Goal: Task Accomplishment & Management: Use online tool/utility

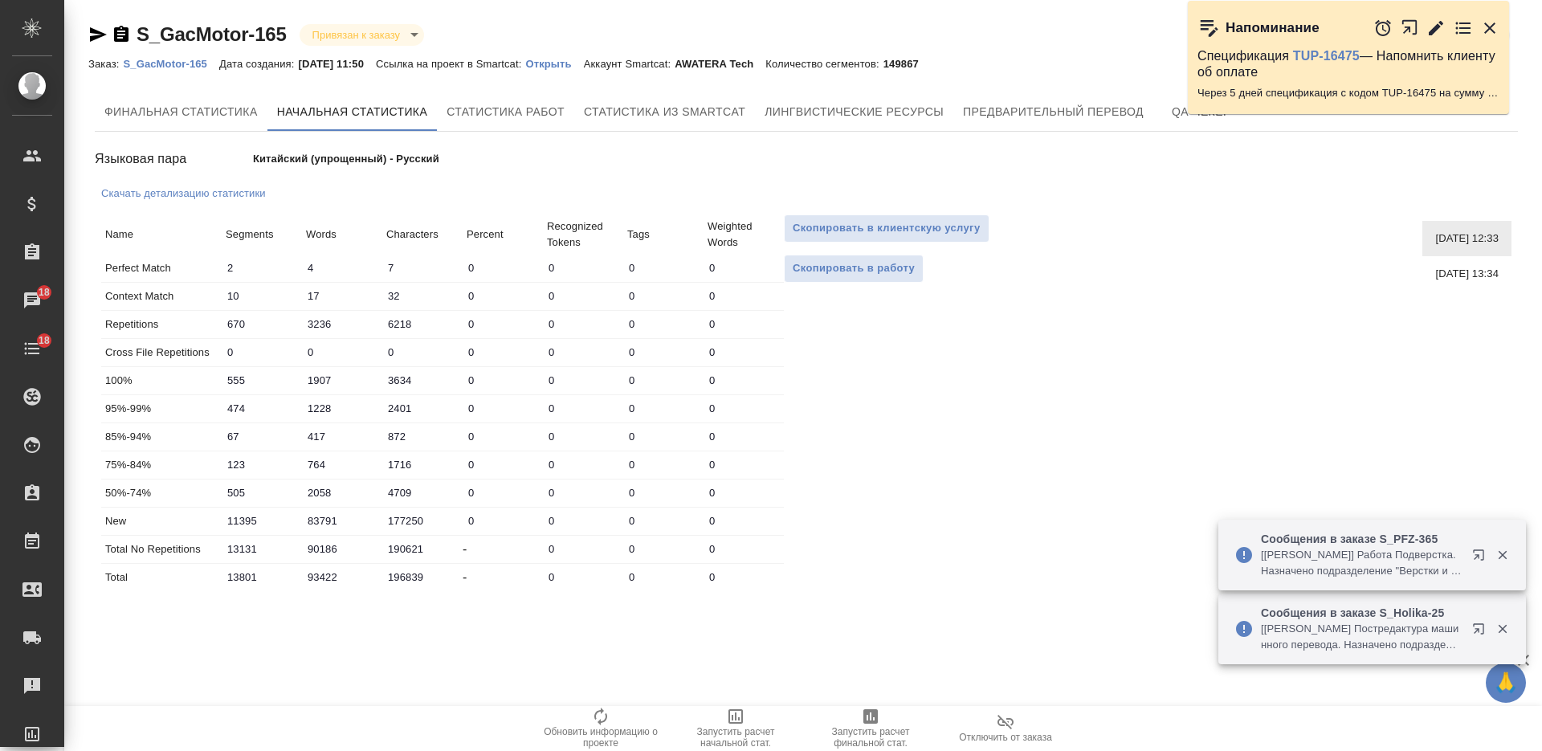
click at [1435, 269] on span "02.09.2025, 13:34" at bounding box center [1466, 274] width 63 height 16
type input "16"
type input "23"
type input "44"
type input "82469"
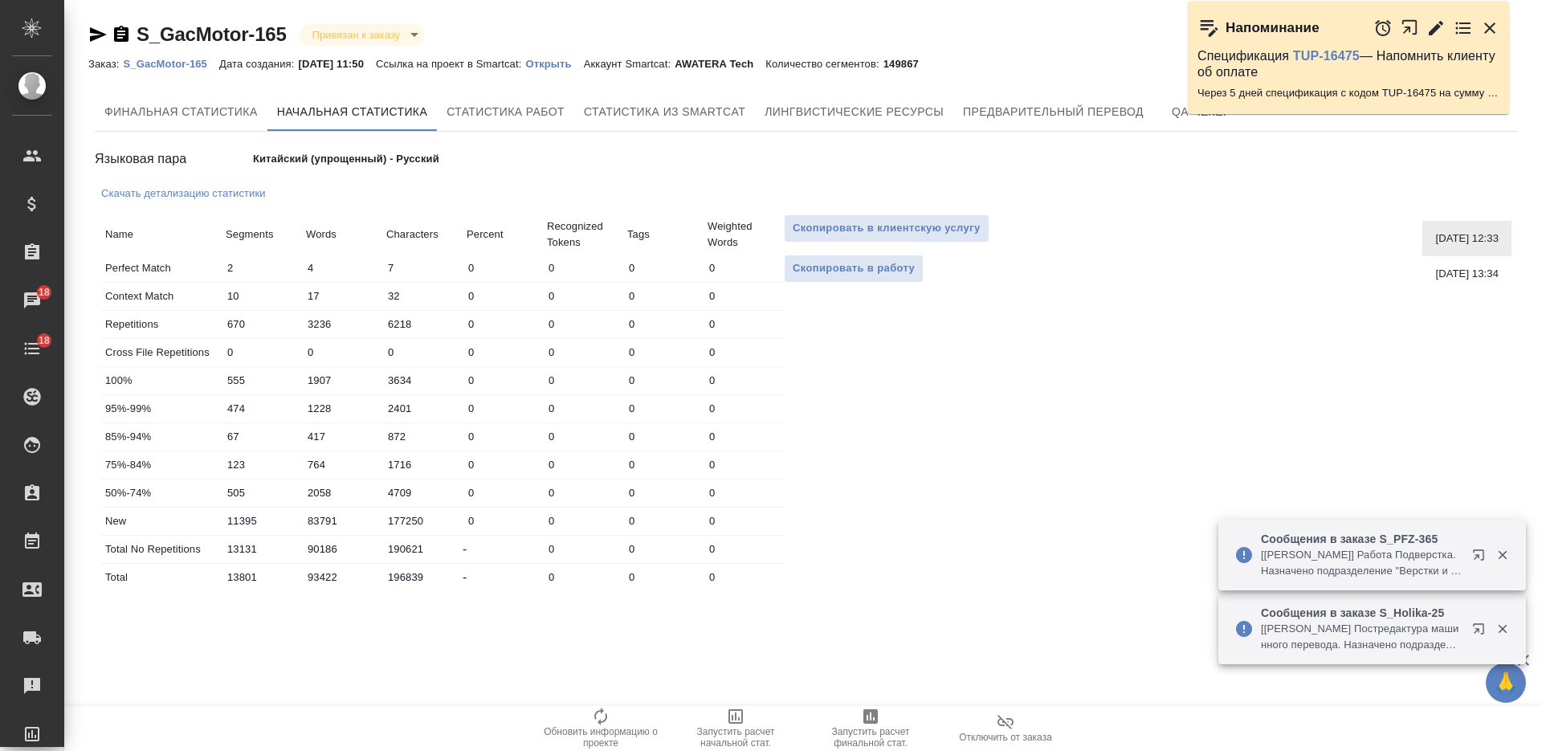
type input "307866"
type input "821436"
type input "966"
type input "2637"
type input "5489"
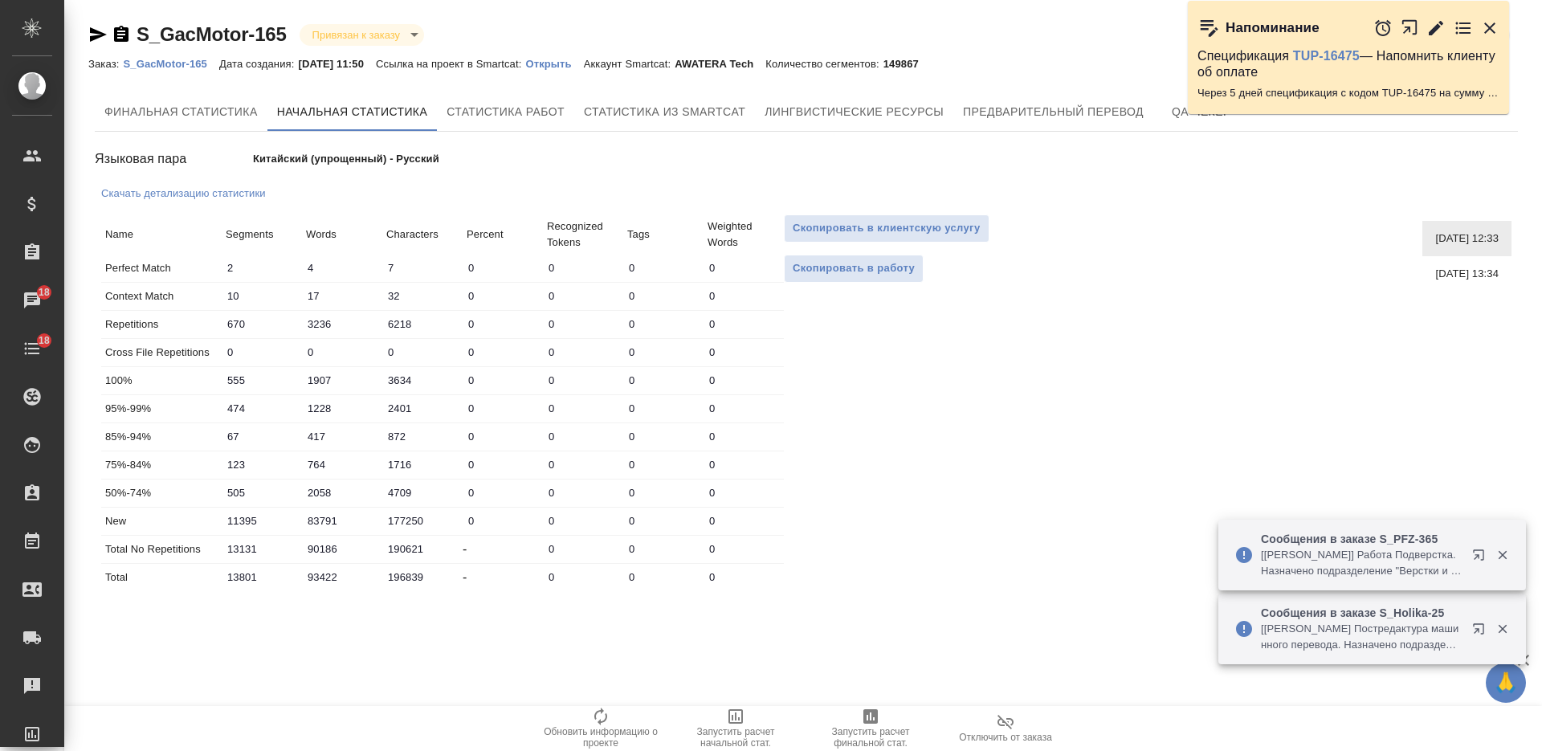
type input "873"
type input "1895"
type input "4051"
type input "144"
type input "700"
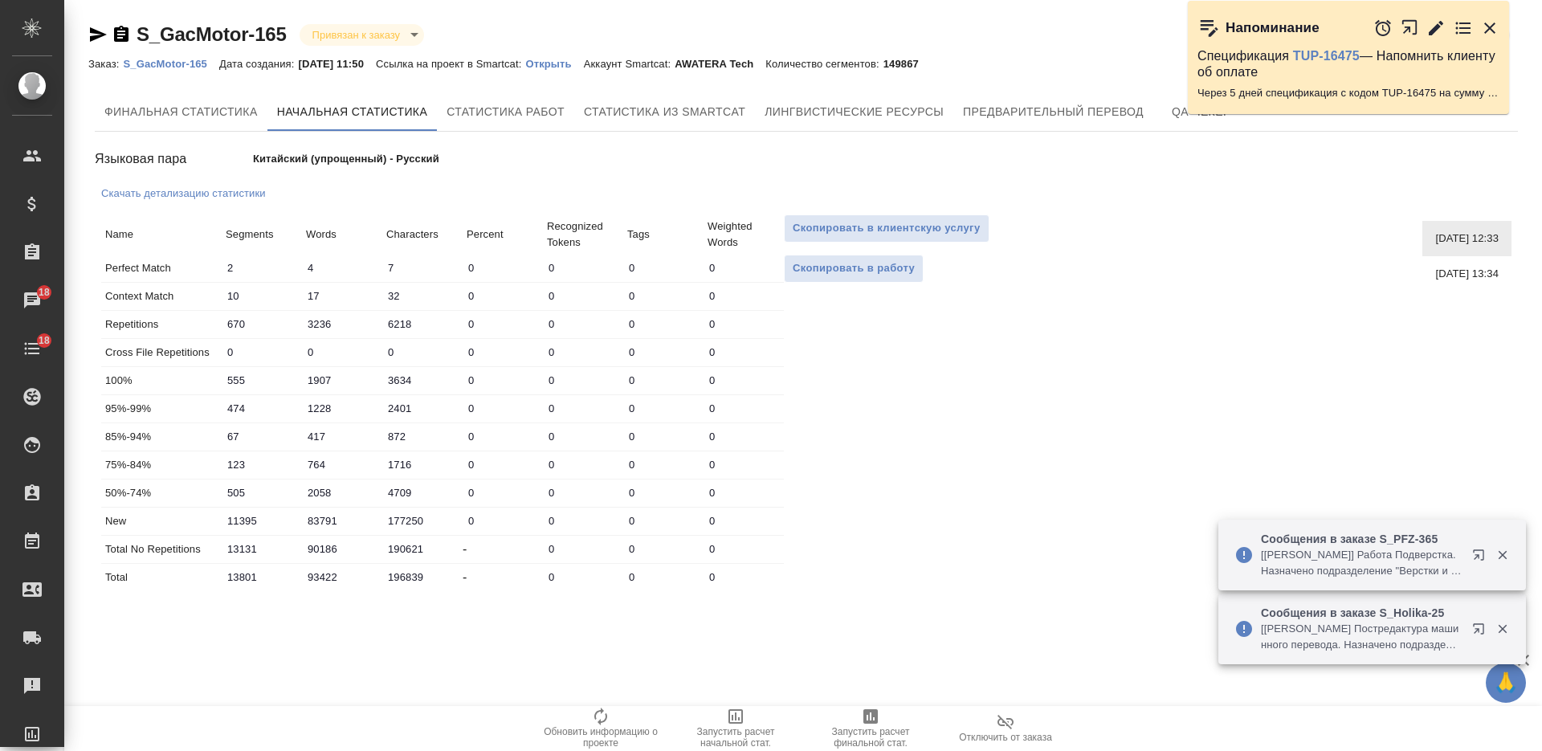
type input "1522"
type input "195"
type input "1231"
type input "2701"
type input "738"
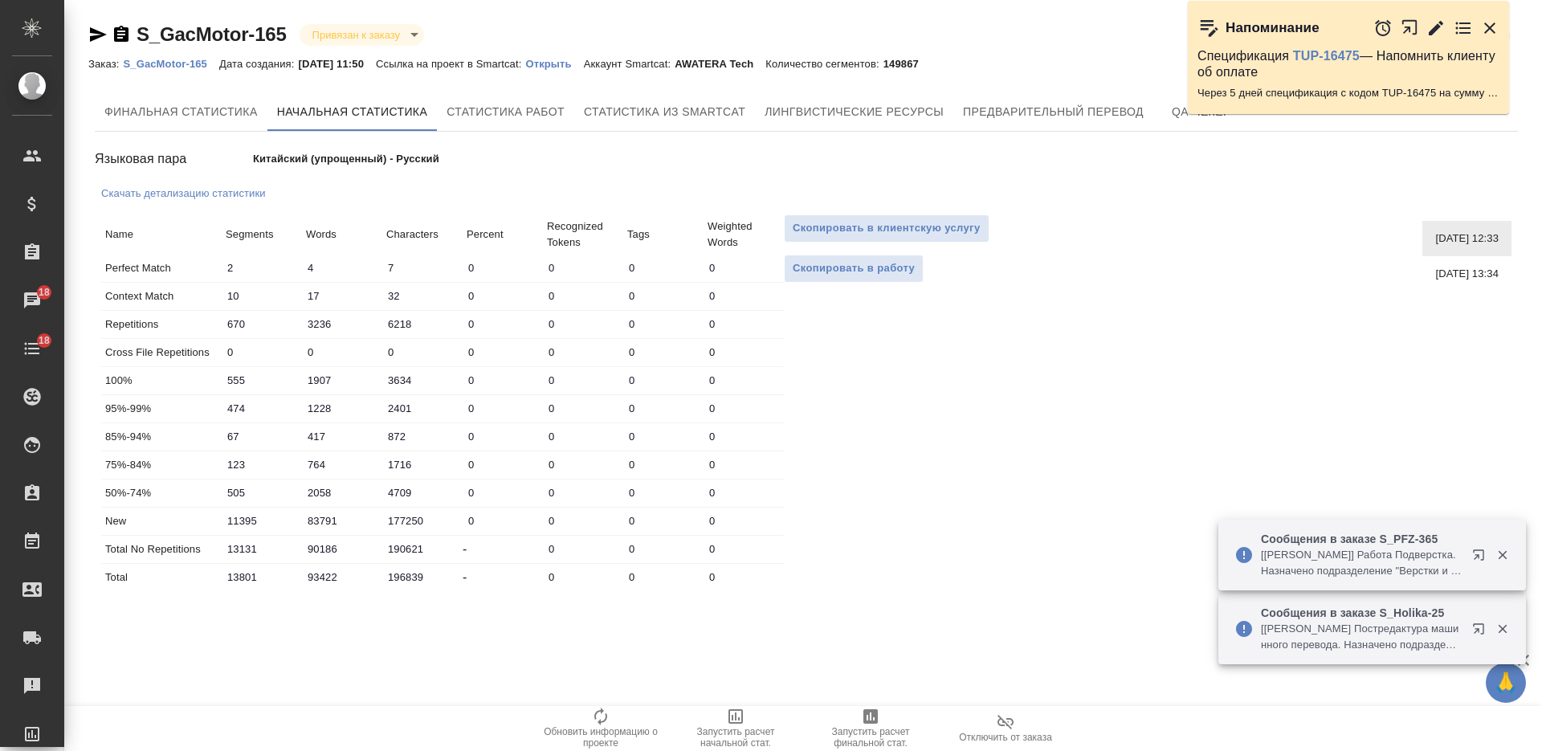
type input "2915"
type input "7184"
type input "64464"
type input "376422"
type input "1821818"
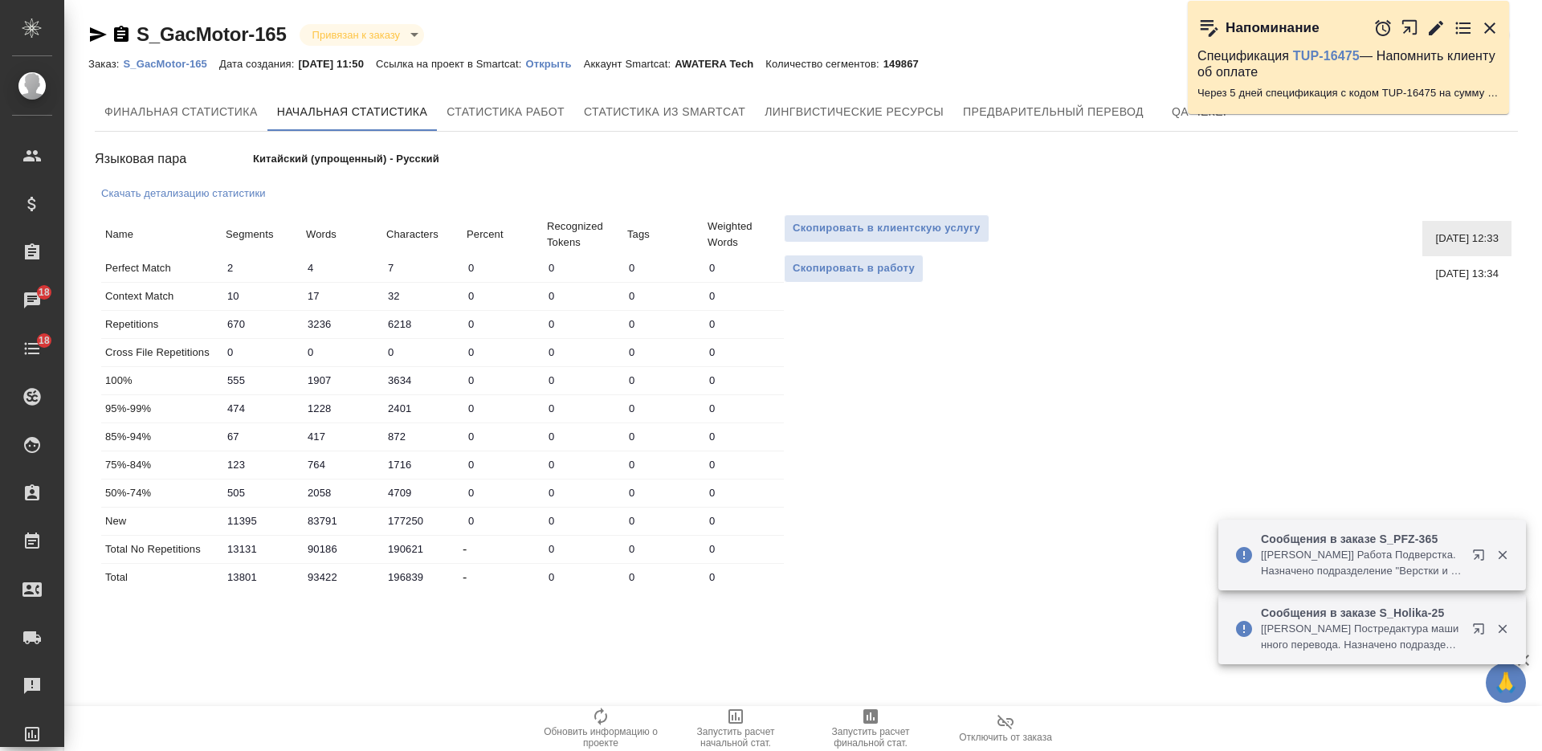
type input "67398"
type input "385827"
type input "1842816"
type input "149867"
type input "693693"
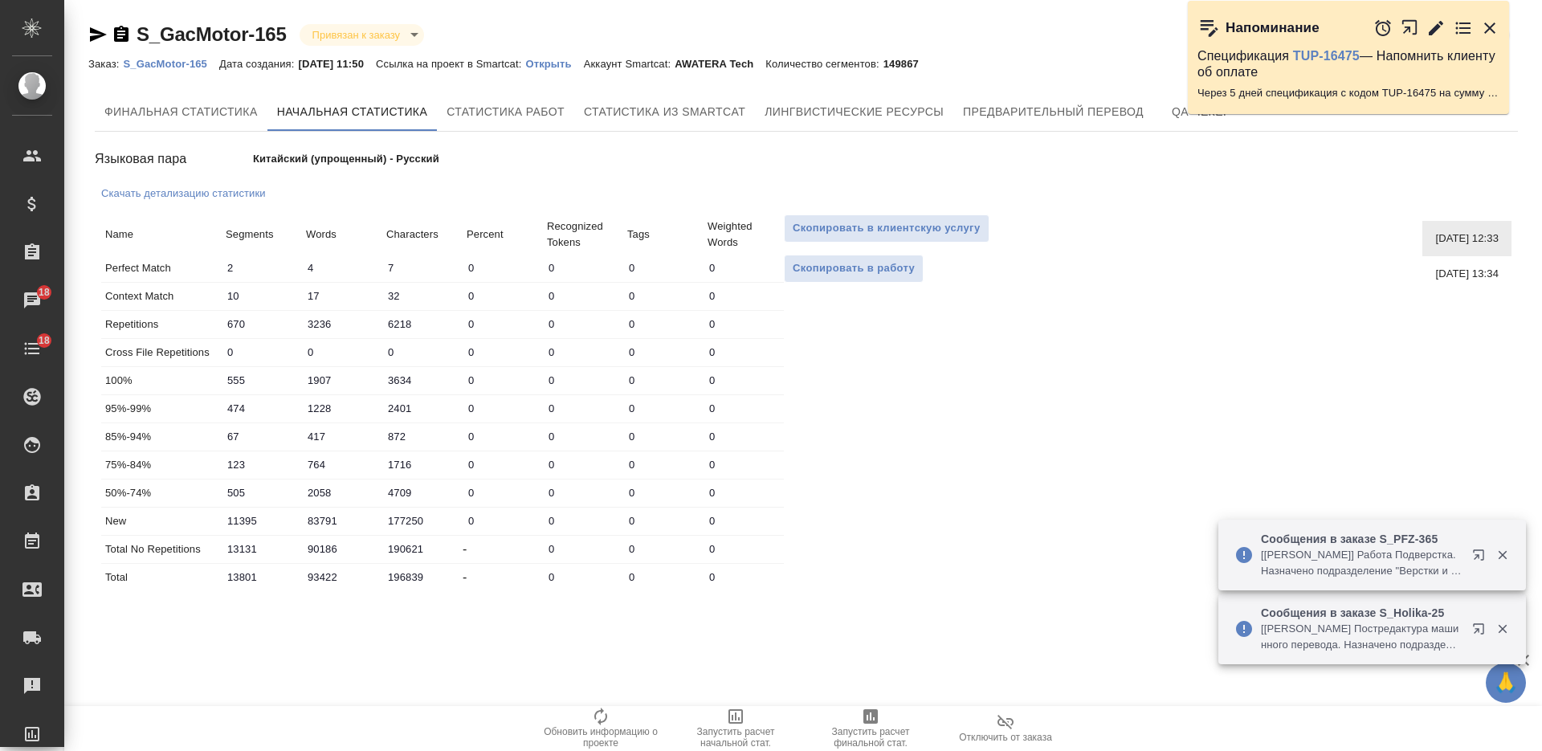
type input "2664252"
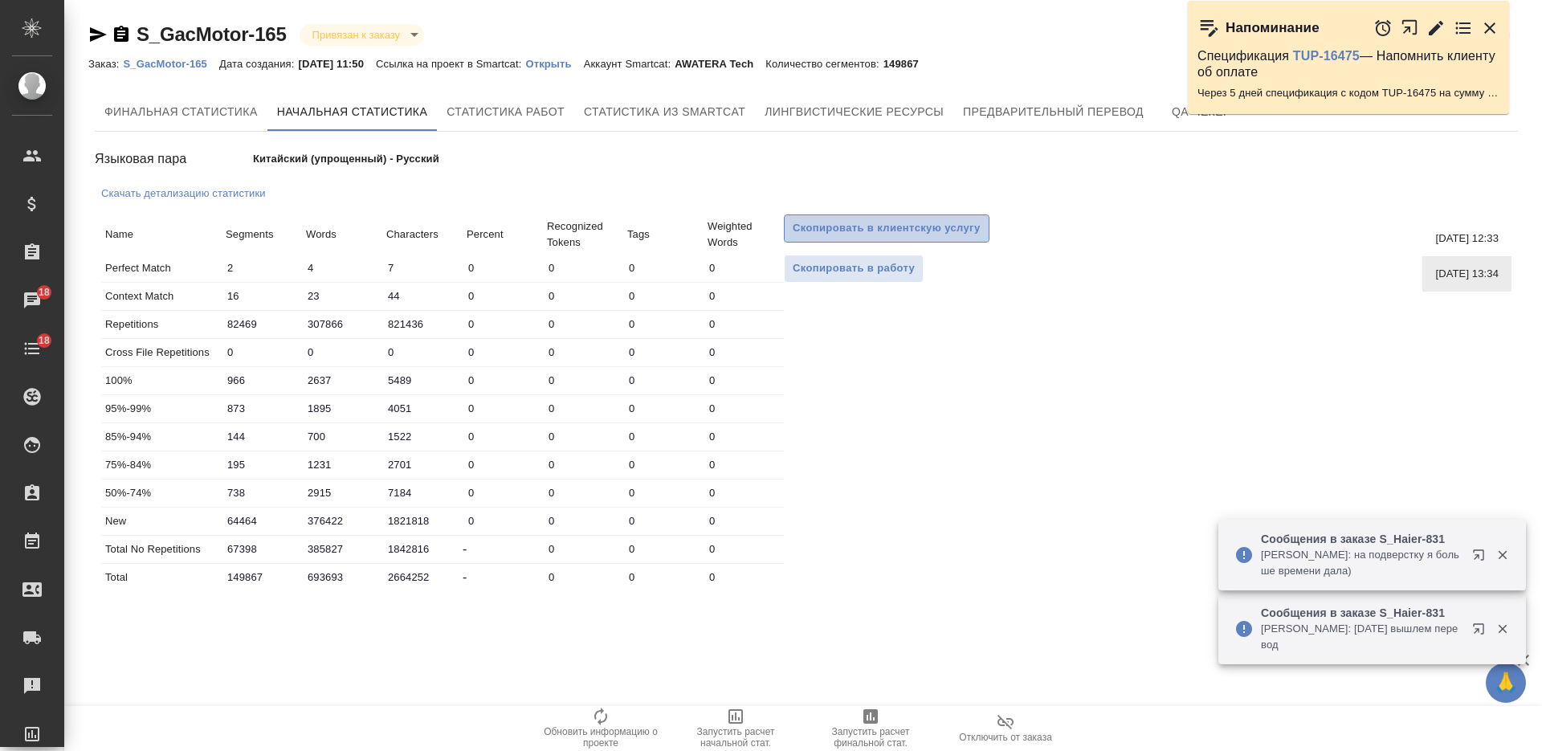
click at [930, 227] on span "Скопировать в клиентскую услугу" at bounding box center [887, 228] width 188 height 18
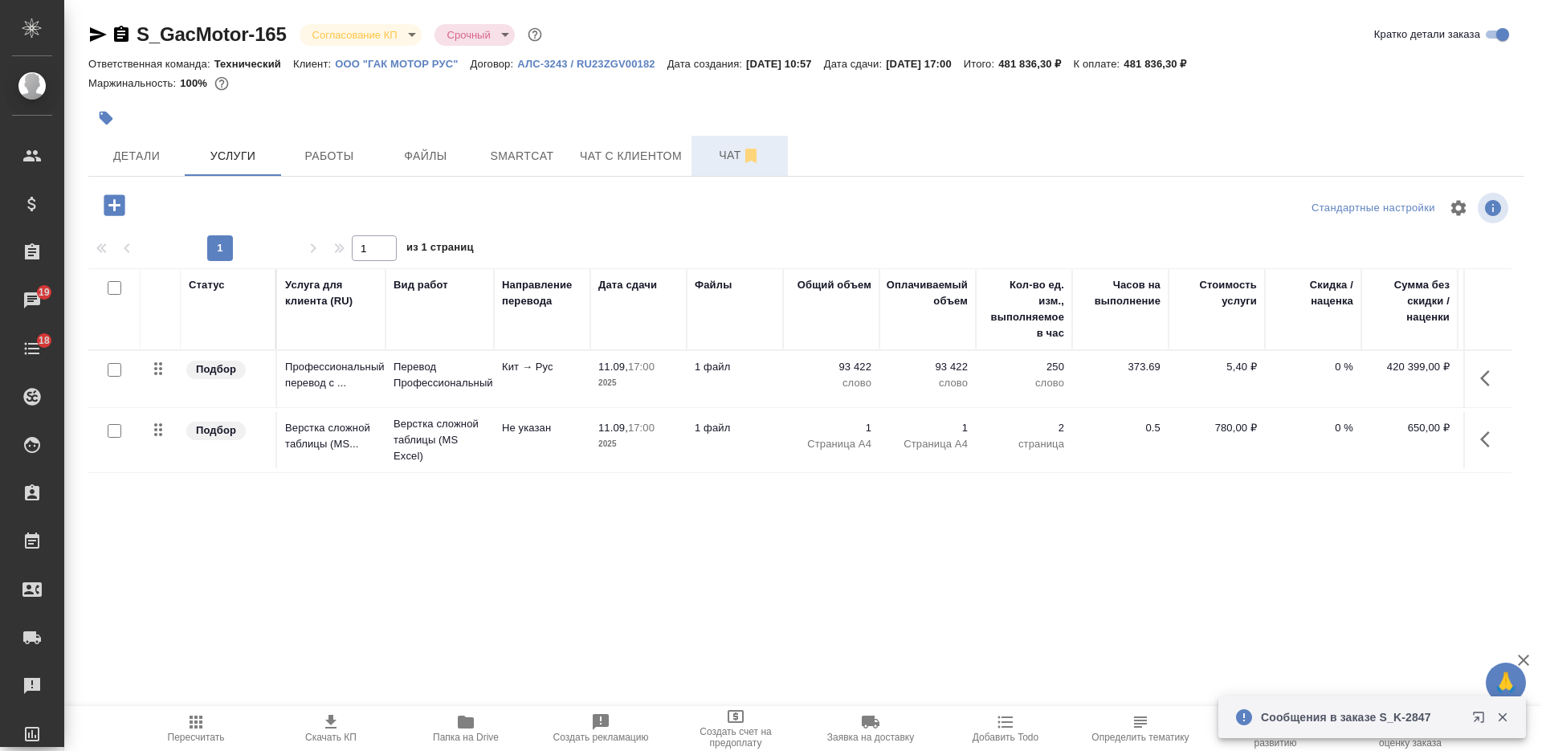
click at [724, 158] on span "Чат" at bounding box center [739, 155] width 77 height 20
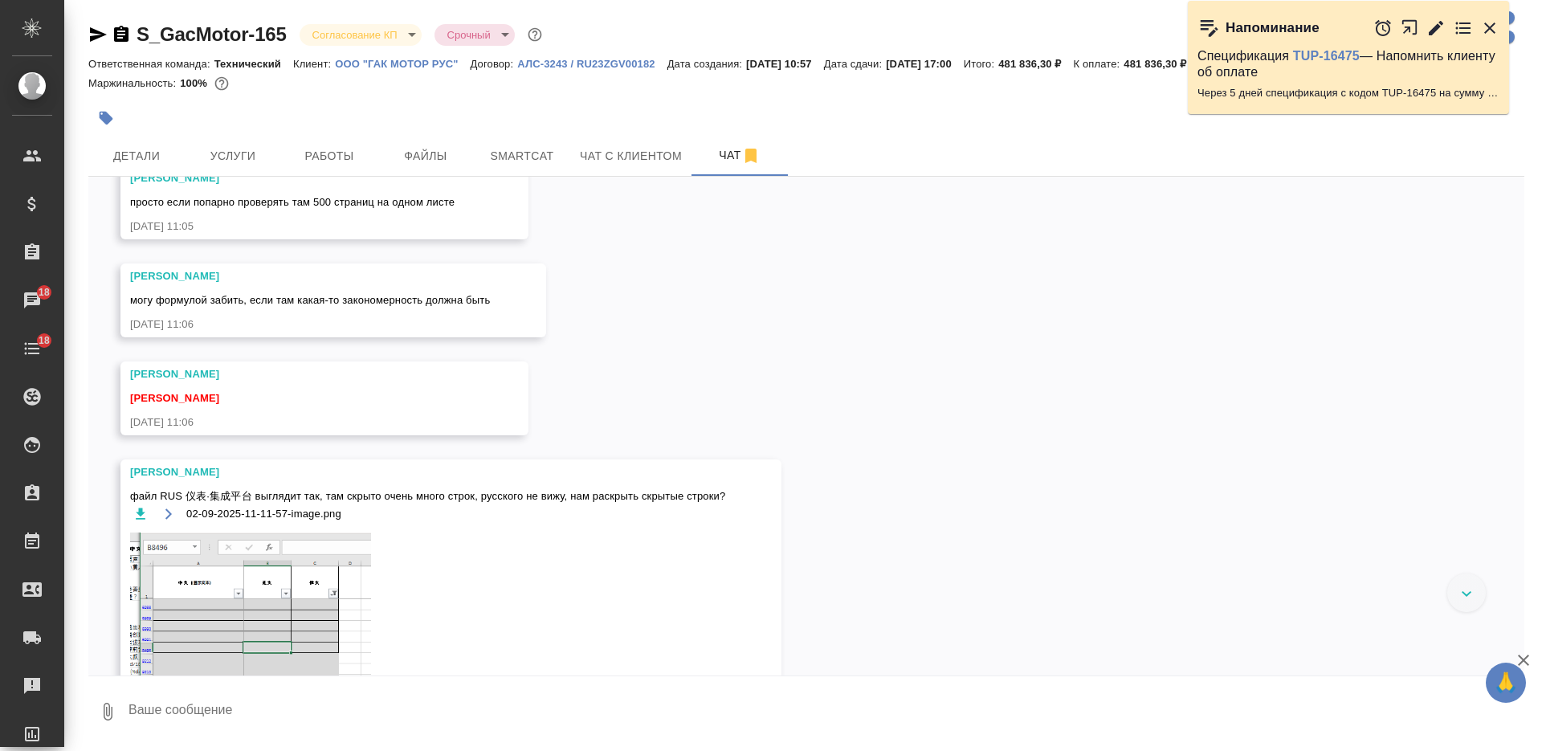
scroll to position [8553, 0]
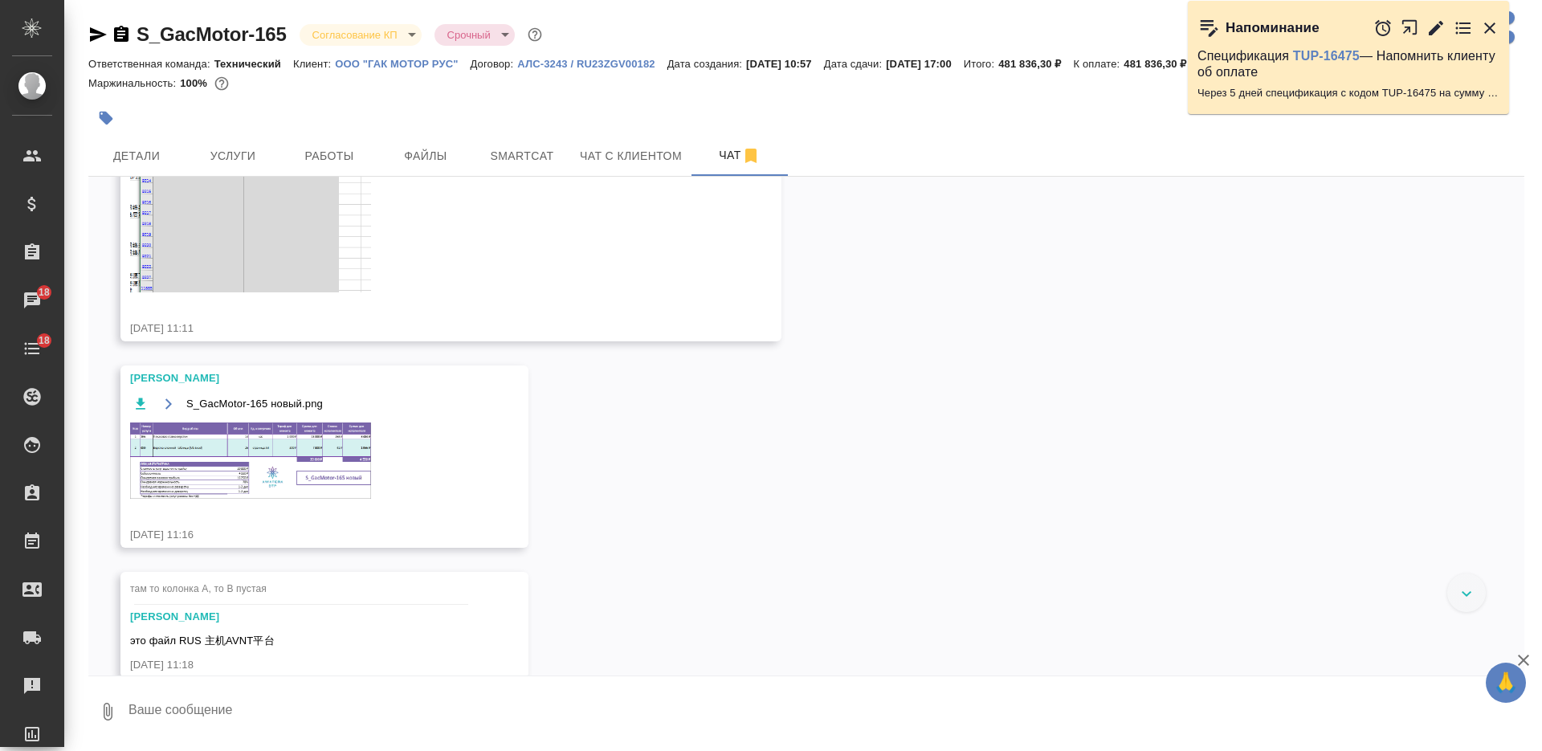
click at [363, 467] on img at bounding box center [250, 460] width 241 height 76
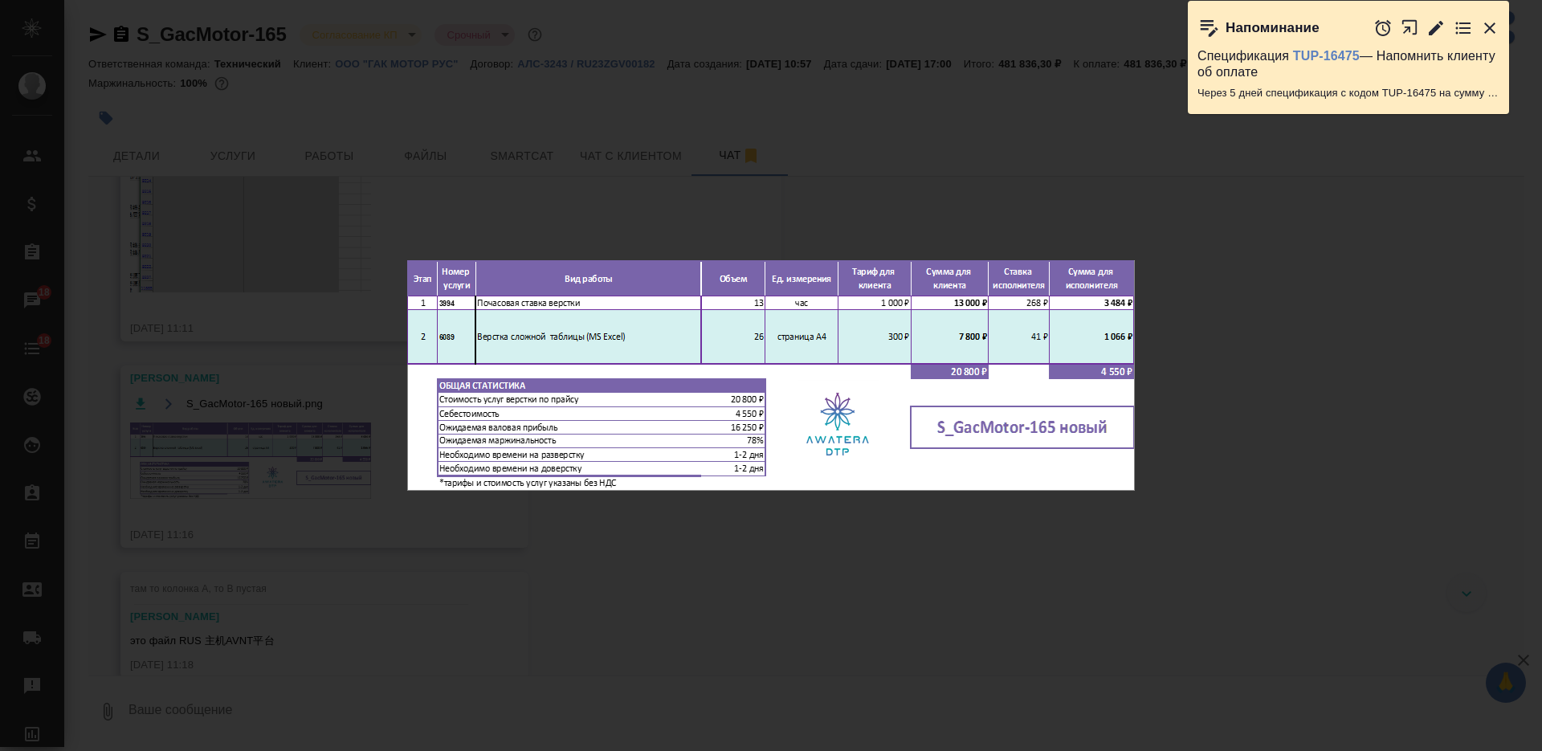
drag, startPoint x: 754, startPoint y: 609, endPoint x: 691, endPoint y: 573, distance: 71.9
click at [755, 609] on div "S_GacMotor-165 новый.png 1 of 1" at bounding box center [771, 375] width 1542 height 751
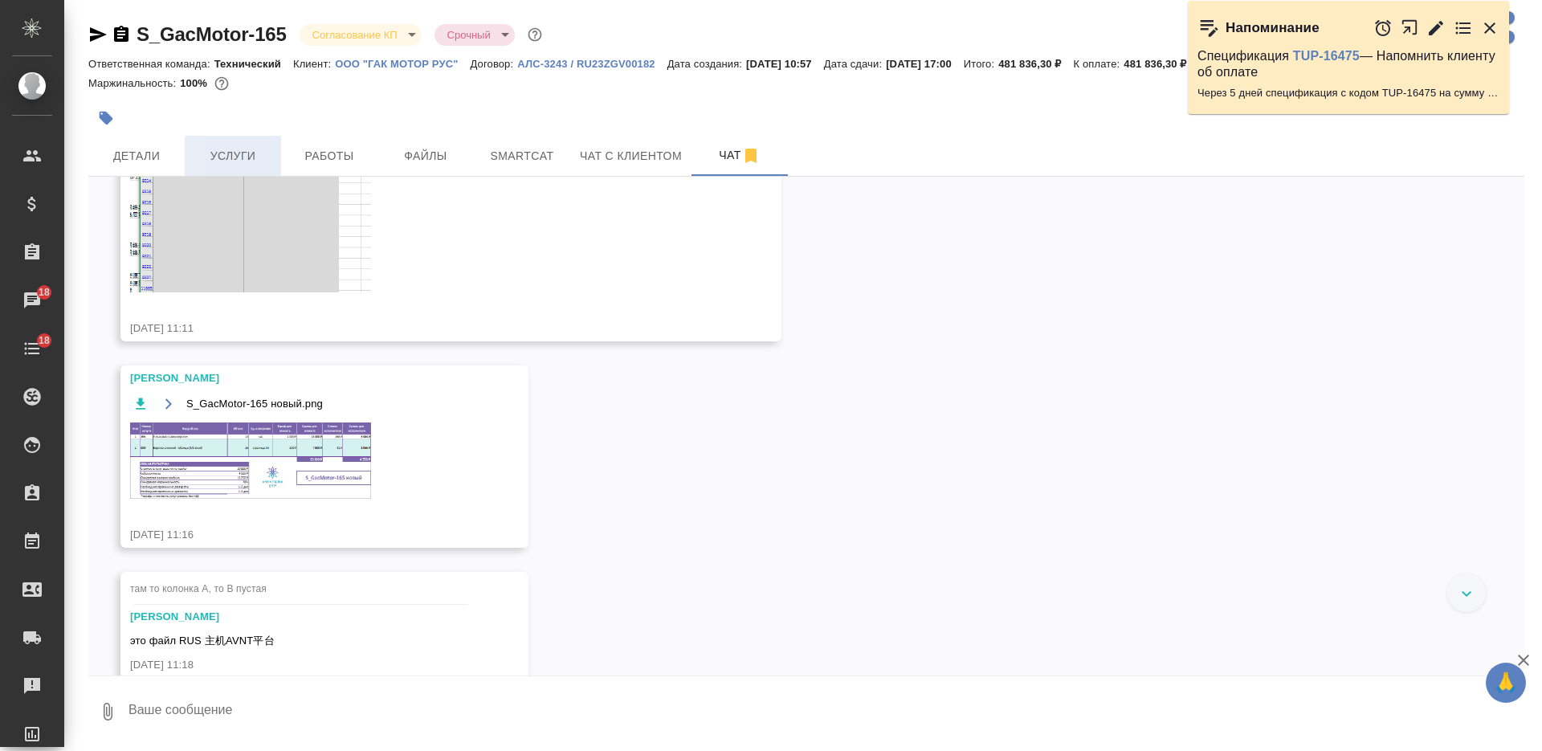
click at [263, 157] on span "Услуги" at bounding box center [232, 156] width 77 height 20
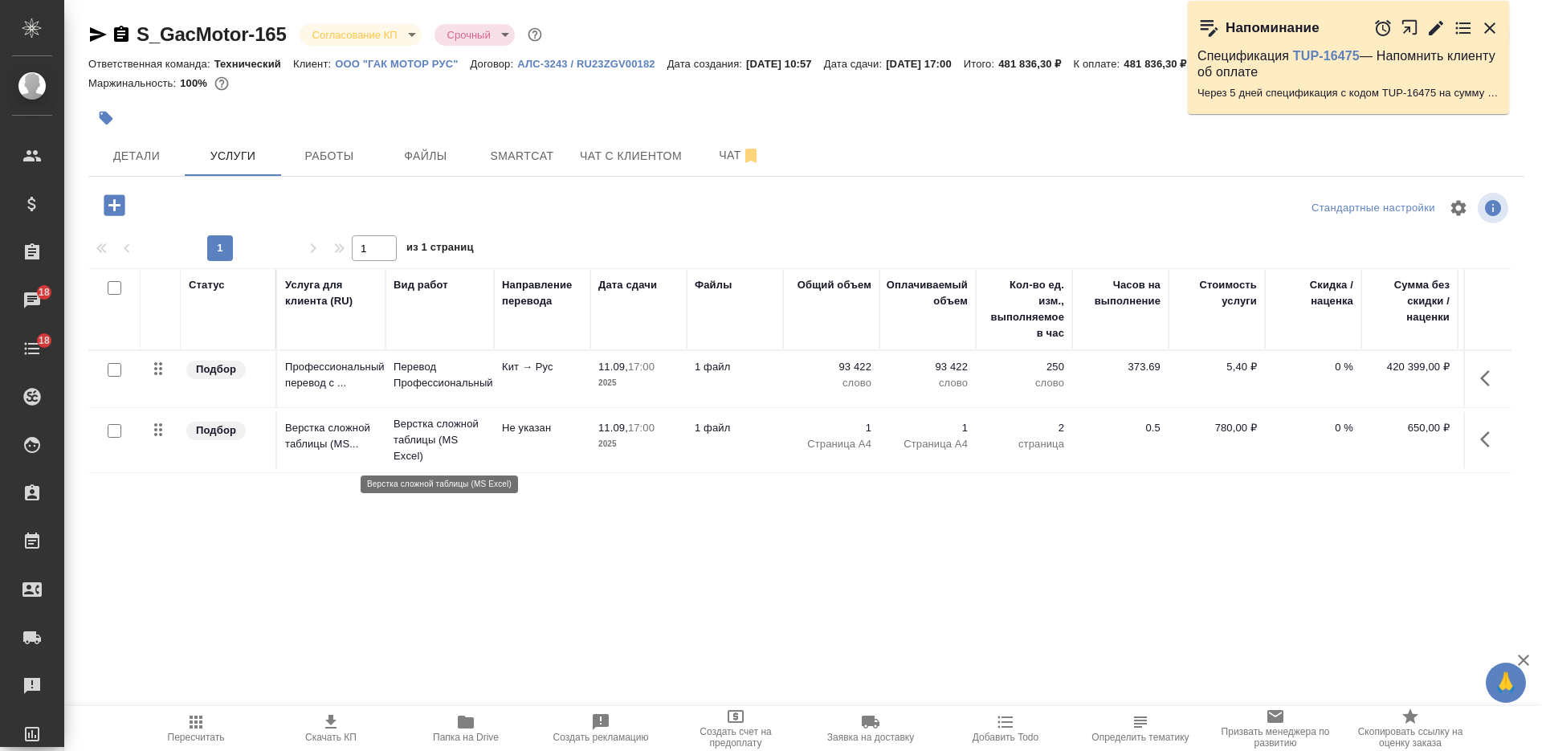
click at [473, 453] on p "Верстка сложной таблицы (MS Excel)" at bounding box center [439, 440] width 92 height 48
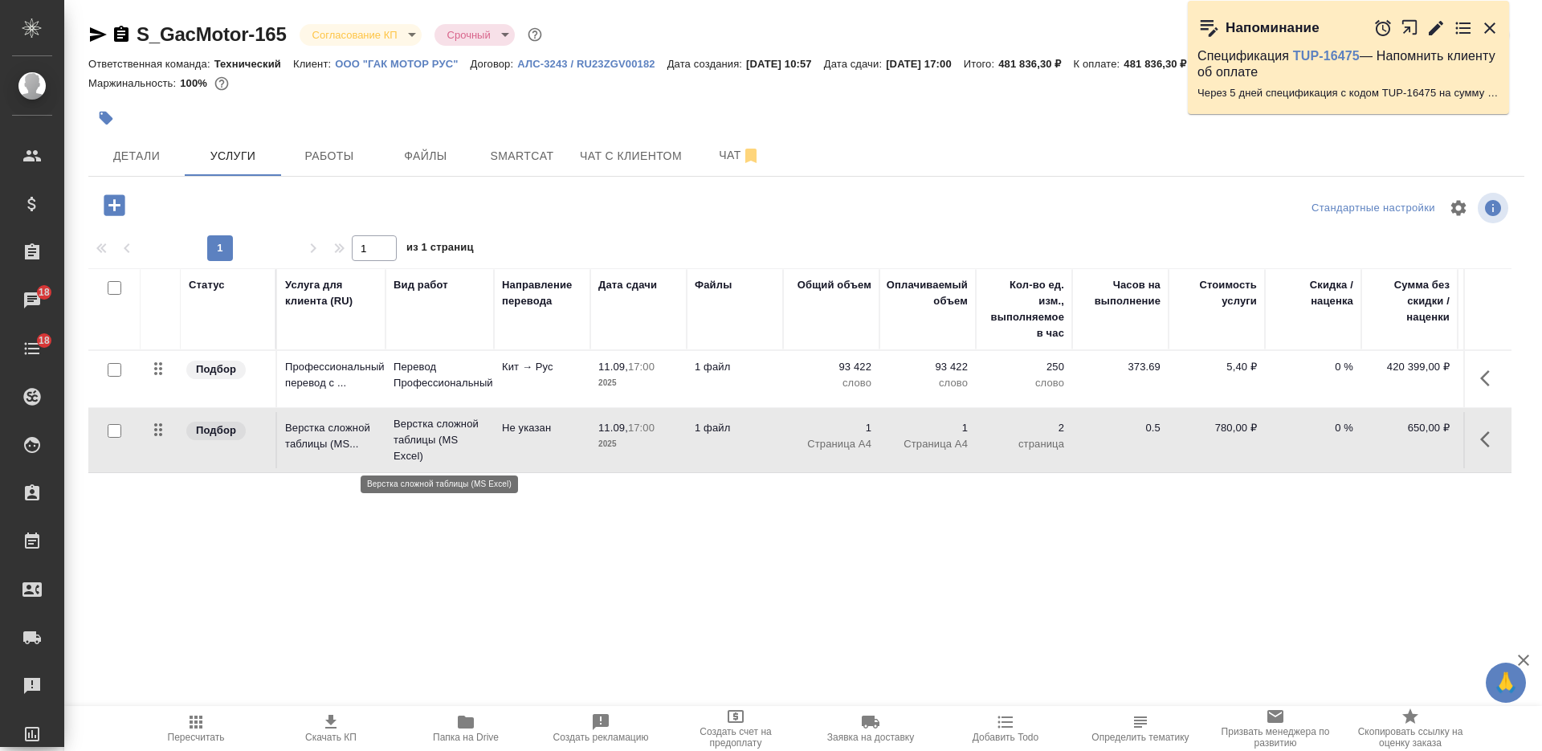
click at [473, 453] on p "Верстка сложной таблицы (MS Excel)" at bounding box center [439, 440] width 92 height 48
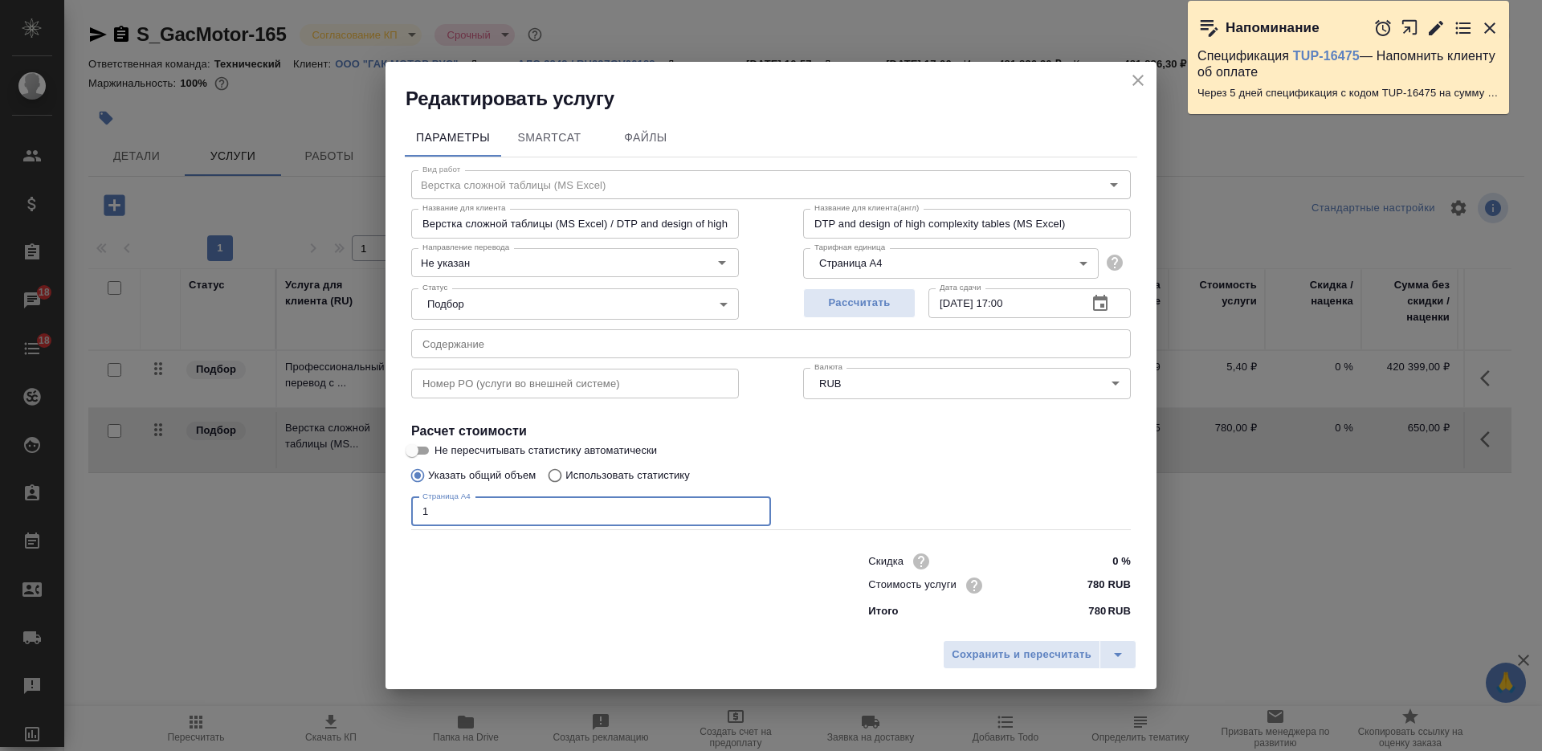
drag, startPoint x: 442, startPoint y: 511, endPoint x: 381, endPoint y: 501, distance: 62.7
click at [381, 502] on div "Редактировать услугу Параметры SmartCat Файлы Вид работ Верстка сложной таблицы…" at bounding box center [771, 375] width 1542 height 751
type input "26"
click at [996, 646] on span "Сохранить и пересчитать" at bounding box center [1021, 655] width 140 height 18
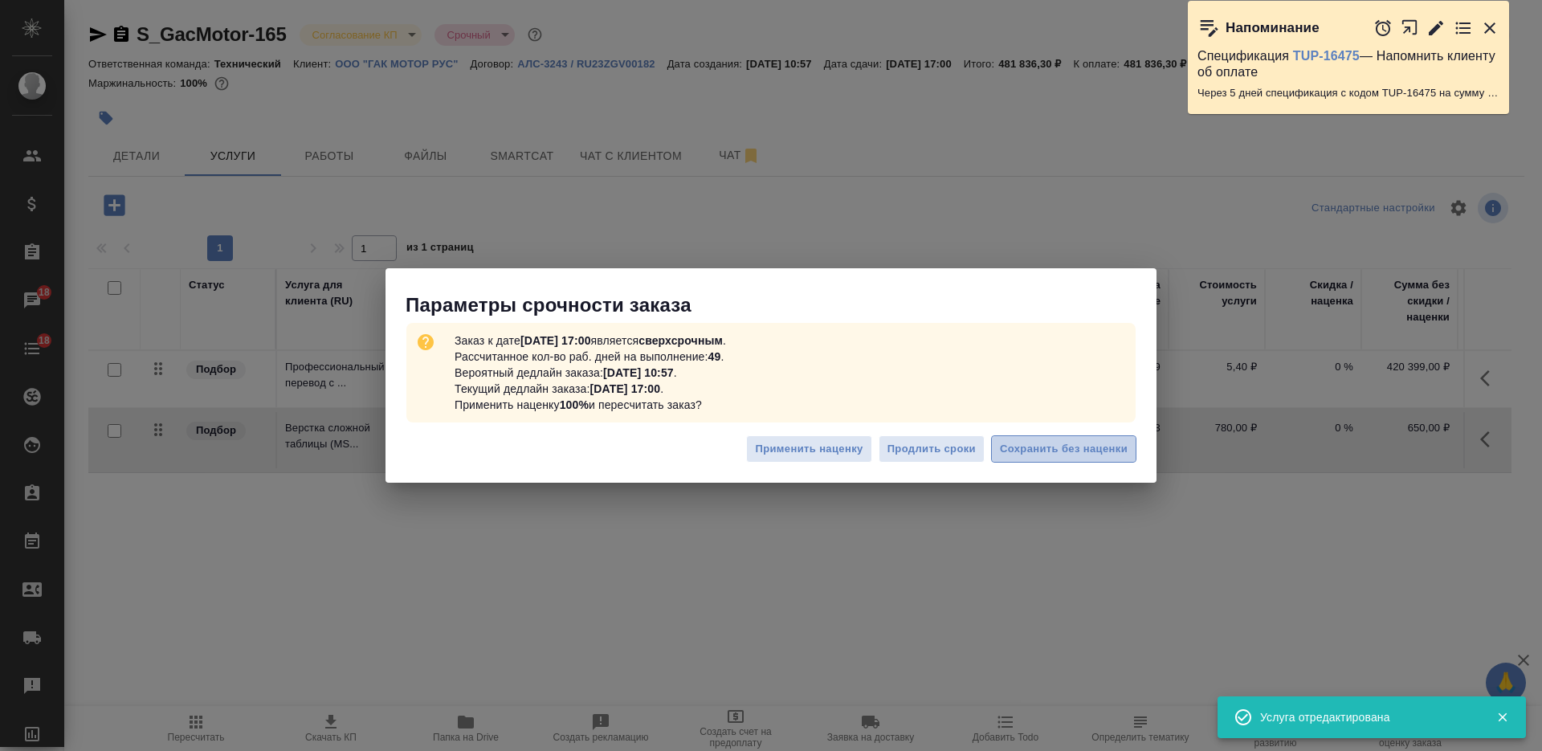
click at [1043, 446] on span "Сохранить без наценки" at bounding box center [1064, 449] width 128 height 18
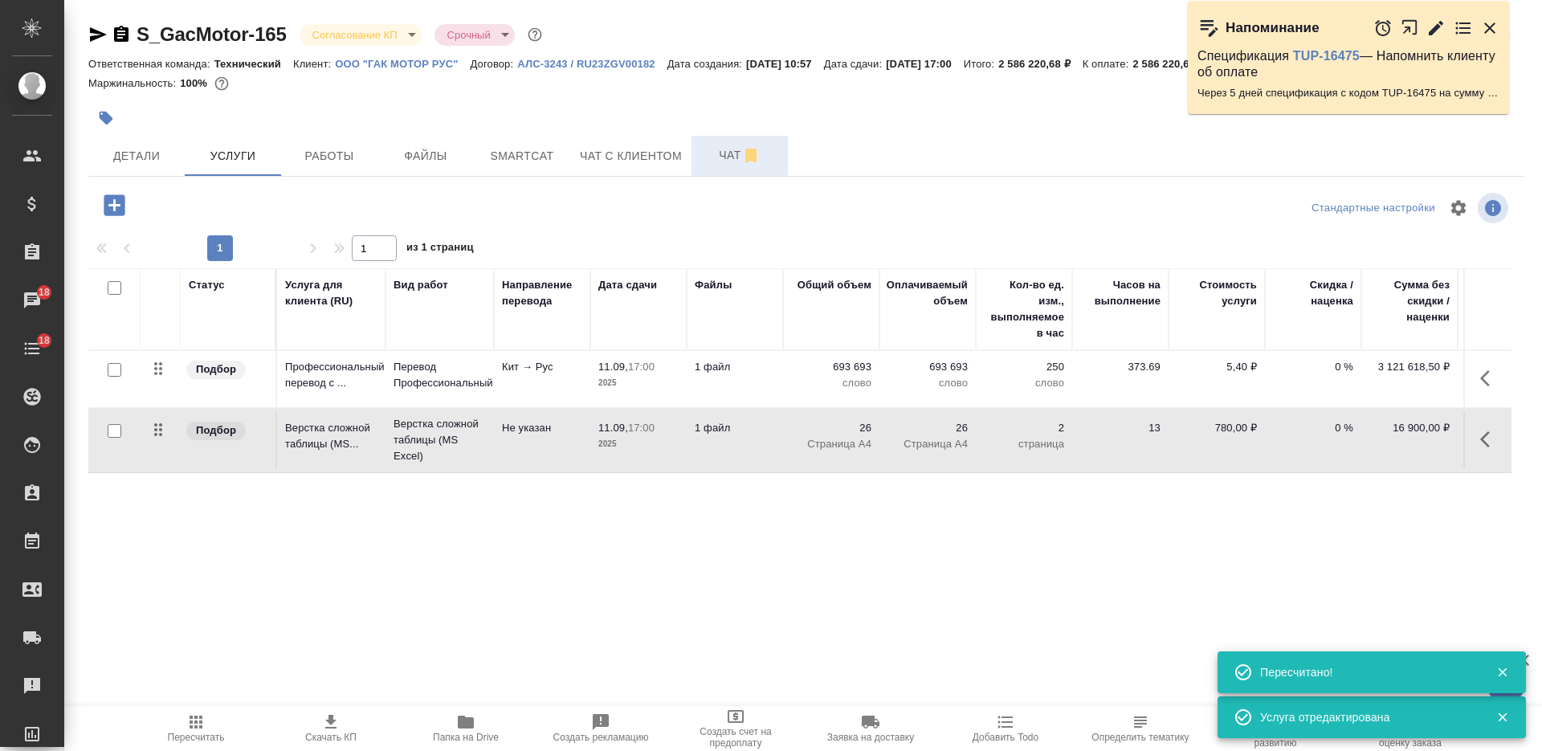
click at [719, 161] on span "Чат" at bounding box center [739, 155] width 77 height 20
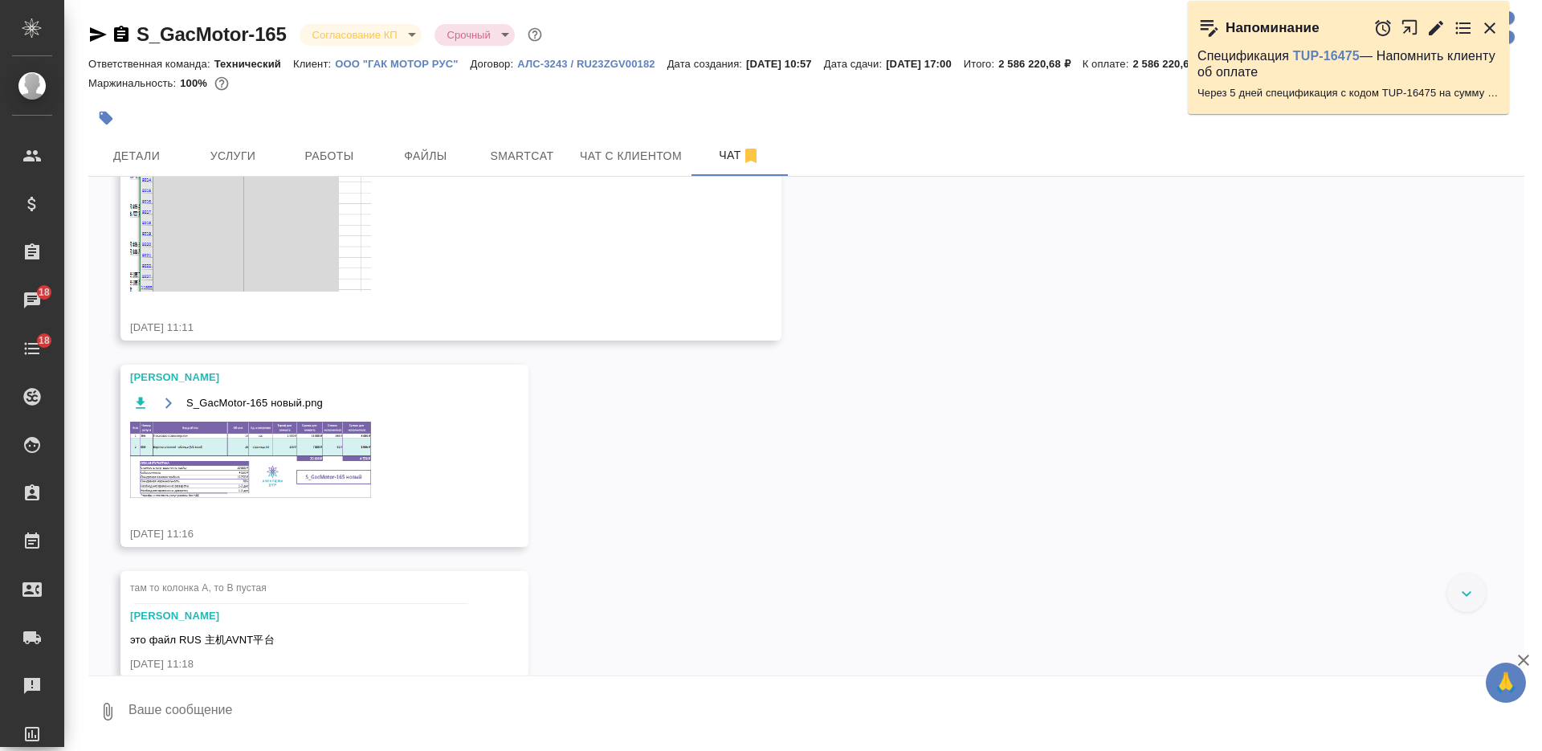
scroll to position [8553, 0]
click at [336, 477] on img at bounding box center [250, 460] width 241 height 76
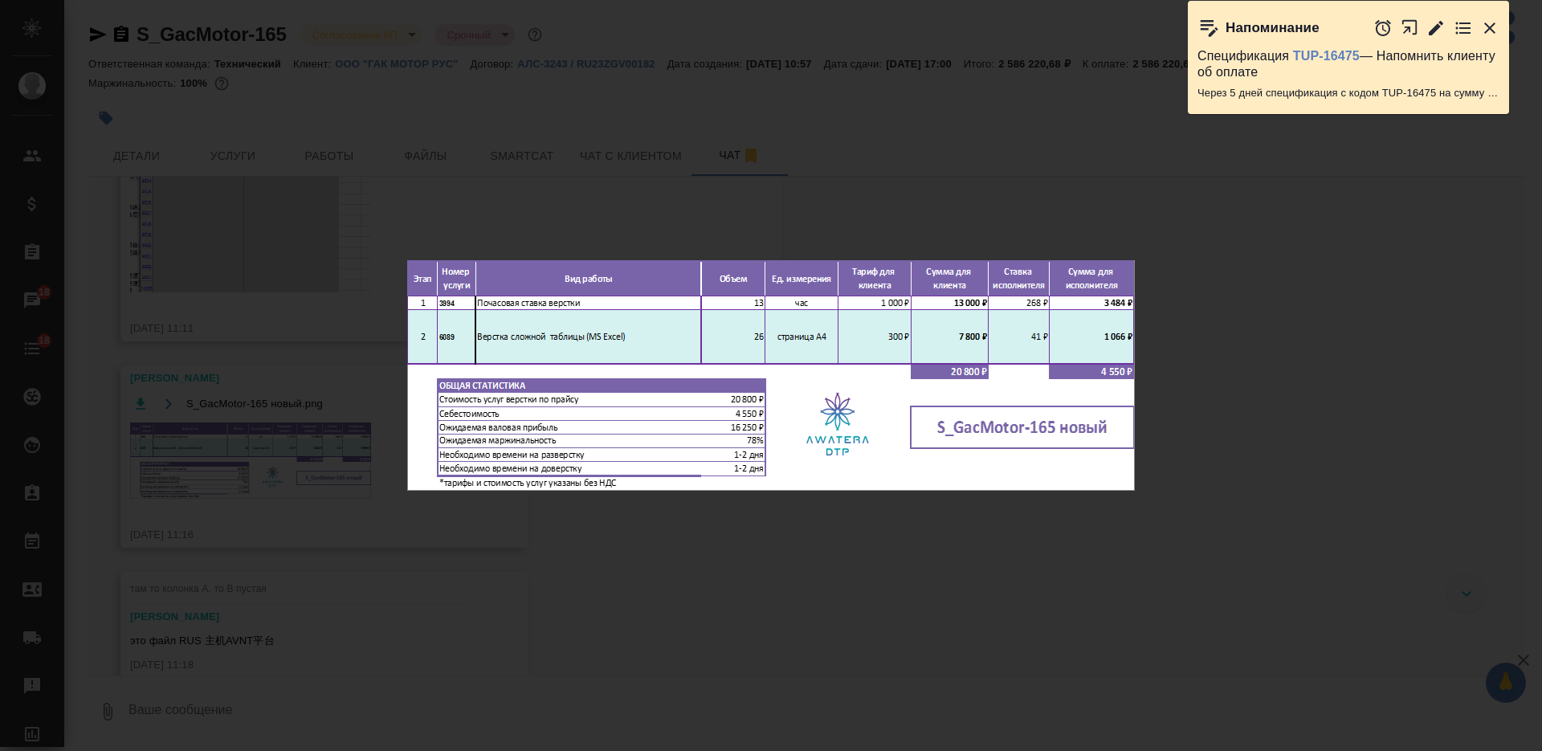
click at [749, 607] on div "S_GacMotor-165 новый.png 1 of 1" at bounding box center [771, 375] width 1542 height 751
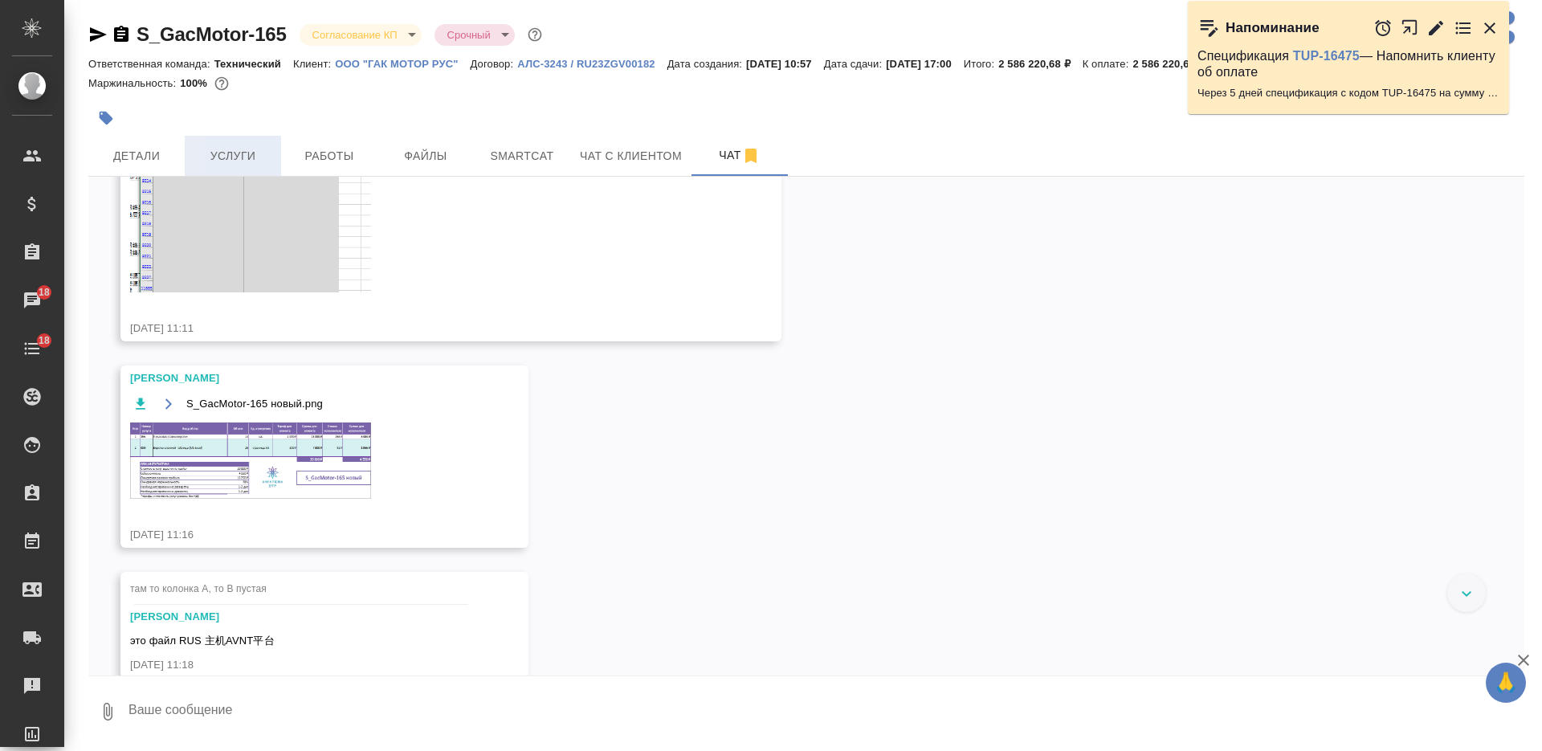
click at [243, 158] on span "Услуги" at bounding box center [232, 156] width 77 height 20
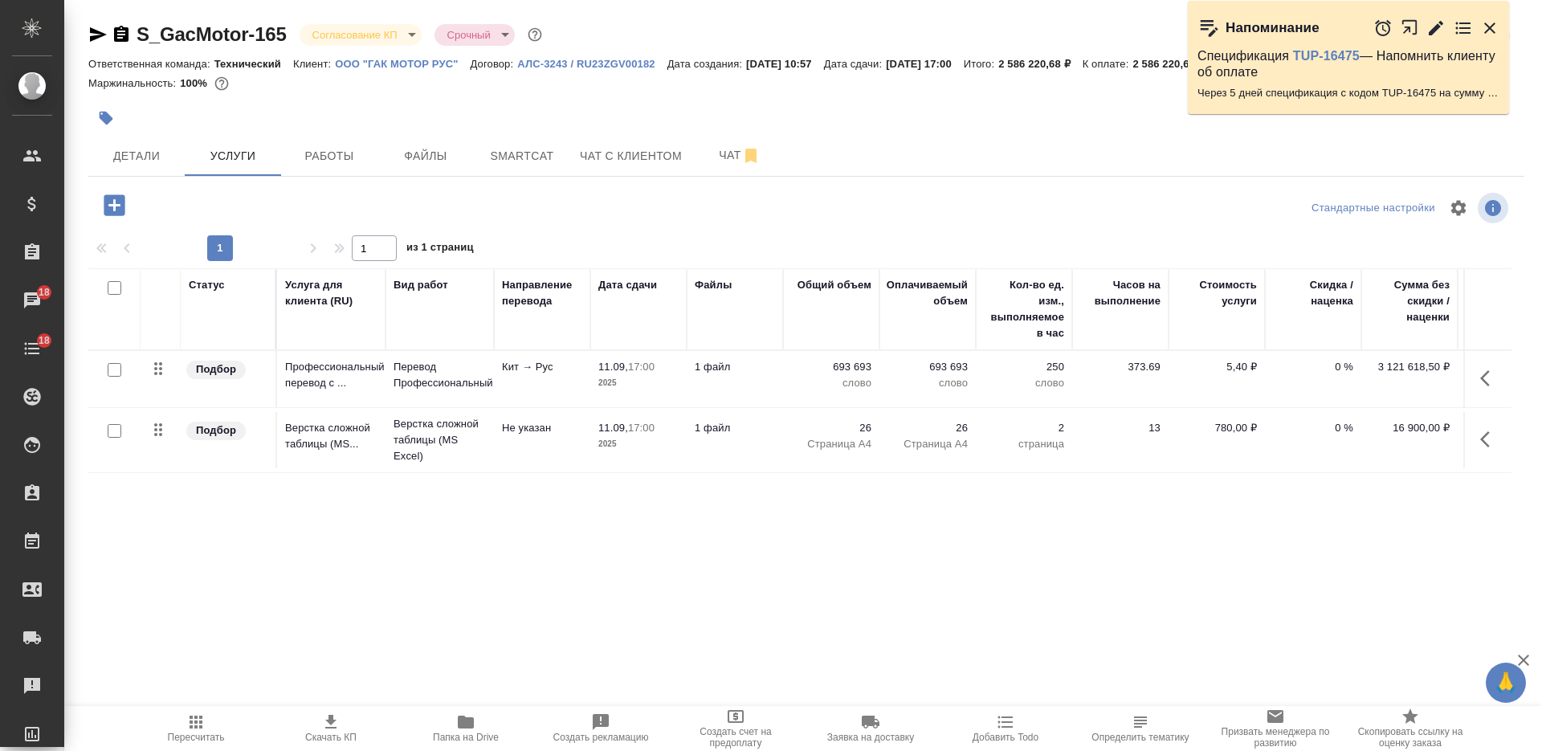
click at [116, 206] on icon "button" at bounding box center [114, 204] width 21 height 21
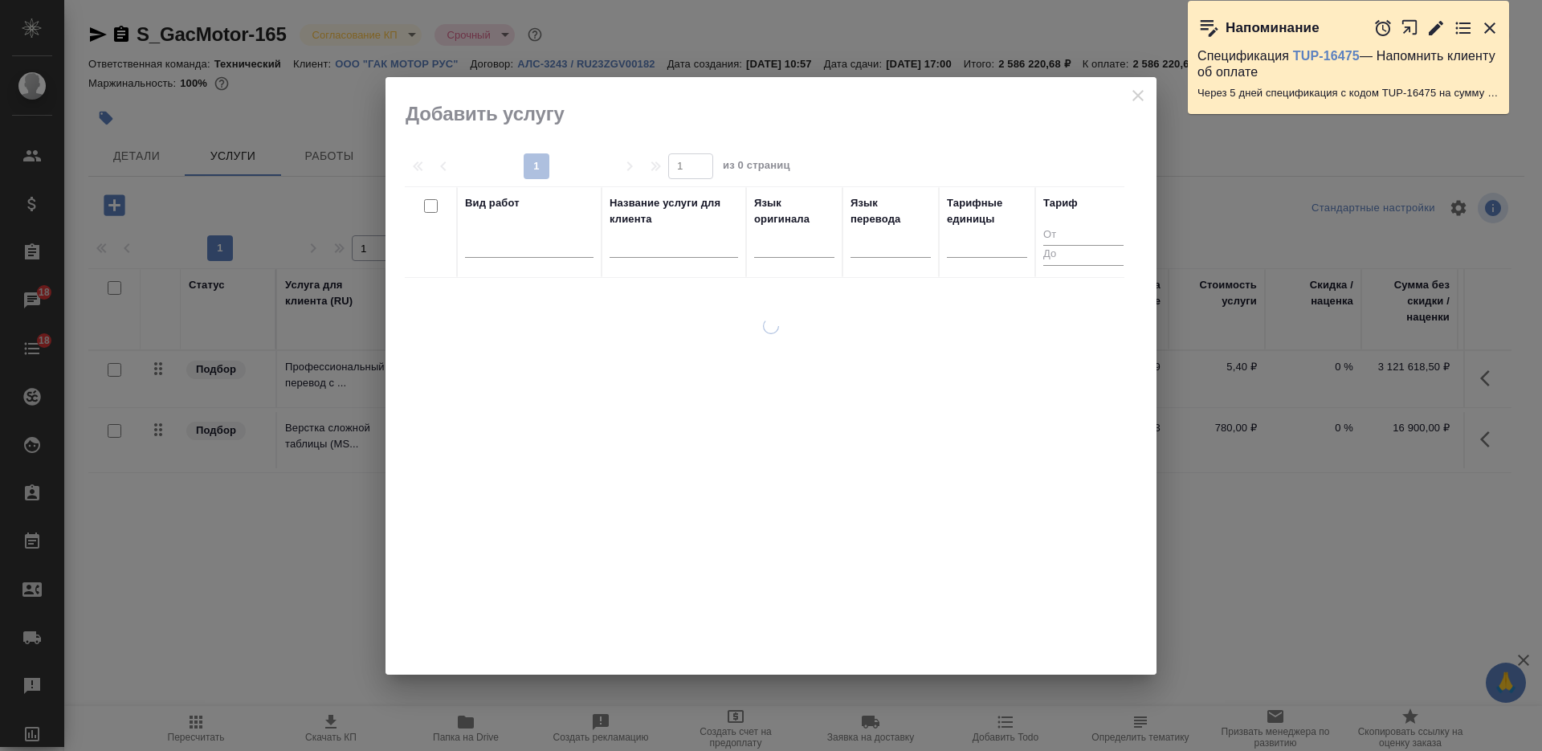
click at [636, 259] on div at bounding box center [673, 248] width 128 height 39
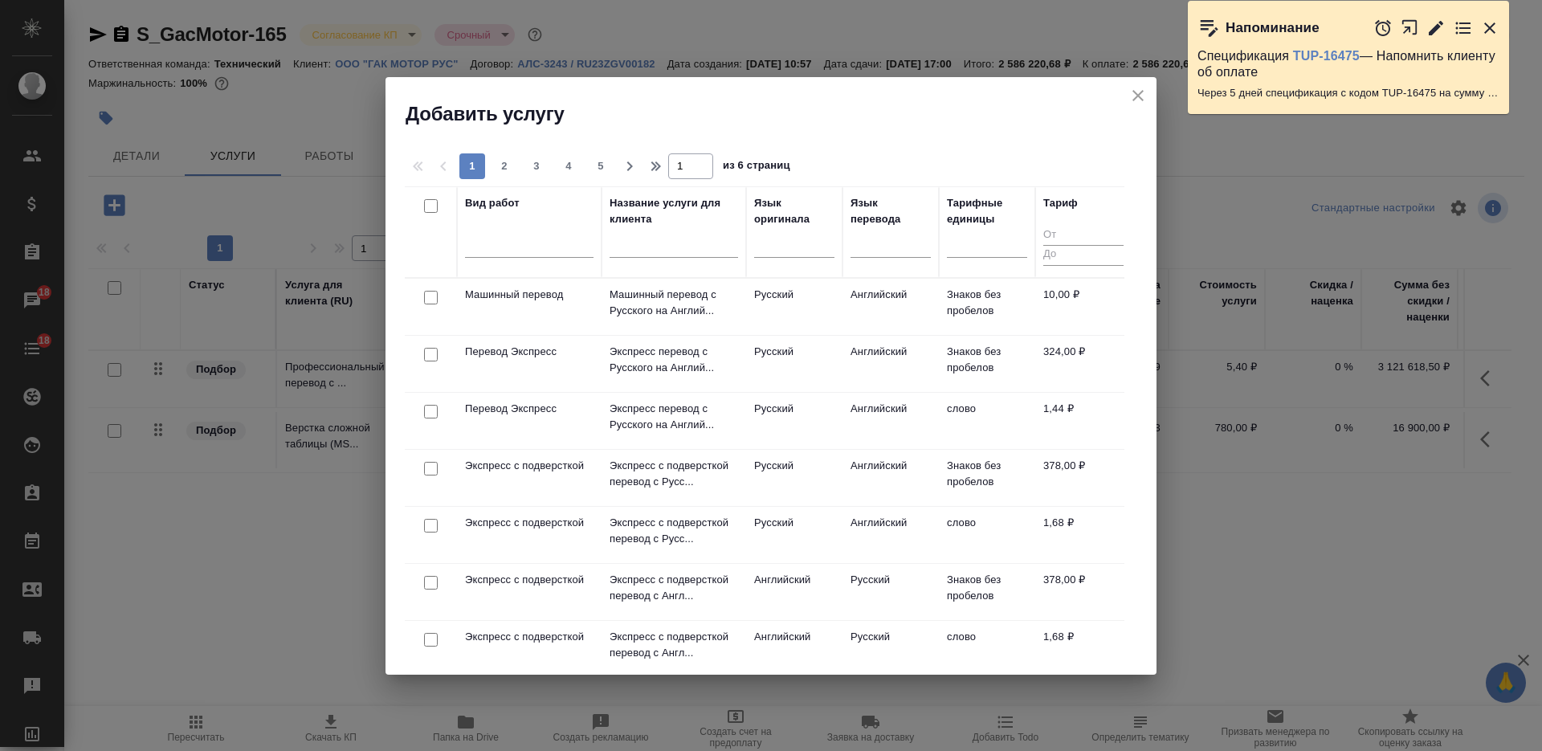
click at [630, 242] on input "text" at bounding box center [673, 247] width 128 height 20
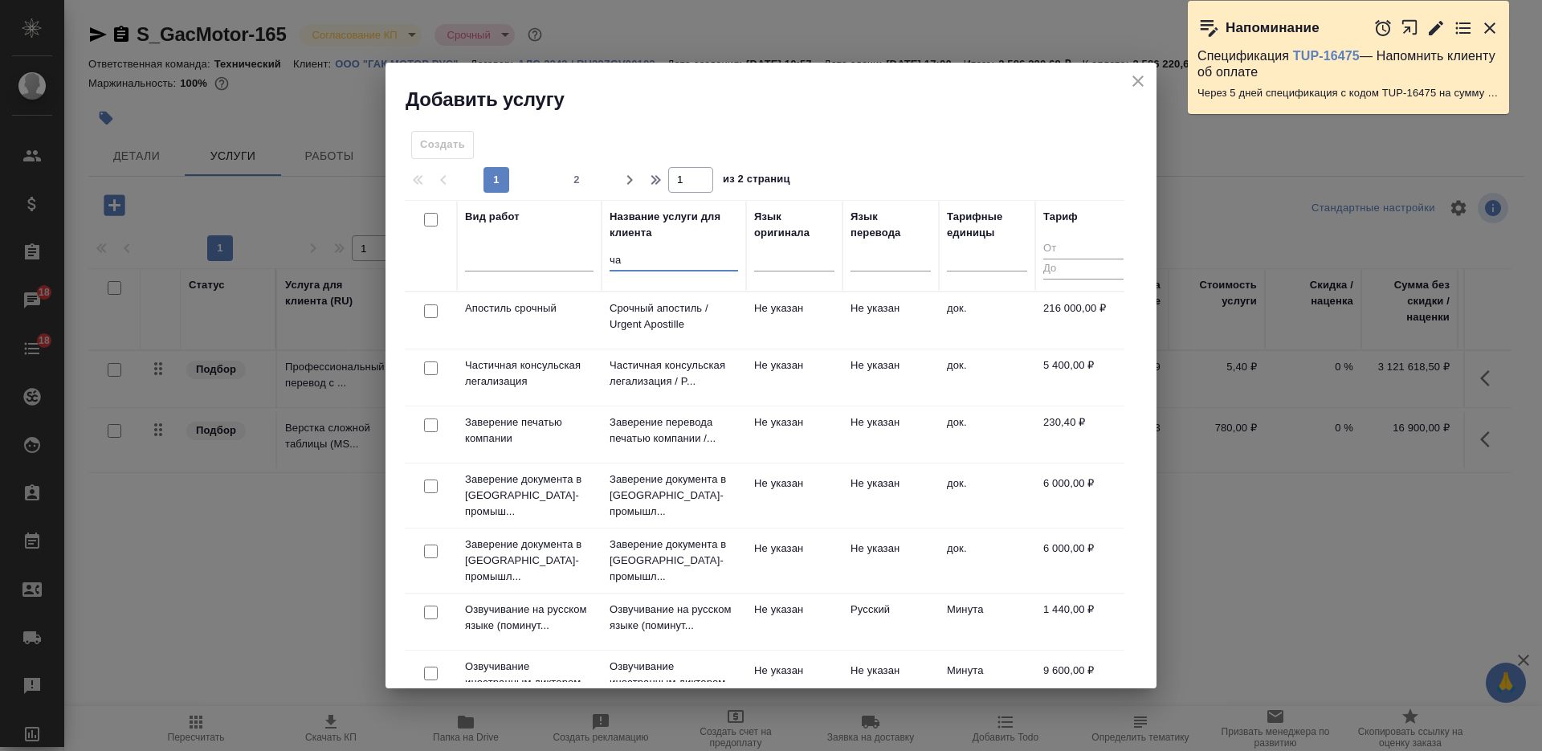
type input "час"
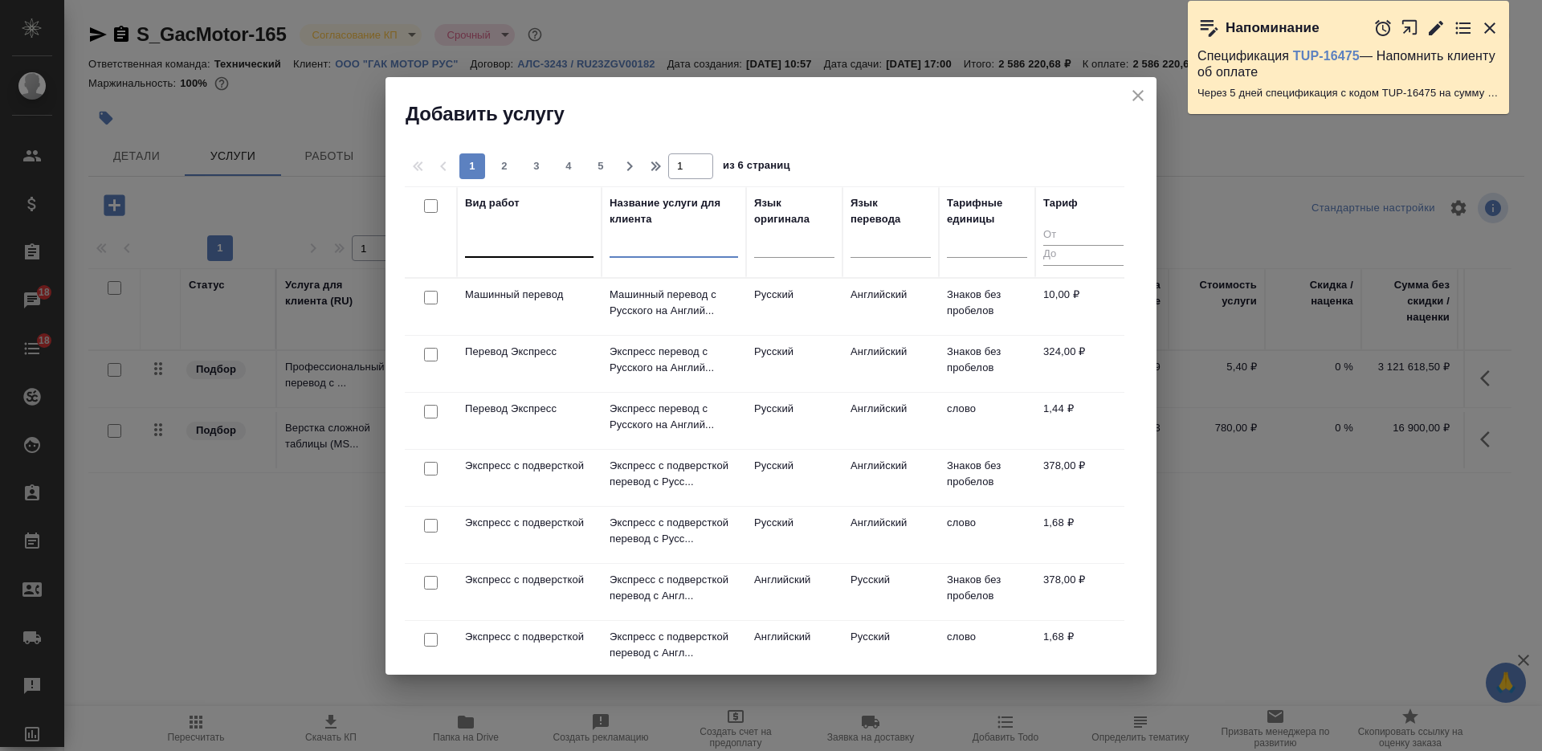
click at [498, 250] on div at bounding box center [529, 241] width 128 height 23
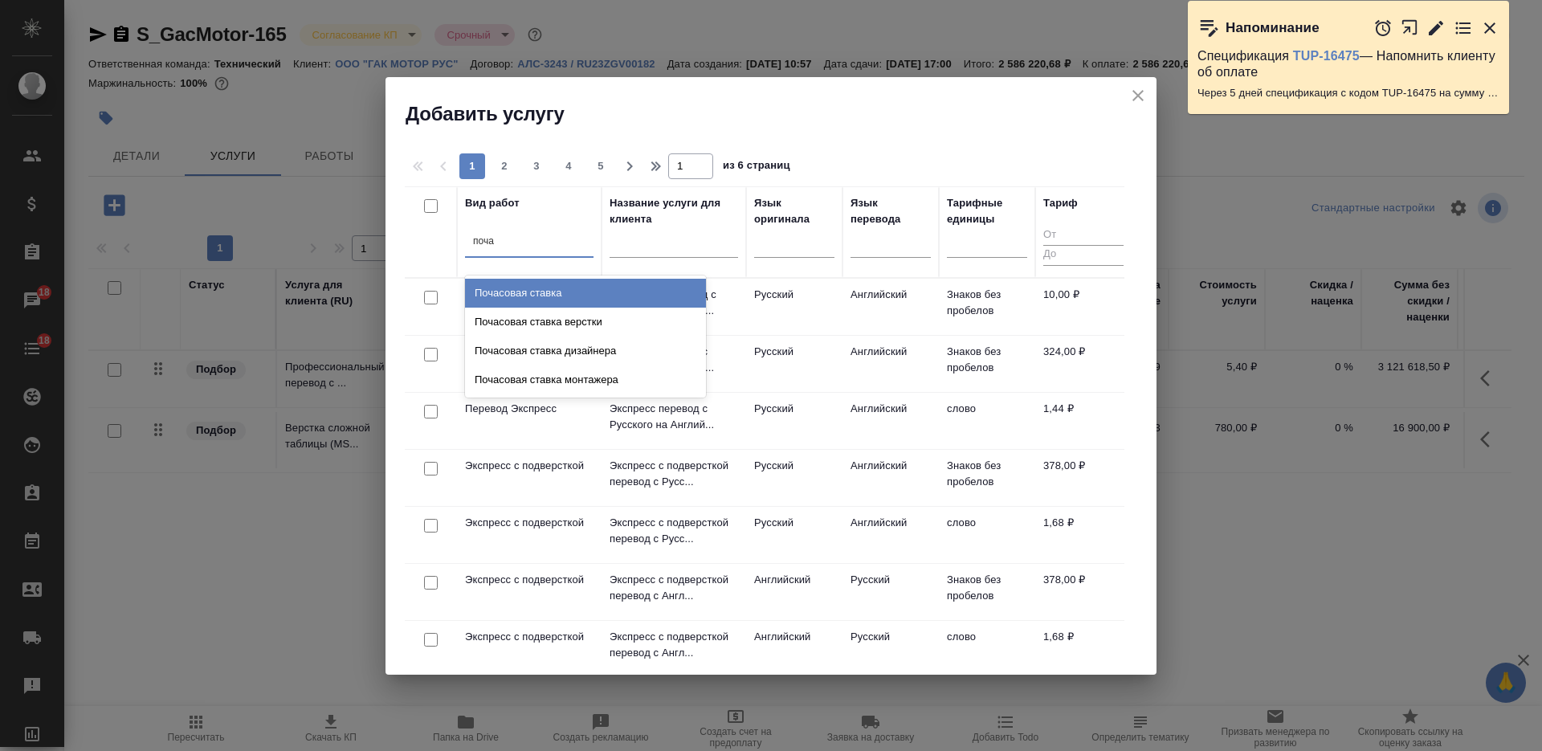
type input "почас"
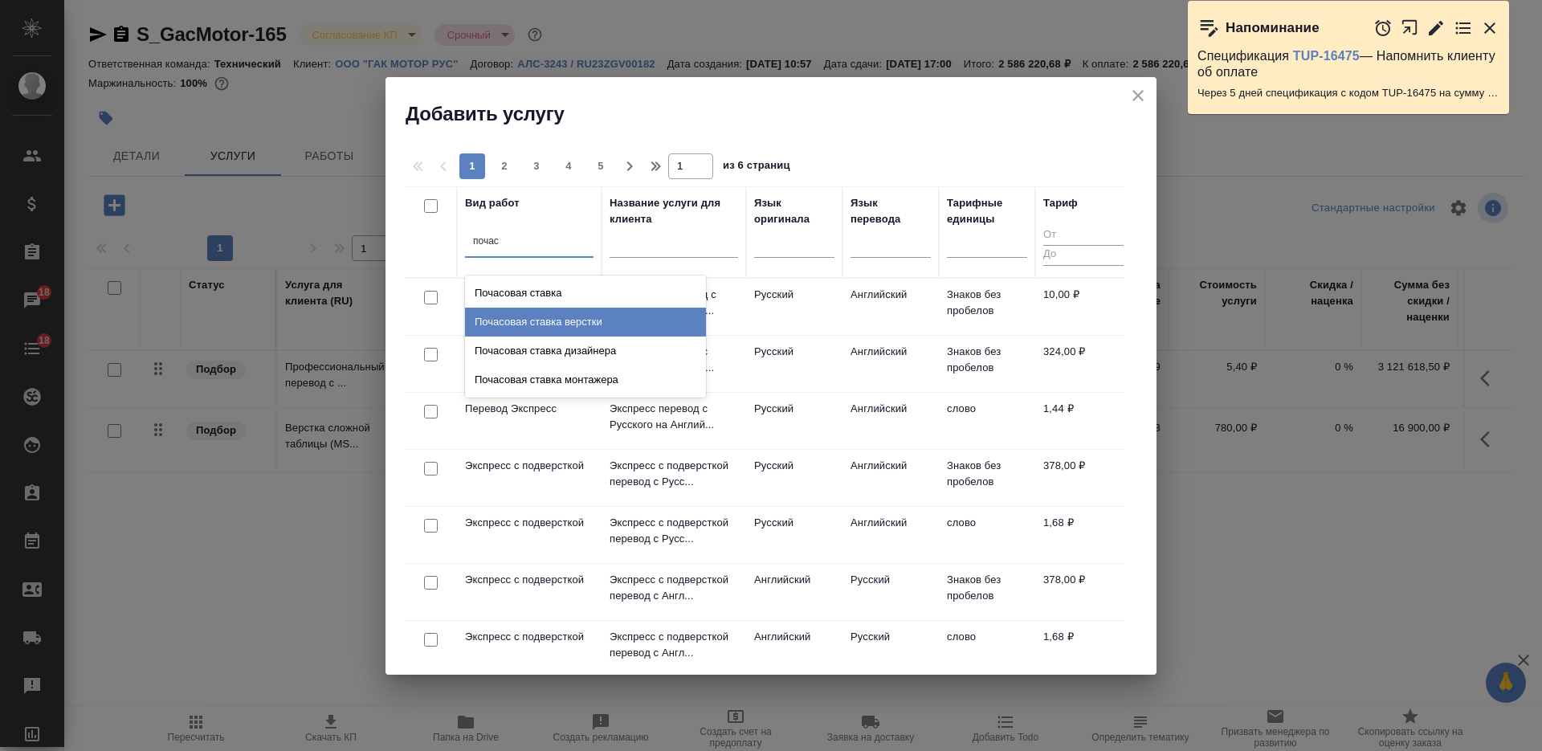
click at [554, 316] on div "Почасовая ставка верстки" at bounding box center [585, 322] width 241 height 29
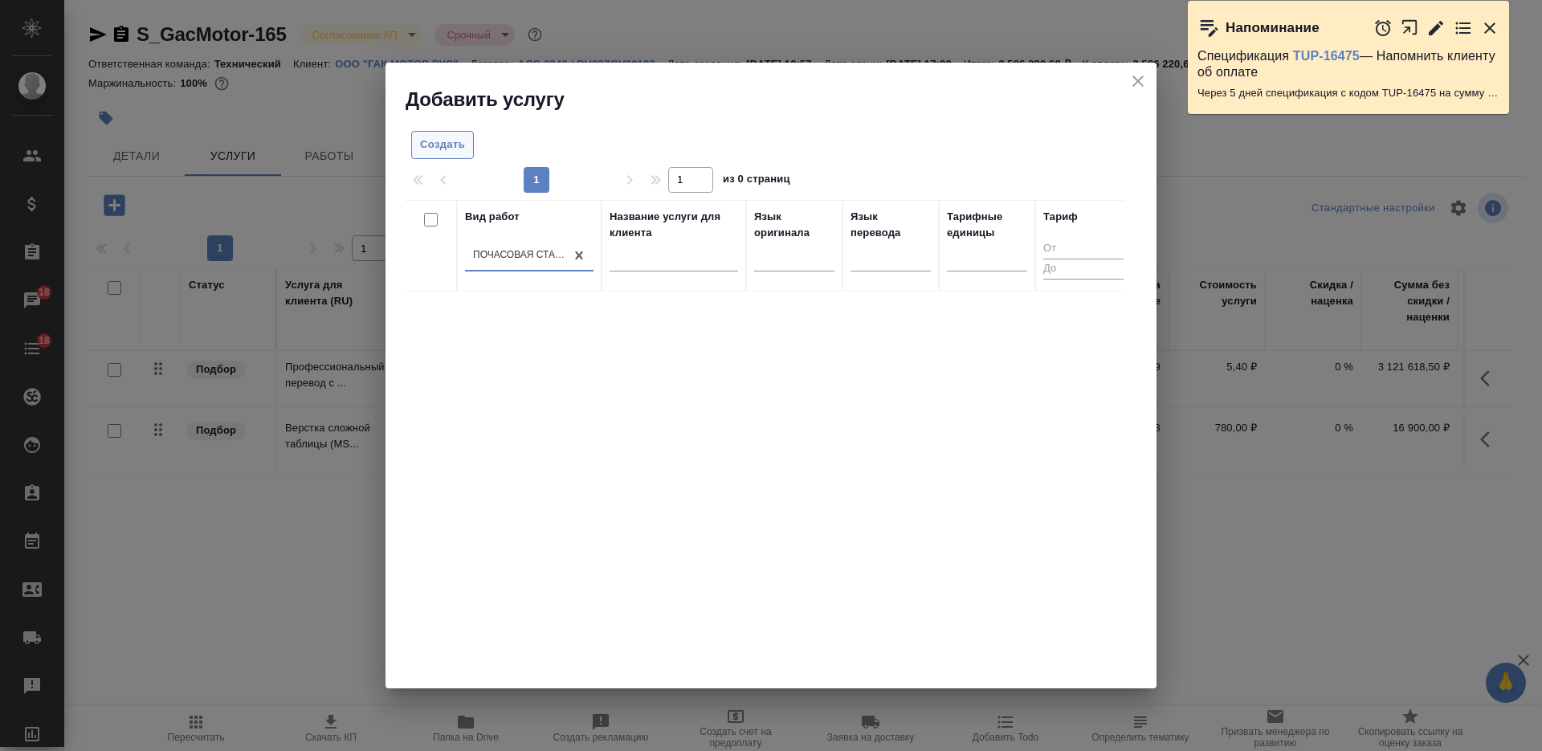
click at [434, 147] on span "Создать" at bounding box center [442, 145] width 45 height 18
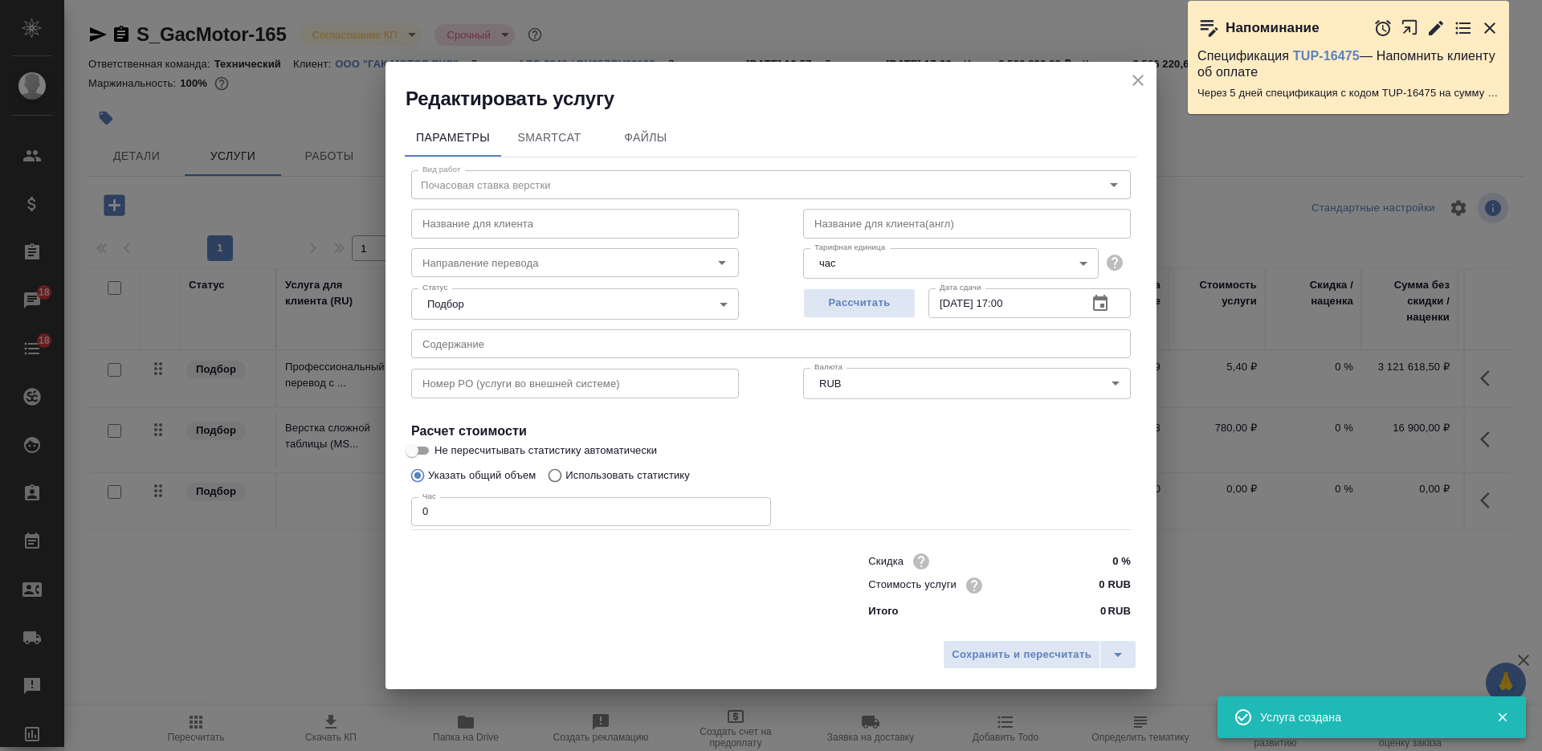
click at [1139, 85] on icon "close" at bounding box center [1137, 80] width 19 height 19
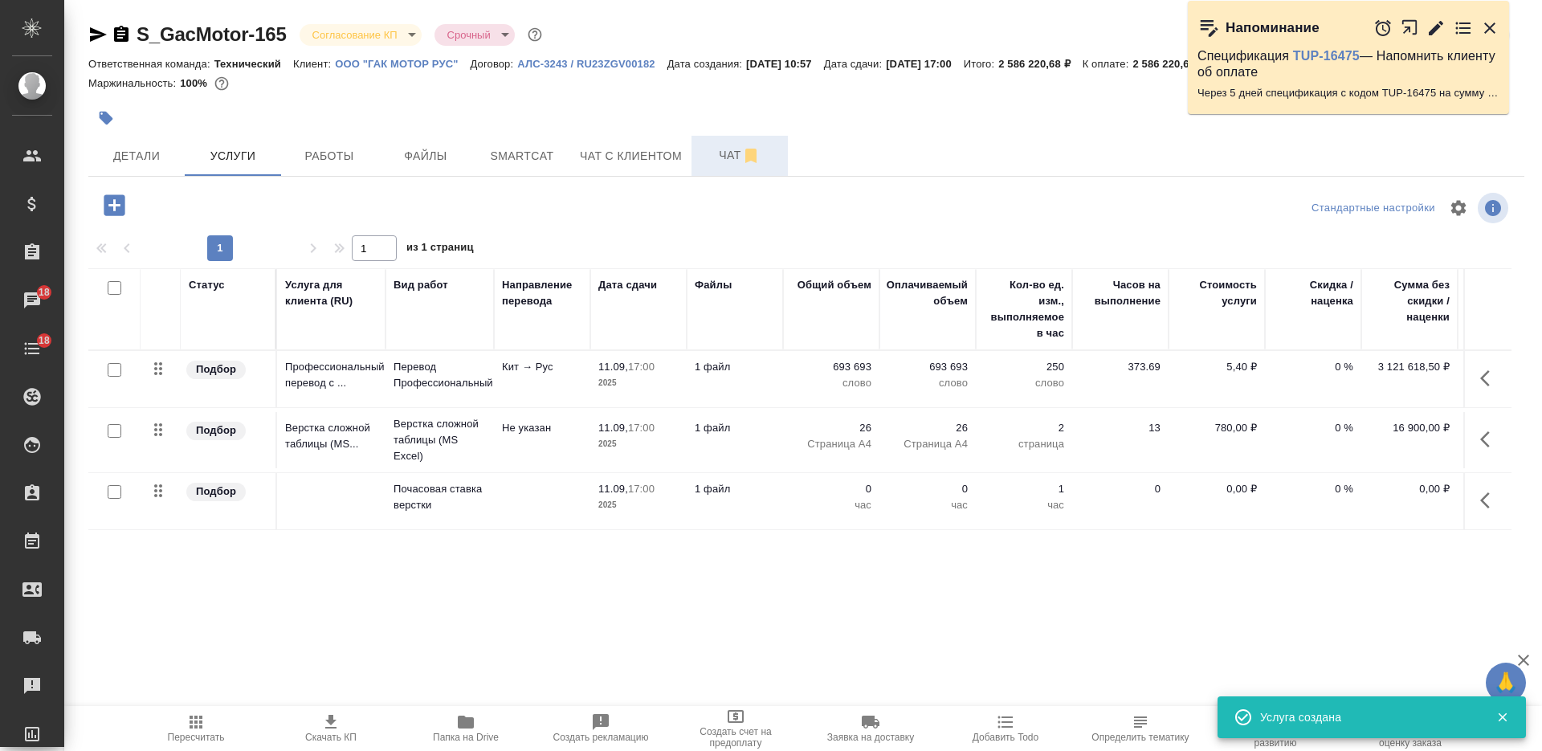
click at [715, 156] on span "Чат" at bounding box center [739, 155] width 77 height 20
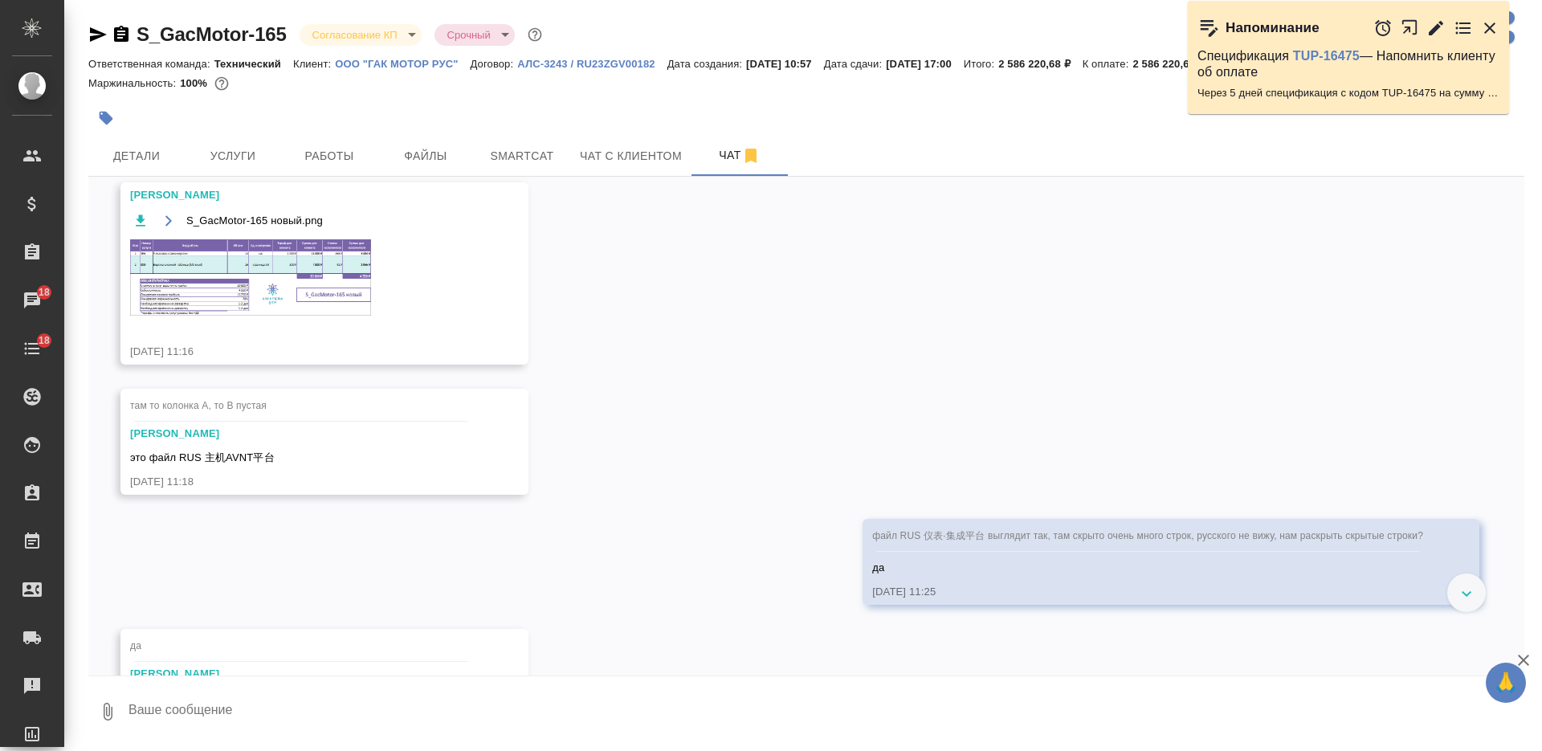
scroll to position [8553, 0]
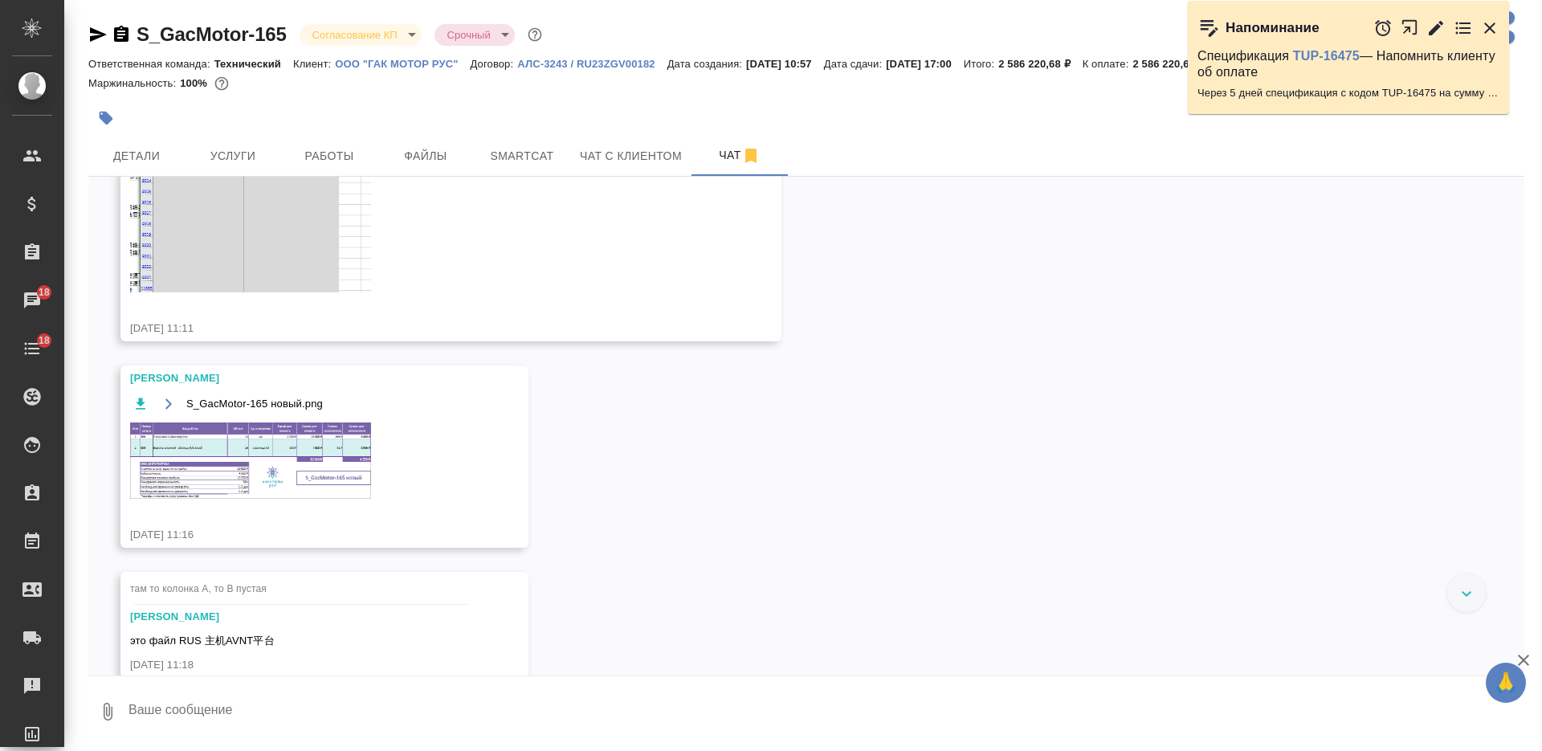
click at [347, 478] on img at bounding box center [250, 460] width 241 height 76
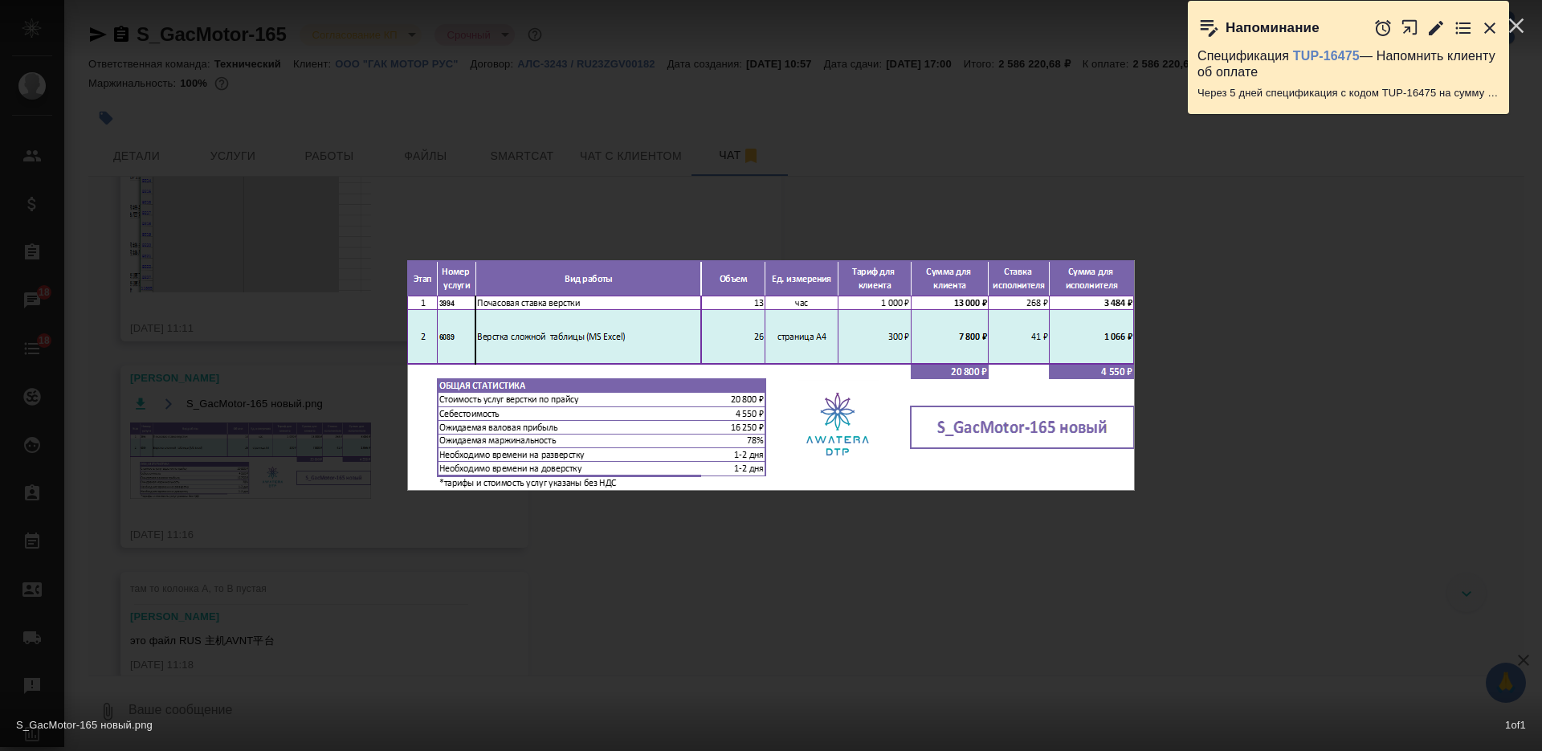
click at [674, 599] on div "S_GacMotor-165 новый.png 1 of 1" at bounding box center [771, 375] width 1542 height 751
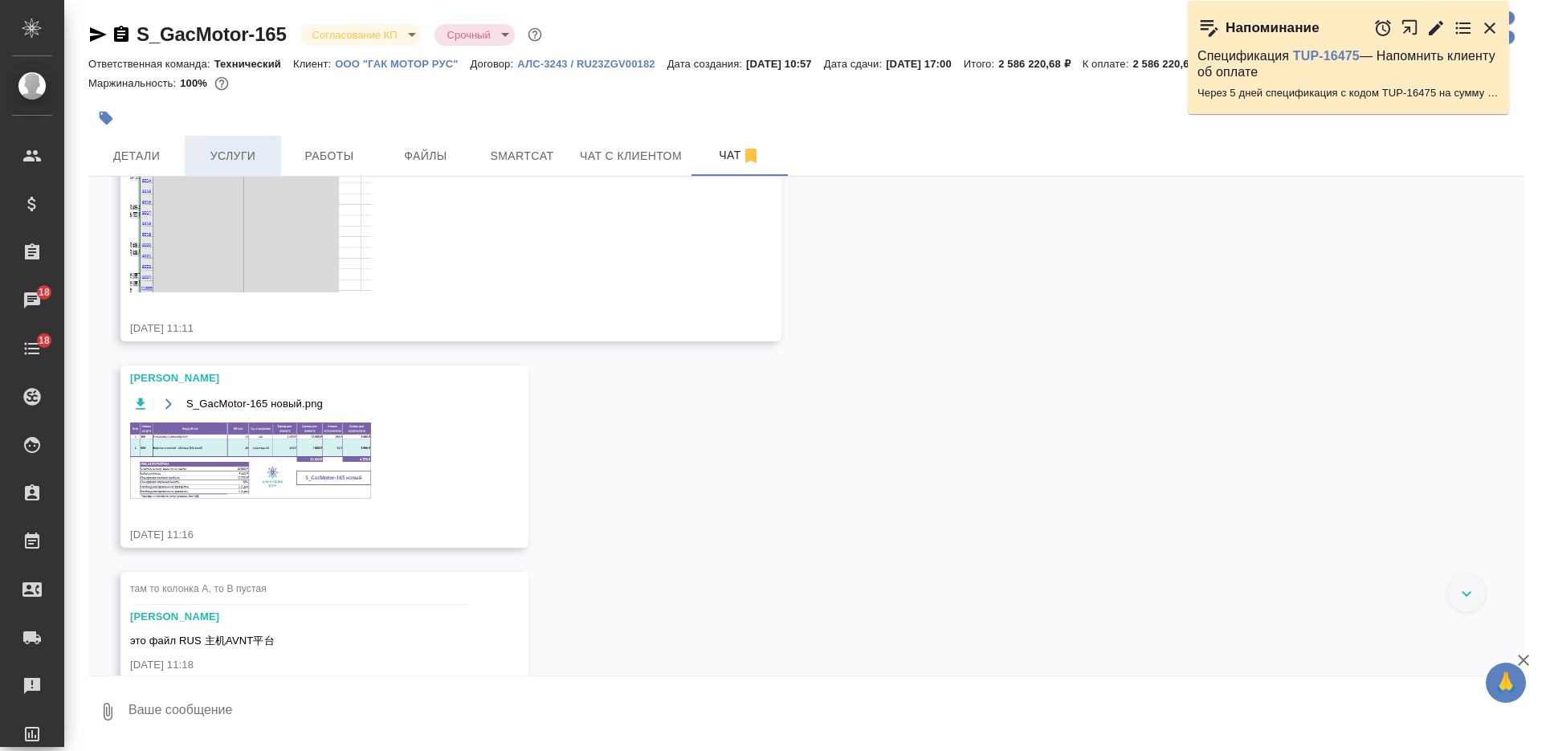
click at [243, 137] on button "Услуги" at bounding box center [233, 156] width 96 height 40
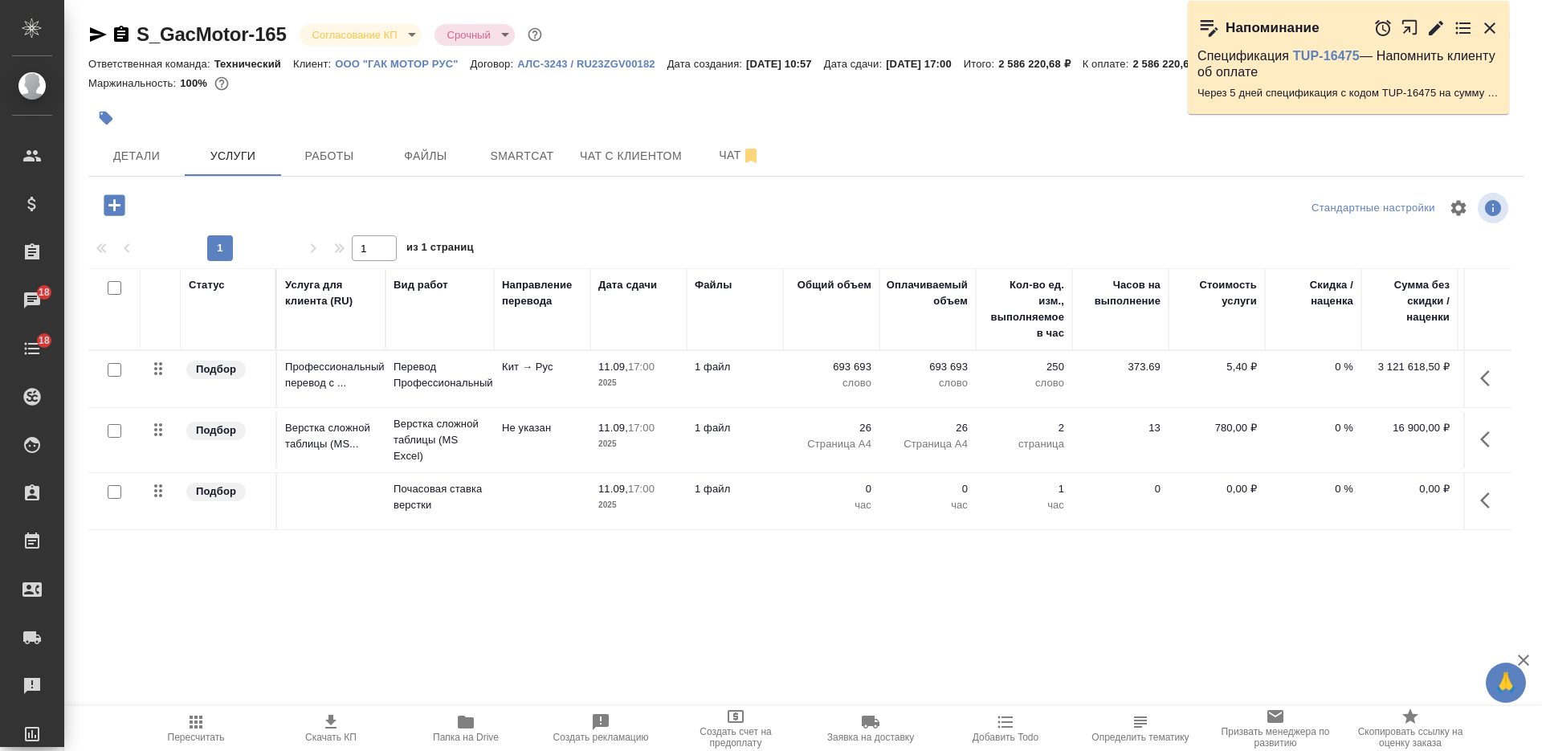
click at [342, 500] on td at bounding box center [331, 501] width 108 height 56
click at [343, 503] on td at bounding box center [331, 501] width 108 height 56
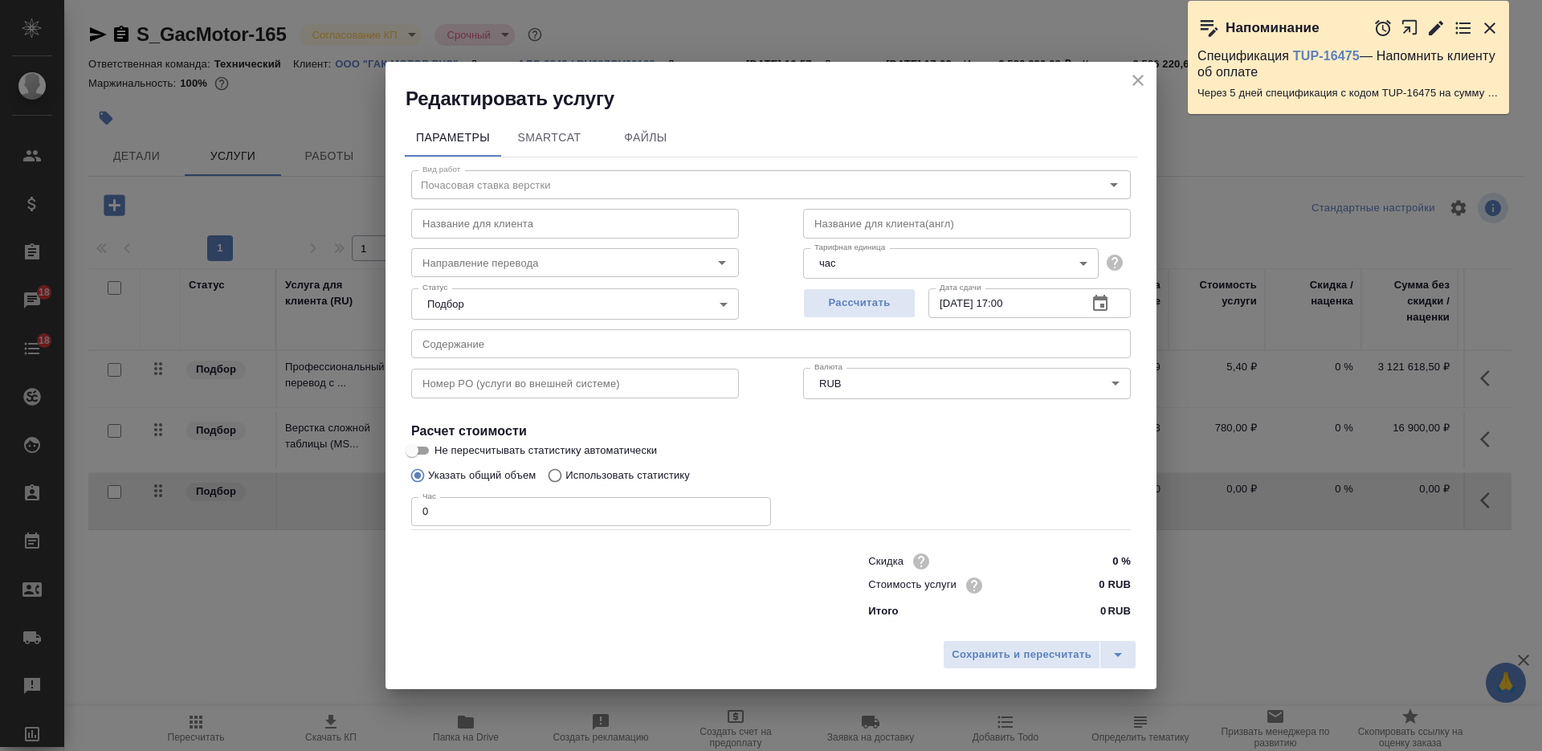
click at [363, 507] on div "Редактировать услугу Параметры SmartCat Файлы Вид работ Почасовая ставка верстк…" at bounding box center [771, 375] width 1542 height 751
type input "13"
click at [972, 646] on span "Сохранить и пересчитать" at bounding box center [1021, 655] width 140 height 18
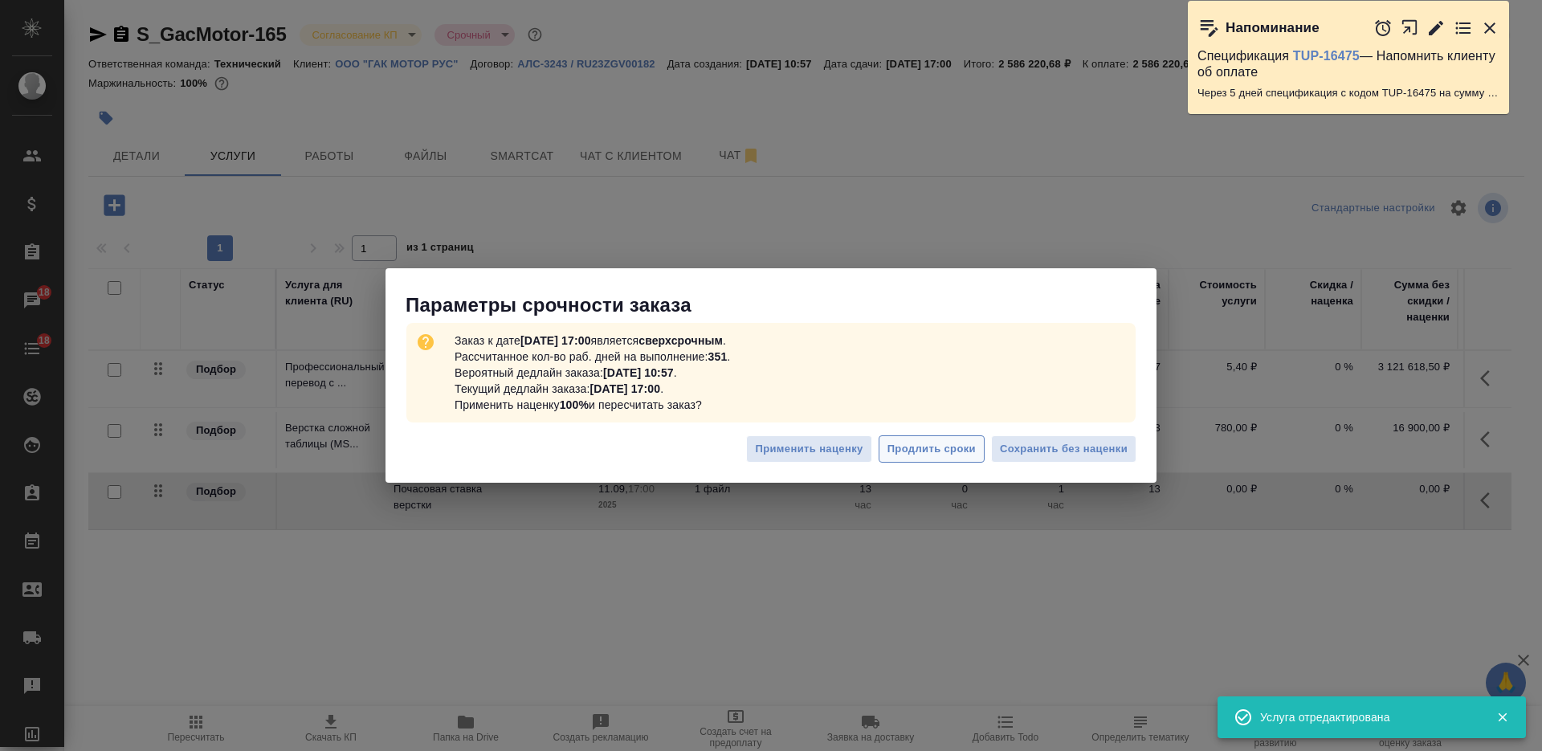
click at [938, 445] on span "Продлить сроки" at bounding box center [931, 449] width 88 height 18
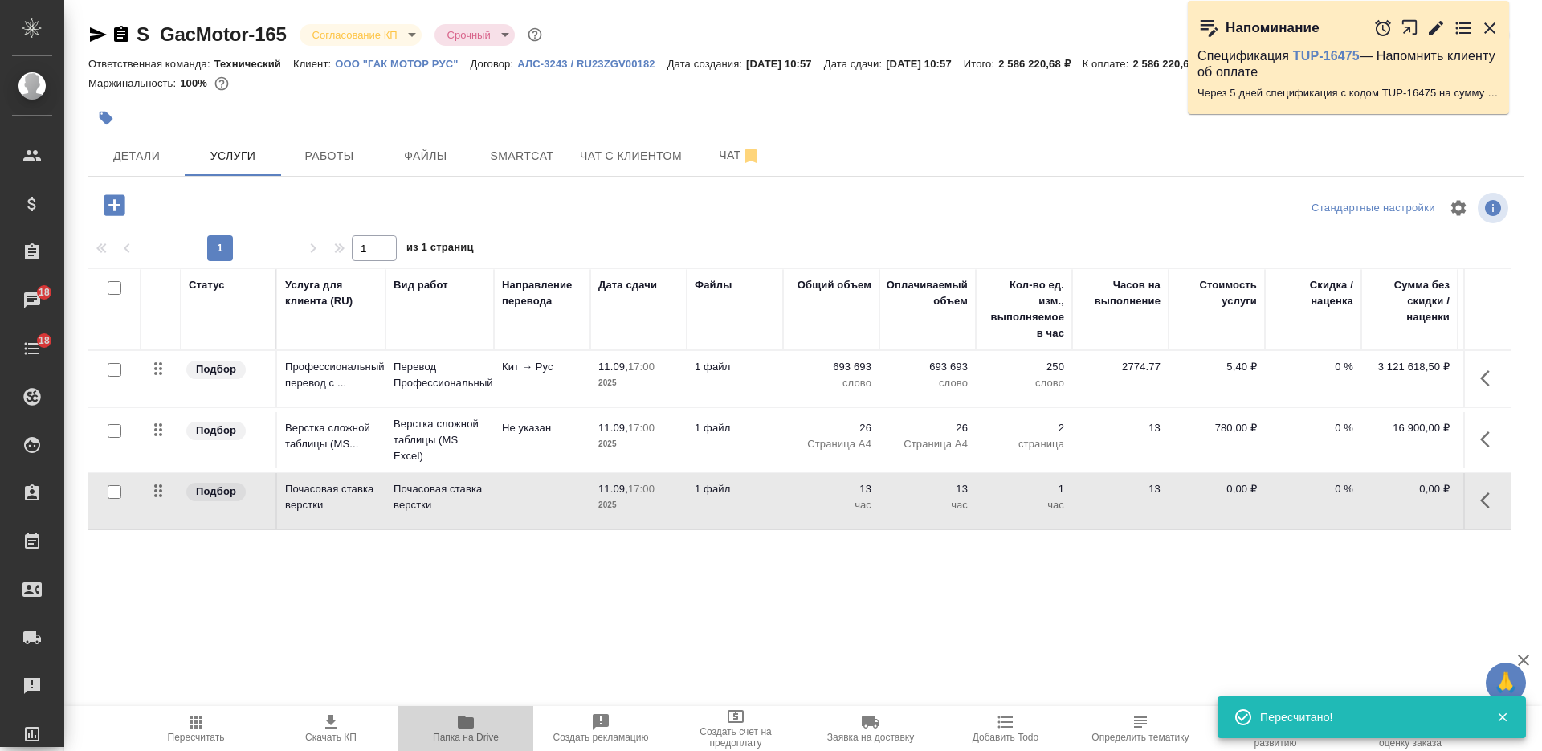
click at [474, 719] on icon "button" at bounding box center [466, 721] width 16 height 13
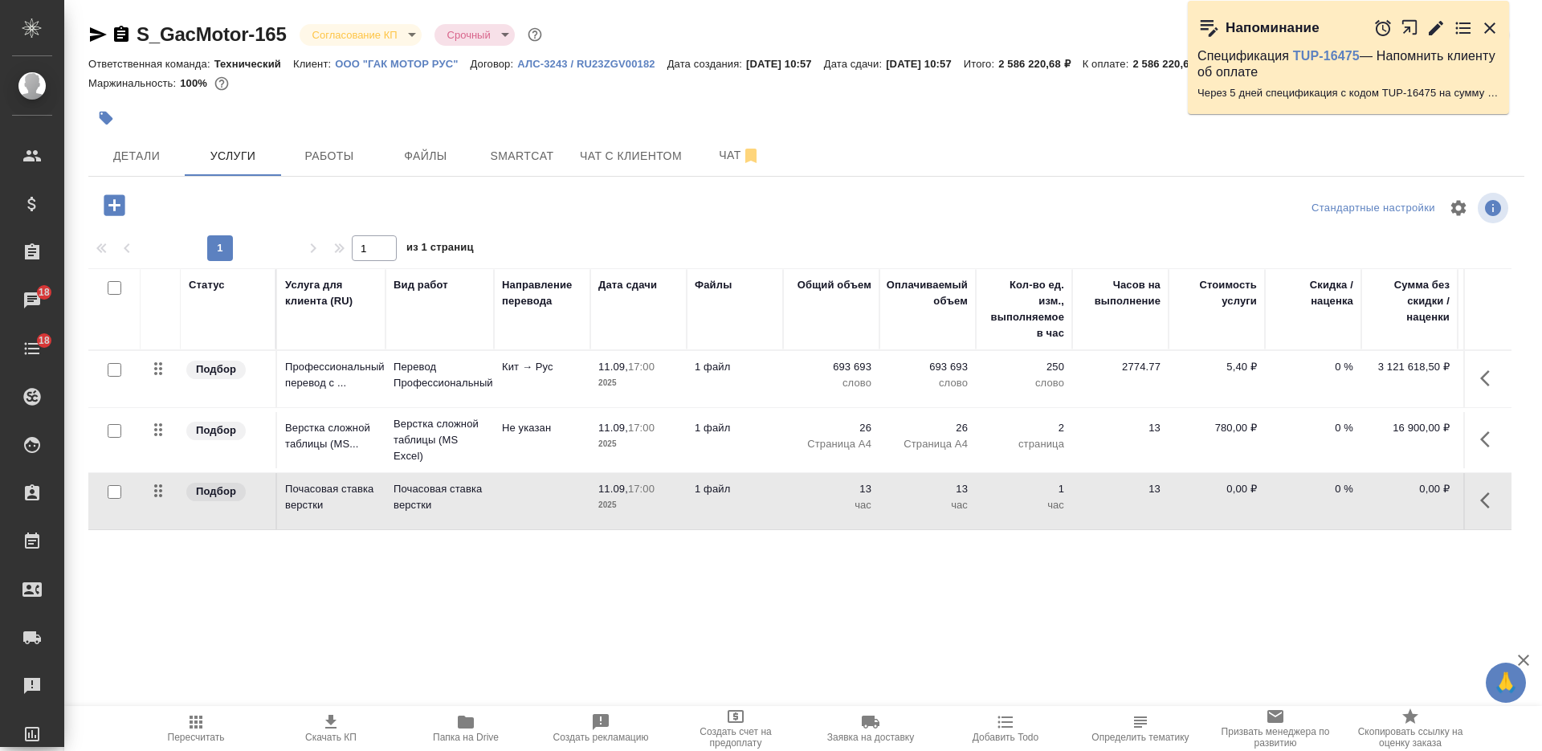
click at [426, 63] on p "ООО "ГАК МОТОР РУС"" at bounding box center [402, 64] width 135 height 12
click at [1482, 497] on icon "button" at bounding box center [1489, 500] width 19 height 19
click at [1372, 500] on icon "button" at bounding box center [1366, 501] width 18 height 12
click at [715, 154] on span "Чат" at bounding box center [739, 155] width 77 height 20
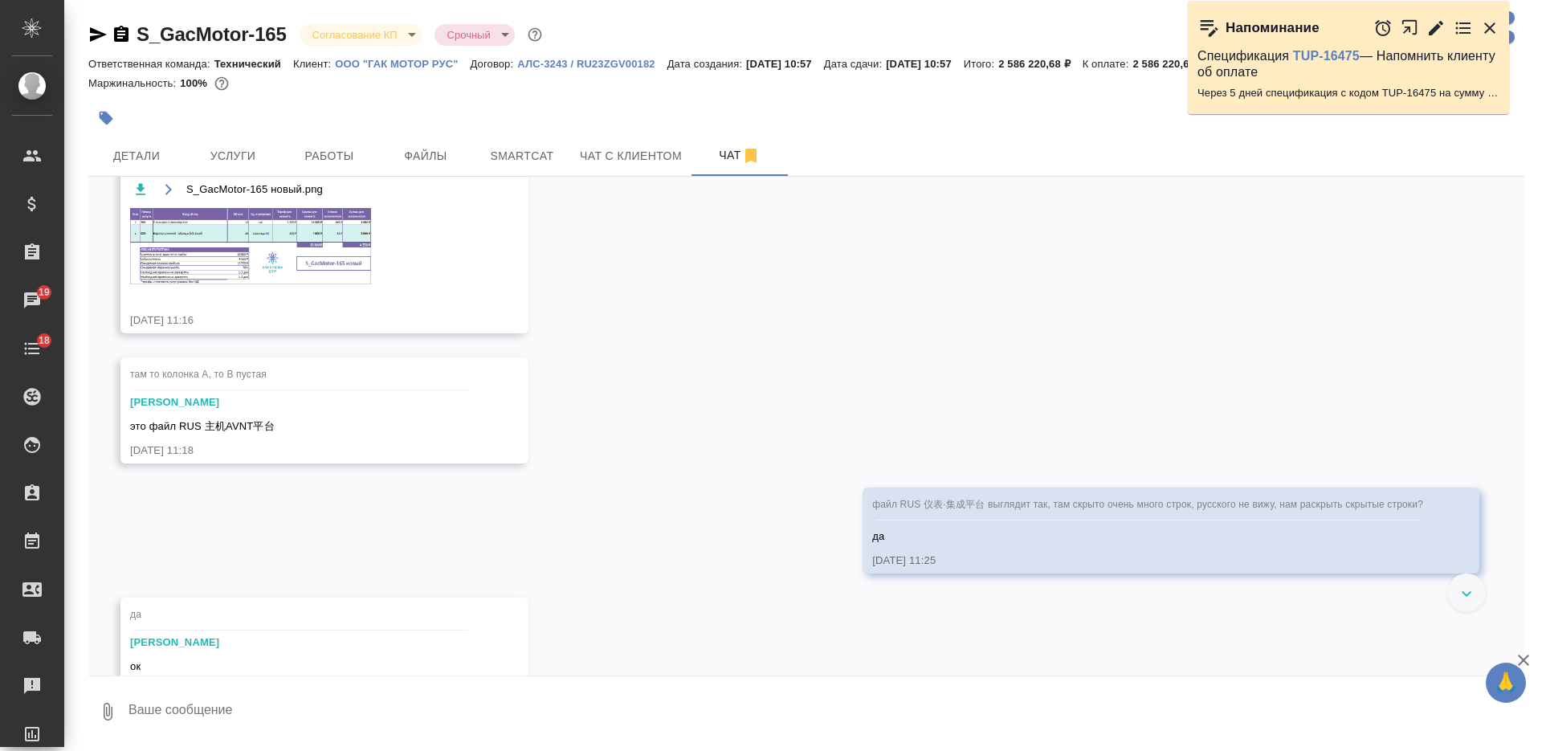
scroll to position [8754, 0]
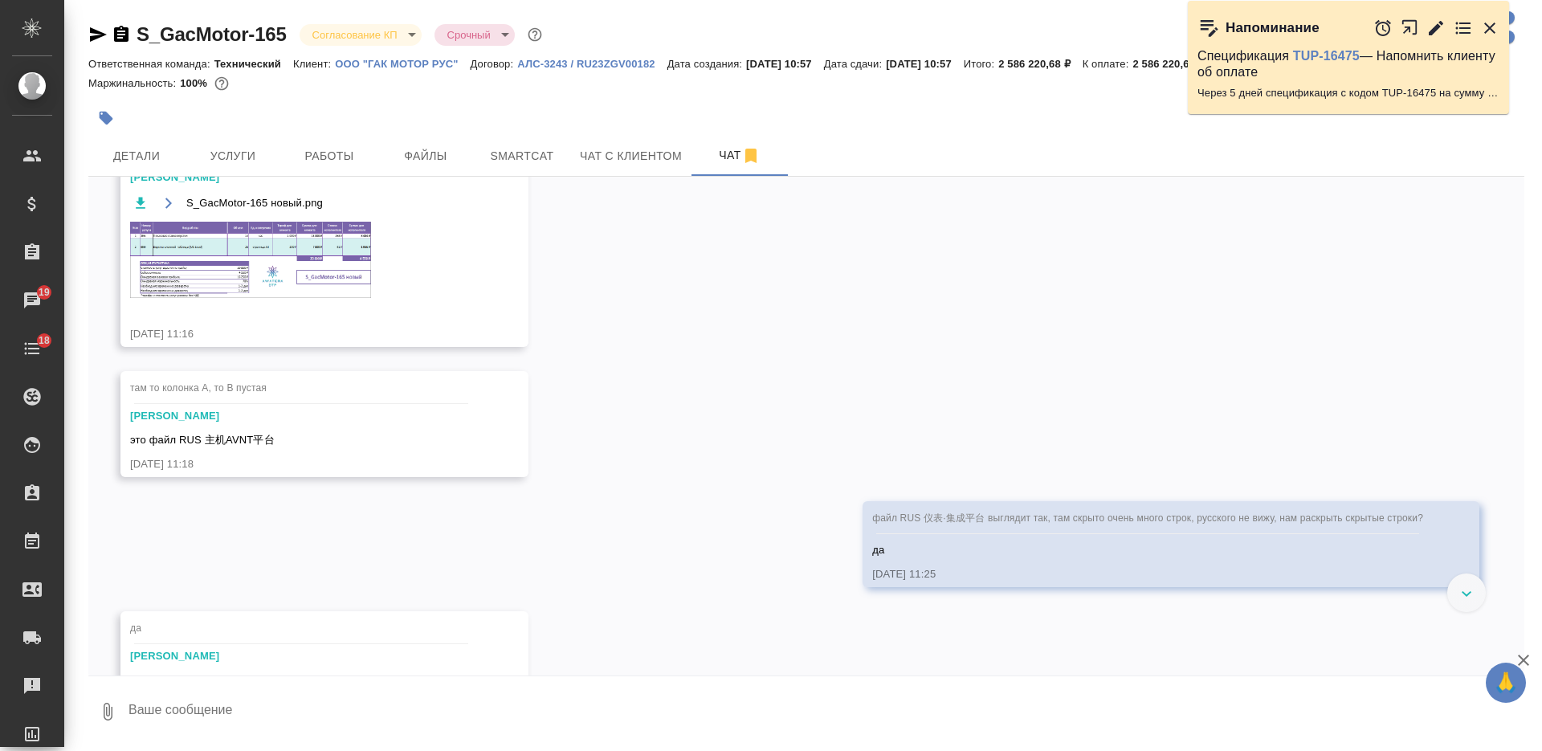
click at [304, 318] on div "S_GacMotor-165 новый.png" at bounding box center [301, 256] width 342 height 124
click at [300, 287] on img at bounding box center [250, 260] width 241 height 76
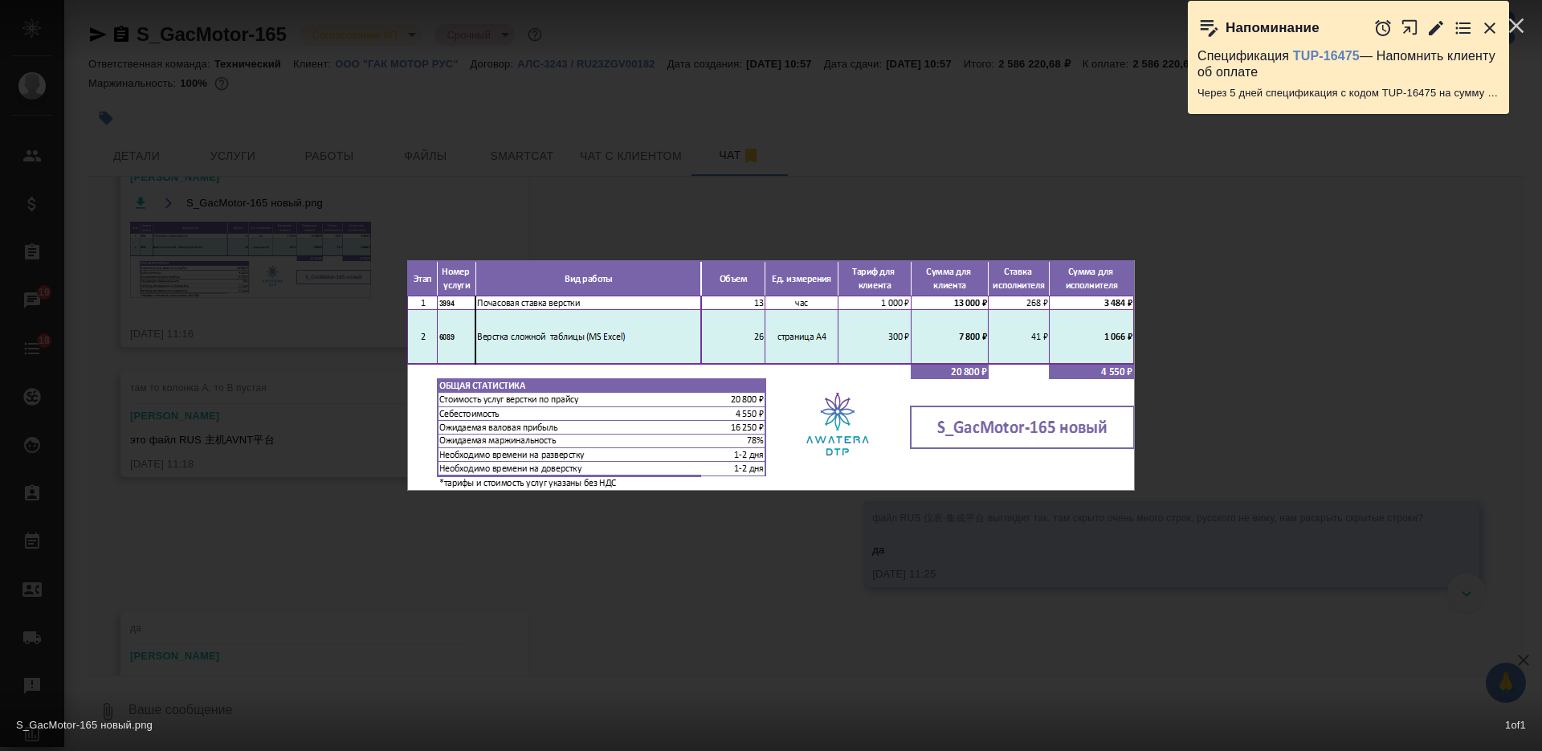
click at [621, 570] on div "S_GacMotor-165 новый.png 1 of 1" at bounding box center [771, 375] width 1542 height 751
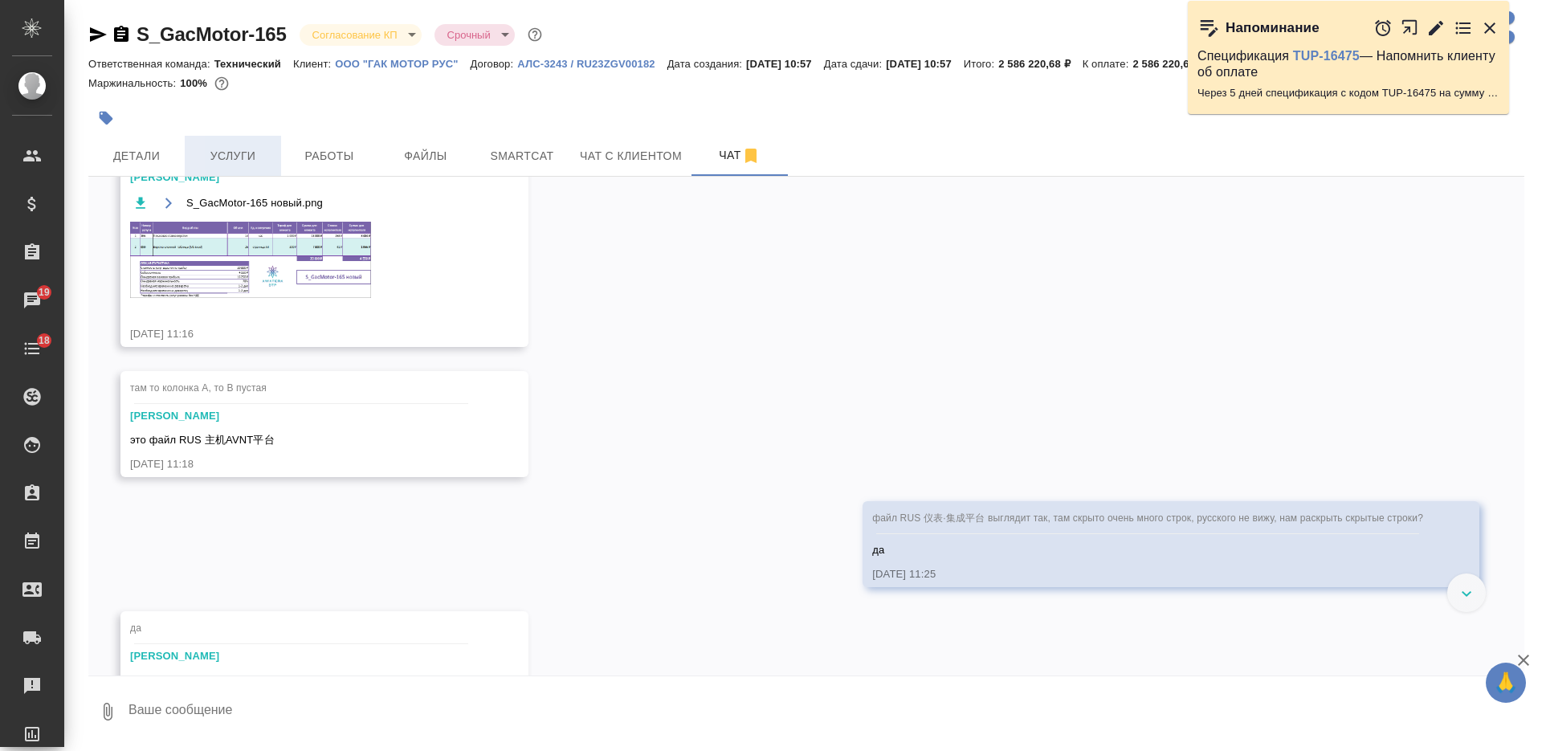
click at [246, 137] on button "Услуги" at bounding box center [233, 156] width 96 height 40
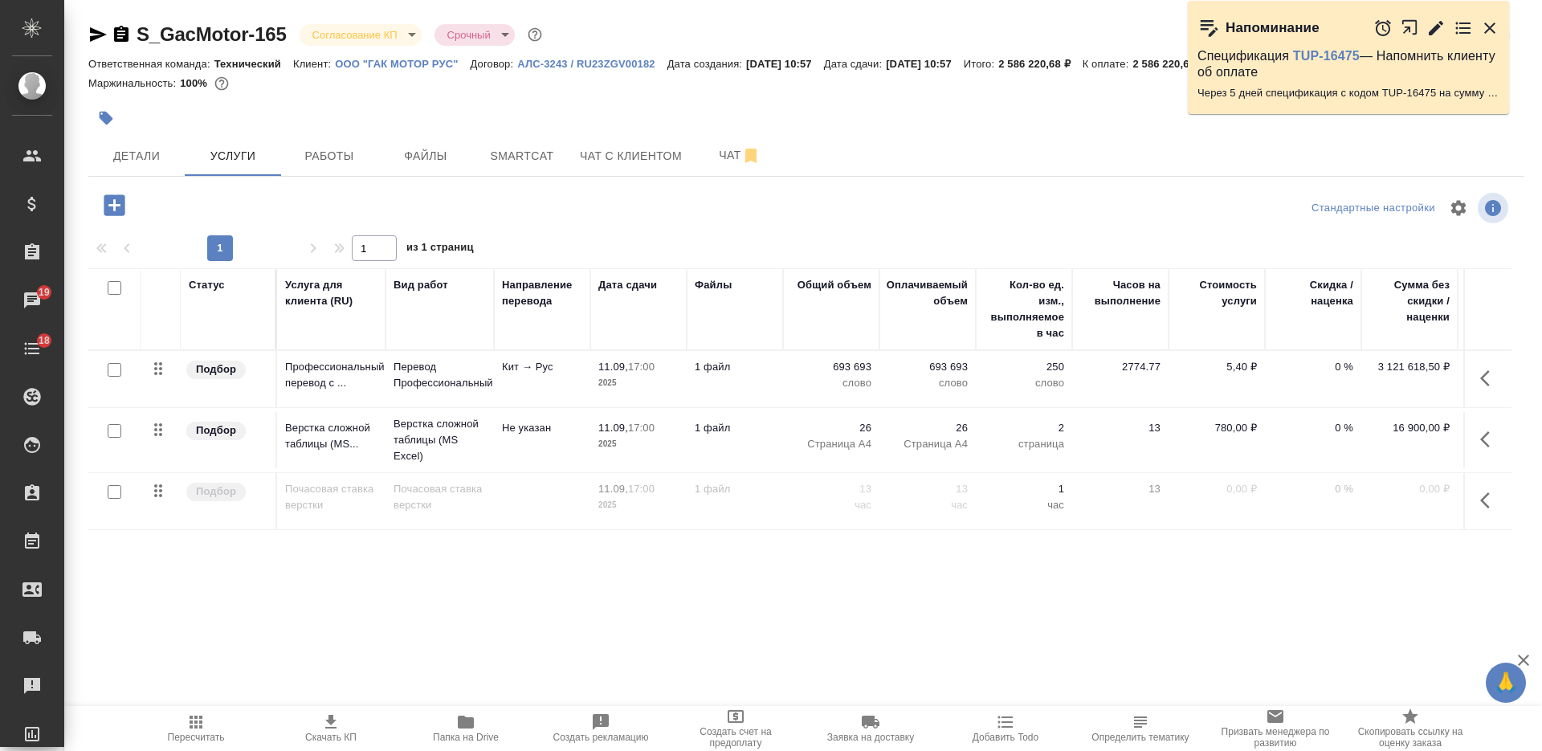
click at [560, 434] on p "Не указан" at bounding box center [542, 428] width 80 height 16
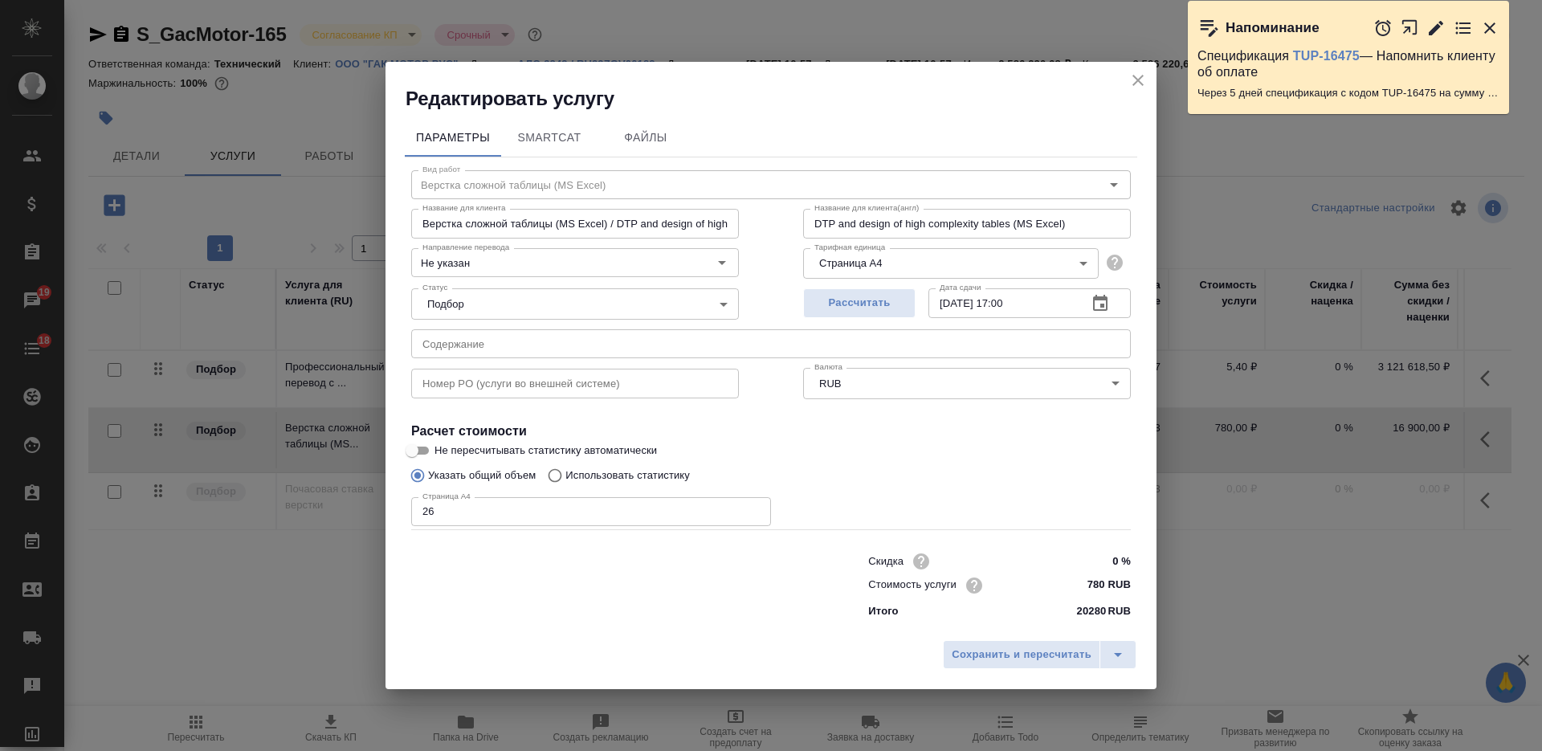
click at [626, 617] on div "Скидка 0 % Стоимость услуги 780 RUB Итого 20280 RUB" at bounding box center [771, 584] width 784 height 134
drag, startPoint x: 433, startPoint y: 515, endPoint x: 406, endPoint y: 511, distance: 26.8
click at [406, 511] on div "Вид работ Верстка сложной таблицы (MS Excel) Вид работ Название для клиента Вер…" at bounding box center [771, 391] width 732 height 468
drag, startPoint x: 451, startPoint y: 506, endPoint x: 390, endPoint y: 500, distance: 61.3
click at [388, 504] on div "Параметры SmartCat Файлы Вид работ Верстка сложной таблицы (MS Excel) Вид работ…" at bounding box center [770, 372] width 771 height 520
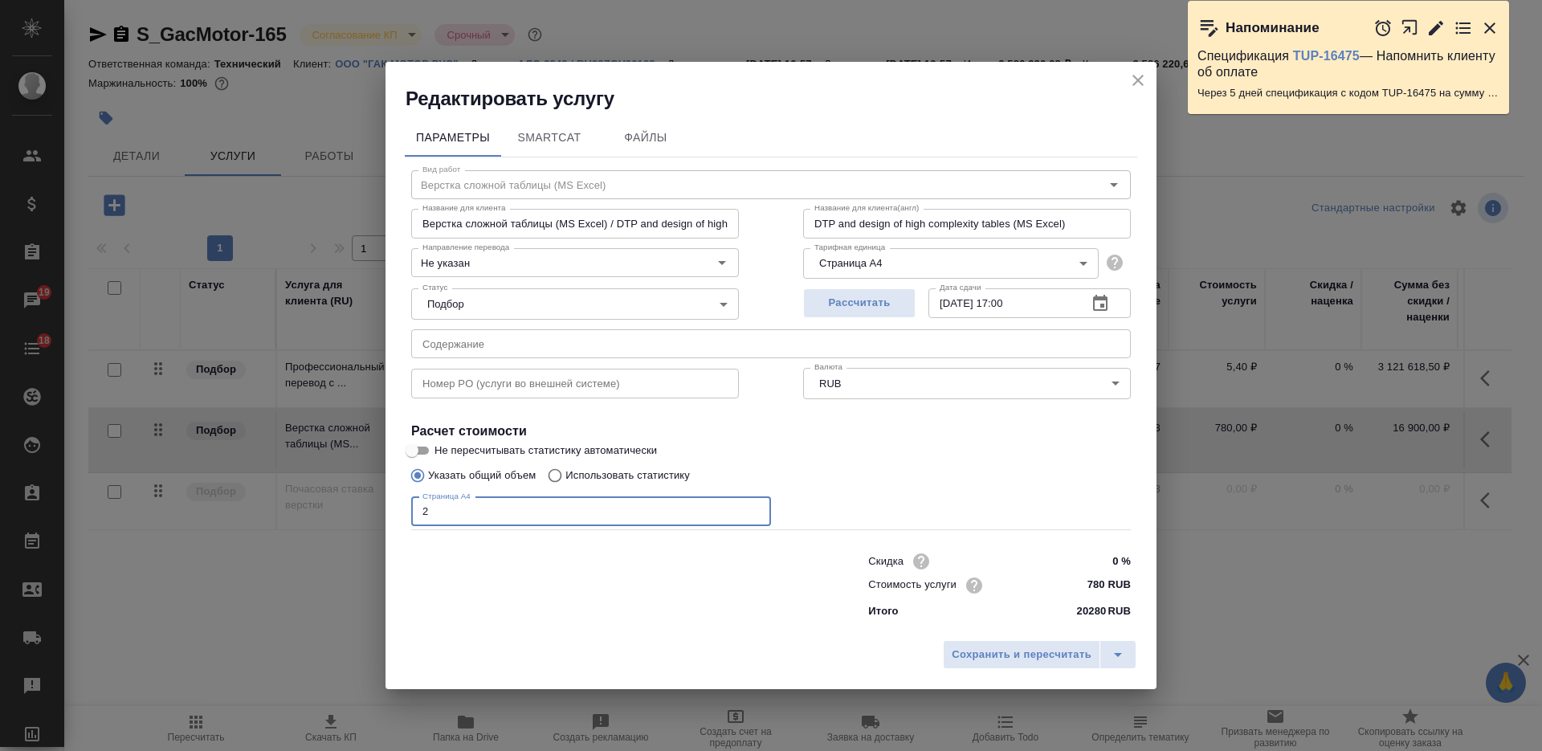
type input "26"
click at [979, 650] on span "Сохранить и пересчитать" at bounding box center [1021, 655] width 140 height 18
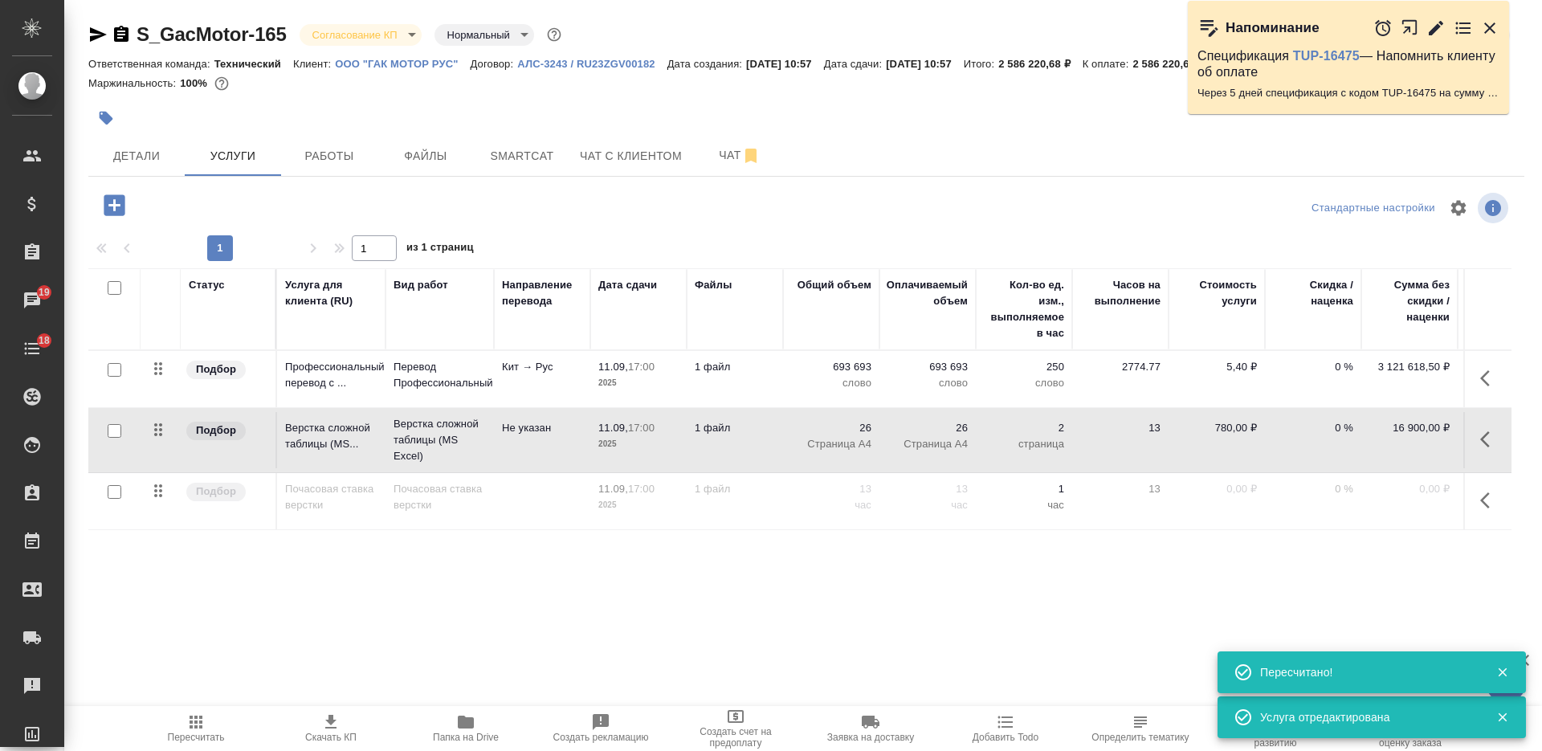
type input "normal"
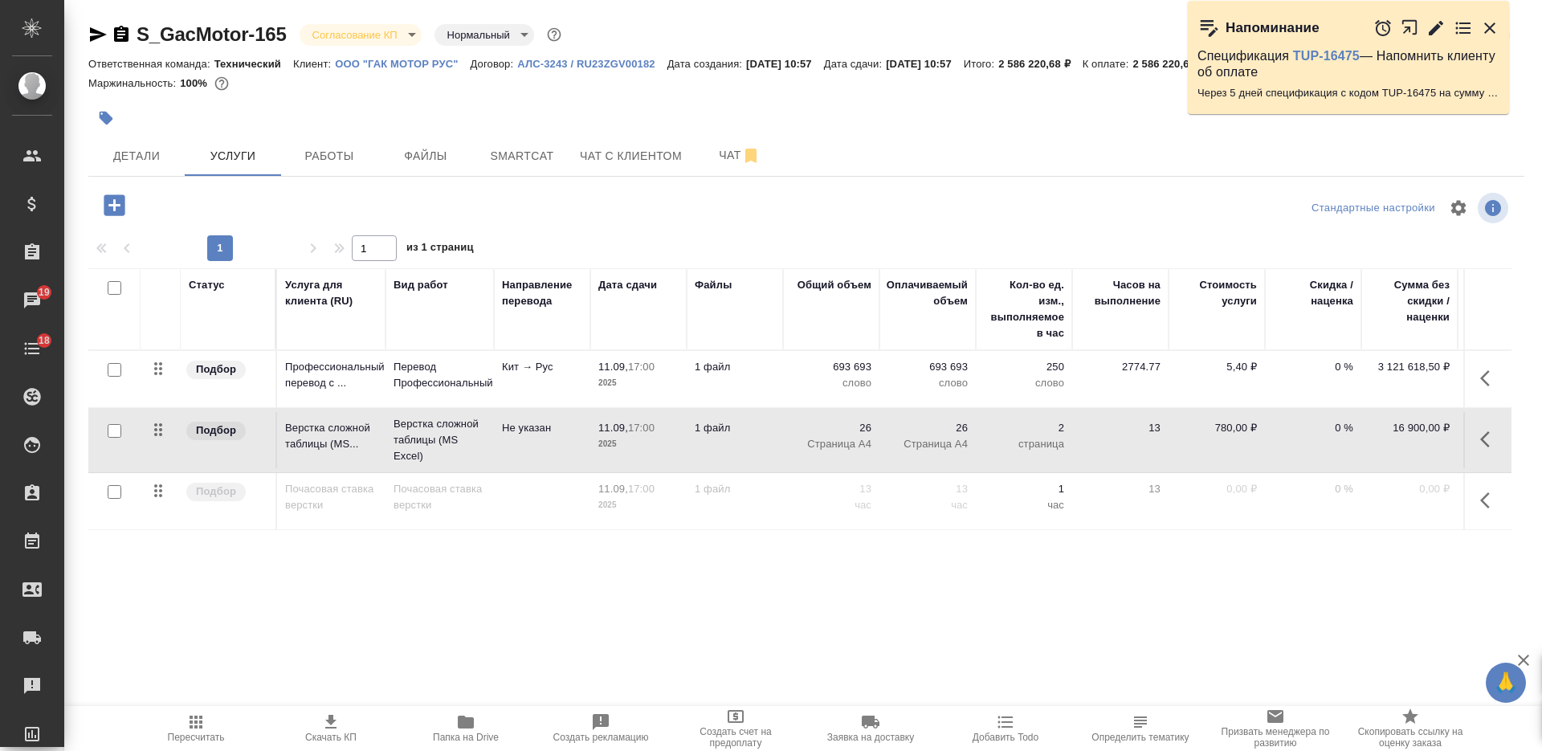
click at [185, 708] on button "Пересчитать" at bounding box center [195, 728] width 135 height 45
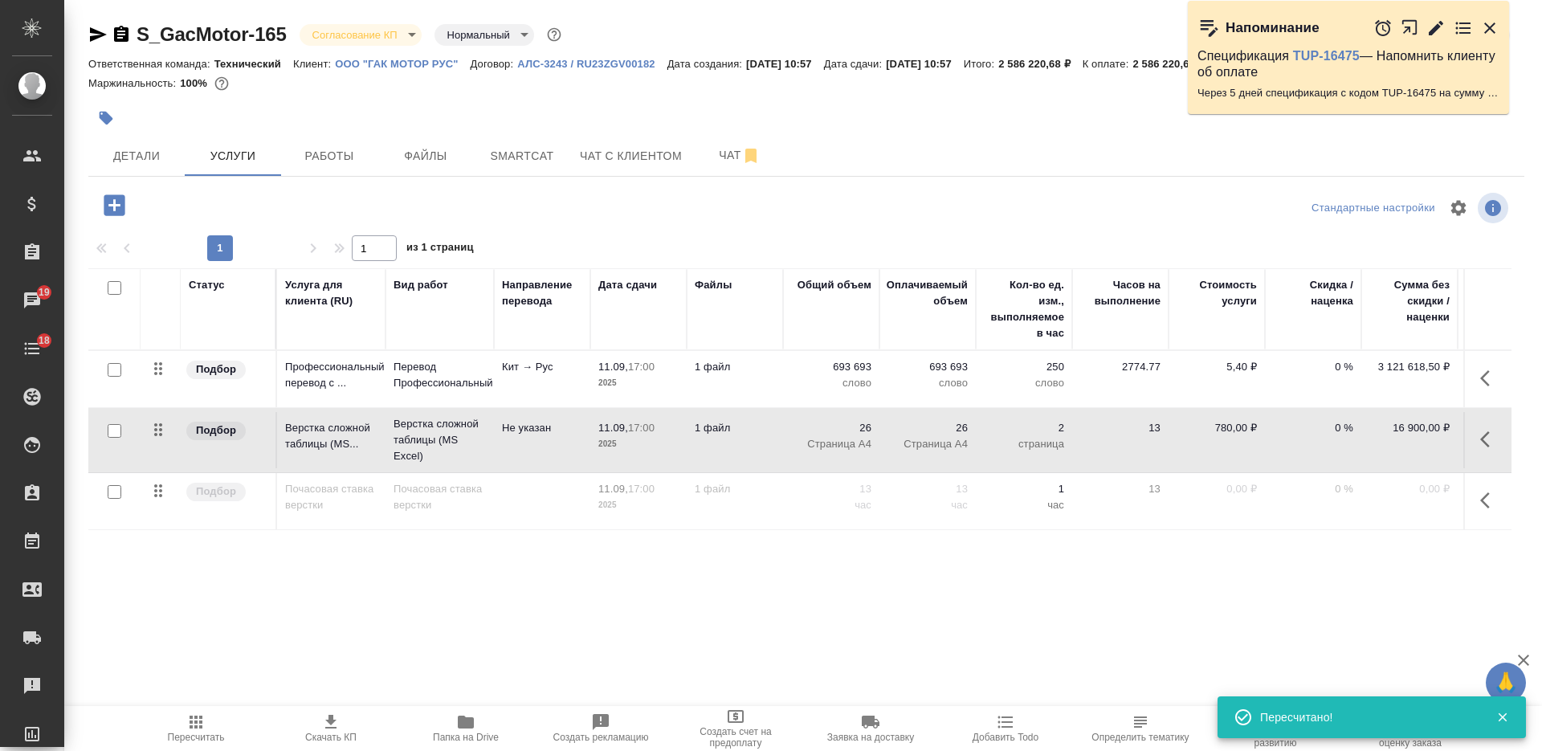
click at [94, 32] on icon "button" at bounding box center [98, 34] width 17 height 14
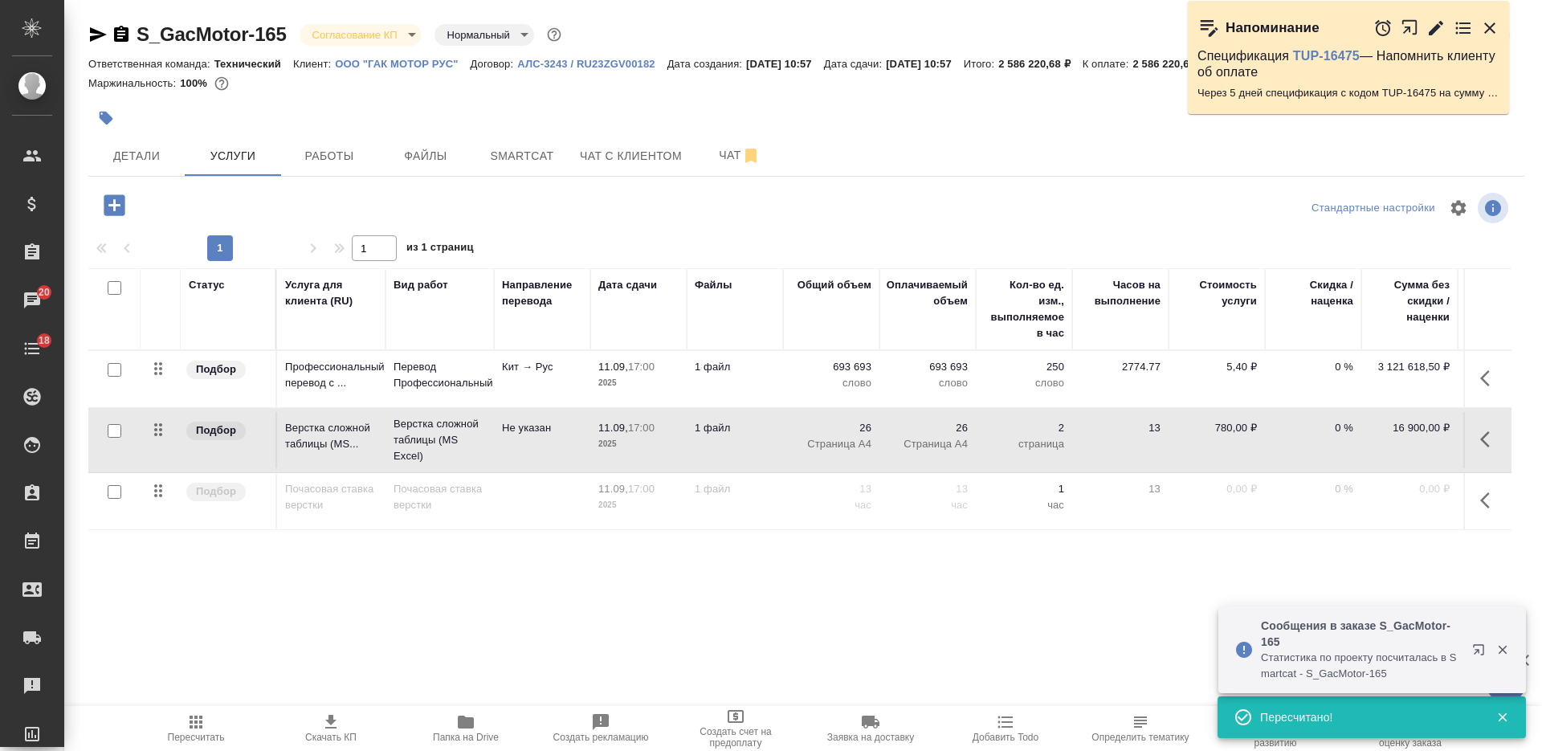
click at [1491, 26] on icon "button" at bounding box center [1489, 27] width 11 height 11
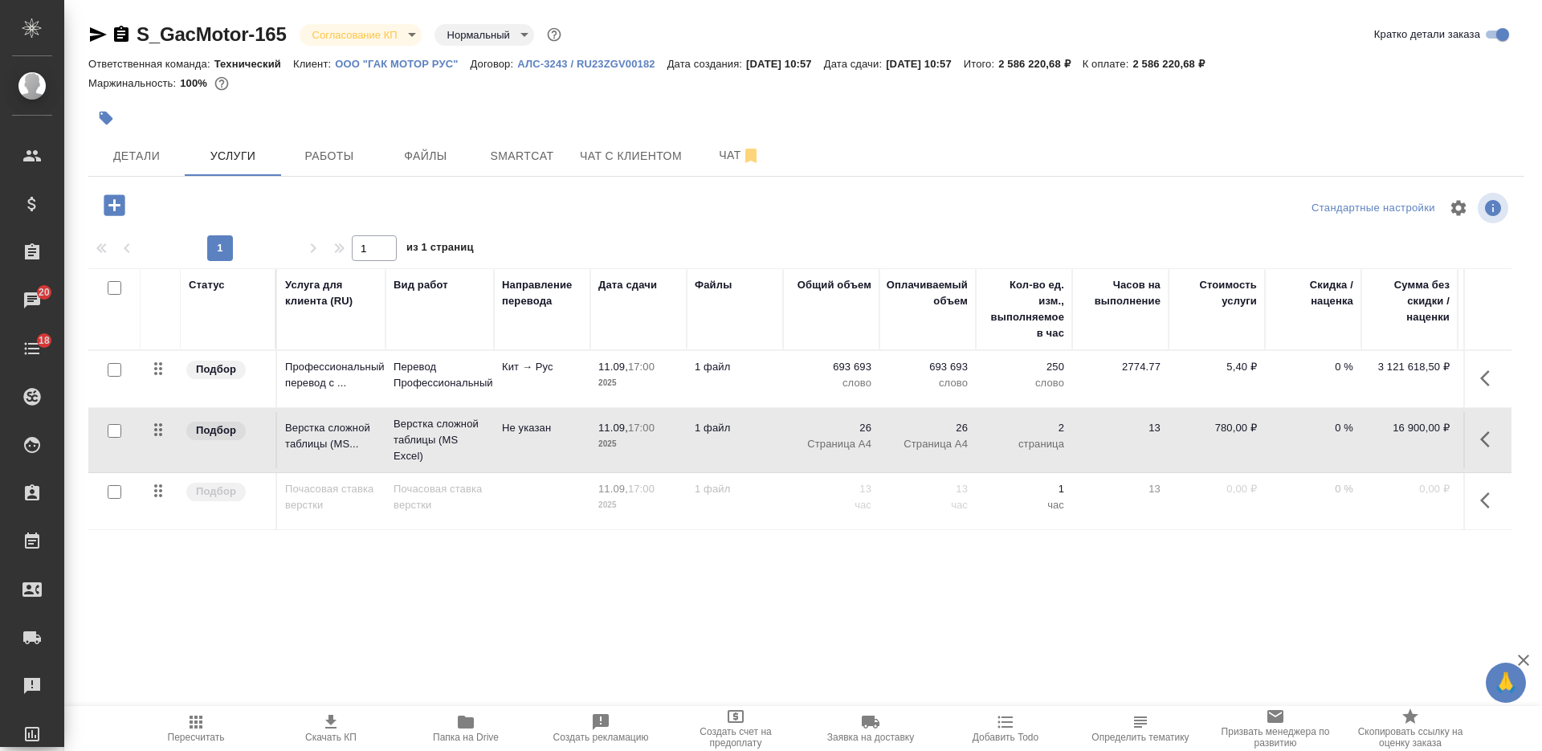
click at [540, 391] on td "Кит → Рус" at bounding box center [542, 379] width 96 height 56
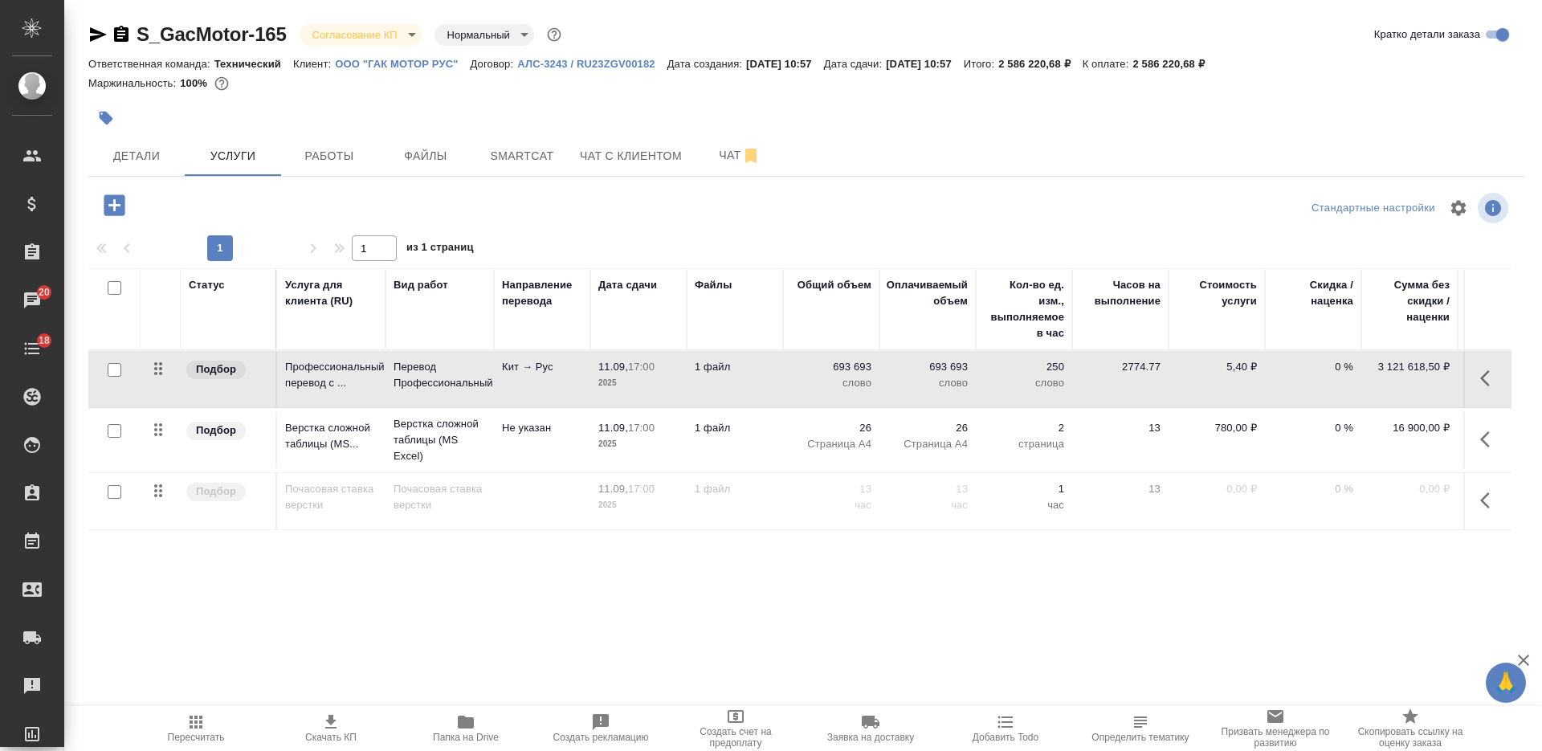
click at [540, 391] on td "Кит → Рус" at bounding box center [542, 379] width 96 height 56
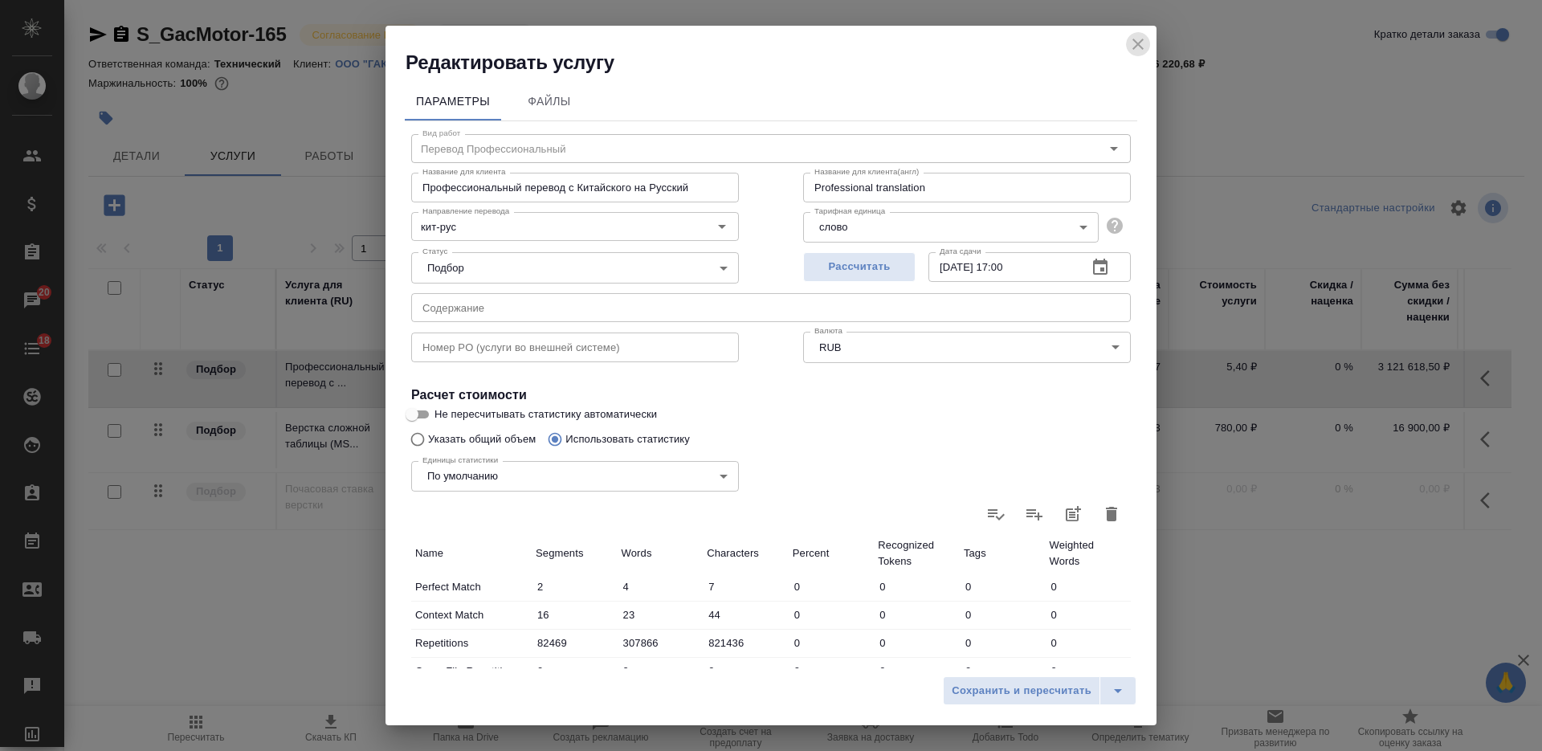
click at [1135, 43] on icon "close" at bounding box center [1137, 44] width 19 height 19
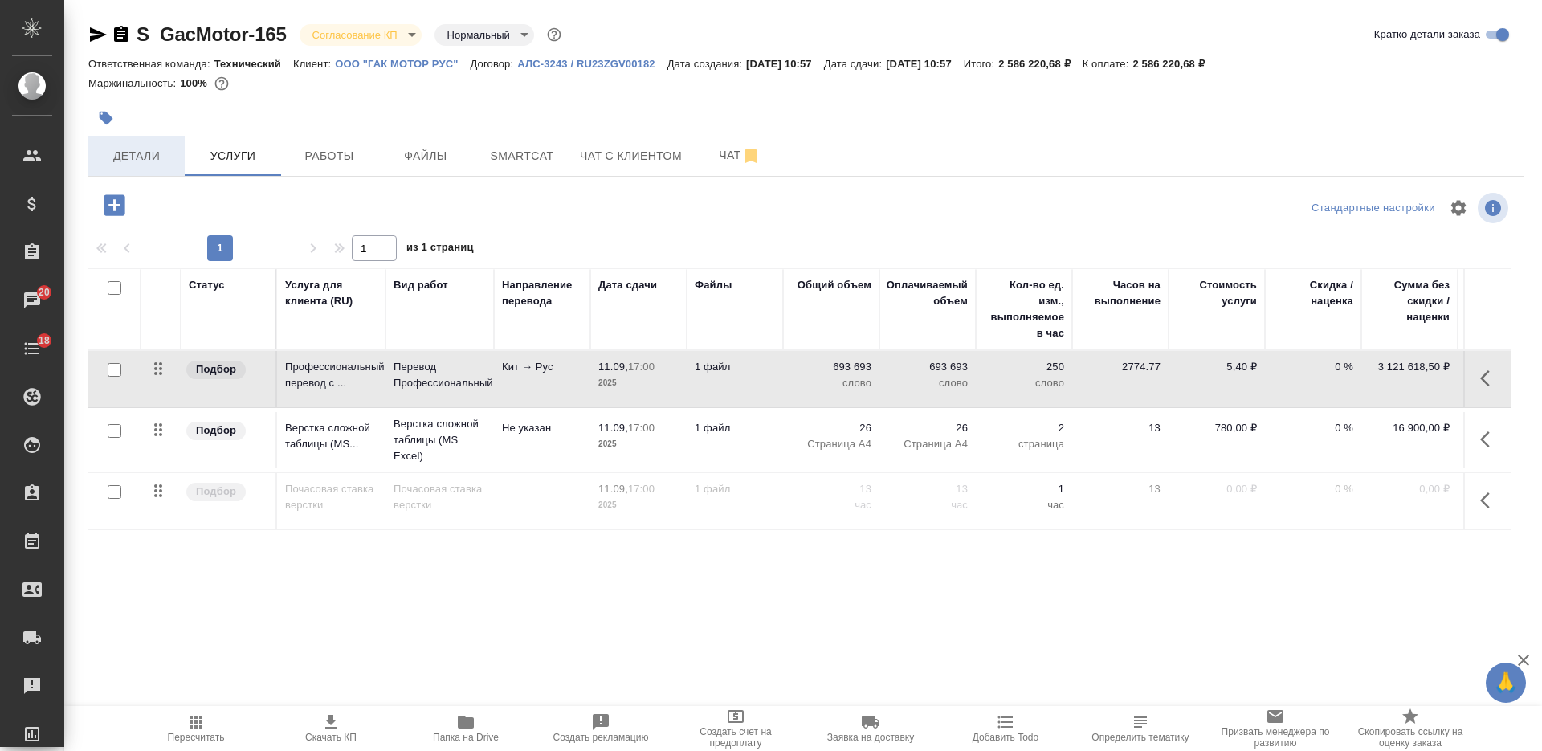
click at [151, 143] on button "Детали" at bounding box center [136, 156] width 96 height 40
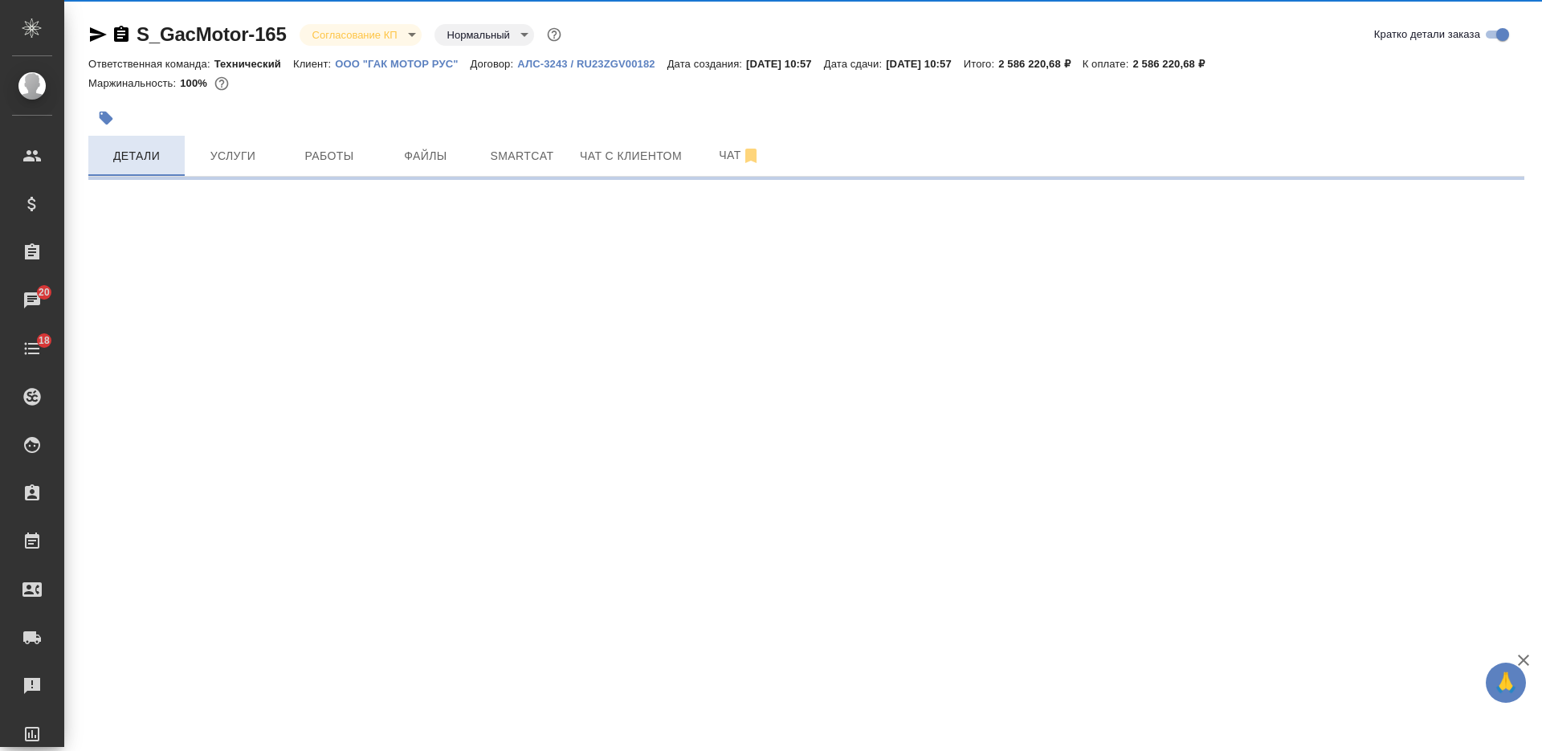
select select "RU"
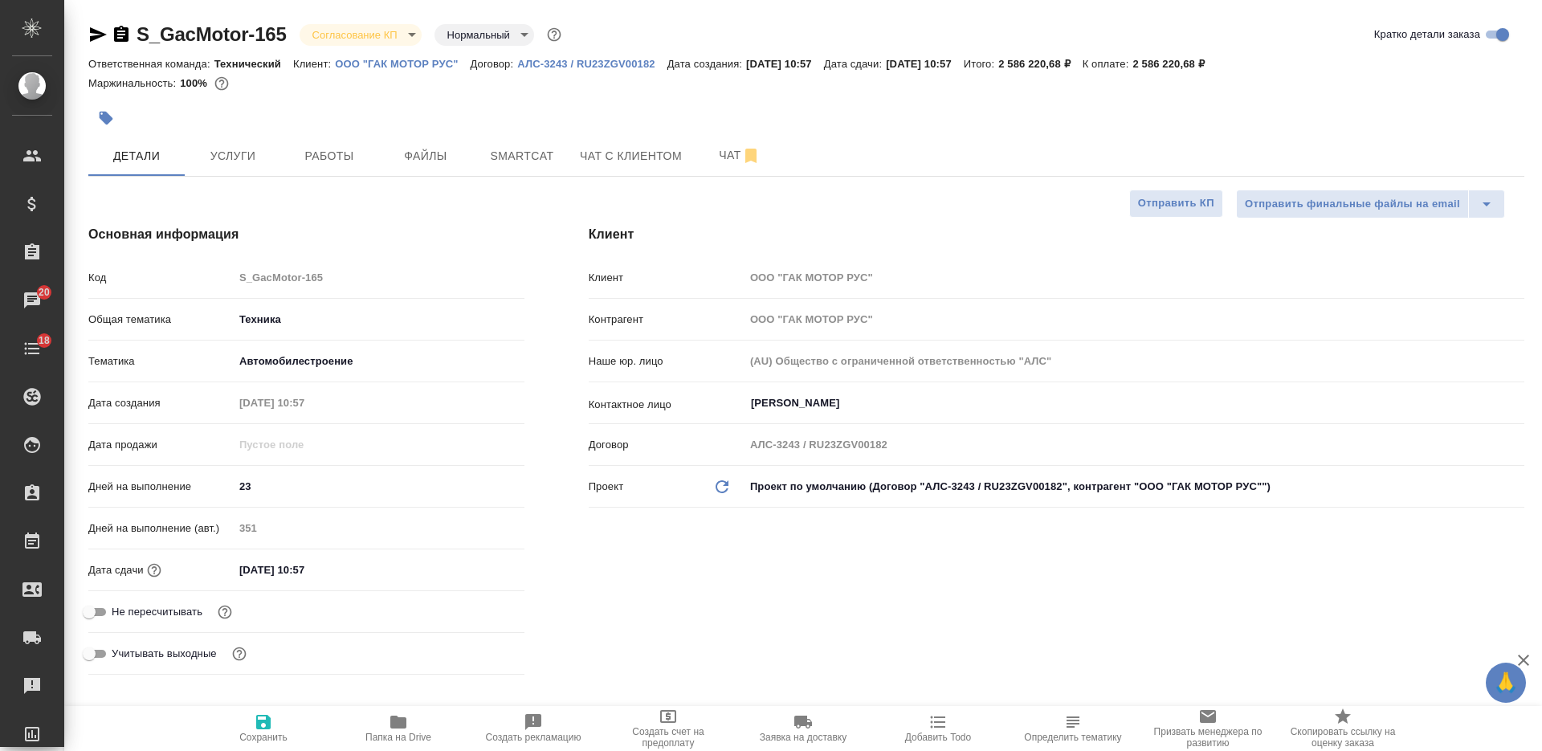
type textarea "x"
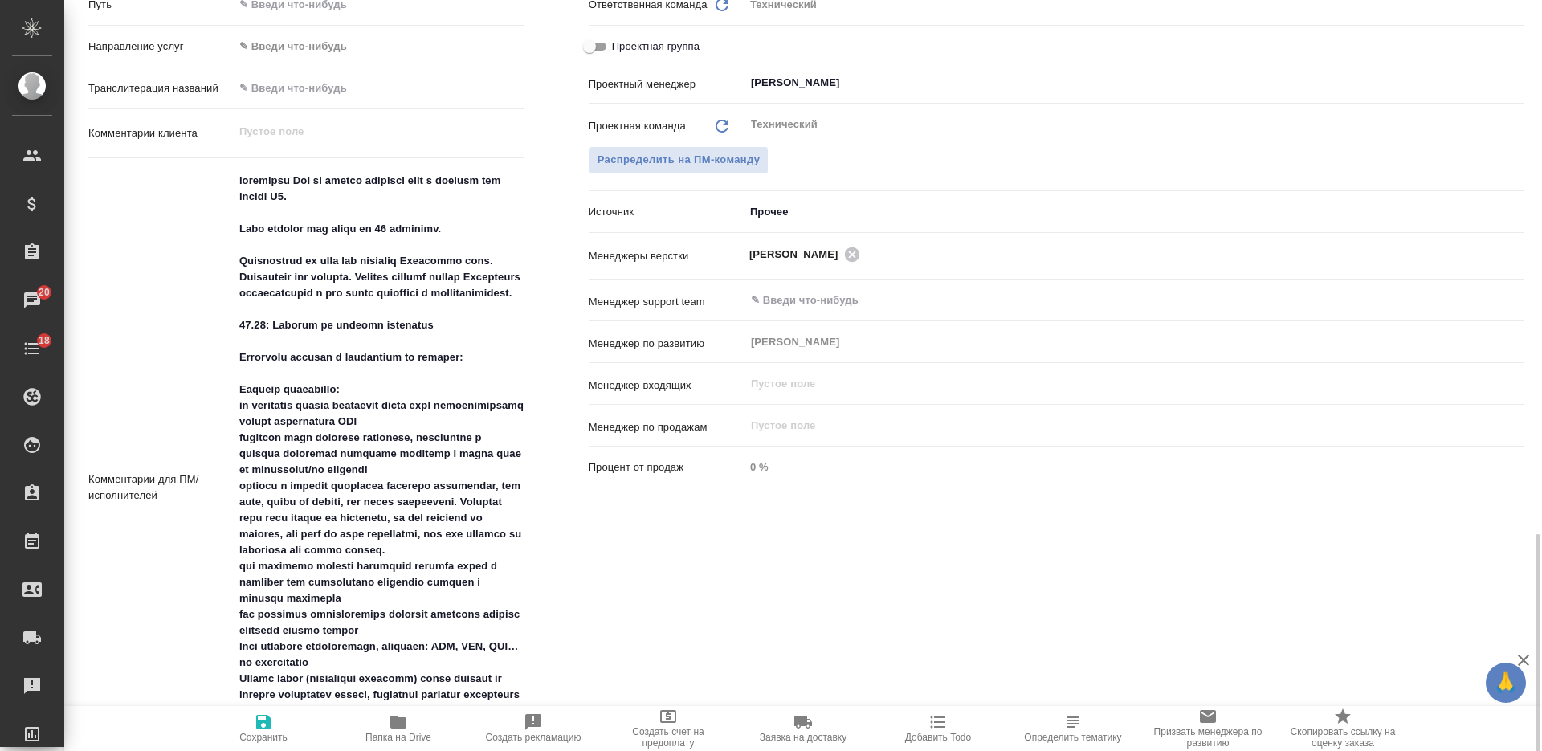
scroll to position [1104, 0]
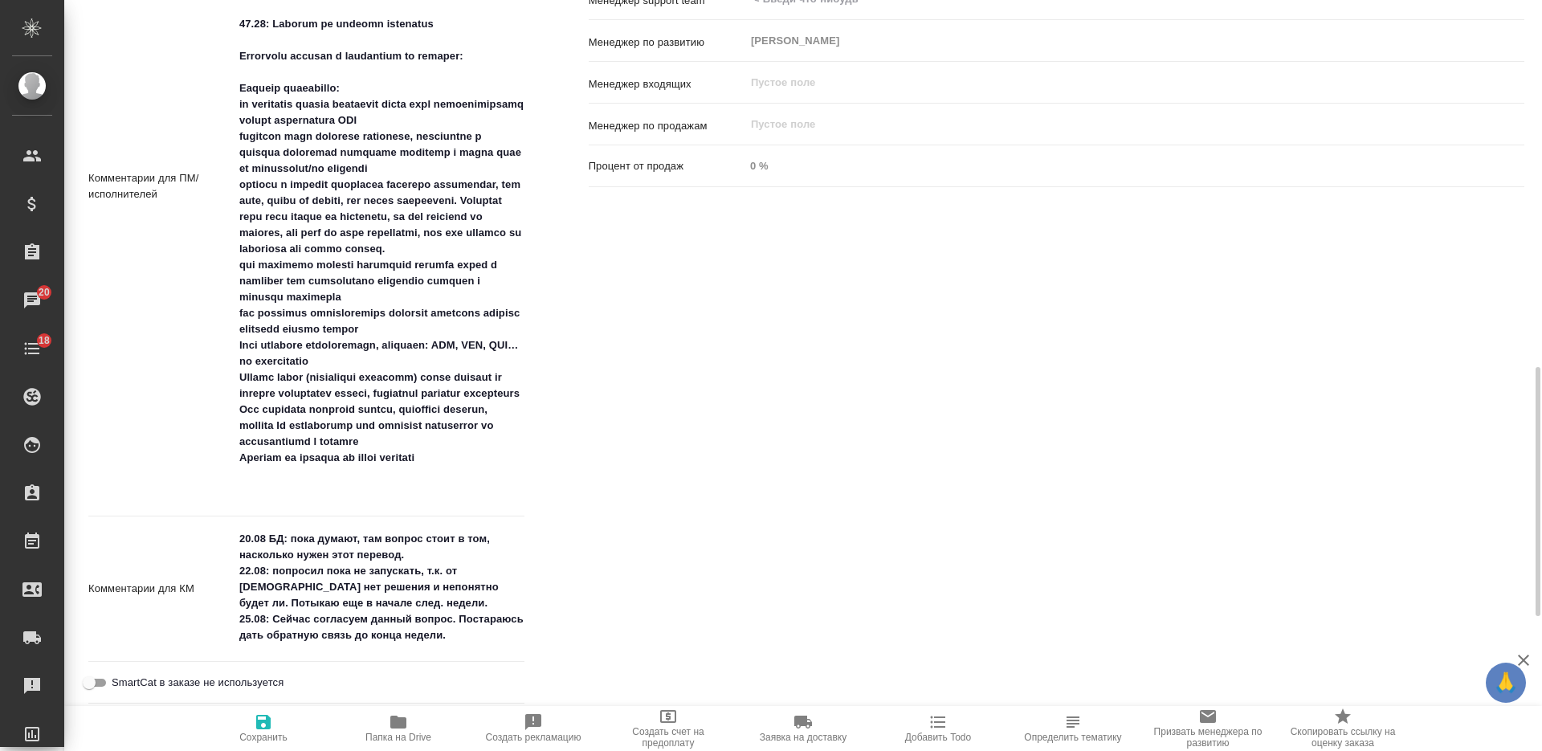
type textarea "x"
drag, startPoint x: 454, startPoint y: 486, endPoint x: 235, endPoint y: 497, distance: 218.7
click at [235, 497] on textarea at bounding box center [378, 186] width 289 height 638
type textarea "x"
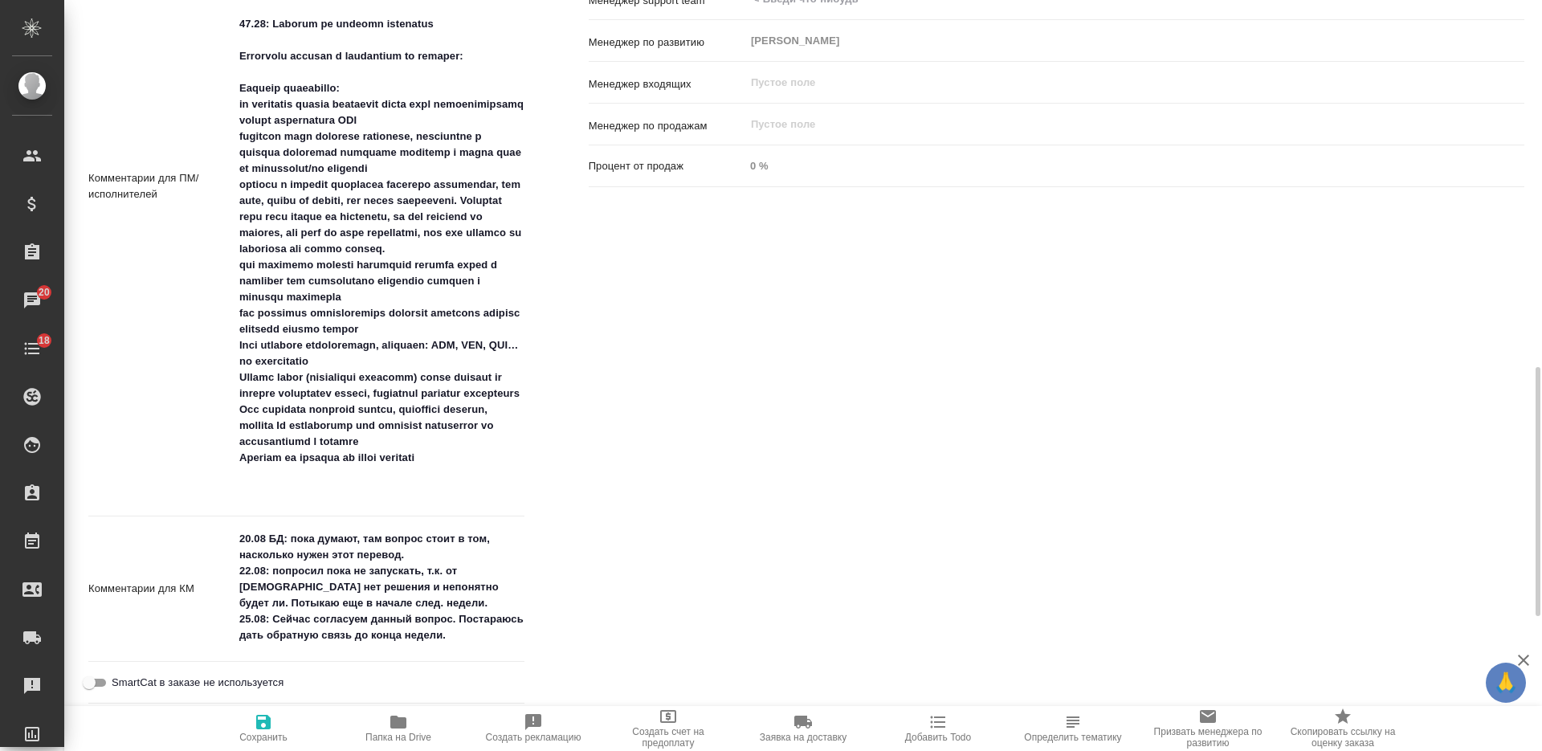
type textarea "x"
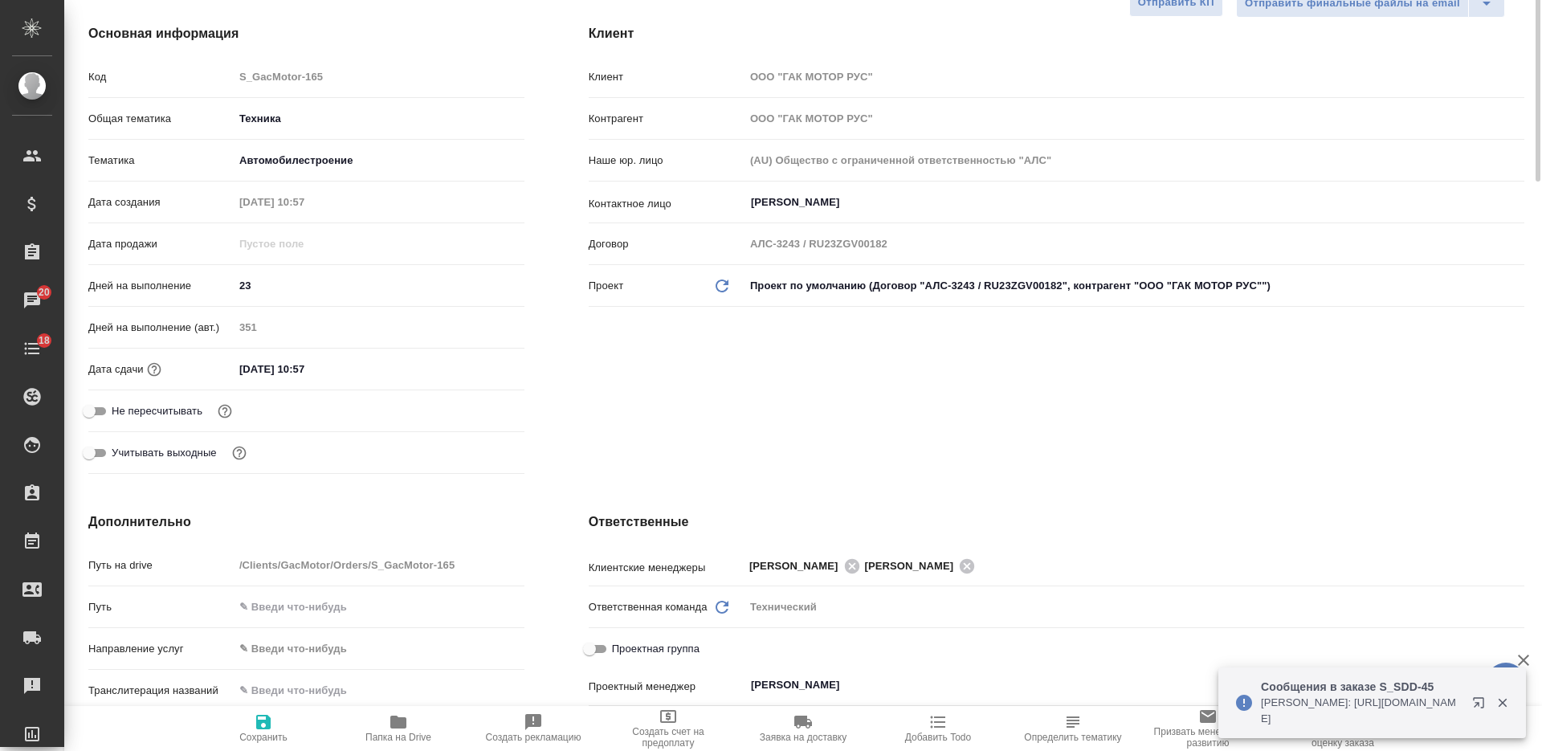
scroll to position [100, 0]
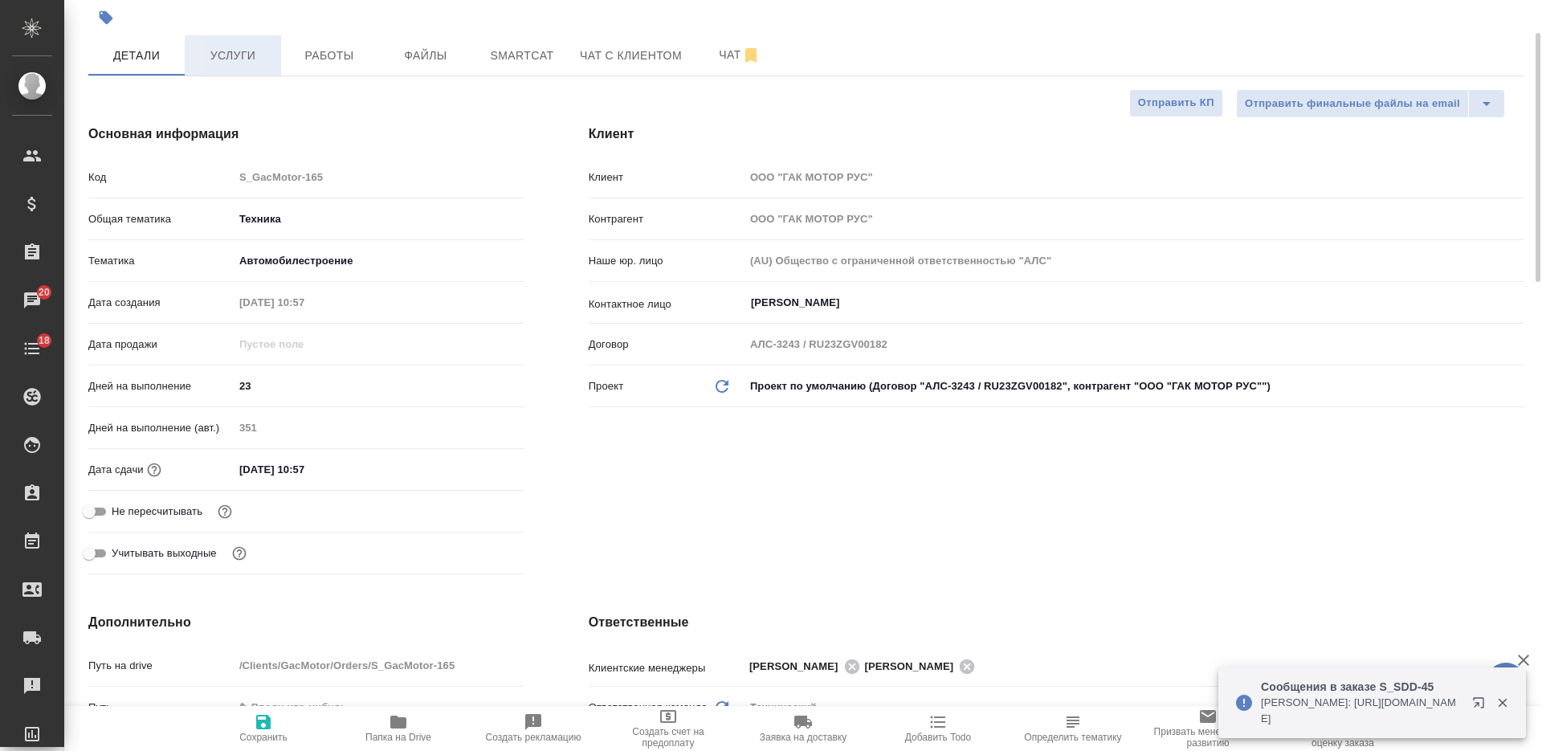
click at [251, 63] on span "Услуги" at bounding box center [232, 56] width 77 height 20
type textarea "x"
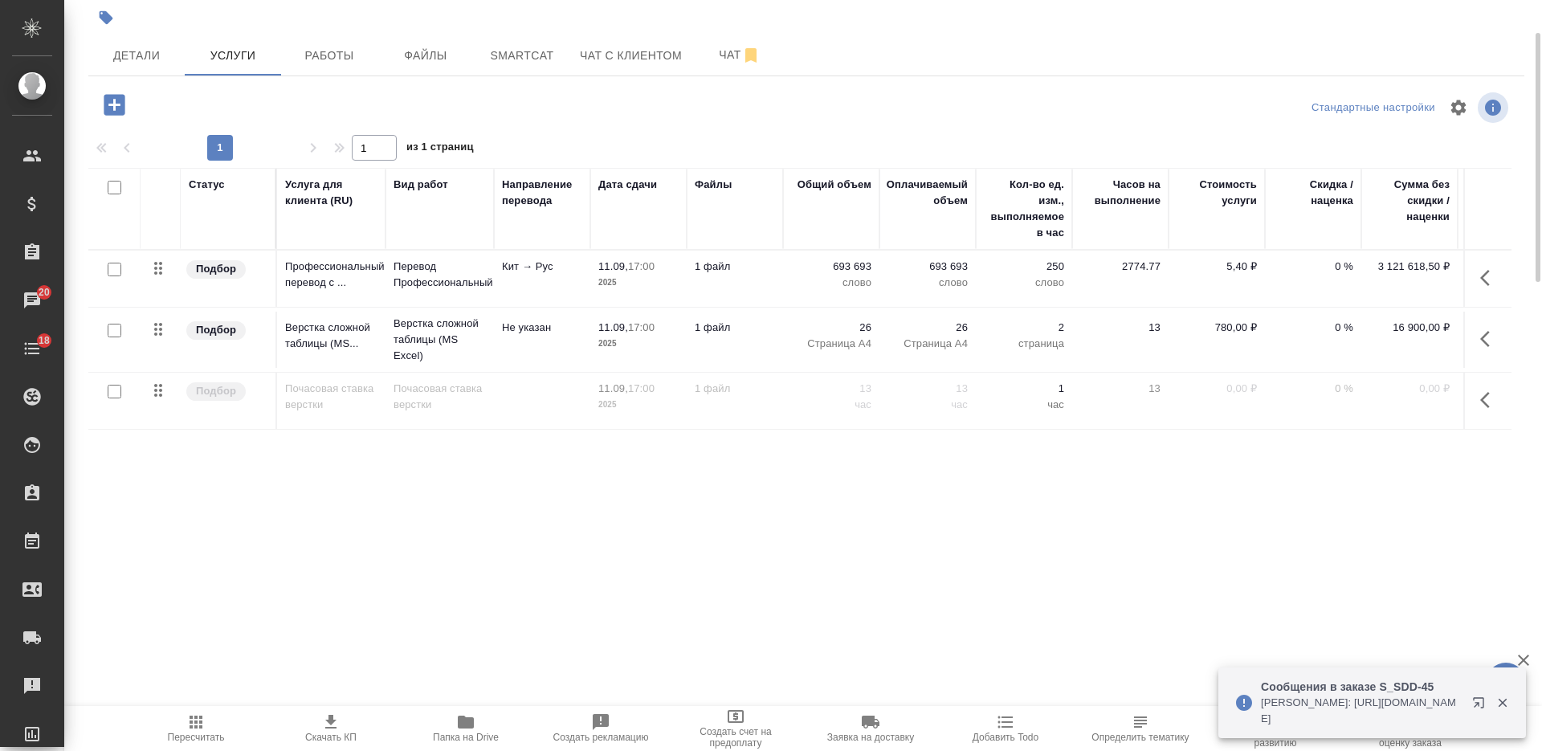
click button "Скачать КП"
click input "checkbox"
checkbox input "true"
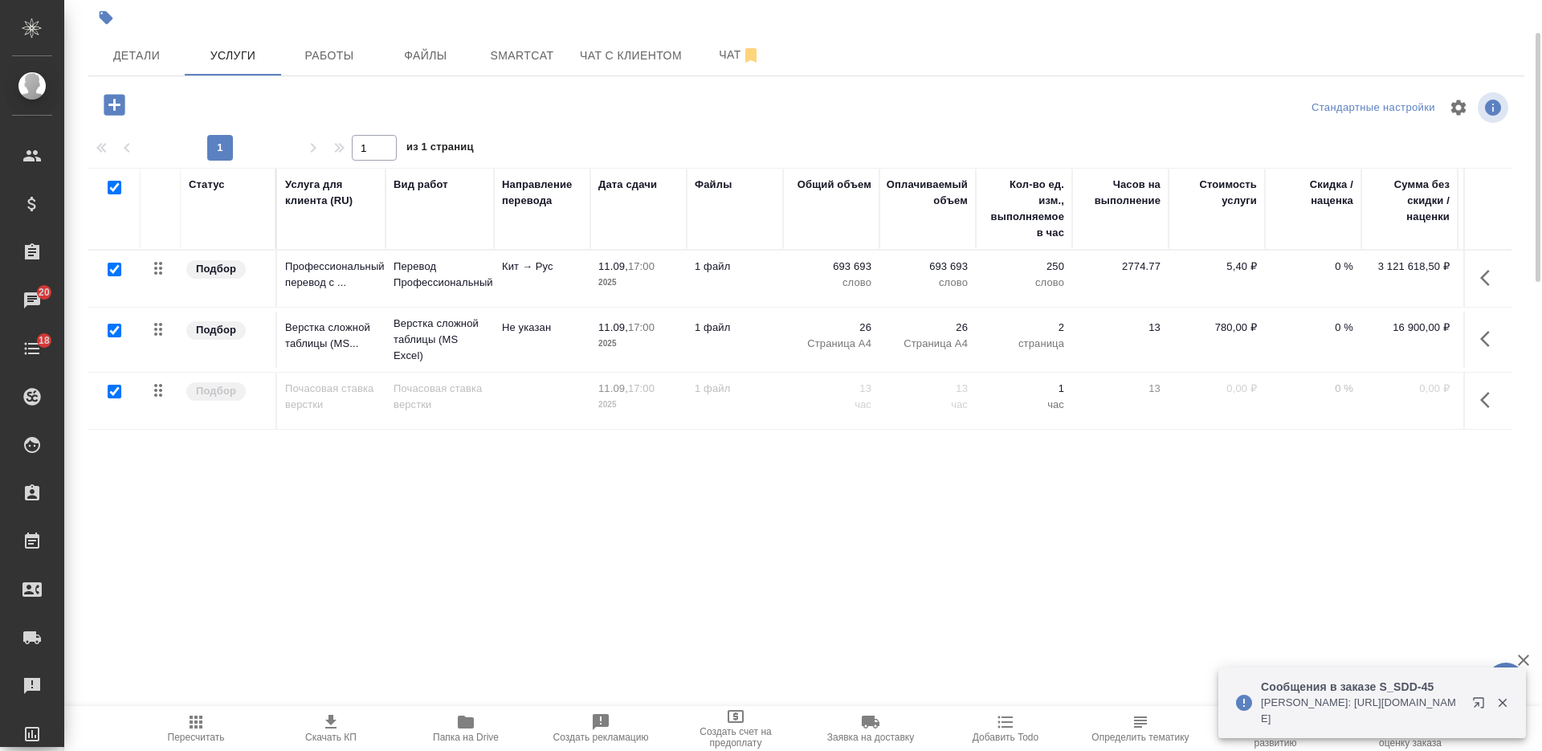
checkbox input "true"
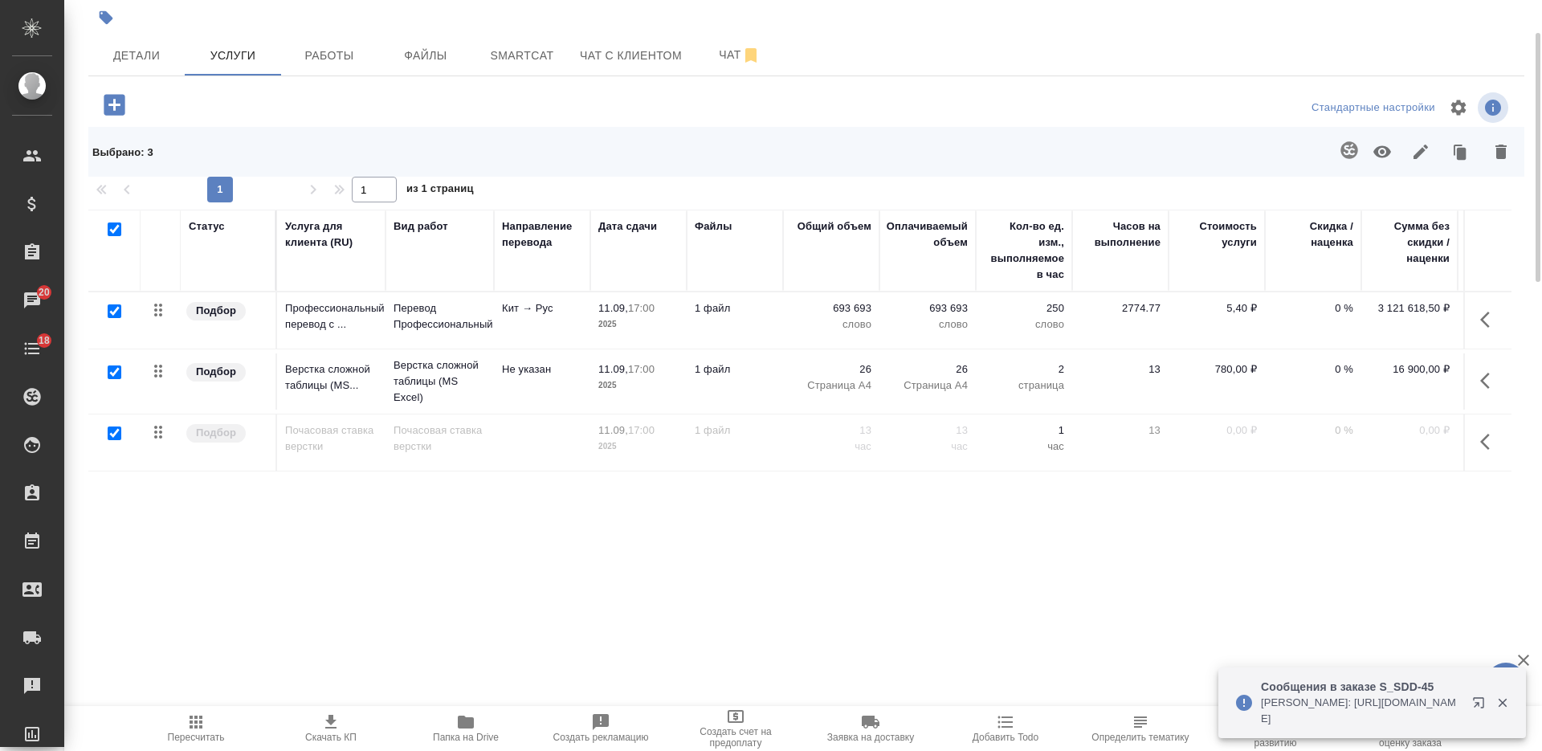
click button "button"
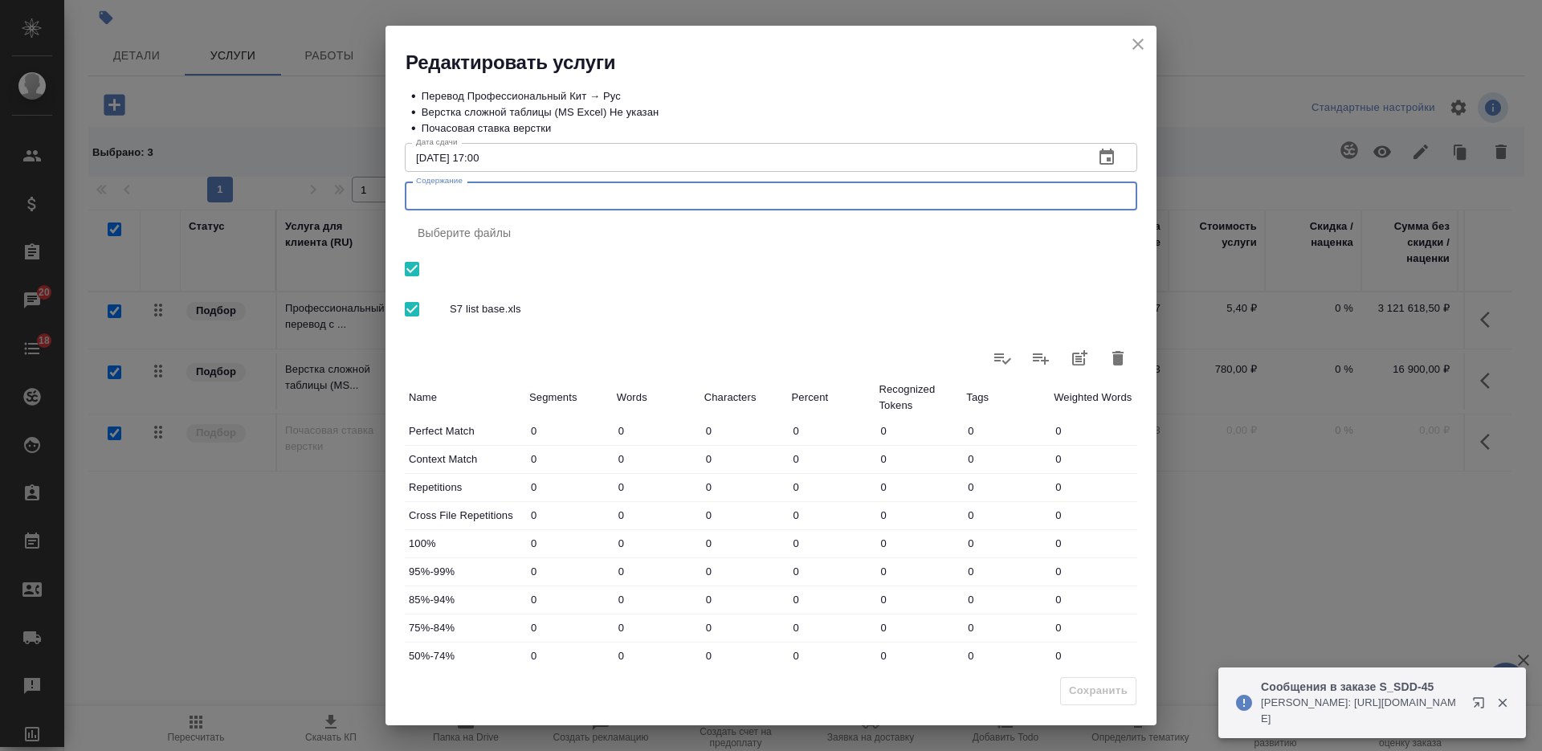
click textarea "Содержание"
paste textarea "Срочный перевод файлов для ООО ГАК МОТОР РУС"
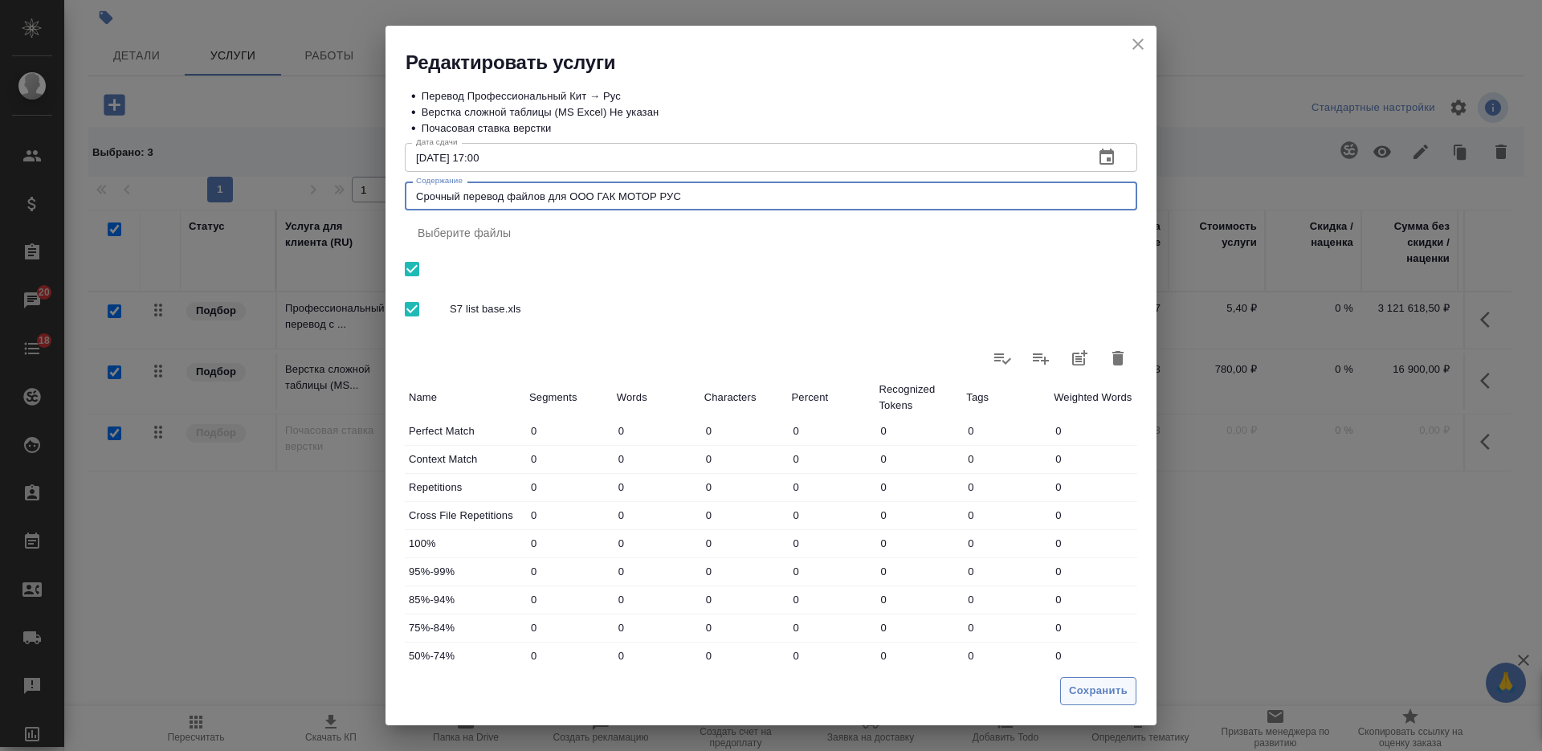
type textarea "Срочный перевод файлов для ООО ГАК МОТОР РУС"
click span "Сохранить"
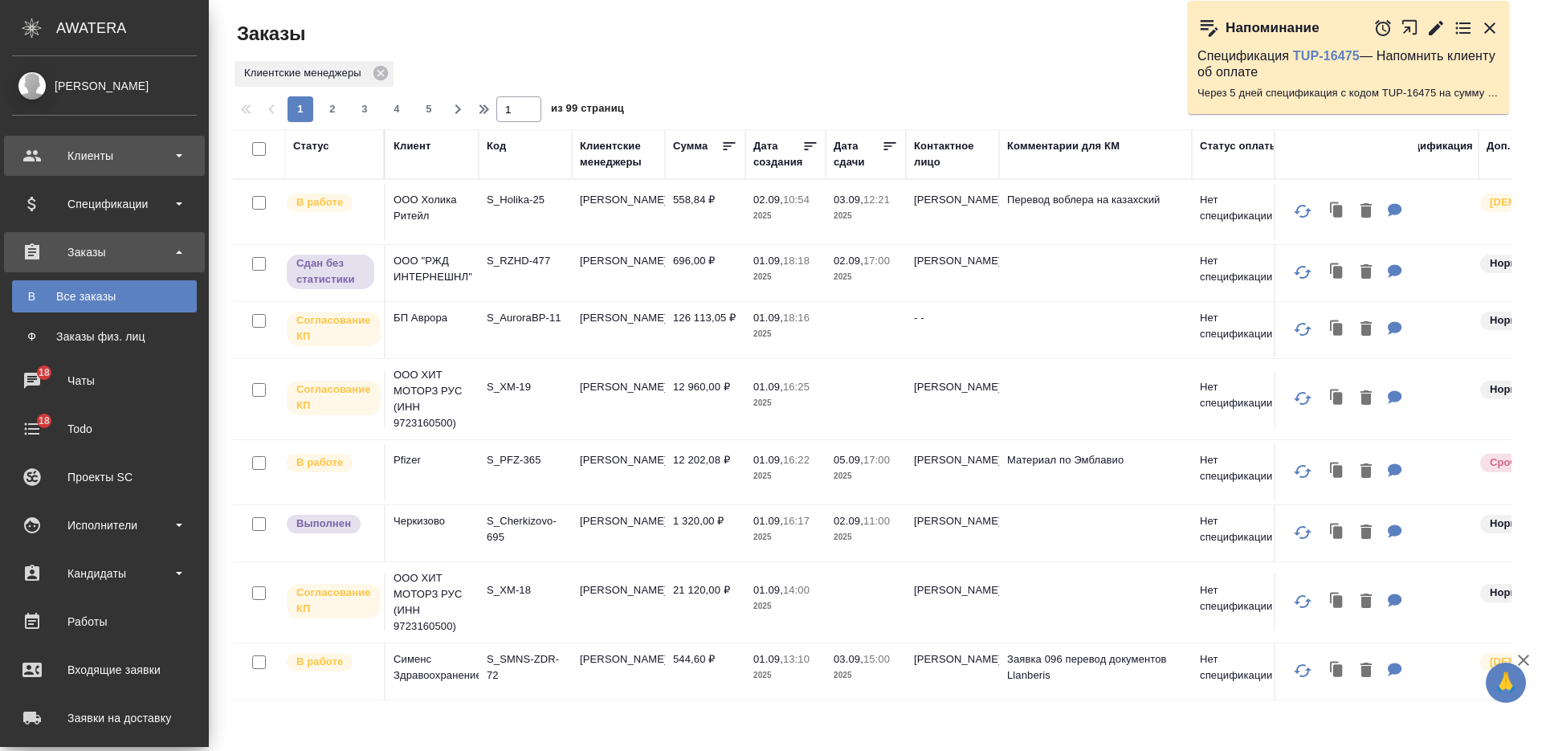
click at [112, 158] on div "Клиенты" at bounding box center [104, 156] width 185 height 24
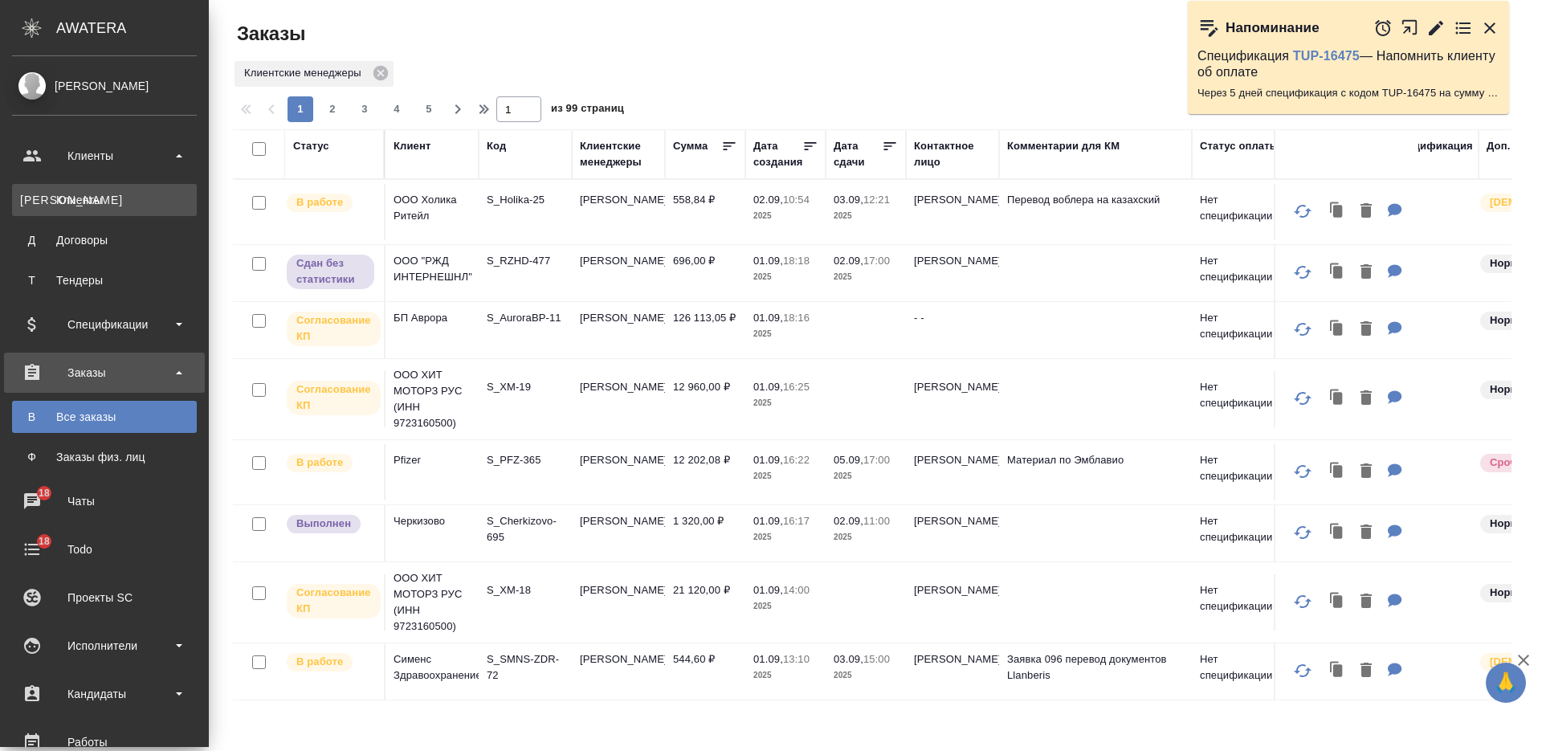
click at [112, 190] on link "К Клиенты" at bounding box center [104, 200] width 185 height 32
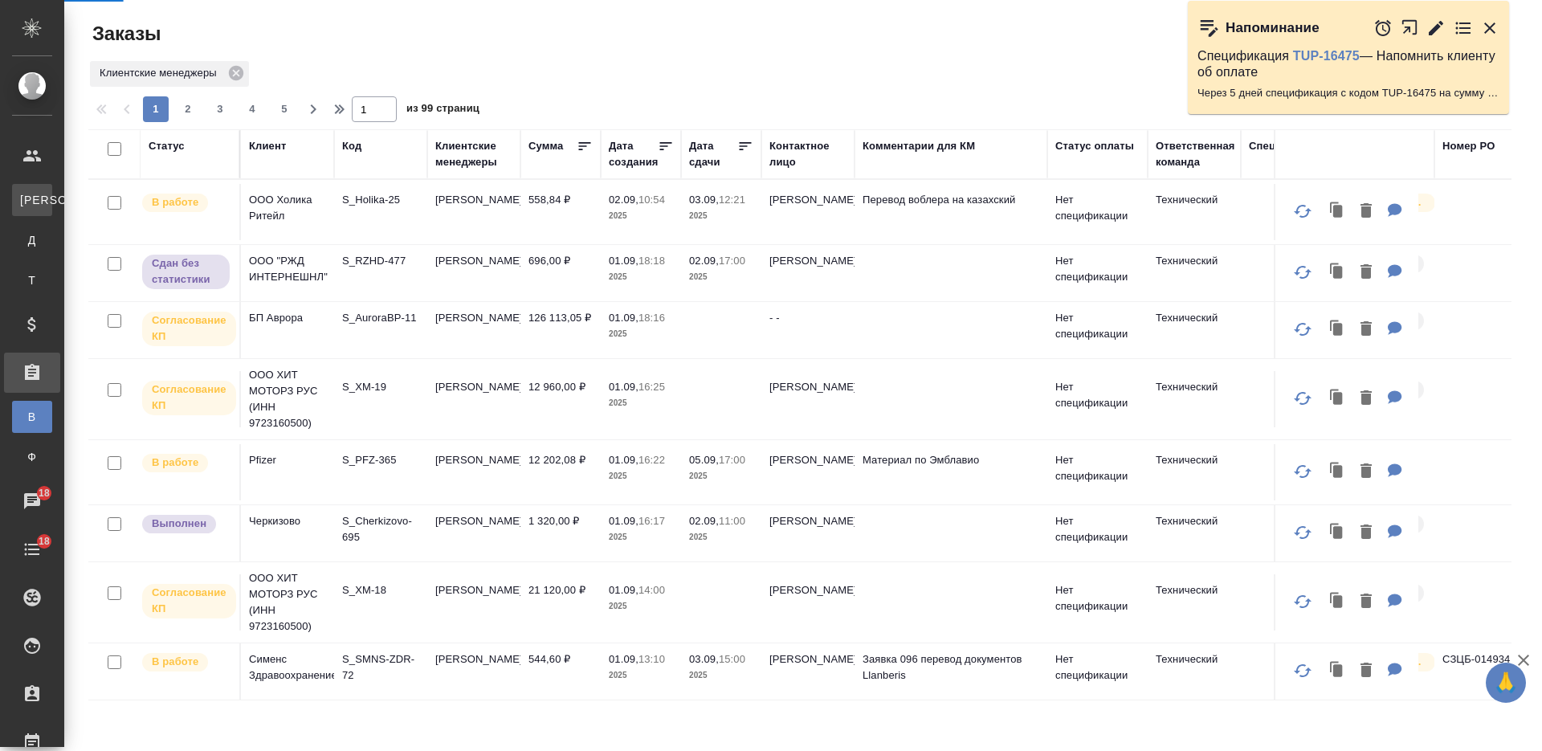
select select "RU"
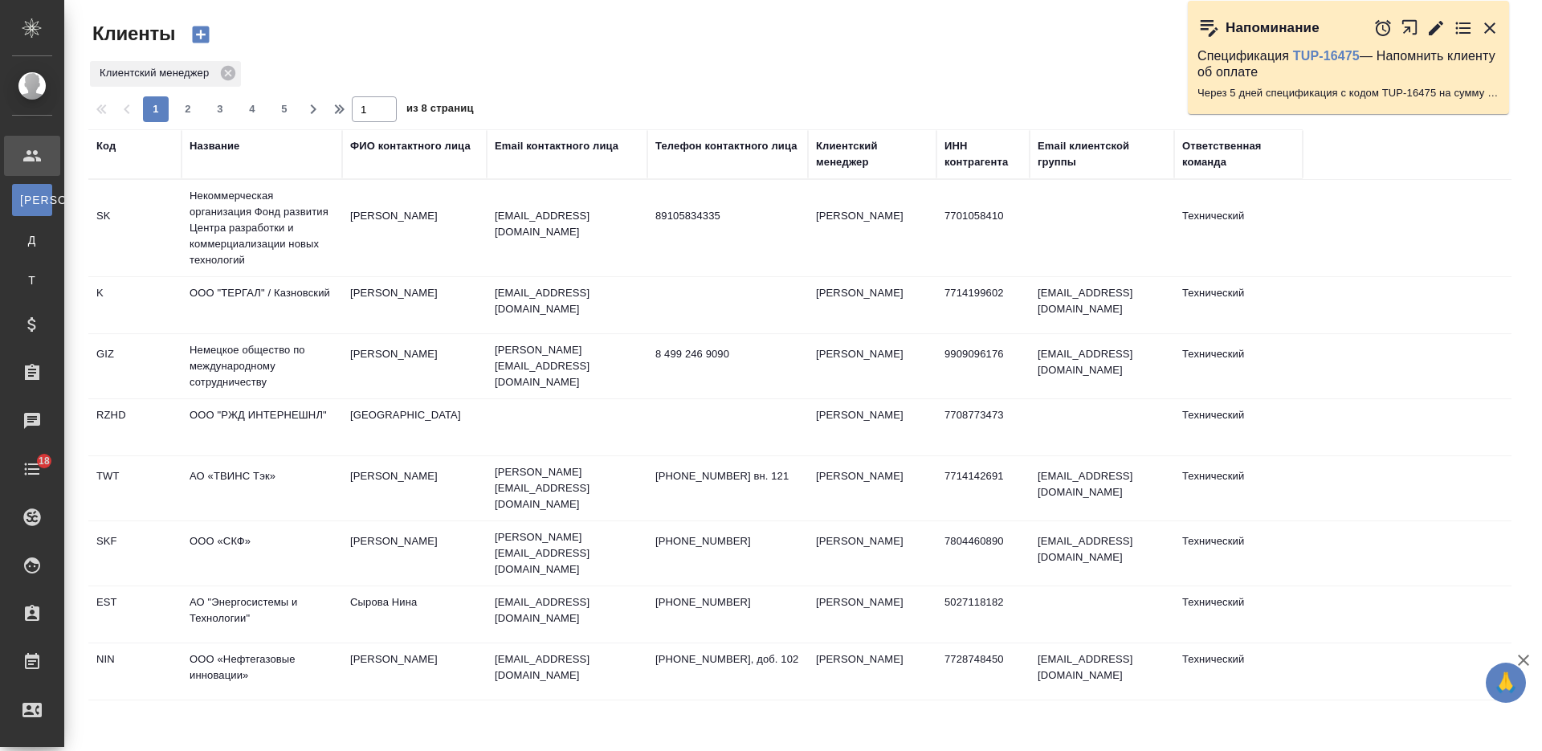
click at [214, 136] on th "Название" at bounding box center [261, 154] width 161 height 50
click at [232, 289] on td "ООО "ТЕРГАЛ" / Казновский" at bounding box center [261, 305] width 161 height 56
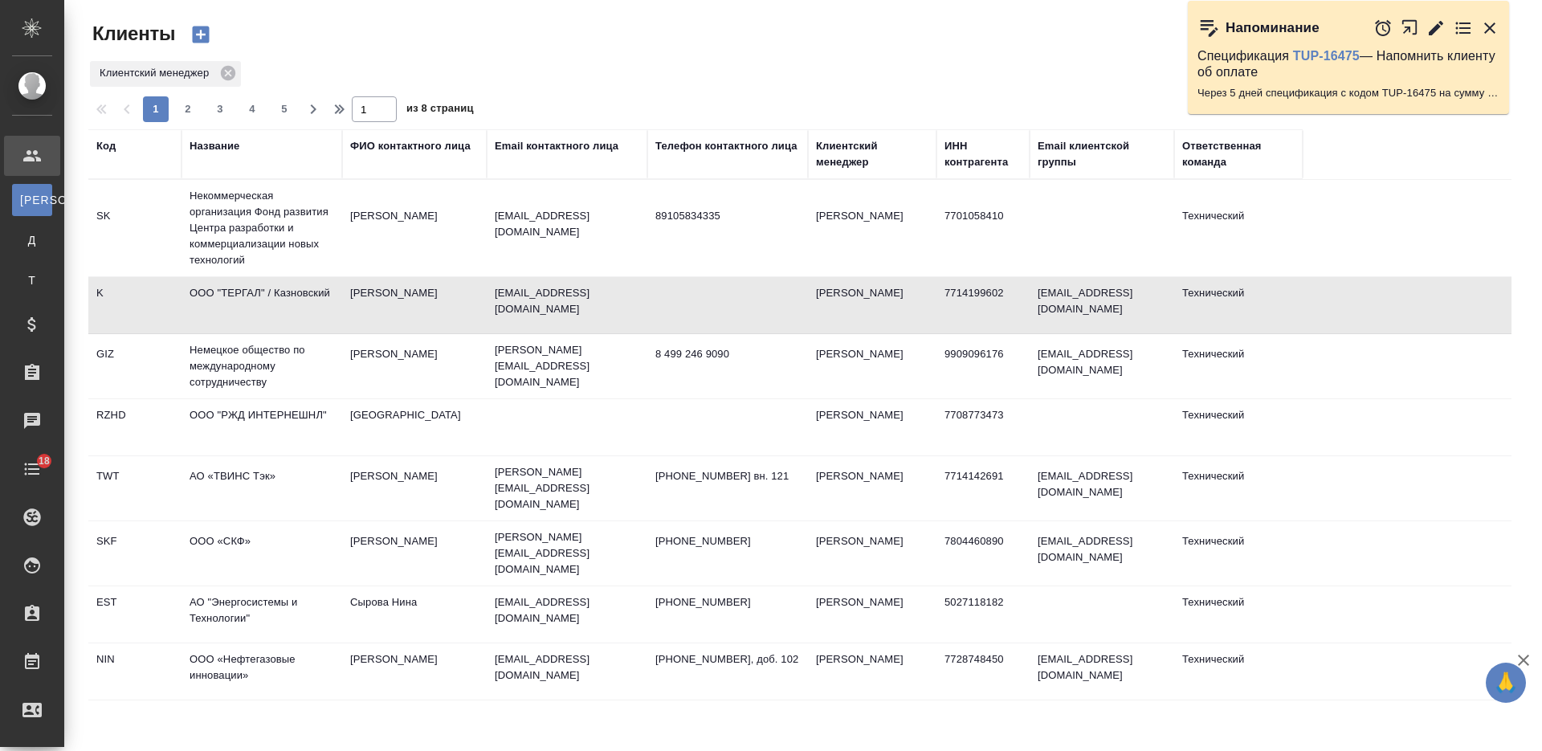
click at [232, 289] on td "ООО "ТЕРГАЛ" / Казновский" at bounding box center [261, 305] width 161 height 56
click at [215, 149] on div "Название" at bounding box center [214, 146] width 50 height 16
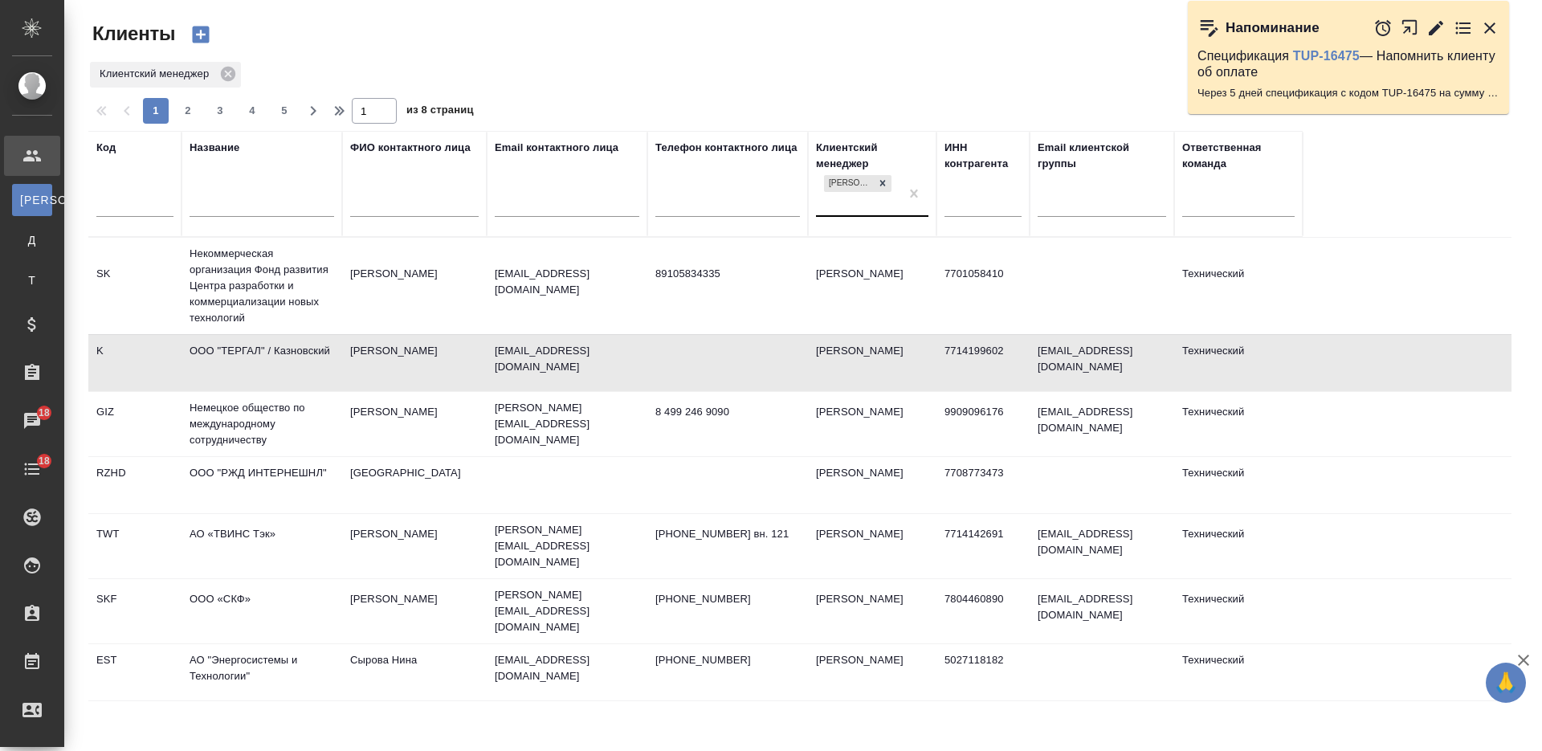
click at [831, 203] on div "[PERSON_NAME]" at bounding box center [858, 193] width 84 height 43
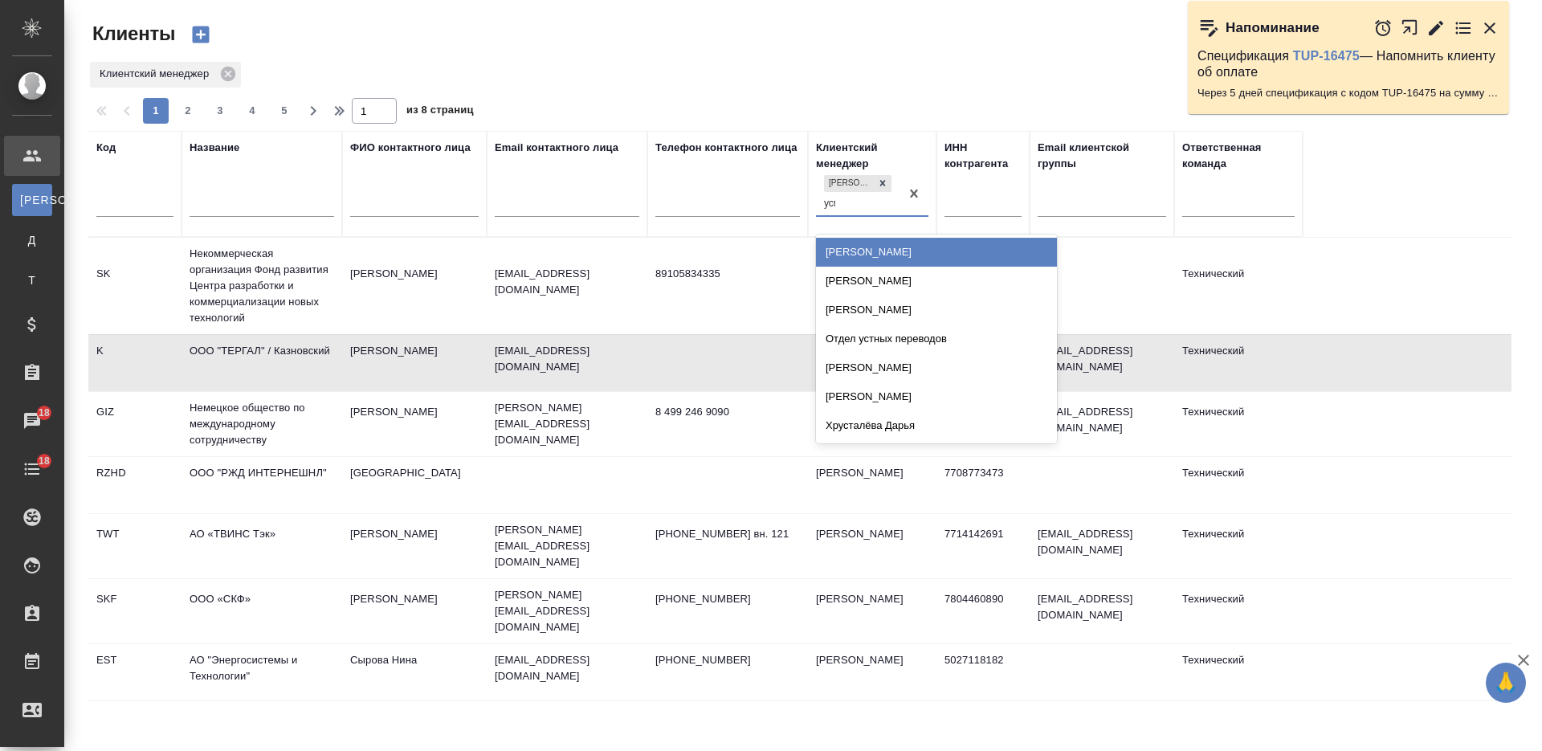
type input "усма"
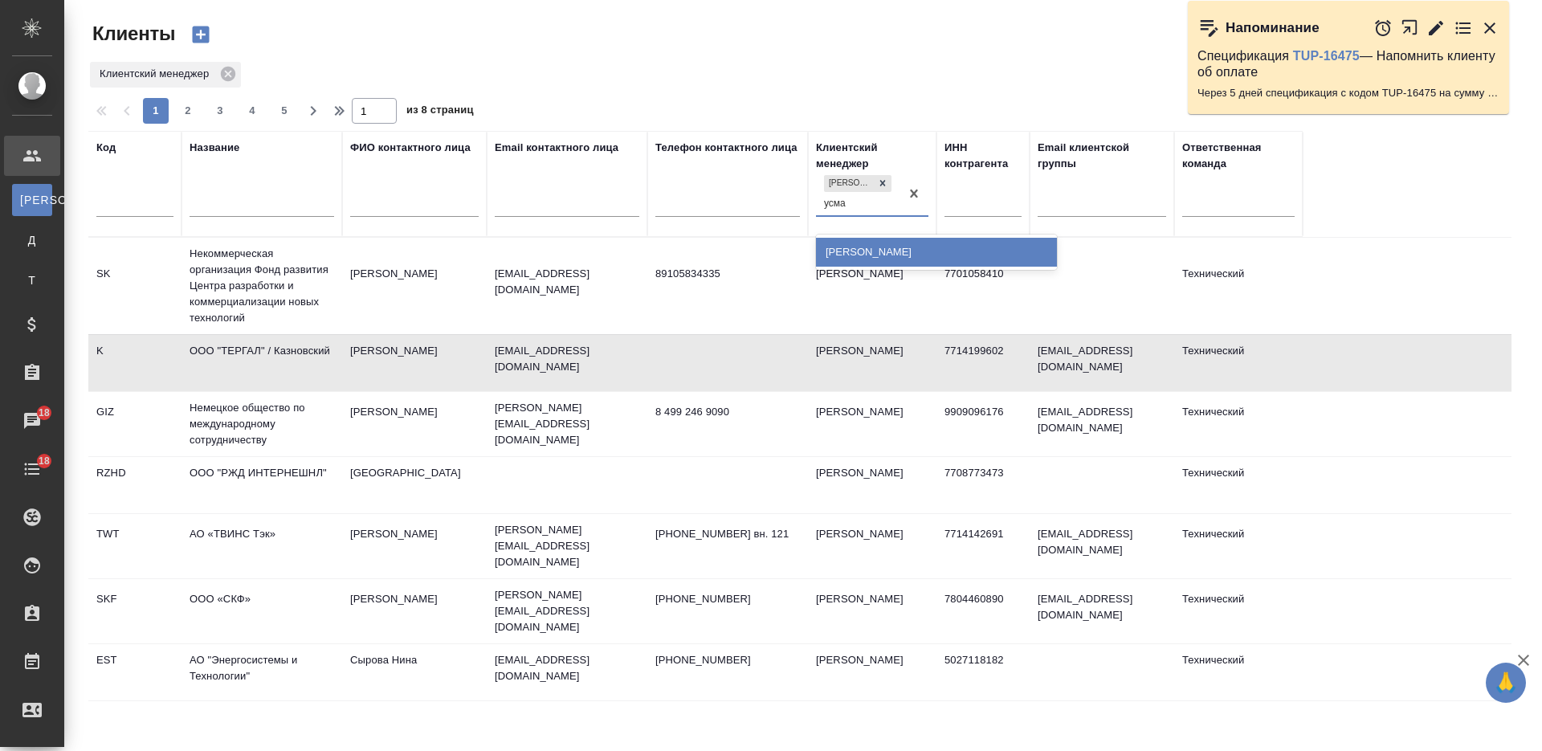
click at [852, 244] on div "[PERSON_NAME]" at bounding box center [936, 252] width 241 height 29
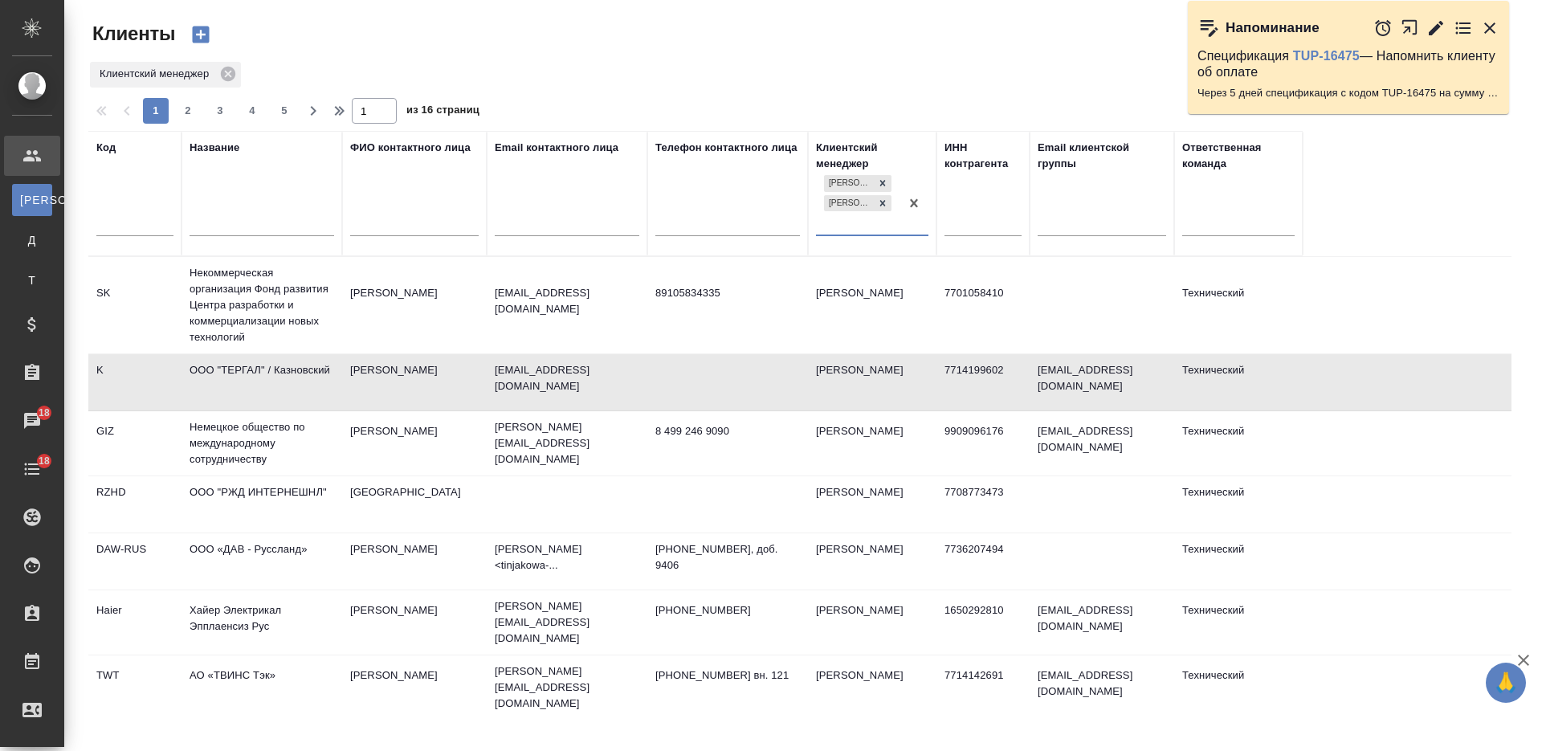
click at [242, 216] on input "text" at bounding box center [261, 226] width 145 height 20
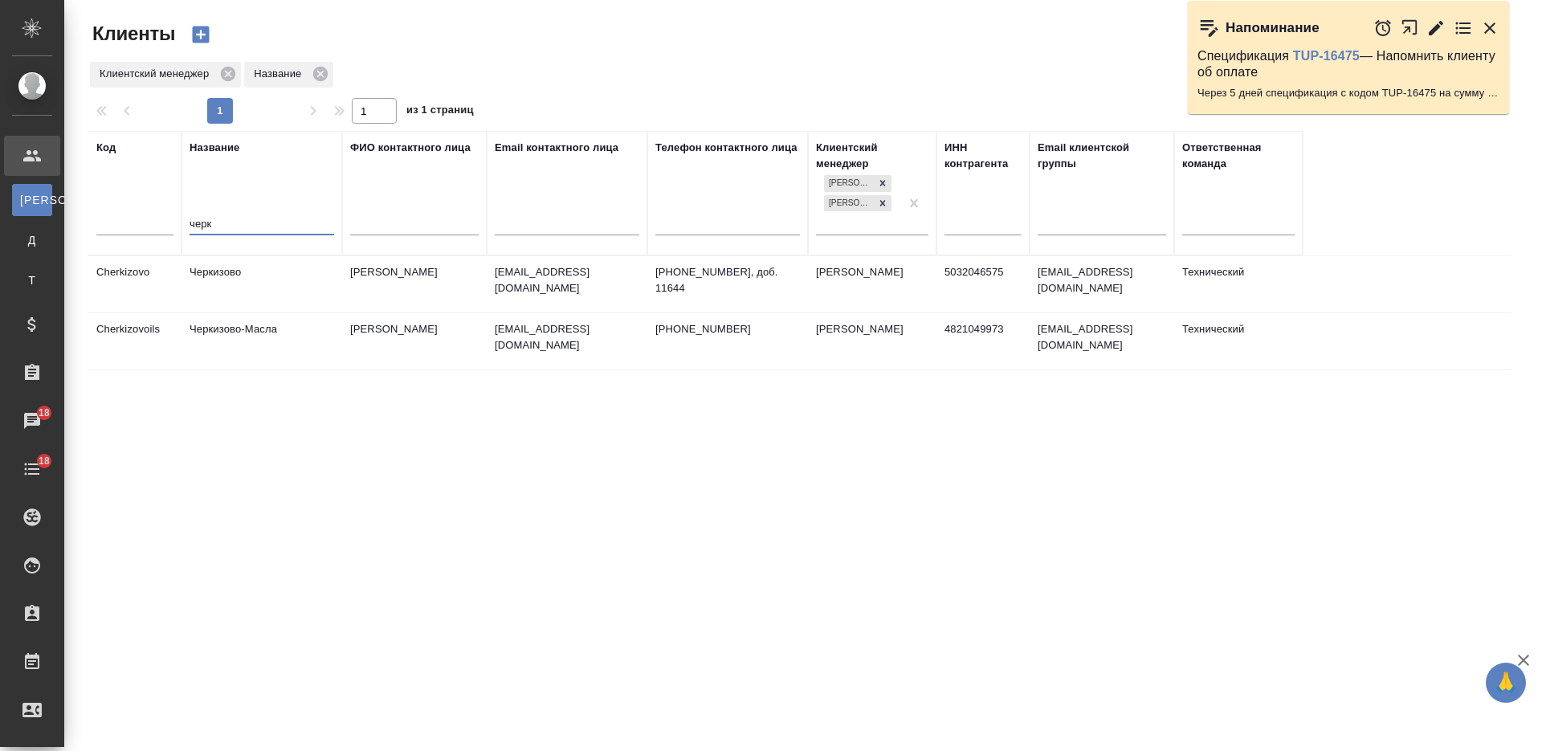
type input "черк"
click at [295, 280] on td "Черкизово" at bounding box center [261, 284] width 161 height 56
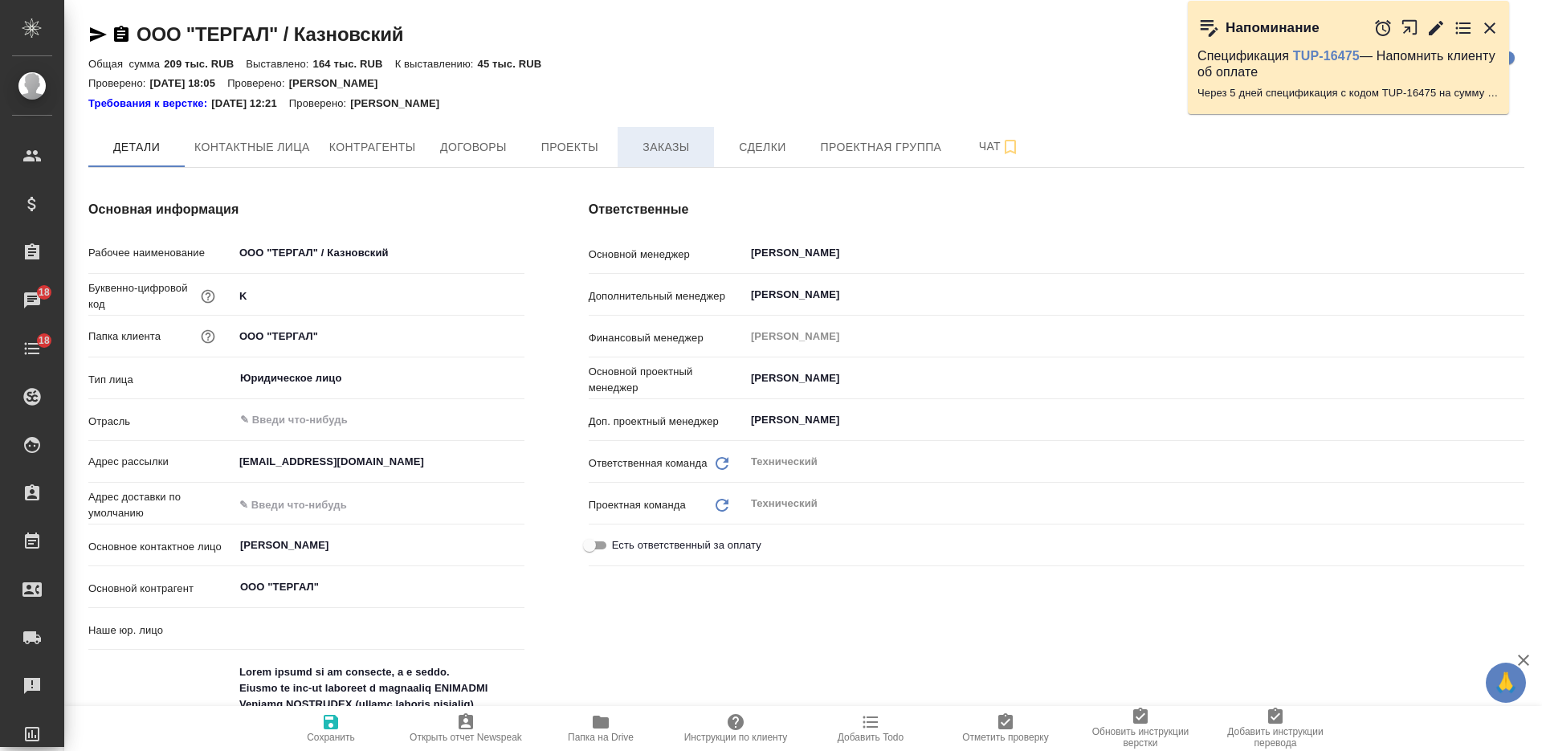
click at [658, 149] on span "Заказы" at bounding box center [665, 147] width 77 height 20
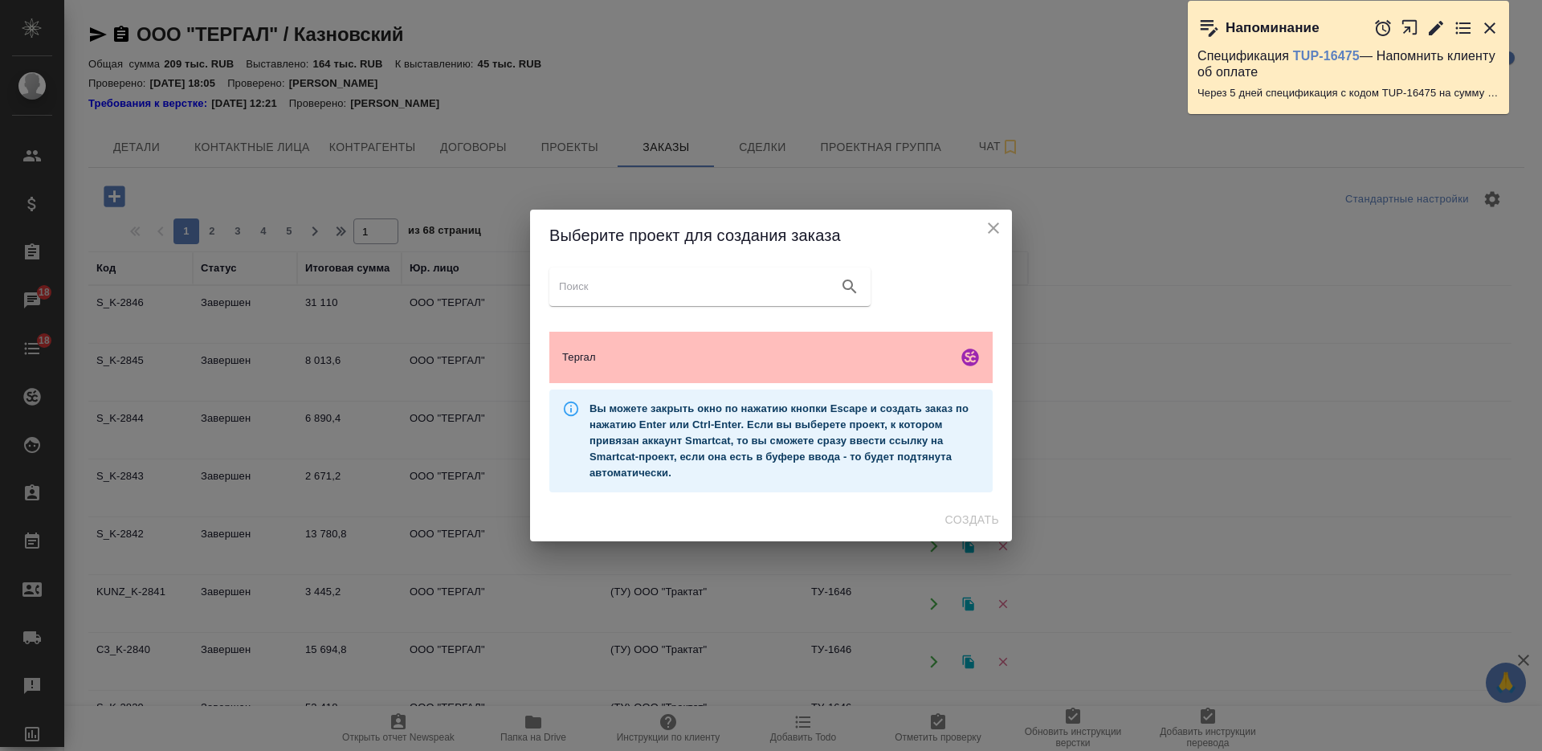
click at [811, 357] on span "Тергал" at bounding box center [756, 357] width 389 height 16
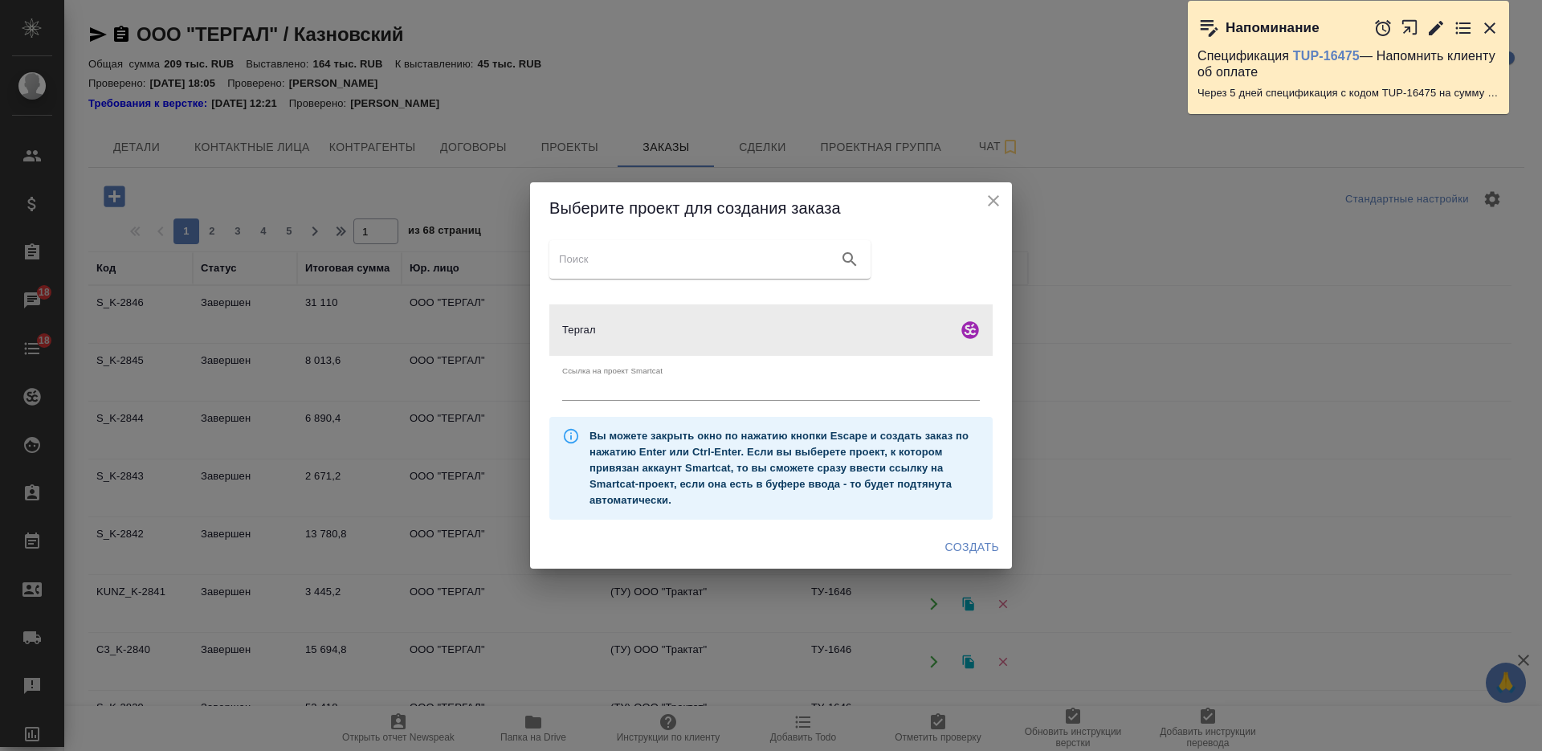
click at [973, 550] on span "Создать" at bounding box center [972, 547] width 54 height 20
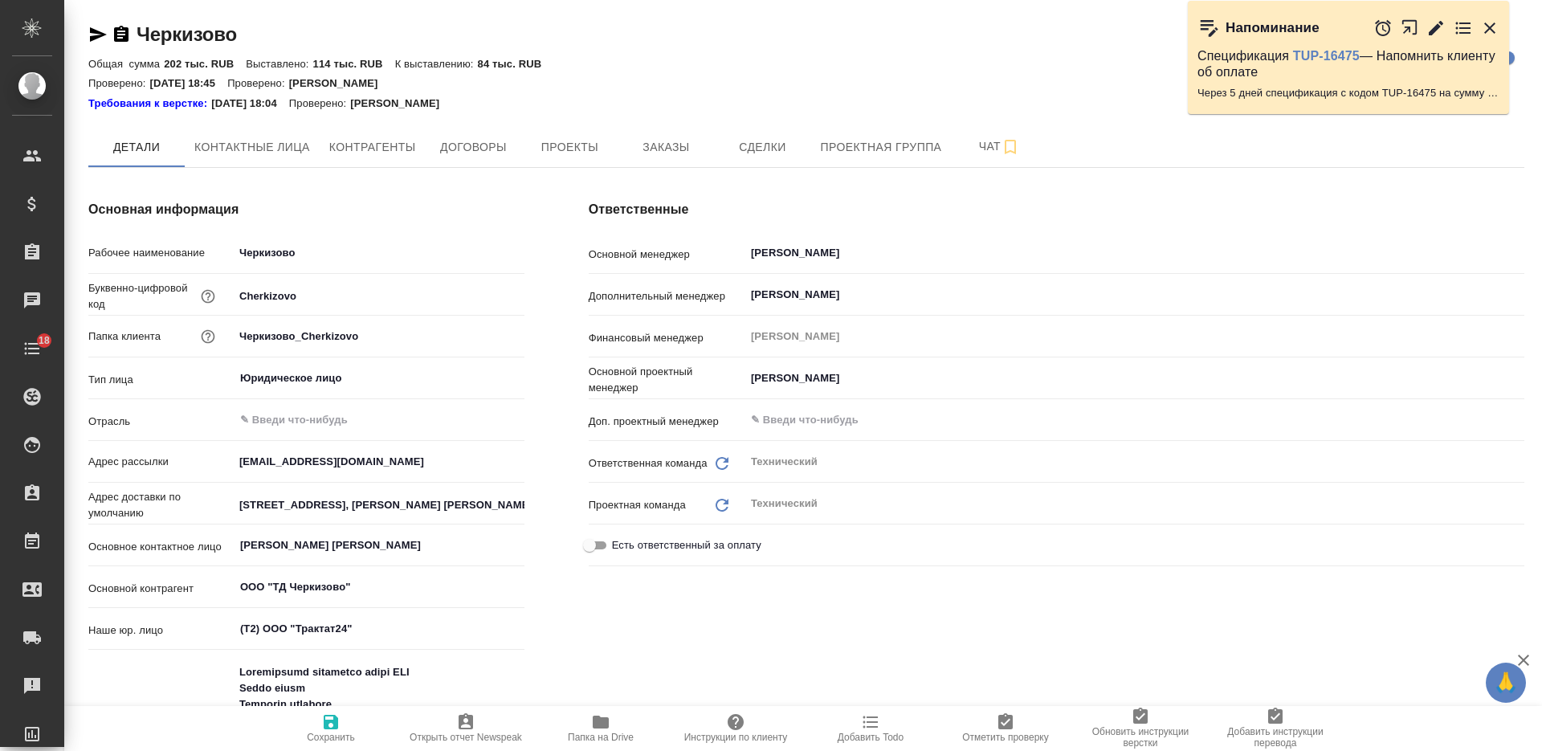
type textarea "x"
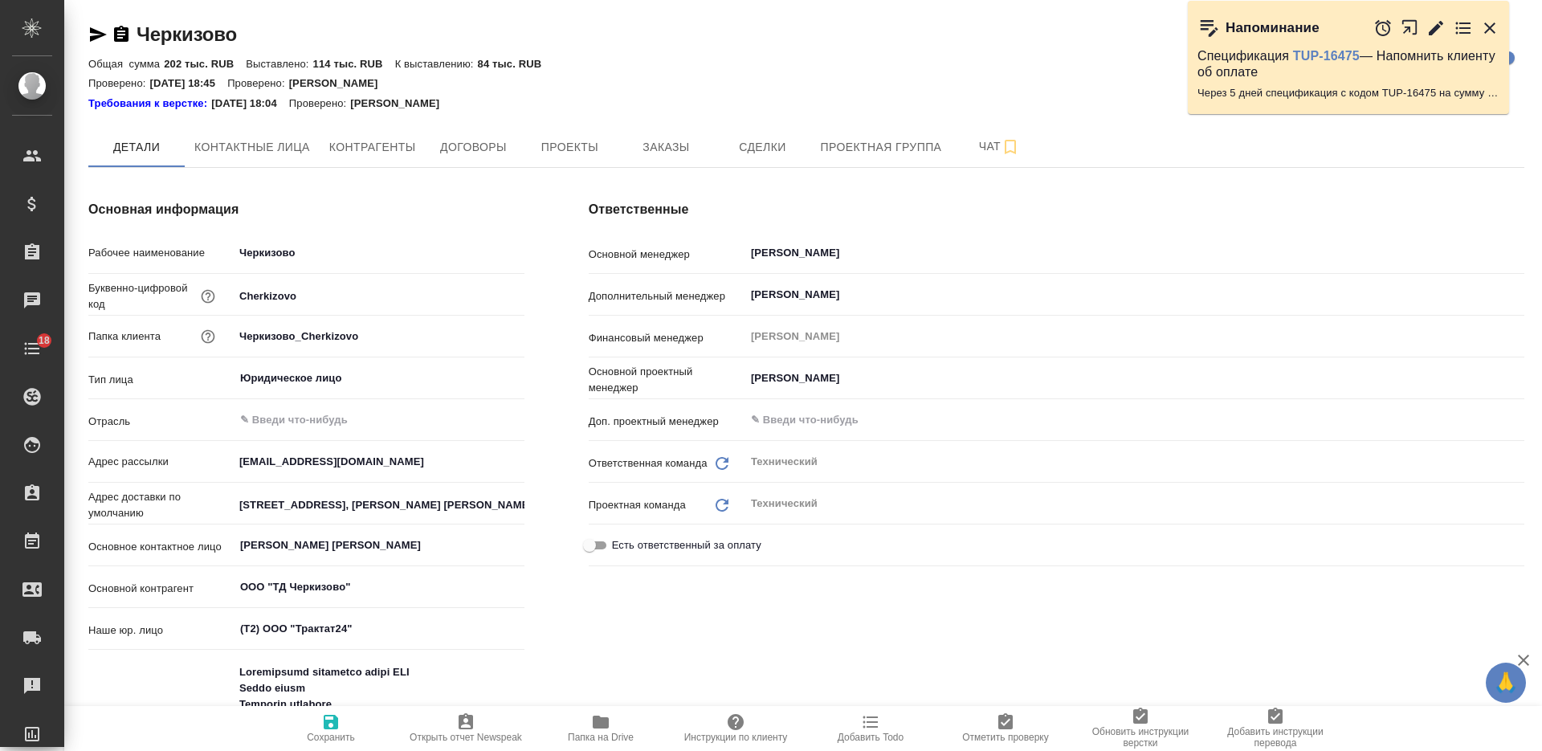
type textarea "x"
click at [677, 142] on span "Заказы" at bounding box center [665, 147] width 77 height 20
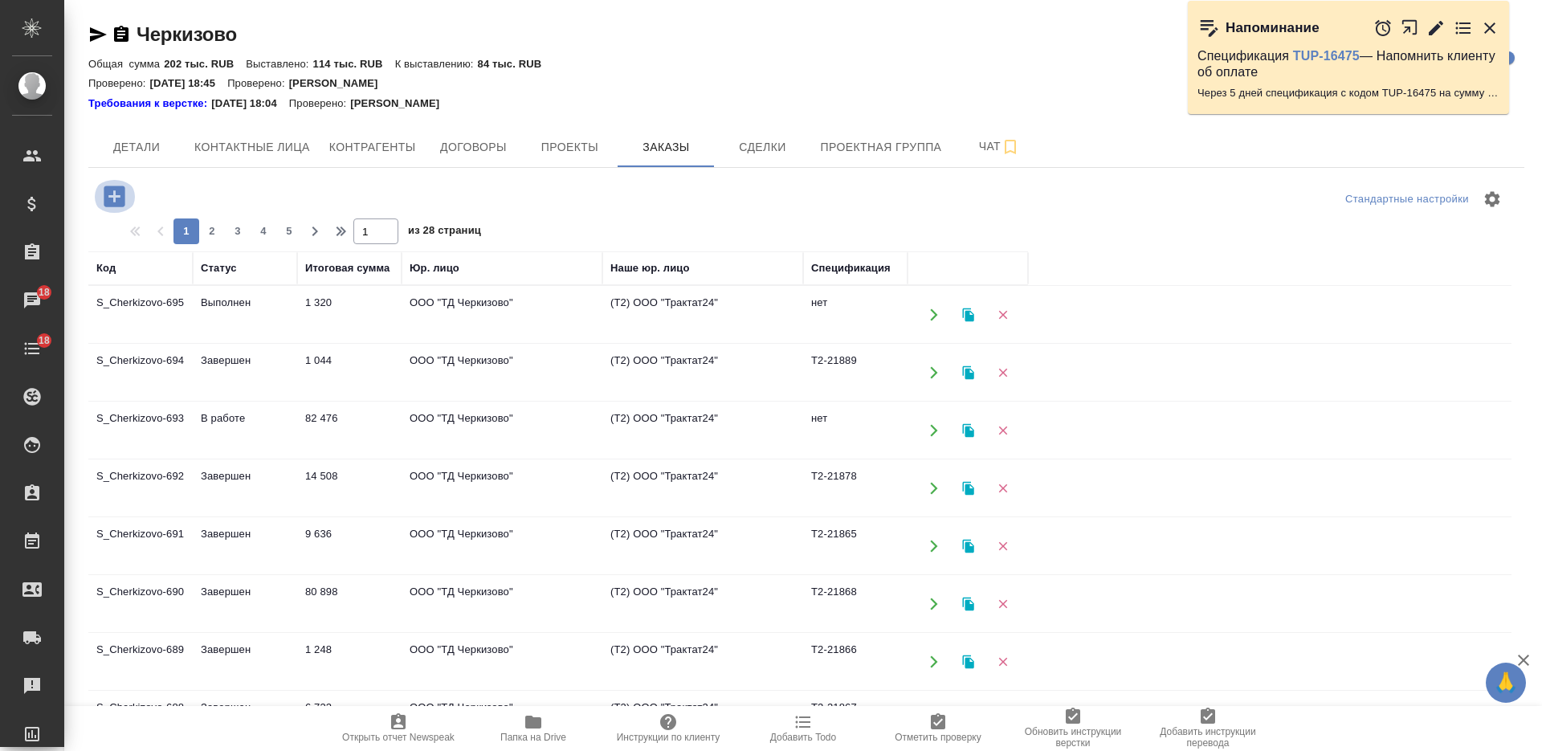
click at [122, 193] on icon "button" at bounding box center [114, 195] width 21 height 21
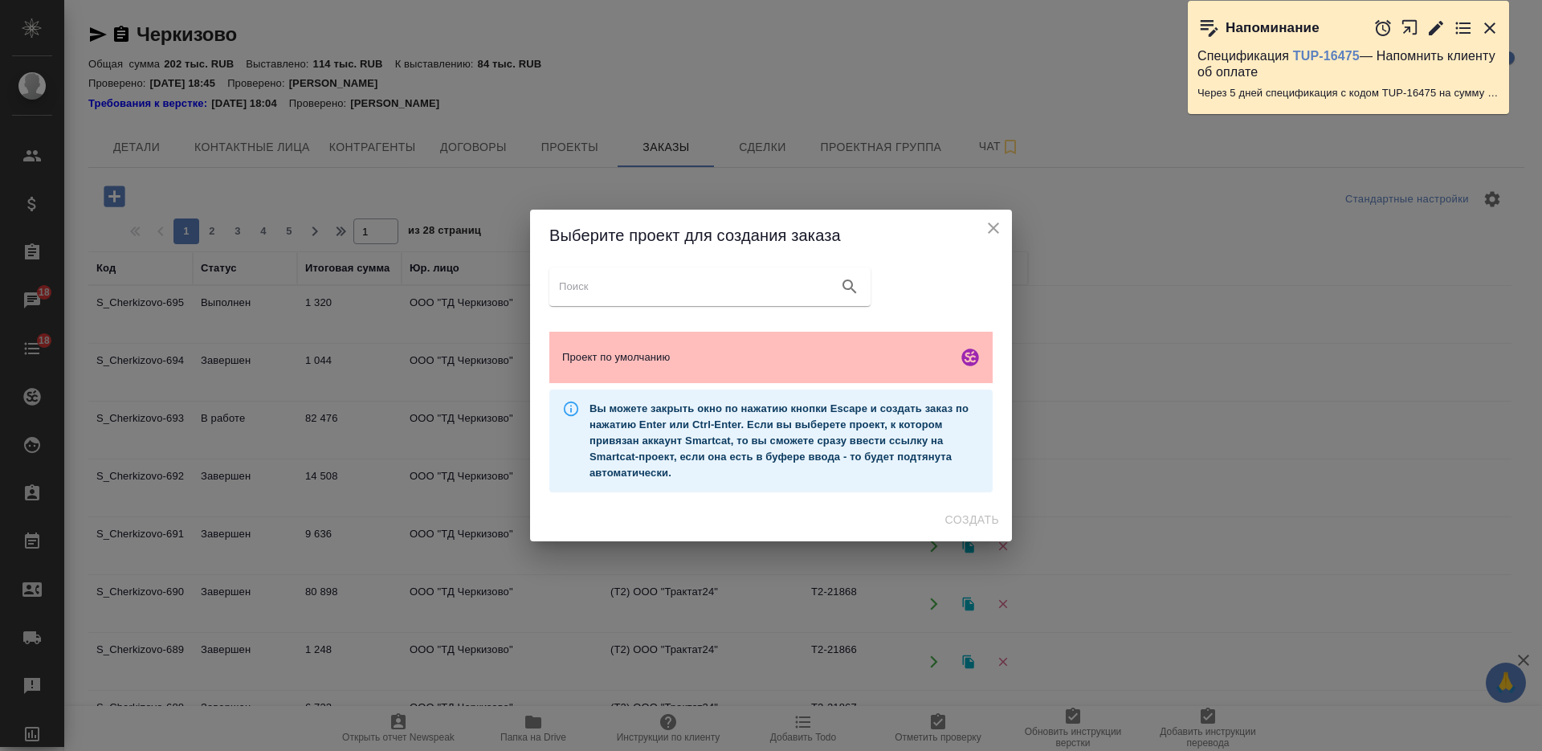
click at [872, 366] on div "Проект по умолчанию" at bounding box center [770, 357] width 443 height 51
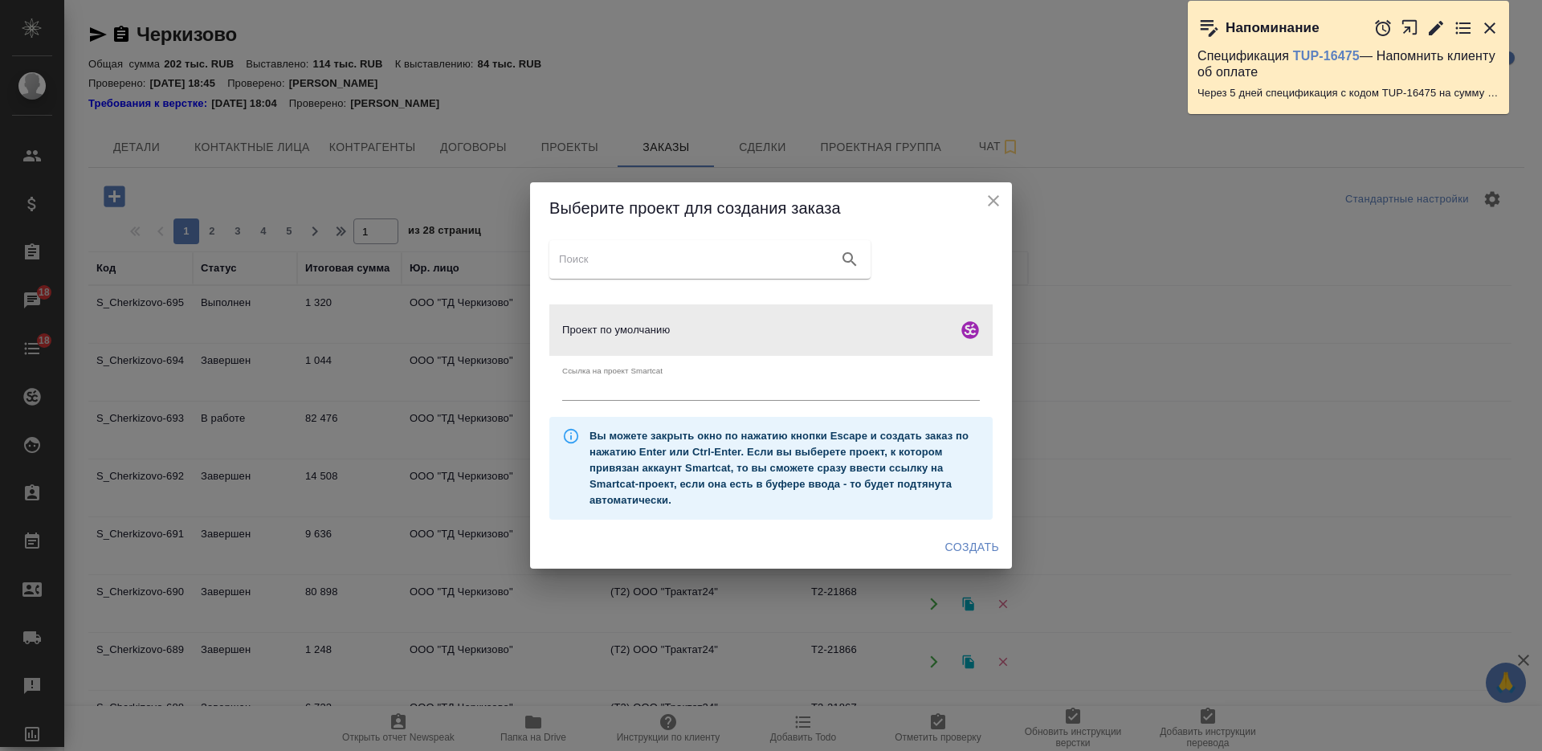
click at [957, 540] on span "Создать" at bounding box center [972, 547] width 54 height 20
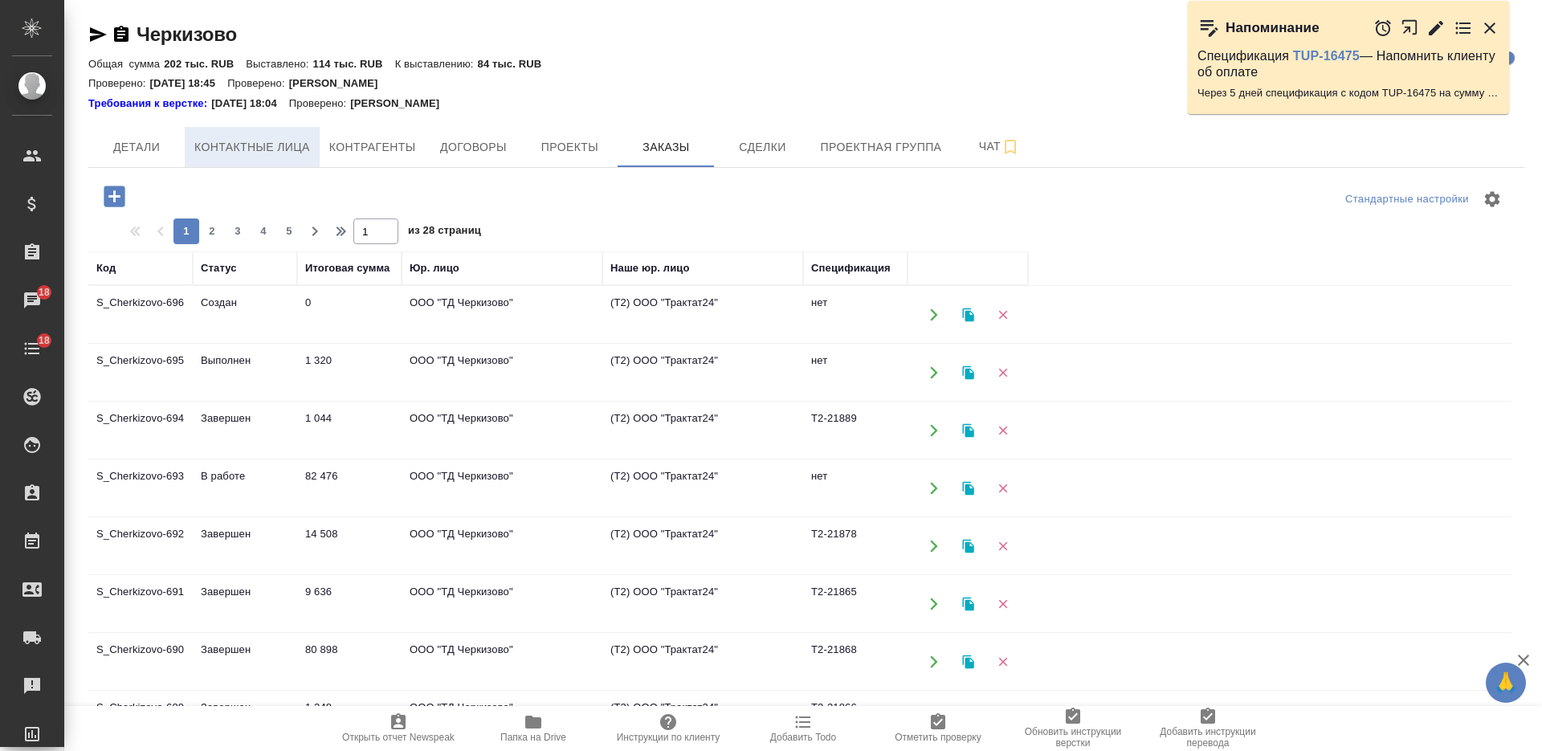
click at [233, 132] on button "Контактные лица" at bounding box center [252, 147] width 135 height 40
select select "RU"
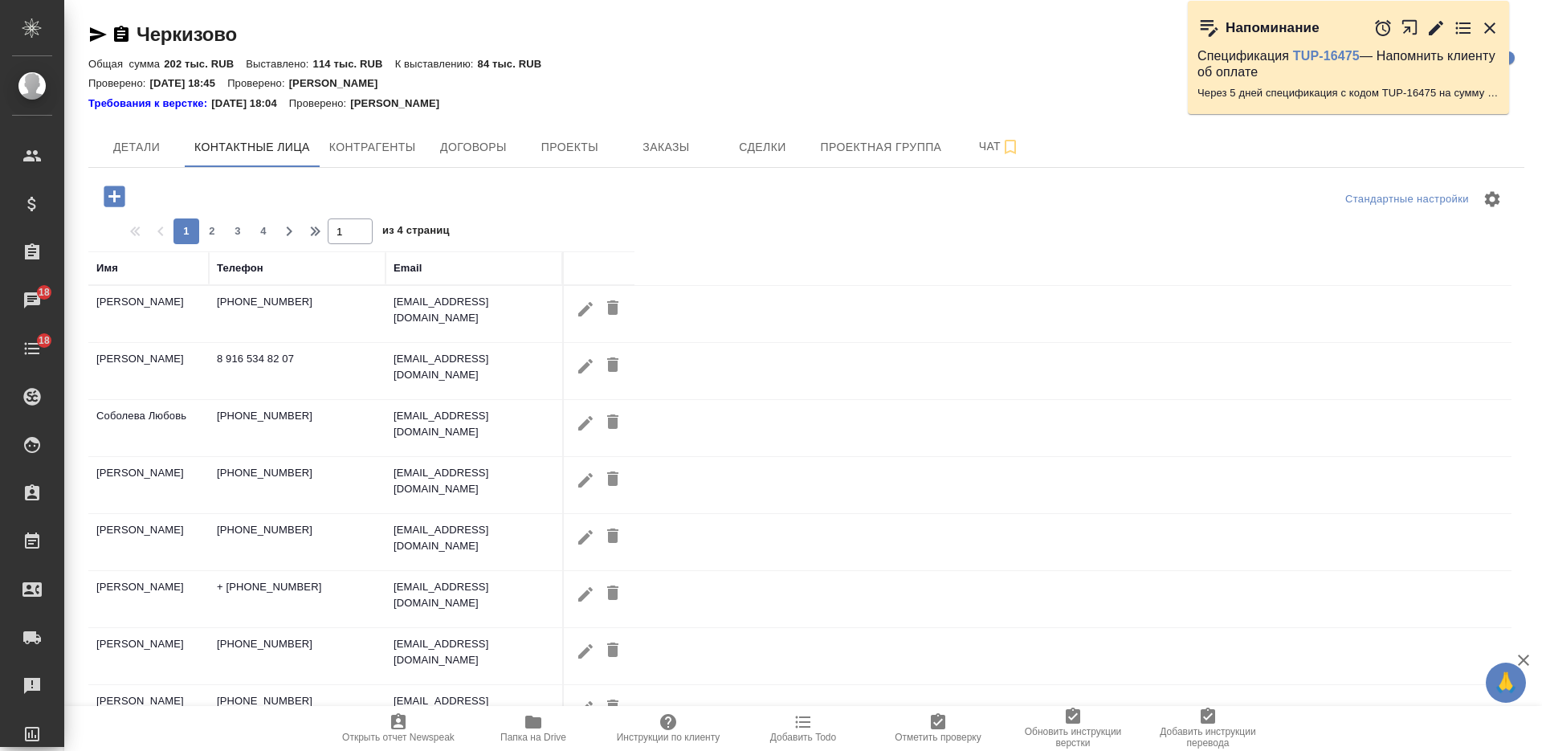
click at [122, 200] on icon "button" at bounding box center [114, 195] width 21 height 21
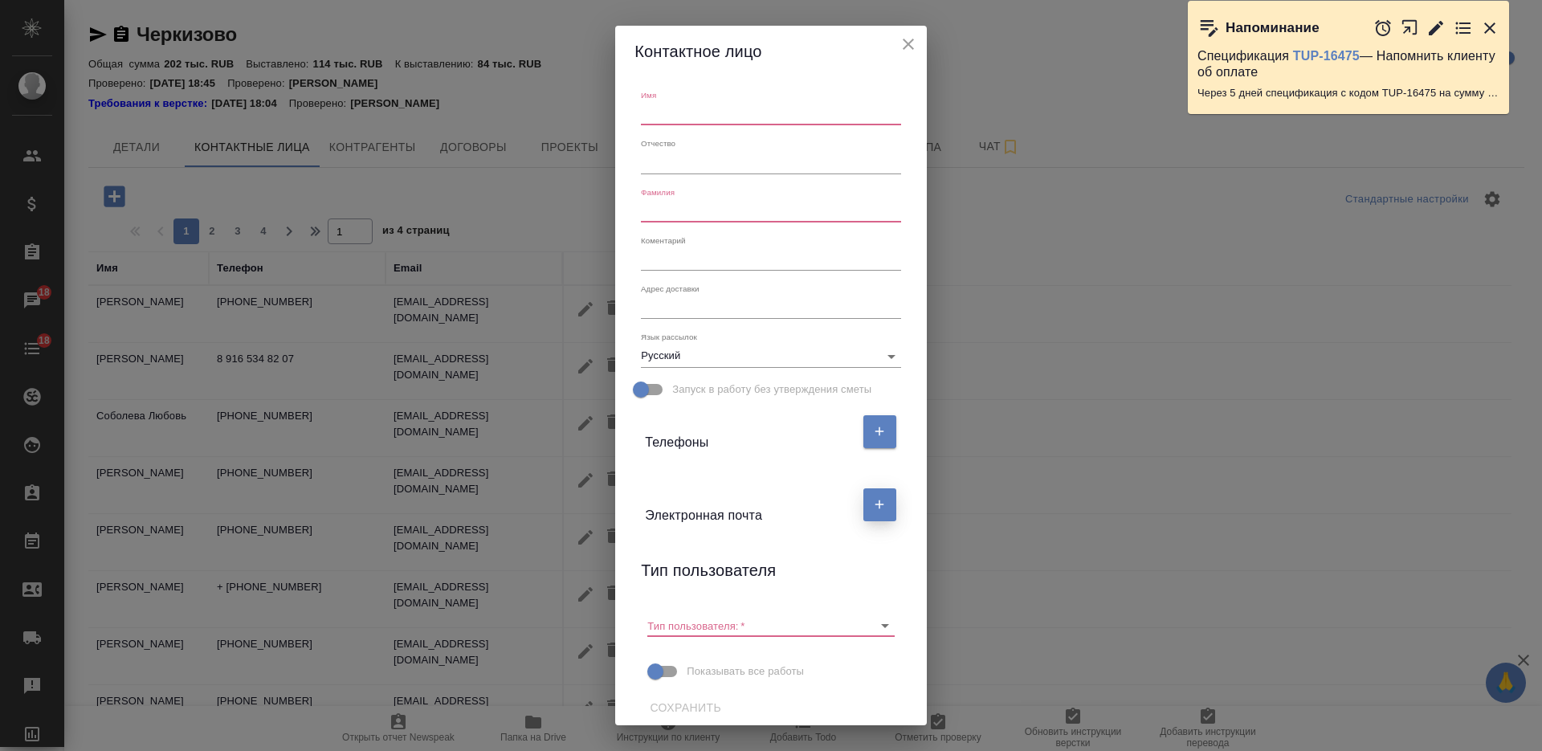
click at [872, 503] on icon "button" at bounding box center [879, 504] width 14 height 14
click at [694, 568] on input "text" at bounding box center [712, 567] width 135 height 22
paste input "[EMAIL_ADDRESS][DOMAIN_NAME]"
type input "[EMAIL_ADDRESS][DOMAIN_NAME]"
click at [863, 435] on button "button" at bounding box center [879, 431] width 33 height 33
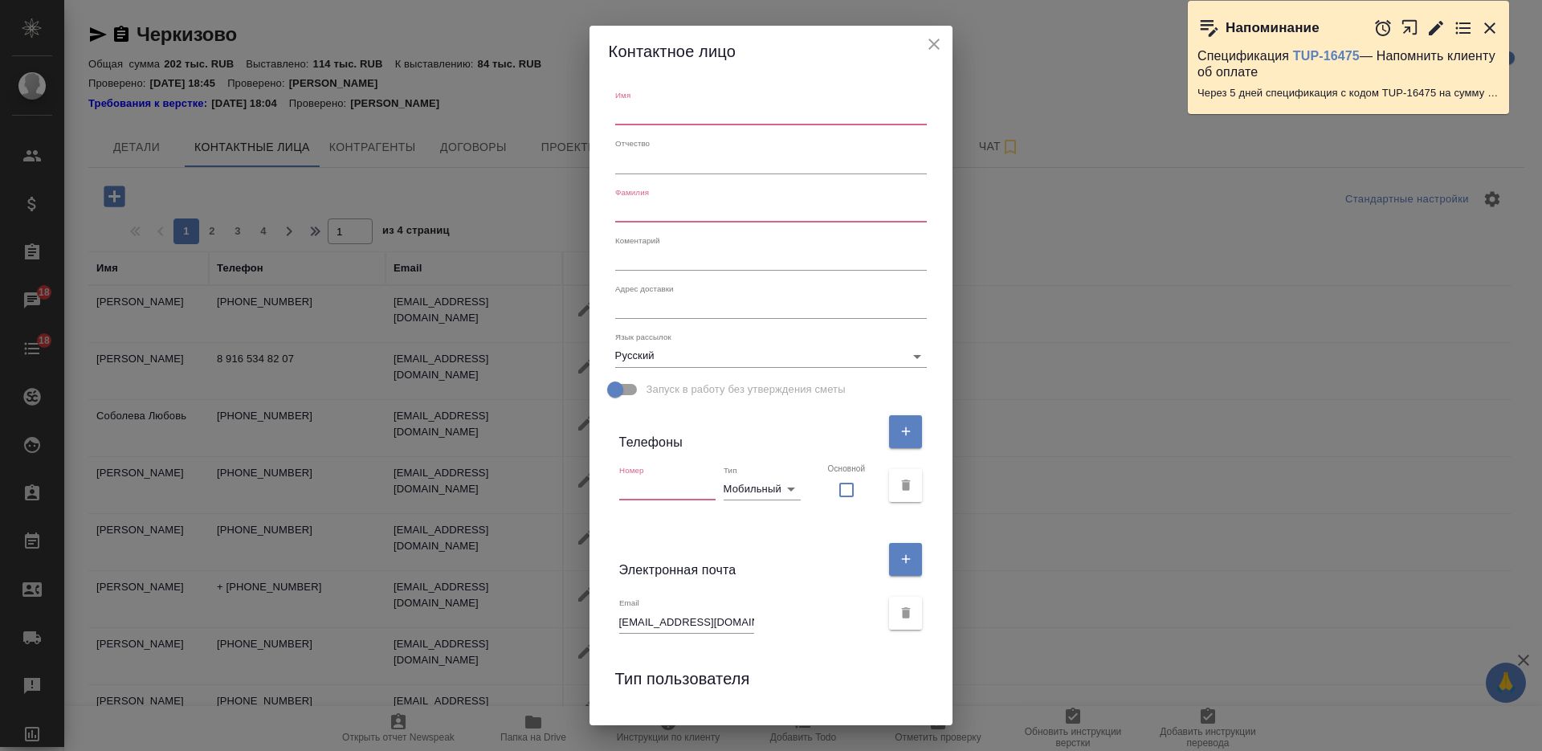
click at [699, 495] on input "text" at bounding box center [667, 489] width 96 height 22
paste input "8(926)762-68-77"
type input "8(926)762-68-77"
click at [683, 260] on textarea at bounding box center [771, 259] width 312 height 12
paste textarea "Младший менеджер по продукту"
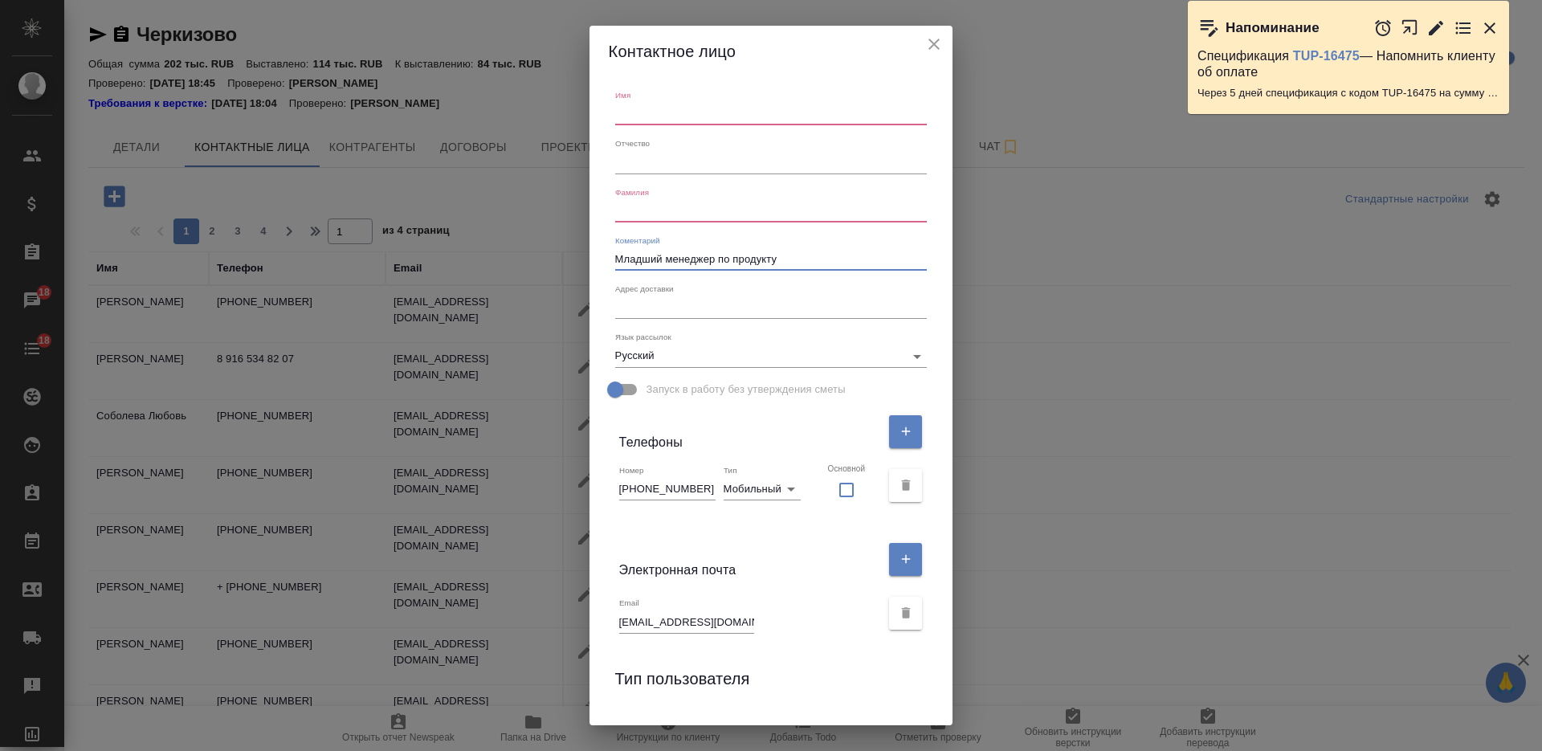
type textarea "Младший менеджер по продукту"
click at [703, 113] on input "text" at bounding box center [771, 114] width 312 height 22
type input "Анна"
click at [748, 187] on div "Фамилия" at bounding box center [771, 204] width 312 height 35
click at [756, 204] on input "text" at bounding box center [771, 211] width 312 height 22
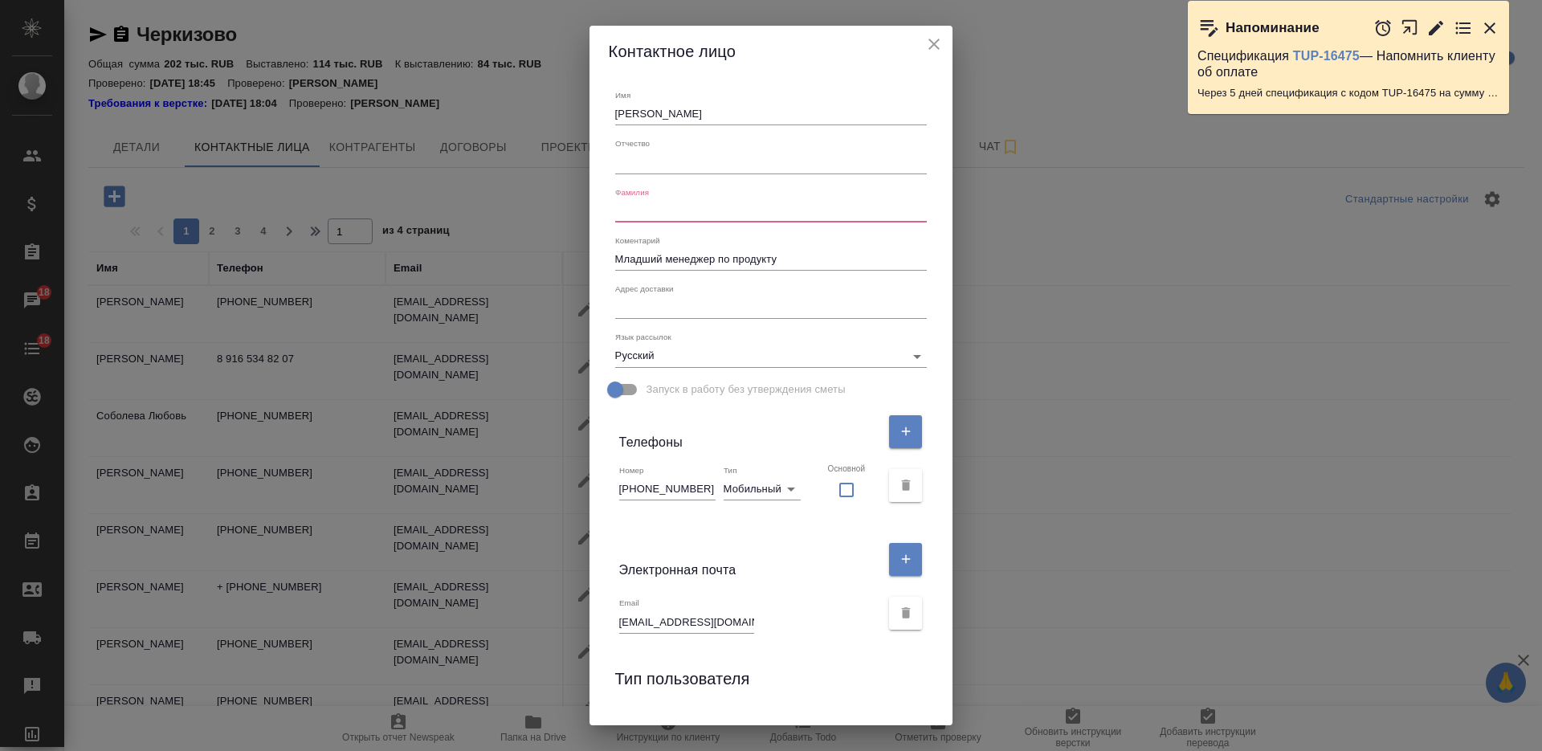
paste input "Аладова"
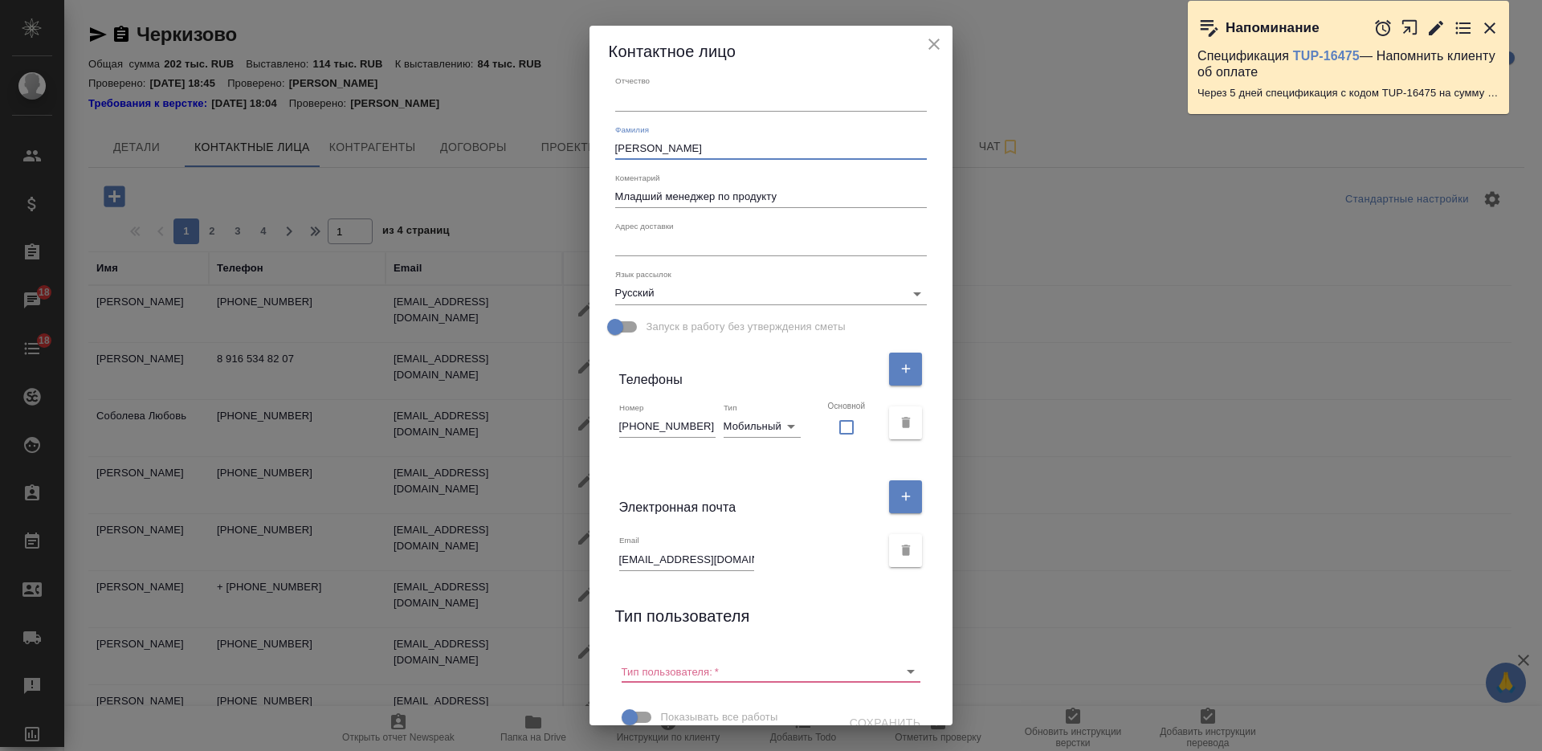
scroll to position [88, 0]
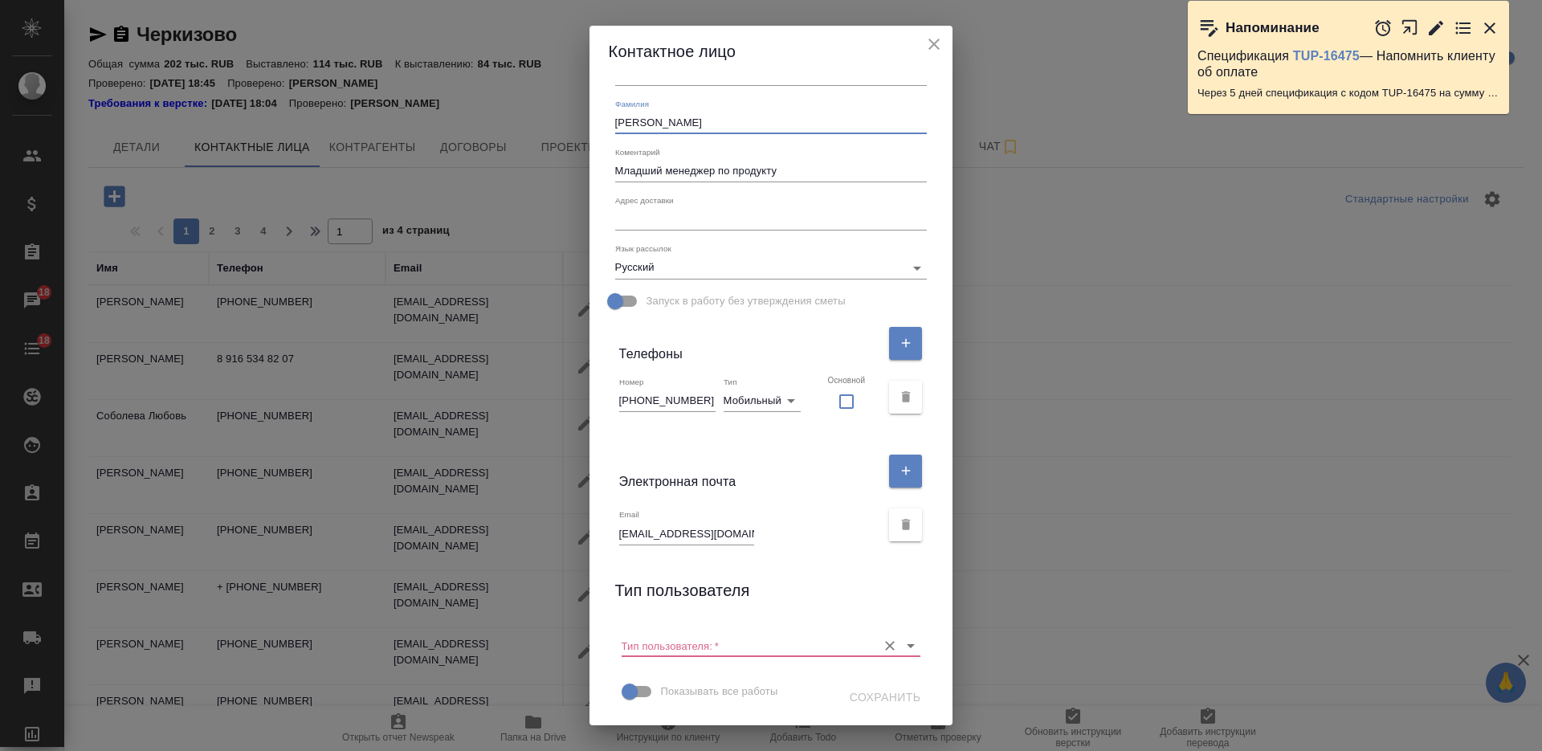
type input "Аладова"
click at [763, 641] on input "Тип пользователя:   *" at bounding box center [745, 645] width 248 height 22
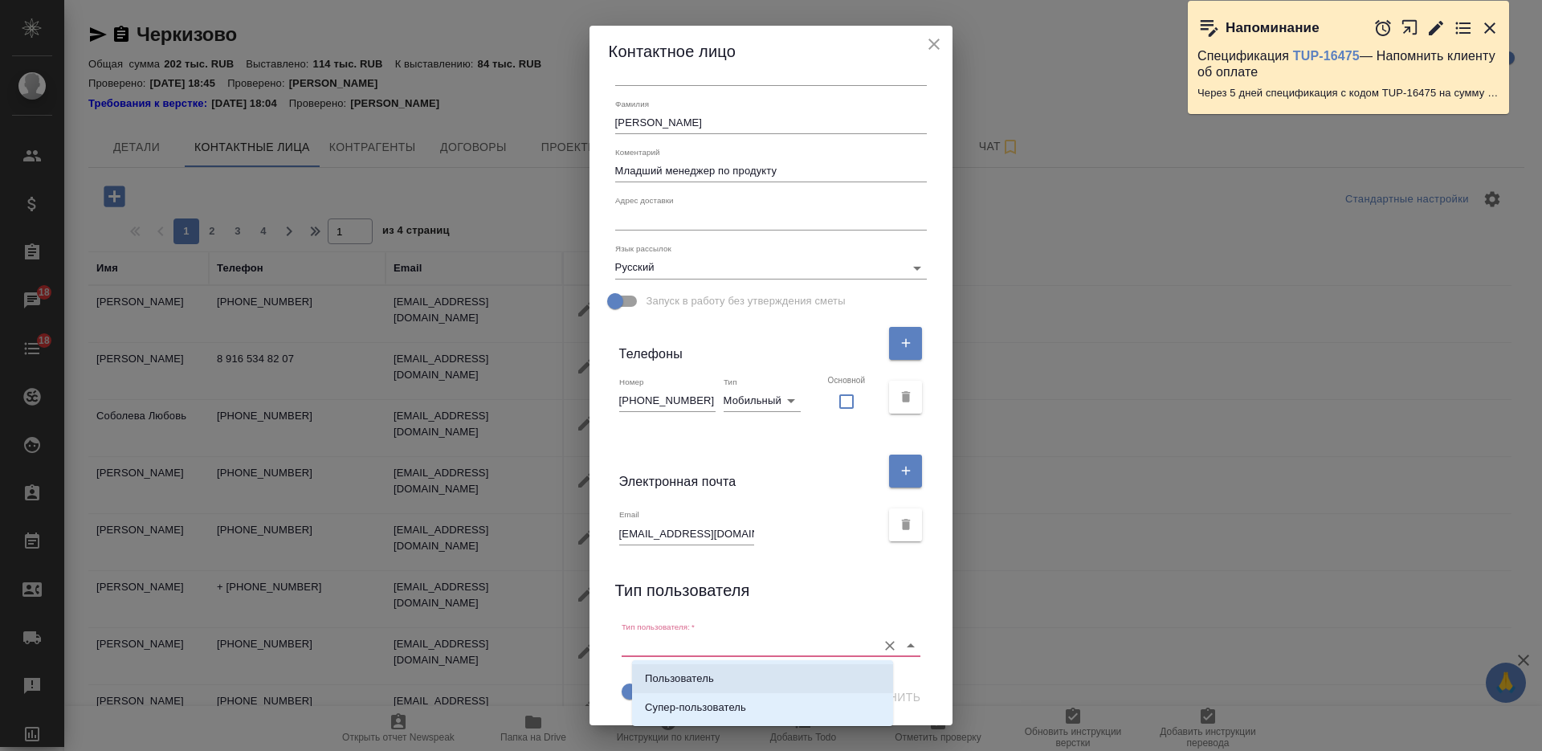
click at [765, 671] on li "Пользователь" at bounding box center [762, 678] width 261 height 29
type input "Пользователь"
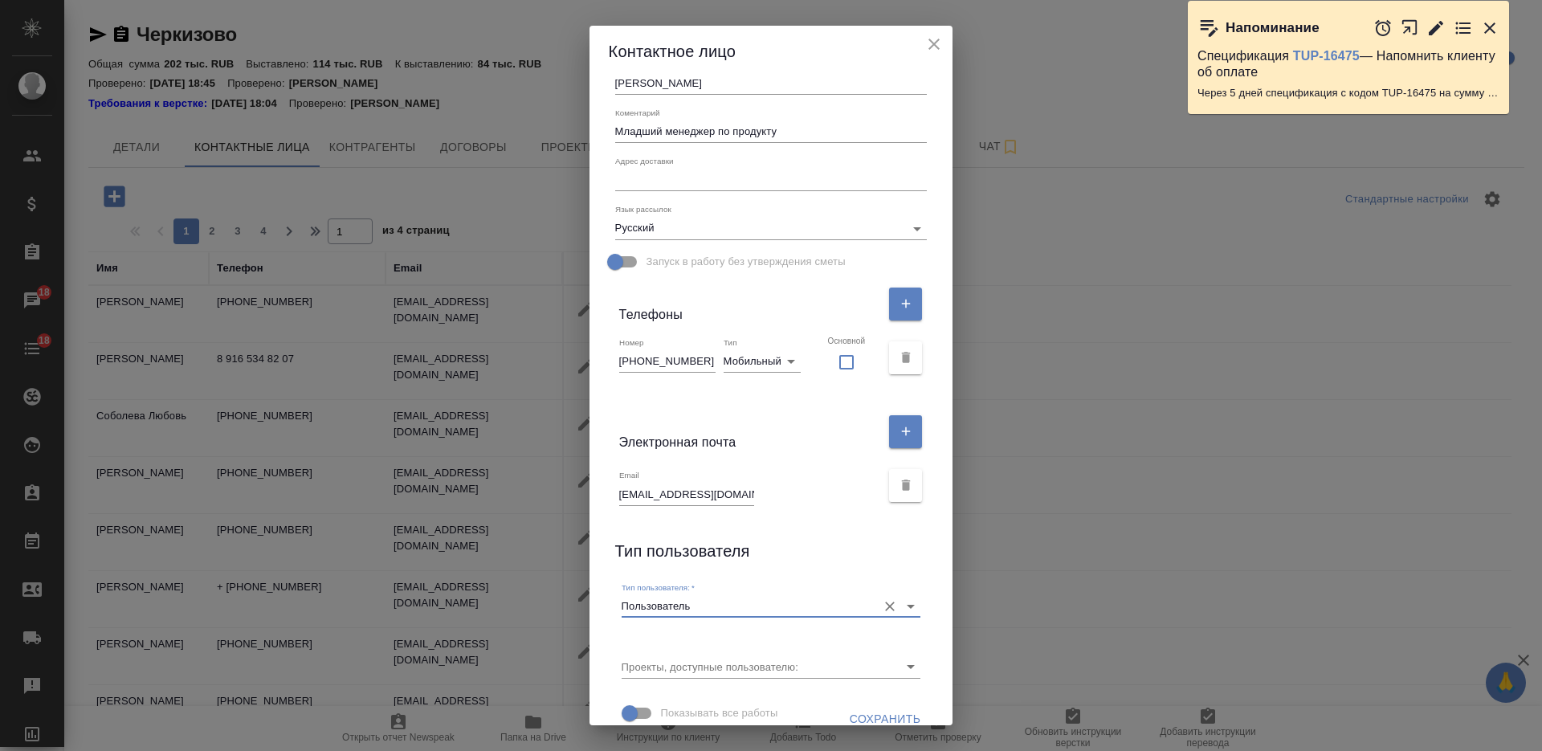
scroll to position [149, 0]
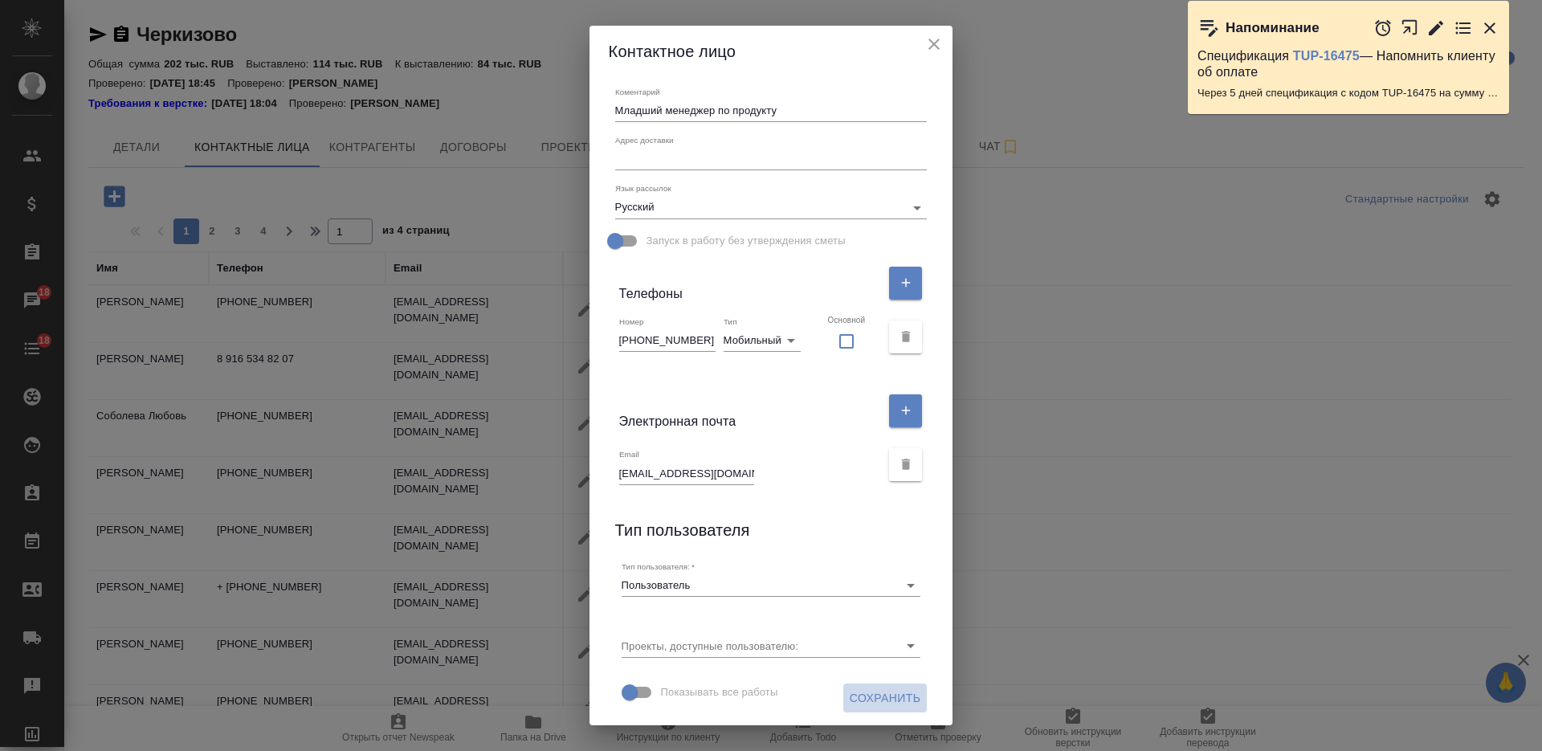
click at [854, 700] on span "Сохранить" at bounding box center [885, 698] width 71 height 20
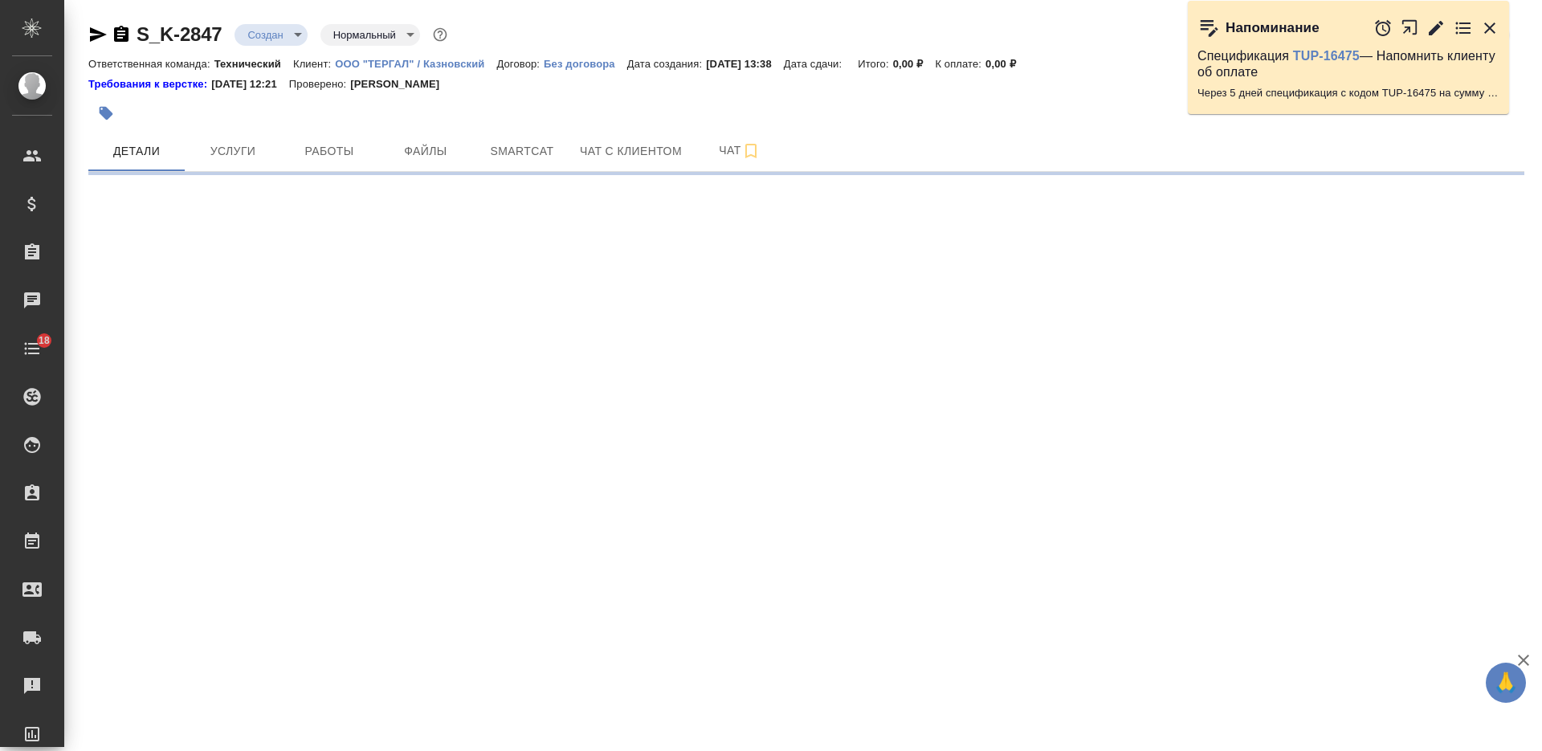
select select "RU"
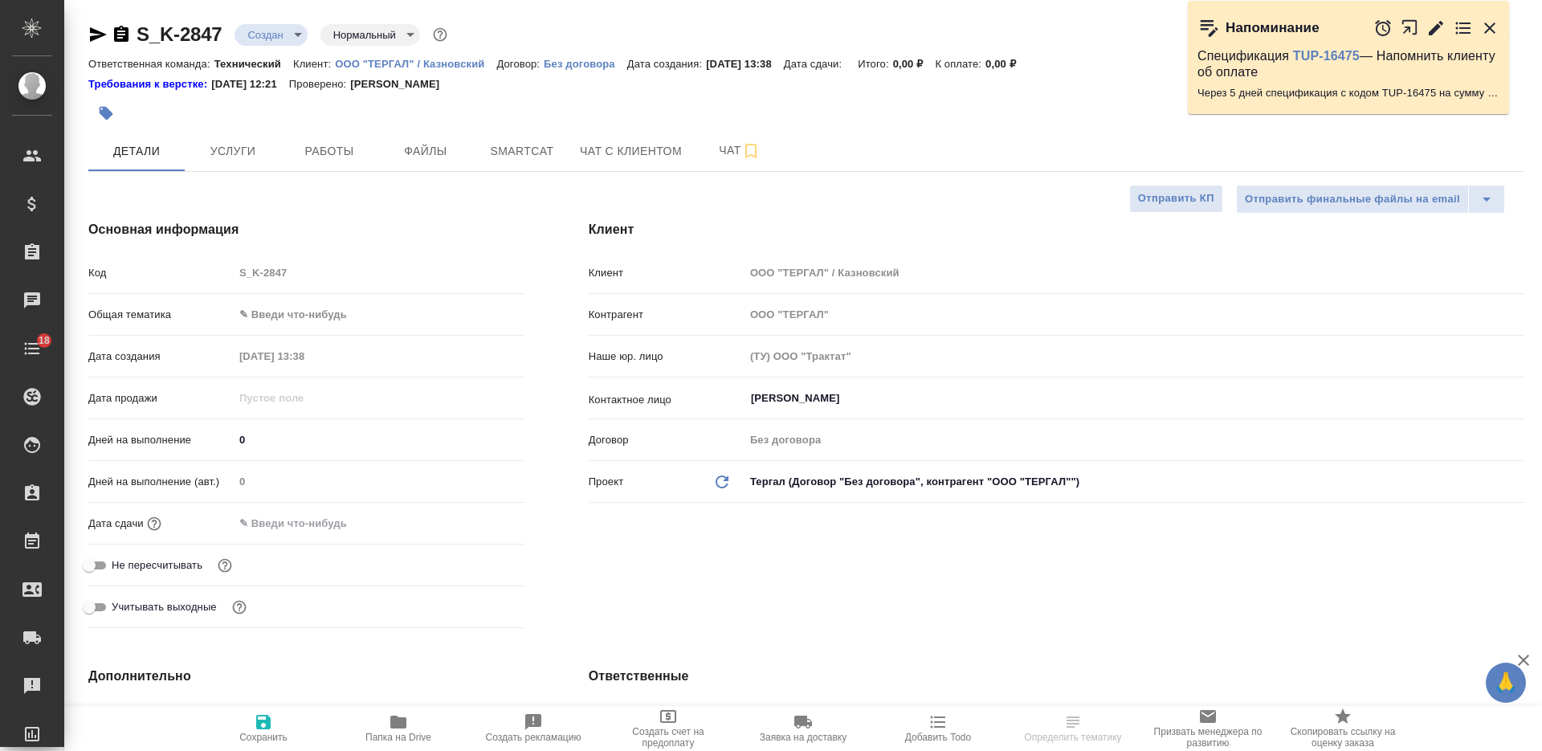
type textarea "x"
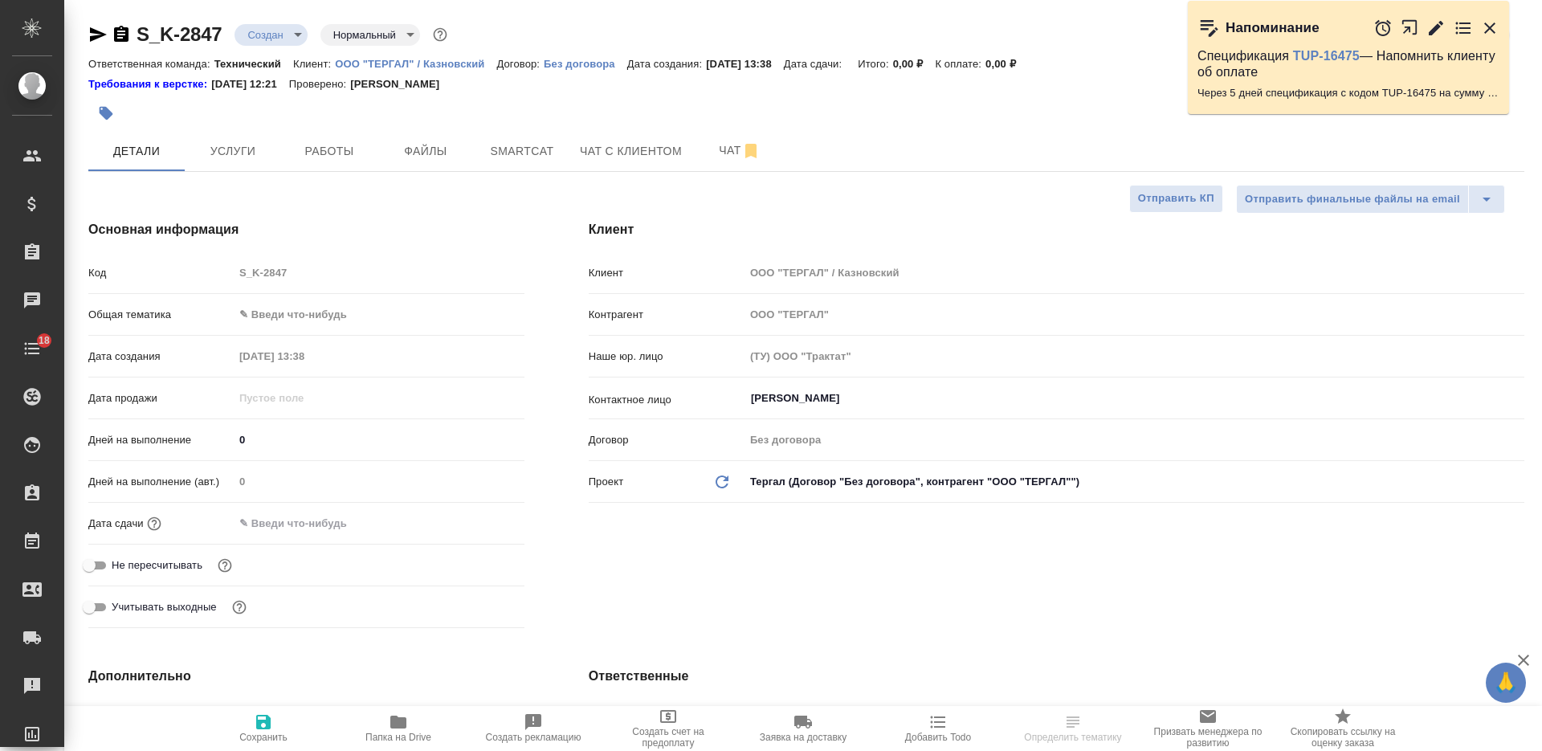
type textarea "x"
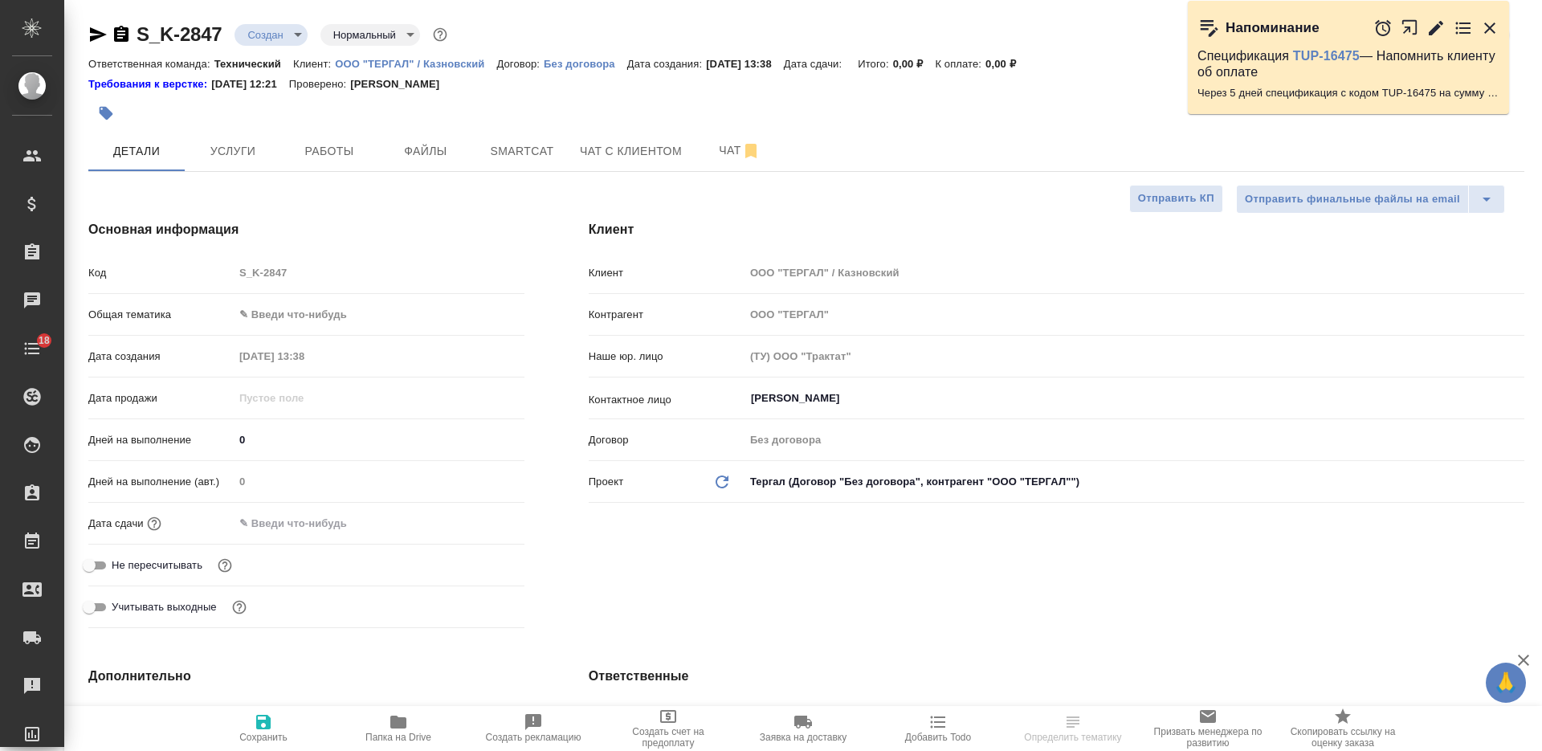
type textarea "x"
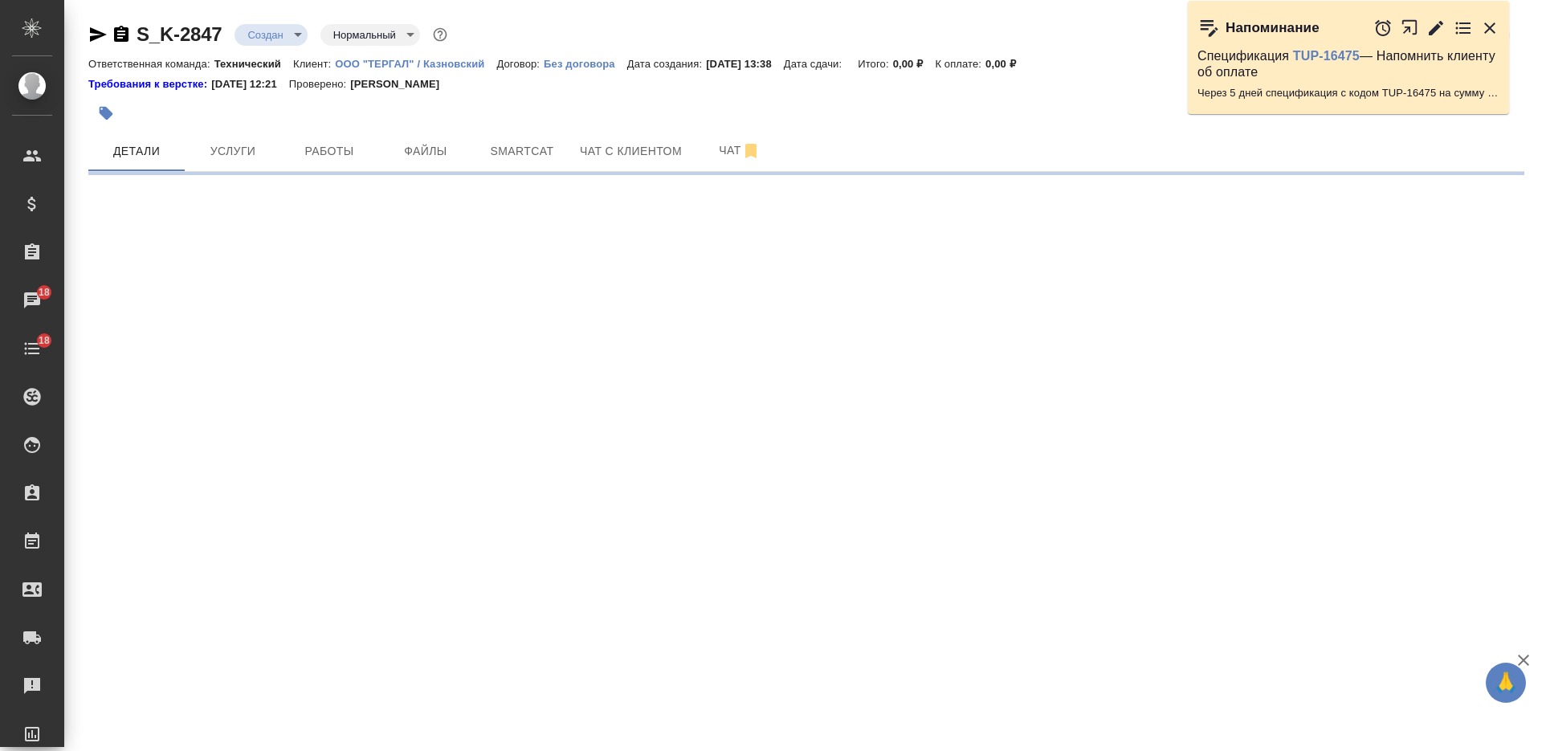
select select "RU"
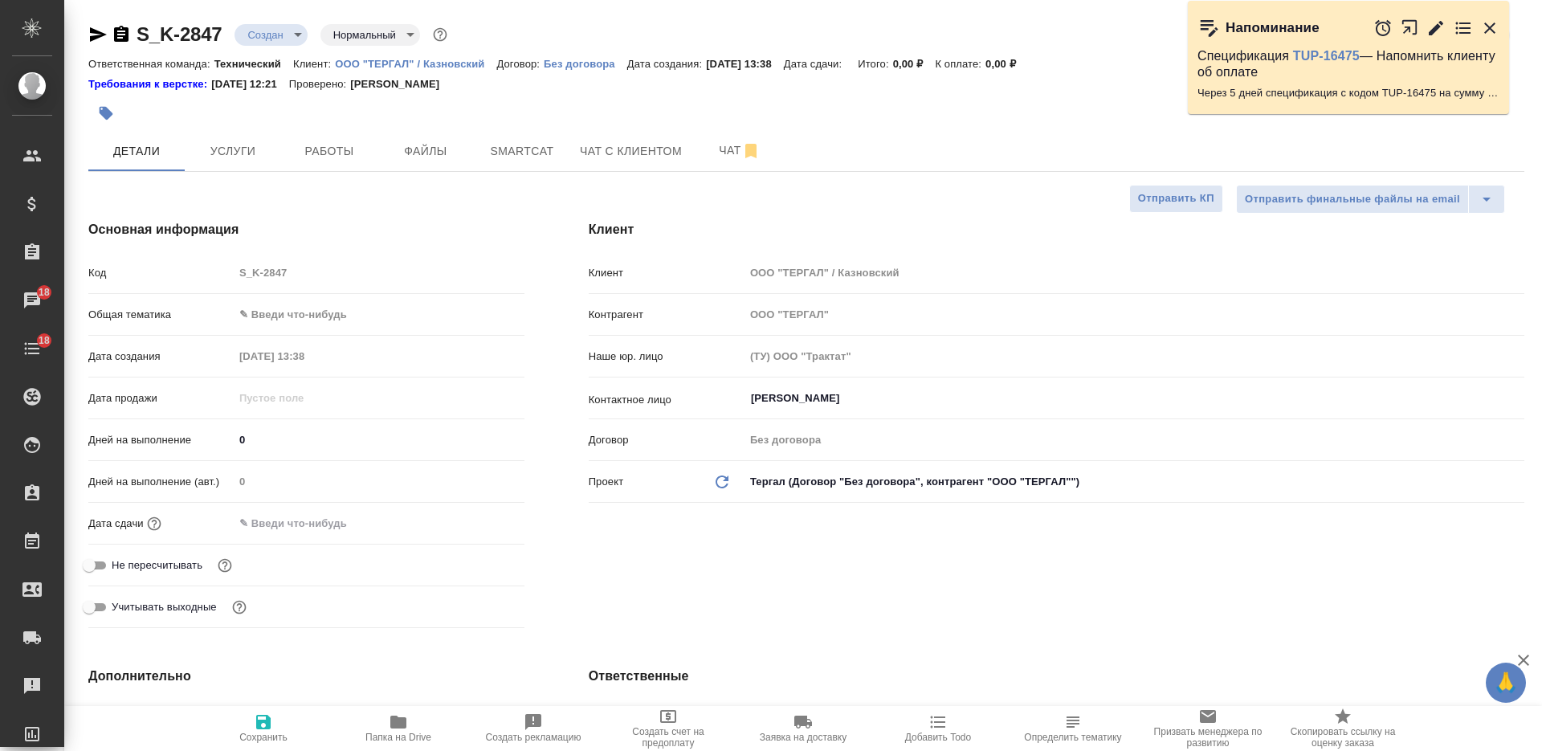
type textarea "x"
click at [434, 141] on span "Файлы" at bounding box center [425, 151] width 77 height 20
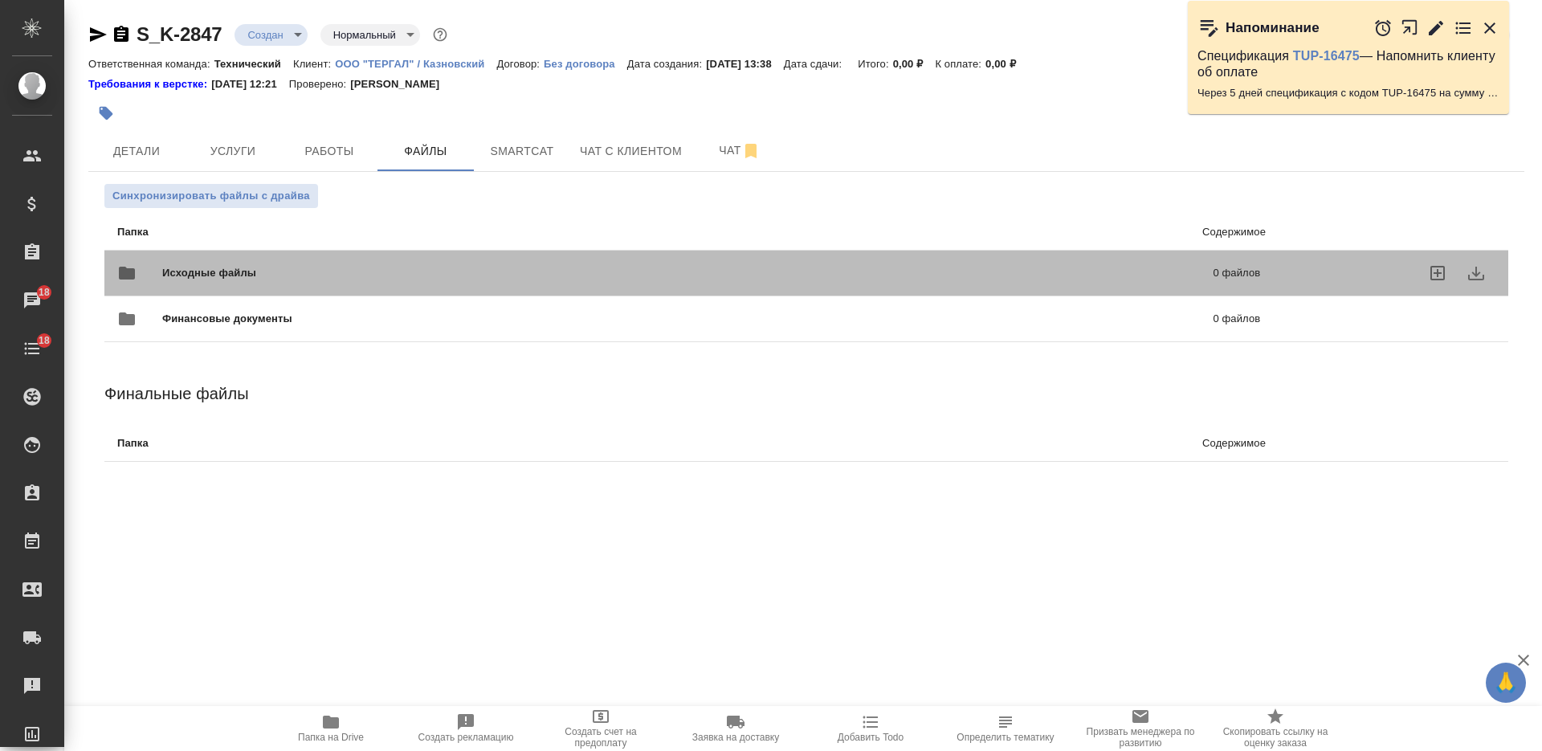
click at [441, 267] on span "Исходные файлы" at bounding box center [448, 273] width 573 height 16
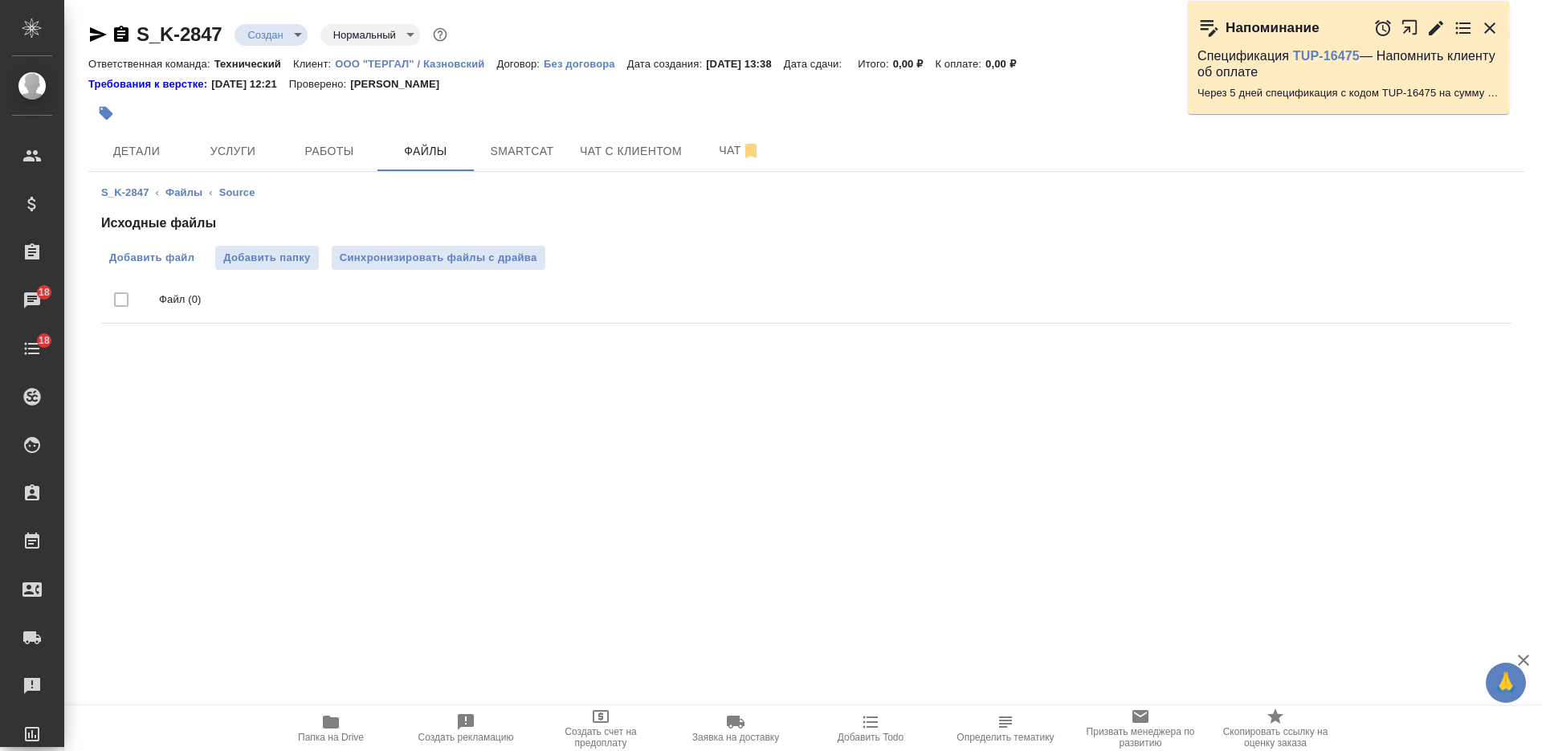
click at [166, 261] on span "Добавить файл" at bounding box center [151, 258] width 85 height 16
click at [0, 0] on input "Добавить файл" at bounding box center [0, 0] width 0 height 0
click at [181, 157] on button "Детали" at bounding box center [136, 151] width 96 height 40
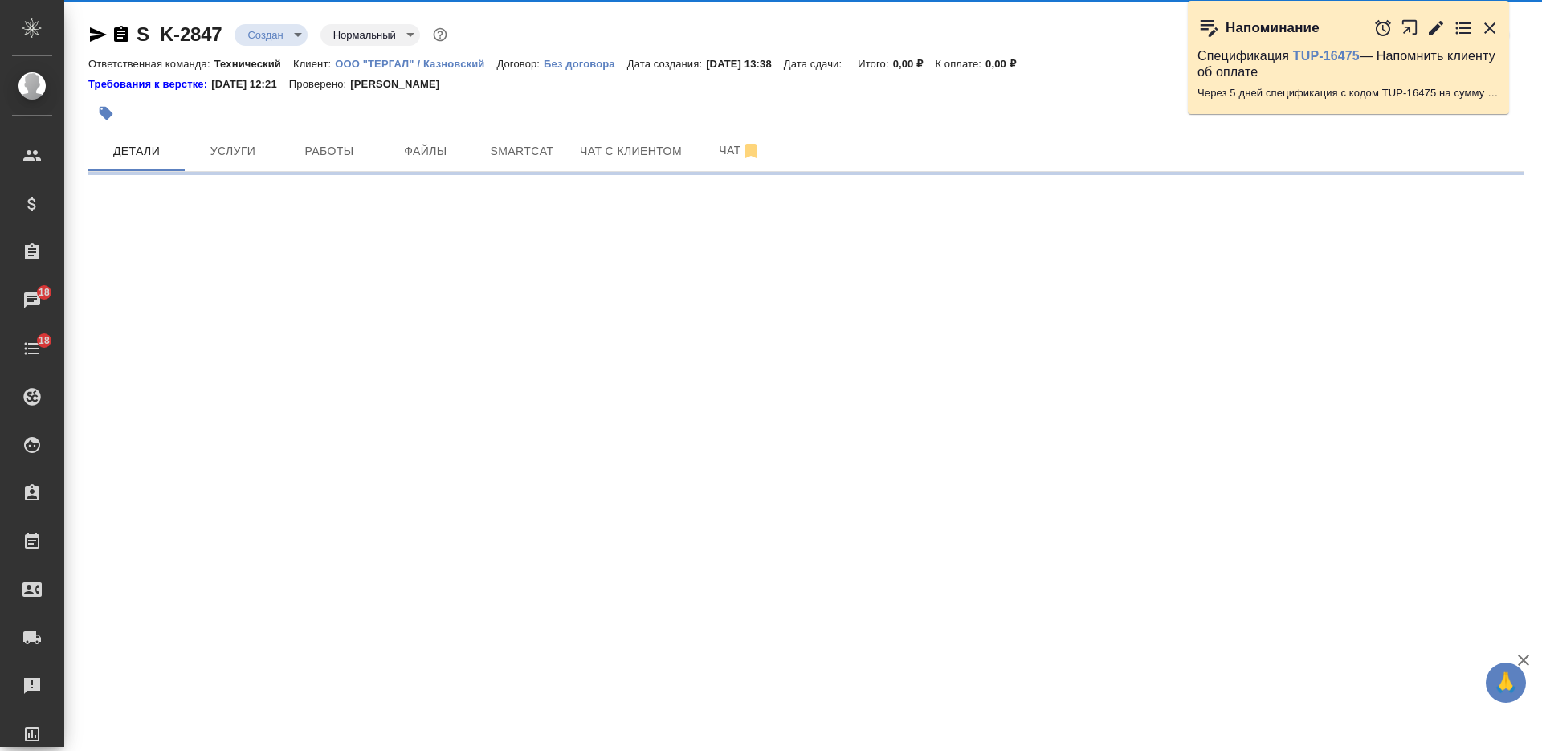
select select "RU"
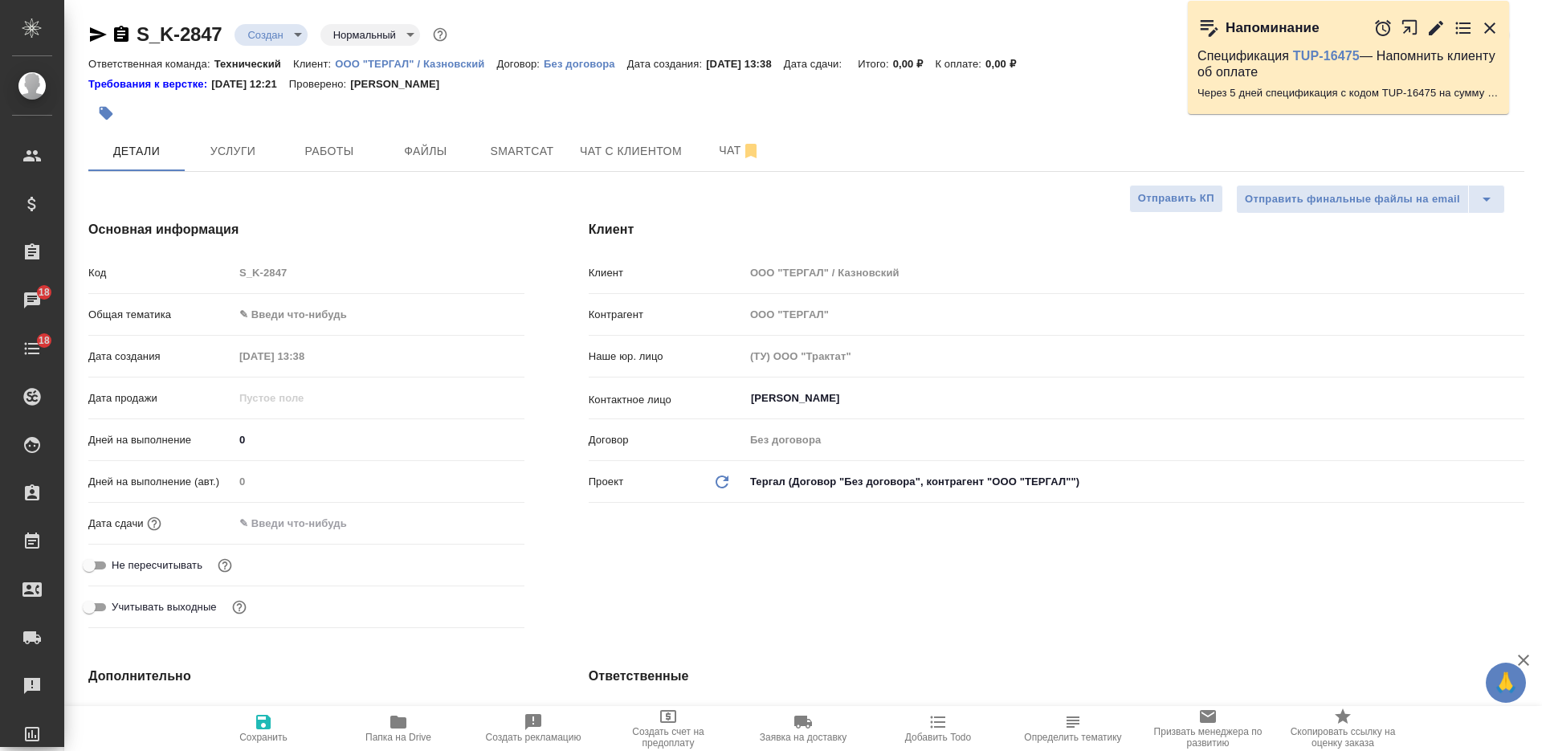
type textarea "x"
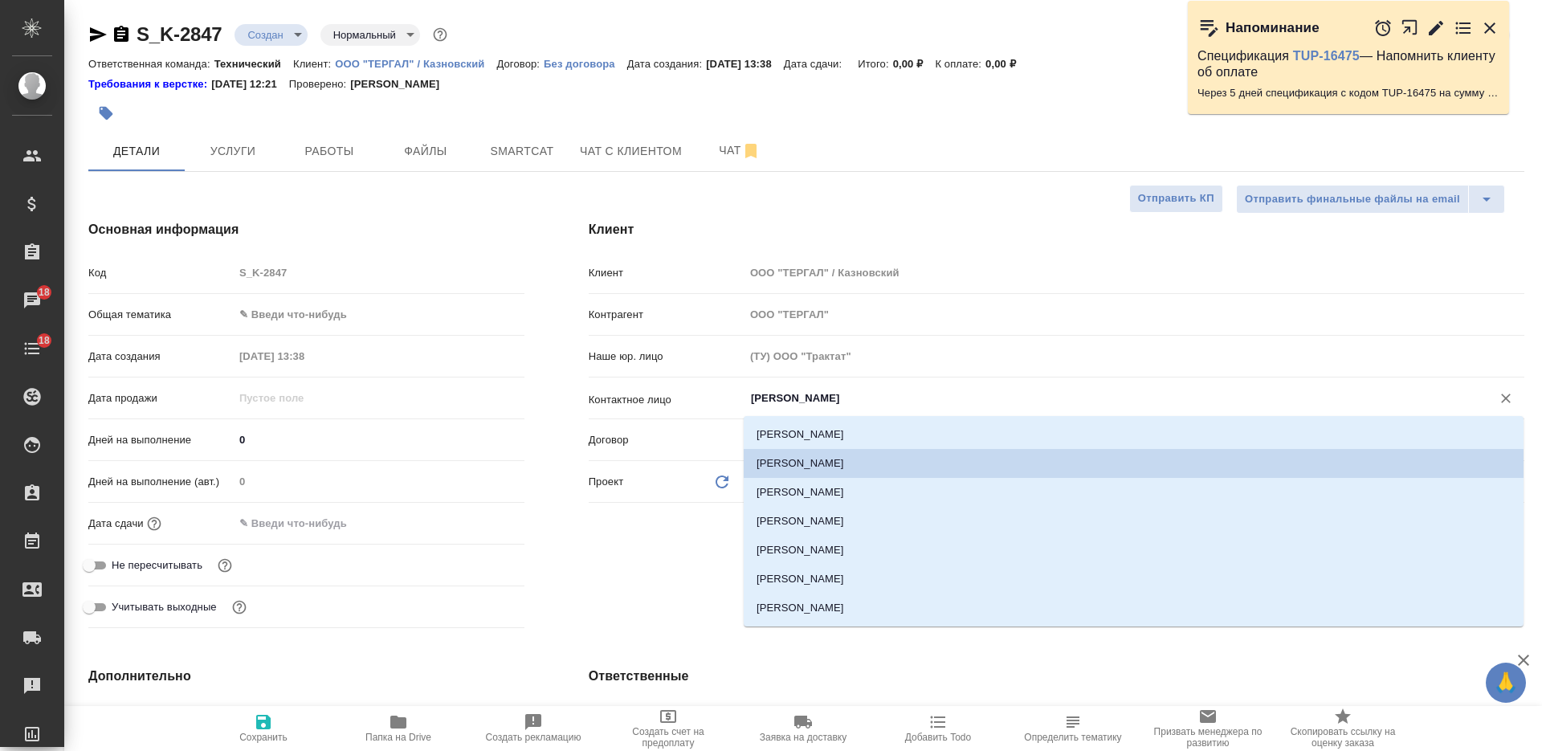
click at [845, 397] on input "Казновский Анатолий" at bounding box center [1107, 398] width 716 height 19
click at [844, 495] on li "Куревина Екатерина" at bounding box center [1134, 492] width 780 height 29
type input "Куревина Екатерина"
type textarea "x"
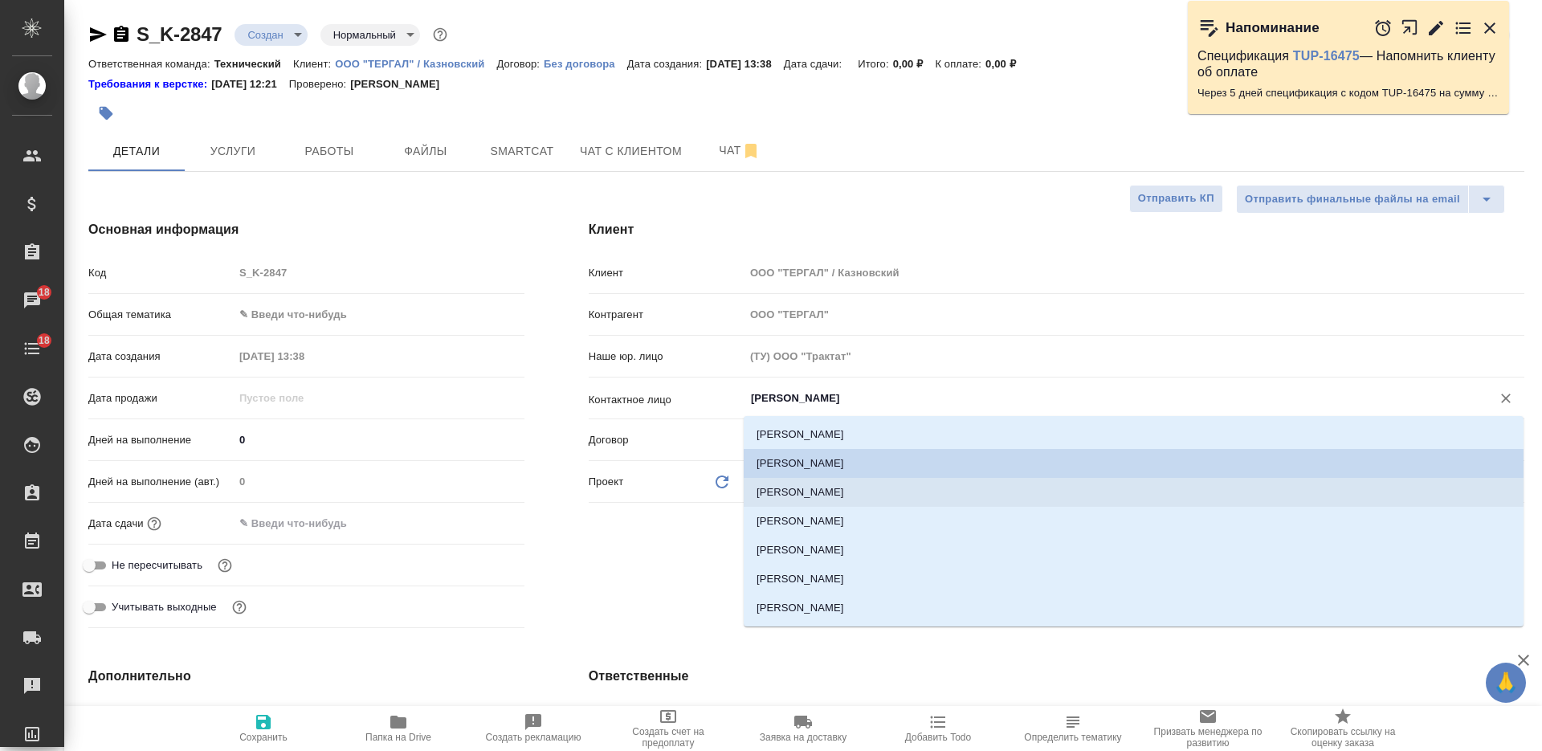
type textarea "x"
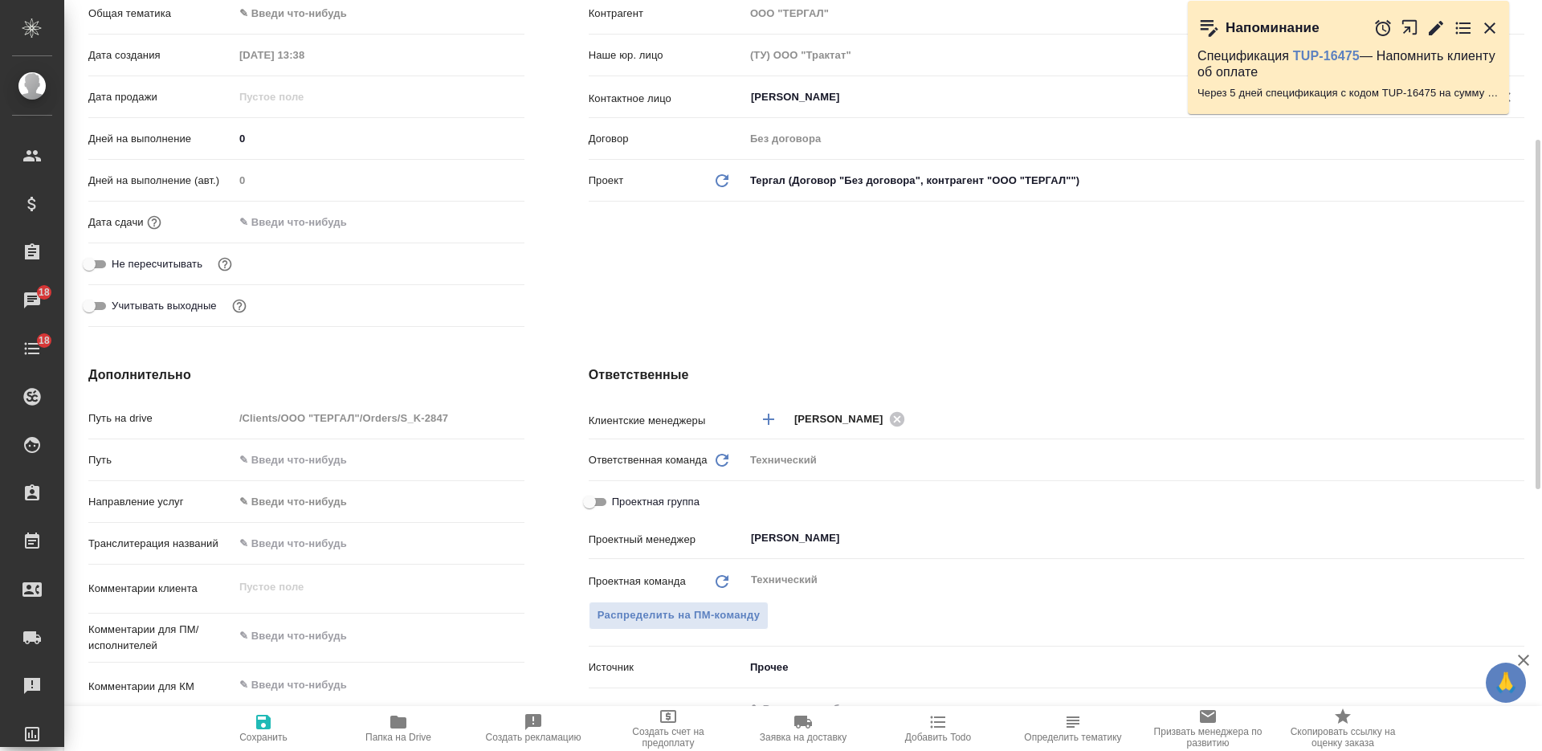
scroll to position [502, 0]
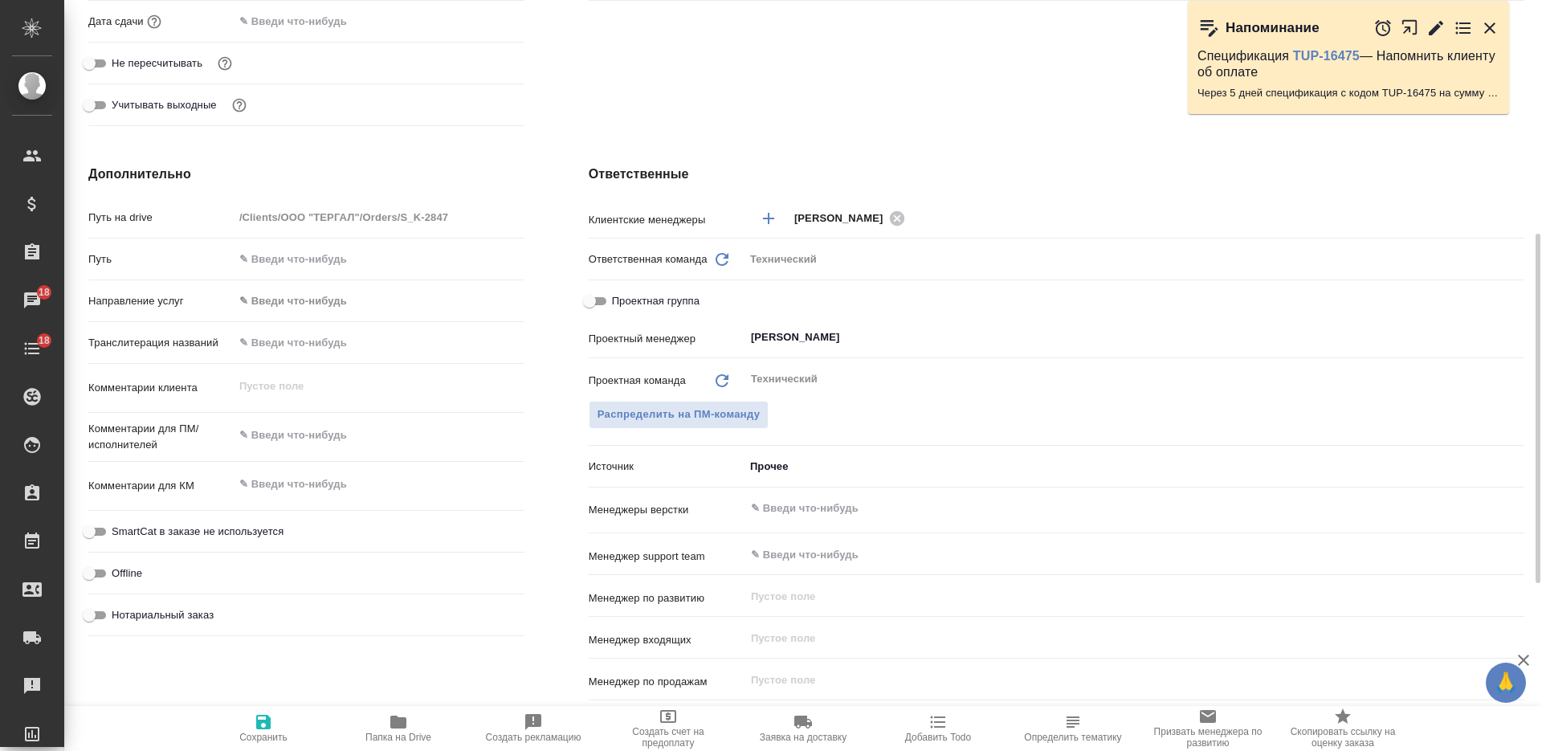
click at [355, 408] on div "Комментарии клиента x" at bounding box center [306, 394] width 436 height 49
type textarea "x"
click at [361, 434] on textarea at bounding box center [379, 435] width 291 height 27
type textarea "н"
type textarea "x"
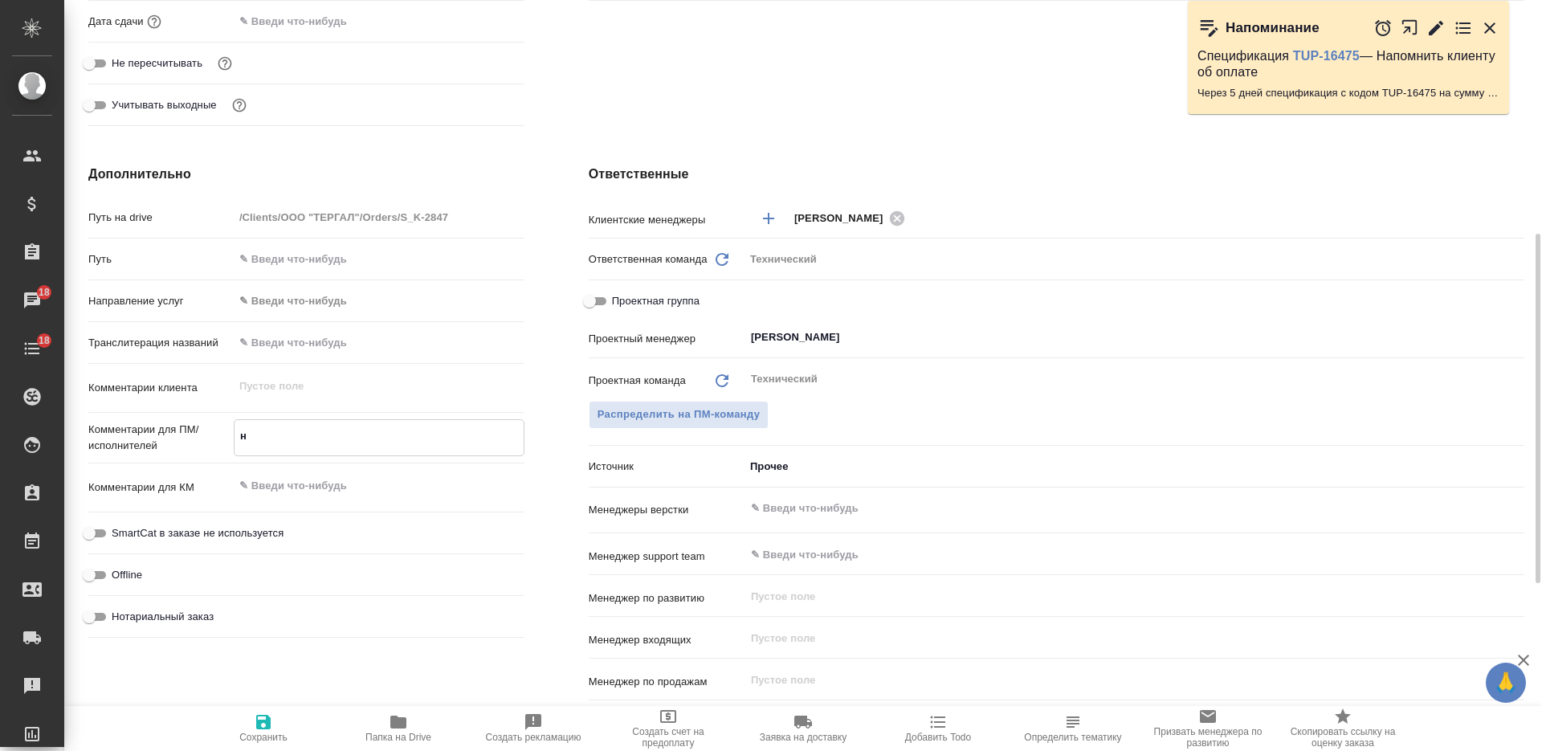
type textarea "x"
type textarea "не"
type textarea "x"
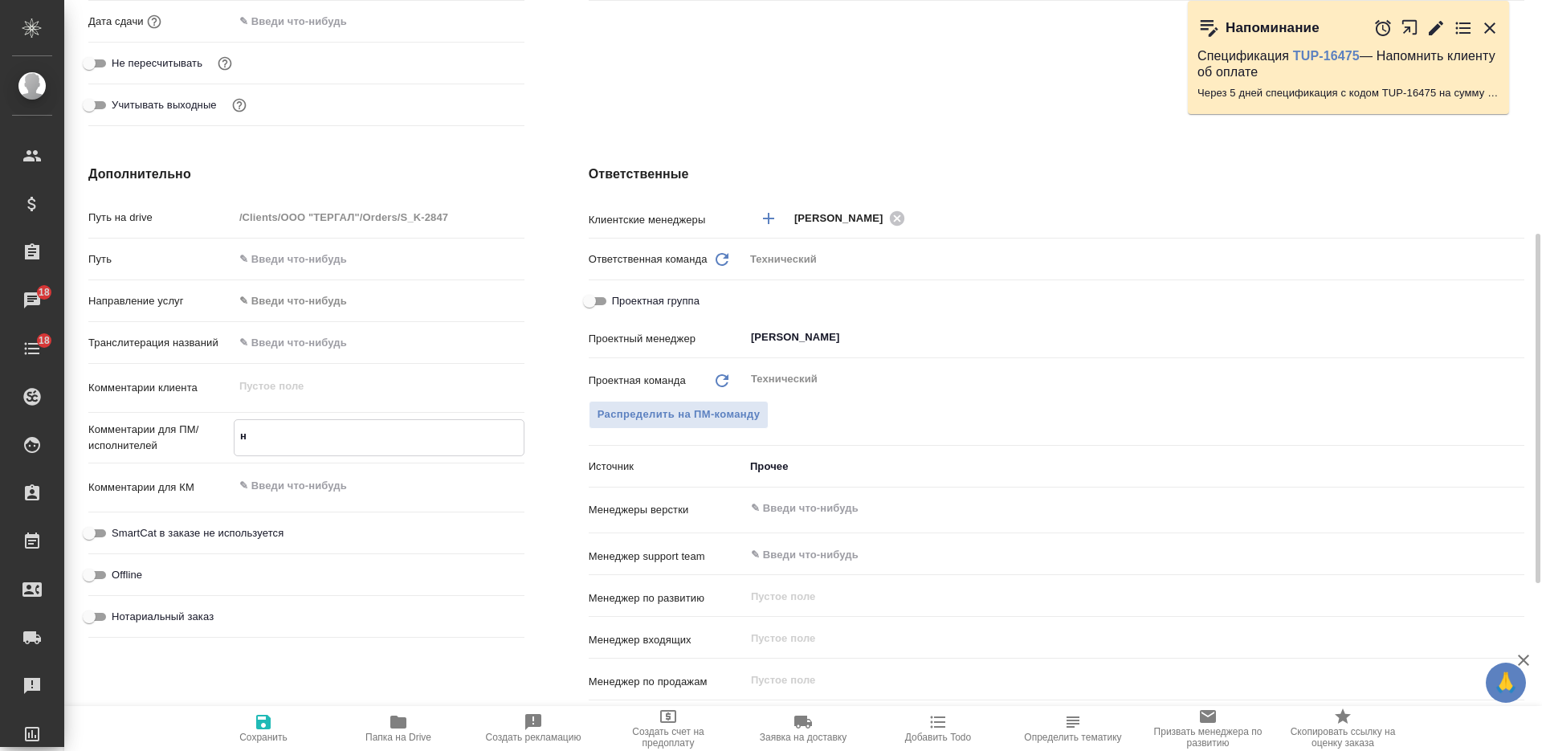
type textarea "x"
type textarea "нем"
type textarea "x"
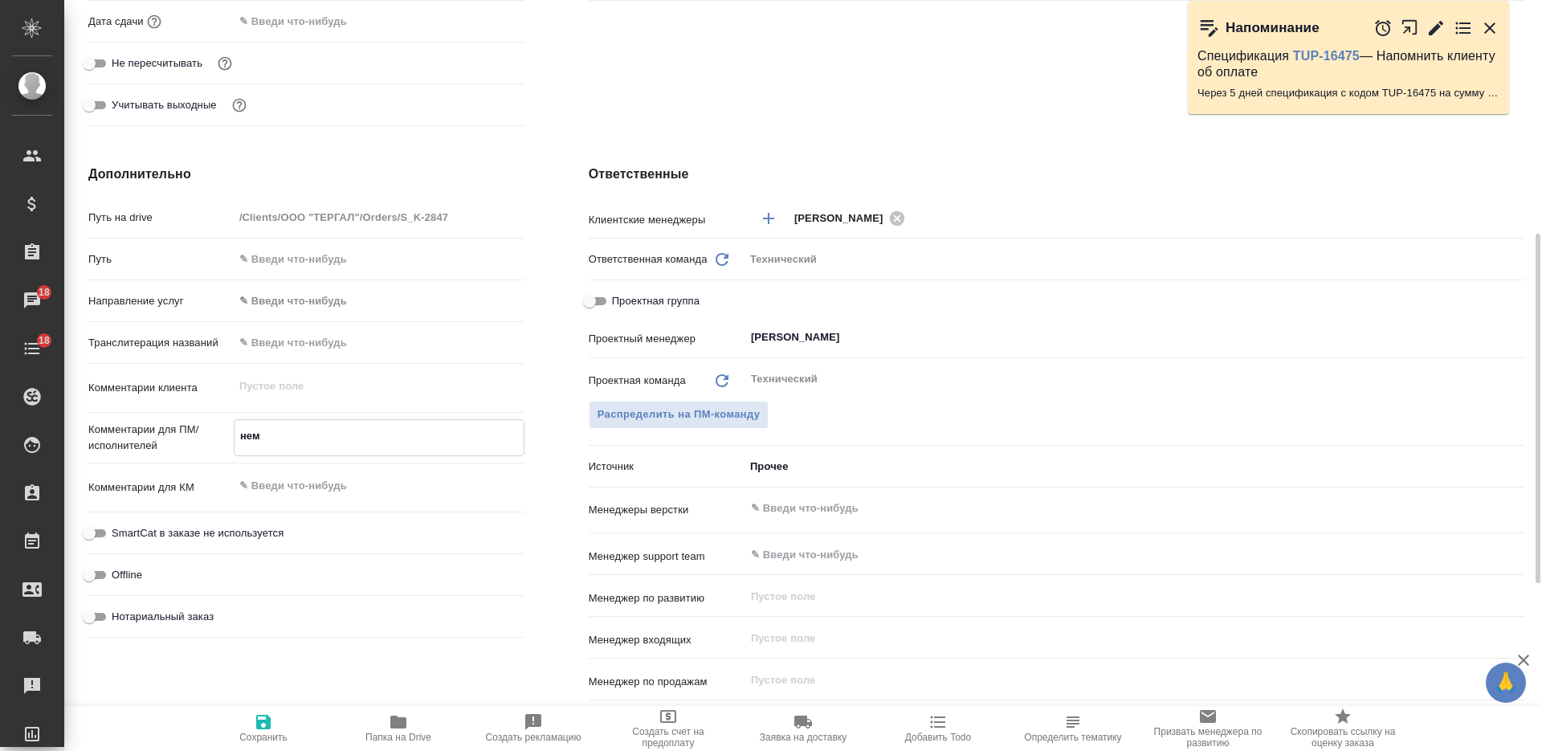
type textarea "x"
type textarea "нем-"
type textarea "x"
type textarea "нем-р"
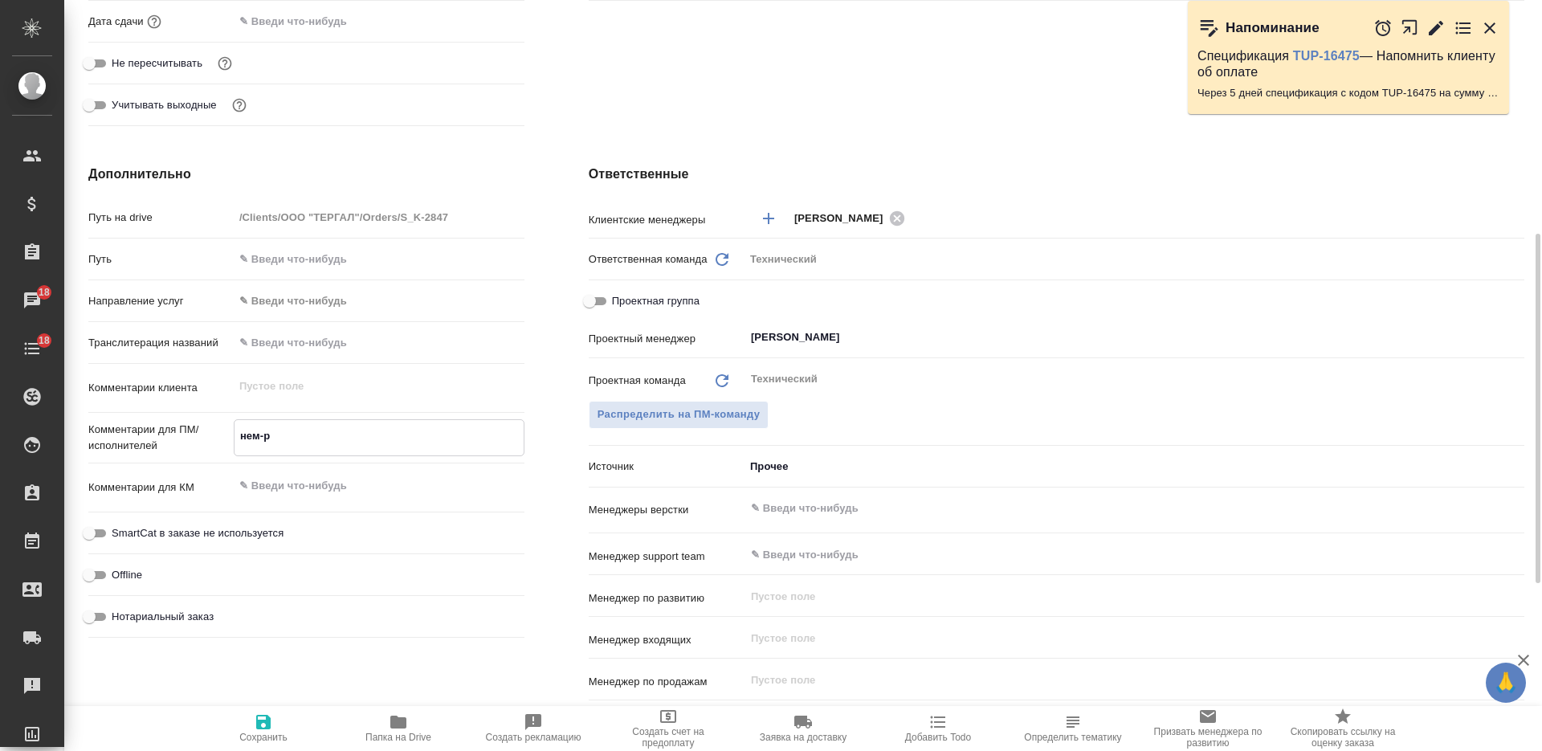
type textarea "x"
type textarea "нем-ру"
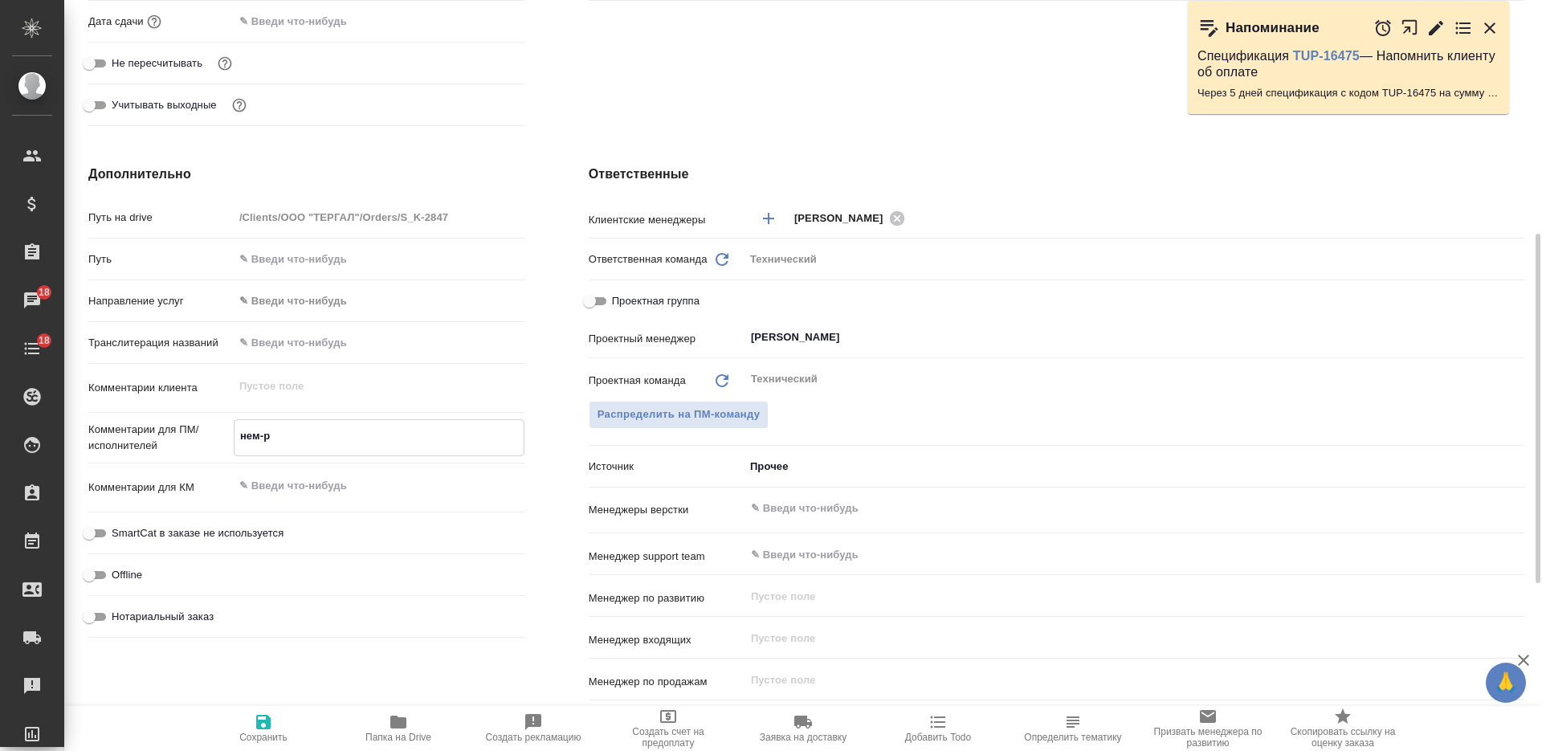
type textarea "x"
type textarea "нем-рус"
type textarea "x"
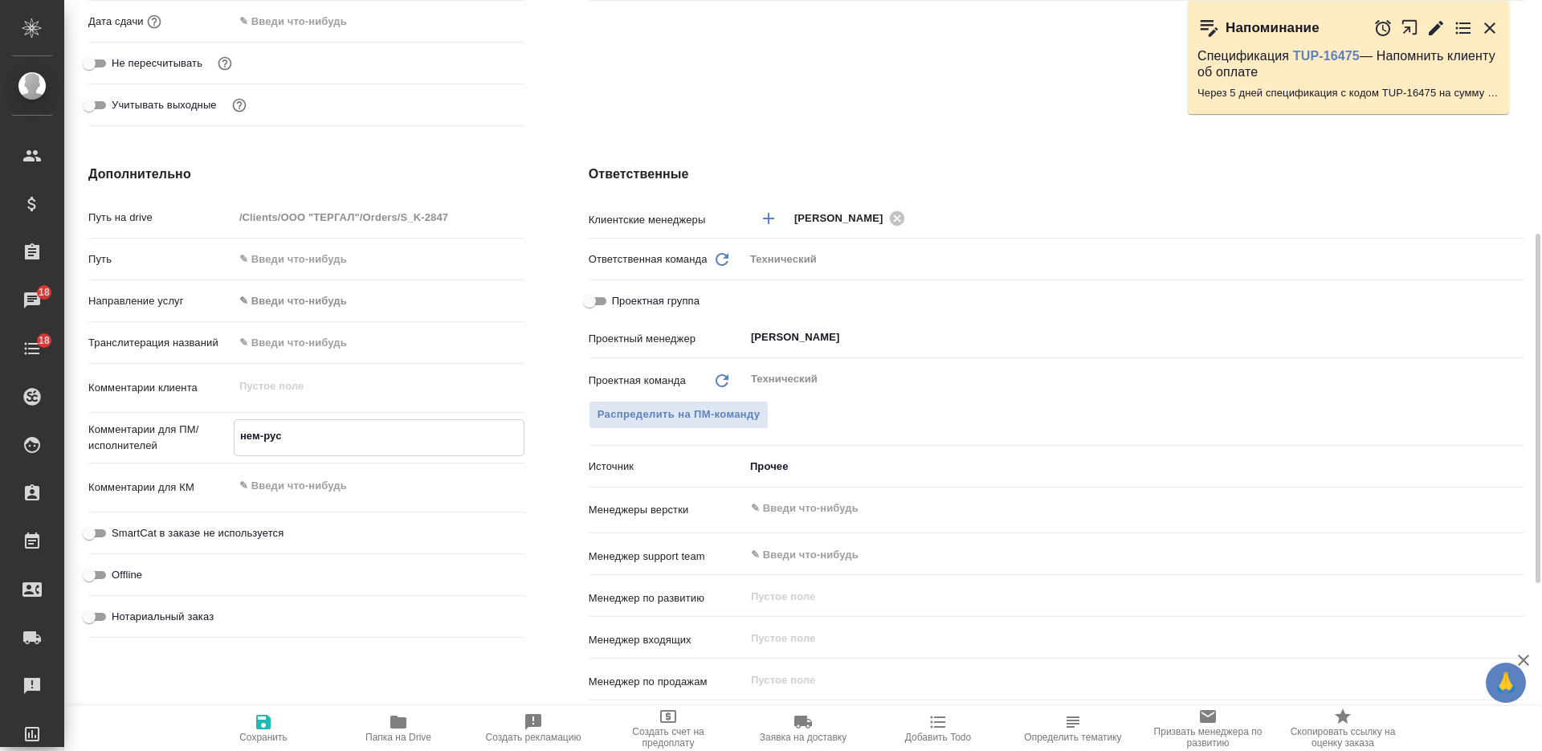
type textarea "x"
type textarea "нем-рус,"
type textarea "x"
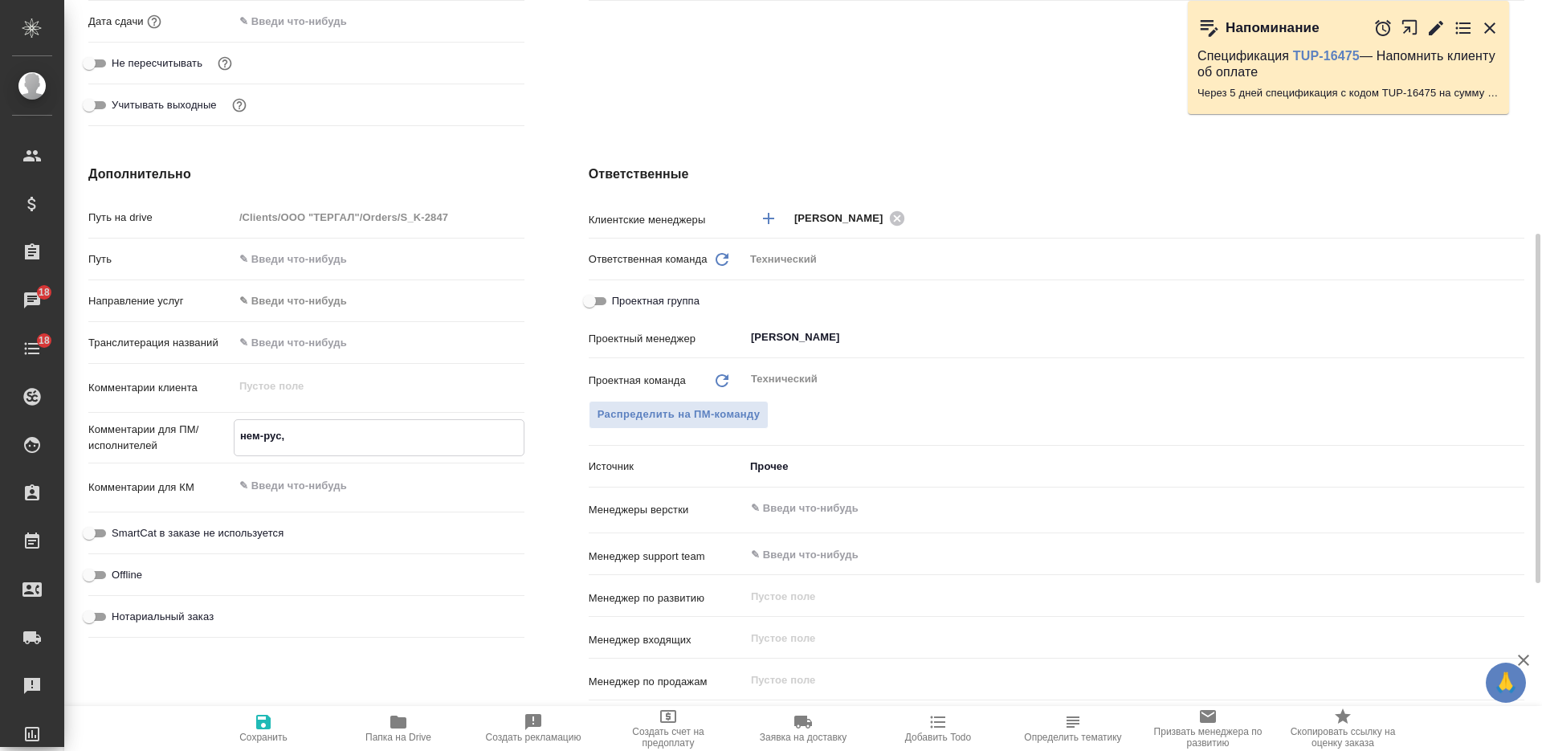
type textarea "x"
type textarea "нем-рус,"
type textarea "x"
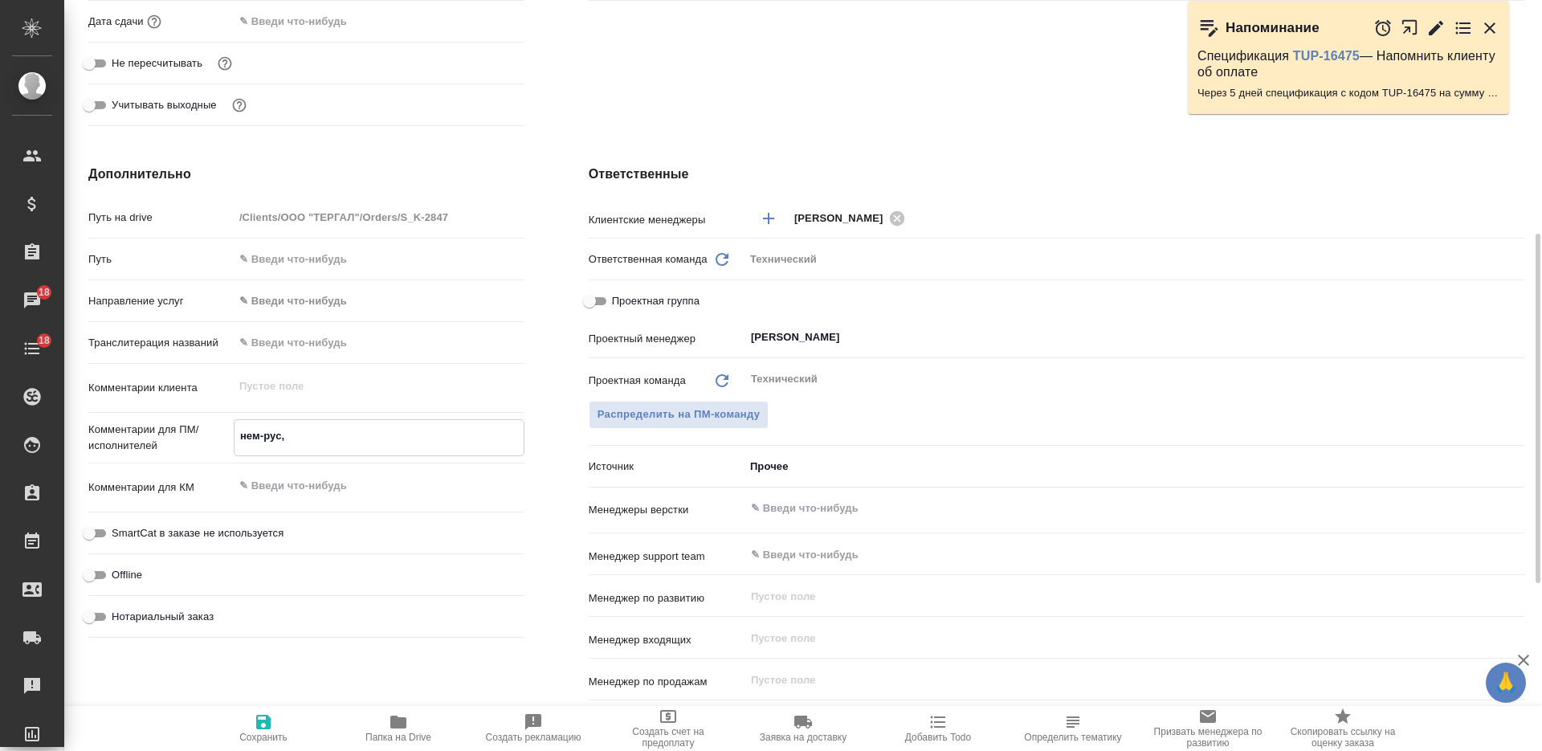
type textarea "нем-рус, р"
type textarea "x"
type textarea "нем-рус, ру"
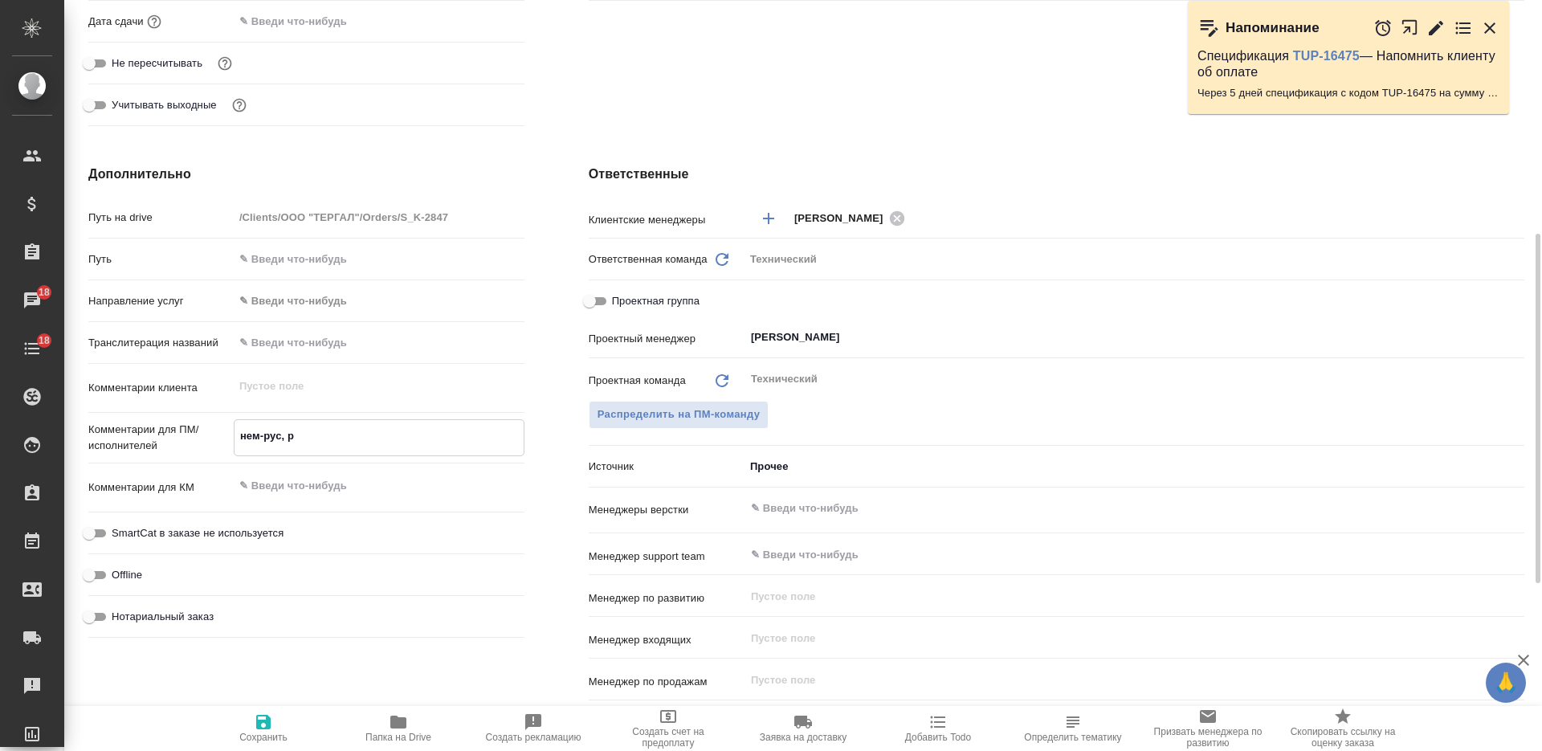
type textarea "x"
type textarea "нем-рус, рус"
type textarea "x"
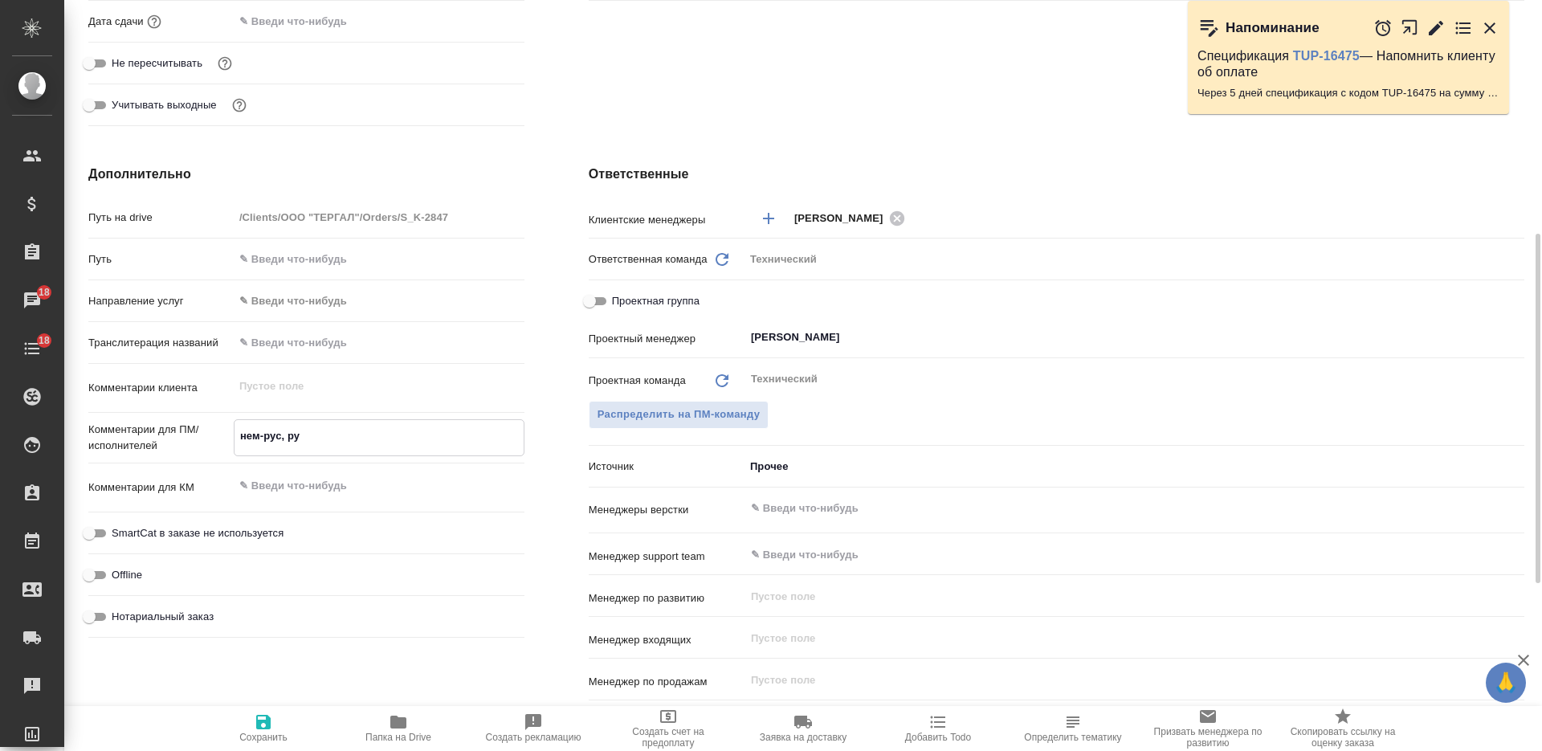
type textarea "x"
type textarea "нем-рус, рус-"
type textarea "x"
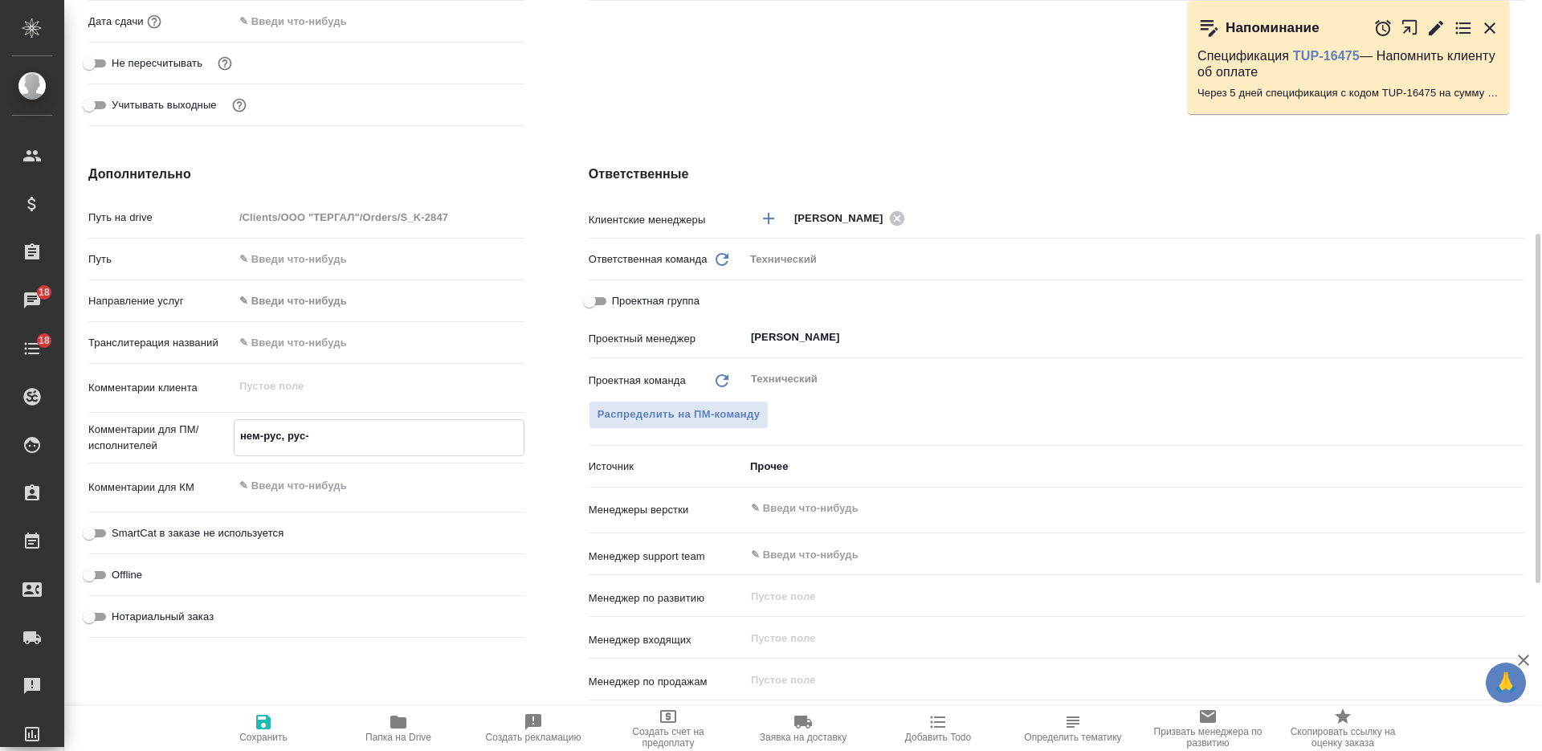
type textarea "x"
type textarea "нем-рус, рус-а"
type textarea "x"
type textarea "нем-рус, рус-ан"
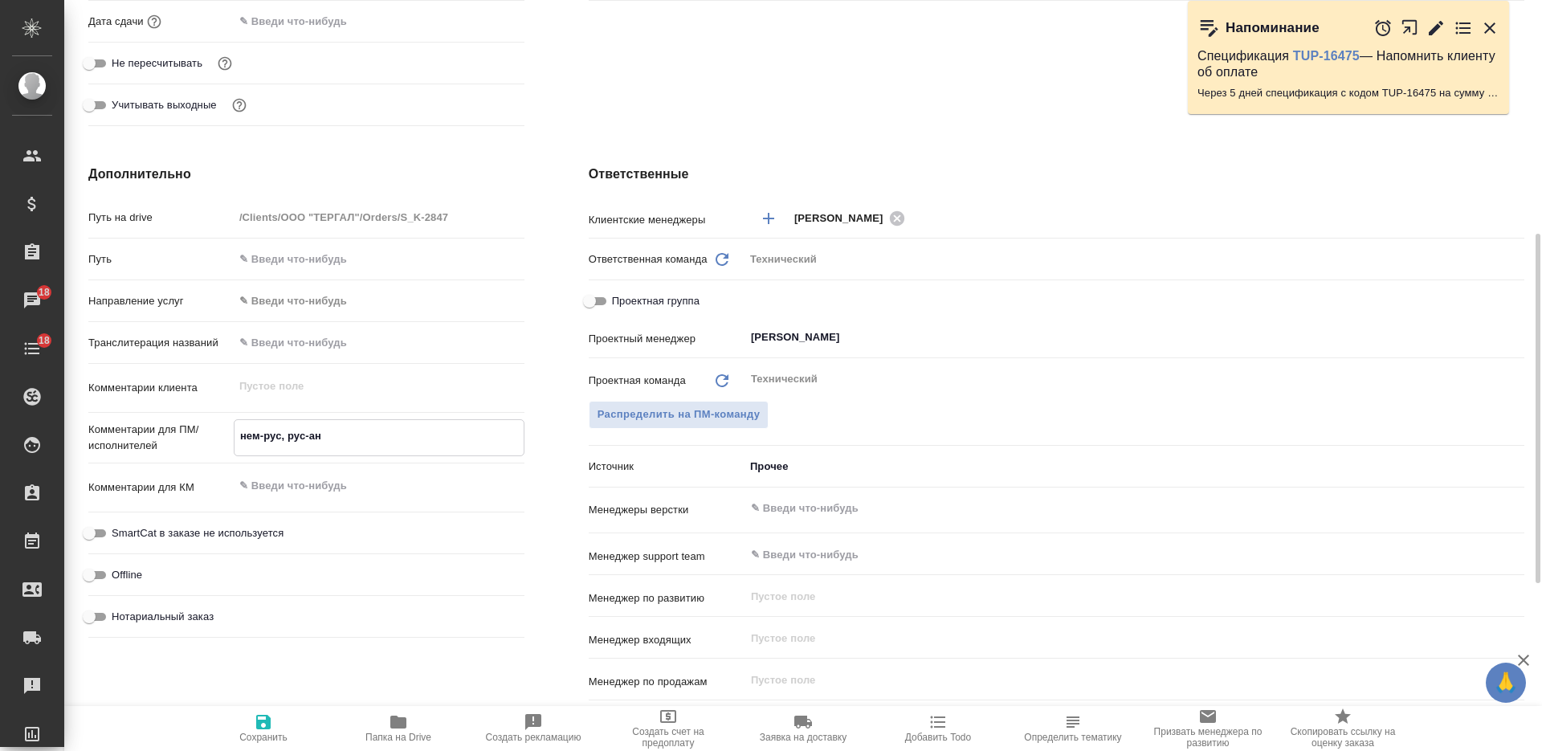
type textarea "x"
type textarea "нем-рус, рус-анг"
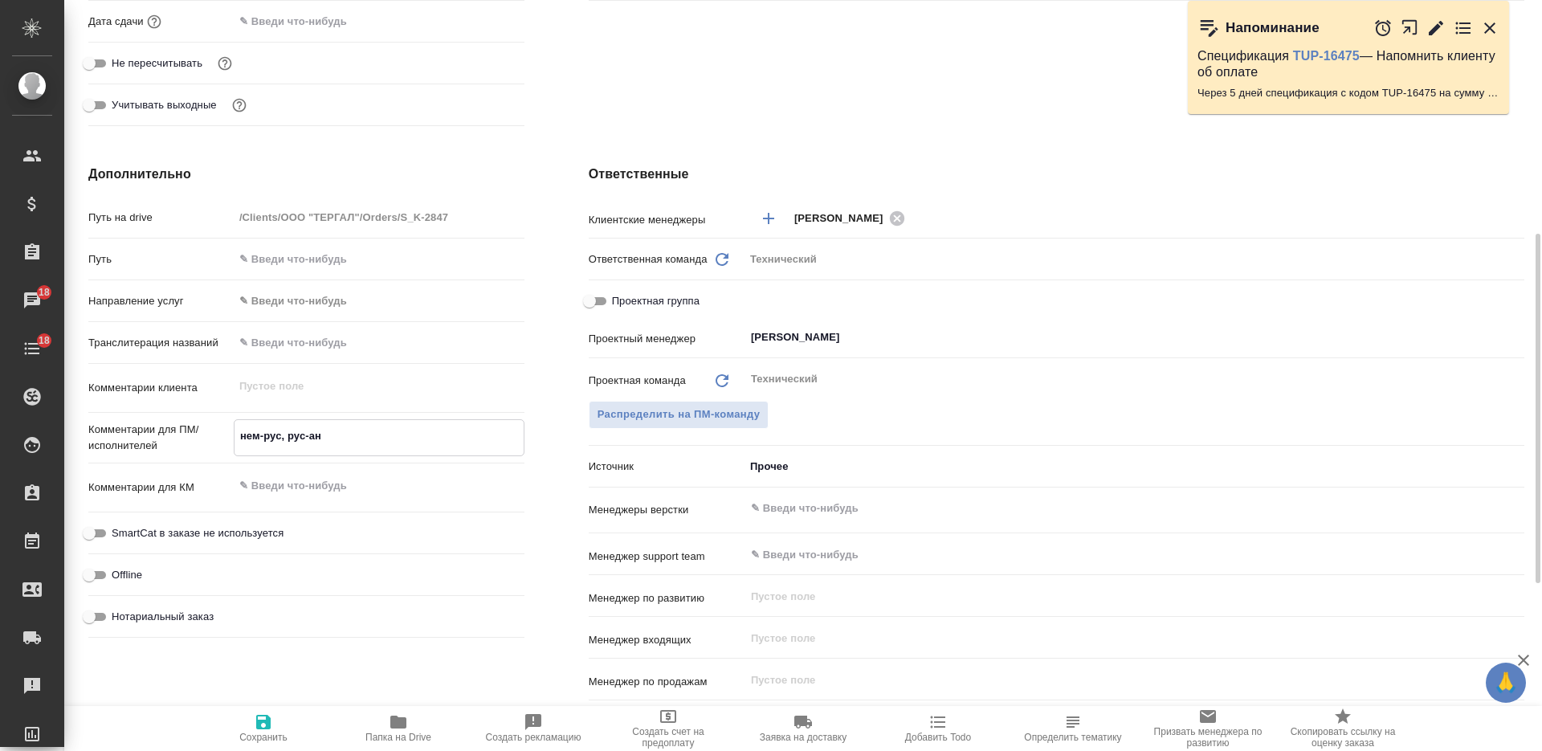
type textarea "x"
type textarea "нем-рус, рус-англ"
type textarea "x"
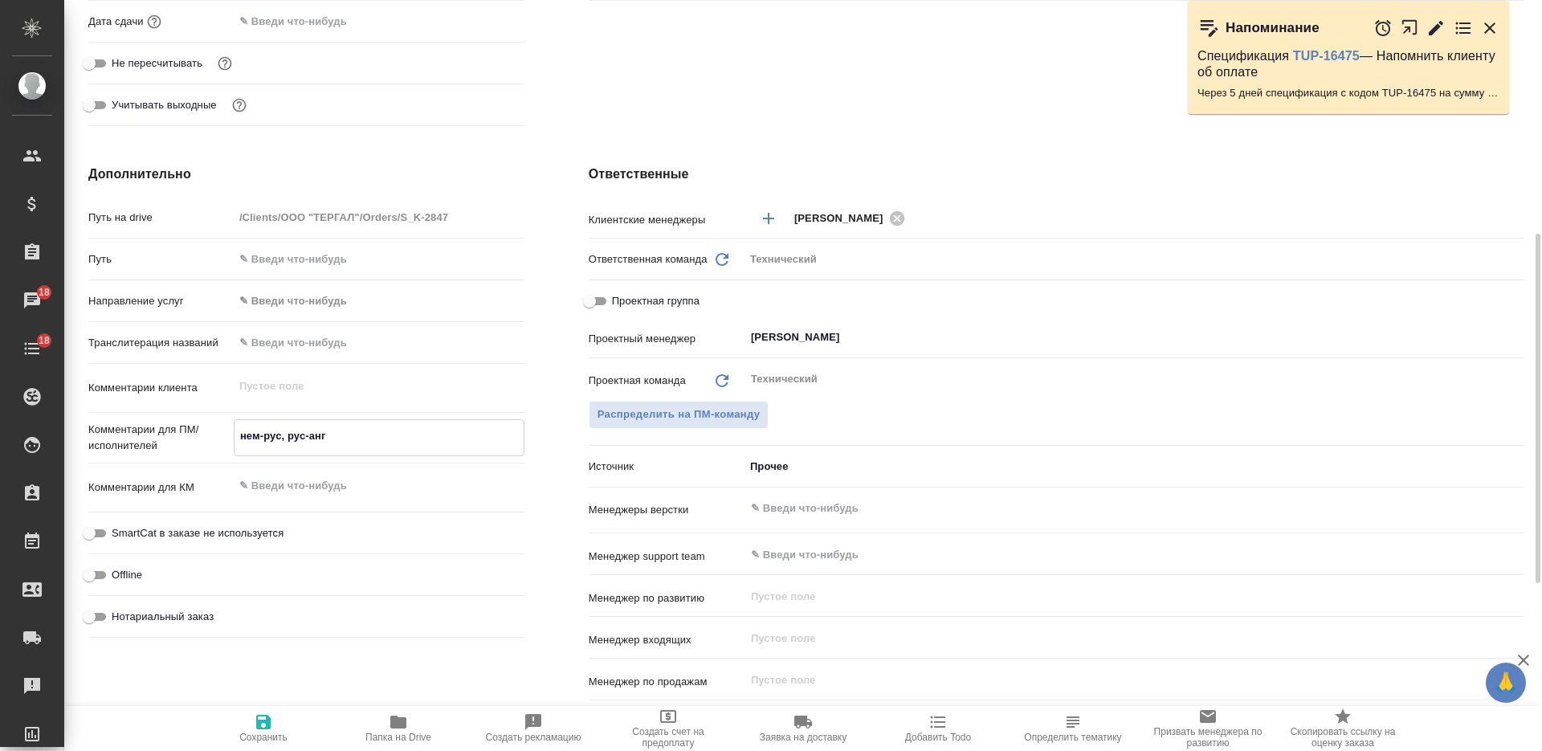
type textarea "x"
type textarea "нем-рус, рус-англ"
type textarea "x"
type textarea "М"
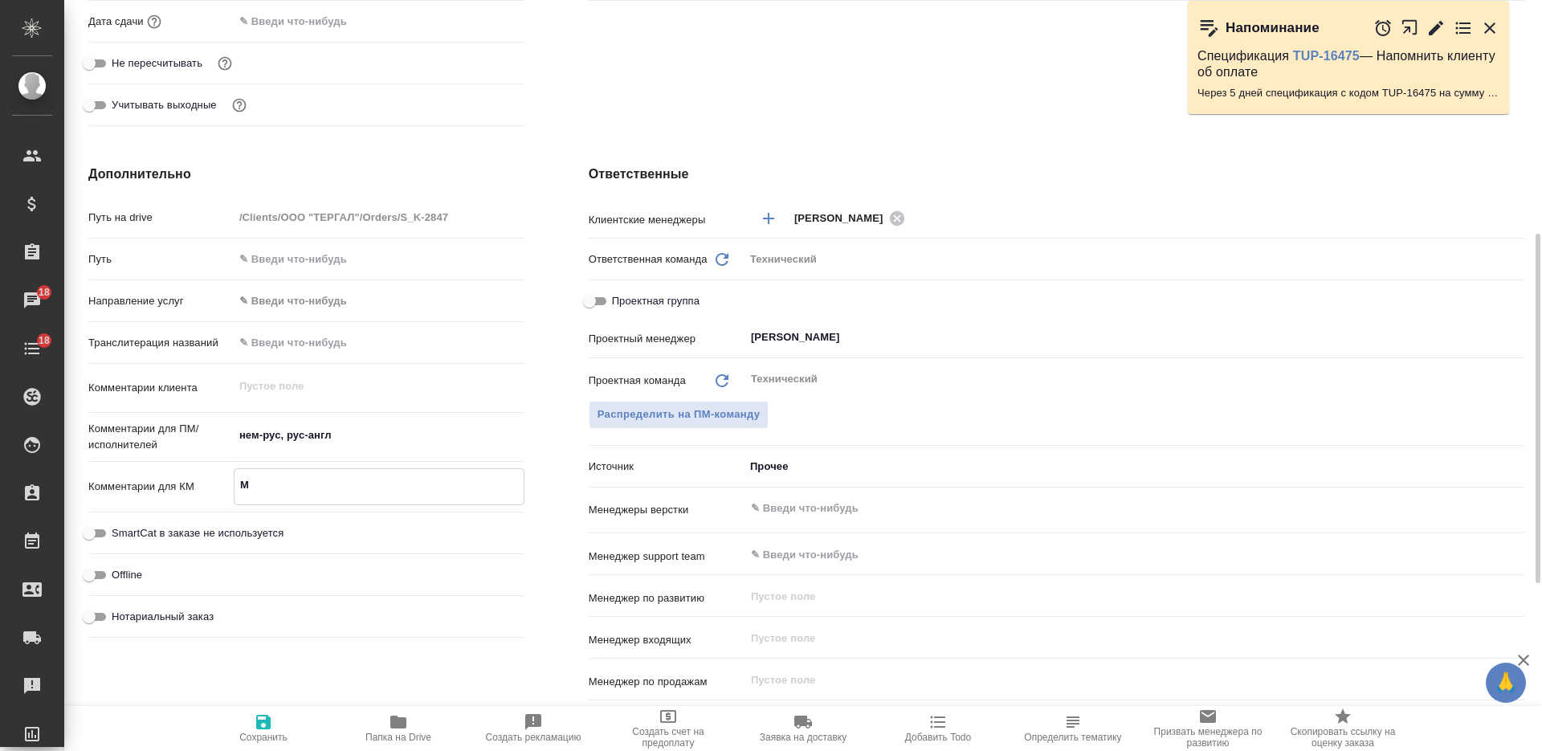
type textarea "x"
type textarea "Ма"
type textarea "x"
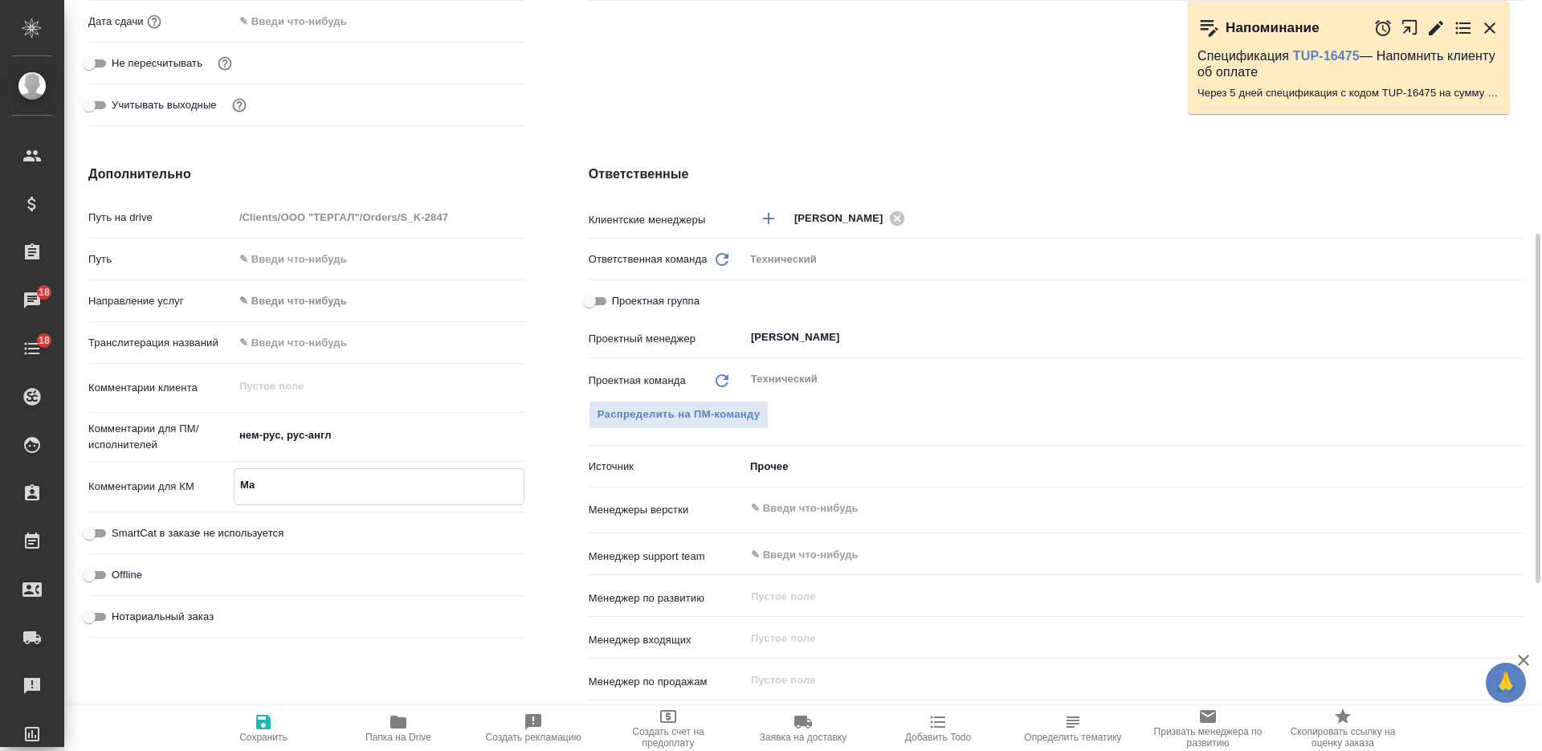
type textarea "x"
type textarea "Мас"
type textarea "x"
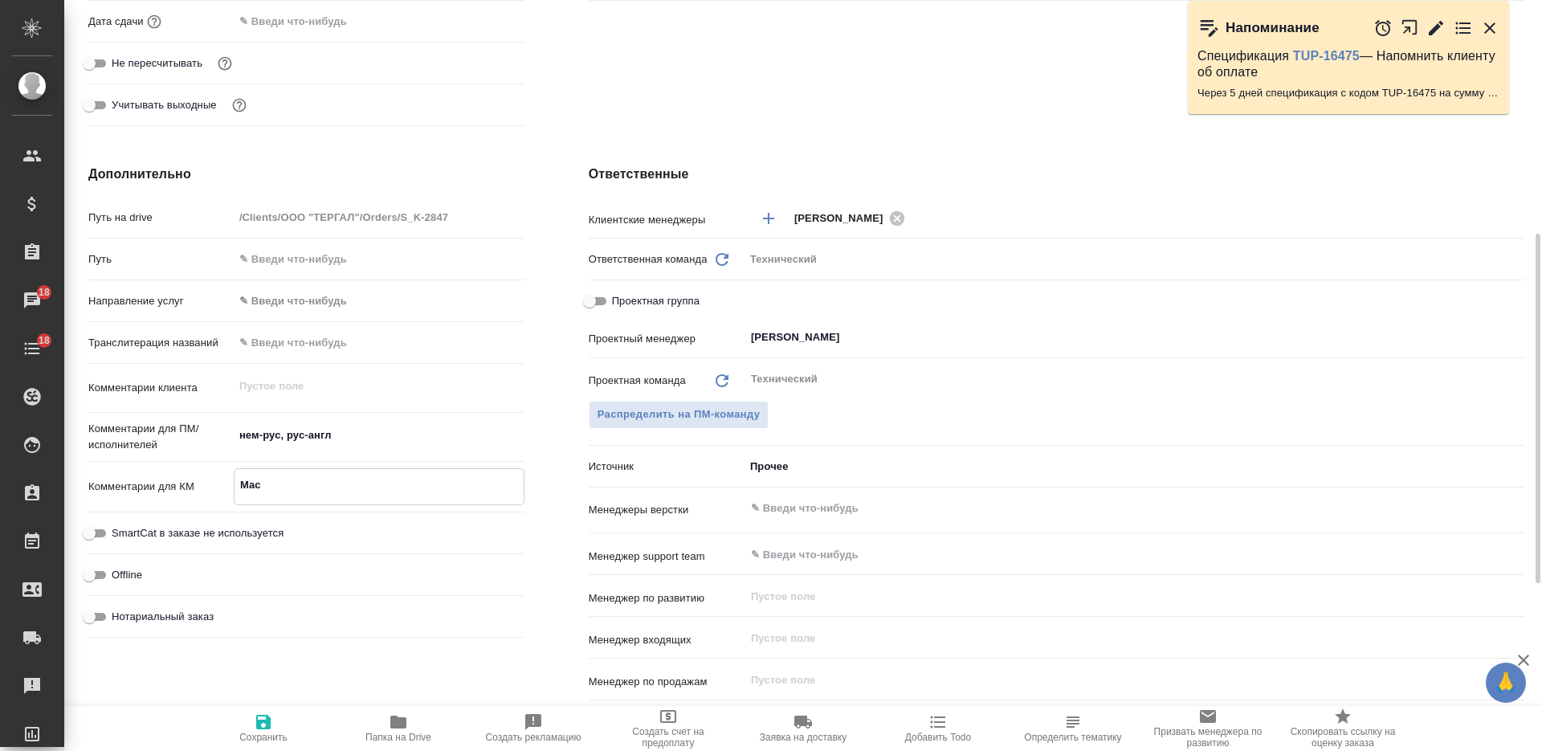
type textarea "x"
type textarea "Масю"
type textarea "x"
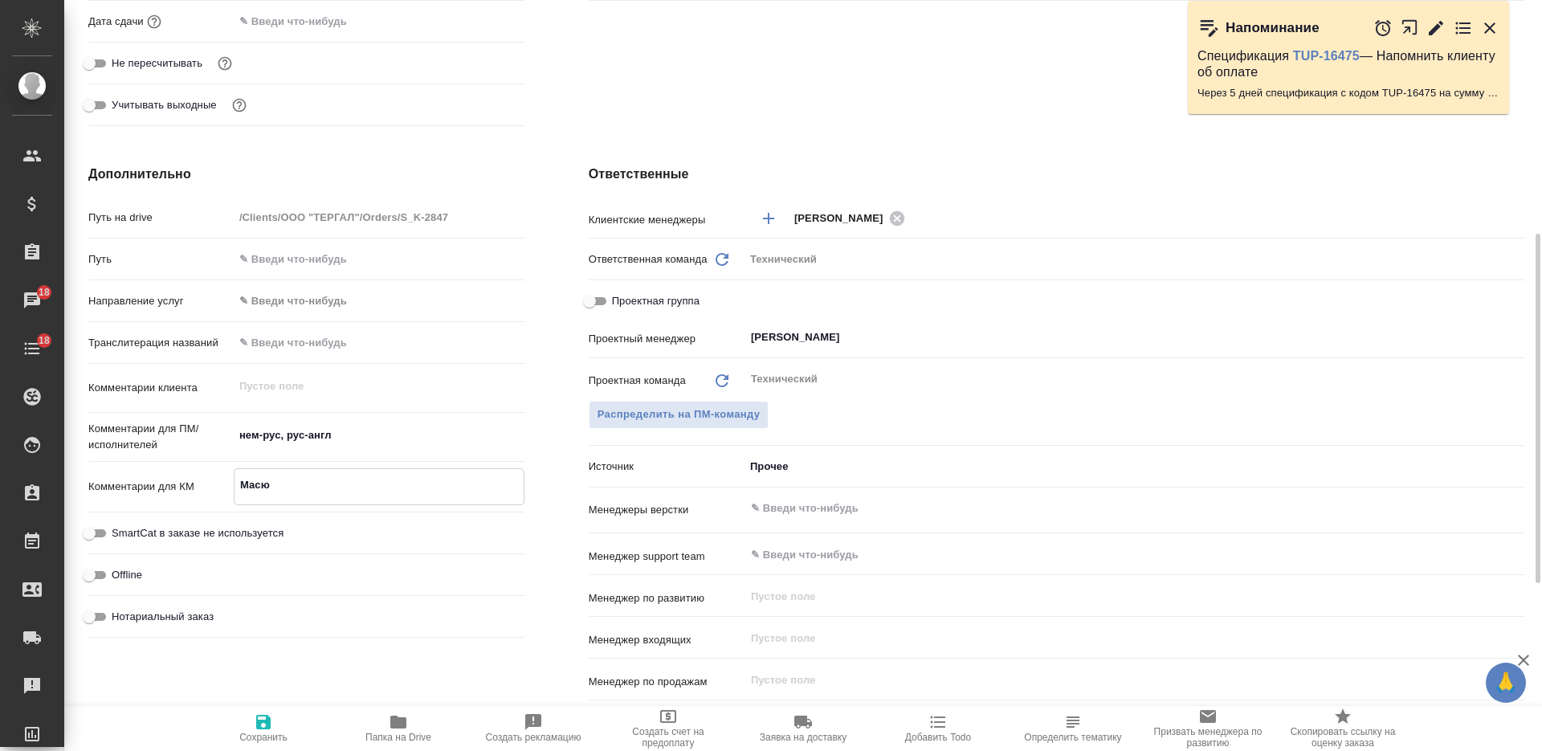
type textarea "Масют"
type textarea "x"
type textarea "Масютк"
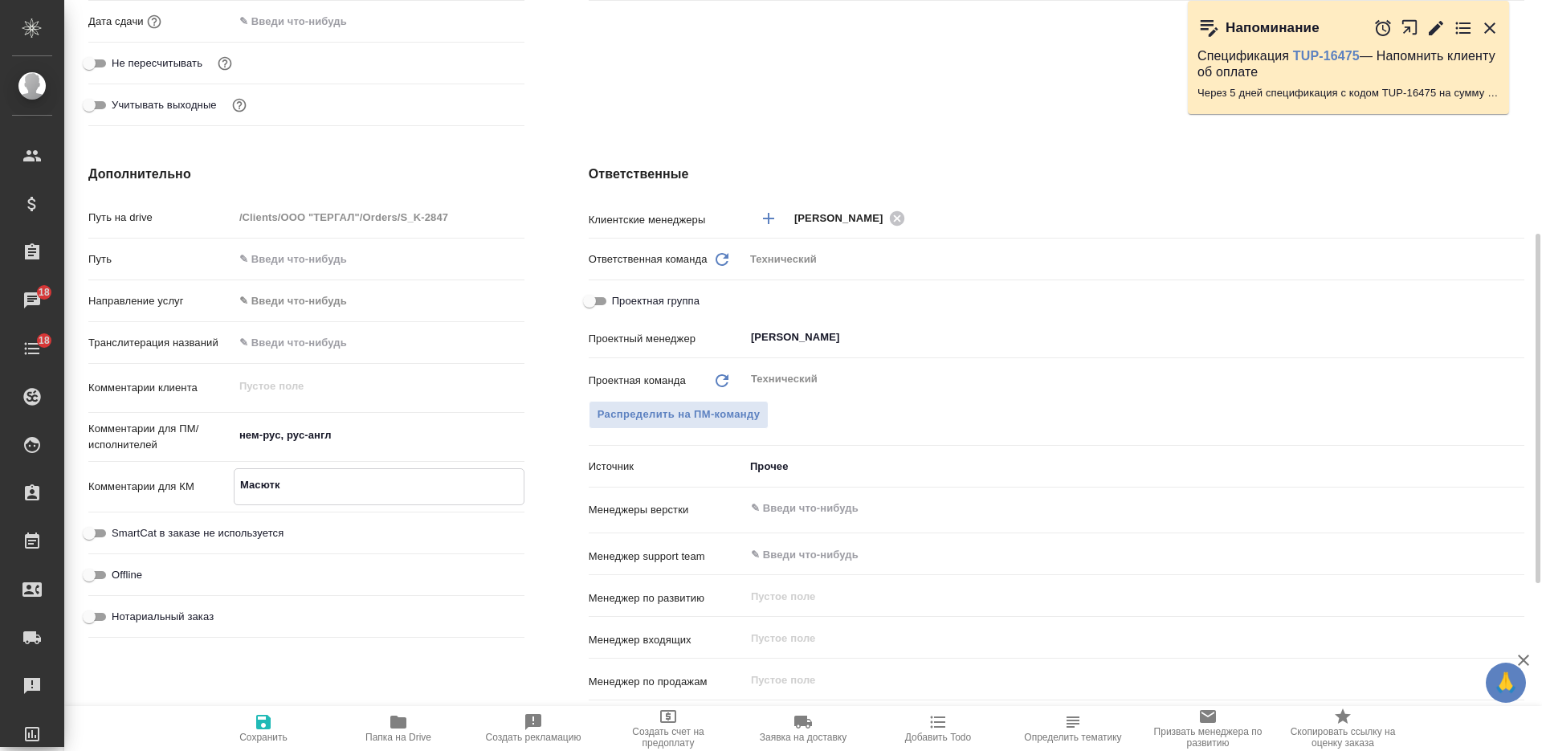
type textarea "x"
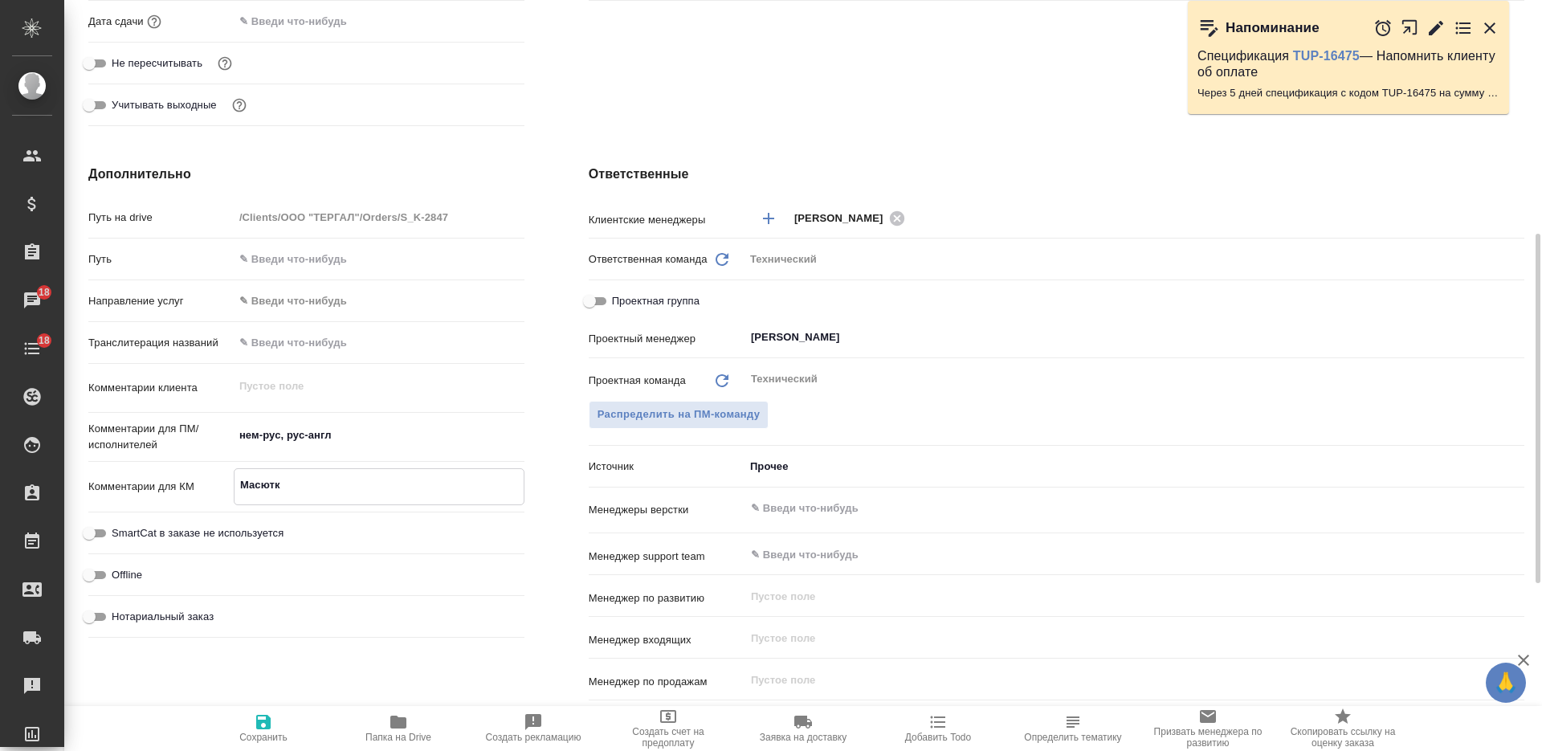
type textarea "Масютки"
type textarea "x"
type textarea "Масюткин"
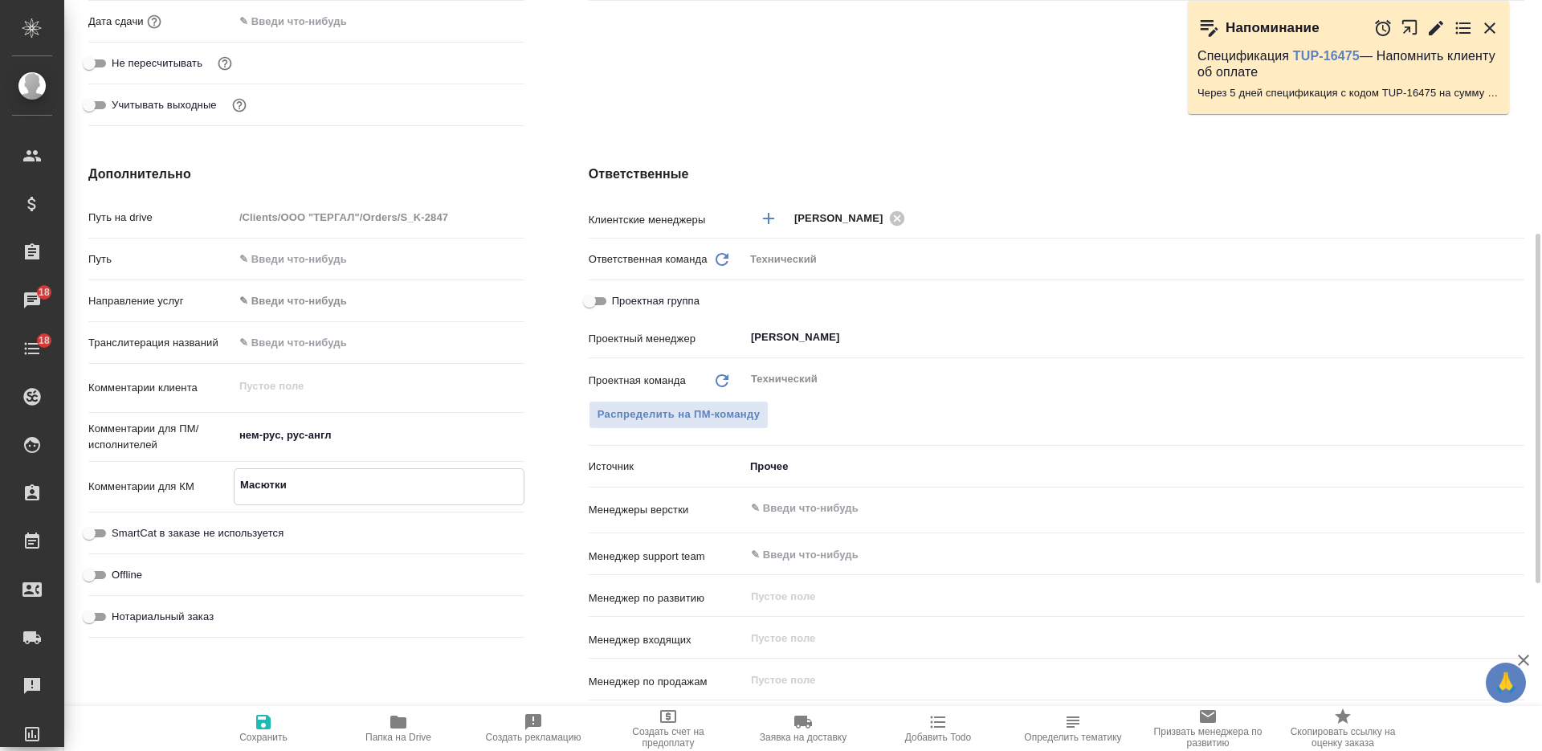
type textarea "x"
type textarea "Масюткина"
type textarea "x"
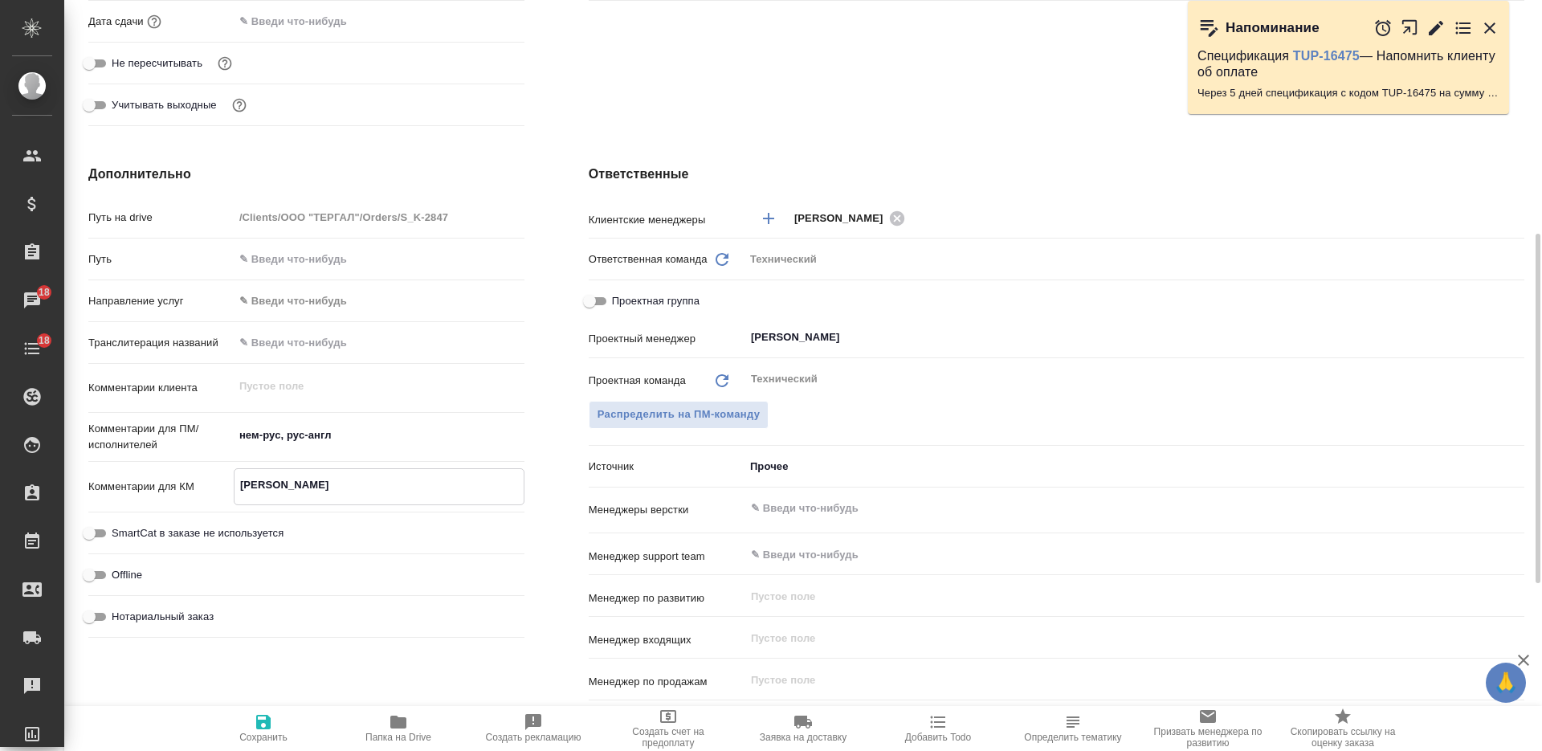
type textarea "x"
type textarea "Масюткина"
type textarea "x"
type textarea "Масюткина А"
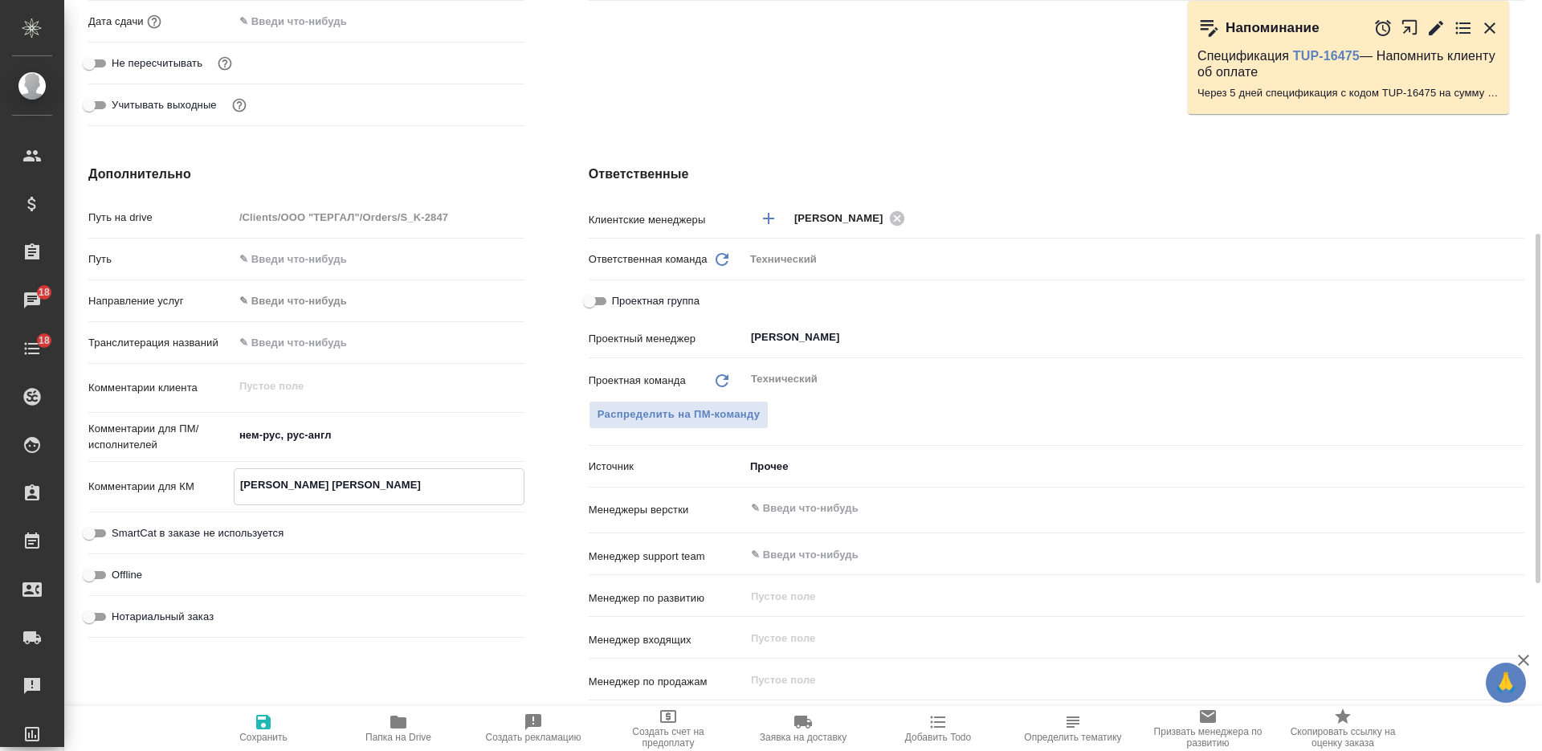
type textarea "x"
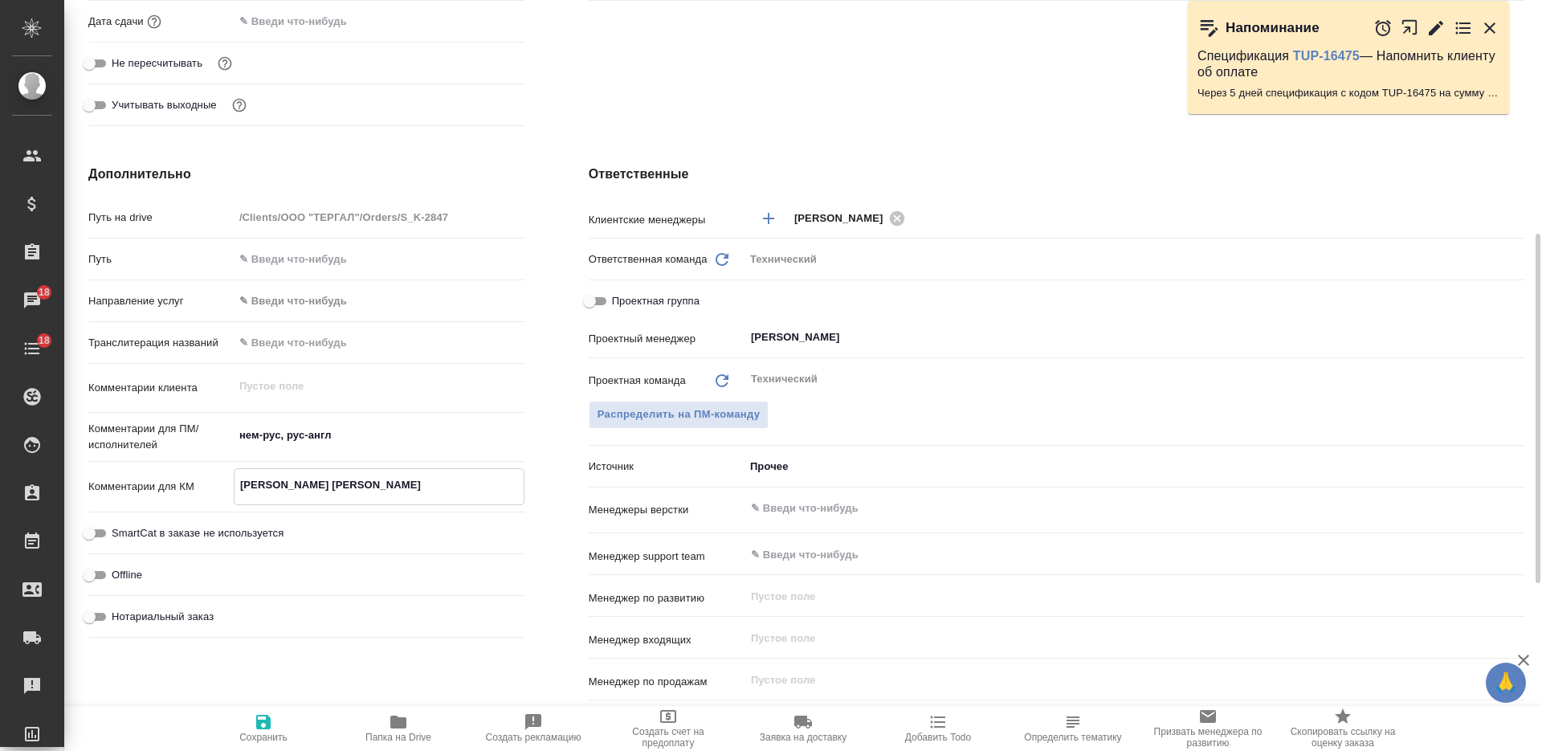
type textarea "Масюткина Ан"
type textarea "x"
type textarea "Масюткина Ана"
type textarea "x"
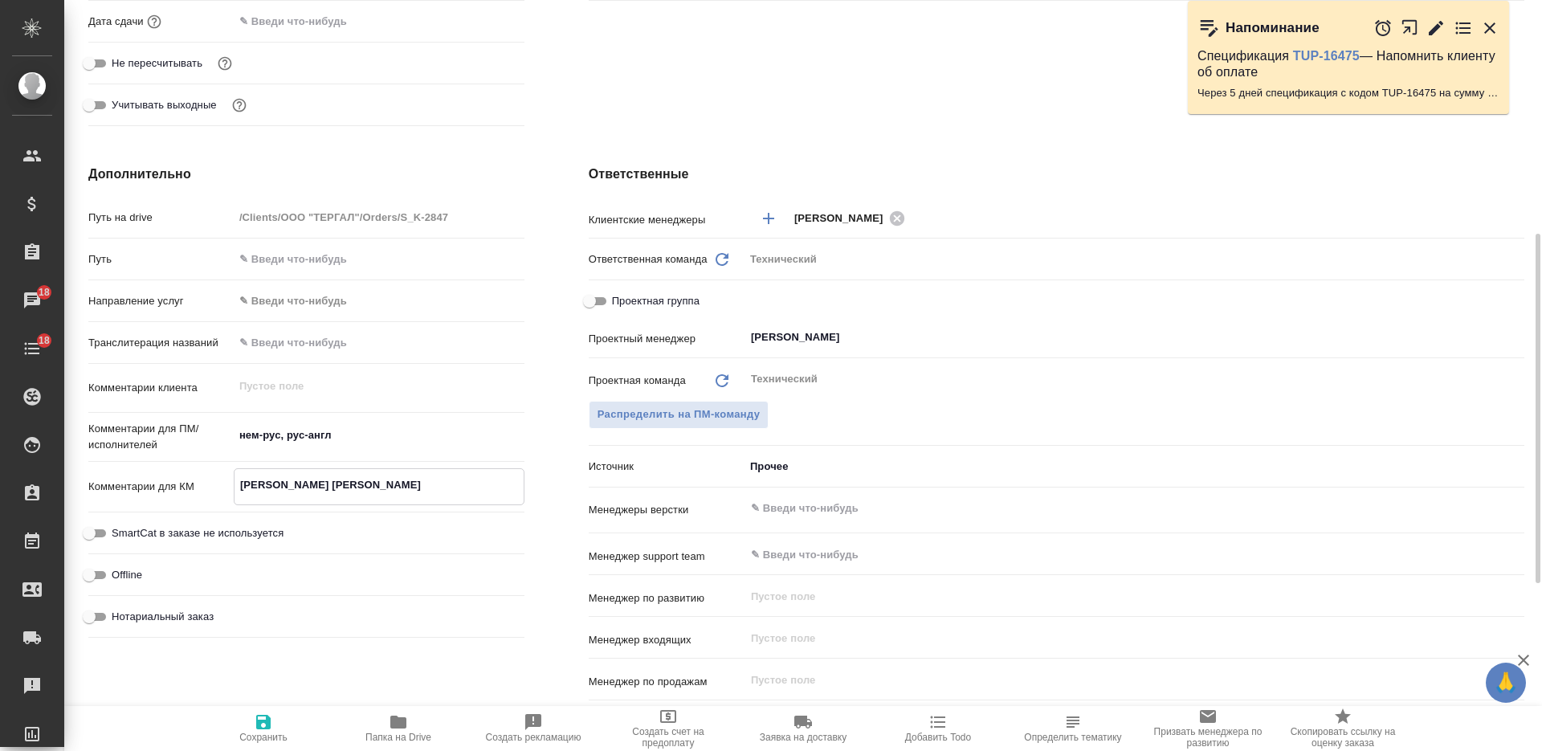
type textarea "x"
type textarea "Масюткина Анас"
type textarea "x"
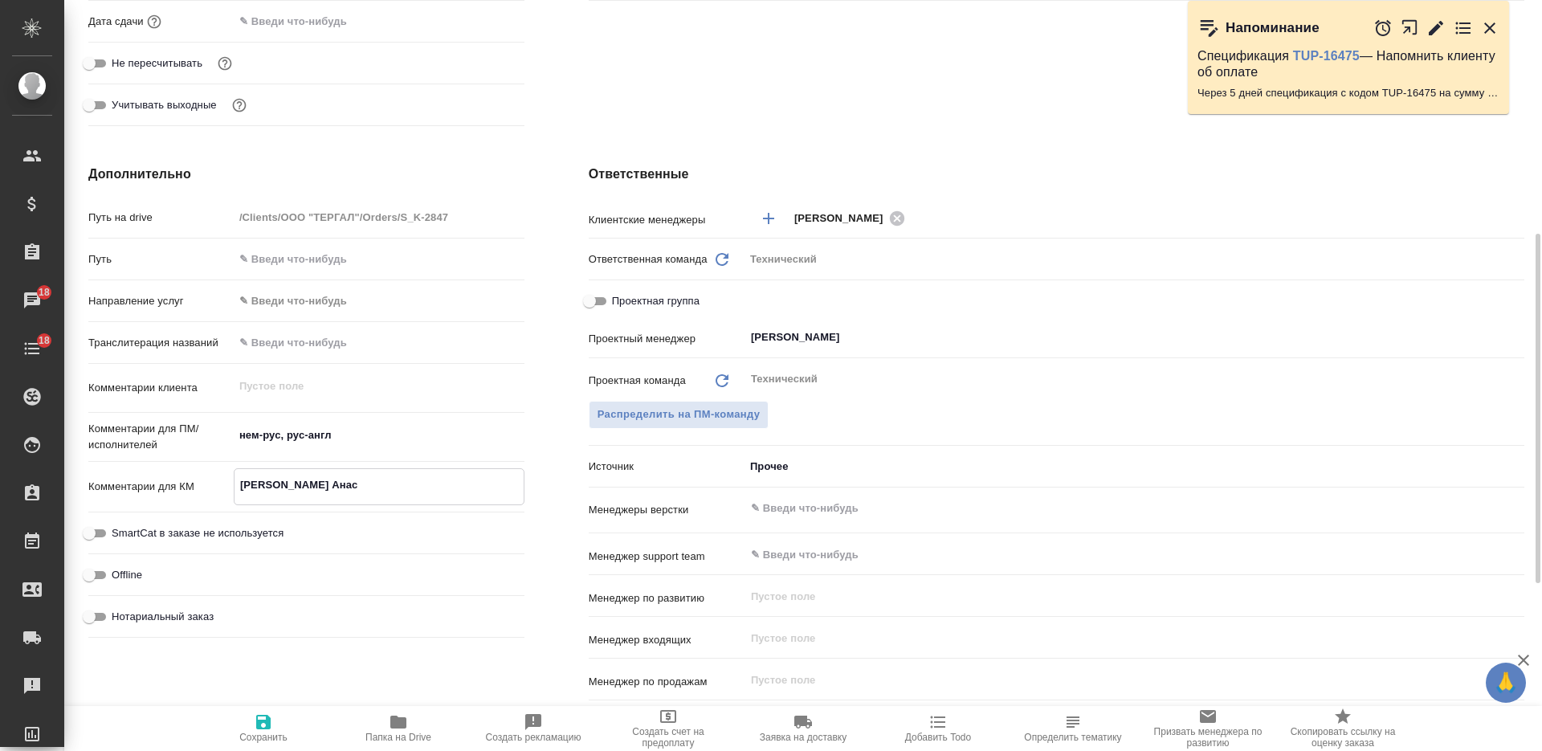
type textarea "x"
type textarea "Масюткина Анаст"
type textarea "x"
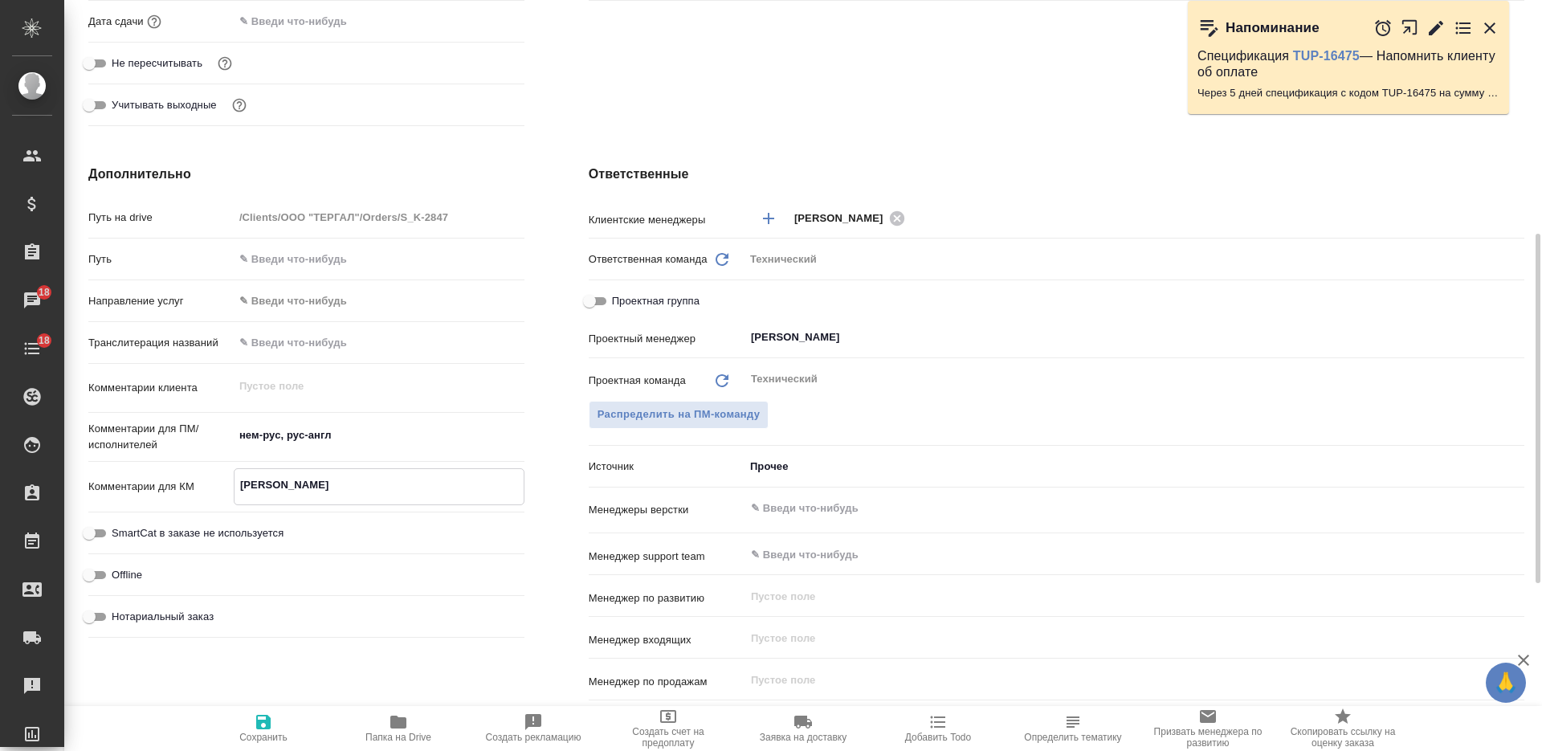
type textarea "x"
type textarea "Масюткина Анаста"
type textarea "x"
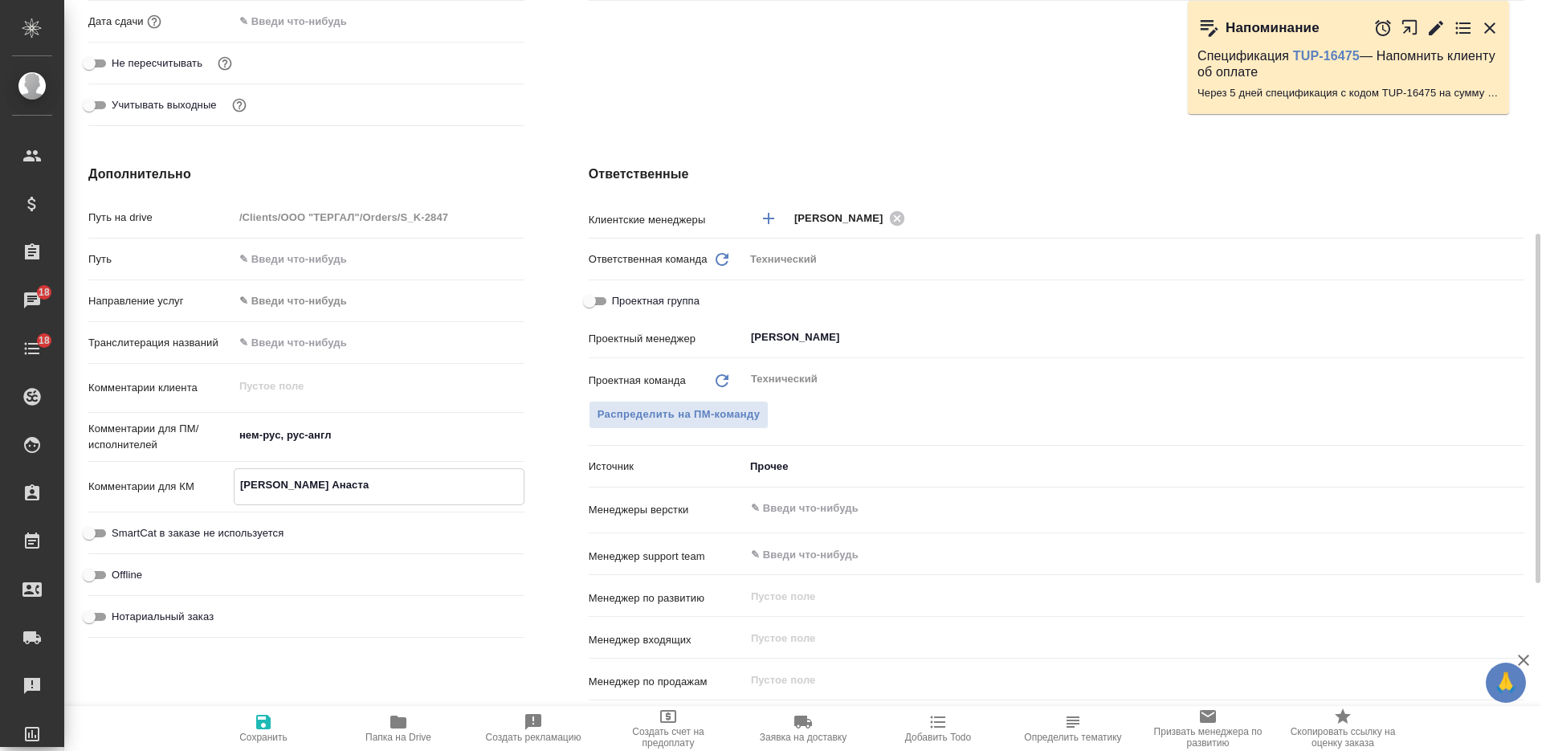
type textarea "Масюткина Анастас"
type textarea "x"
type textarea "Масюткина Анастаси"
type textarea "x"
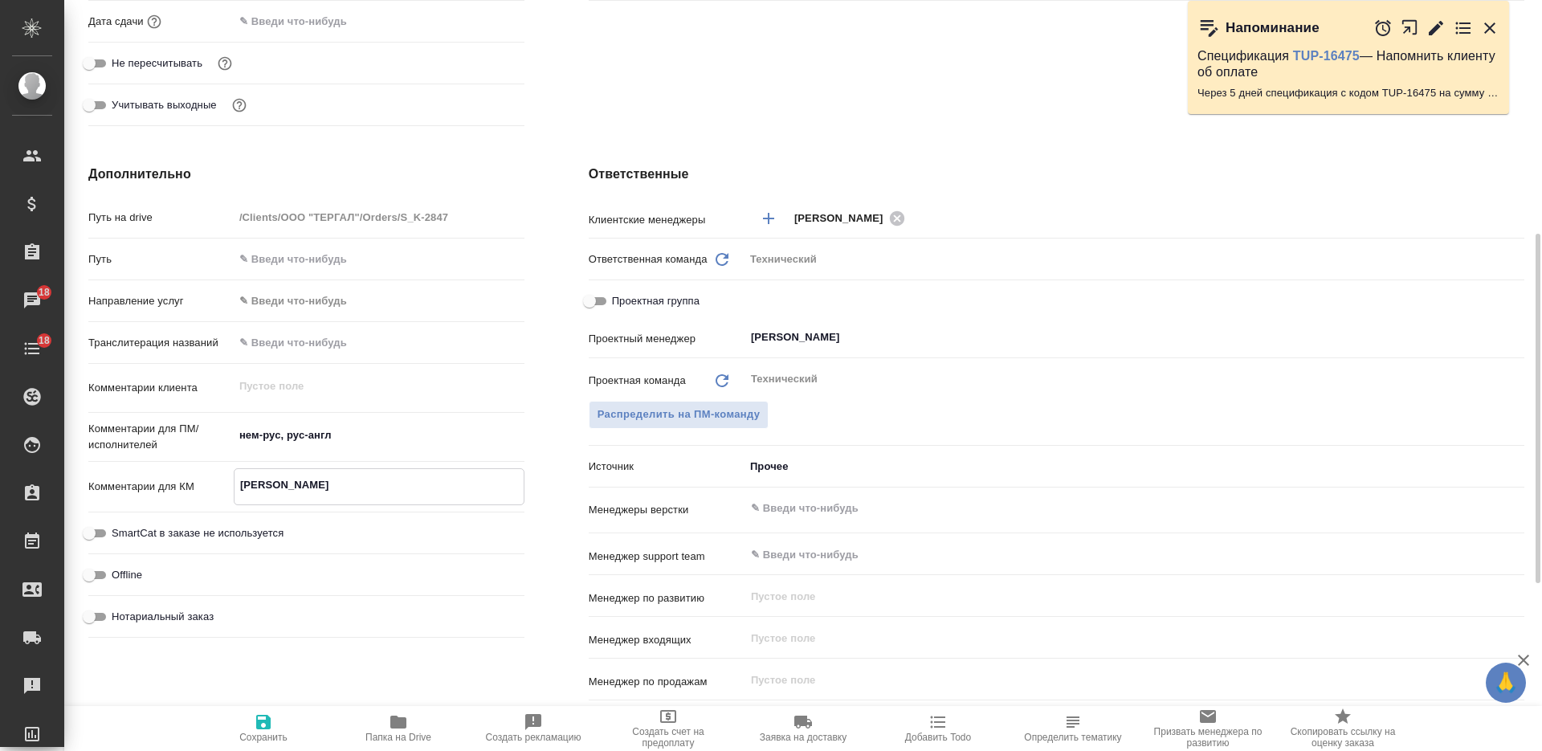
type textarea "x"
type textarea "Масюткина Анастасия"
type textarea "x"
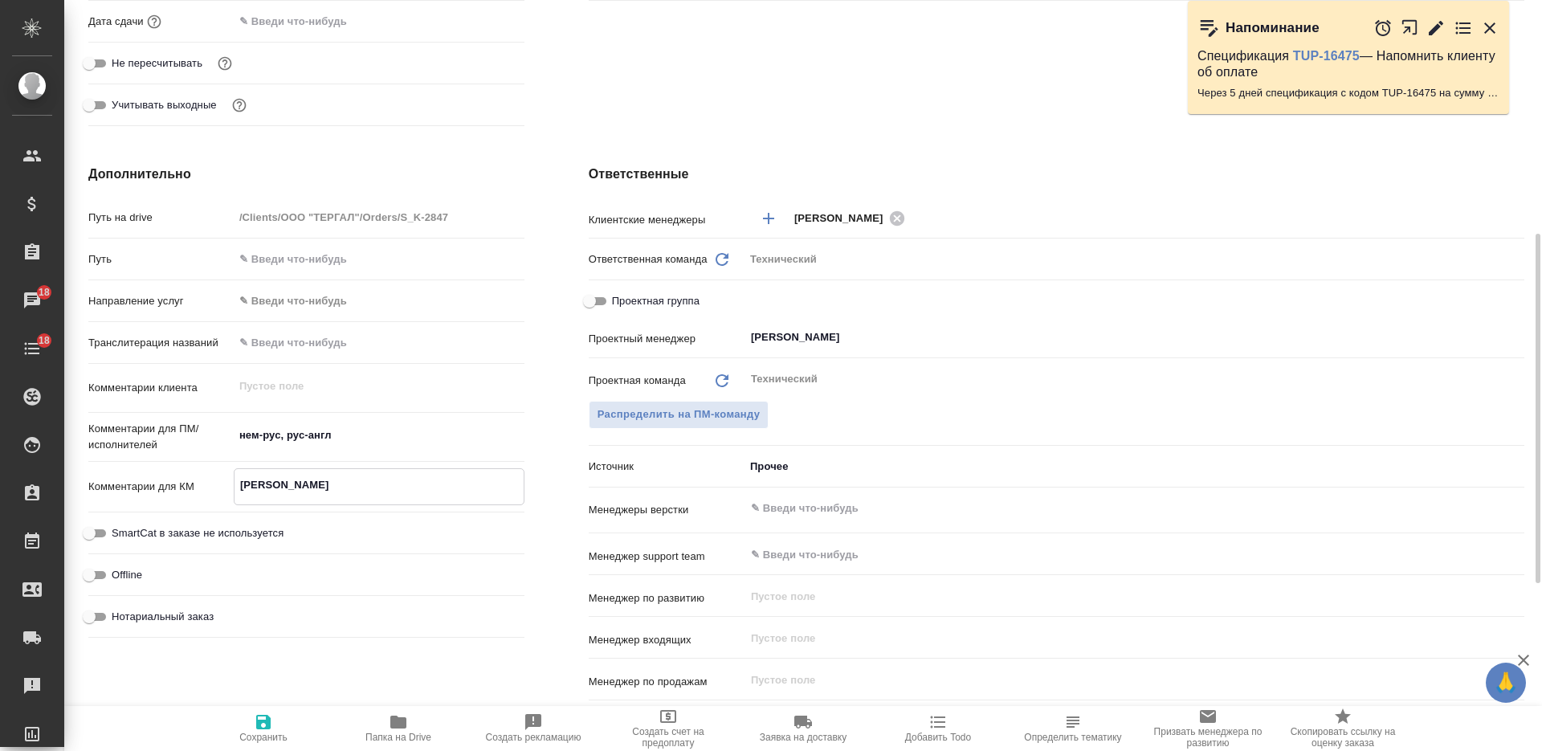
type textarea "Масюткина Анастасия"
type textarea "x"
click at [782, 511] on input "text" at bounding box center [1107, 508] width 716 height 19
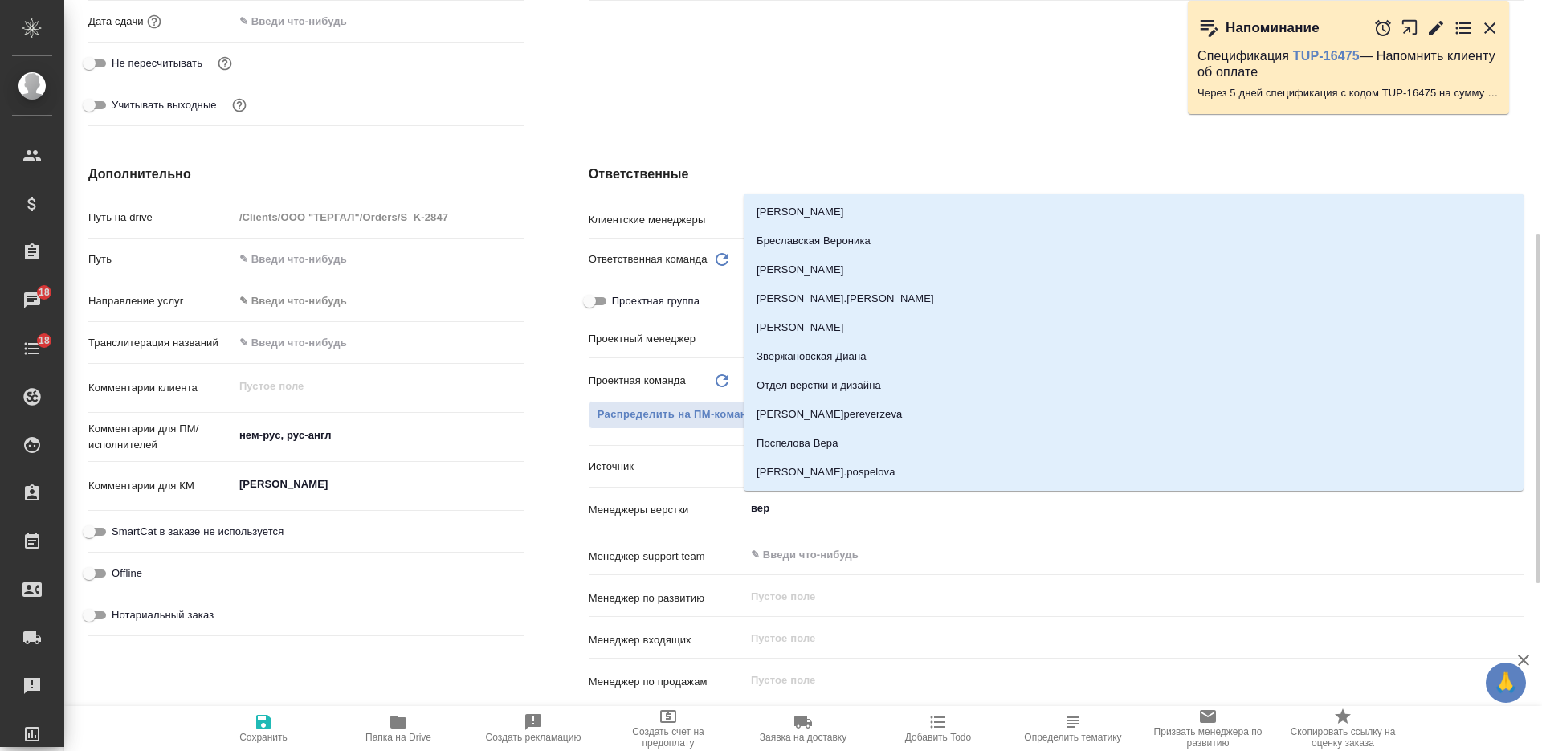
type input "верс"
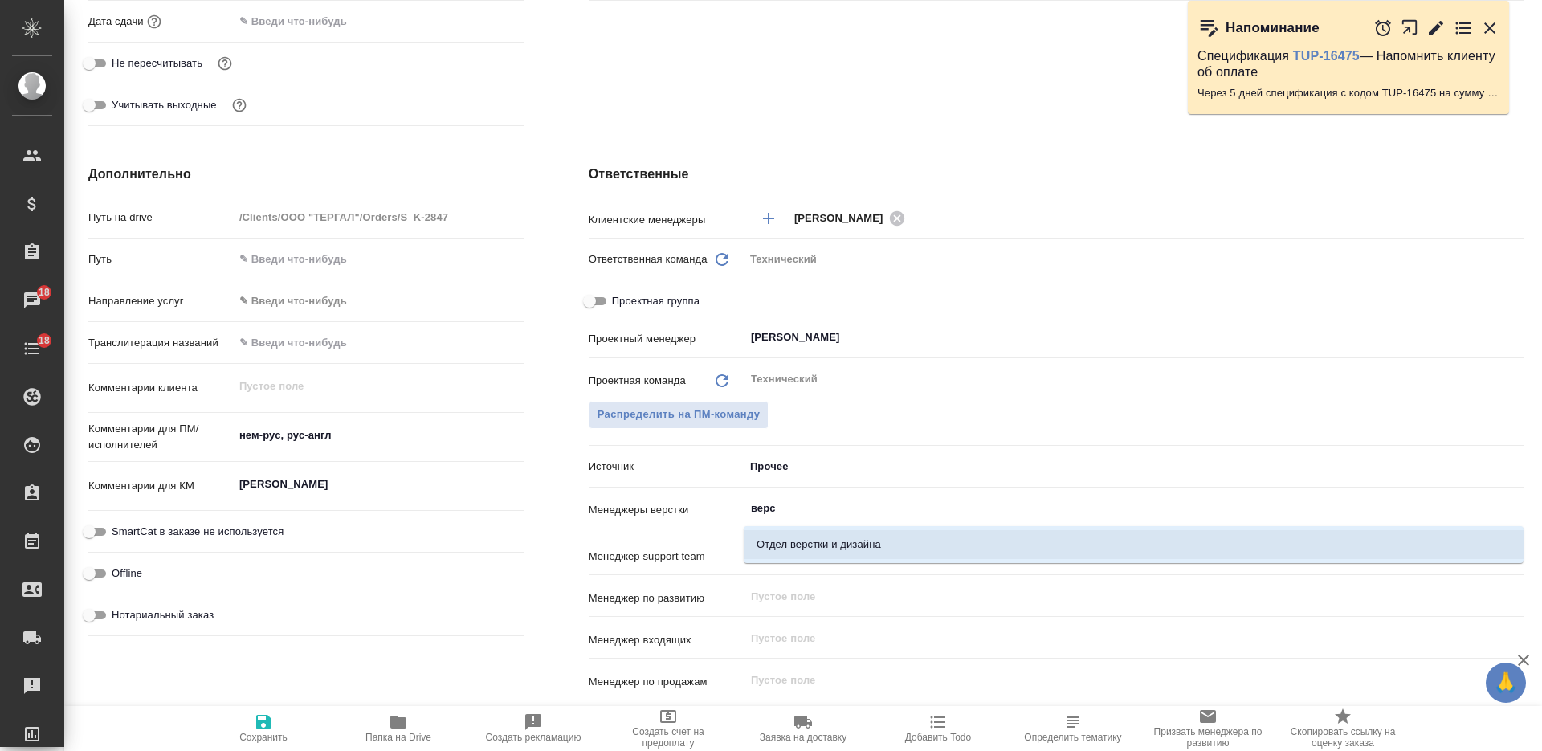
click at [792, 544] on li "Отдел верстки и дизайна" at bounding box center [1134, 544] width 780 height 29
type textarea "x"
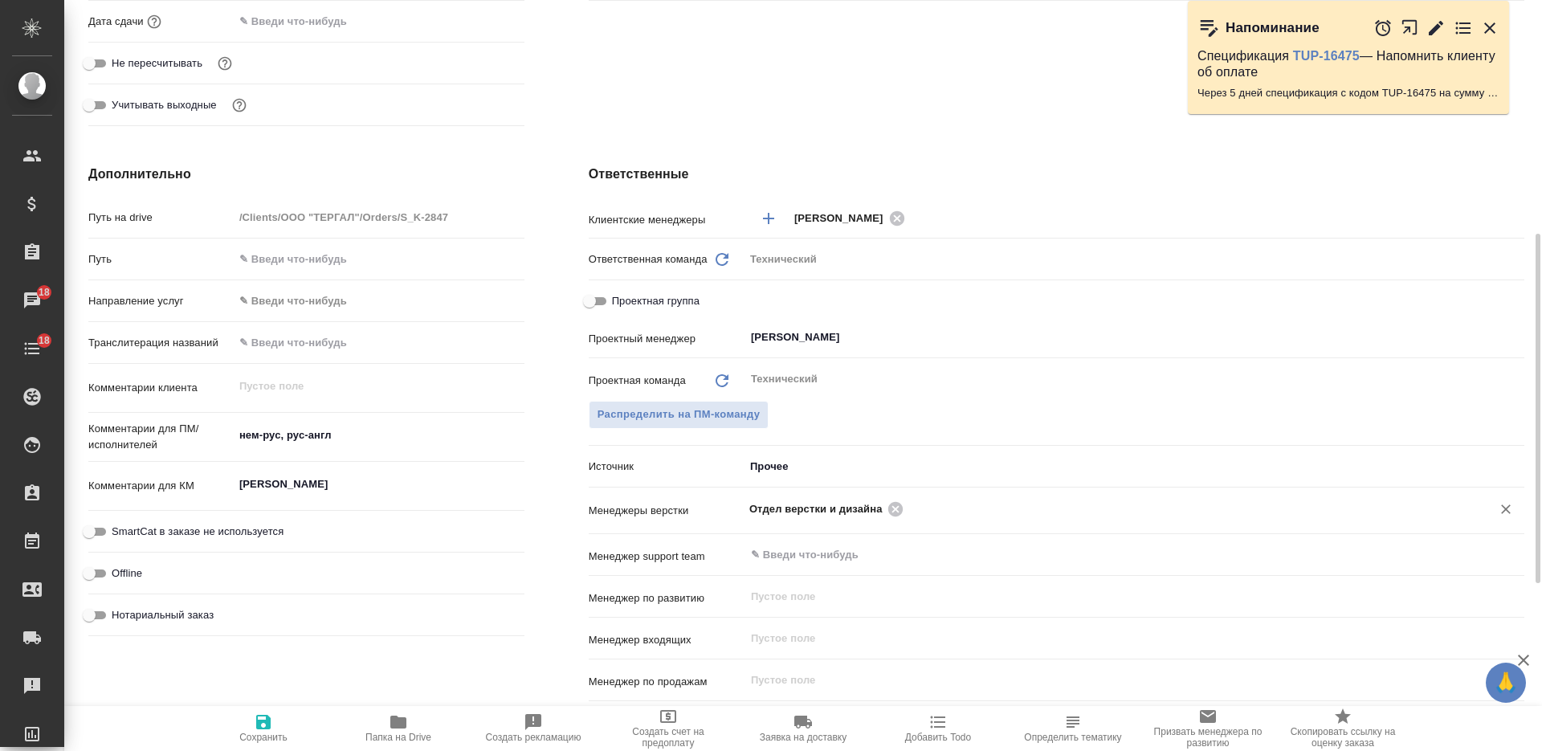
click at [264, 735] on span "Сохранить" at bounding box center [263, 736] width 48 height 11
type textarea "x"
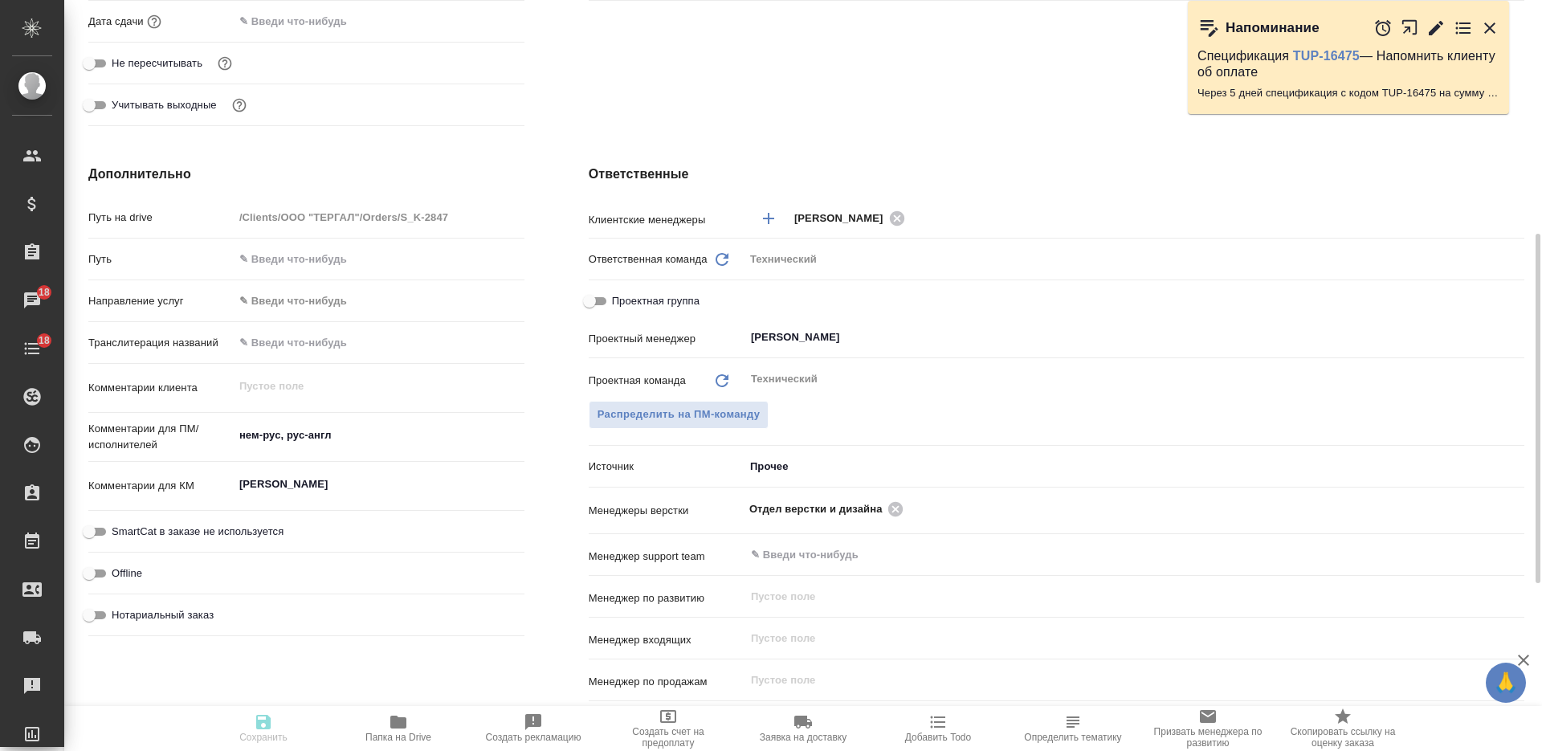
type textarea "x"
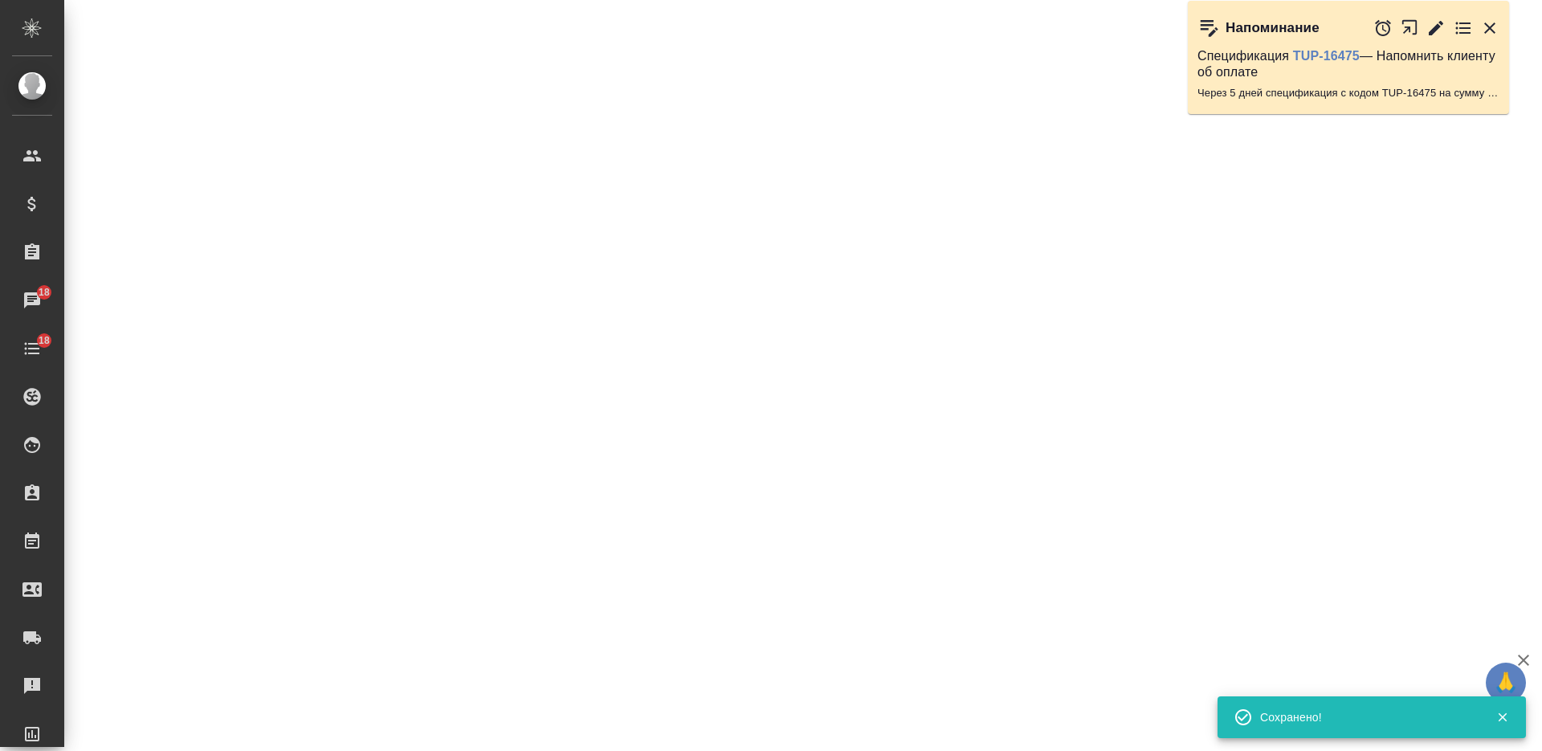
select select "RU"
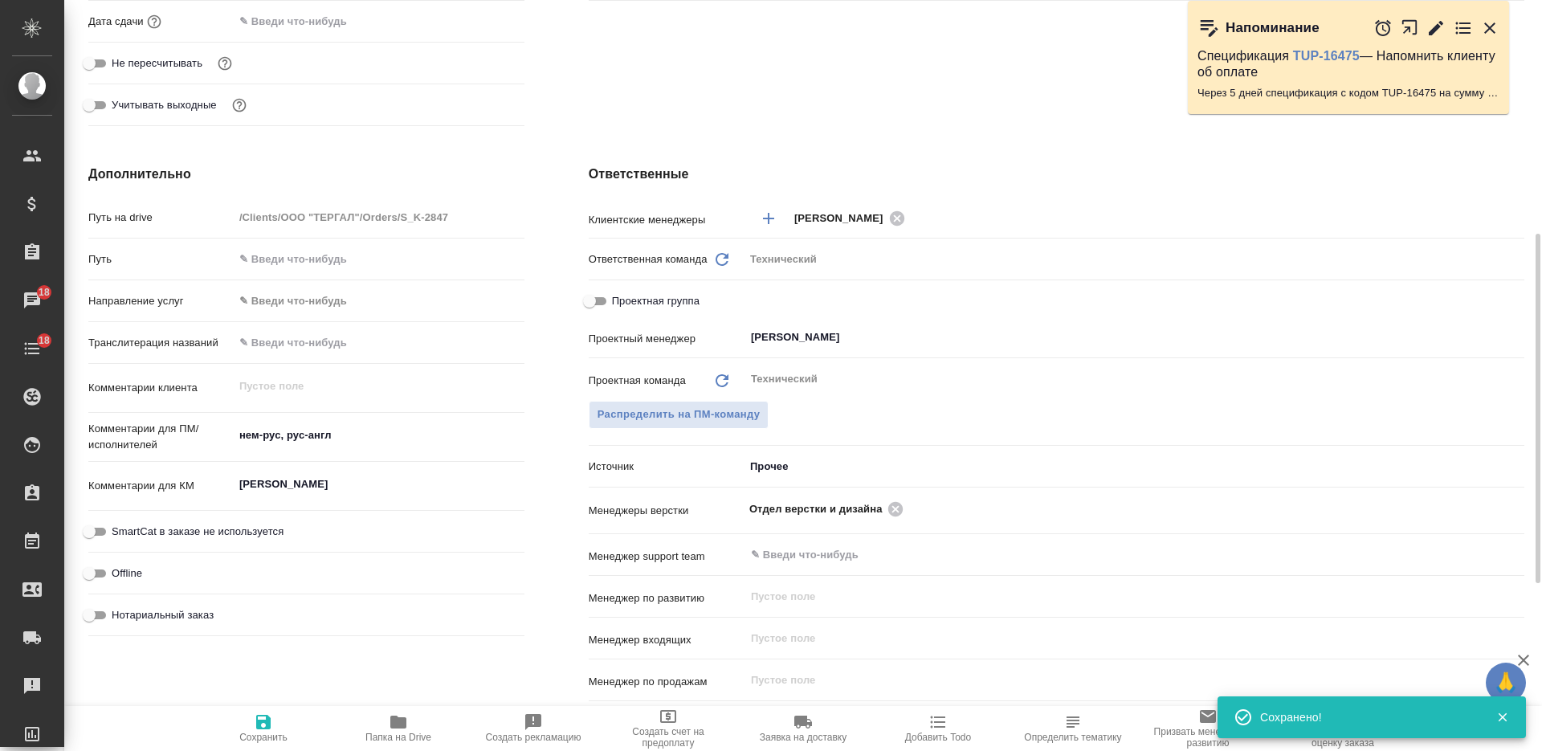
type textarea "x"
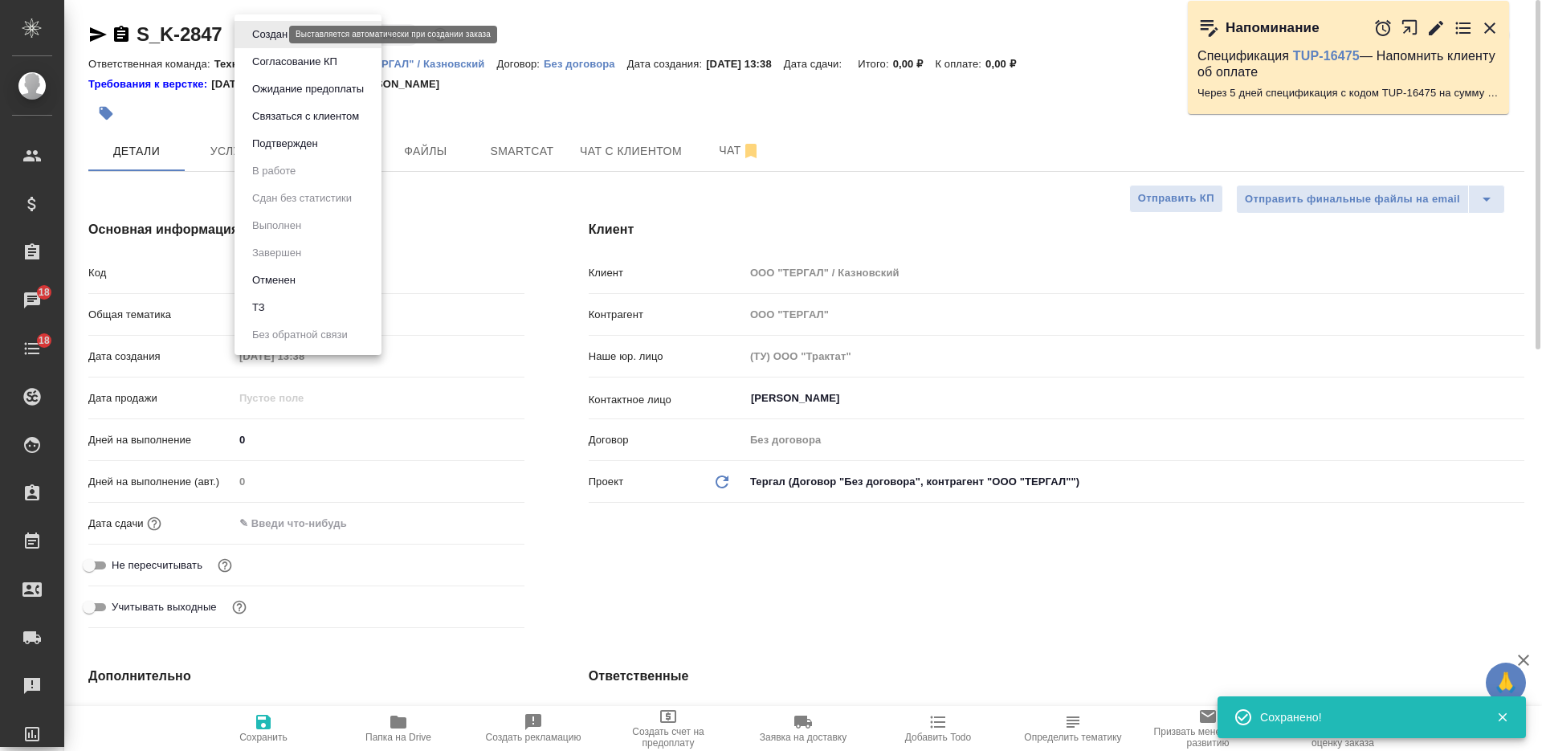
click at [268, 31] on body "🙏 .cls-1 fill:#fff; AWATERA Nikiforova Valeria Клиенты Спецификации Заказы 18 Ч…" at bounding box center [771, 375] width 1542 height 751
click at [301, 306] on li "ТЗ" at bounding box center [307, 307] width 147 height 27
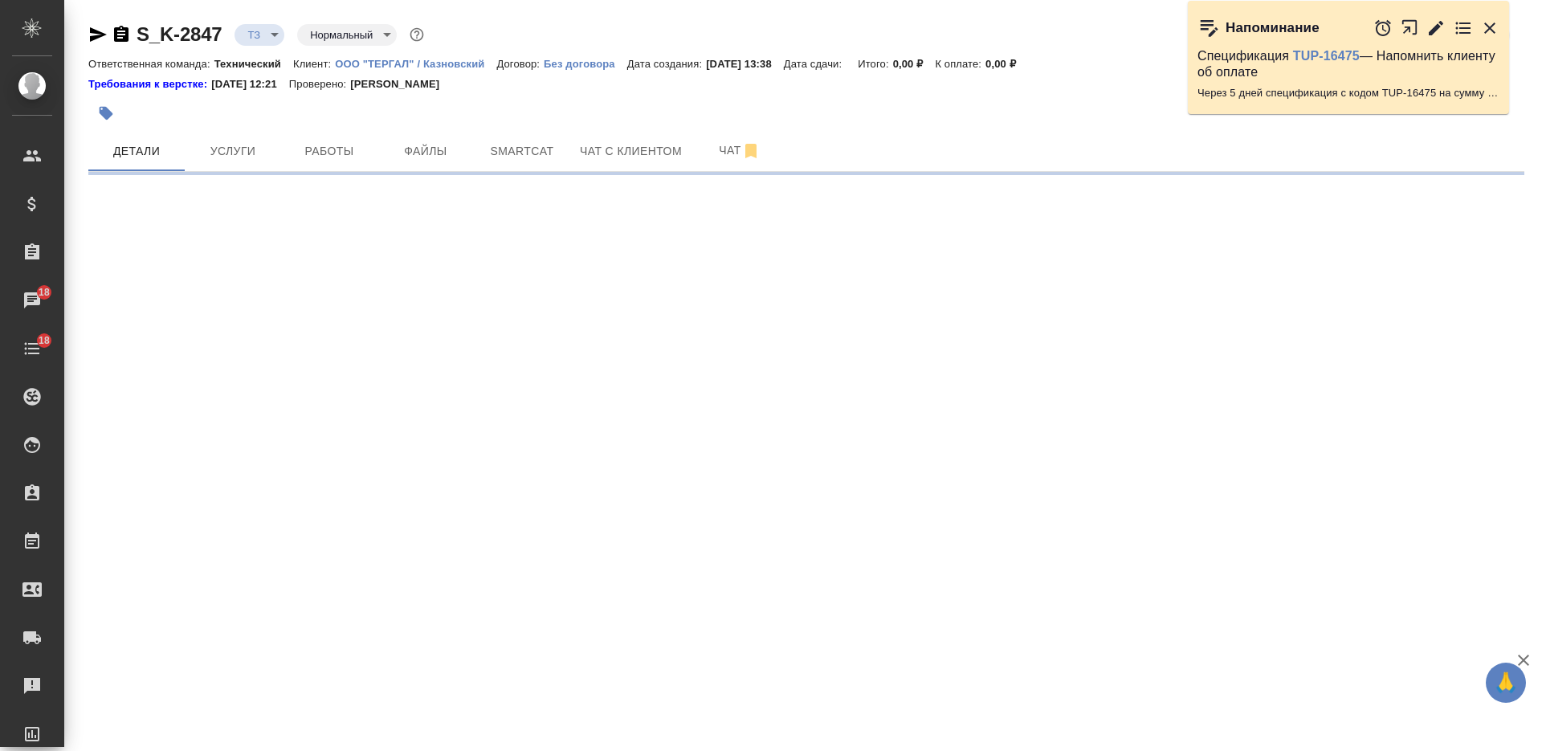
select select "RU"
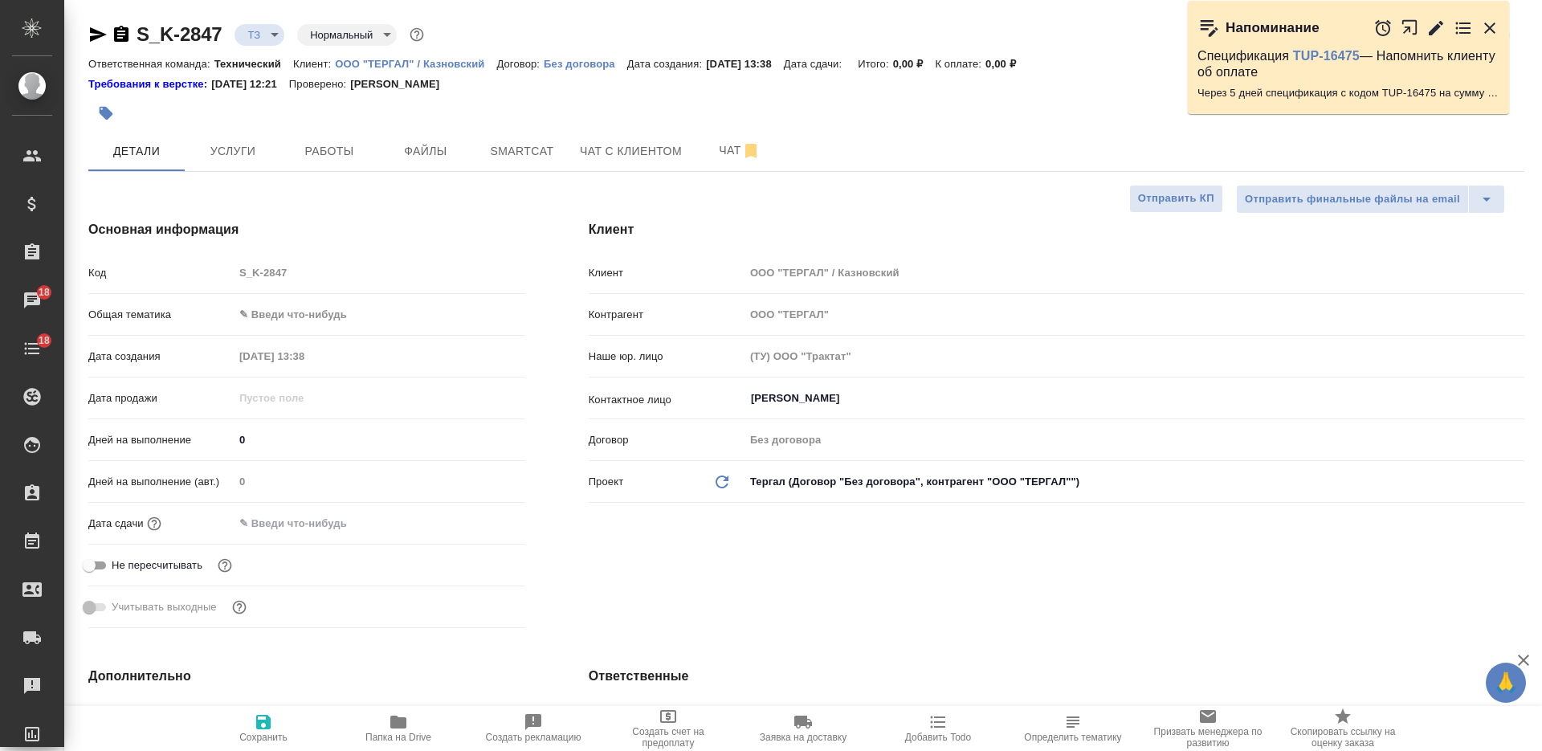
click at [312, 324] on body "🙏 .cls-1 fill:#fff; AWATERA Nikiforova Valeria Клиенты Спецификации Заказы 18 Ч…" at bounding box center [771, 375] width 1542 height 751
type textarea "x"
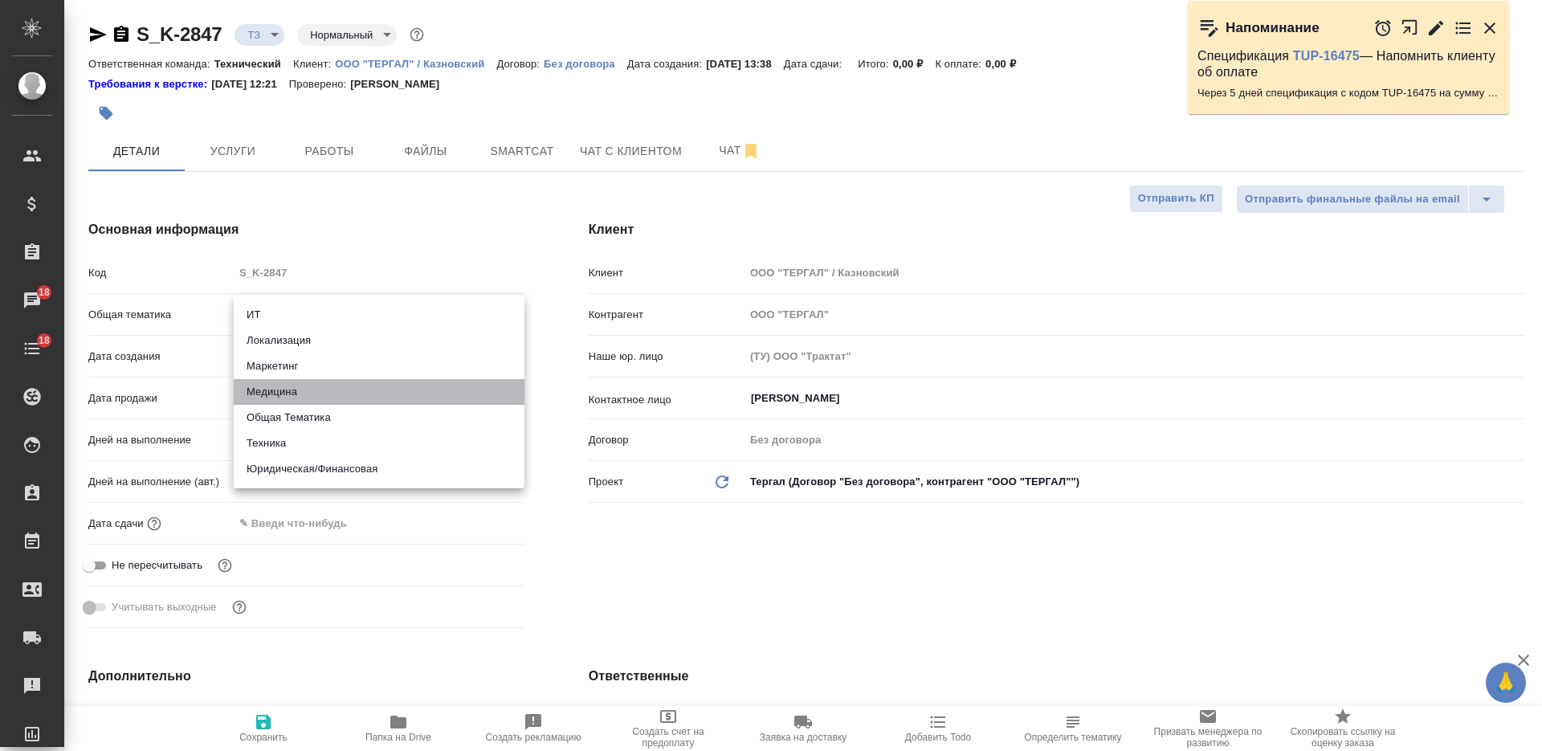
click at [319, 398] on li "Медицина" at bounding box center [379, 392] width 291 height 26
type input "med"
type textarea "x"
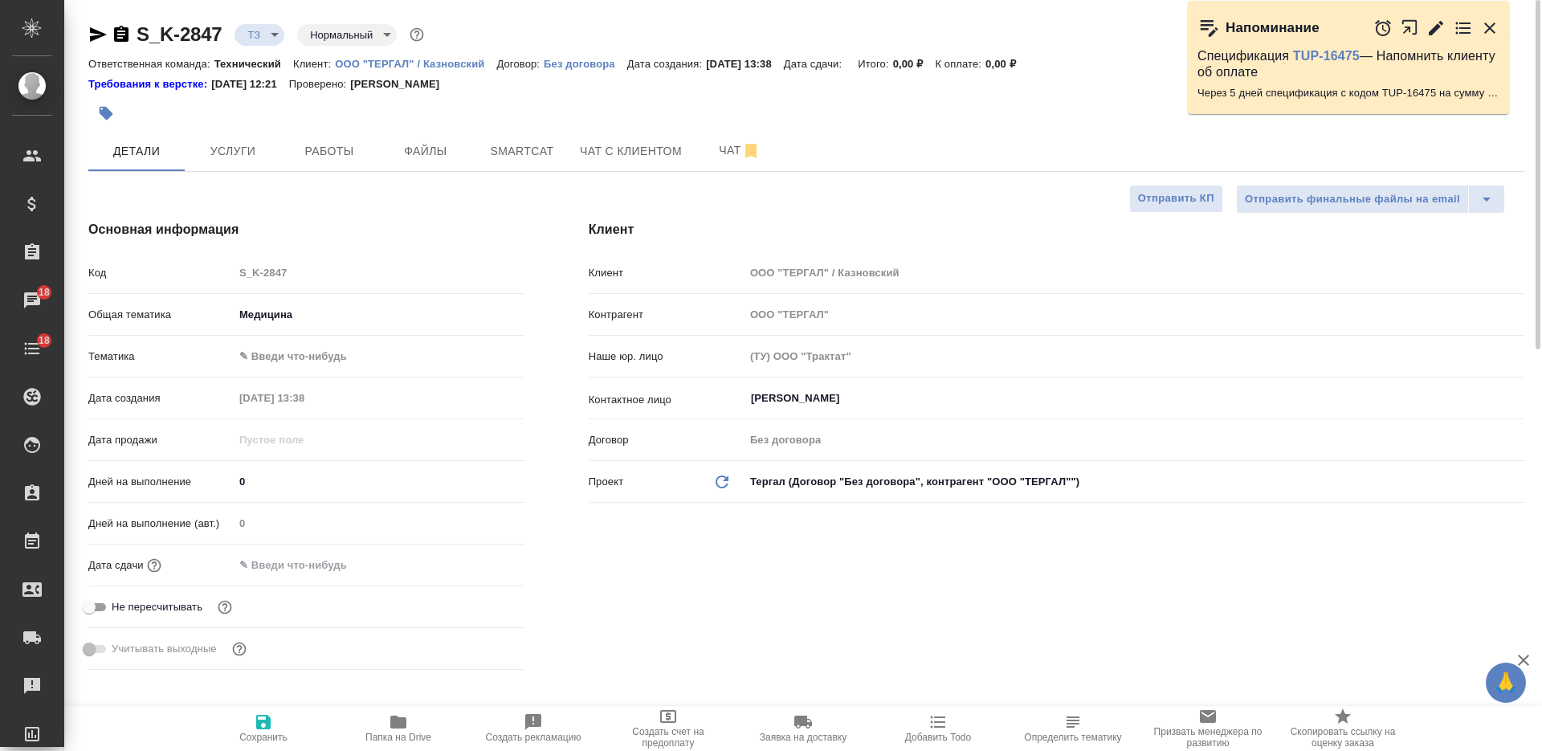
click at [304, 355] on body "🙏 .cls-1 fill:#fff; AWATERA Nikiforova Valeria Клиенты Спецификации Заказы 18 Ч…" at bounding box center [771, 375] width 1542 height 751
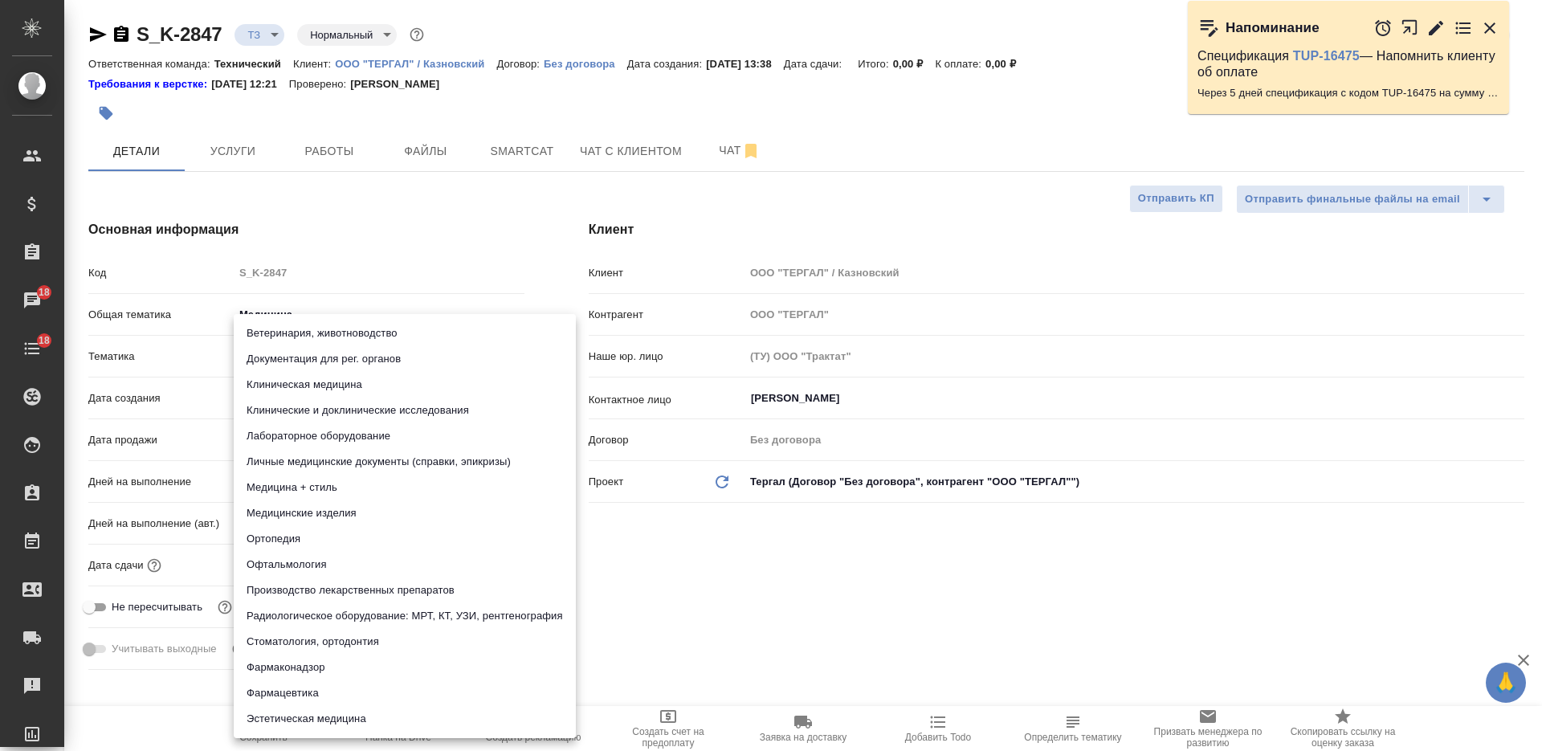
click at [342, 454] on li "Личные медицинские документы (справки, эпикризы)" at bounding box center [405, 462] width 342 height 26
type textarea "x"
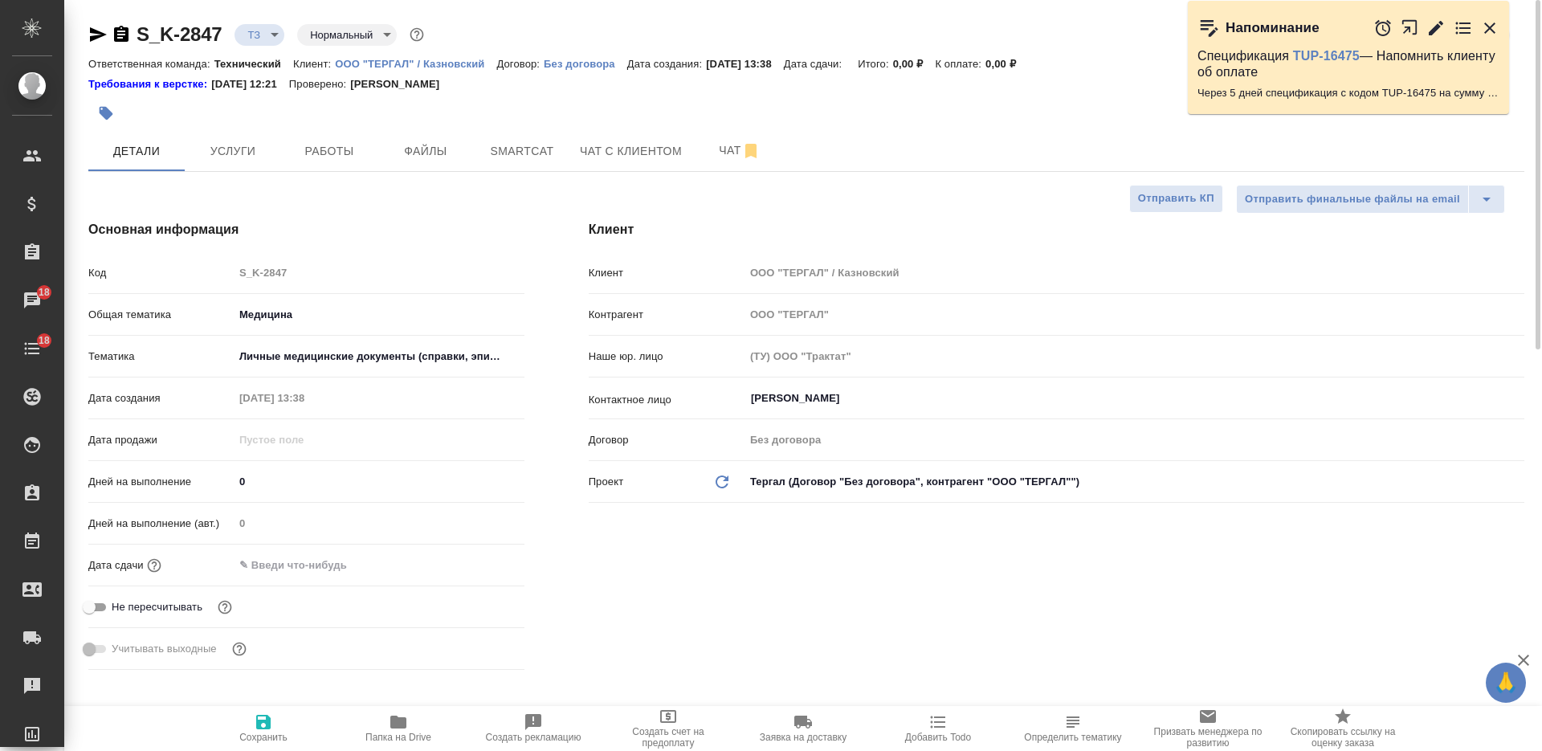
click at [279, 713] on span "Сохранить" at bounding box center [264, 727] width 116 height 31
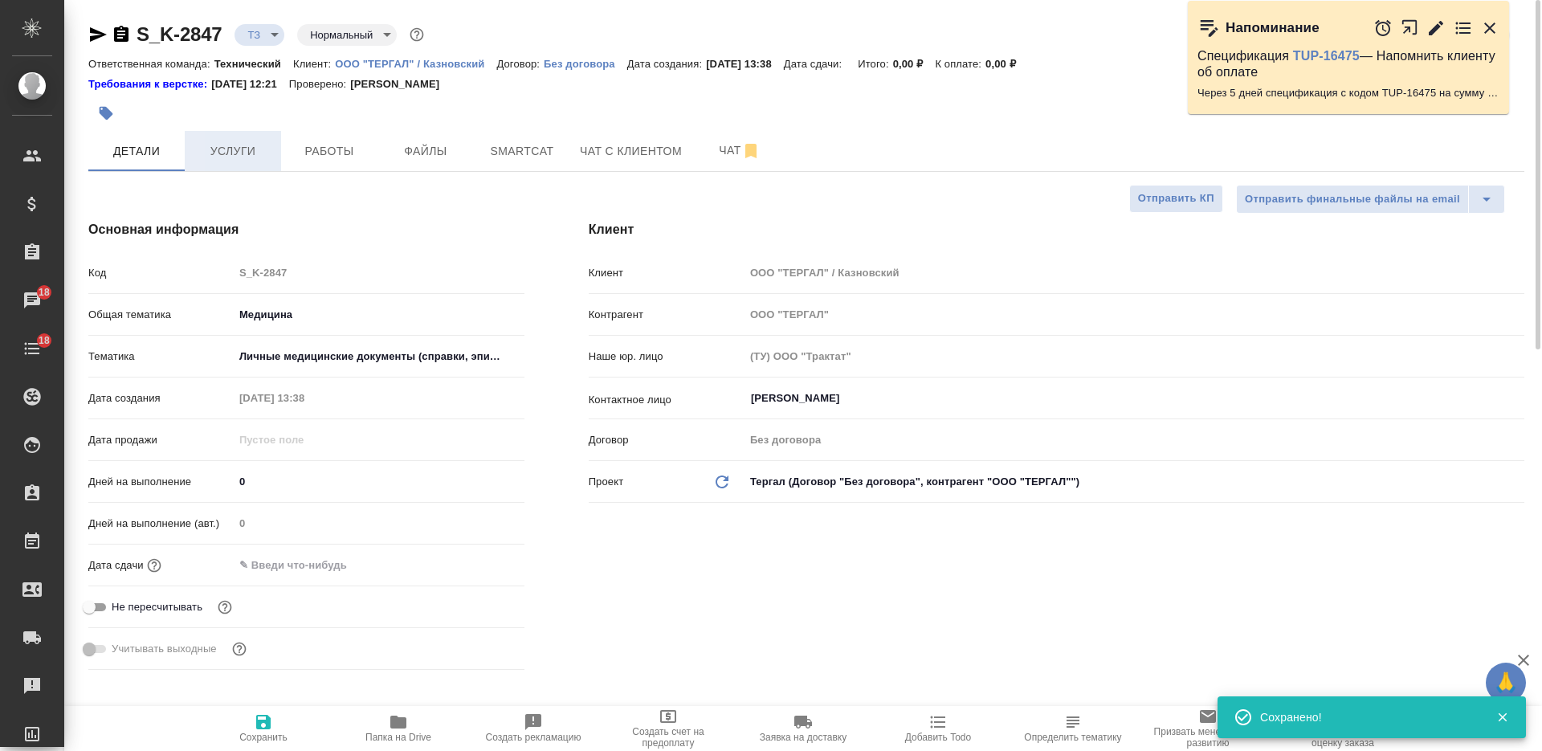
click at [254, 159] on span "Услуги" at bounding box center [232, 151] width 77 height 20
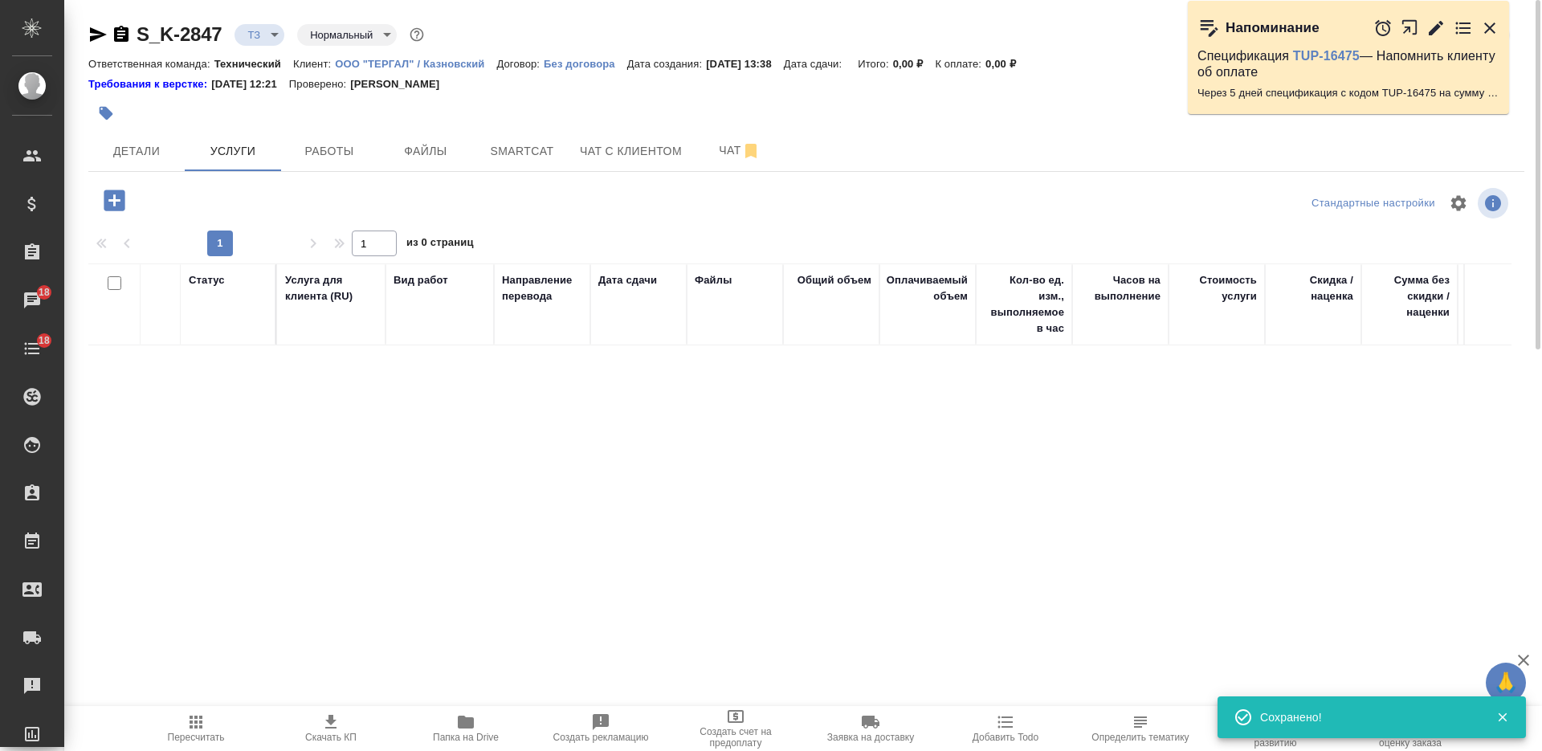
click at [123, 205] on icon "button" at bounding box center [114, 199] width 21 height 21
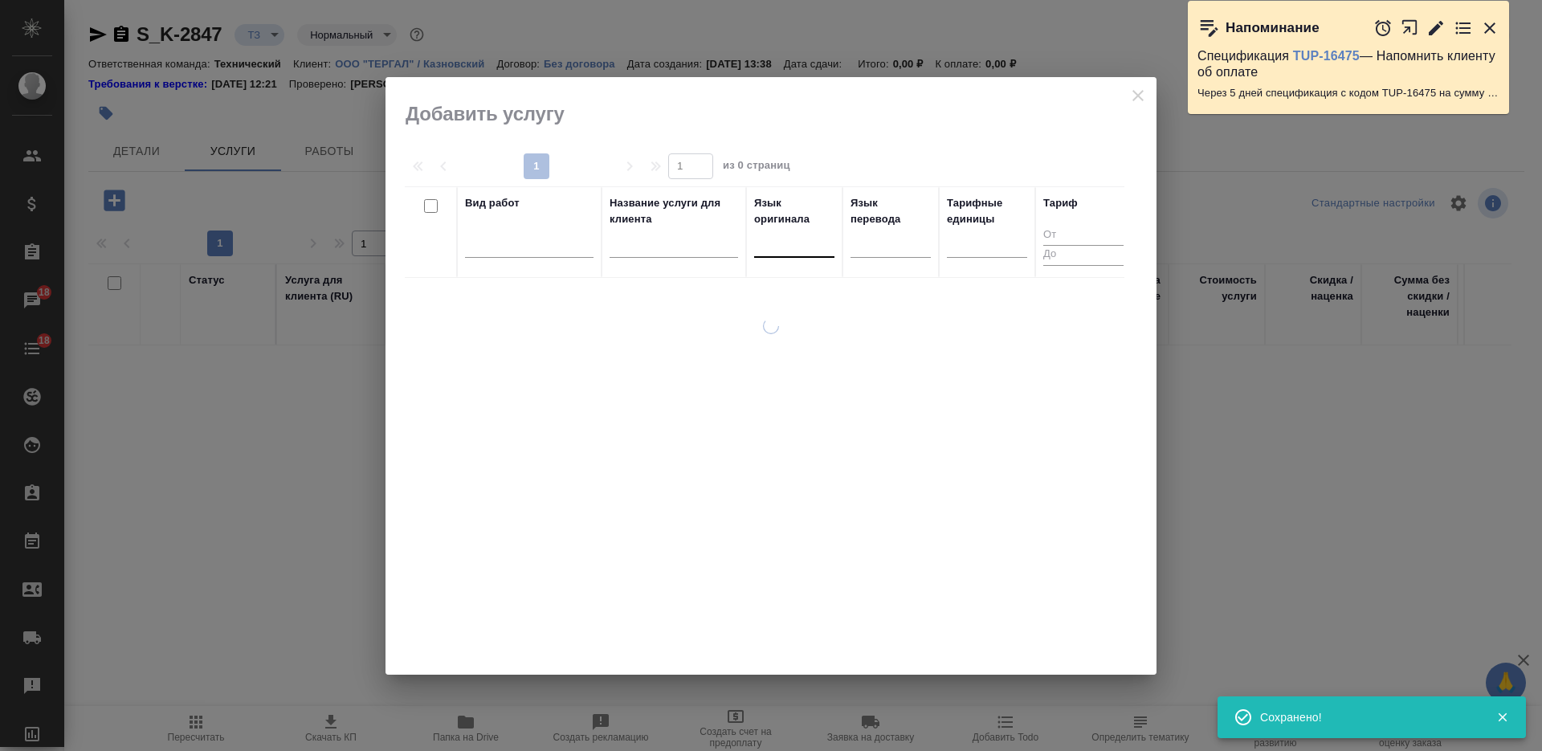
click at [774, 247] on div at bounding box center [794, 241] width 80 height 23
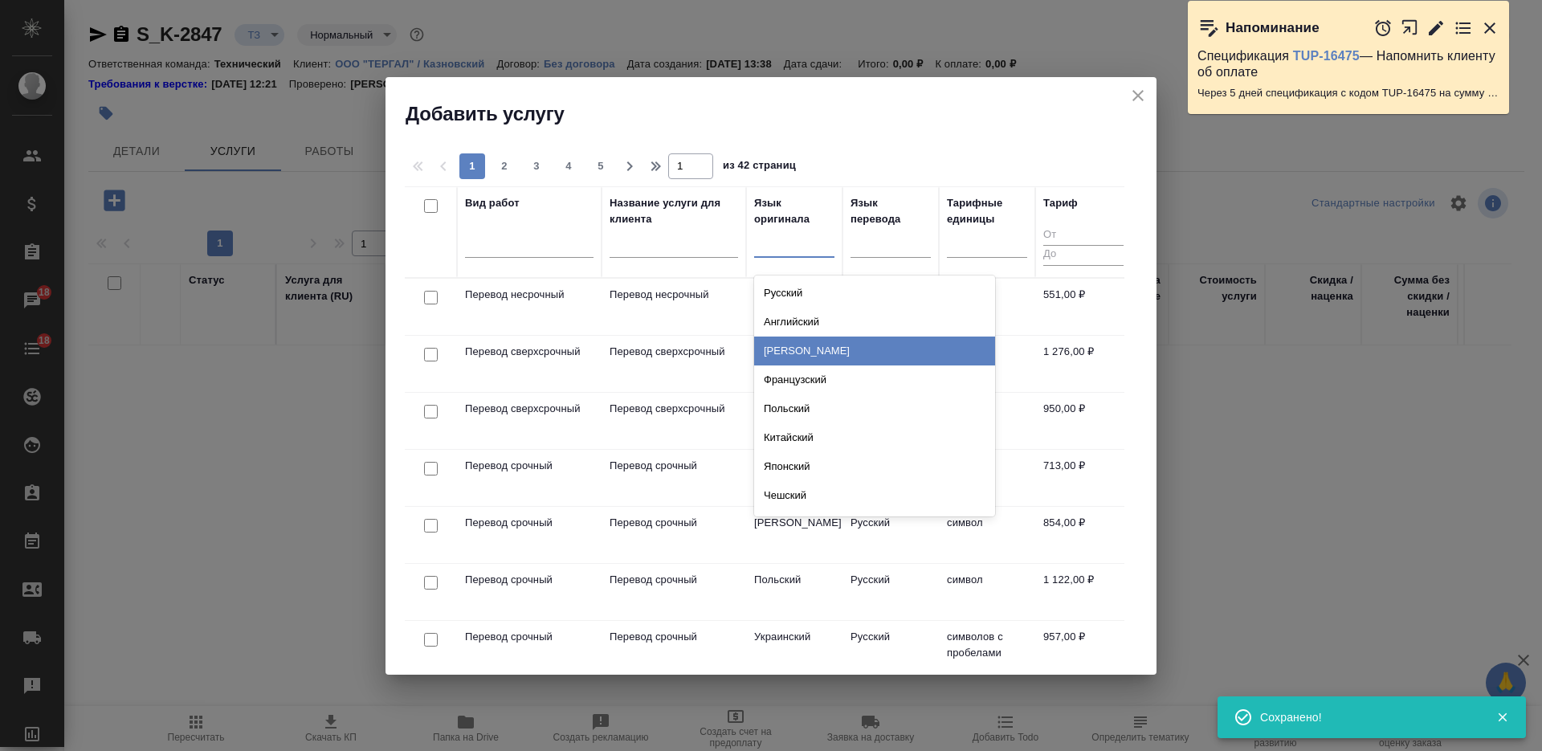
click at [801, 357] on div "Немецкий" at bounding box center [874, 350] width 241 height 29
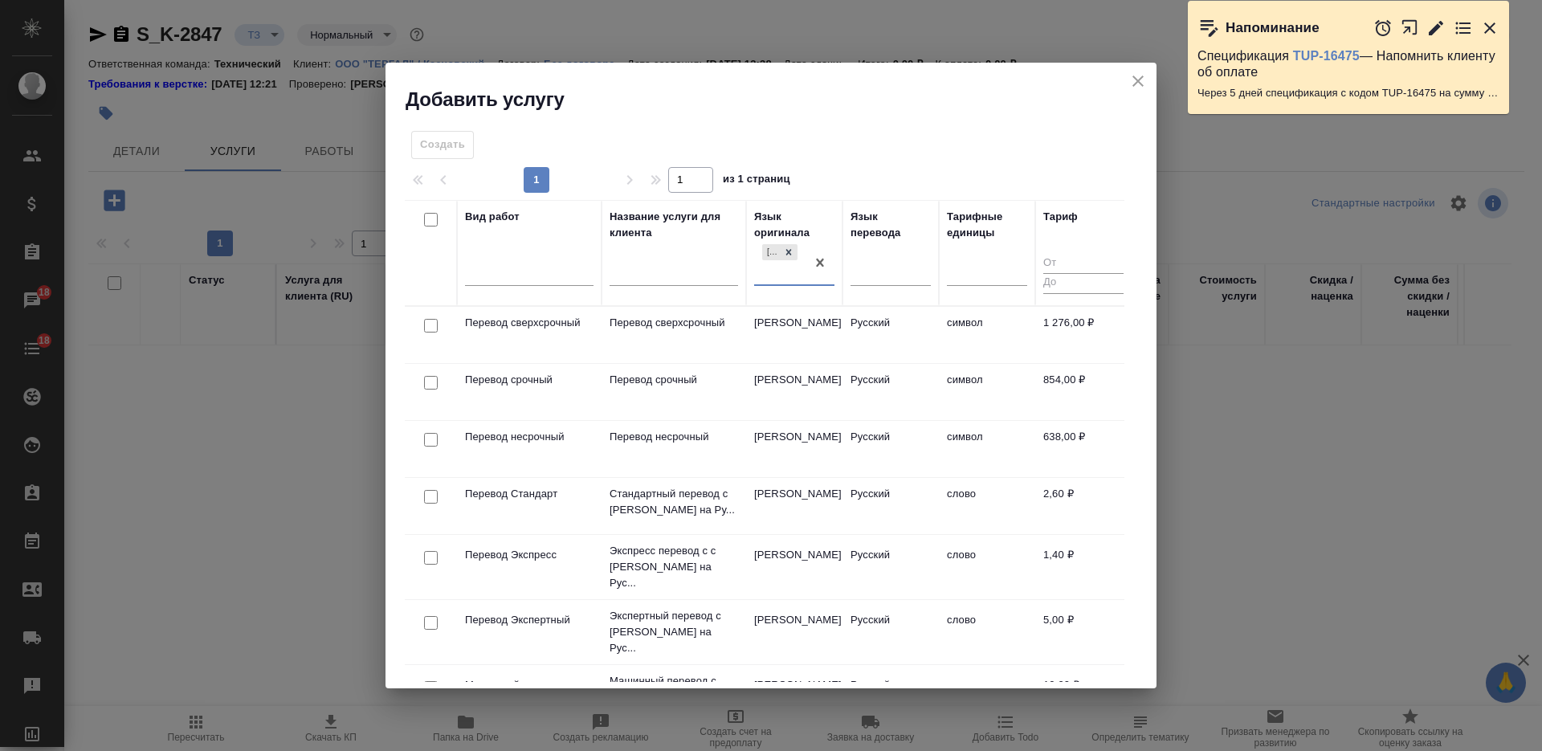
click at [434, 325] on input "checkbox" at bounding box center [431, 326] width 14 height 14
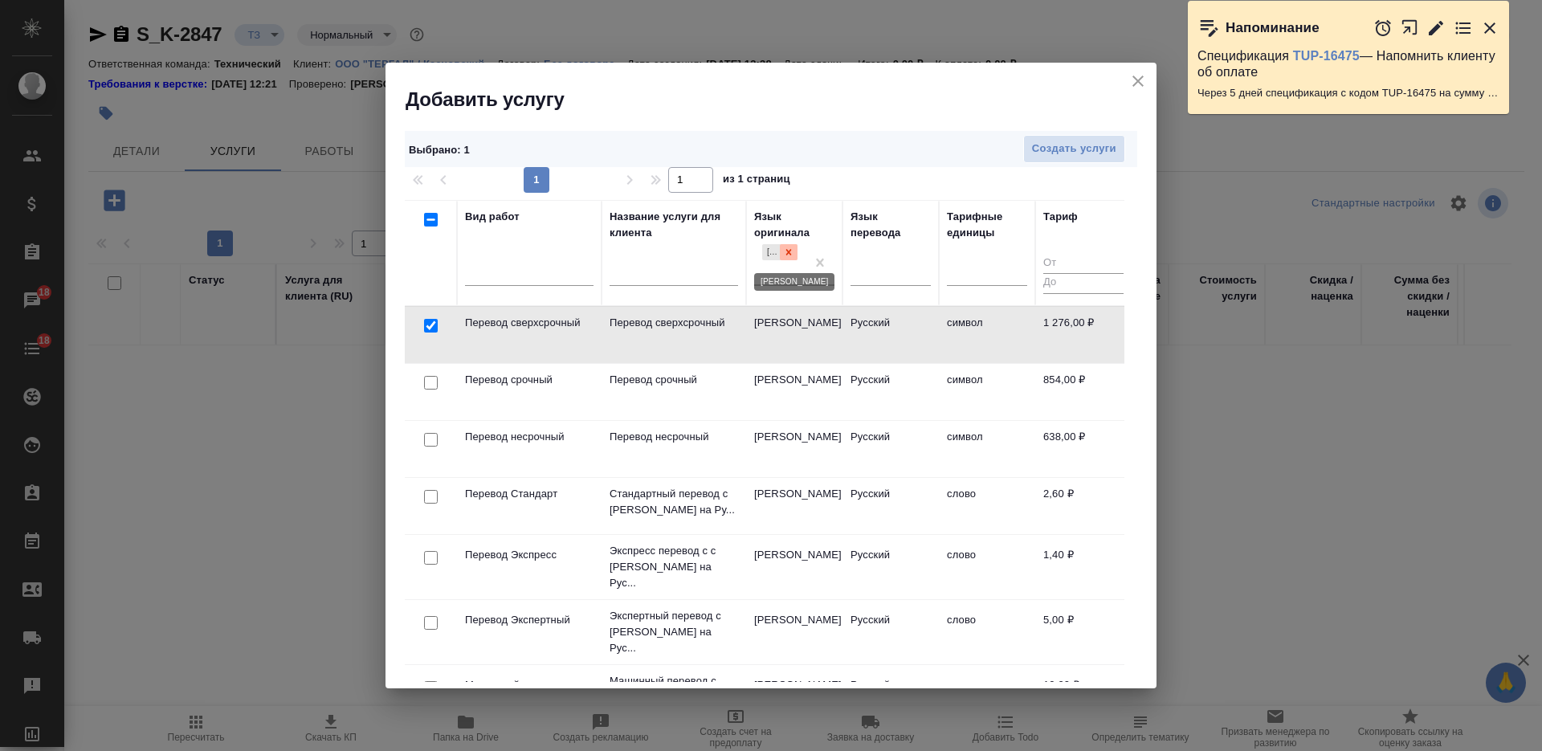
click at [780, 259] on div at bounding box center [789, 252] width 18 height 17
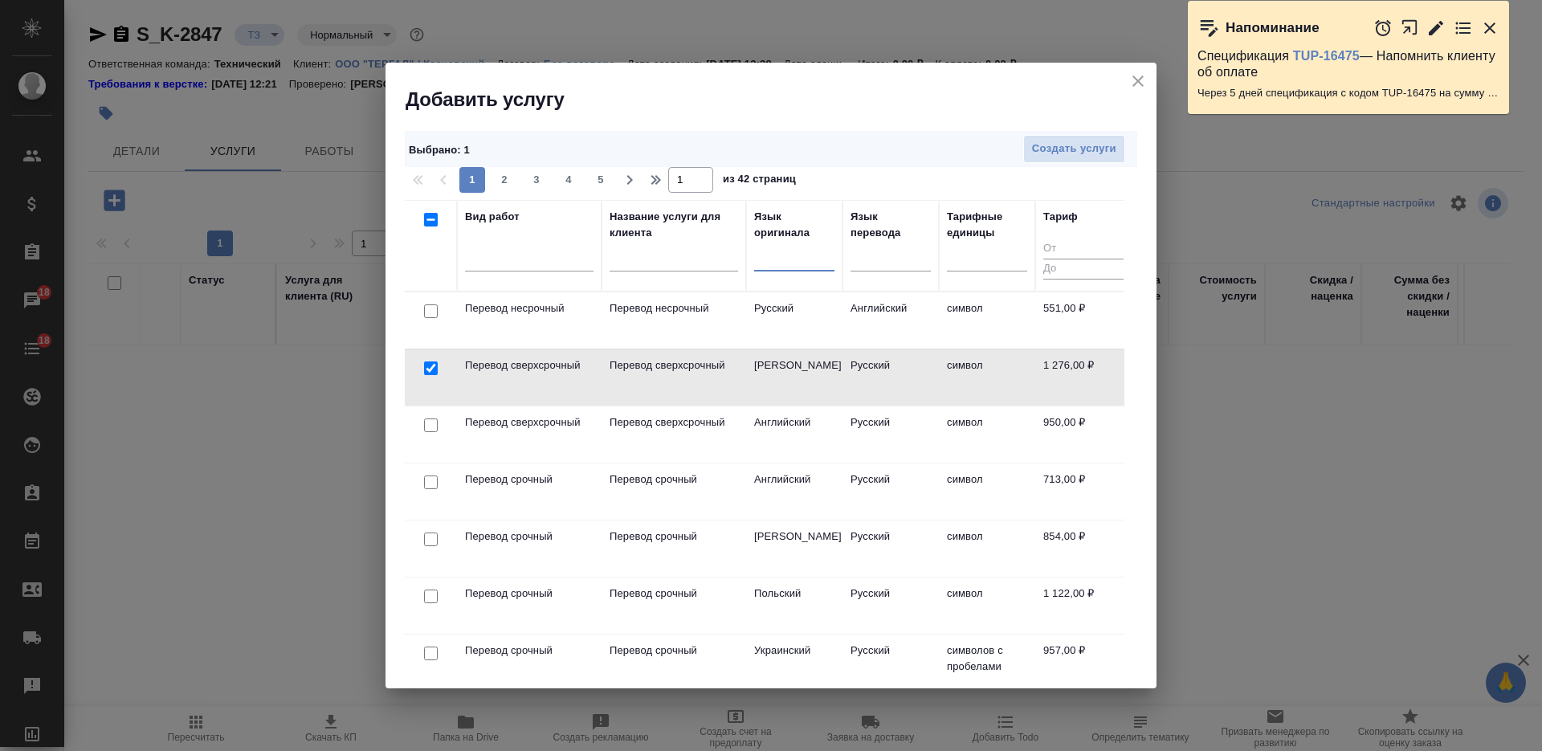
click at [848, 259] on th "Язык перевода" at bounding box center [890, 246] width 96 height 92
click at [429, 309] on input "checkbox" at bounding box center [431, 311] width 14 height 14
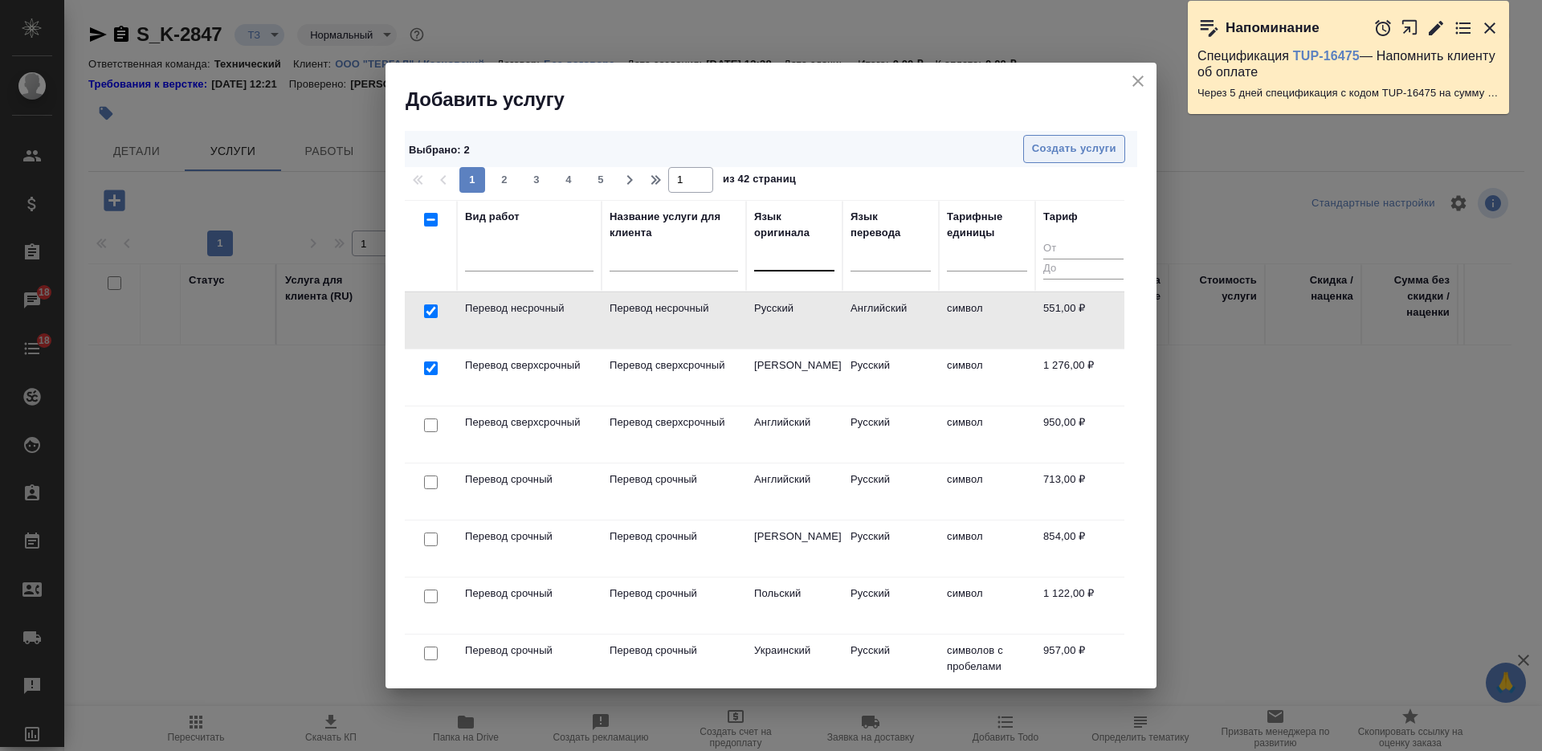
click at [1074, 141] on span "Создать услуги" at bounding box center [1074, 149] width 84 height 18
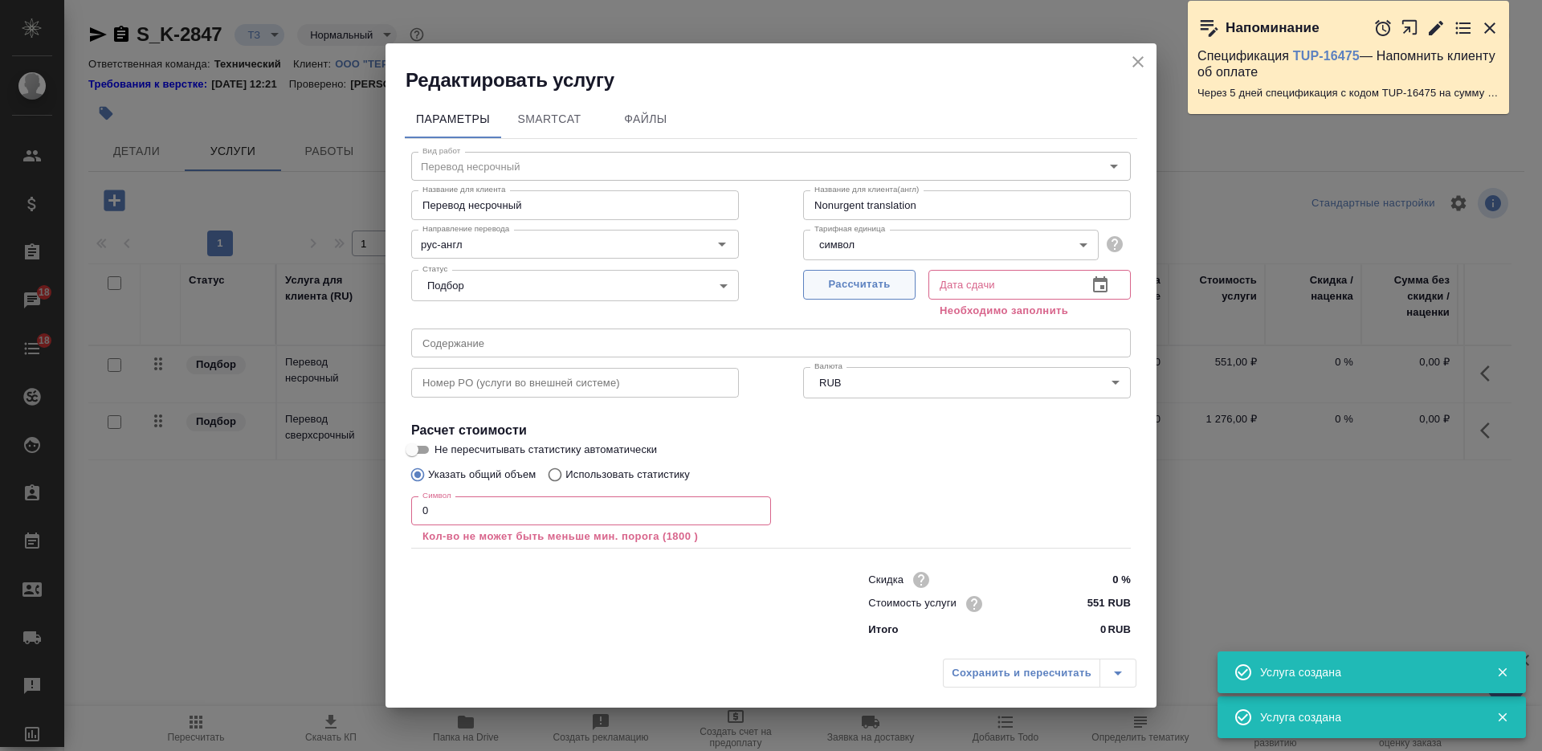
click at [851, 285] on span "Рассчитать" at bounding box center [859, 284] width 95 height 18
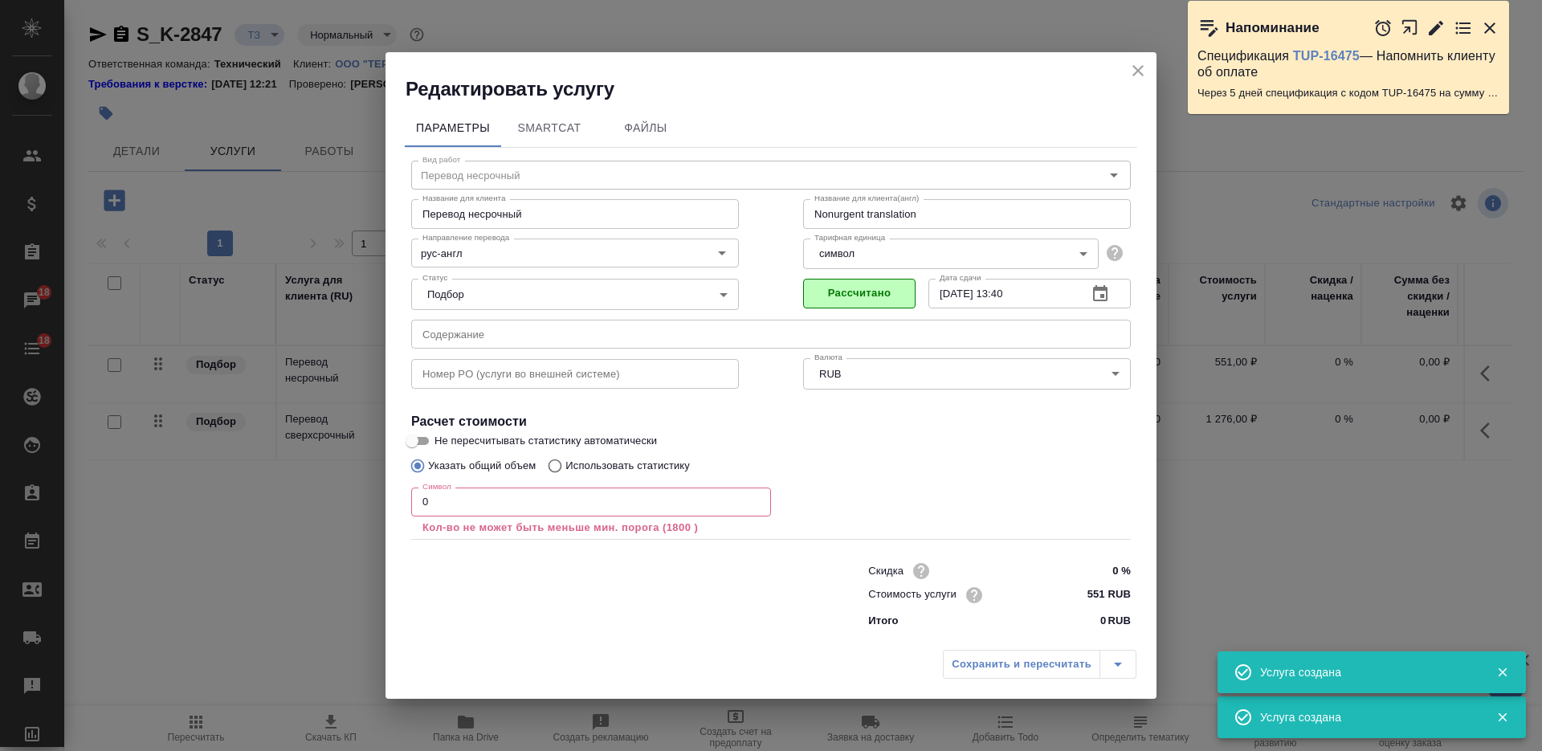
drag, startPoint x: 438, startPoint y: 504, endPoint x: 400, endPoint y: 488, distance: 41.8
click at [402, 491] on div "Параметры SmartCat Файлы Вид работ Перевод несрочный Вид работ Название для кли…" at bounding box center [770, 372] width 771 height 540
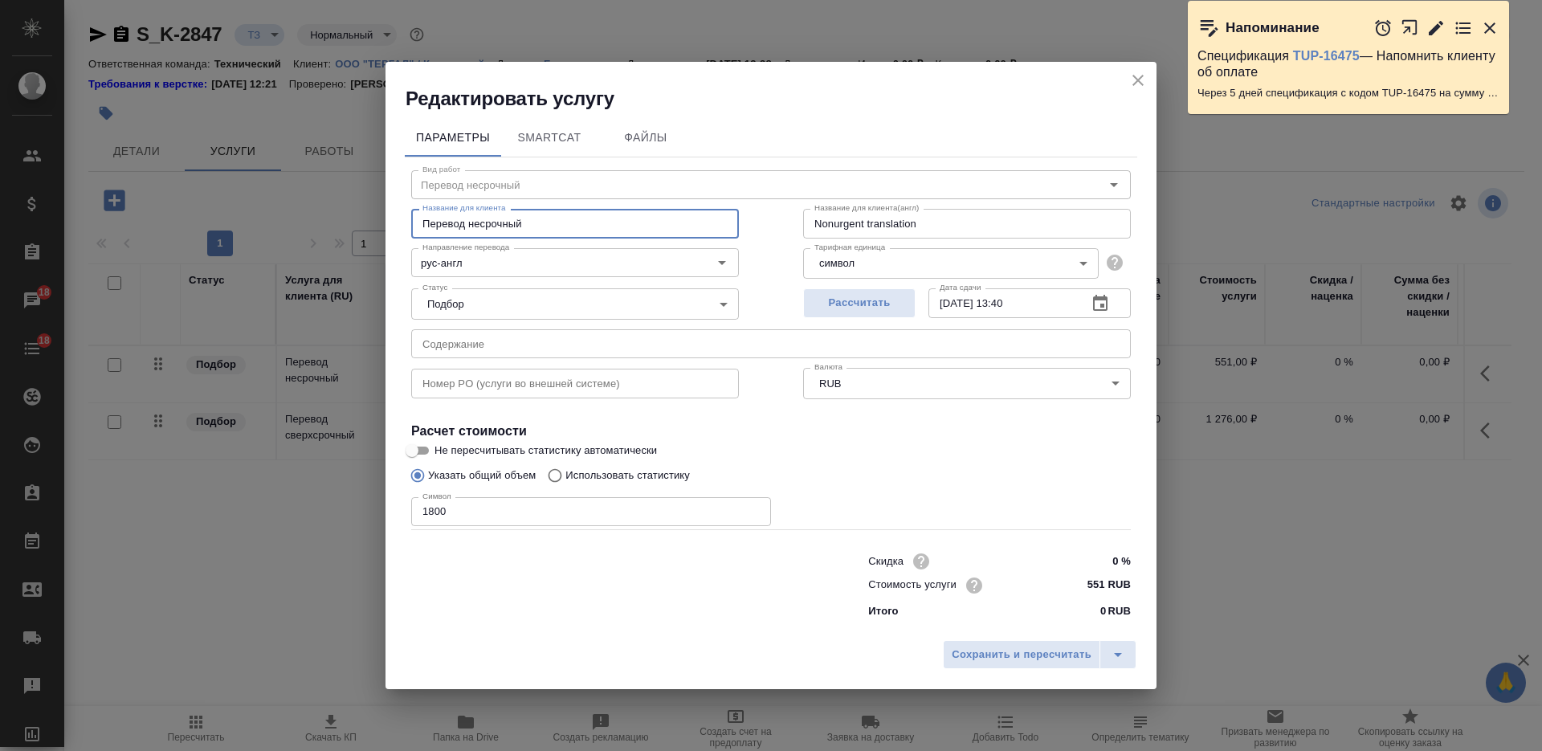
click at [475, 226] on input "Перевод несрочный" at bounding box center [575, 223] width 328 height 29
click at [471, 224] on input "Перевод несрочный" at bounding box center [575, 223] width 328 height 29
click at [477, 227] on input "Перевод несрочный" at bounding box center [575, 223] width 328 height 29
click at [1090, 578] on input "551 RUB" at bounding box center [1100, 584] width 60 height 23
click at [1090, 578] on input "551 RUB" at bounding box center [1100, 584] width 59 height 23
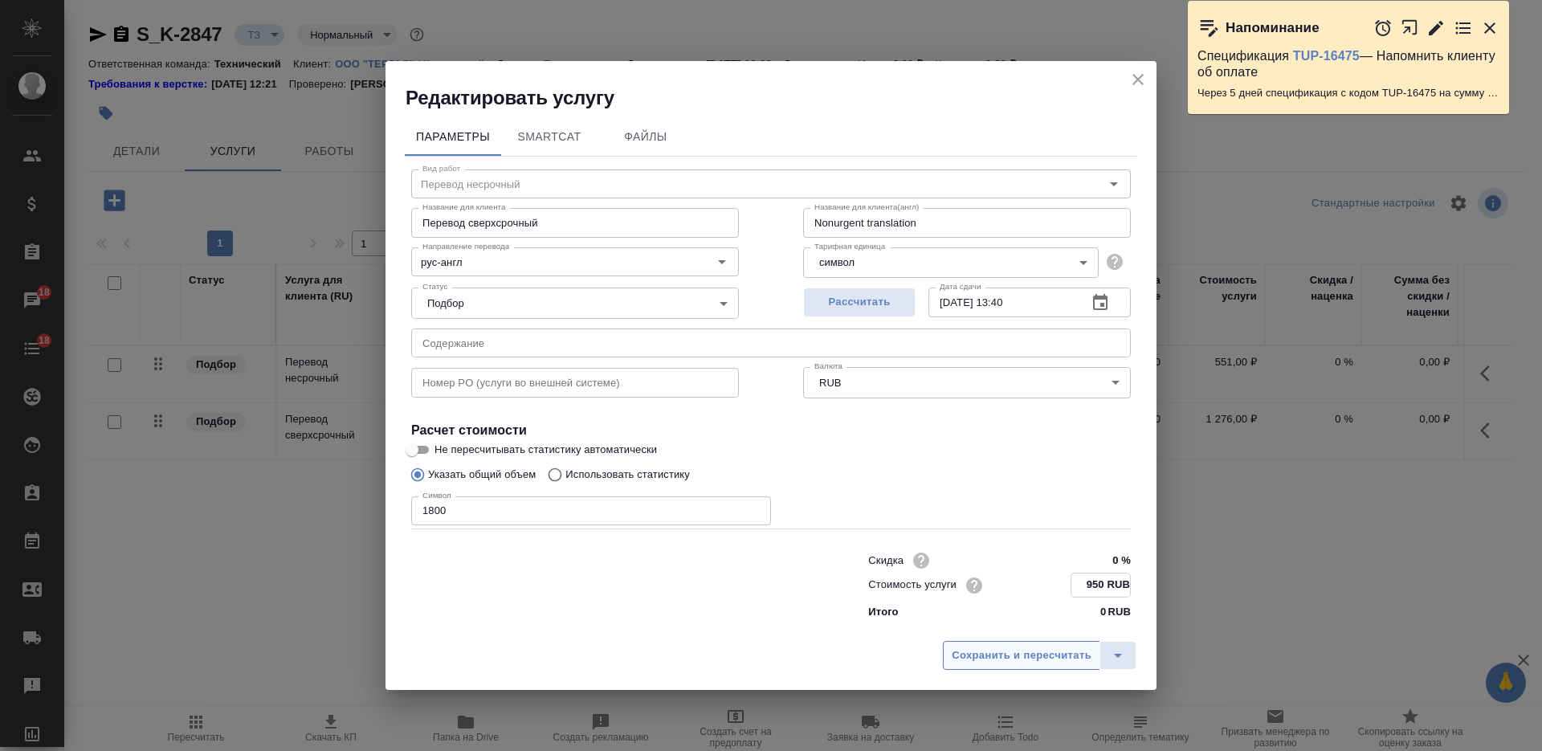
click at [1035, 652] on span "Сохранить и пересчитать" at bounding box center [1021, 655] width 140 height 18
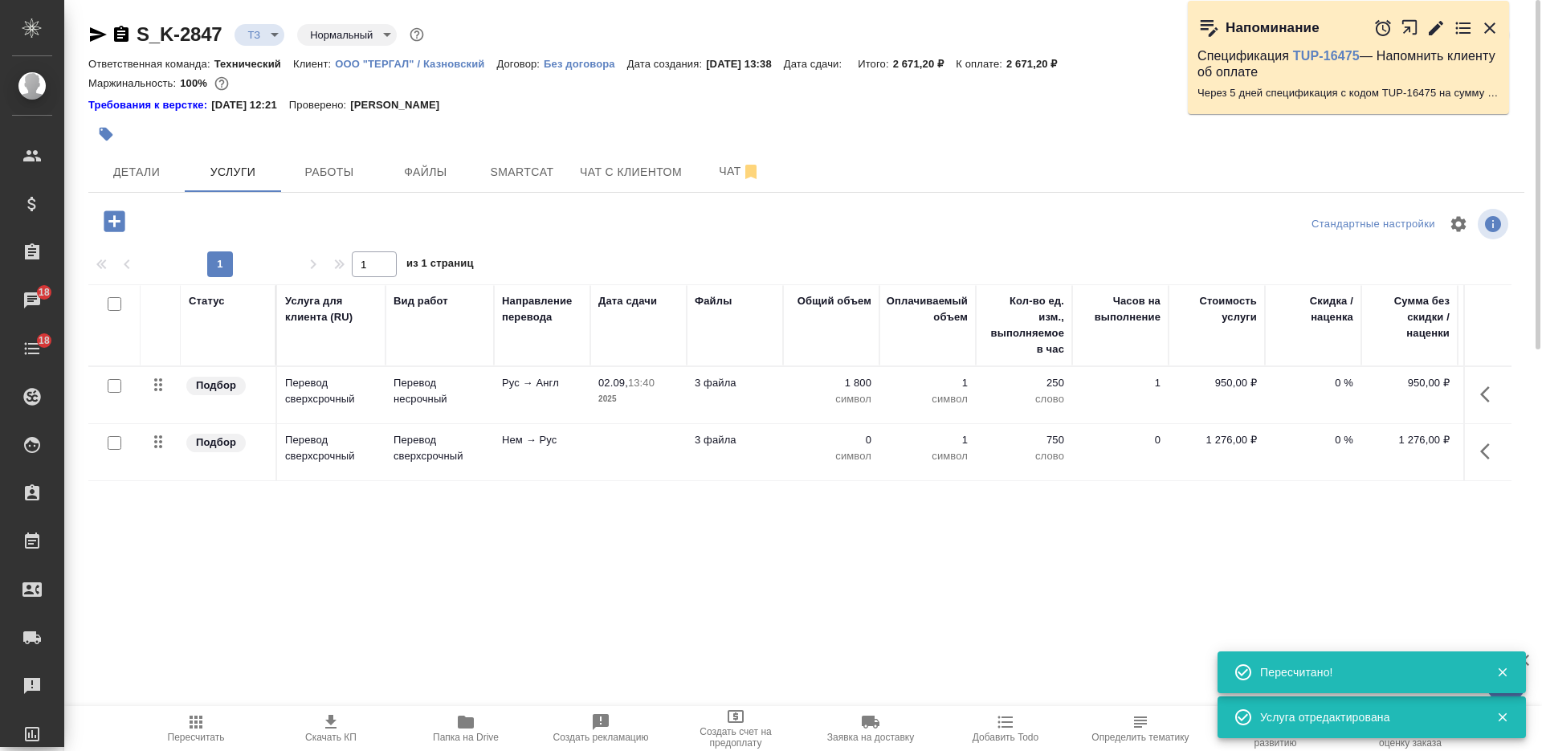
click at [596, 448] on td at bounding box center [638, 452] width 96 height 56
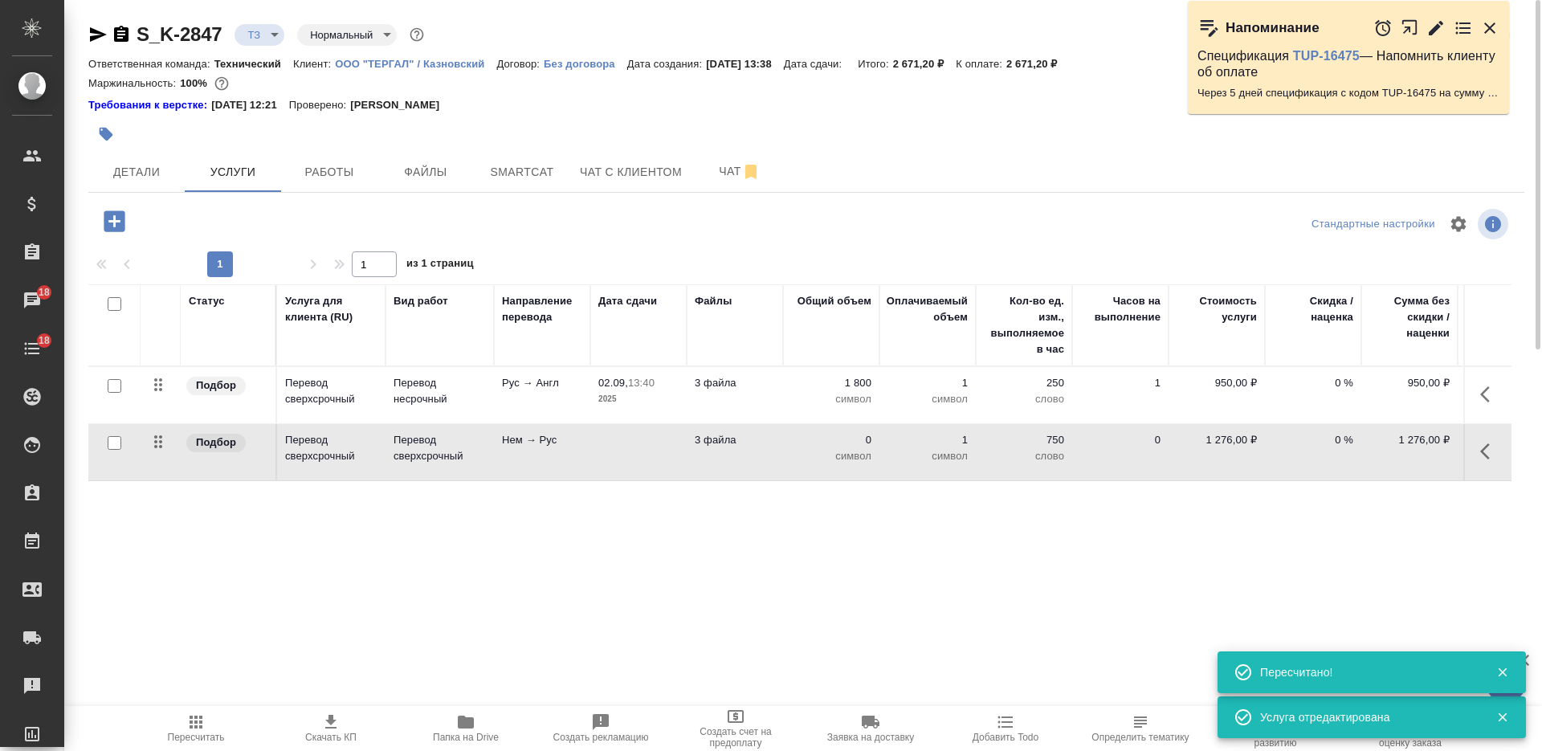
click at [596, 448] on td at bounding box center [638, 452] width 96 height 56
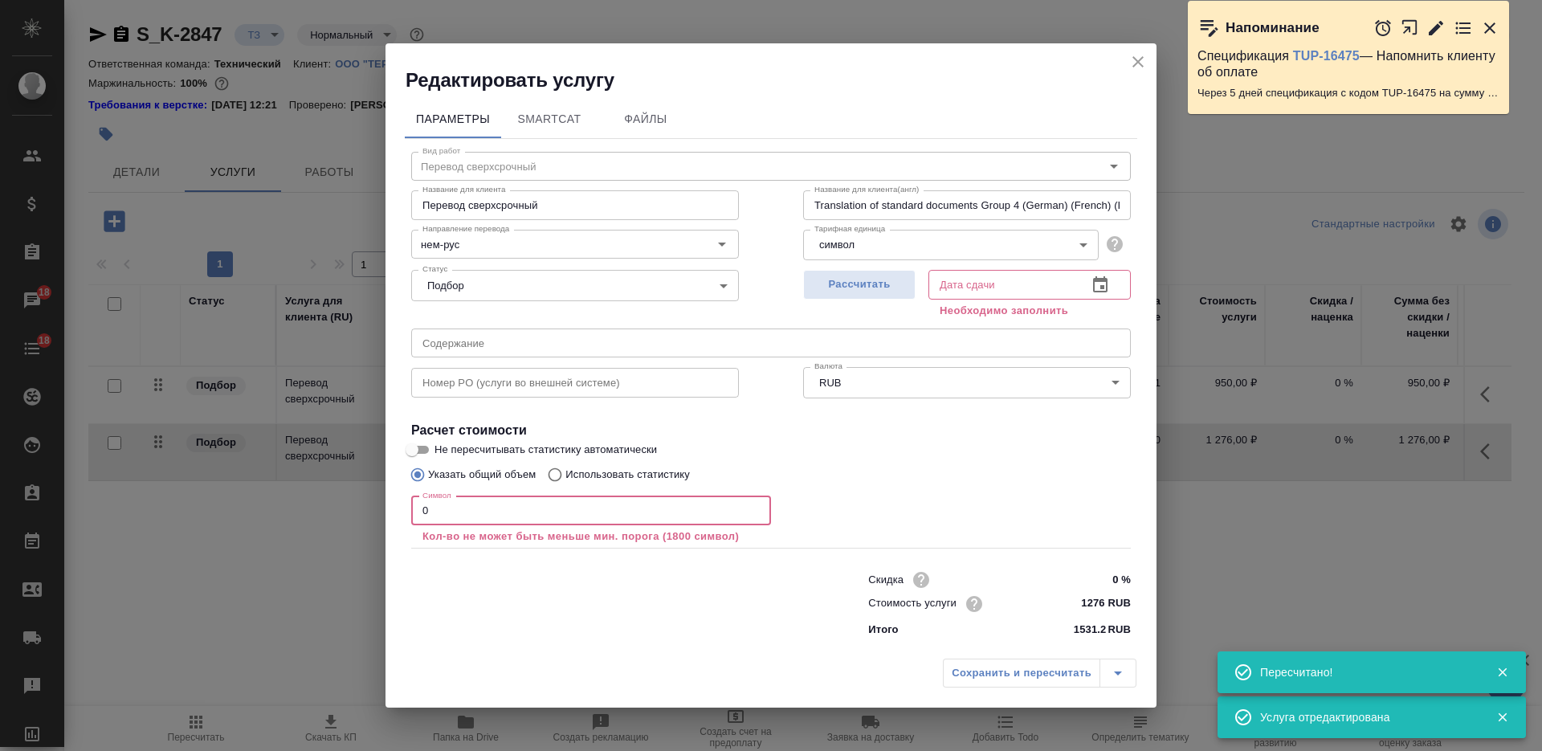
drag, startPoint x: 427, startPoint y: 507, endPoint x: 337, endPoint y: 487, distance: 92.3
click at [337, 487] on div "Редактировать услугу Параметры SmartCat Файлы Вид работ Перевод сверхсрочный Ви…" at bounding box center [771, 375] width 1542 height 751
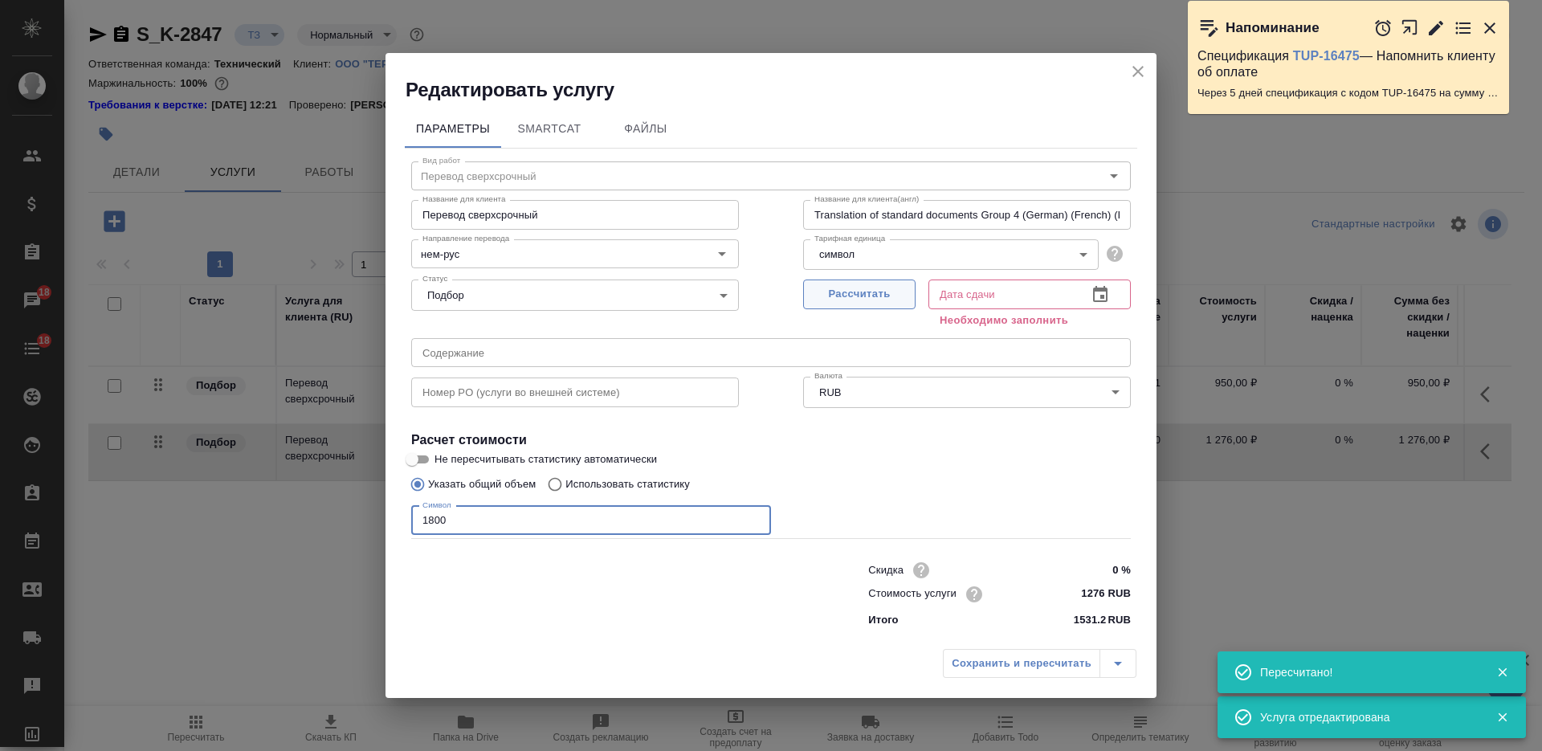
click at [849, 292] on span "Рассчитать" at bounding box center [859, 294] width 95 height 18
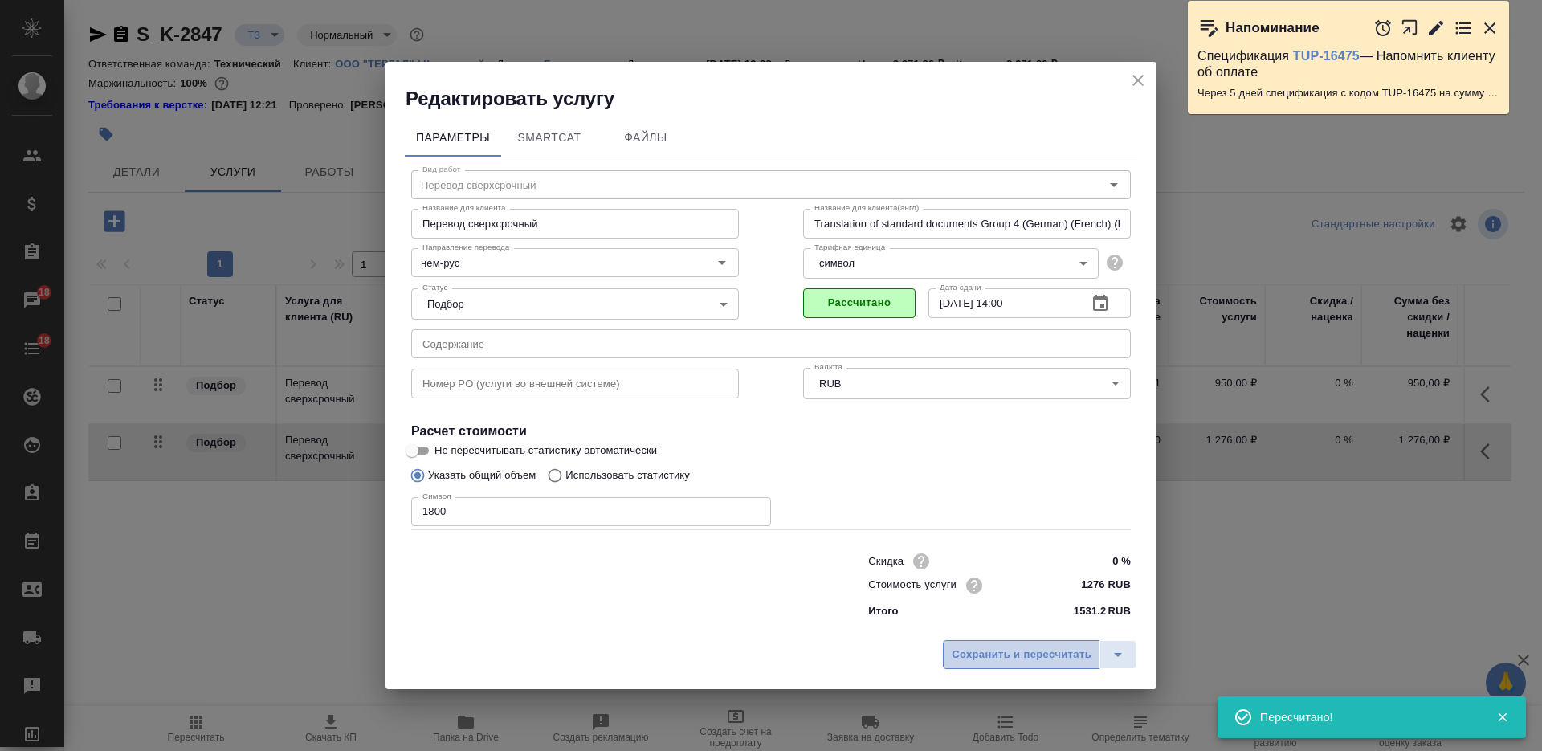
click at [976, 650] on span "Сохранить и пересчитать" at bounding box center [1021, 655] width 140 height 18
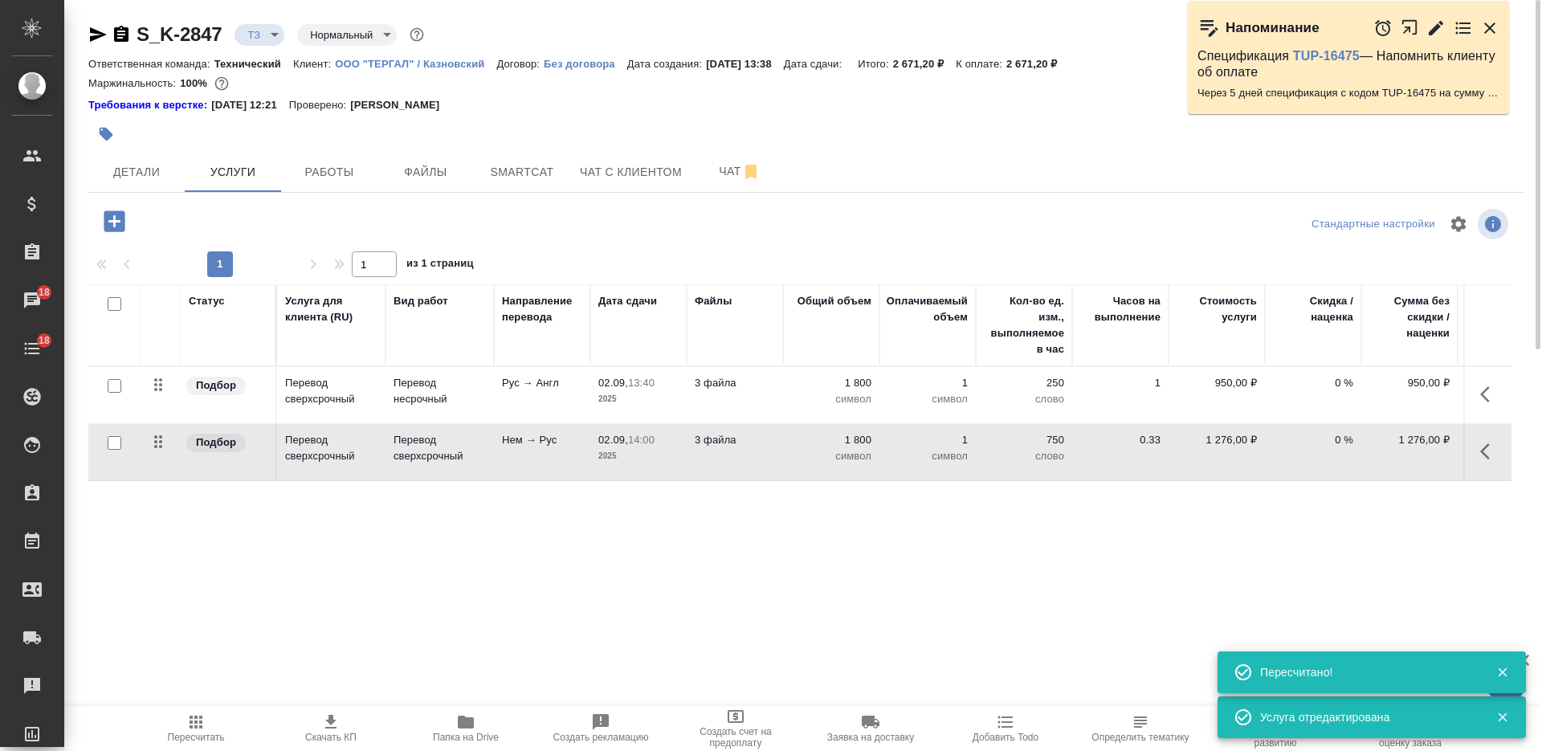
click at [109, 442] on input "checkbox" at bounding box center [115, 443] width 14 height 14
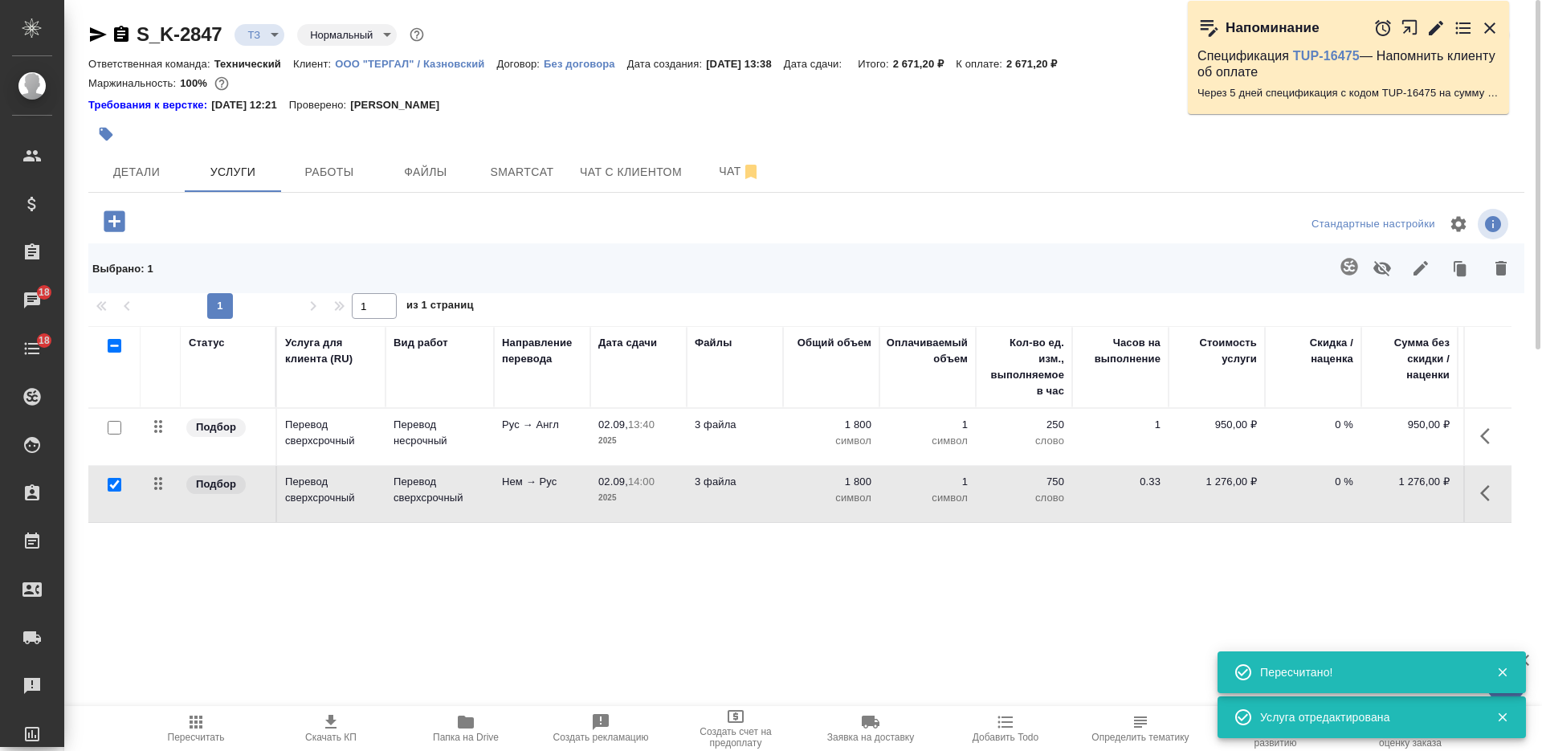
click at [1353, 267] on icon "button" at bounding box center [1348, 266] width 17 height 17
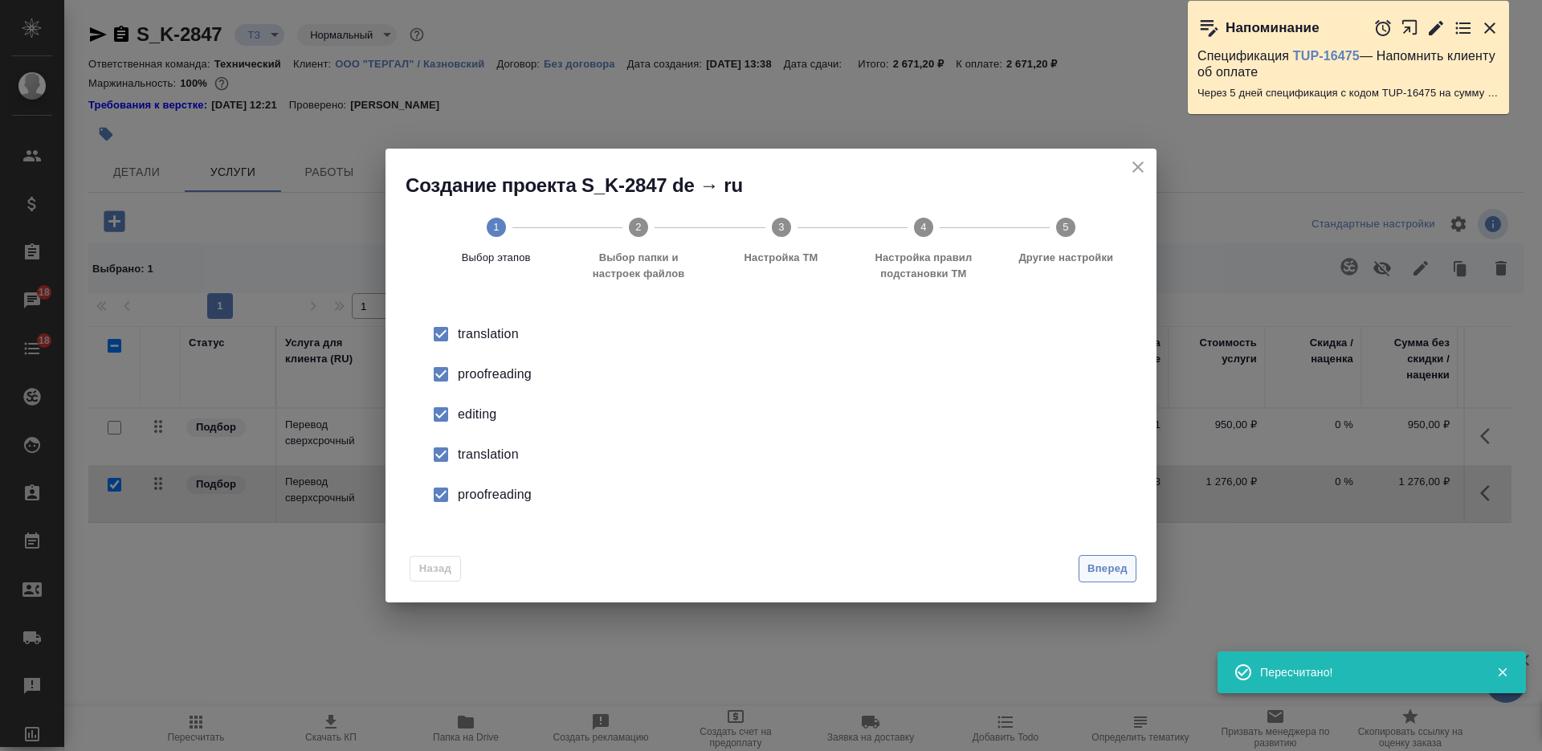
click at [1132, 575] on button "Вперед" at bounding box center [1107, 569] width 58 height 28
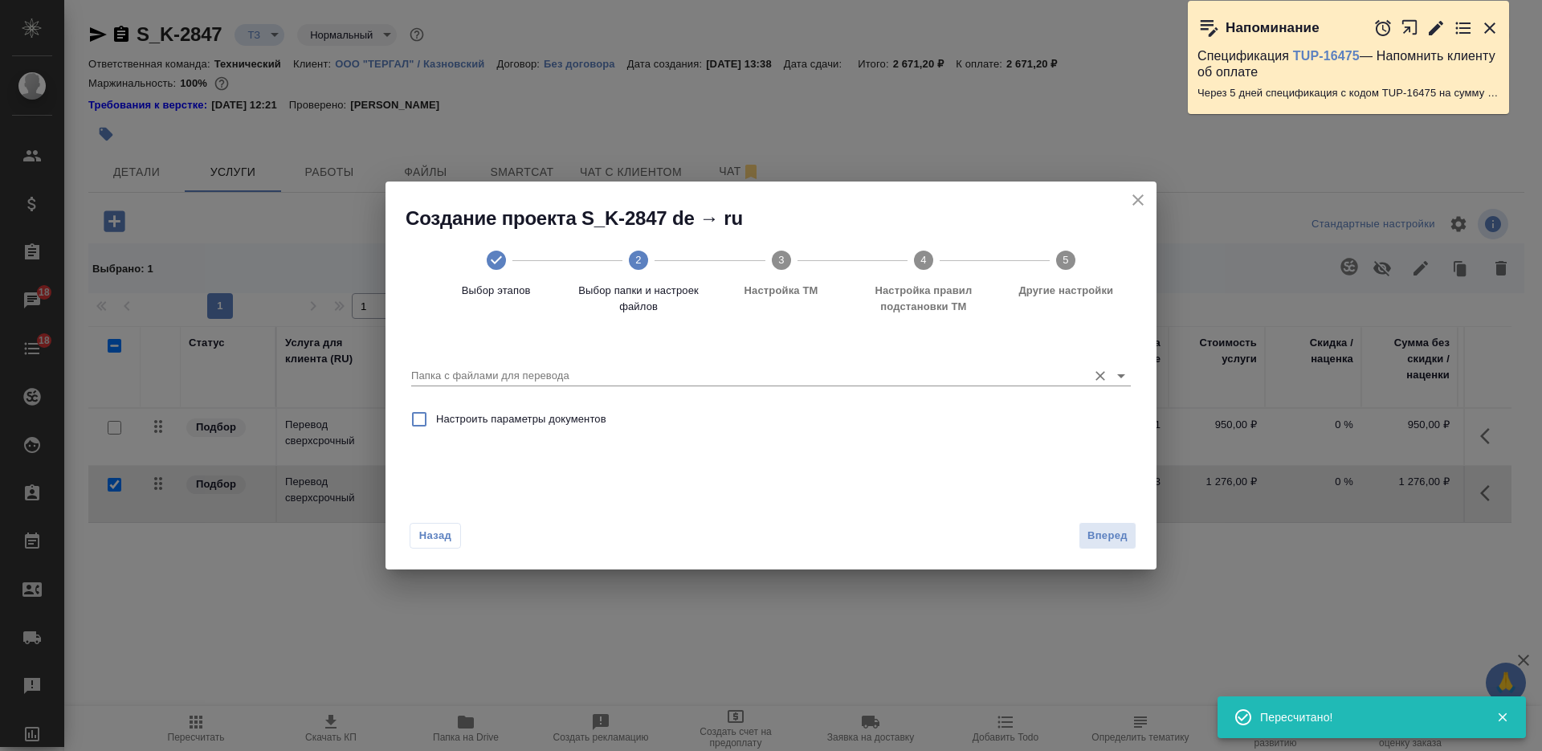
click at [918, 373] on input "Папка с файлами для перевода" at bounding box center [745, 375] width 668 height 19
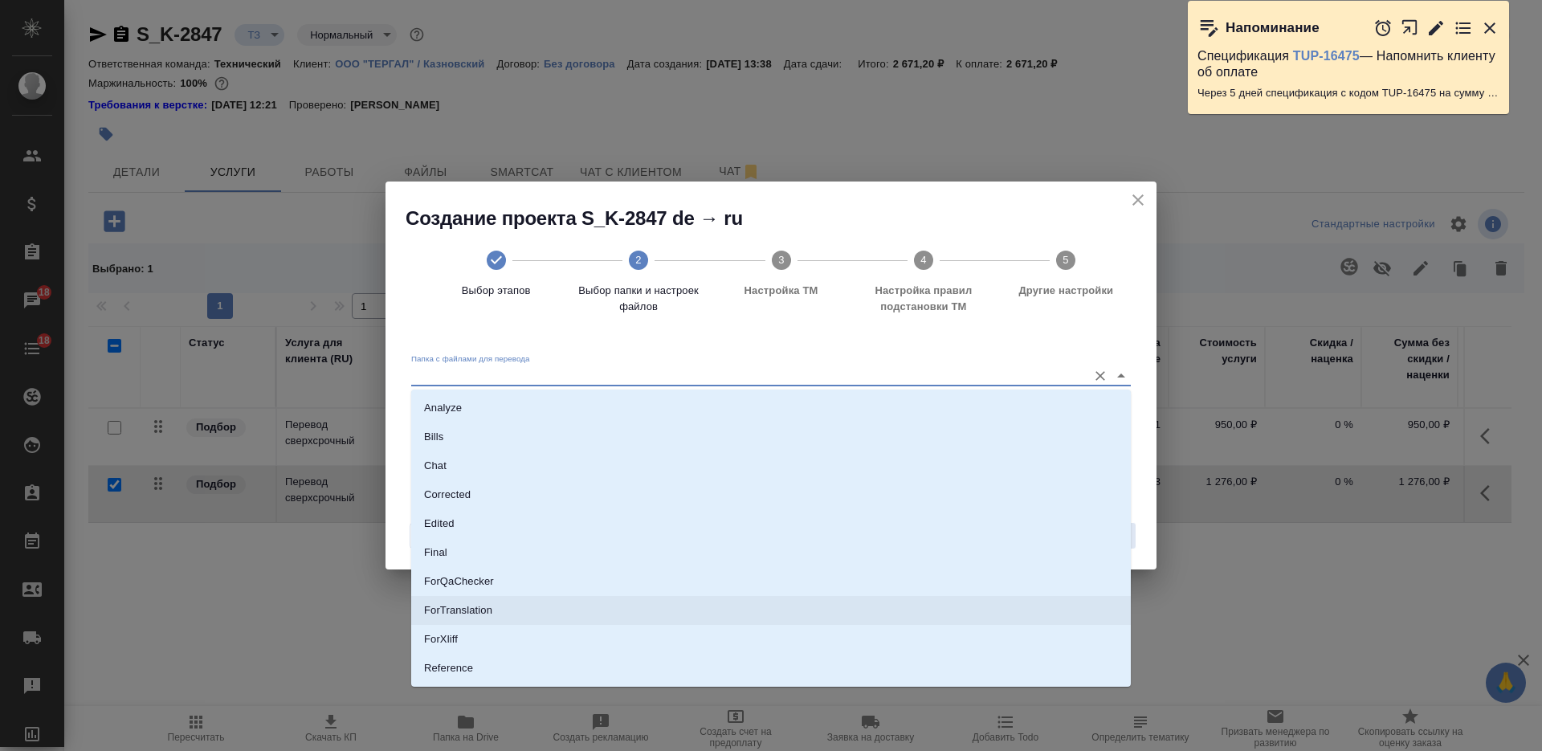
scroll to position [84, 0]
click at [780, 612] on li "Source" at bounding box center [770, 613] width 719 height 29
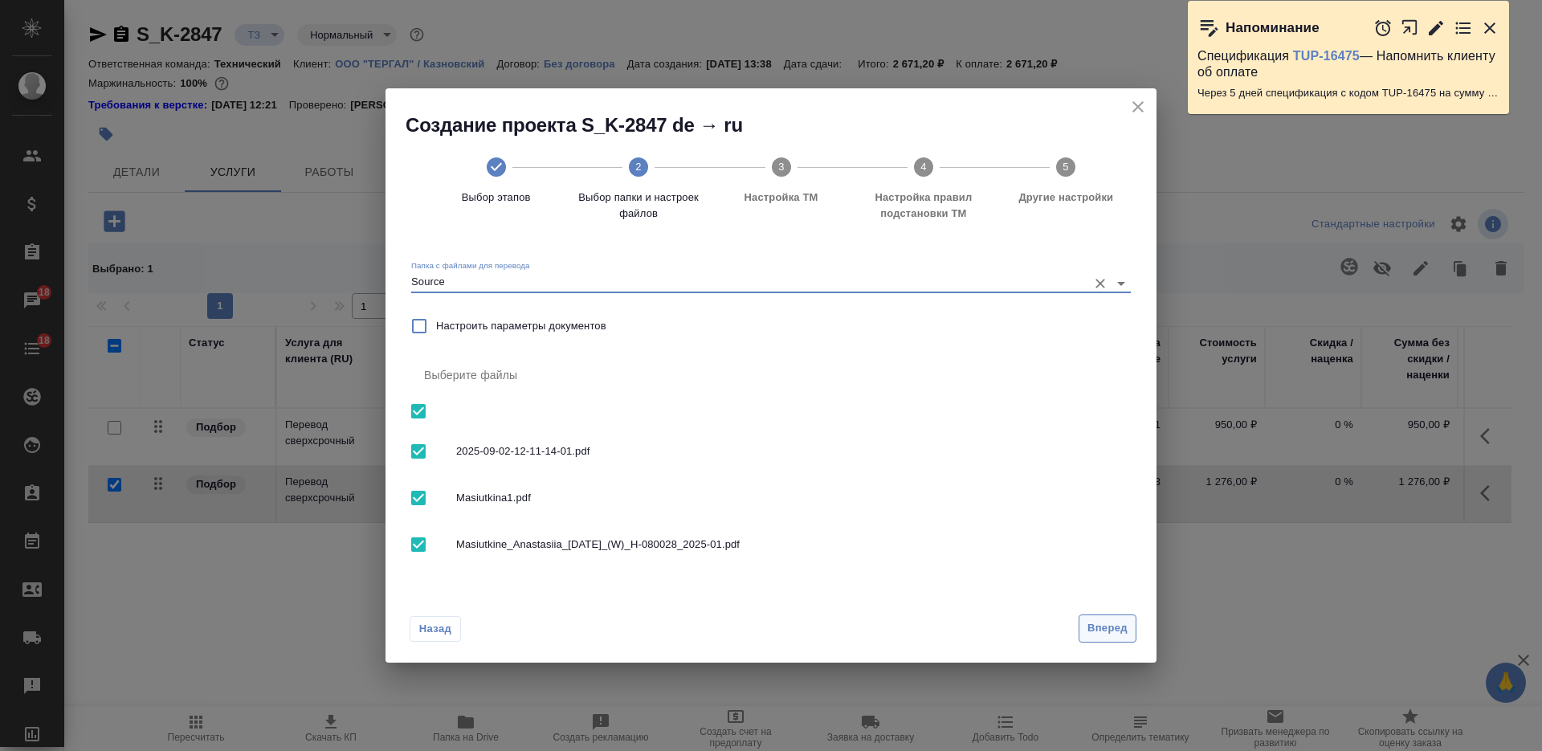
click at [1085, 622] on button "Вперед" at bounding box center [1107, 628] width 58 height 28
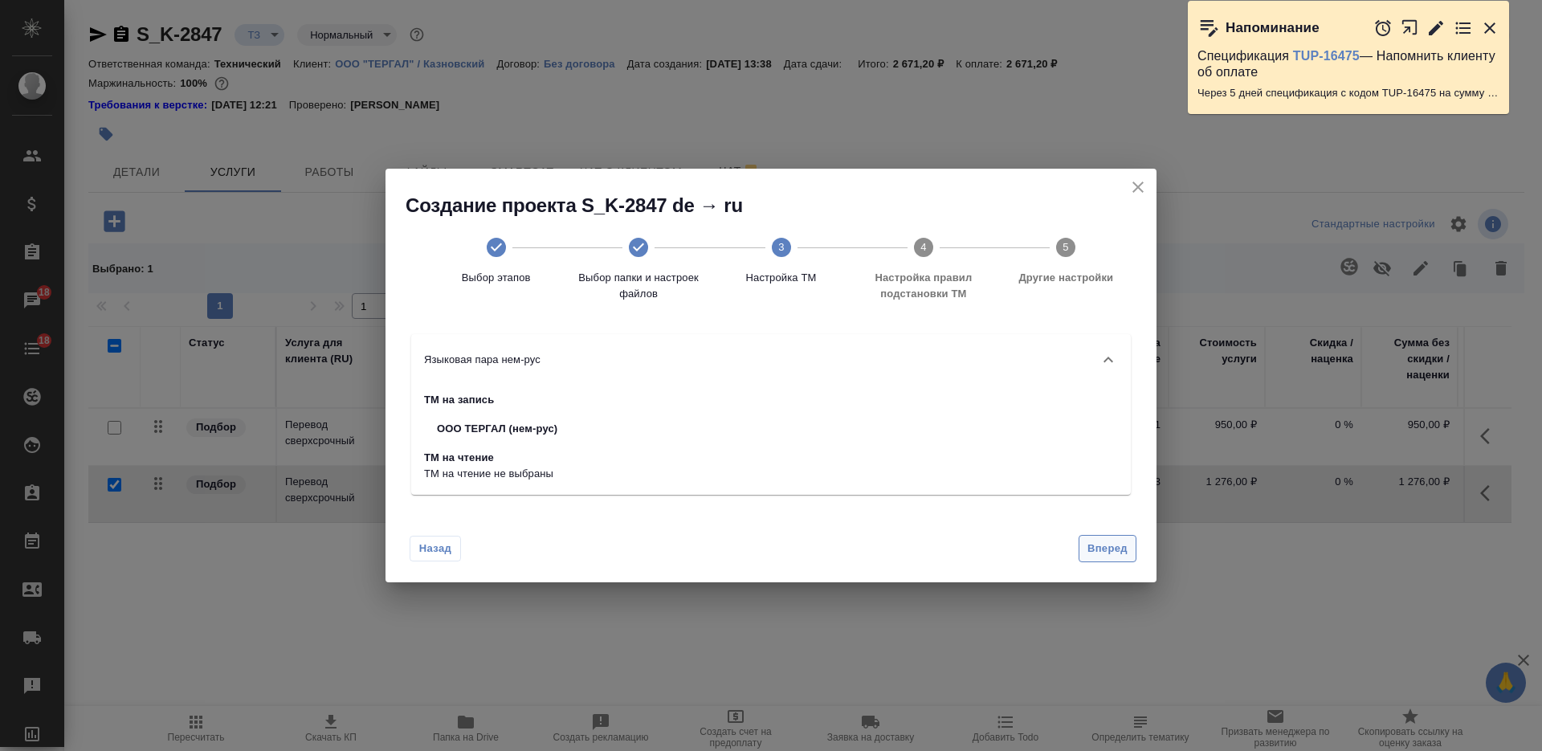
click at [1094, 561] on button "Вперед" at bounding box center [1107, 549] width 58 height 28
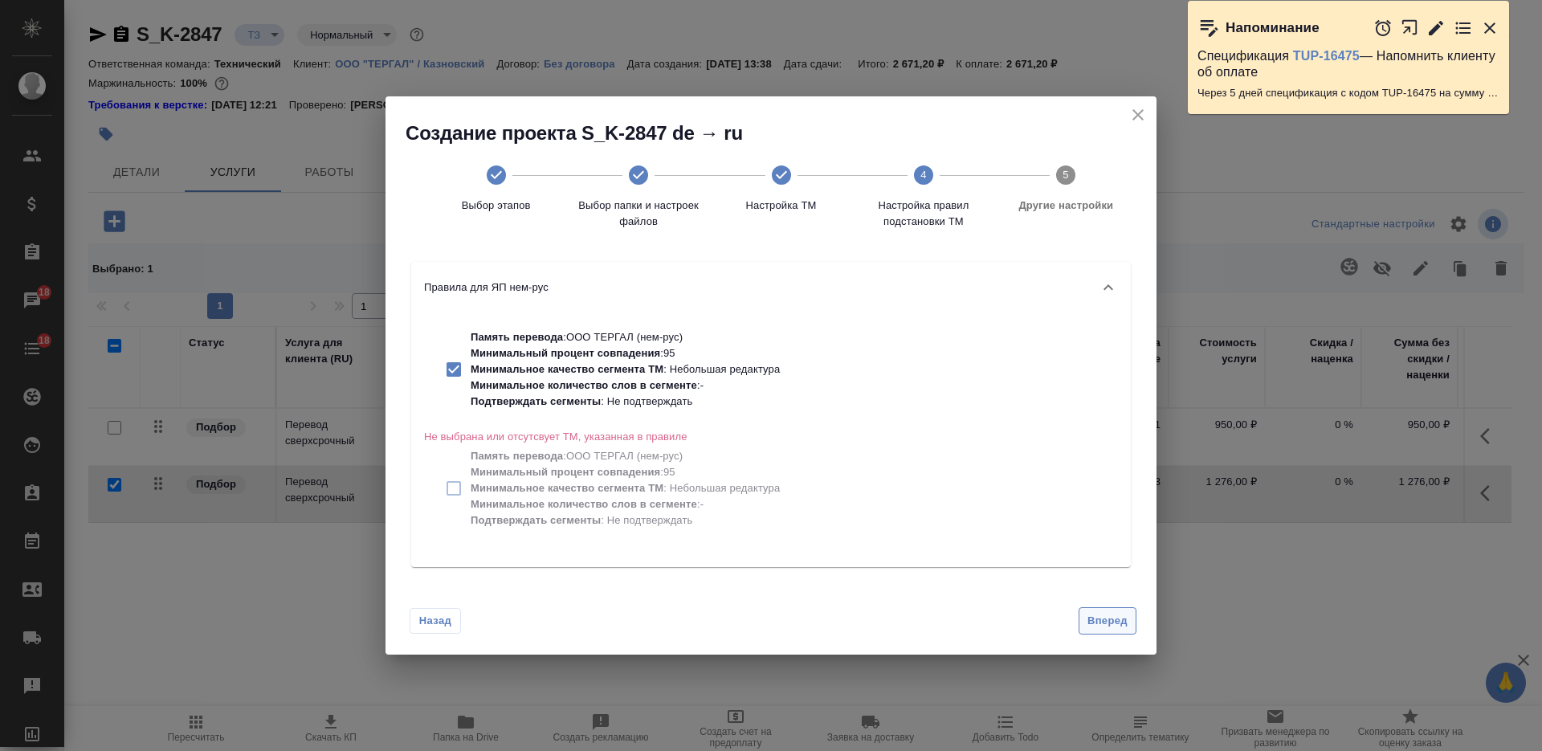
click at [1124, 620] on span "Вперед" at bounding box center [1107, 621] width 40 height 18
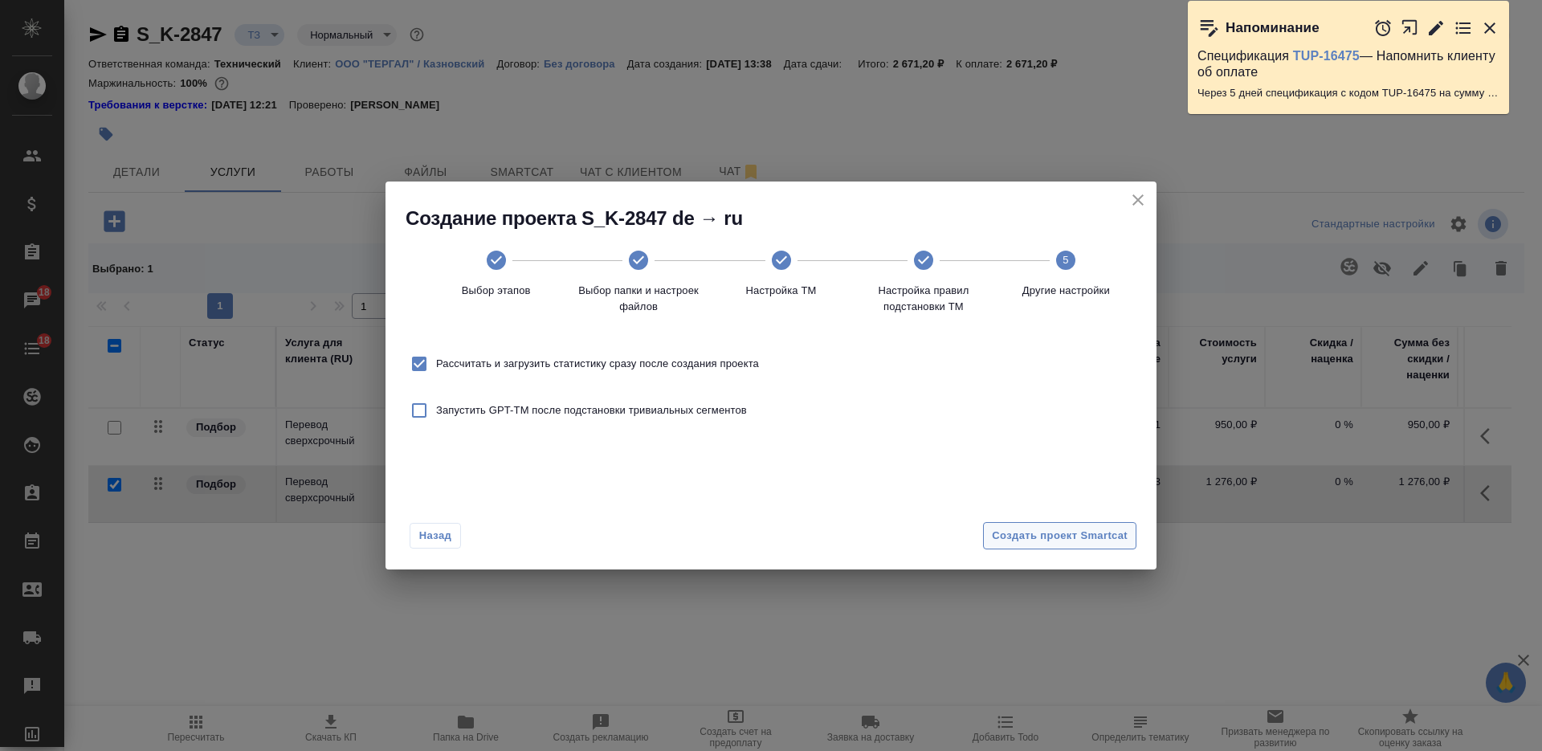
click at [1091, 536] on span "Создать проект Smartcat" at bounding box center [1060, 536] width 136 height 18
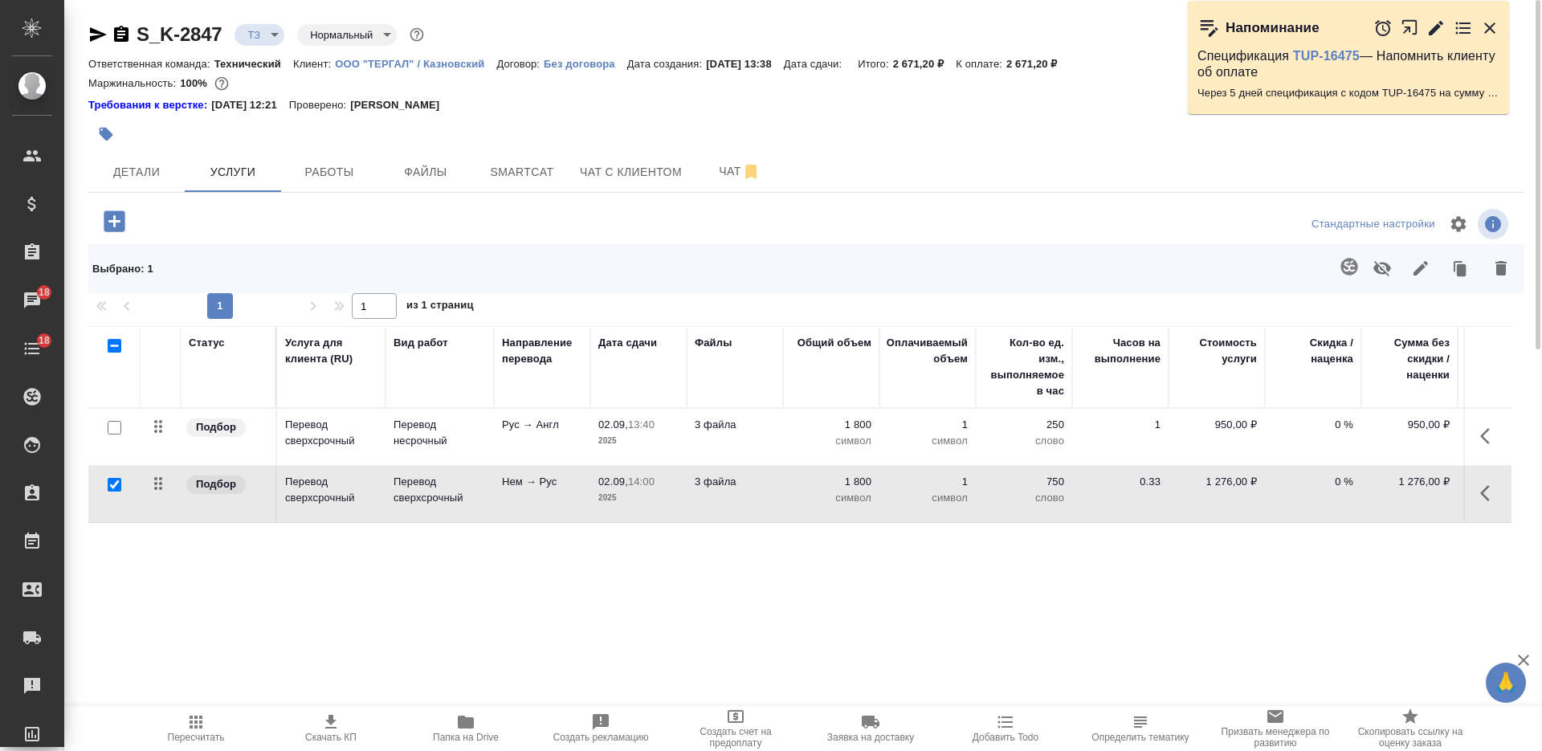
click at [119, 479] on input "checkbox" at bounding box center [115, 485] width 14 height 14
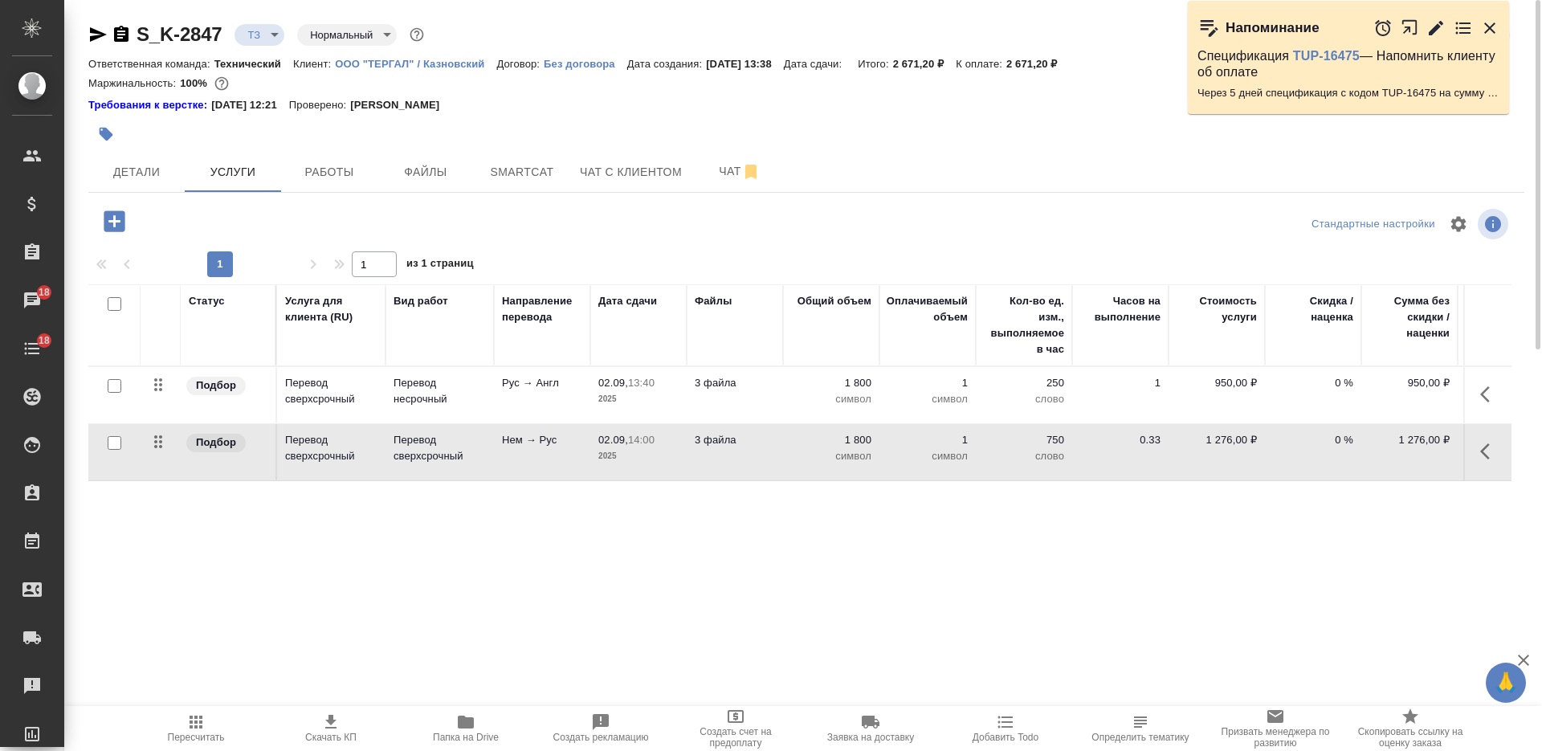
click at [118, 387] on input "checkbox" at bounding box center [115, 386] width 14 height 14
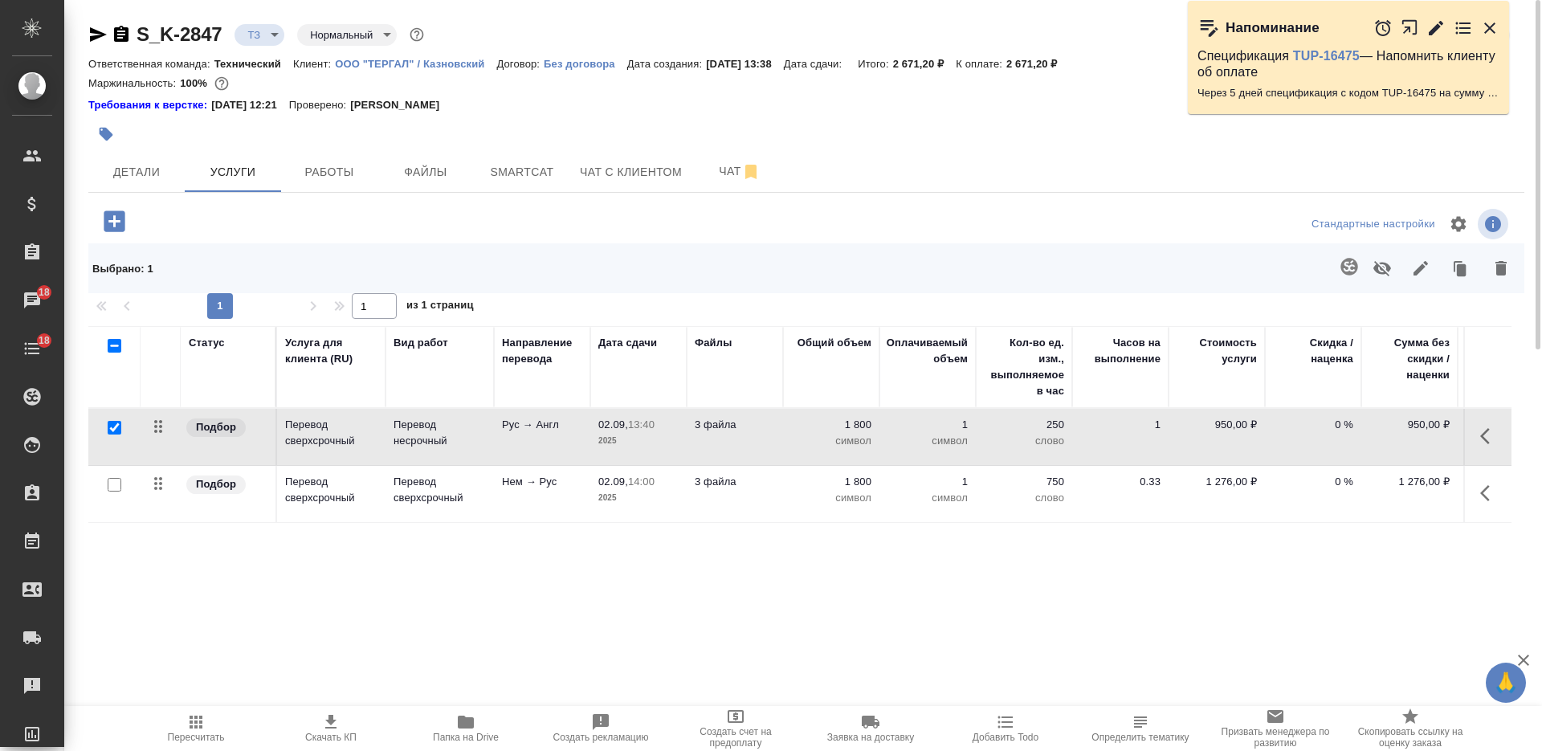
click at [1342, 274] on icon "button" at bounding box center [1348, 266] width 19 height 19
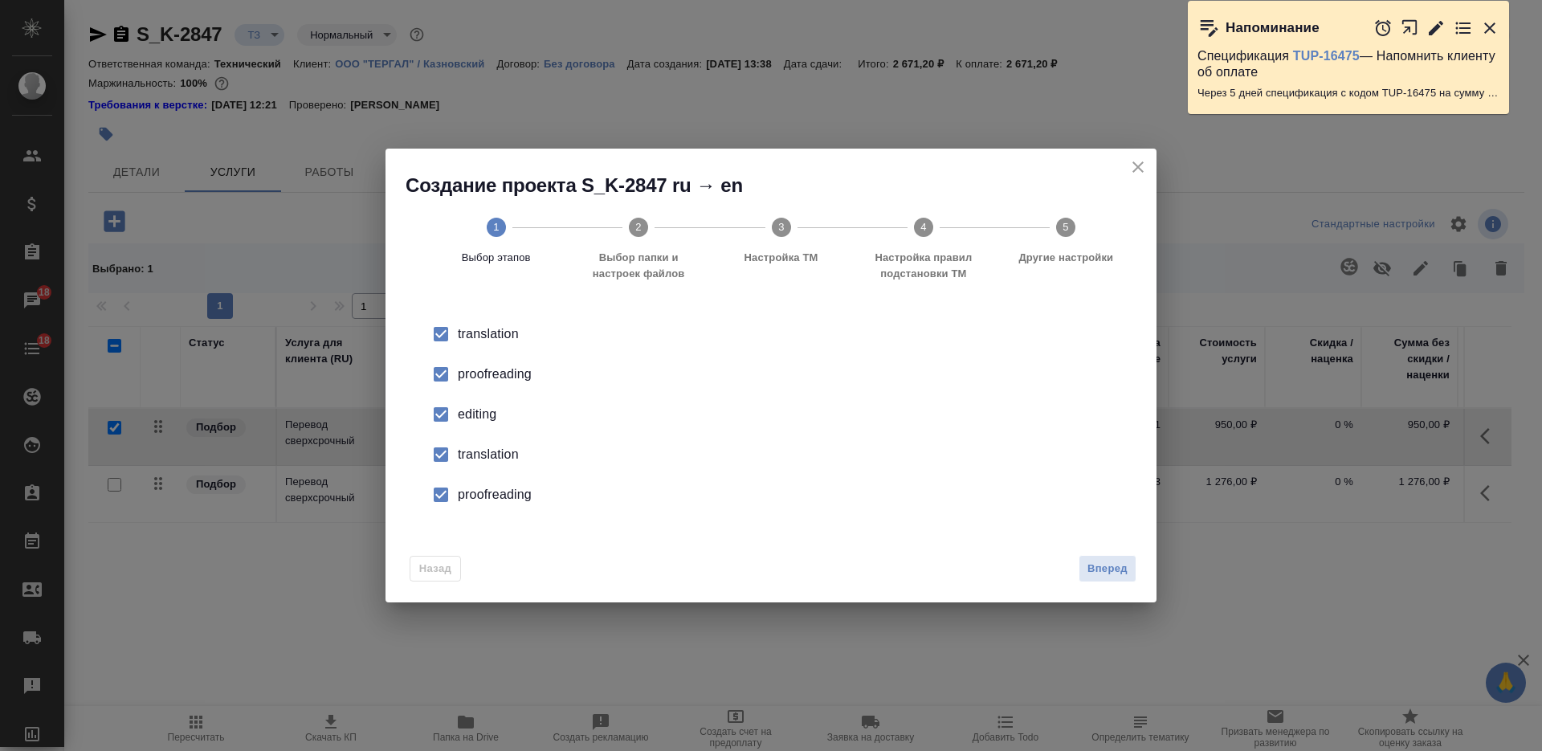
click at [1135, 585] on div "Назад Вперед" at bounding box center [770, 565] width 771 height 75
click at [1124, 571] on span "Вперед" at bounding box center [1107, 569] width 40 height 18
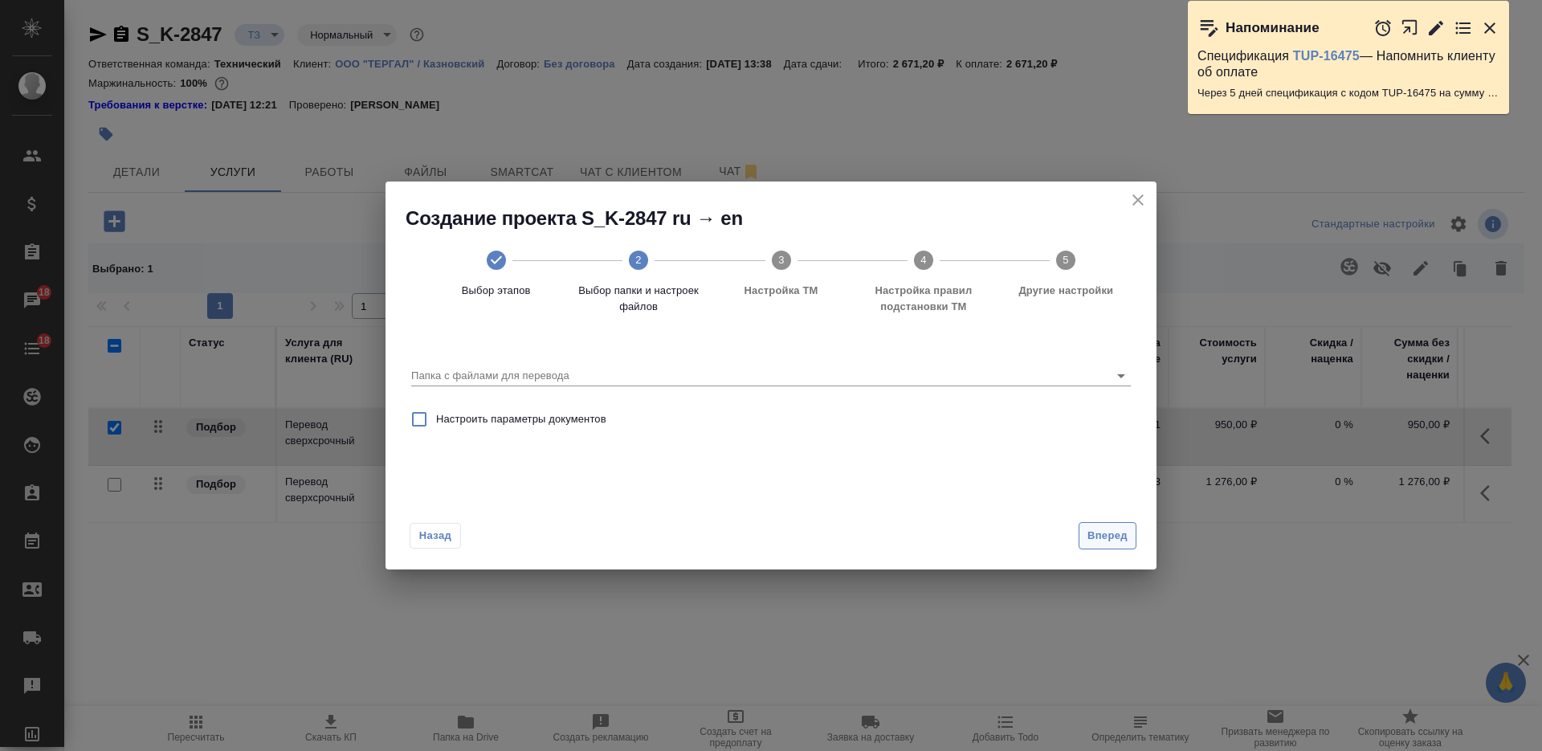
click at [1094, 532] on span "Вперед" at bounding box center [1107, 536] width 40 height 18
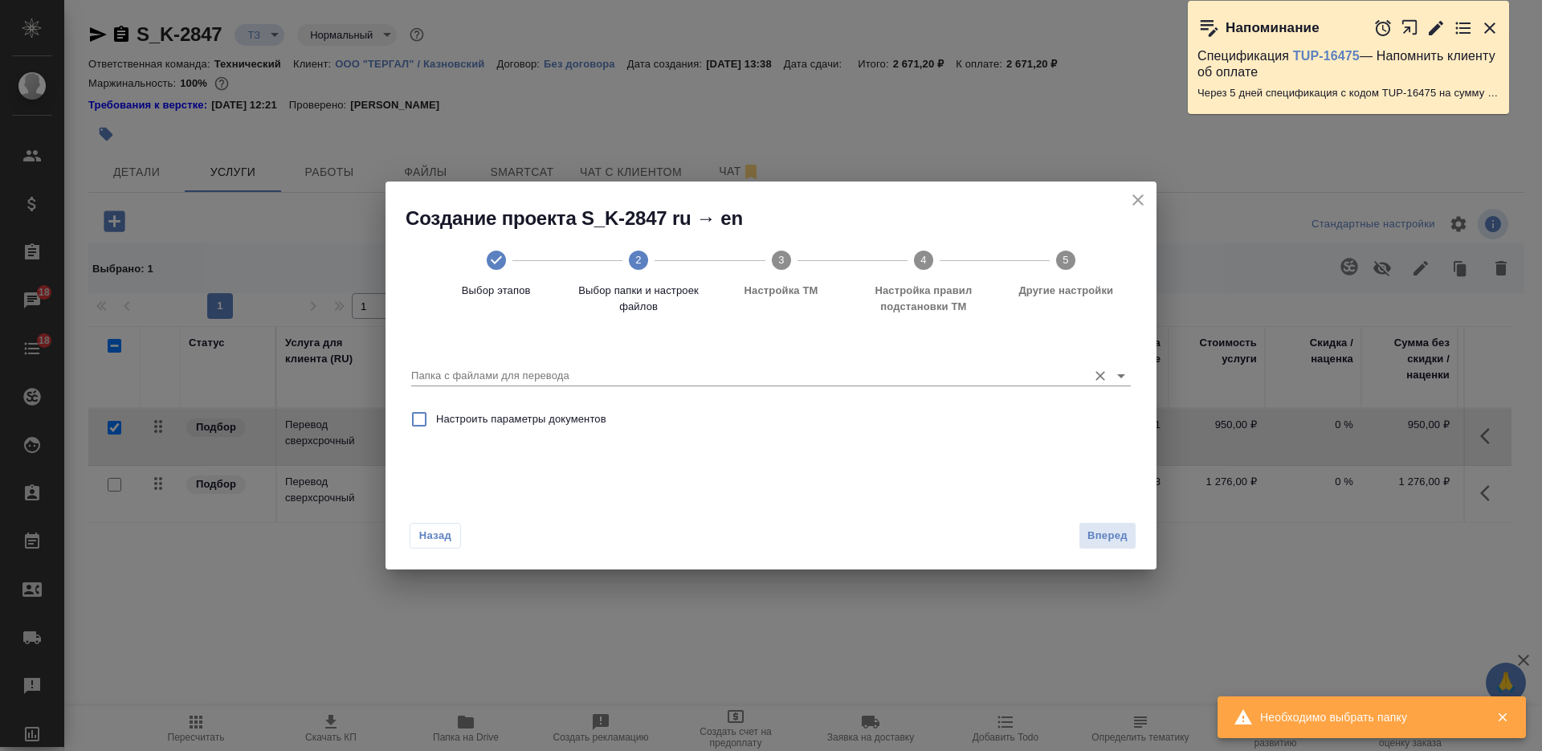
click at [1009, 389] on div "Папка с файлами для перевода" at bounding box center [770, 368] width 719 height 43
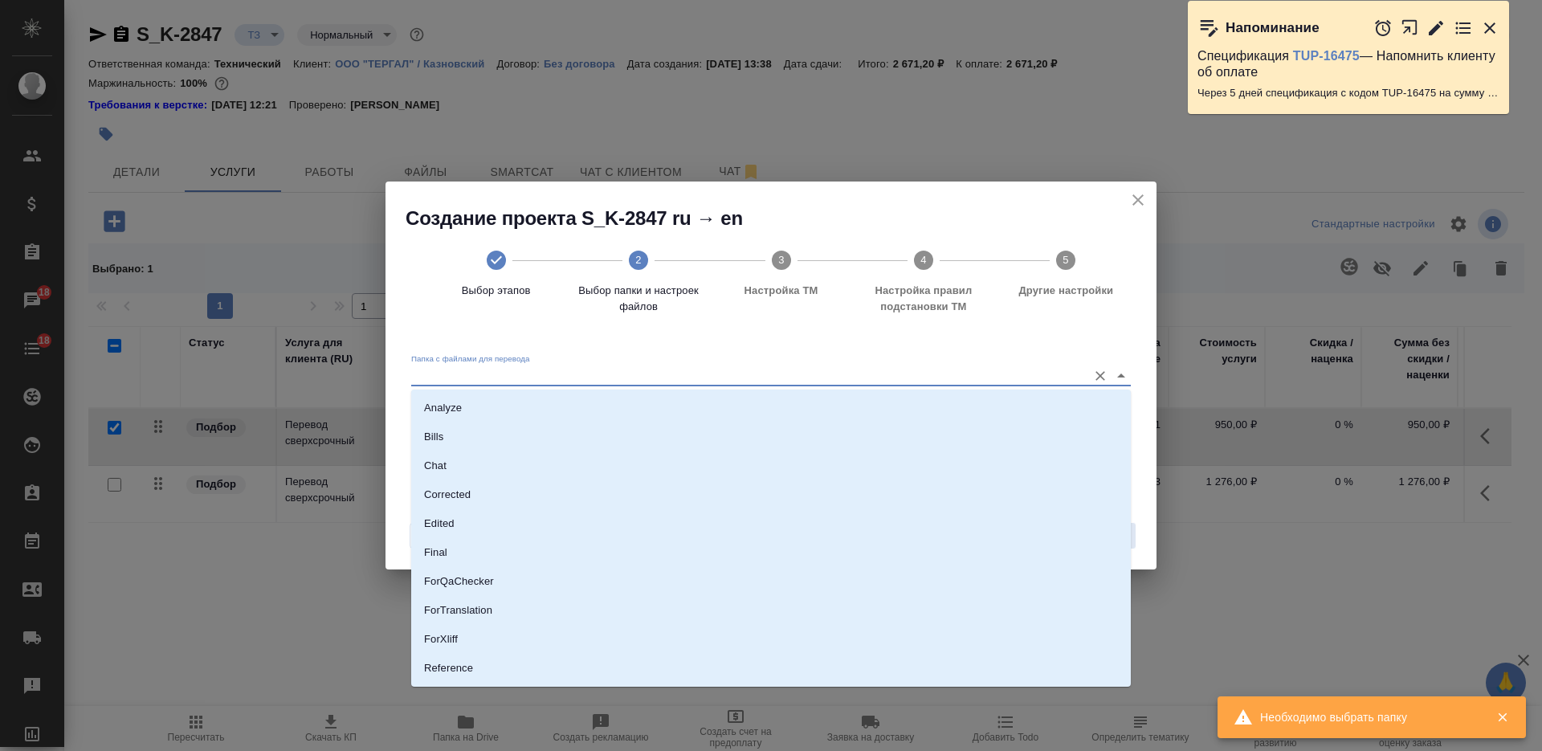
click at [990, 377] on input "Папка с файлами для перевода" at bounding box center [745, 375] width 668 height 19
click at [674, 334] on div "Папка с файлами для перевода Настроить параметры документов" at bounding box center [770, 414] width 771 height 161
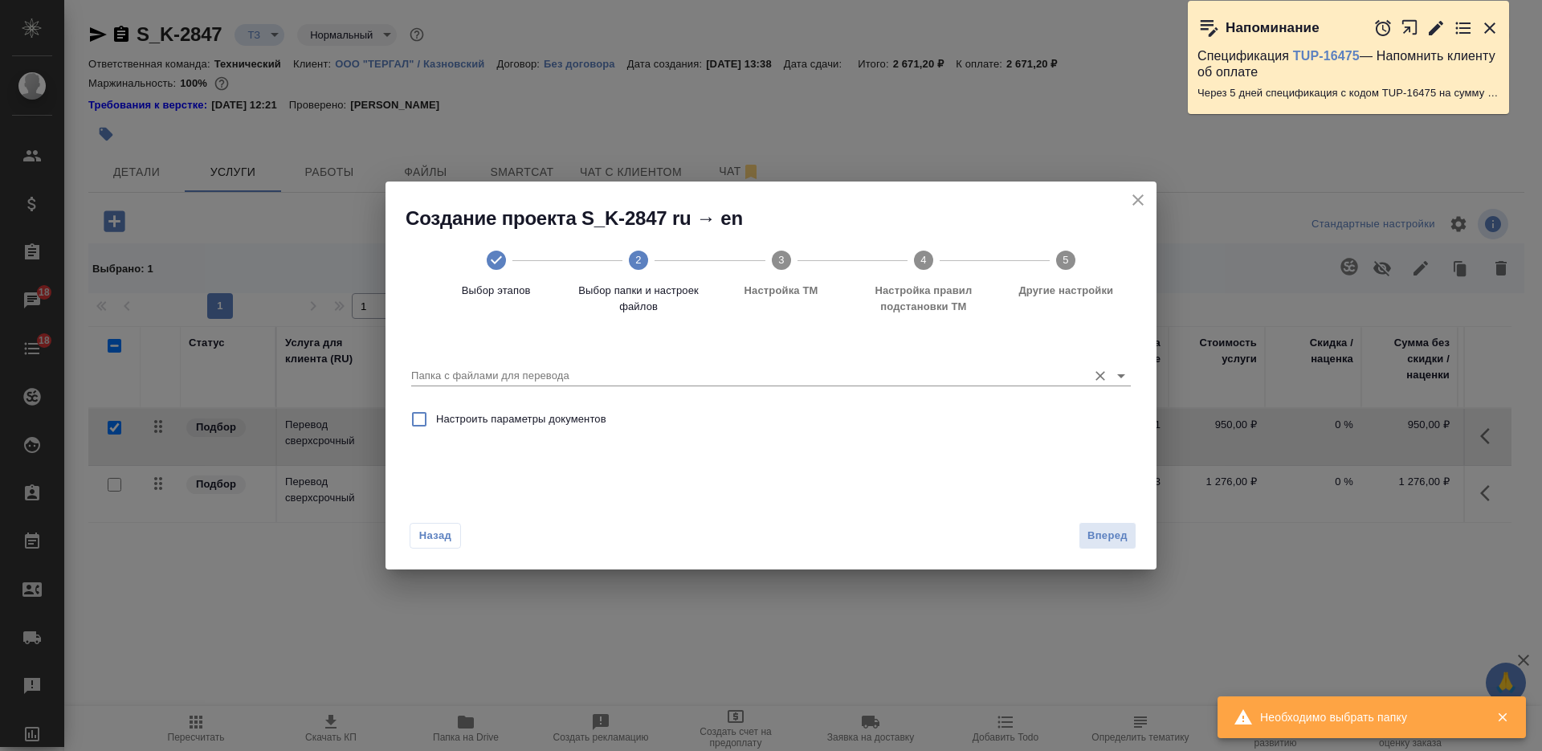
click at [699, 366] on input "Папка с файлами для перевода" at bounding box center [745, 375] width 668 height 19
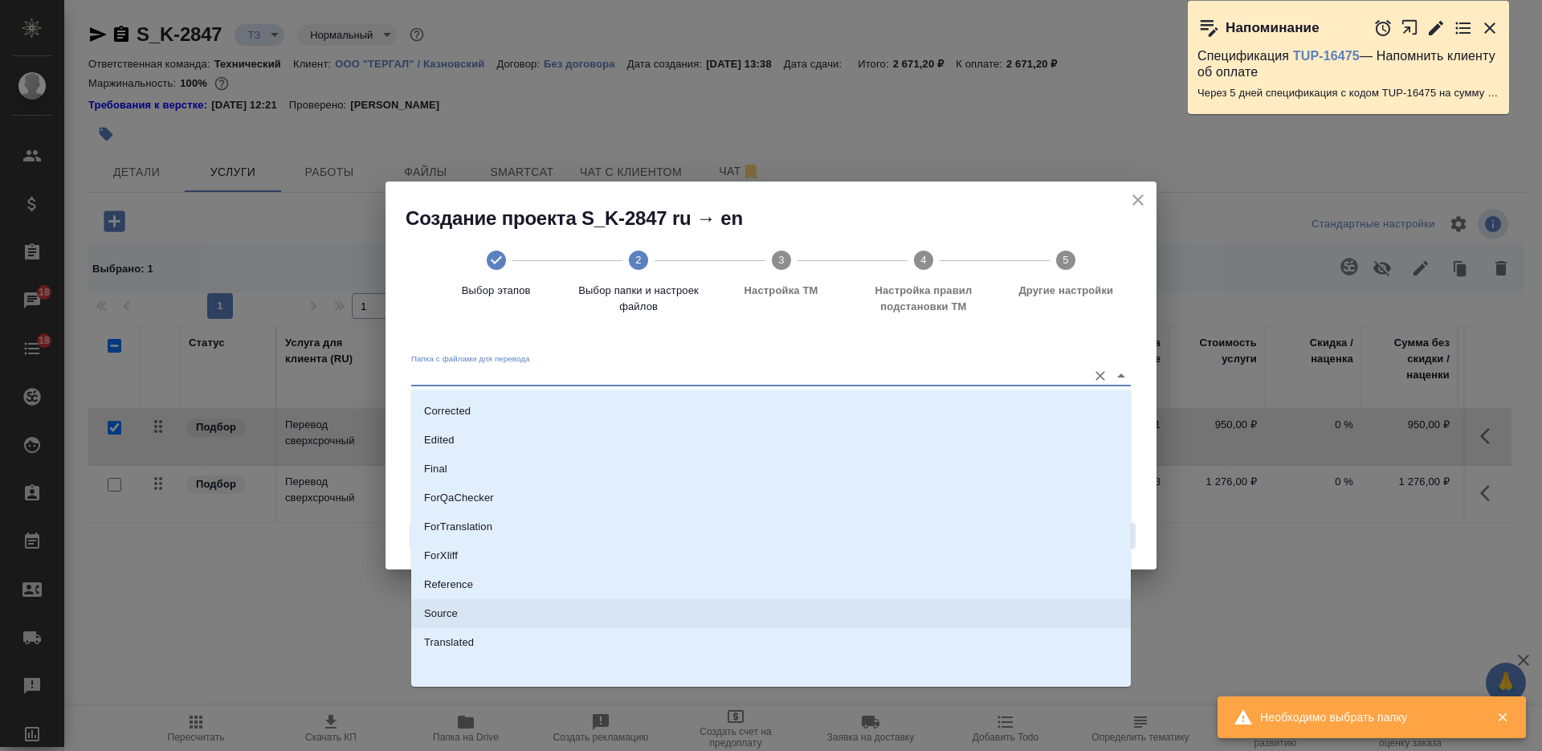
click at [608, 609] on li "Source" at bounding box center [770, 613] width 719 height 29
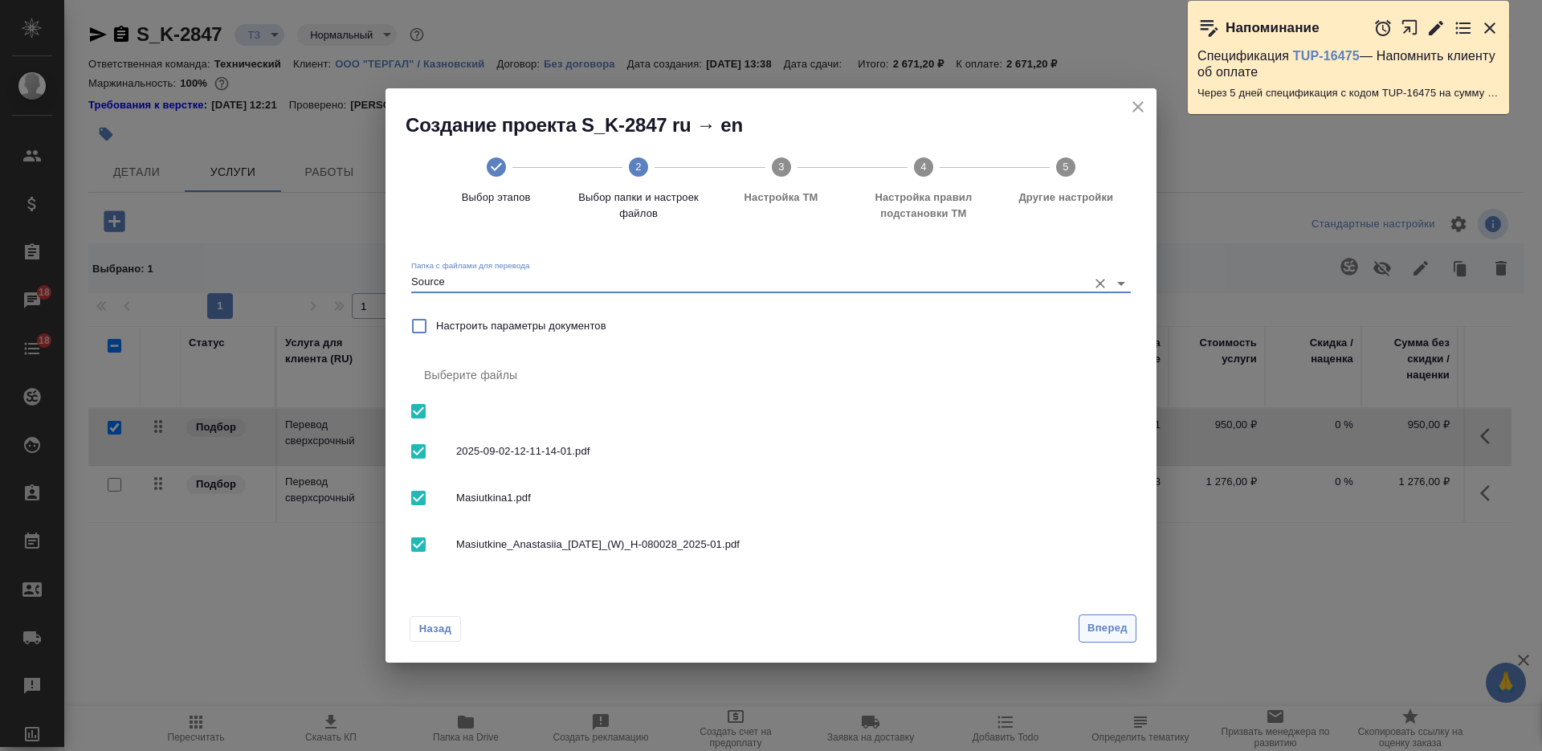
click at [1099, 628] on span "Вперед" at bounding box center [1107, 628] width 40 height 18
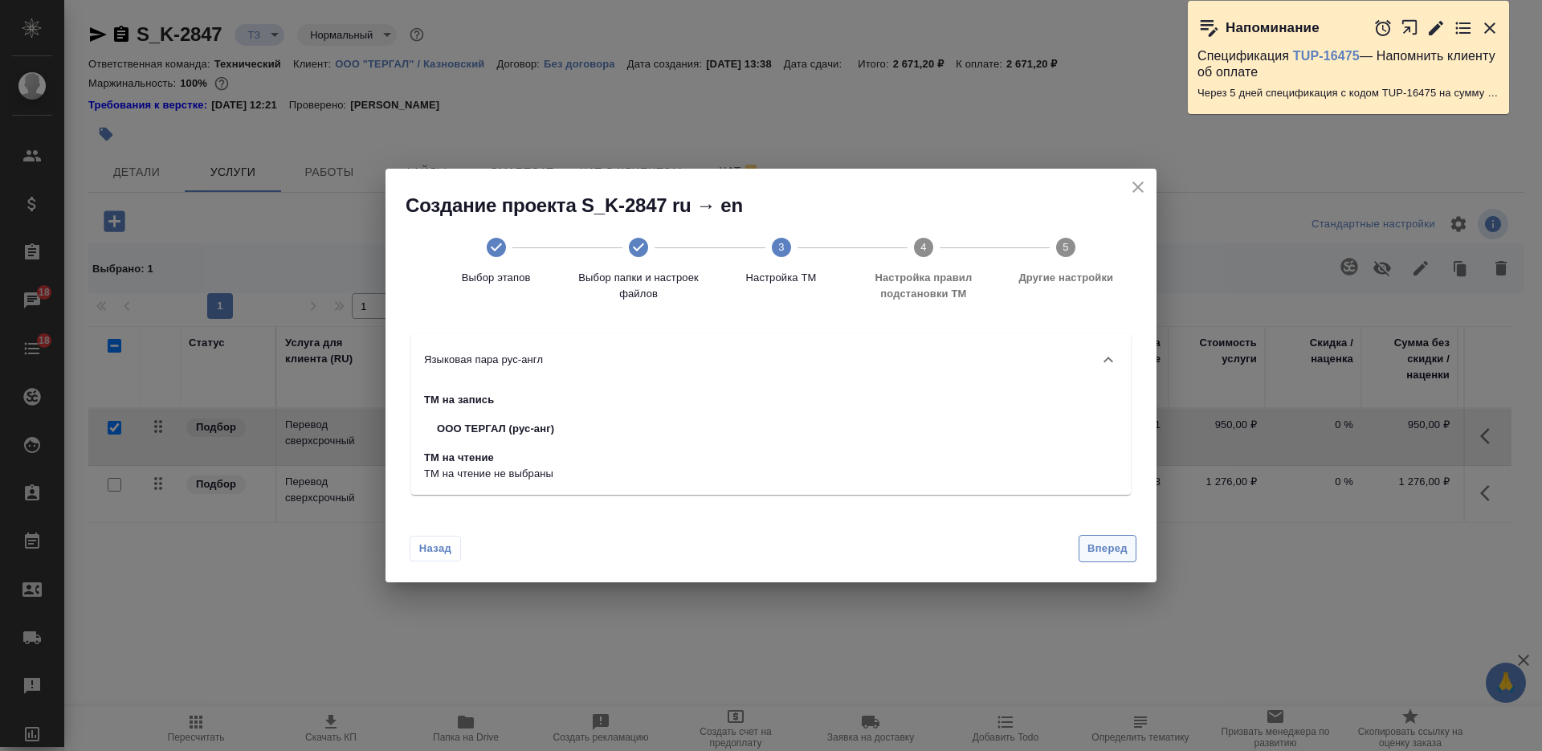
click at [1106, 552] on span "Вперед" at bounding box center [1107, 549] width 40 height 18
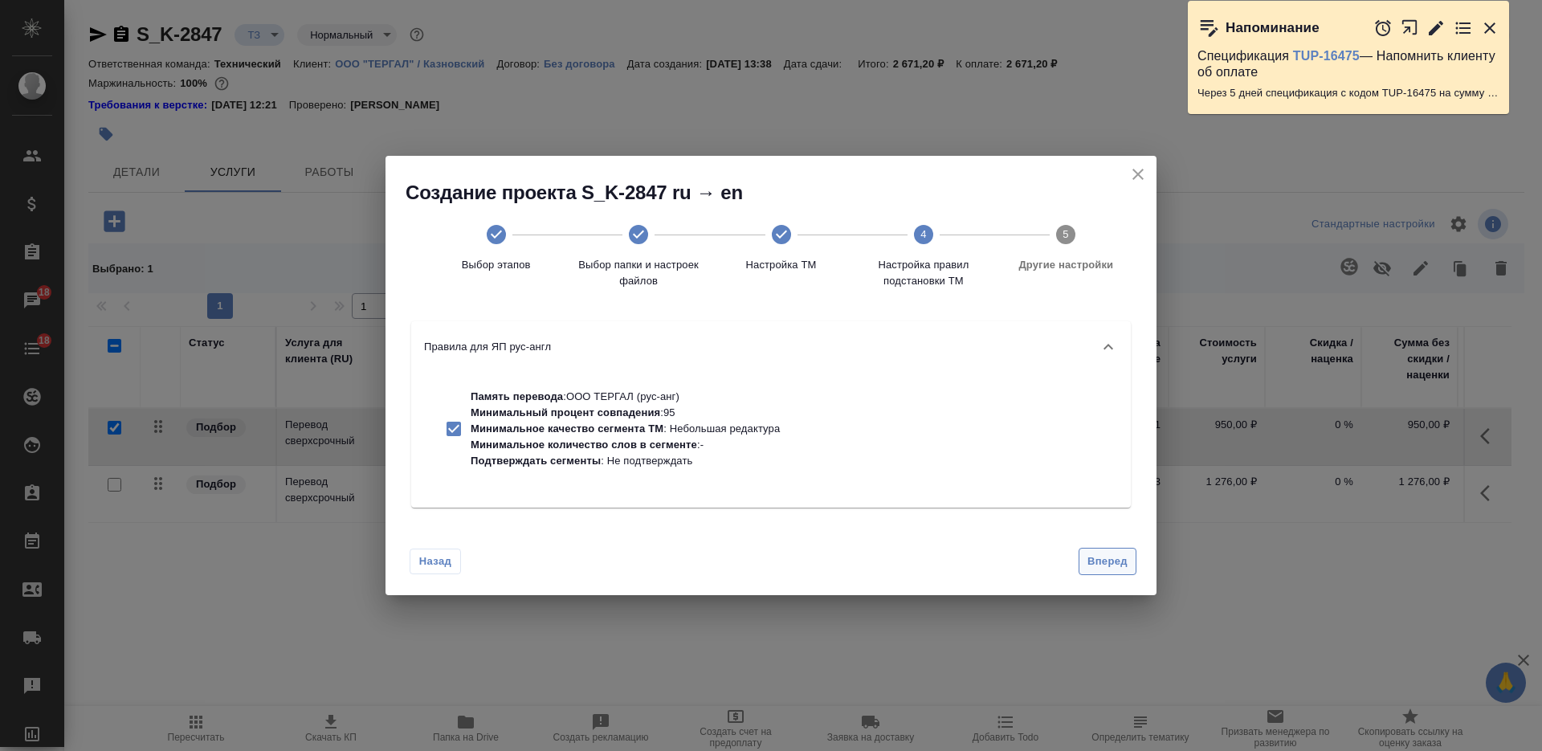
click at [1108, 570] on span "Вперед" at bounding box center [1107, 561] width 40 height 18
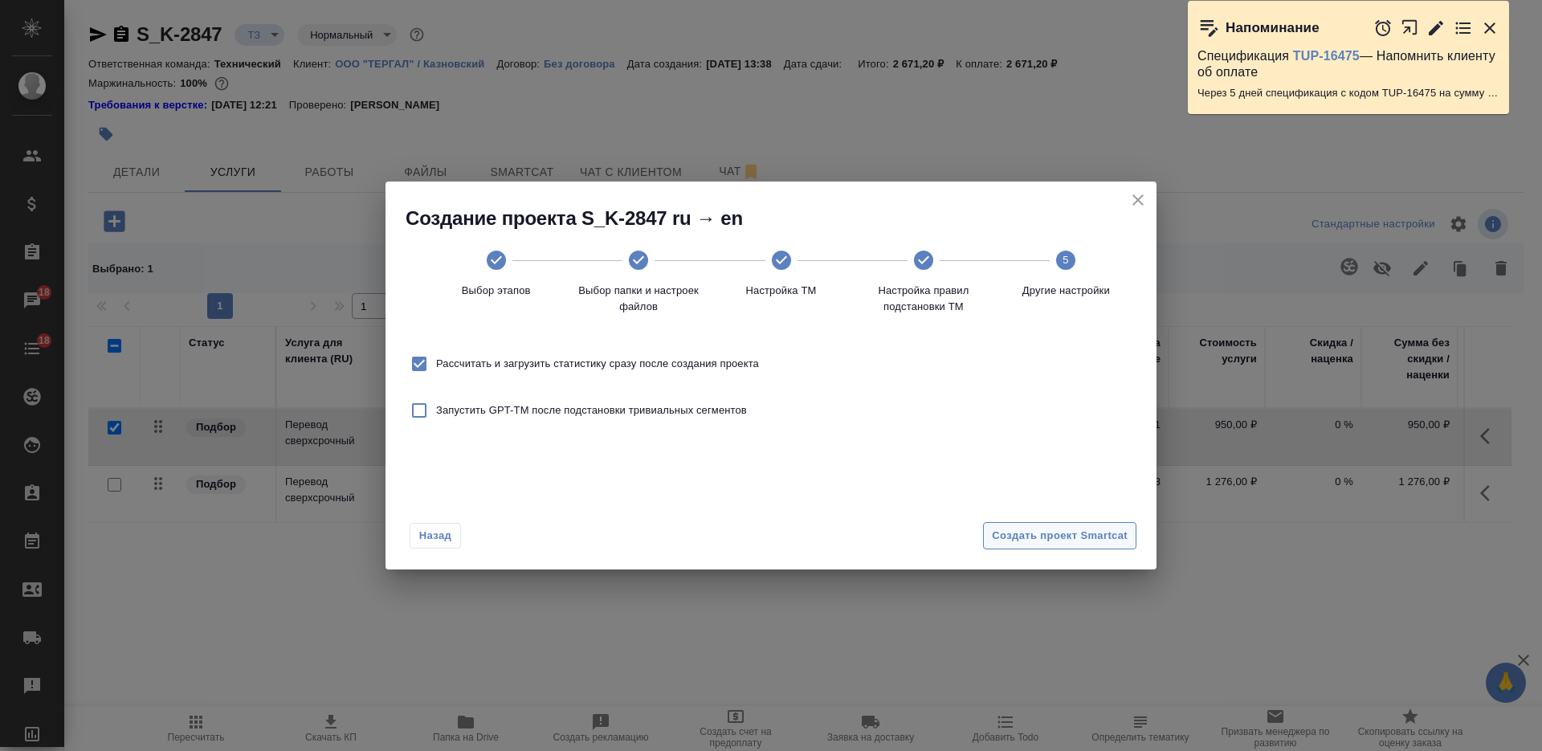
click at [1098, 540] on span "Создать проект Smartcat" at bounding box center [1060, 536] width 136 height 18
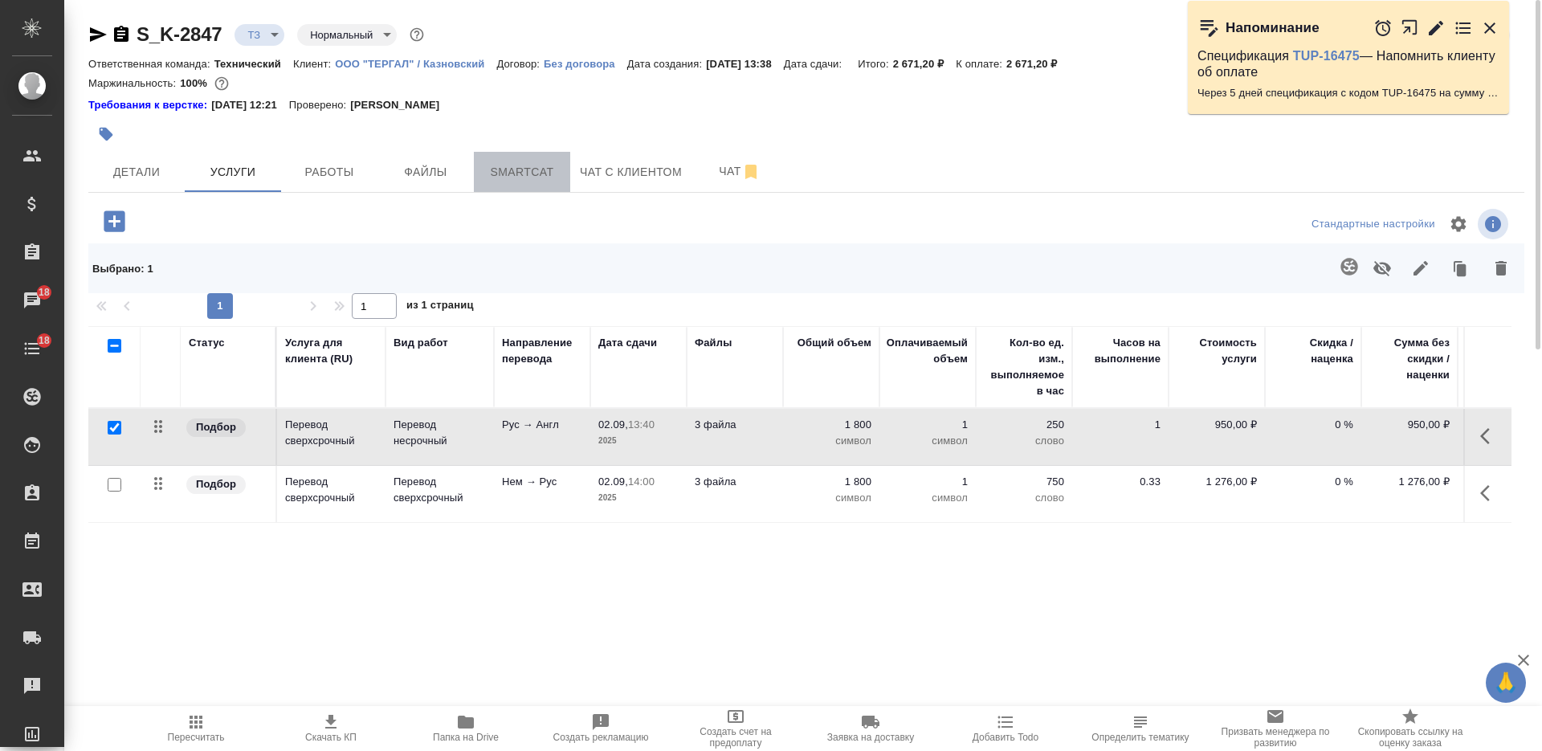
click at [516, 175] on span "Smartcat" at bounding box center [521, 172] width 77 height 20
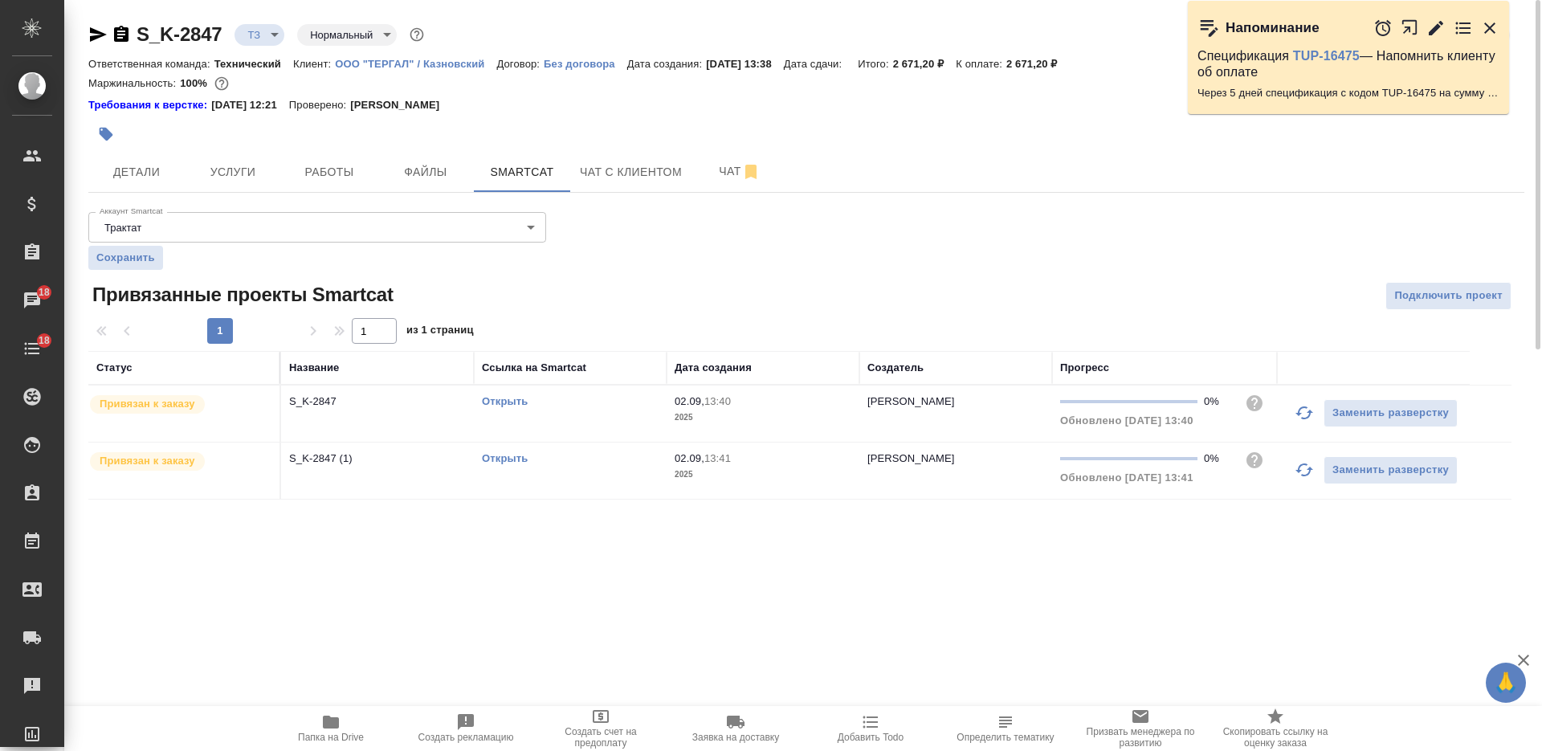
click at [499, 403] on link "Открыть" at bounding box center [505, 401] width 46 height 12
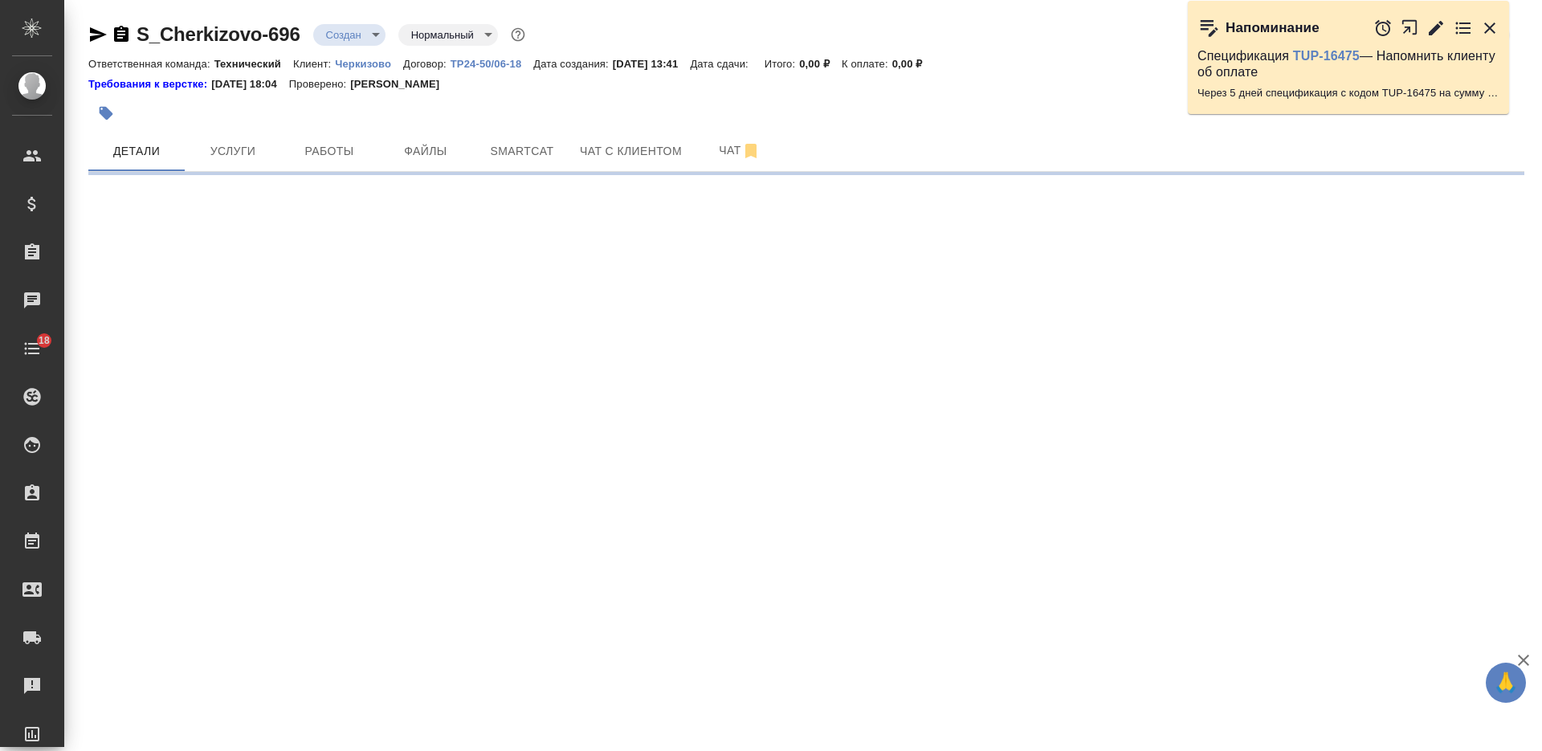
select select "RU"
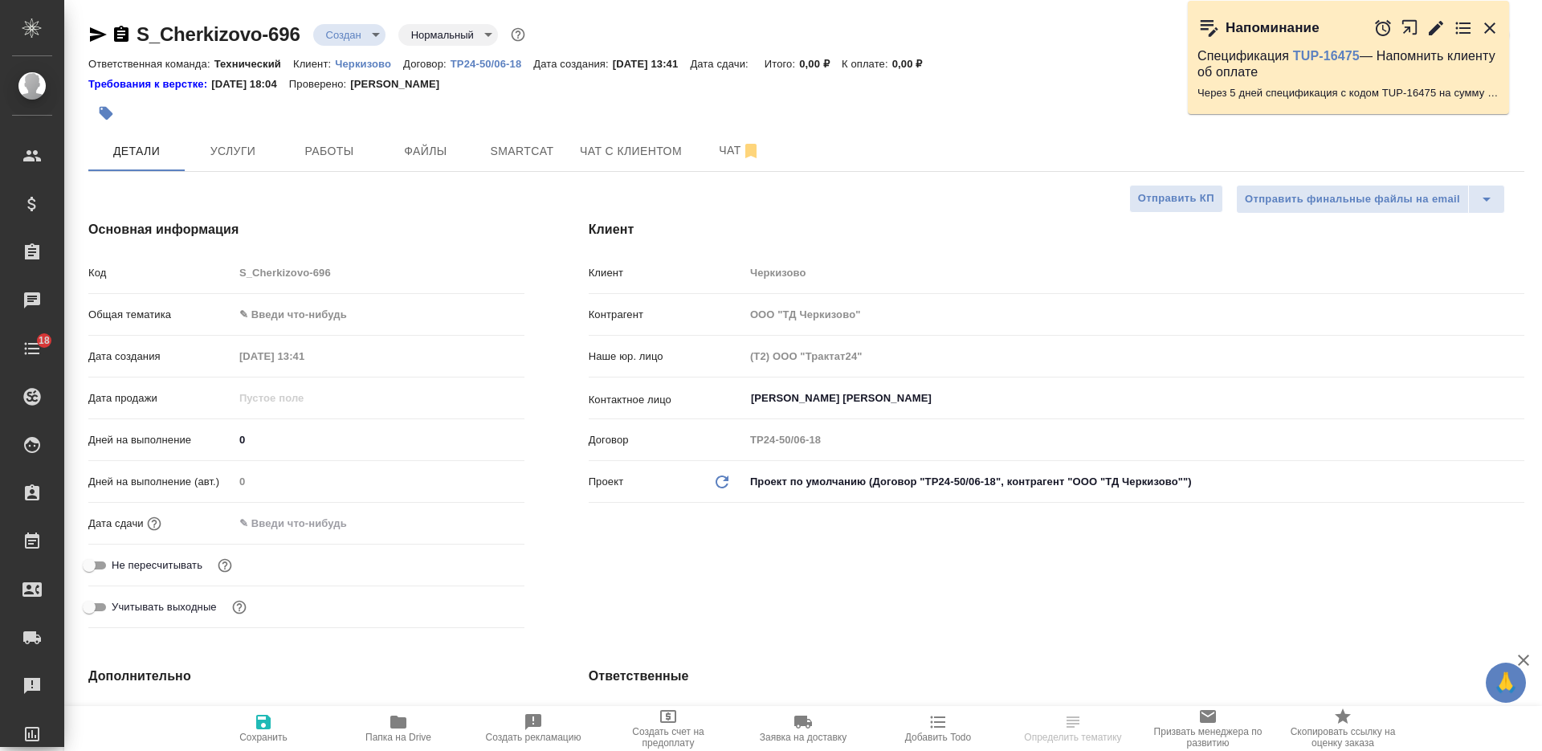
type textarea "x"
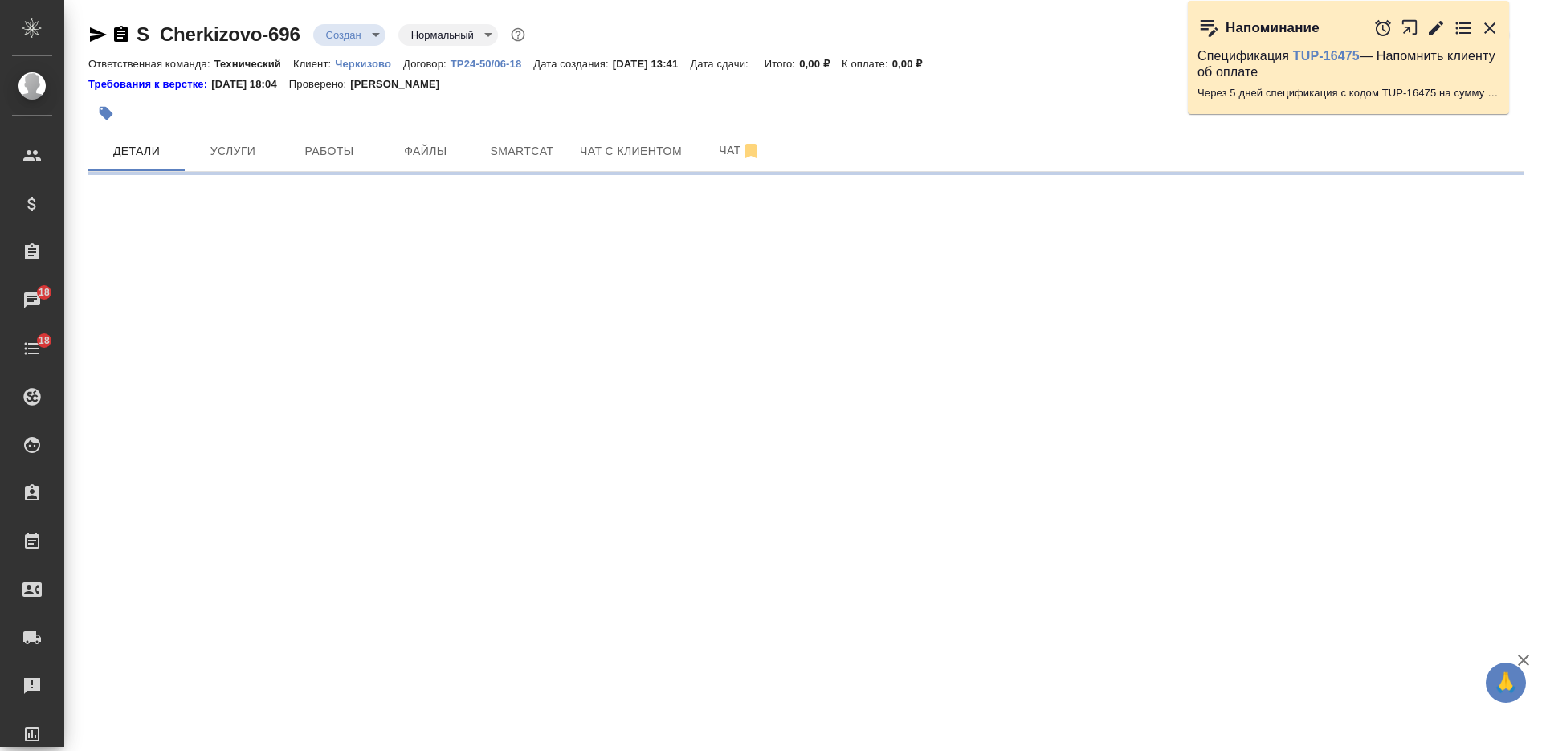
select select "RU"
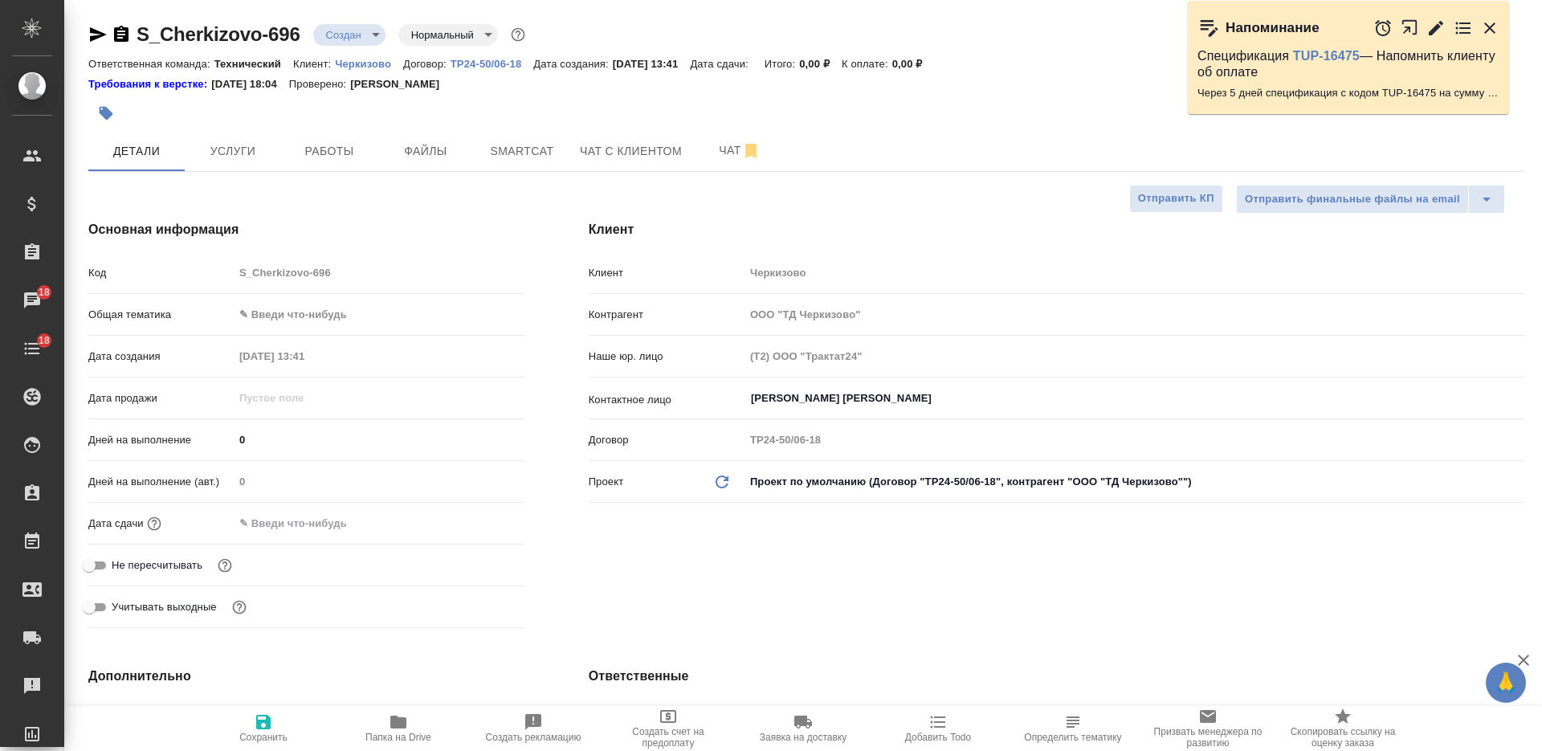
type textarea "x"
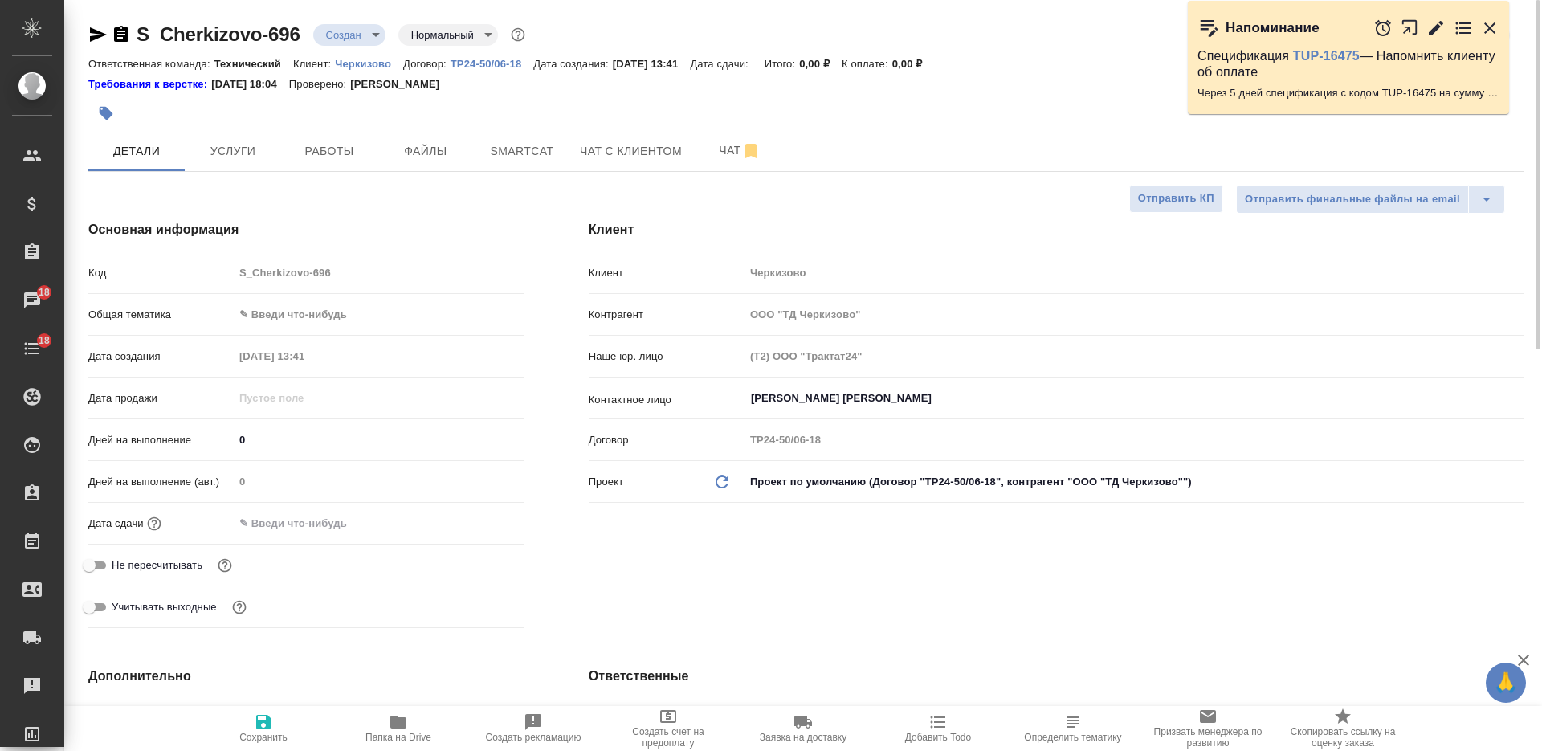
type textarea "x"
click at [449, 144] on span "Файлы" at bounding box center [425, 151] width 77 height 20
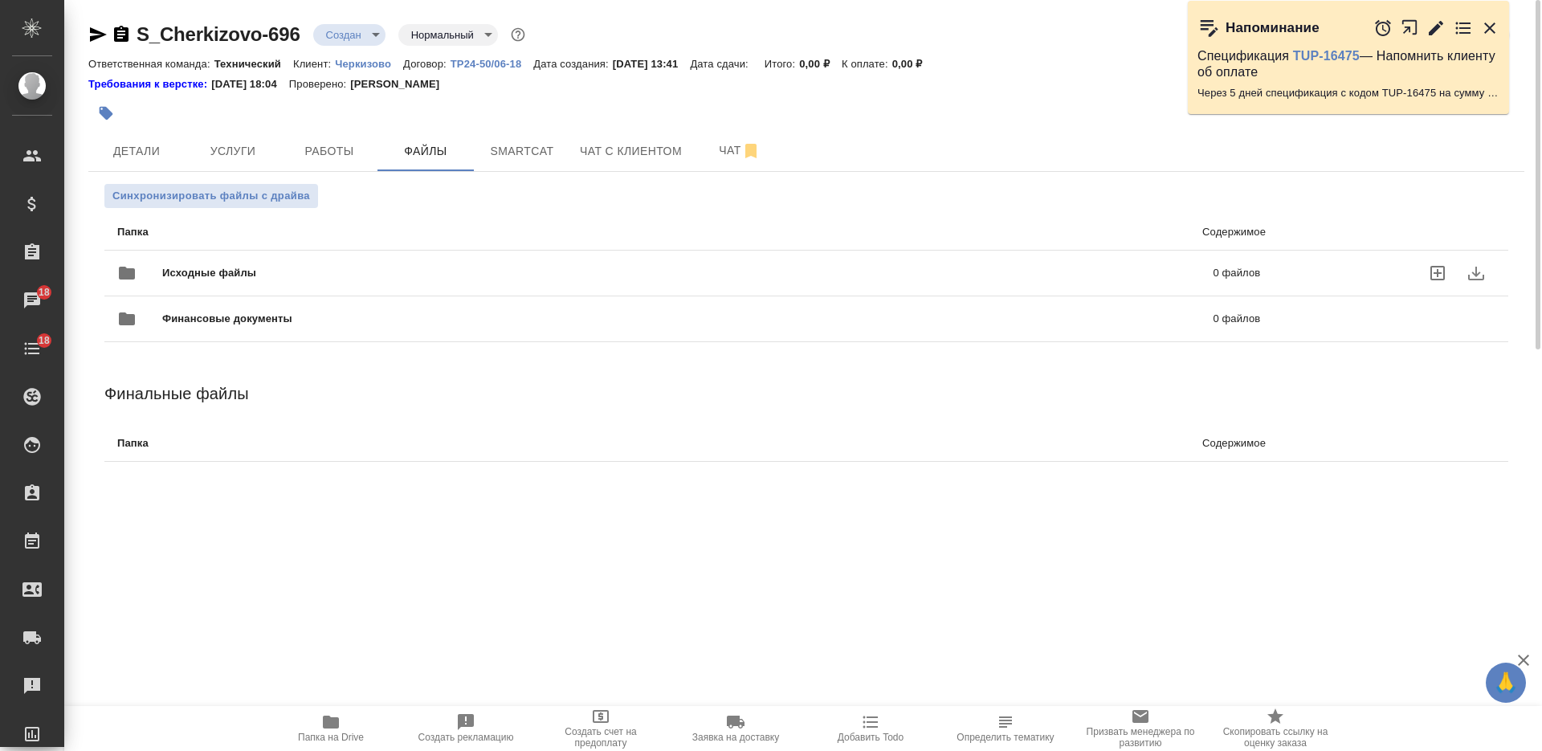
click at [469, 260] on div "Исходные файлы 0 файлов" at bounding box center [688, 273] width 1143 height 39
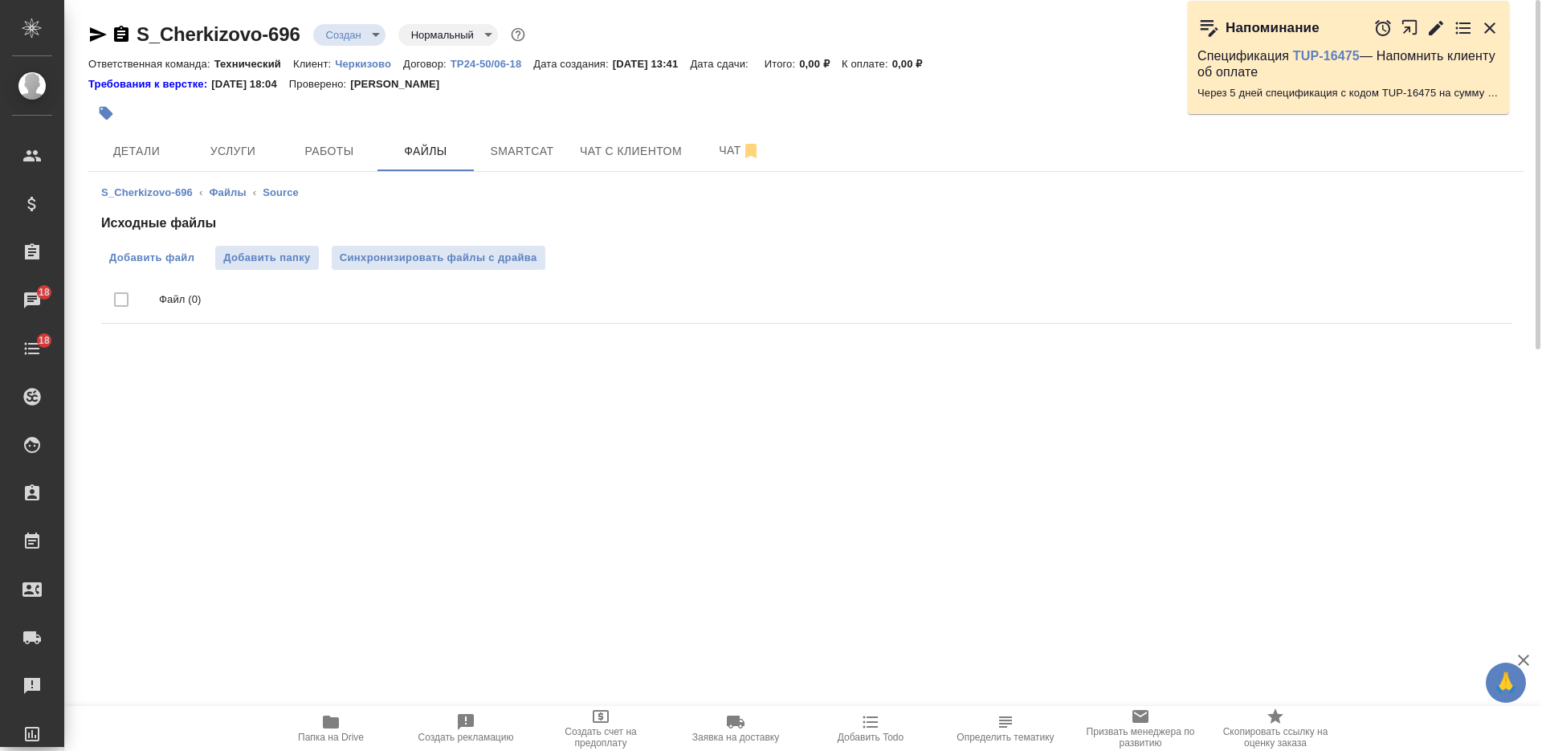
click at [134, 249] on label "Добавить файл" at bounding box center [151, 258] width 101 height 24
click at [0, 0] on input "Добавить файл" at bounding box center [0, 0] width 0 height 0
click at [167, 141] on button "Детали" at bounding box center [136, 151] width 96 height 40
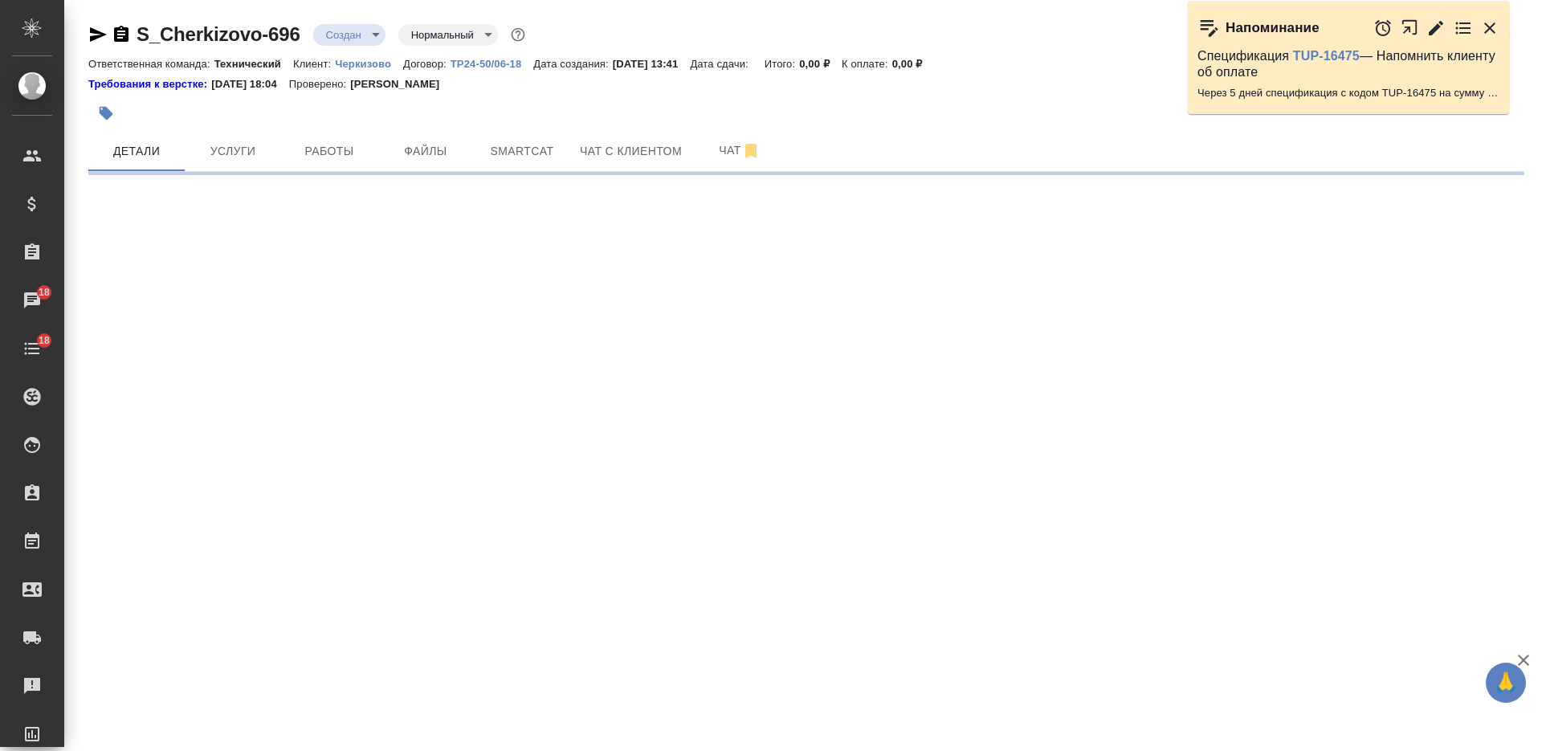
select select "RU"
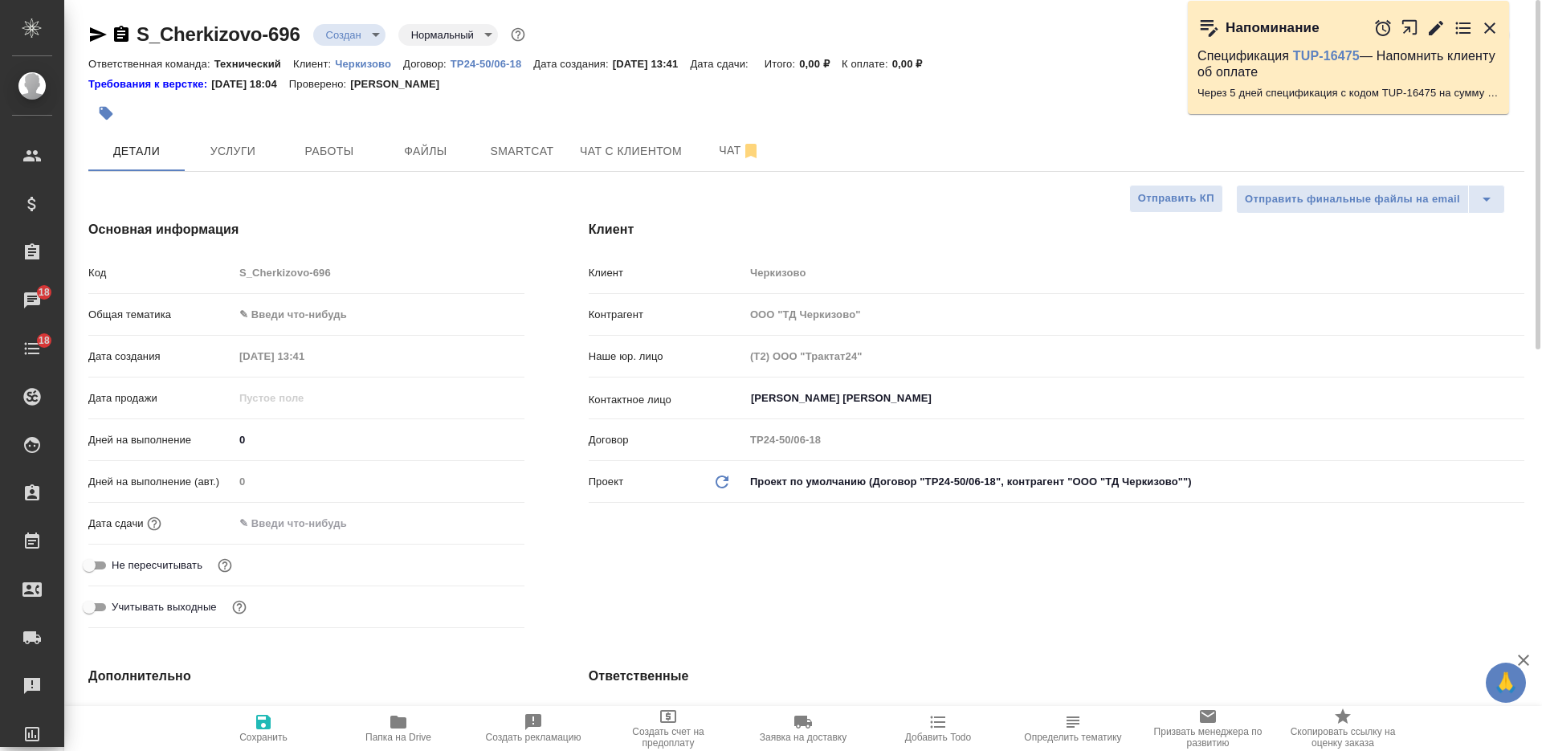
type textarea "x"
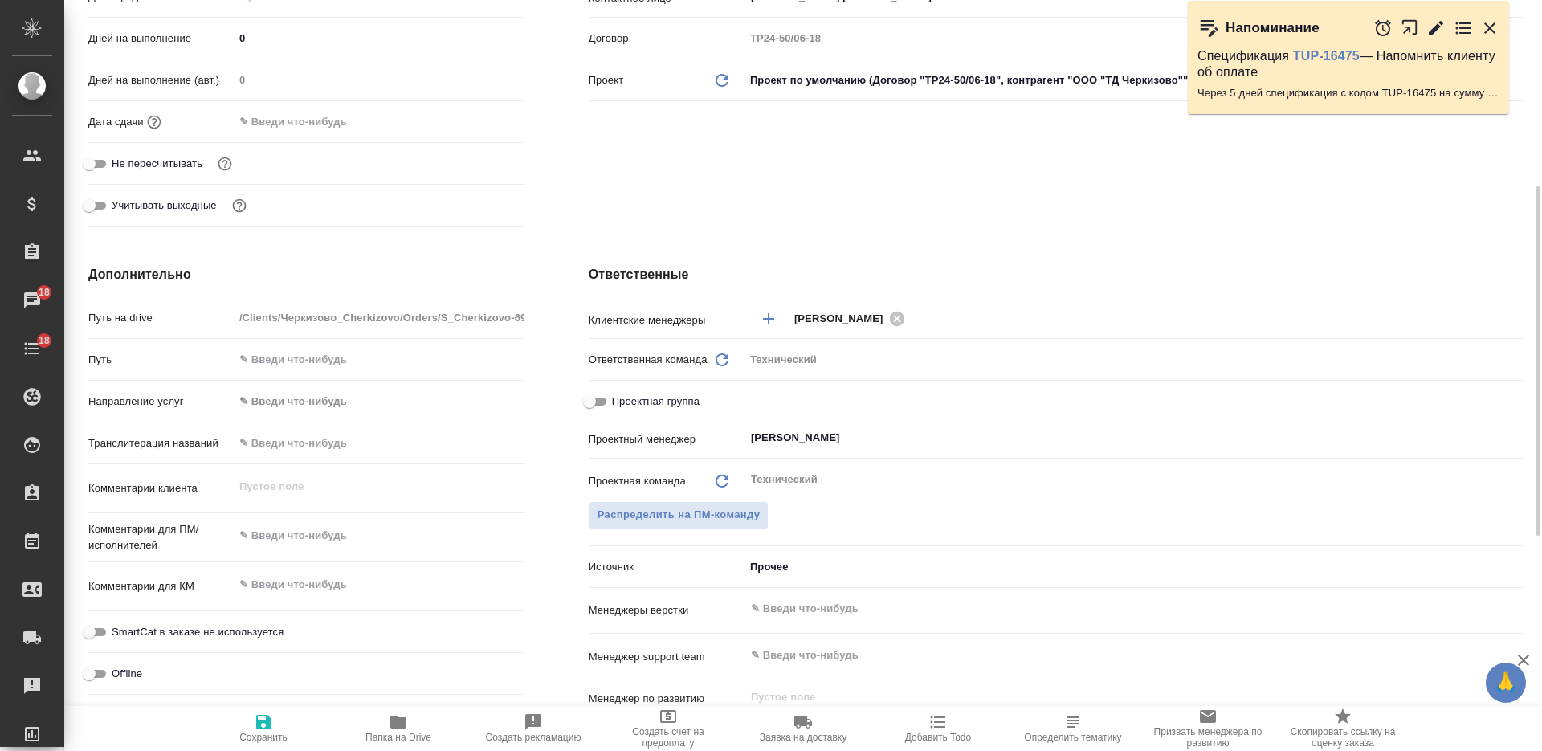
type textarea "x"
click at [323, 540] on textarea at bounding box center [379, 535] width 291 height 27
type textarea "x"
type textarea "р"
type textarea "x"
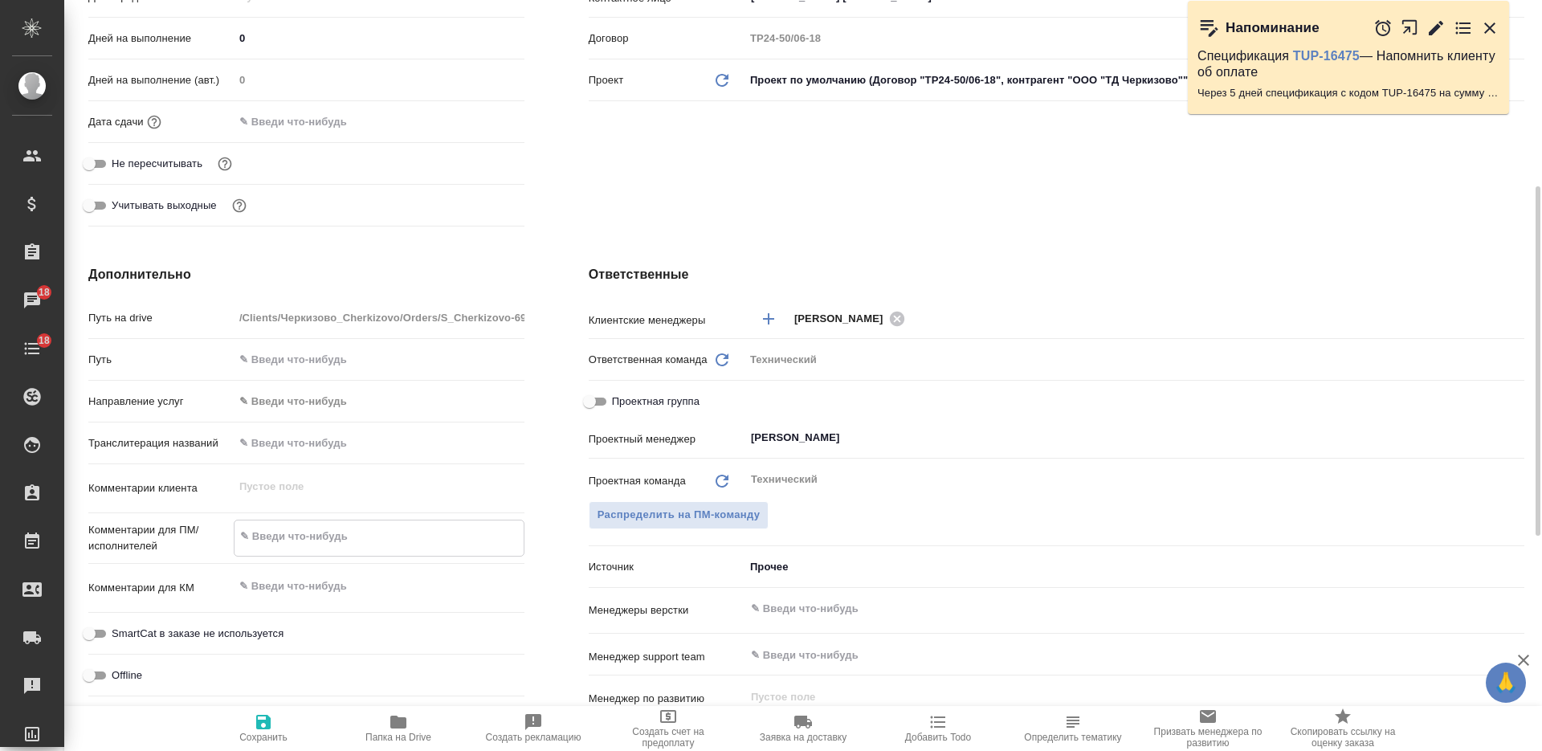
type textarea "x"
type textarea "ру"
type textarea "x"
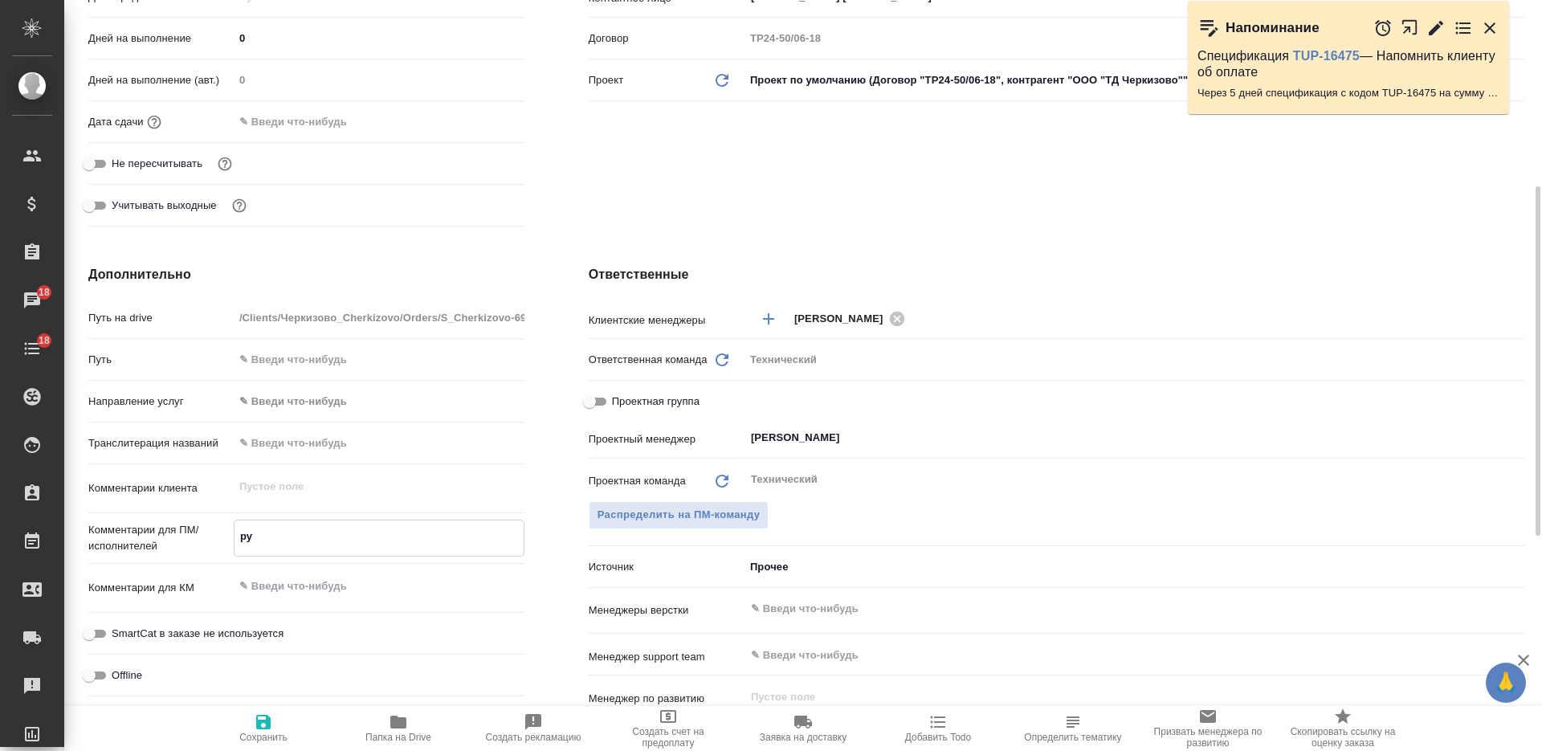
type textarea "x"
type textarea "рус"
type textarea "x"
type textarea "рус-"
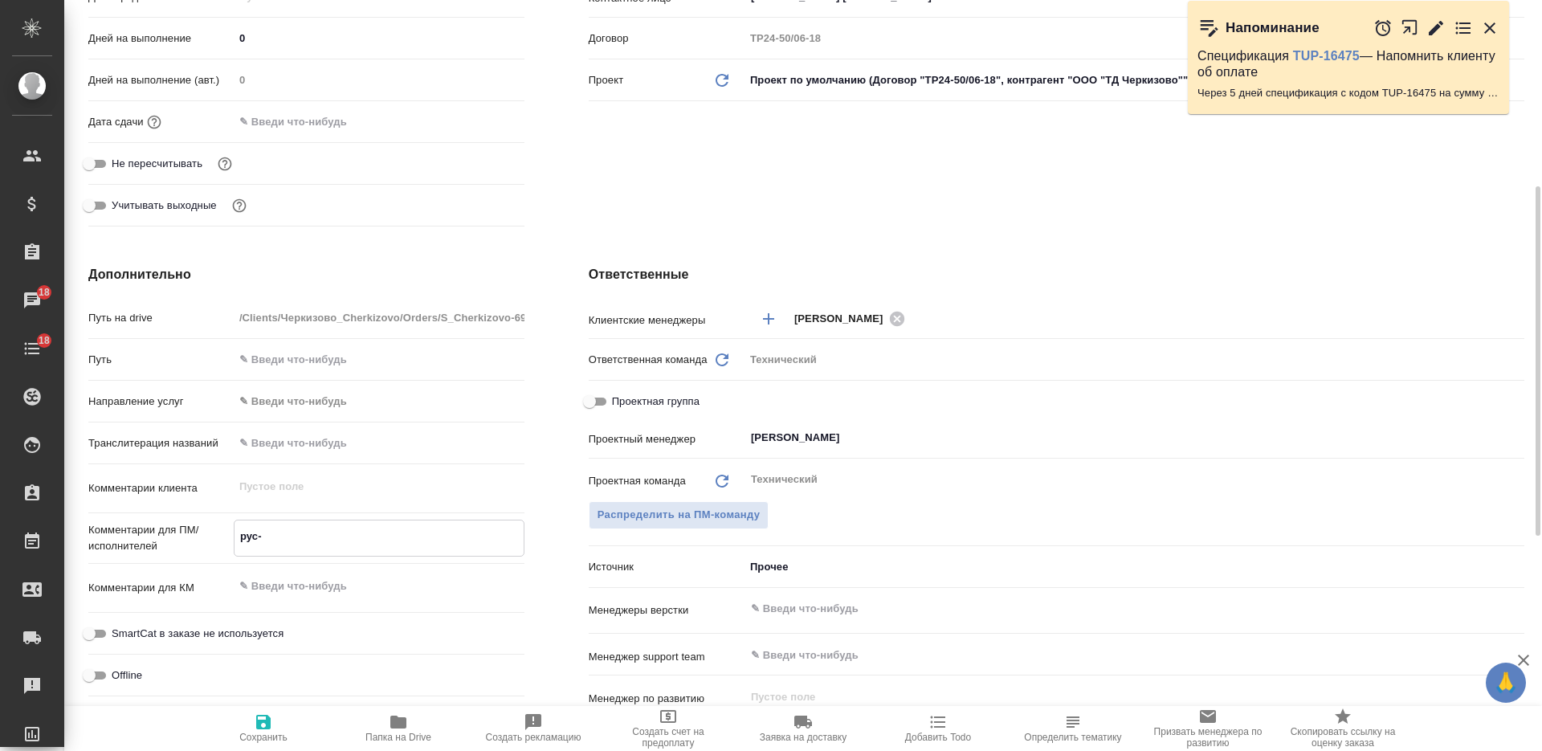
type textarea "x"
type textarea "рус-к"
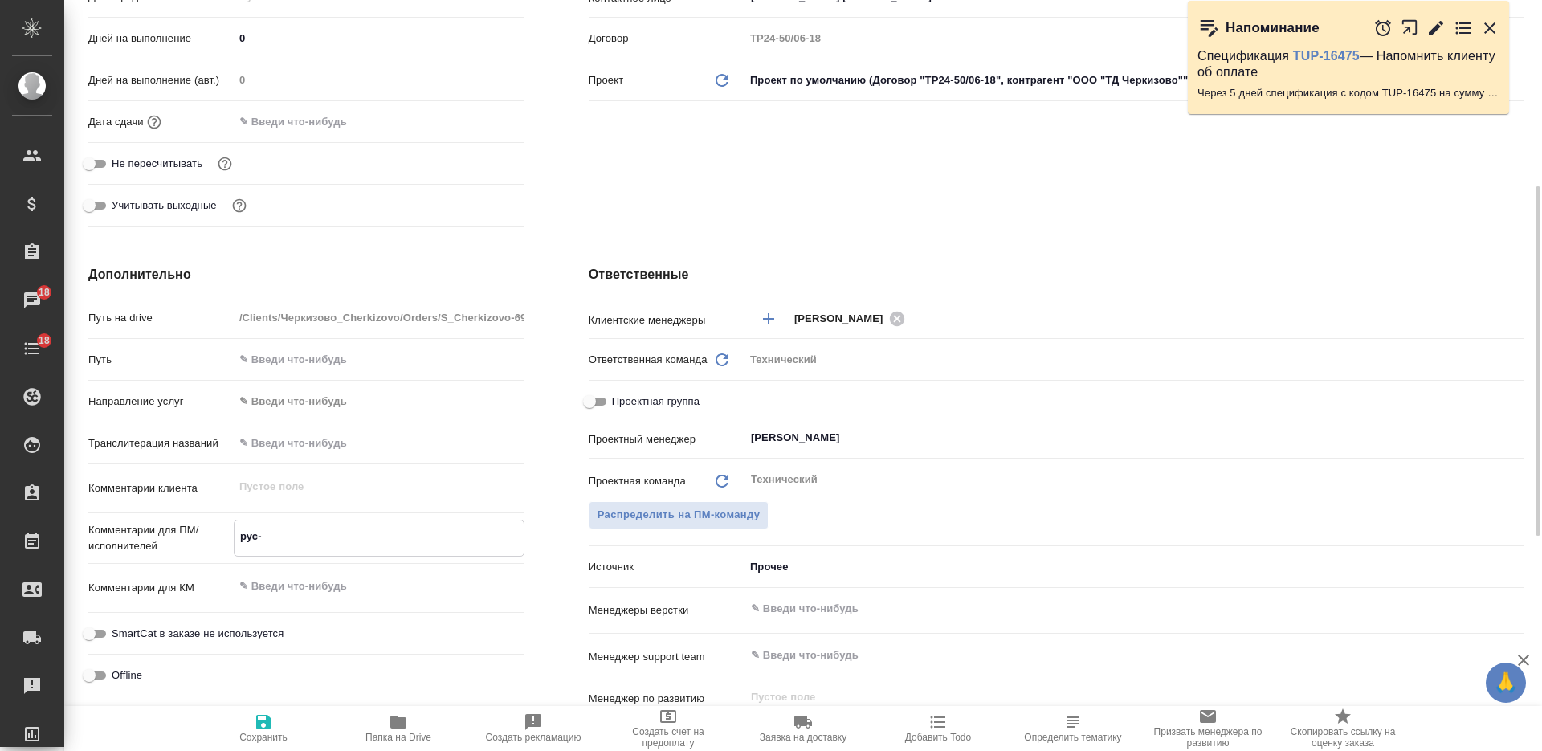
type textarea "x"
type textarea "рус-ка"
type textarea "x"
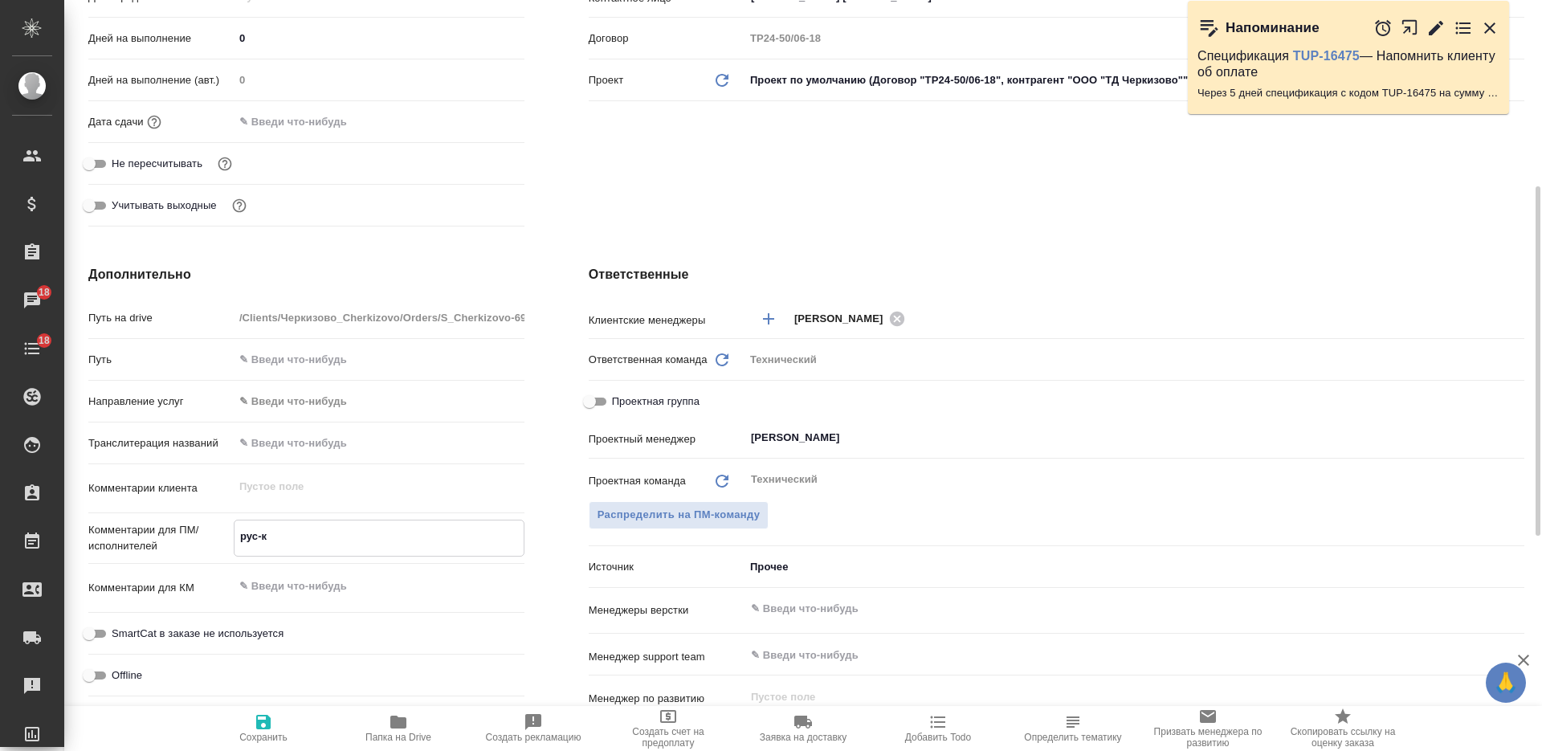
type textarea "x"
type textarea "рус-каз"
type textarea "x"
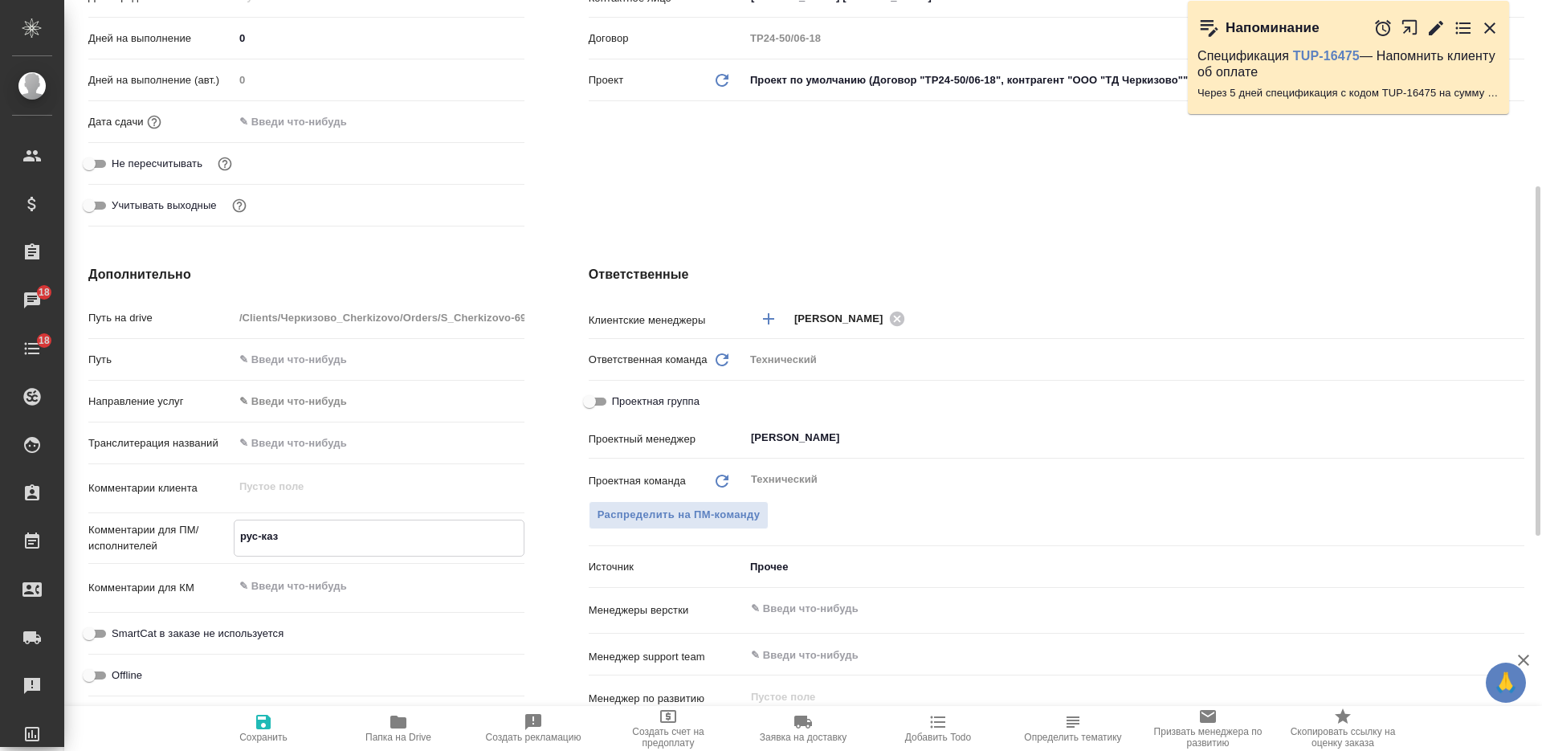
type textarea "рус-каз"
type textarea "x"
click at [846, 609] on input "text" at bounding box center [1107, 608] width 716 height 19
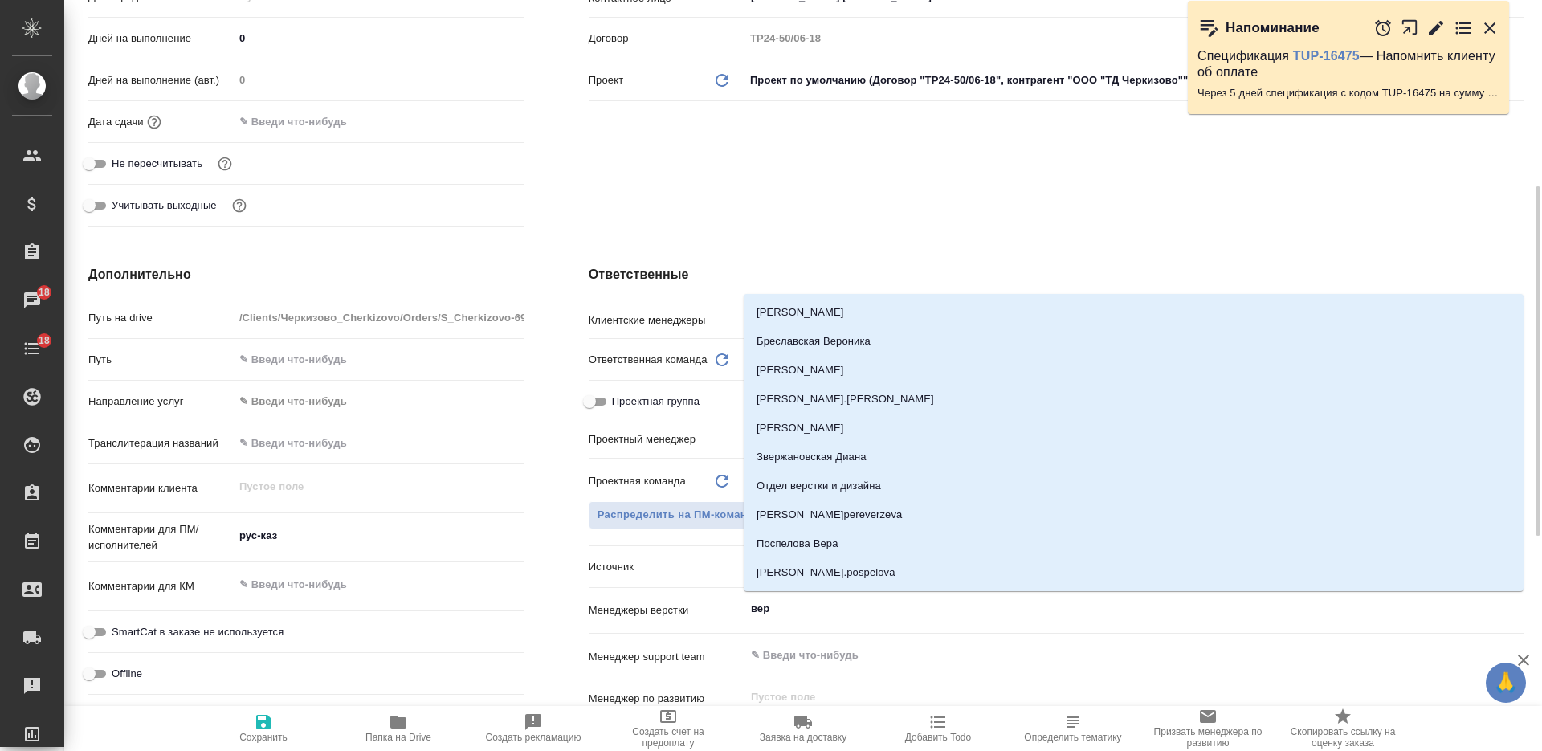
type input "верс"
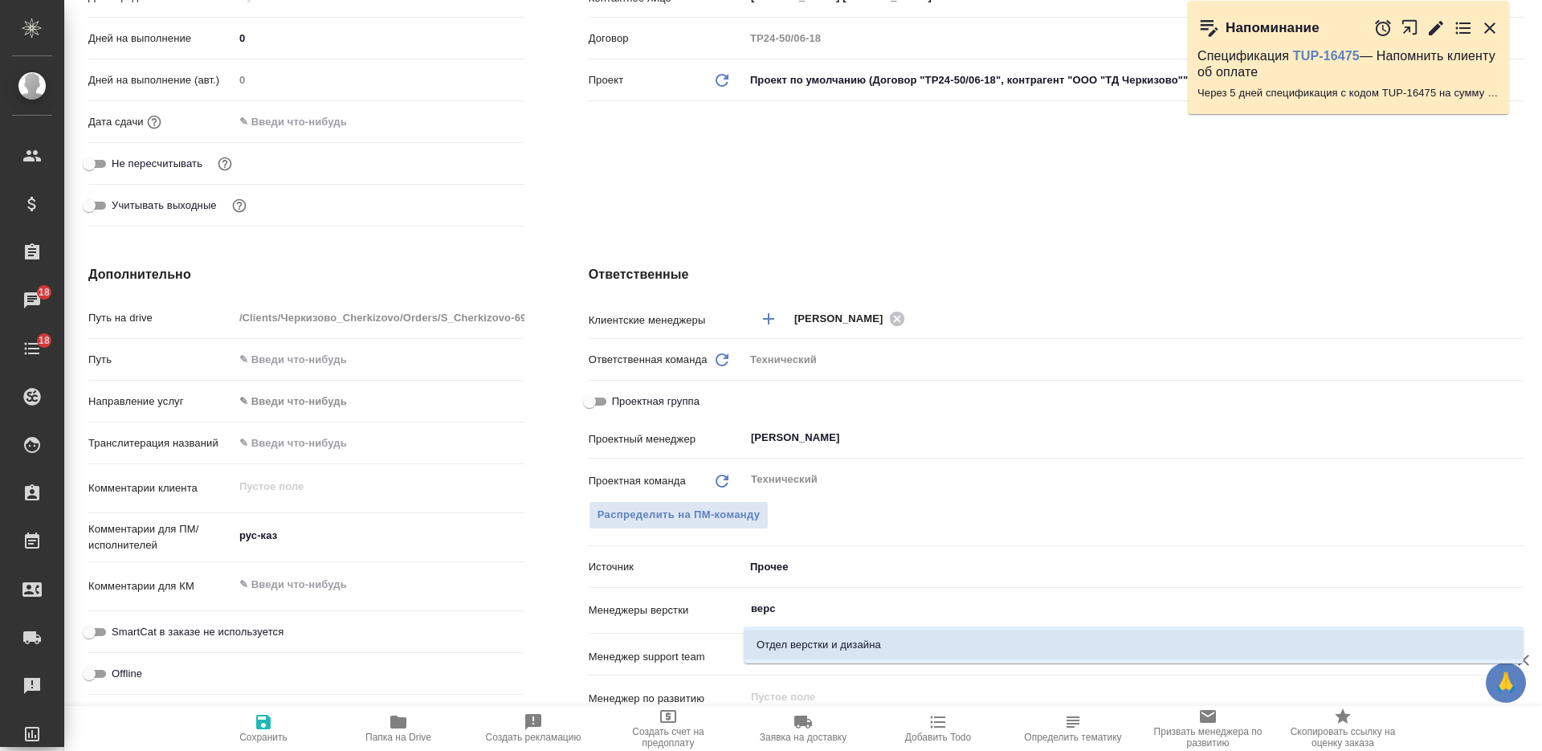
click at [979, 654] on li "Отдел верстки и дизайна" at bounding box center [1134, 644] width 780 height 29
type textarea "x"
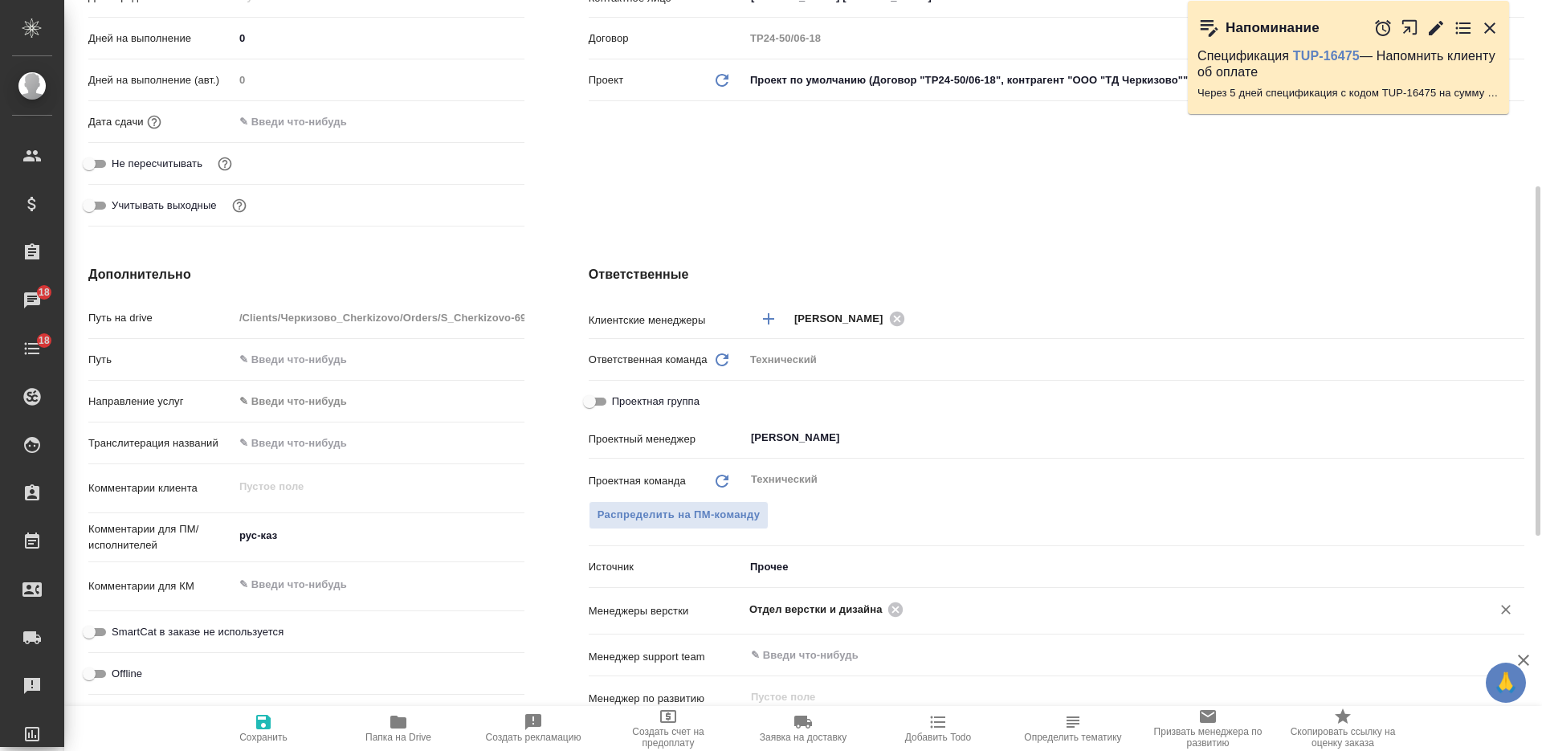
scroll to position [0, 0]
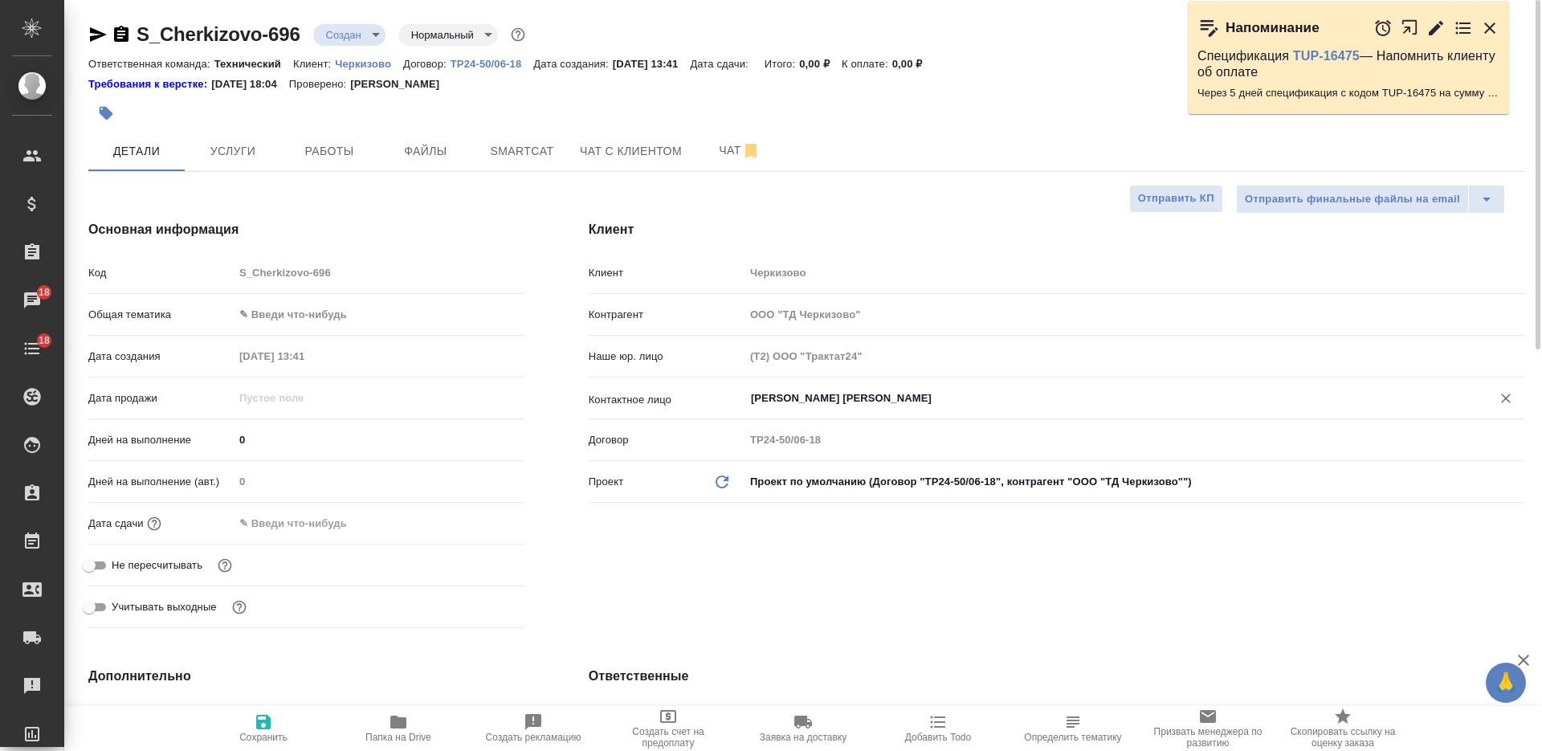
click at [838, 407] on input "[PERSON_NAME] [PERSON_NAME]" at bounding box center [1107, 398] width 716 height 19
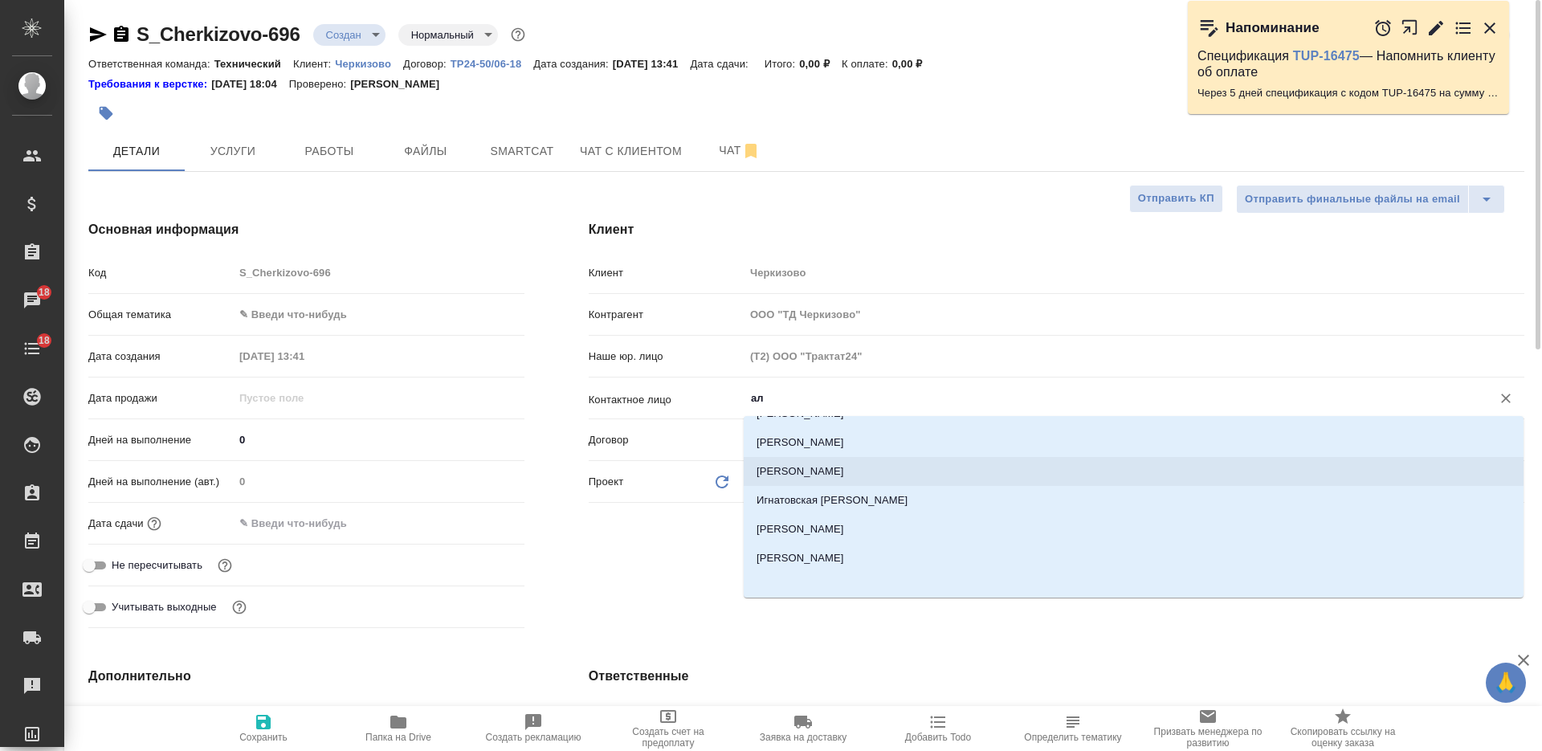
scroll to position [26, 0]
type input "ал"
click at [642, 539] on div "Клиент Клиент Черкизово Контрагент ООО "ТД Черкизово" Наше юр. лицо (Т2) ООО "Т…" at bounding box center [1056, 427] width 1000 height 479
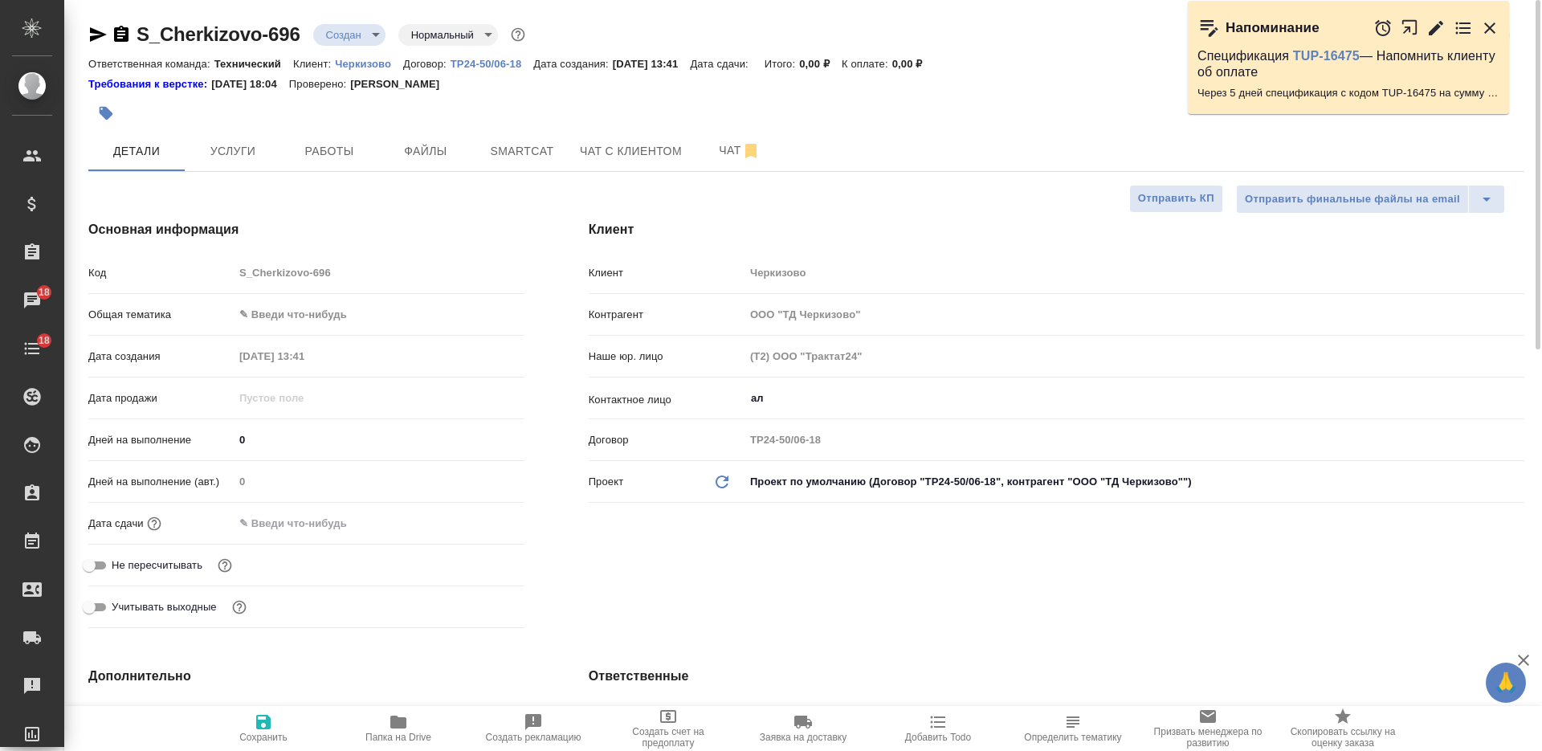
click at [333, 303] on body "🙏 .cls-1 fill:#fff; AWATERA [PERSON_NAME] Спецификации Заказы 18 Чаты 18 Todo П…" at bounding box center [771, 375] width 1542 height 751
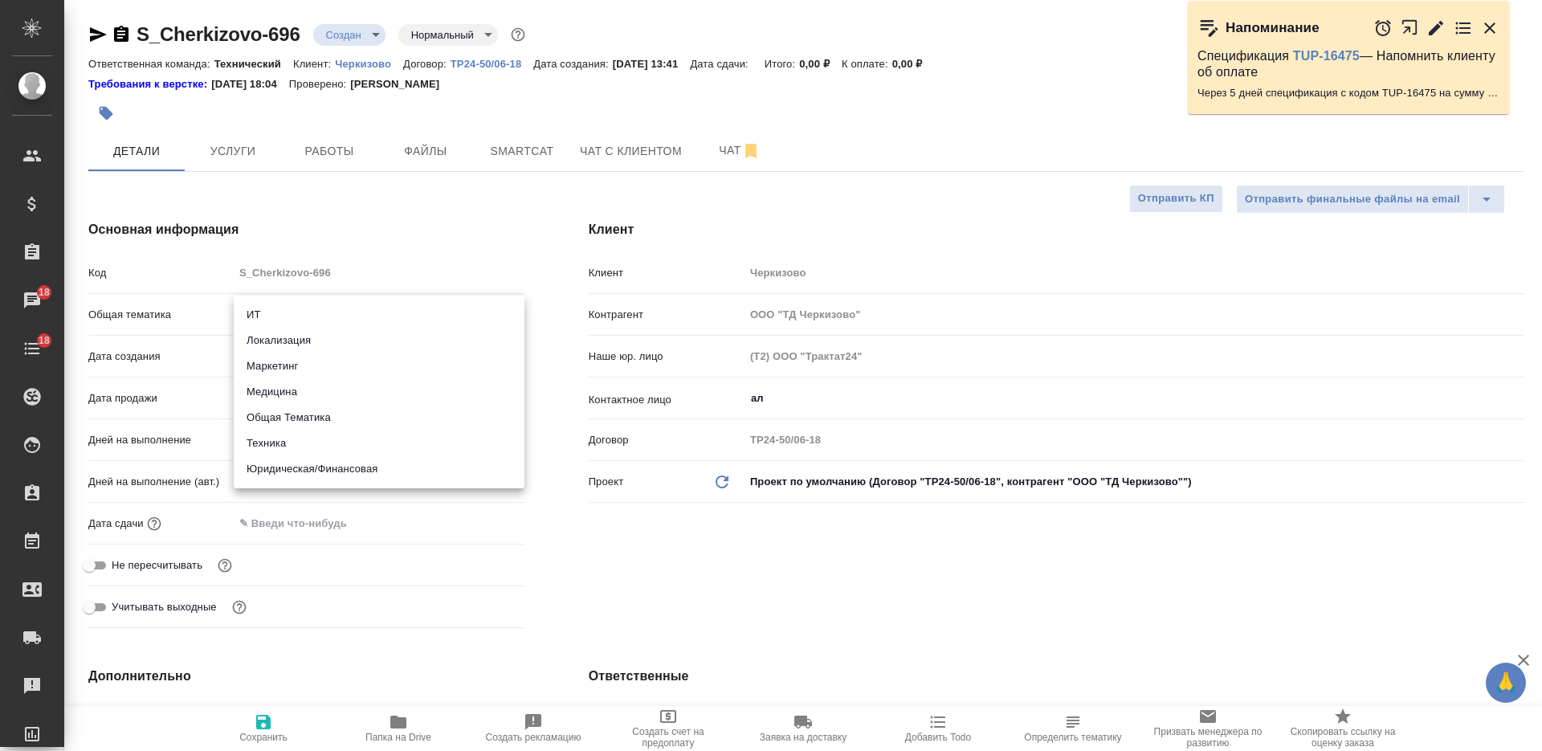
click at [328, 446] on li "Техника" at bounding box center [379, 443] width 291 height 26
type input "tech"
type textarea "x"
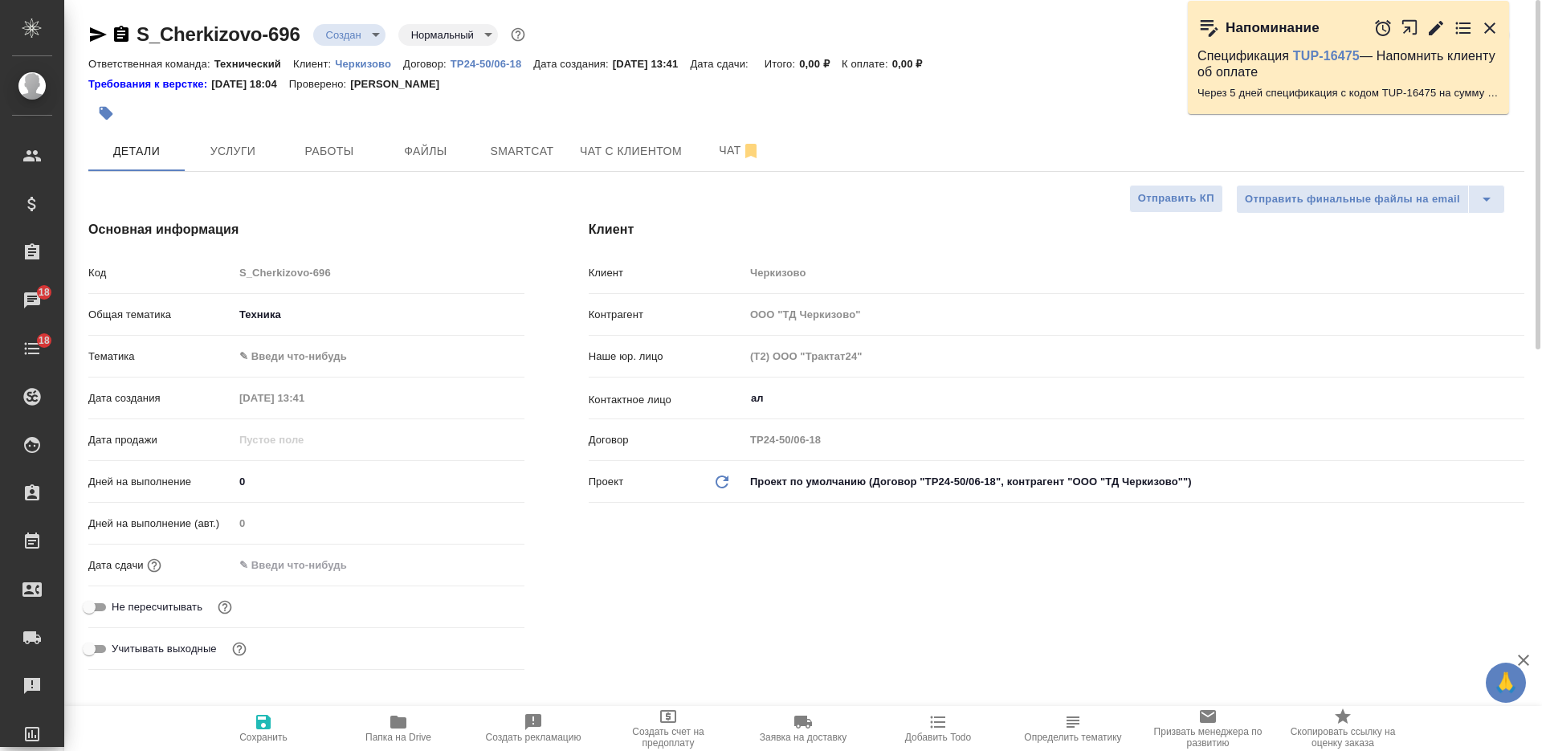
click at [328, 364] on body "🙏 .cls-1 fill:#fff; AWATERA [PERSON_NAME] Спецификации Заказы 18 Чаты 18 Todo П…" at bounding box center [771, 375] width 1542 height 751
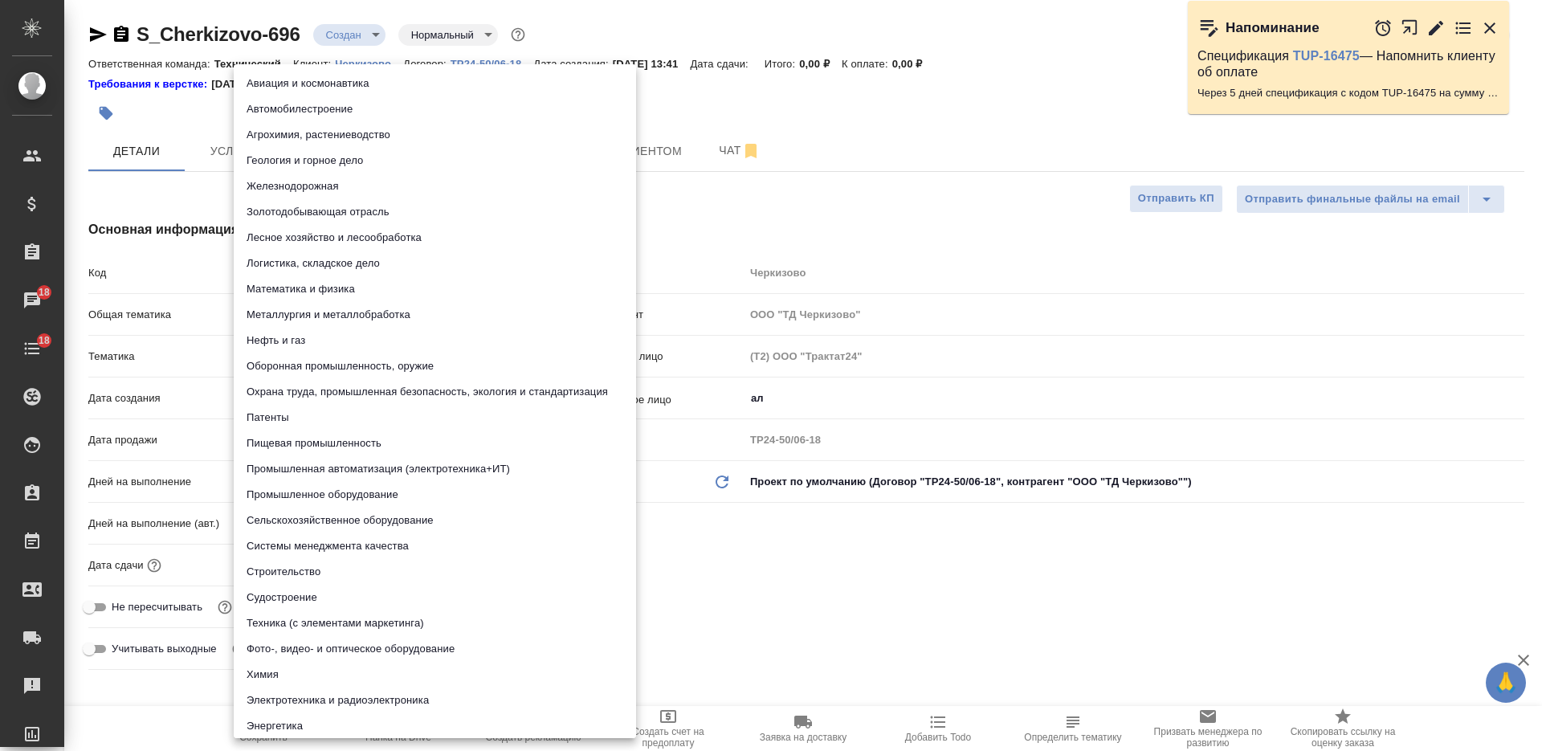
click at [335, 442] on li "Пищевая промышленность" at bounding box center [435, 443] width 402 height 26
type textarea "x"
type input "5a8b8b956a9677013d343d8f"
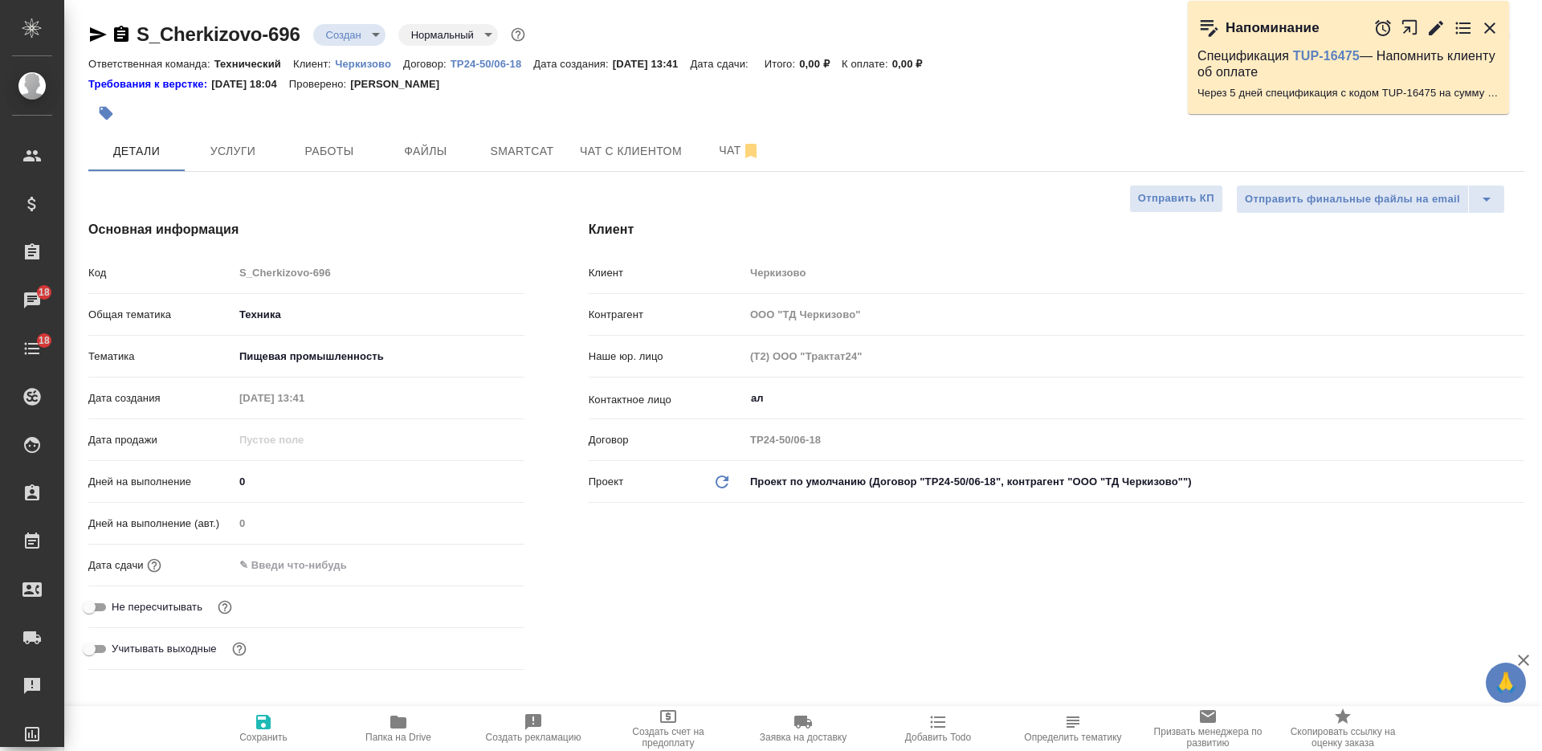
click at [796, 400] on input "ал" at bounding box center [1107, 398] width 716 height 19
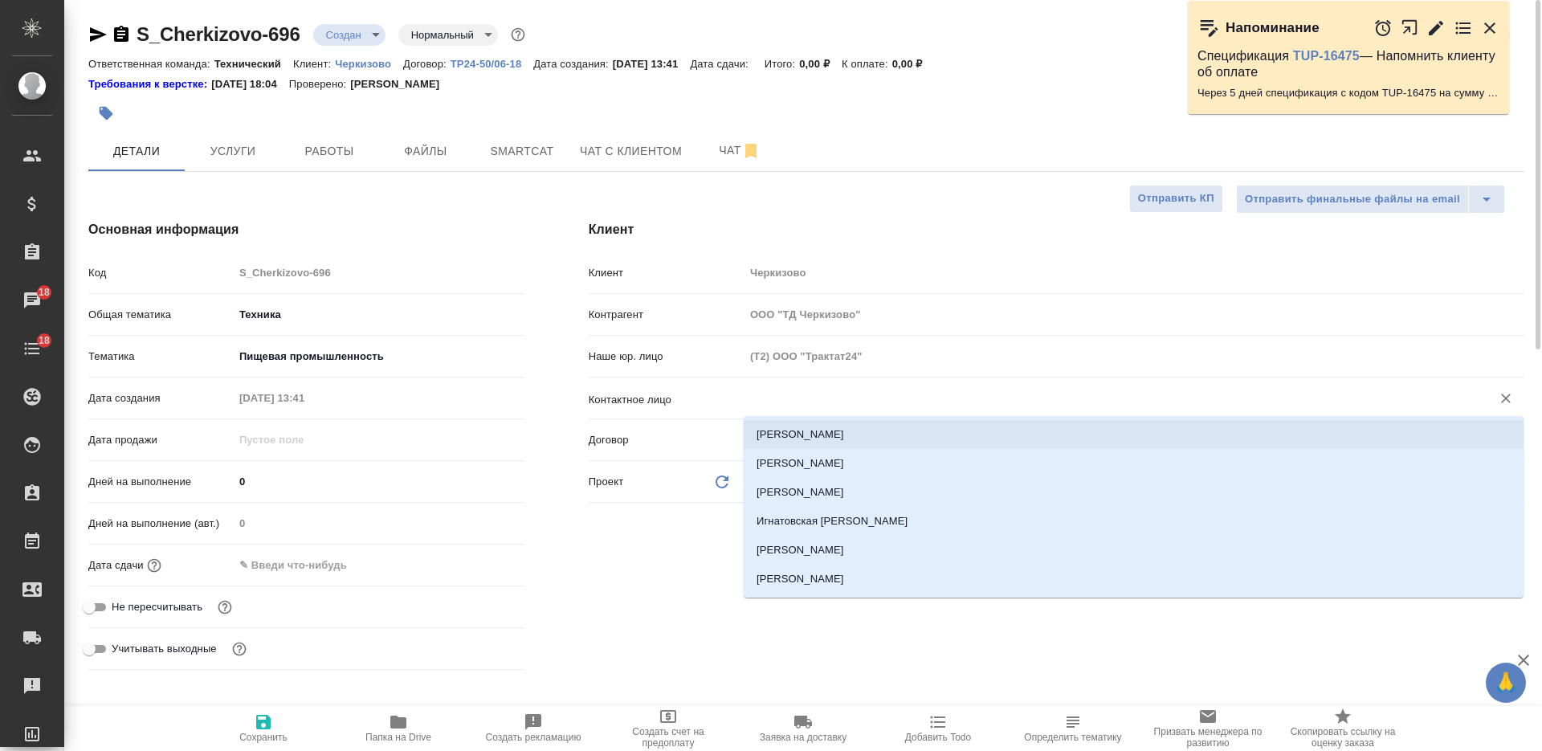
type textarea "x"
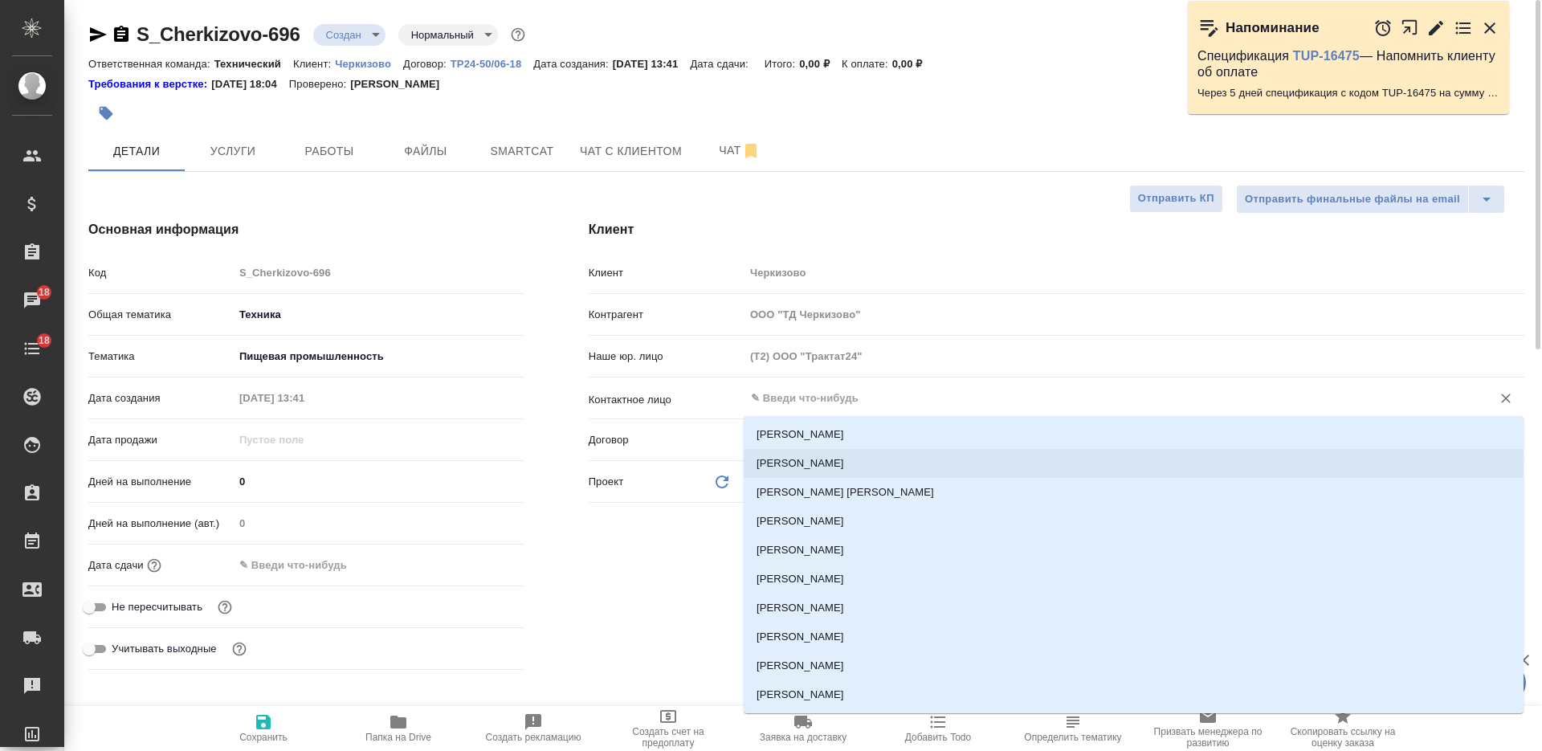
click at [283, 716] on span "Сохранить" at bounding box center [264, 727] width 116 height 31
type textarea "x"
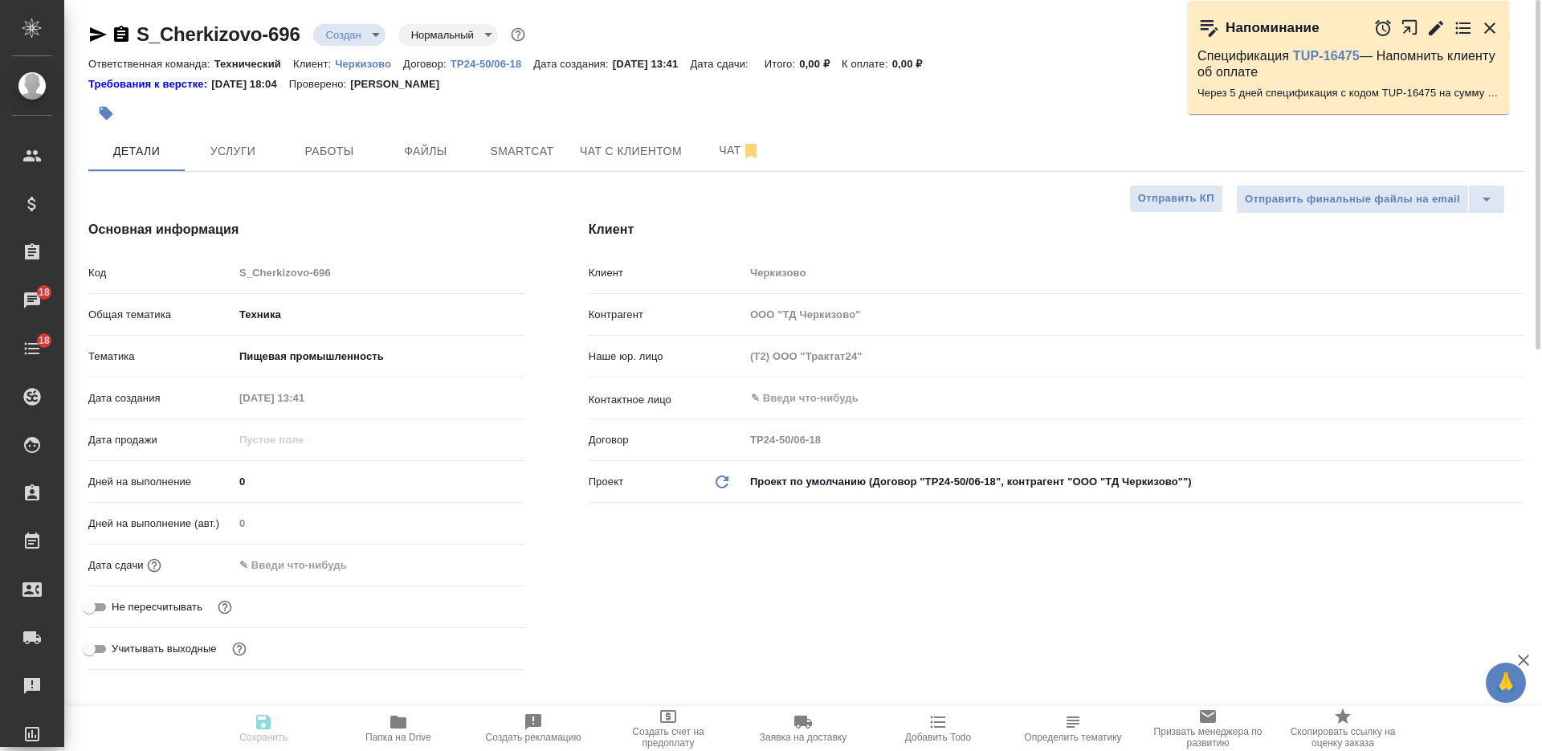
type textarea "x"
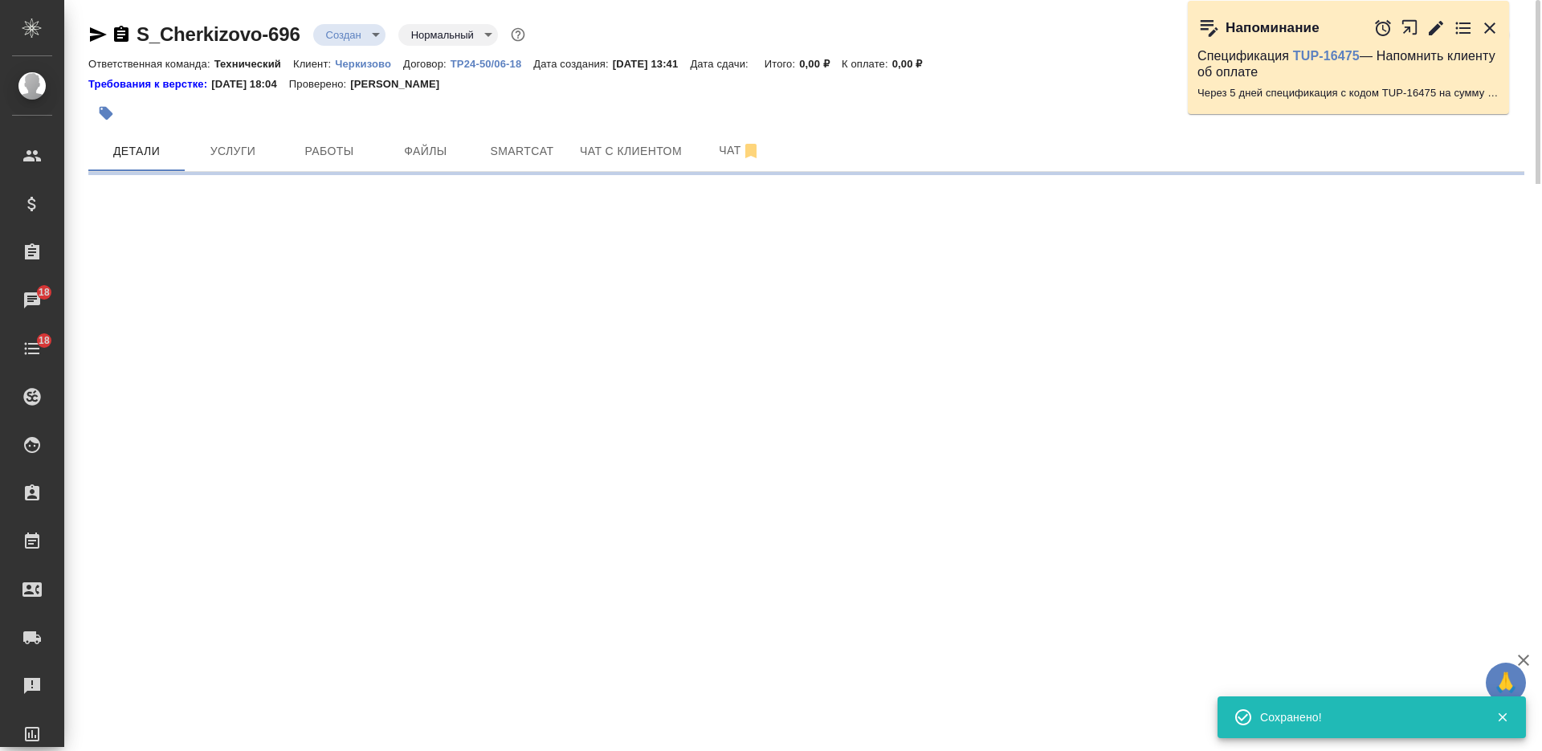
select select "RU"
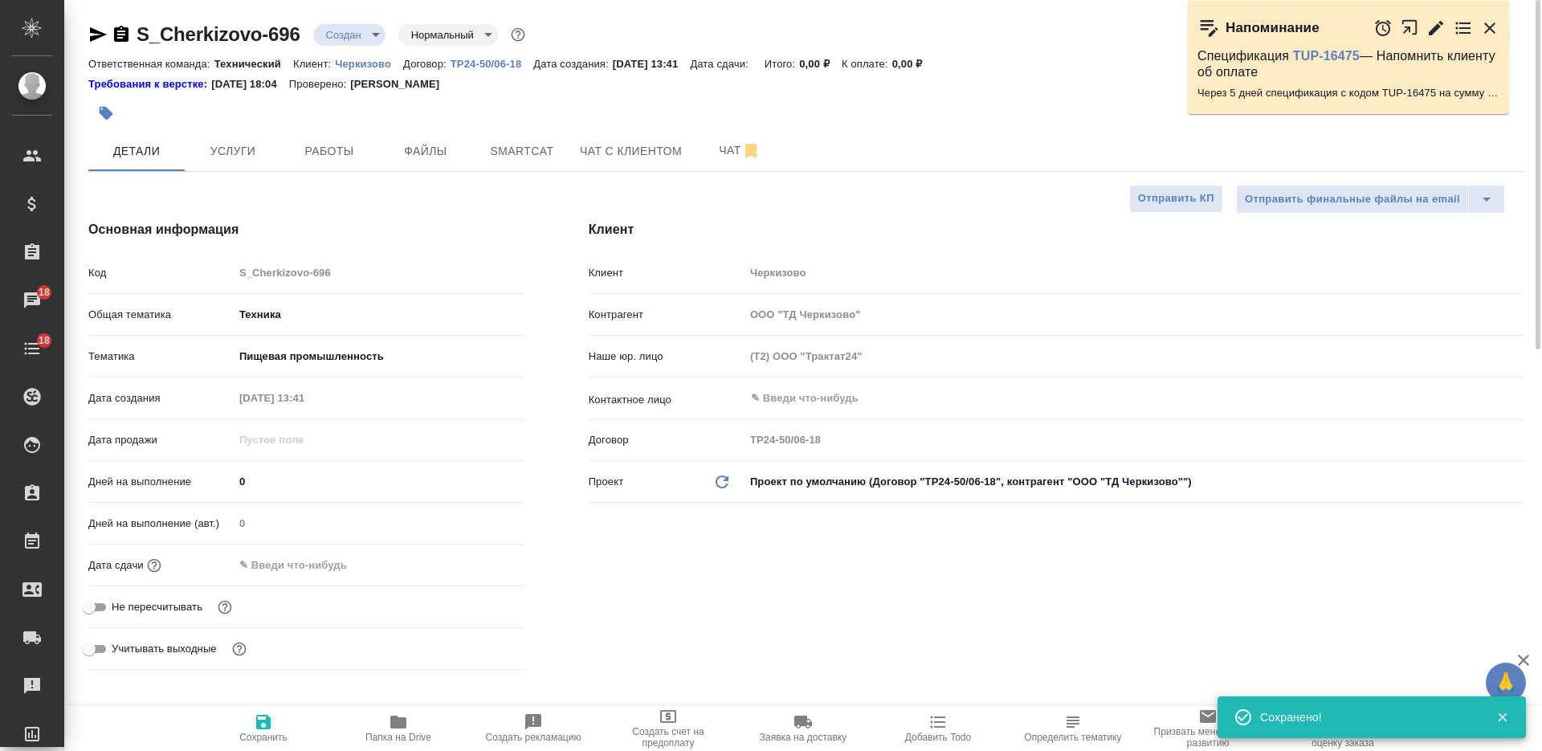
type textarea "x"
click at [814, 397] on input "text" at bounding box center [1107, 398] width 716 height 19
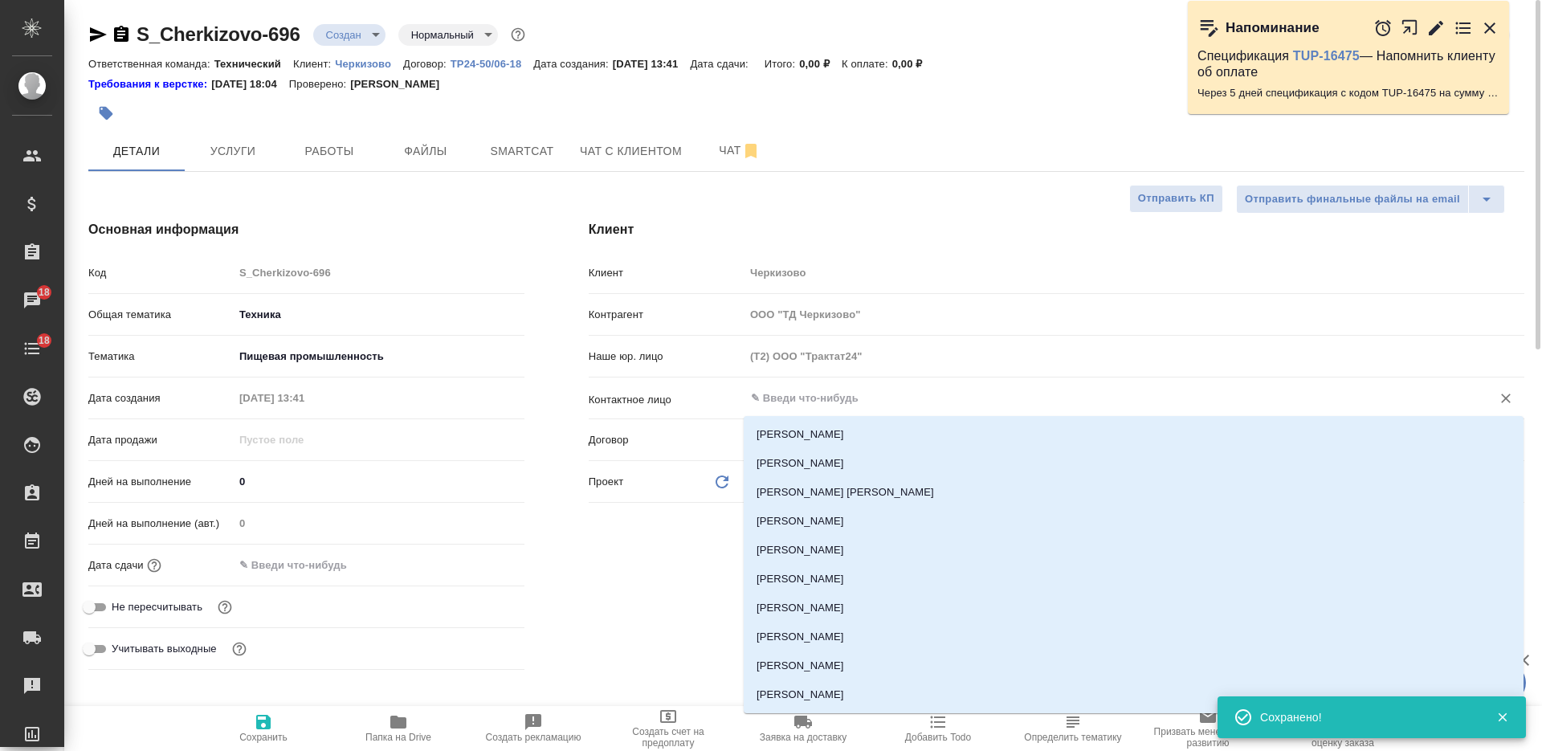
paste input "[EMAIL_ADDRESS][DOMAIN_NAME]"
type input "[EMAIL_ADDRESS][DOMAIN_NAME]"
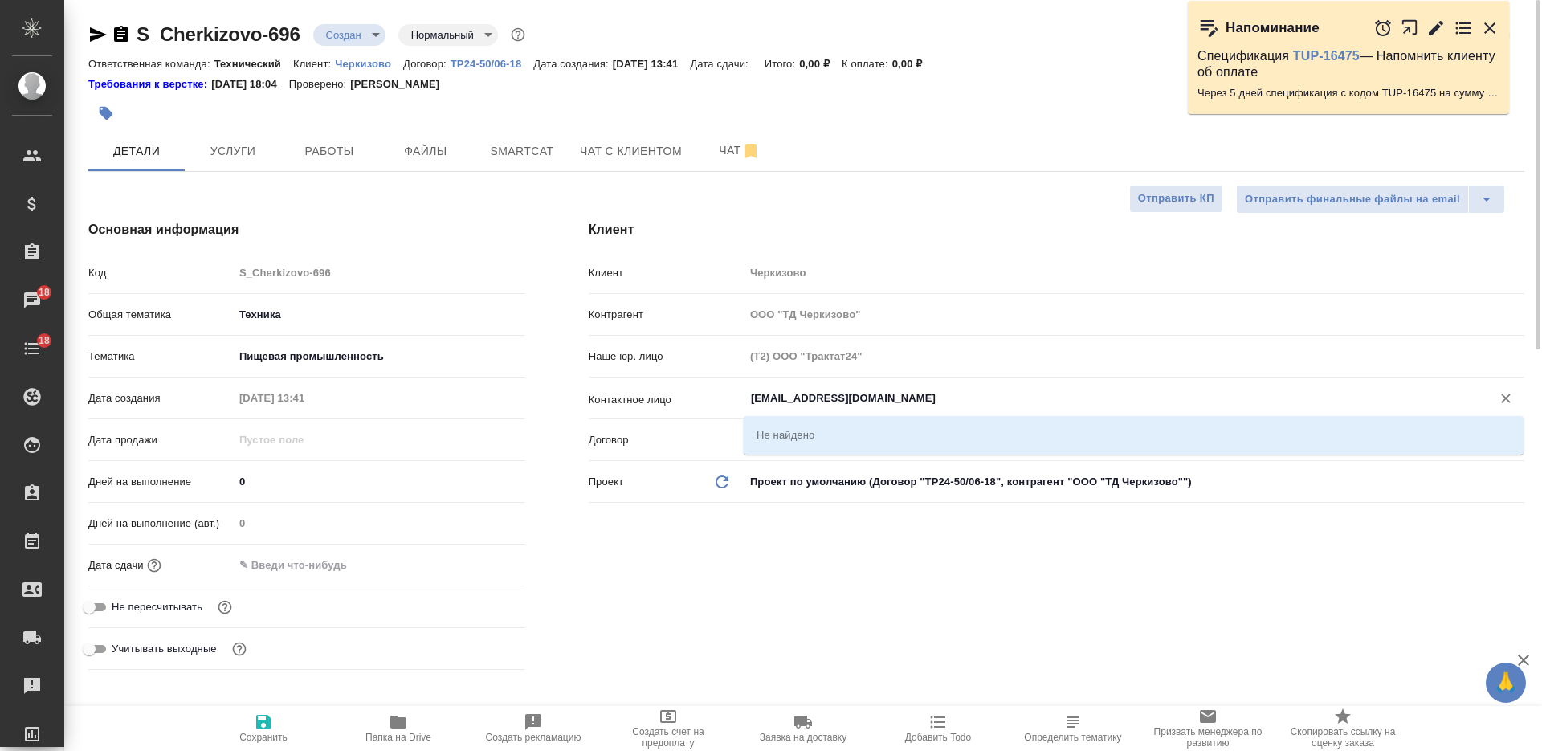
type textarea "x"
type input "алд"
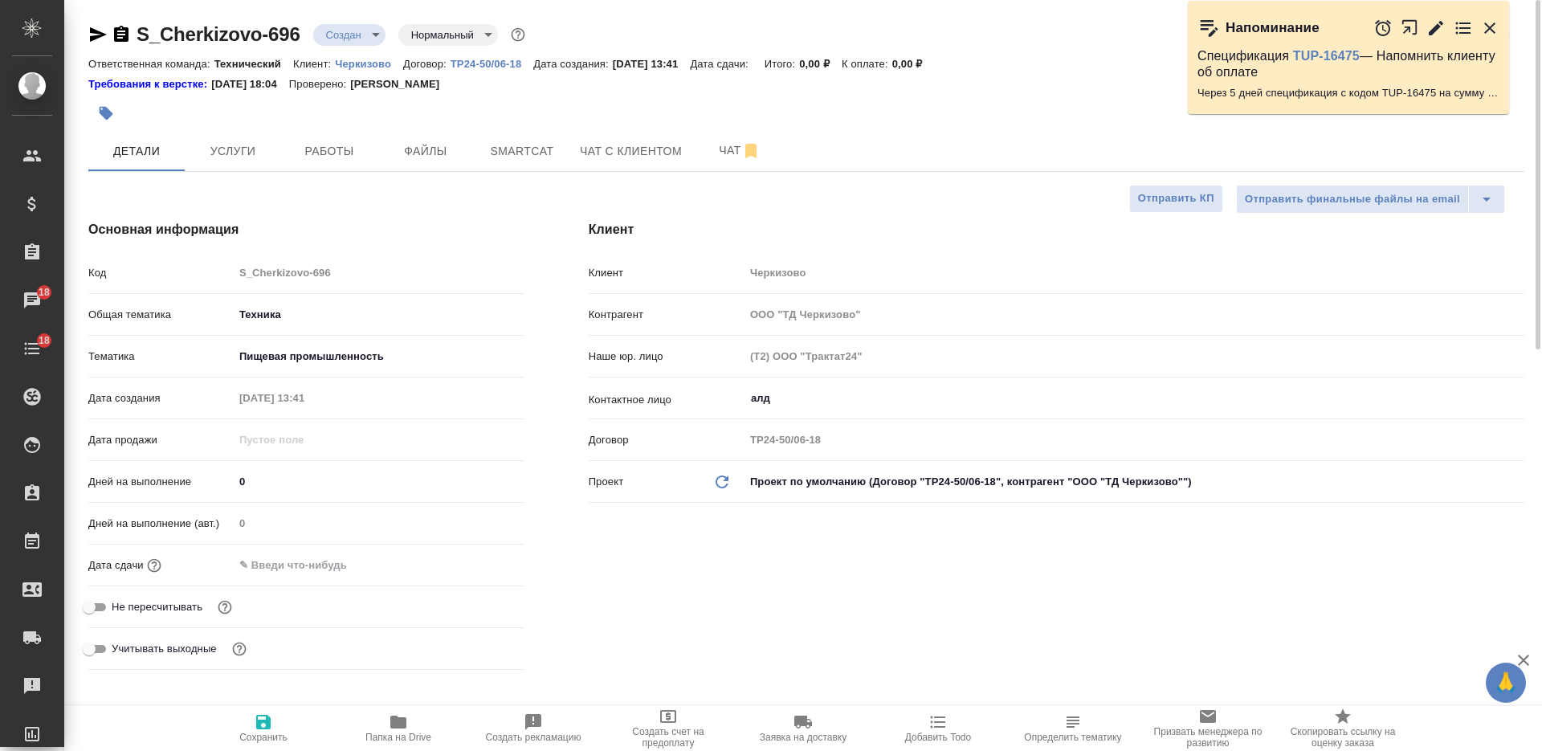
type textarea "x"
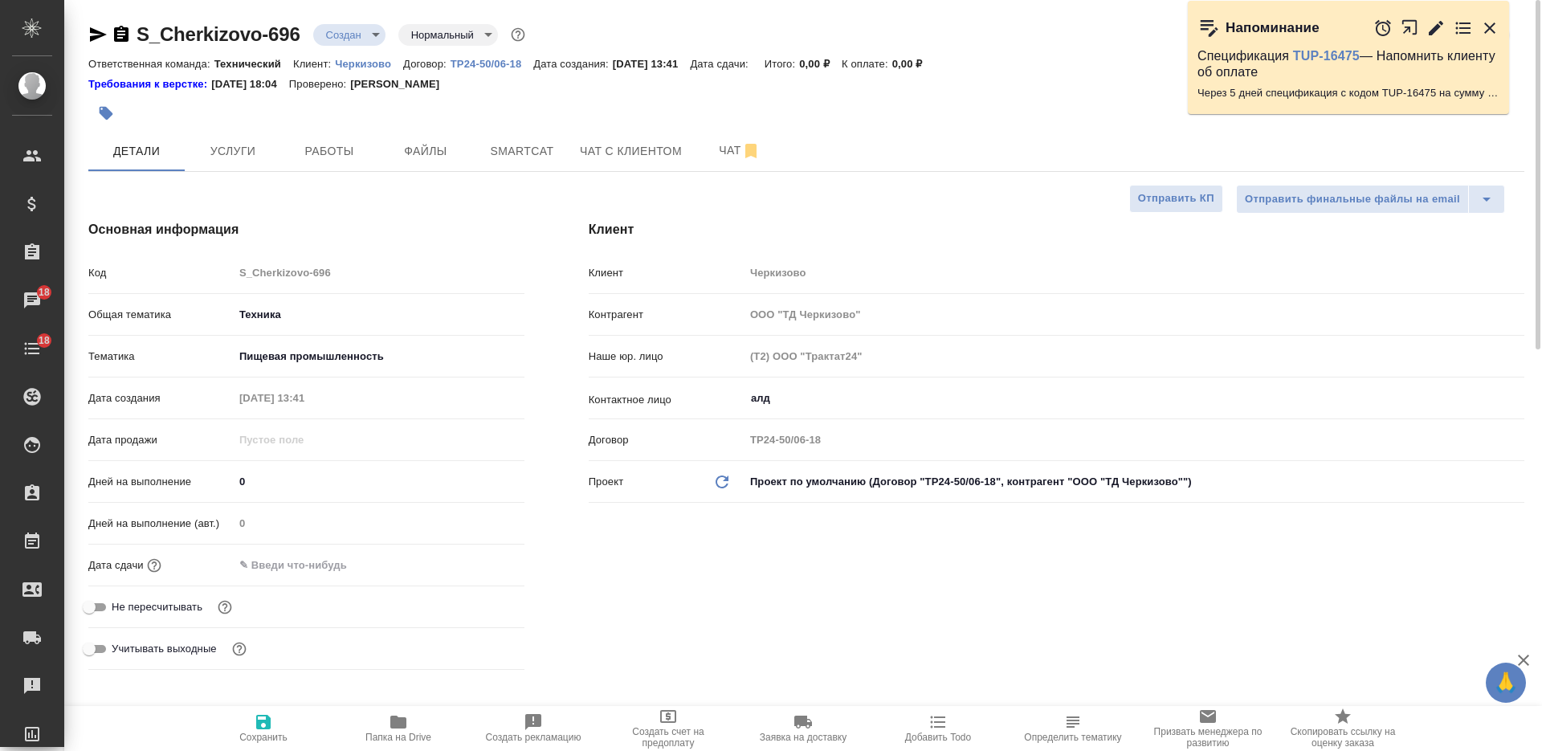
type textarea "x"
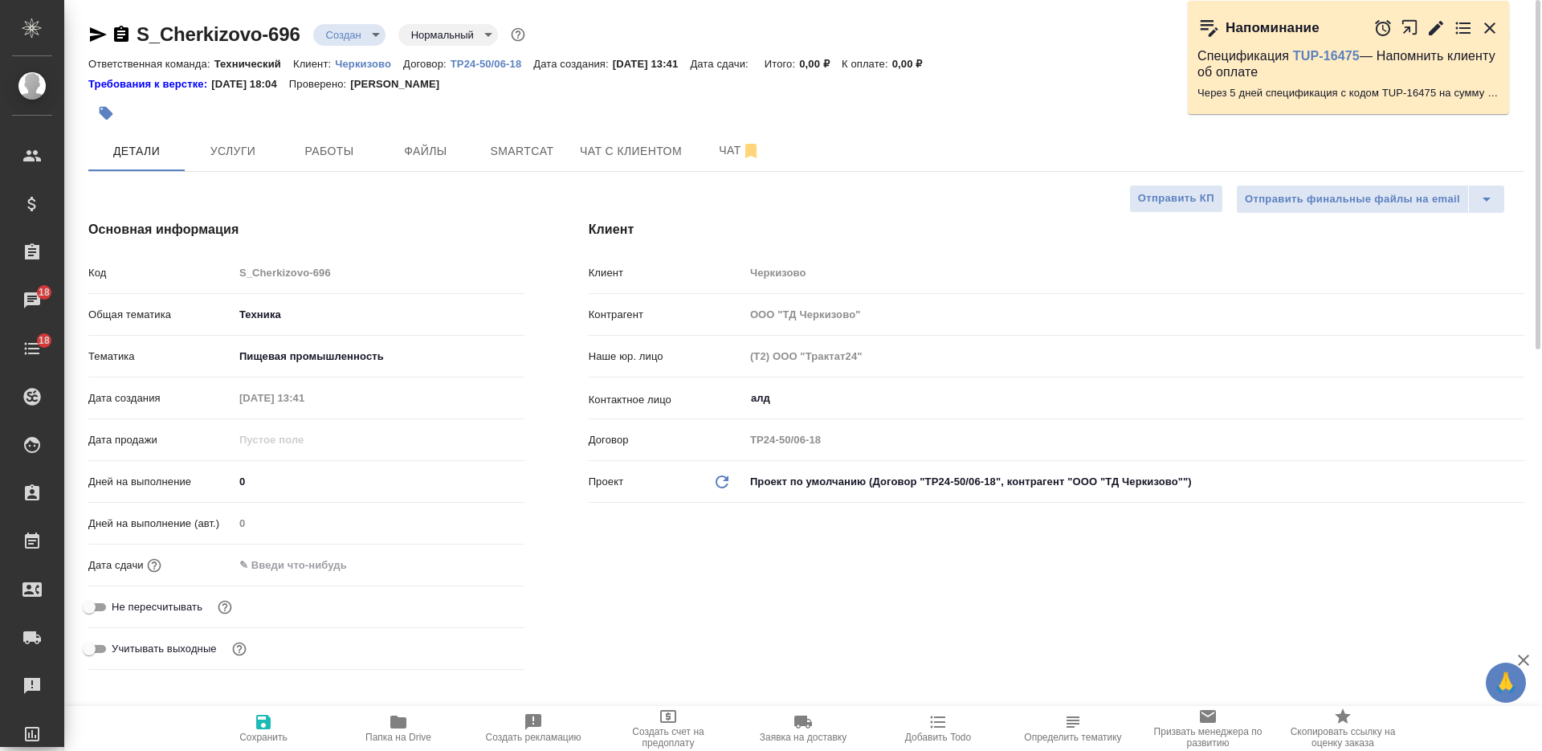
type textarea "x"
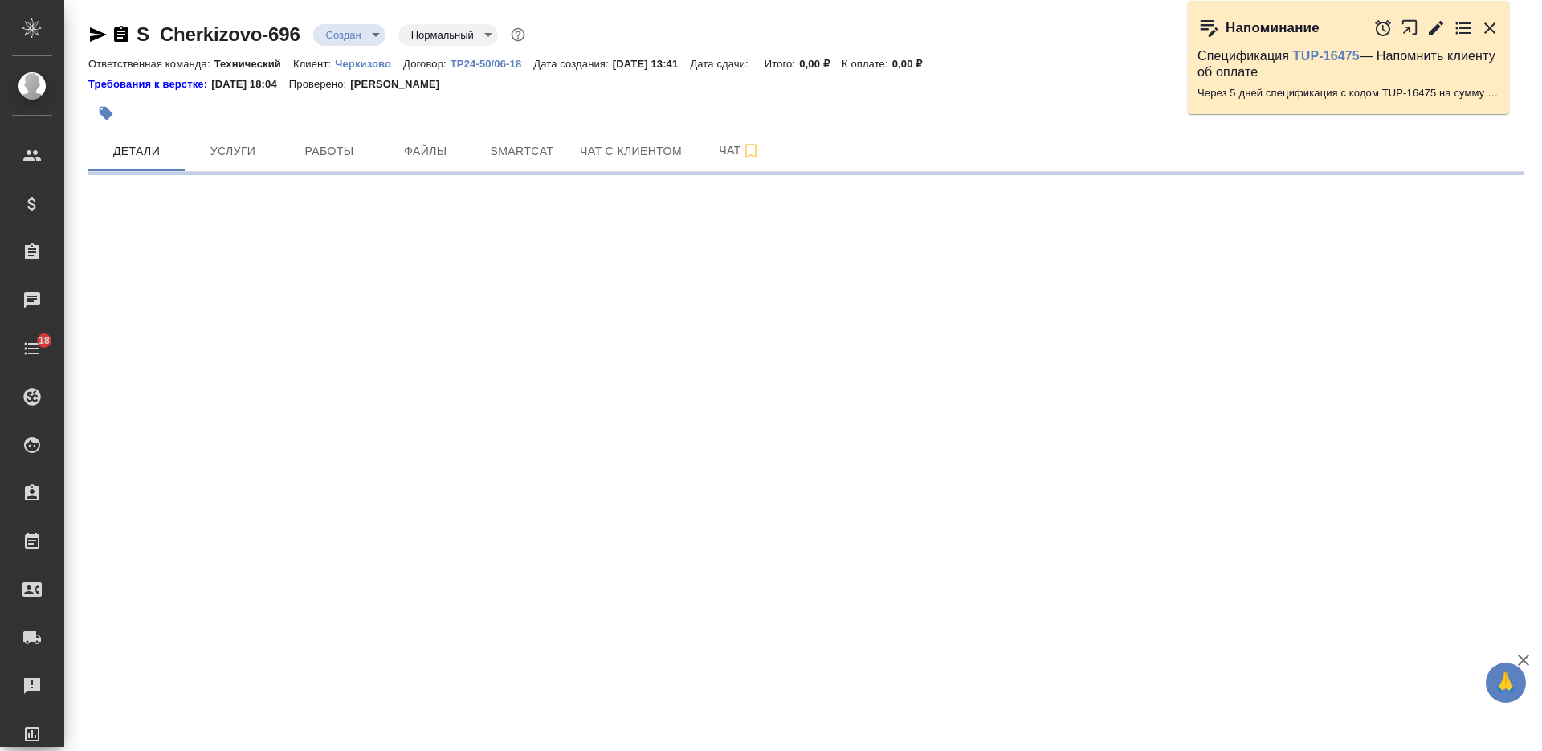
select select "RU"
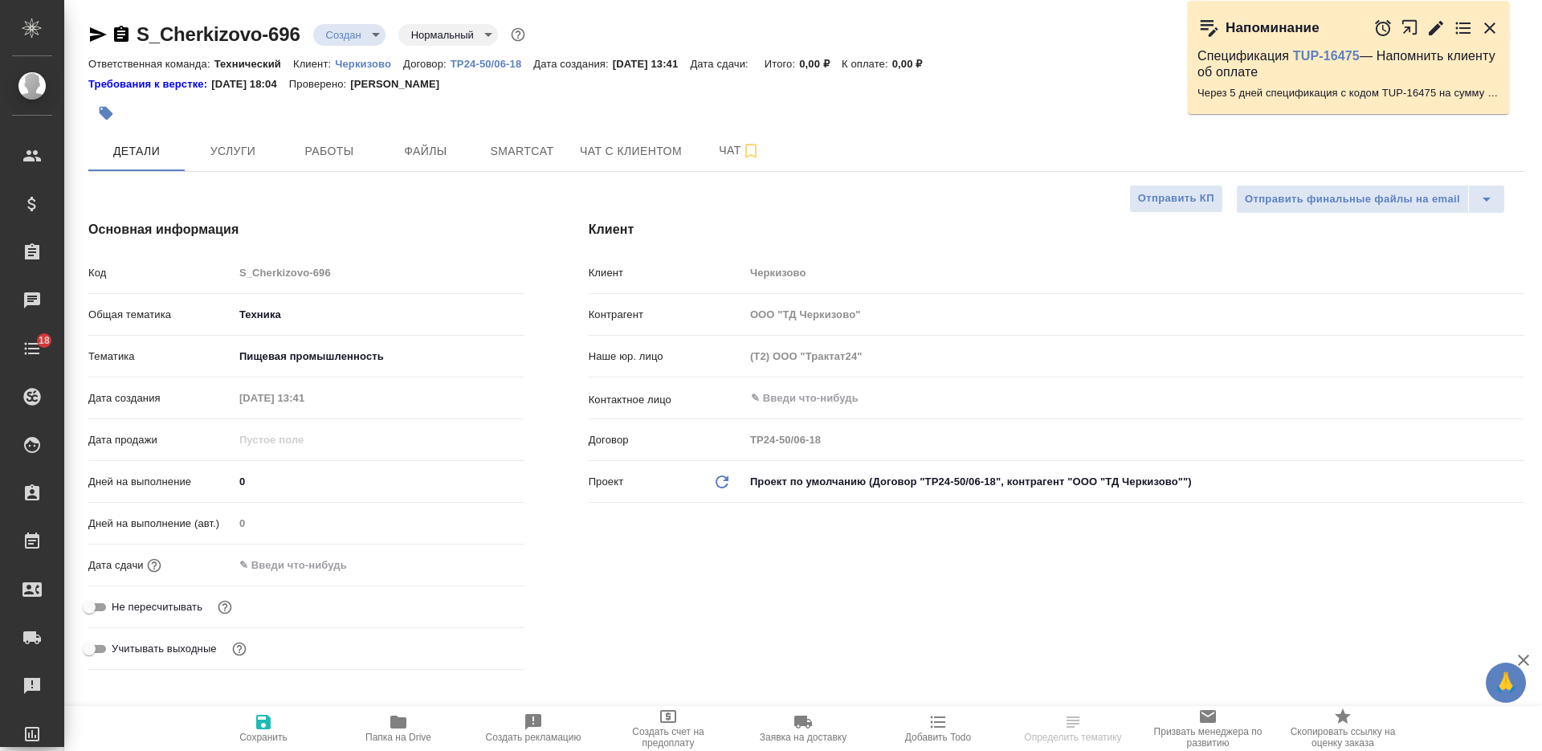
type textarea "x"
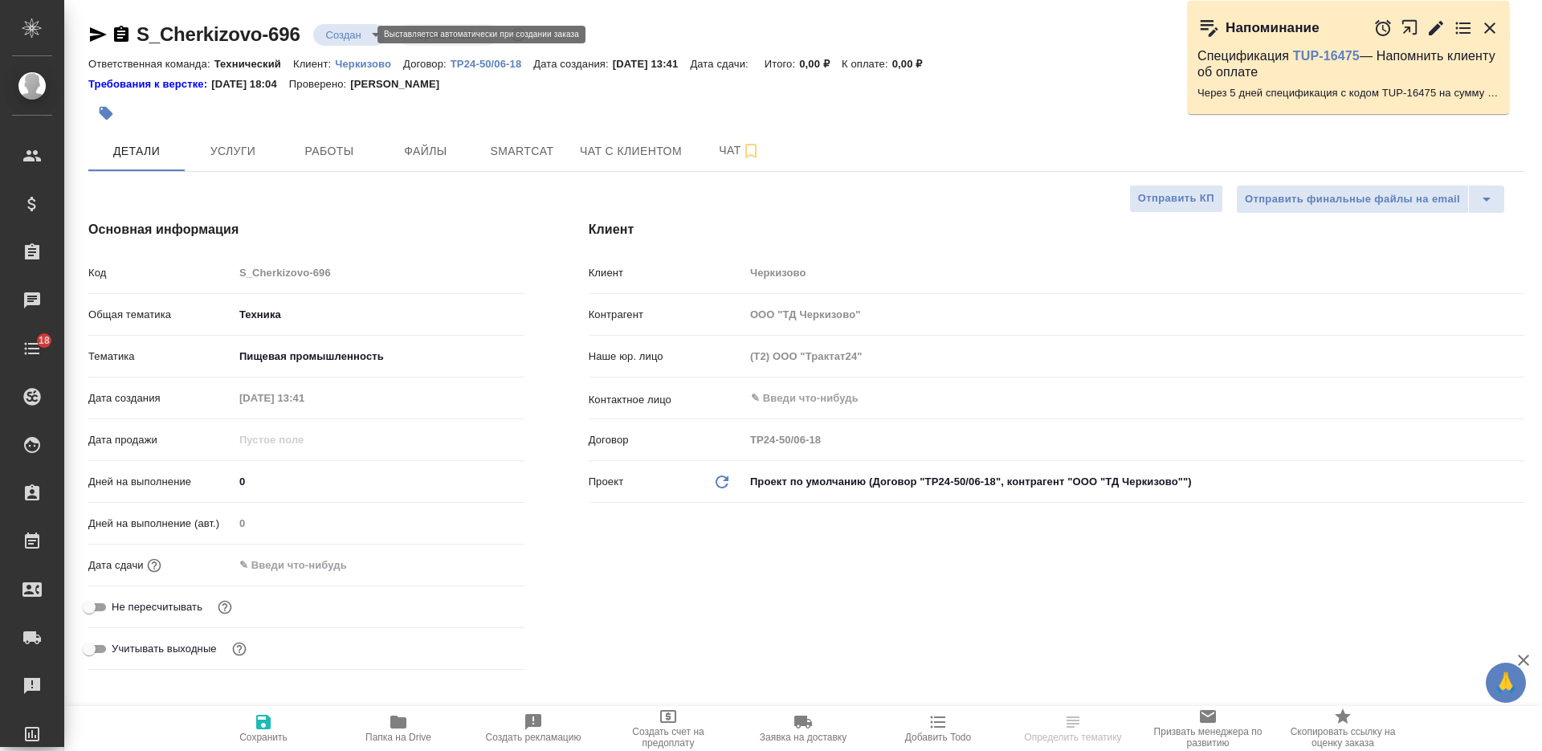
type textarea "x"
click at [780, 395] on input "text" at bounding box center [1107, 398] width 716 height 19
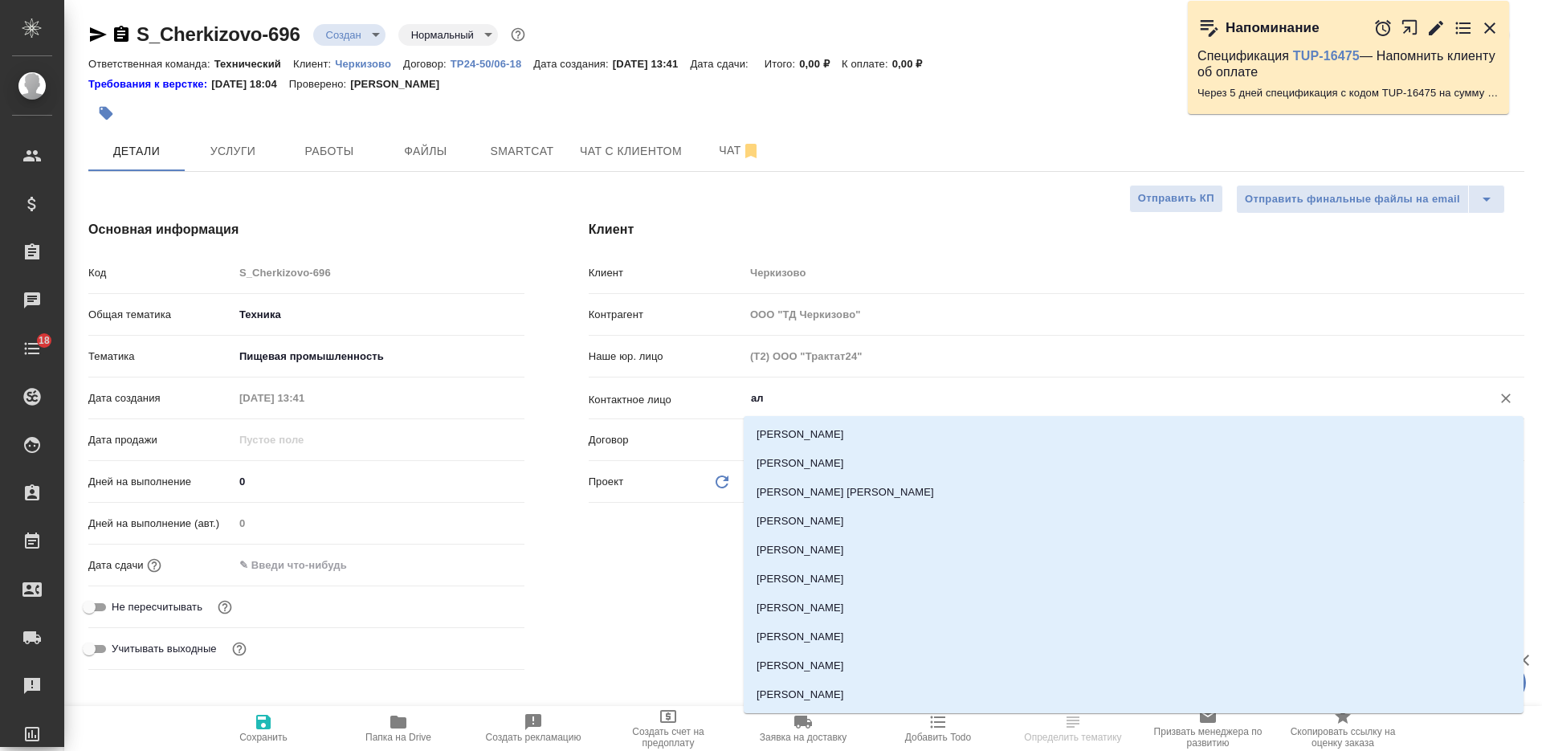
type input "алд"
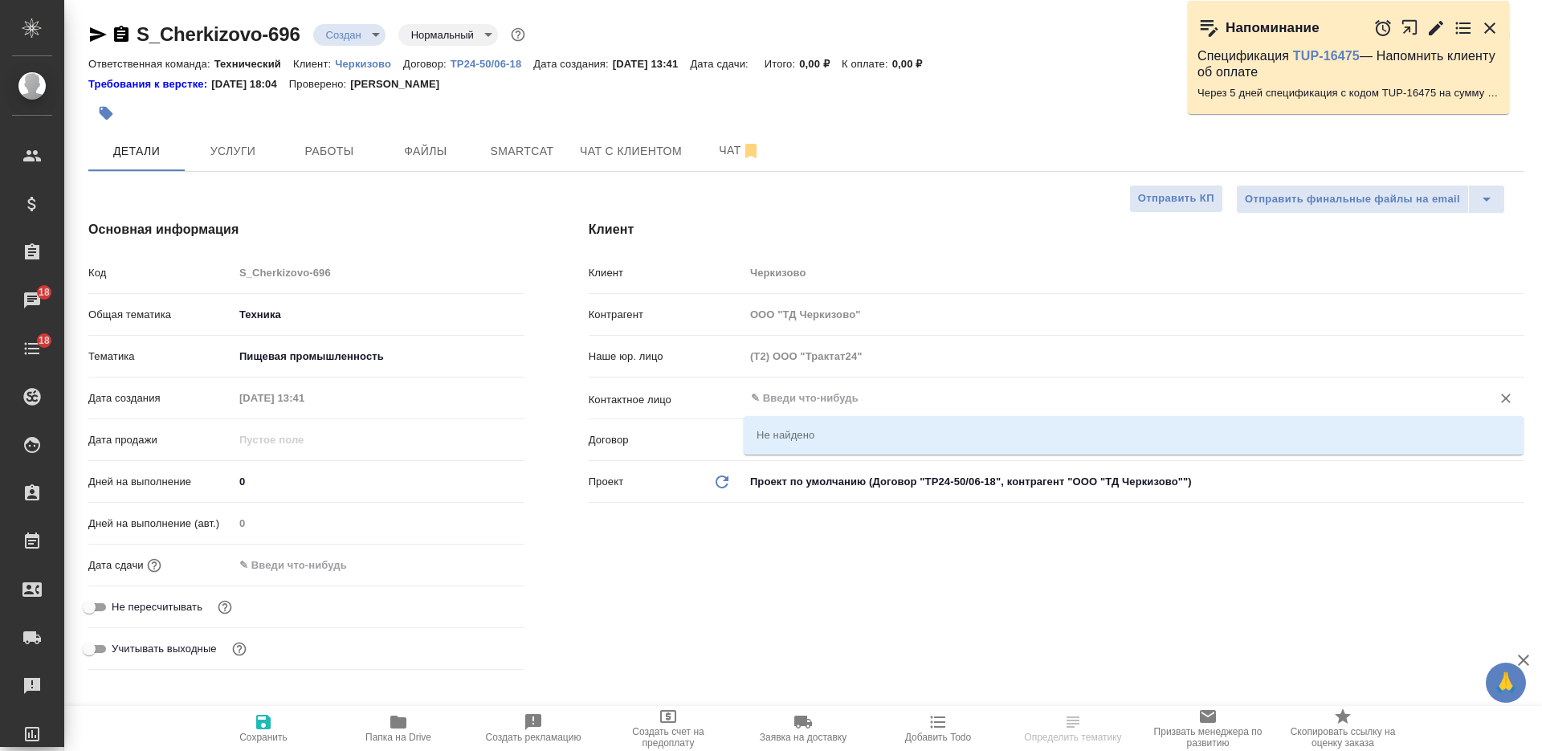
type textarea "x"
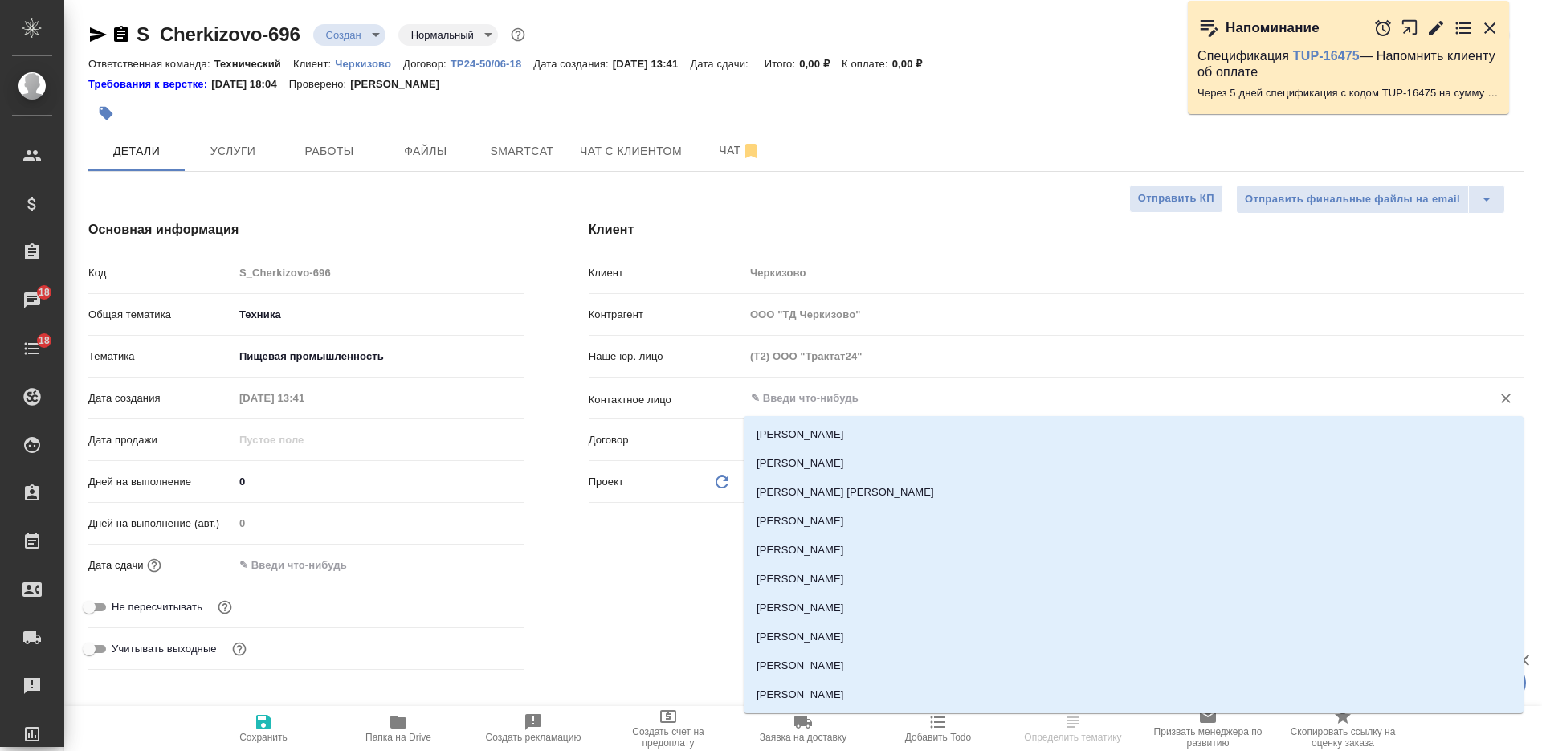
click at [344, 35] on body "🙏 .cls-1 fill:#fff; AWATERA [PERSON_NAME] Спецификации Заказы 18 Чаты 18 Todo П…" at bounding box center [771, 375] width 1542 height 751
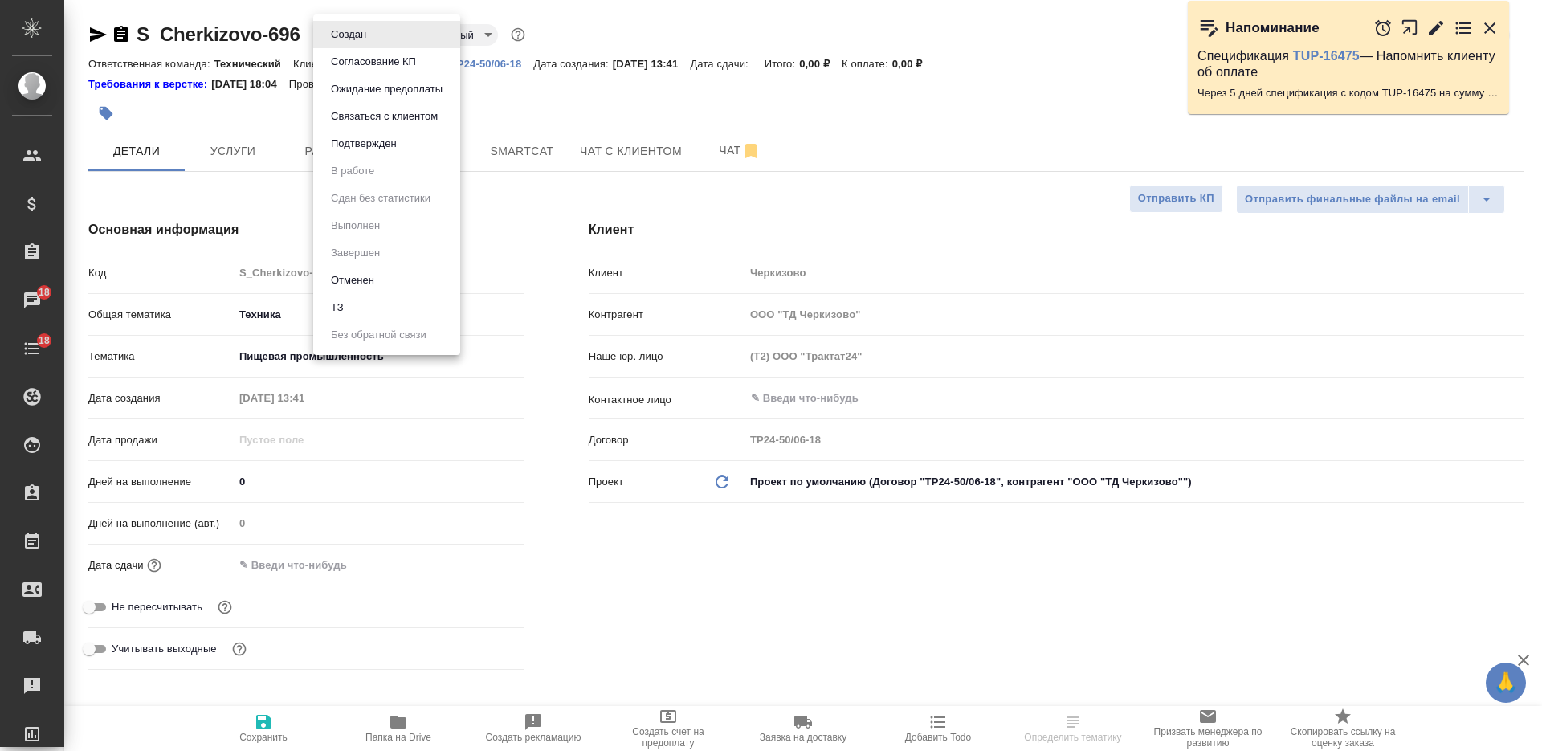
click at [396, 299] on li "ТЗ" at bounding box center [386, 307] width 147 height 27
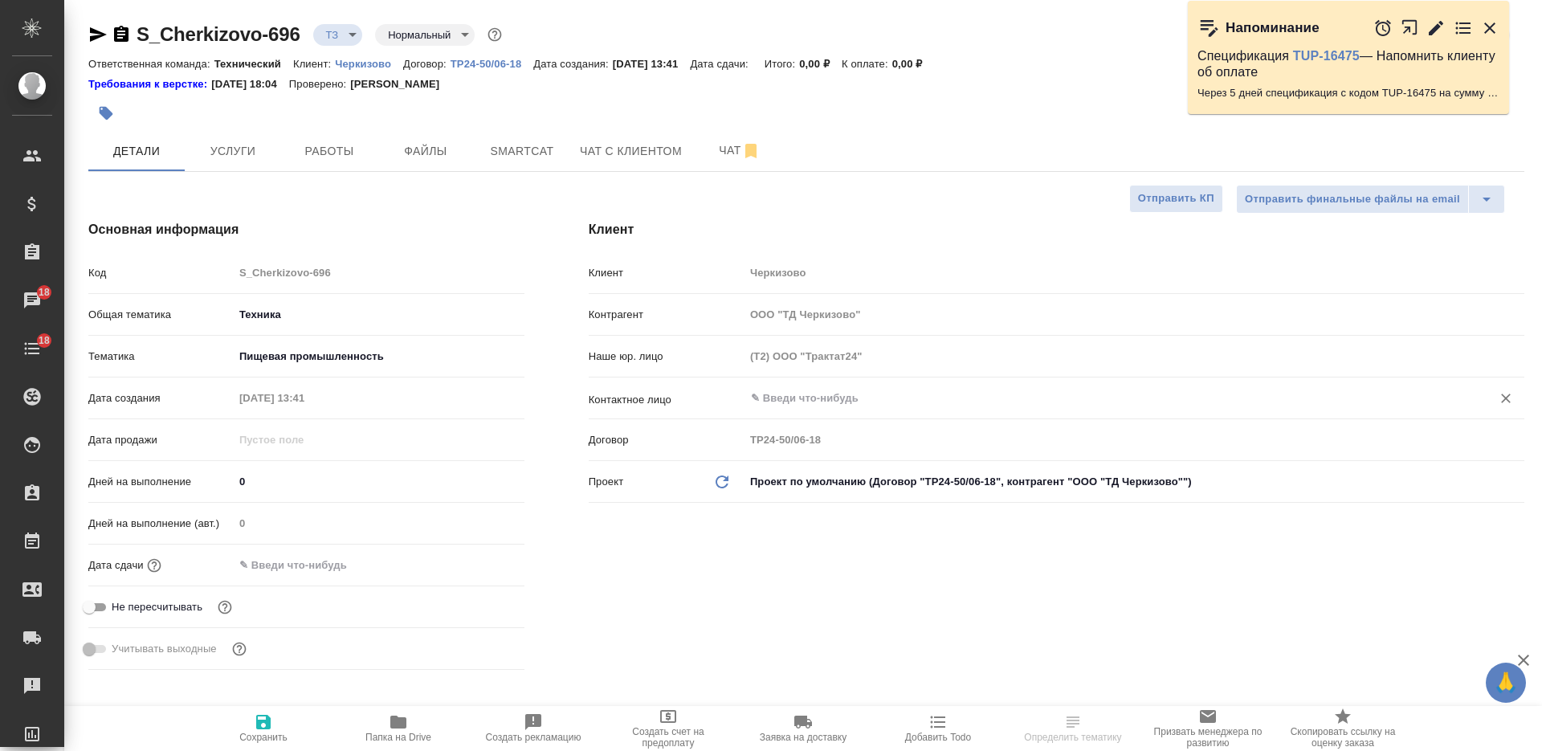
click at [799, 399] on div ".cls-1 fill:#fff; AWATERA [PERSON_NAME] Спецификации Заказы 18 Чаты 18 Todo Про…" at bounding box center [771, 375] width 1542 height 751
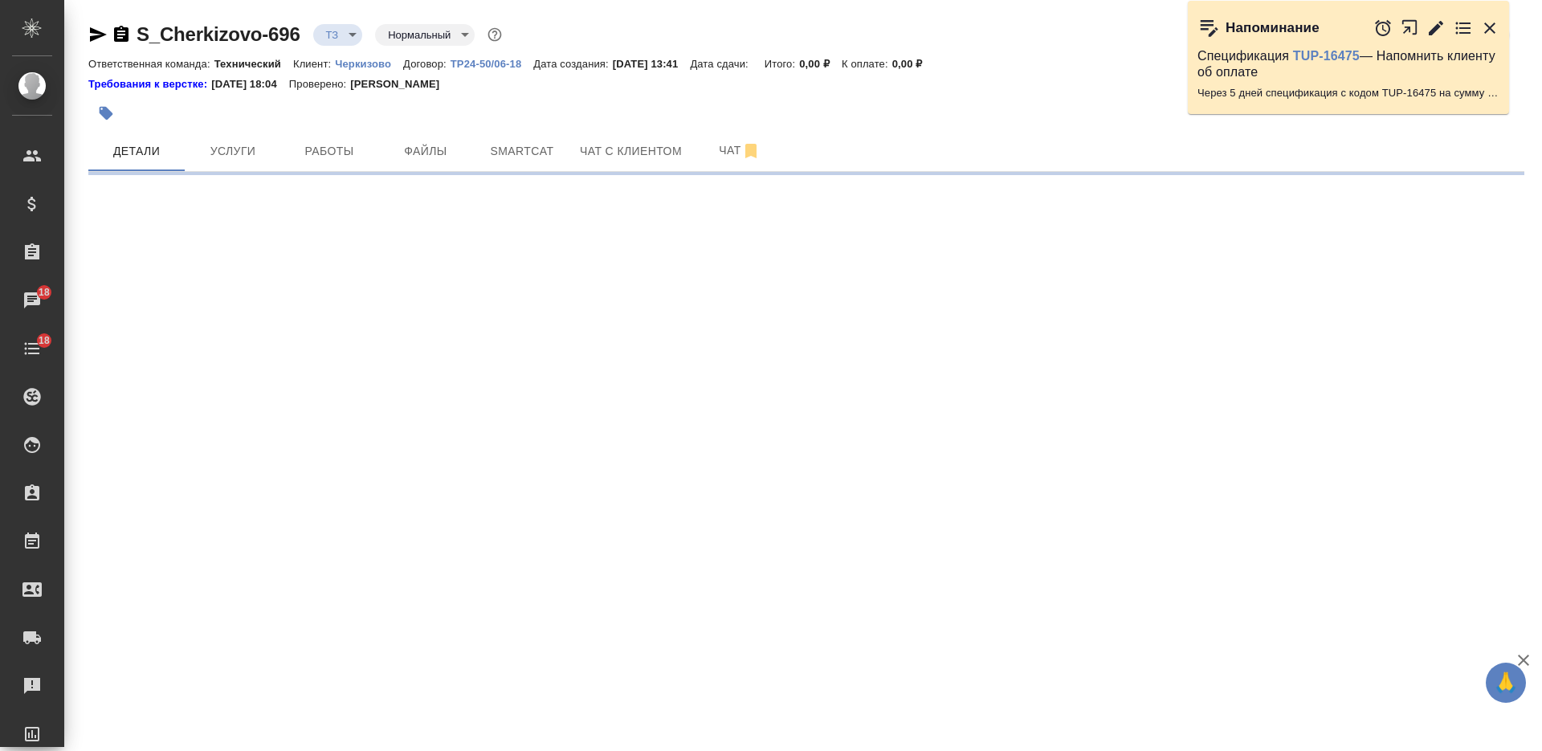
select select "RU"
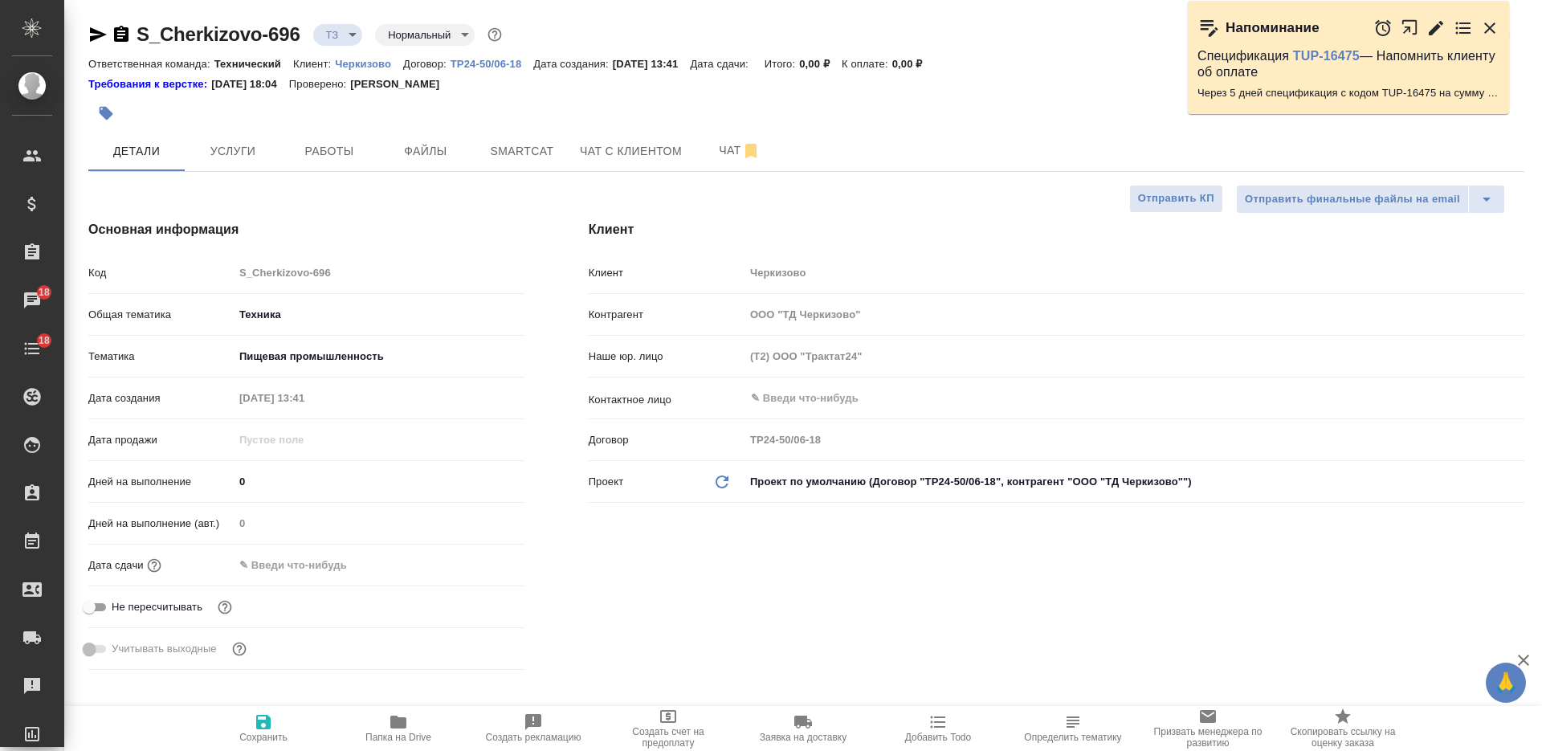
type textarea "x"
click at [799, 399] on input "text" at bounding box center [1107, 398] width 716 height 19
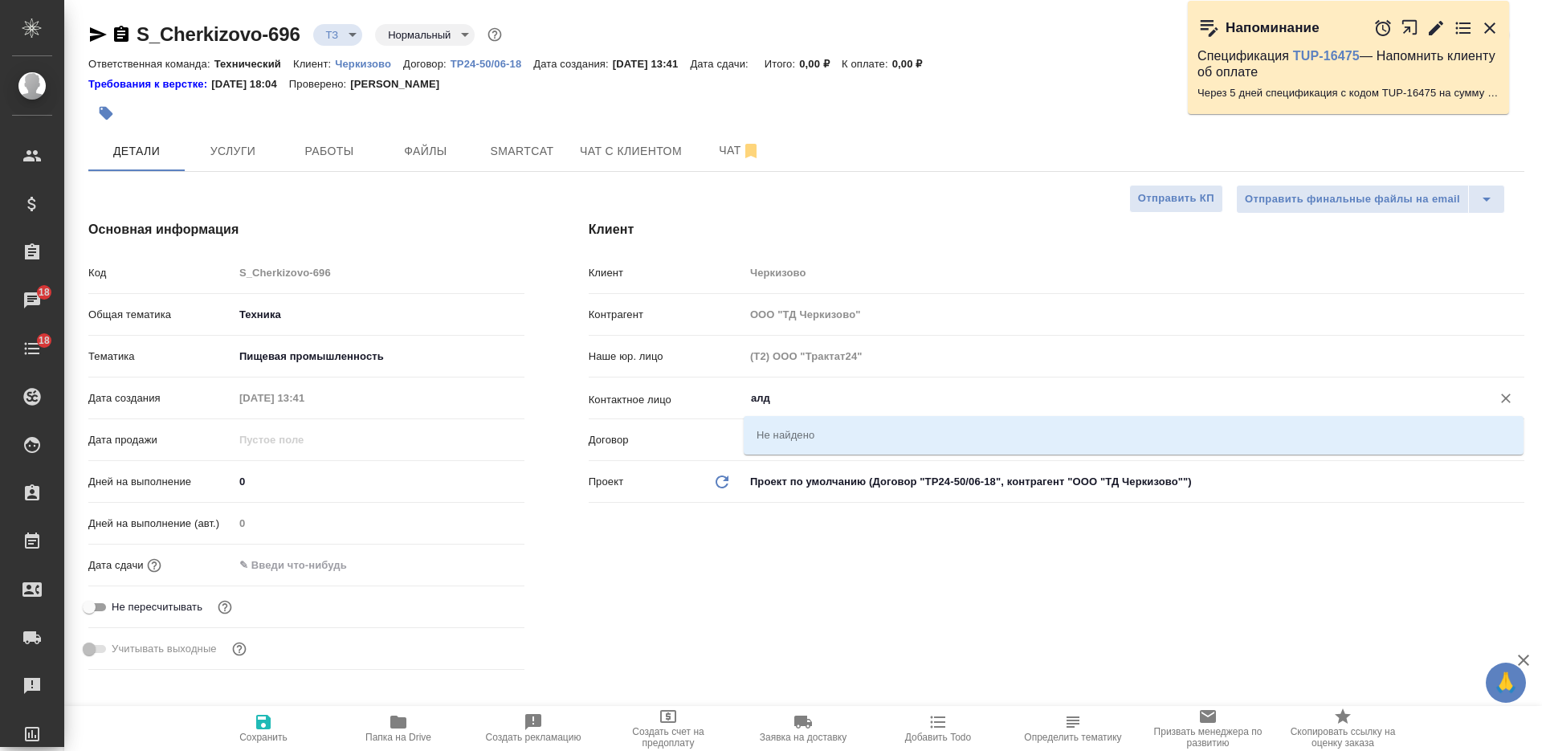
type input "алд"
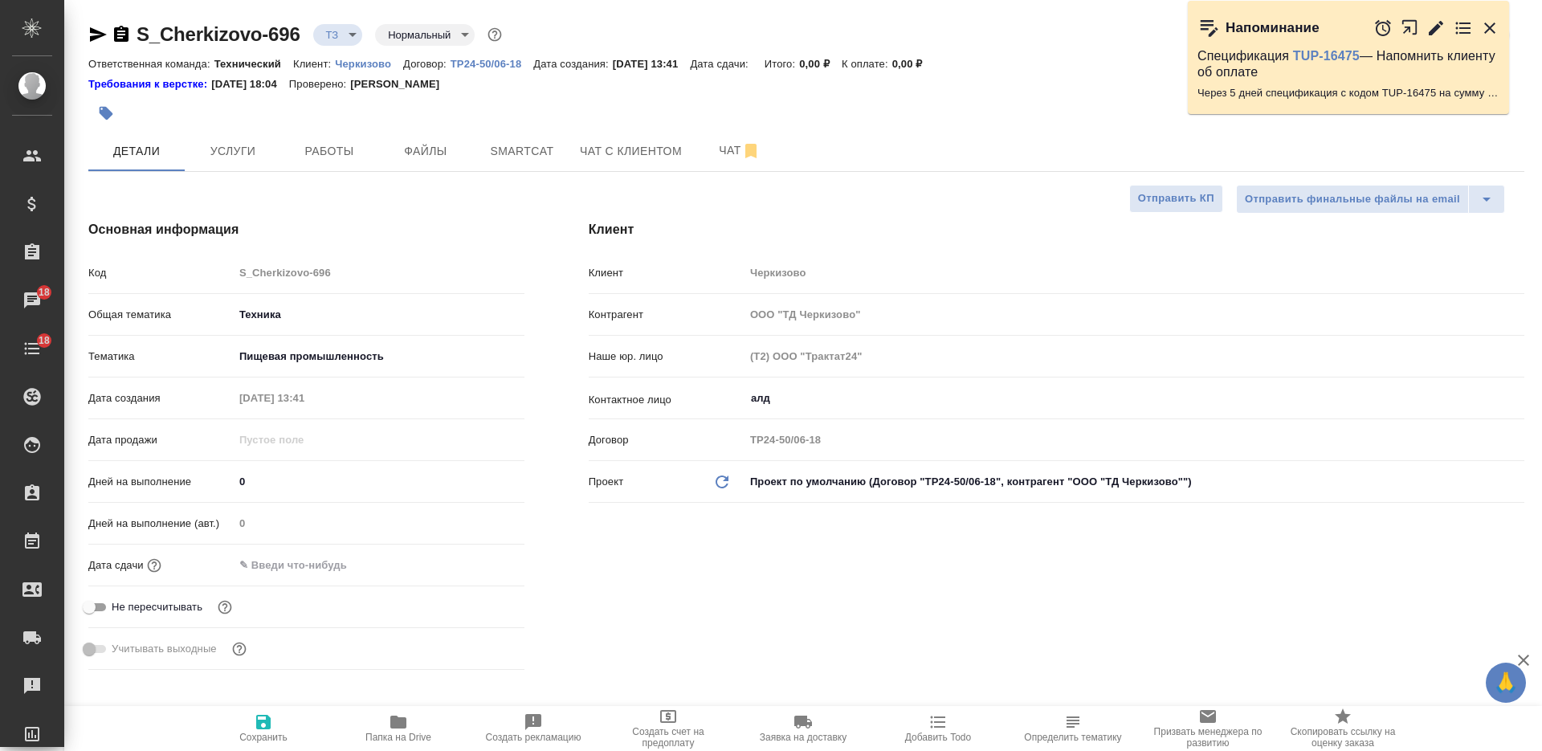
type textarea "x"
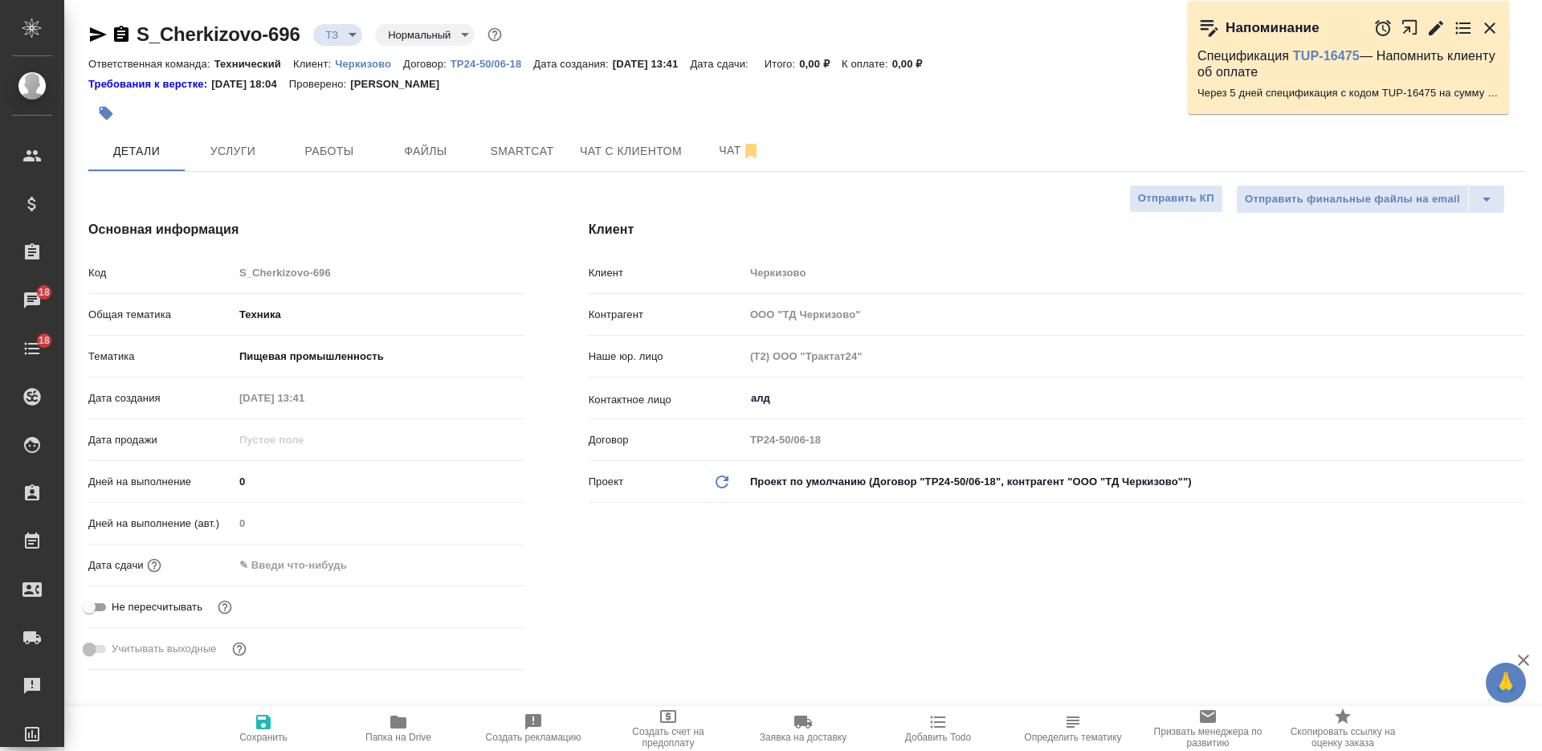
type textarea "x"
click at [374, 67] on p "Черкизово" at bounding box center [369, 64] width 68 height 12
type textarea "x"
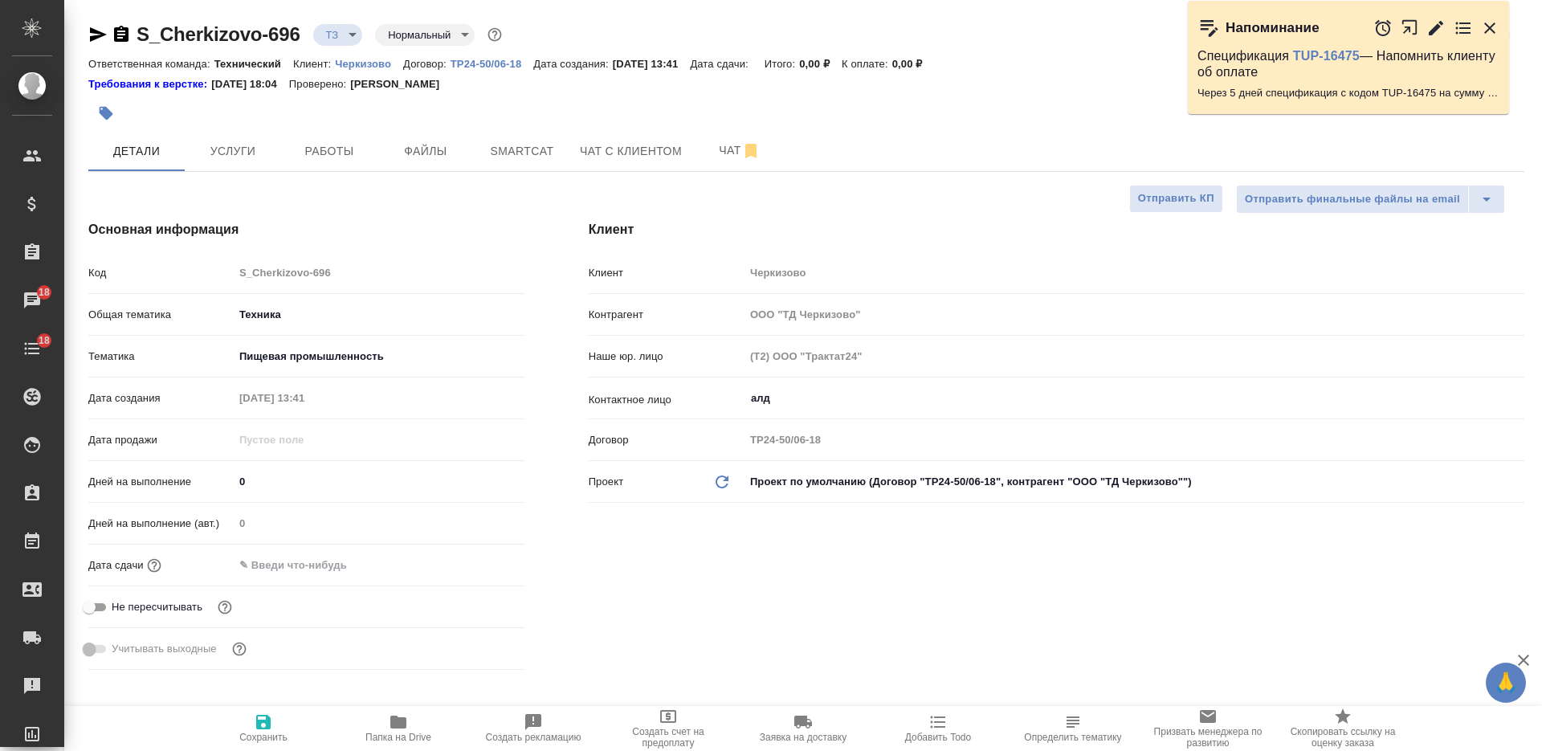
type textarea "x"
click at [849, 412] on div "алд ​" at bounding box center [1134, 398] width 780 height 29
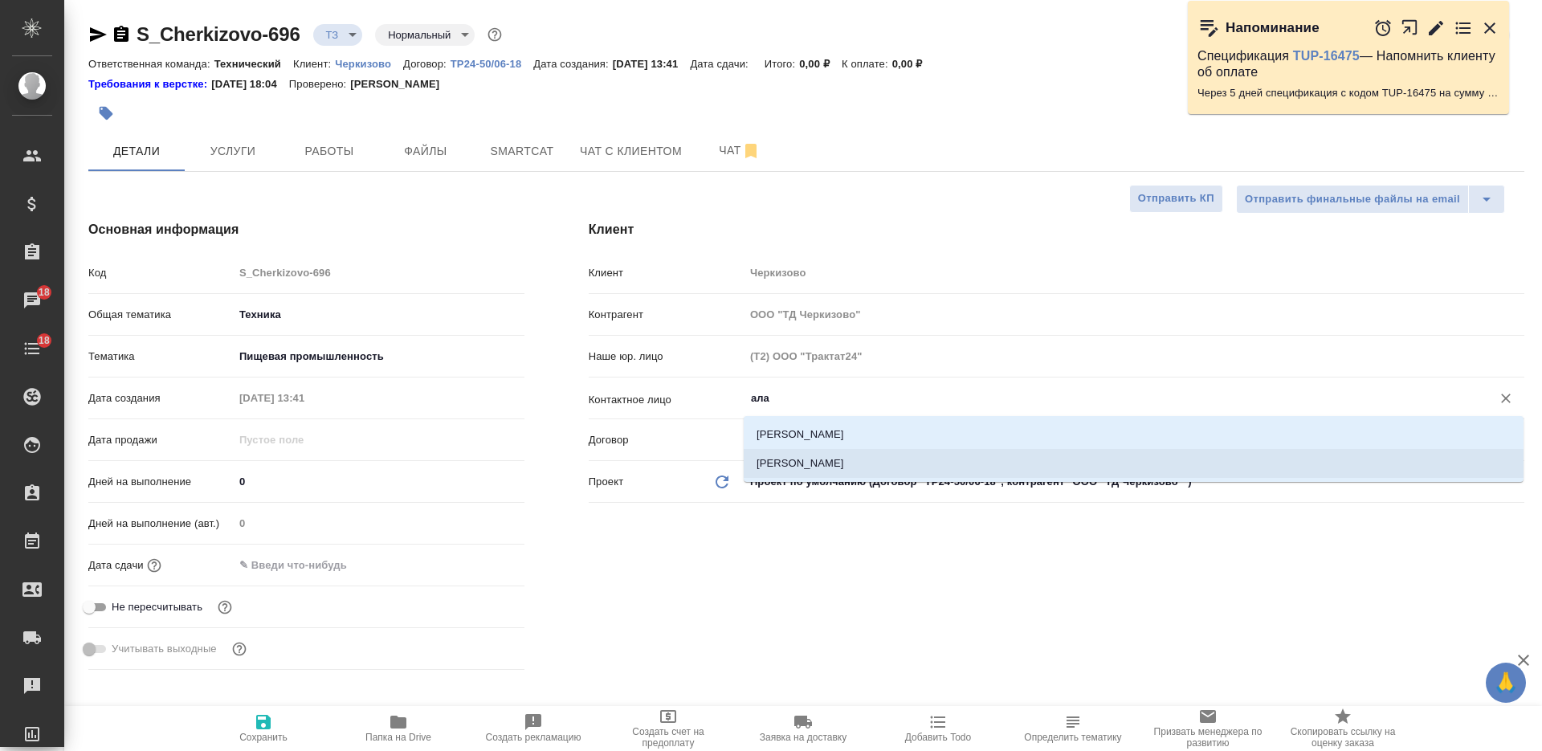
click at [827, 465] on li "[PERSON_NAME]" at bounding box center [1134, 463] width 780 height 29
type input "[PERSON_NAME]"
type textarea "x"
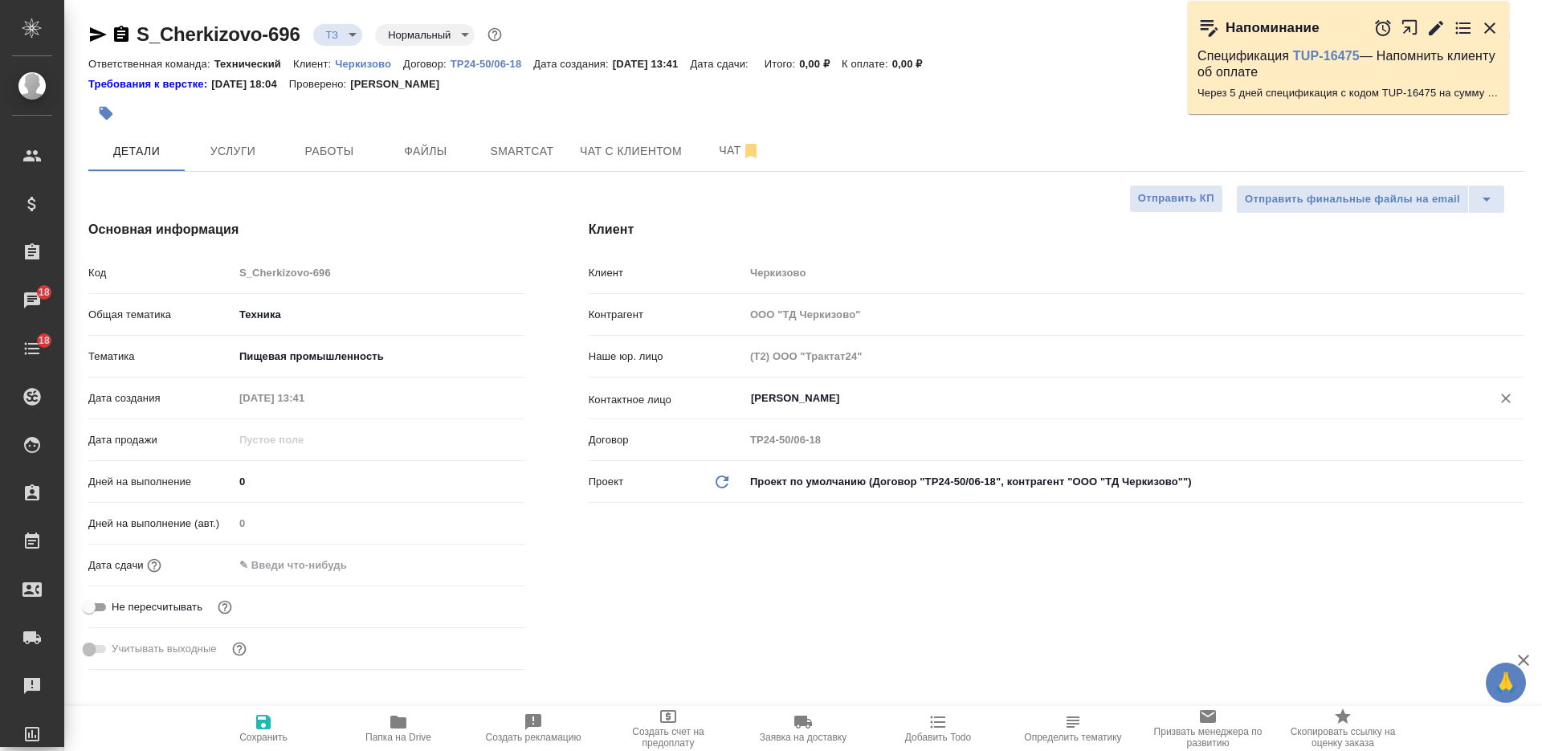
type textarea "x"
type input "[PERSON_NAME]"
click at [267, 735] on span "Сохранить" at bounding box center [263, 736] width 48 height 11
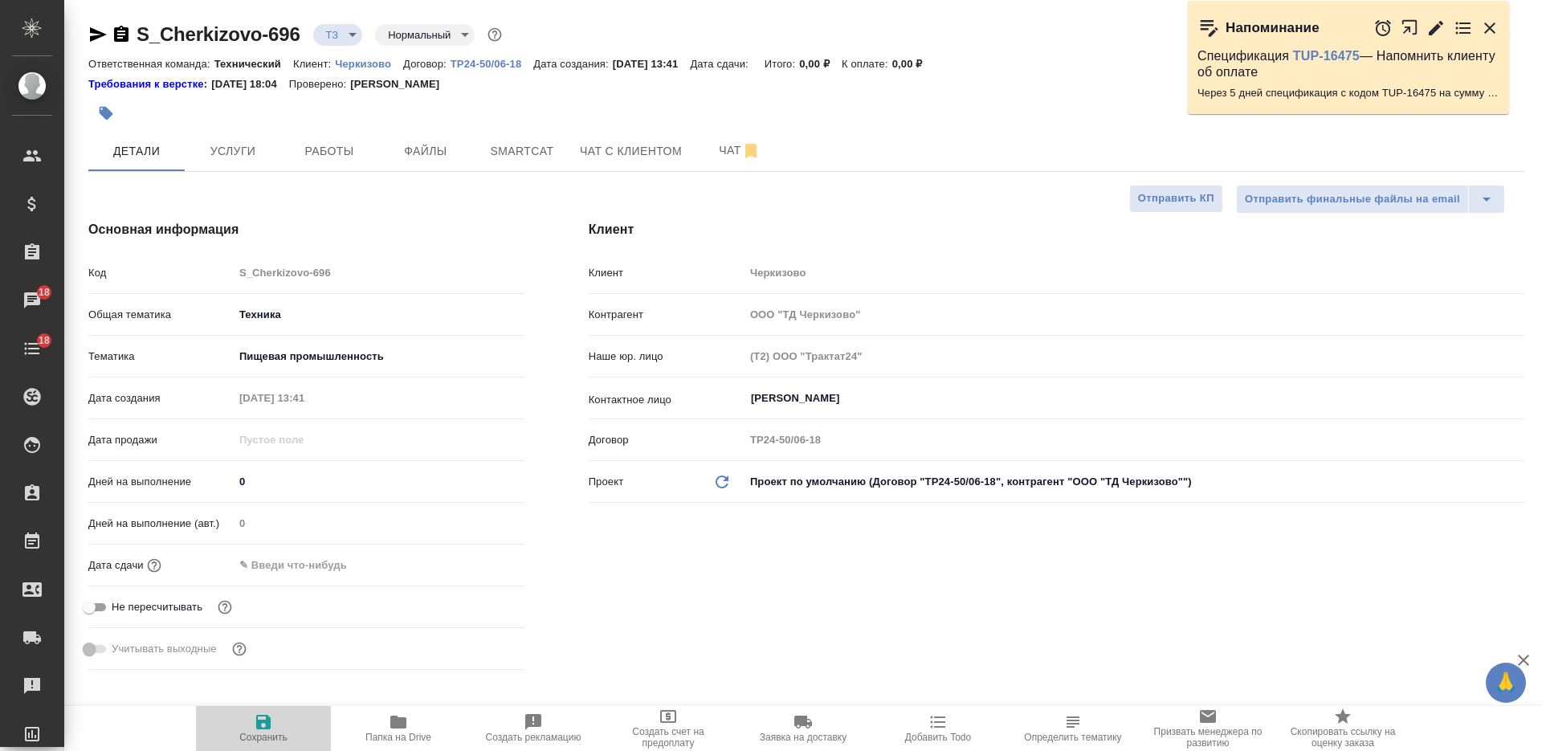
type textarea "x"
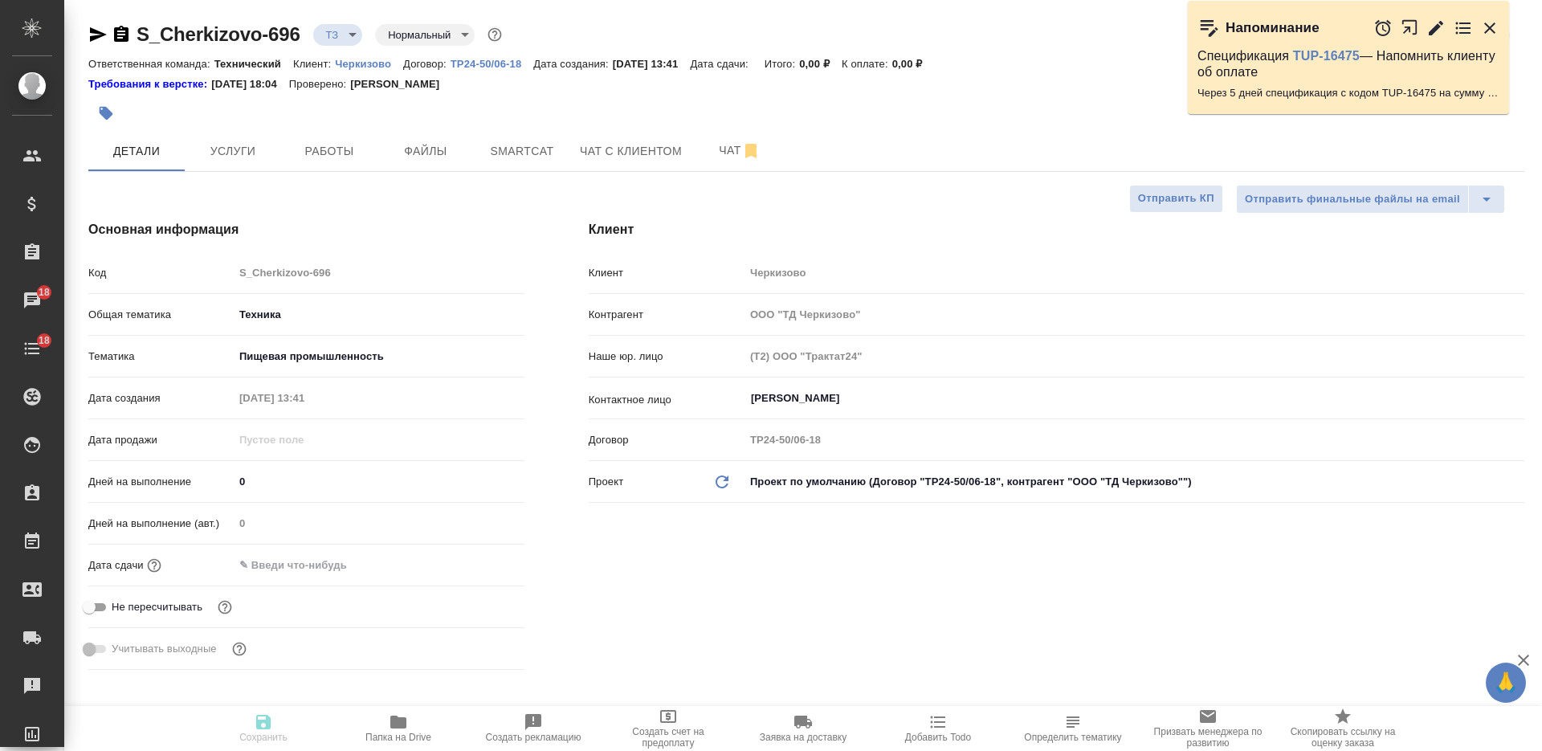
type textarea "x"
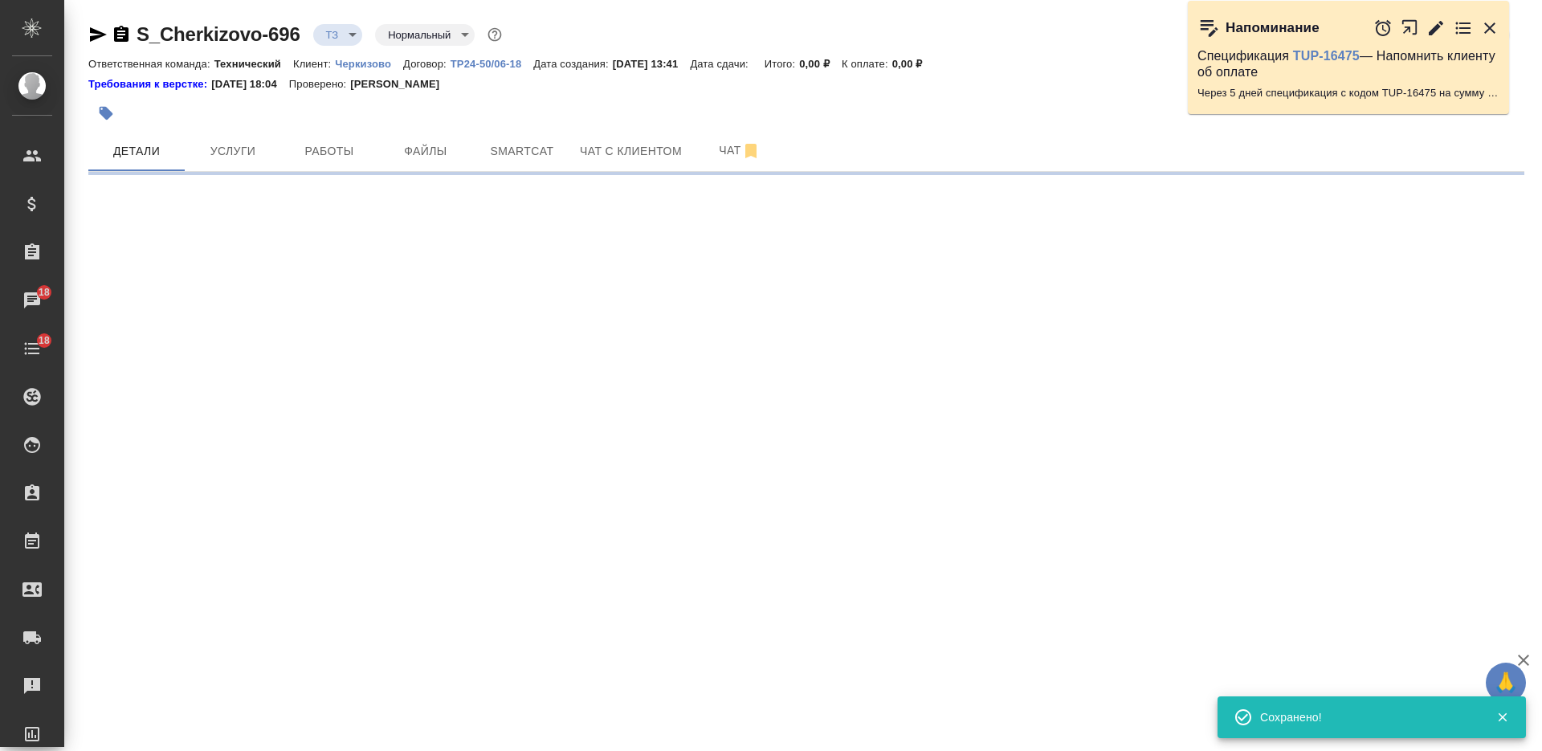
type input "holyTrinity"
select select "RU"
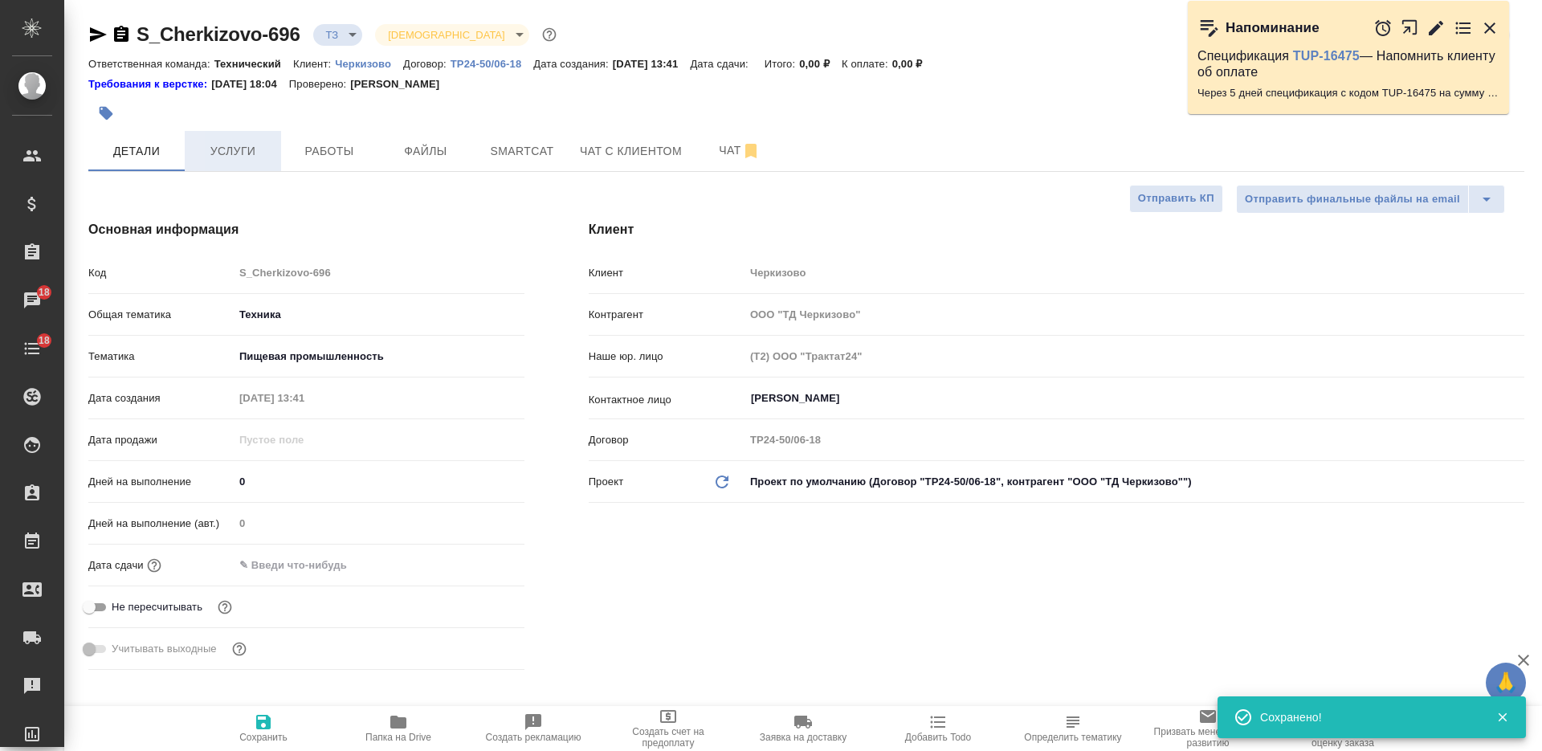
type textarea "x"
click at [238, 156] on span "Услуги" at bounding box center [232, 151] width 77 height 20
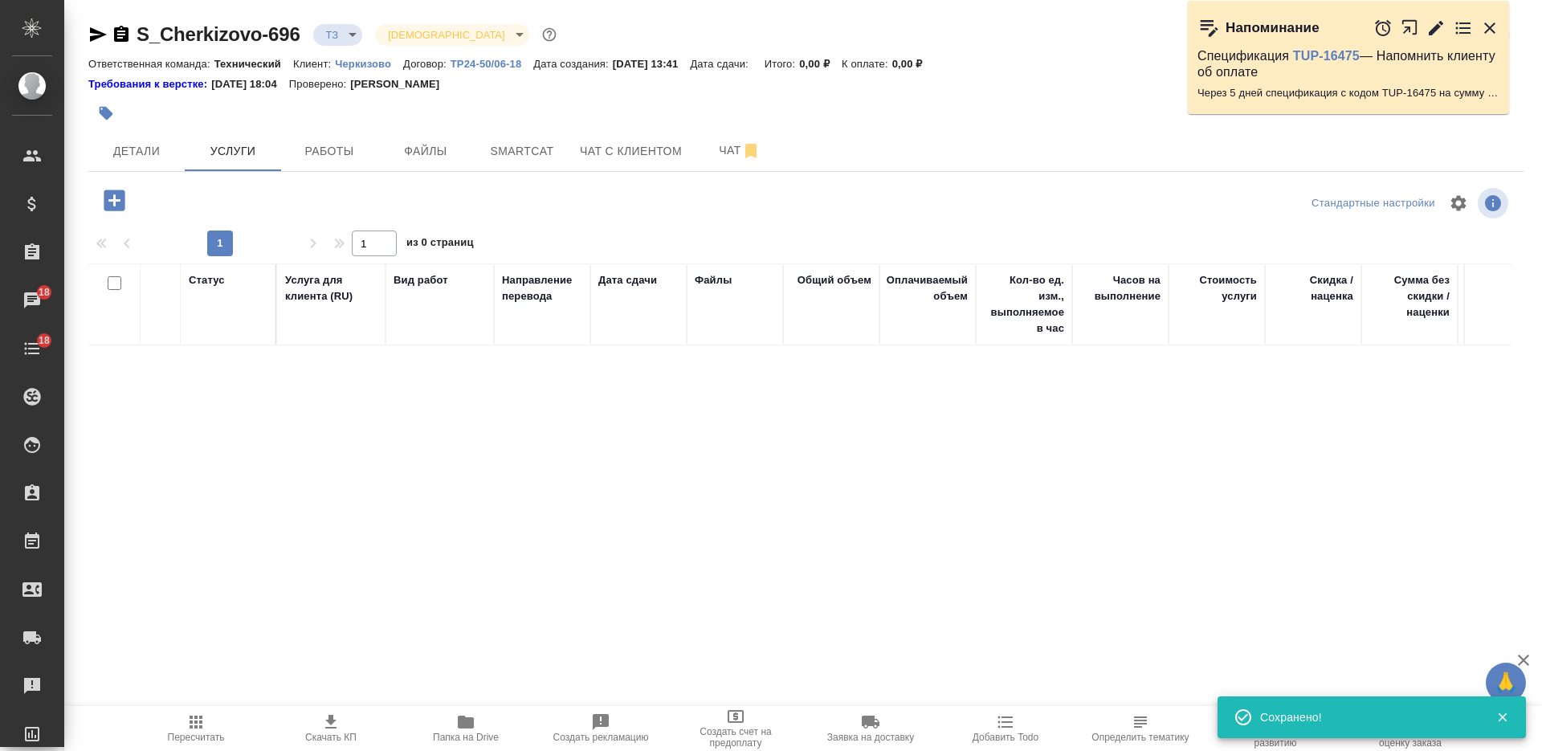
click at [128, 200] on button "button" at bounding box center [114, 200] width 44 height 33
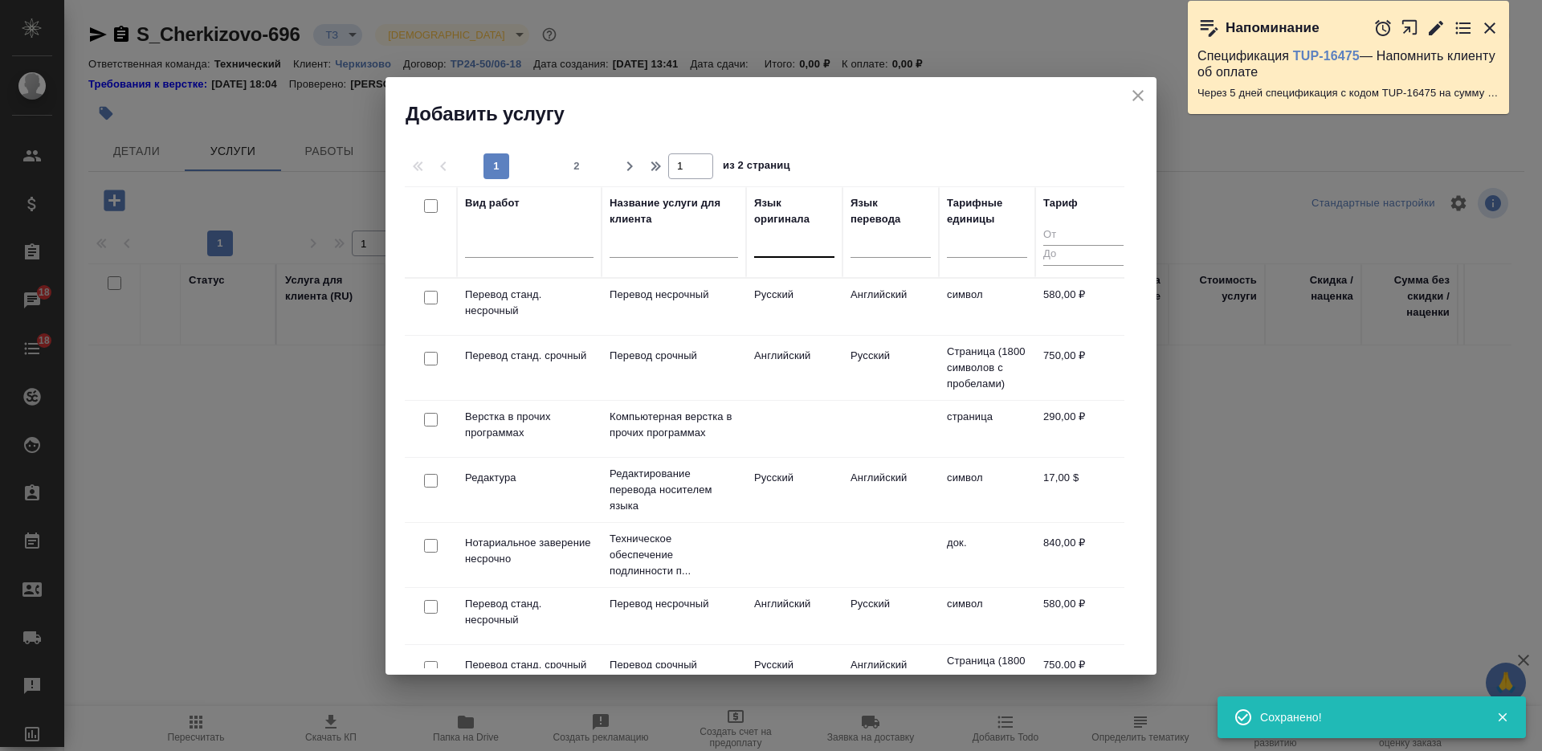
click at [801, 247] on div at bounding box center [794, 241] width 80 height 23
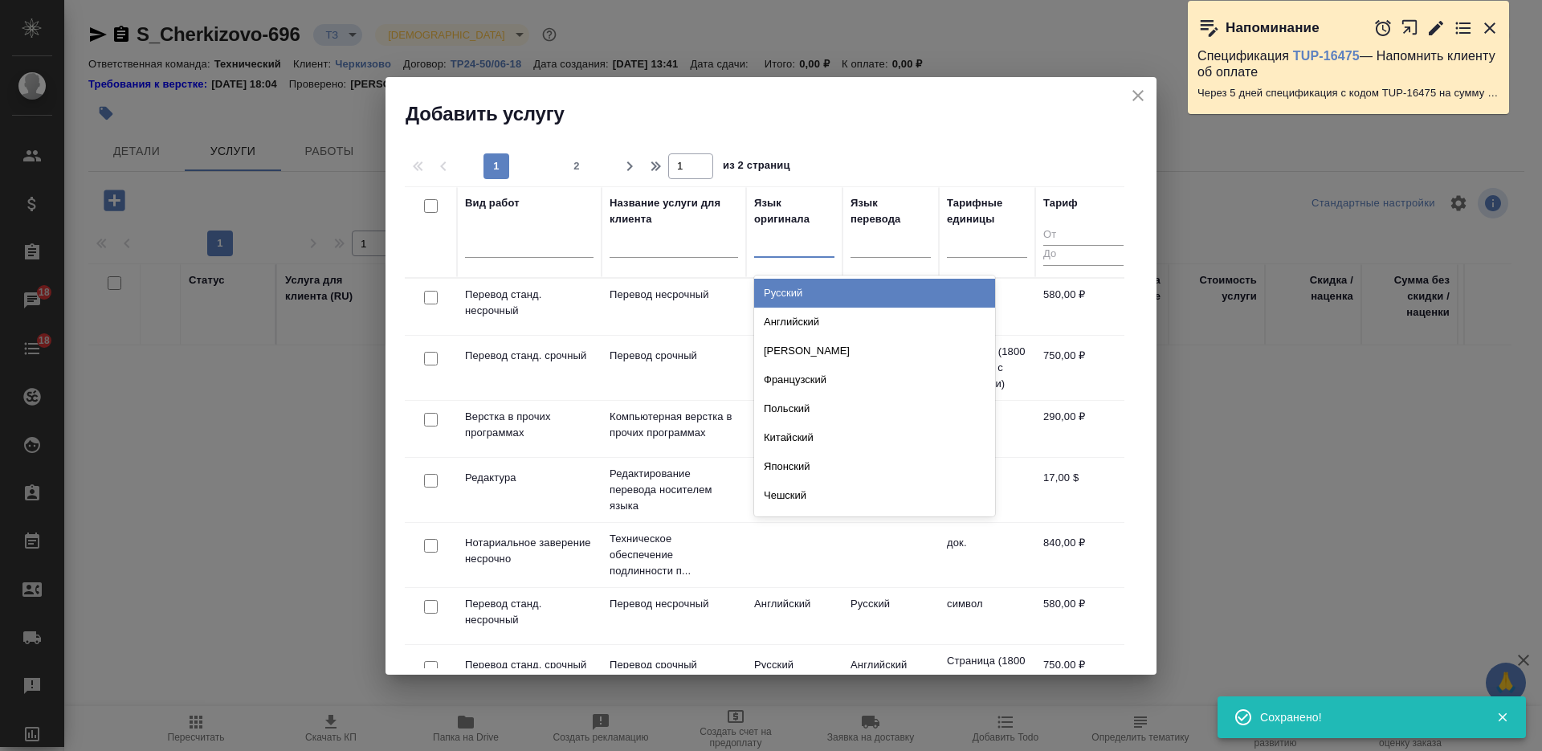
click at [809, 292] on div "Русский" at bounding box center [874, 293] width 241 height 29
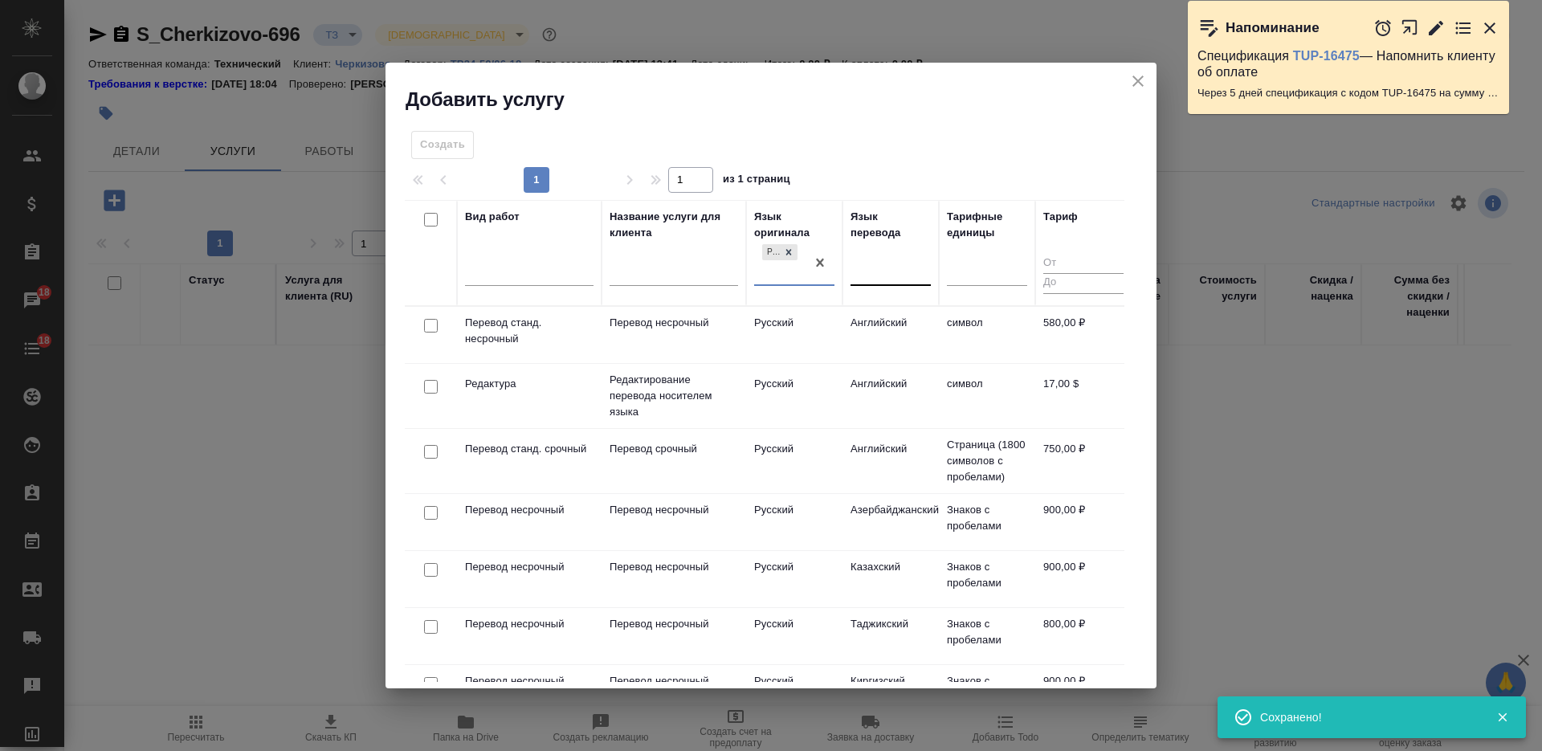
click at [873, 278] on div at bounding box center [890, 269] width 80 height 23
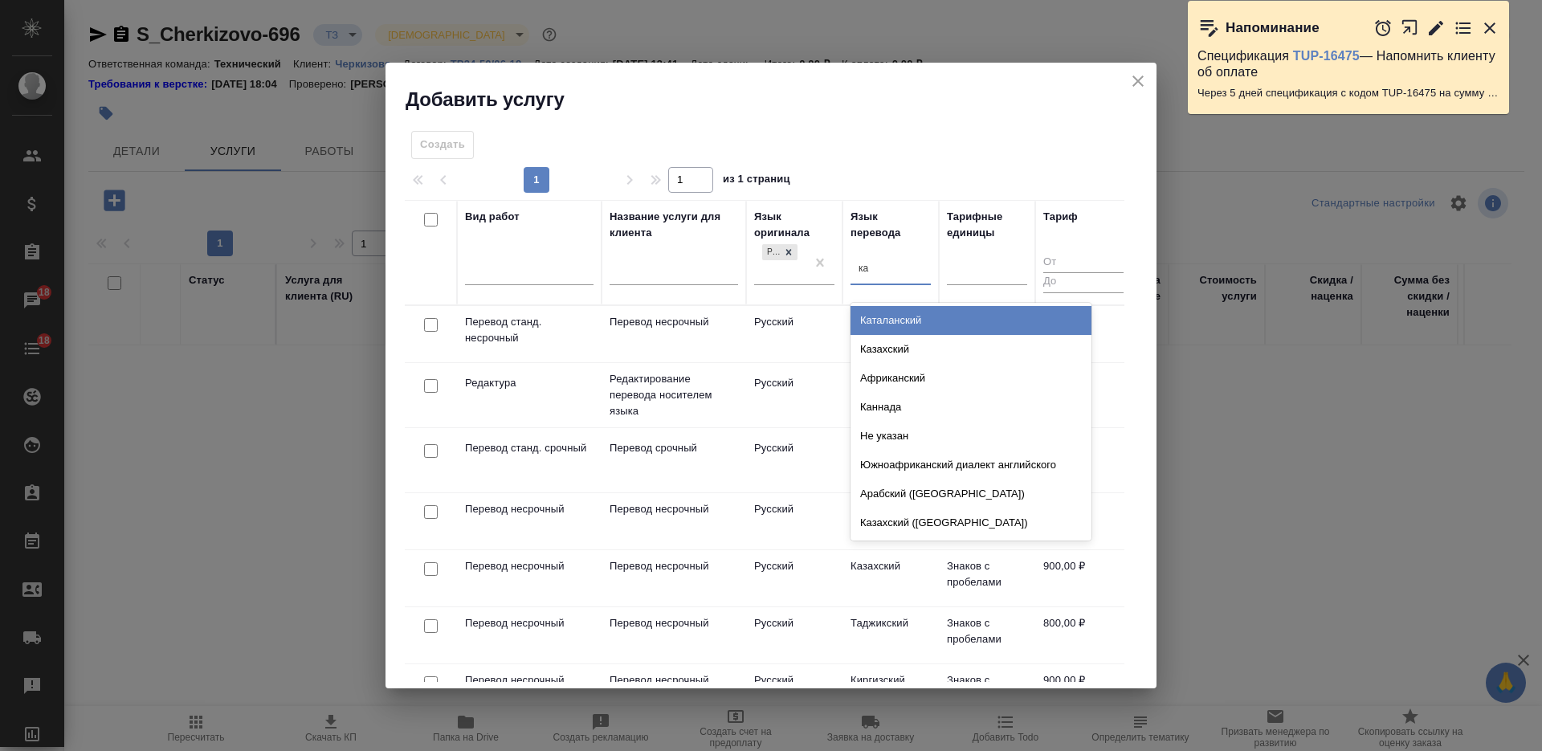
type input "каз"
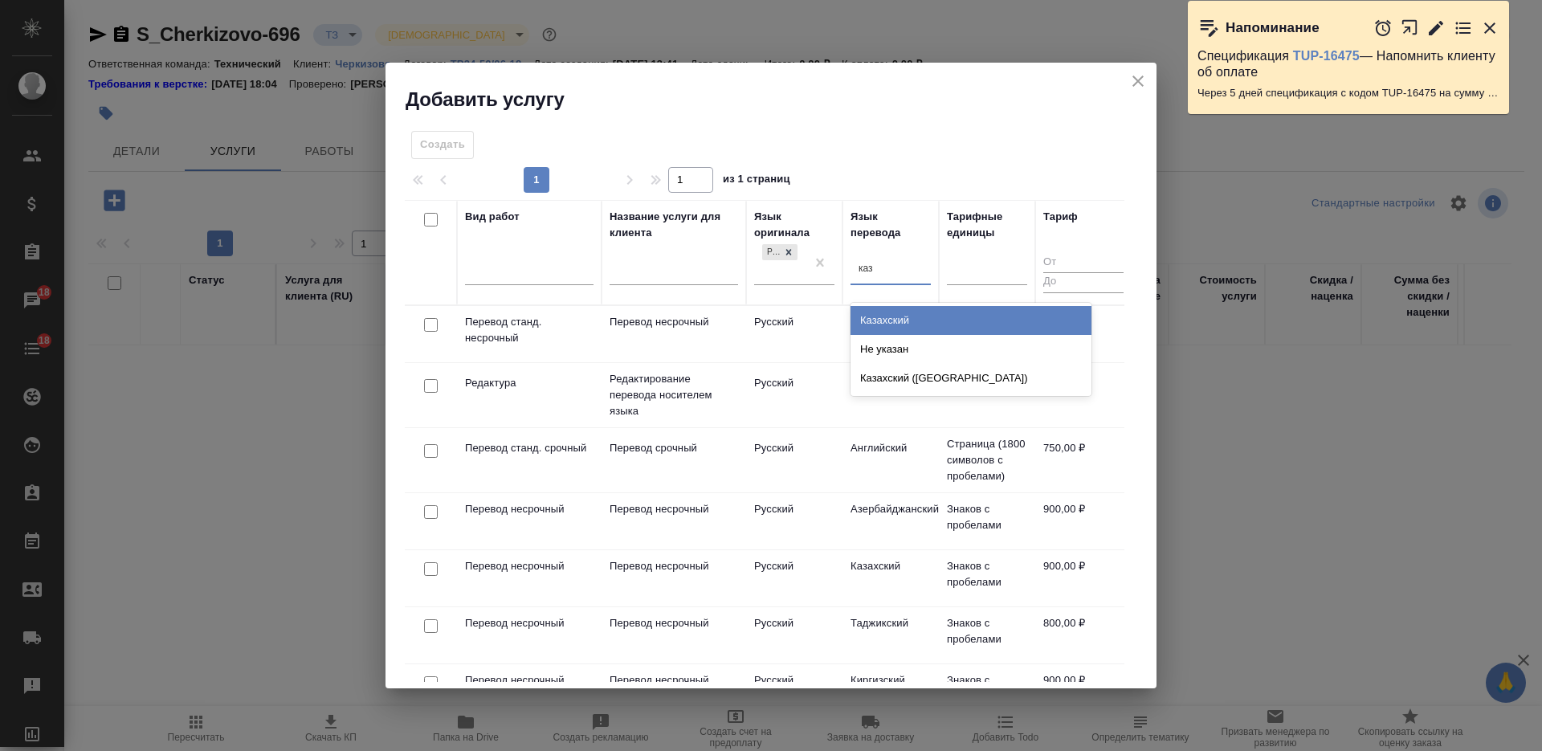
click at [890, 315] on div "Казахский" at bounding box center [970, 320] width 241 height 29
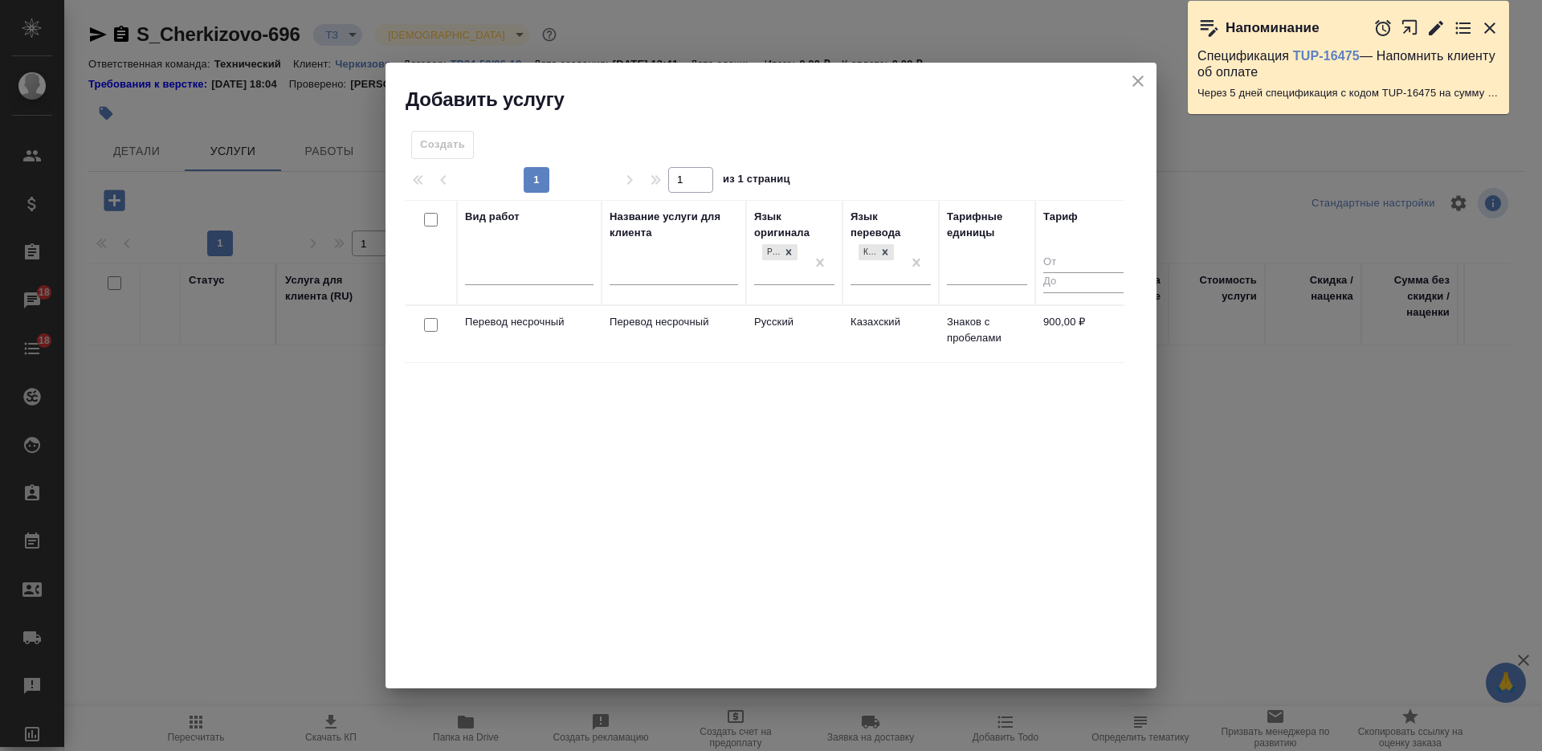
click at [431, 326] on input "checkbox" at bounding box center [431, 325] width 14 height 14
checkbox input "true"
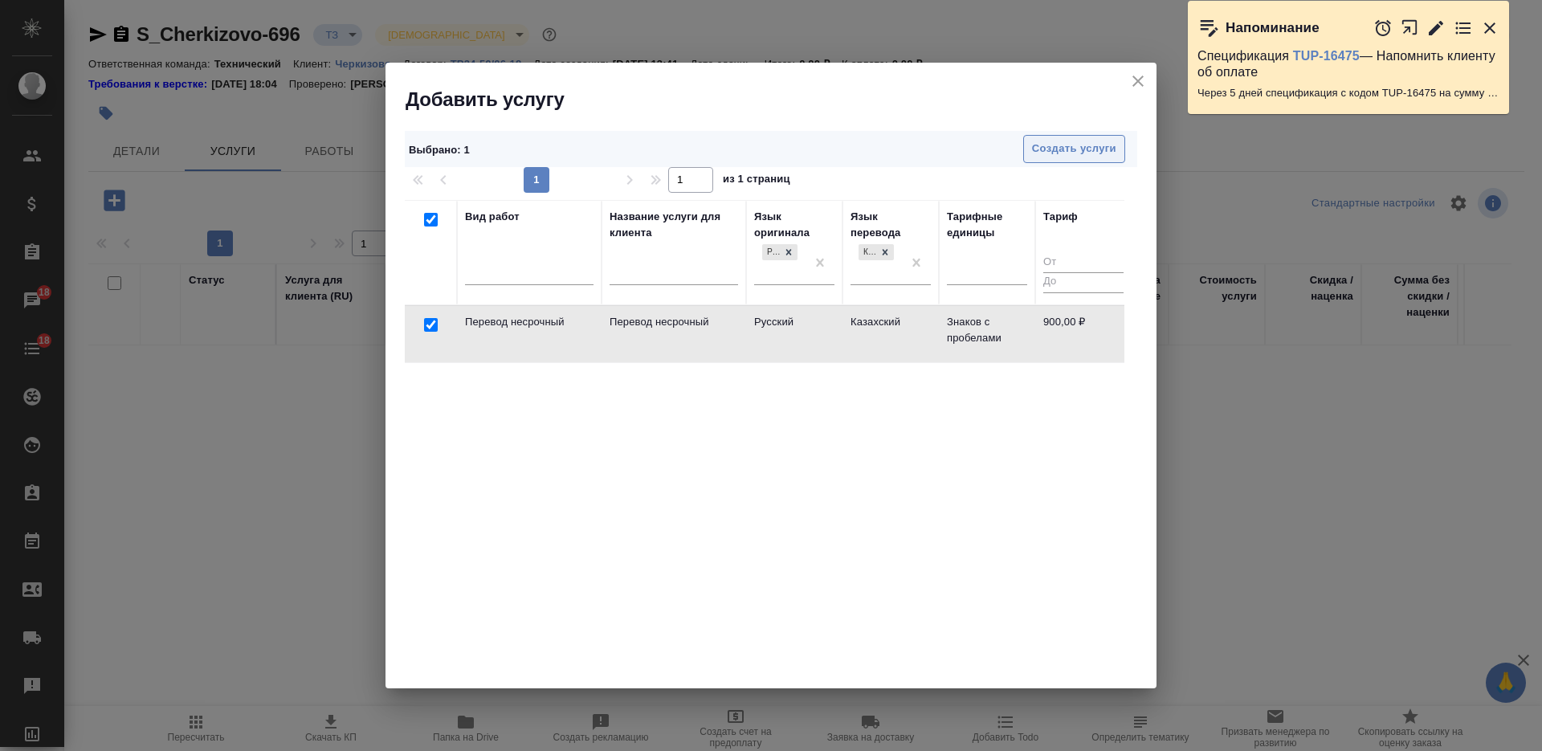
click at [1053, 153] on span "Создать услуги" at bounding box center [1074, 149] width 84 height 18
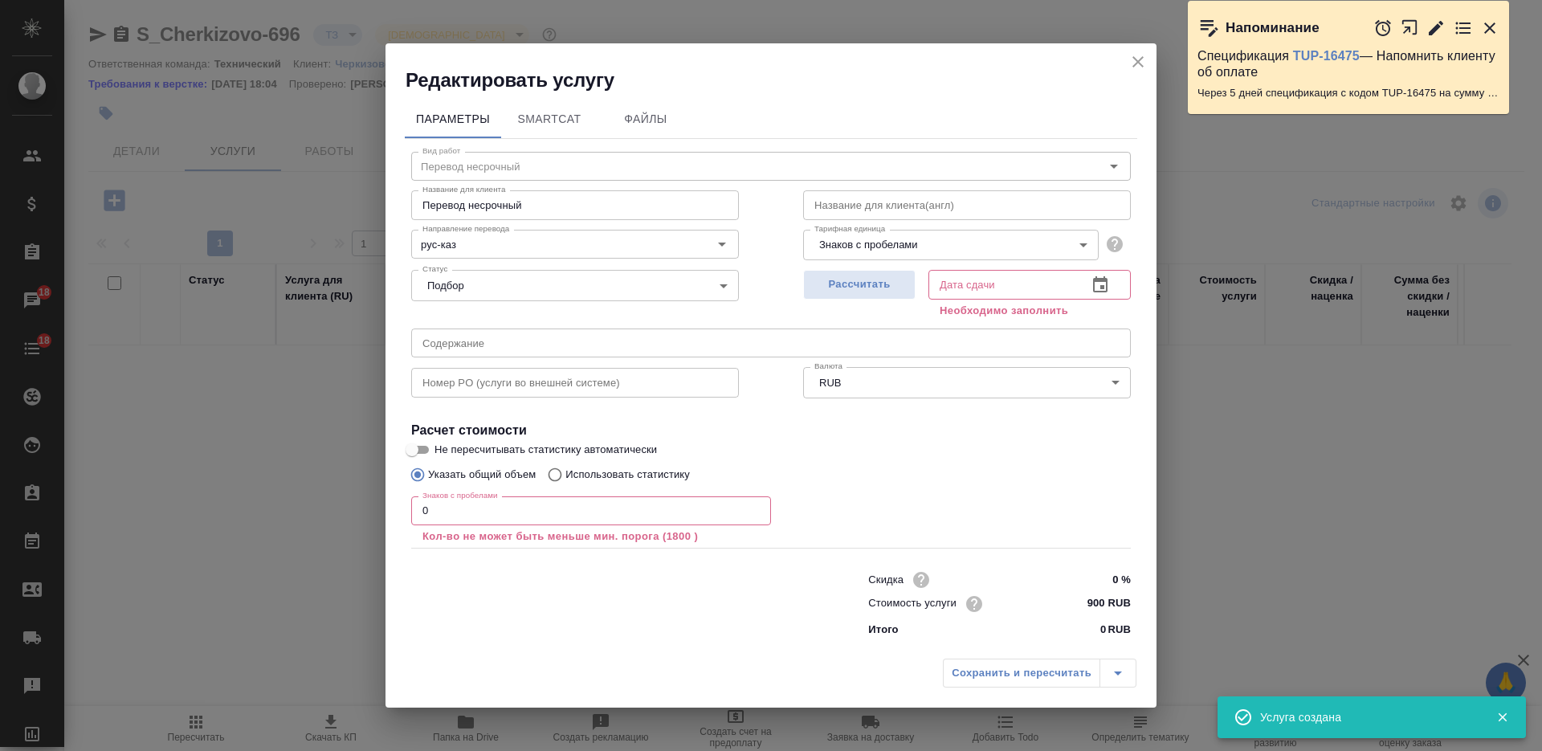
click at [866, 306] on div "Рассчитать" at bounding box center [859, 292] width 112 height 58
click at [863, 288] on span "Рассчитать" at bounding box center [859, 284] width 95 height 18
type input "[DATE] 13:44"
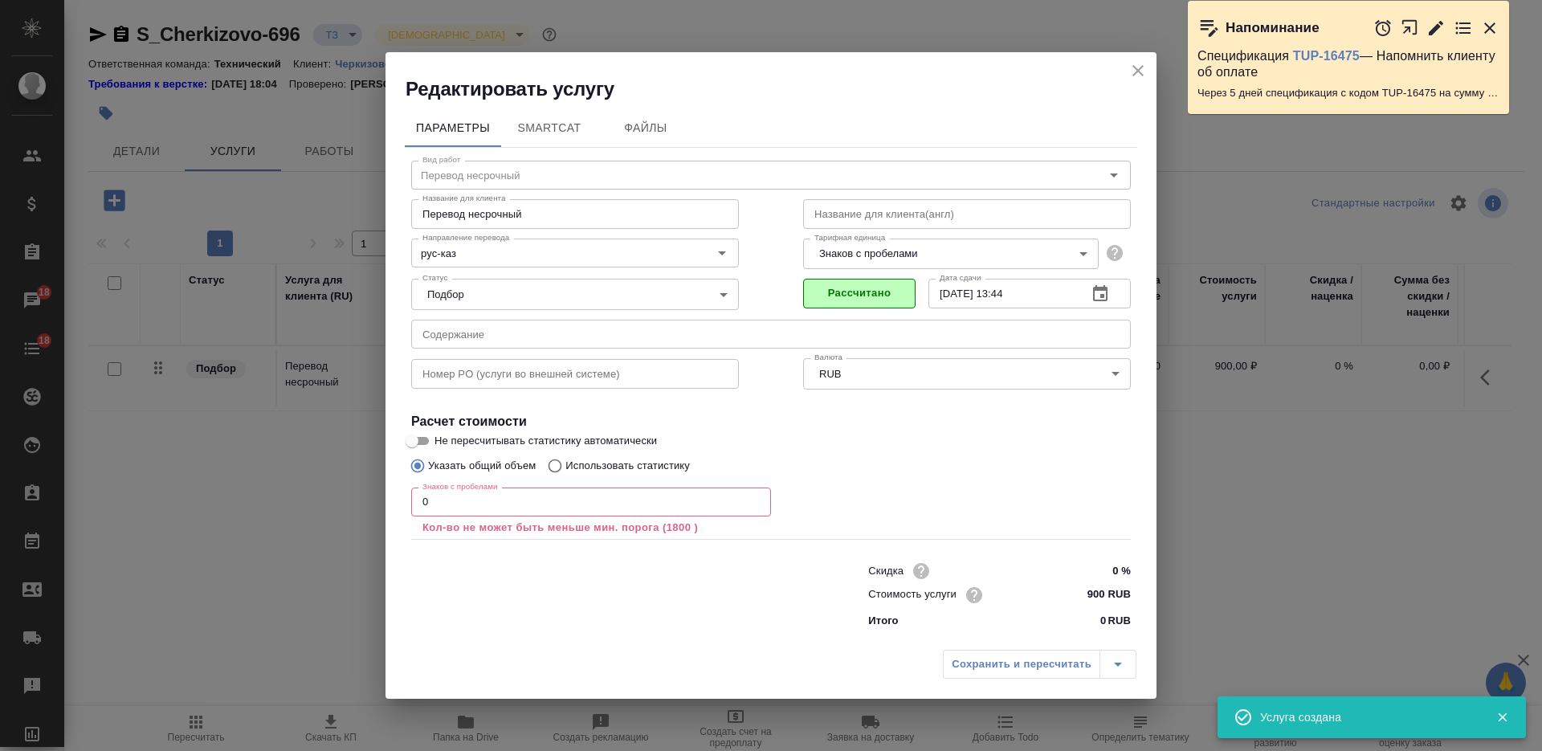
click at [350, 496] on div "Редактировать услугу Параметры SmartCat Файлы Вид работ Перевод несрочный Вид р…" at bounding box center [771, 375] width 1542 height 751
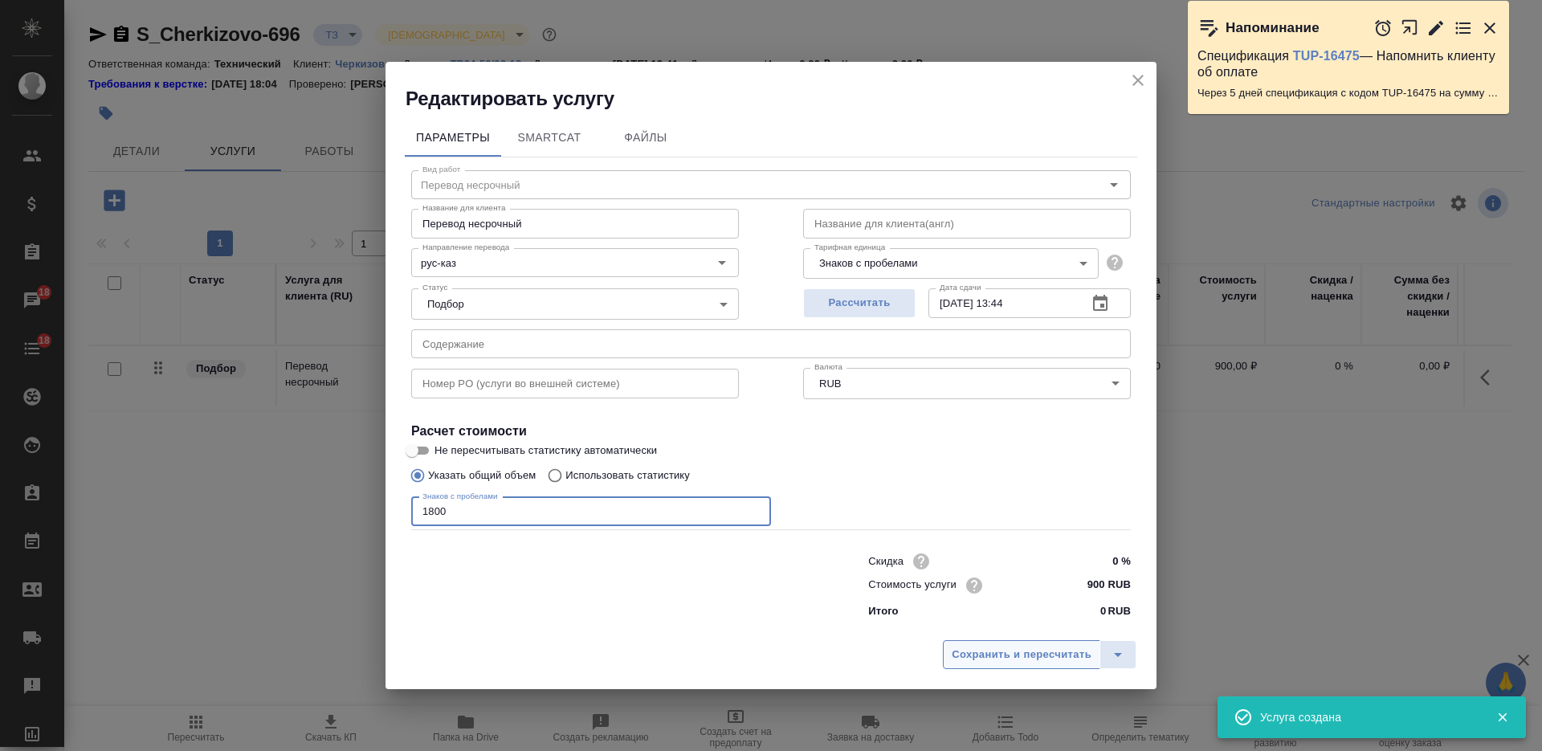
type input "1800"
click at [1016, 657] on span "Сохранить и пересчитать" at bounding box center [1021, 655] width 140 height 18
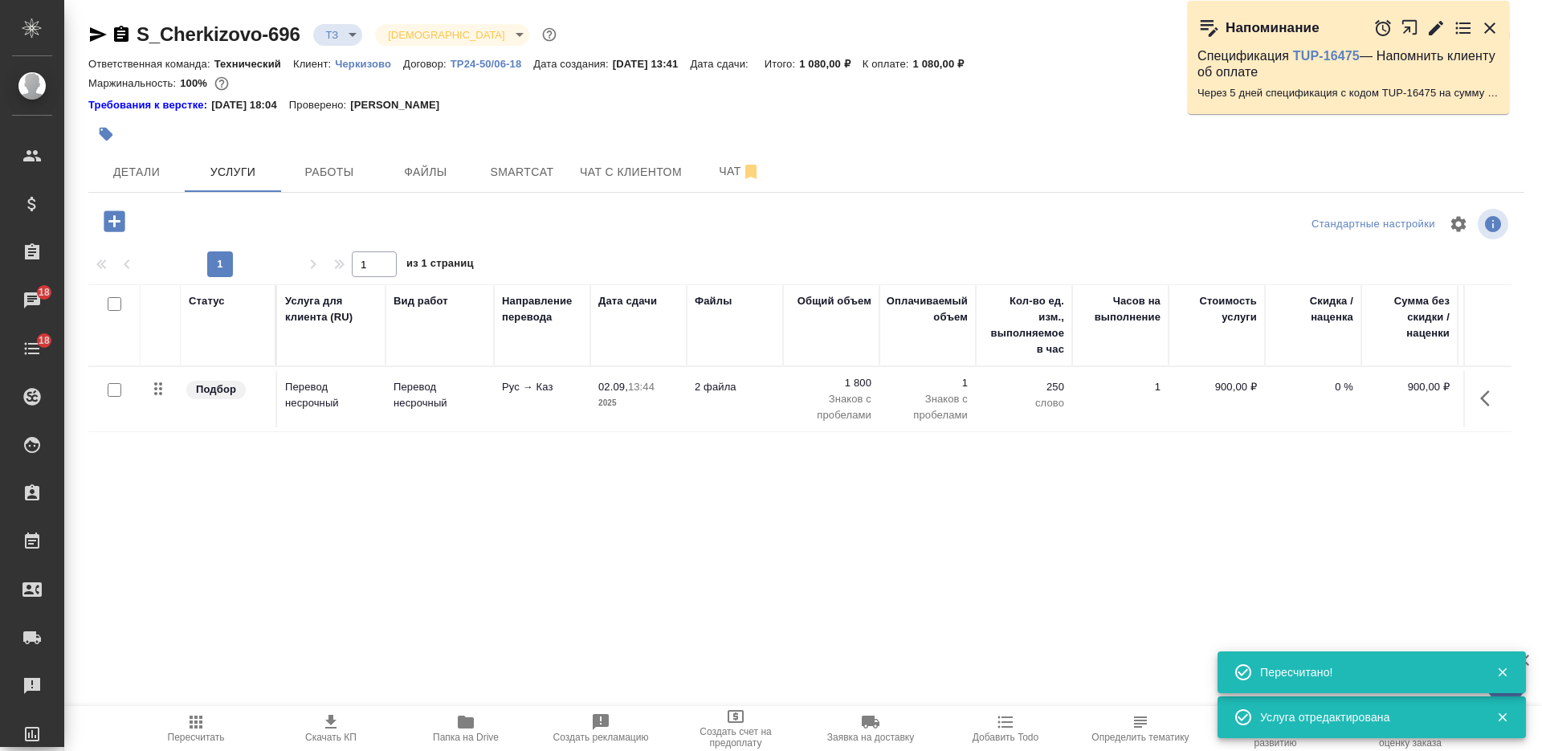
click at [116, 305] on input "checkbox" at bounding box center [115, 304] width 14 height 14
checkbox input "true"
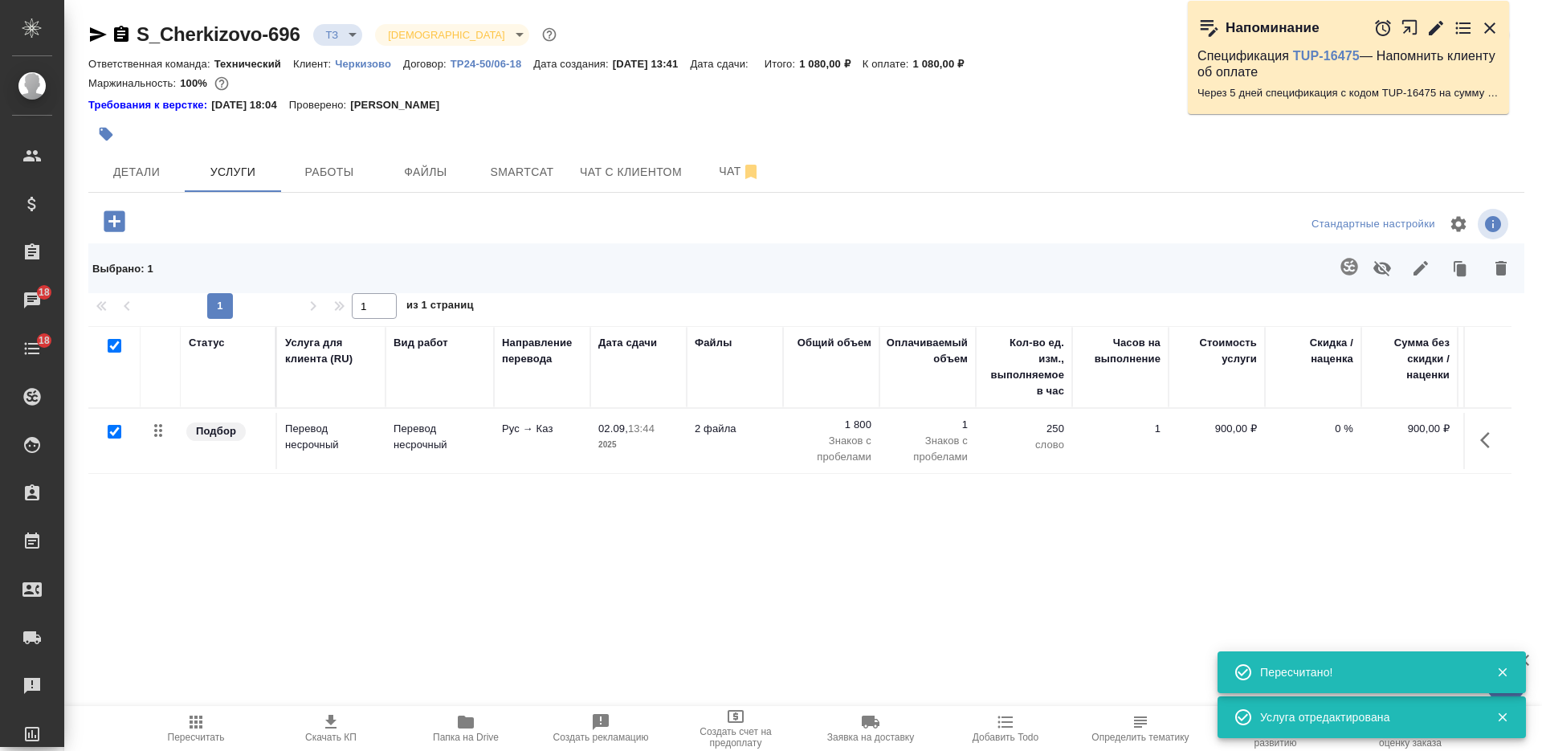
click at [1349, 255] on button "button" at bounding box center [1349, 266] width 39 height 39
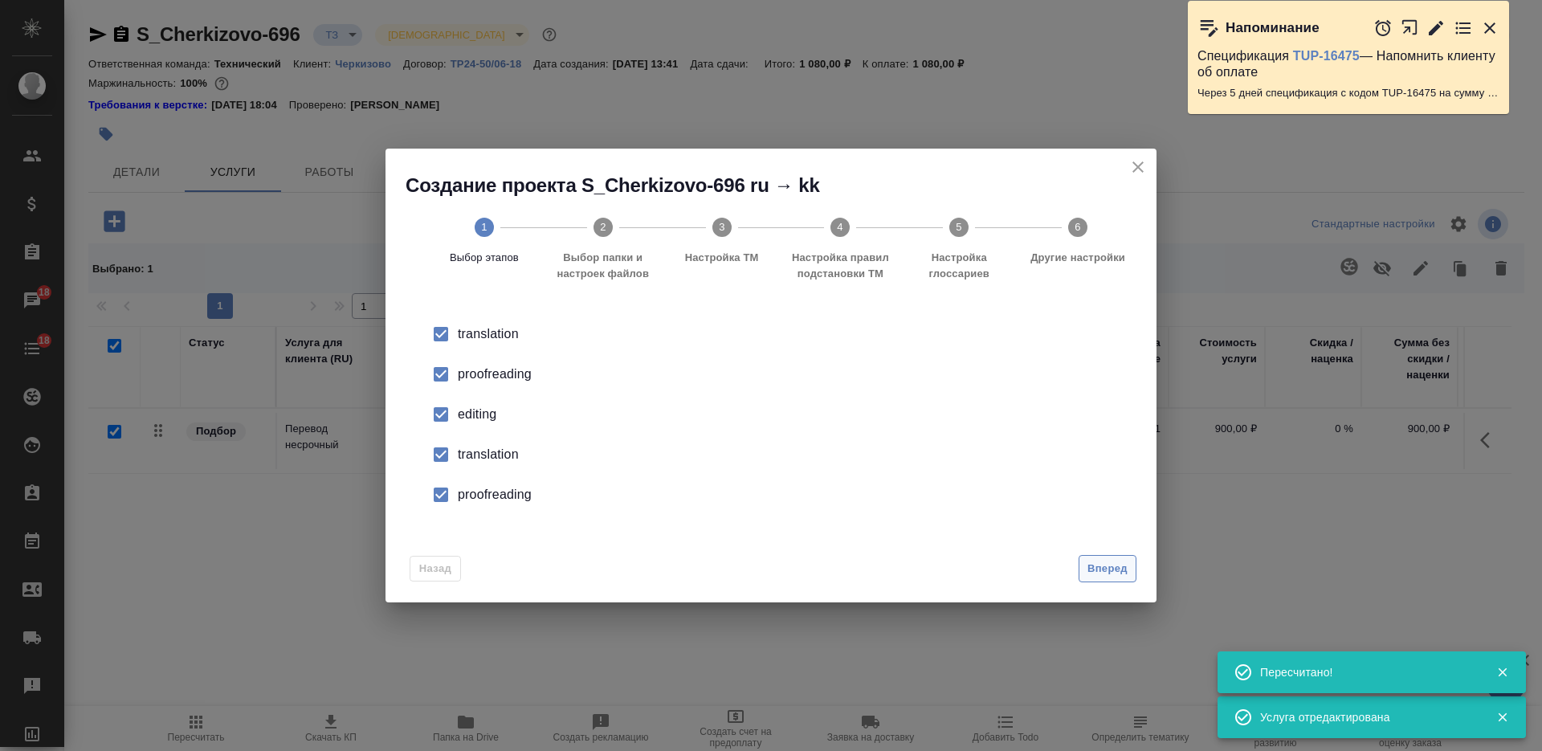
click at [1090, 562] on span "Вперед" at bounding box center [1107, 569] width 40 height 18
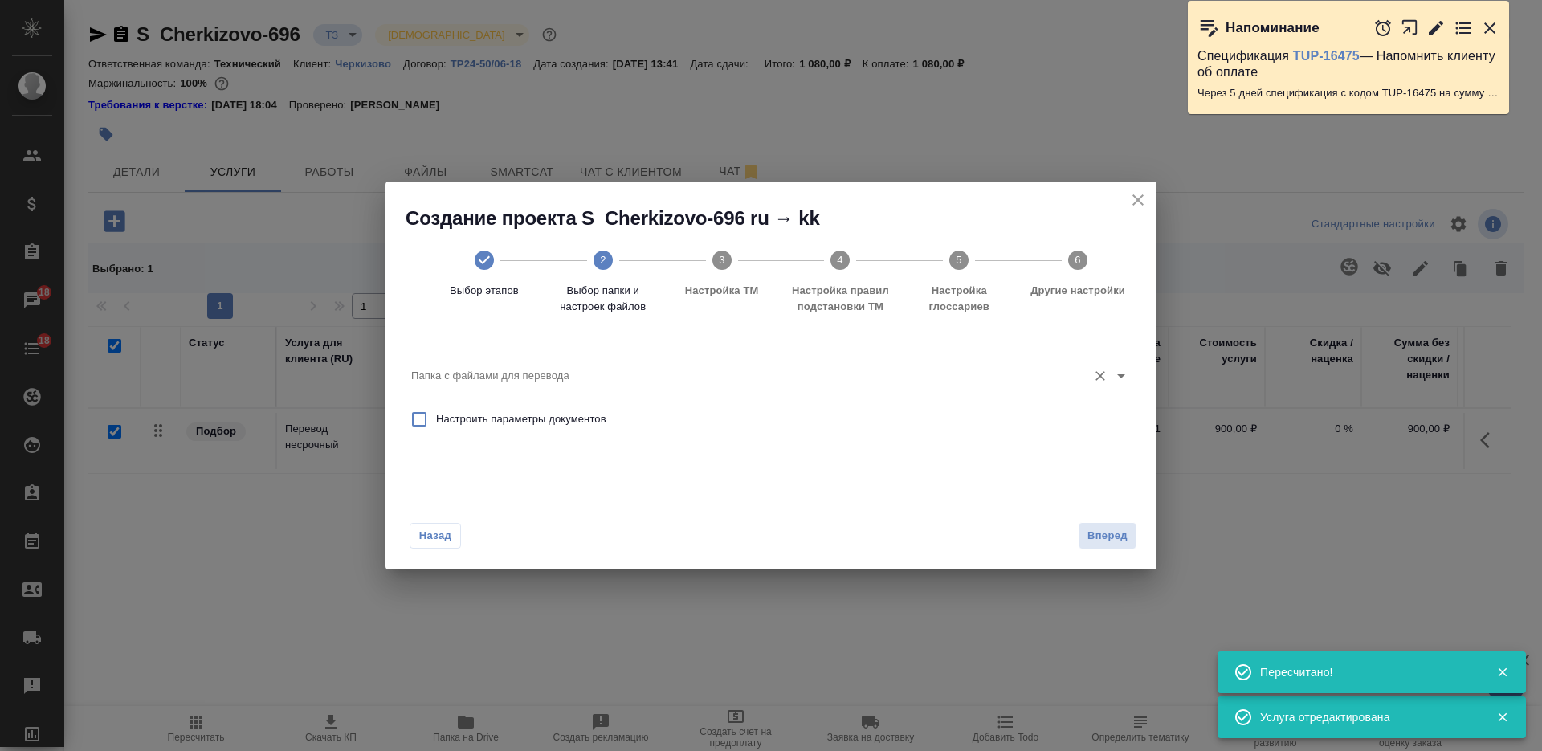
click at [770, 378] on input "Папка с файлами для перевода" at bounding box center [745, 375] width 668 height 19
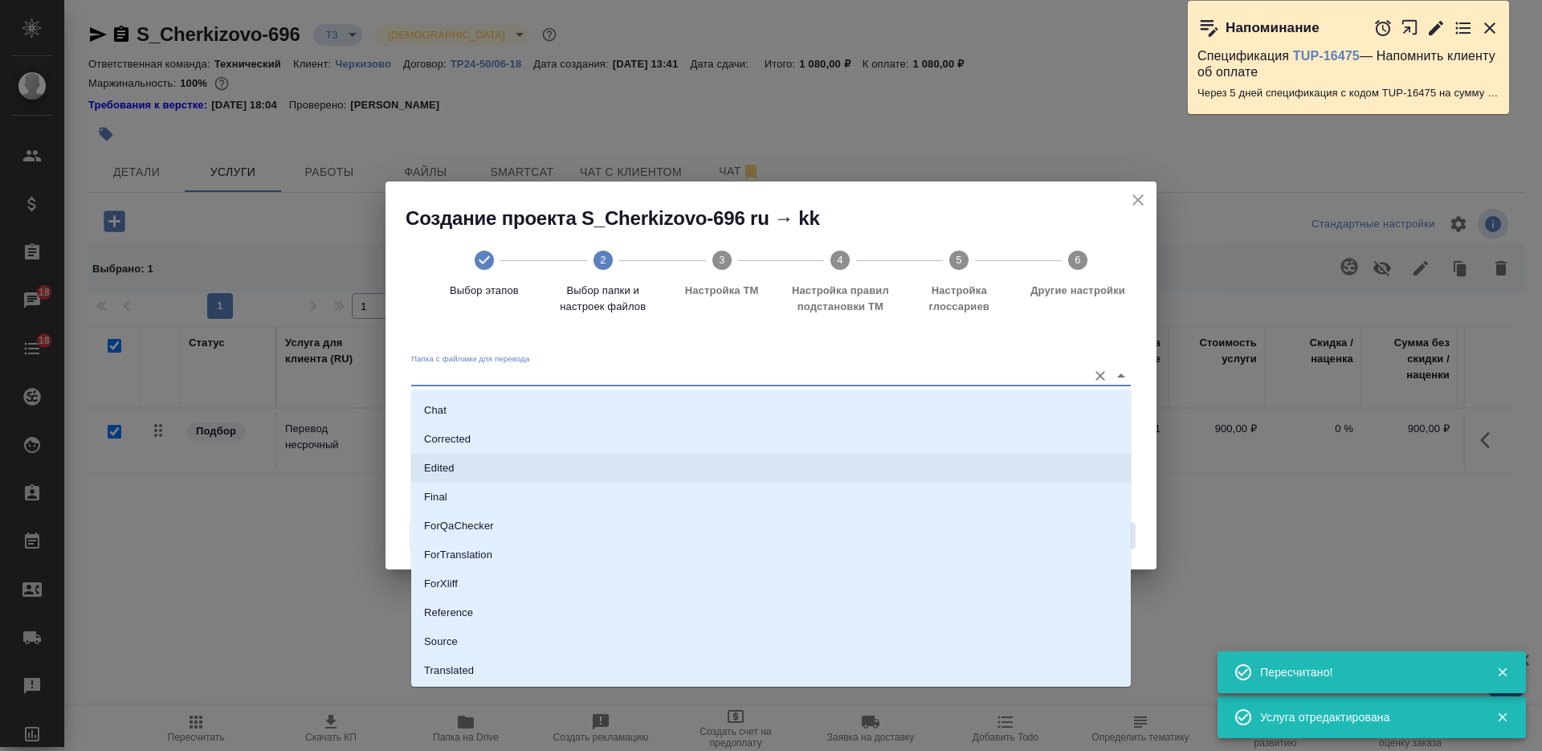
scroll to position [84, 0]
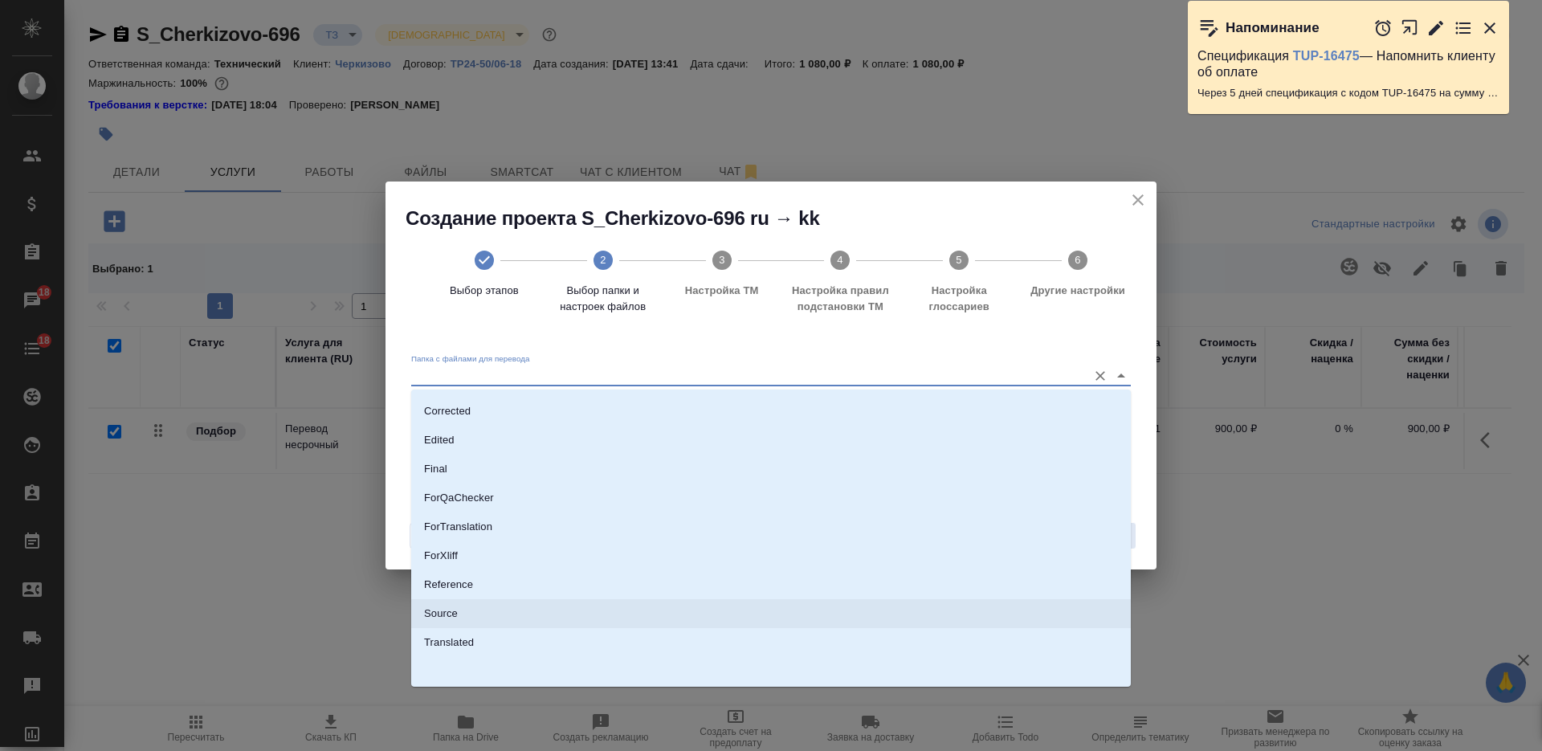
click at [627, 606] on li "Source" at bounding box center [770, 613] width 719 height 29
type input "Source"
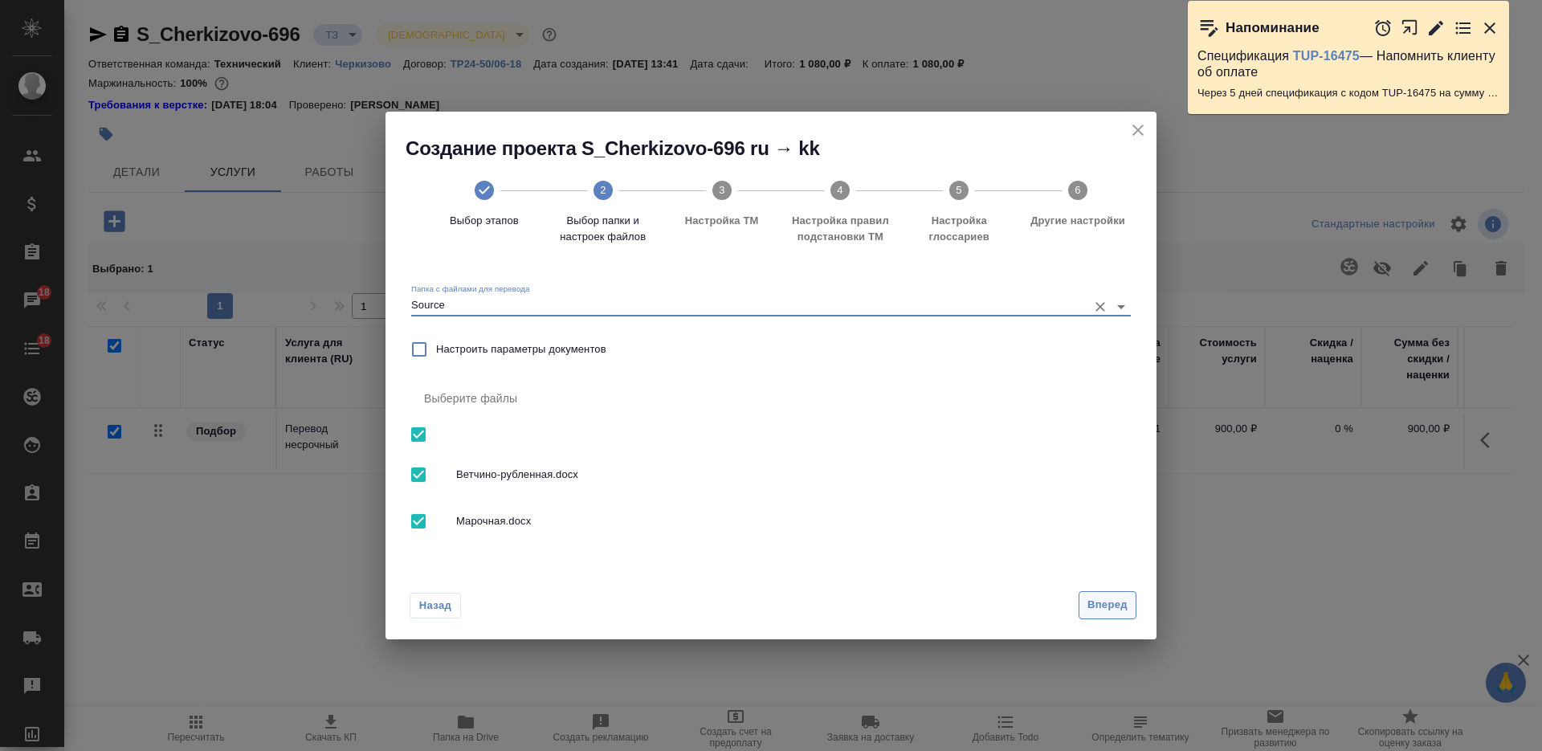
click at [1111, 606] on span "Вперед" at bounding box center [1107, 605] width 40 height 18
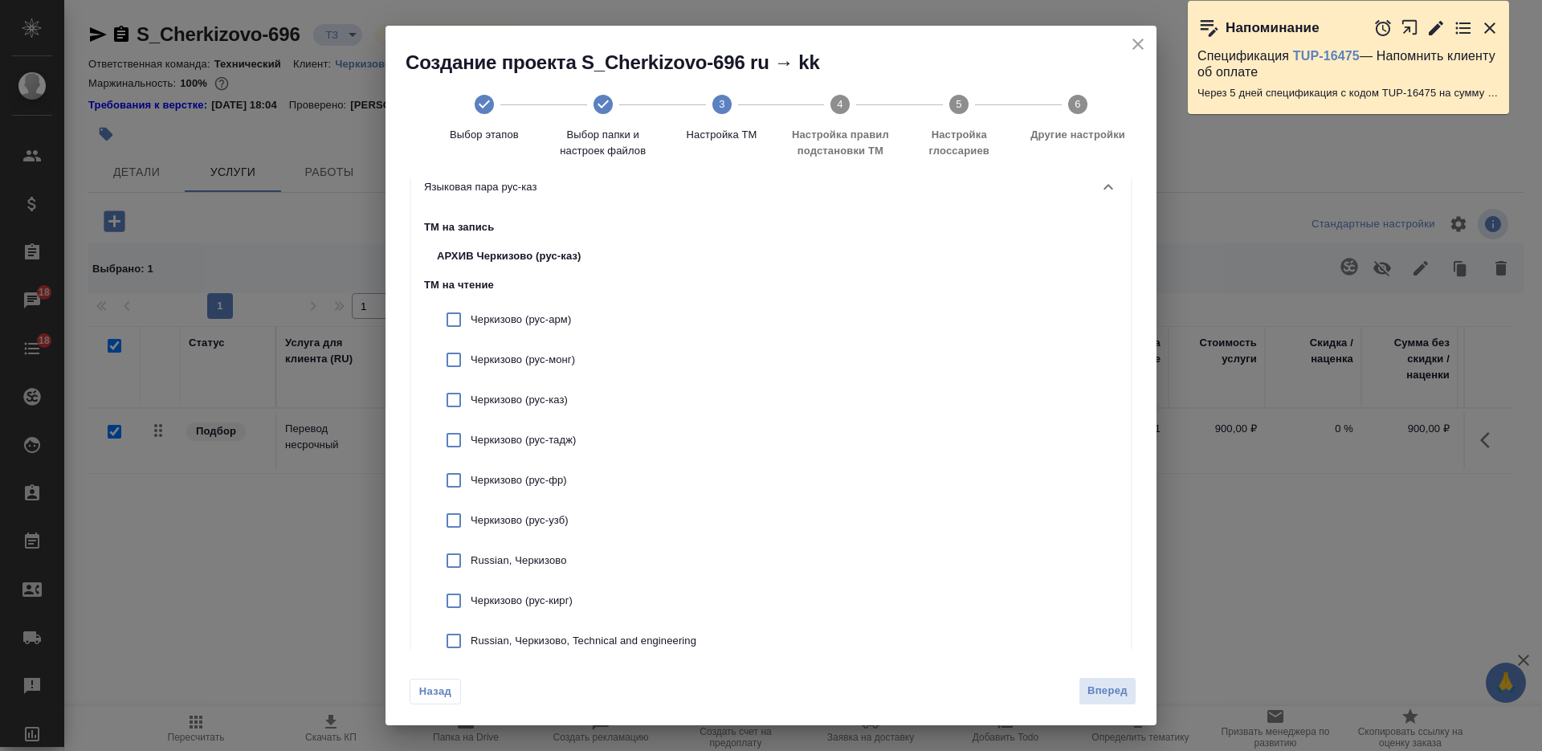
scroll to position [100, 0]
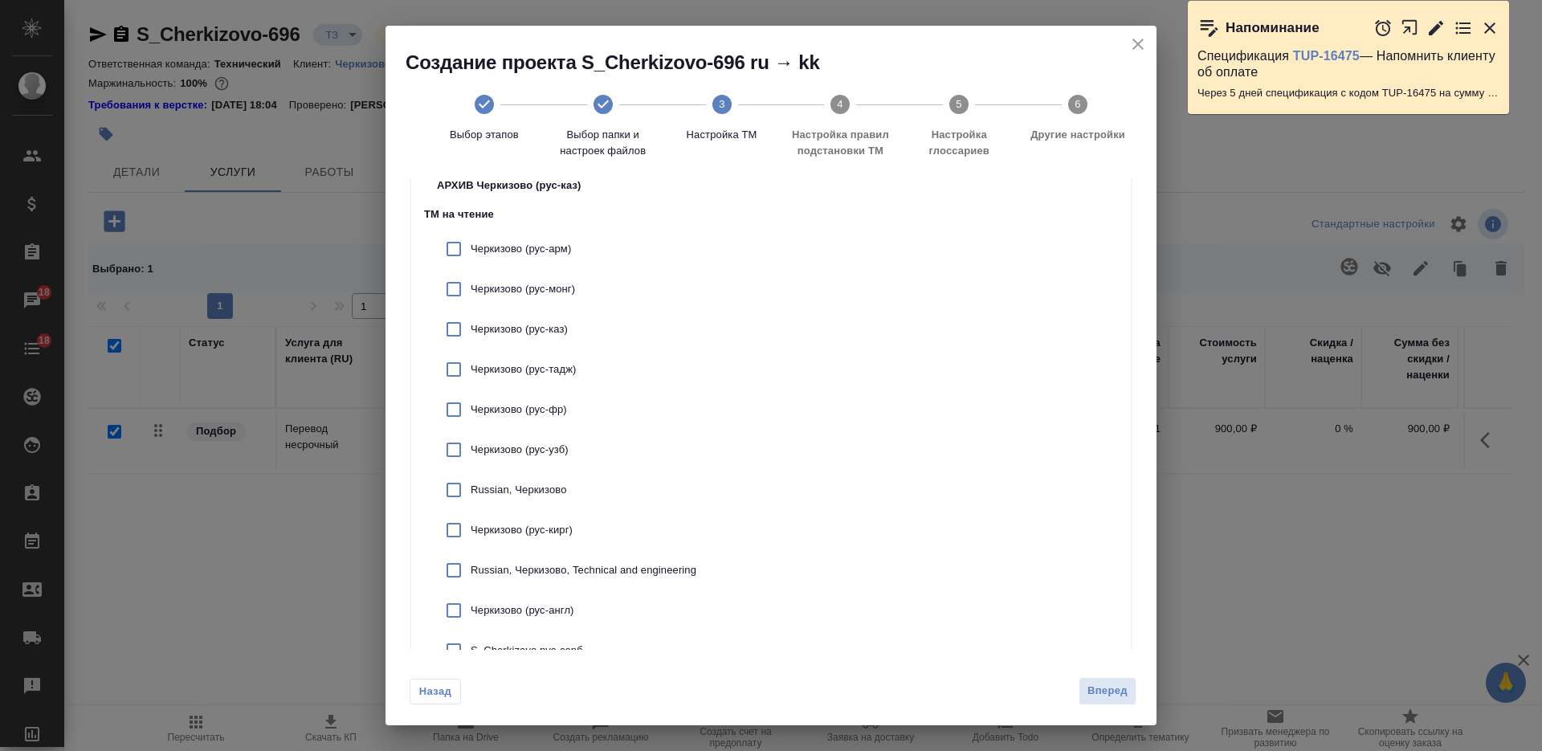
click at [447, 328] on input "checkbox" at bounding box center [454, 329] width 34 height 34
checkbox input "true"
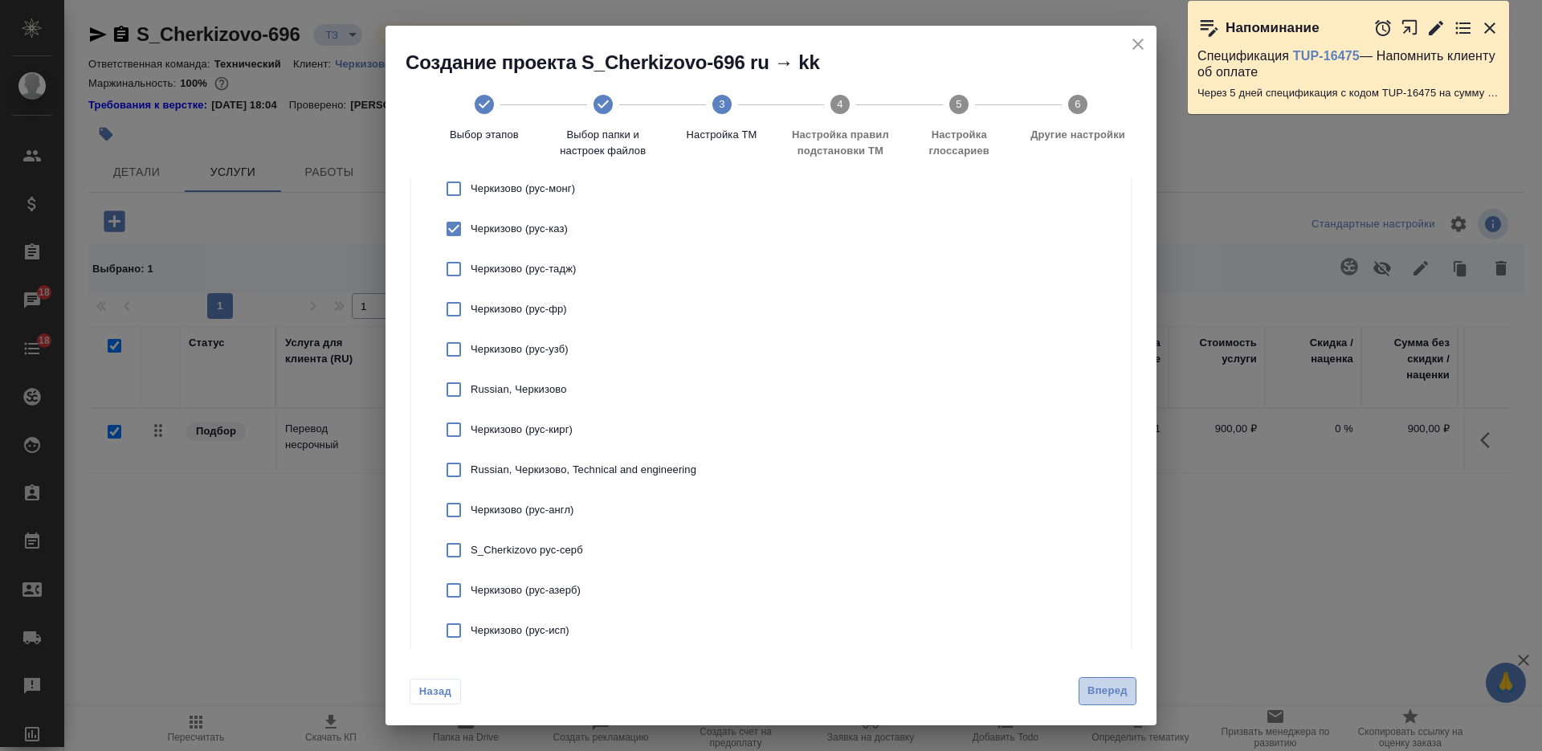
click at [1106, 695] on span "Вперед" at bounding box center [1107, 691] width 40 height 18
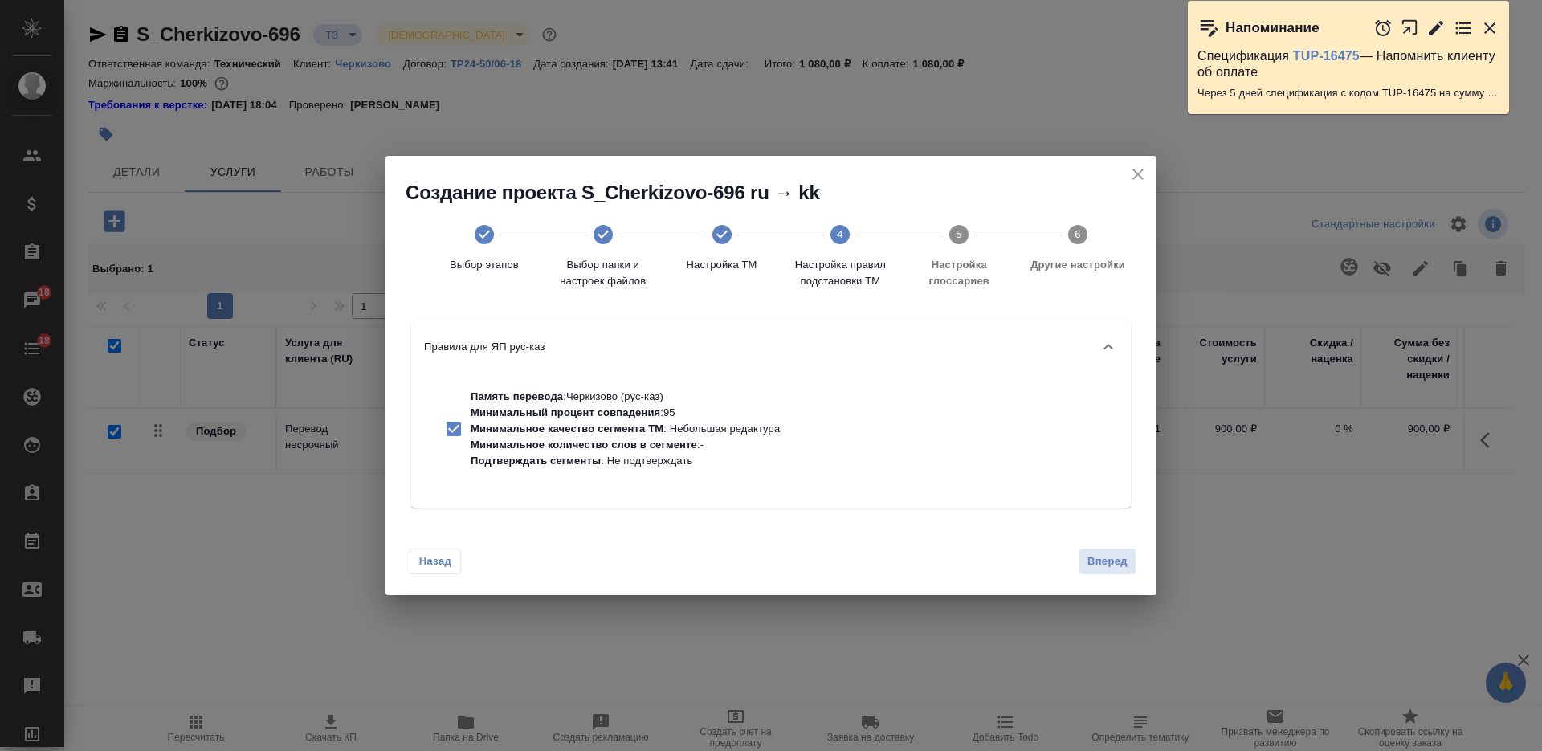
click at [1112, 560] on span "Вперед" at bounding box center [1107, 561] width 40 height 18
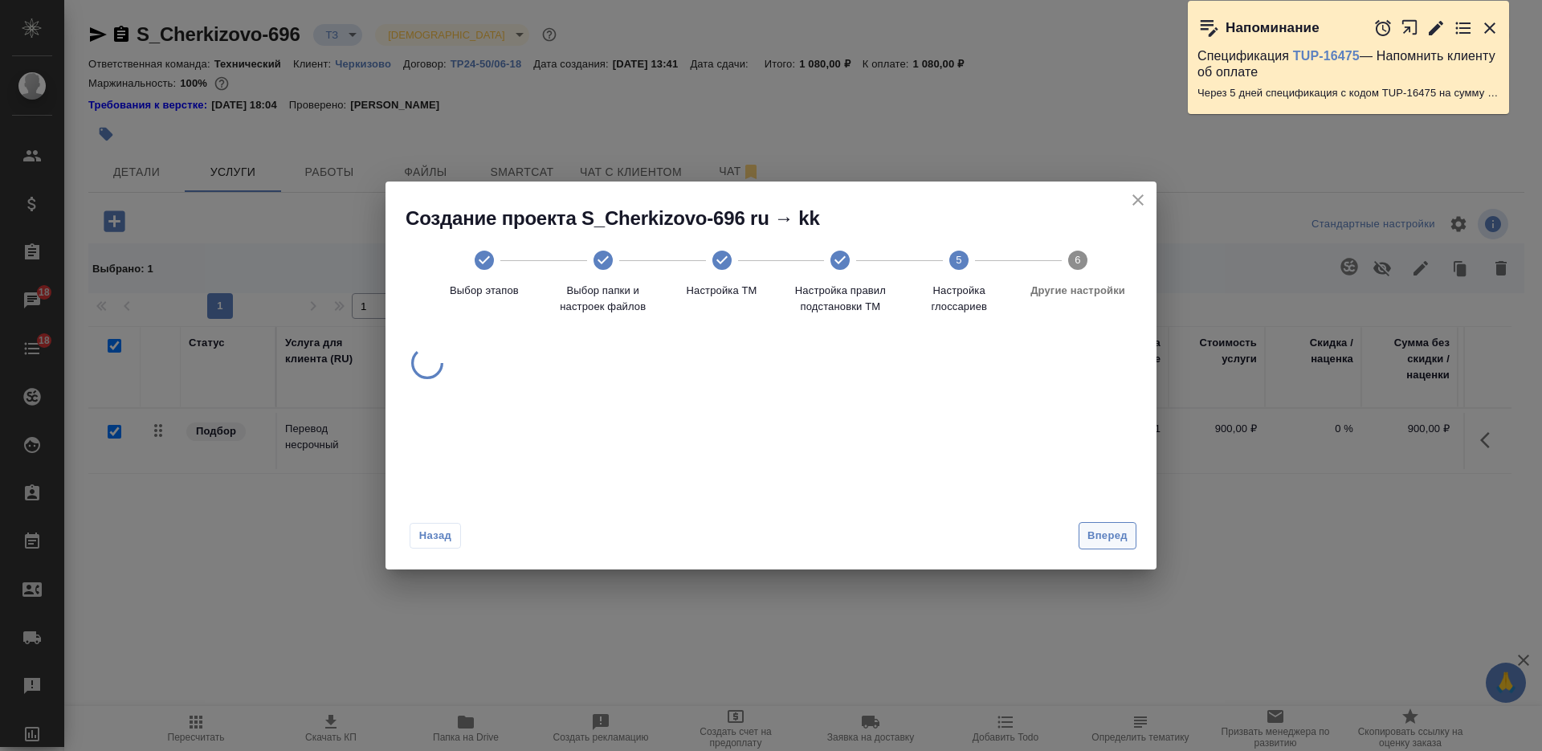
click at [1099, 537] on span "Вперед" at bounding box center [1107, 536] width 40 height 18
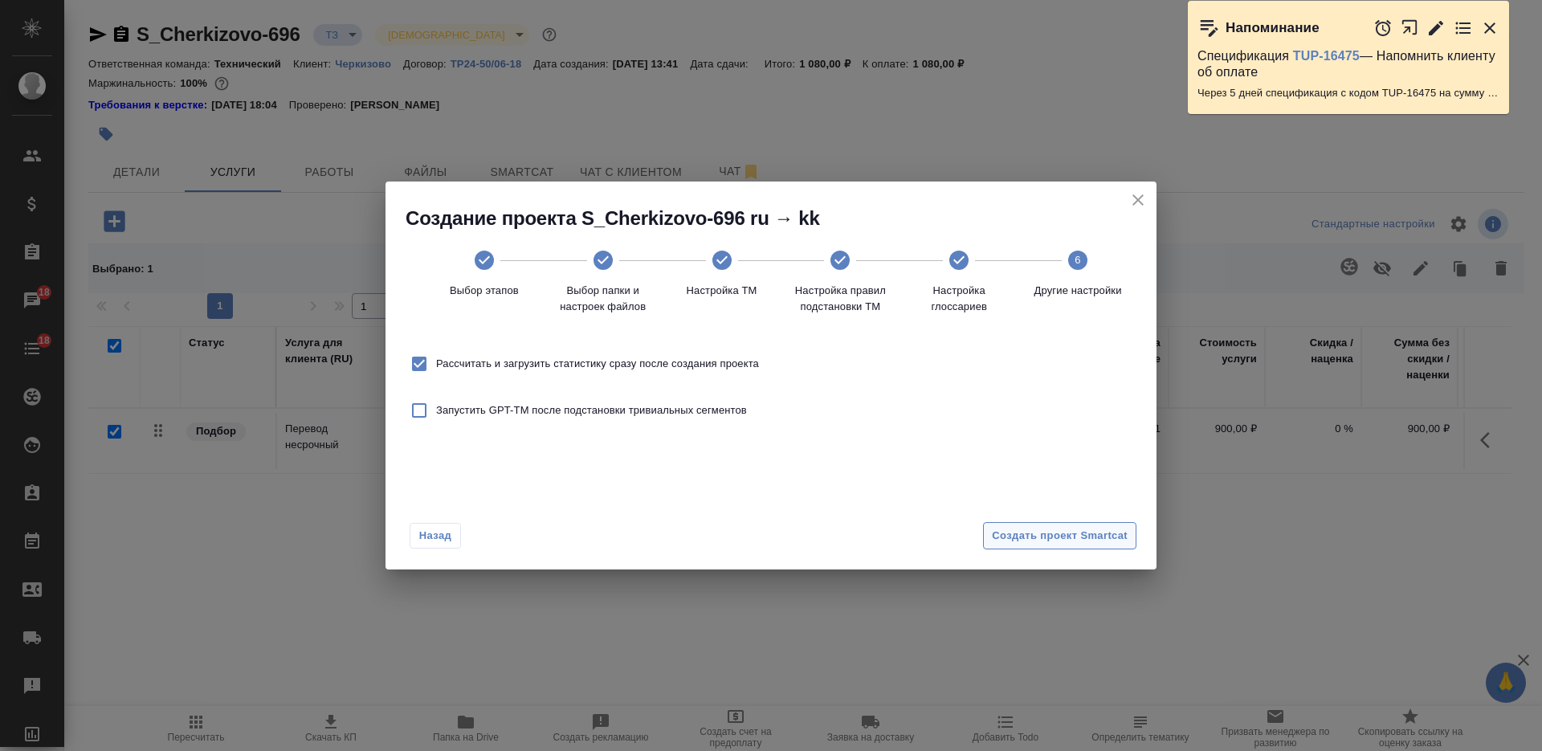
click at [1100, 537] on span "Создать проект Smartcat" at bounding box center [1060, 536] width 136 height 18
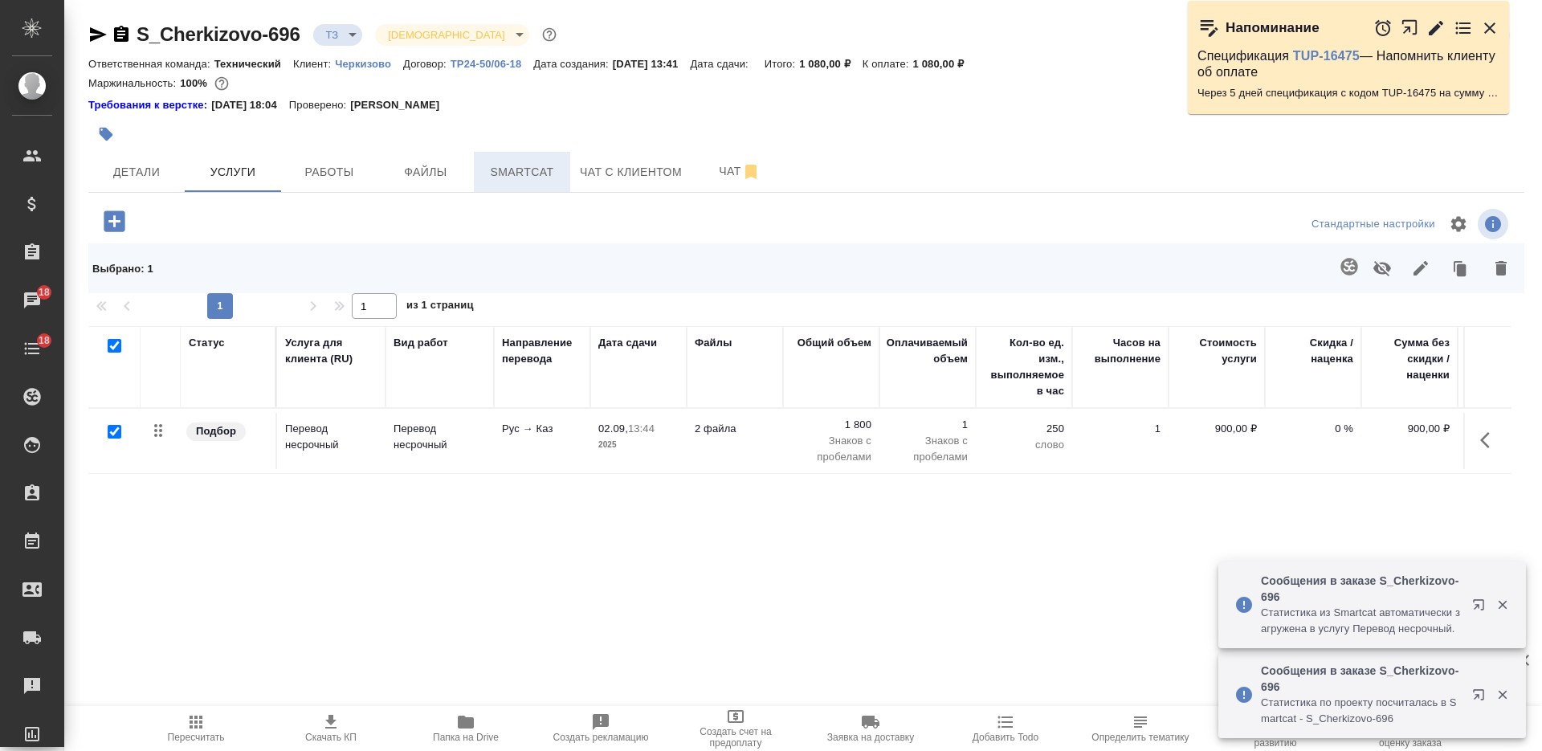
click at [529, 174] on span "Smartcat" at bounding box center [521, 172] width 77 height 20
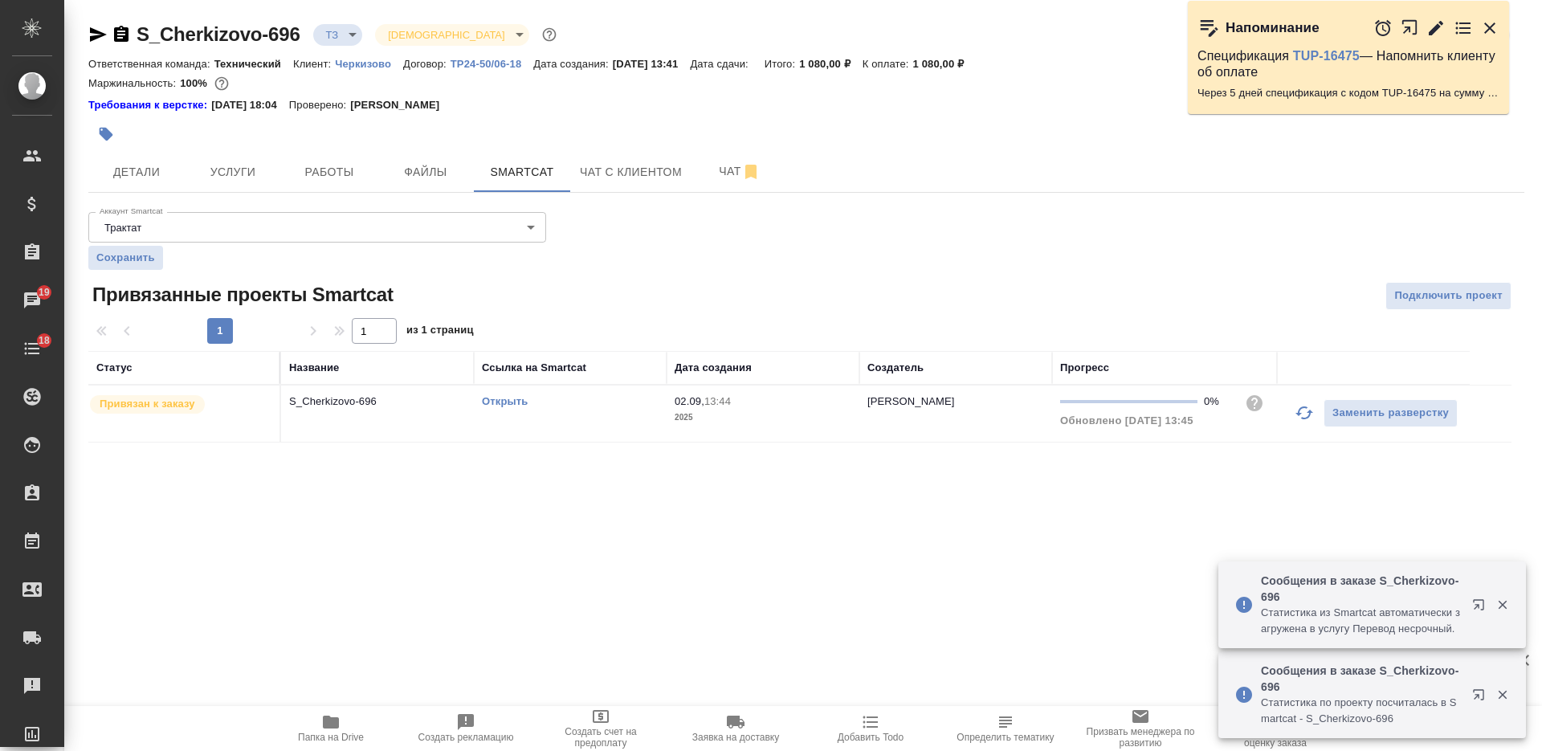
click at [491, 397] on link "Открыть" at bounding box center [505, 401] width 46 height 12
click at [240, 166] on span "Услуги" at bounding box center [232, 172] width 77 height 20
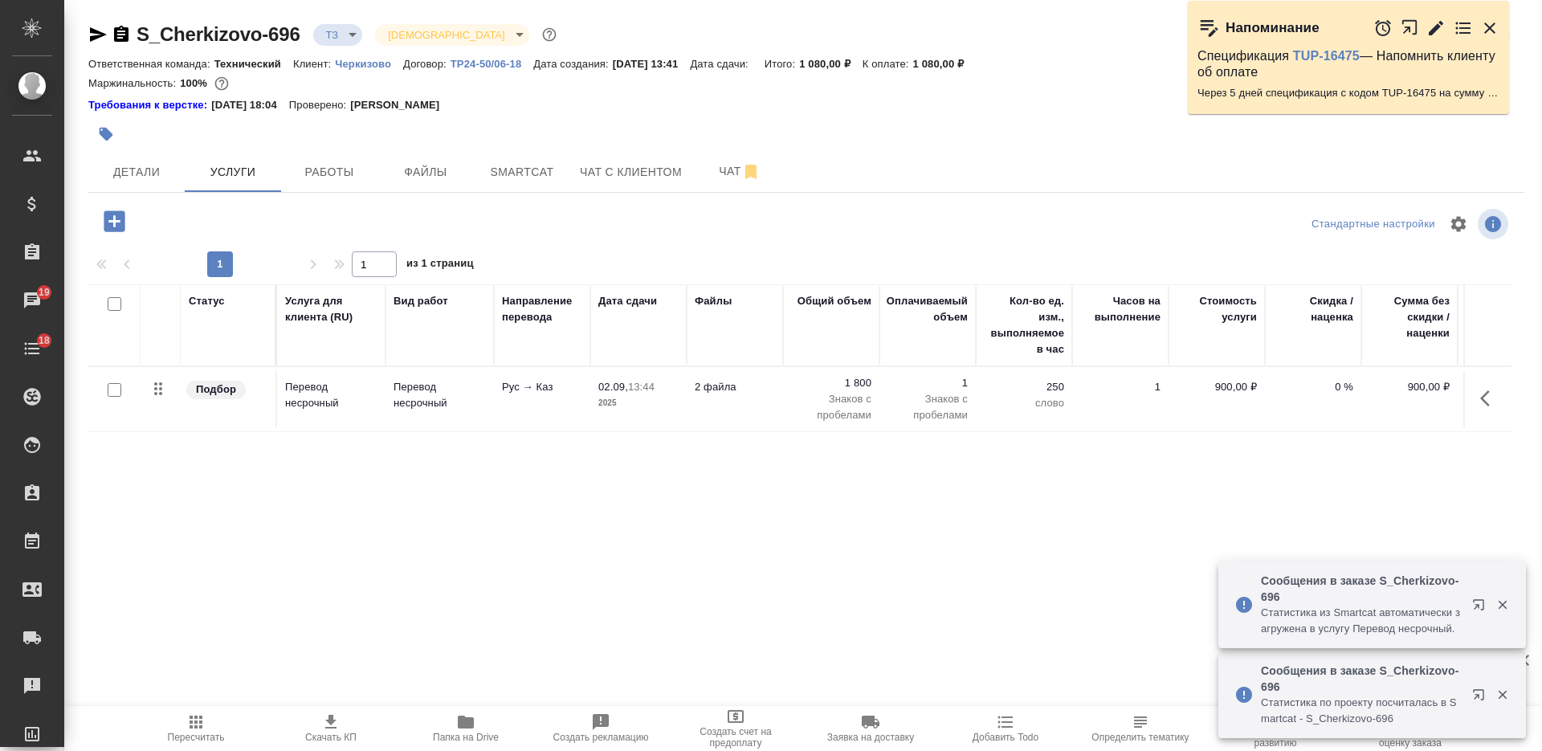
click at [692, 405] on td "2 файла" at bounding box center [735, 399] width 96 height 56
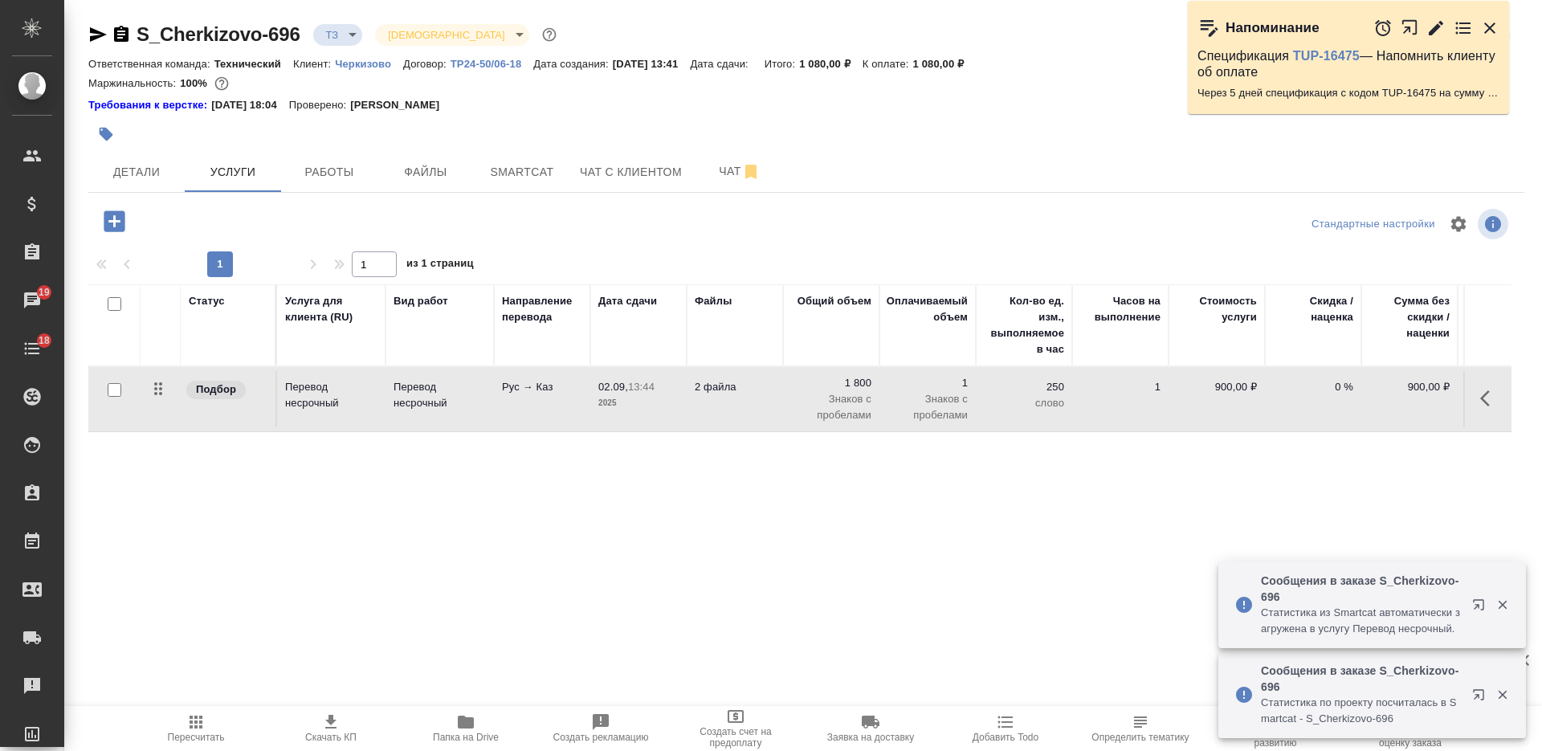
click at [692, 405] on td "2 файла" at bounding box center [735, 399] width 96 height 56
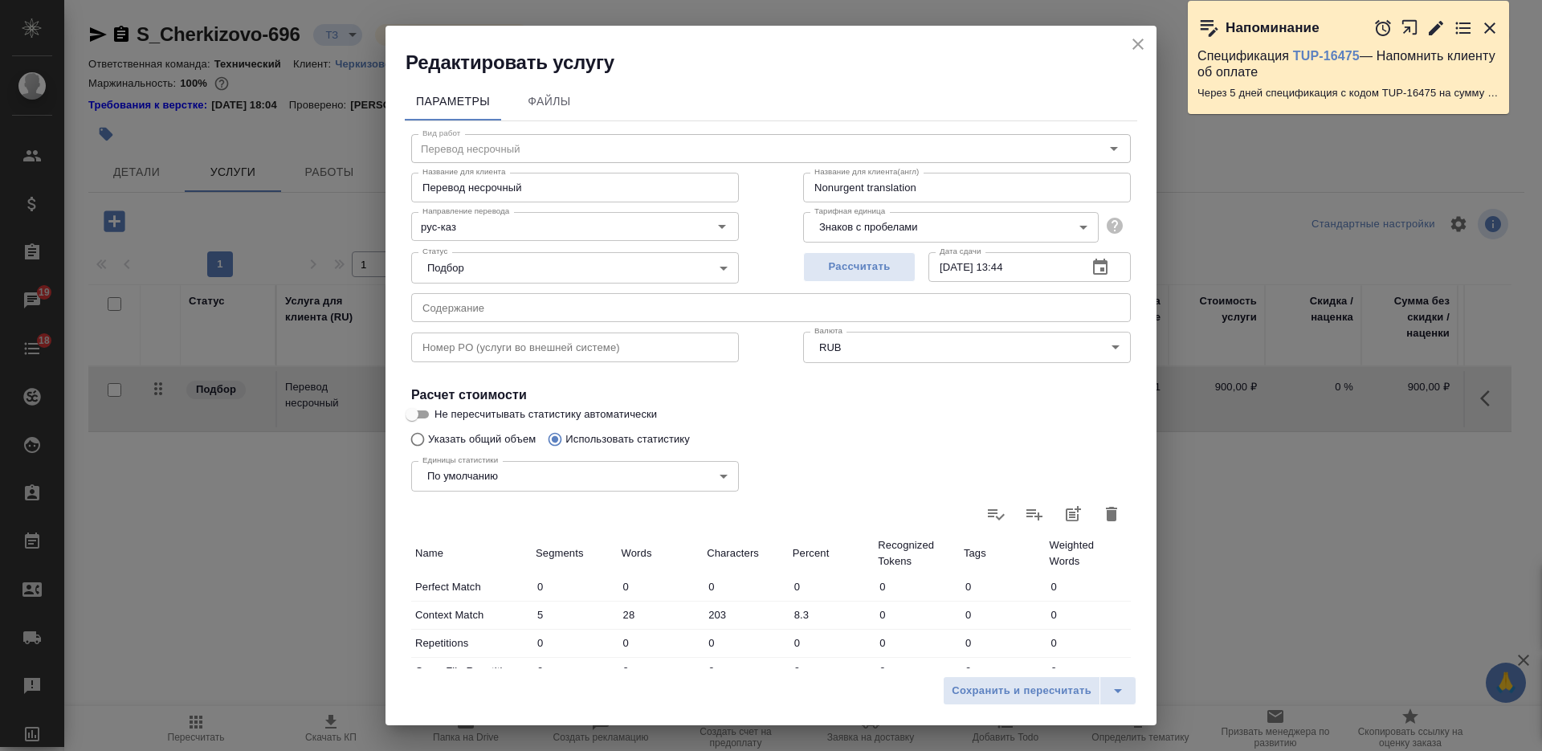
click at [1096, 502] on button "button" at bounding box center [1111, 514] width 39 height 39
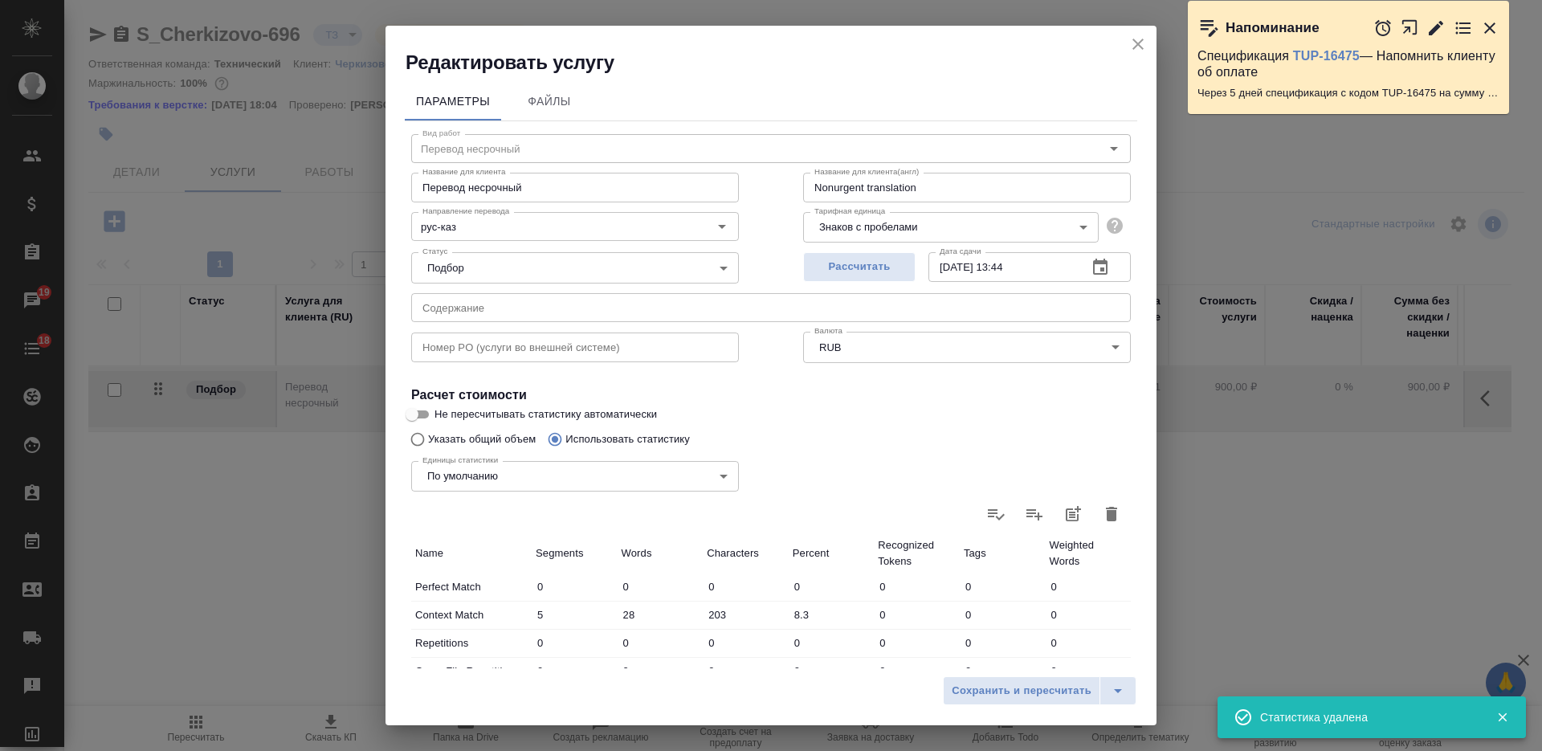
click at [1135, 40] on icon "close" at bounding box center [1137, 44] width 11 height 11
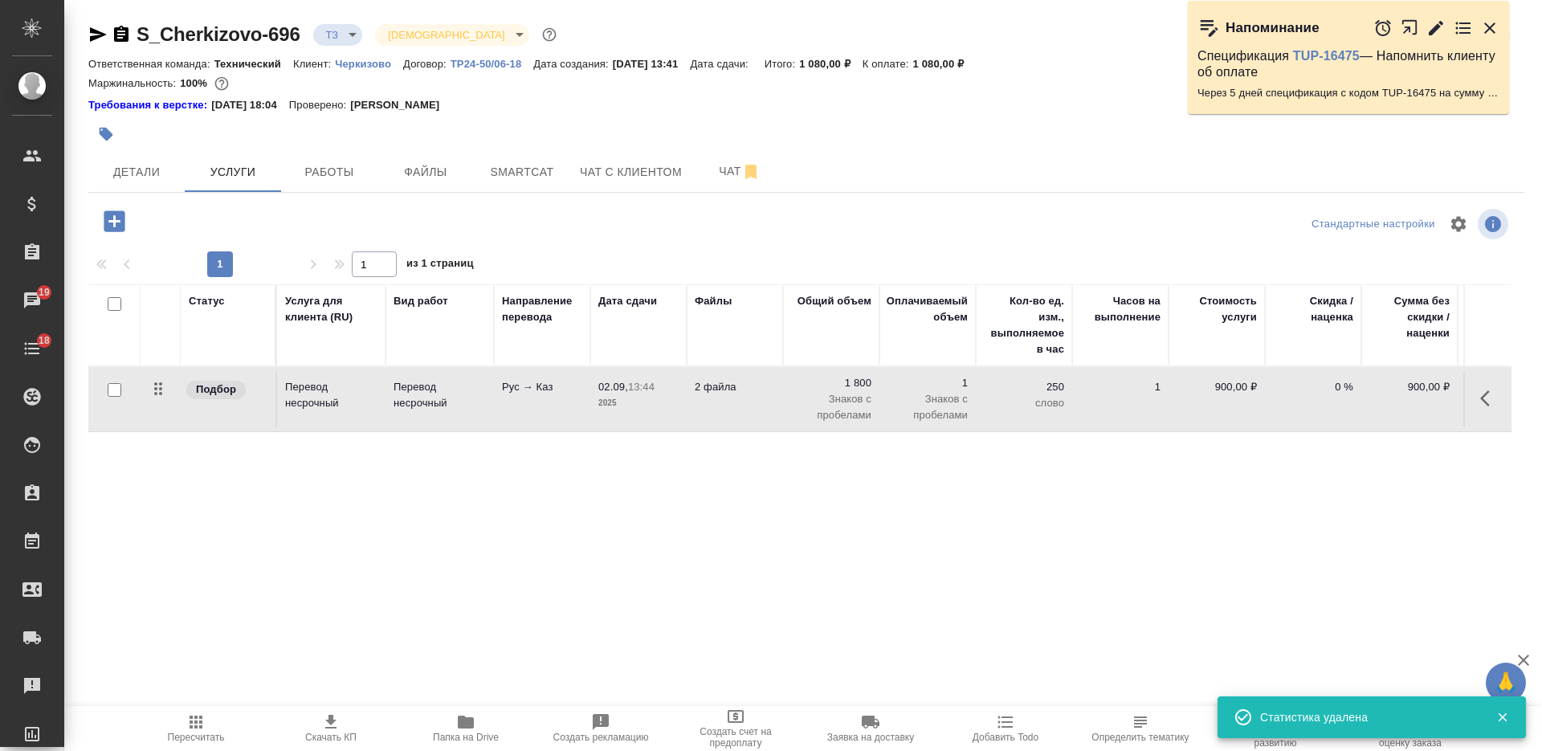
click at [193, 719] on icon "button" at bounding box center [195, 721] width 13 height 13
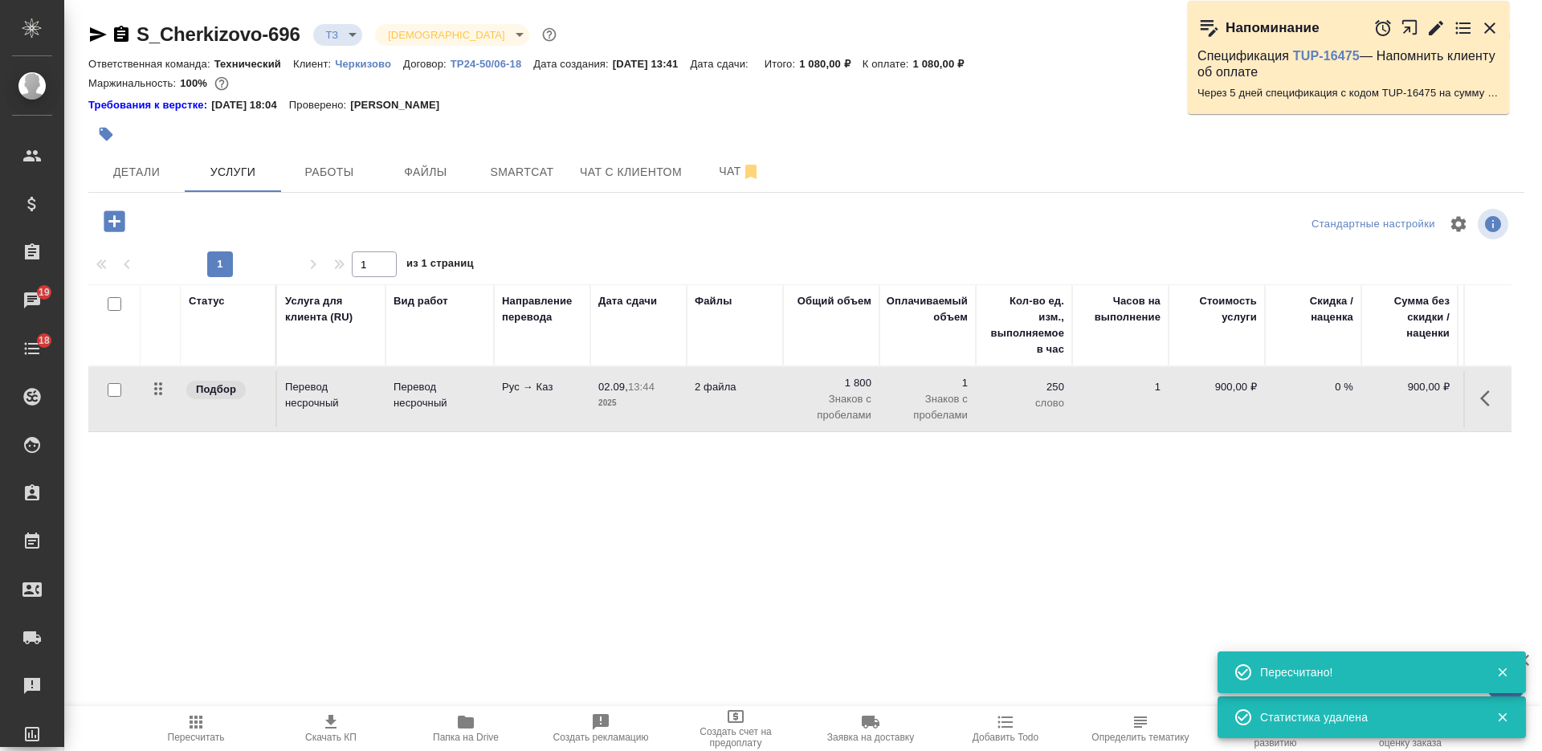
click at [764, 409] on td "2 файла" at bounding box center [735, 399] width 96 height 56
click at [763, 408] on td "2 файла" at bounding box center [735, 399] width 96 height 56
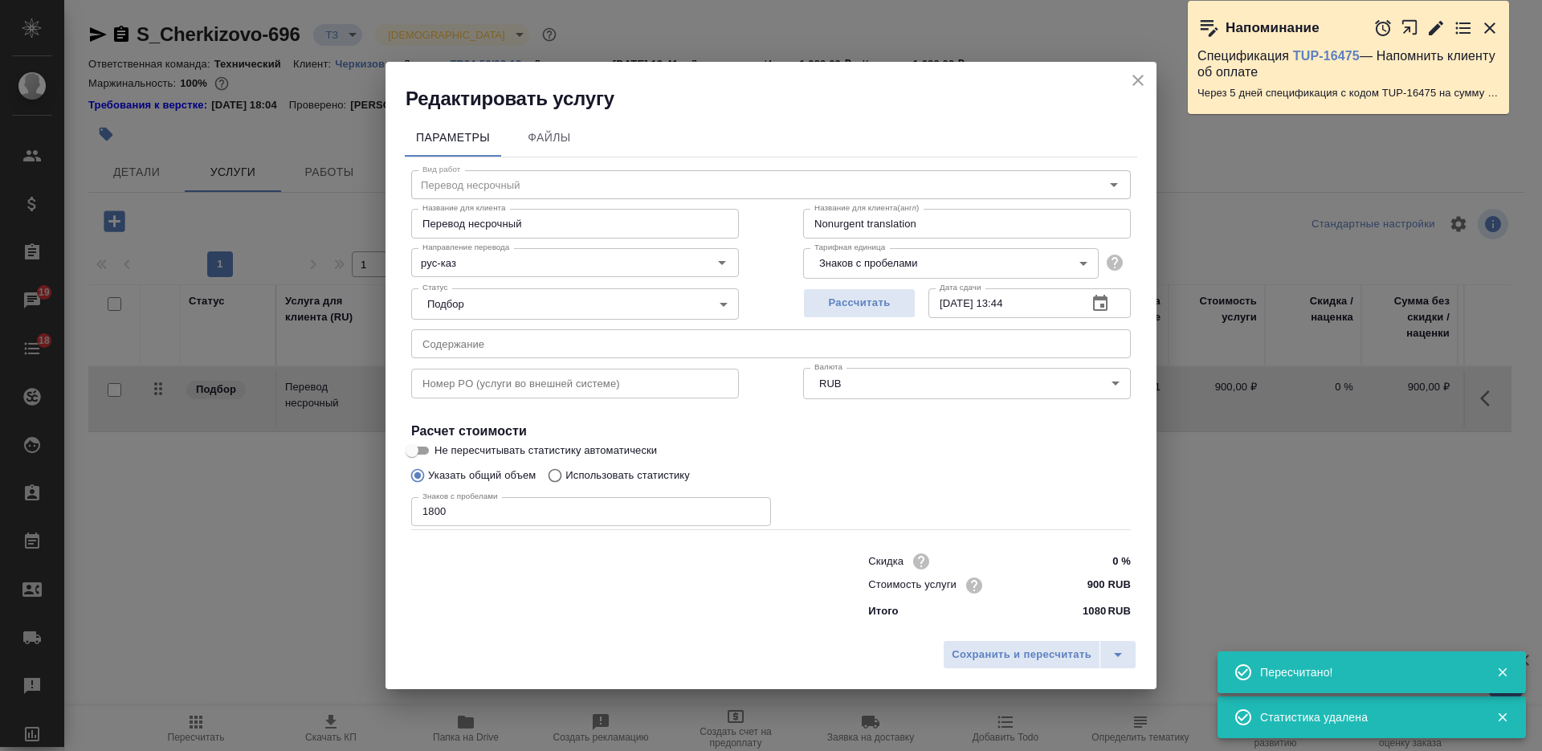
click at [655, 491] on div "Знаков с пробелами 1800 Знаков с пробелами" at bounding box center [591, 510] width 360 height 39
click at [651, 515] on input "1800" at bounding box center [591, 511] width 360 height 29
paste input "2515"
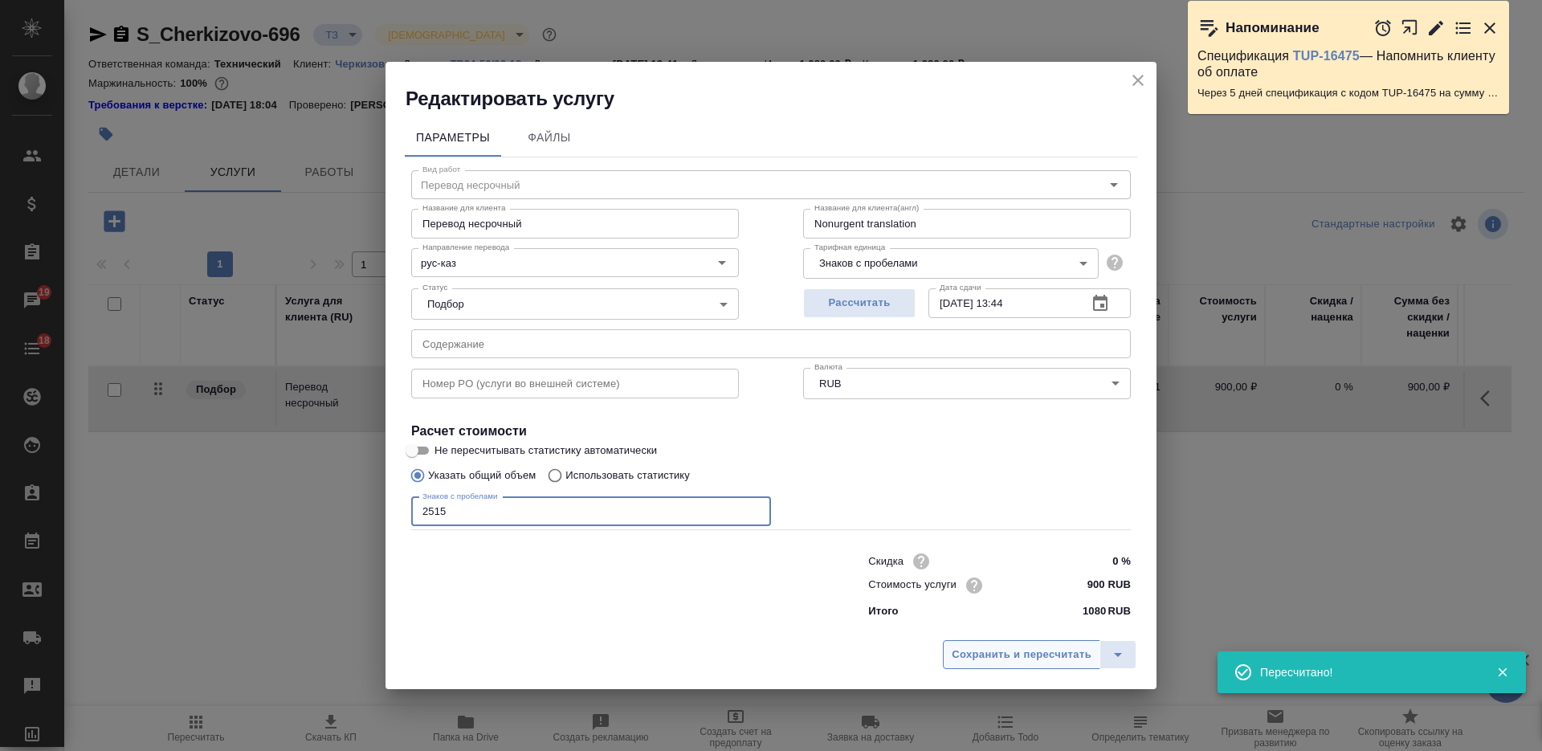
type input "2515"
click at [1018, 657] on span "Сохранить и пересчитать" at bounding box center [1021, 655] width 140 height 18
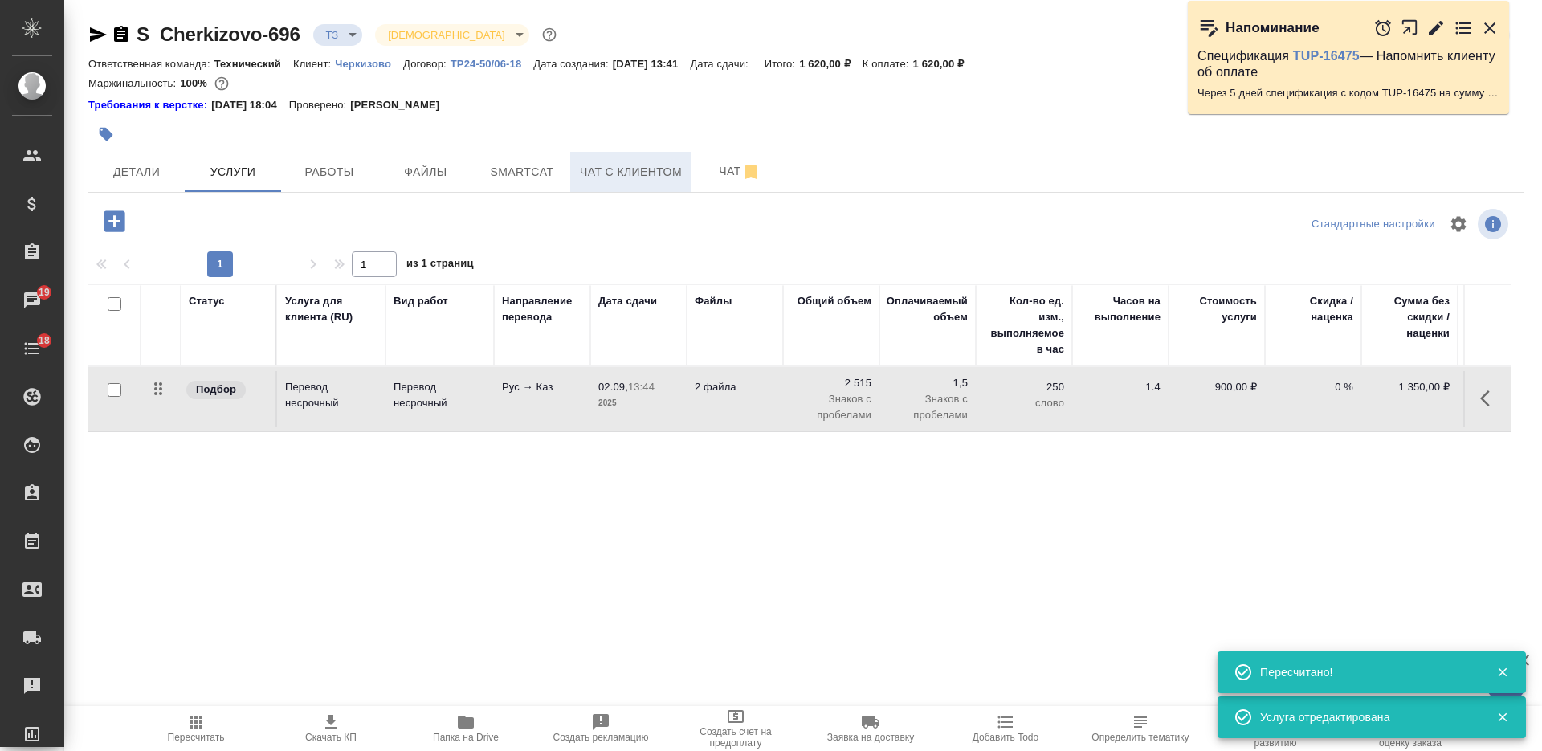
click at [684, 165] on button "Чат с клиентом" at bounding box center [630, 172] width 121 height 40
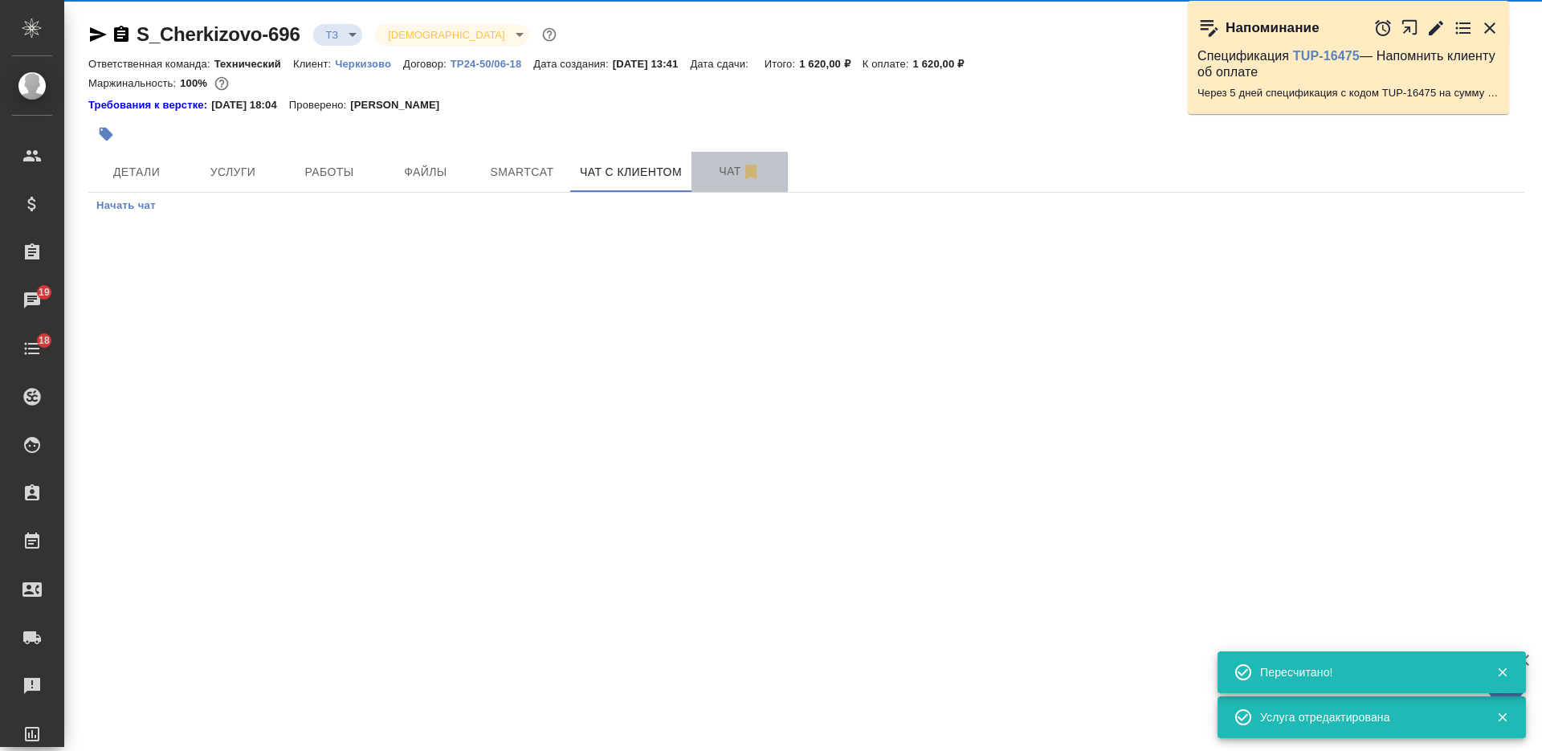
click at [716, 159] on button "Чат" at bounding box center [739, 172] width 96 height 40
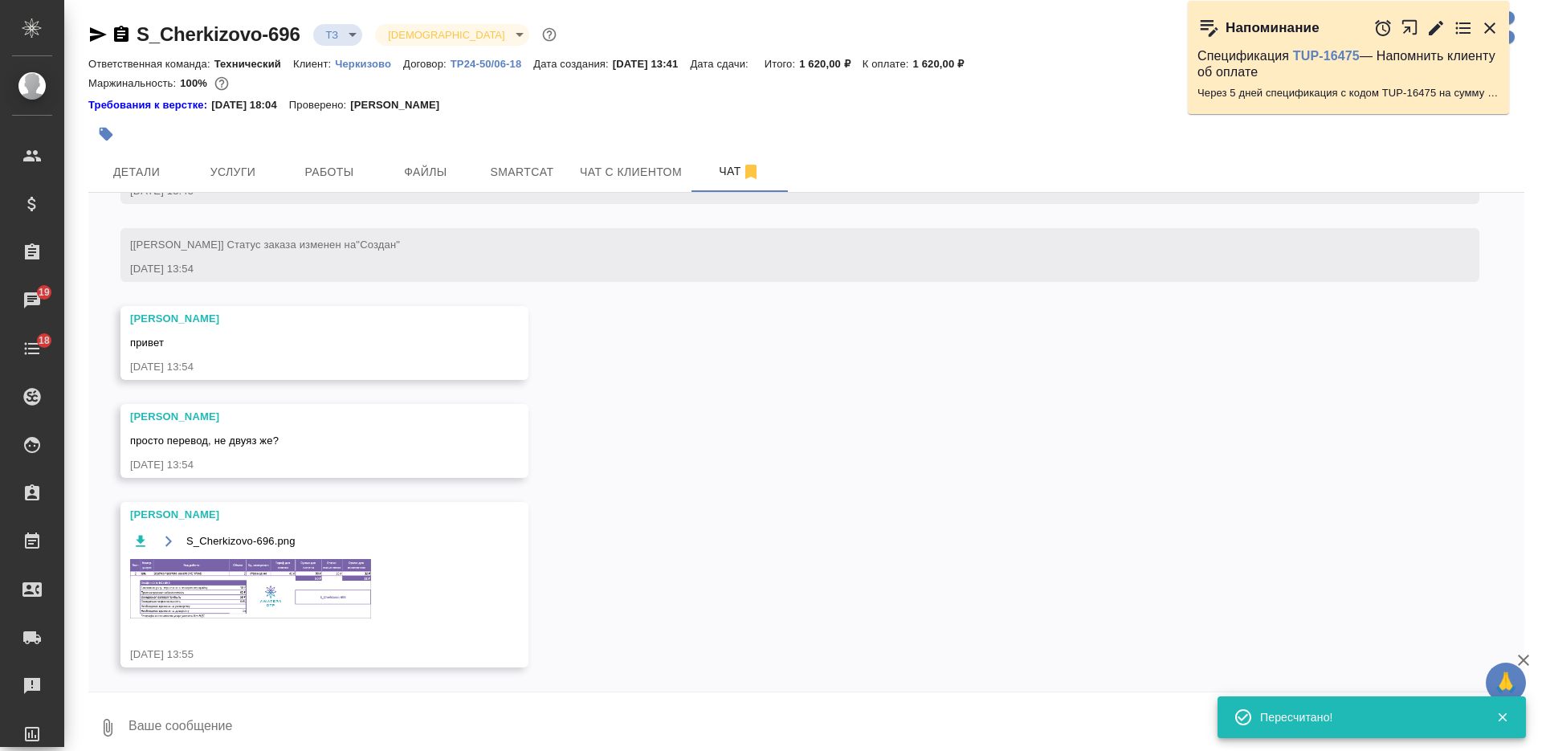
scroll to position [695, 0]
click at [291, 589] on img at bounding box center [250, 588] width 241 height 59
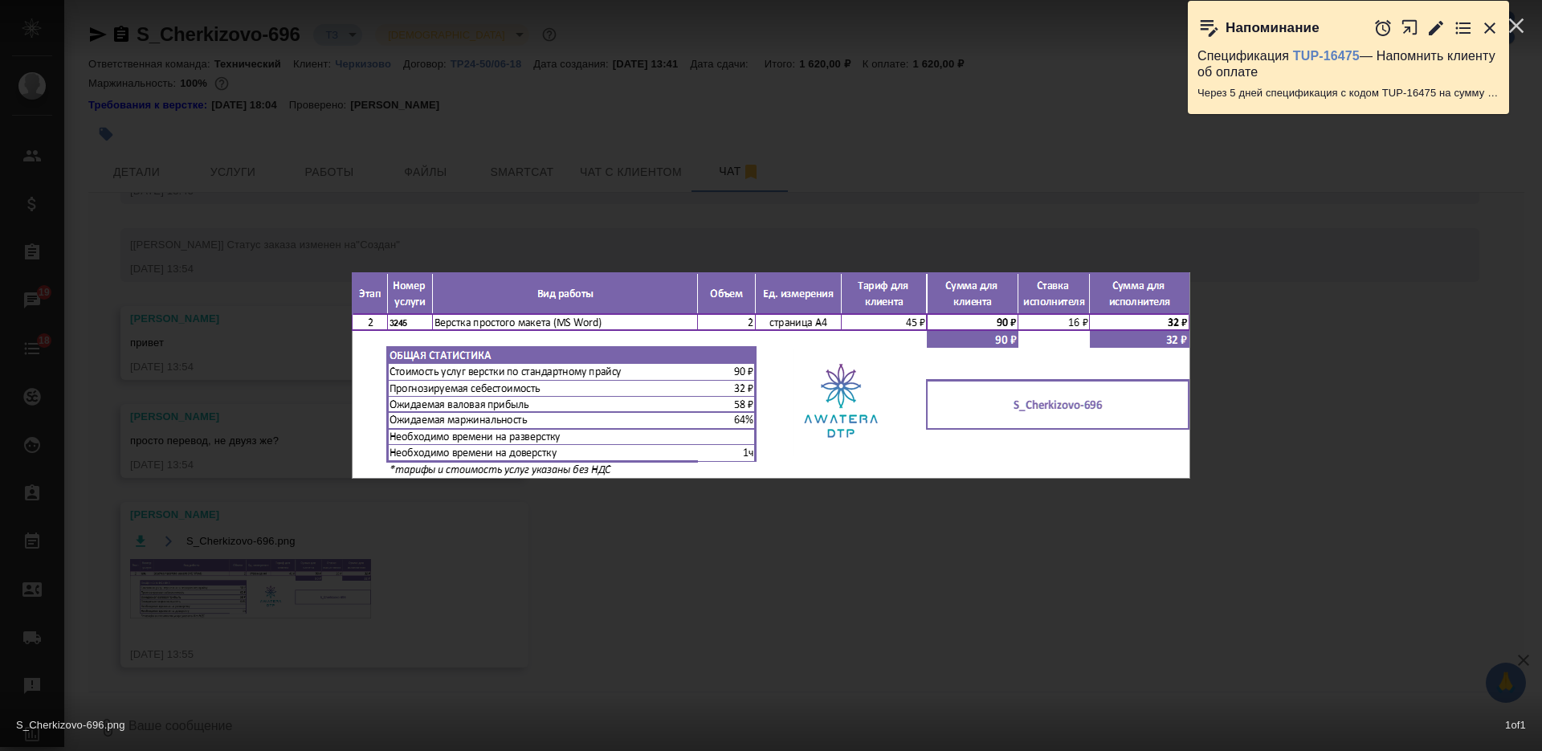
click at [706, 587] on div "S_Cherkizovo-696.png 1 of 1" at bounding box center [771, 375] width 1542 height 751
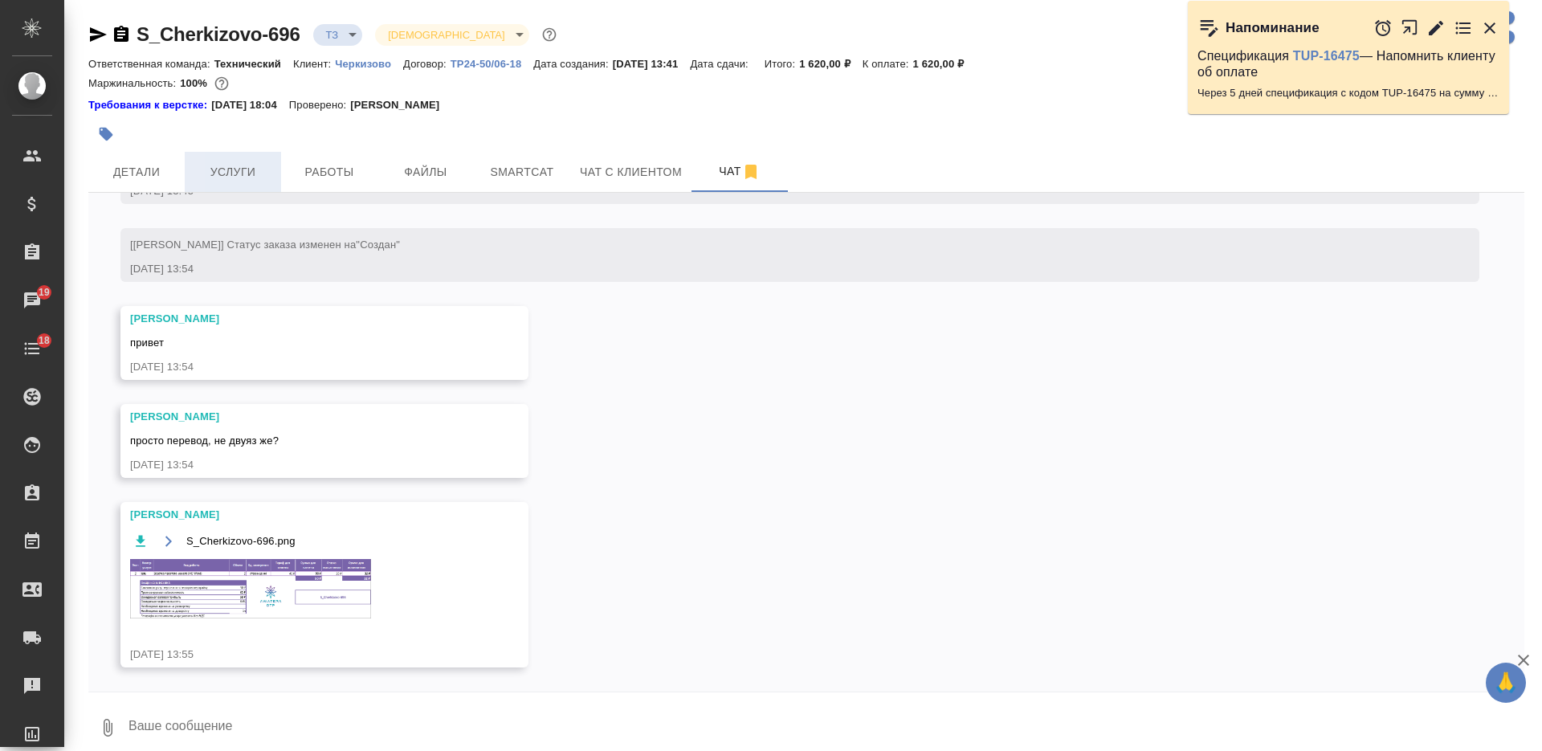
click at [226, 175] on span "Услуги" at bounding box center [232, 172] width 77 height 20
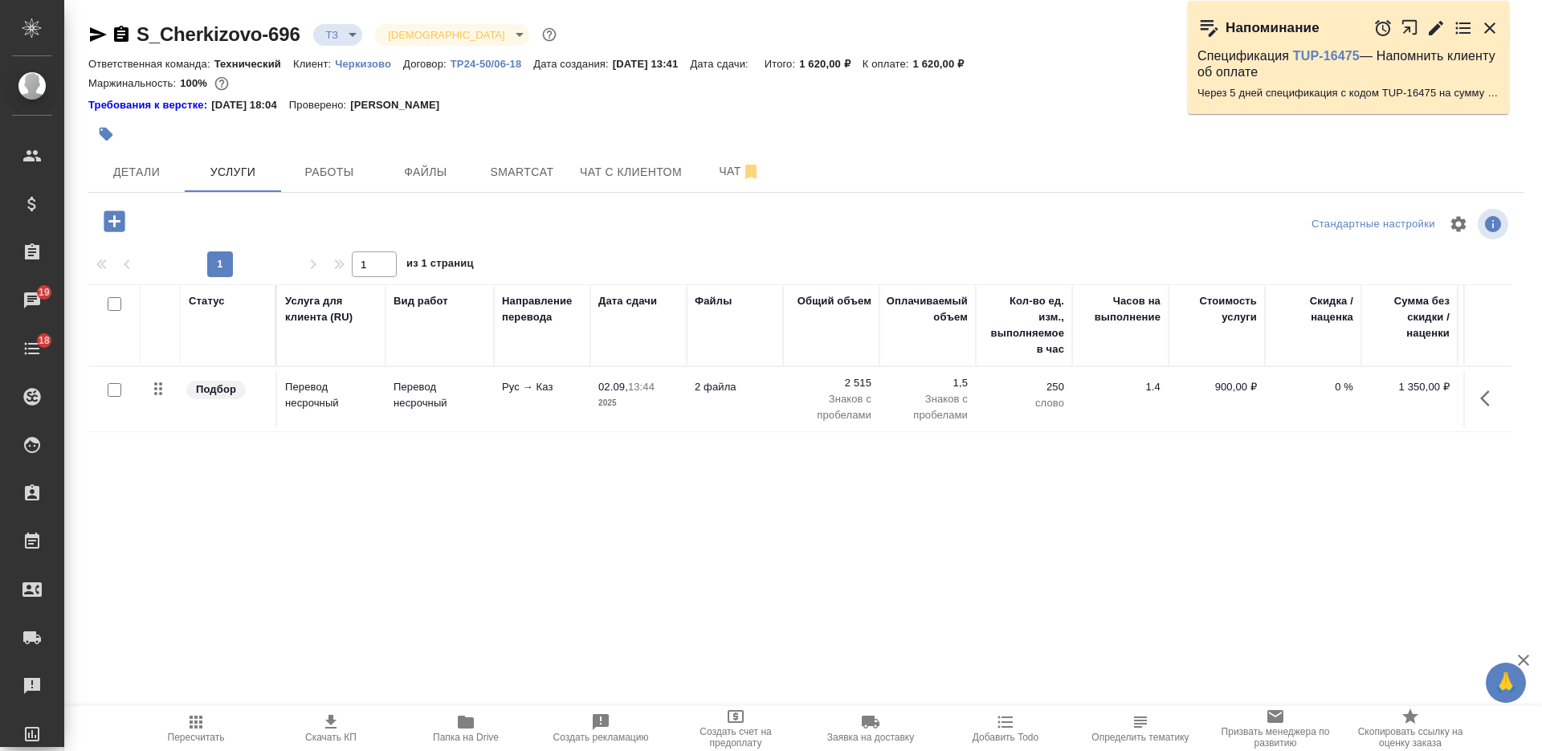
click at [125, 218] on icon "button" at bounding box center [114, 221] width 28 height 28
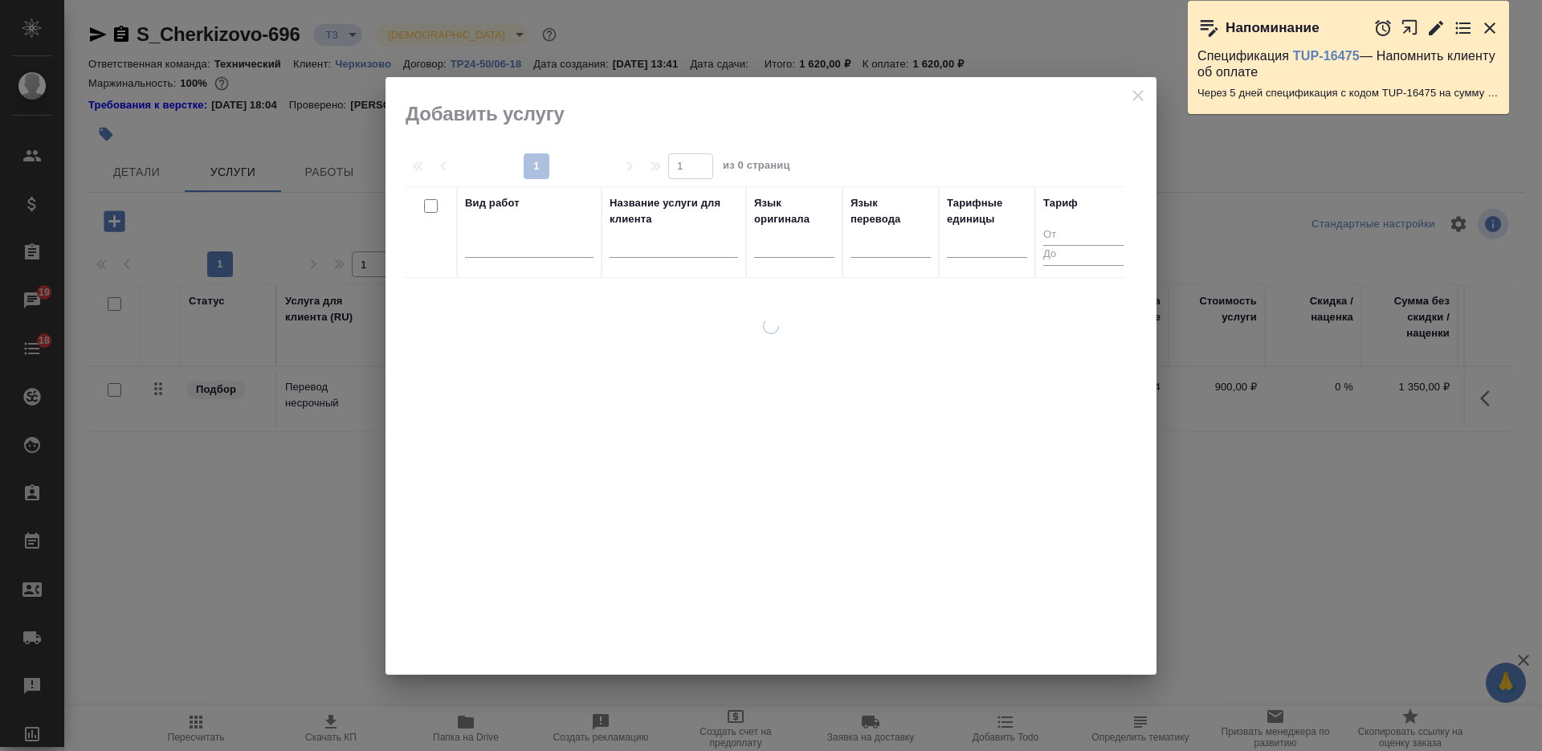
click at [656, 253] on input "text" at bounding box center [673, 247] width 128 height 20
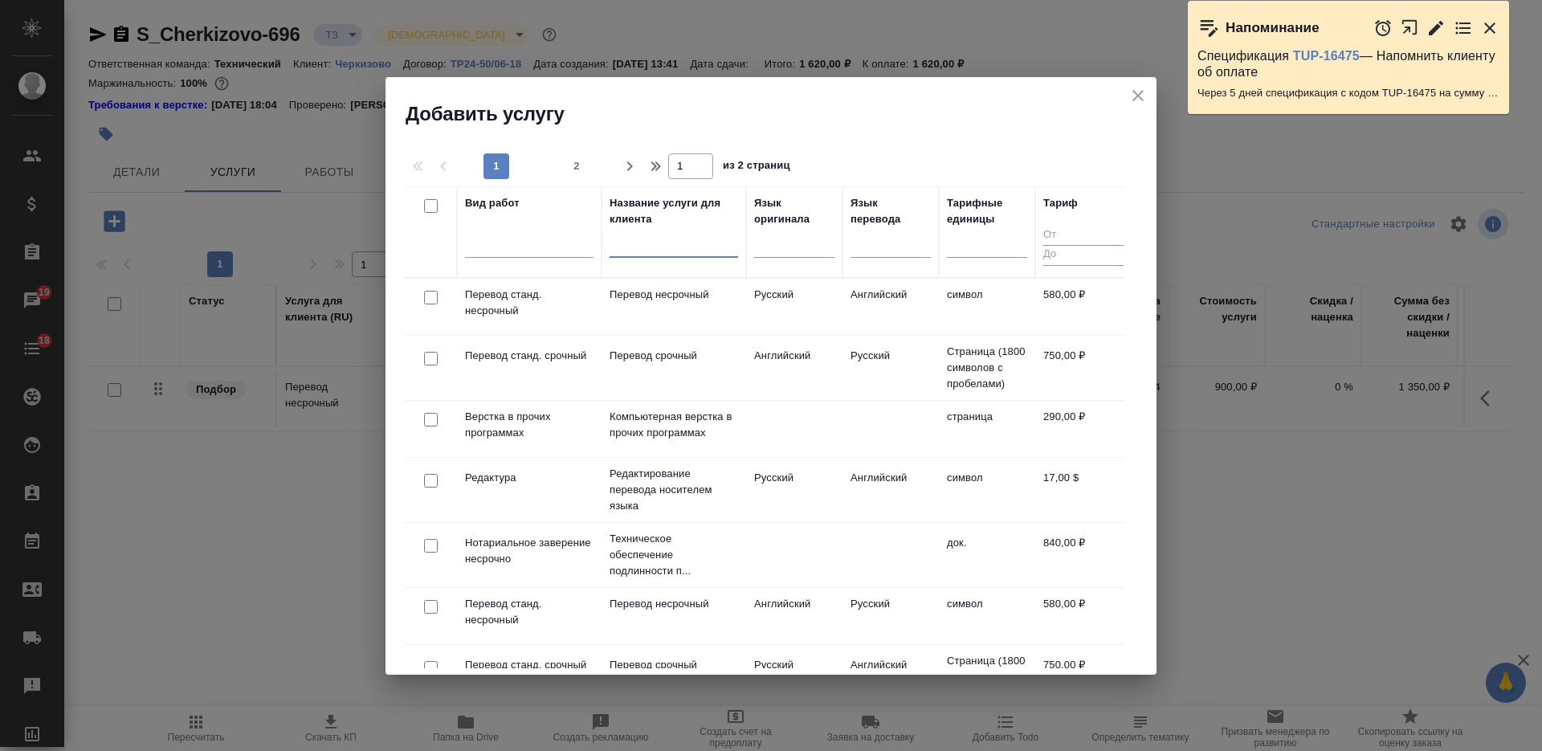
click at [648, 242] on input "text" at bounding box center [673, 247] width 128 height 20
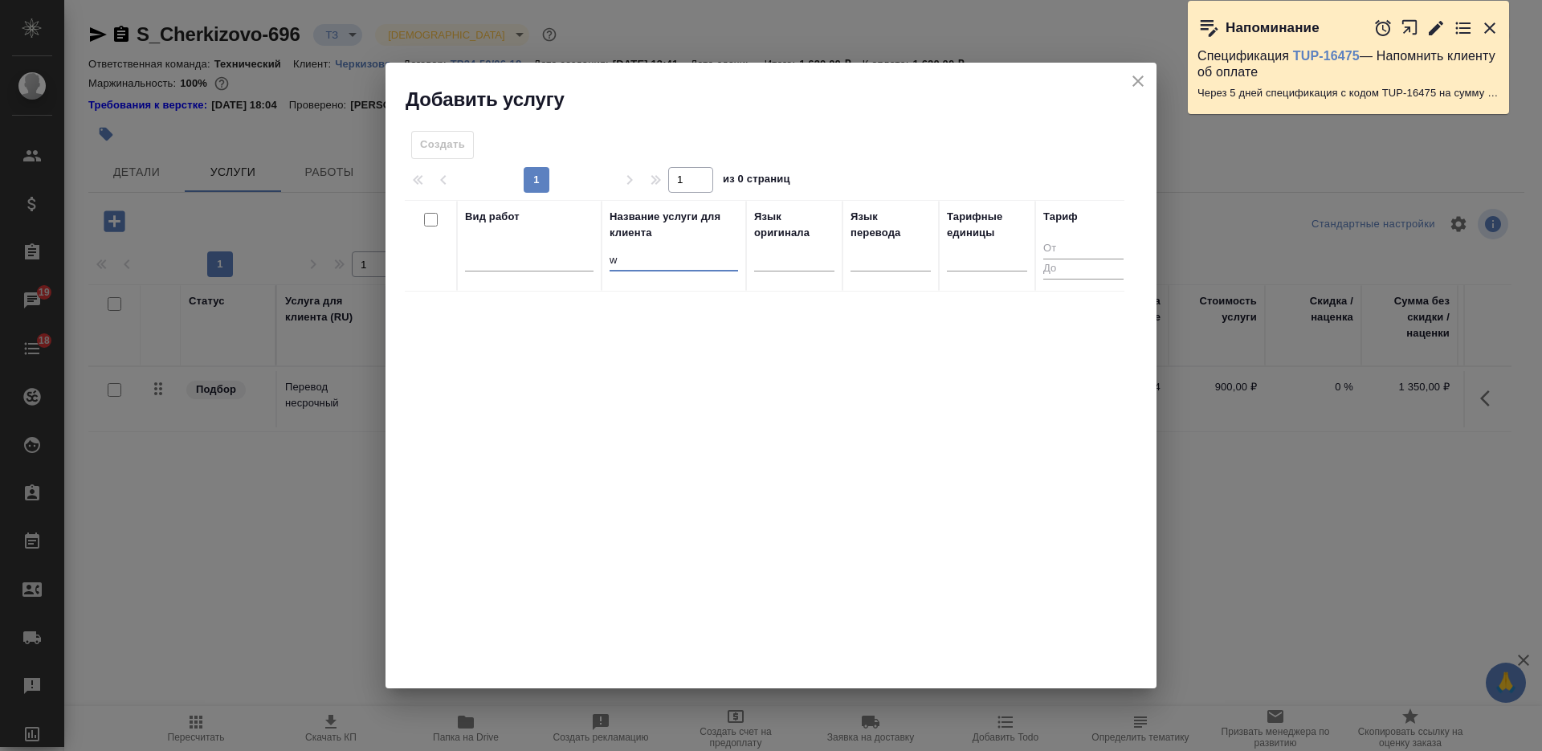
type input "wo"
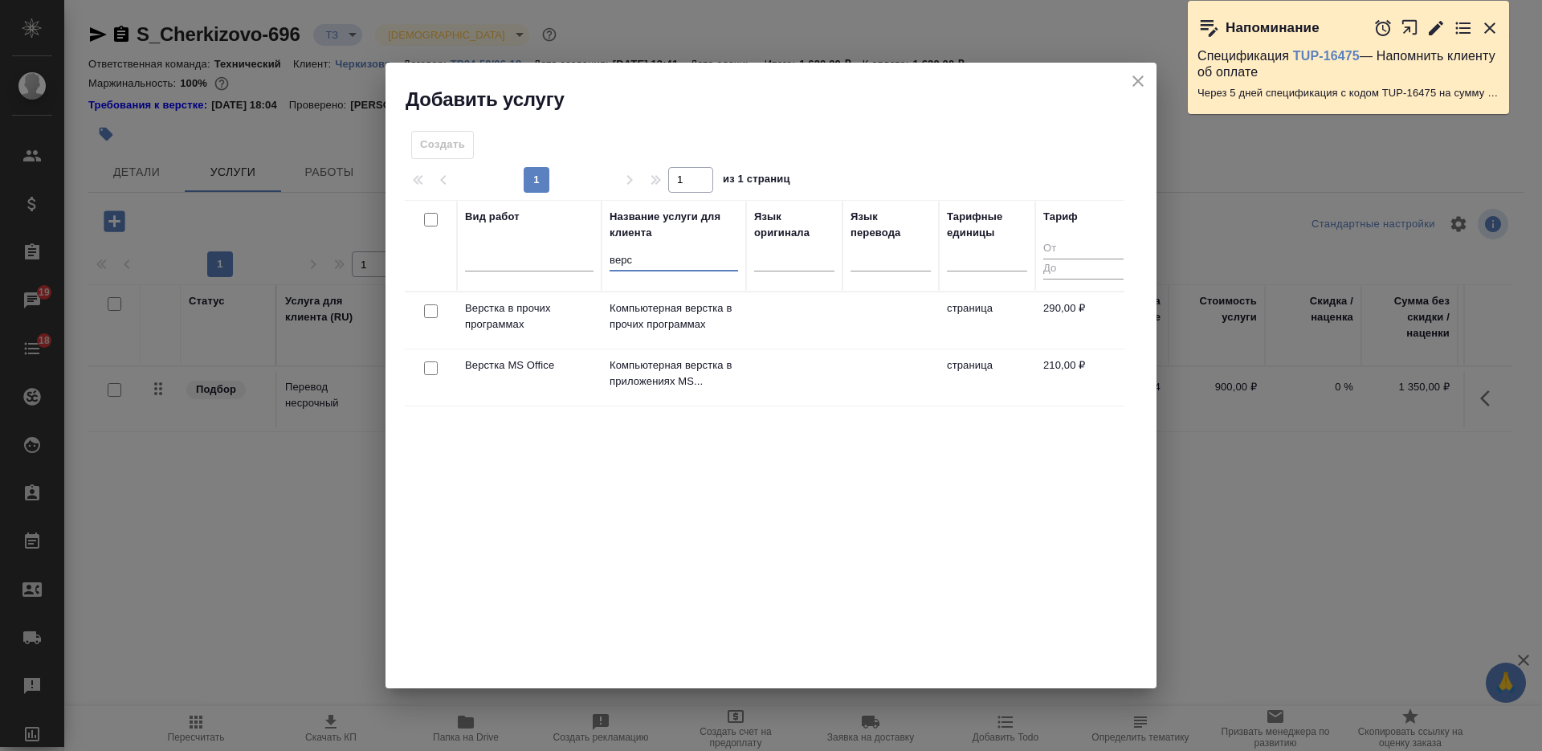
type input "верс"
click at [426, 369] on input "checkbox" at bounding box center [431, 368] width 14 height 14
checkbox input "true"
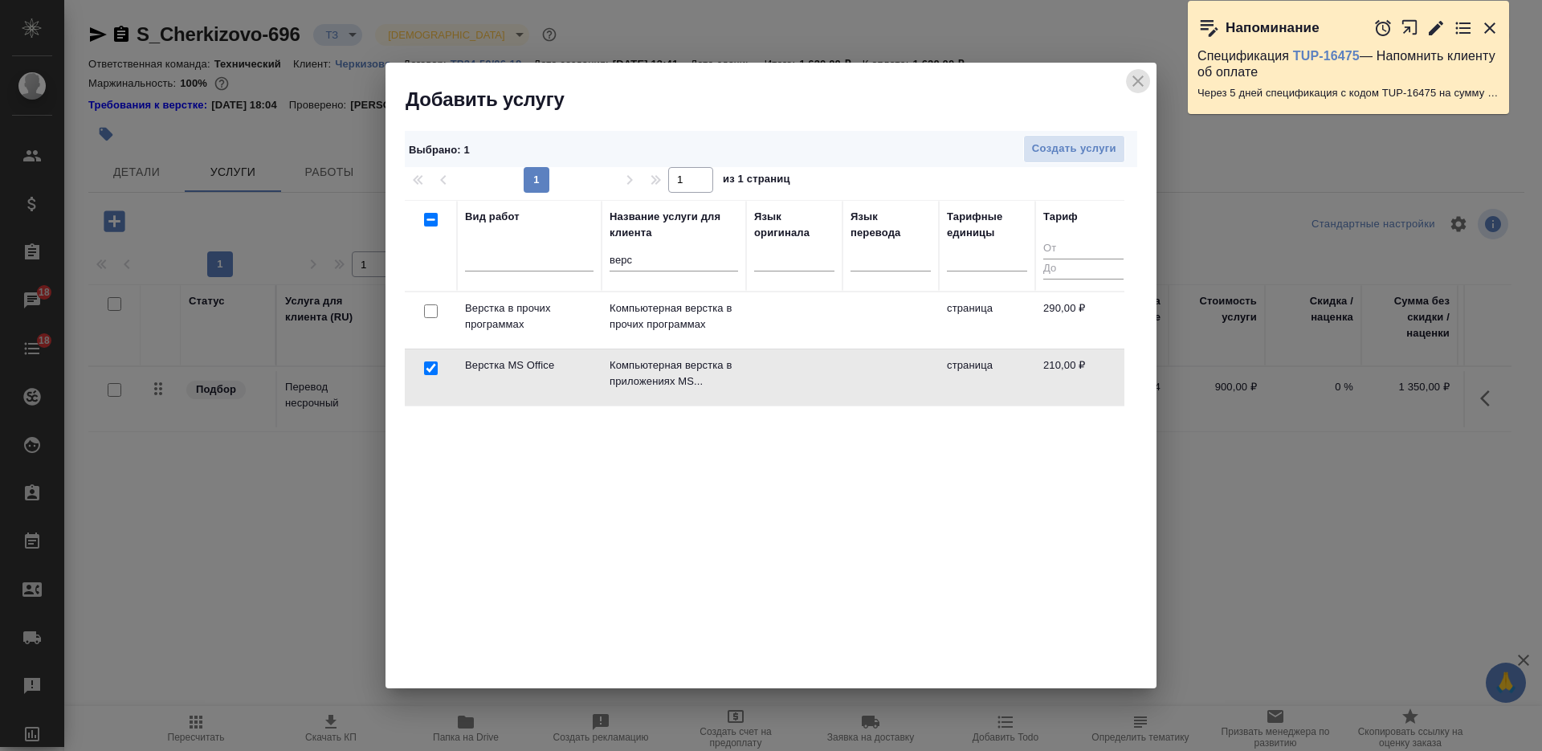
click at [1142, 79] on icon "close" at bounding box center [1137, 80] width 19 height 19
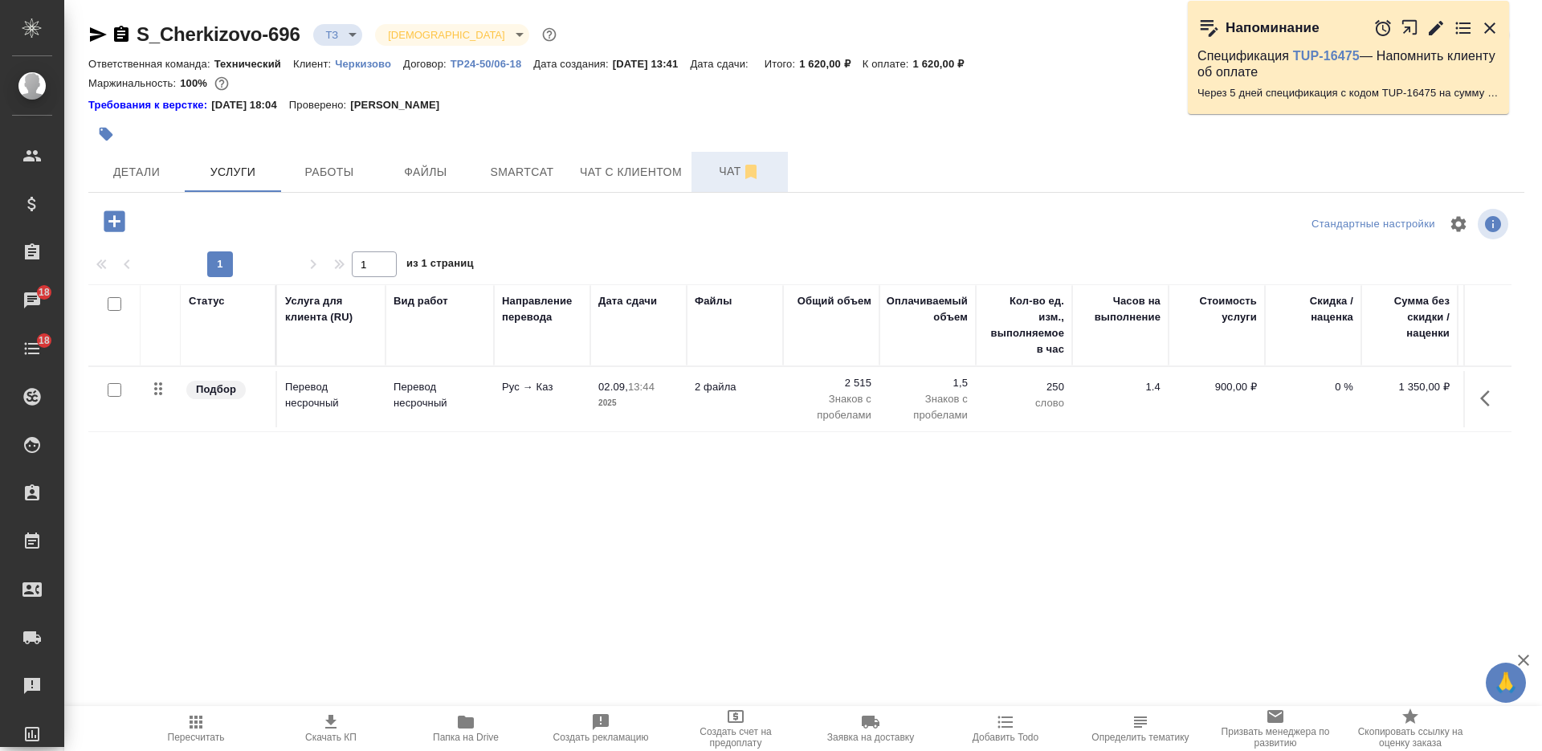
click at [727, 179] on span "Чат" at bounding box center [739, 171] width 77 height 20
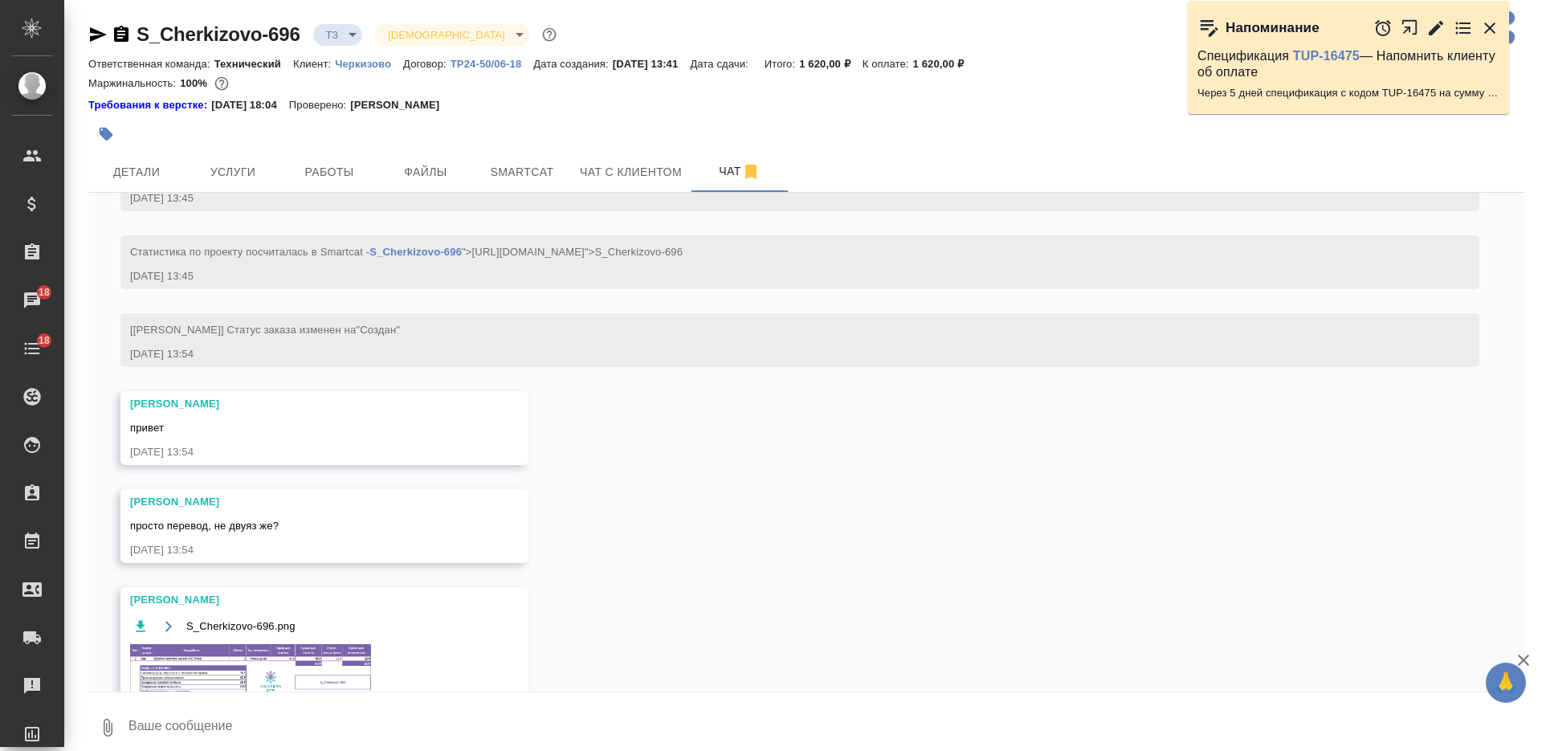
scroll to position [695, 0]
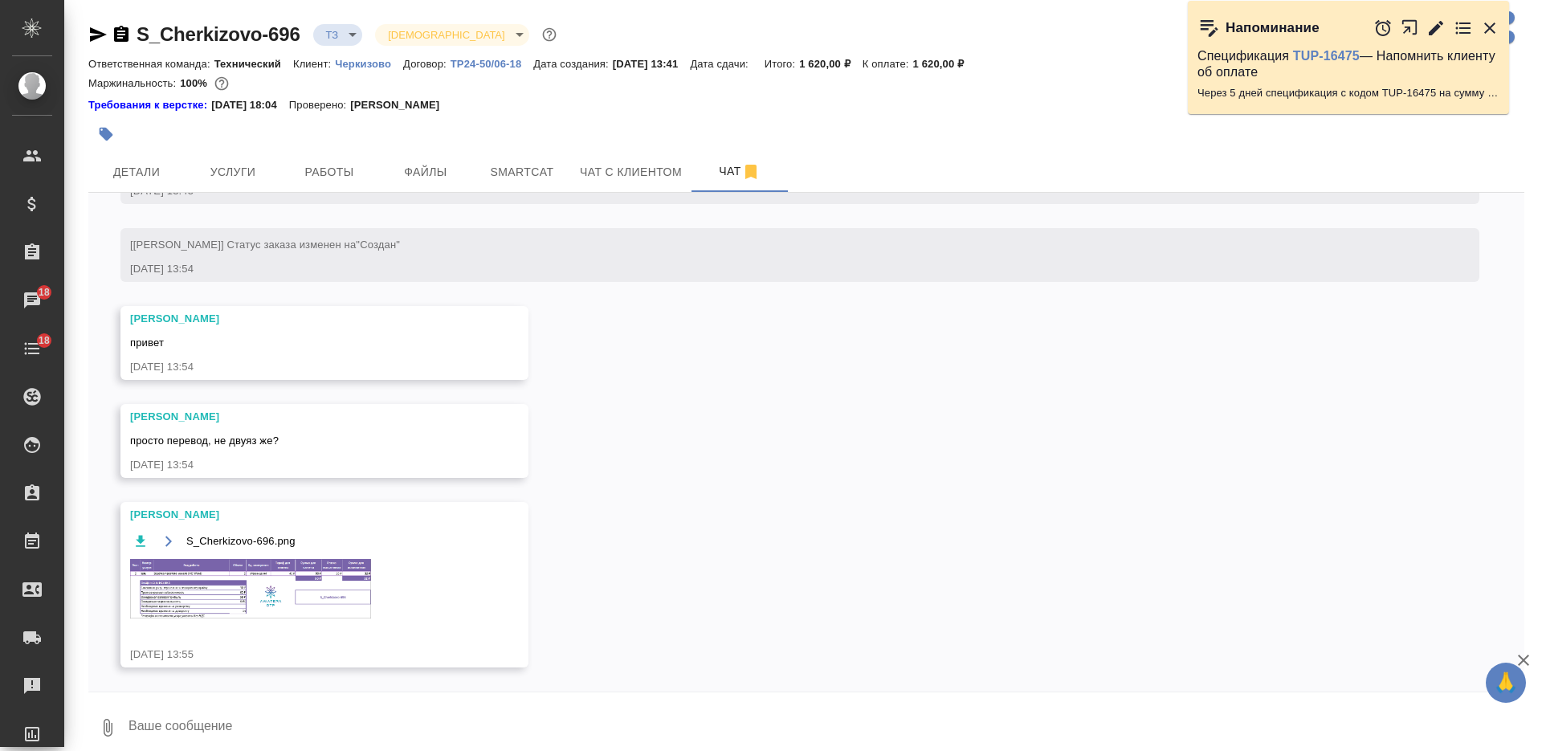
click at [716, 703] on textarea at bounding box center [825, 727] width 1397 height 55
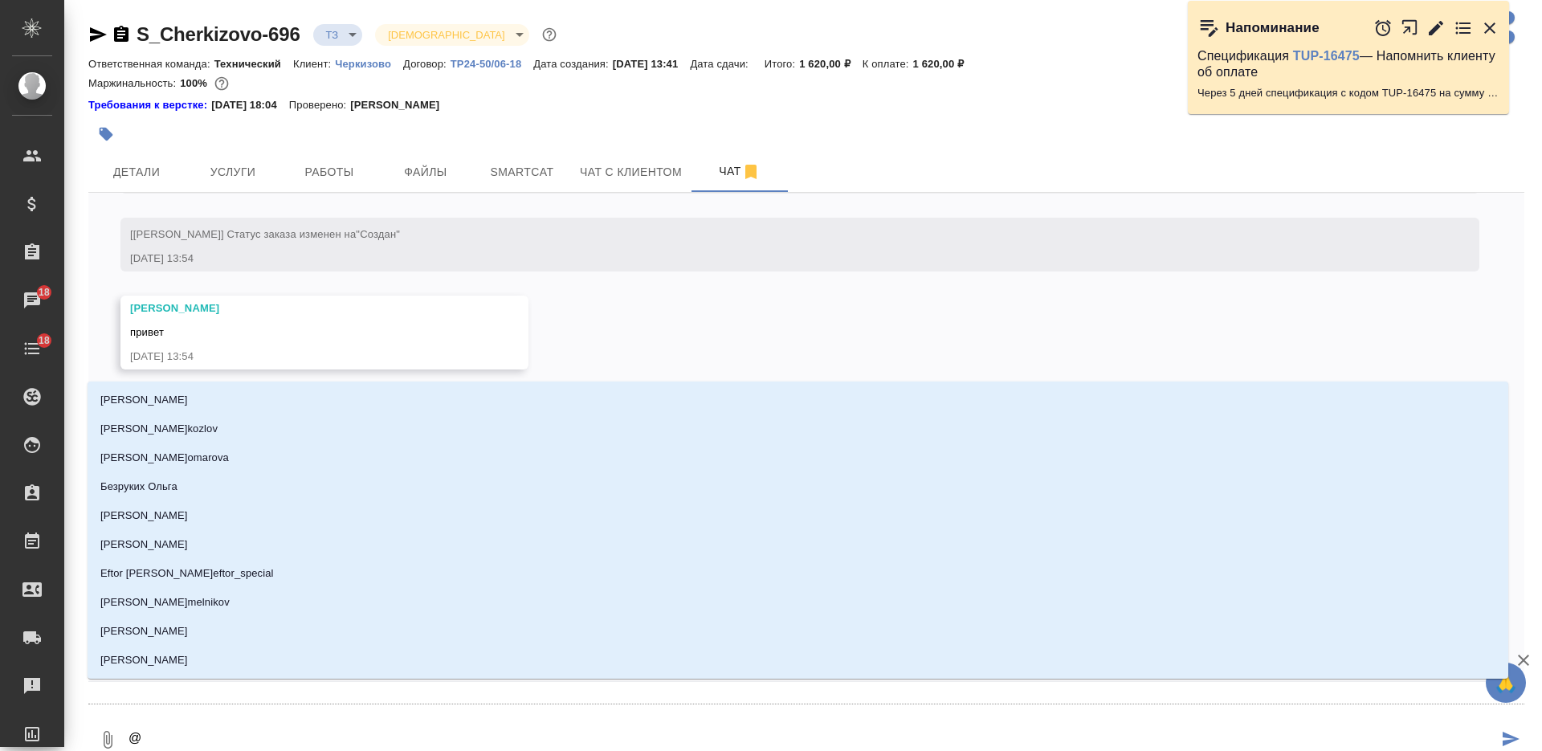
type textarea "@О"
type input "О"
type textarea "@Ок"
type input "Ок"
type textarea "@Окс"
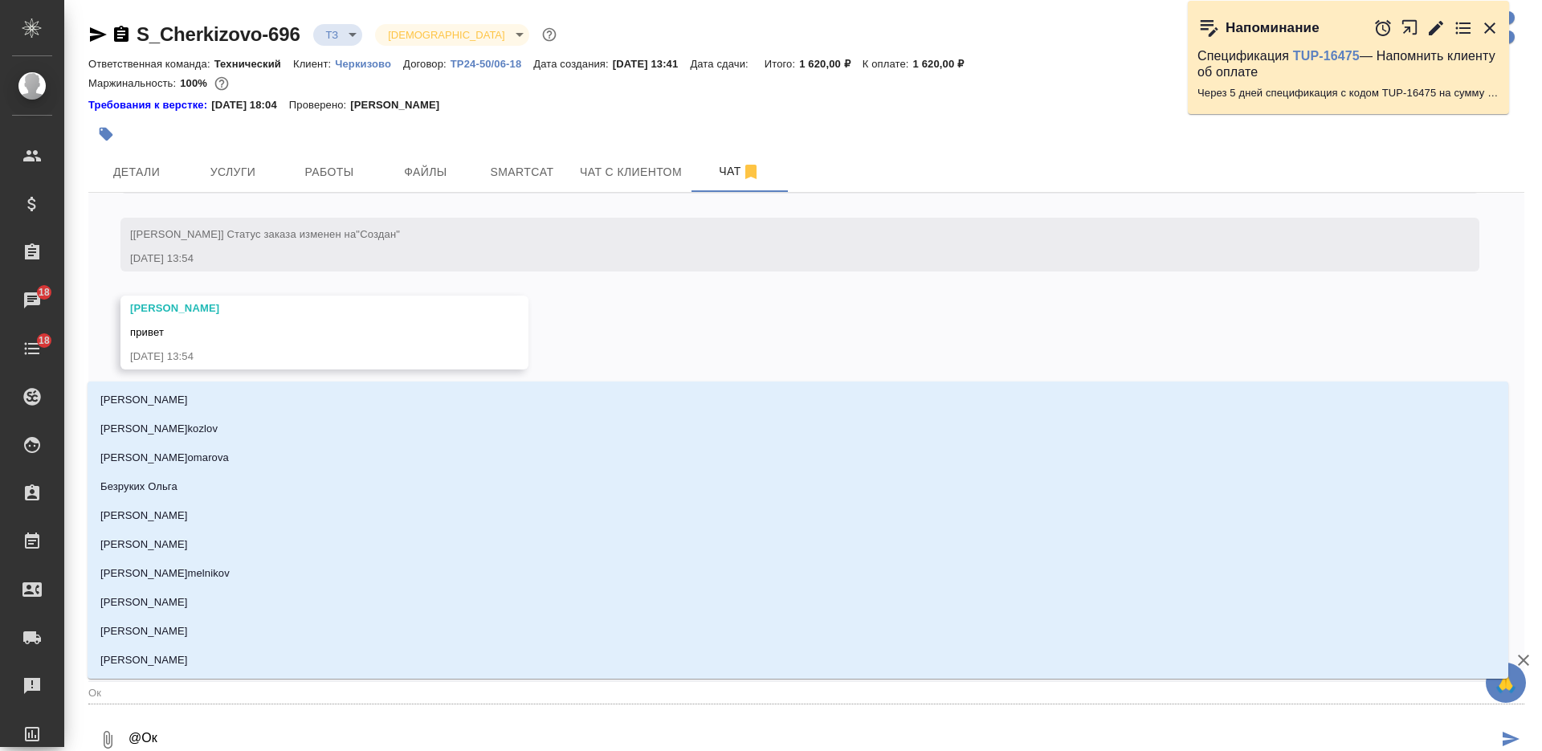
type input "Окс"
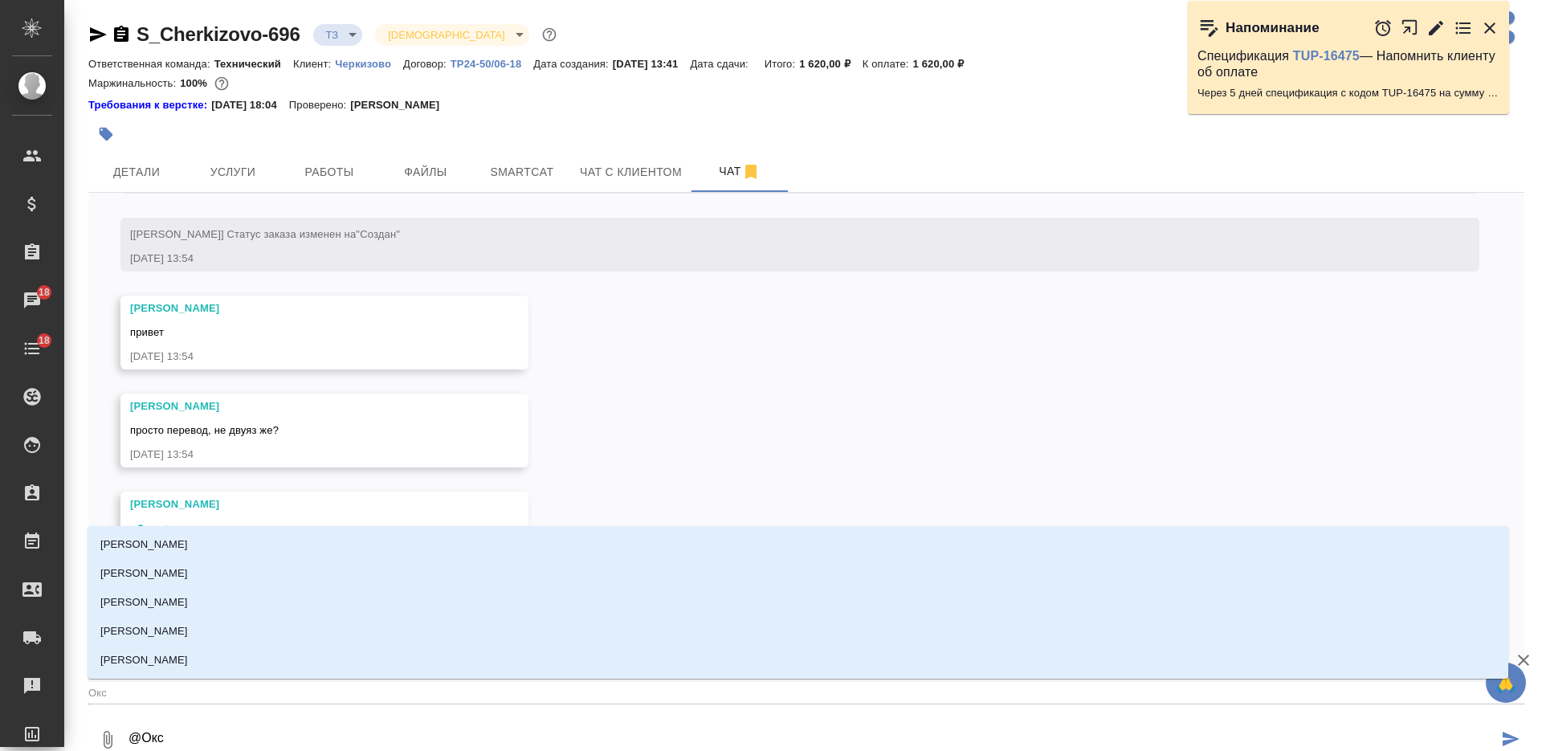
type textarea "@Оксю"
type input "Оксю"
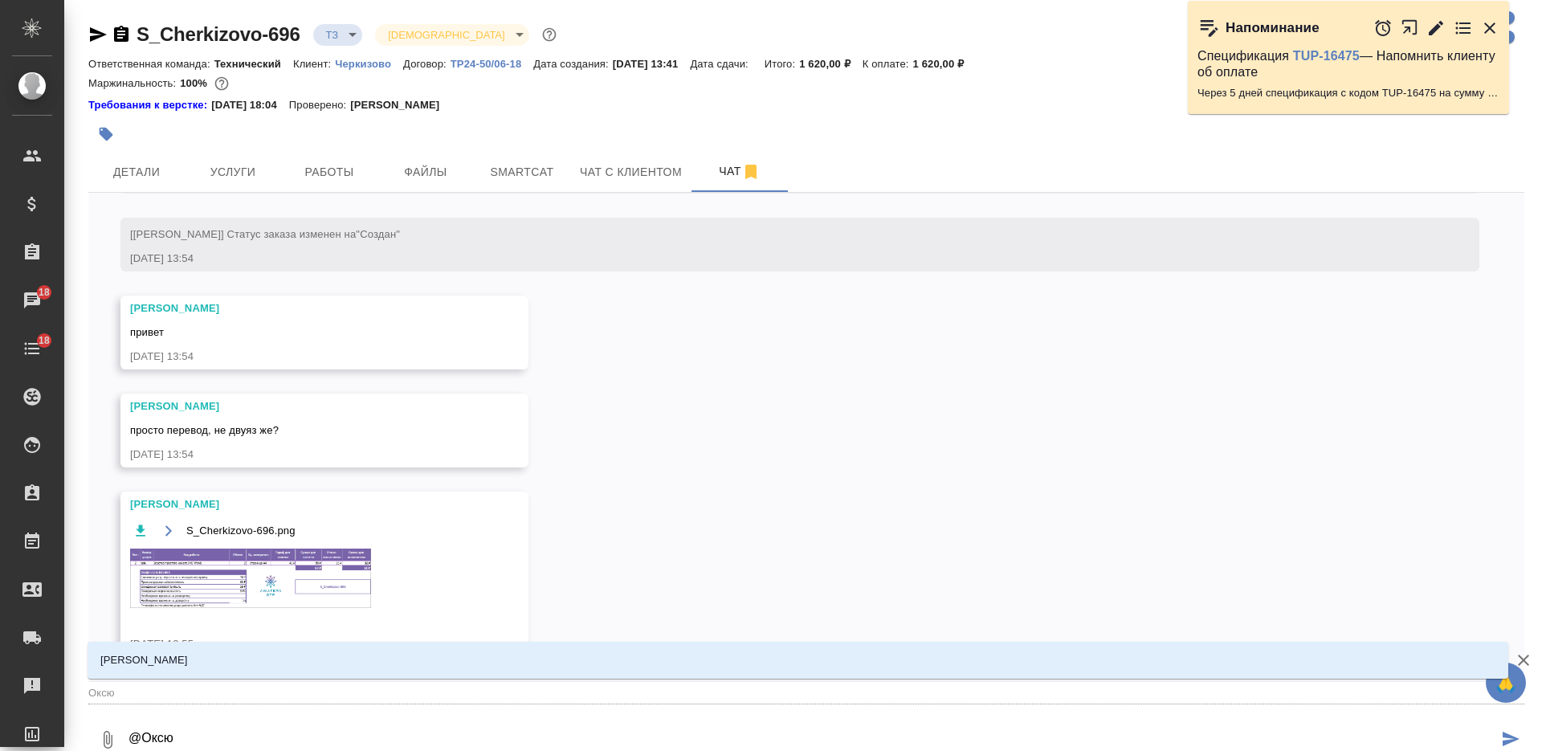
type textarea "@Оксют"
type input "Оксют"
type textarea "@Оксюто"
type input "Оксюто"
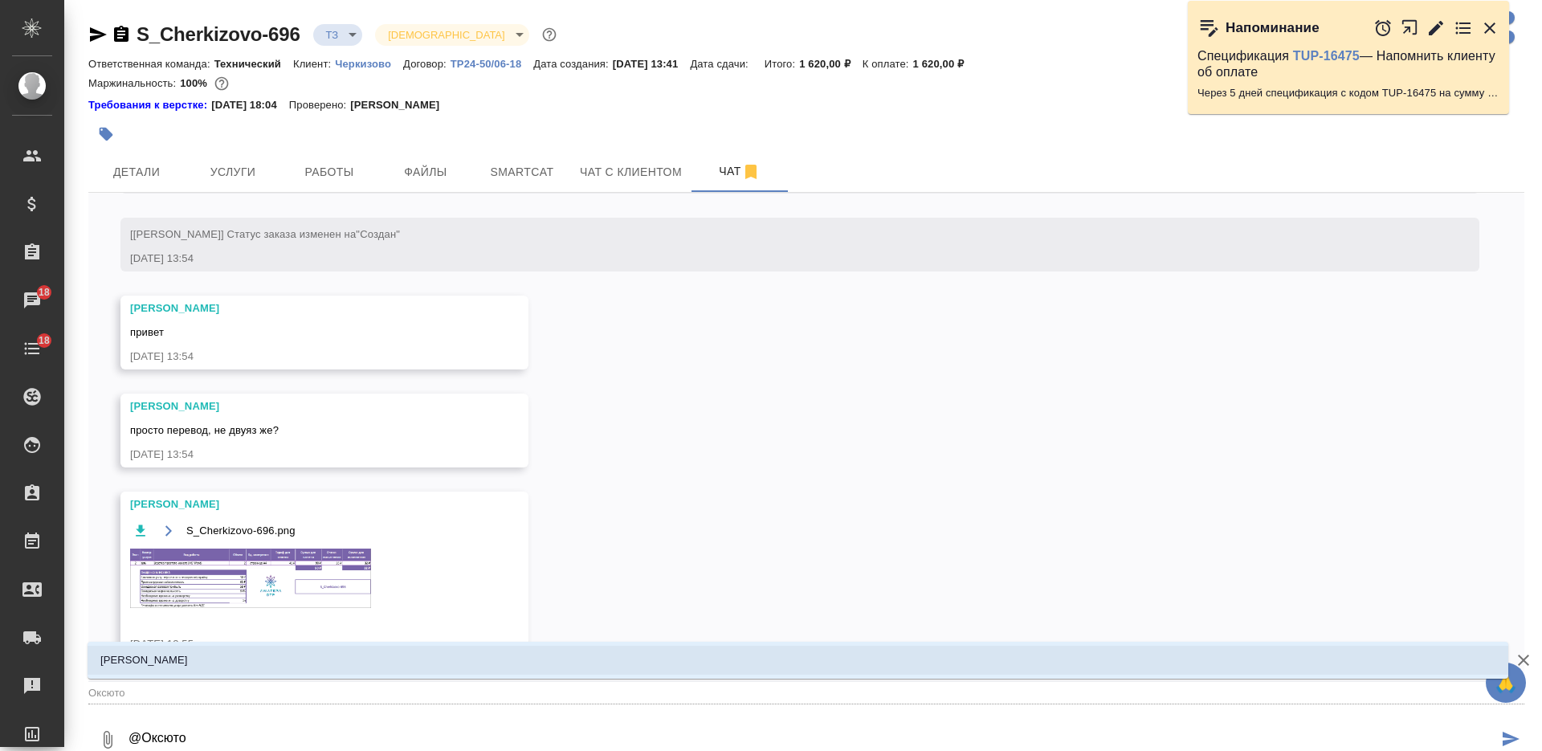
click at [725, 666] on li "Оксютович Ирина" at bounding box center [798, 660] width 1420 height 29
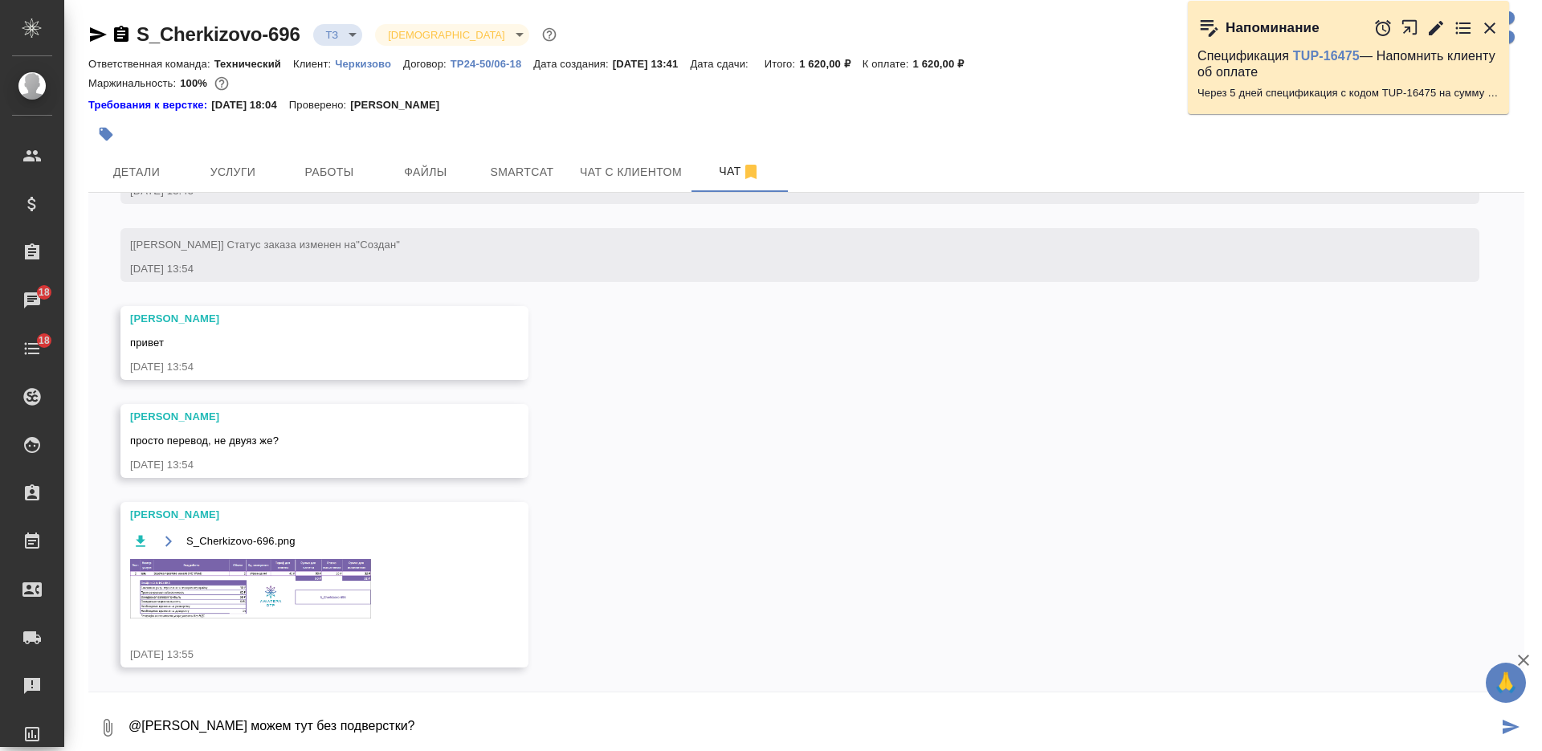
type textarea "@Оксютович Ирина можем тут без подверстки?"
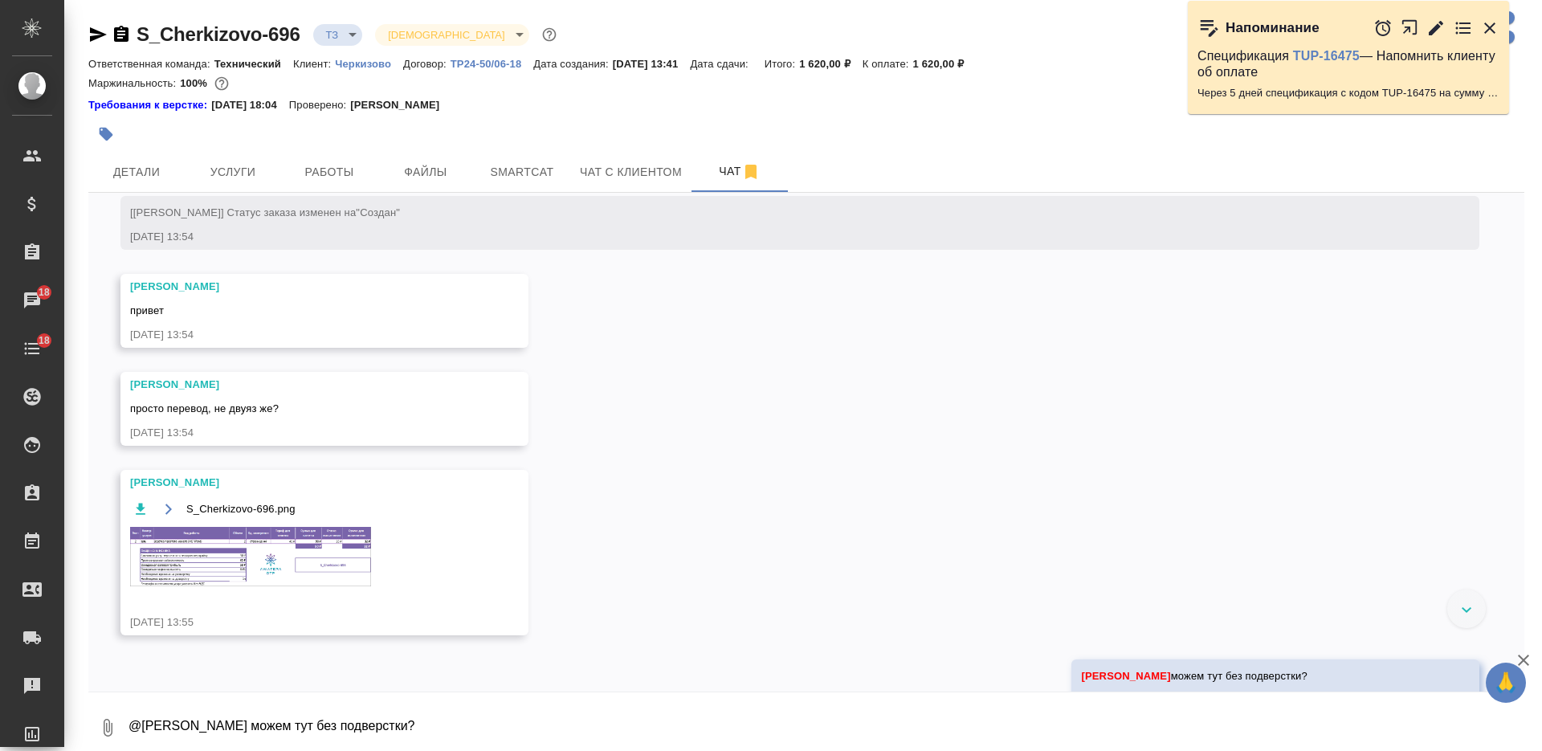
scroll to position [772, 0]
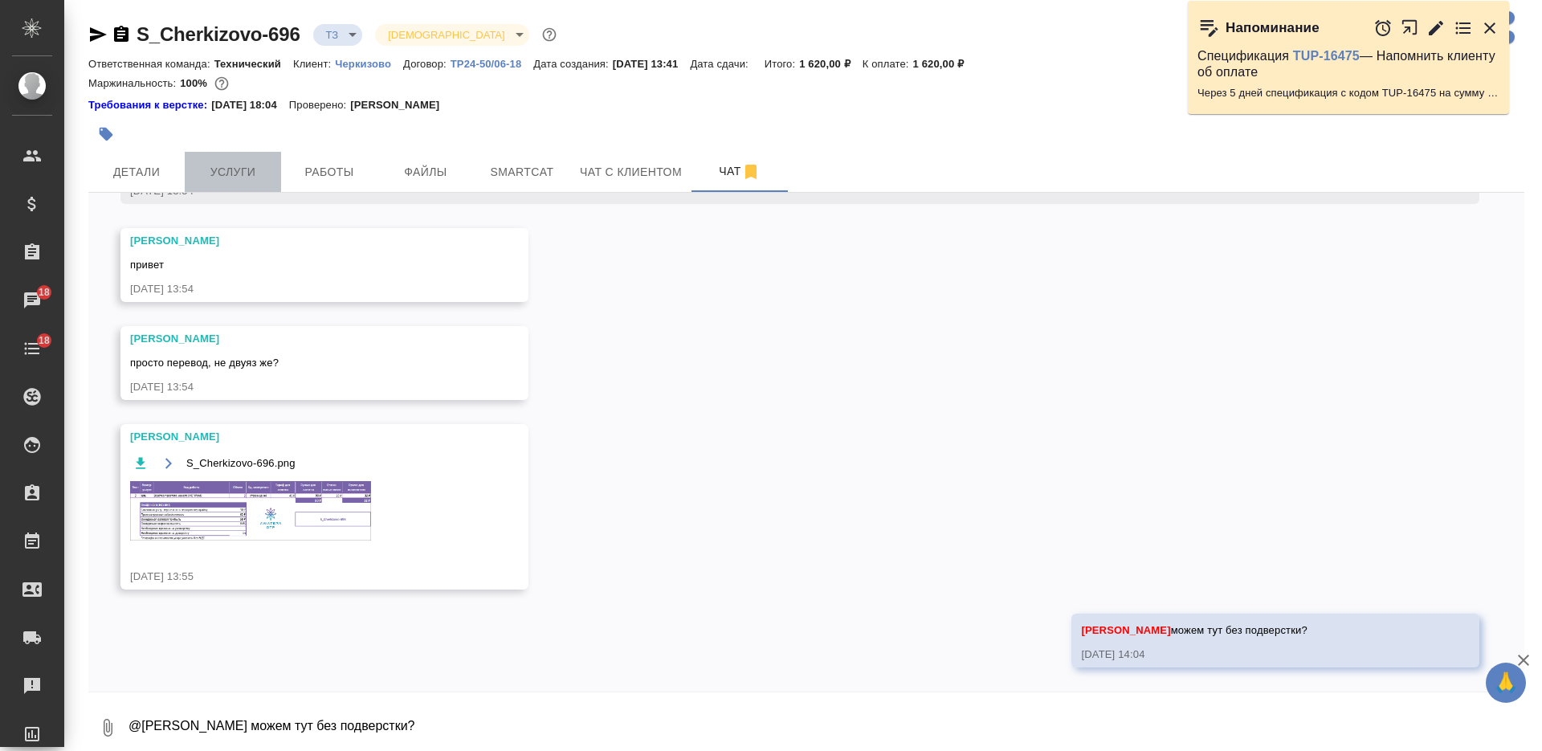
click at [240, 181] on span "Услуги" at bounding box center [232, 172] width 77 height 20
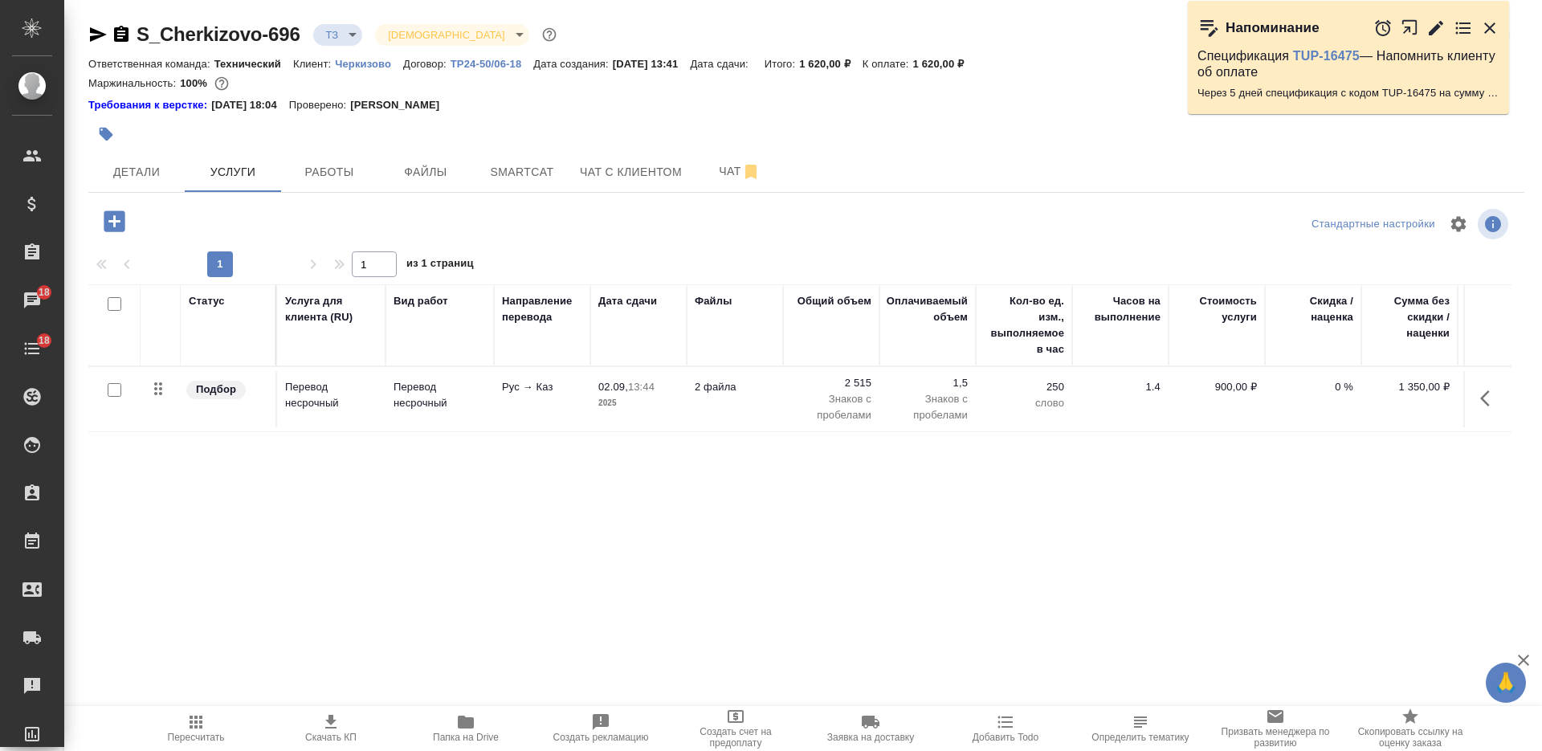
click at [121, 32] on icon "button" at bounding box center [121, 34] width 14 height 16
drag, startPoint x: 1009, startPoint y: 57, endPoint x: 928, endPoint y: 57, distance: 81.1
click at [929, 58] on div "Ответственная команда: Технический Клиент: Черкизово Договор: ТР24-50/06-18 Дат…" at bounding box center [806, 63] width 1436 height 19
copy p "1 620,00 ₽"
click at [348, 716] on span "Скачать КП" at bounding box center [331, 727] width 116 height 31
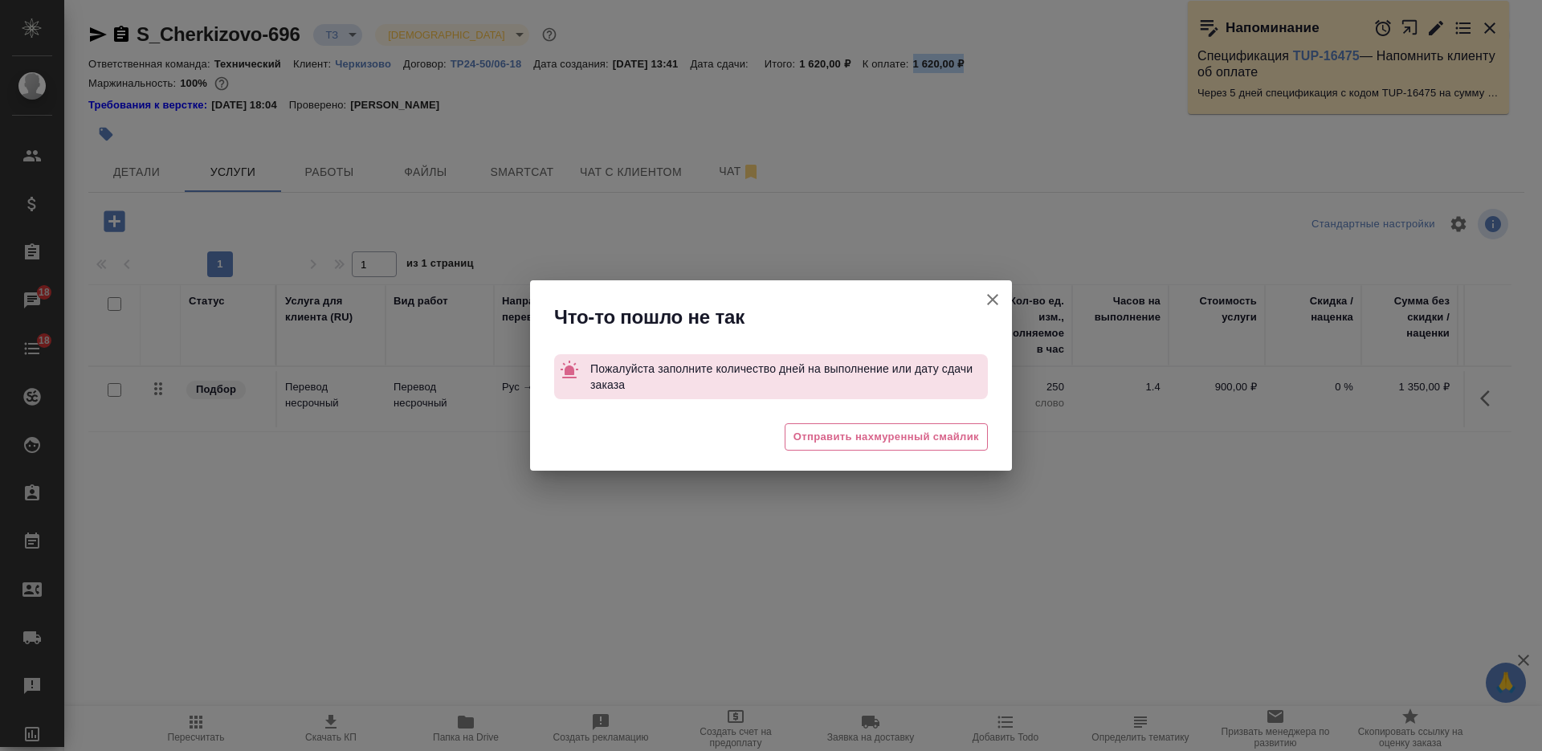
click at [992, 291] on icon "button" at bounding box center [992, 299] width 19 height 19
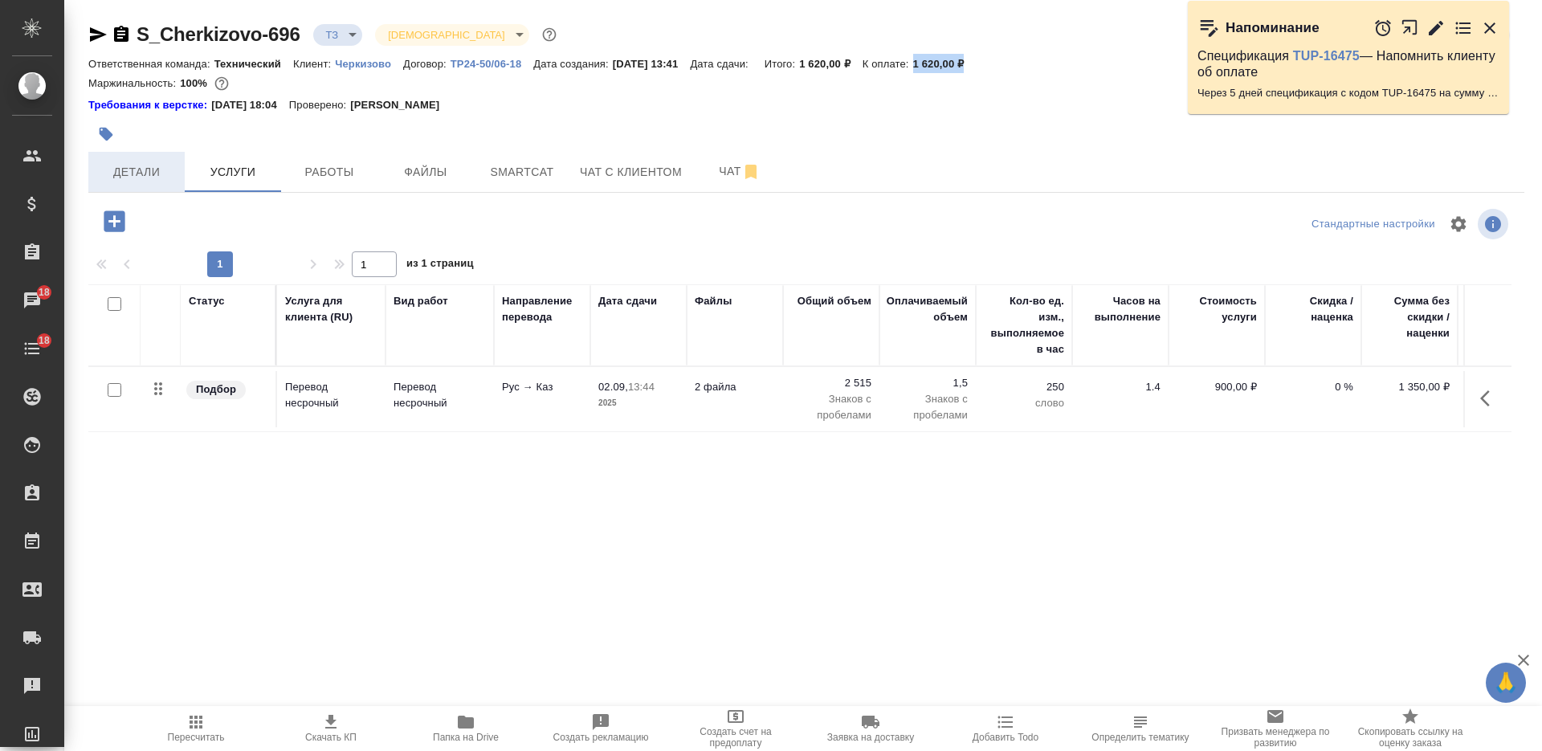
click at [136, 165] on span "Детали" at bounding box center [136, 172] width 77 height 20
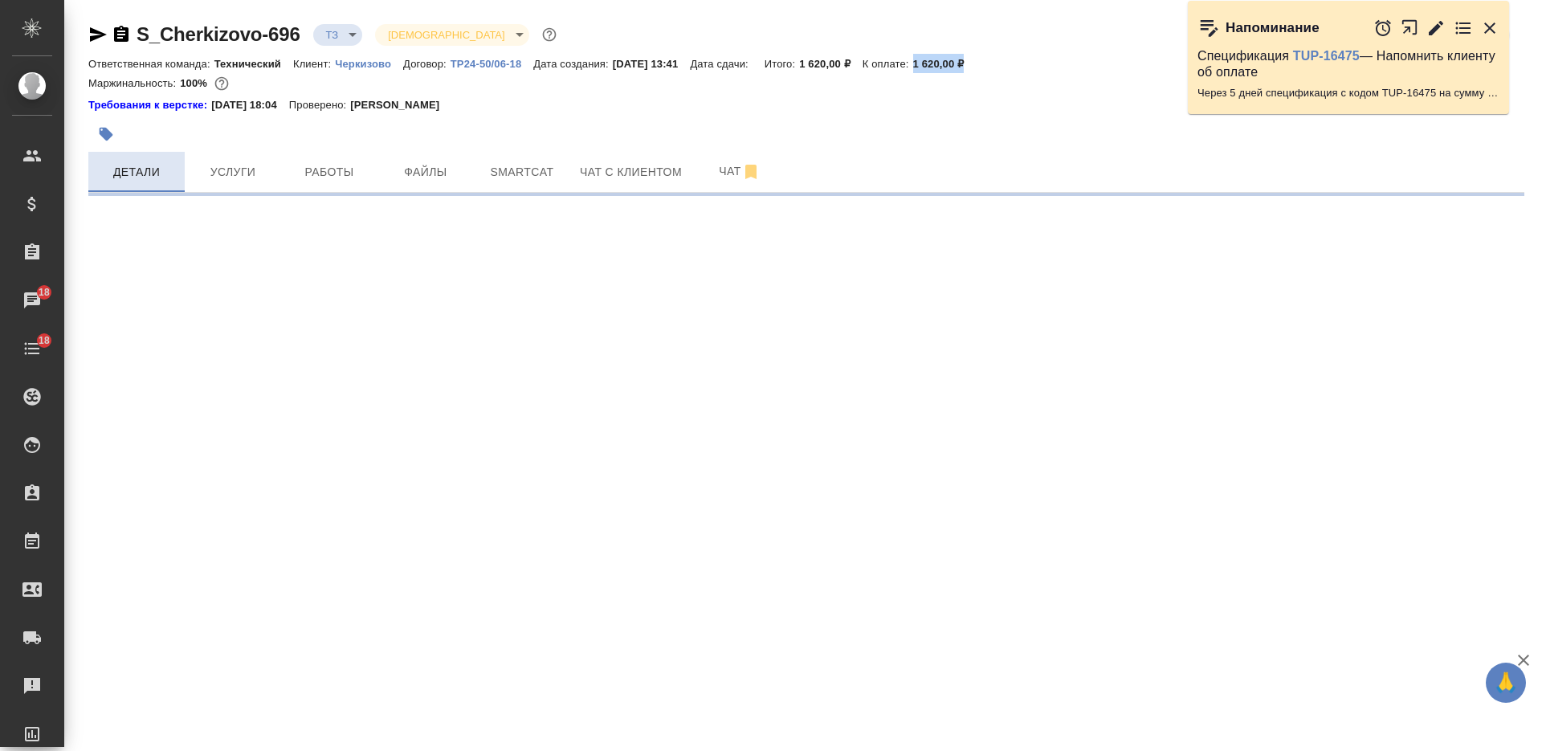
select select "RU"
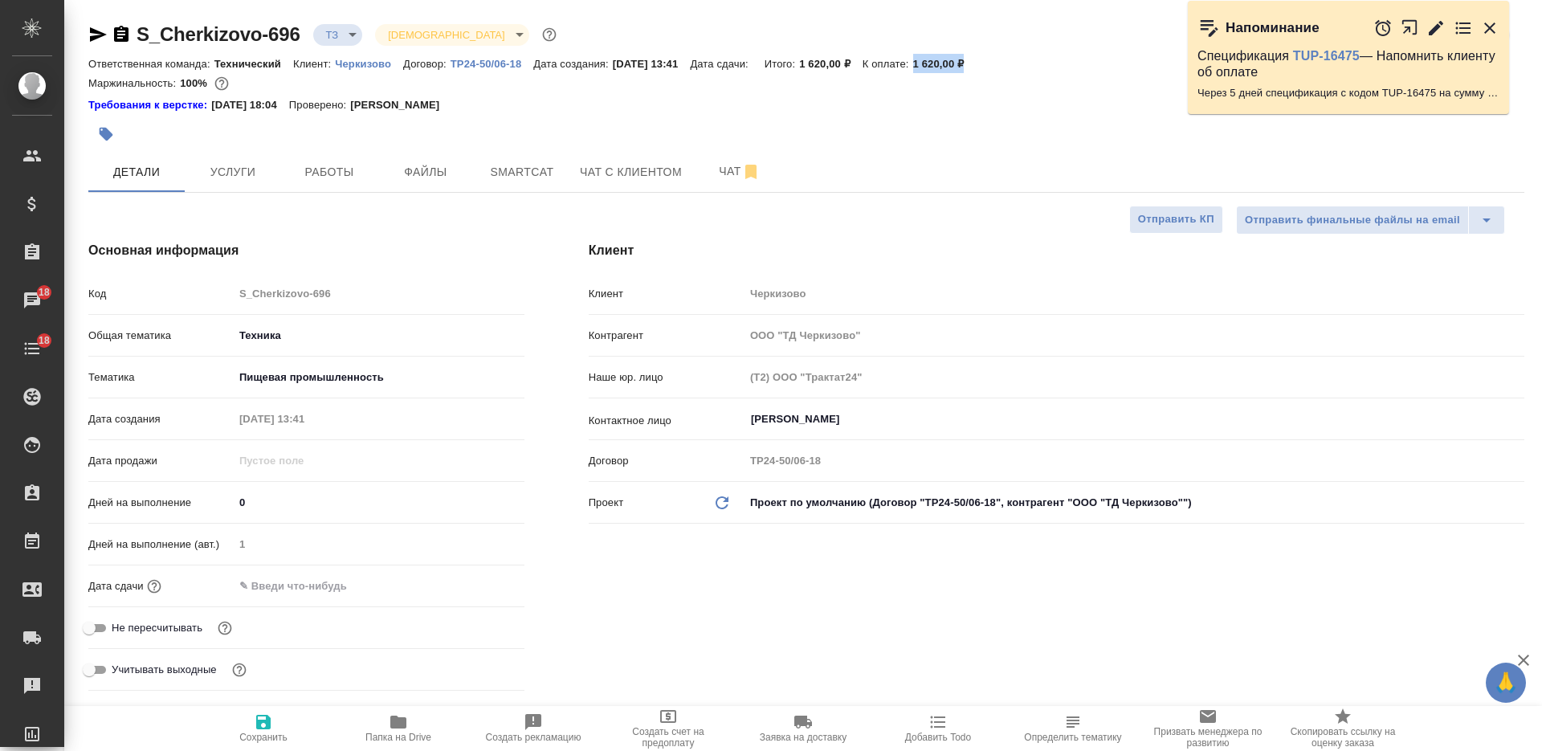
type textarea "x"
click at [263, 714] on icon "button" at bounding box center [263, 721] width 19 height 19
type textarea "x"
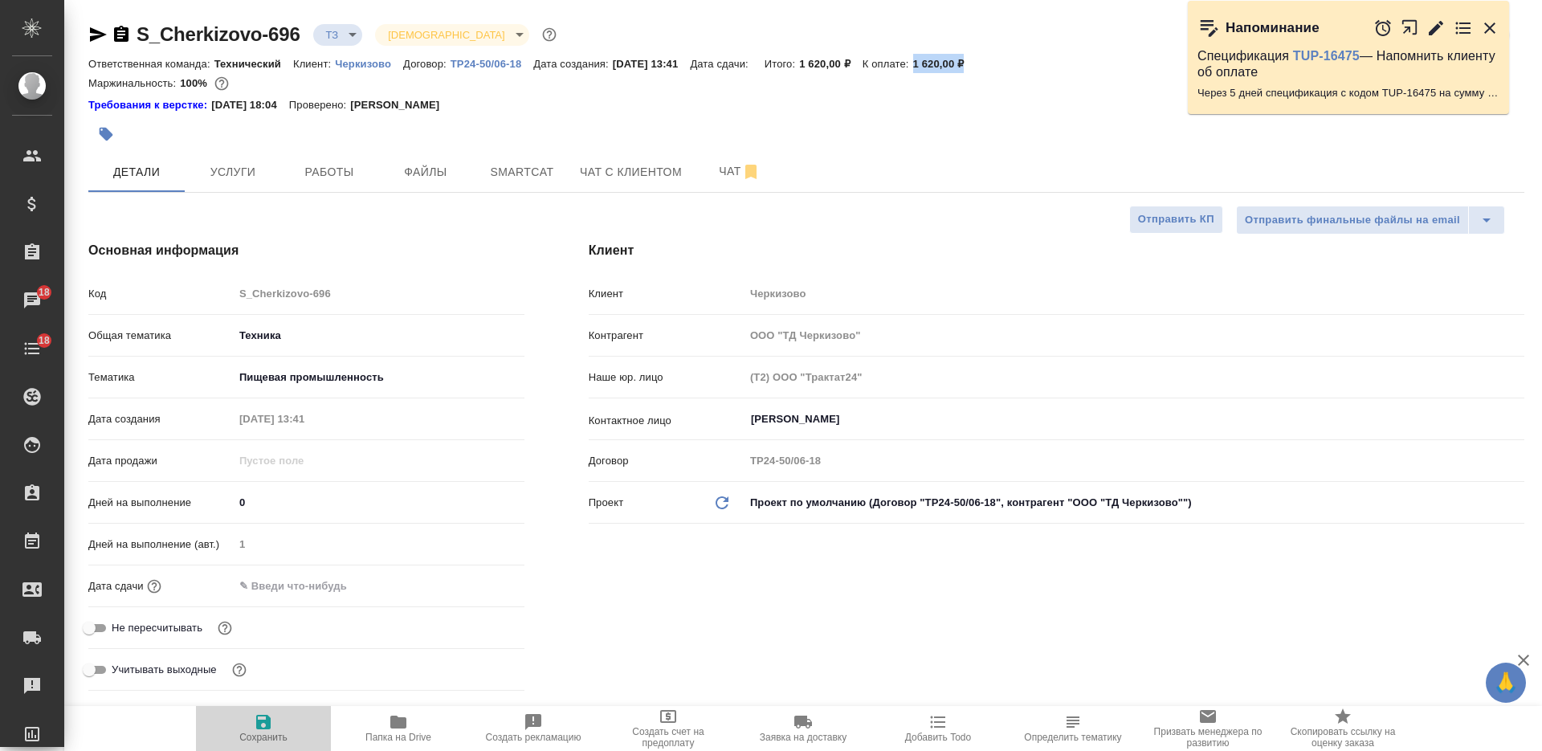
type textarea "x"
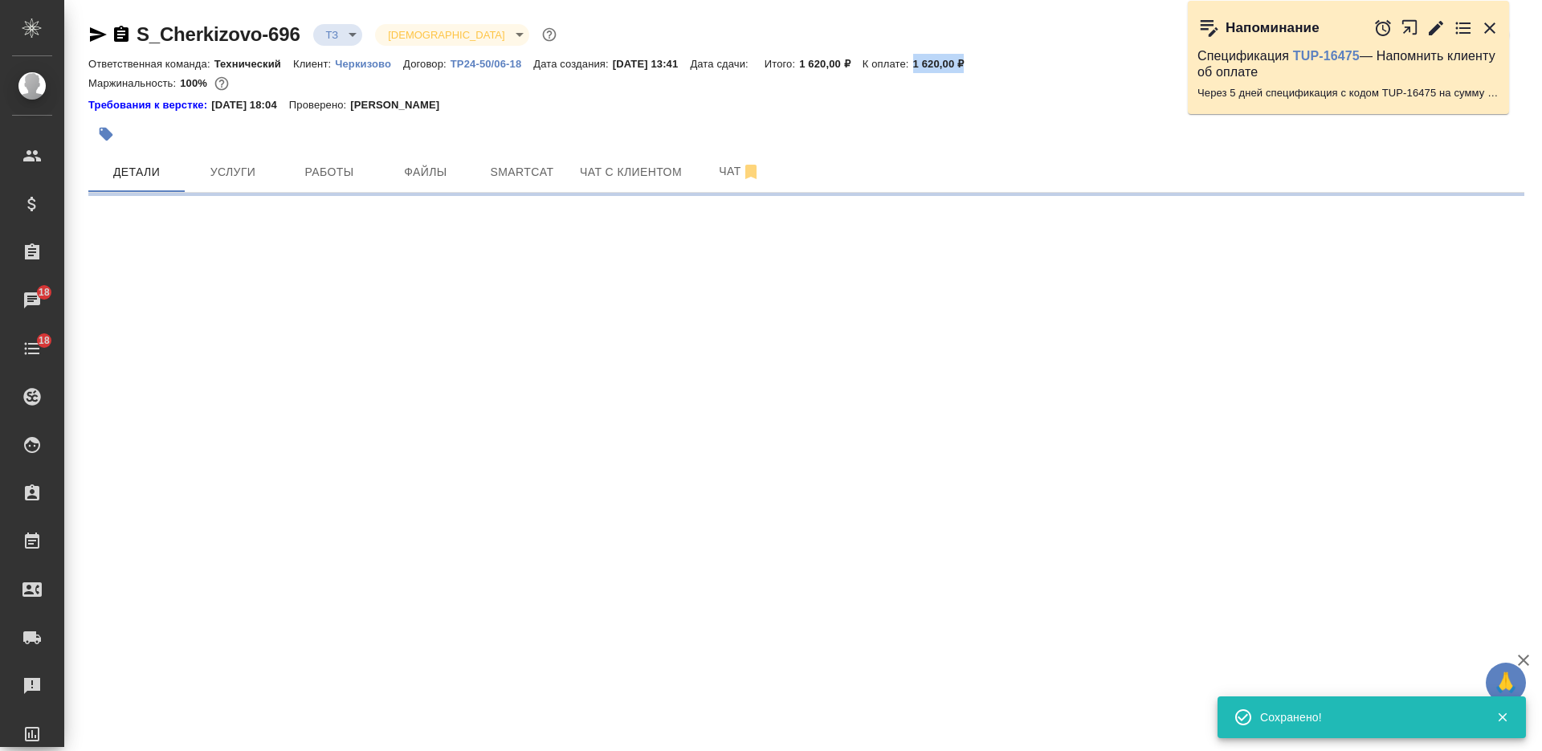
type input "new"
select select "RU"
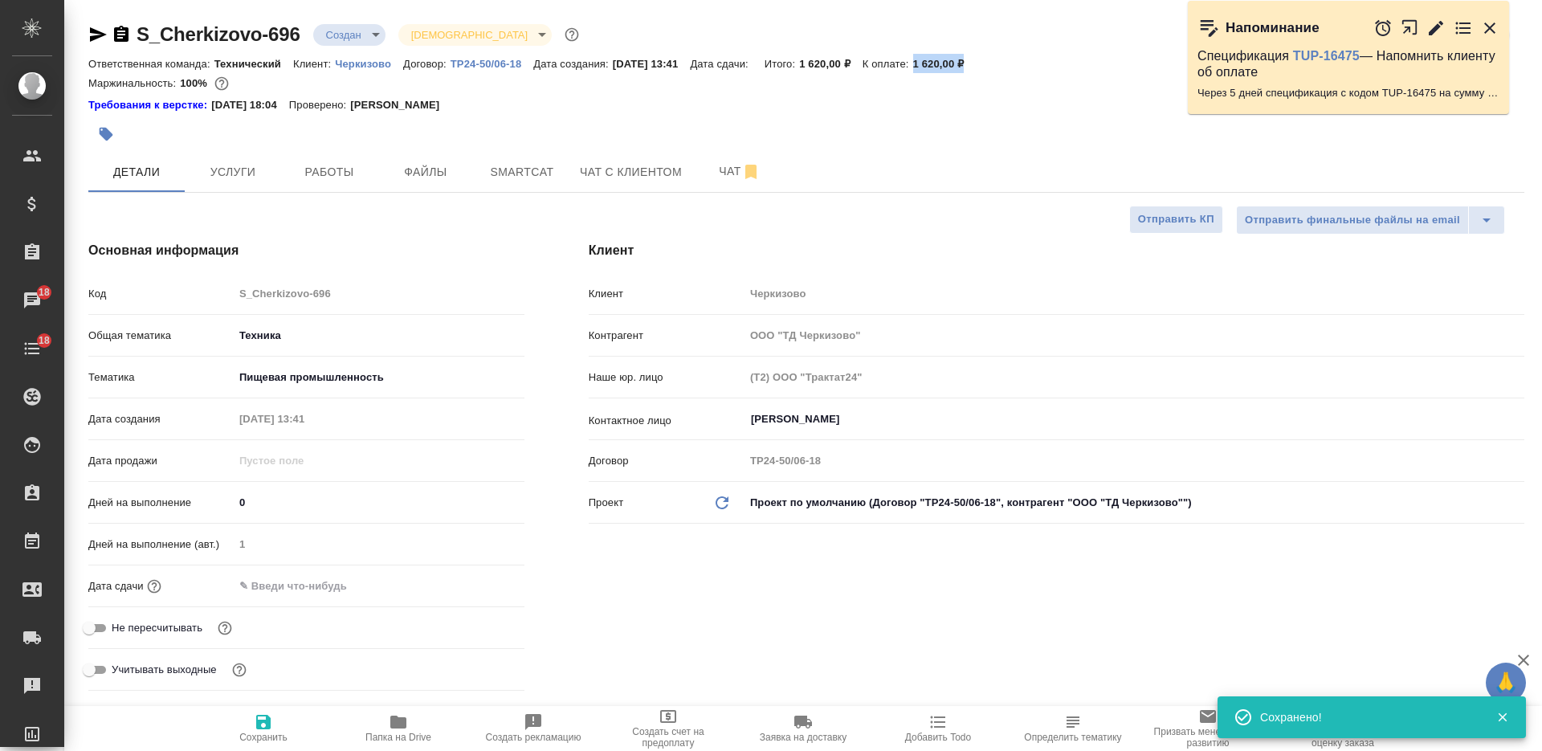
type textarea "x"
click at [242, 157] on button "Услуги" at bounding box center [233, 172] width 96 height 40
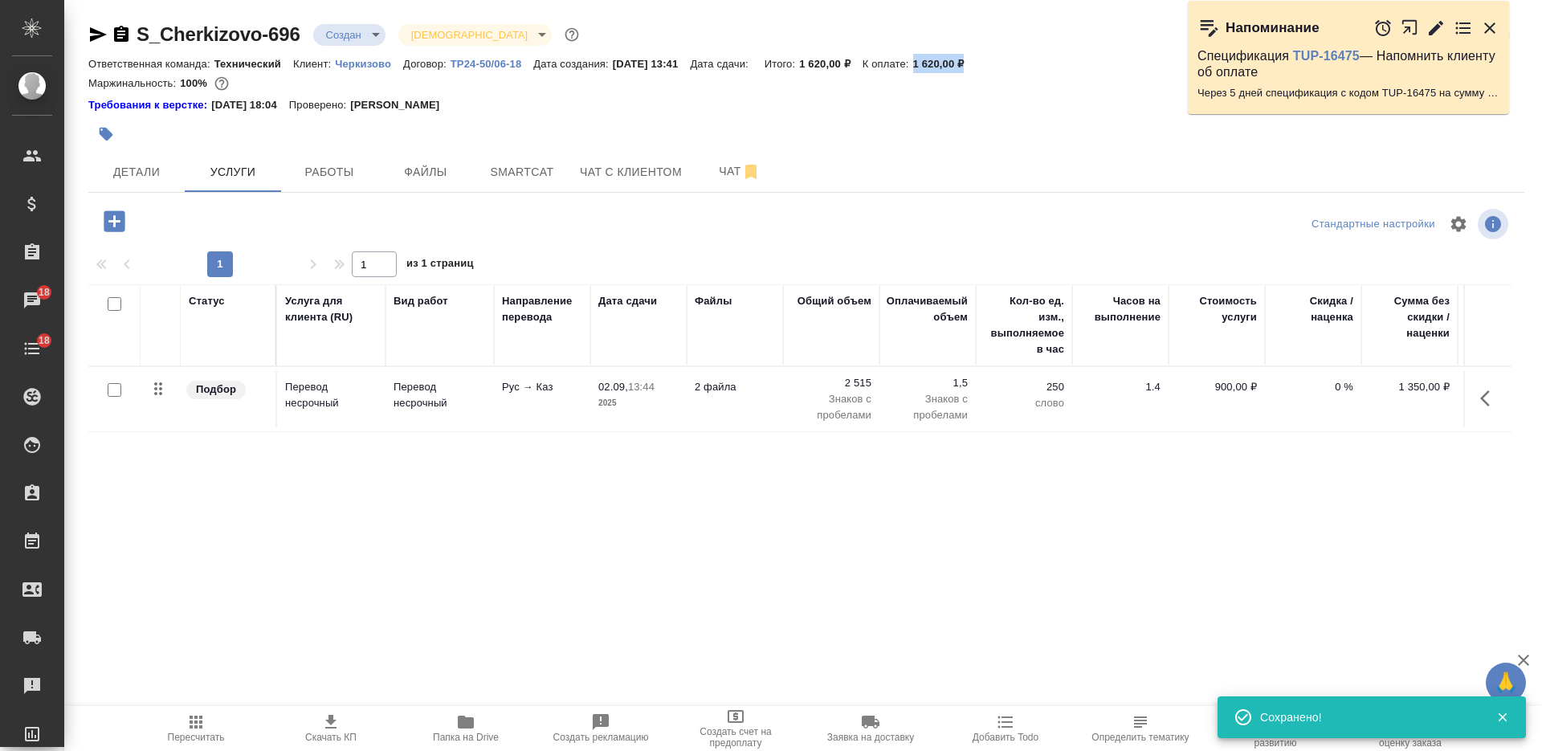
click at [329, 728] on icon "button" at bounding box center [330, 722] width 11 height 14
click at [339, 28] on body "🙏 .cls-1 fill:#fff; AWATERA Nikiforova Valeria Клиенты Спецификации Заказы 18 Ч…" at bounding box center [771, 375] width 1542 height 751
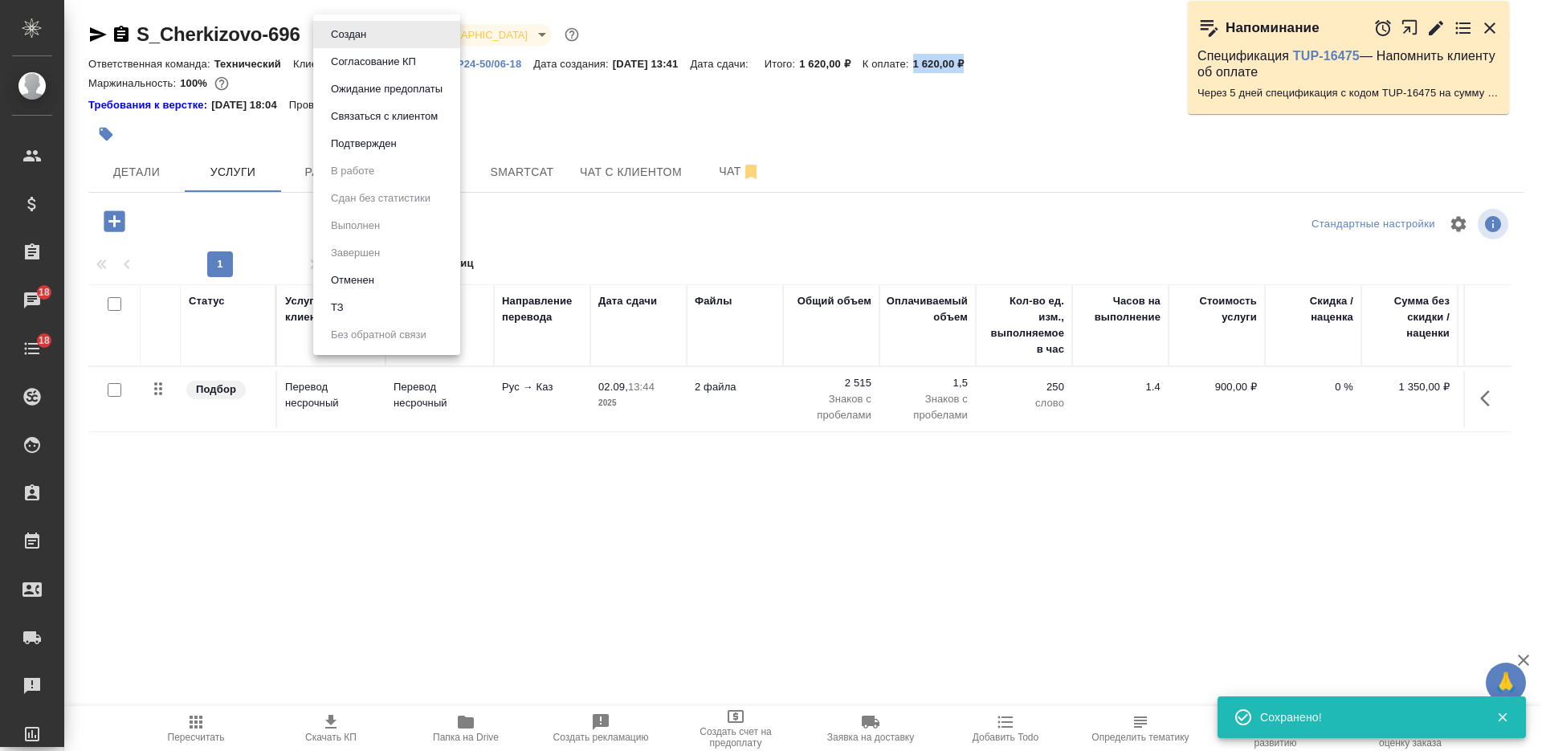
click at [361, 63] on button "Согласование КП" at bounding box center [373, 62] width 95 height 18
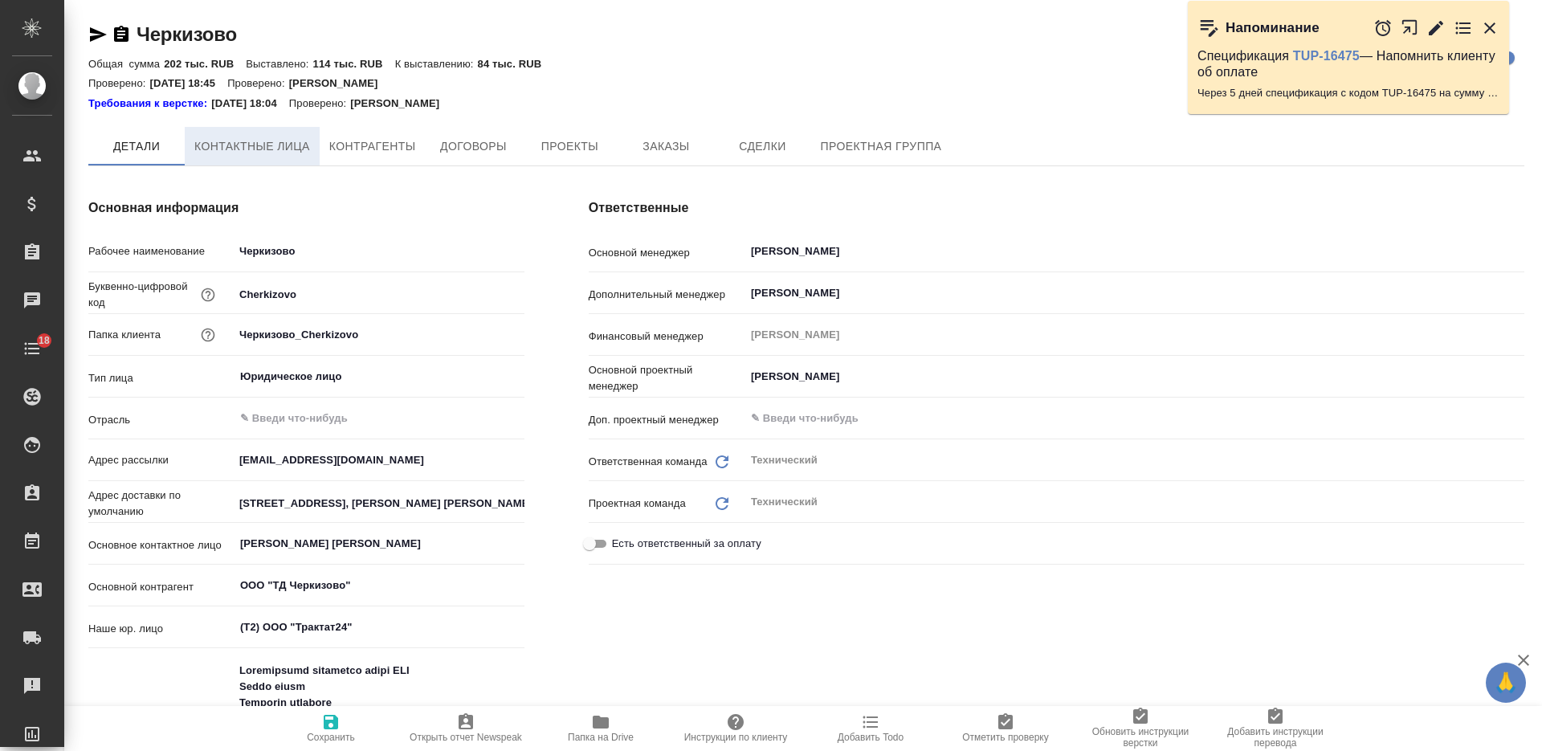
type textarea "x"
click at [276, 149] on span "Контактные лица" at bounding box center [252, 147] width 116 height 20
select select "RU"
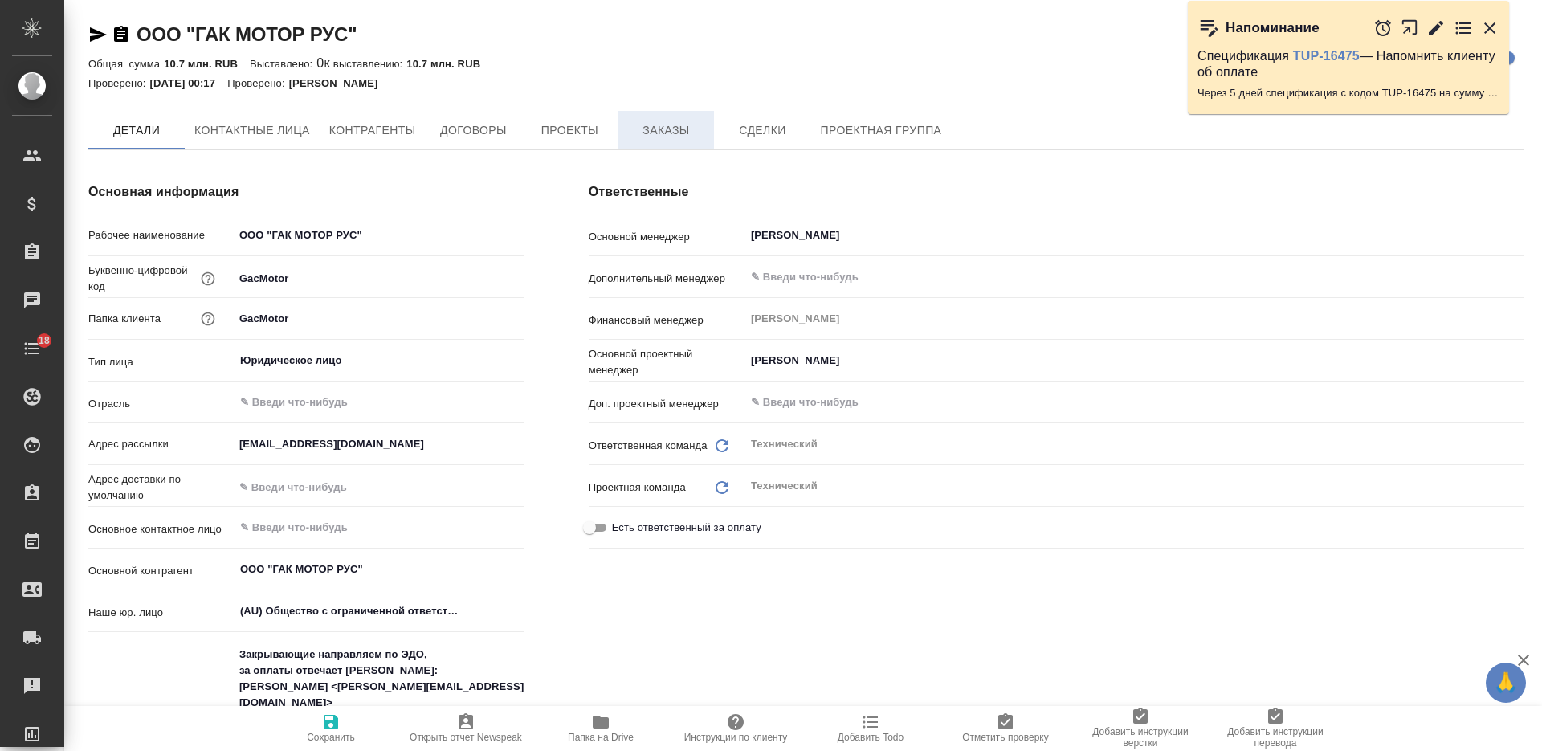
type textarea "x"
click at [646, 125] on span "Заказы" at bounding box center [665, 131] width 77 height 20
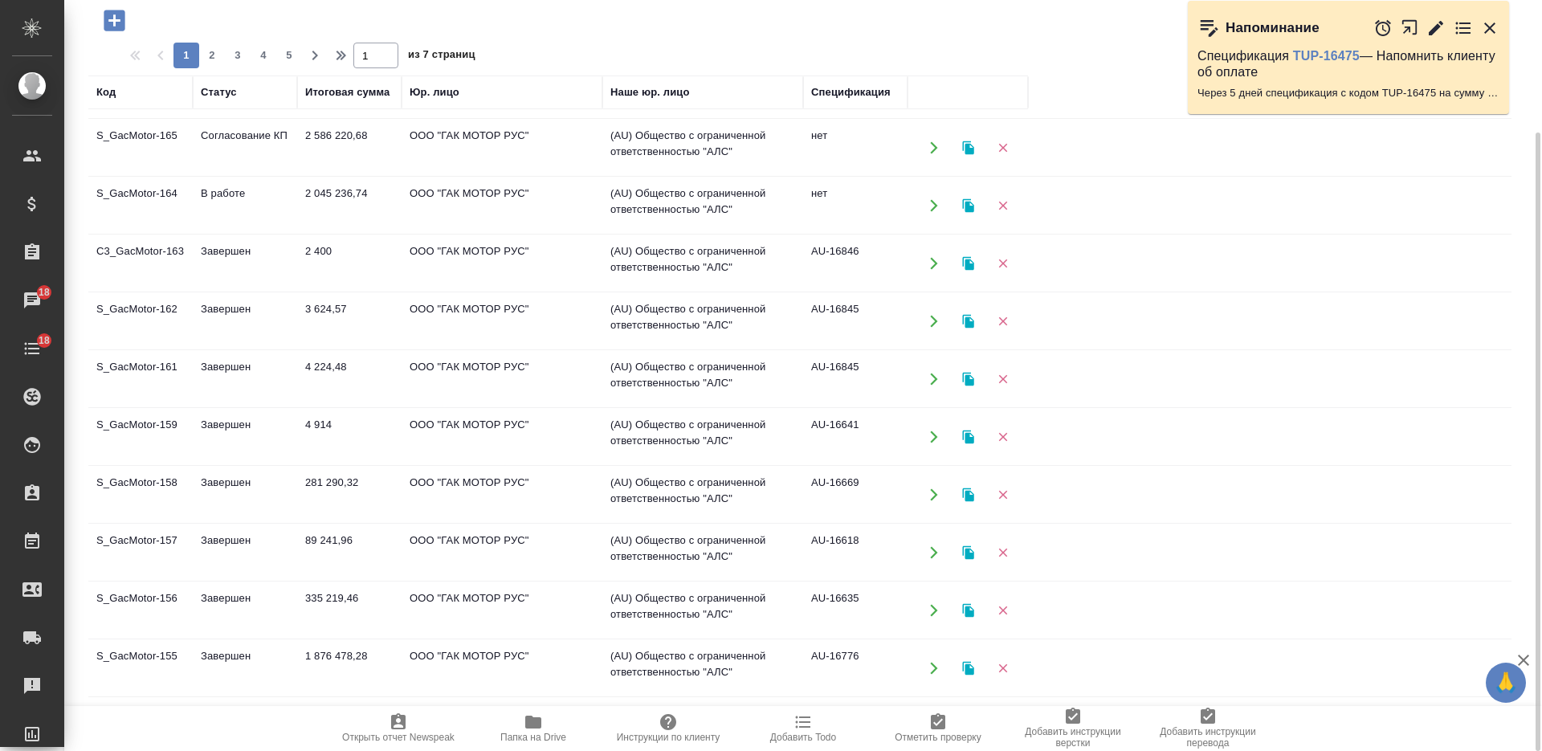
scroll to position [100, 0]
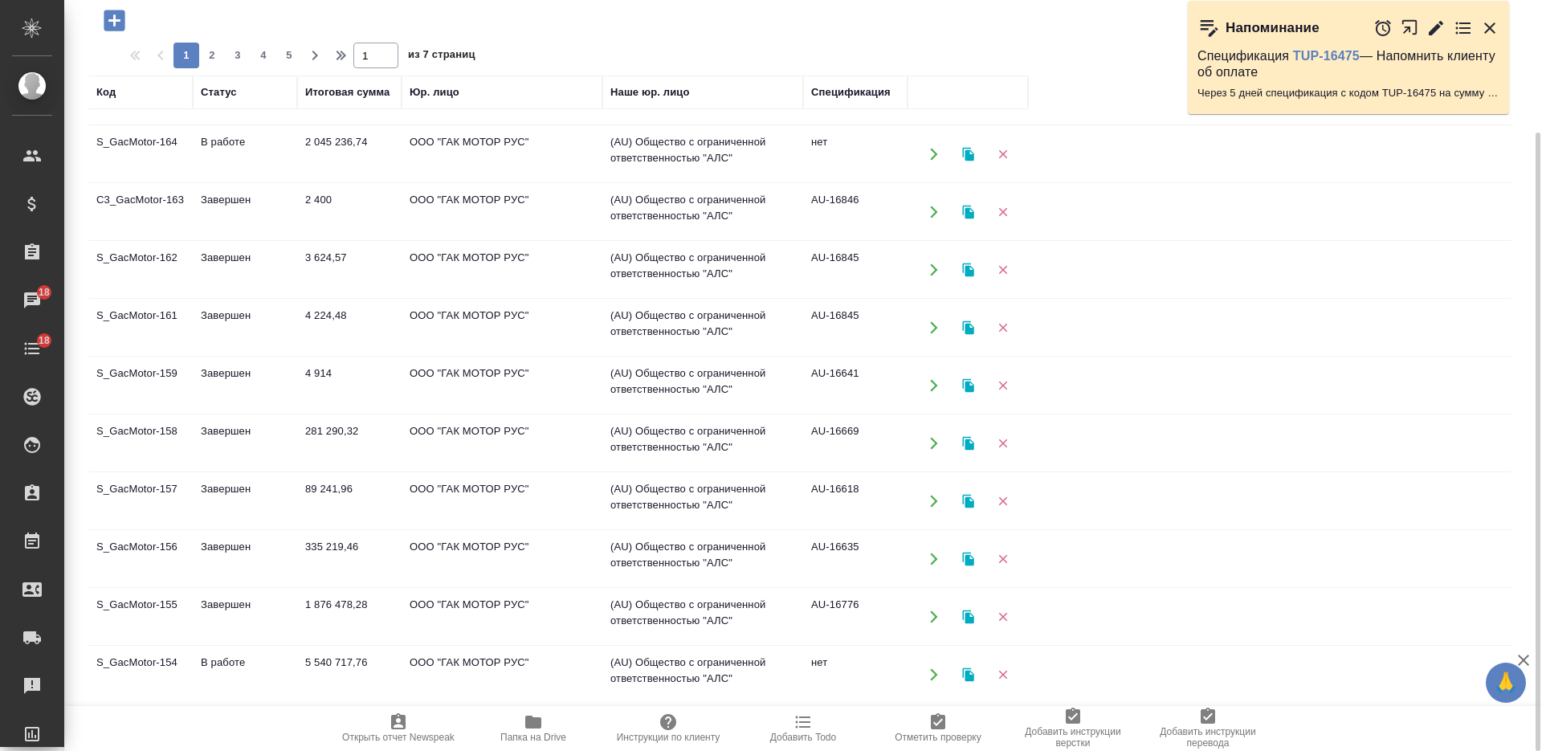
click at [365, 439] on td "281 290,32" at bounding box center [349, 443] width 104 height 56
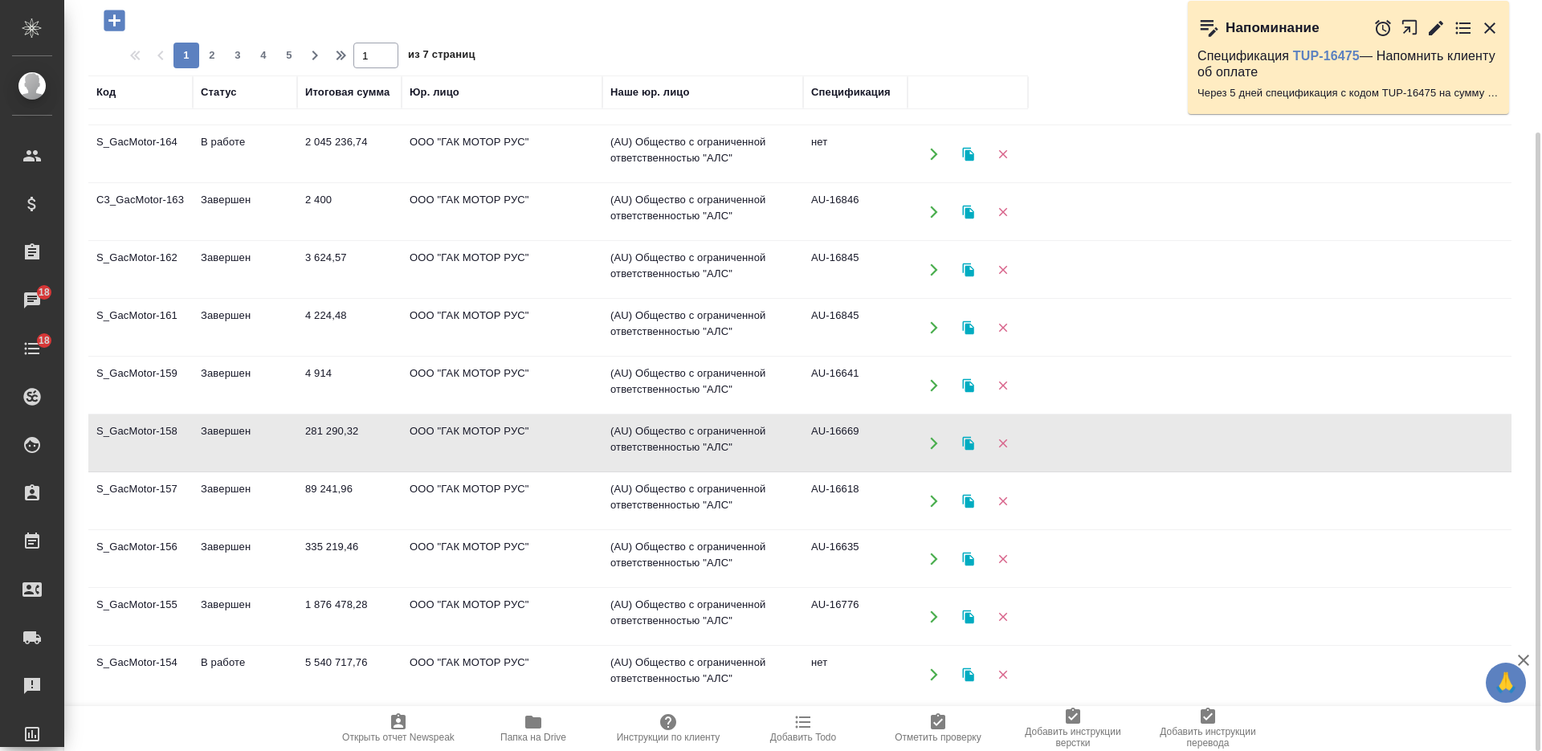
click at [365, 439] on td "281 290,32" at bounding box center [349, 443] width 104 height 56
click at [364, 498] on td "89 241,96" at bounding box center [349, 501] width 104 height 56
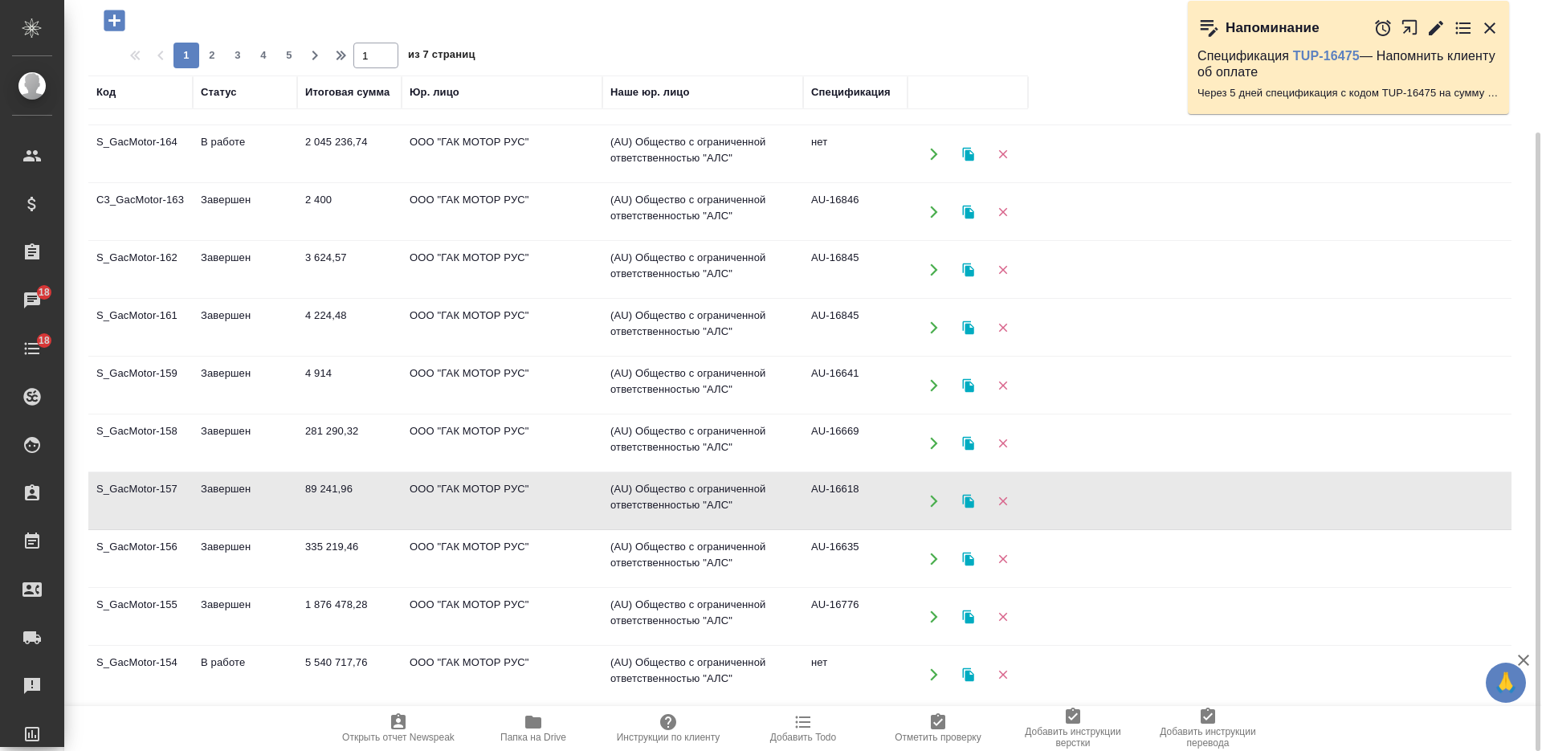
click at [363, 498] on td "89 241,96" at bounding box center [349, 501] width 104 height 56
click at [366, 555] on td "335 219,46" at bounding box center [349, 559] width 104 height 56
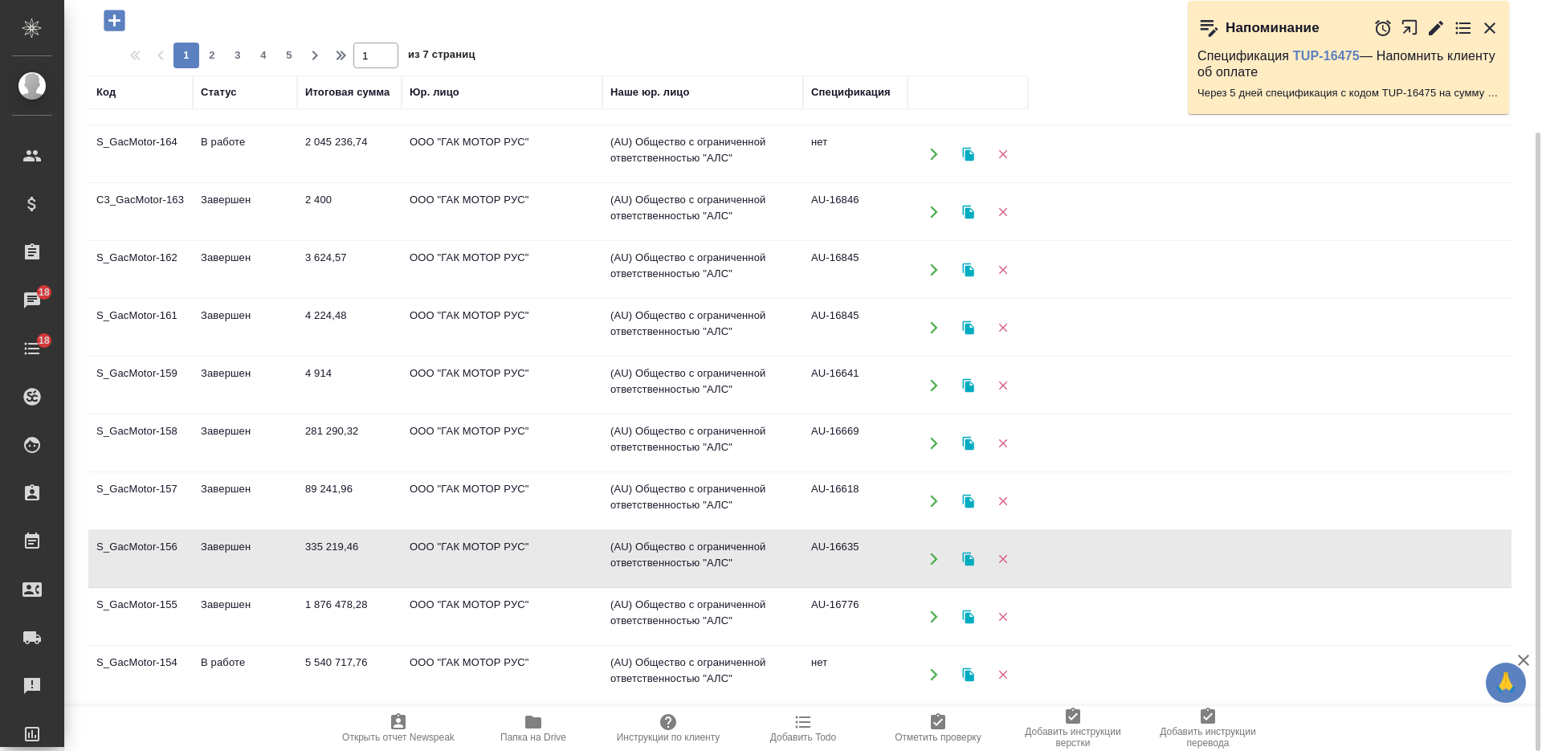
click at [317, 600] on td "1 876 478,28" at bounding box center [349, 617] width 104 height 56
click at [316, 599] on td "1 876 478,28" at bounding box center [349, 617] width 104 height 56
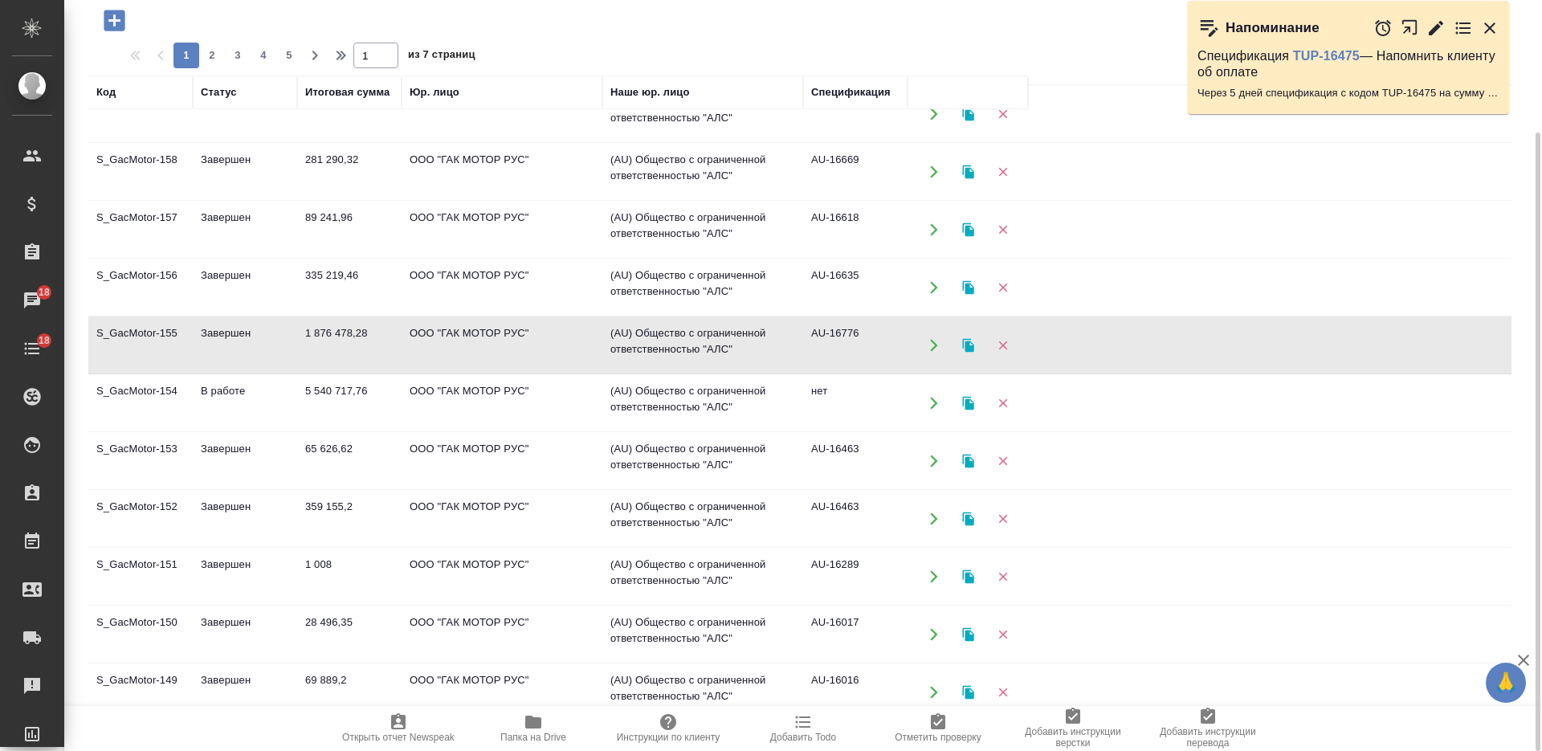
scroll to position [401, 0]
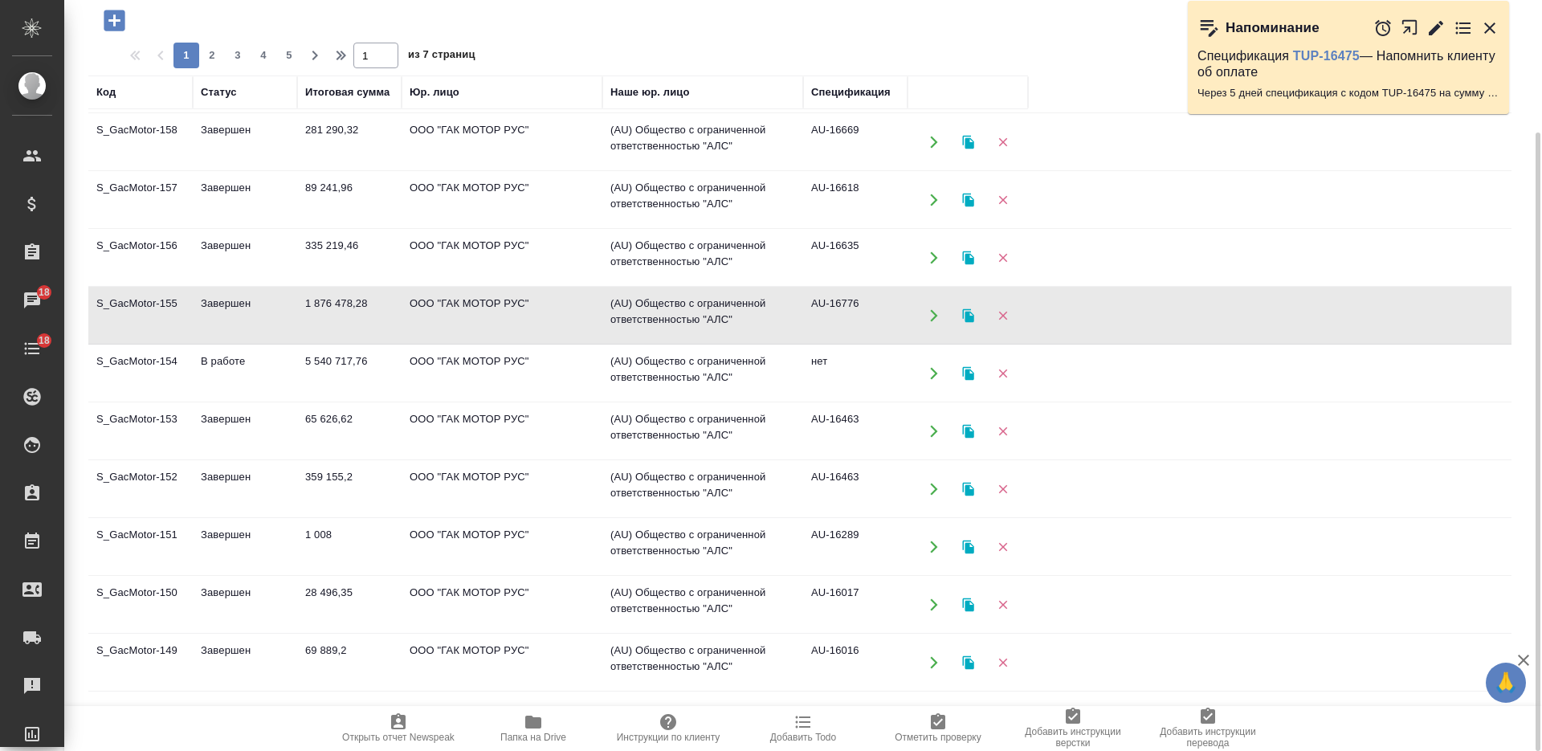
click at [455, 393] on td "ООО "ГАК МОТОР РУС"" at bounding box center [501, 373] width 201 height 56
click at [455, 394] on td "ООО "ГАК МОТОР РУС"" at bounding box center [501, 373] width 201 height 56
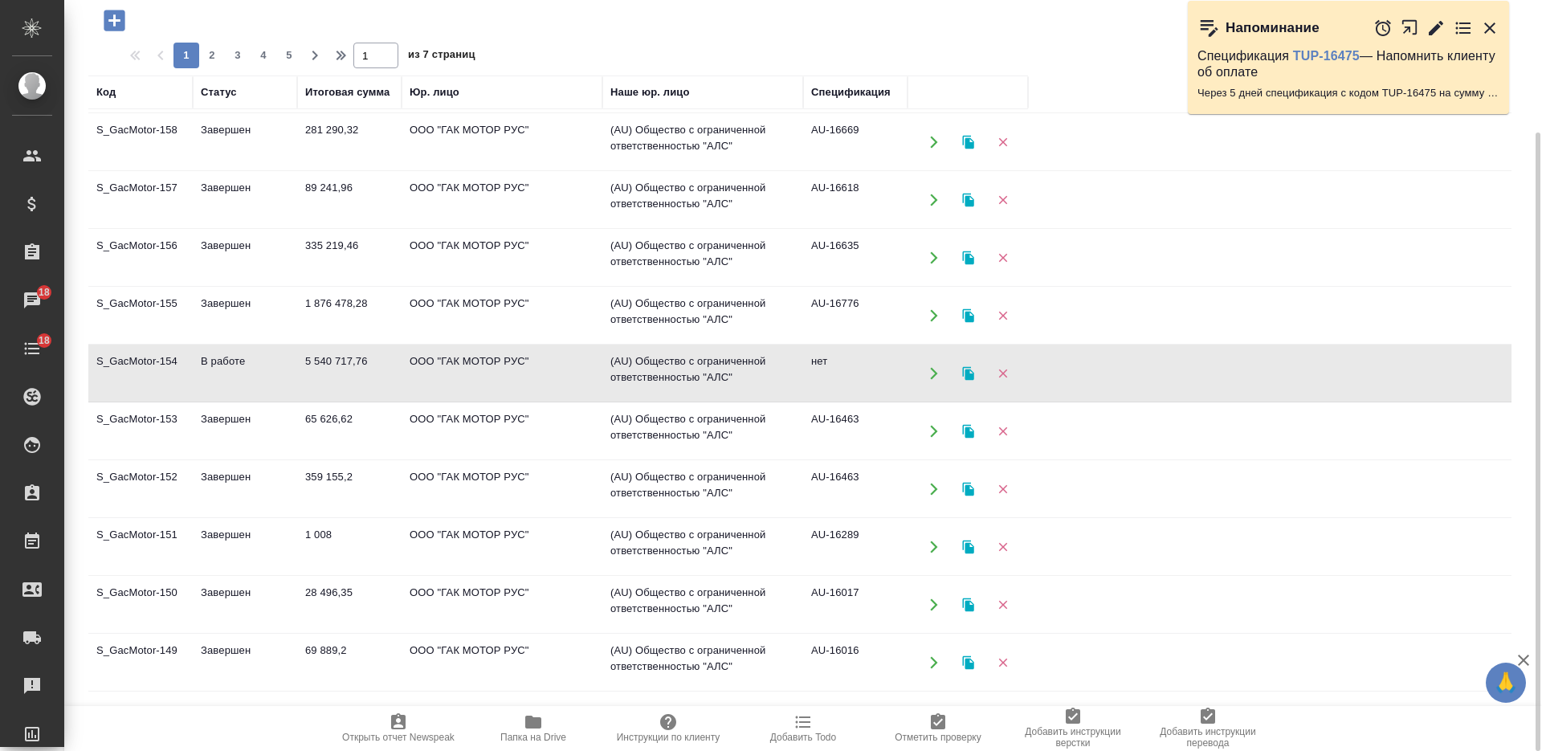
click at [440, 486] on td "ООО "ГАК МОТОР РУС"" at bounding box center [501, 489] width 201 height 56
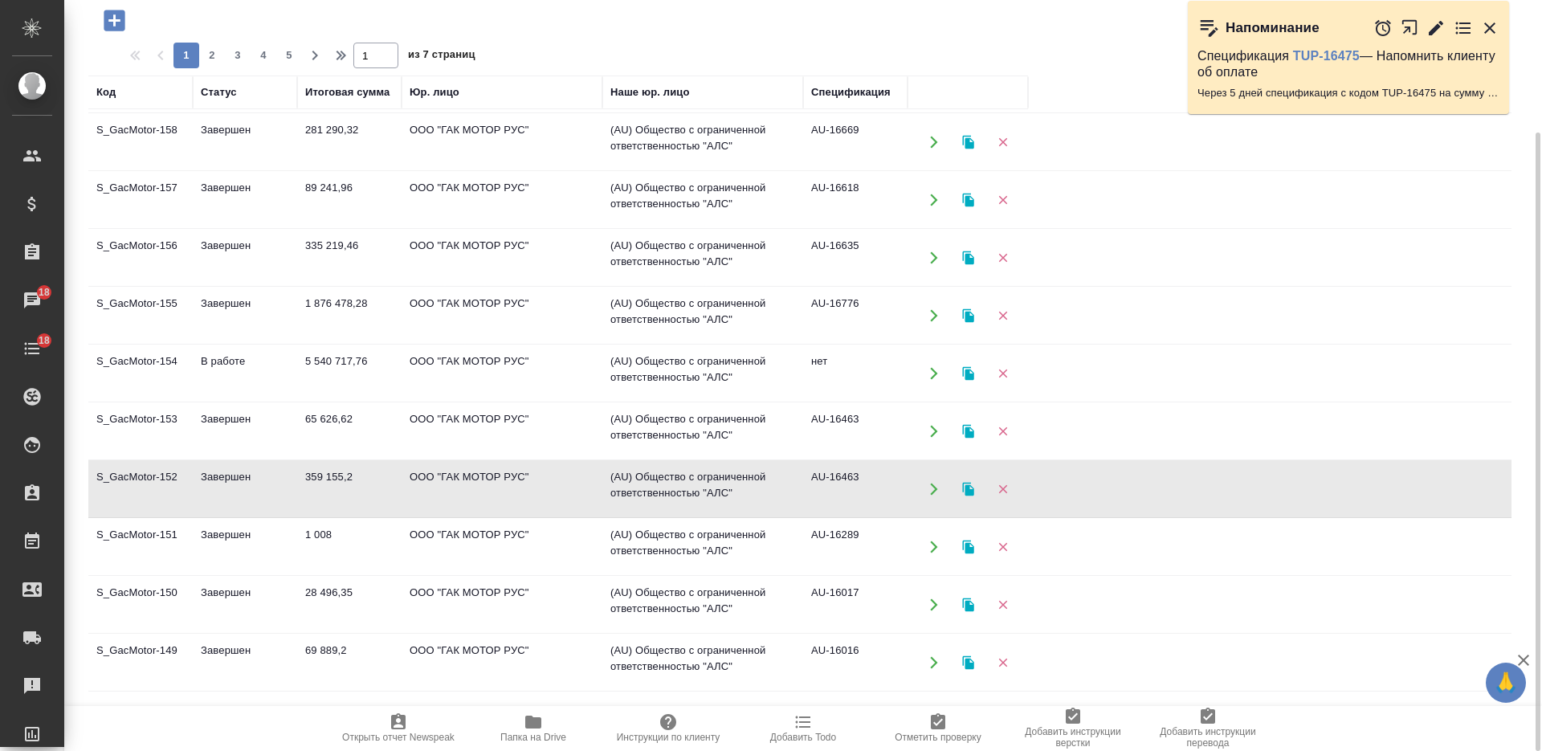
click at [440, 486] on td "ООО "ГАК МОТОР РУС"" at bounding box center [501, 489] width 201 height 56
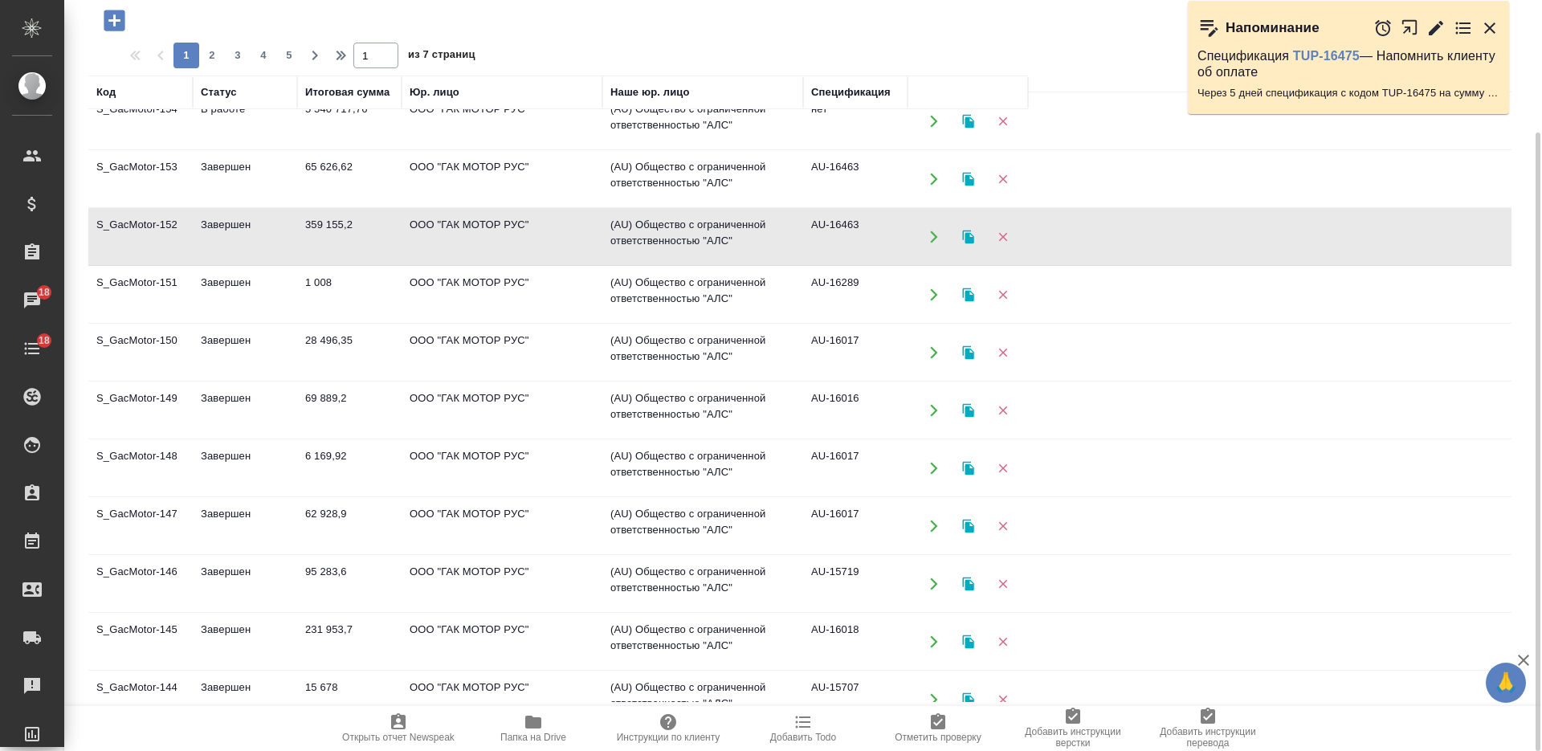
scroll to position [703, 0]
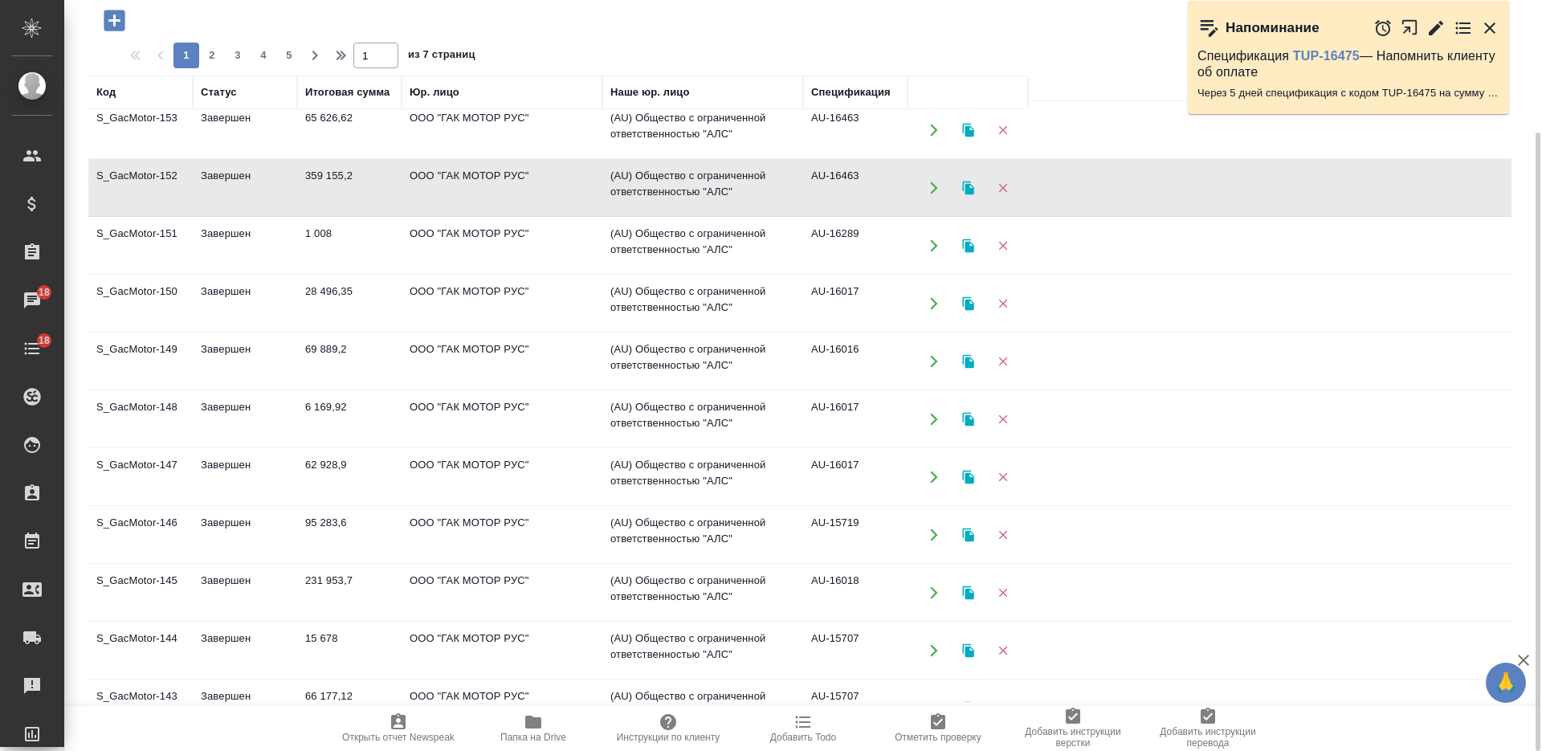
click at [361, 585] on td "231 953,7" at bounding box center [349, 592] width 104 height 56
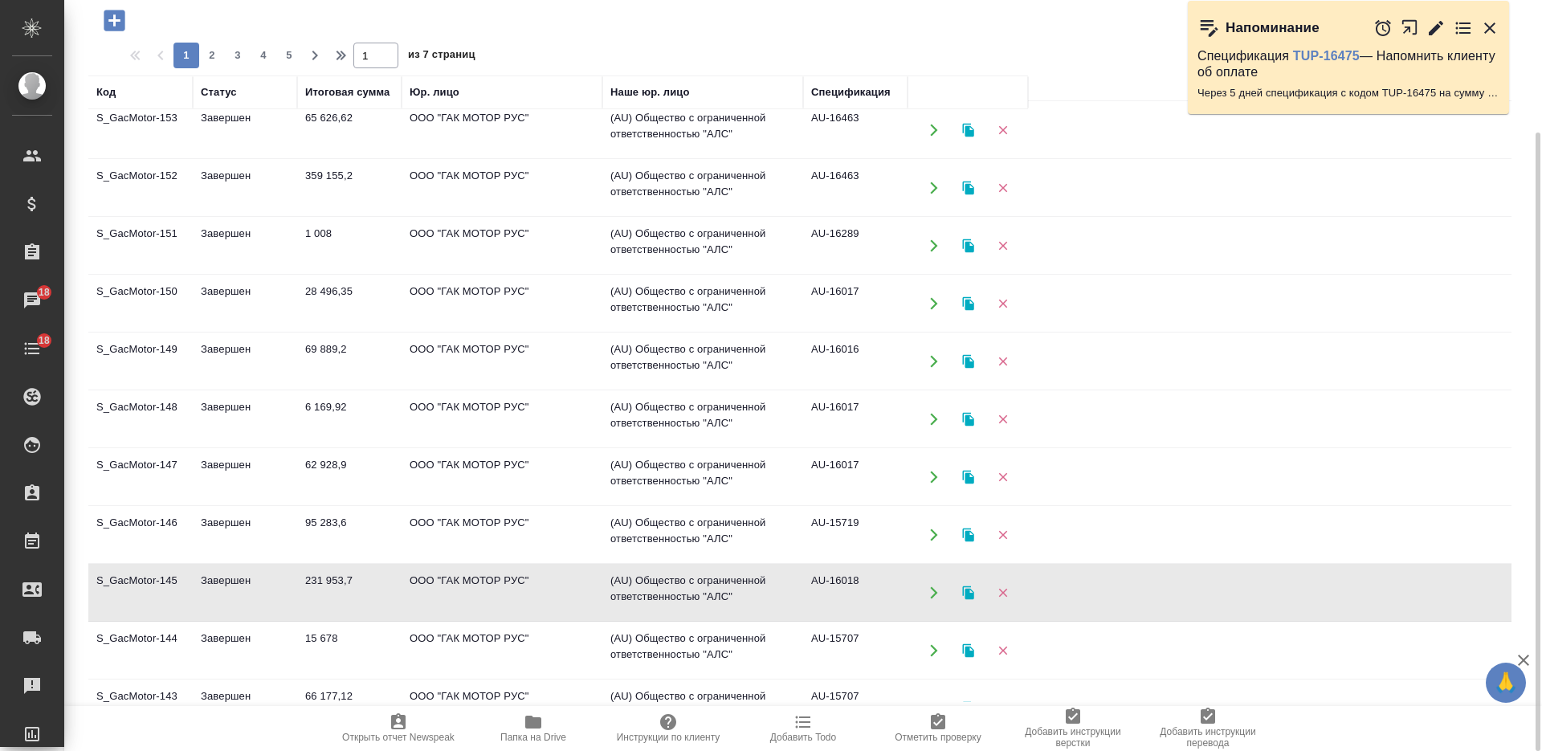
click at [361, 585] on td "231 953,7" at bounding box center [349, 592] width 104 height 56
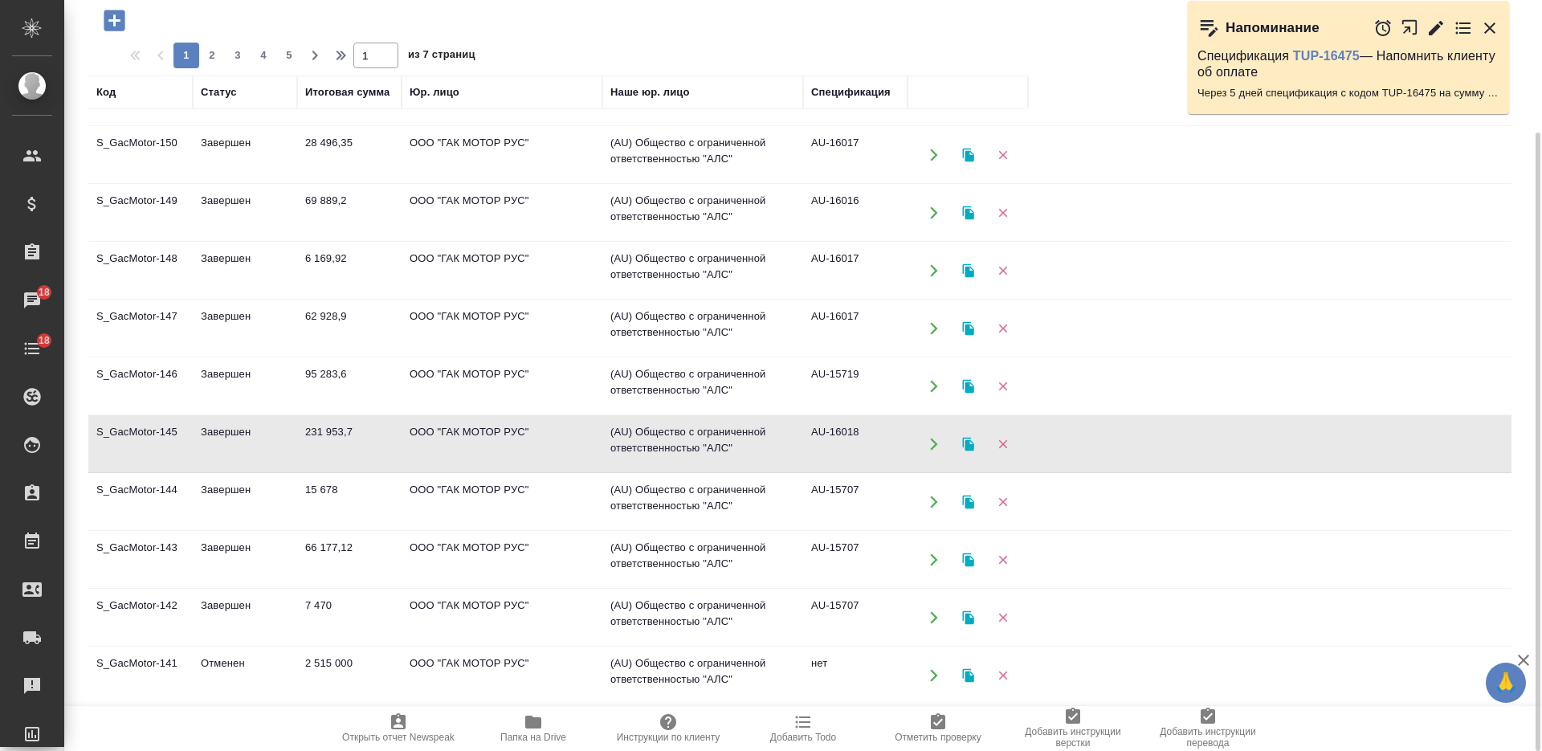
scroll to position [854, 0]
click at [377, 543] on td "66 177,12" at bounding box center [349, 557] width 104 height 56
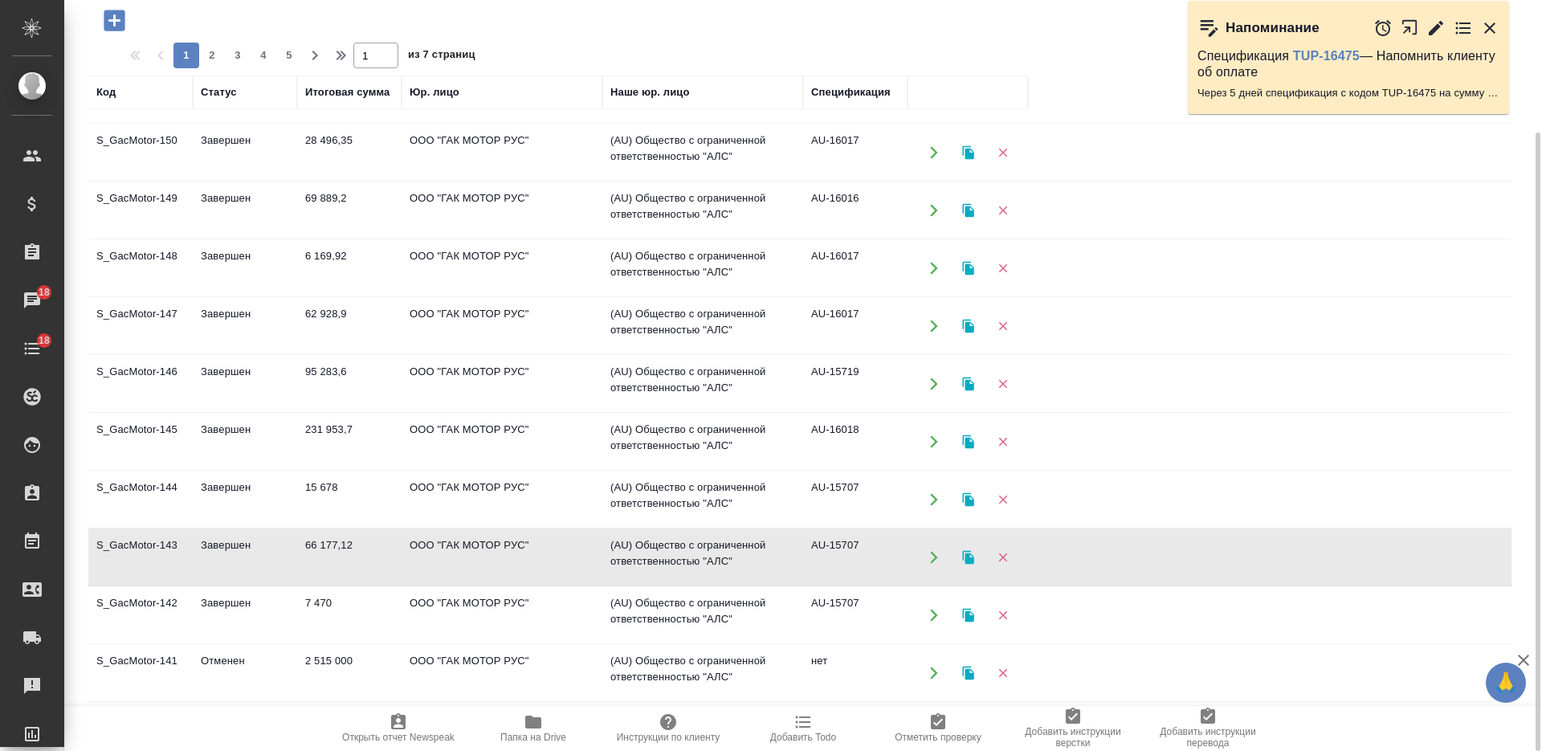
click at [375, 543] on td "66 177,12" at bounding box center [349, 557] width 104 height 56
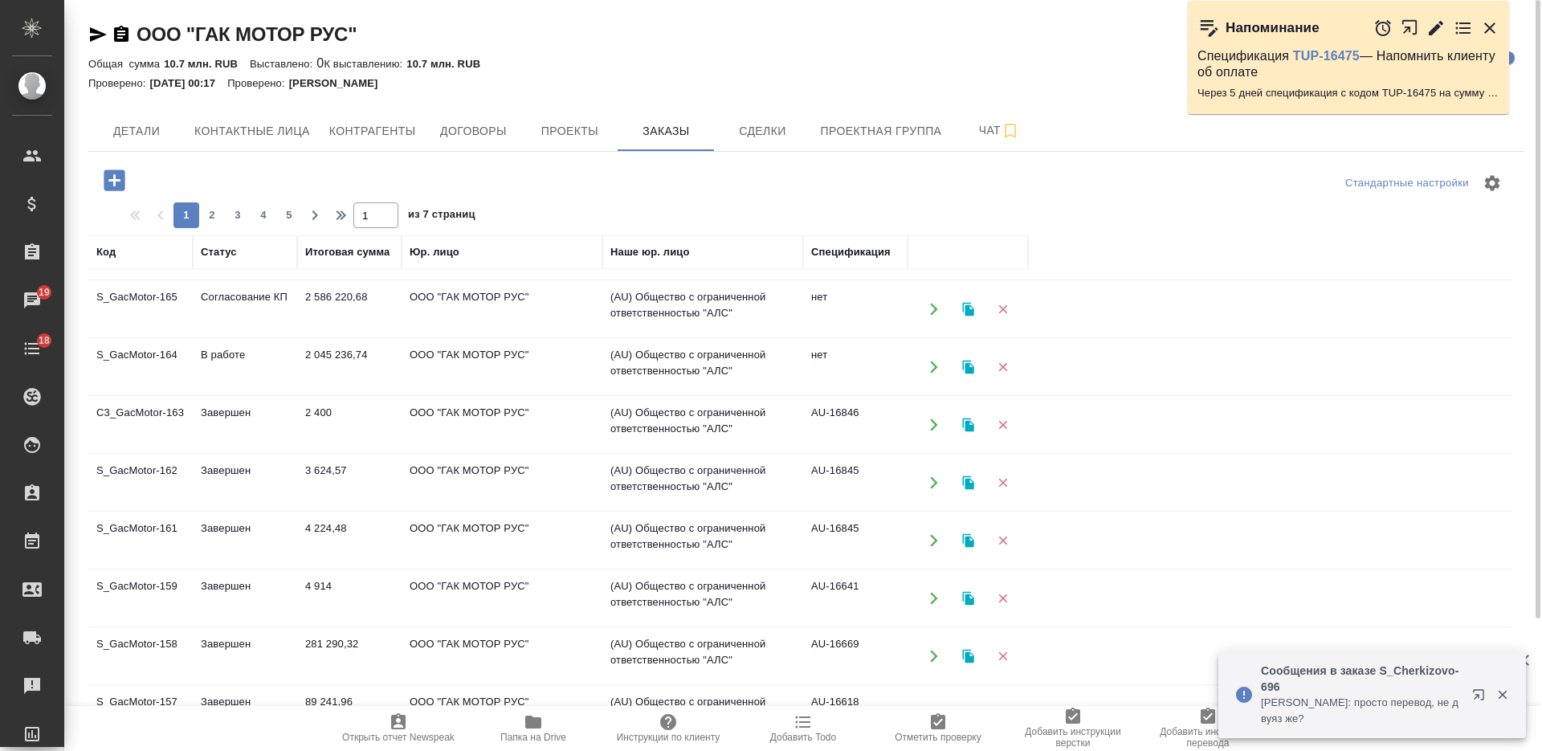
scroll to position [0, 0]
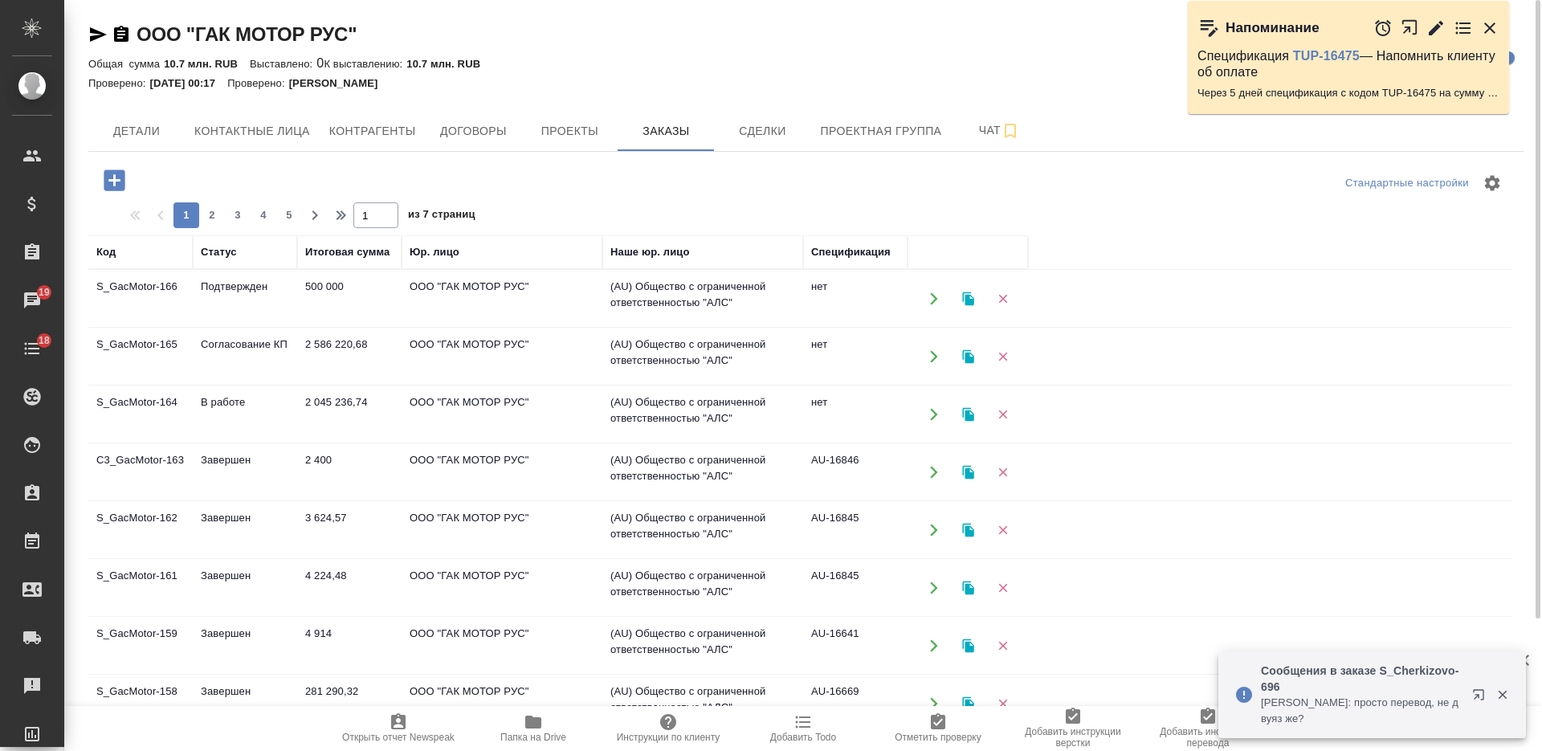
click at [367, 423] on td "2 045 236,74" at bounding box center [349, 414] width 104 height 56
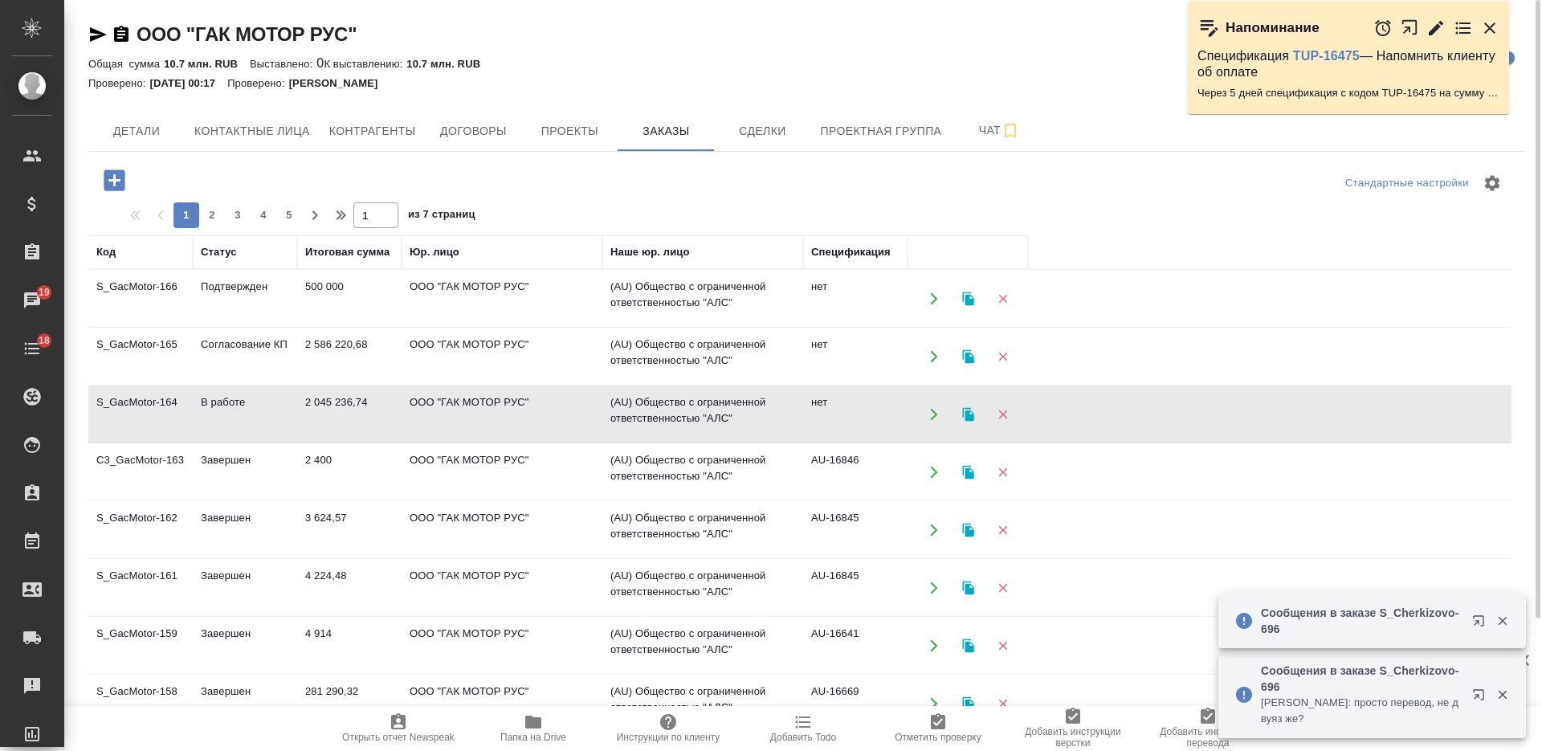
scroll to position [100, 0]
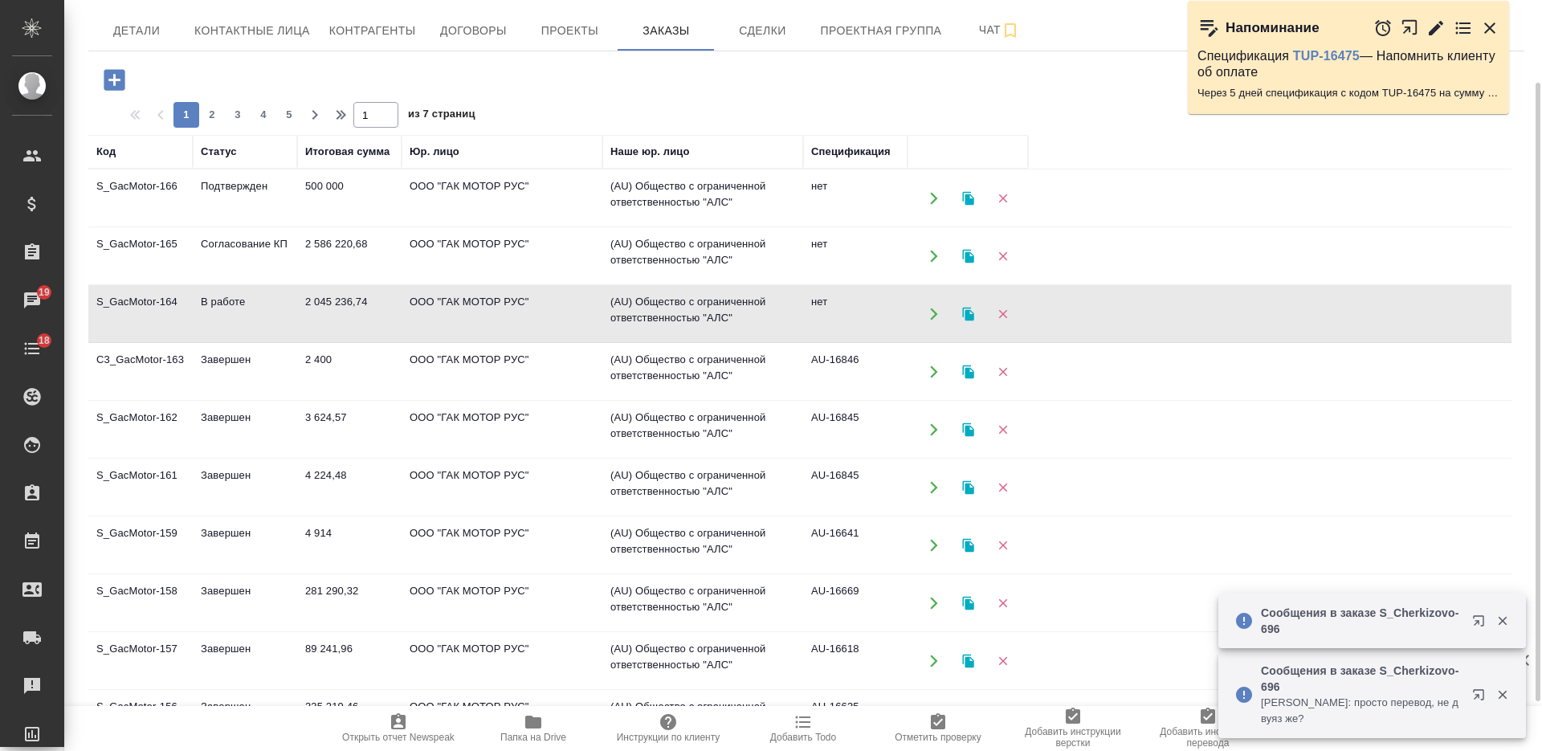
click at [362, 429] on td "3 624,57" at bounding box center [349, 429] width 104 height 56
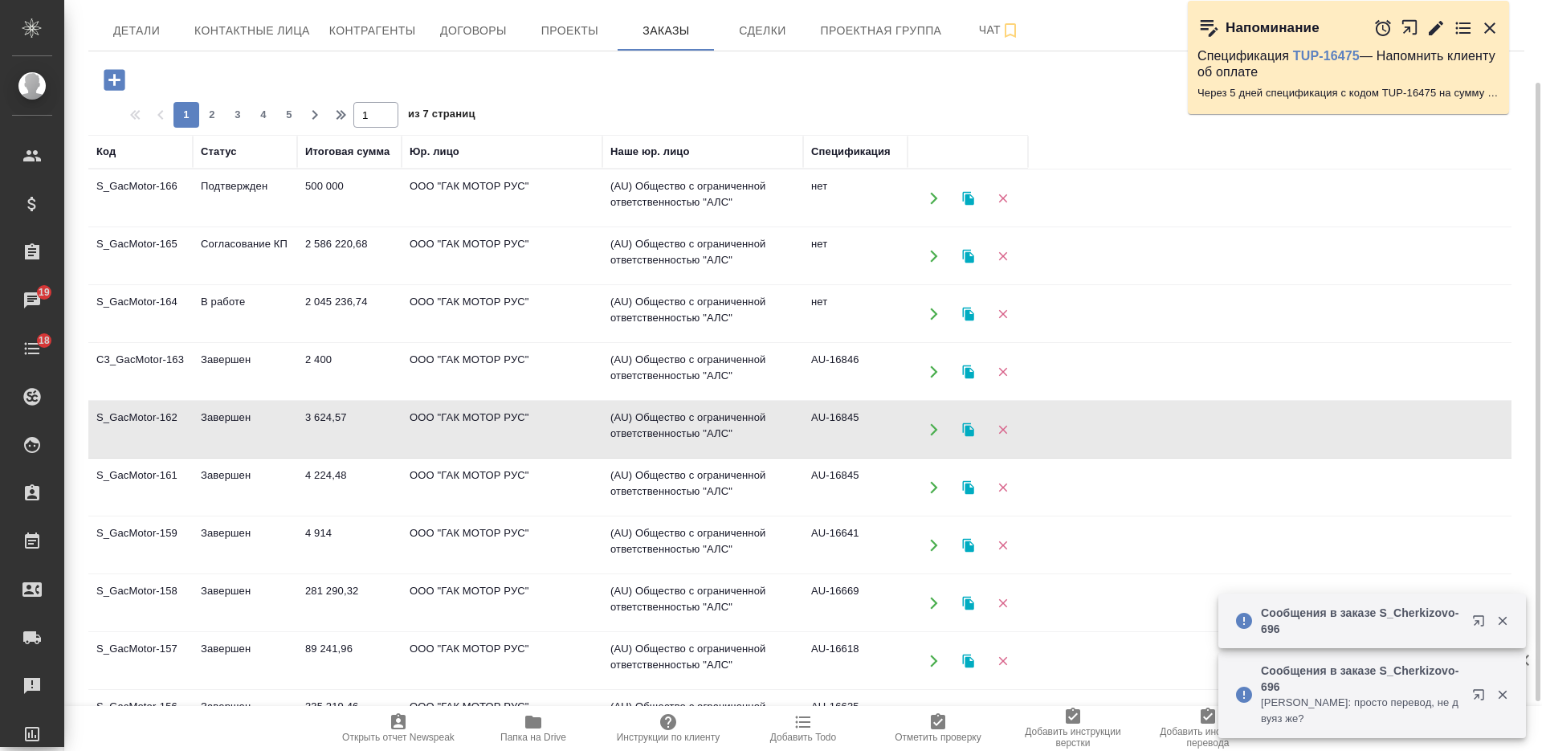
click at [362, 429] on td "3 624,57" at bounding box center [349, 429] width 104 height 56
click at [346, 486] on td "4 224,48" at bounding box center [349, 487] width 104 height 56
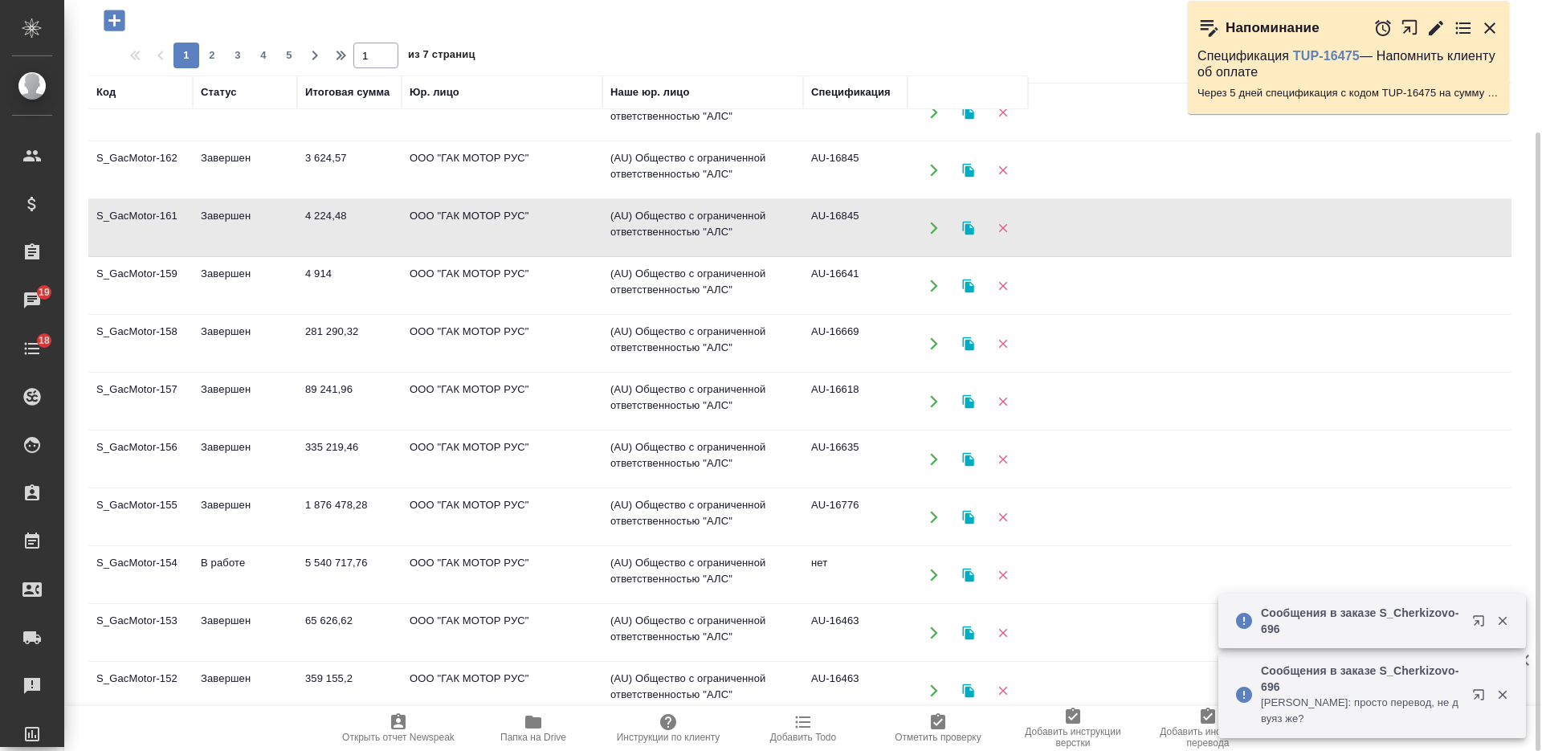
scroll to position [201, 0]
click at [385, 395] on td "89 241,96" at bounding box center [349, 401] width 104 height 56
click at [383, 395] on td "89 241,96" at bounding box center [349, 401] width 104 height 56
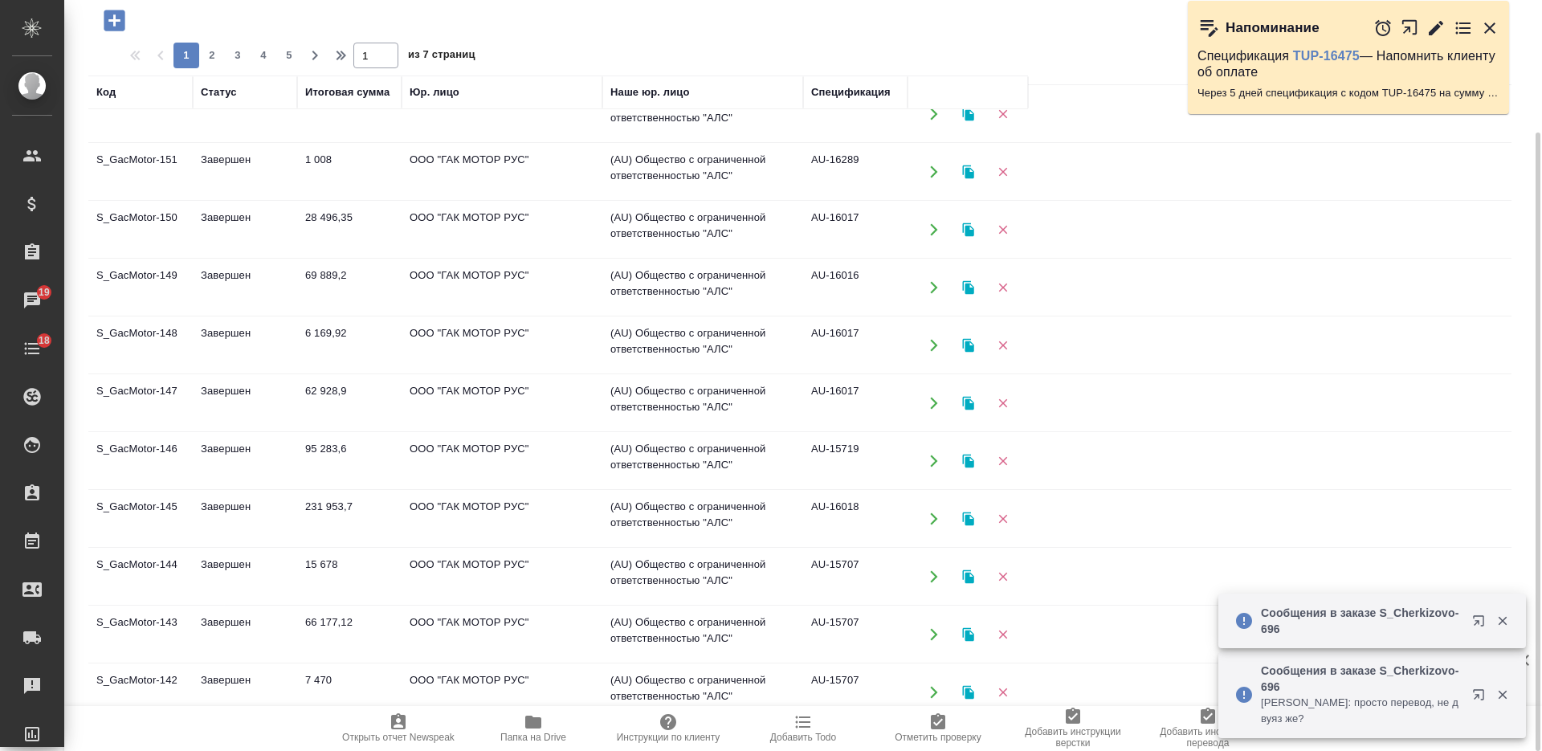
scroll to position [854, 0]
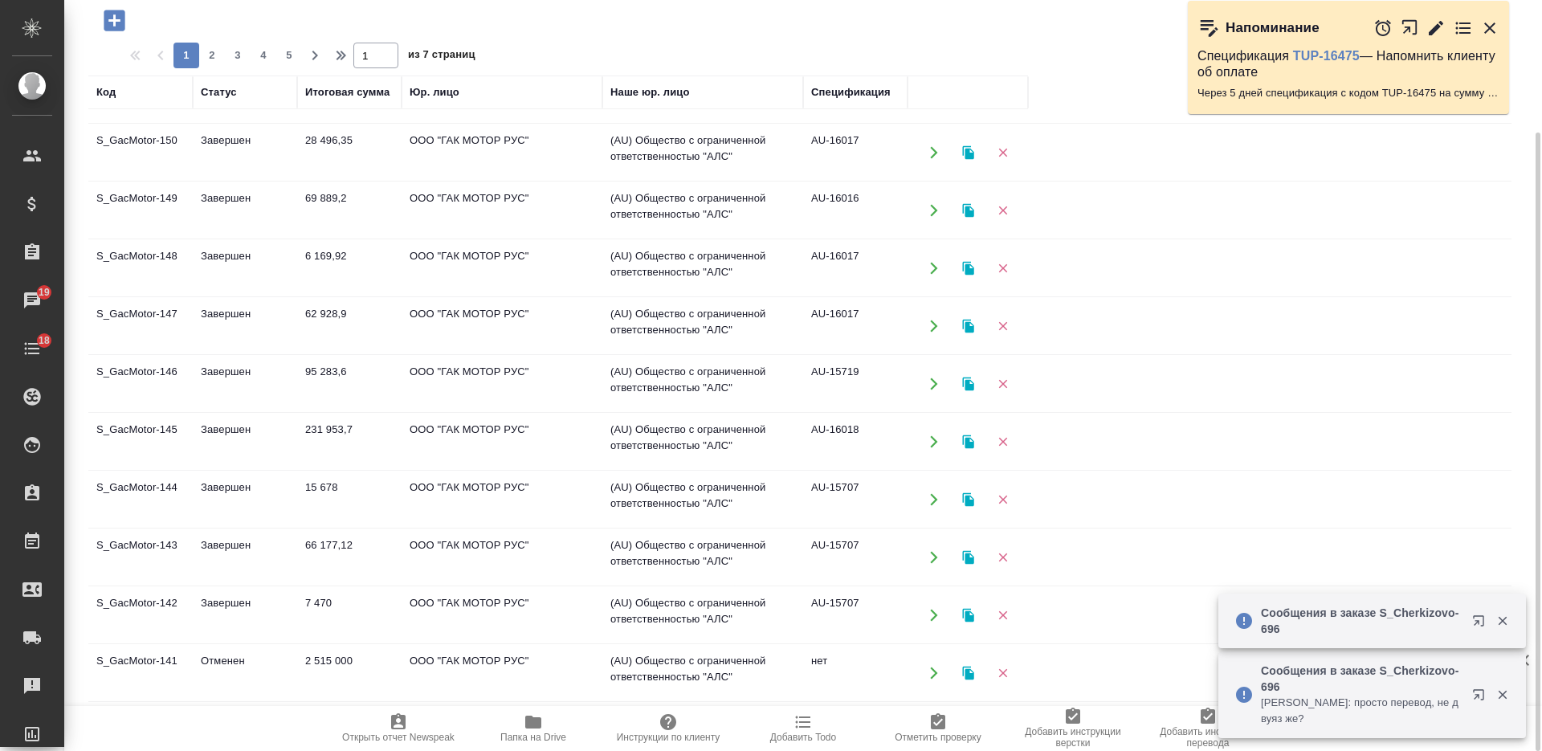
click at [377, 656] on td "2 515 000" at bounding box center [349, 673] width 104 height 56
click at [376, 658] on td "2 515 000" at bounding box center [349, 673] width 104 height 56
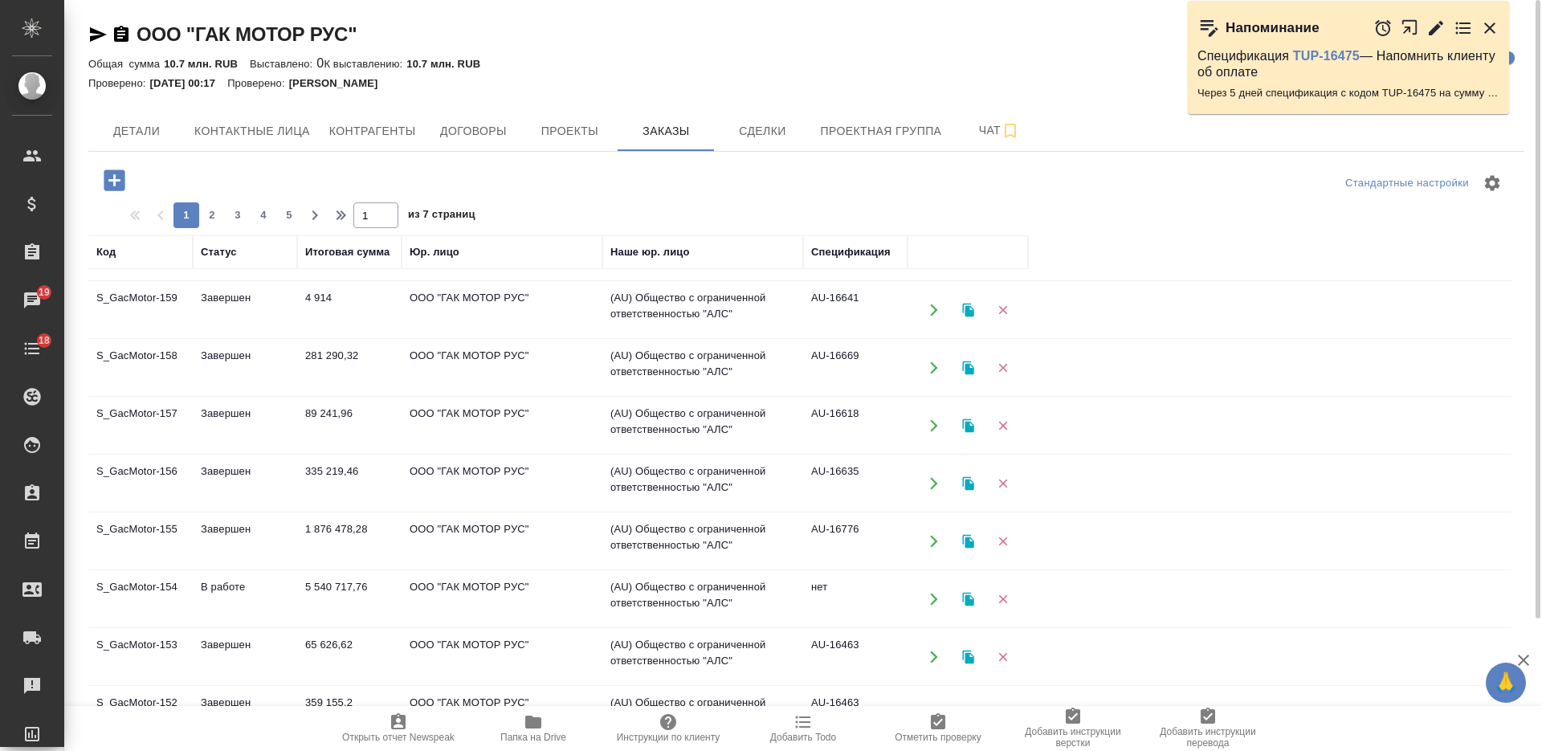
scroll to position [251, 0]
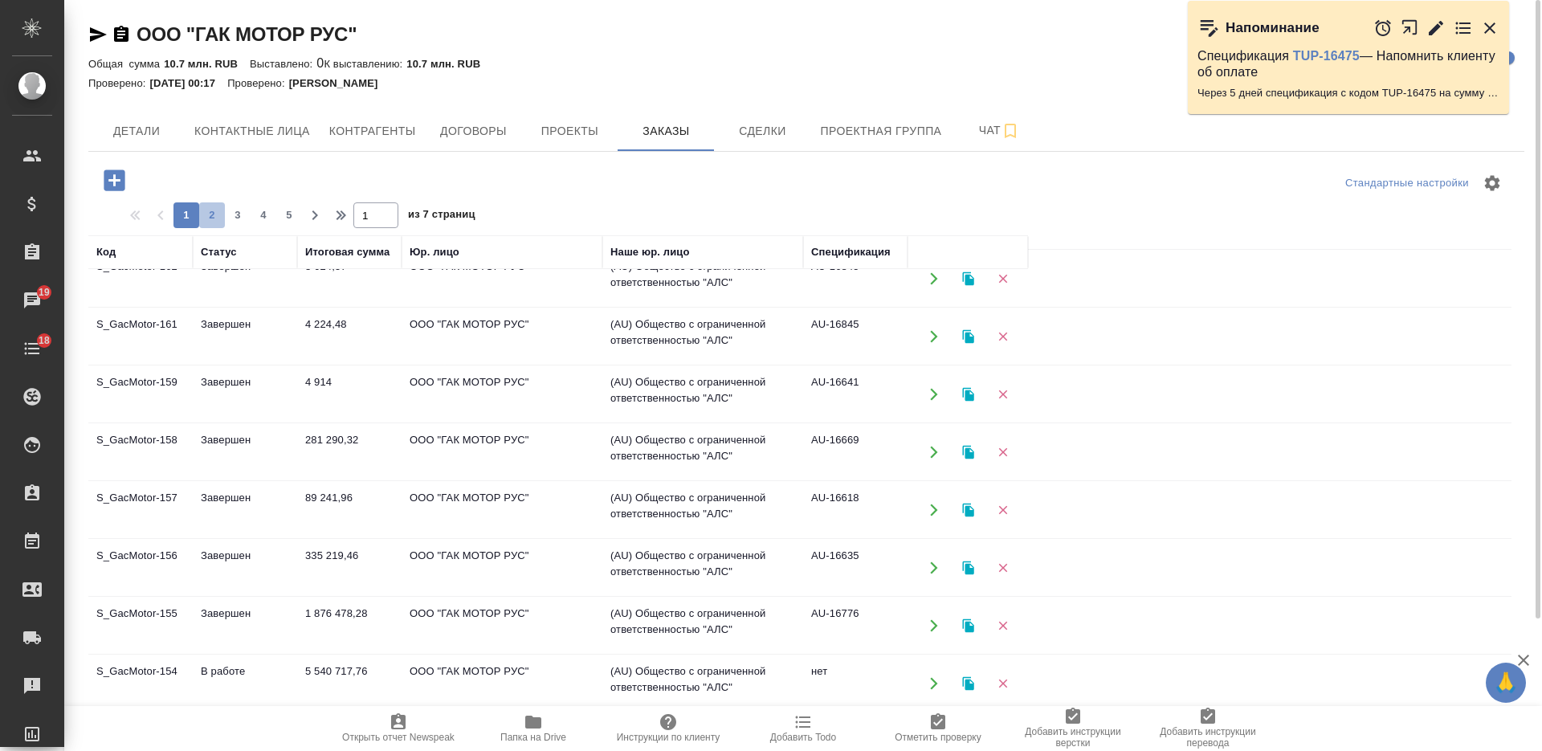
click at [218, 217] on span "2" at bounding box center [212, 215] width 26 height 16
type input "2"
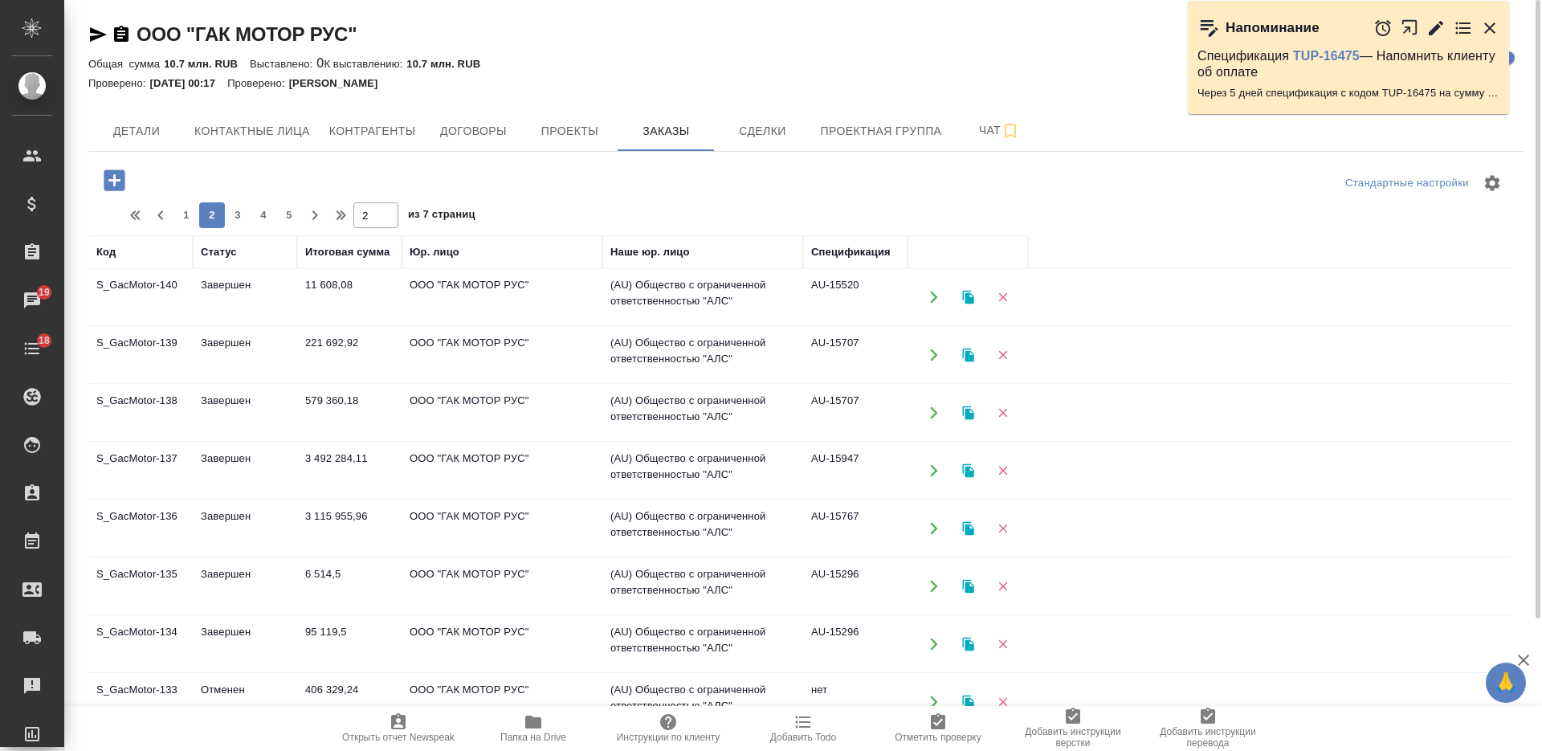
scroll to position [0, 0]
click at [342, 348] on td "221 692,92" at bounding box center [349, 356] width 104 height 56
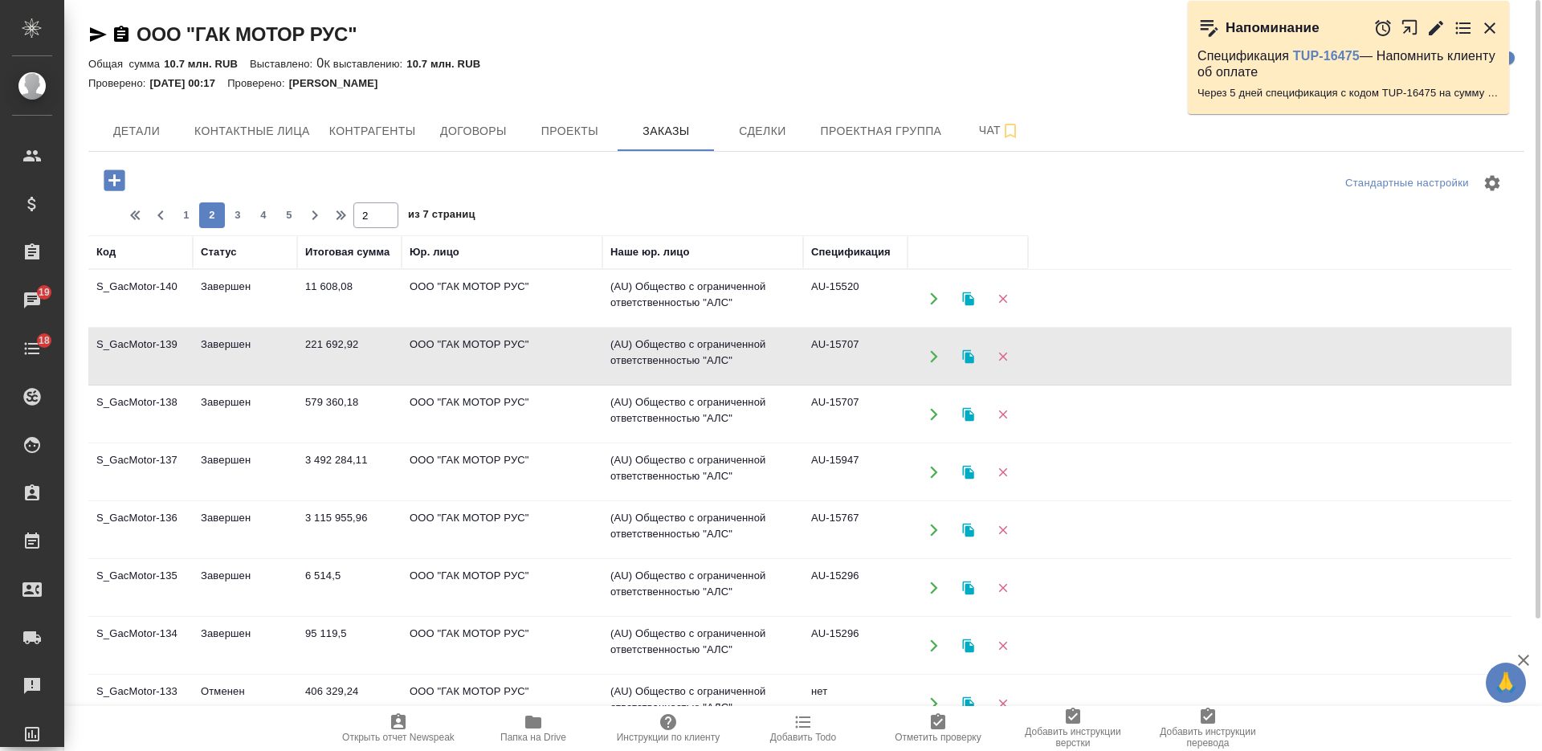
click at [376, 414] on td "579 360,18" at bounding box center [349, 414] width 104 height 56
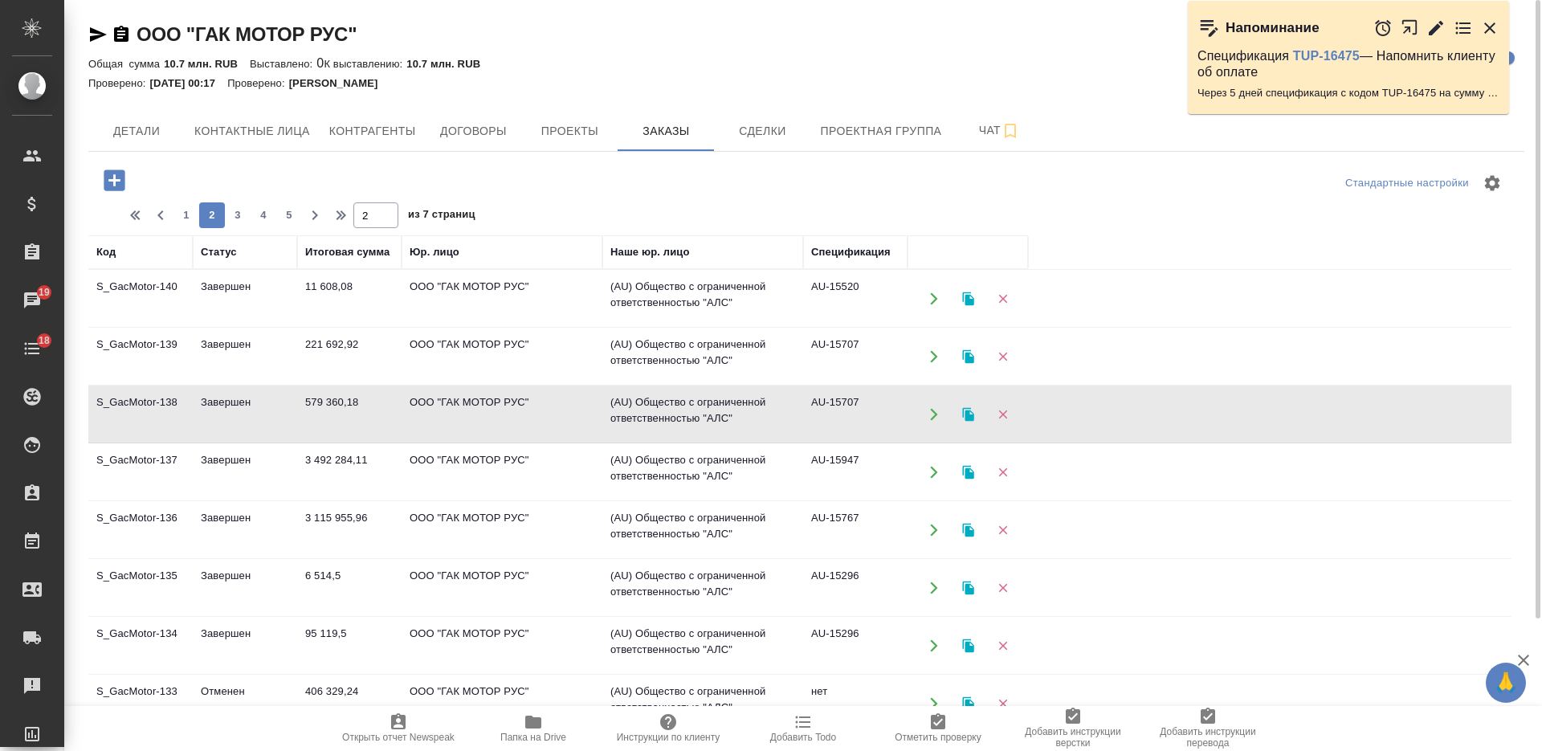
click at [376, 414] on td "579 360,18" at bounding box center [349, 414] width 104 height 56
click at [366, 467] on td "3 492 284,11" at bounding box center [349, 472] width 104 height 56
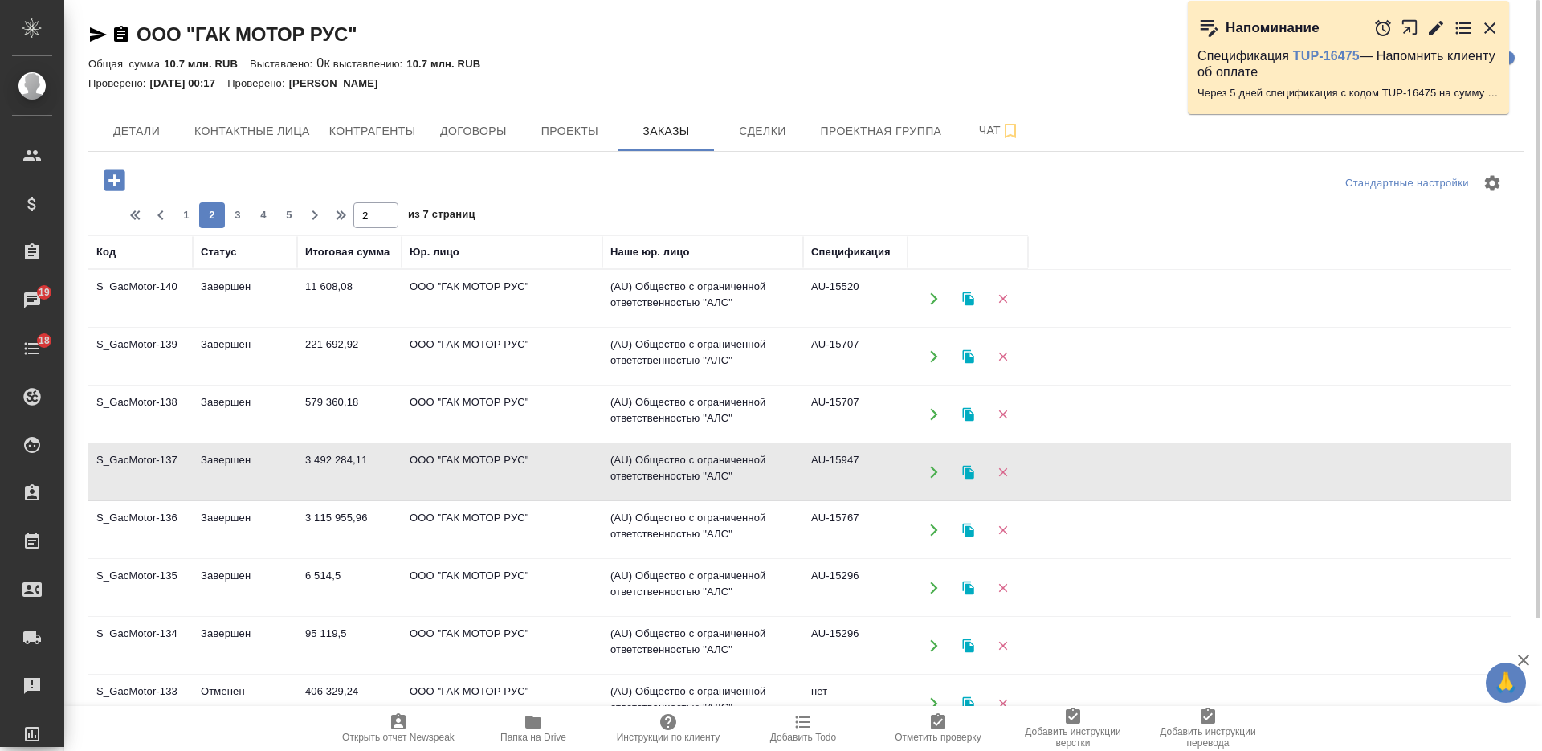
click at [366, 467] on td "3 492 284,11" at bounding box center [349, 472] width 104 height 56
click at [352, 520] on td "3 115 955,96" at bounding box center [349, 530] width 104 height 56
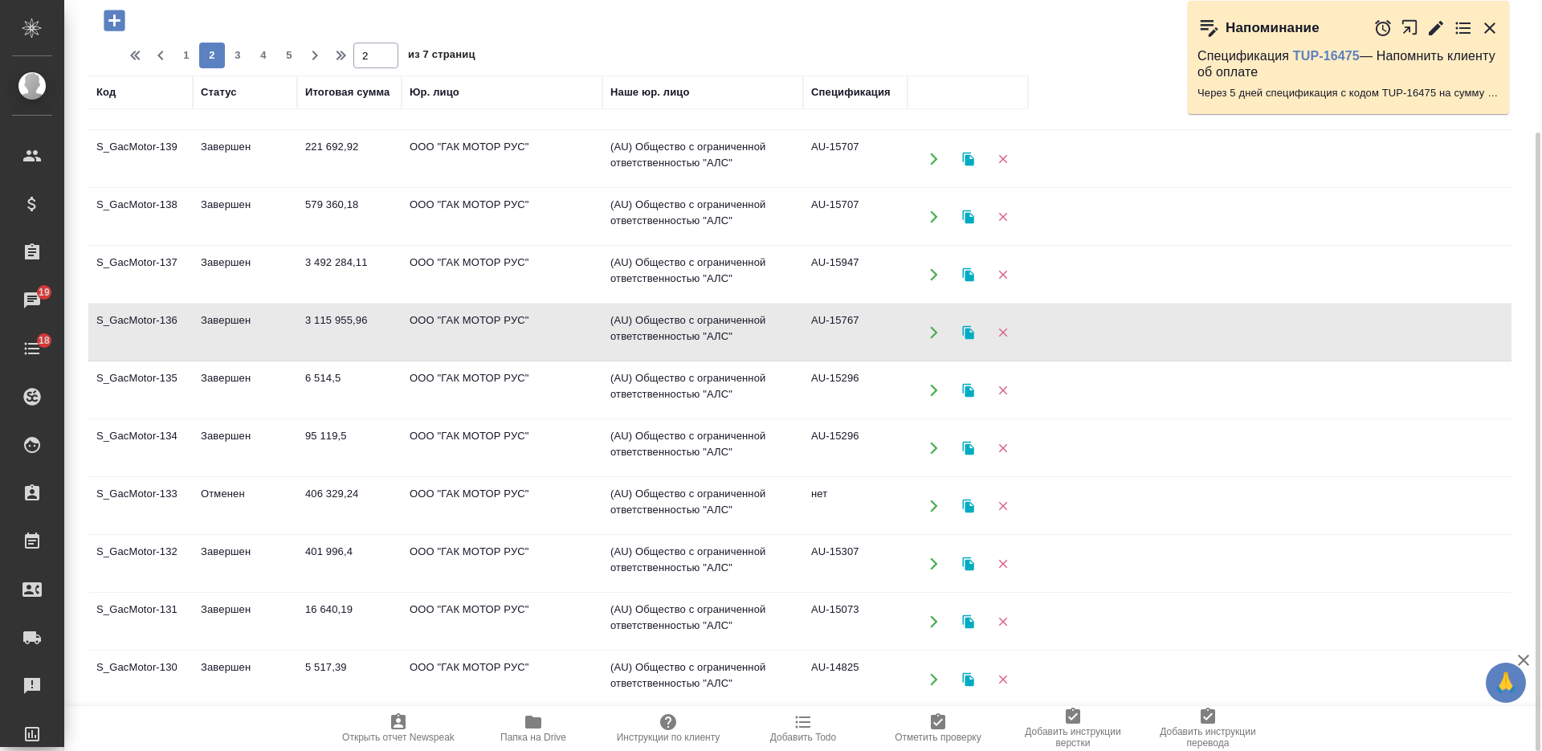
scroll to position [100, 0]
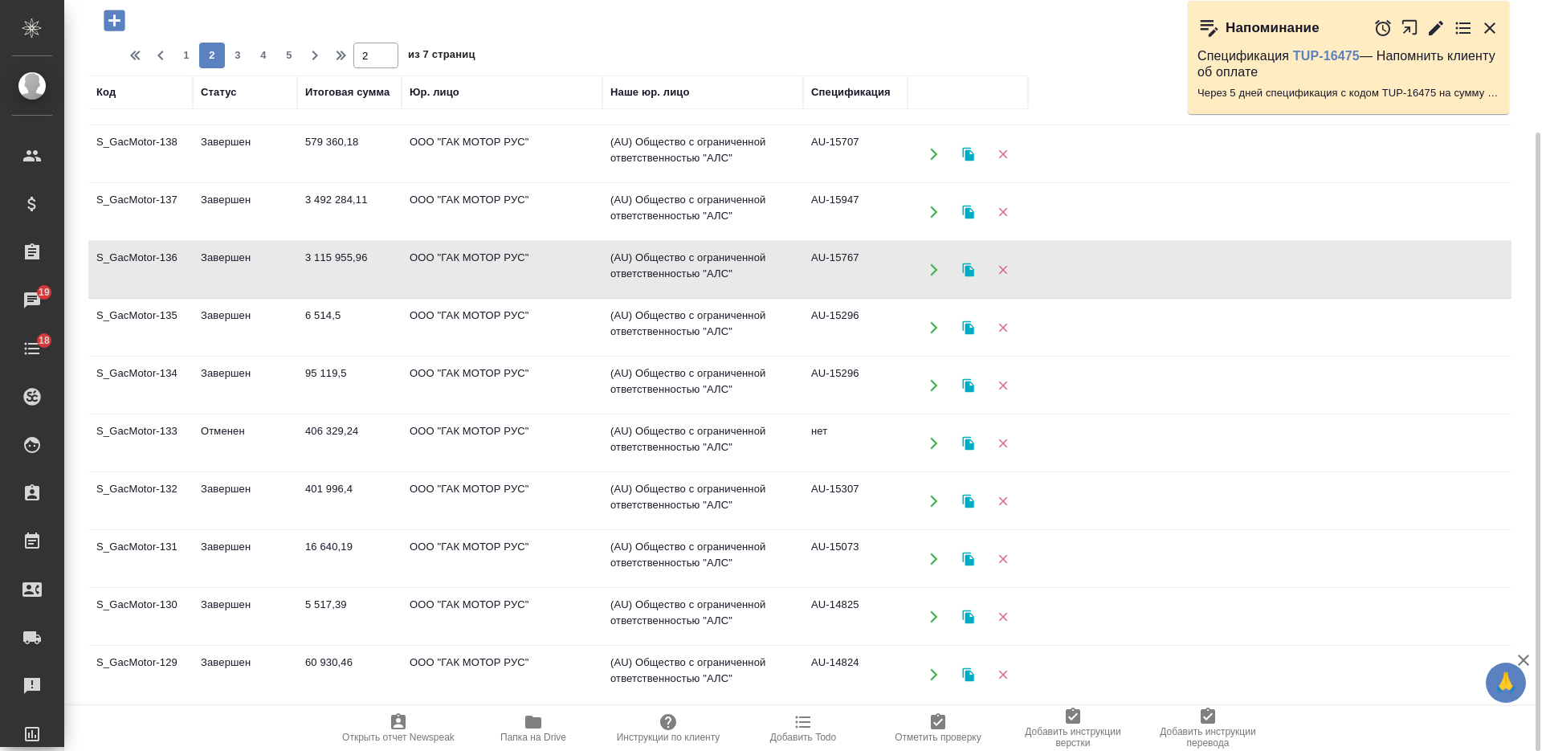
click at [368, 370] on td "95 119,5" at bounding box center [349, 385] width 104 height 56
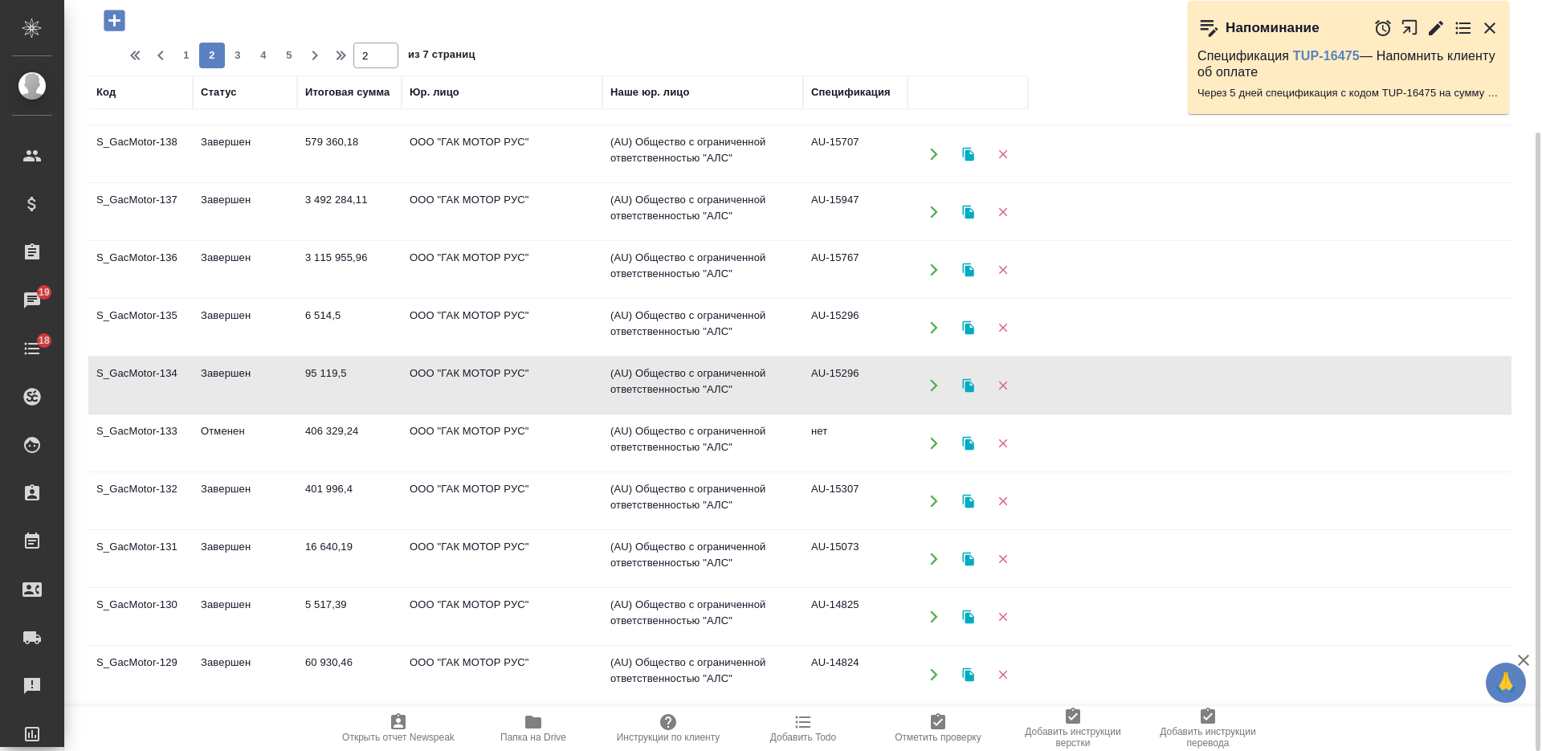
click at [366, 370] on td "95 119,5" at bounding box center [349, 385] width 104 height 56
click at [369, 441] on td "406 329,24" at bounding box center [349, 443] width 104 height 56
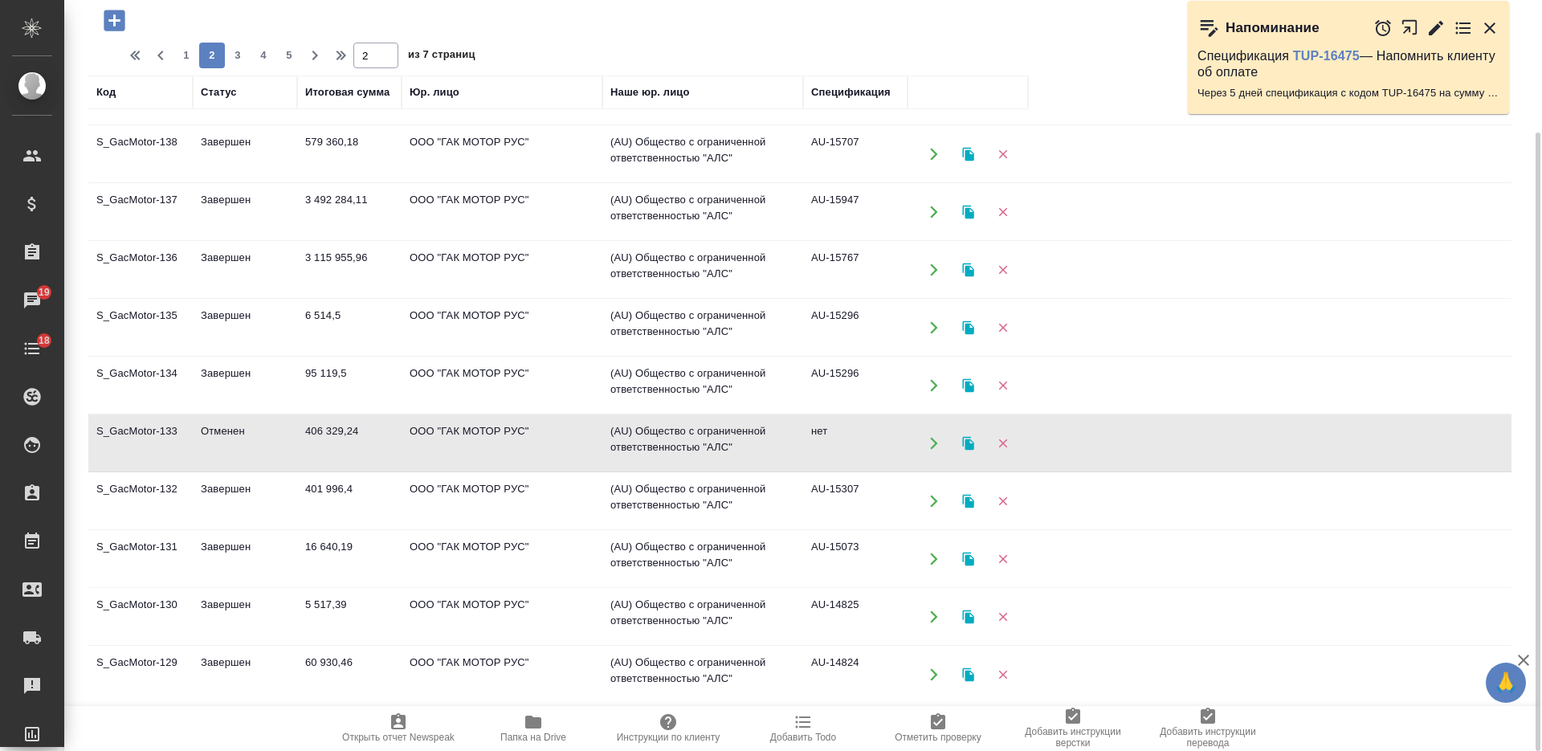
click at [369, 441] on td "406 329,24" at bounding box center [349, 443] width 104 height 56
click at [518, 501] on td "ООО "ГАК МОТОР РУС"" at bounding box center [501, 501] width 201 height 56
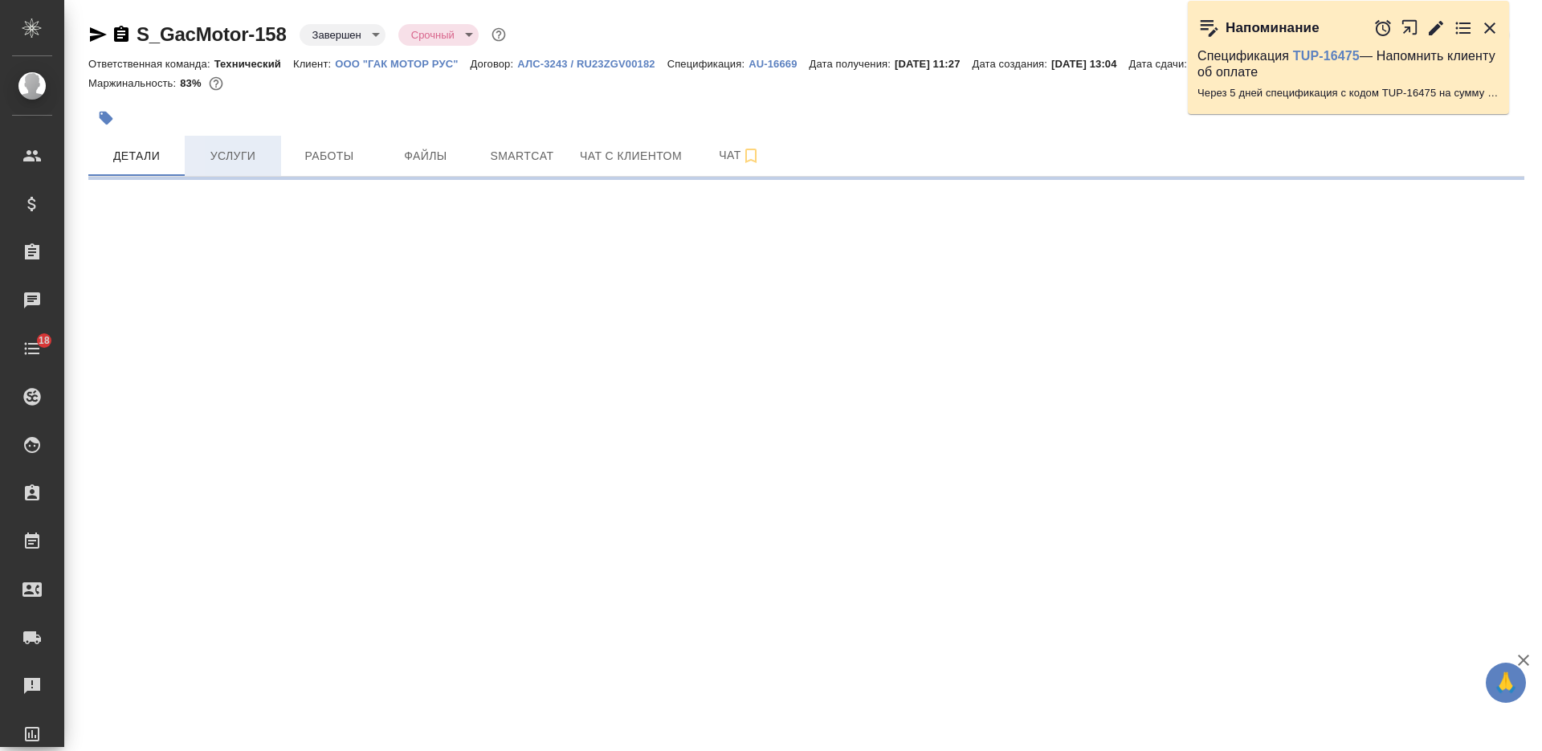
click at [241, 166] on span "Услуги" at bounding box center [232, 156] width 77 height 20
select select "RU"
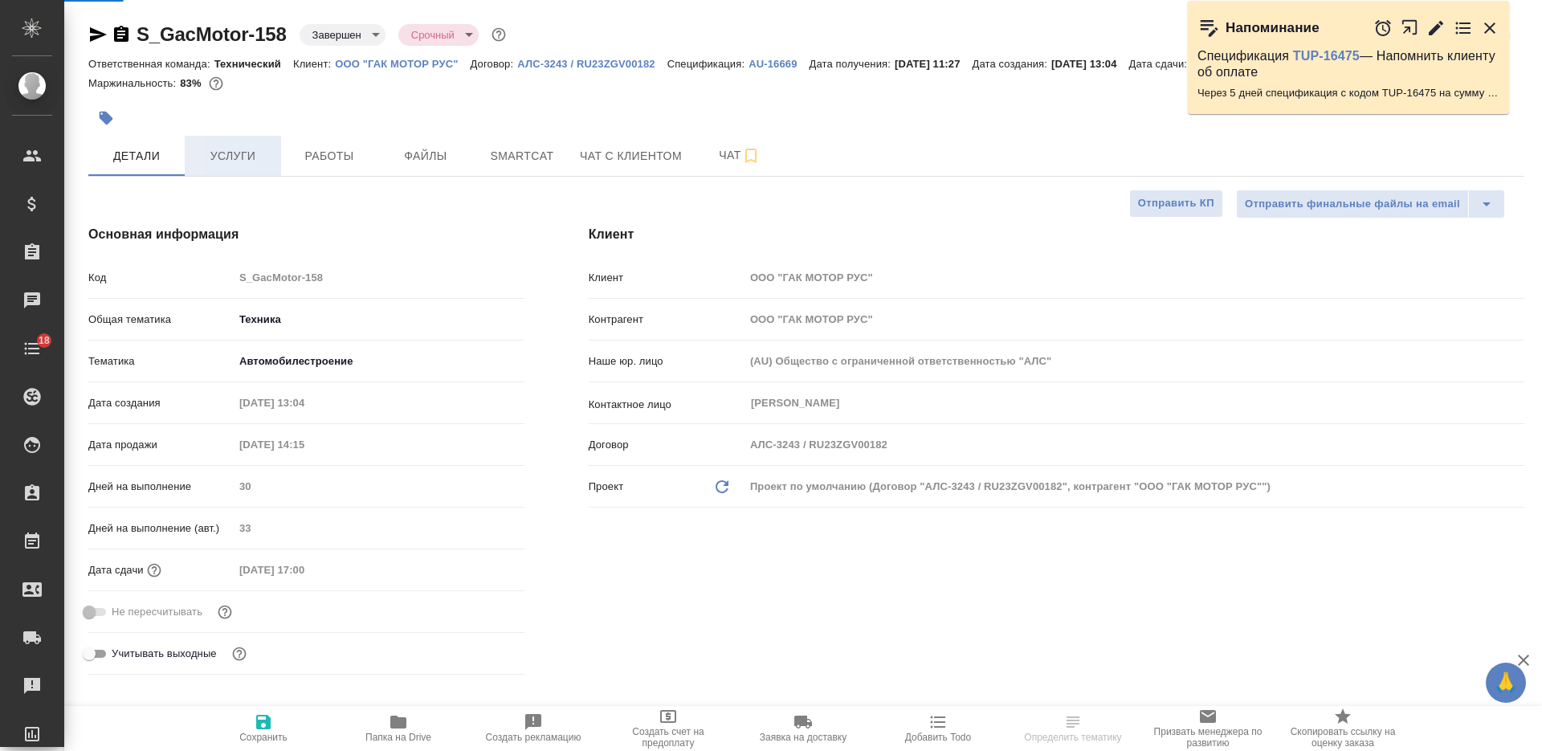
type textarea "x"
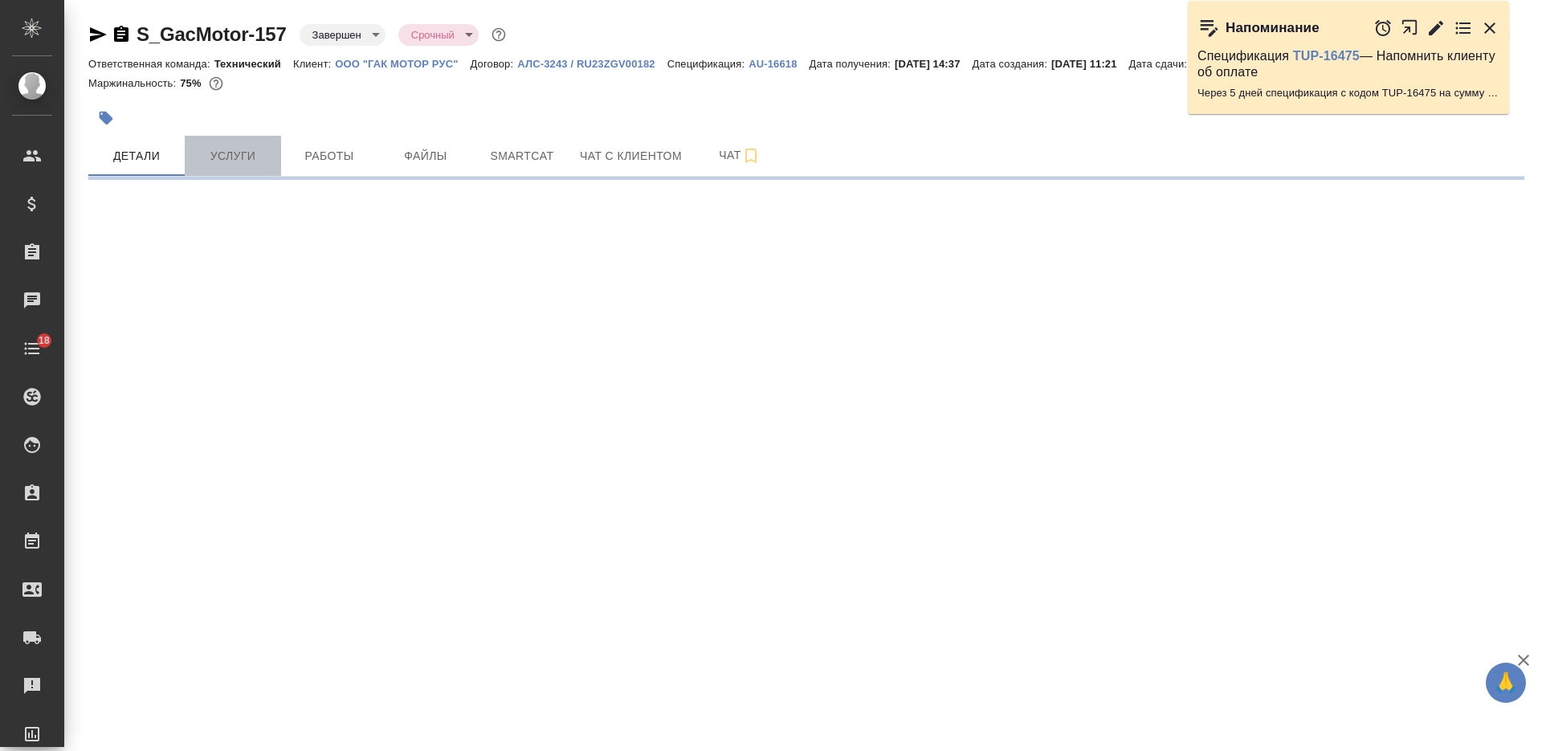
click at [226, 161] on button "Услуги" at bounding box center [233, 156] width 96 height 40
select select "RU"
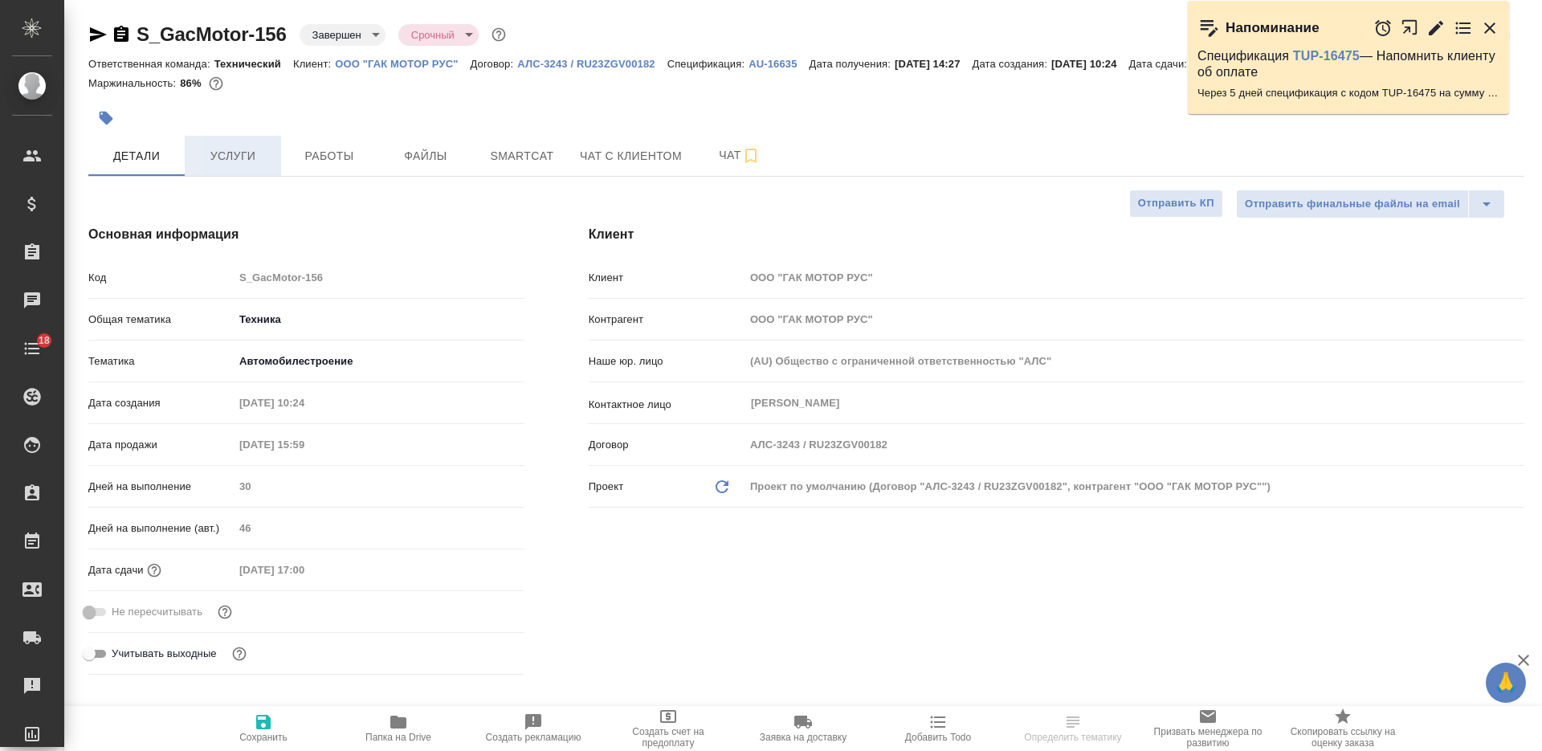
type textarea "x"
click at [226, 176] on button "Услуги" at bounding box center [233, 156] width 96 height 40
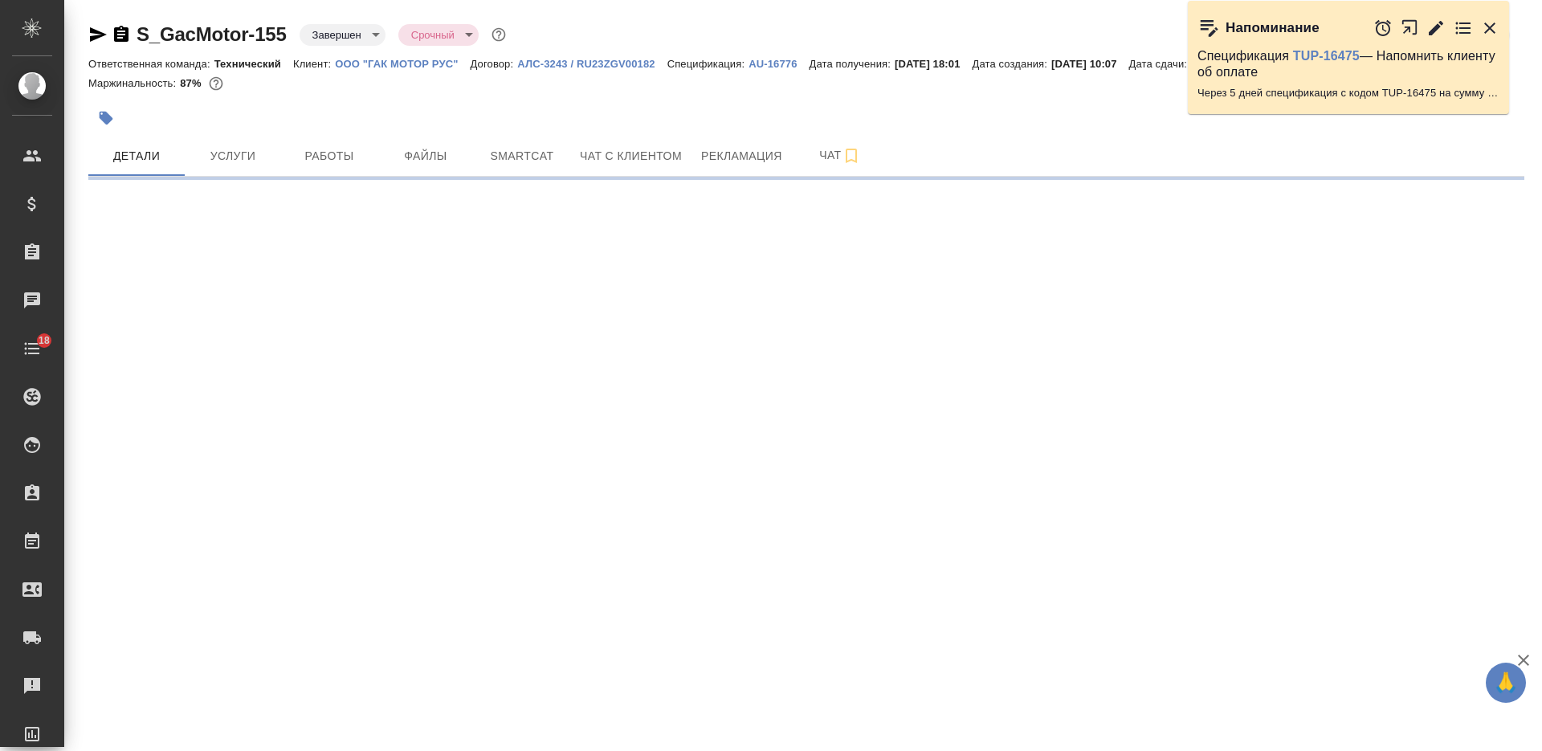
select select "RU"
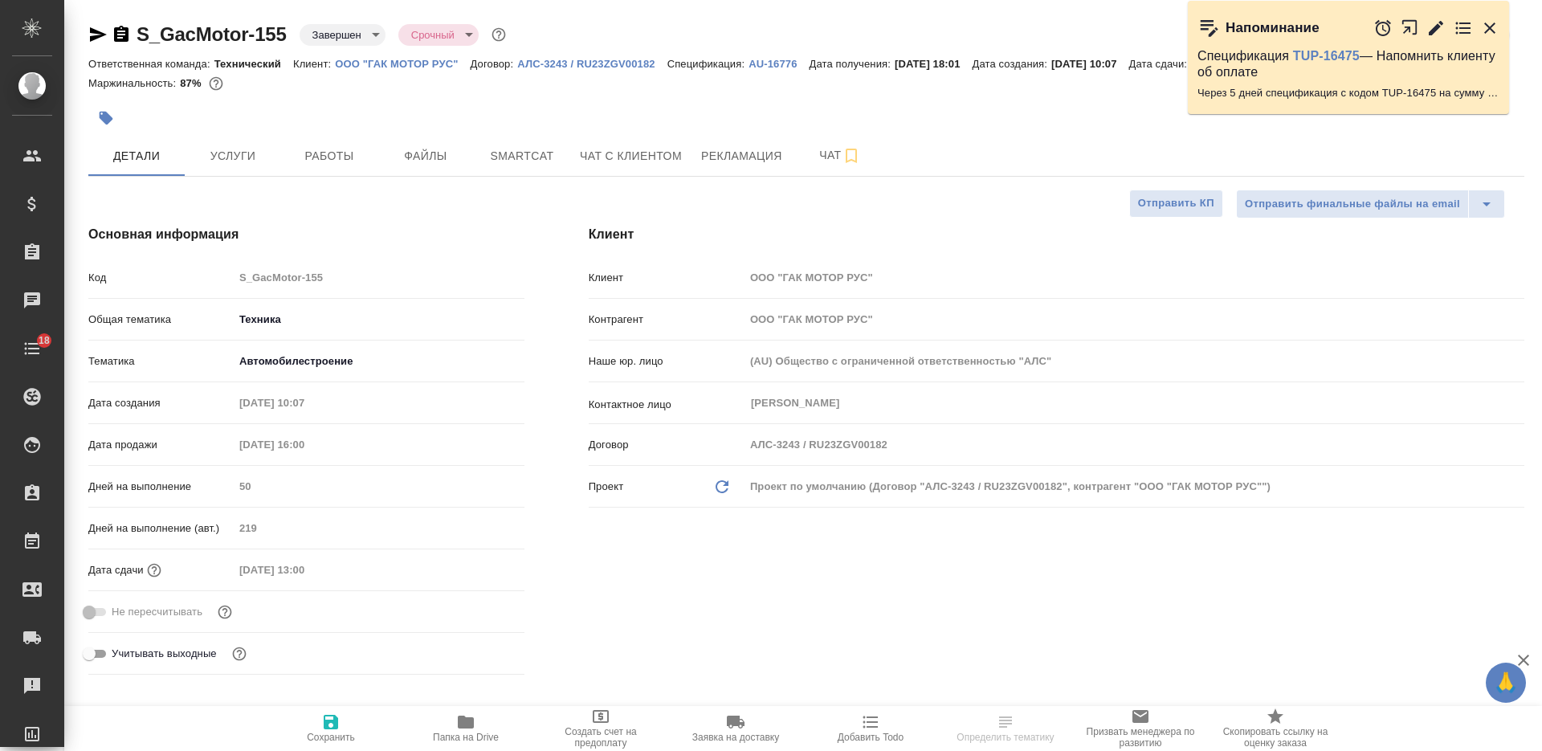
type textarea "x"
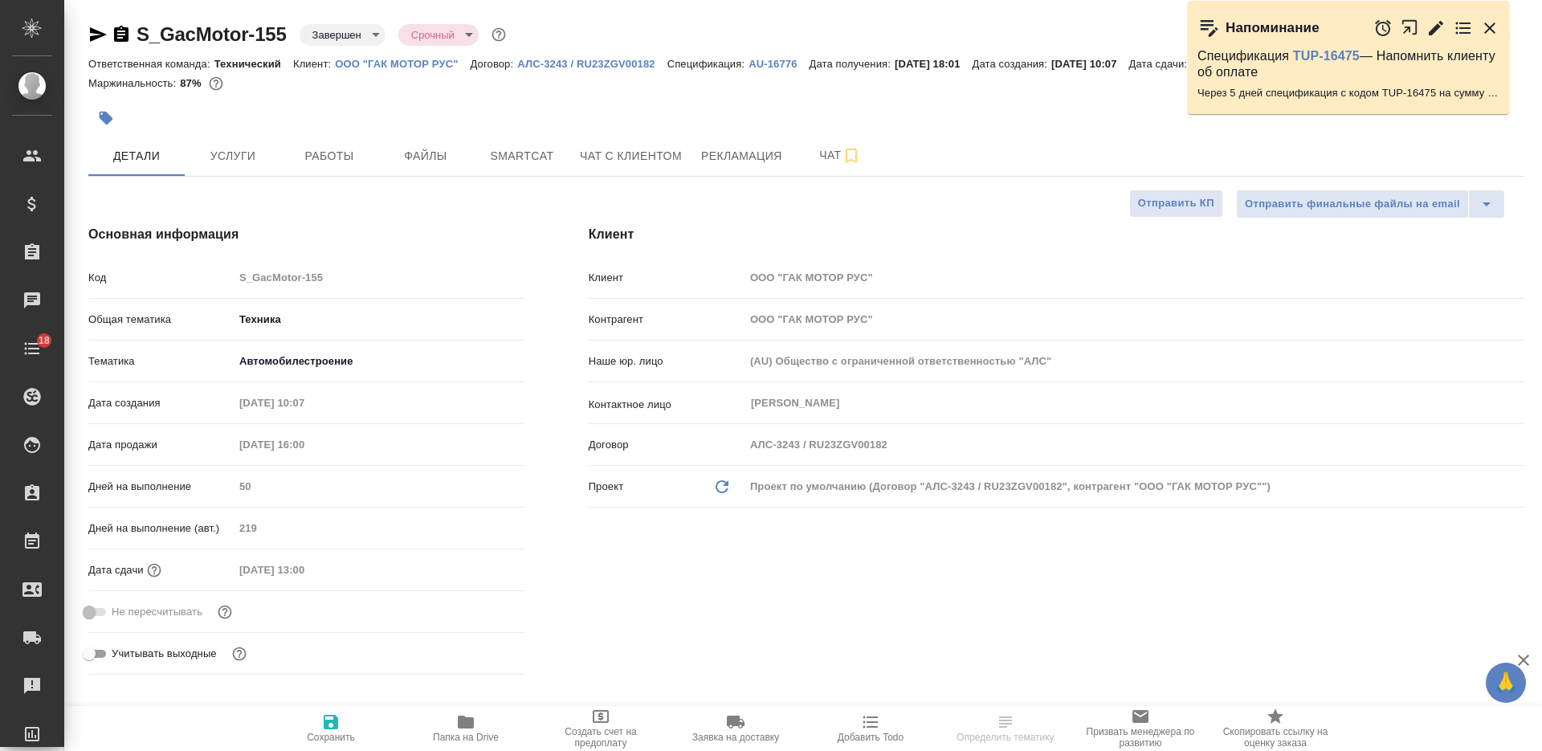
type textarea "x"
click at [251, 176] on button "Услуги" at bounding box center [233, 156] width 96 height 40
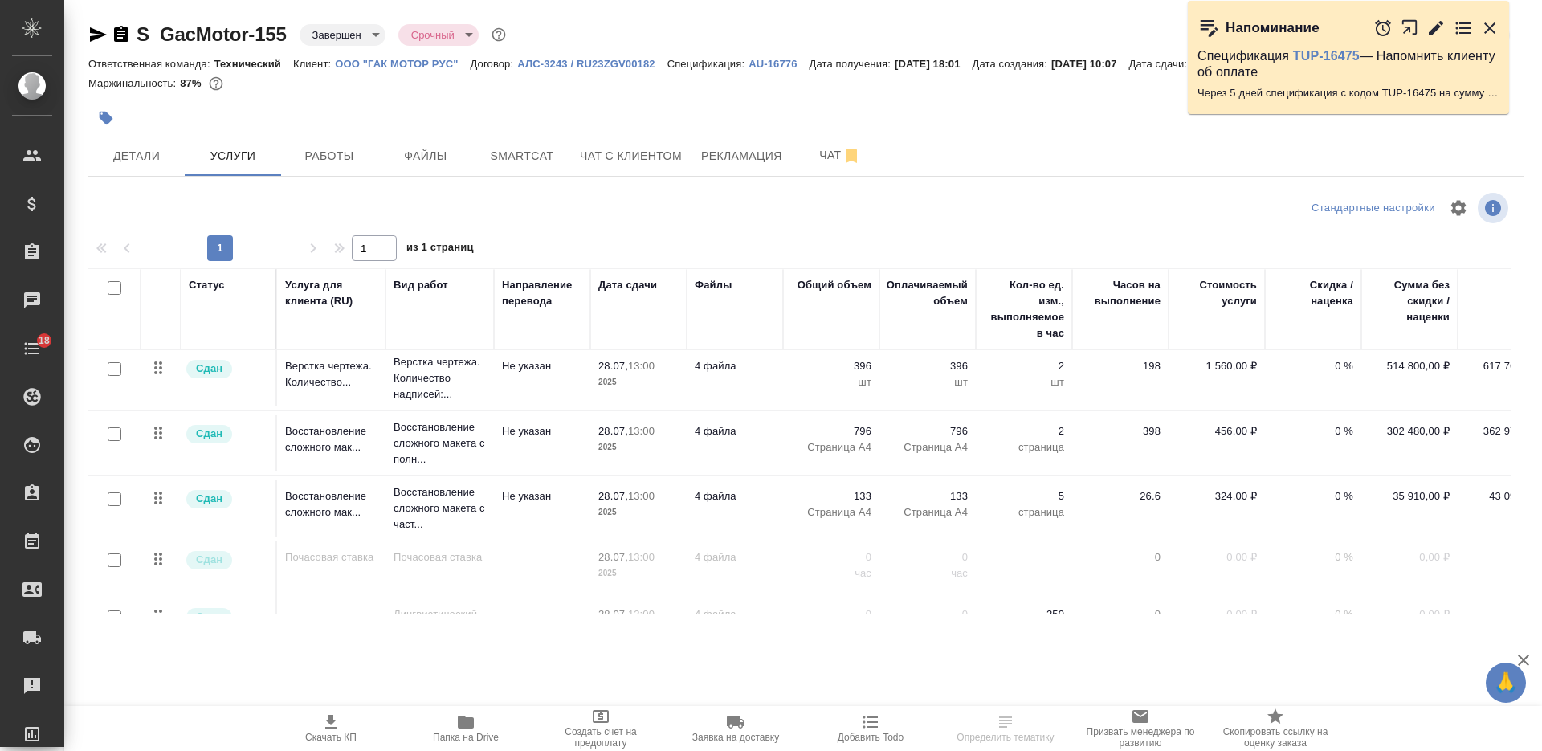
scroll to position [119, 0]
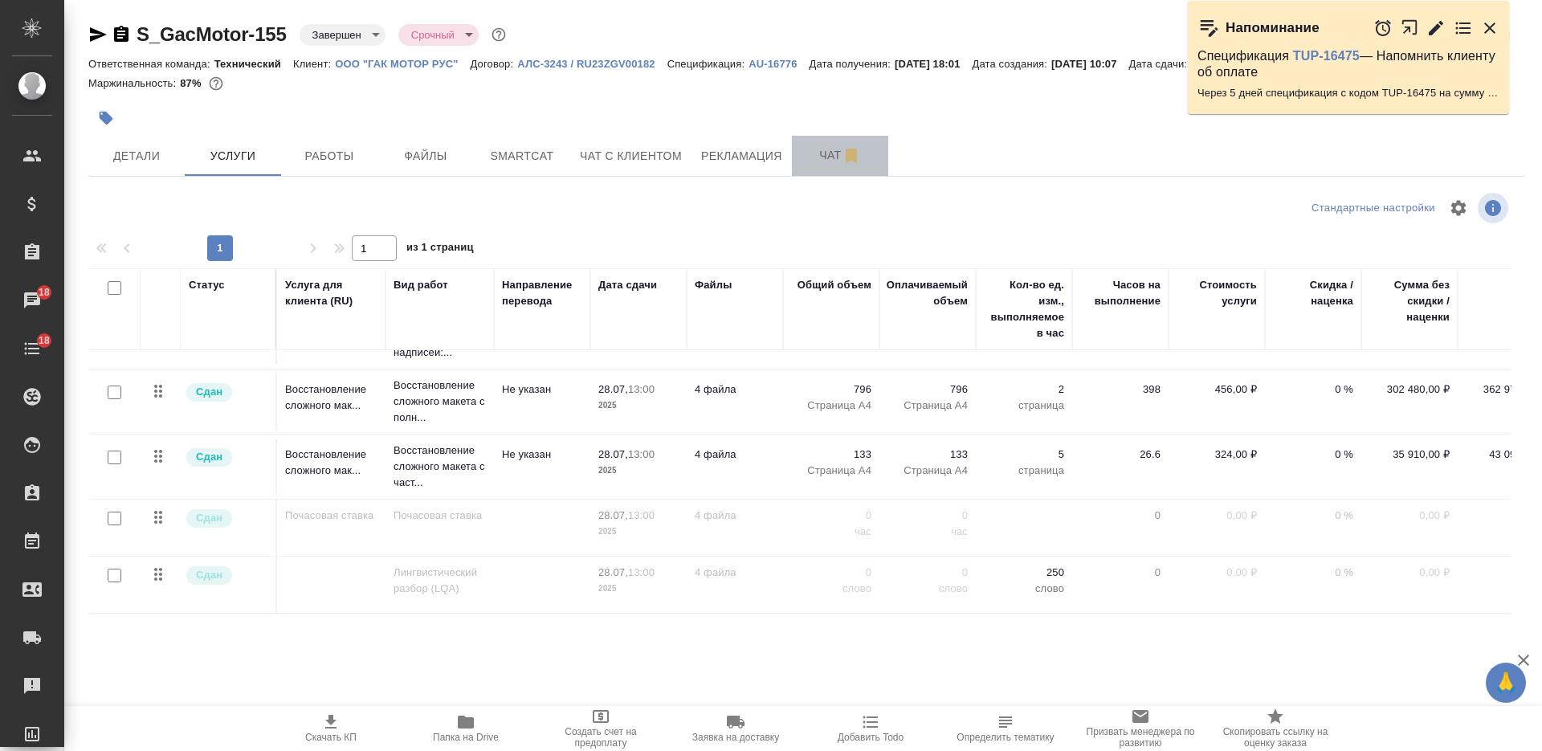
click at [816, 165] on span "Чат" at bounding box center [839, 155] width 77 height 20
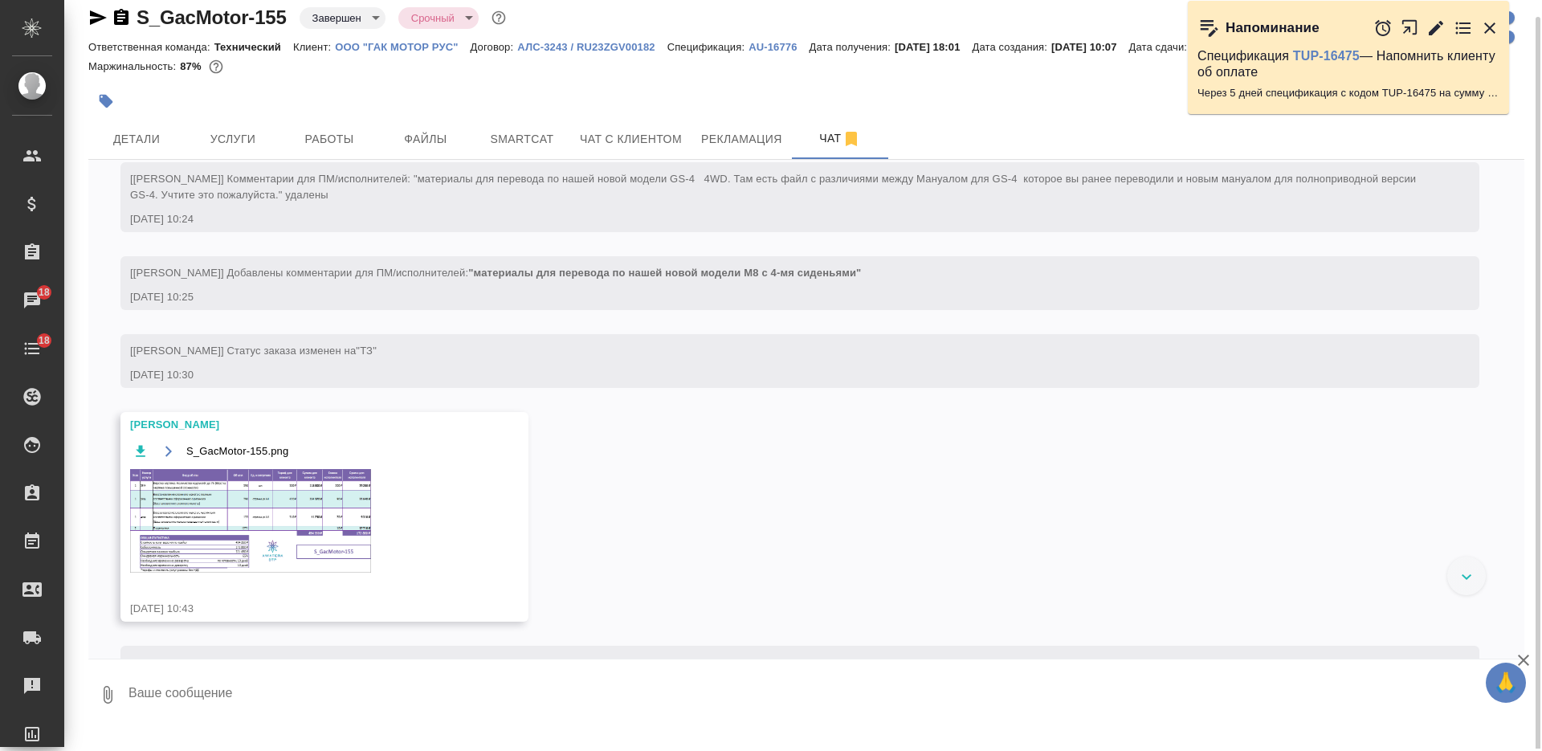
scroll to position [602, 0]
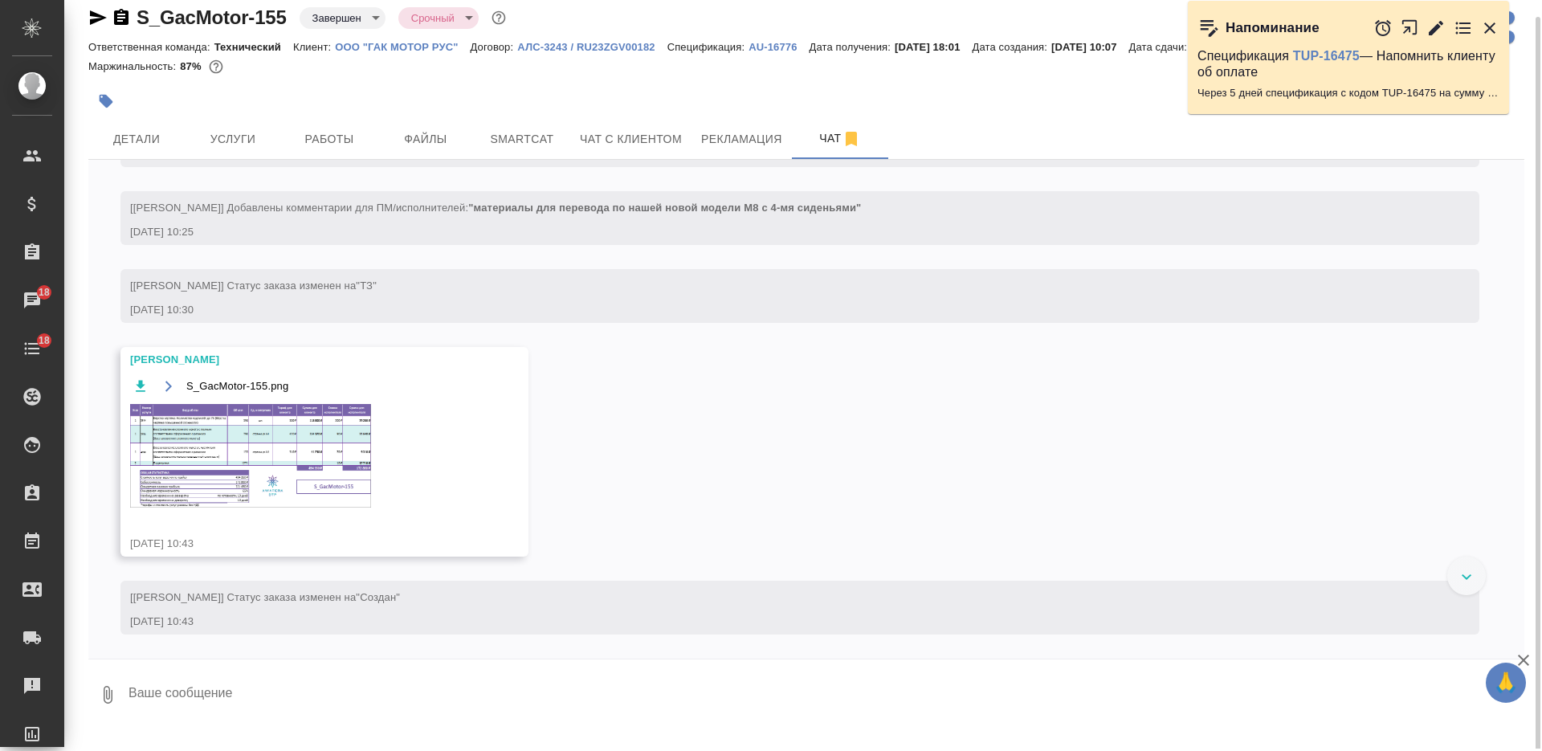
click at [334, 490] on img at bounding box center [250, 456] width 241 height 104
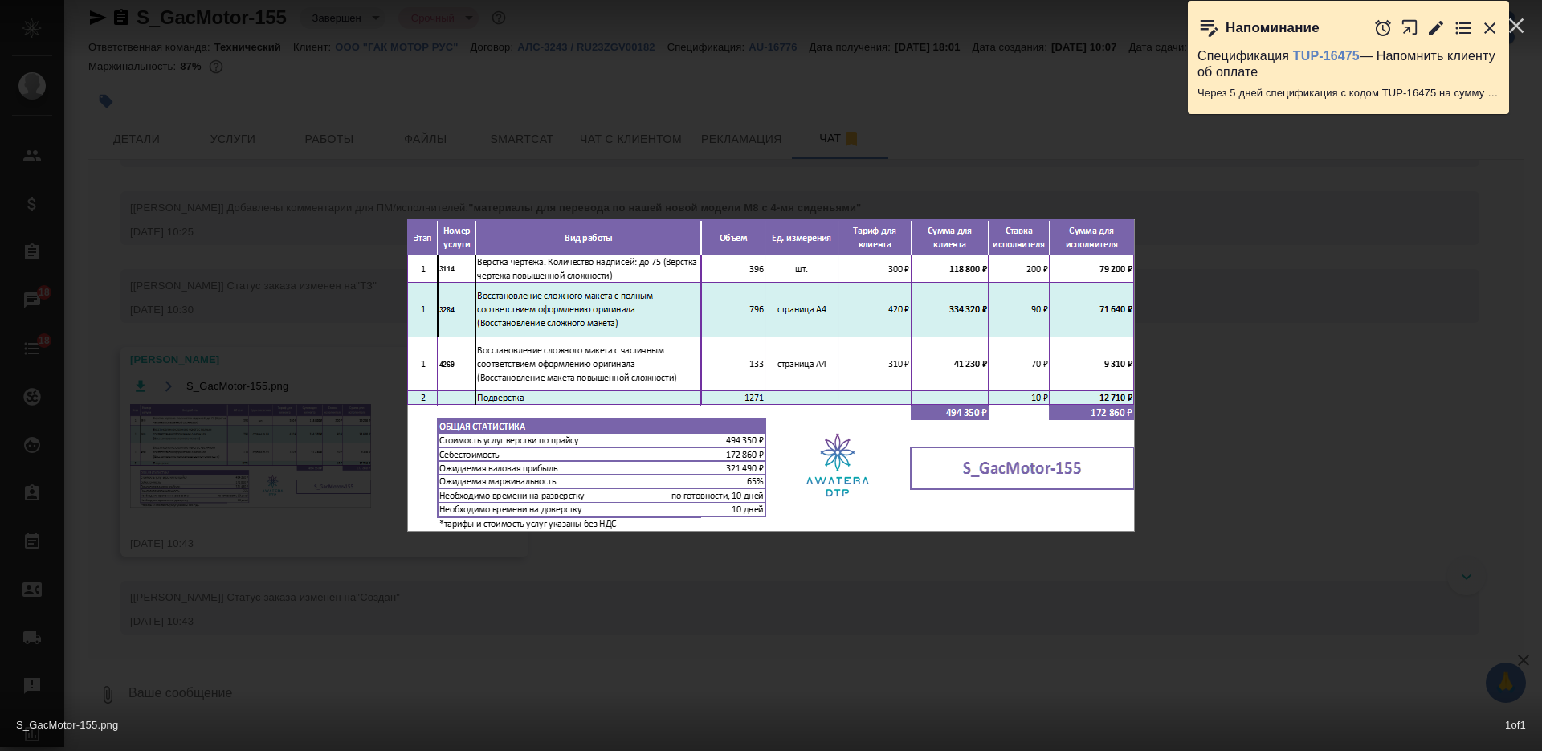
click at [308, 572] on div "S_GacMotor-155.png 1 of 1" at bounding box center [771, 375] width 1542 height 751
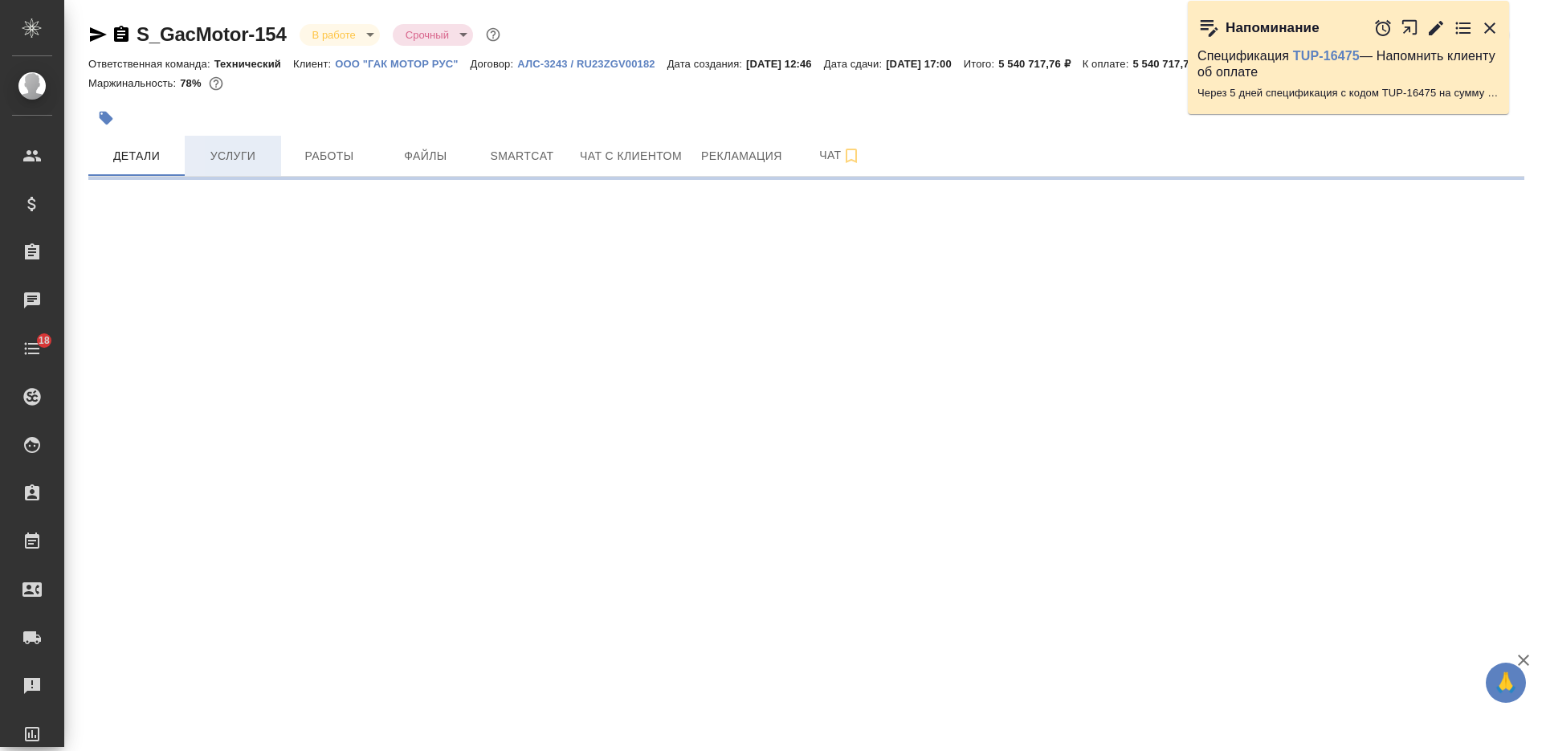
select select "RU"
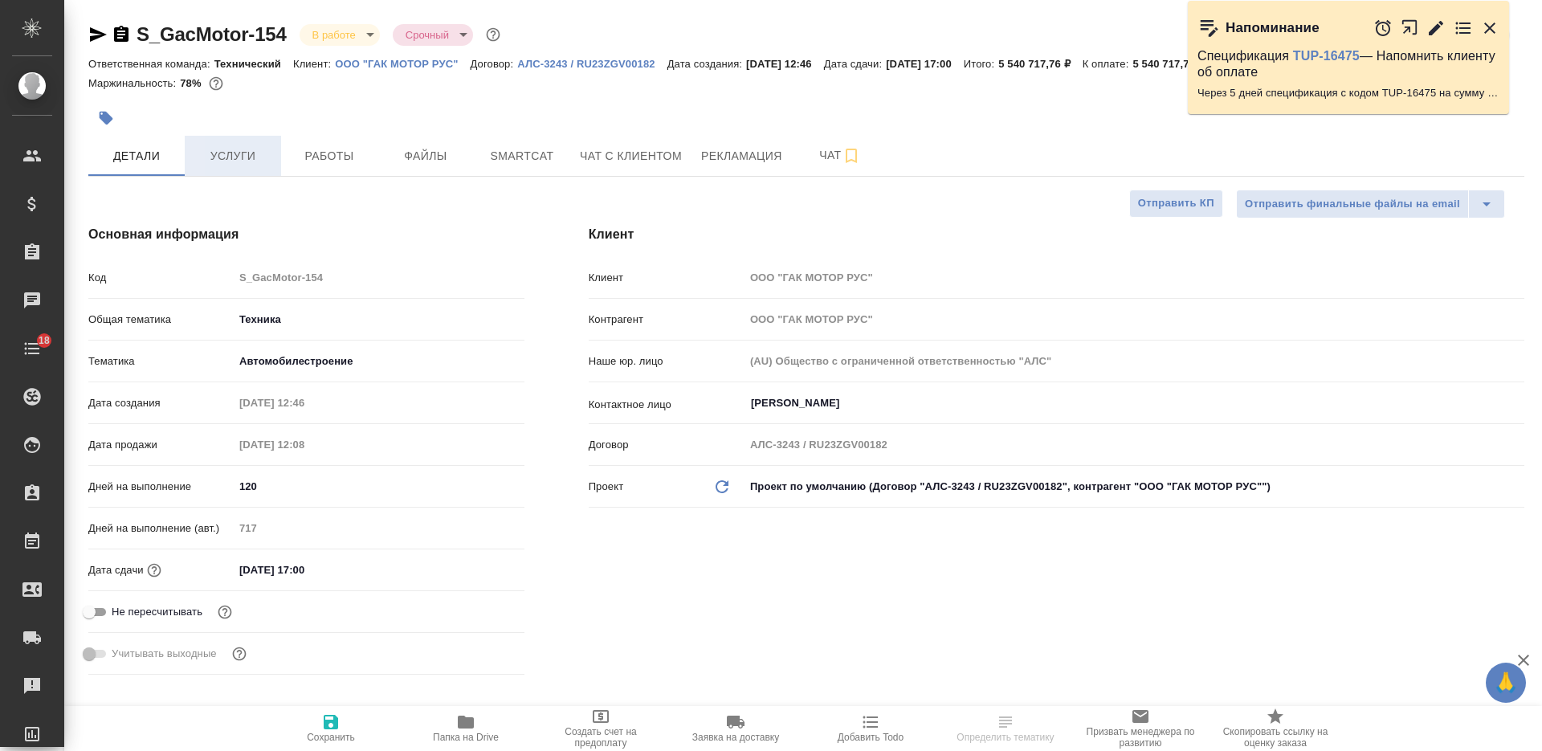
type textarea "x"
click at [235, 153] on span "Услуги" at bounding box center [232, 156] width 77 height 20
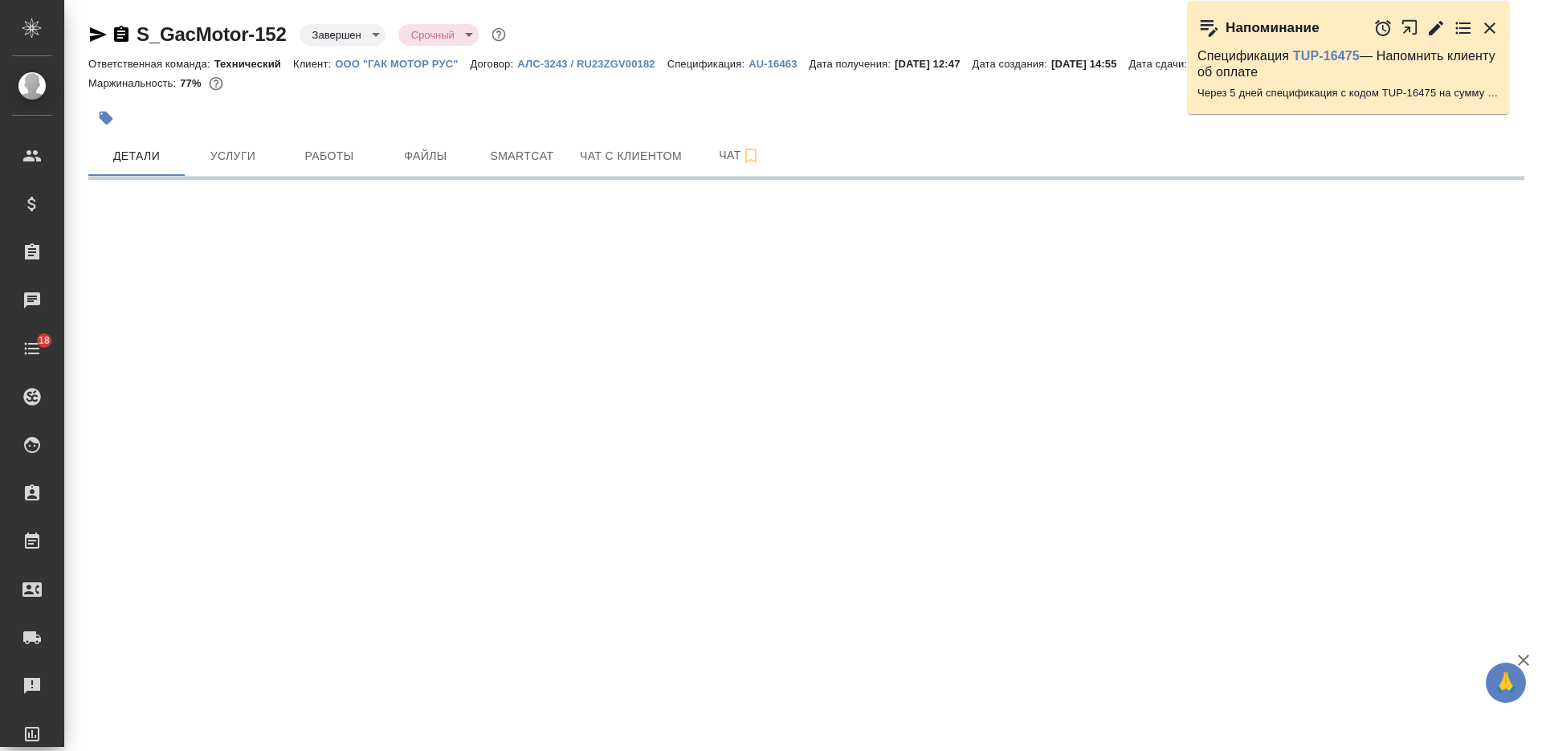
select select "RU"
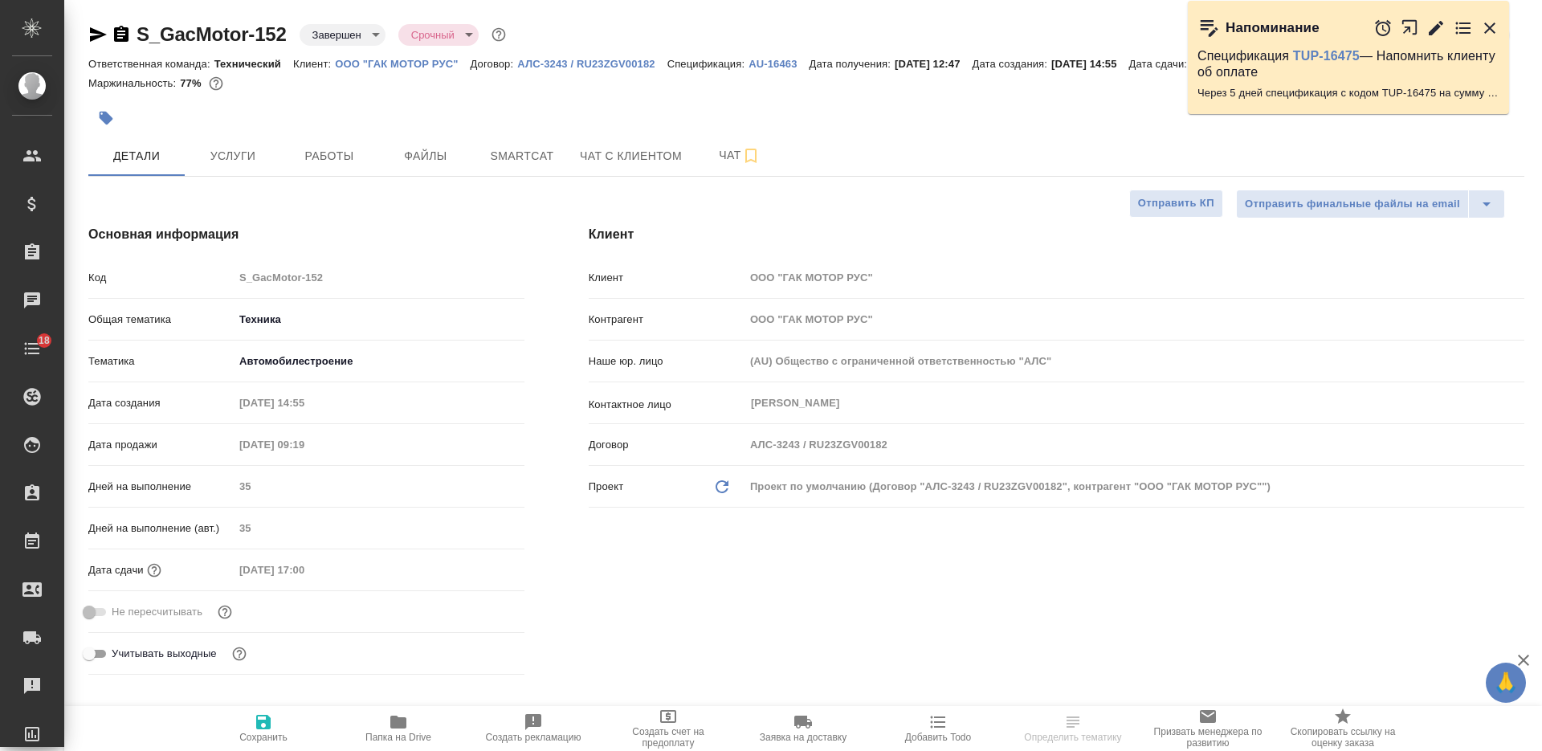
type textarea "x"
click at [248, 166] on span "Услуги" at bounding box center [232, 156] width 77 height 20
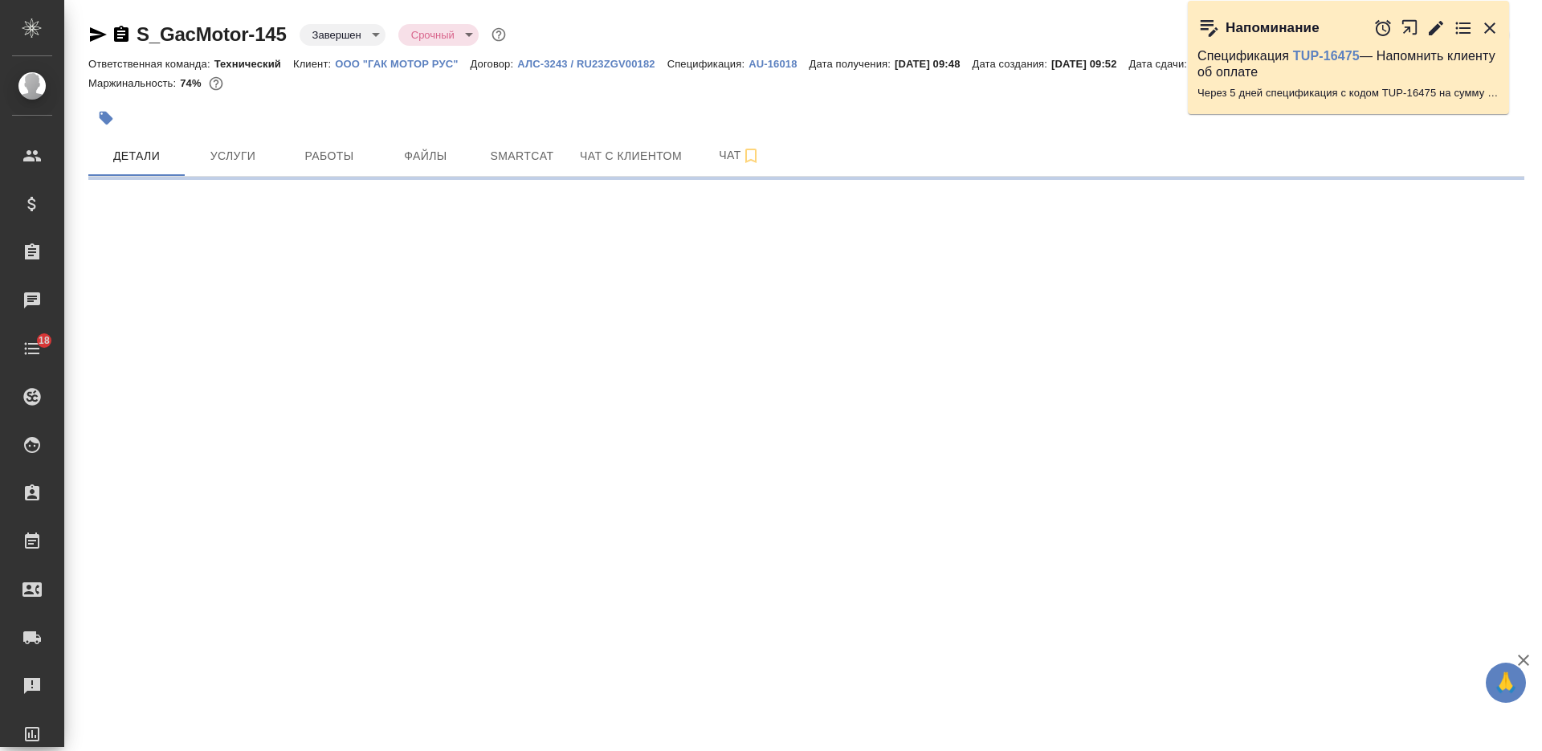
select select "RU"
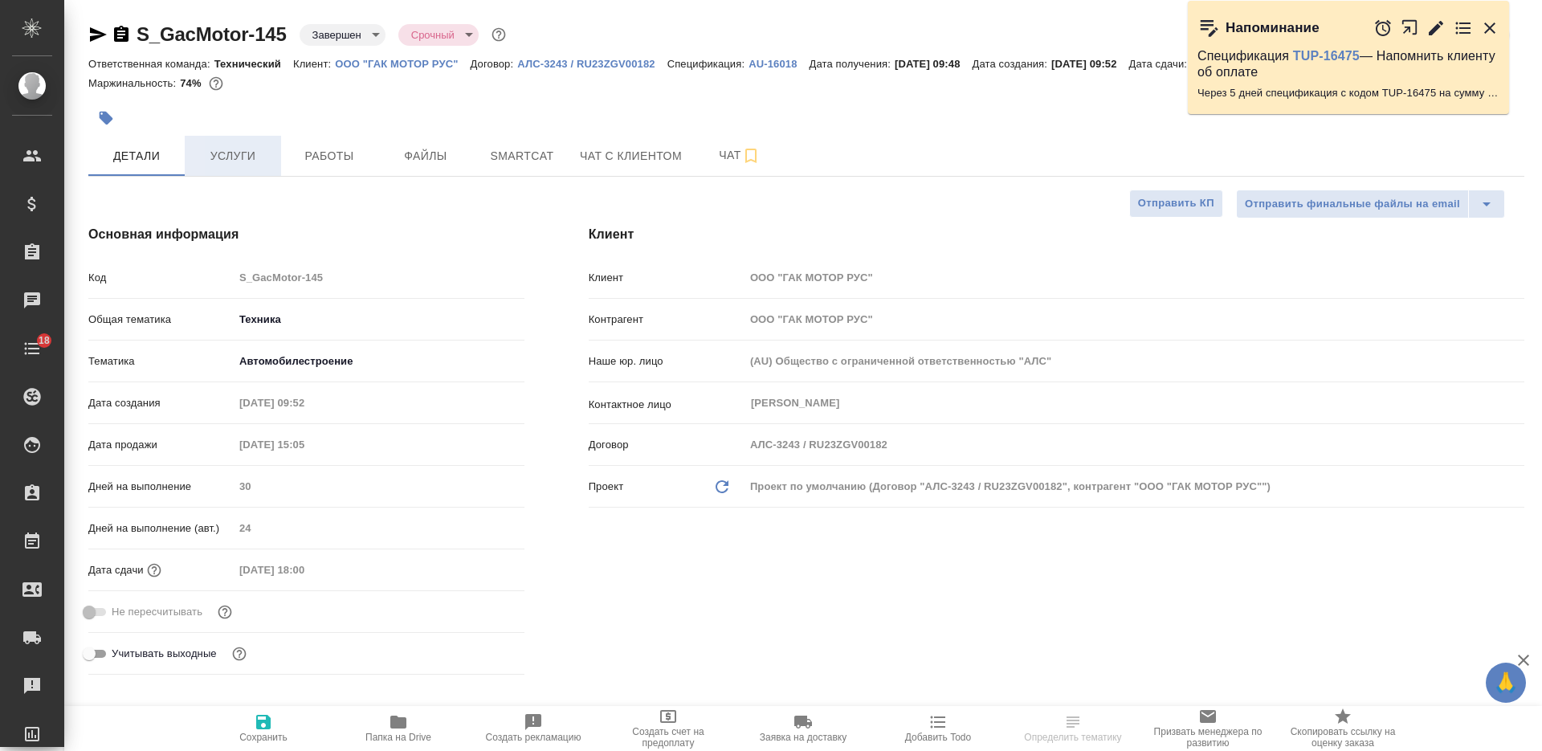
type textarea "x"
click at [264, 166] on span "Услуги" at bounding box center [232, 156] width 77 height 20
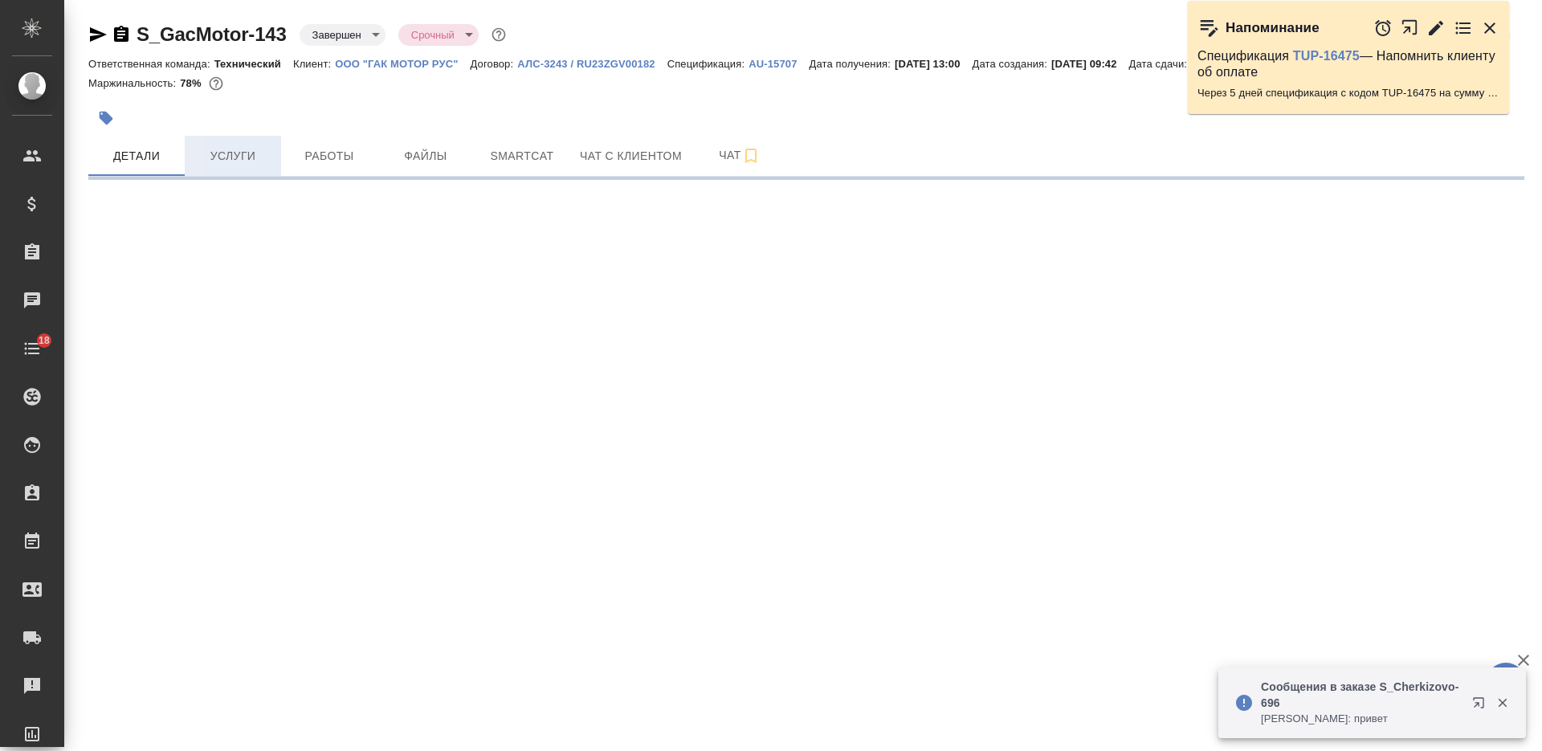
select select "RU"
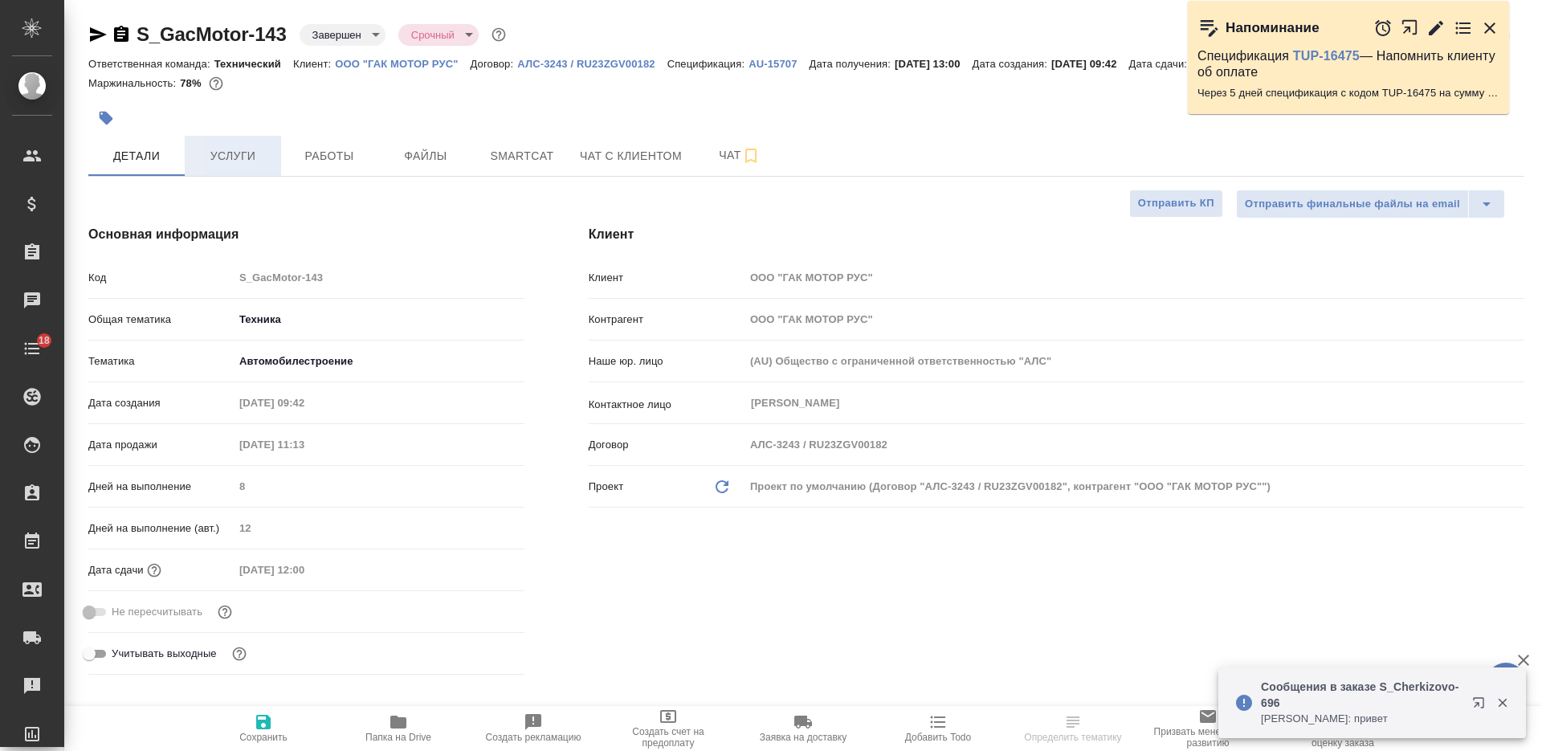
type textarea "x"
click at [252, 166] on span "Услуги" at bounding box center [232, 156] width 77 height 20
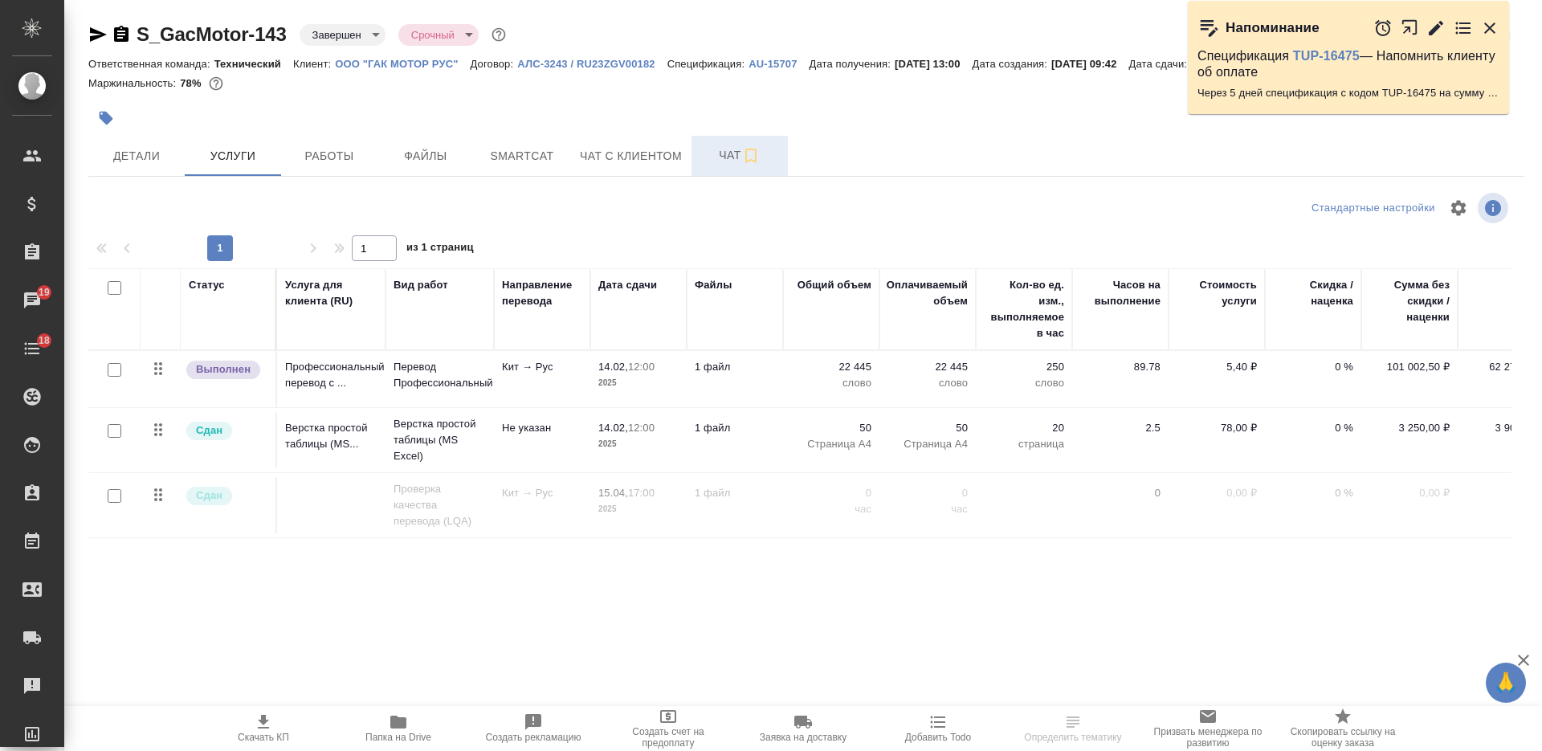
click at [719, 165] on span "Чат" at bounding box center [739, 155] width 77 height 20
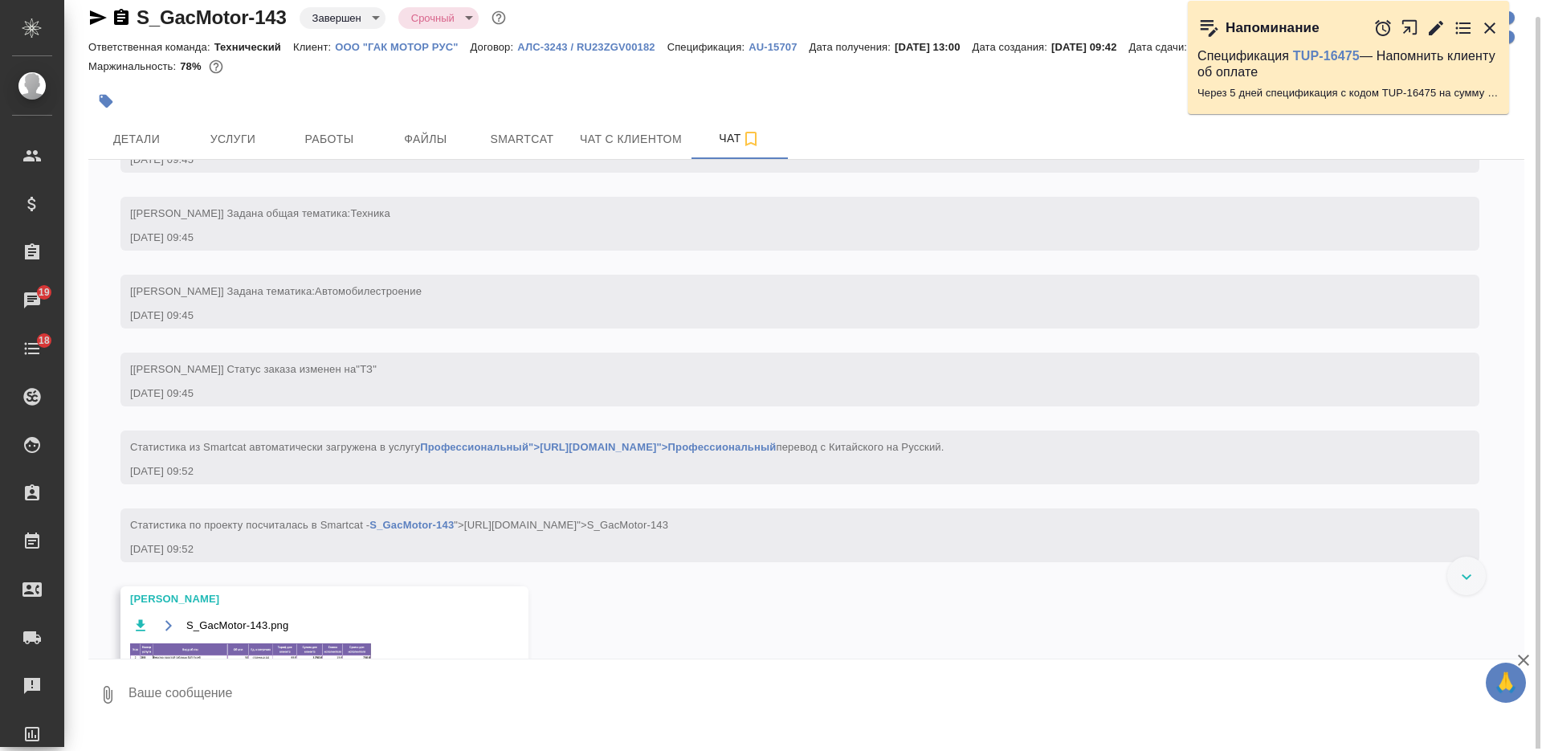
scroll to position [401, 0]
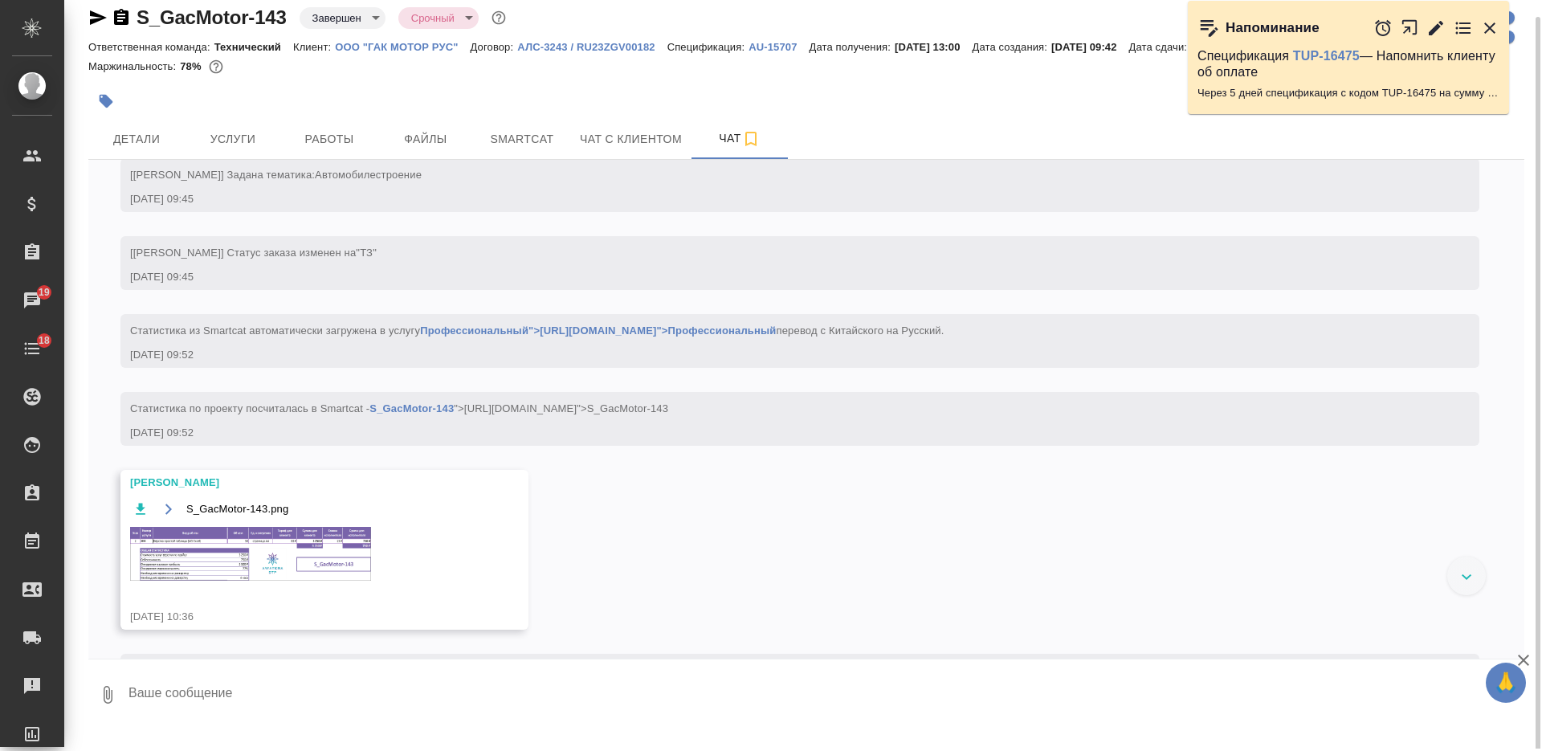
click at [279, 581] on img at bounding box center [250, 554] width 241 height 54
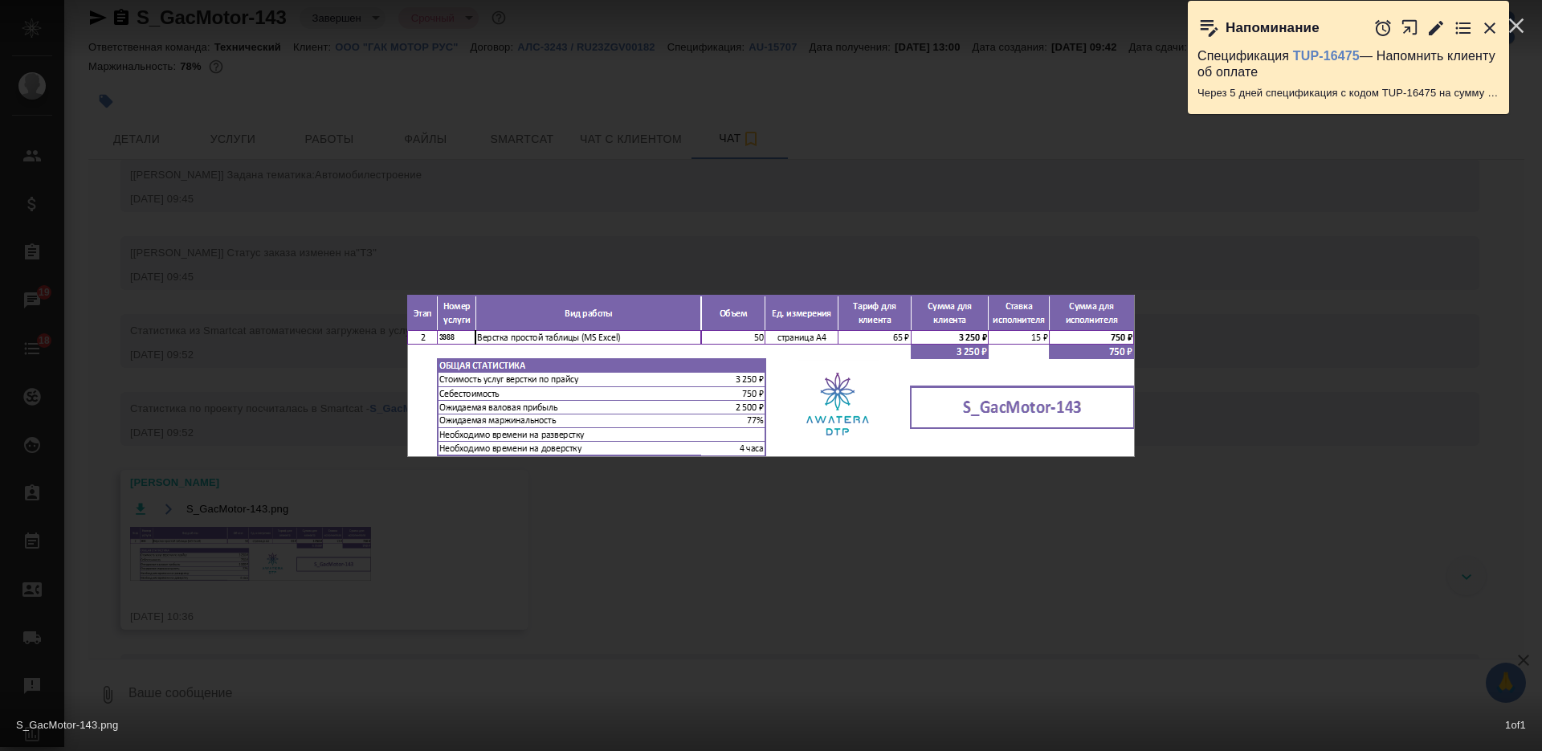
click at [735, 594] on div "S_GacMotor-143.png 1 of 1" at bounding box center [771, 375] width 1542 height 751
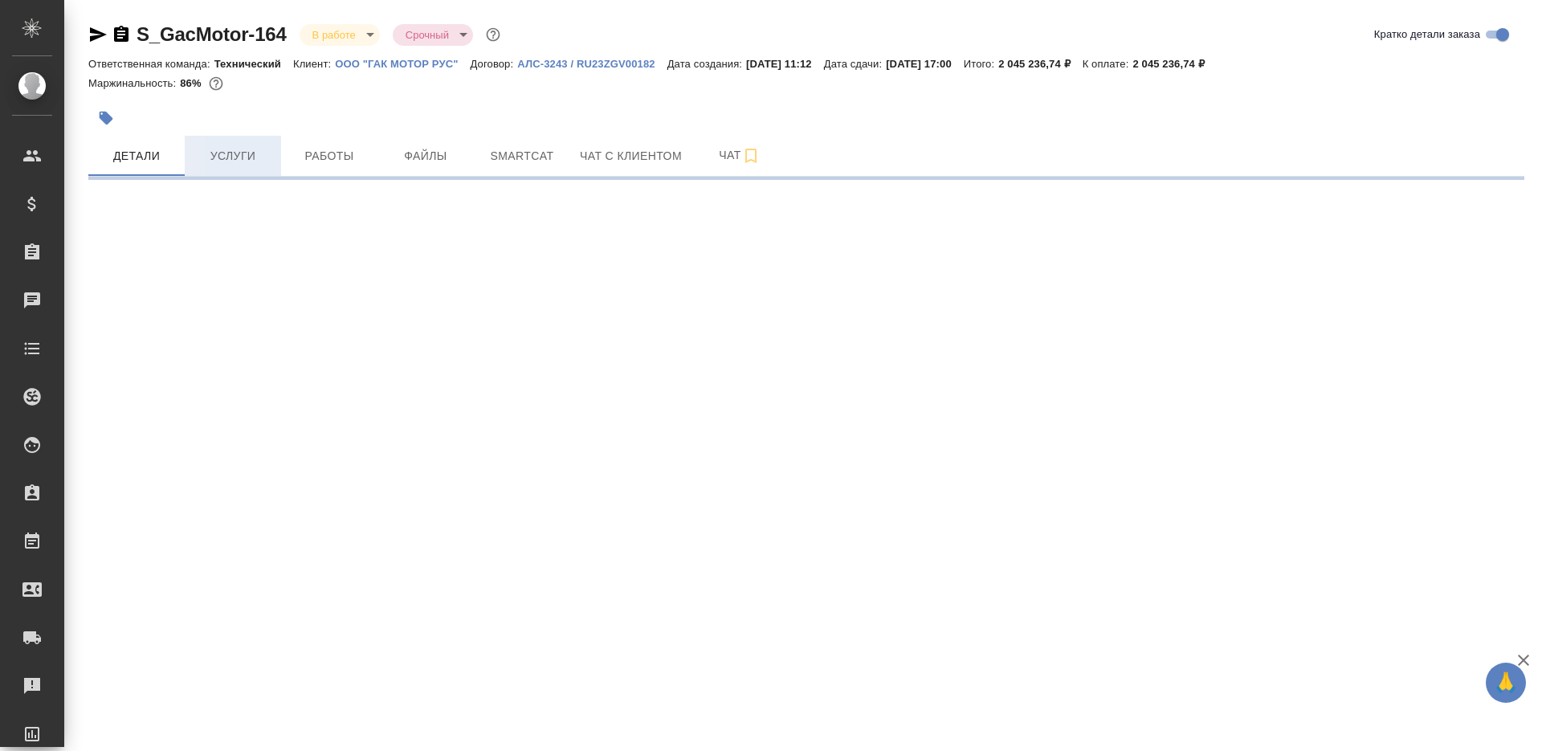
select select "RU"
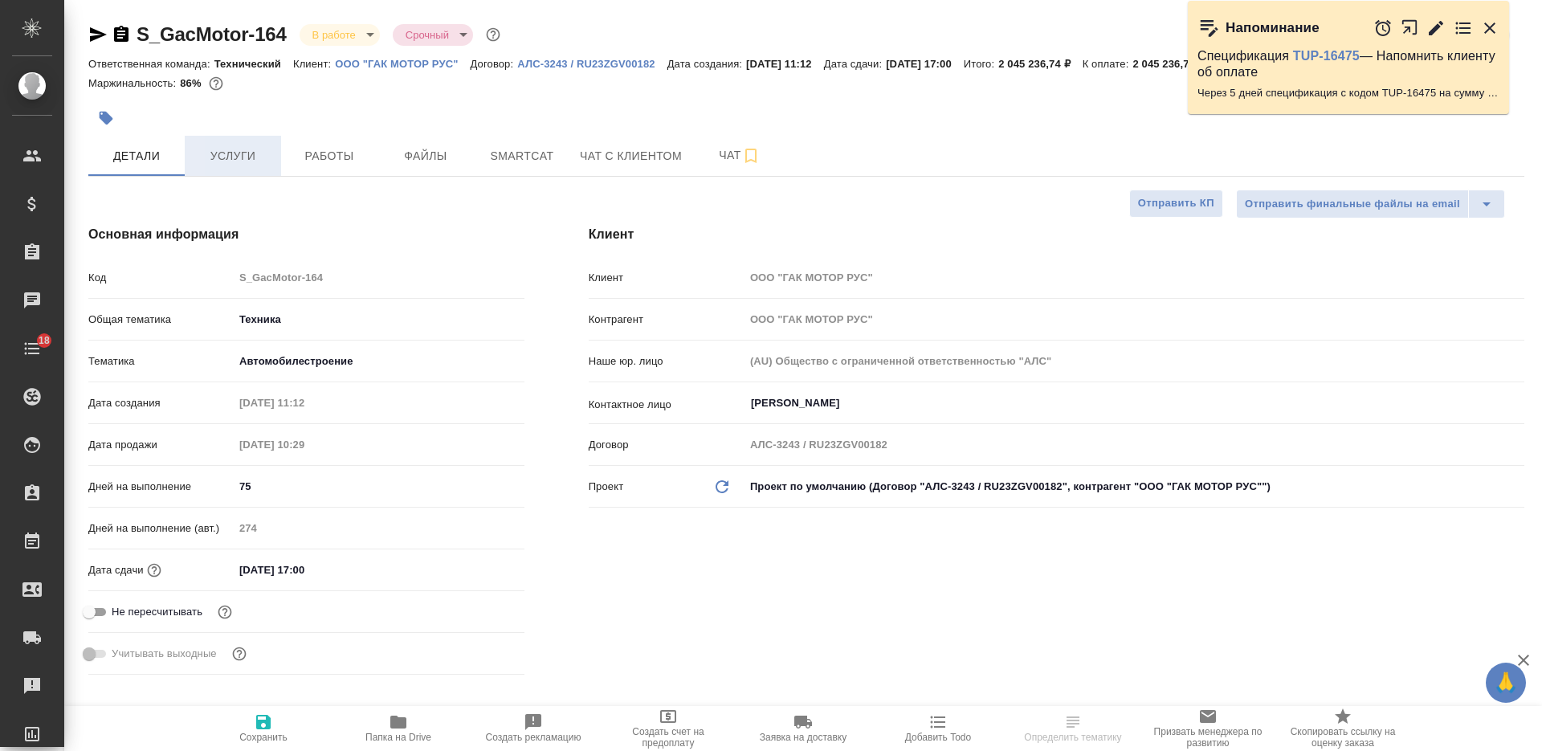
type textarea "x"
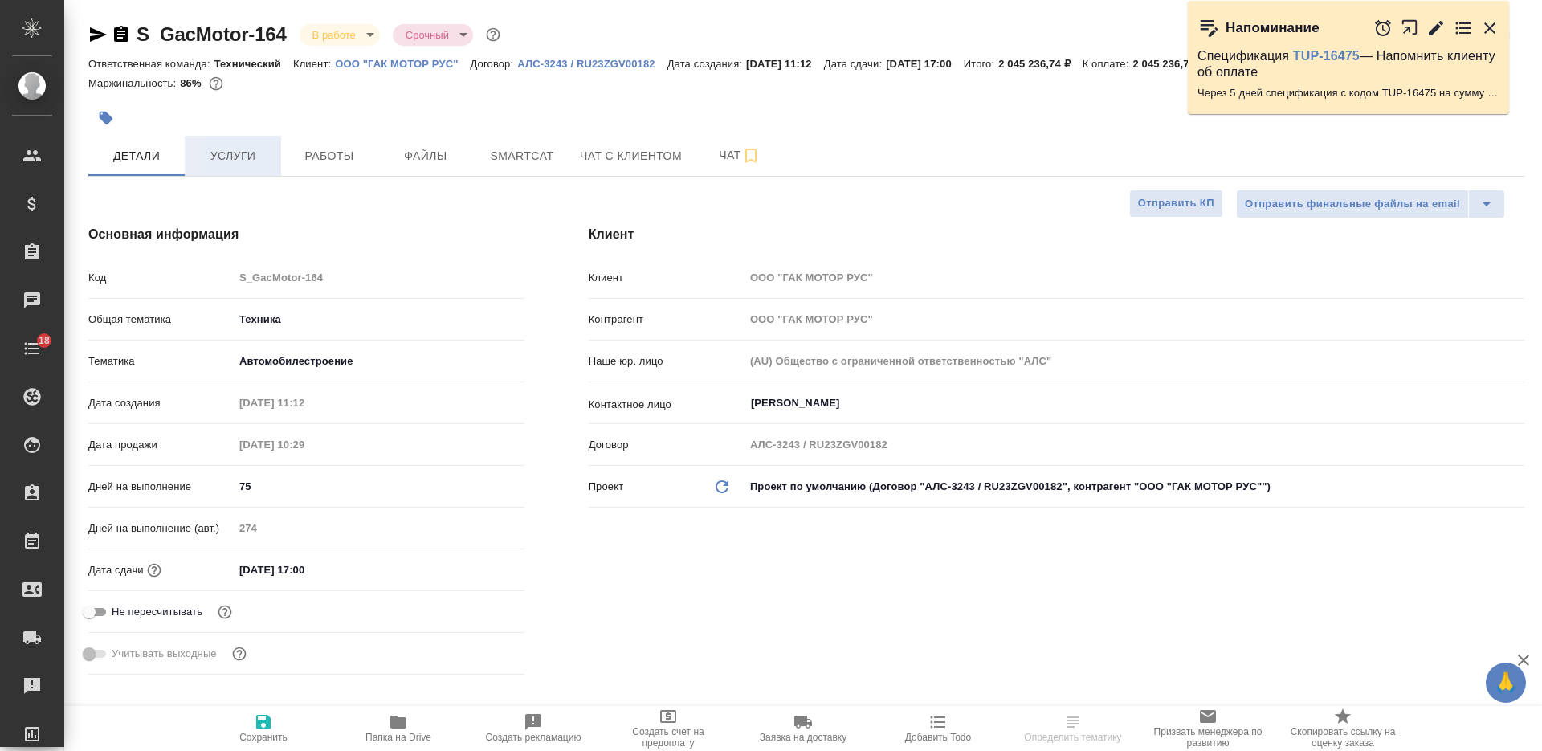
type textarea "x"
click at [227, 157] on span "Услуги" at bounding box center [232, 156] width 77 height 20
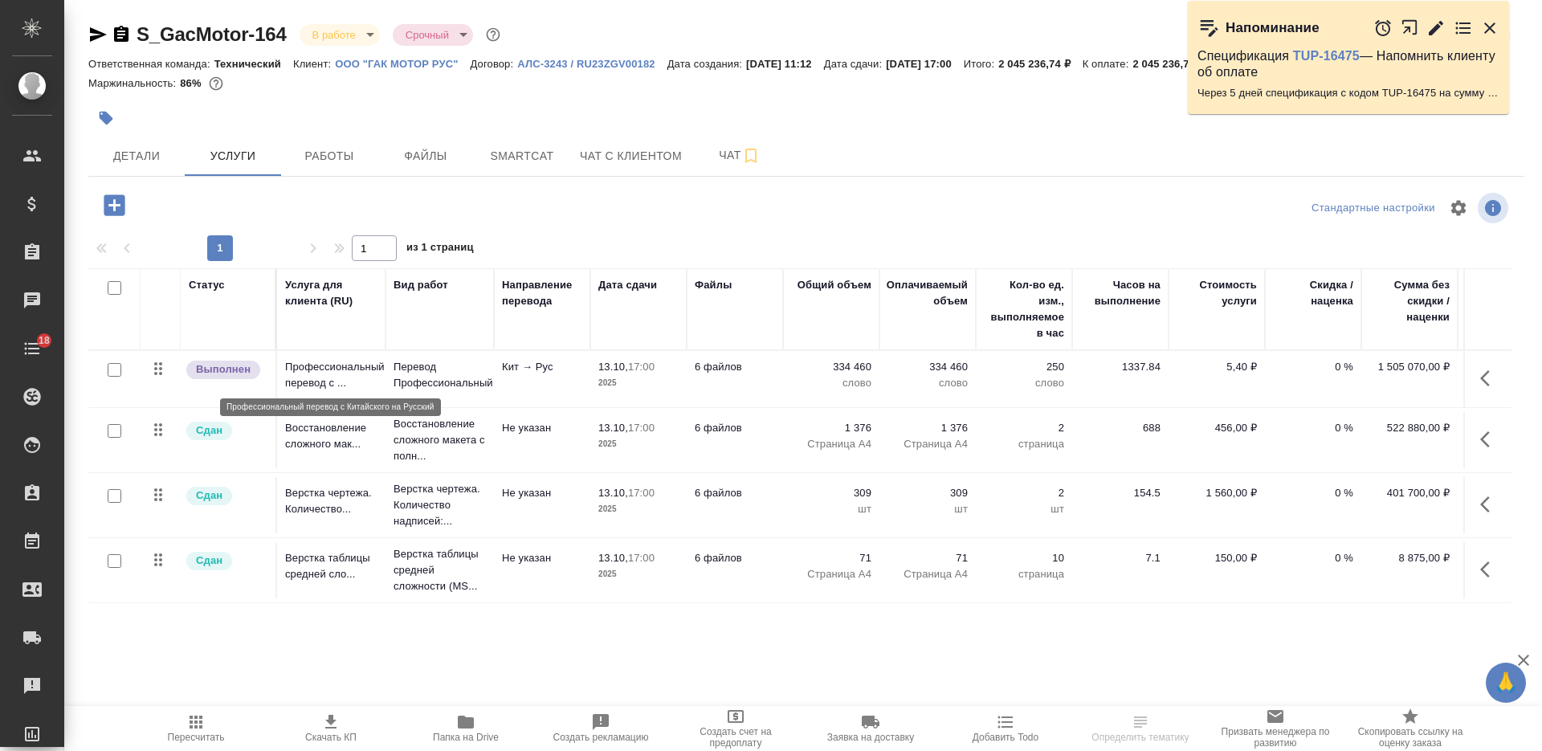
scroll to position [5, 0]
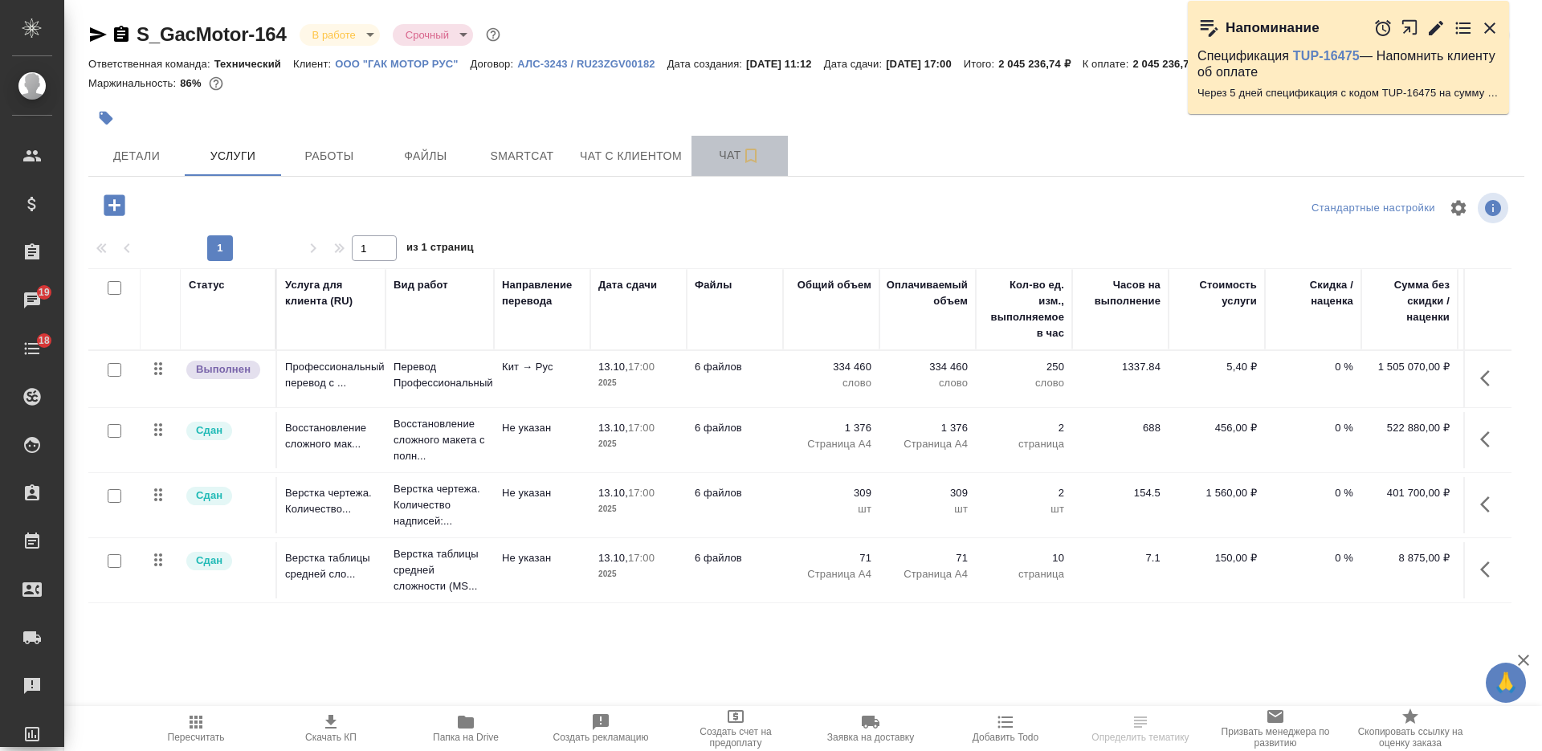
click at [695, 157] on button "Чат" at bounding box center [739, 156] width 96 height 40
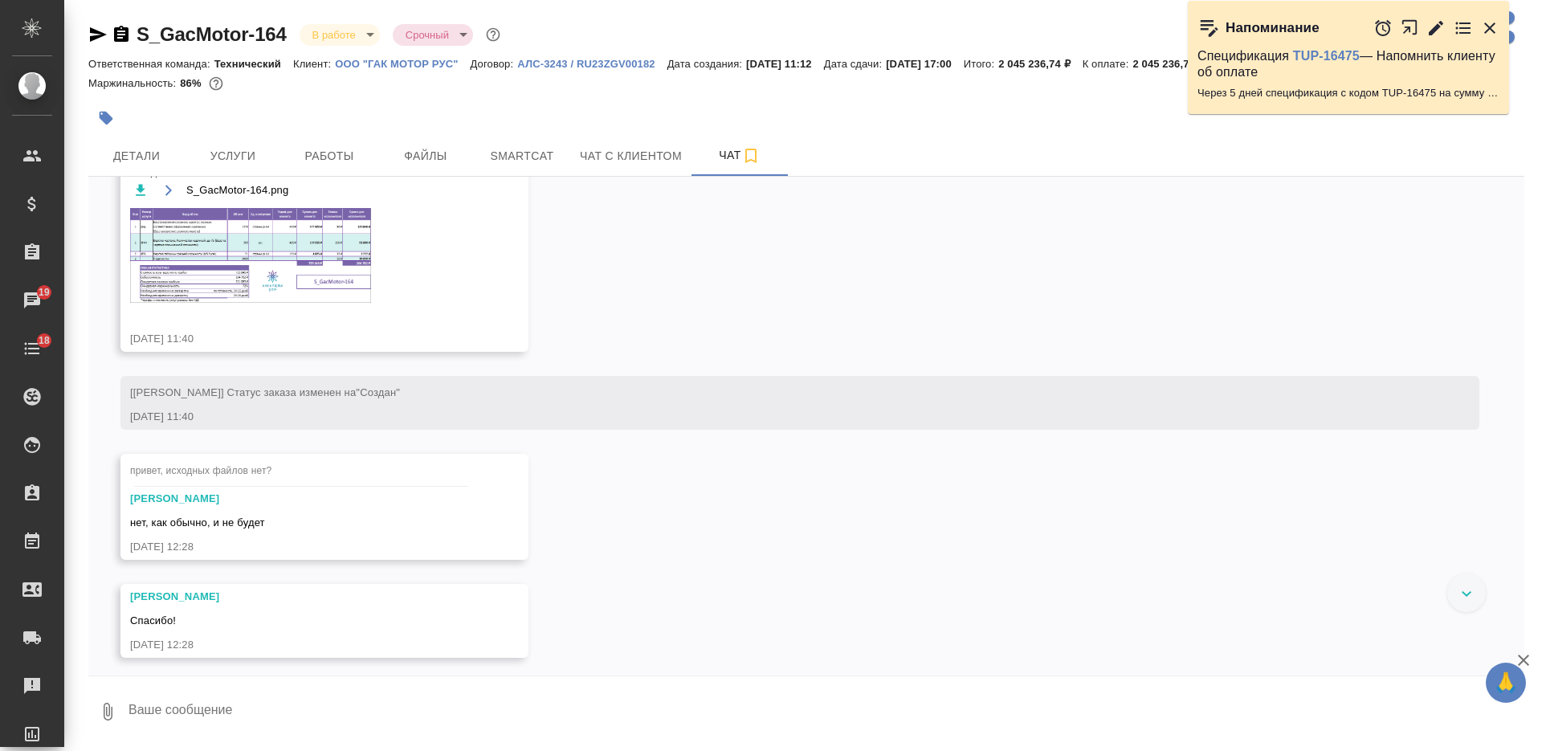
scroll to position [703, 0]
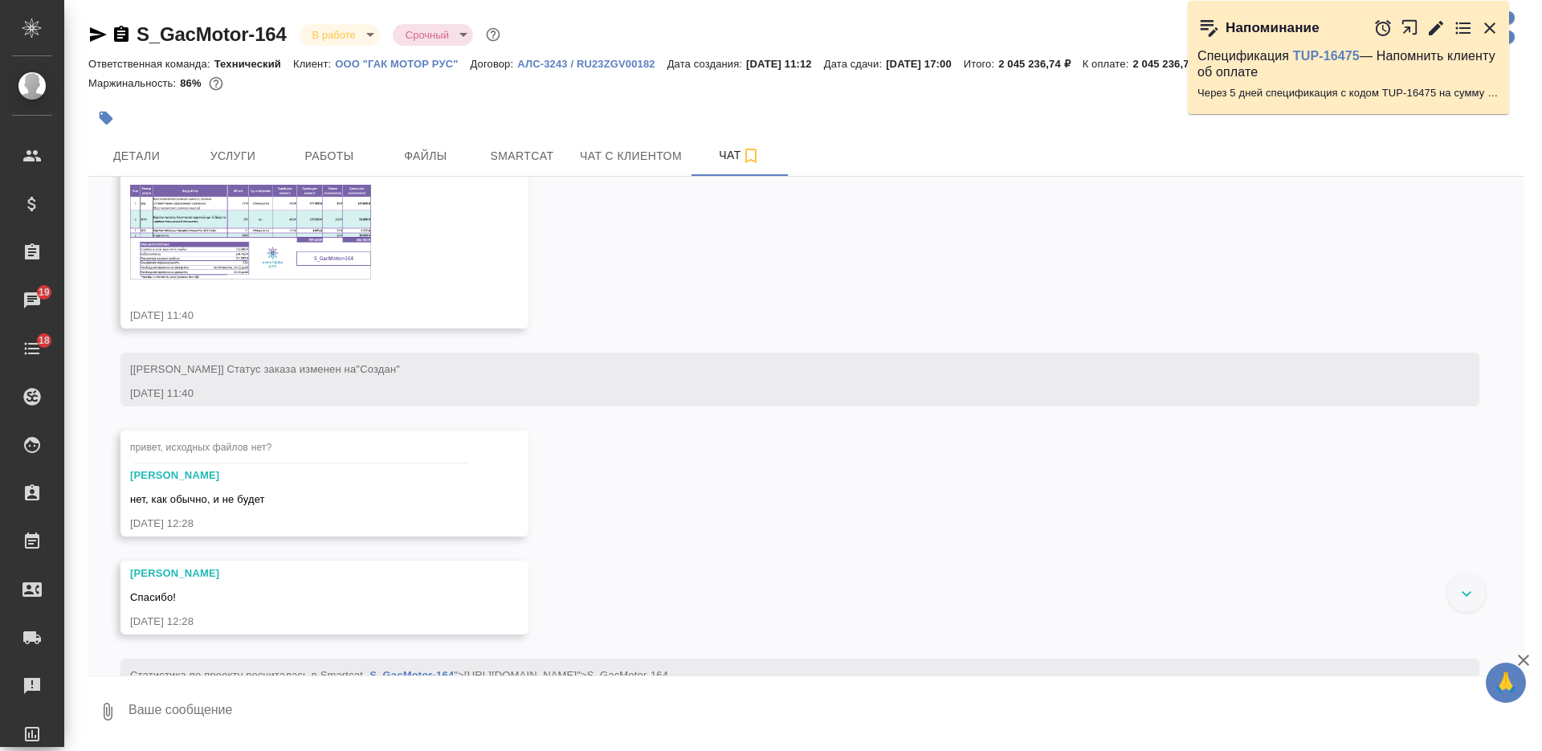
click at [320, 206] on img at bounding box center [250, 232] width 241 height 95
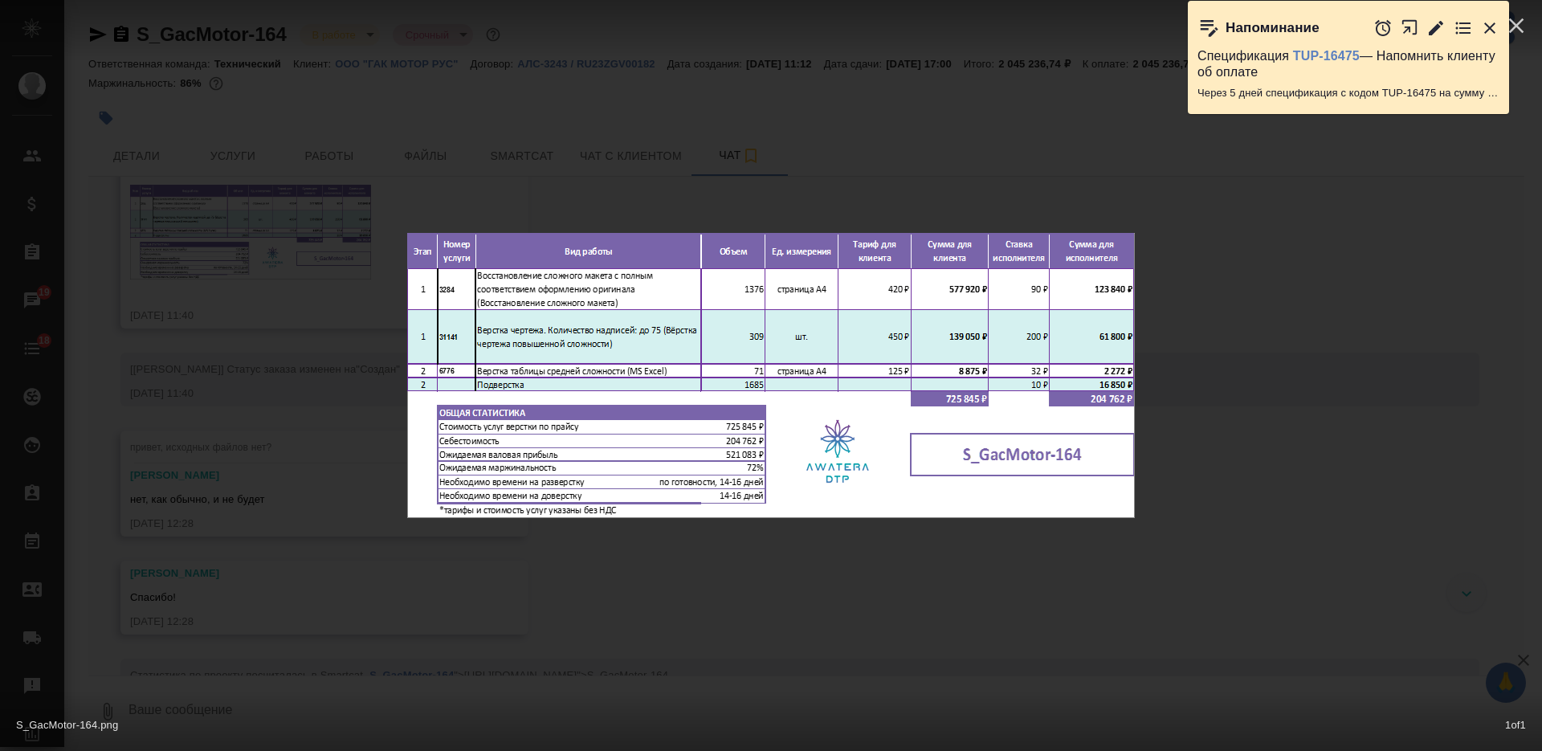
click at [321, 271] on div "S_GacMotor-164.png 1 of 1" at bounding box center [771, 375] width 1542 height 751
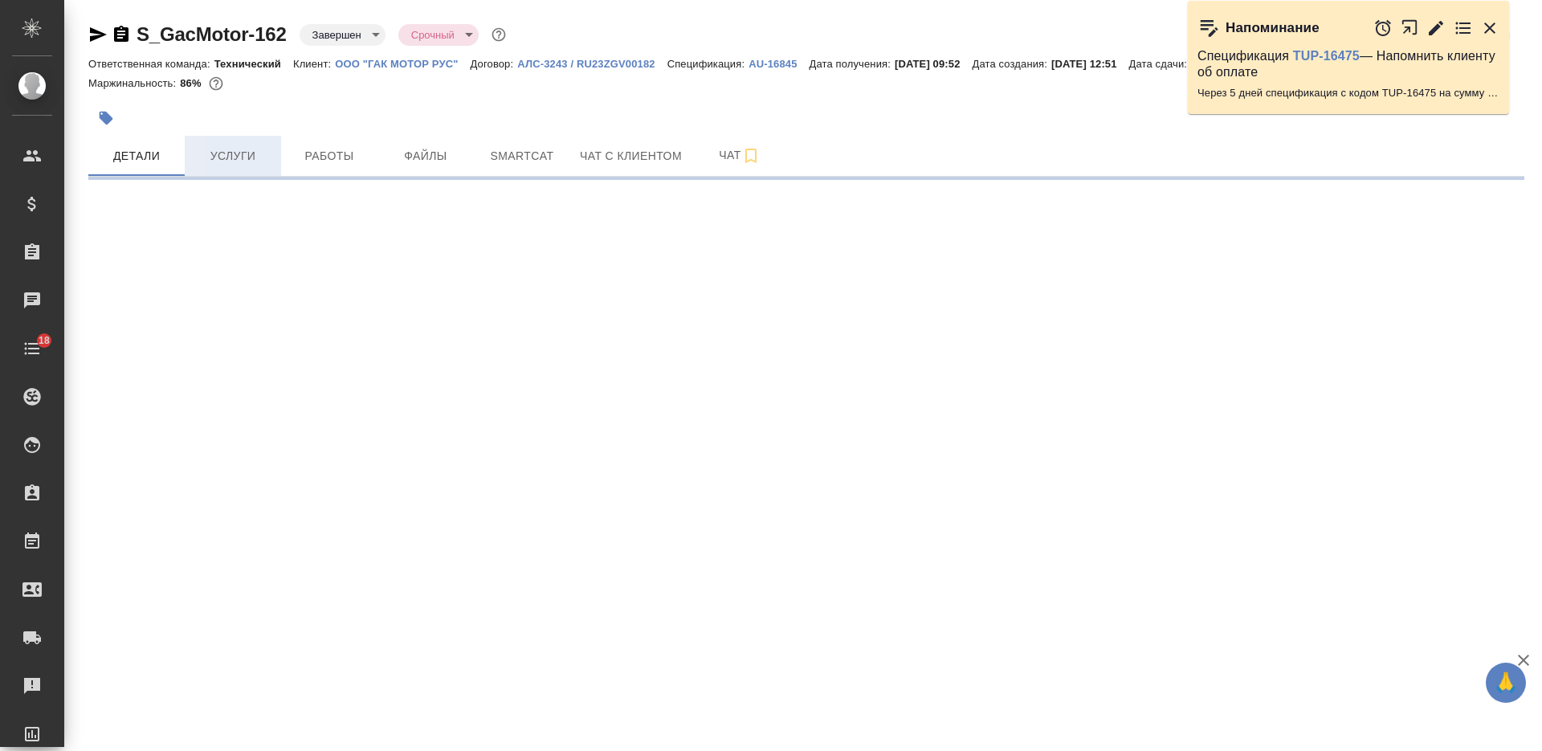
select select "RU"
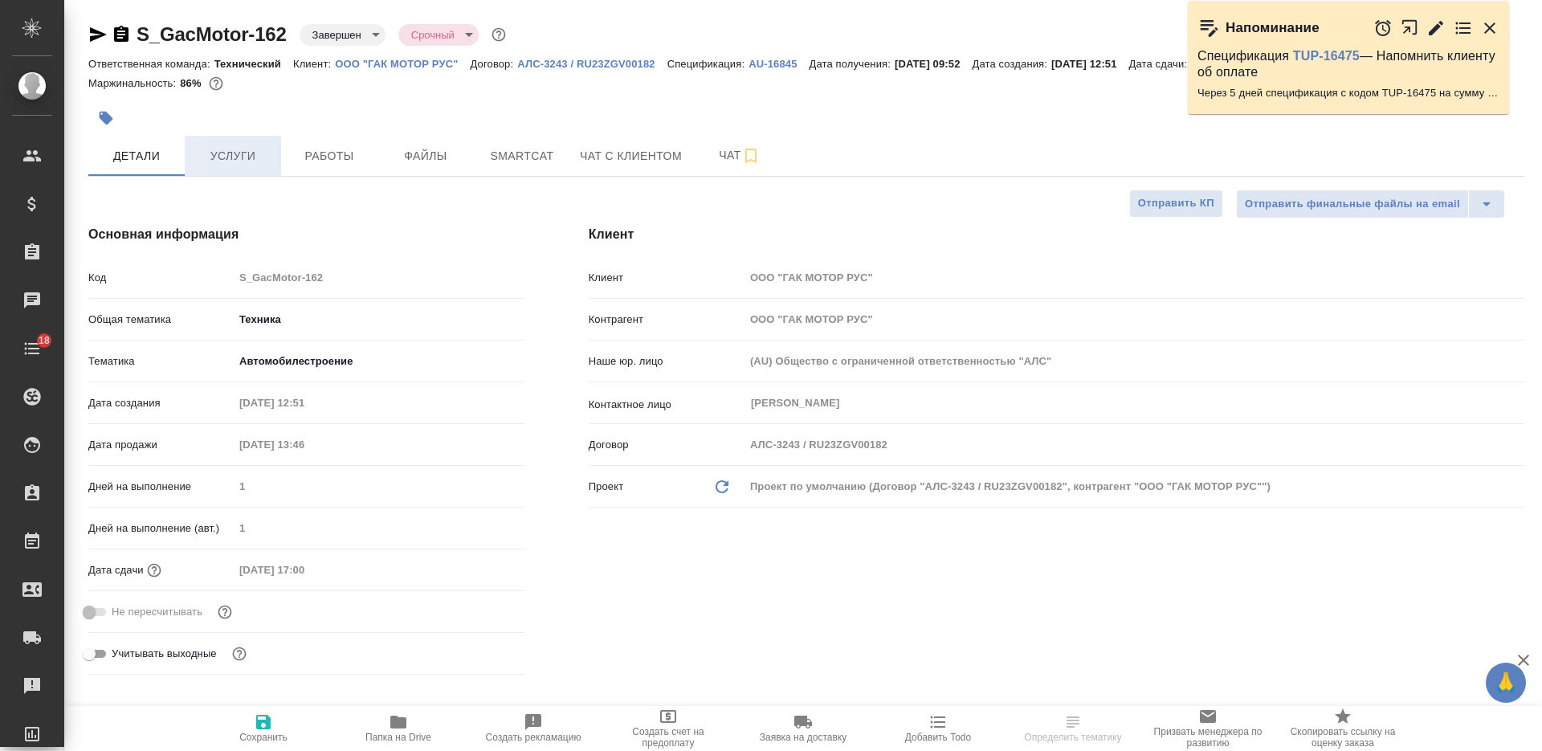
type textarea "x"
click at [234, 158] on span "Услуги" at bounding box center [232, 156] width 77 height 20
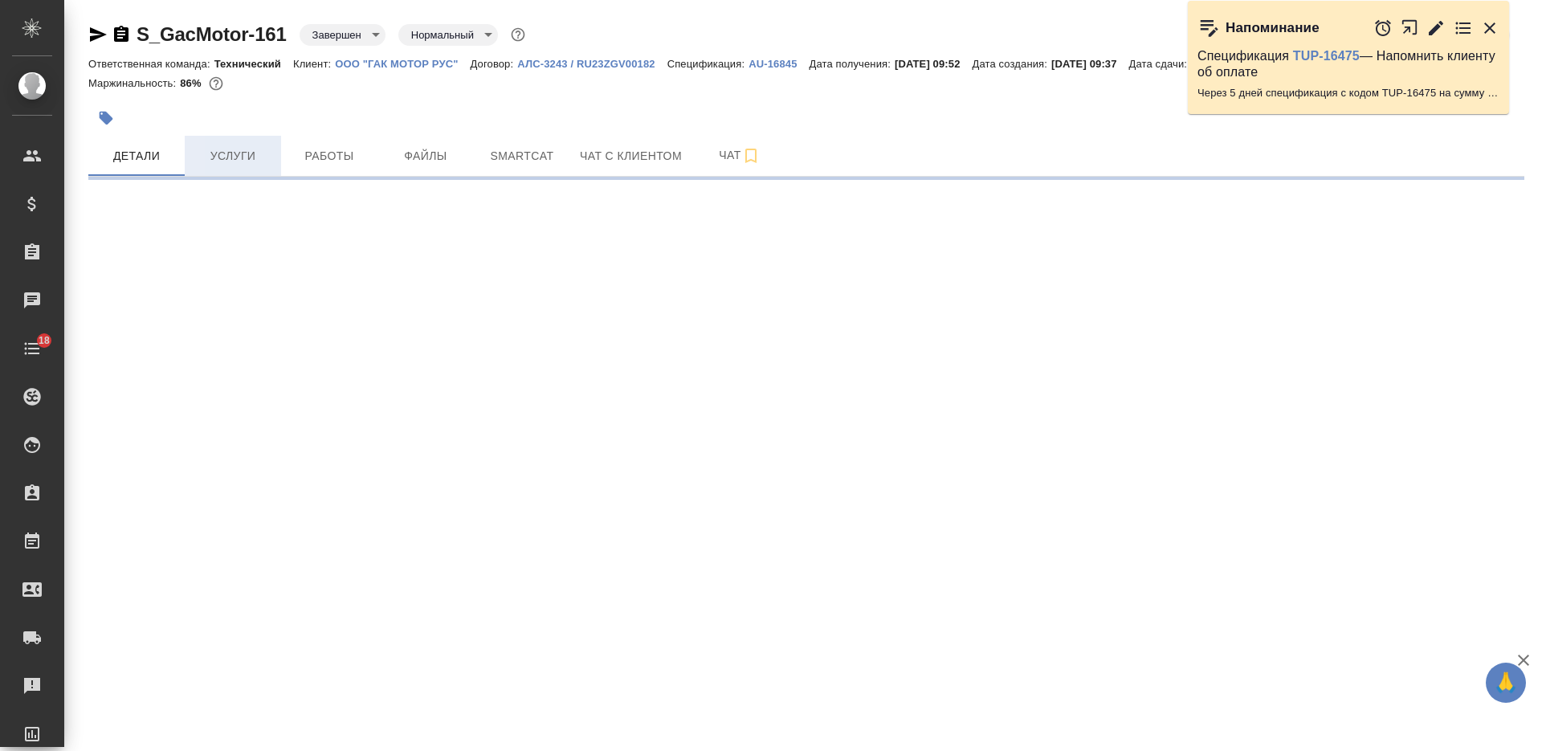
select select "RU"
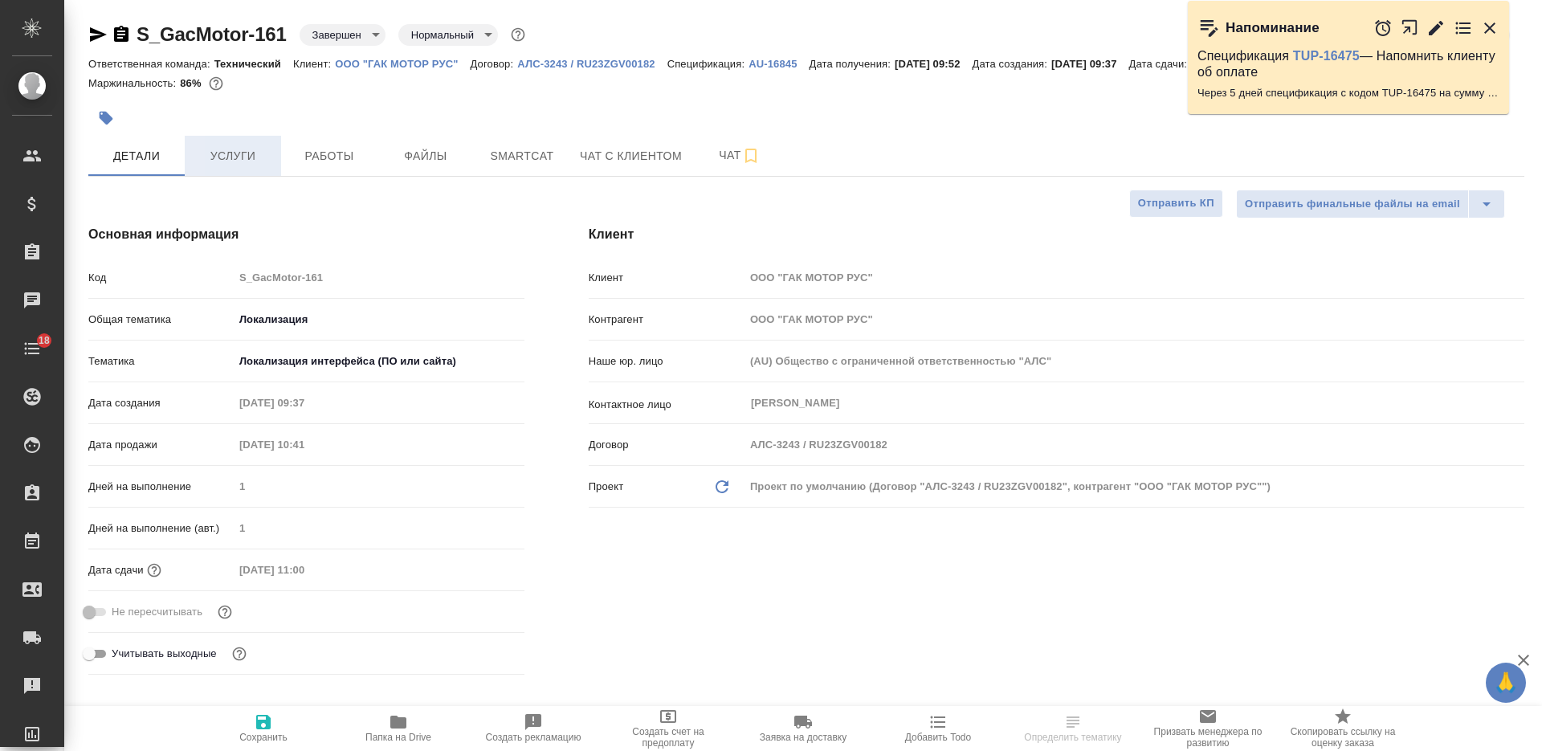
type textarea "x"
click at [244, 167] on button "Услуги" at bounding box center [233, 156] width 96 height 40
type textarea "x"
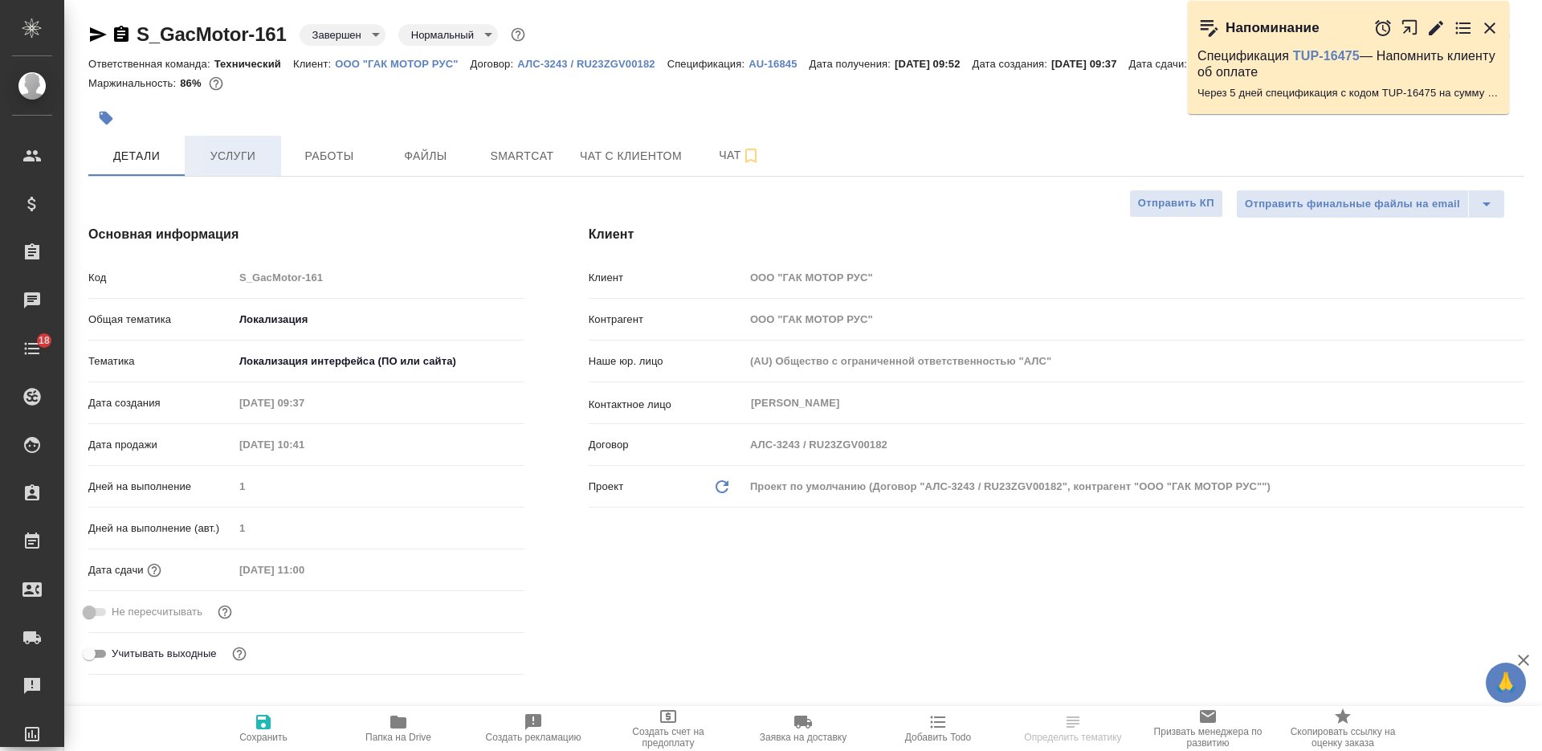
type textarea "x"
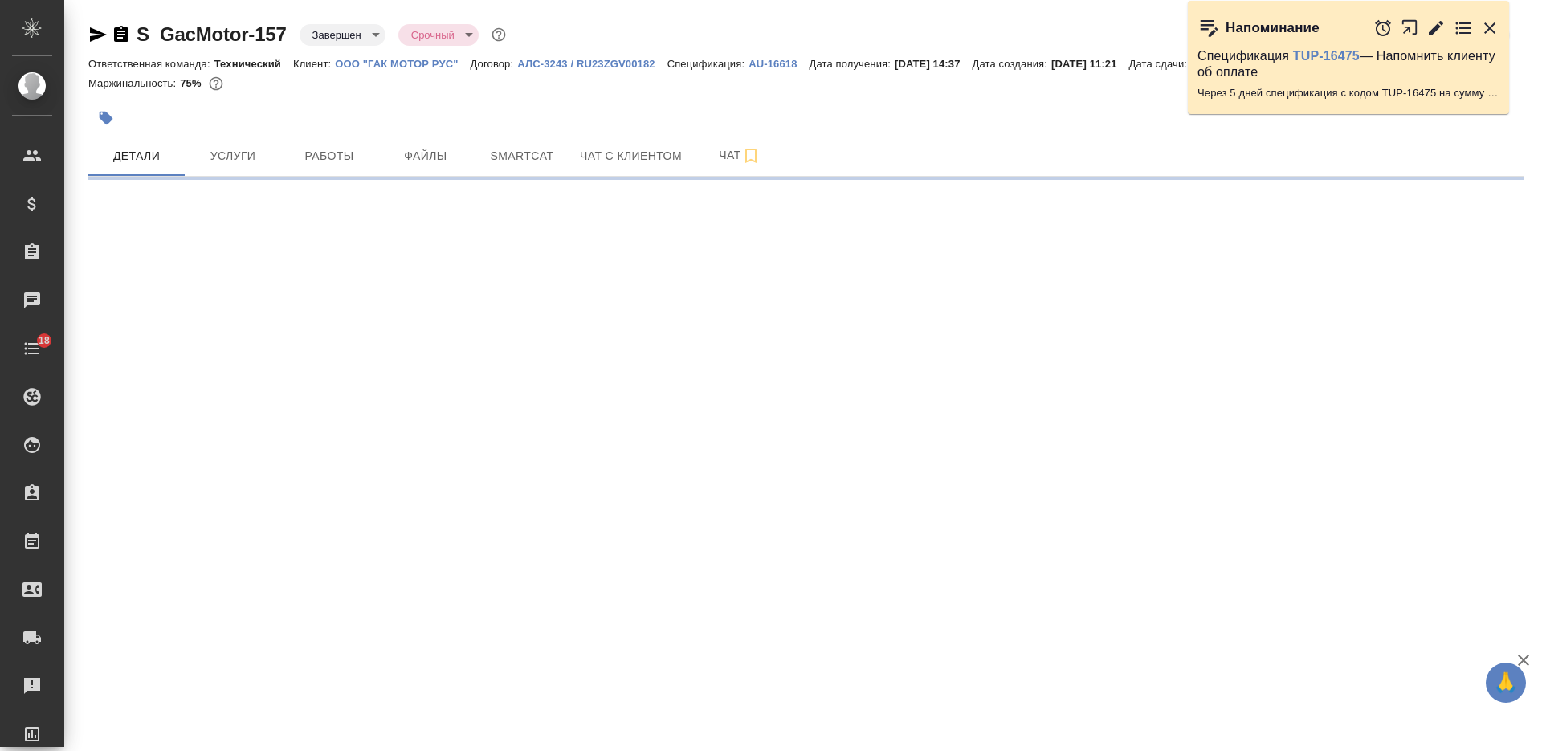
select select "RU"
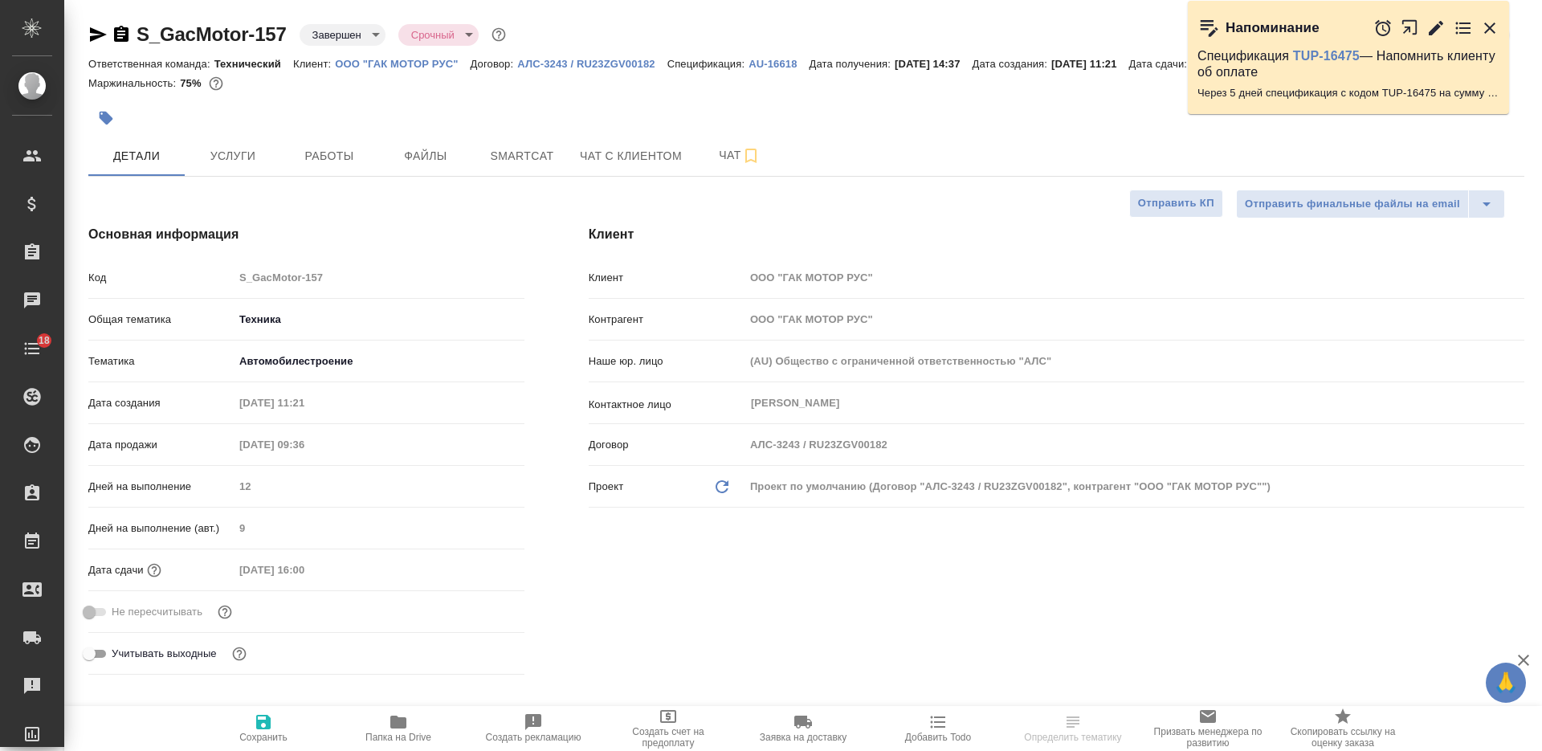
type textarea "x"
click at [241, 166] on span "Услуги" at bounding box center [232, 156] width 77 height 20
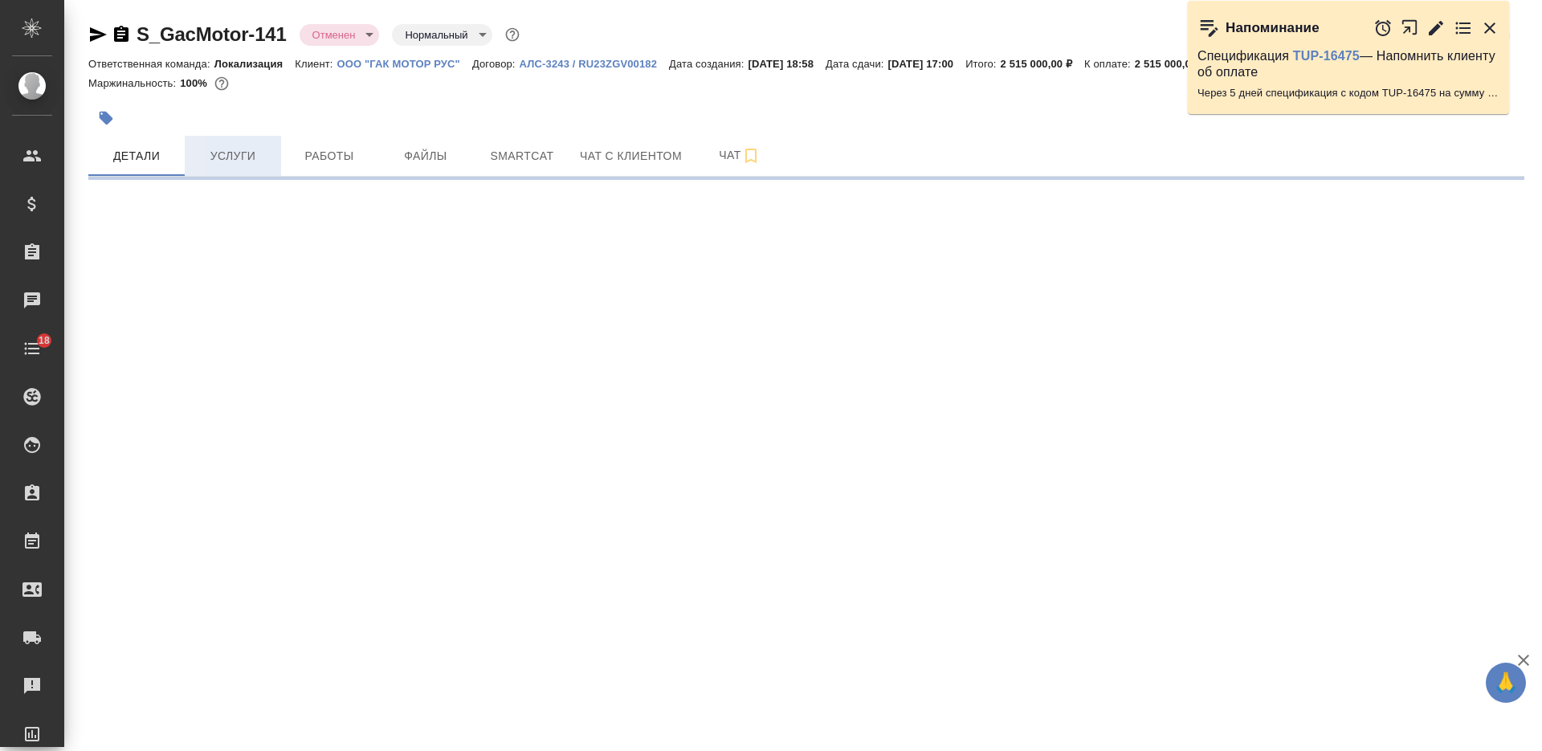
click at [231, 166] on button "Услуги" at bounding box center [233, 156] width 96 height 40
select select "RU"
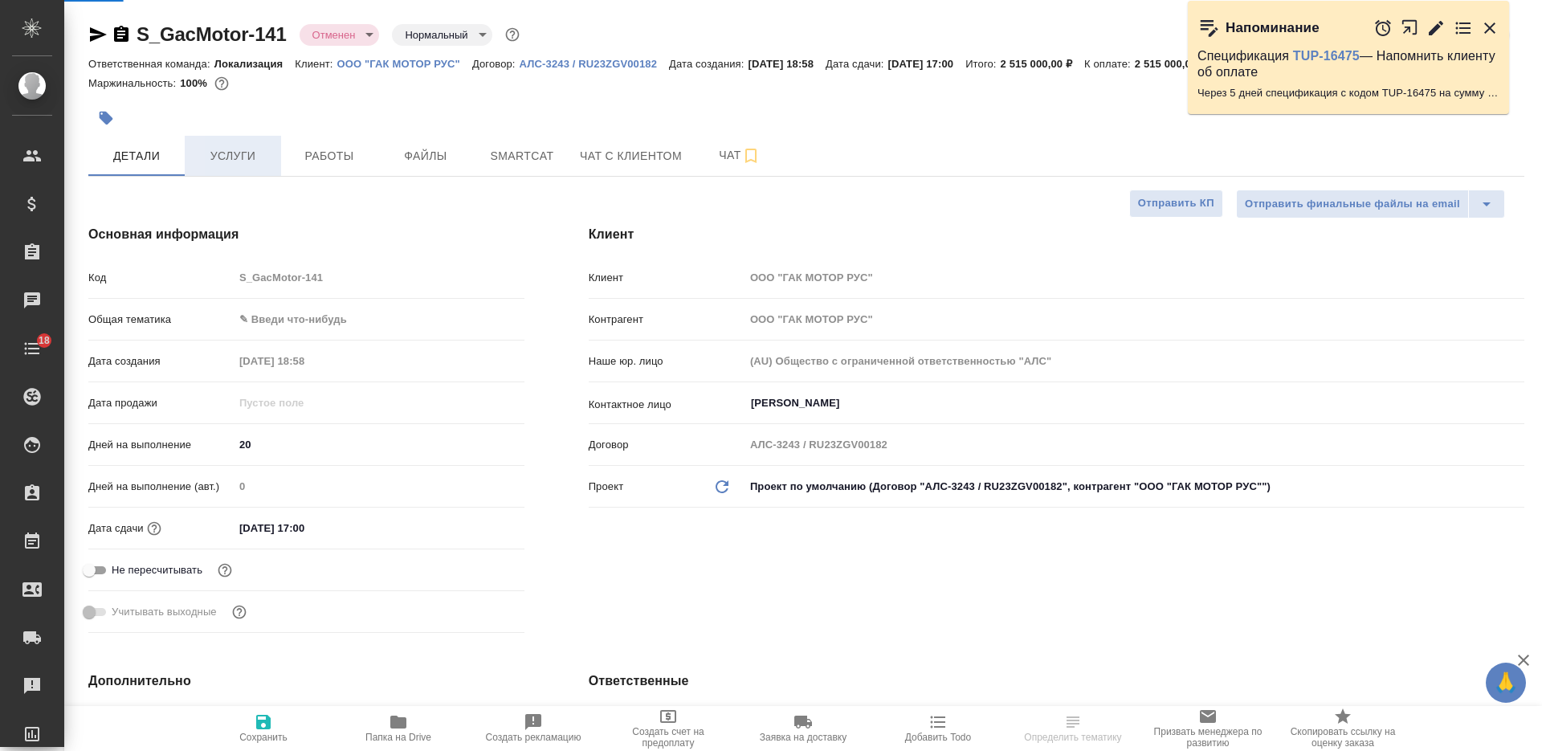
type textarea "x"
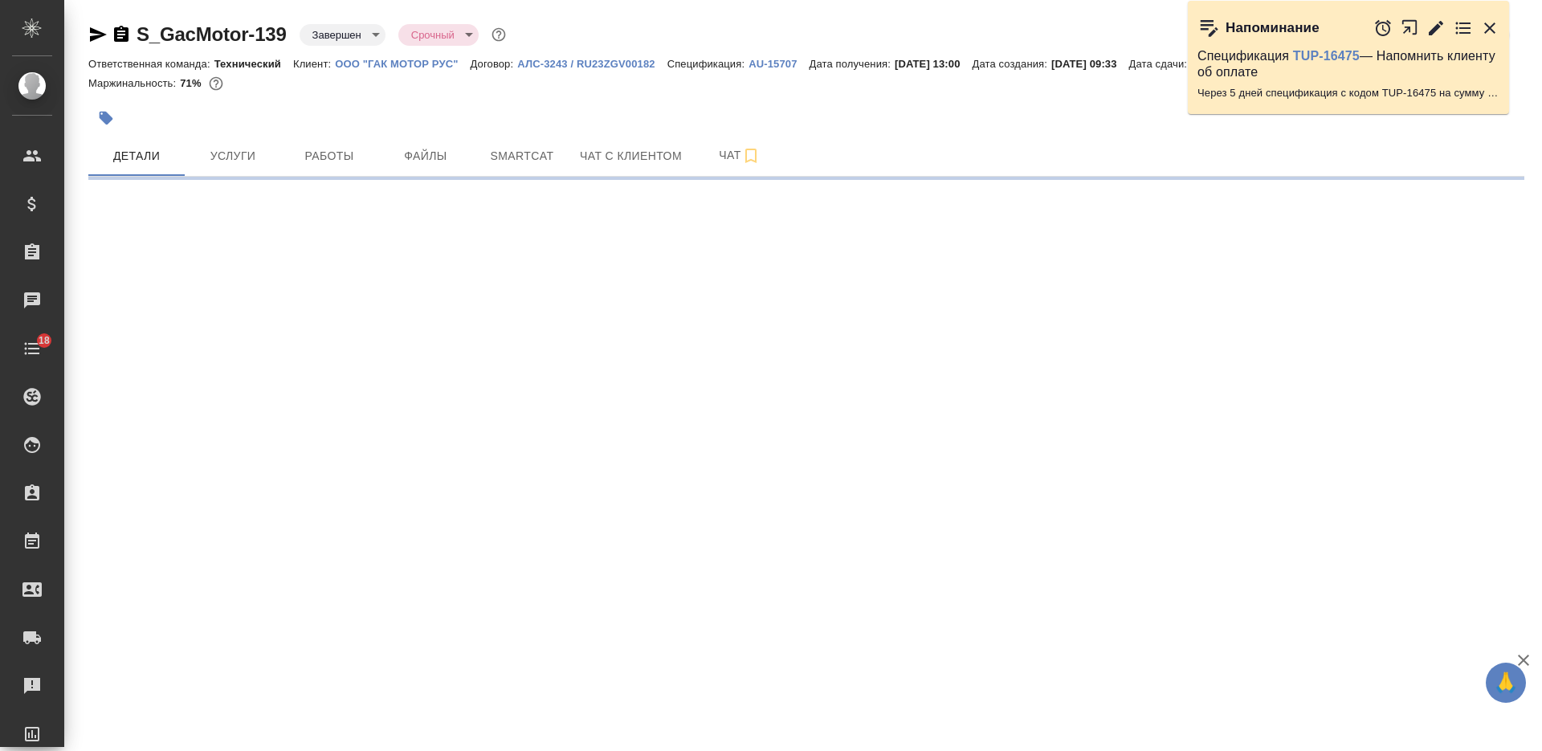
select select "RU"
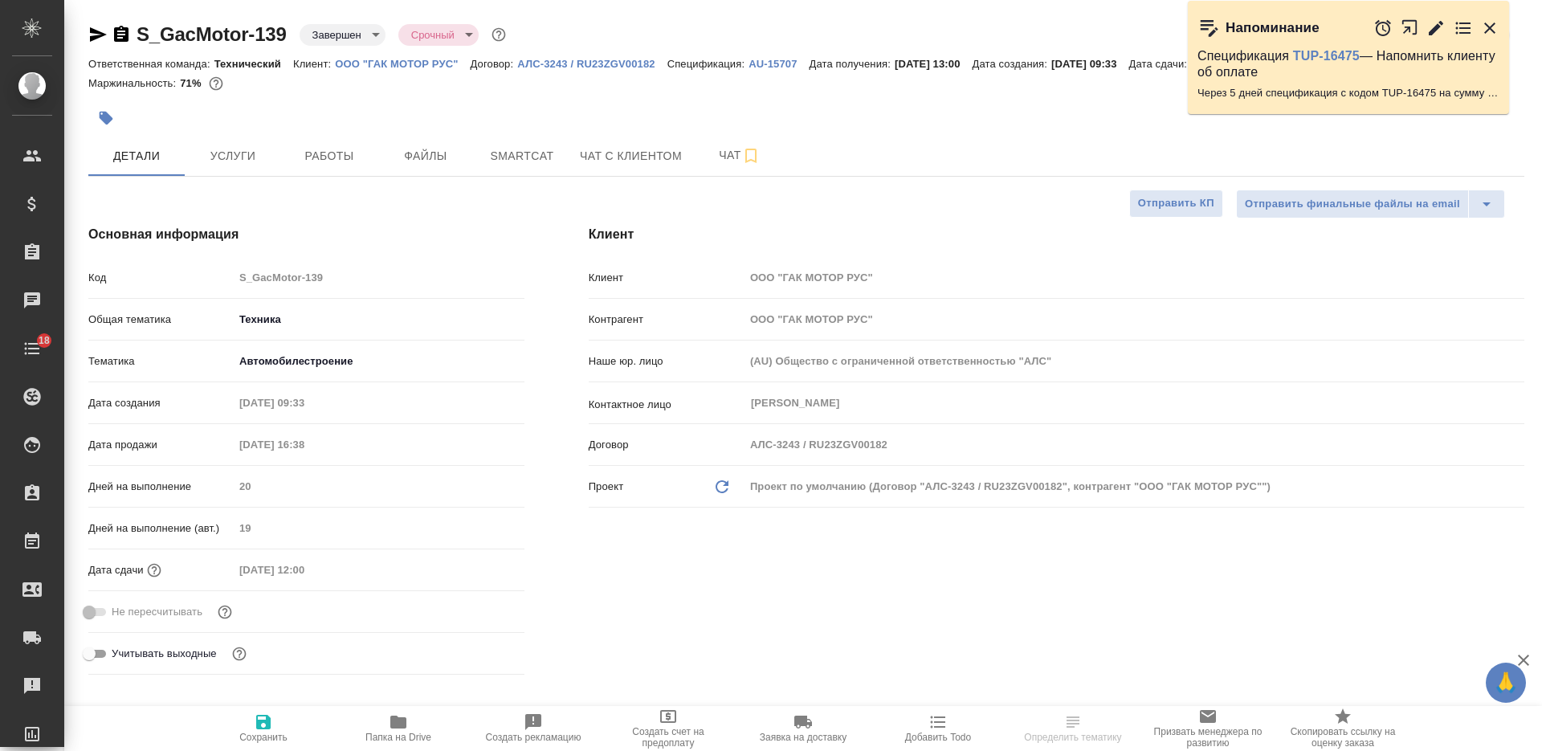
type textarea "x"
click at [242, 161] on button "Услуги" at bounding box center [233, 156] width 96 height 40
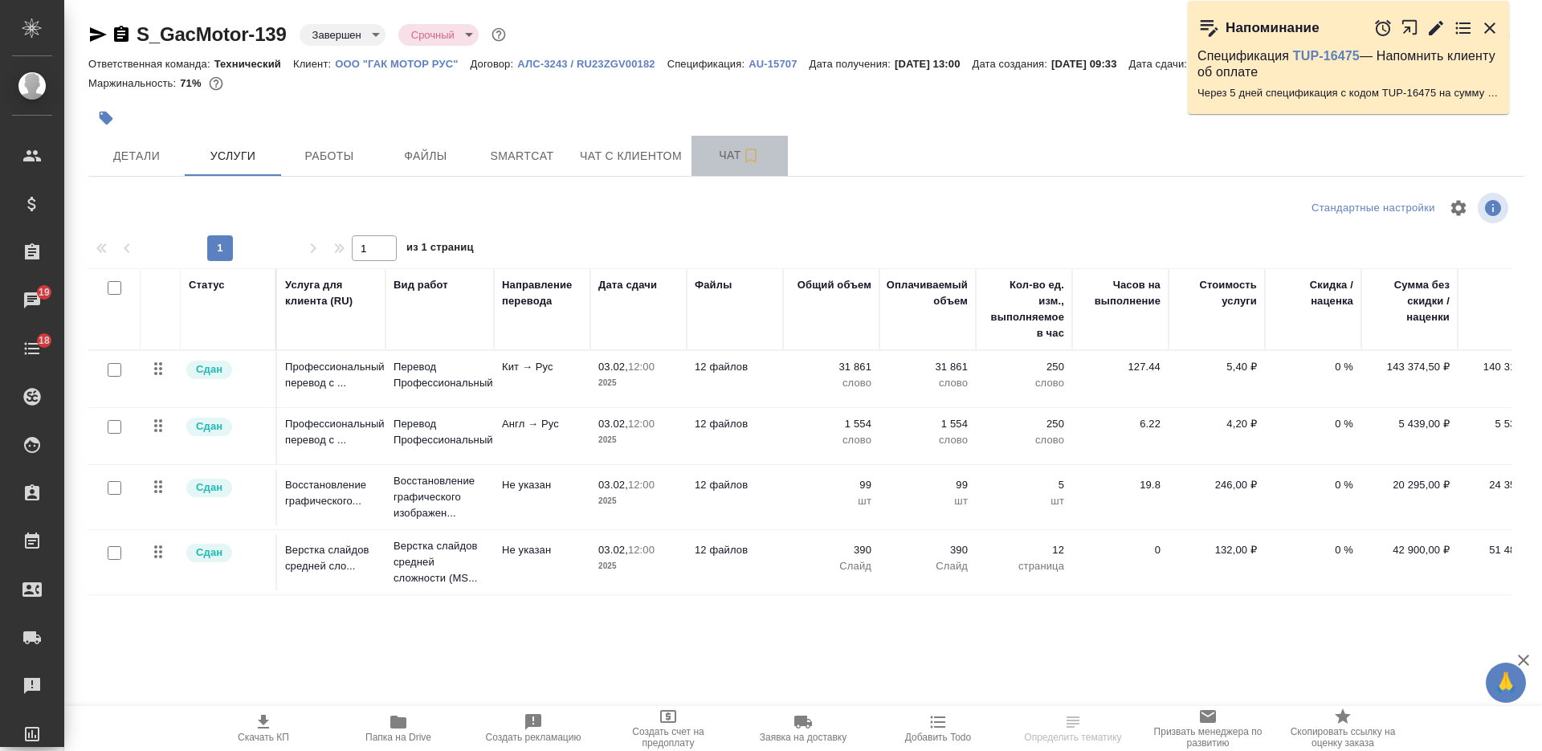
click at [718, 165] on span "Чат" at bounding box center [739, 155] width 77 height 20
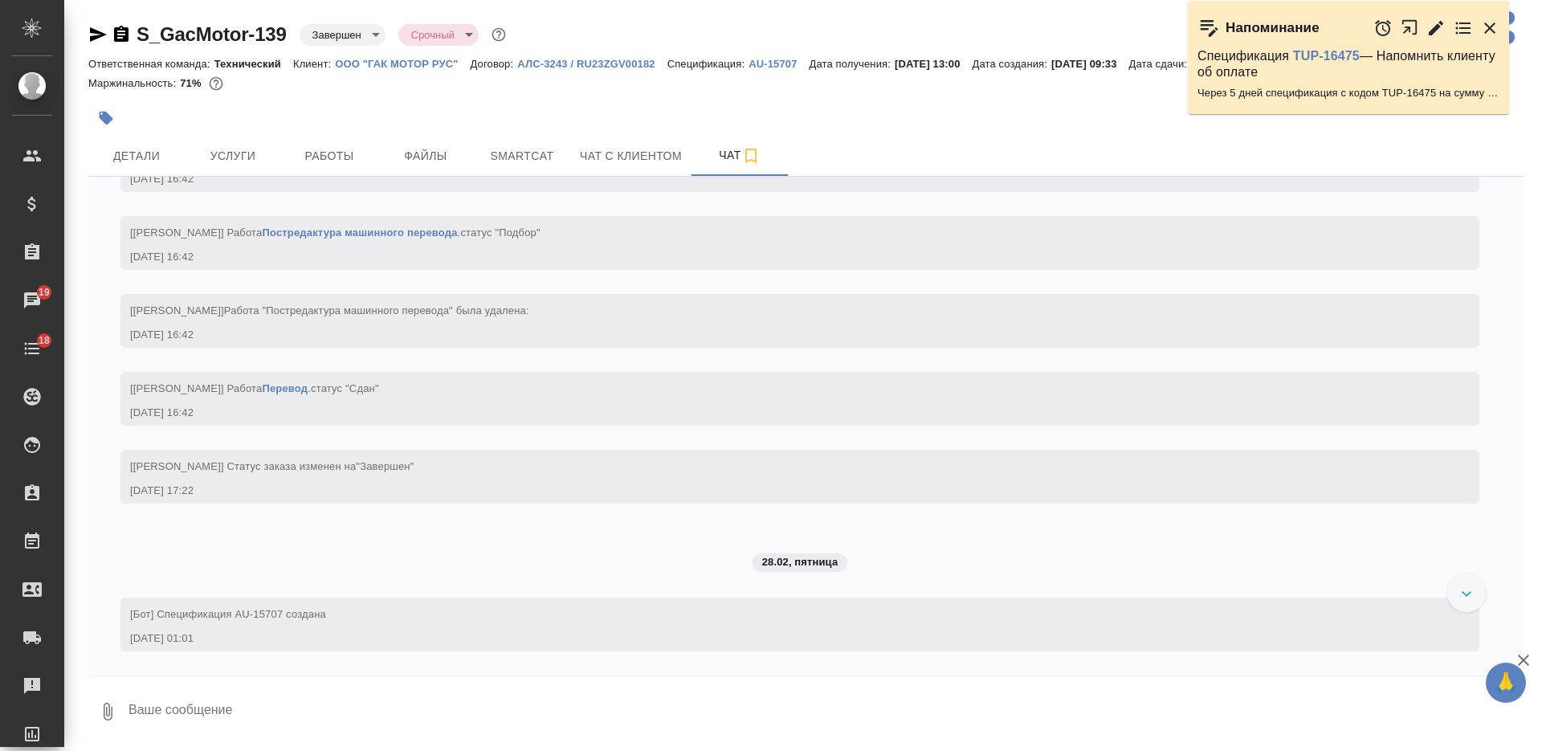
scroll to position [21773, 0]
click at [1534, 594] on div "S_GacMotor-139 Завершен closed Срочный urgent Ответственная команда: Технически…" at bounding box center [802, 374] width 1477 height 748
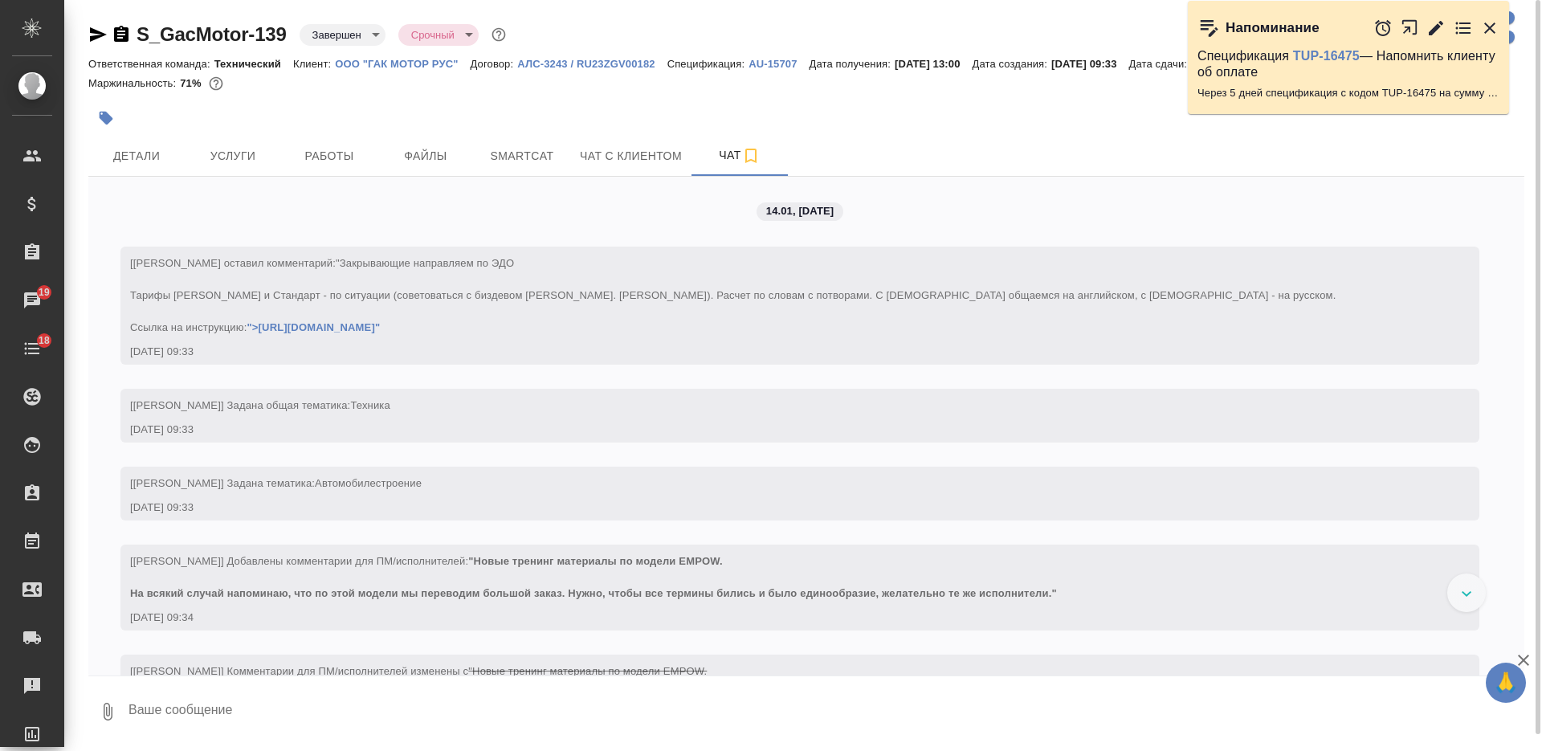
scroll to position [17, 0]
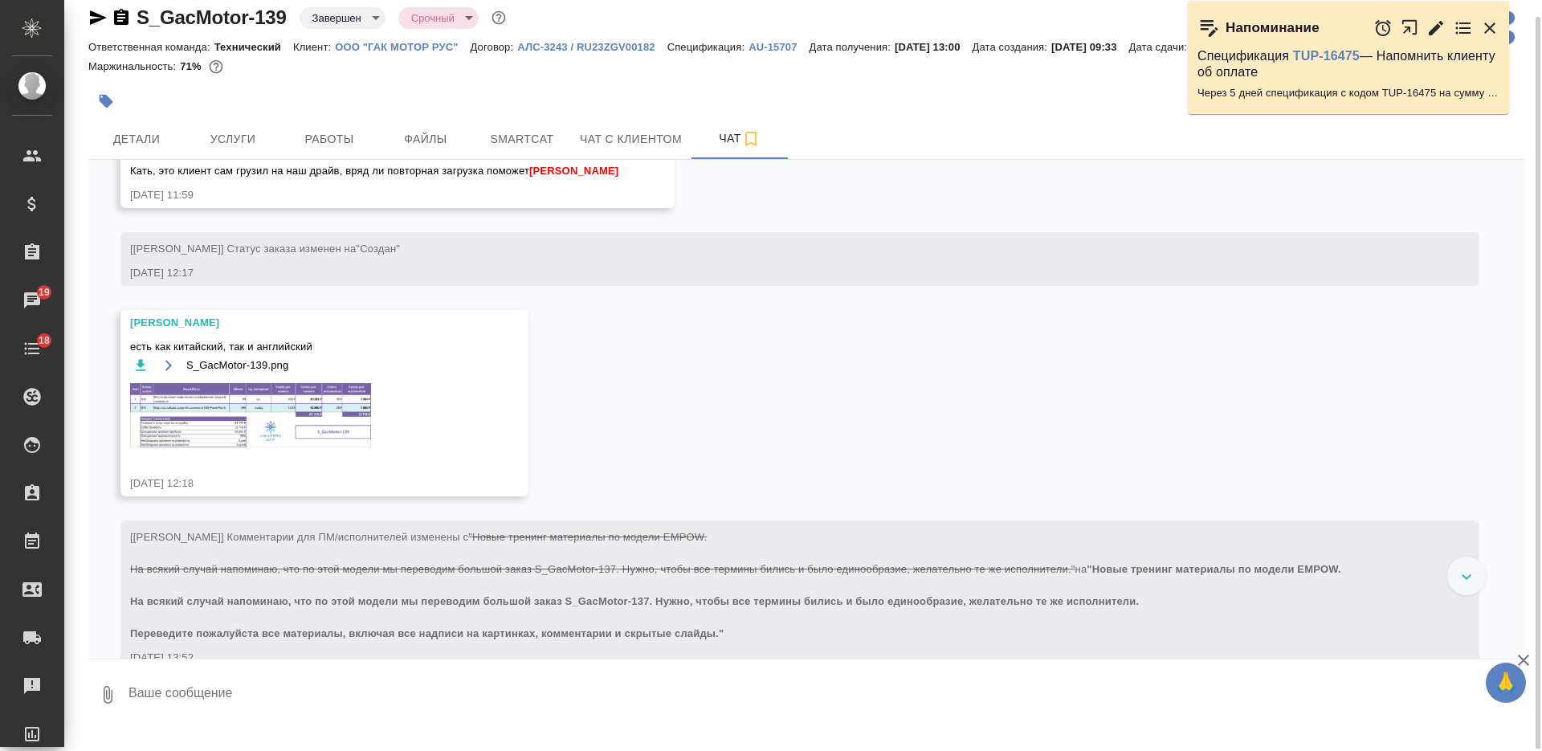
click at [291, 447] on img at bounding box center [250, 415] width 241 height 64
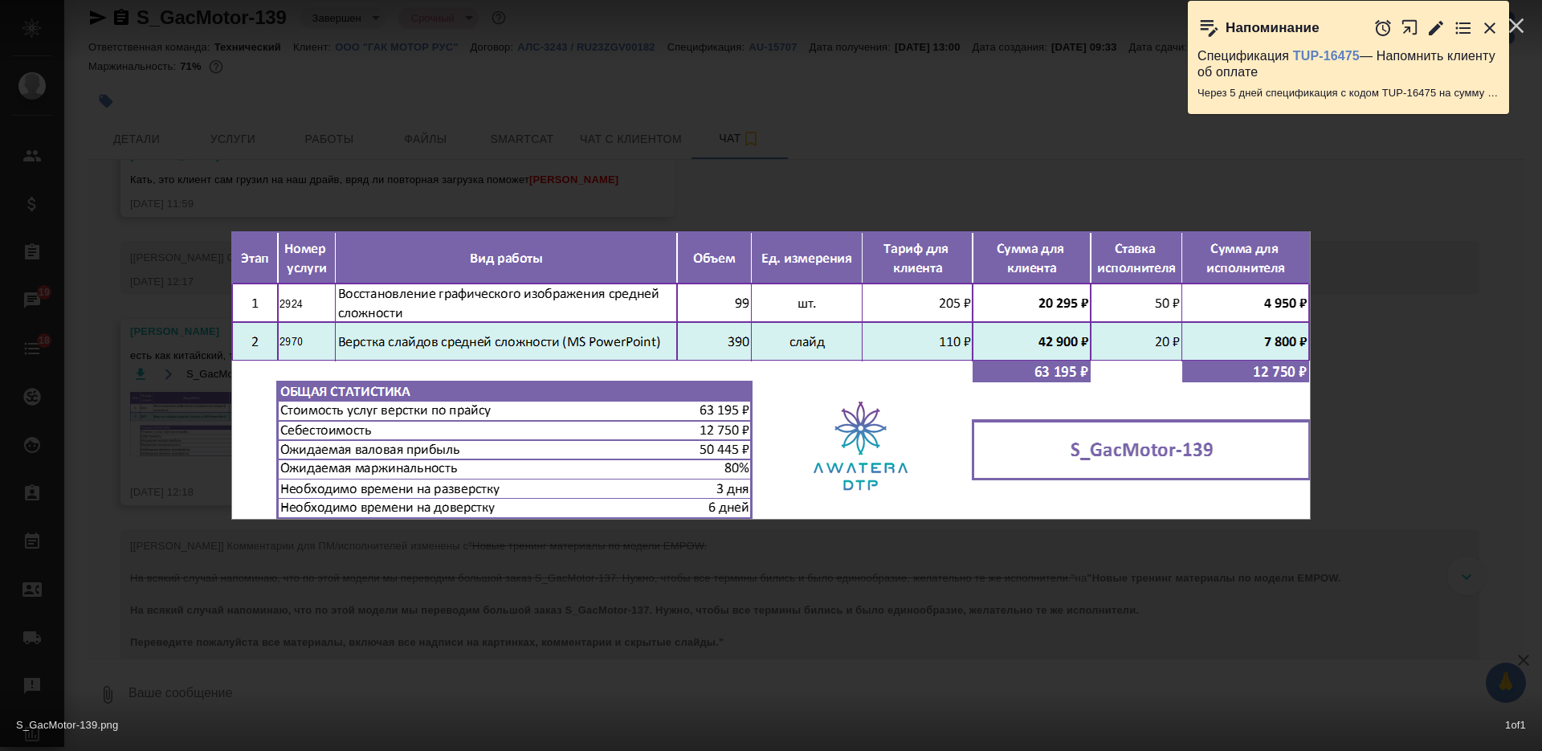
click at [560, 597] on div "S_GacMotor-139.png 1 of 1" at bounding box center [771, 375] width 1542 height 751
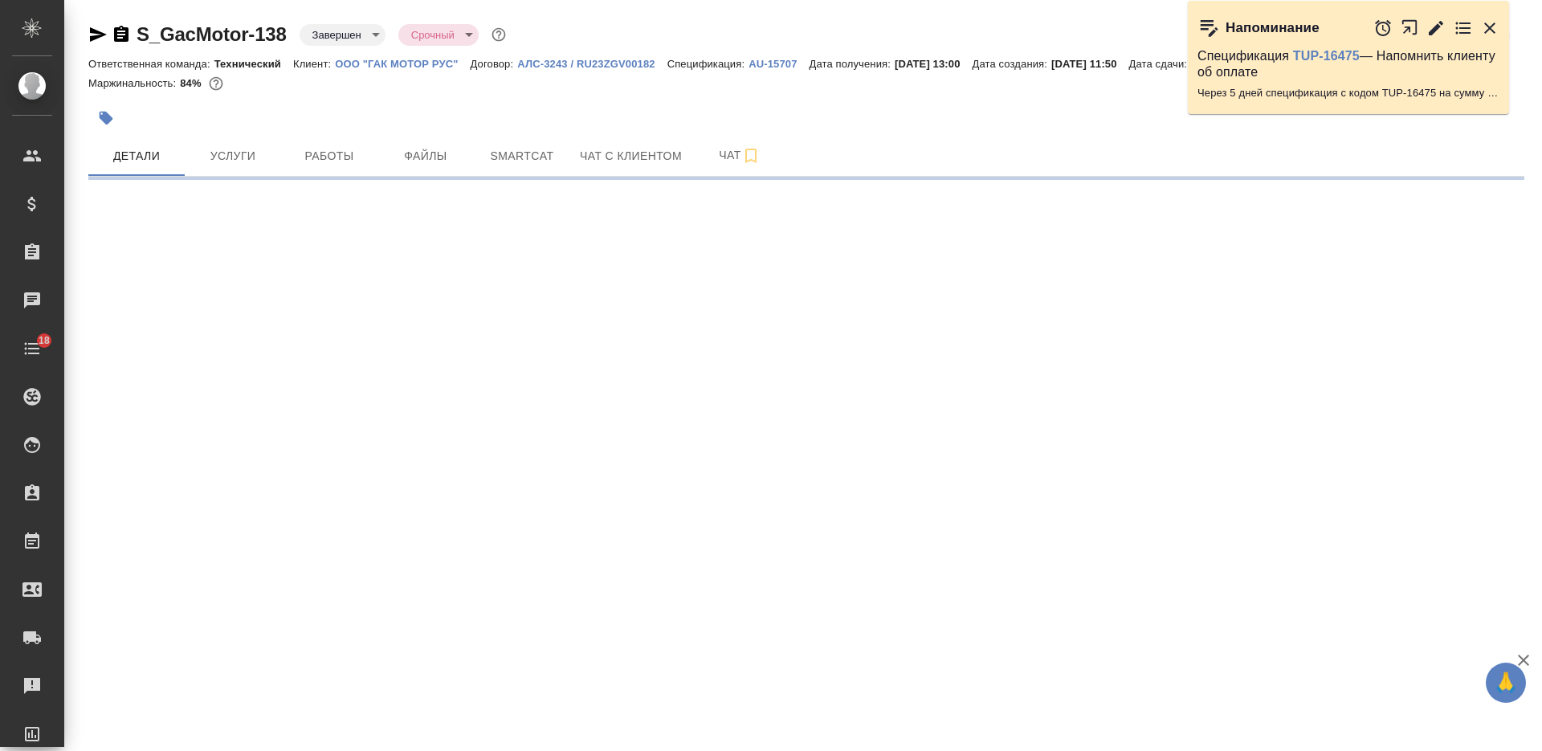
select select "RU"
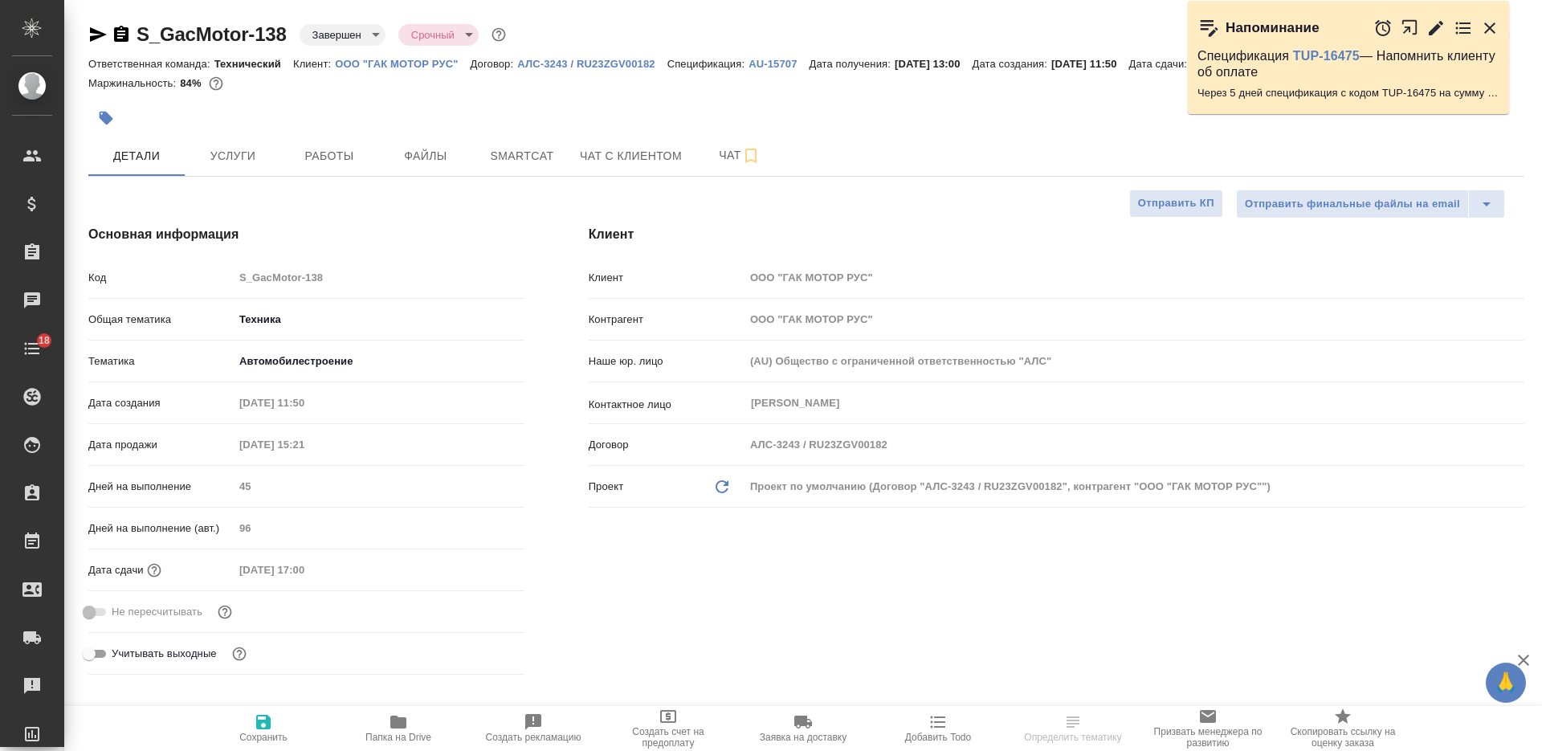
type textarea "x"
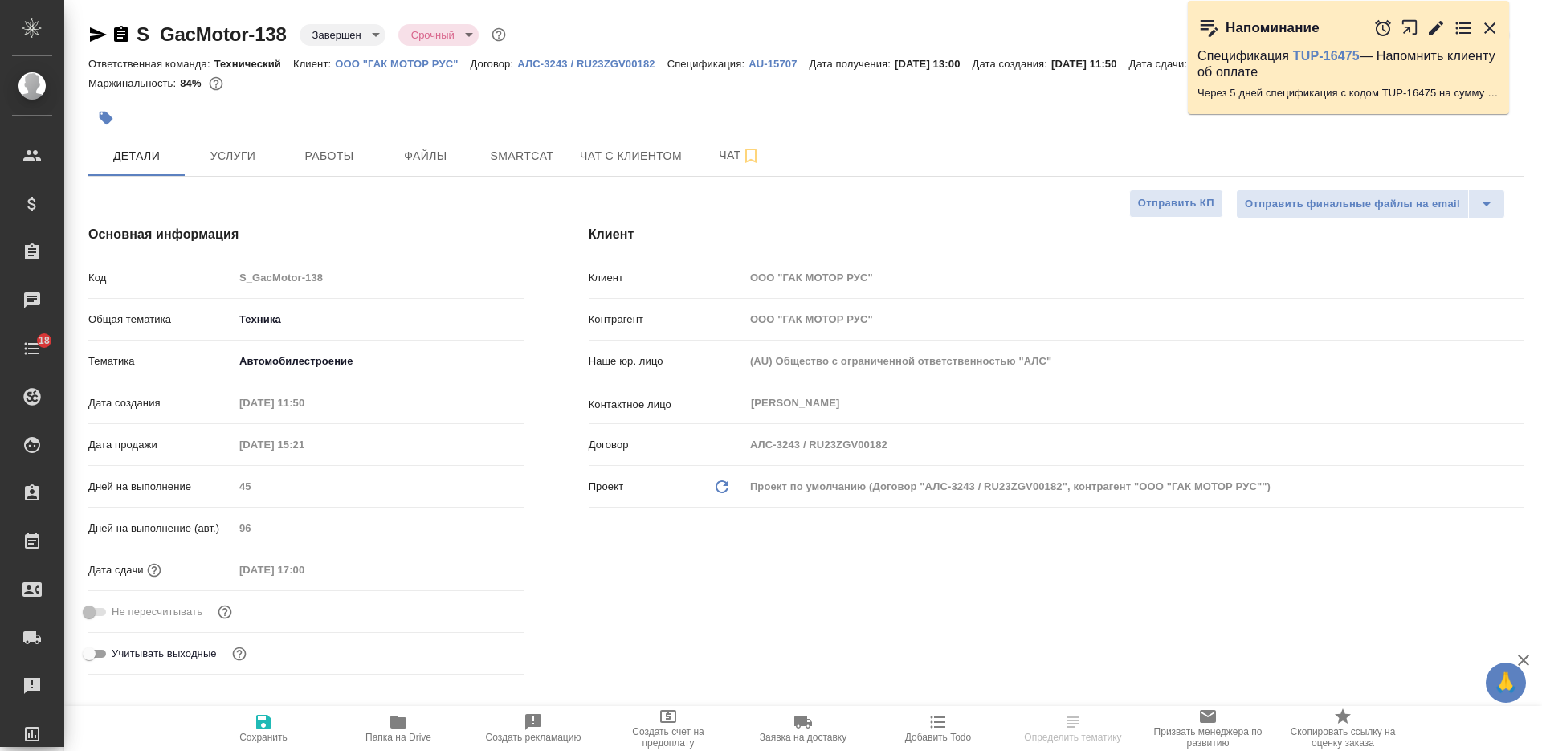
type textarea "x"
click at [237, 166] on span "Услуги" at bounding box center [232, 156] width 77 height 20
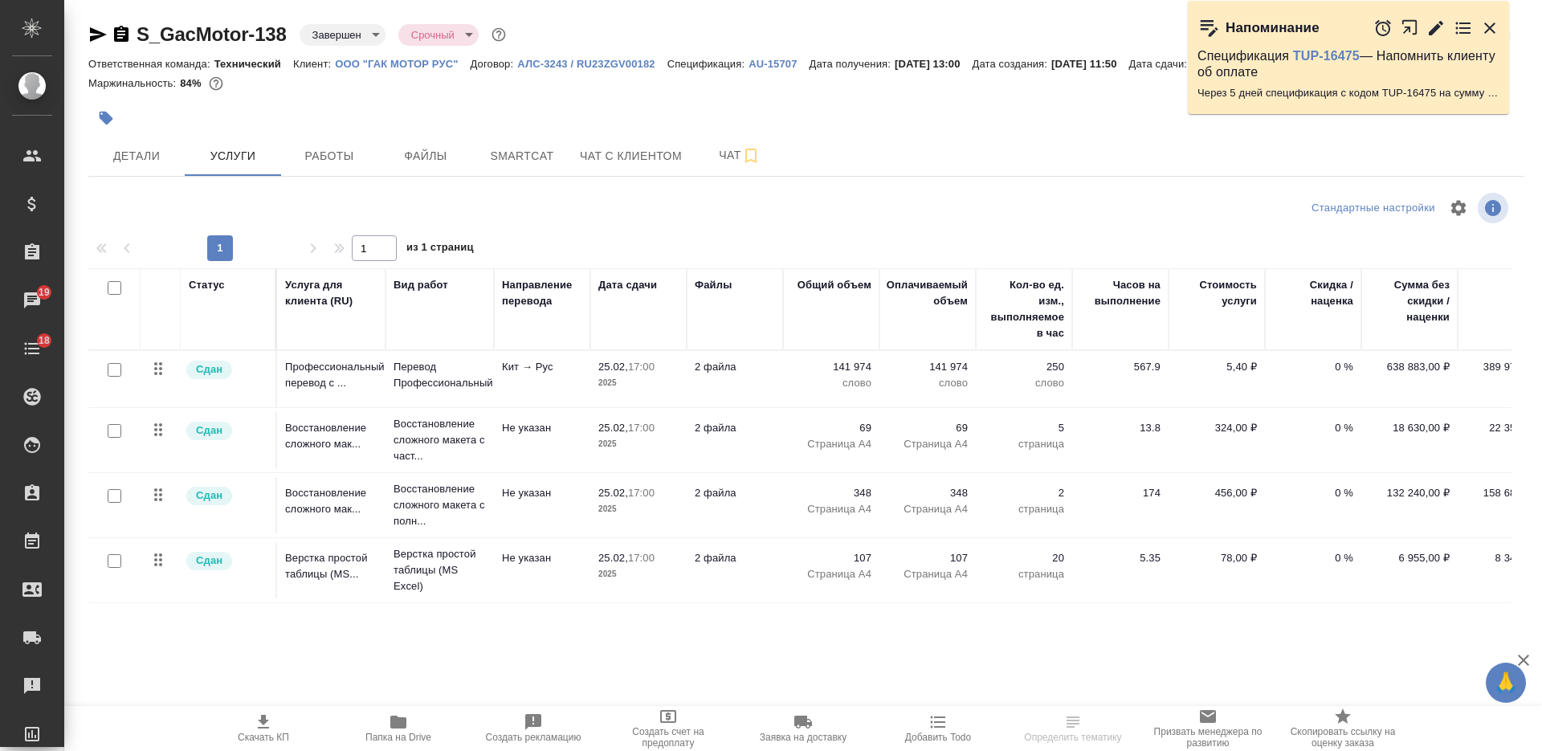
scroll to position [5, 0]
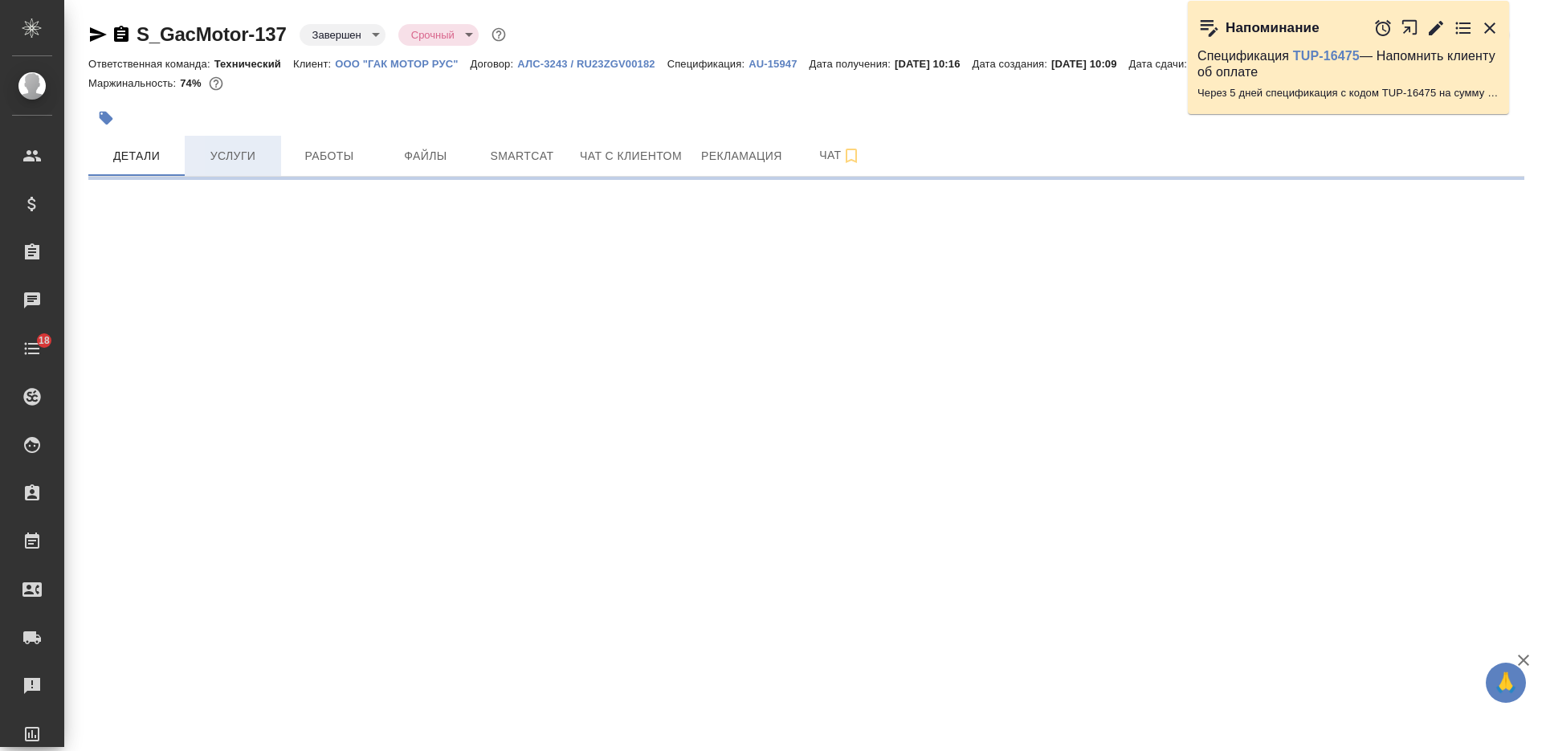
select select "RU"
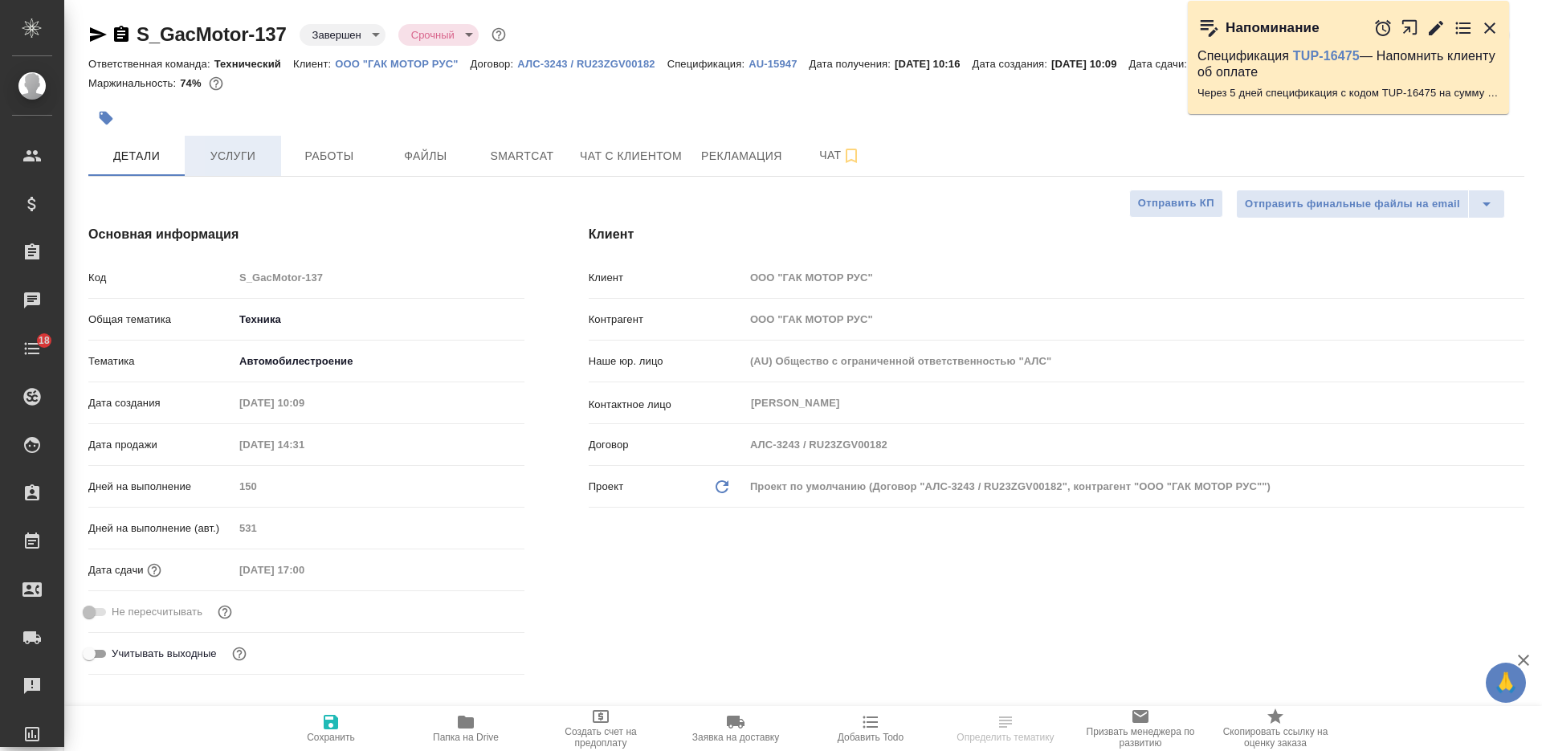
type textarea "x"
click at [237, 166] on span "Услуги" at bounding box center [232, 156] width 77 height 20
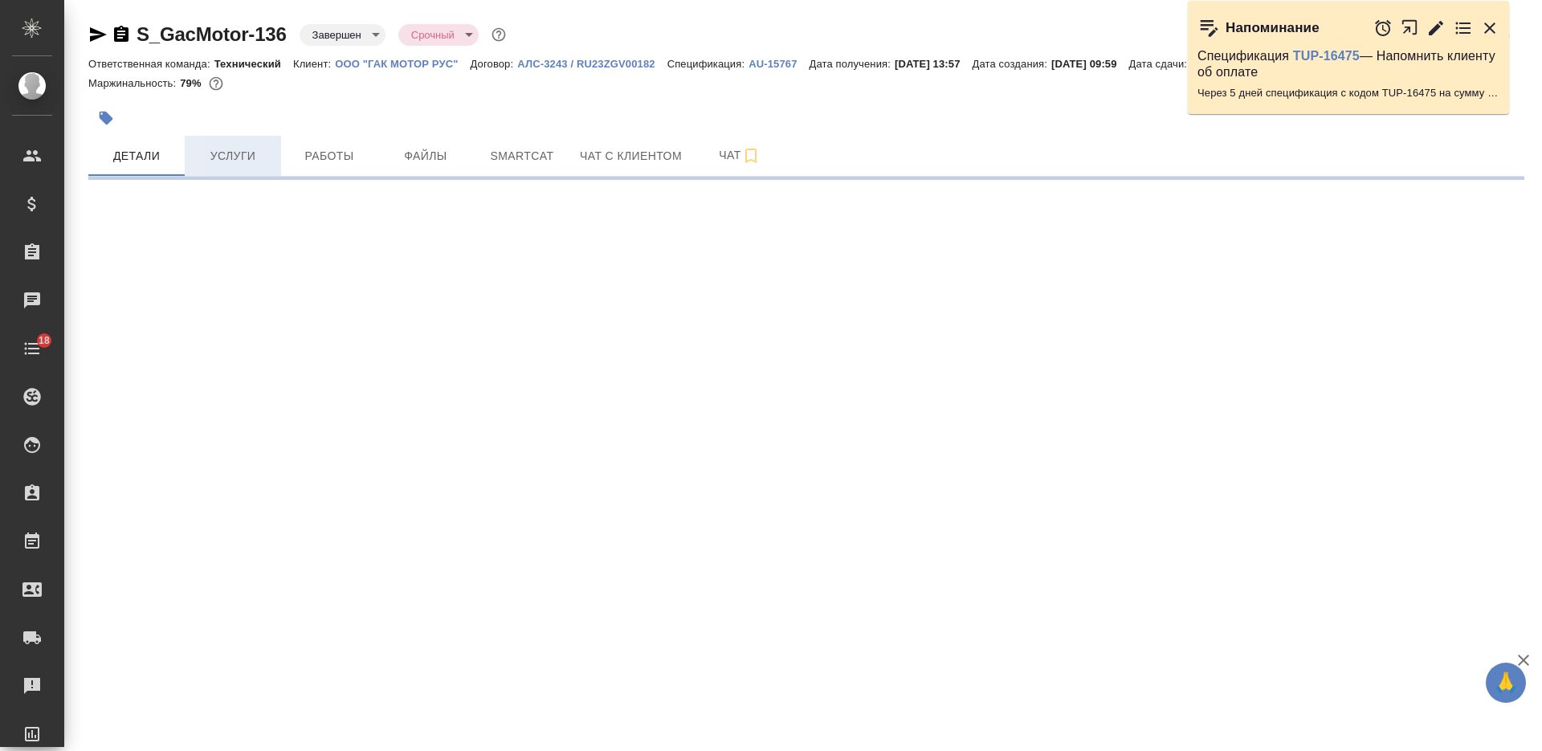
select select "RU"
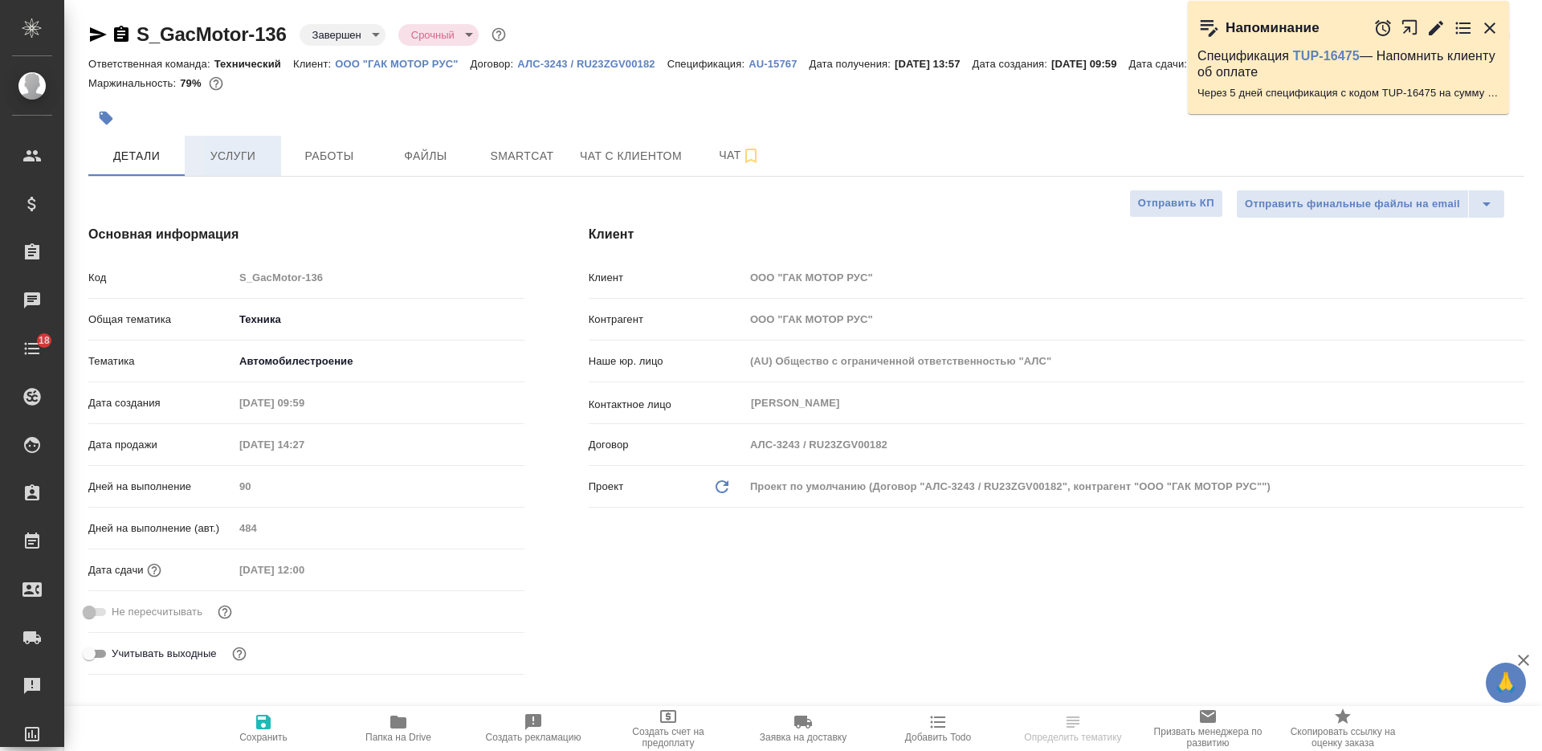
type textarea "x"
click at [230, 166] on span "Услуги" at bounding box center [232, 156] width 77 height 20
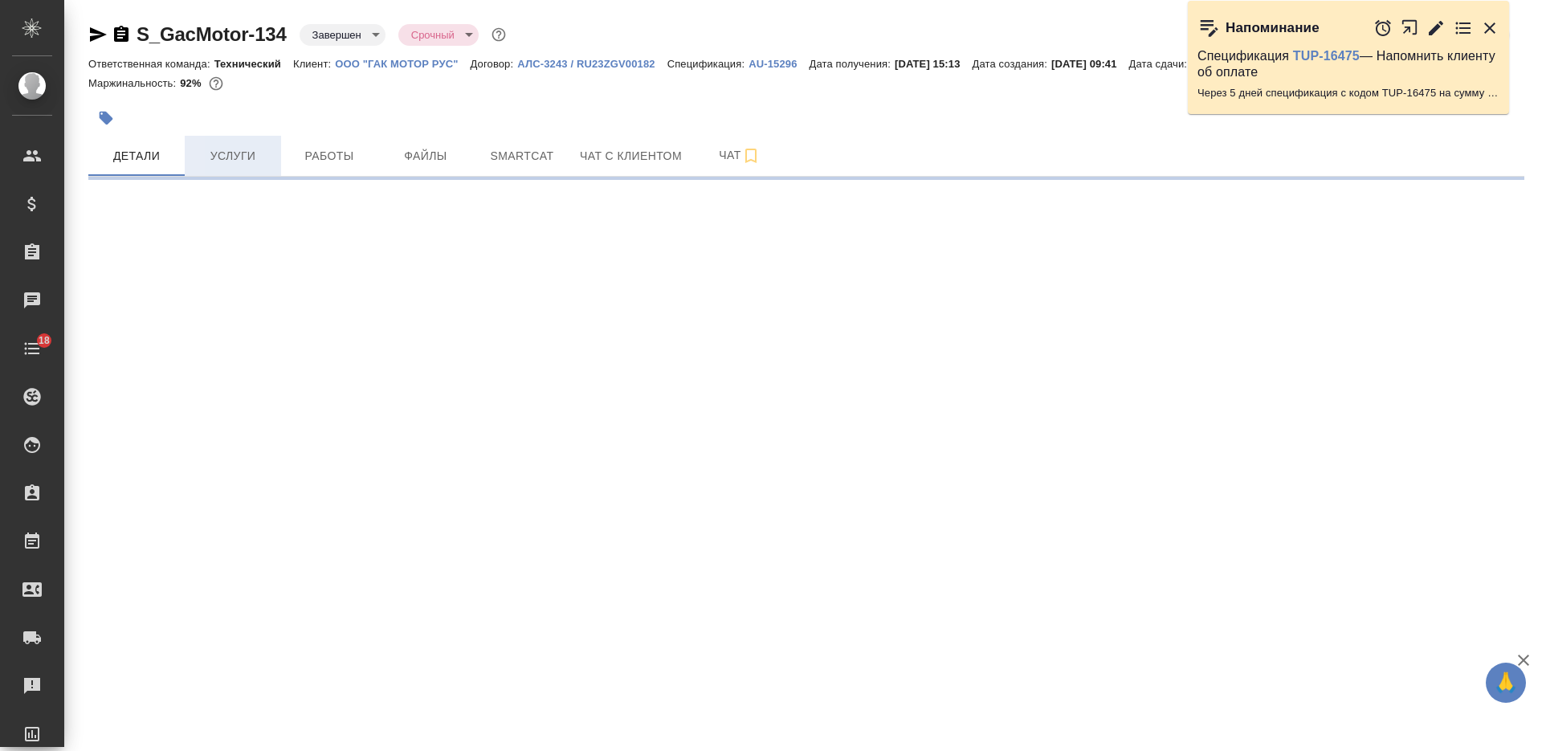
click at [222, 163] on button "Услуги" at bounding box center [233, 156] width 96 height 40
select select "RU"
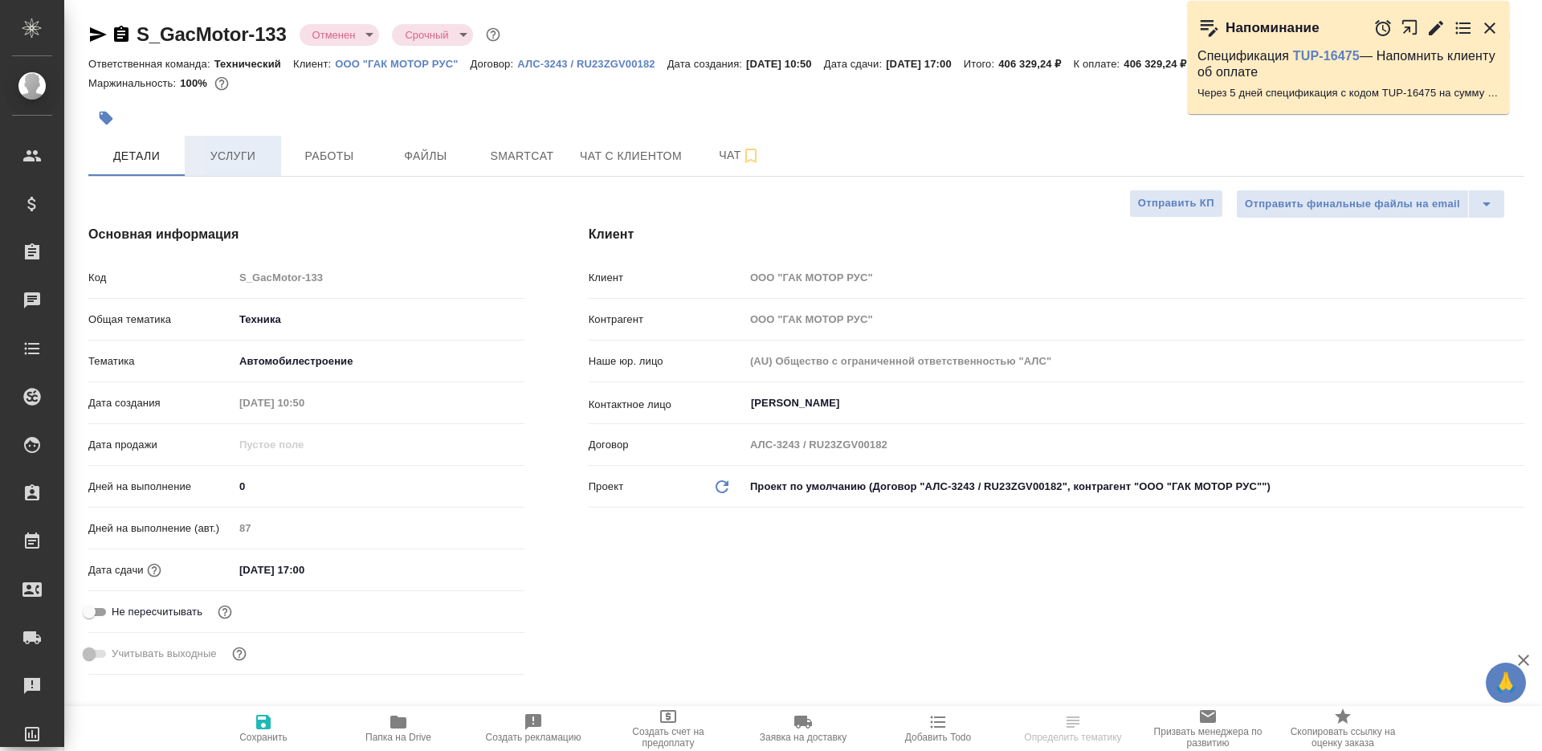
type textarea "x"
click at [232, 149] on span "Услуги" at bounding box center [232, 156] width 77 height 20
type textarea "x"
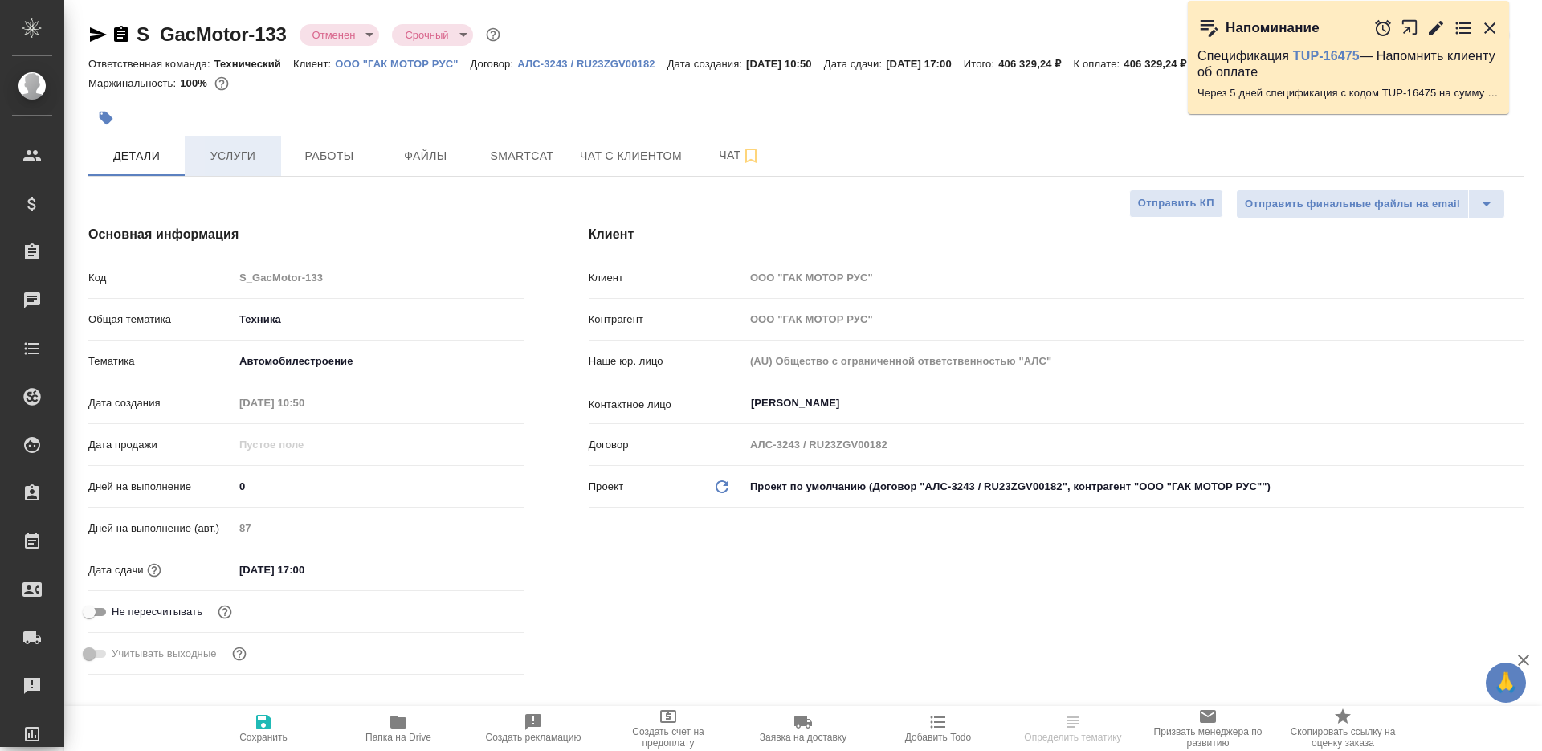
type textarea "x"
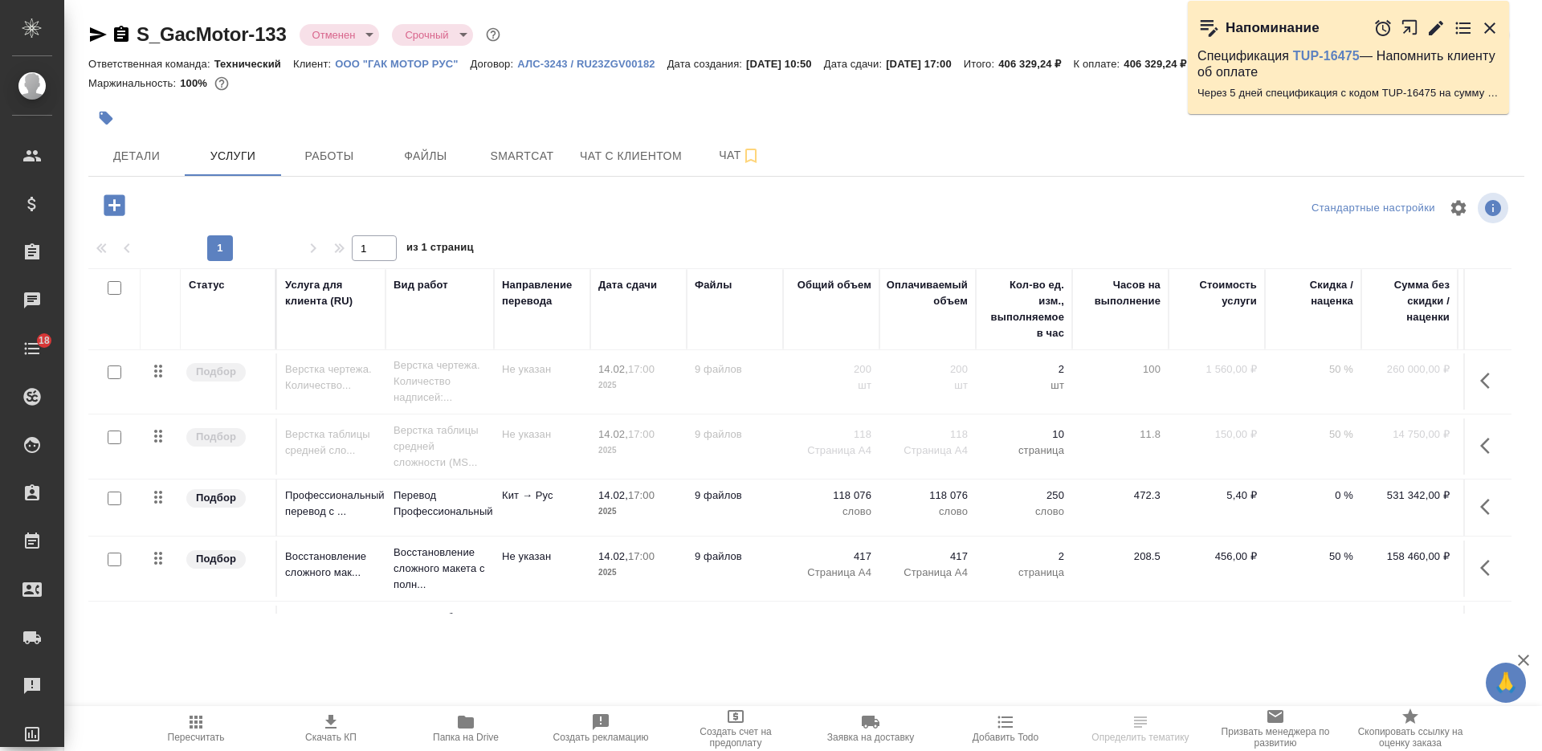
scroll to position [257, 0]
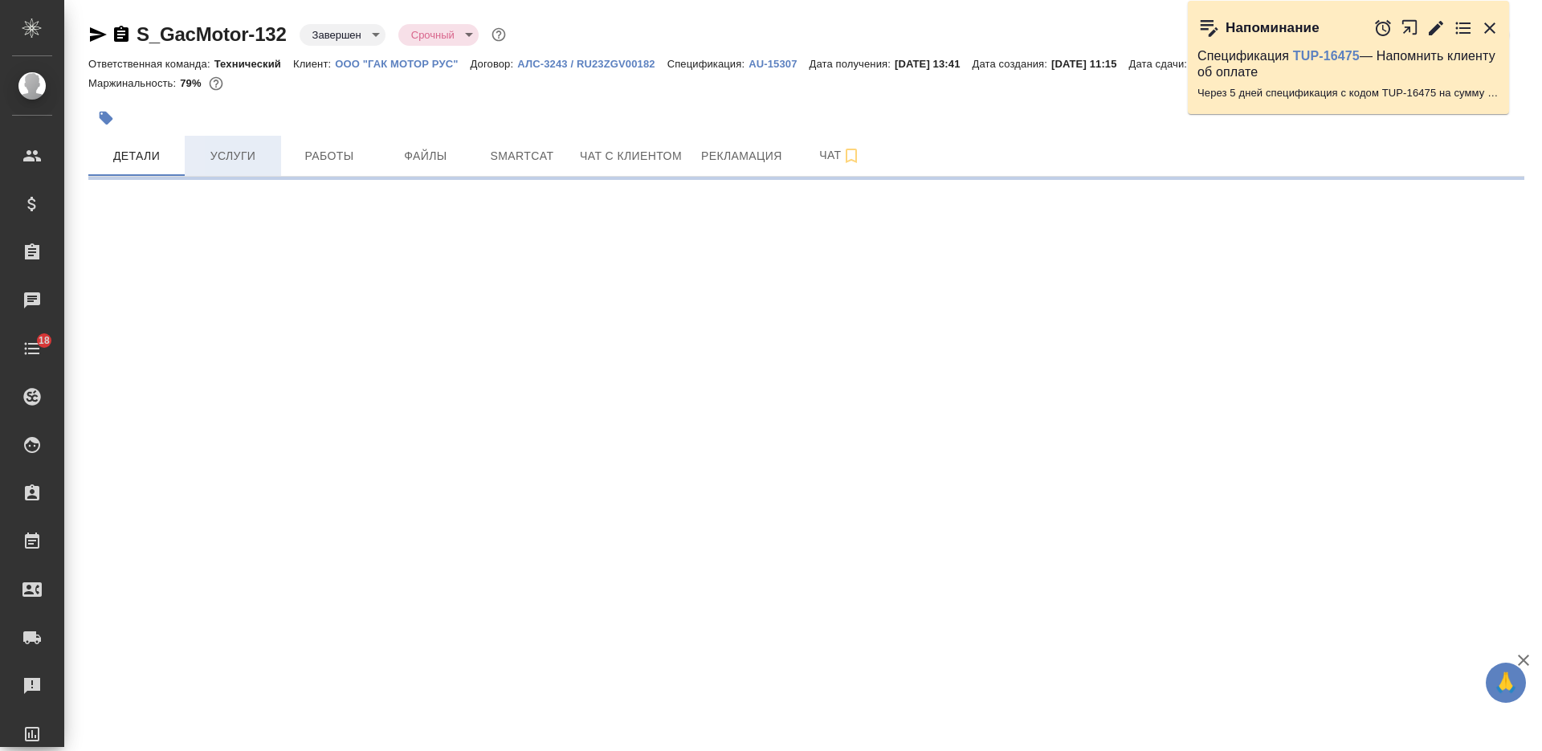
select select "RU"
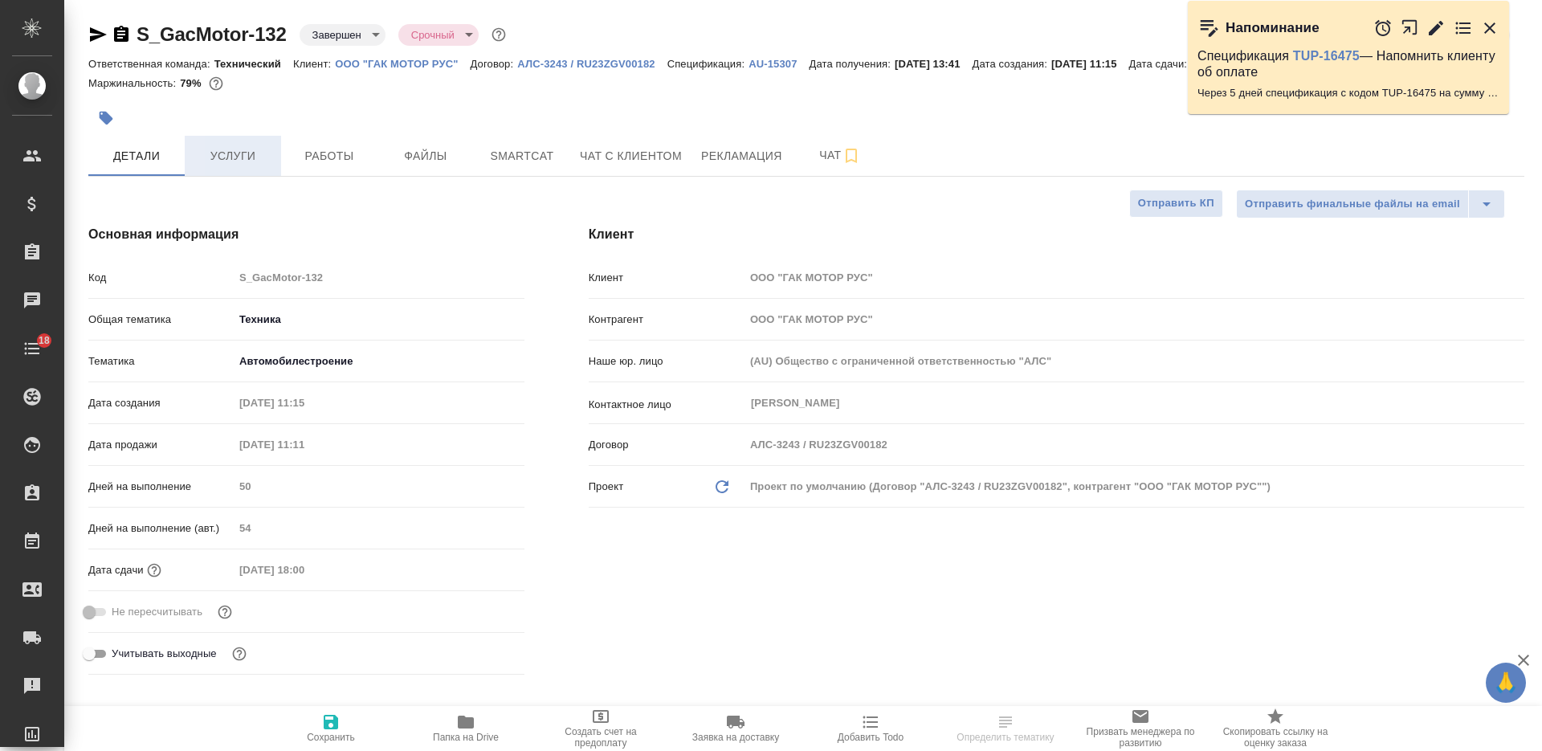
type textarea "x"
click at [249, 166] on span "Услуги" at bounding box center [232, 156] width 77 height 20
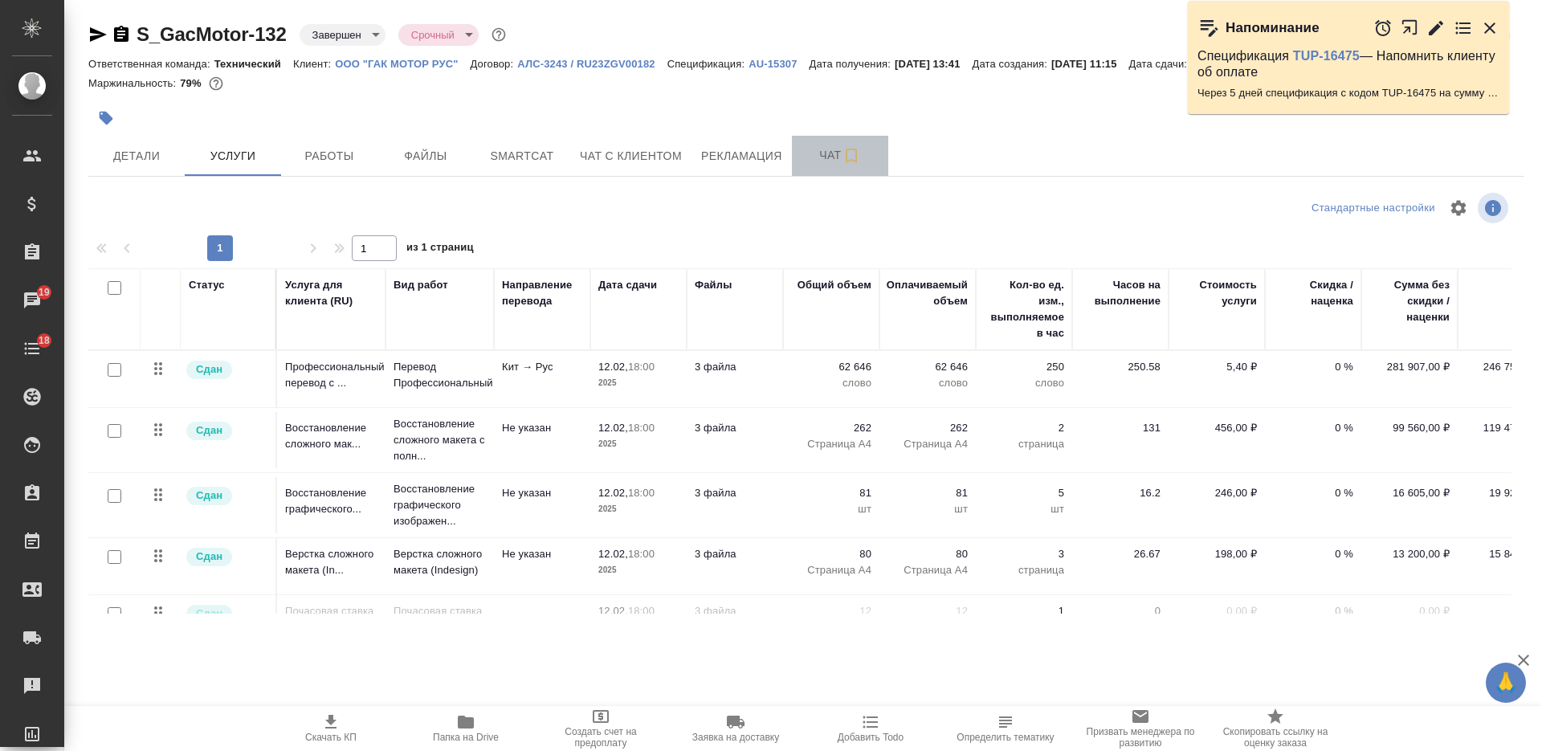
click at [823, 165] on span "Чат" at bounding box center [839, 155] width 77 height 20
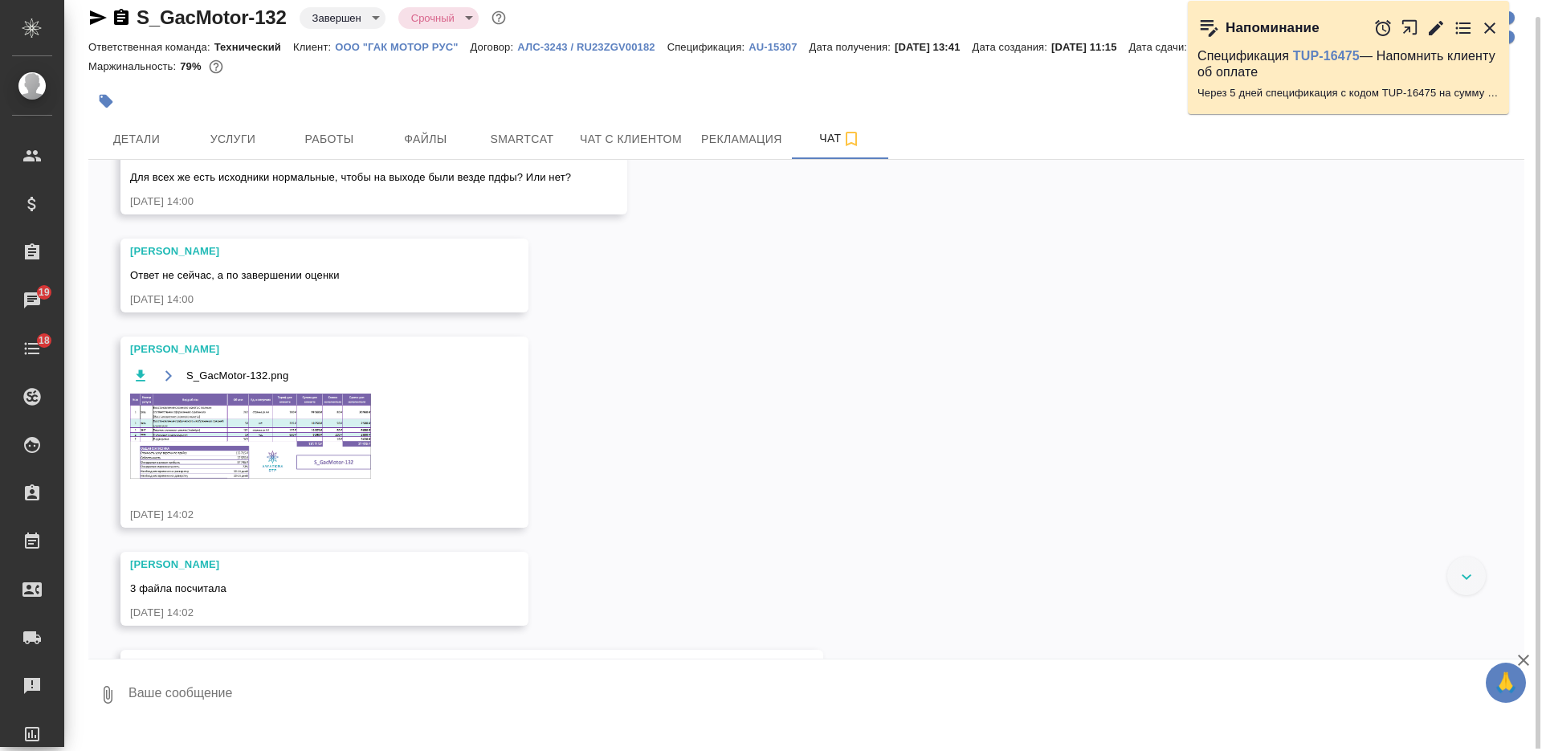
scroll to position [2710, 0]
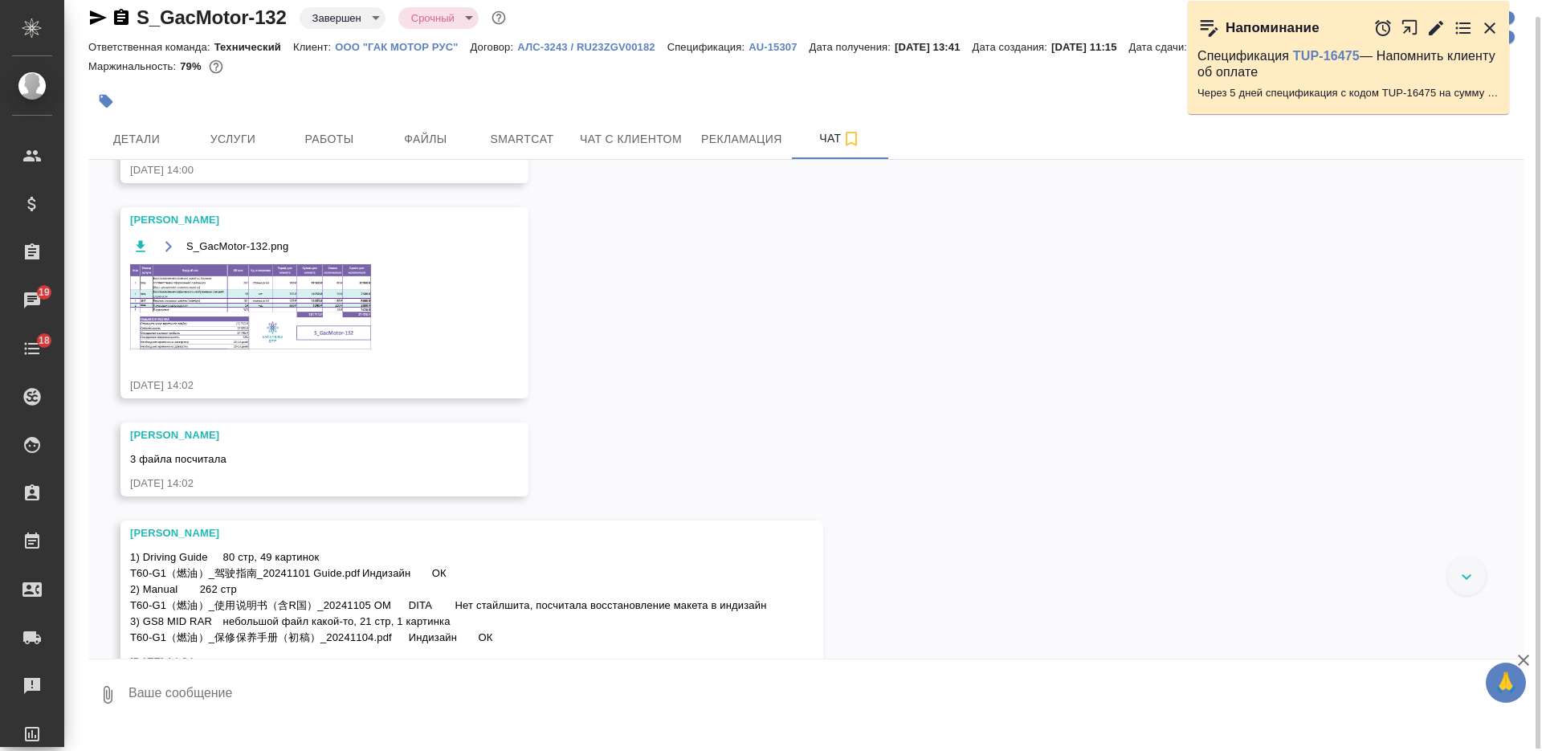
click at [352, 341] on img at bounding box center [250, 306] width 241 height 85
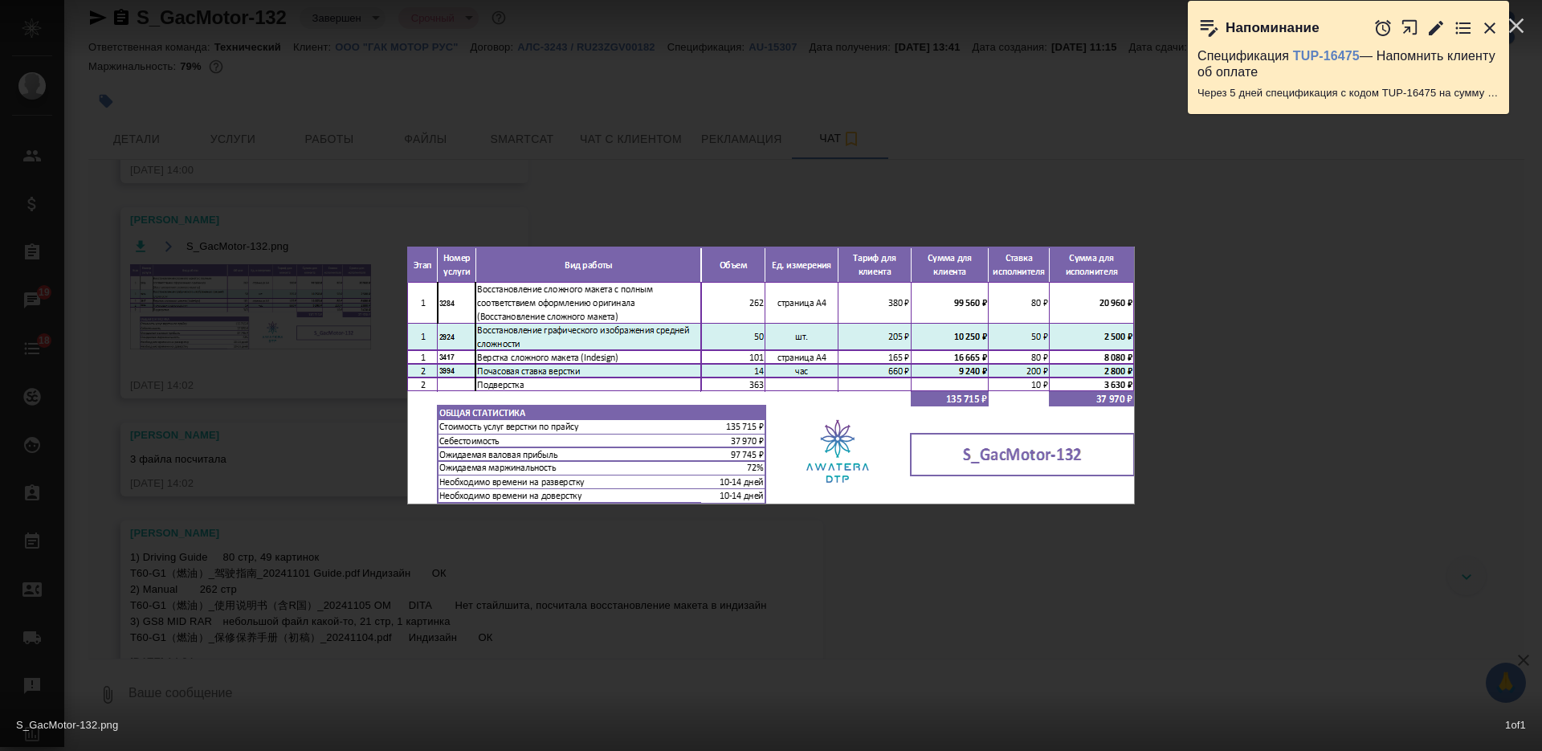
click at [1240, 566] on div "S_GacMotor-132.png 1 of 1" at bounding box center [771, 375] width 1542 height 751
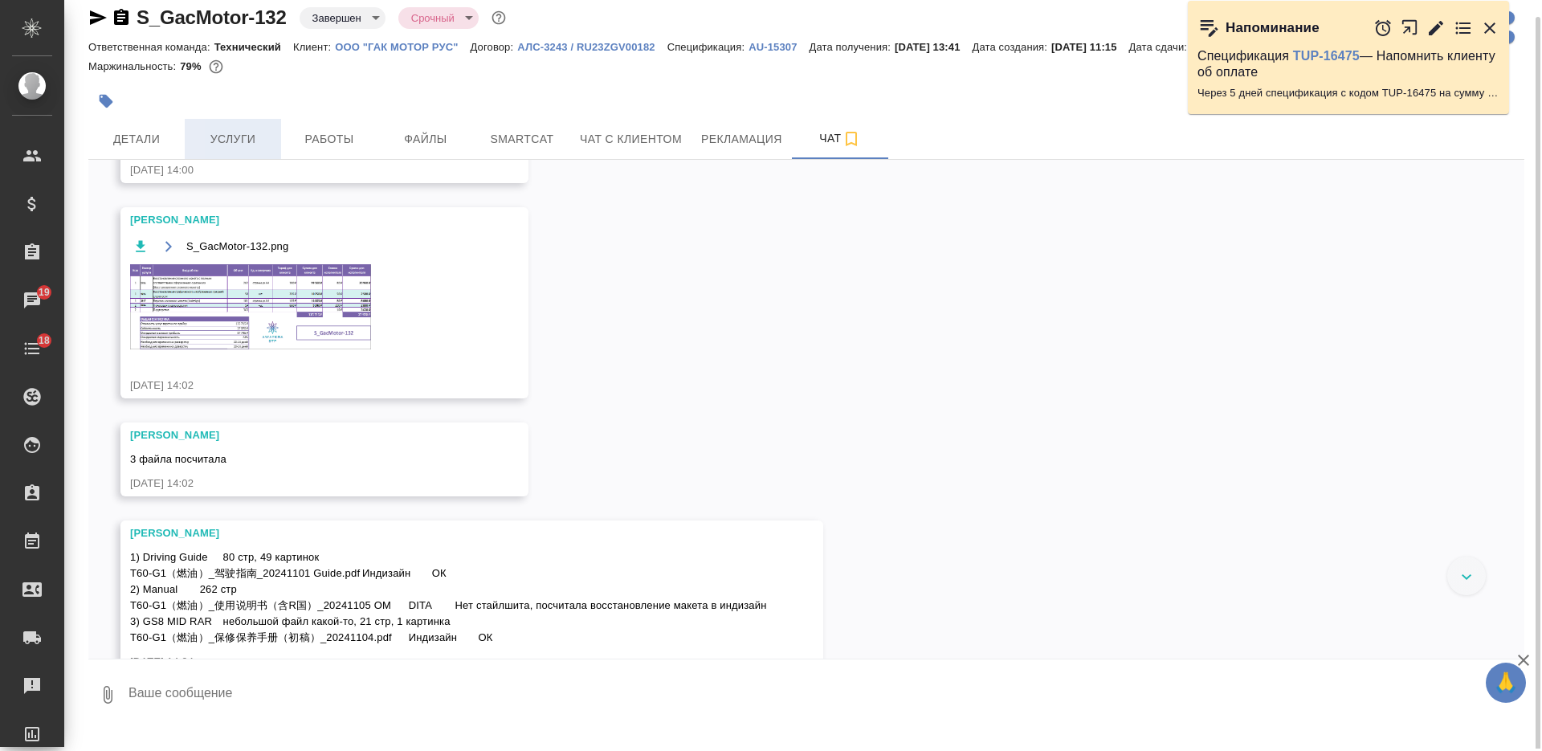
click at [239, 148] on span "Услуги" at bounding box center [232, 139] width 77 height 20
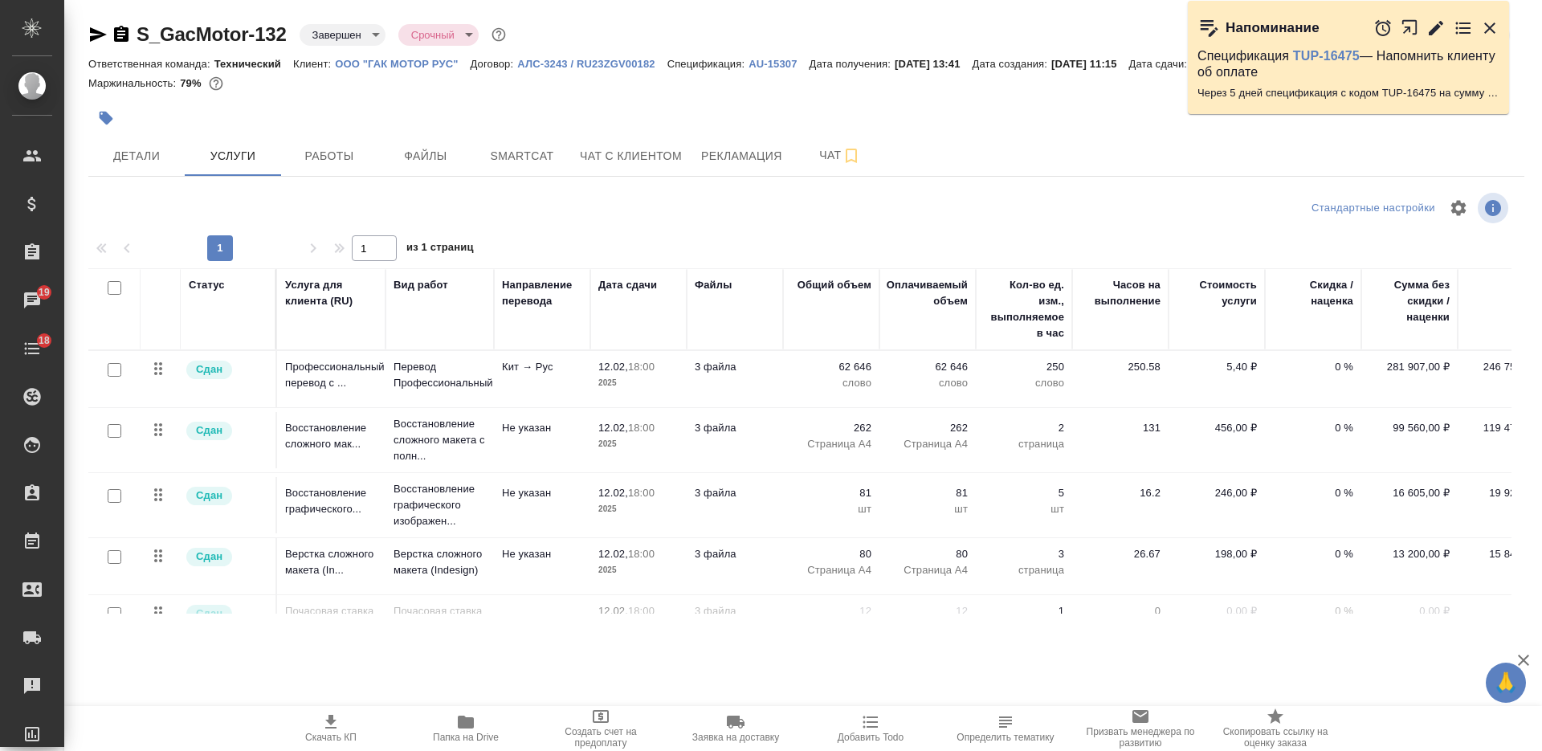
scroll to position [100, 0]
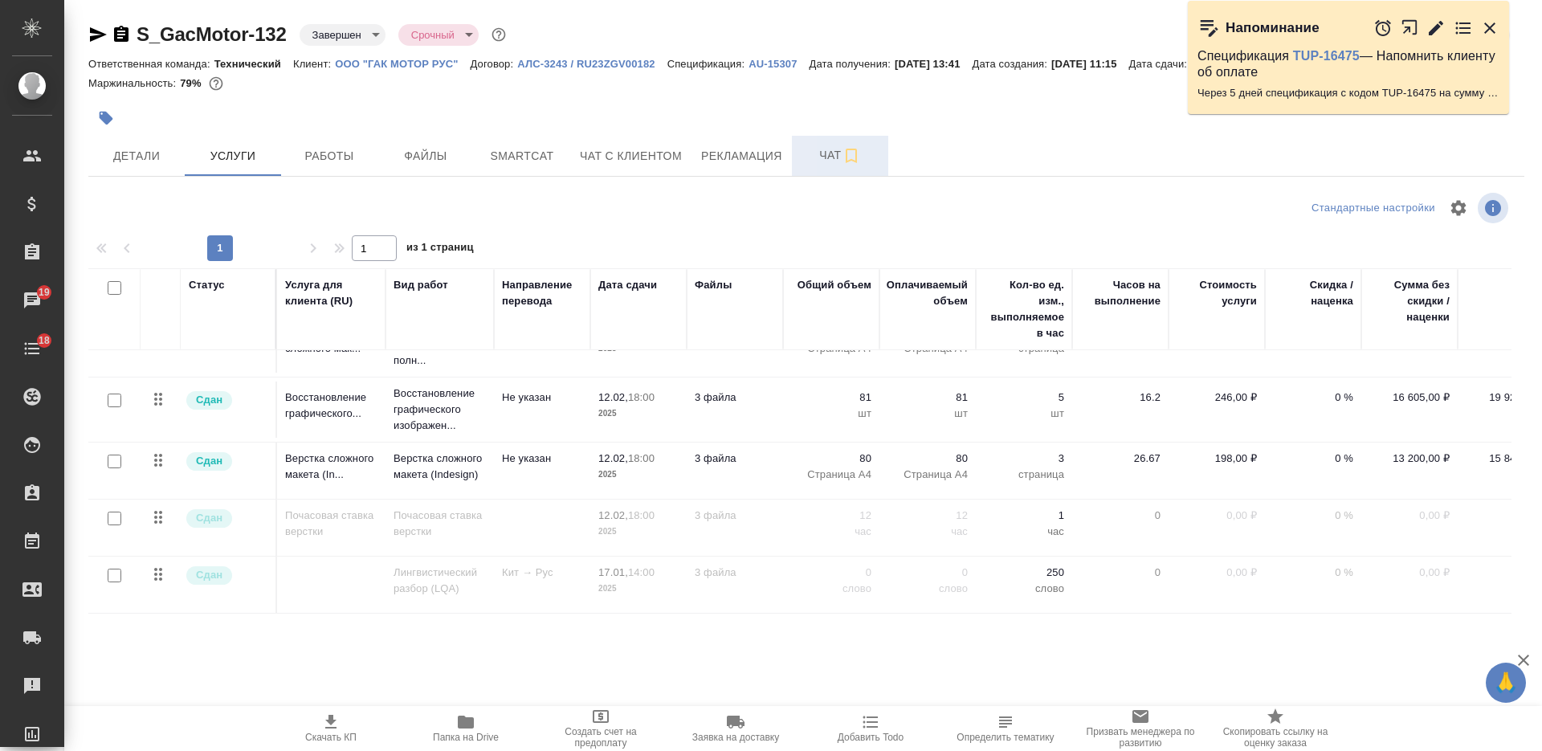
click at [813, 165] on span "Чат" at bounding box center [839, 155] width 77 height 20
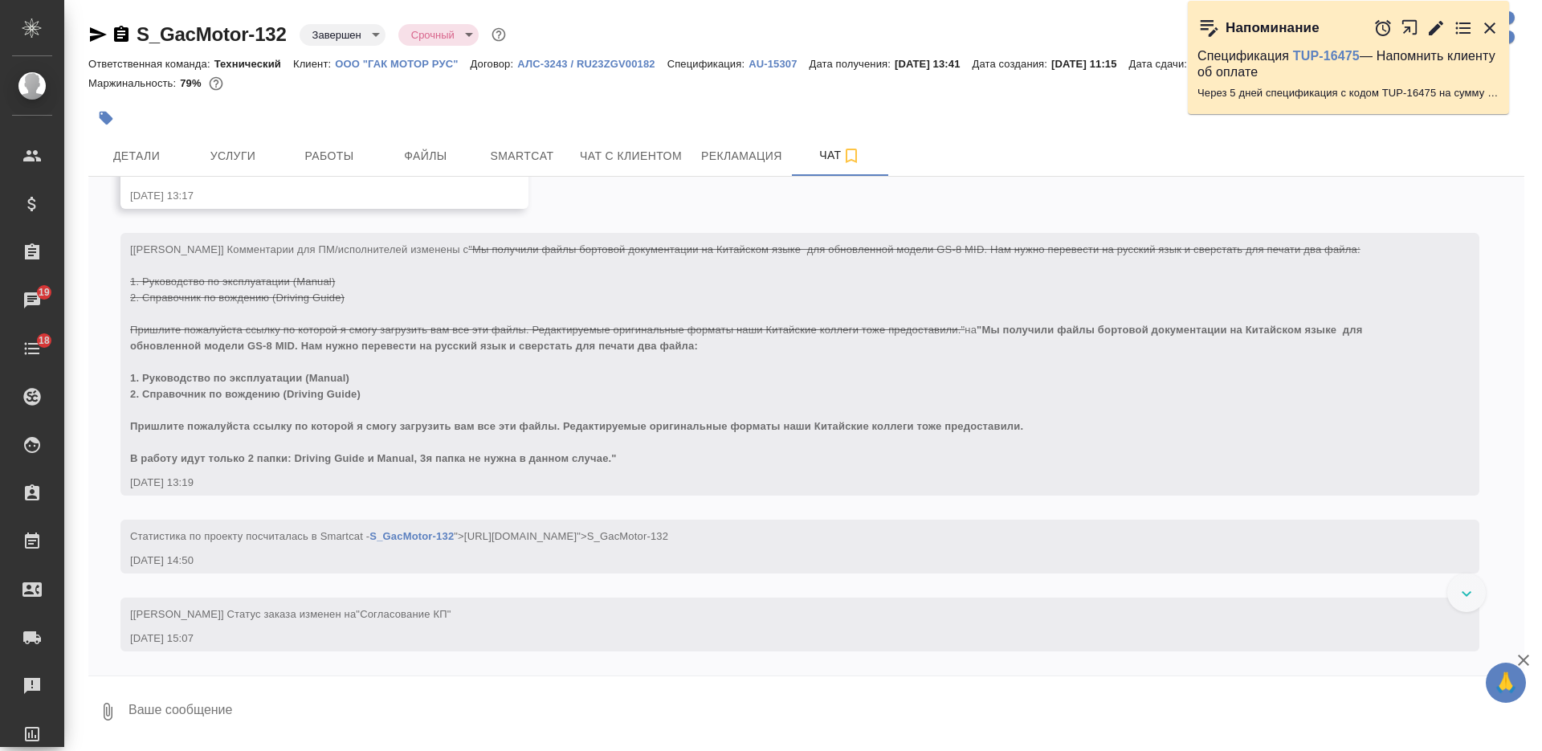
scroll to position [4096, 0]
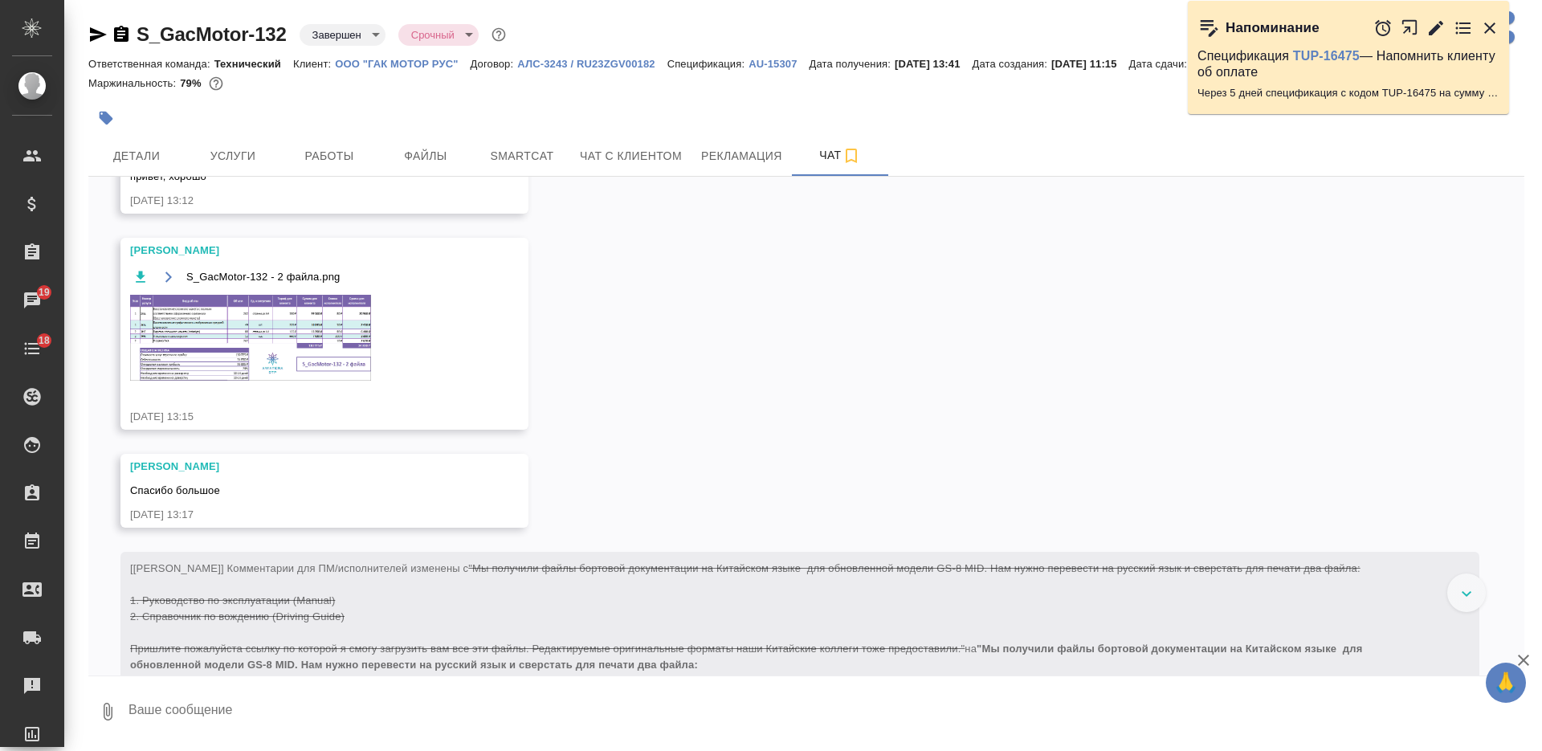
click at [270, 380] on img at bounding box center [250, 337] width 241 height 85
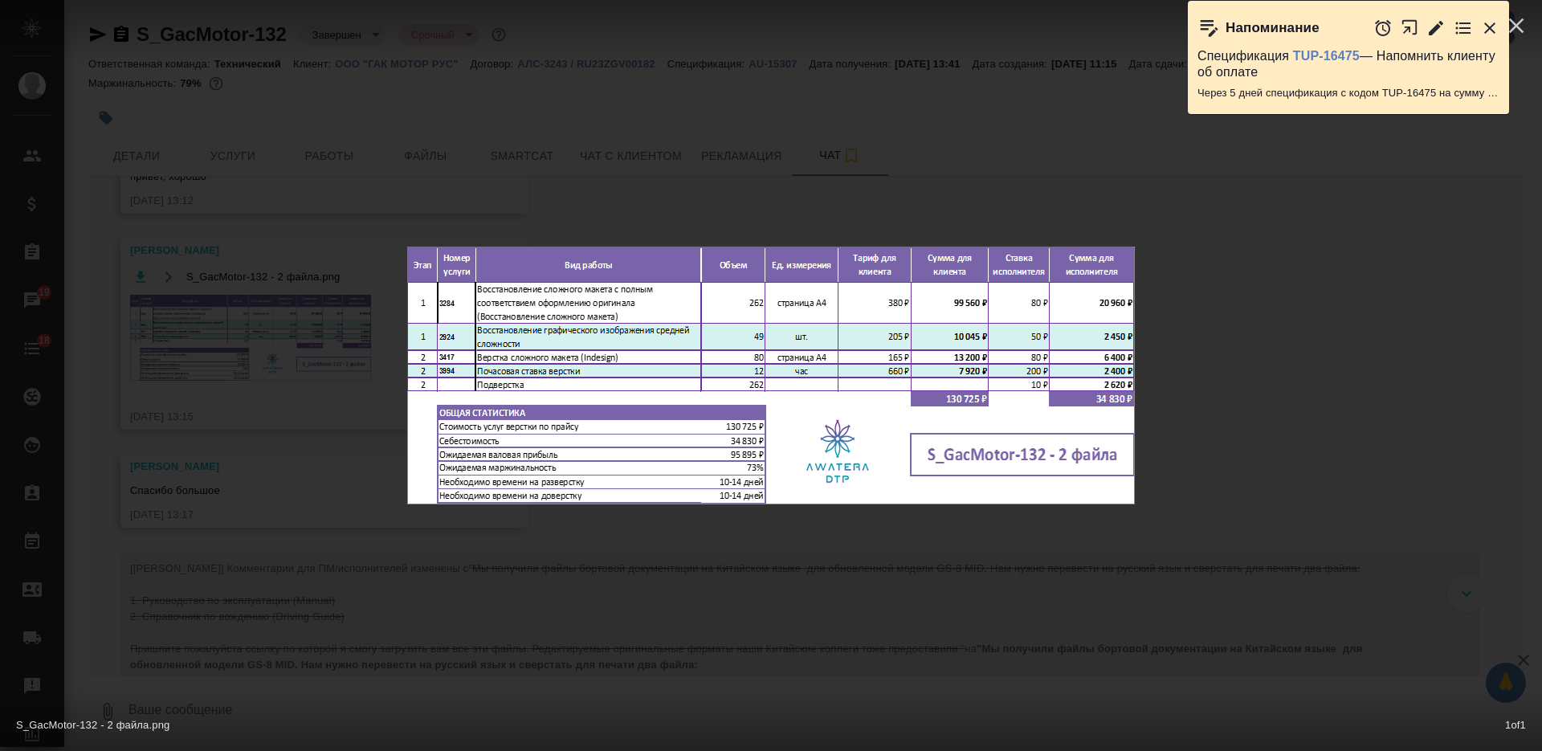
click at [316, 476] on div "S_GacMotor-132 - 2 файла.png 1 of 1" at bounding box center [771, 375] width 1542 height 751
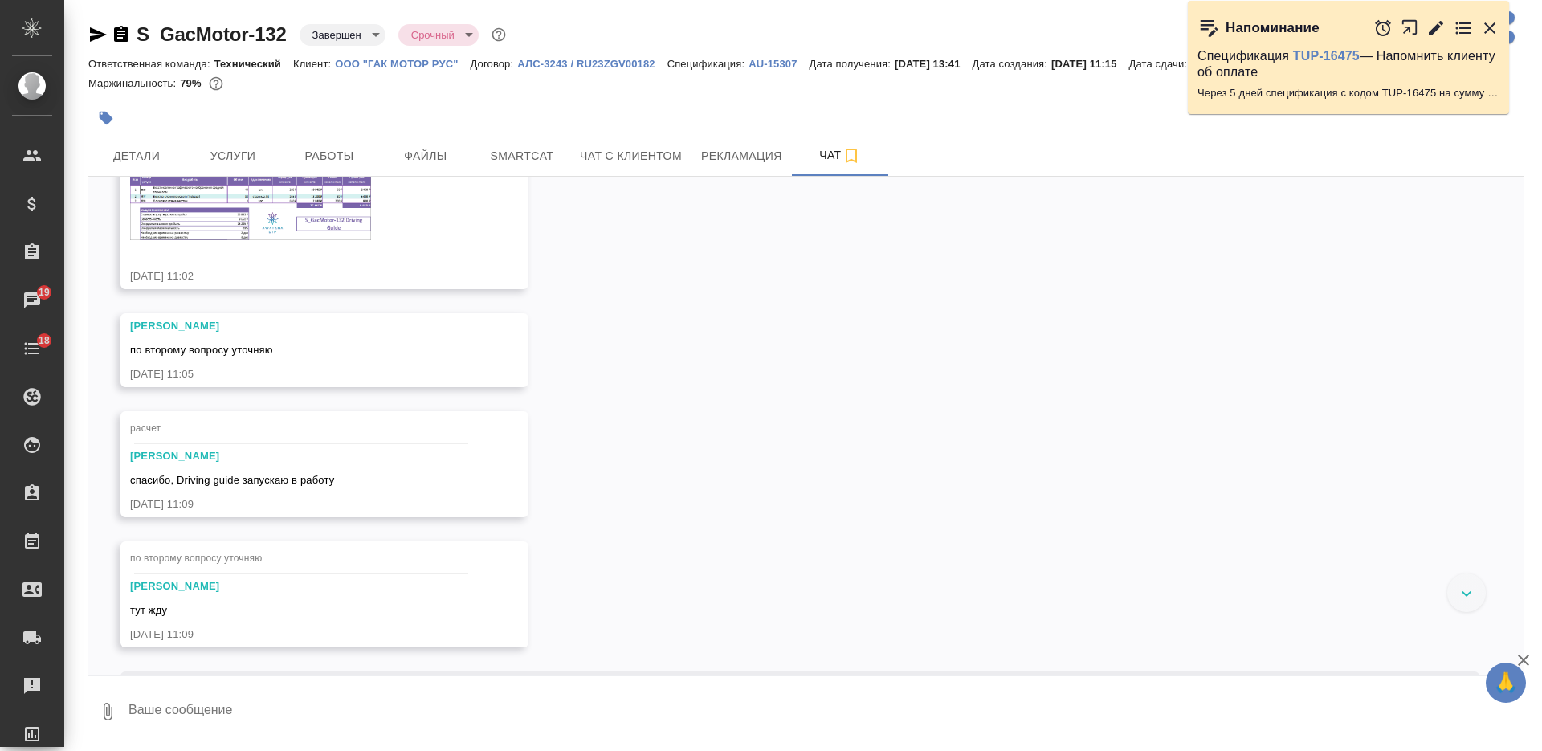
scroll to position [6103, 0]
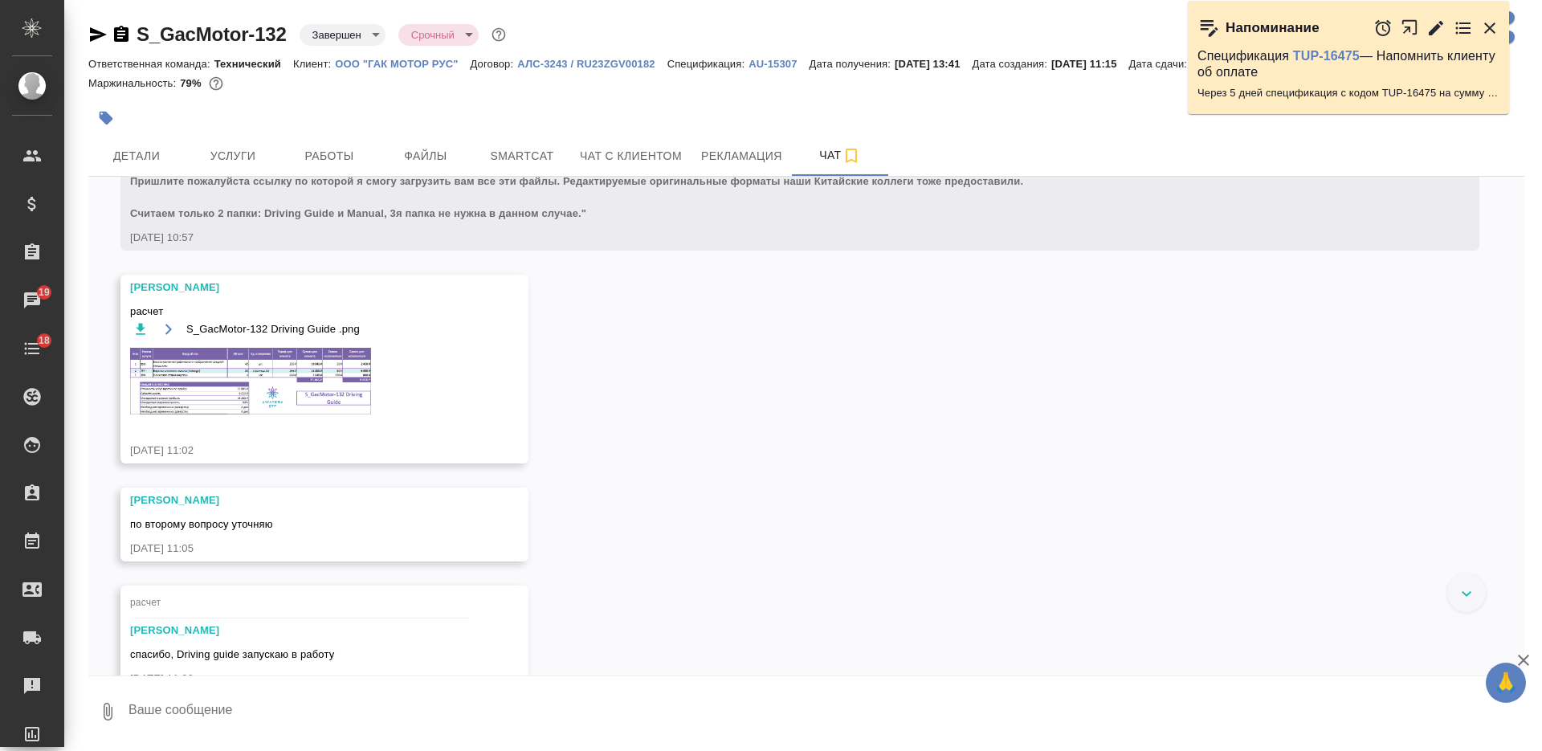
click at [351, 415] on img at bounding box center [250, 381] width 241 height 67
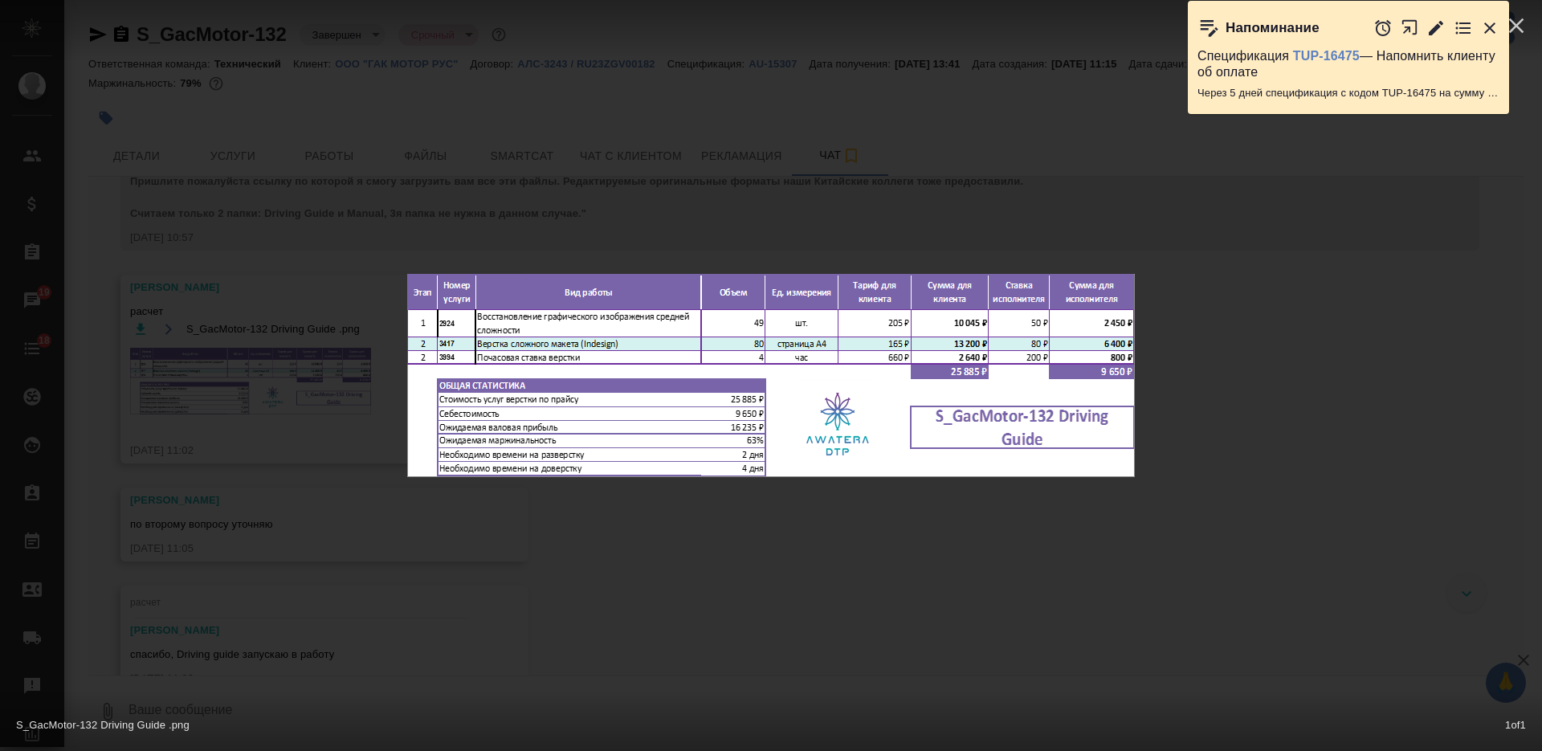
click at [431, 550] on div "S_GacMotor-132 Driving Guide .png 1 of 1" at bounding box center [771, 375] width 1542 height 751
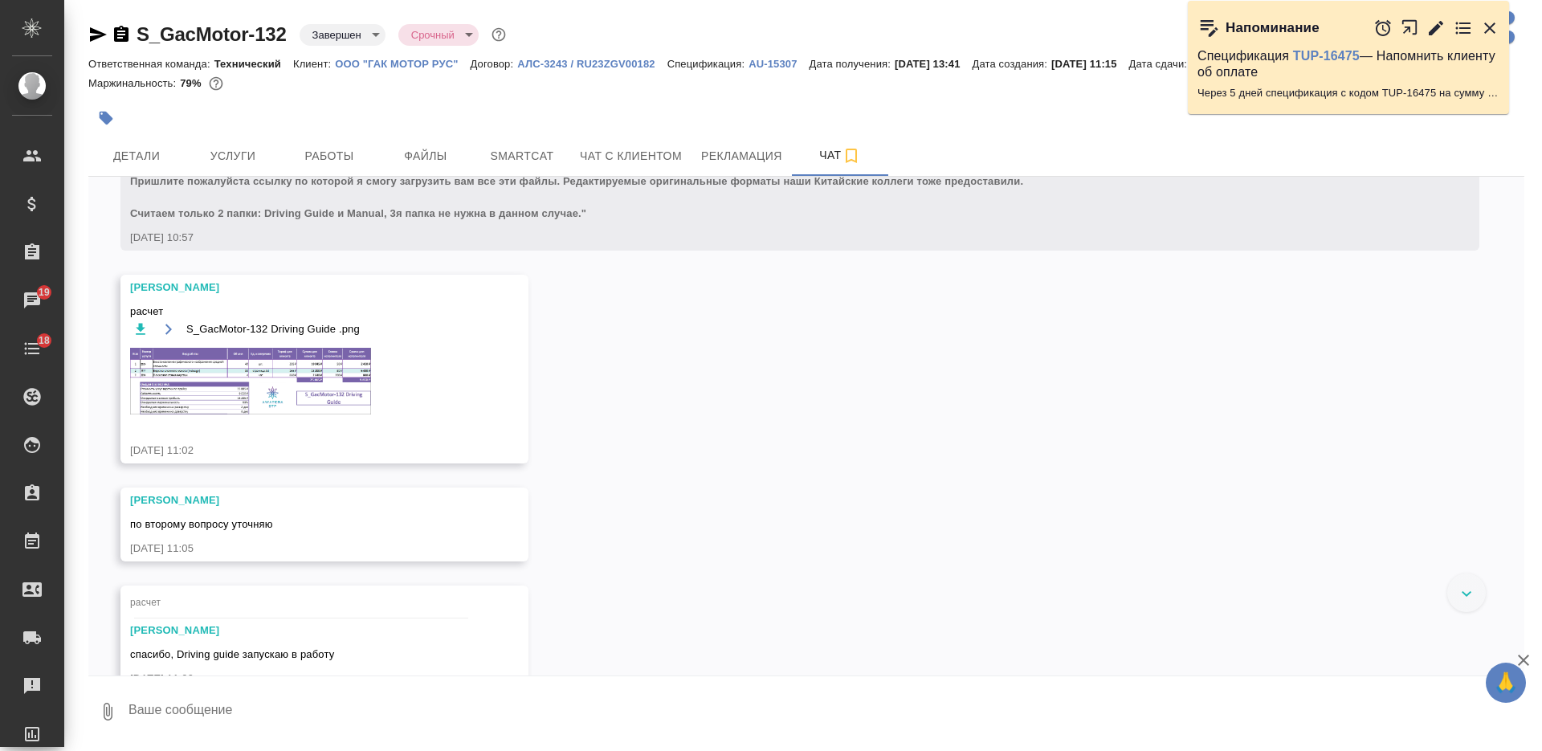
click at [658, 428] on div "13.11, среда [Усманова Ольга] Клиент оставил комментарий: "Закрывающие направля…" at bounding box center [806, 426] width 1436 height 499
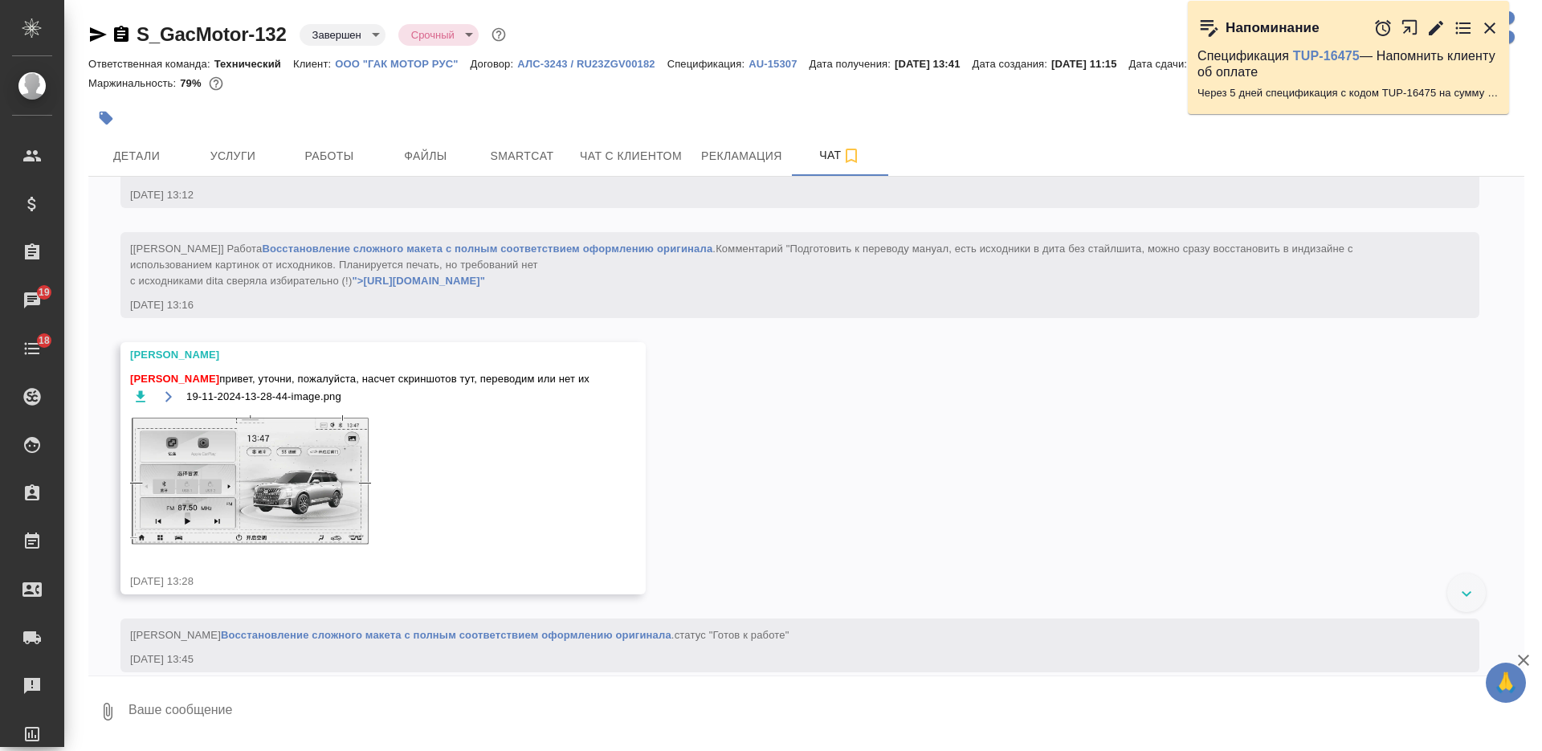
scroll to position [17781, 0]
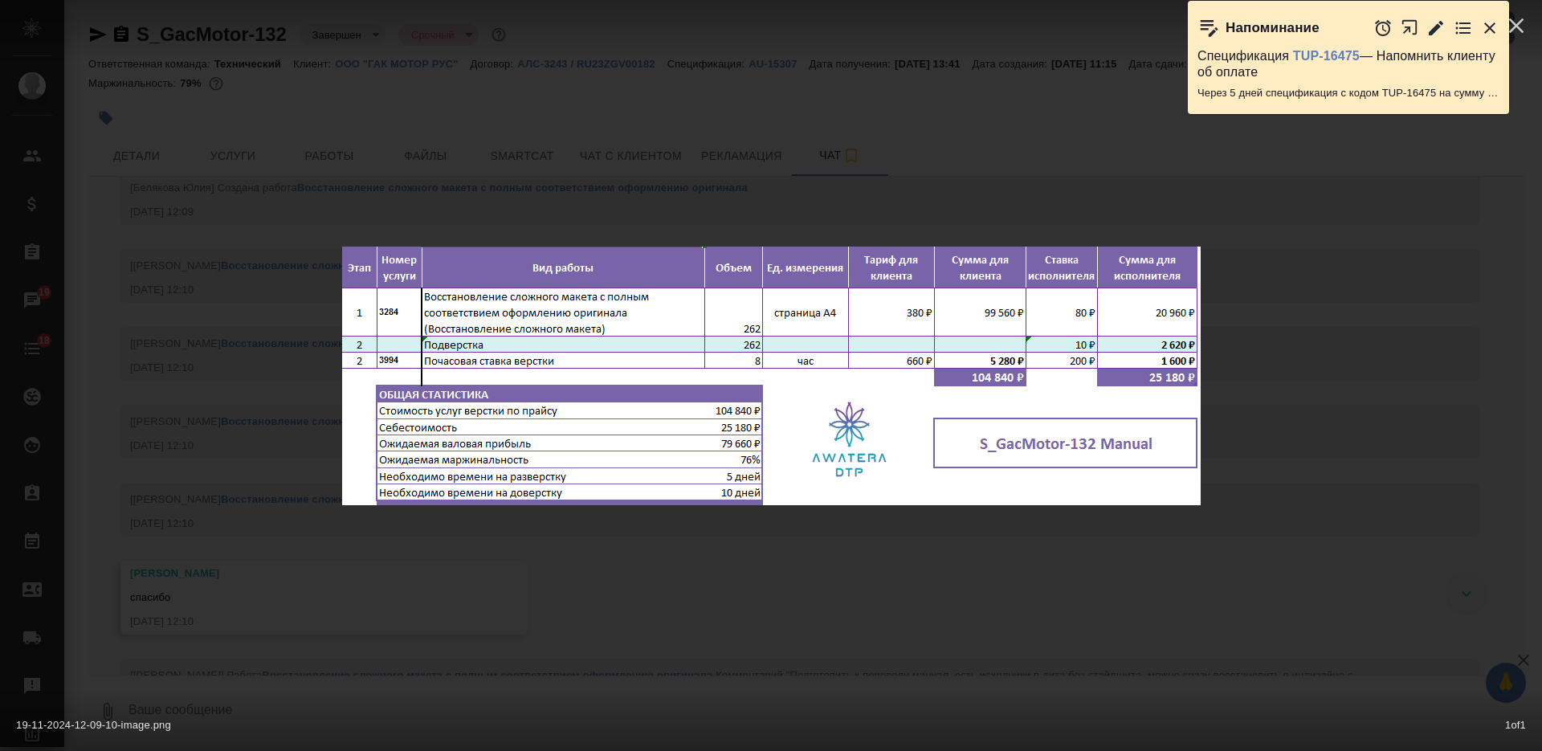
scroll to position [17445, 0]
click at [281, 480] on div "19-11-2024-12-09-10-image.png 1 of 1" at bounding box center [771, 375] width 1542 height 751
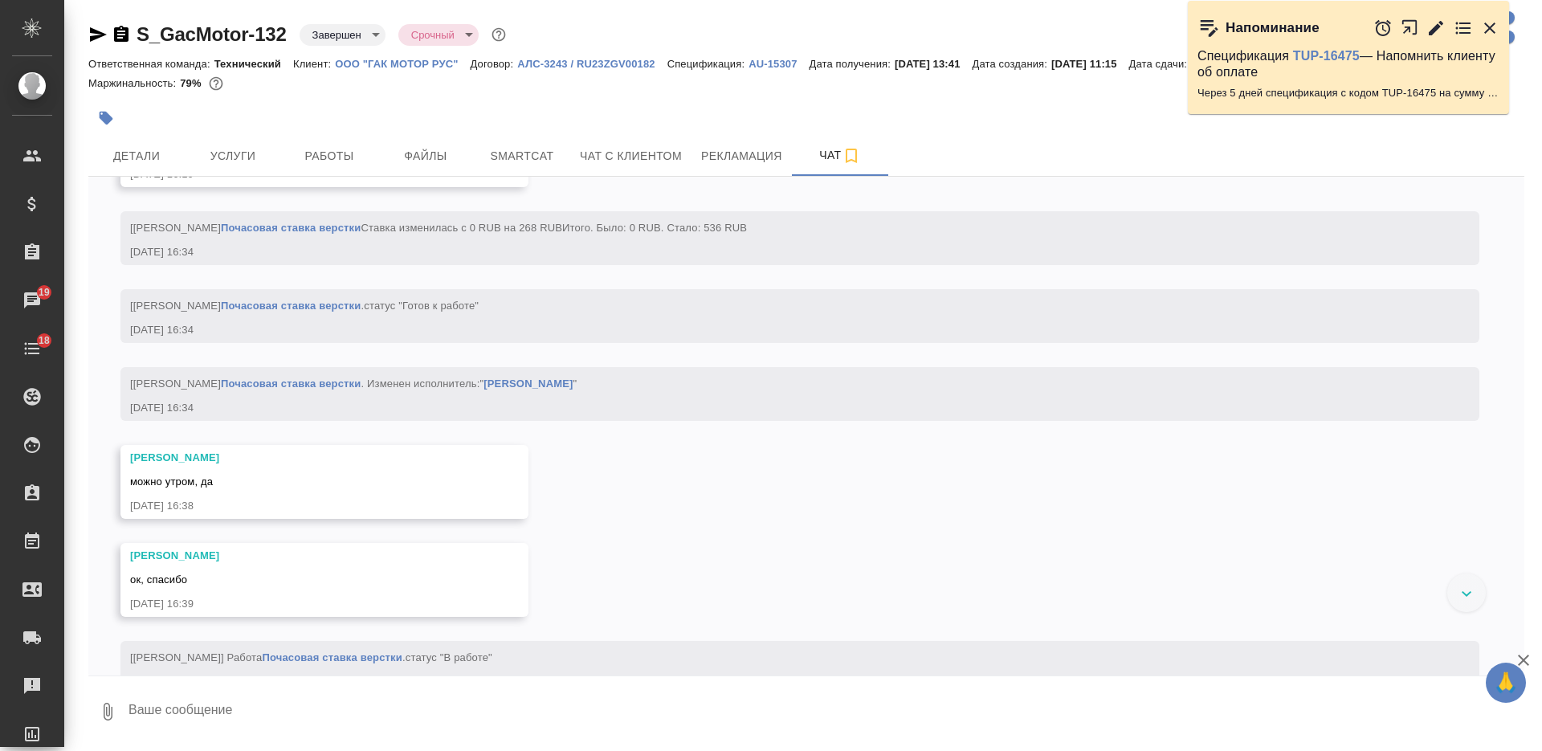
scroll to position [30593, 0]
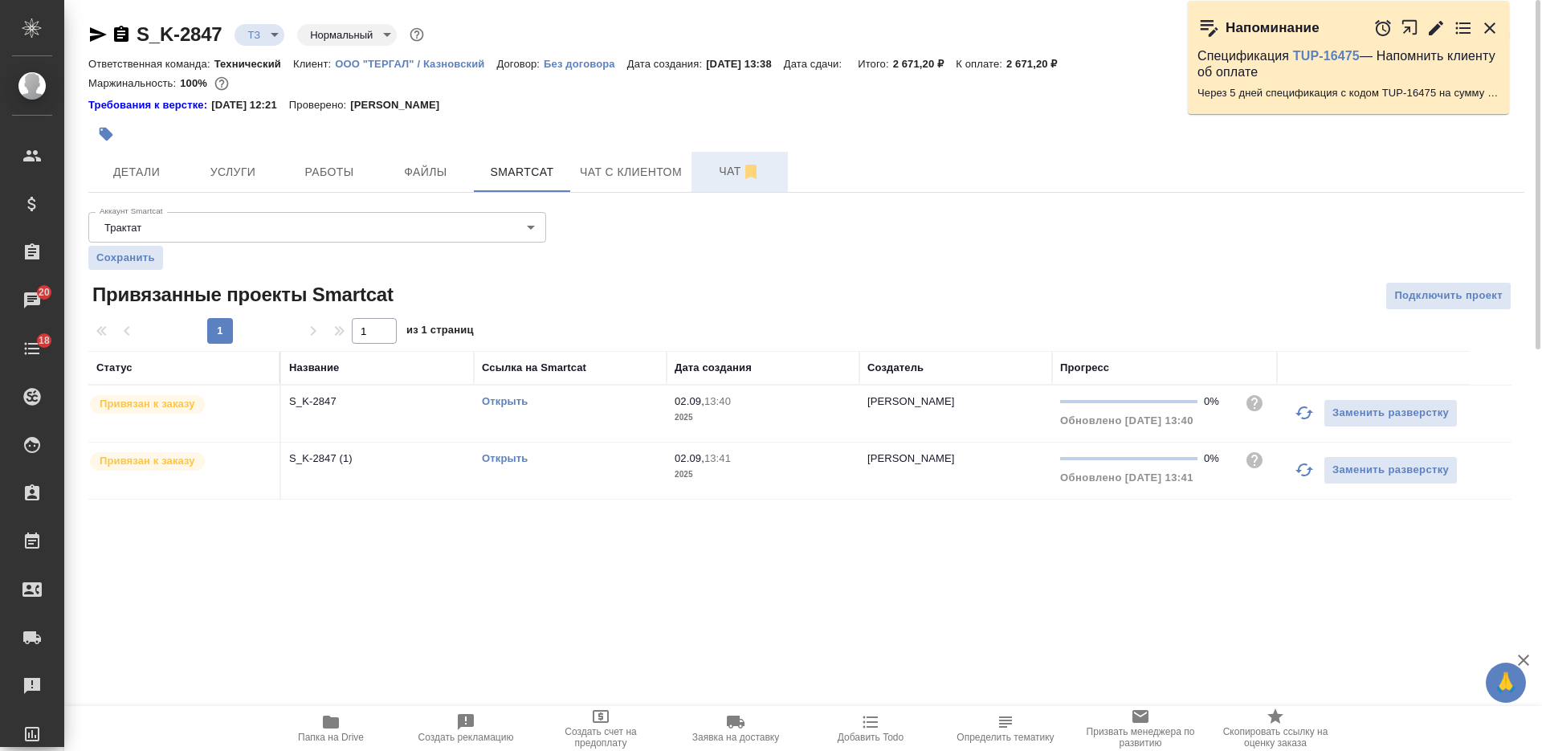
click at [716, 172] on span "Чат" at bounding box center [739, 171] width 77 height 20
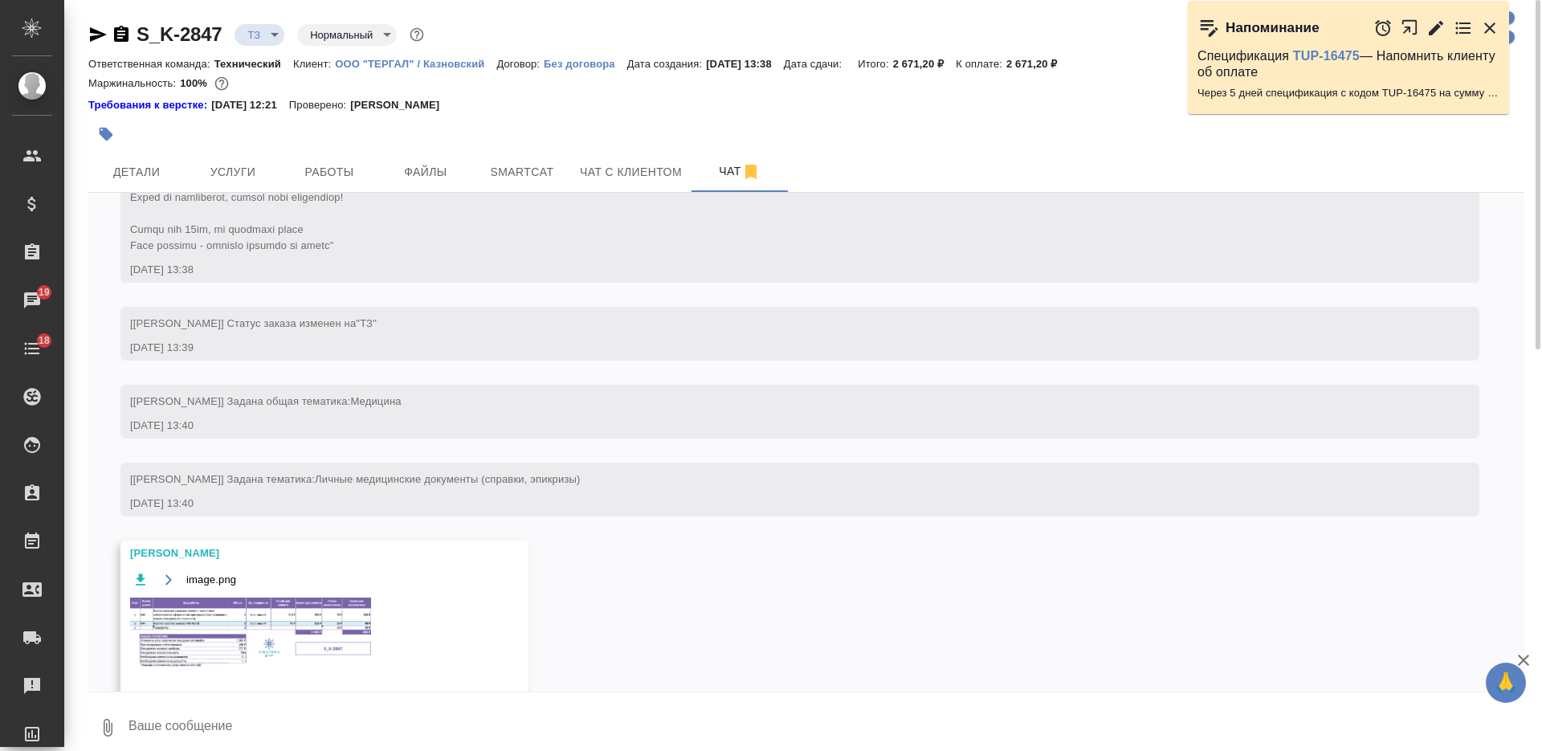
scroll to position [316, 0]
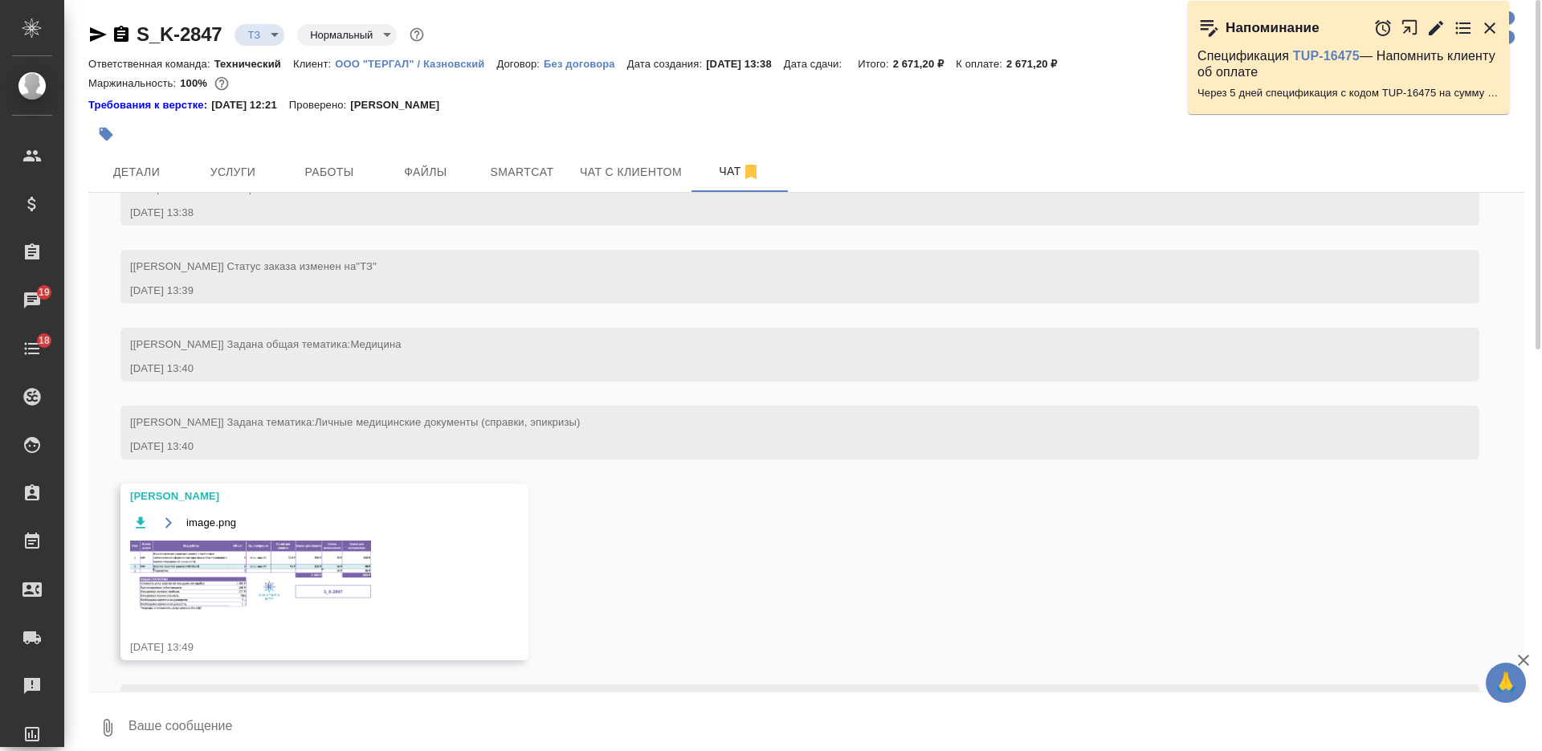
click at [215, 548] on img at bounding box center [250, 575] width 241 height 71
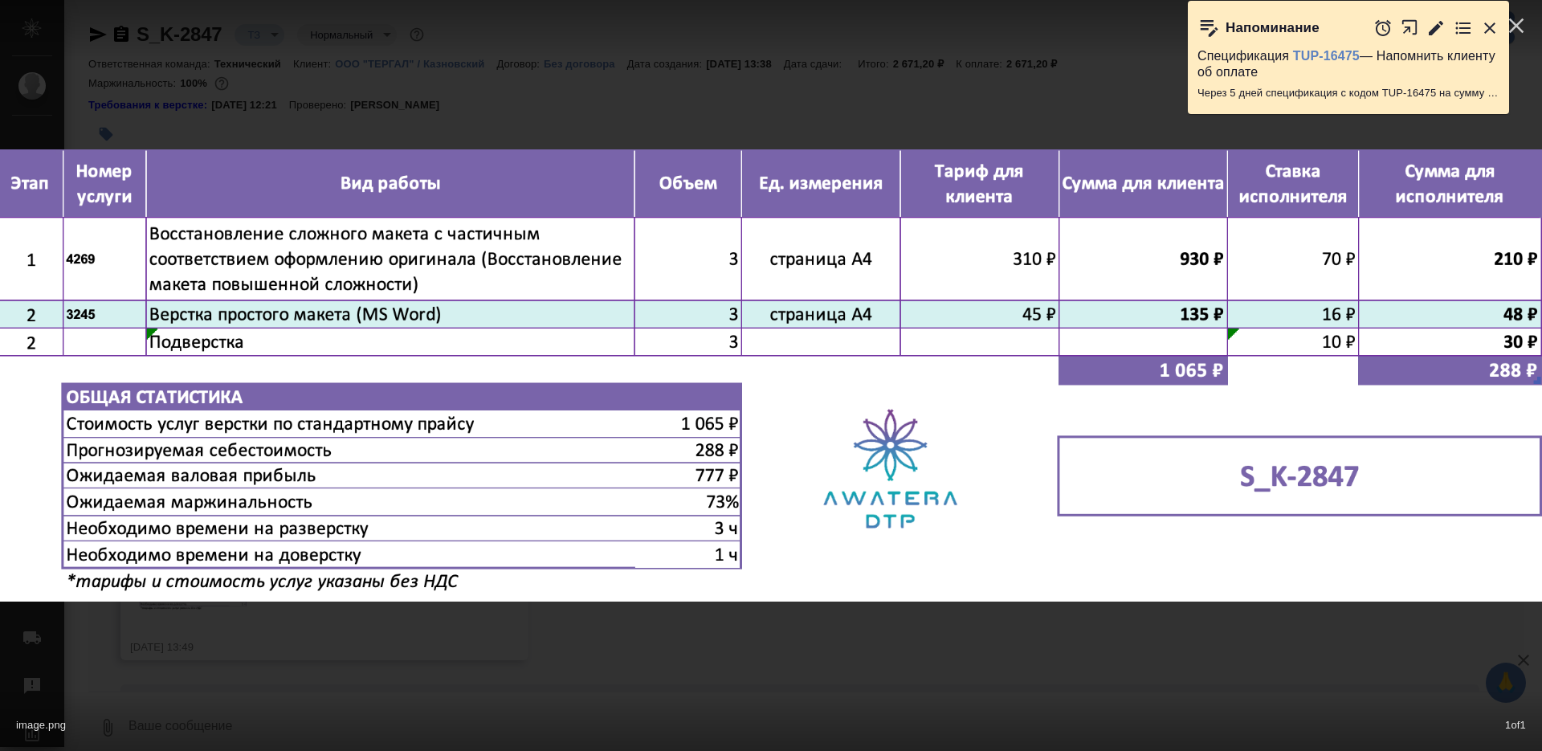
click at [626, 674] on div "image.png 1 of 1" at bounding box center [771, 375] width 1542 height 751
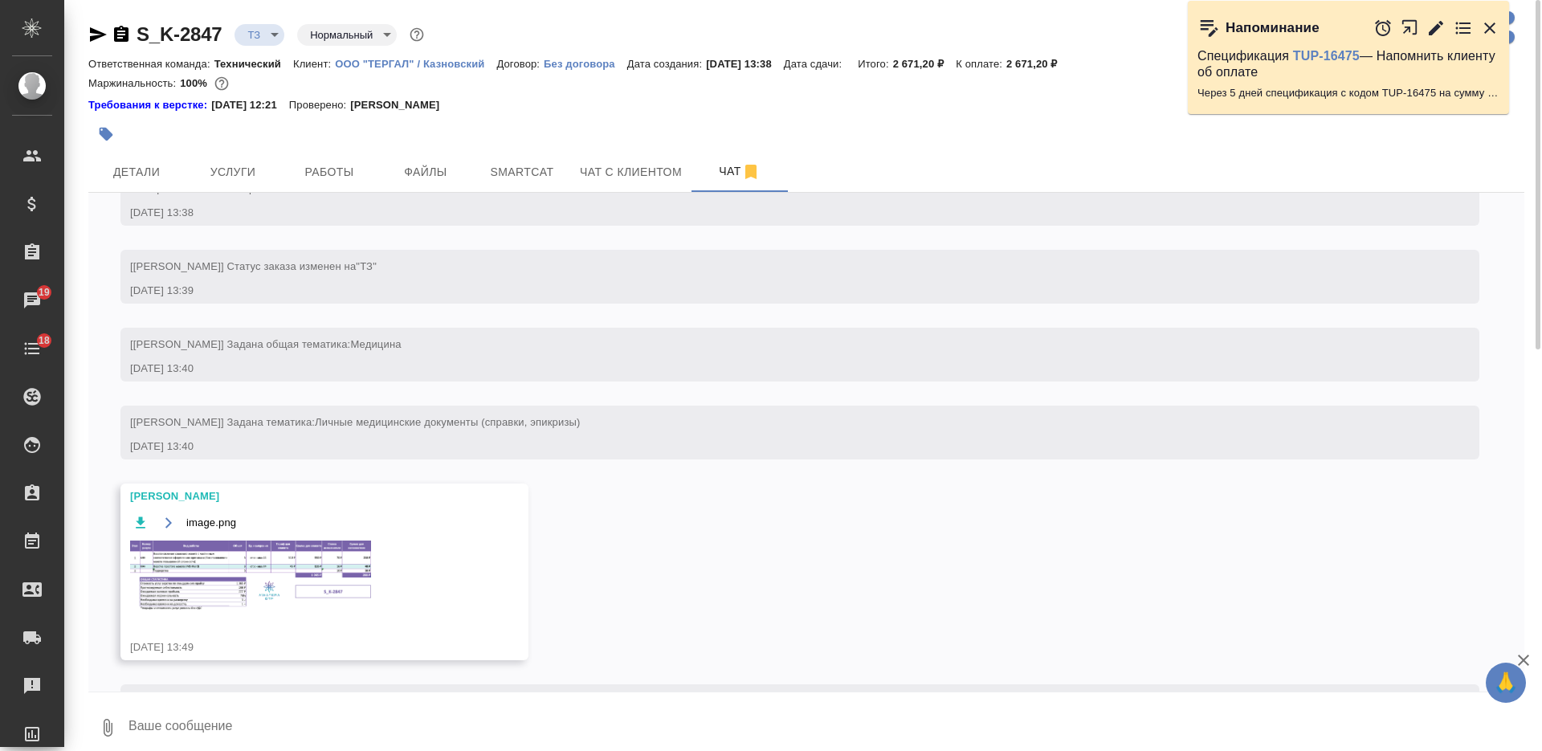
click at [248, 193] on span at bounding box center [774, 75] width 1289 height 237
click at [246, 178] on span "Услуги" at bounding box center [232, 172] width 77 height 20
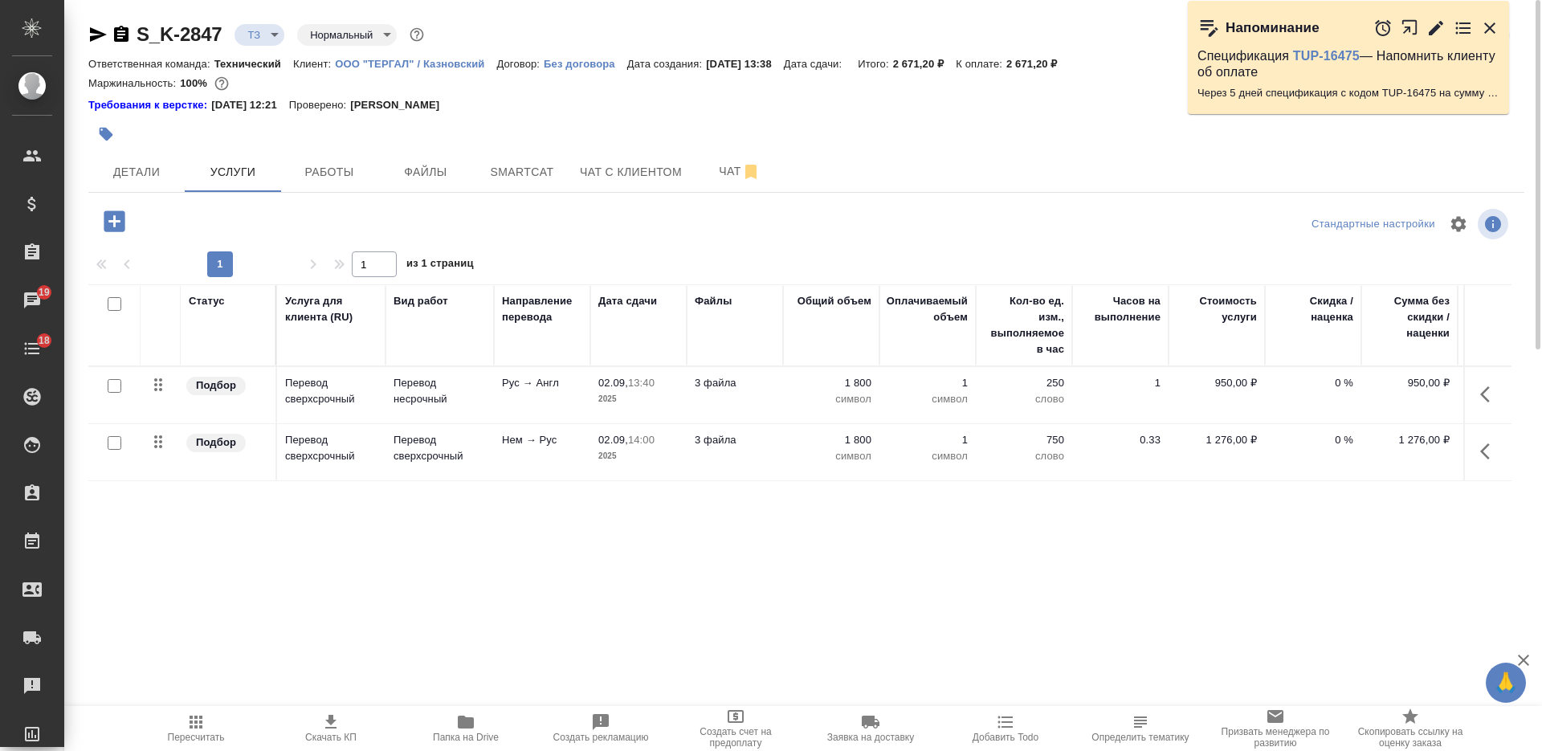
click at [97, 224] on button "button" at bounding box center [114, 221] width 44 height 33
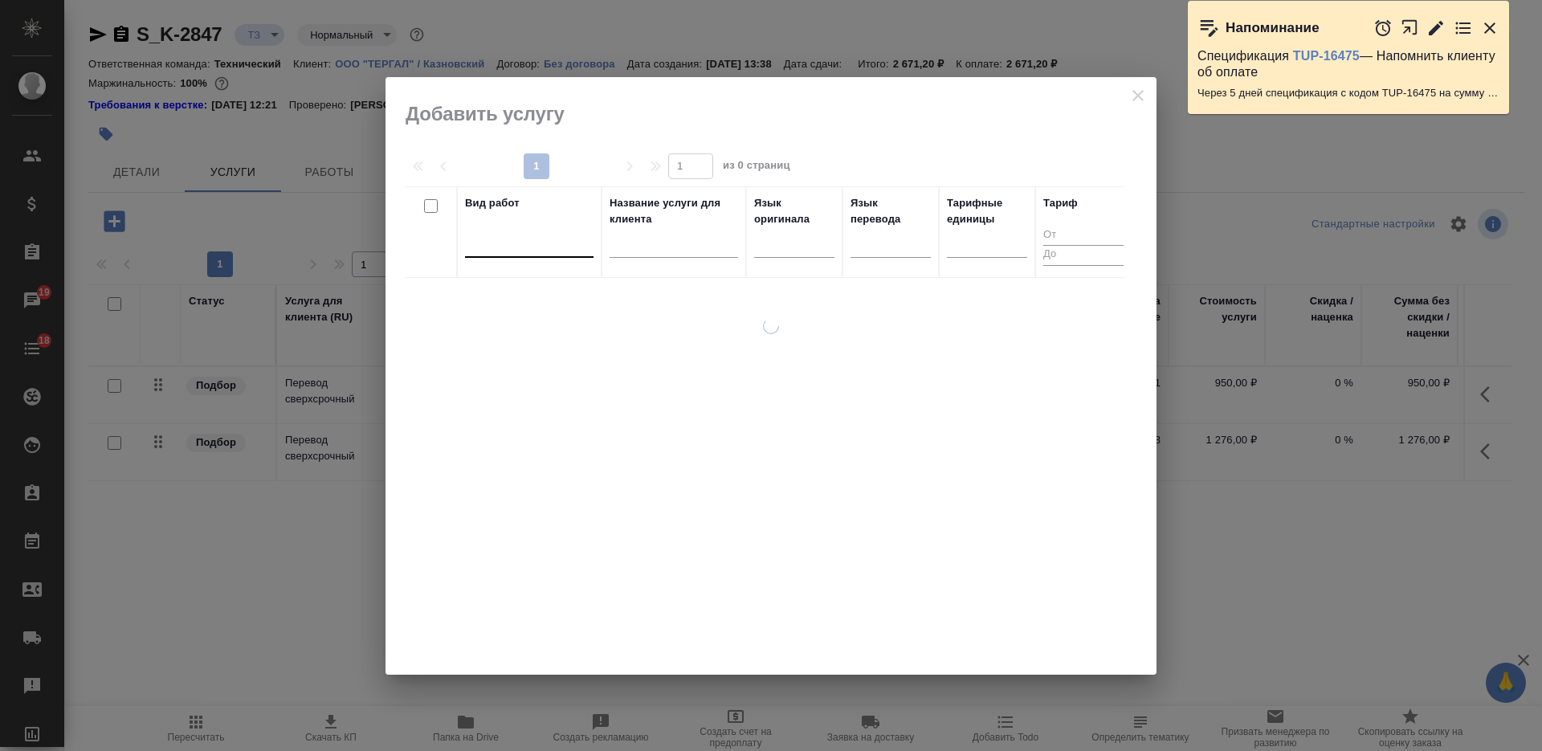
click at [479, 230] on div at bounding box center [529, 241] width 128 height 23
click at [489, 239] on div at bounding box center [529, 241] width 128 height 23
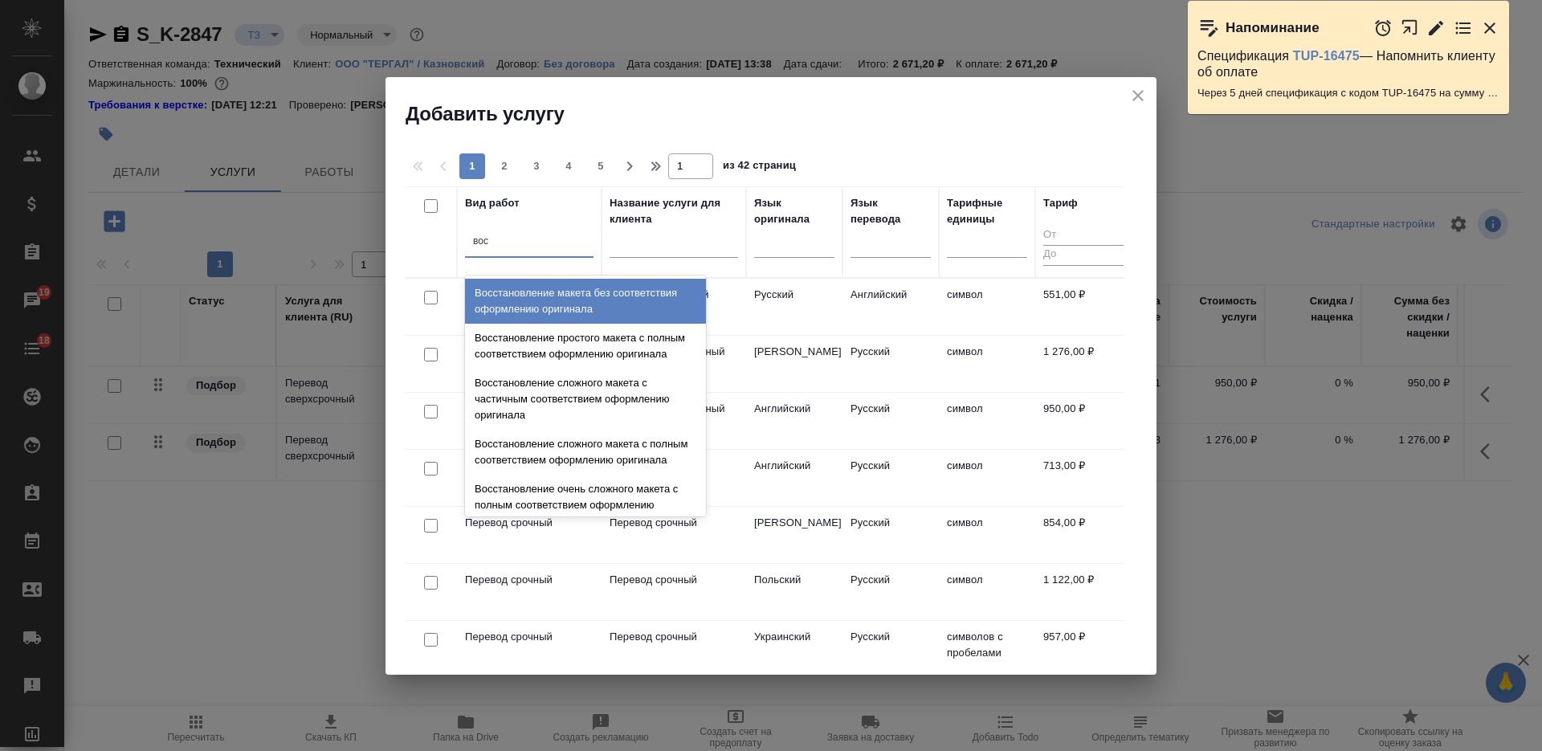
type input "восс"
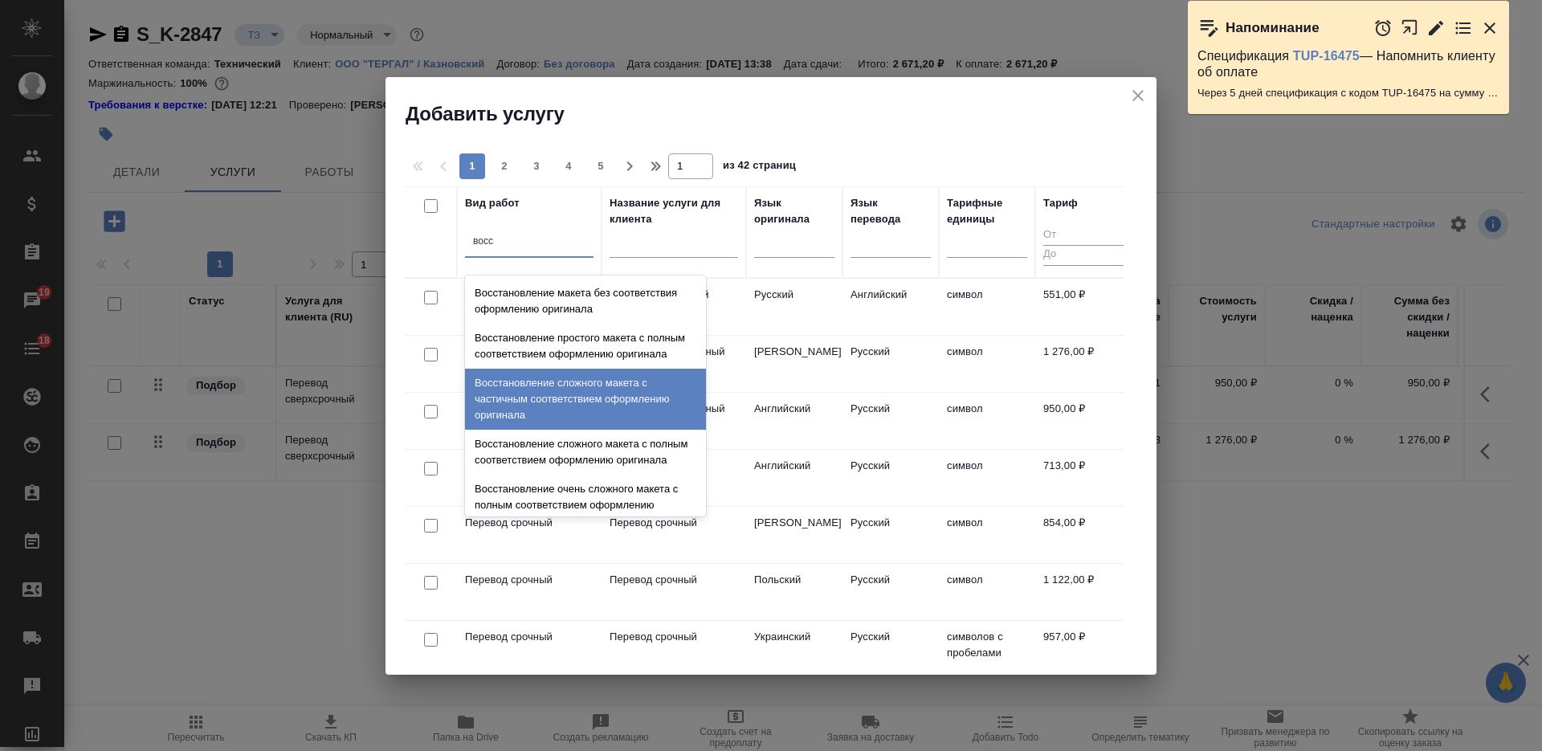
click at [596, 422] on div "Восстановление сложного макета с частичным соответствием оформлению оригинала" at bounding box center [585, 399] width 241 height 61
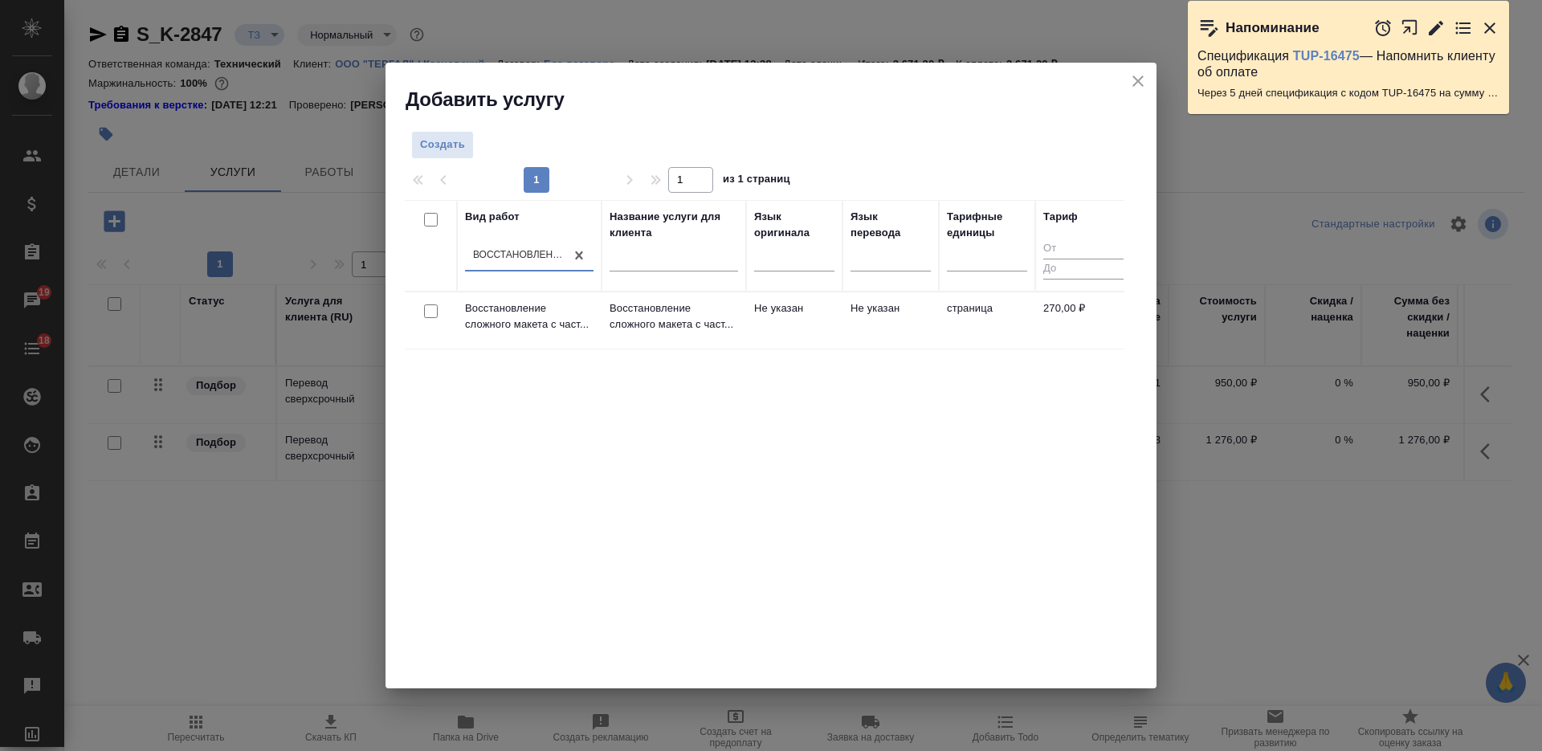
click at [422, 312] on div at bounding box center [431, 311] width 36 height 22
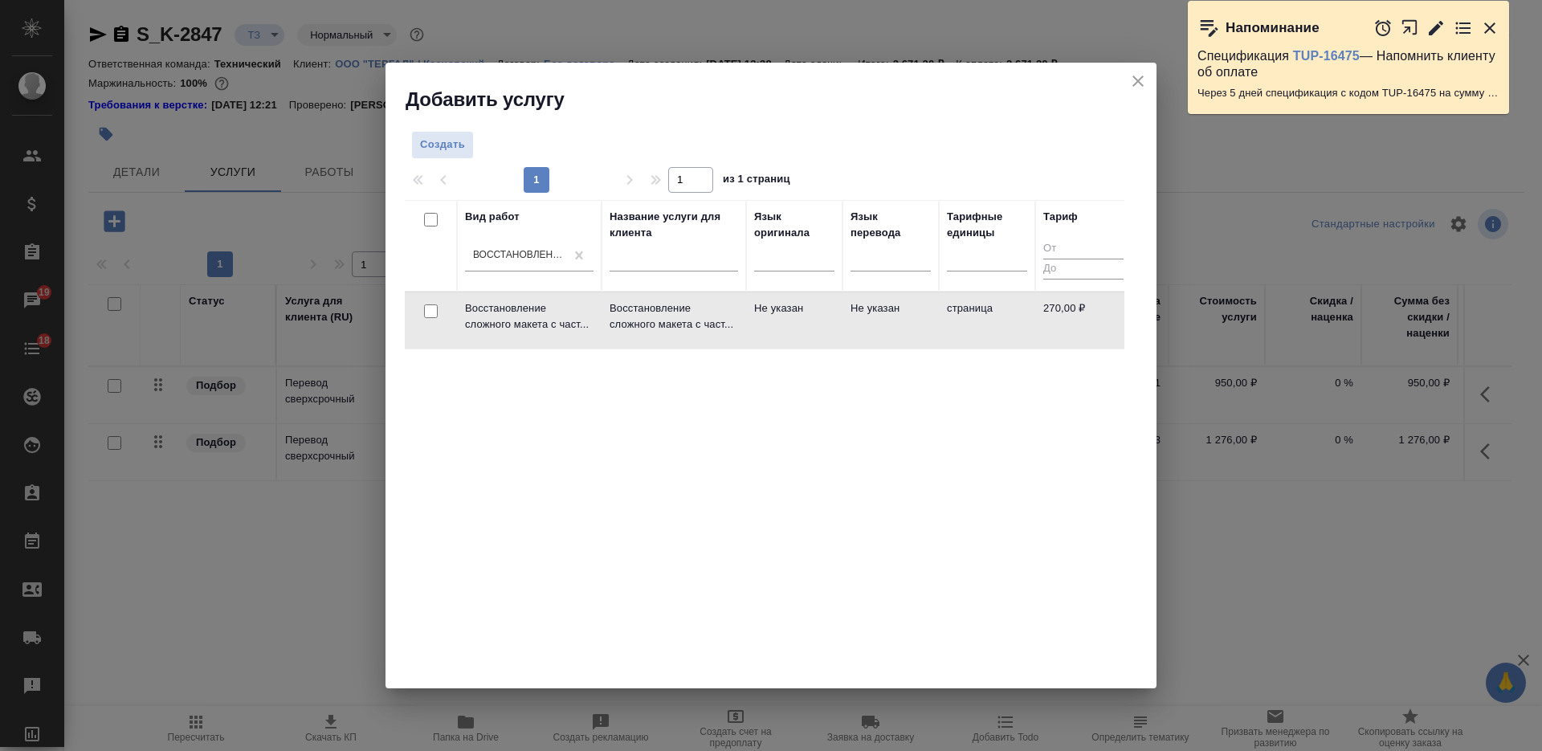
click at [432, 312] on input "checkbox" at bounding box center [431, 311] width 14 height 14
checkbox input "true"
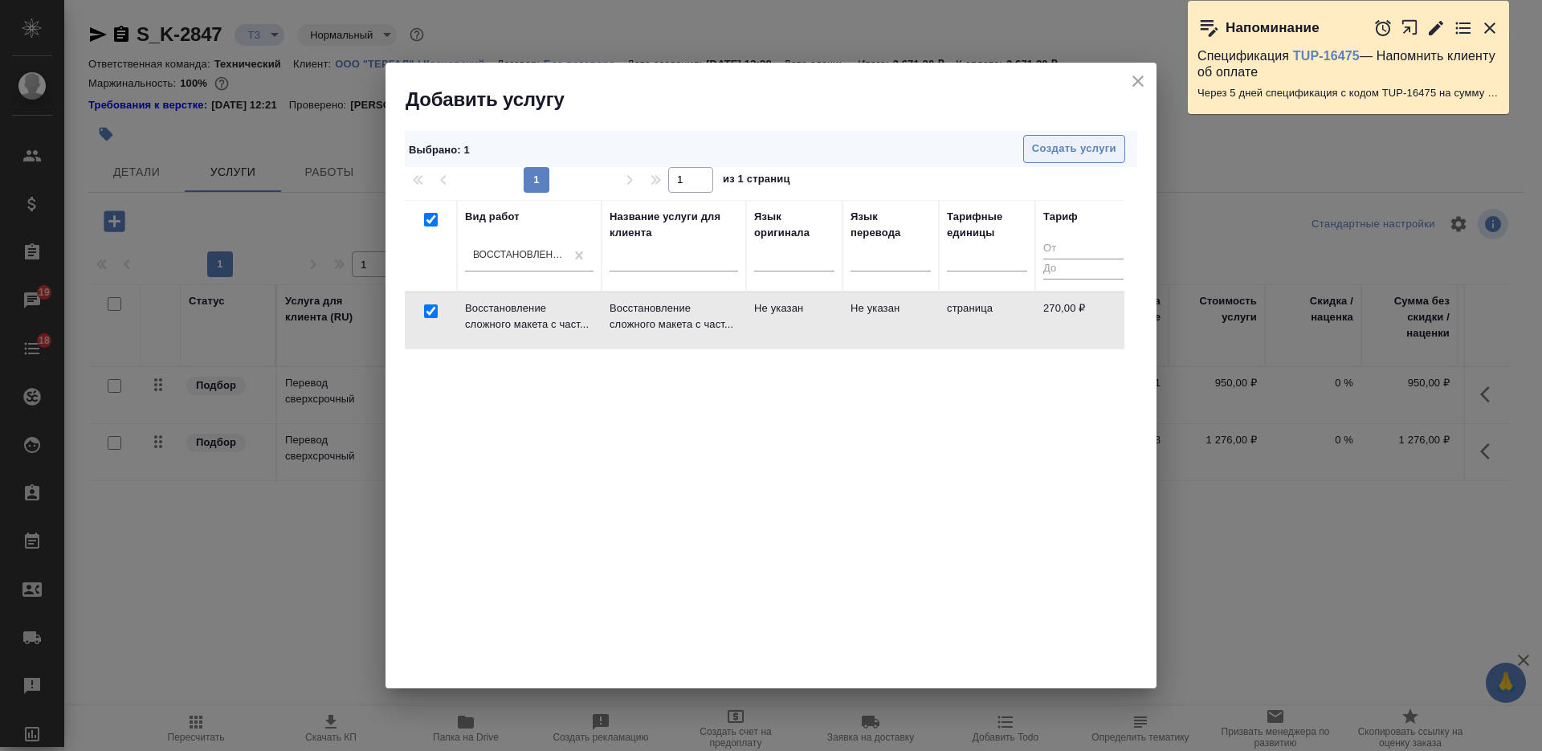
click at [1079, 143] on span "Создать услуги" at bounding box center [1074, 149] width 84 height 18
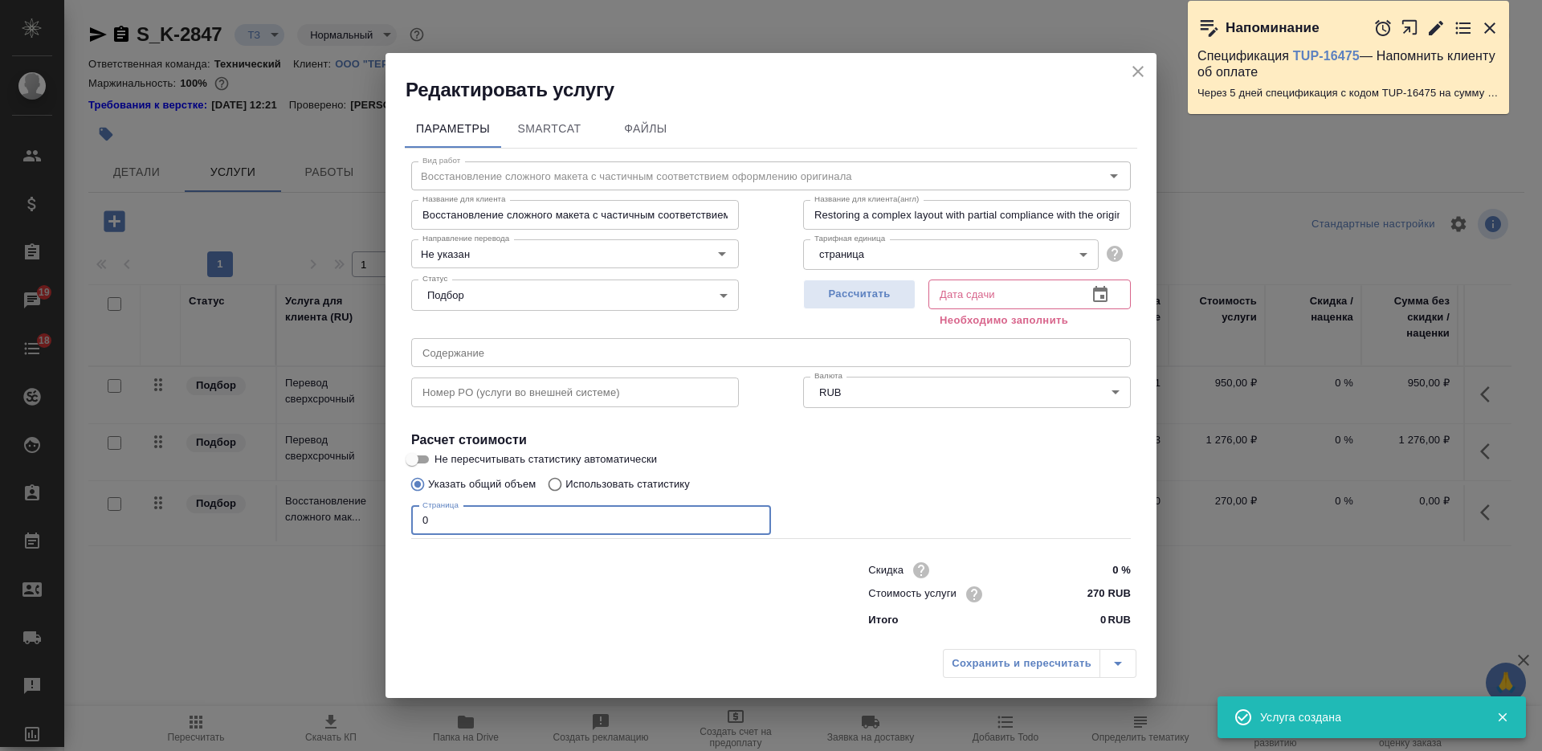
drag, startPoint x: 398, startPoint y: 516, endPoint x: 381, endPoint y: 513, distance: 18.0
click at [384, 514] on div "Редактировать услугу Параметры SmartCat Файлы Вид работ Восстановление сложного…" at bounding box center [771, 375] width 1542 height 751
type input "3"
click at [878, 313] on div "Рассчитать" at bounding box center [859, 302] width 112 height 58
click at [872, 307] on button "Рассчитать" at bounding box center [859, 294] width 112 height 30
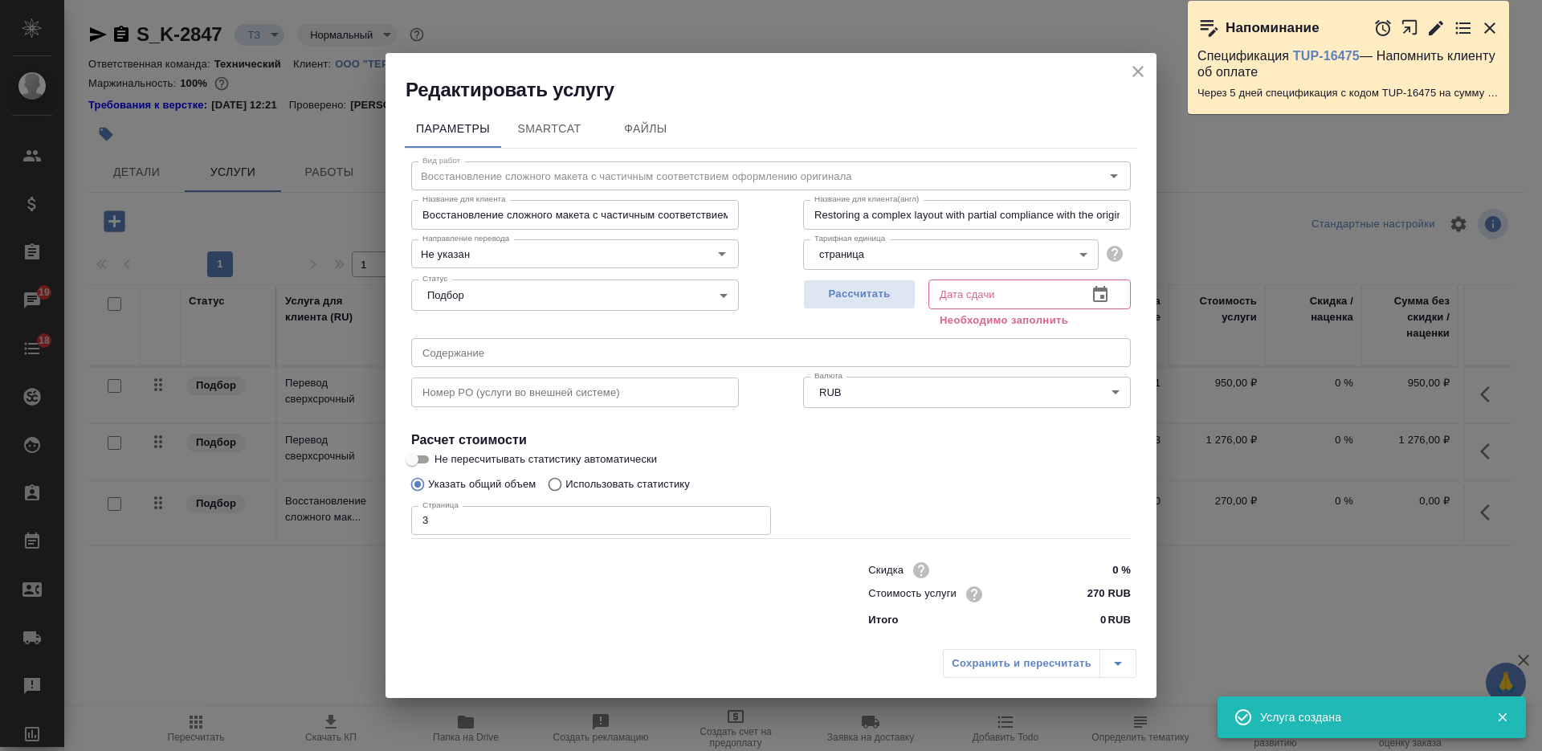
type input "02.09.2025 14:53"
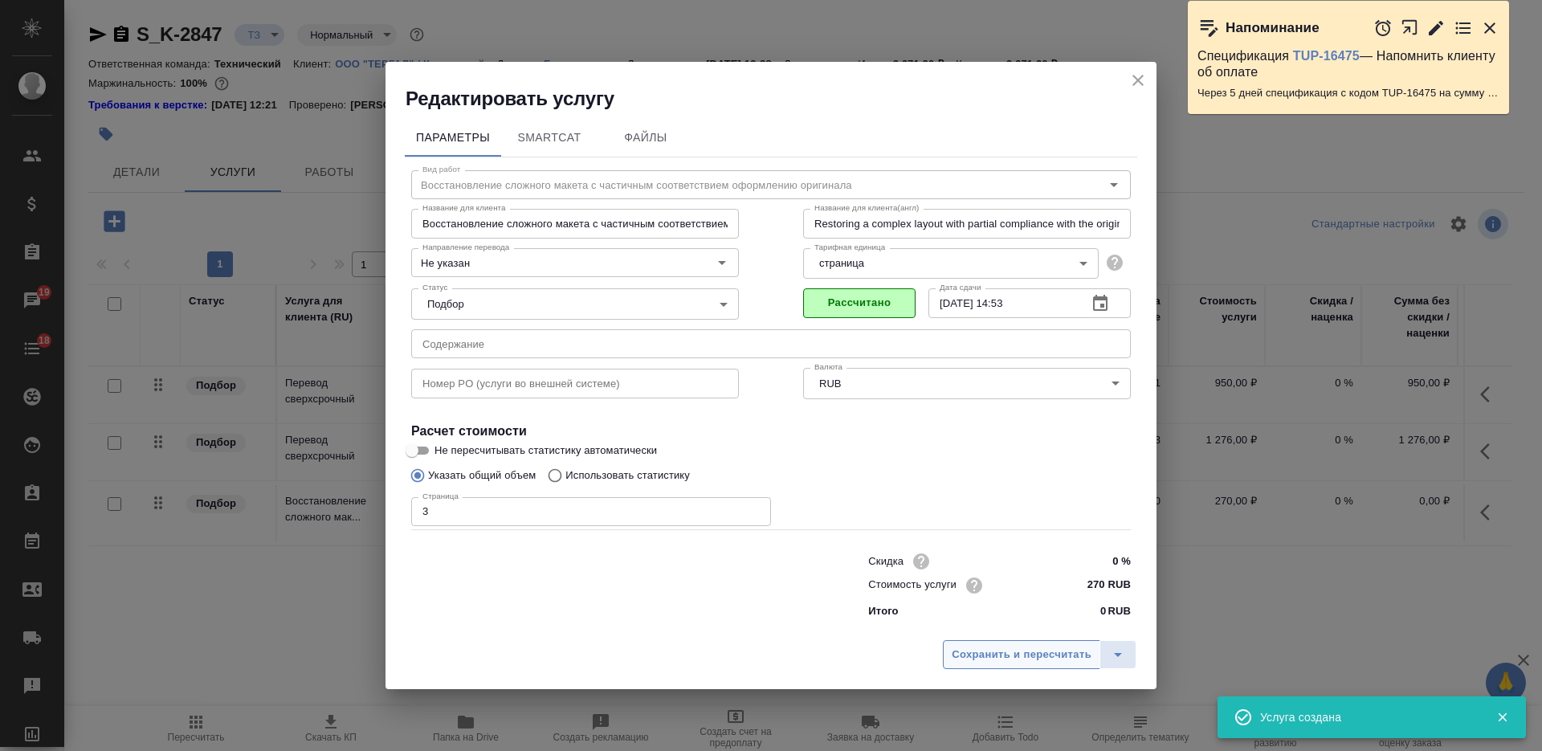
click at [963, 649] on span "Сохранить и пересчитать" at bounding box center [1021, 655] width 140 height 18
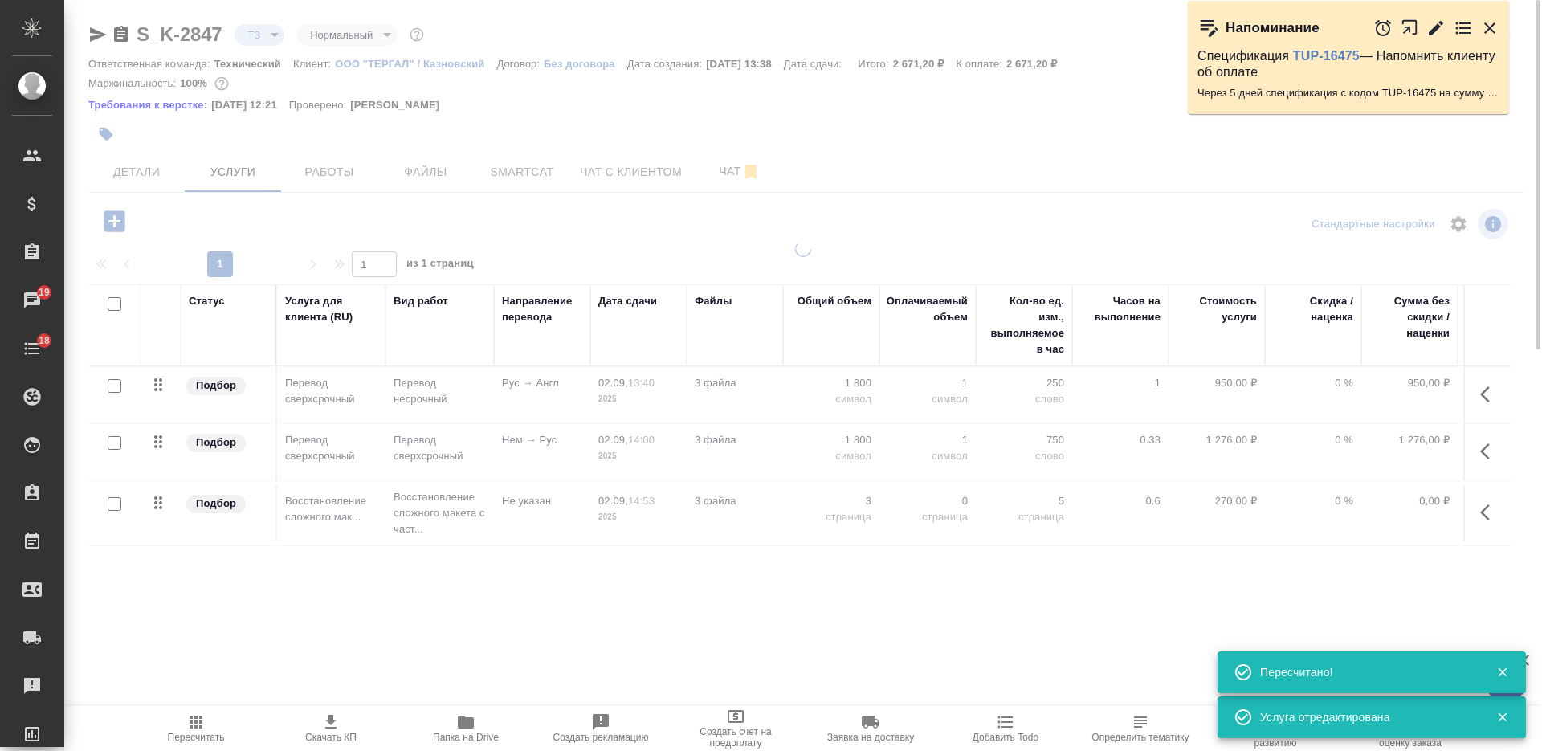
type input "new"
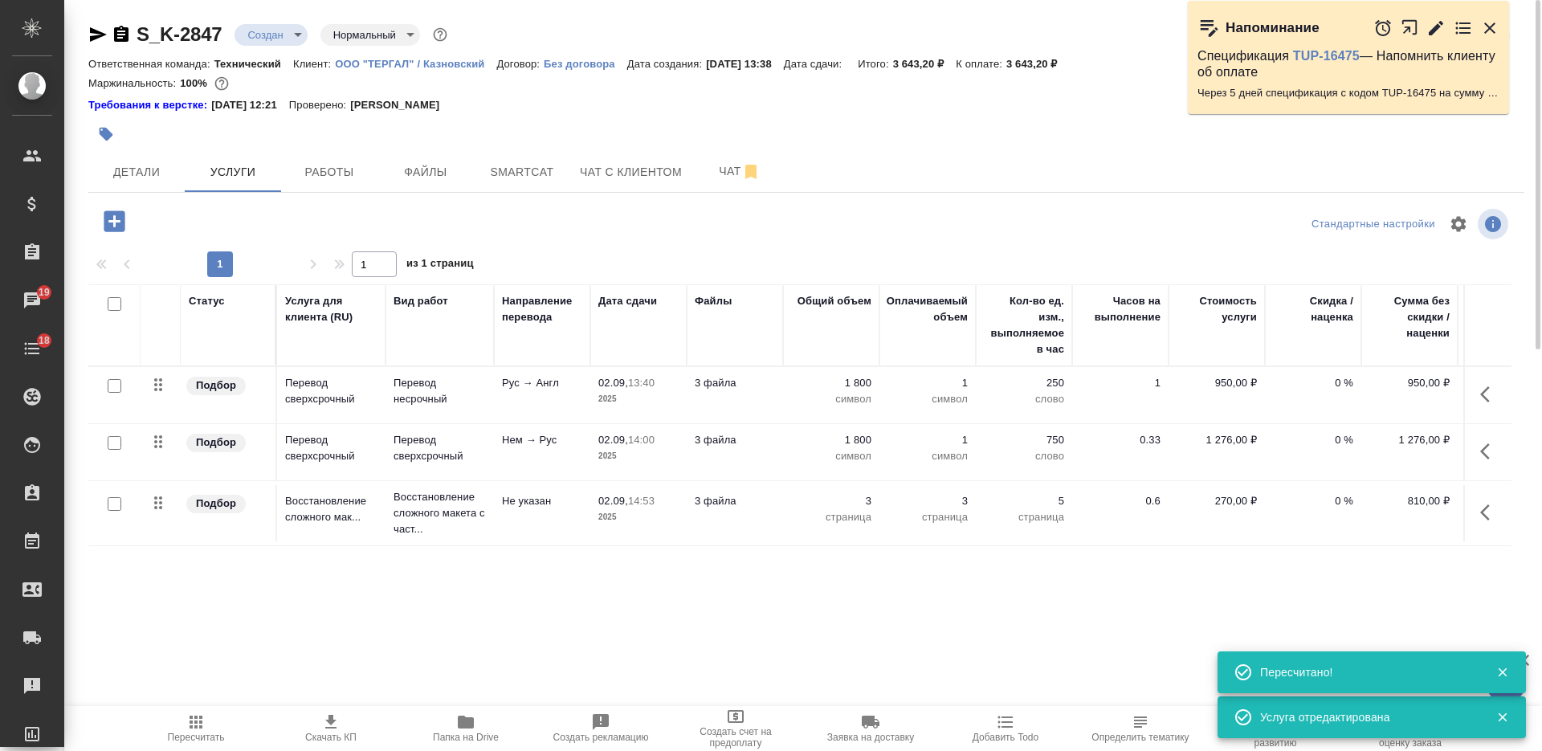
click at [1482, 511] on icon "button" at bounding box center [1485, 512] width 10 height 16
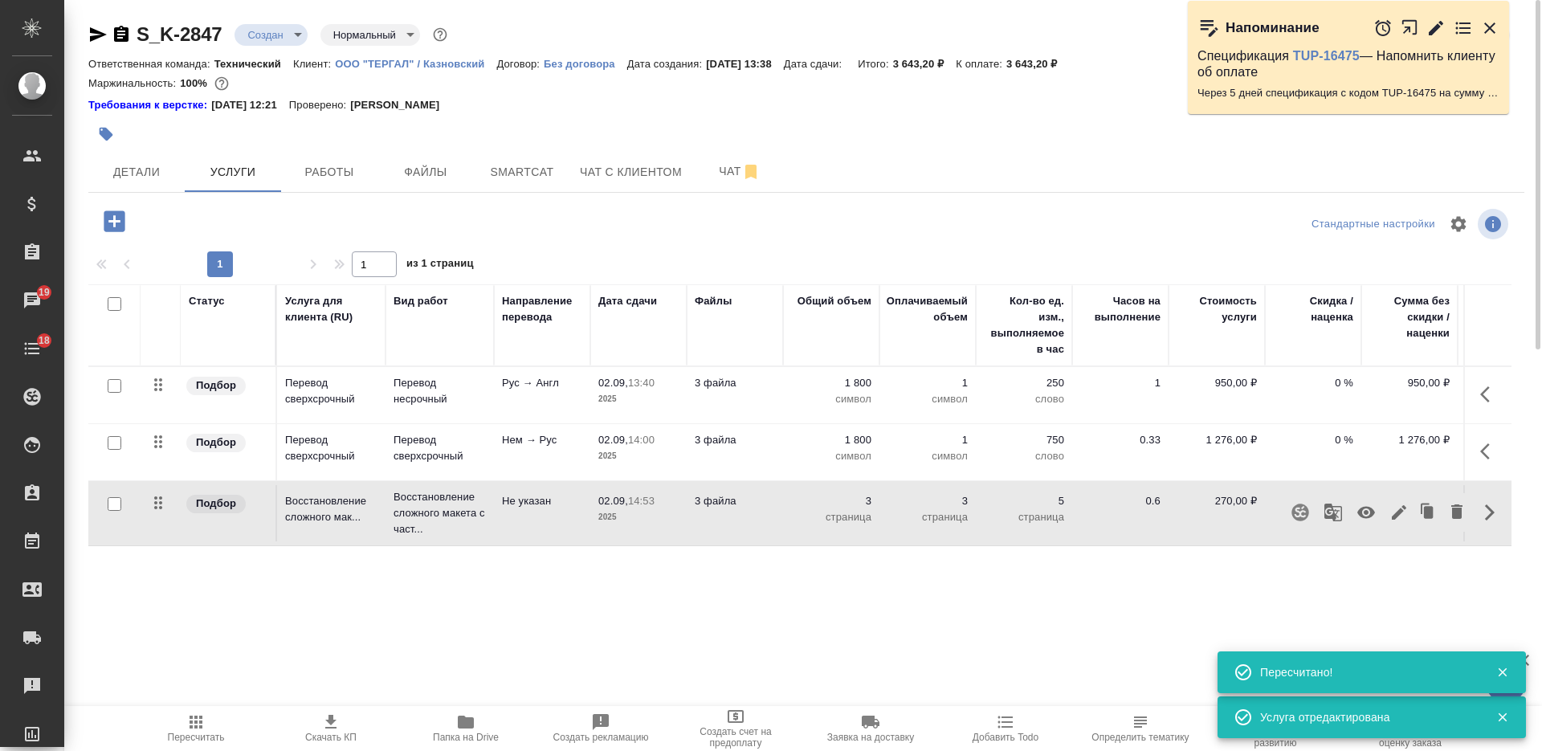
click at [1357, 510] on icon "button" at bounding box center [1365, 512] width 19 height 19
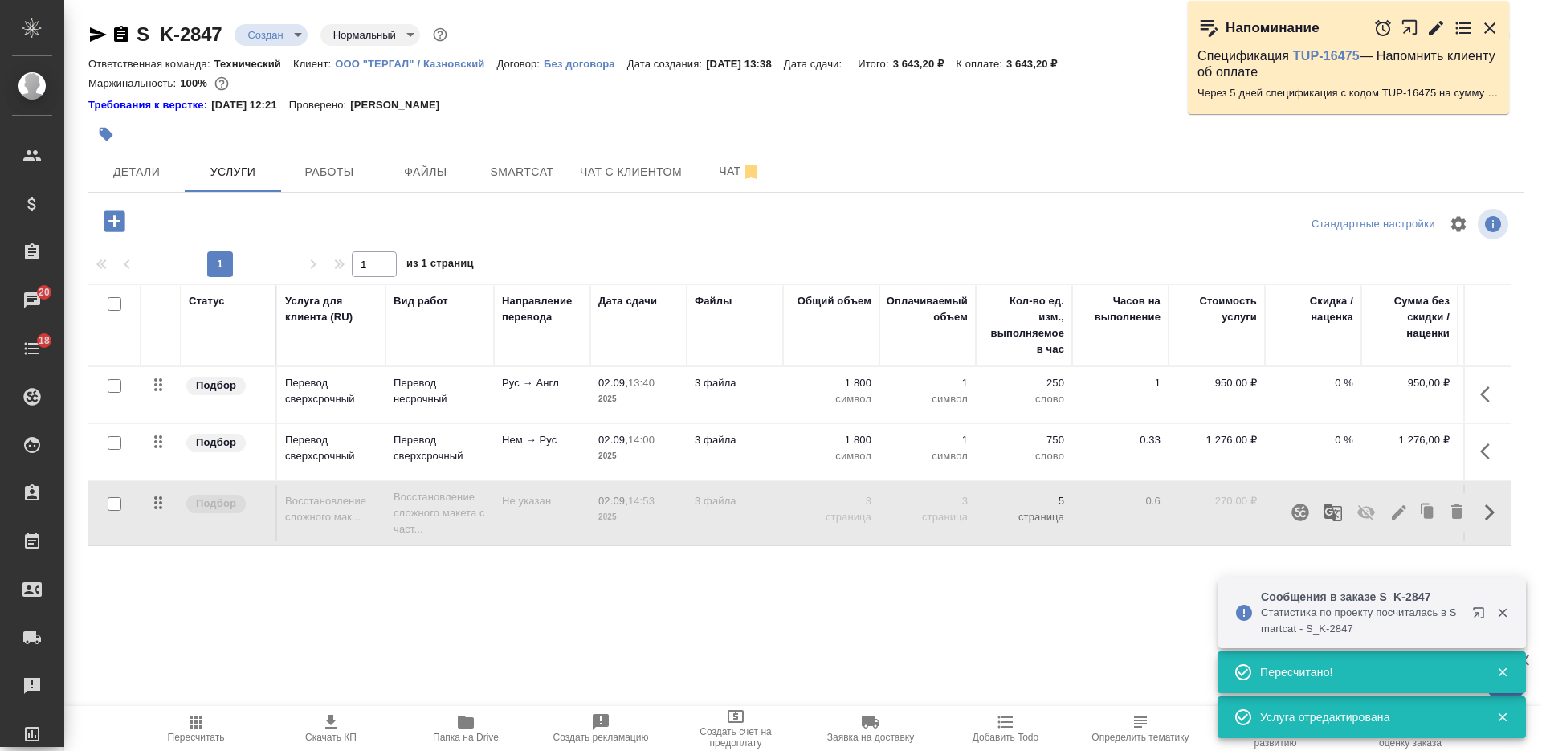
click at [121, 32] on icon "button" at bounding box center [121, 34] width 14 height 16
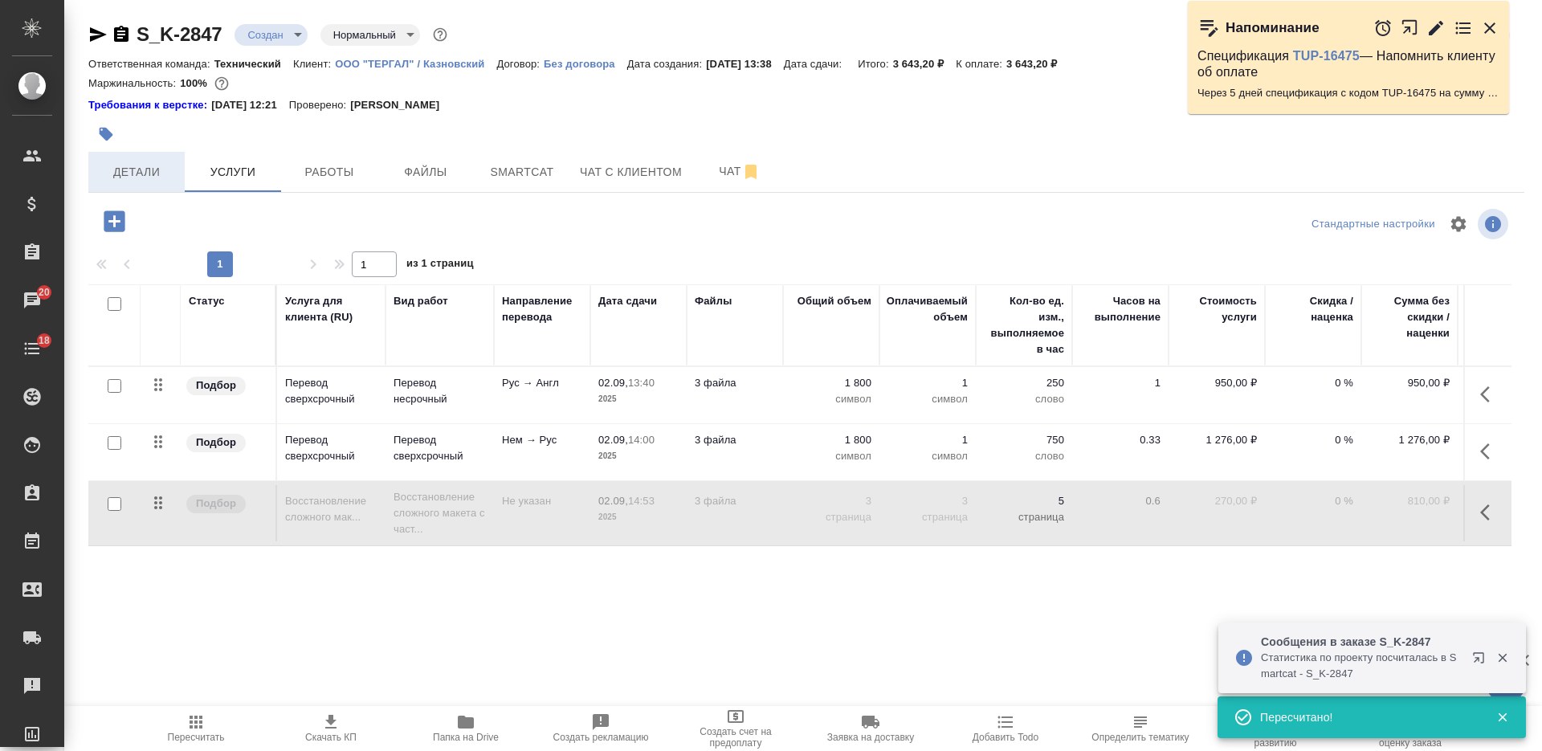
click at [145, 181] on span "Детали" at bounding box center [136, 172] width 77 height 20
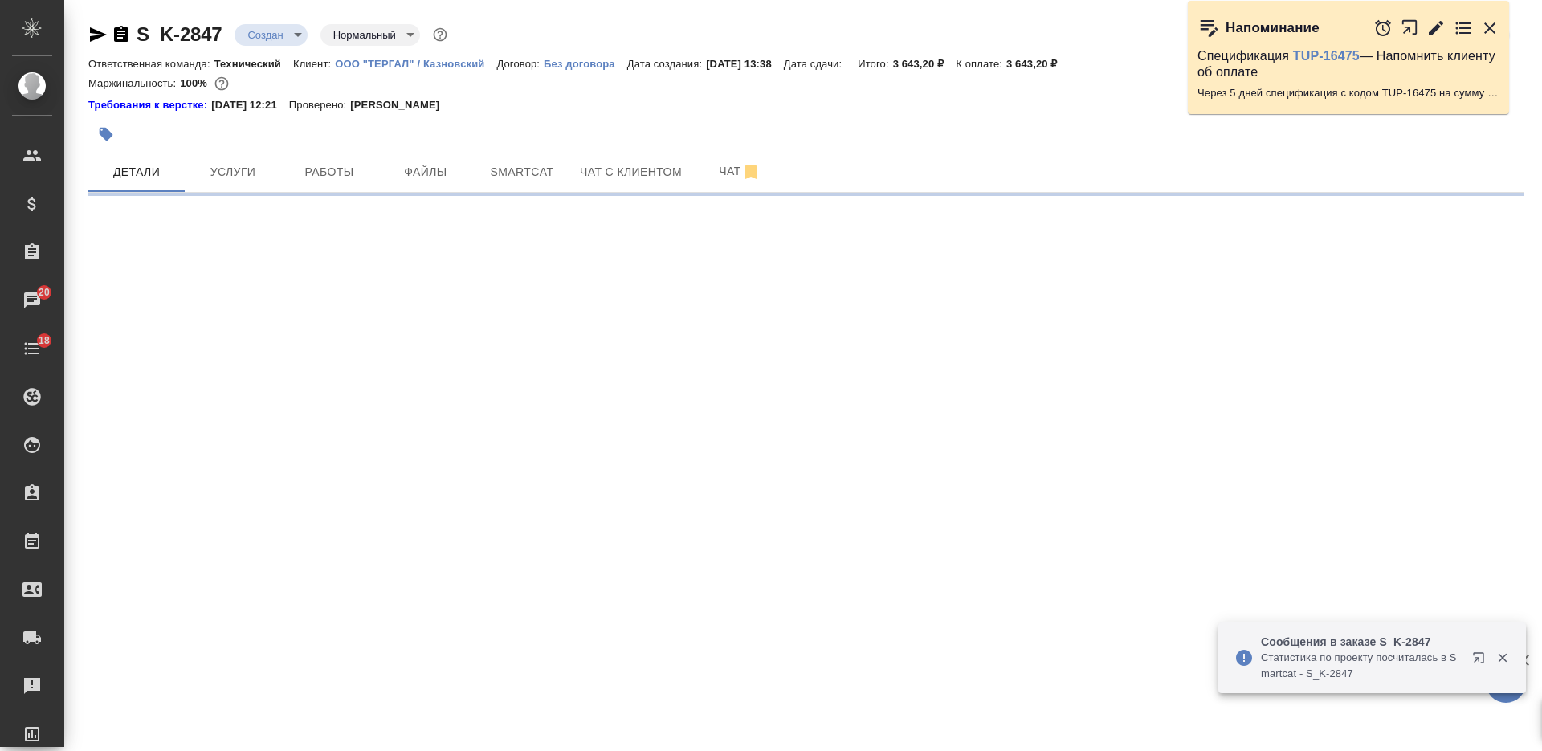
select select "RU"
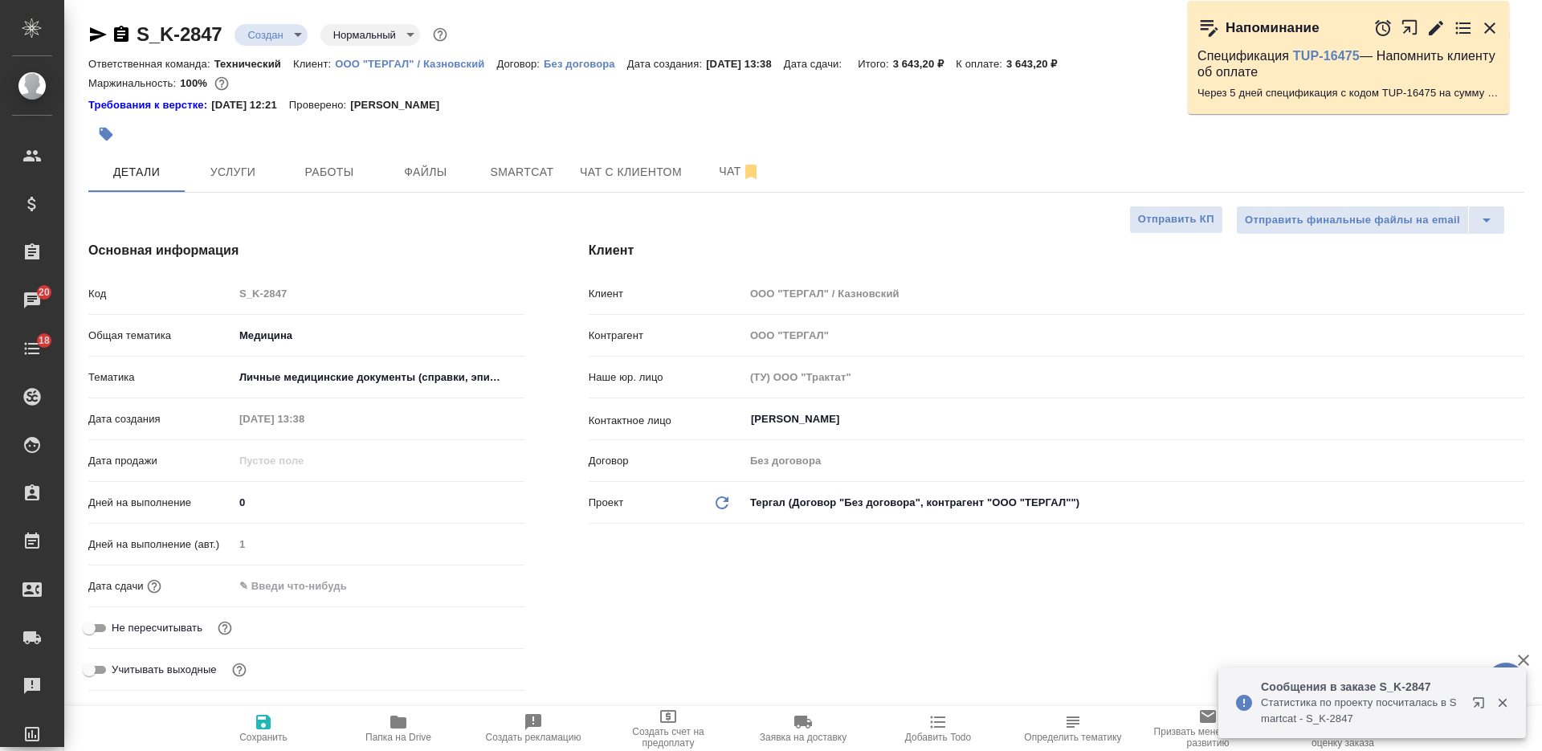
type textarea "x"
click at [292, 579] on input "text" at bounding box center [304, 585] width 141 height 23
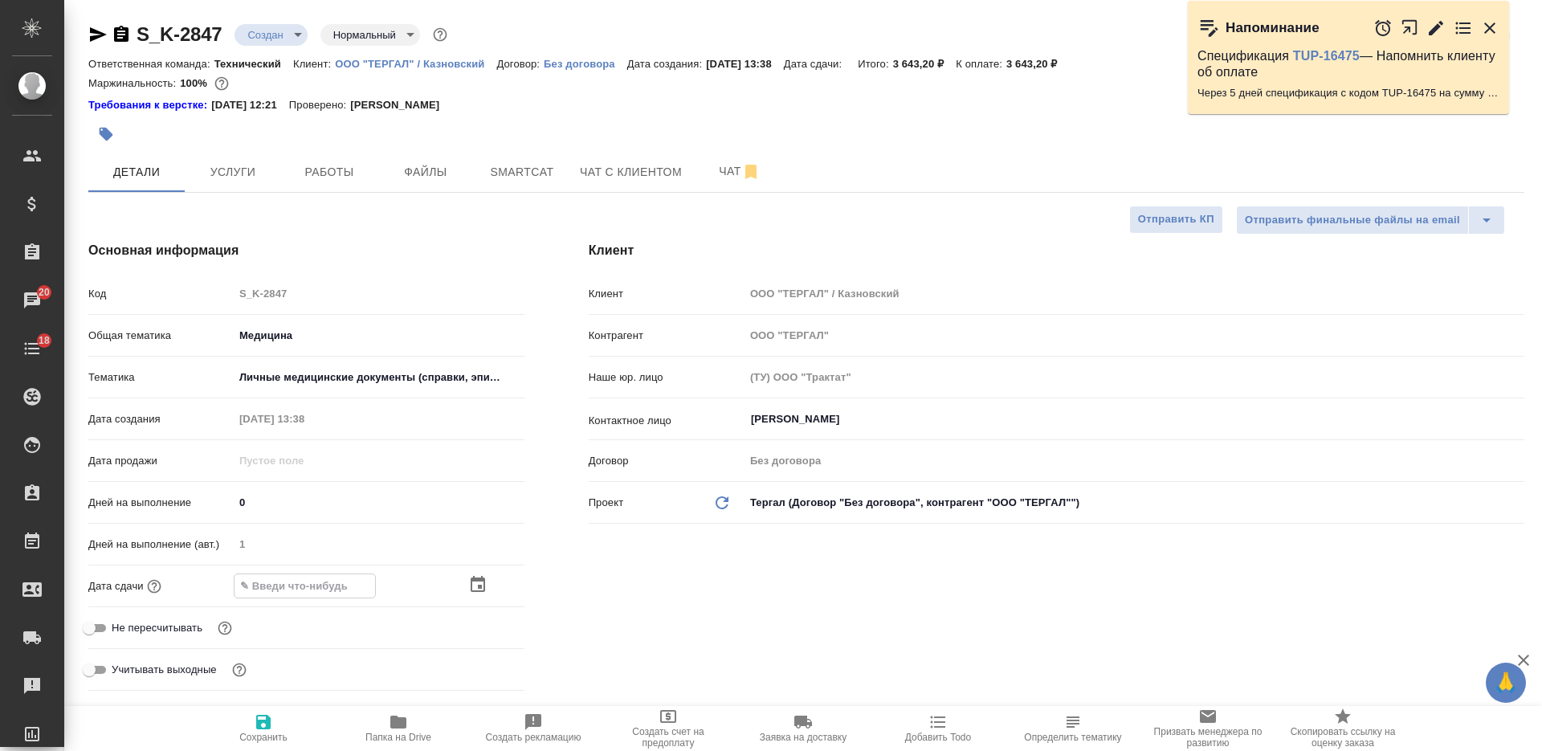
type input "0_.__.____ __:__"
type textarea "x"
type input "03.__.____ __:__"
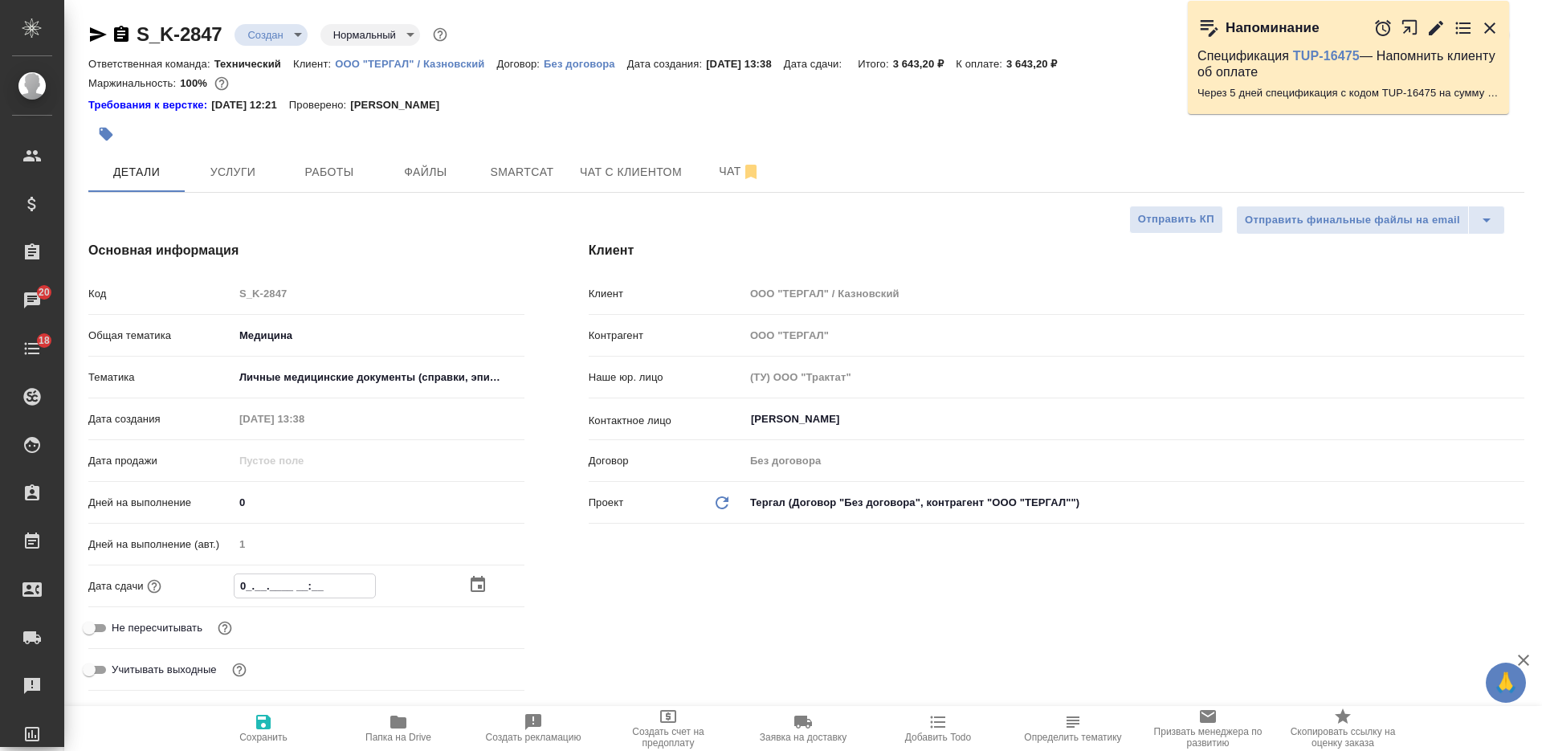
type textarea "x"
type input "03.0_.____ __:__"
type textarea "x"
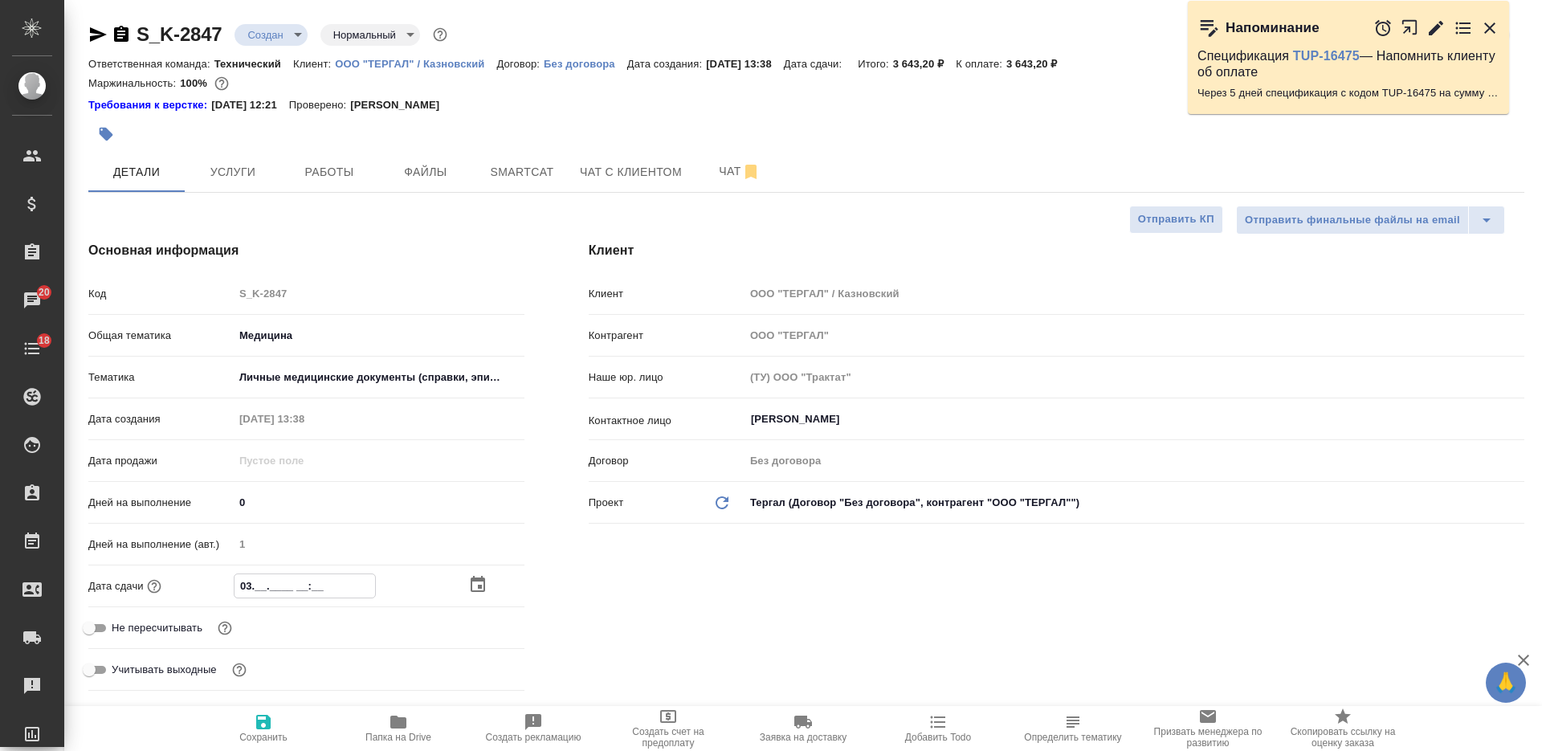
type textarea "x"
type input "03.09.____ __:__"
type textarea "x"
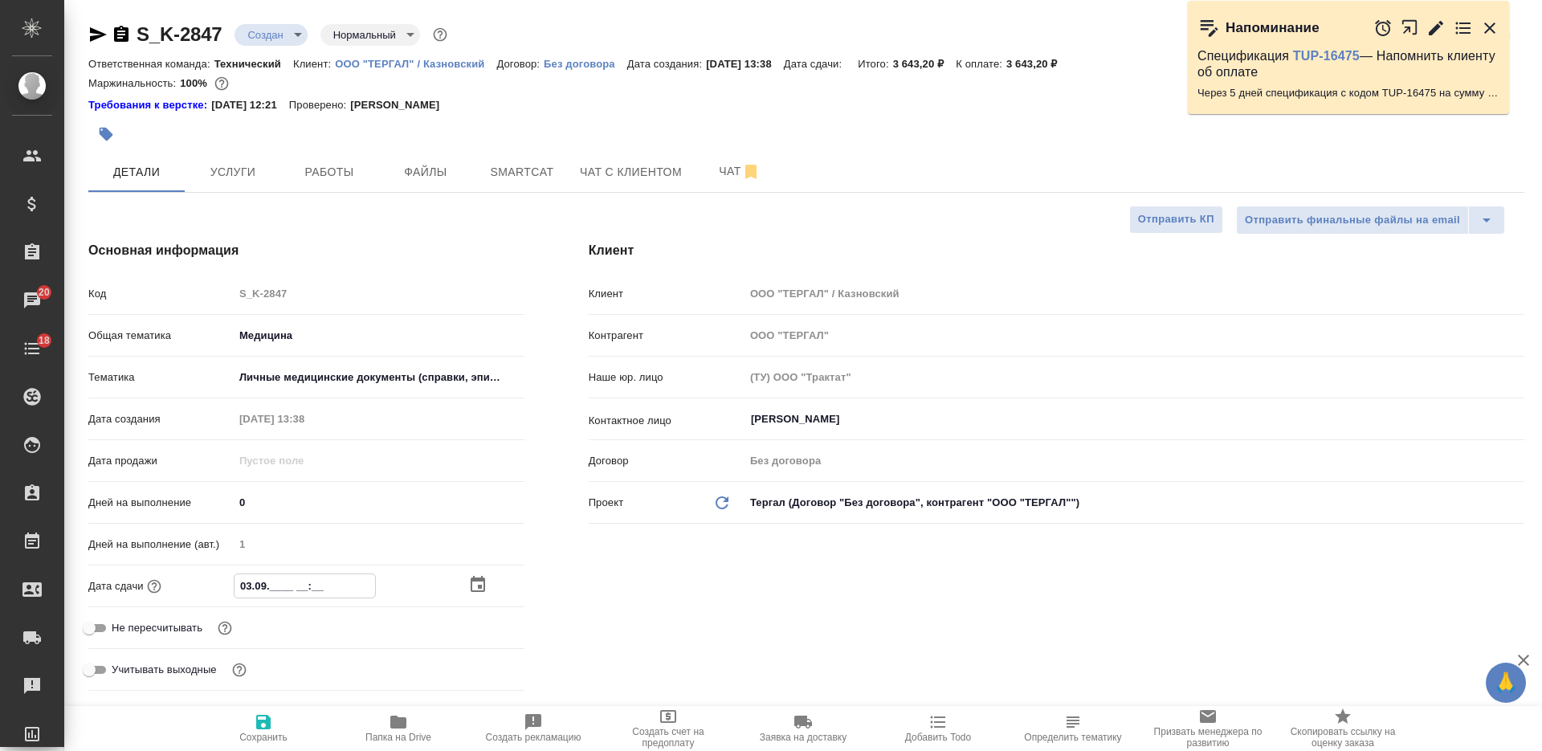
type textarea "x"
type input "03.09.2___ __:__"
type textarea "x"
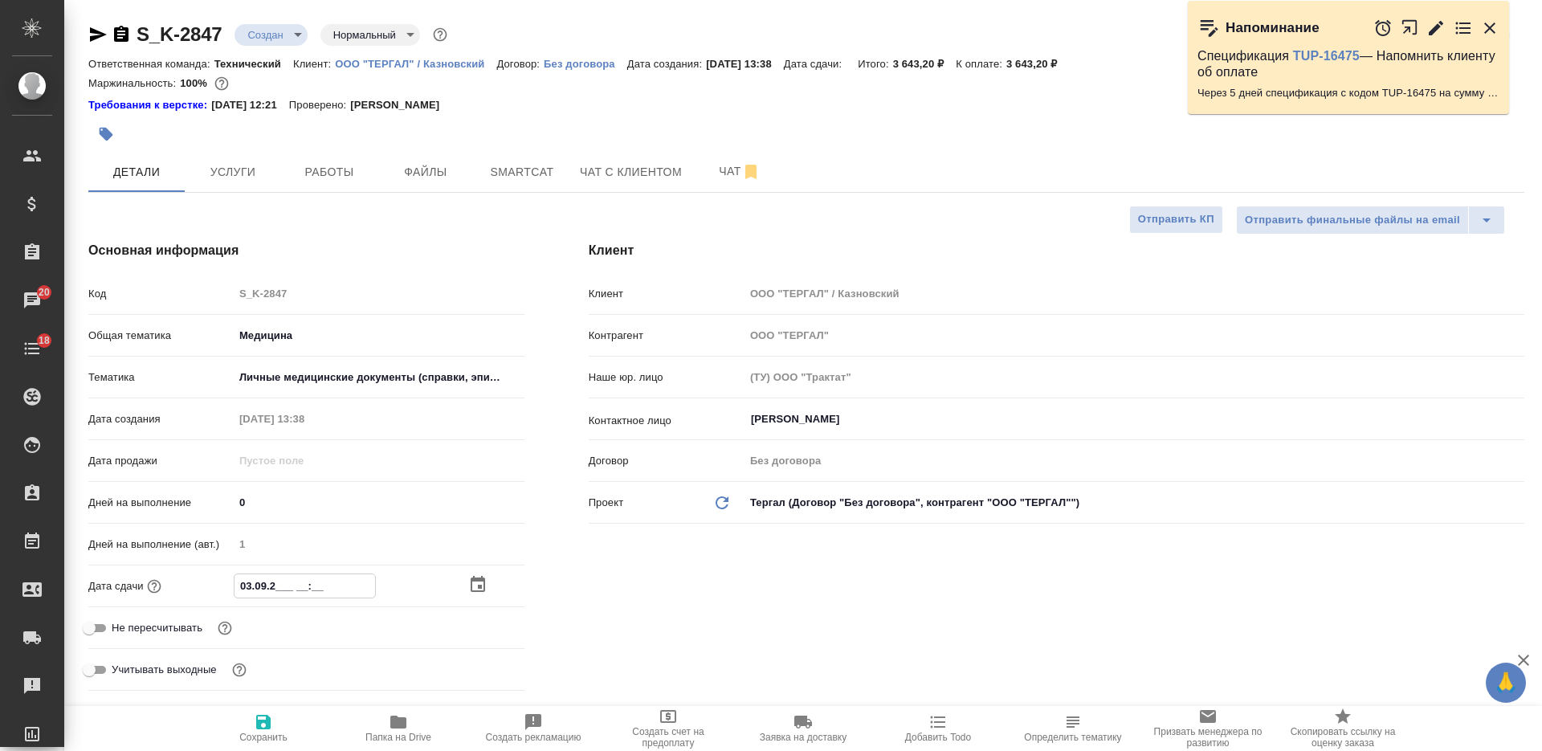
type input "03.09.20__ __:__"
type textarea "x"
type input "03.09.202_ __:__"
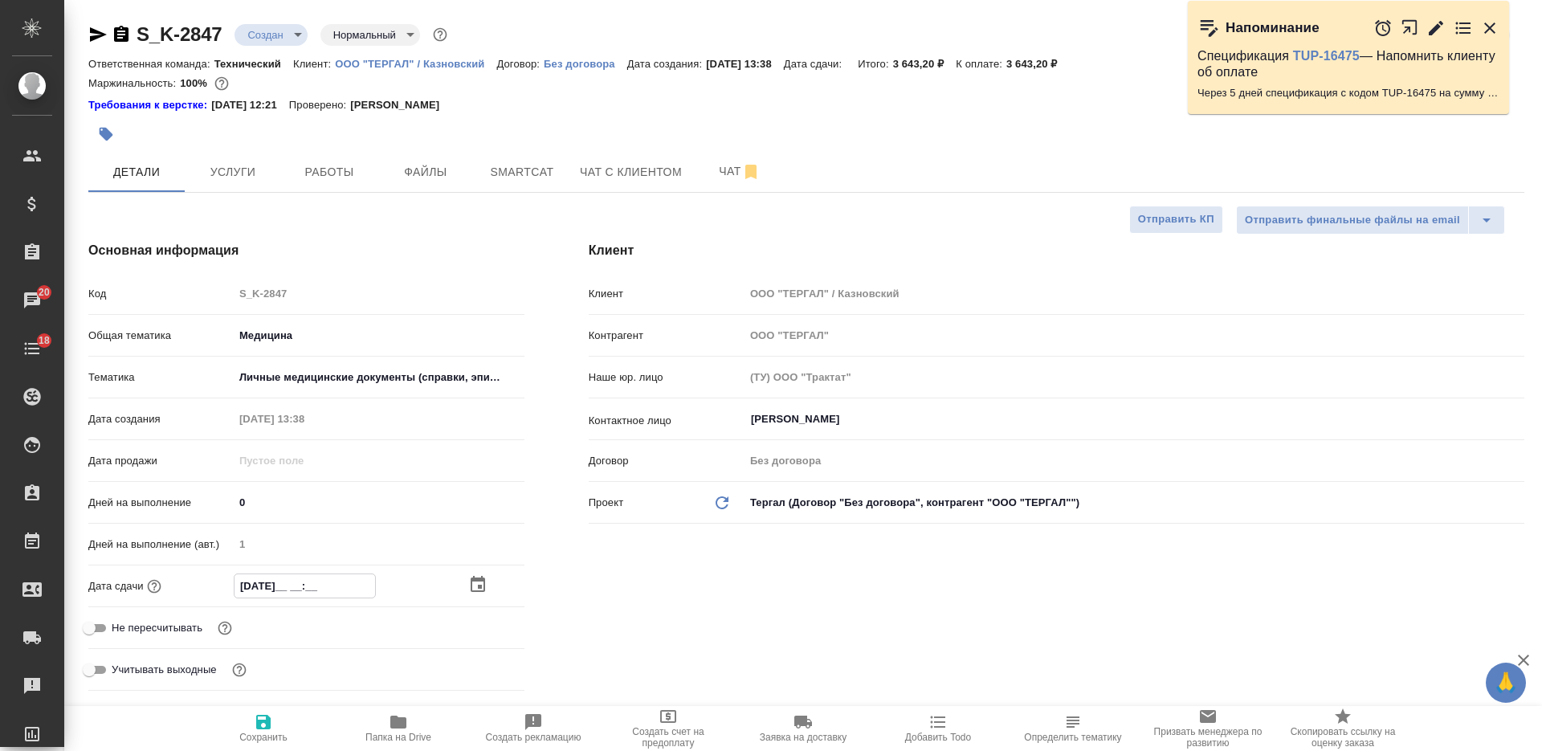
type textarea "x"
type input "03.09.2025 __:__"
type textarea "x"
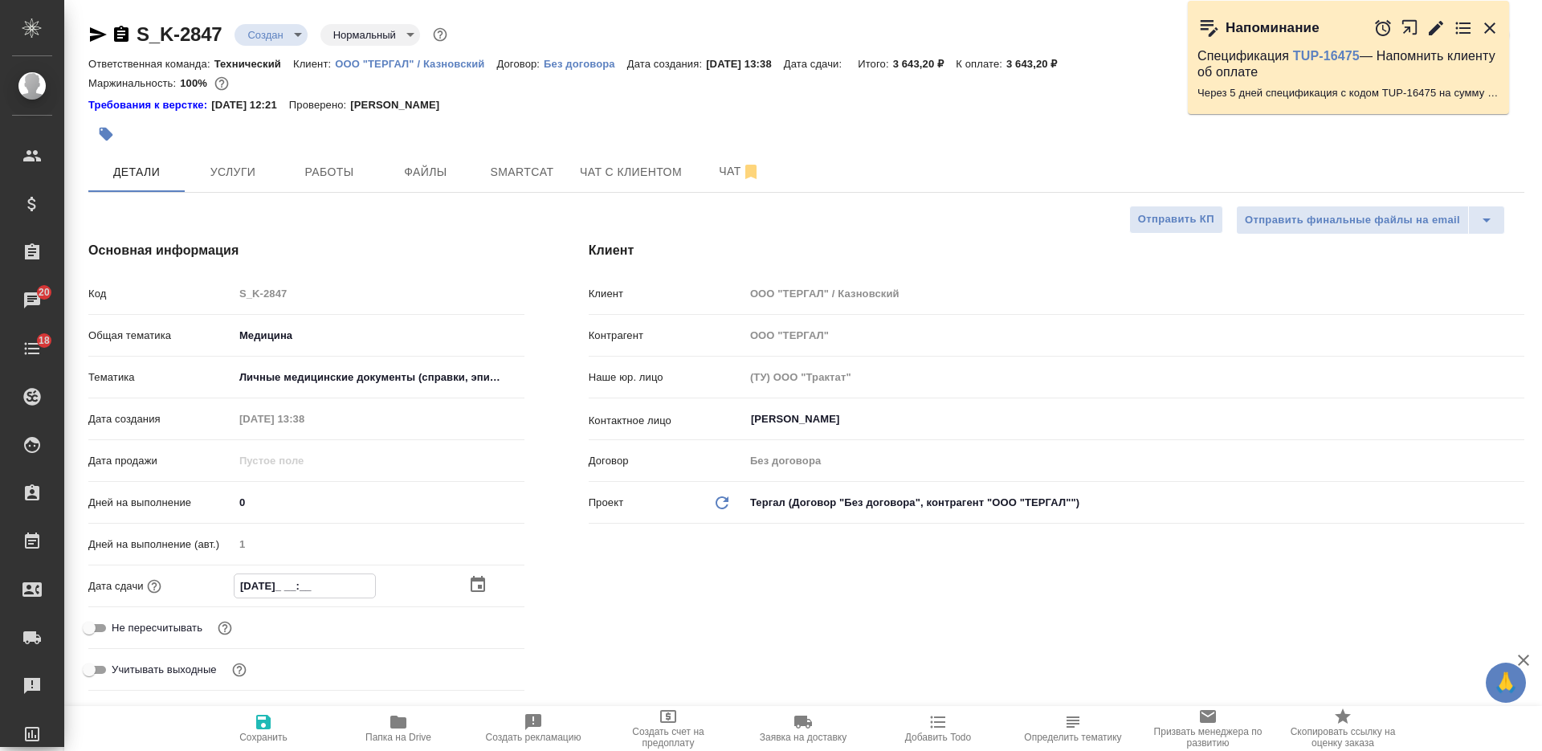
type textarea "x"
type input "03.09.2025 1_:__"
type textarea "x"
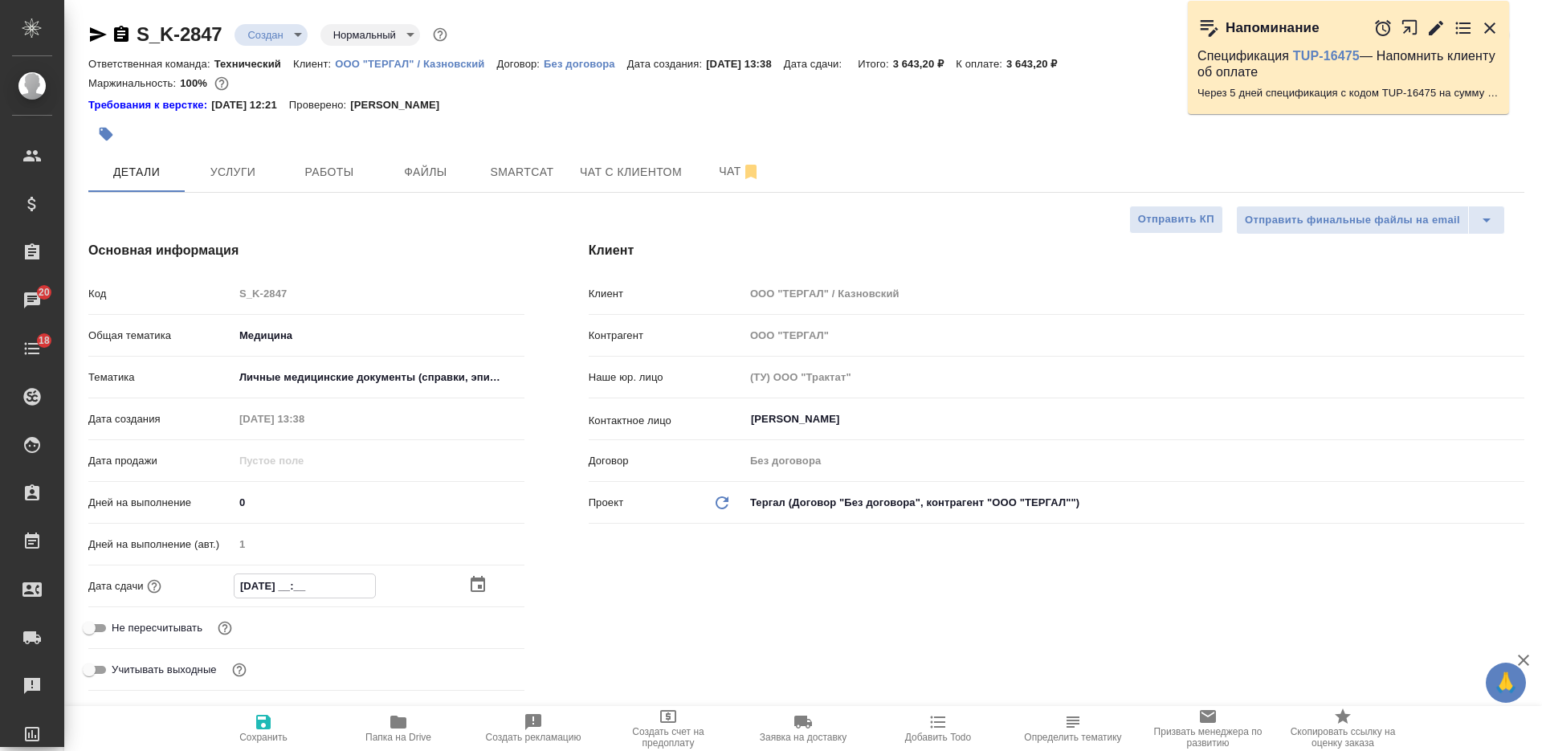
type textarea "x"
type input "03.09.2025 16:__"
type textarea "x"
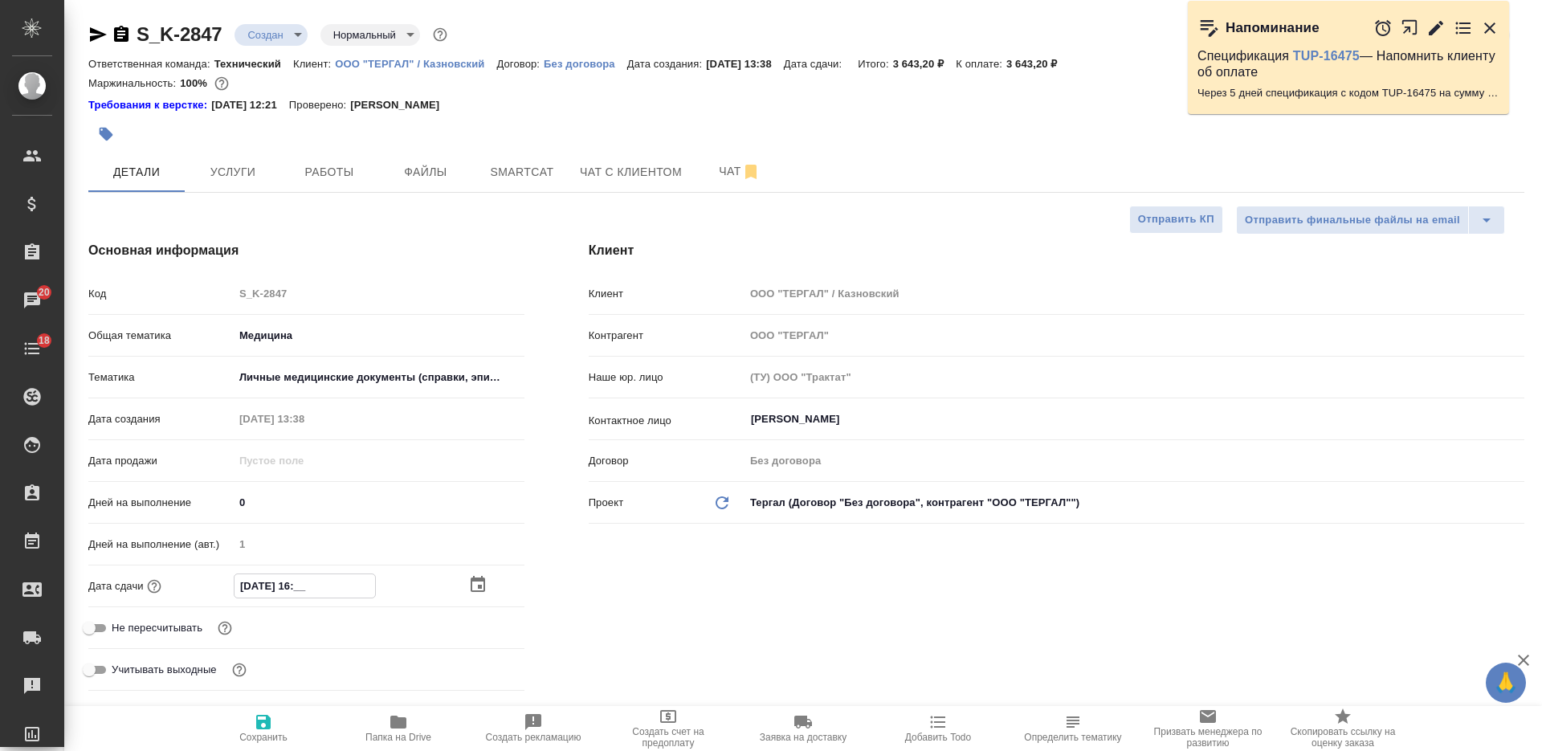
type input "03.09.2025 16:0_"
type textarea "x"
type input "03.09.2025 16:00"
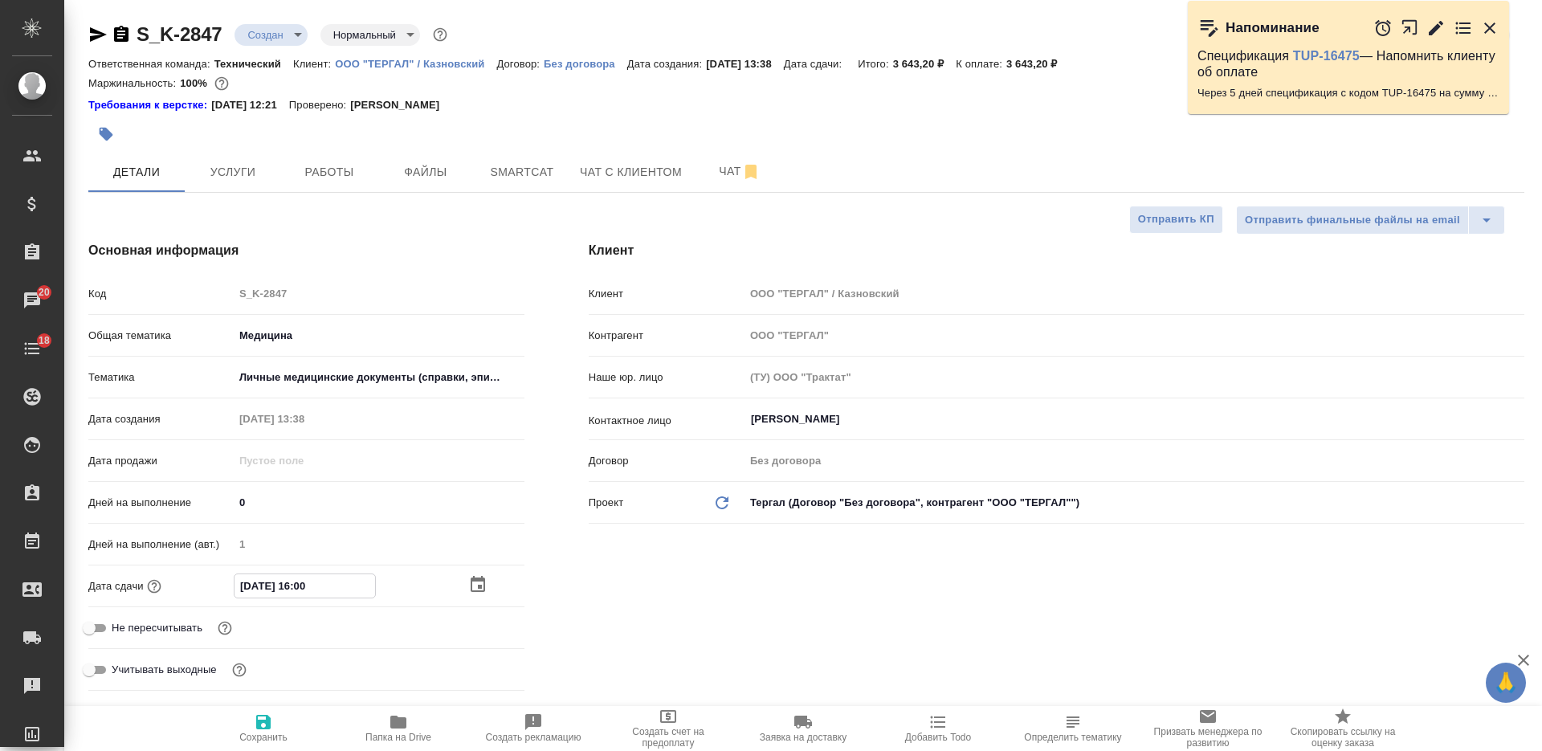
type textarea "x"
type input "03.09.2025 16:00"
click at [252, 723] on span "Сохранить" at bounding box center [264, 727] width 116 height 31
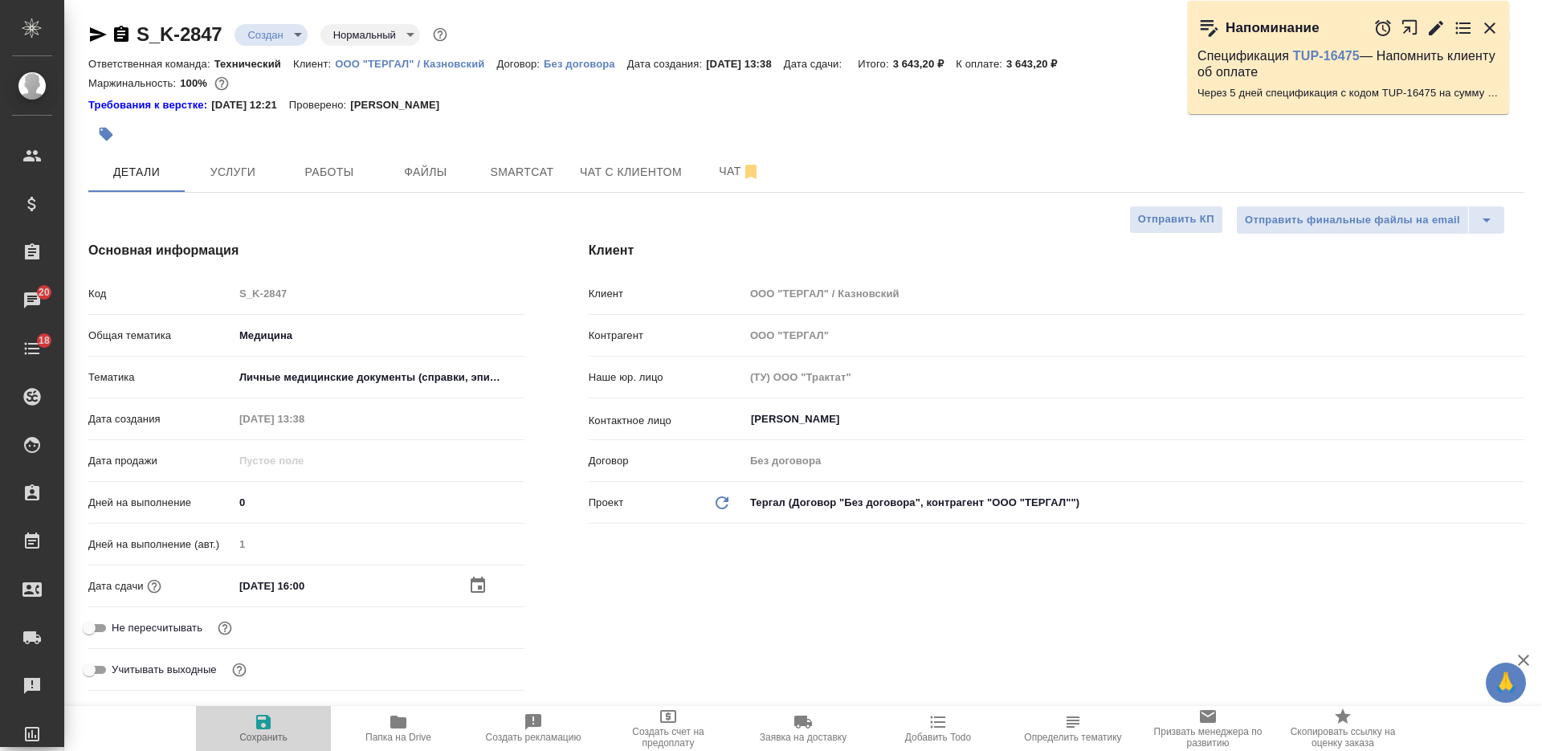
type textarea "x"
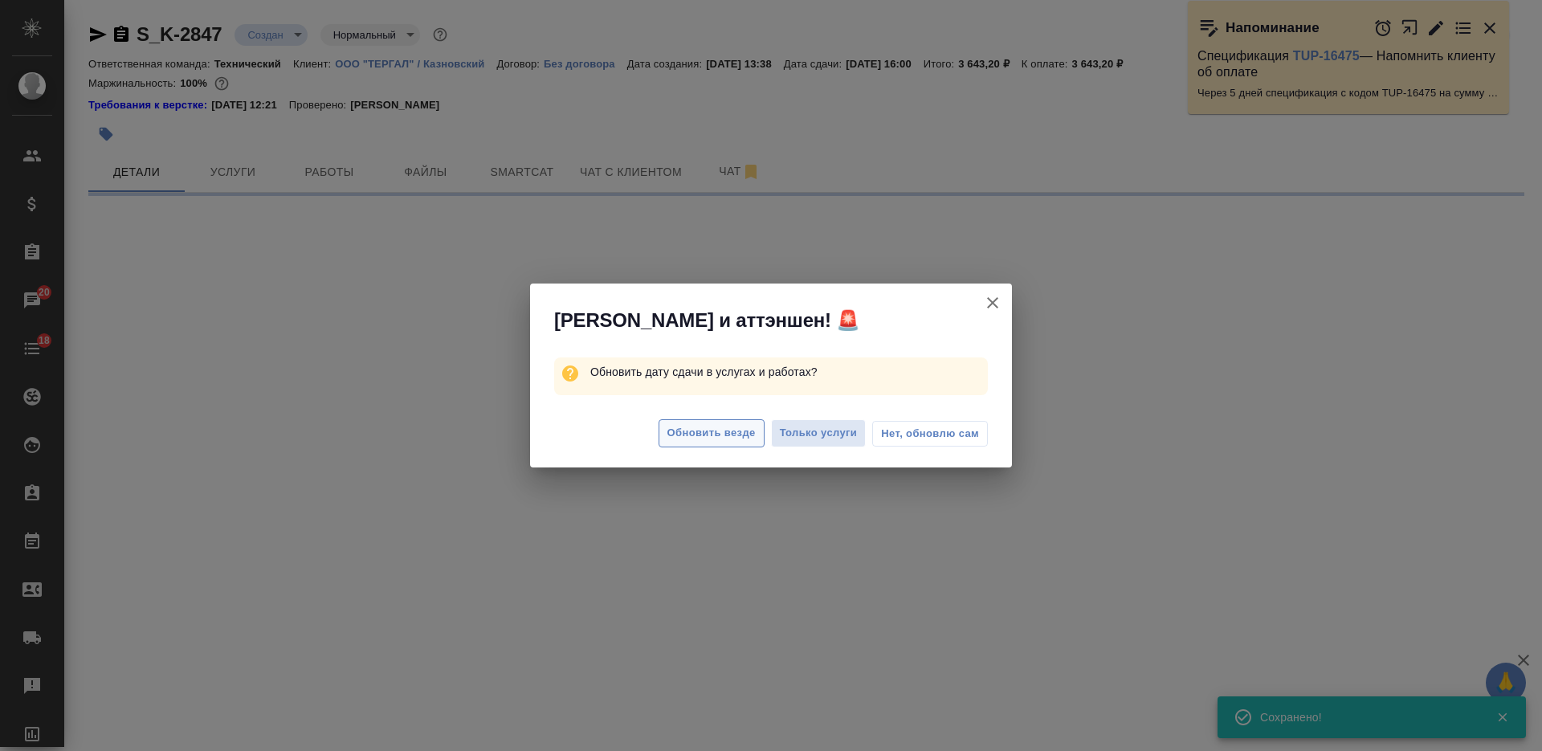
click at [702, 428] on span "Обновить везде" at bounding box center [711, 433] width 88 height 18
select select "RU"
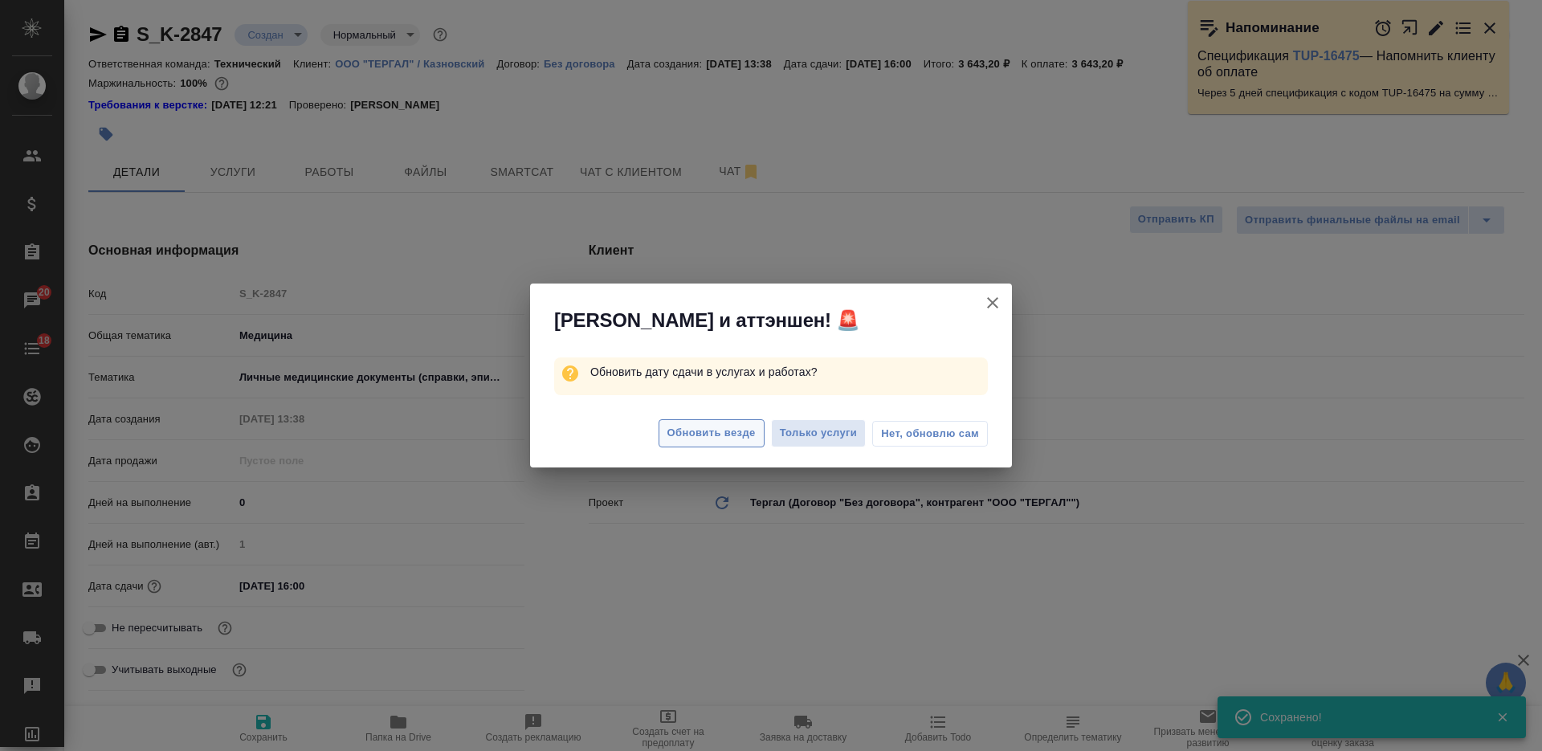
type textarea "x"
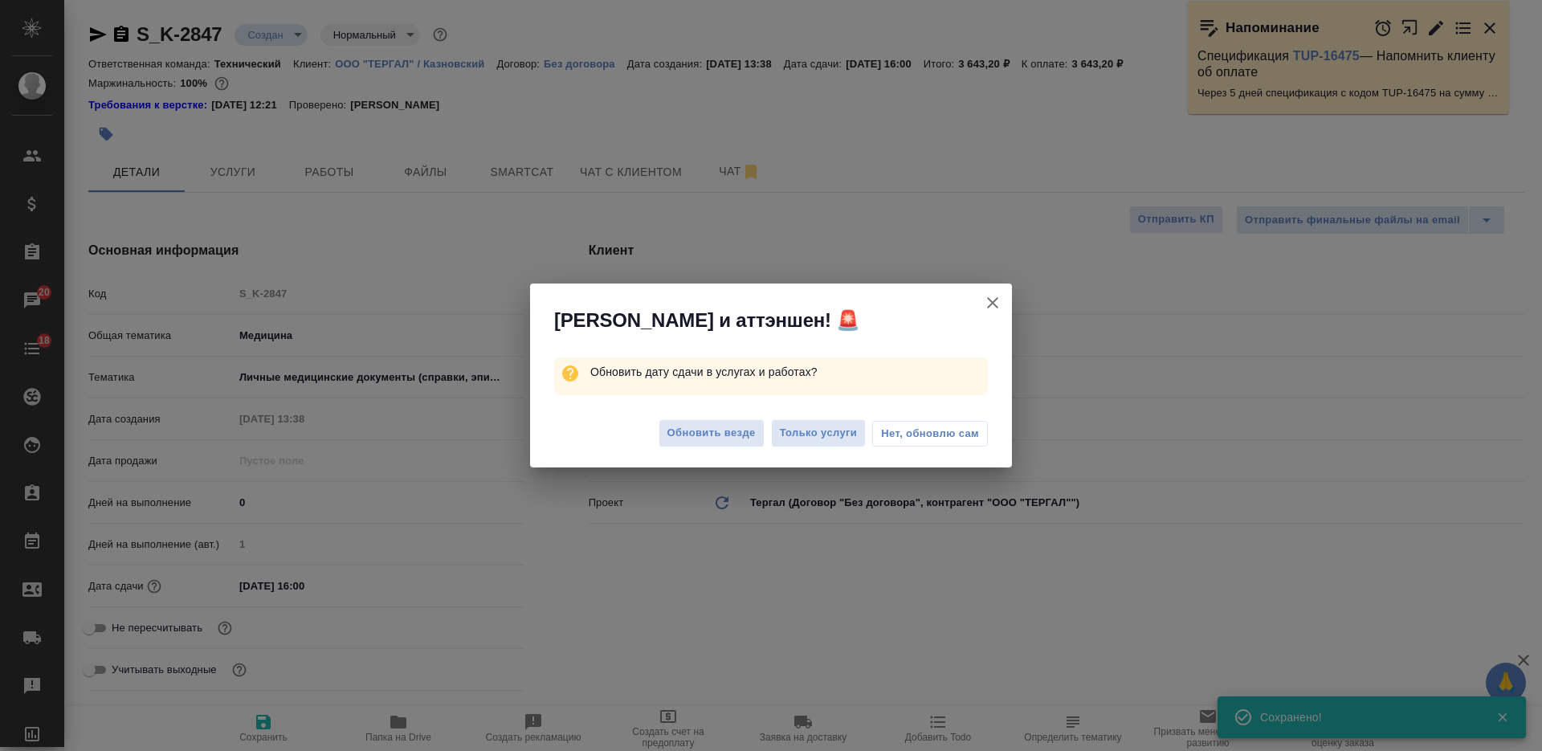
type textarea "x"
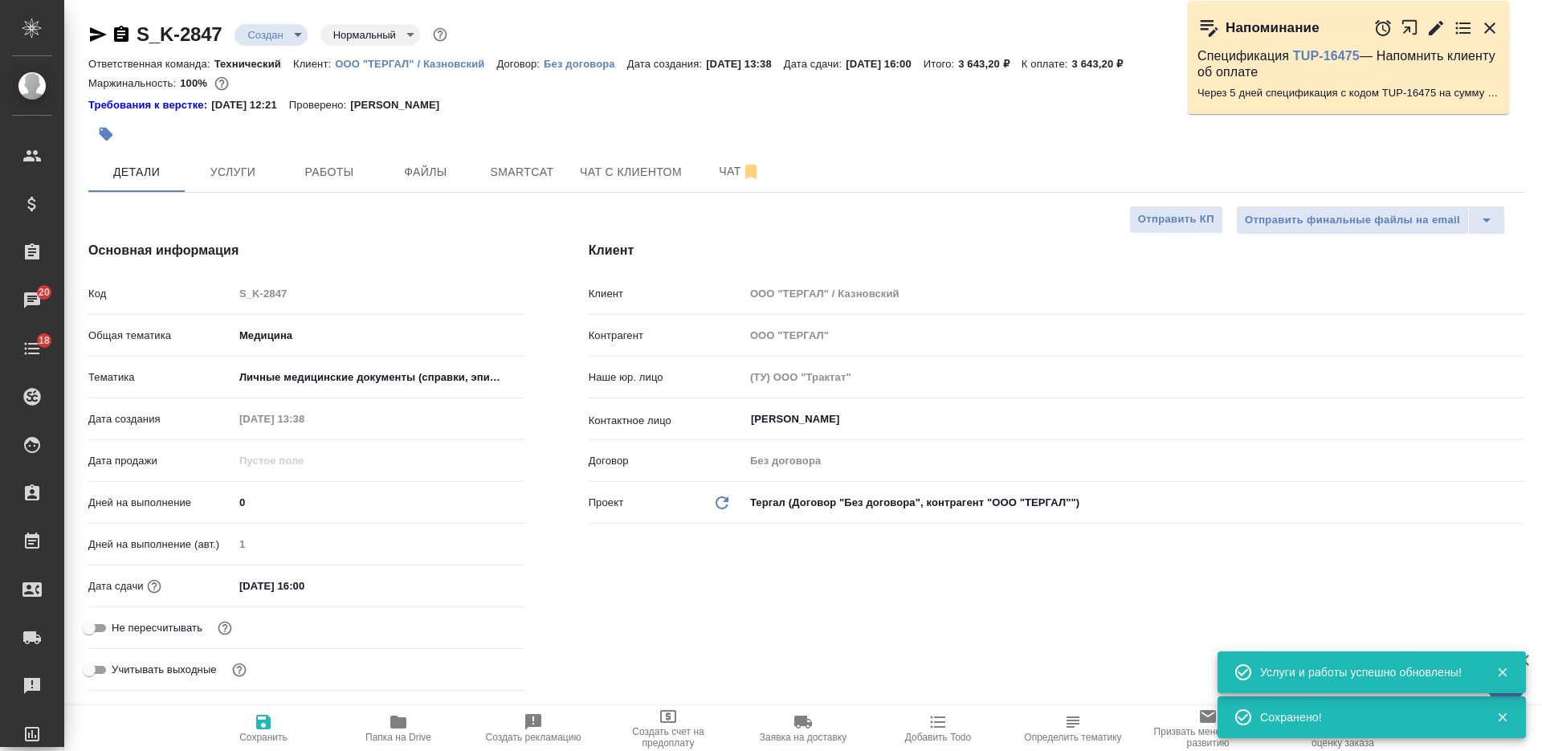
click at [283, 38] on body "🙏 .cls-1 fill:#fff; AWATERA Nikiforova Valeria Клиенты Спецификации Заказы 20 Ч…" at bounding box center [771, 375] width 1542 height 751
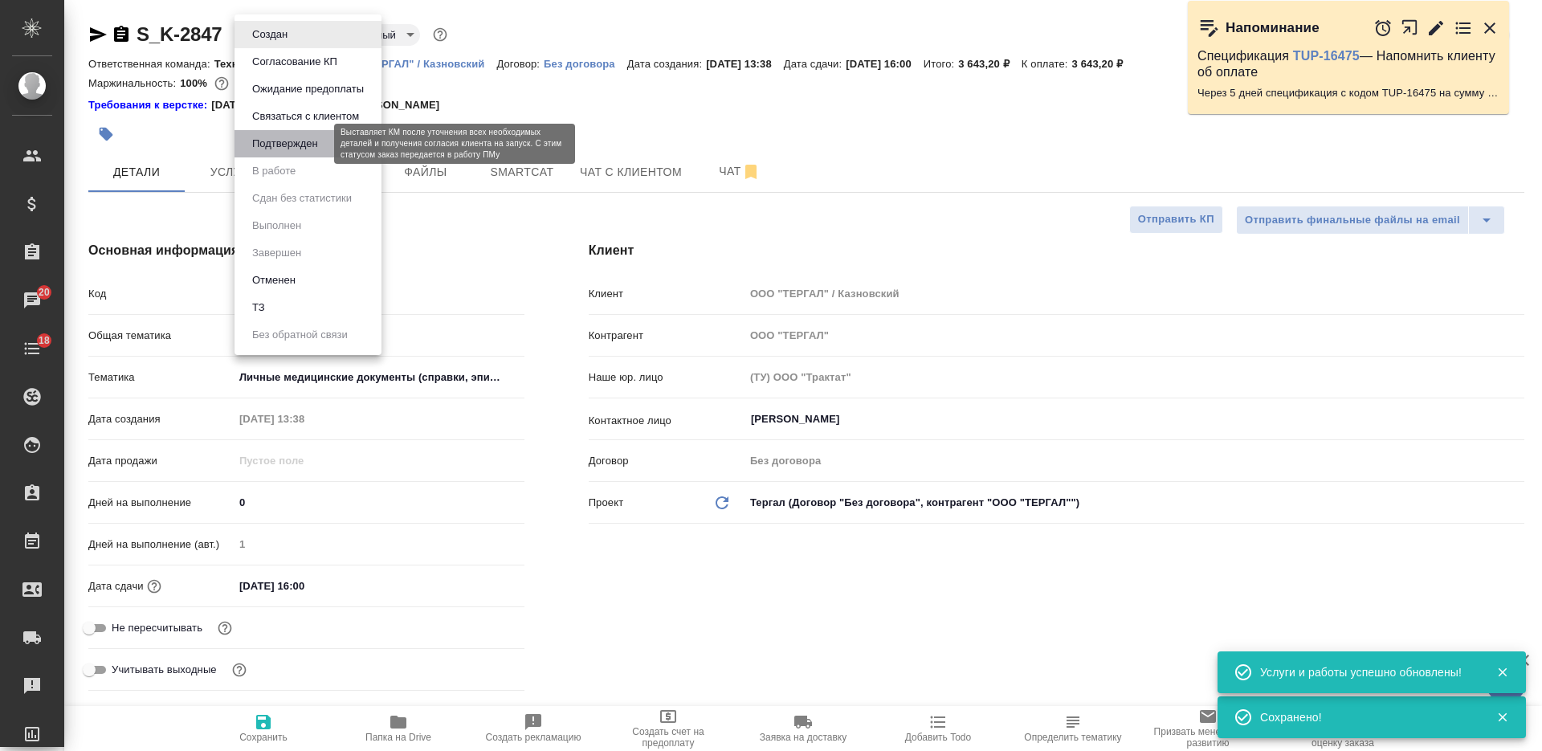
click at [280, 147] on button "Подтвержден" at bounding box center [284, 144] width 75 height 18
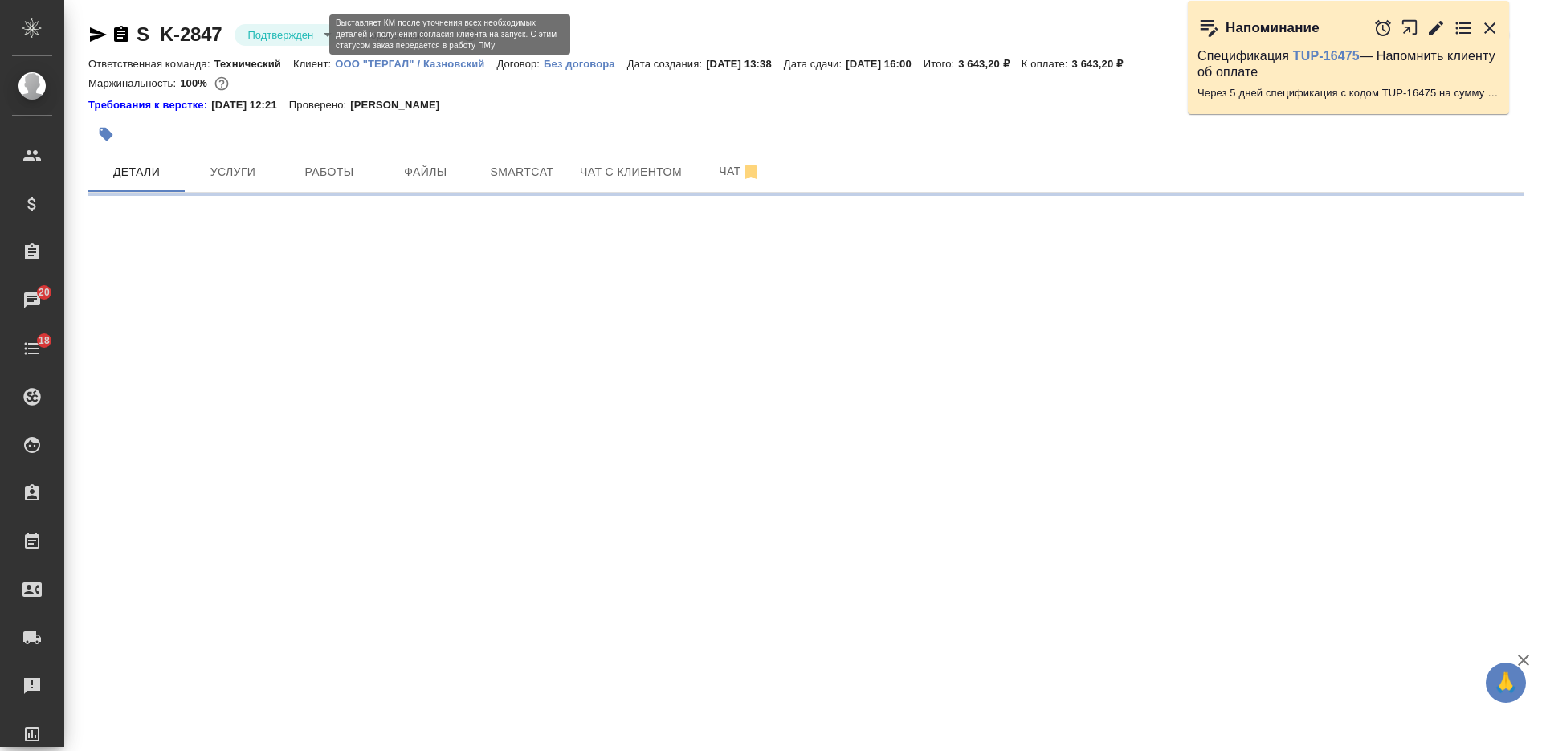
click at [294, 38] on body "🙏 .cls-1 fill:#fff; AWATERA Nikiforova Valeria Клиенты Спецификации Заказы 20 Ч…" at bounding box center [771, 375] width 1542 height 751
select select "RU"
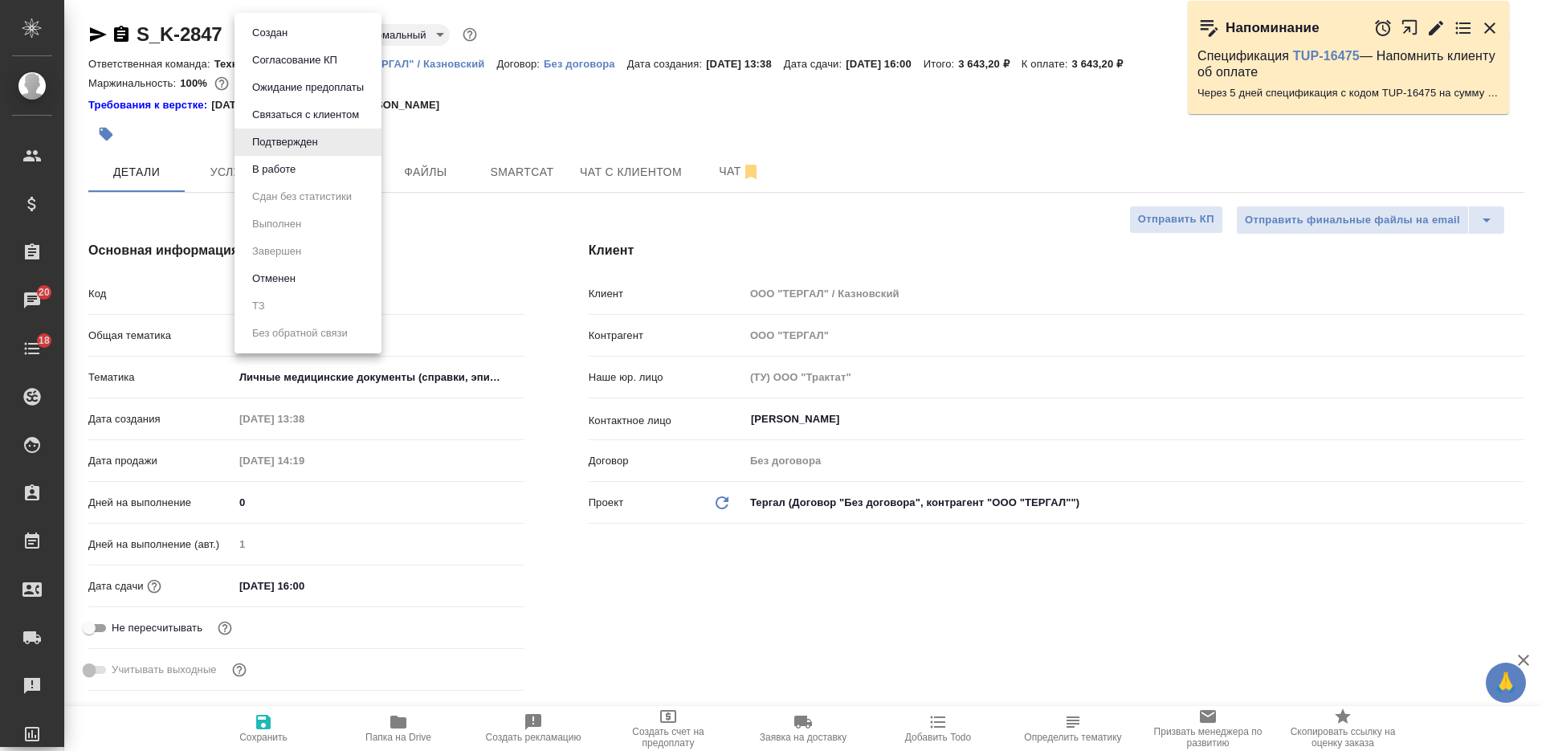
type textarea "x"
click at [308, 166] on li "В работе" at bounding box center [307, 169] width 147 height 27
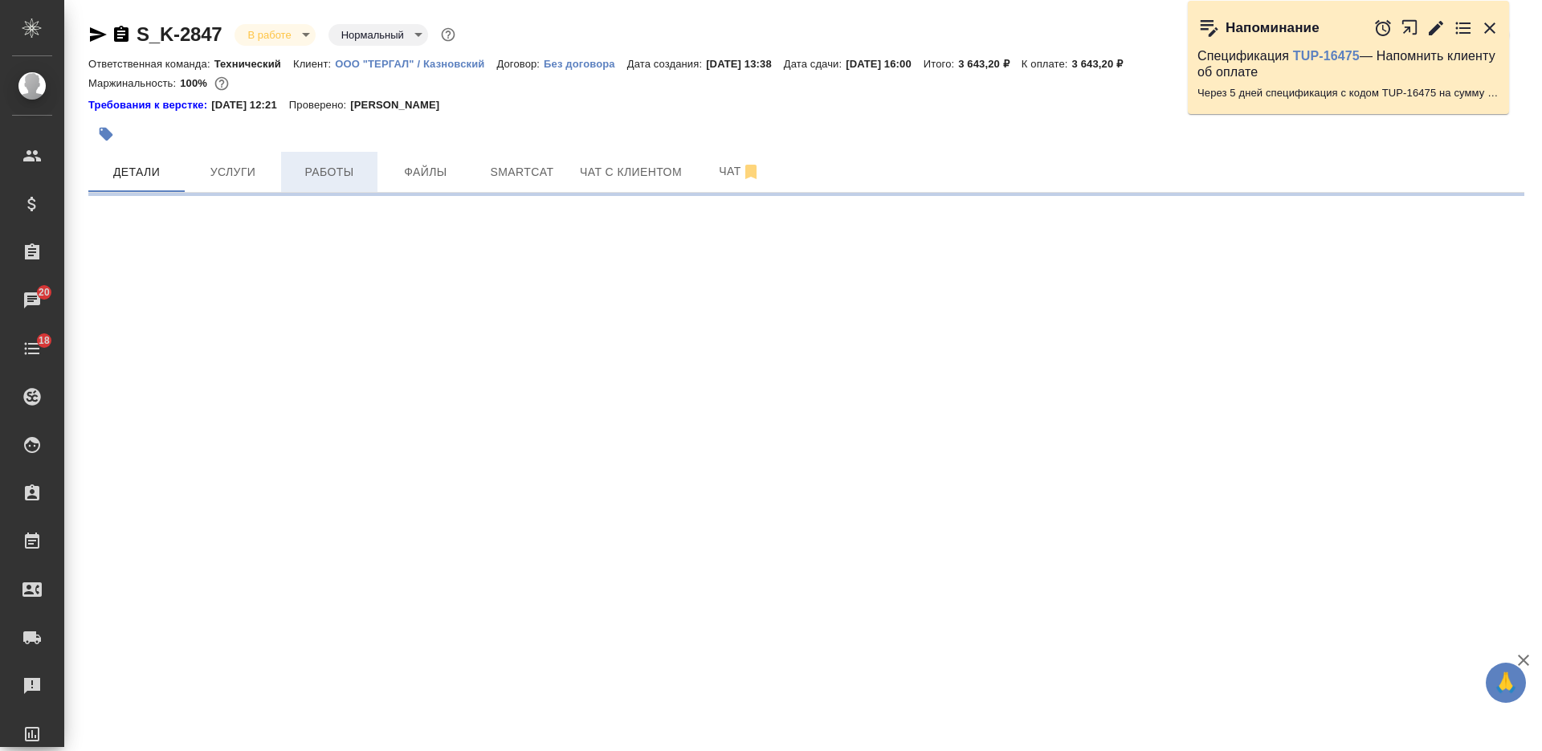
select select "RU"
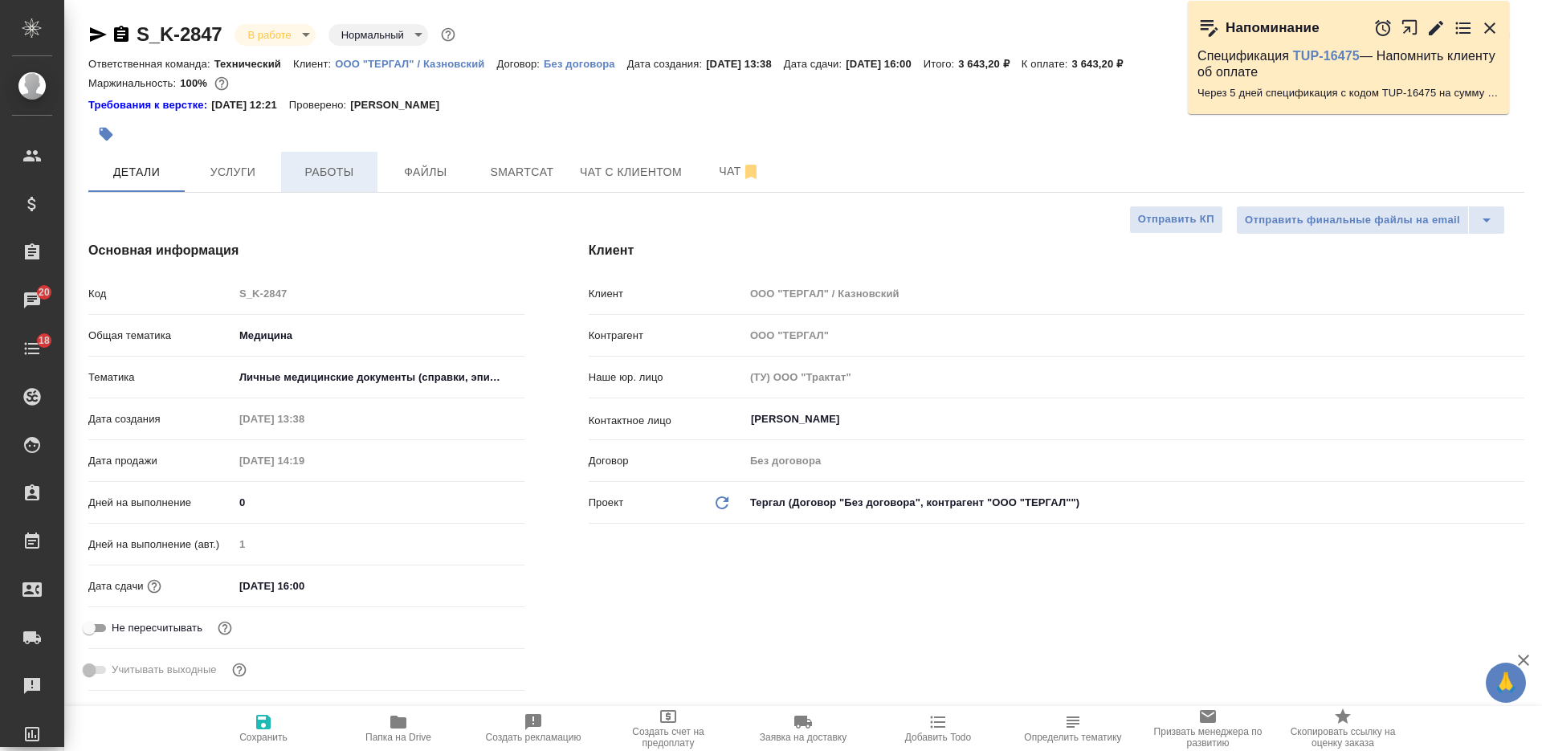
type textarea "x"
click at [315, 165] on span "Работы" at bounding box center [329, 172] width 77 height 20
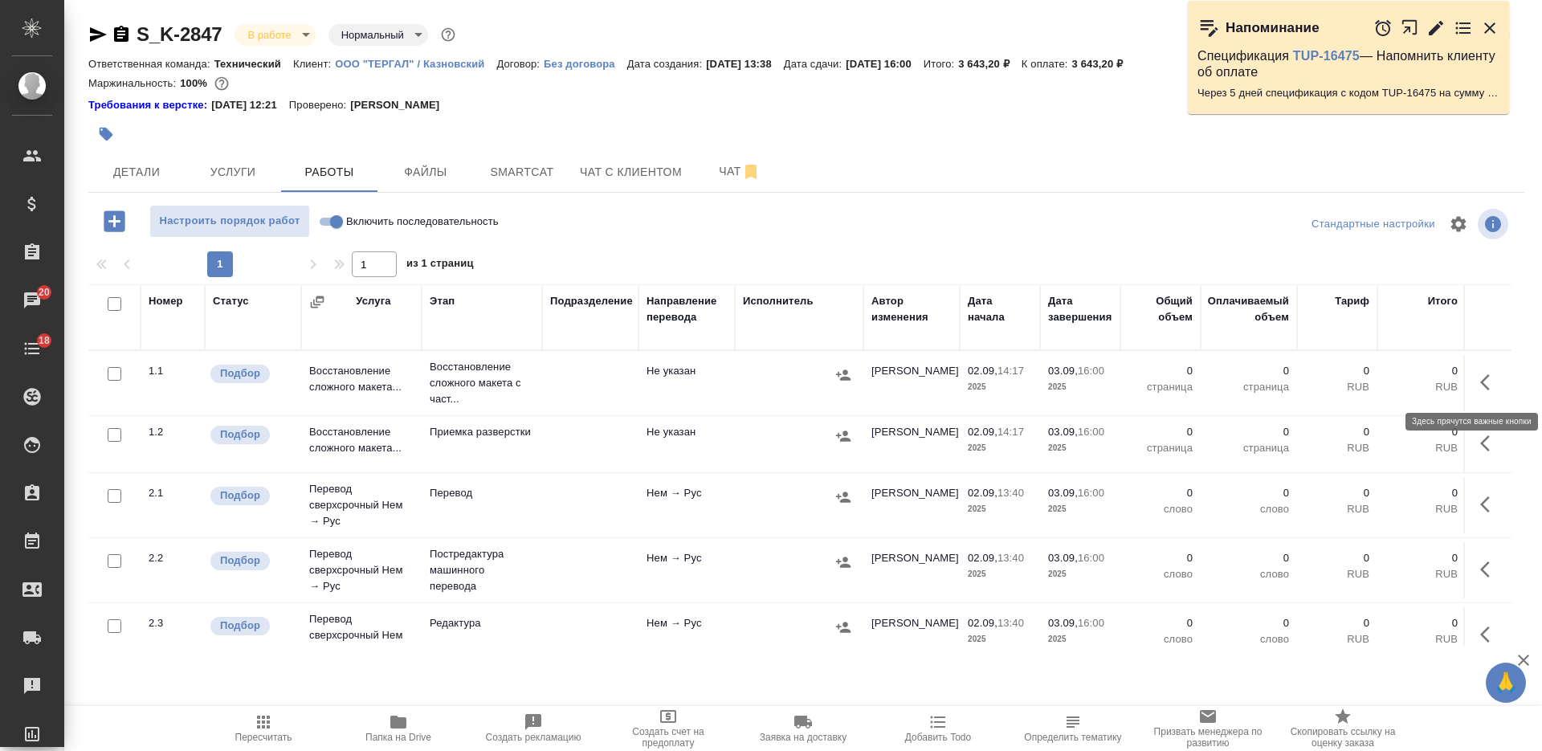
click at [1470, 383] on button "button" at bounding box center [1489, 382] width 39 height 39
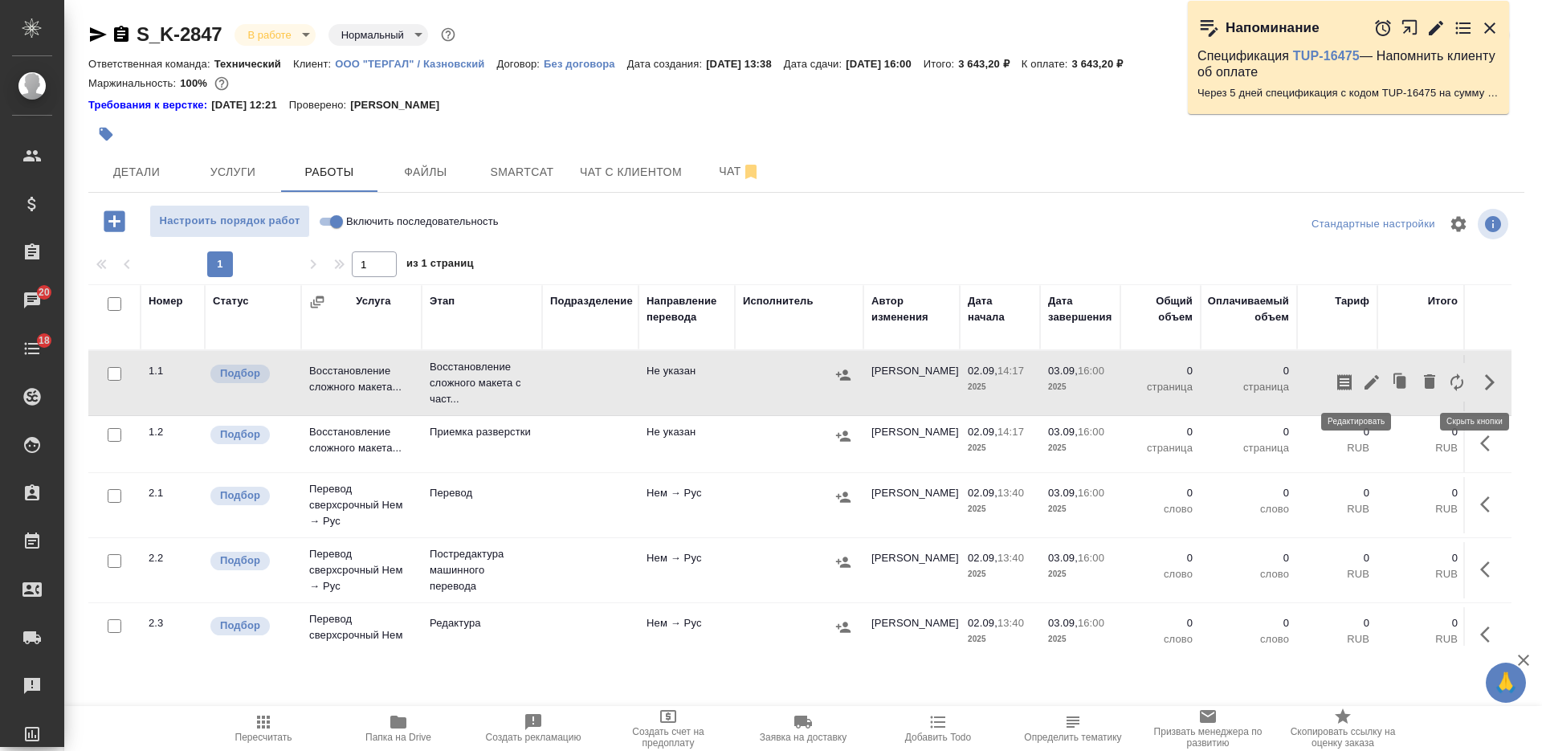
click at [1363, 381] on icon "button" at bounding box center [1371, 382] width 19 height 19
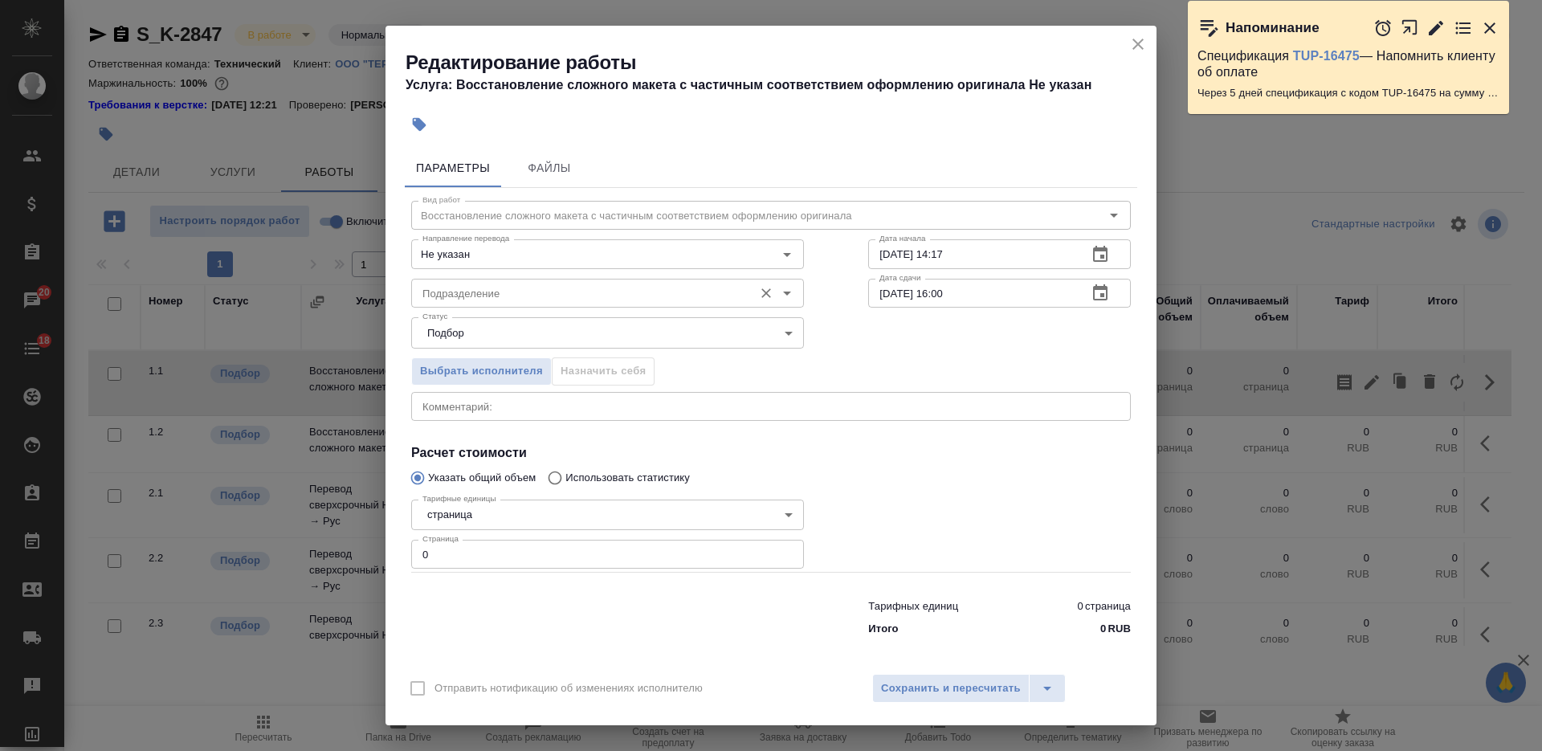
click at [637, 288] on input "Подразделение" at bounding box center [580, 292] width 329 height 19
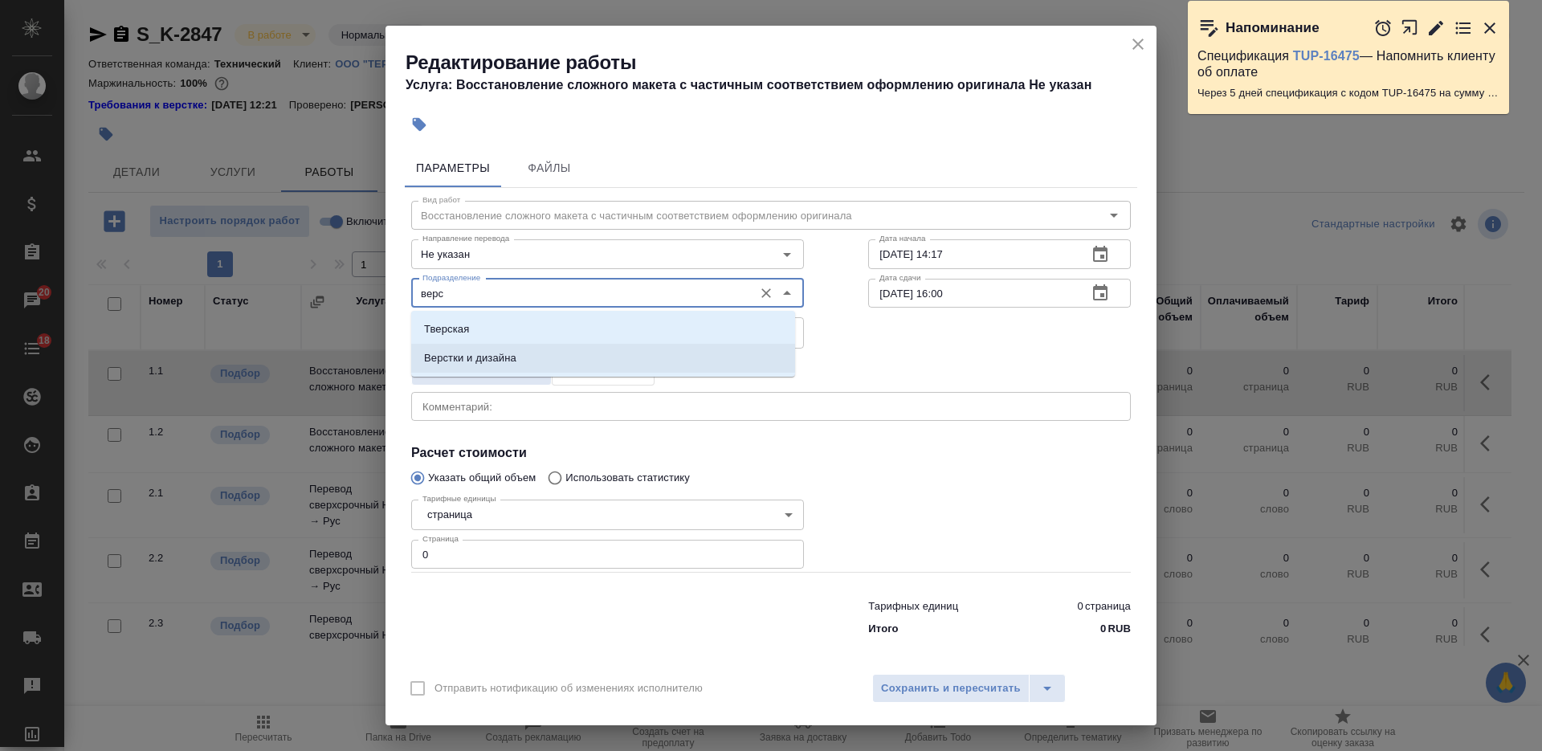
click at [630, 351] on li "Верстки и дизайна" at bounding box center [603, 358] width 384 height 29
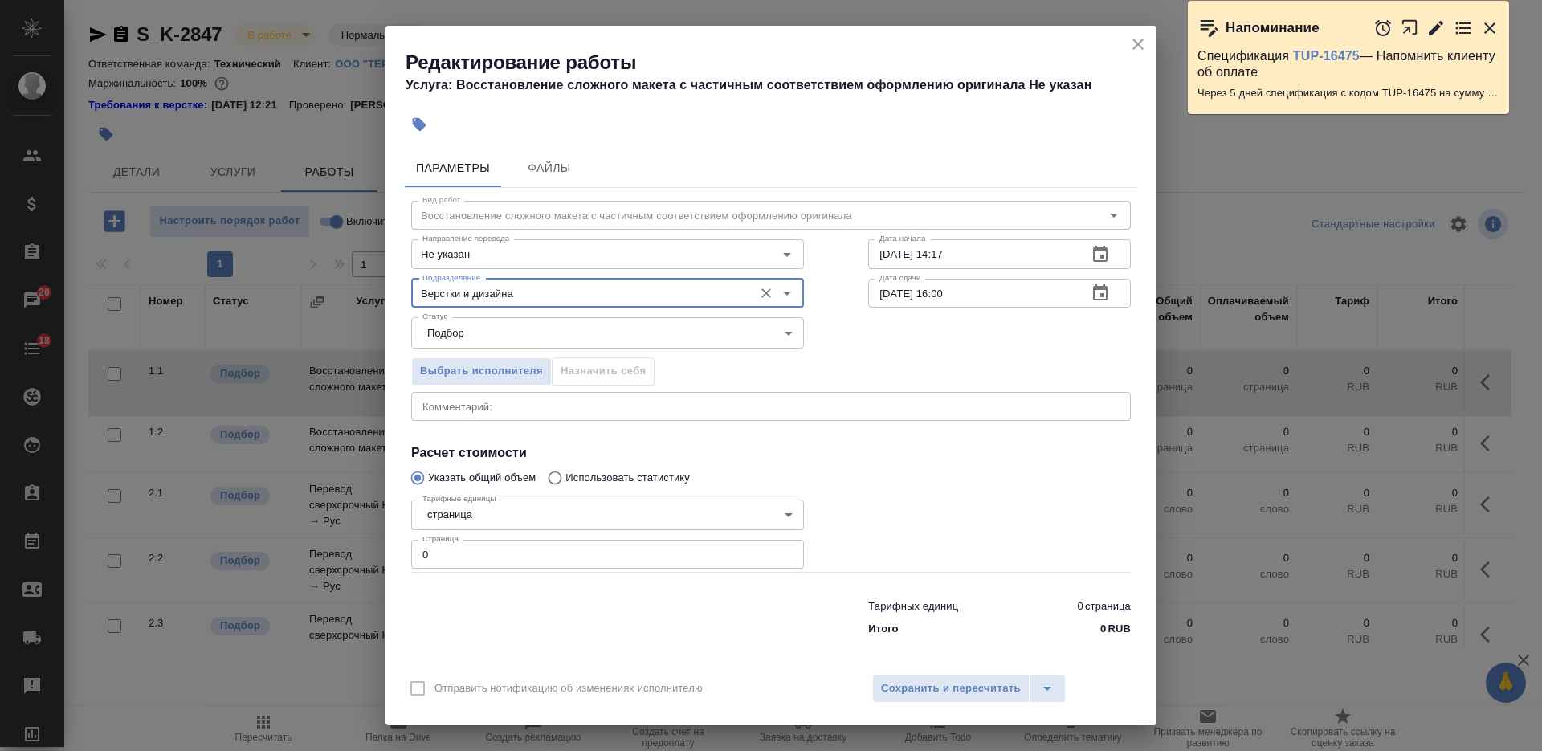
type input "Верстки и дизайна"
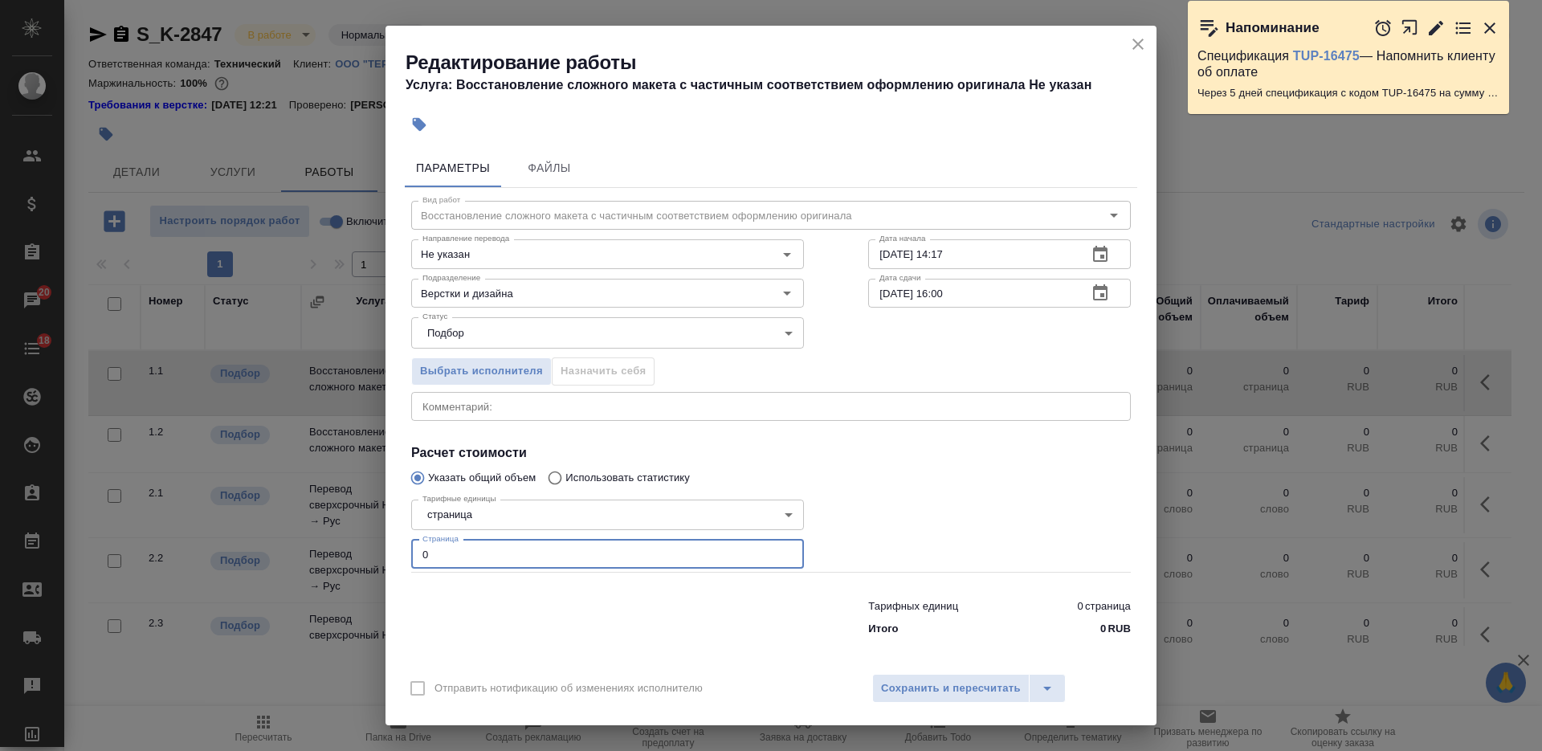
drag, startPoint x: 441, startPoint y: 555, endPoint x: 399, endPoint y: 558, distance: 41.9
click at [400, 558] on div "Параметры Файлы Вид работ Восстановление сложного макета с частичным соответств…" at bounding box center [770, 402] width 771 height 521
type input "3"
click at [880, 301] on input "03.09.2025 16:00" at bounding box center [971, 293] width 206 height 29
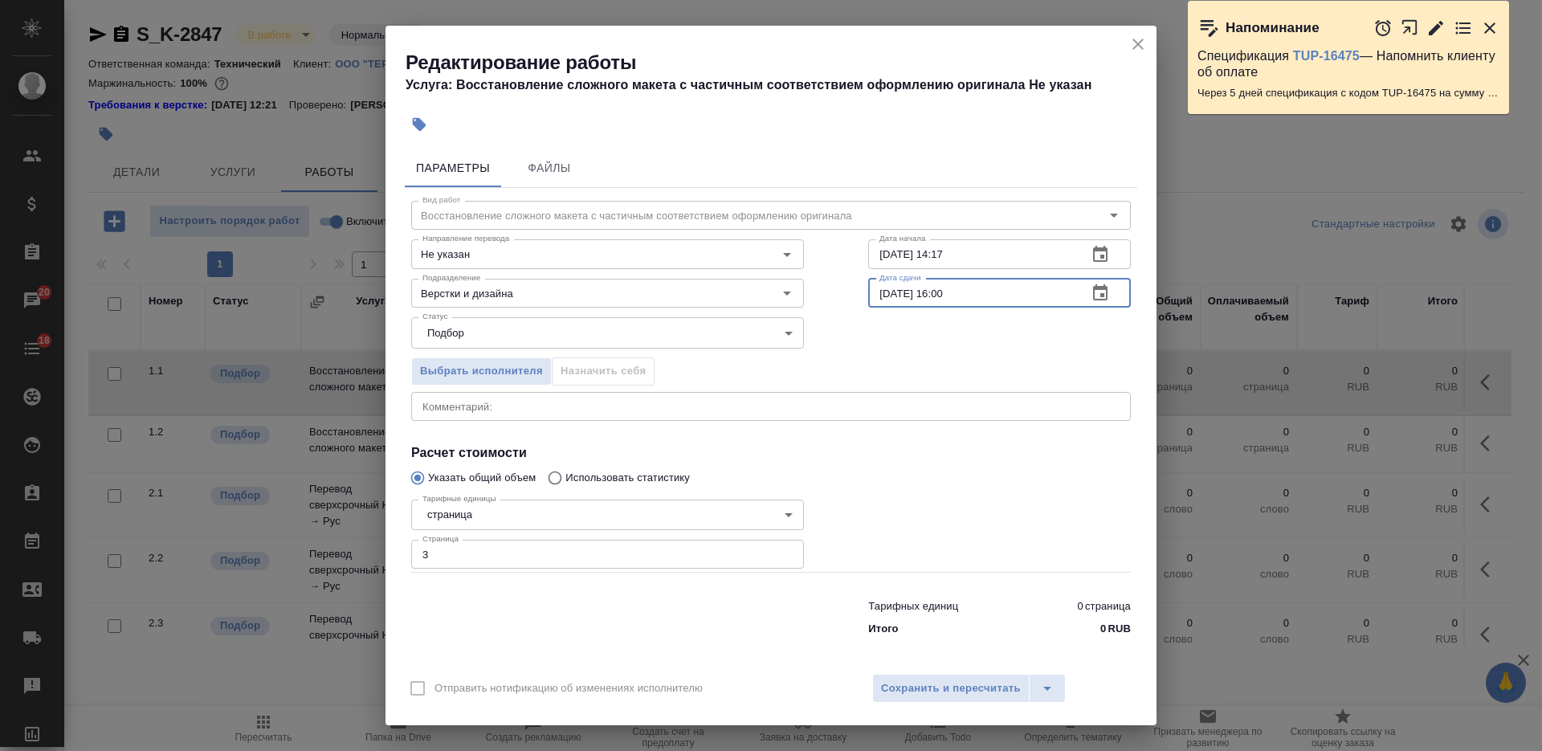
click at [877, 297] on input "03.09.2025 16:00" at bounding box center [971, 293] width 206 height 29
click at [960, 295] on input "02.09.2025 16:00" at bounding box center [971, 293] width 206 height 29
click at [930, 296] on input "02.09.2025 16:00" at bounding box center [971, 293] width 206 height 29
type input "02.09.2025 17:00"
click at [939, 681] on span "Сохранить и пересчитать" at bounding box center [951, 688] width 140 height 18
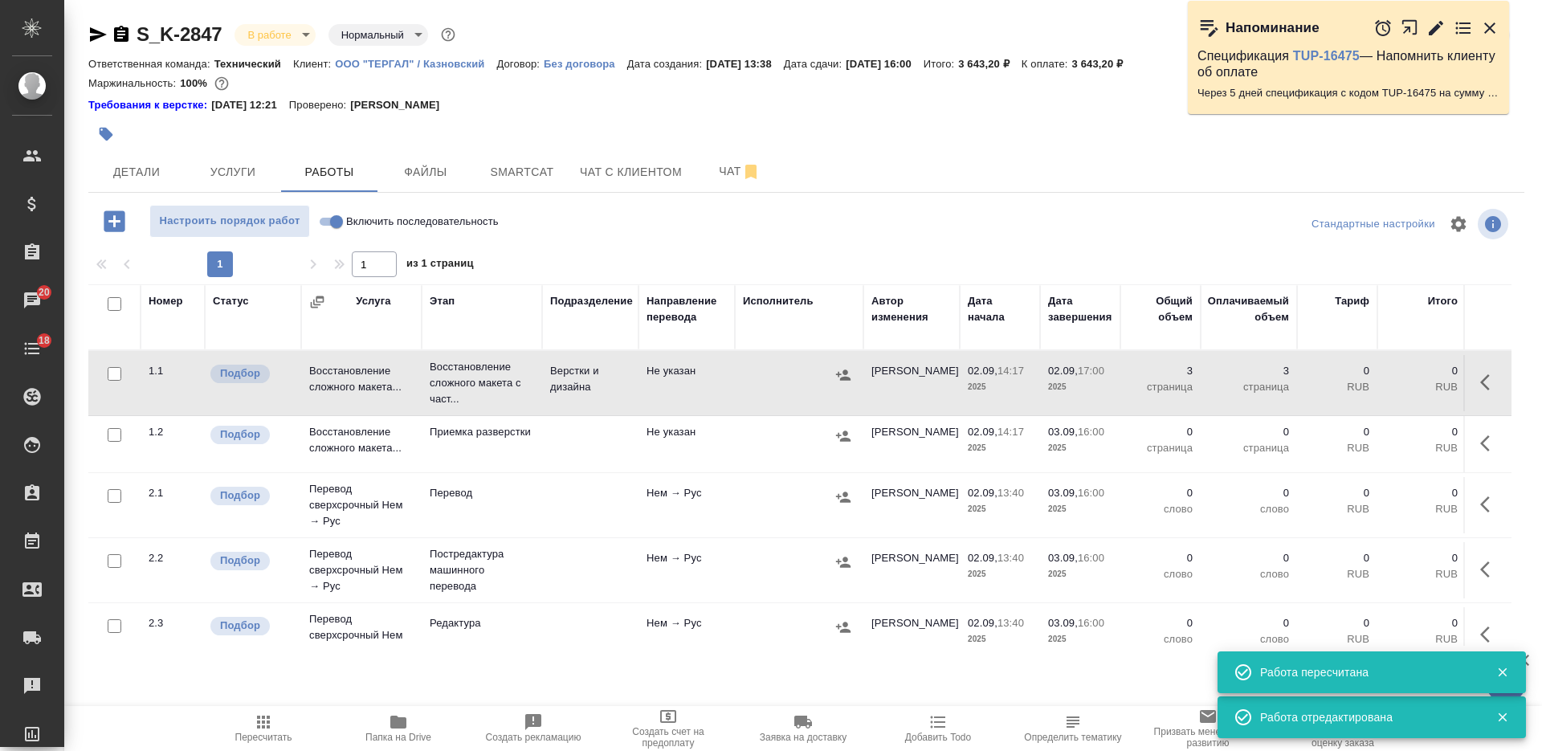
click at [118, 304] on input "checkbox" at bounding box center [115, 304] width 14 height 14
checkbox input "true"
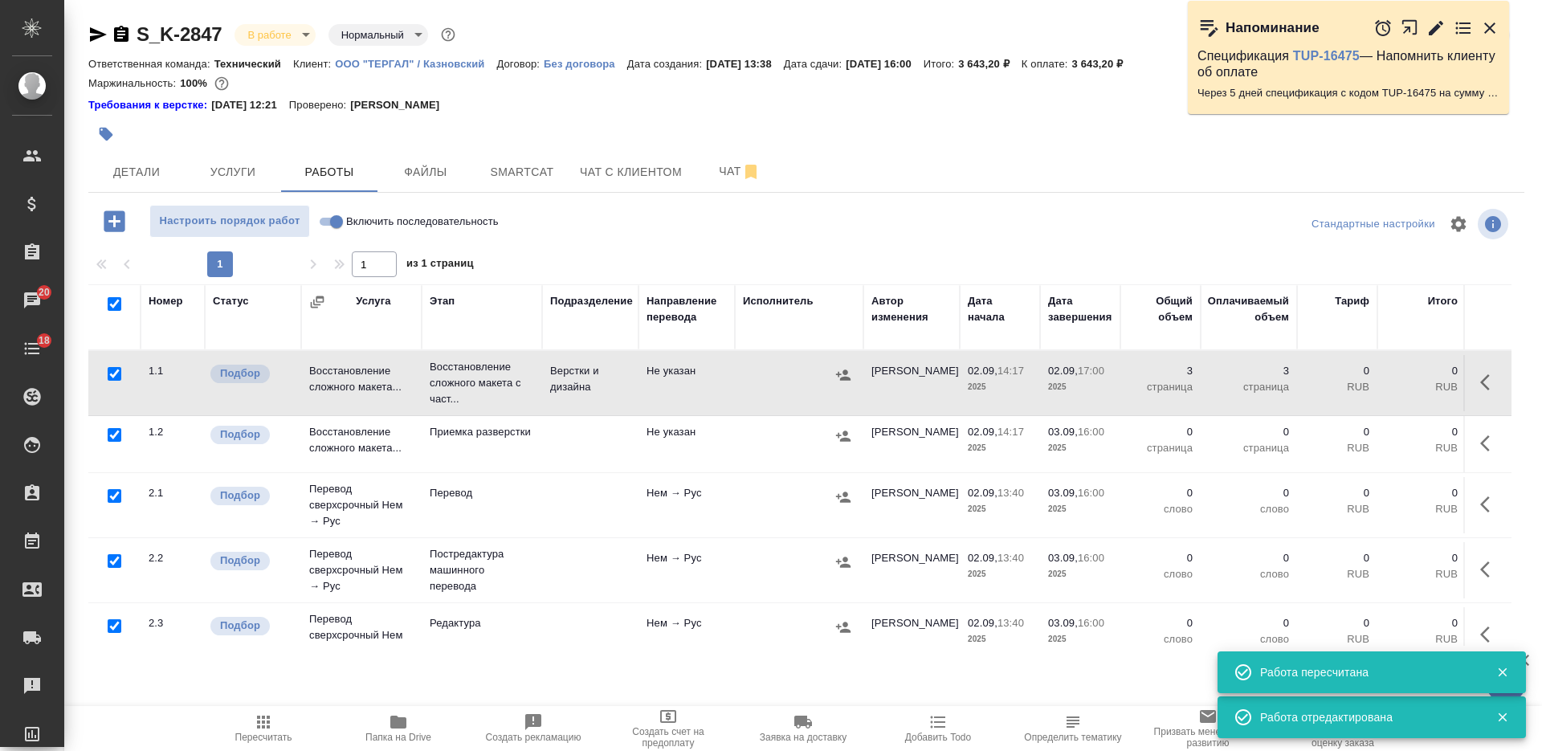
checkbox input "true"
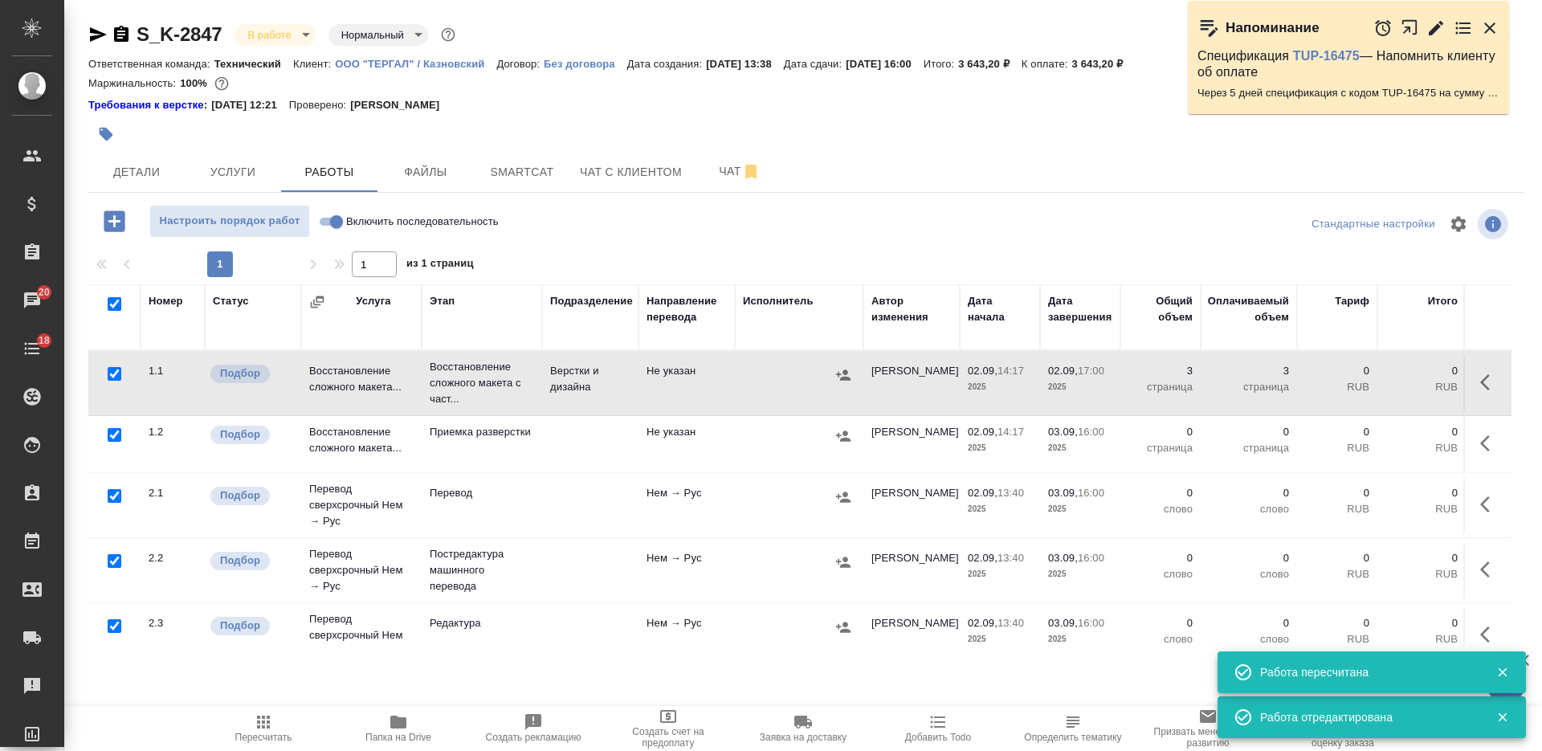
checkbox input "true"
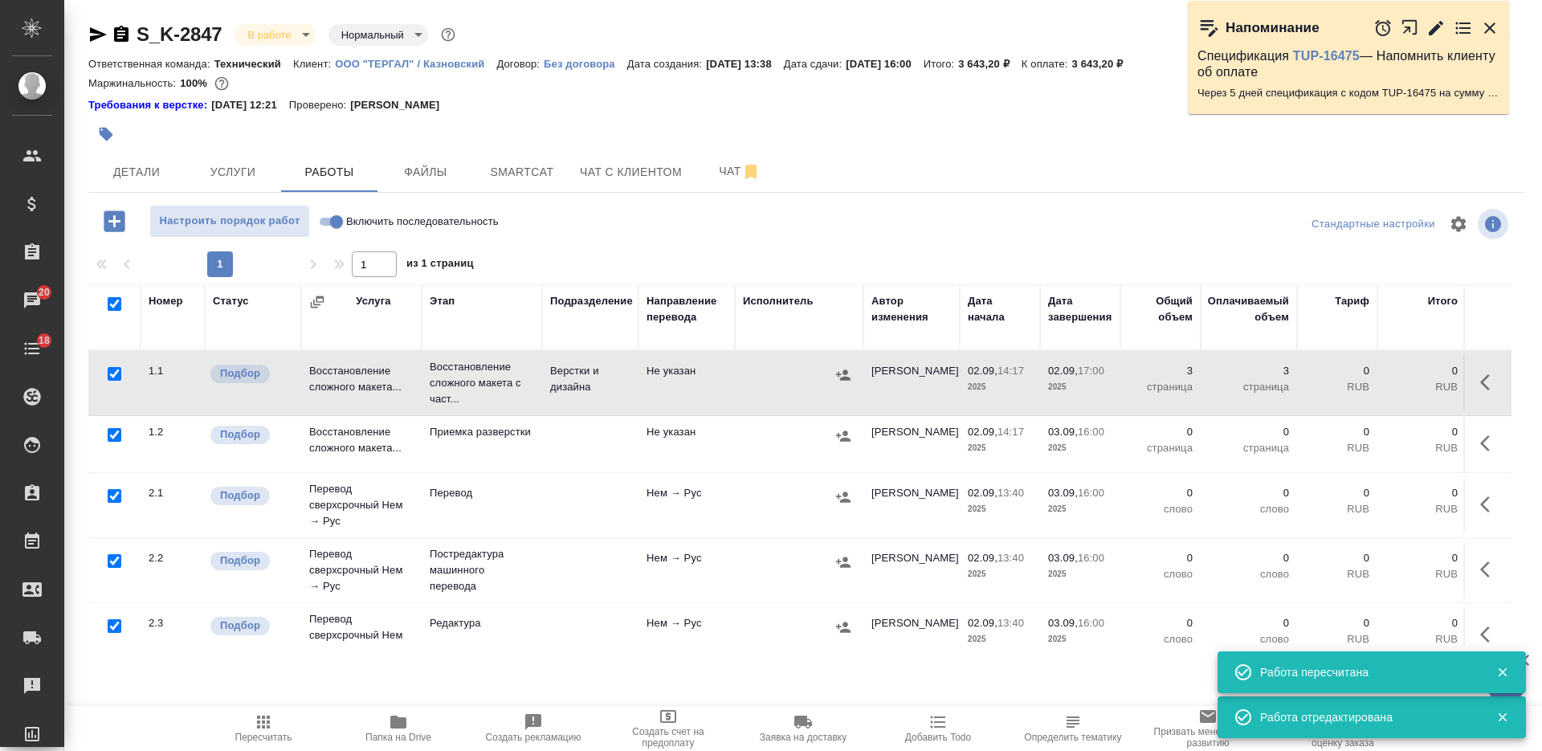
checkbox input "true"
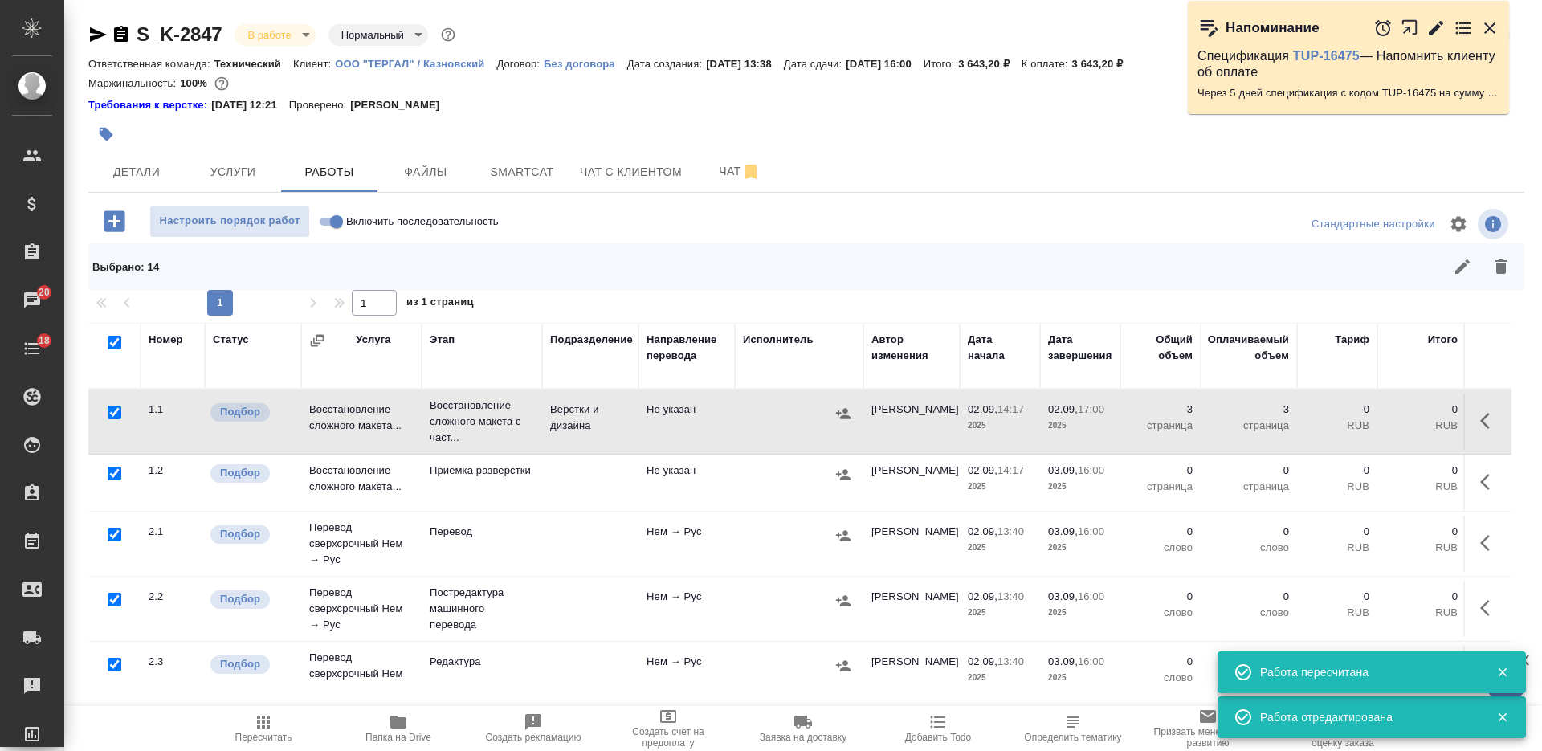
click at [108, 410] on input "checkbox" at bounding box center [115, 412] width 14 height 14
checkbox input "false"
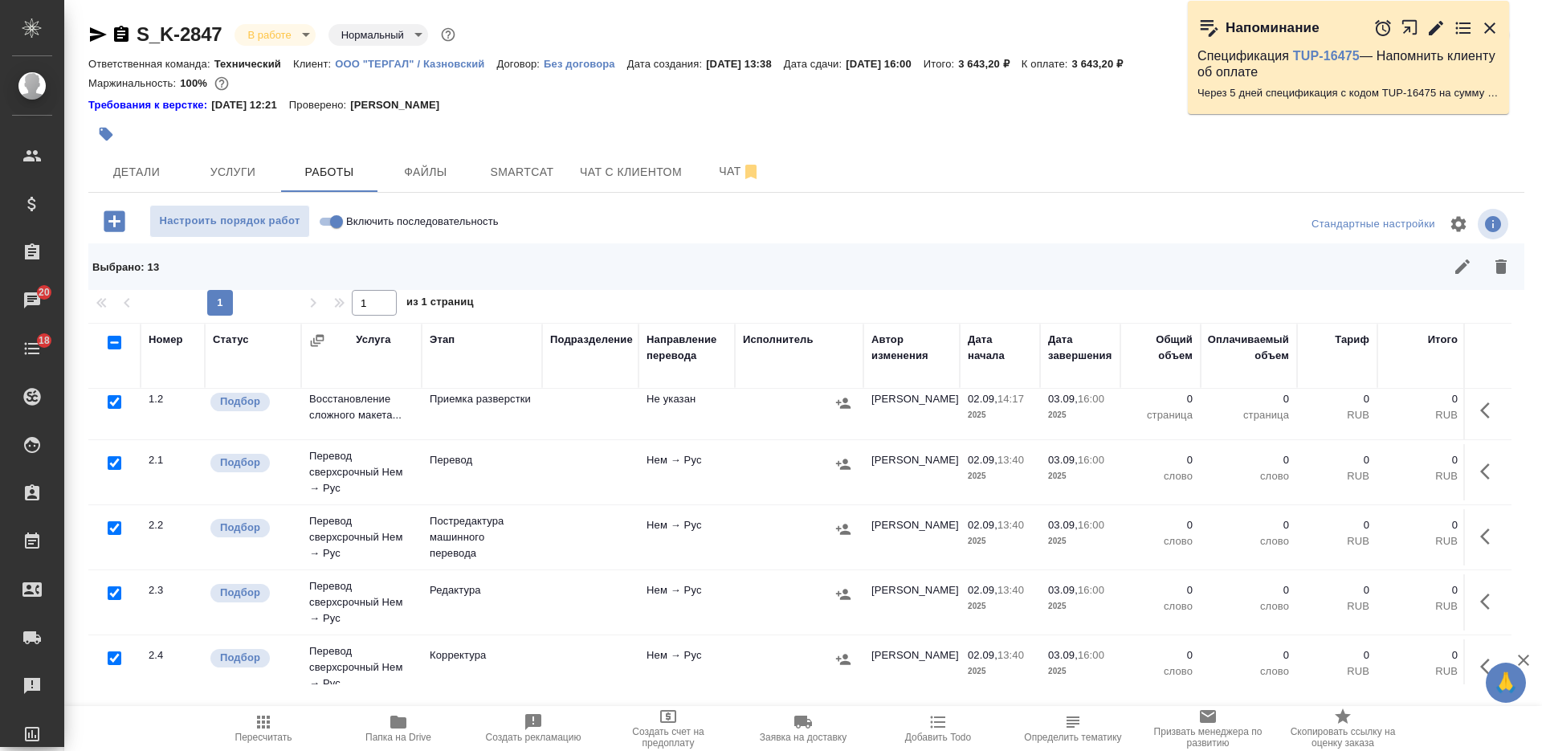
scroll to position [100, 0]
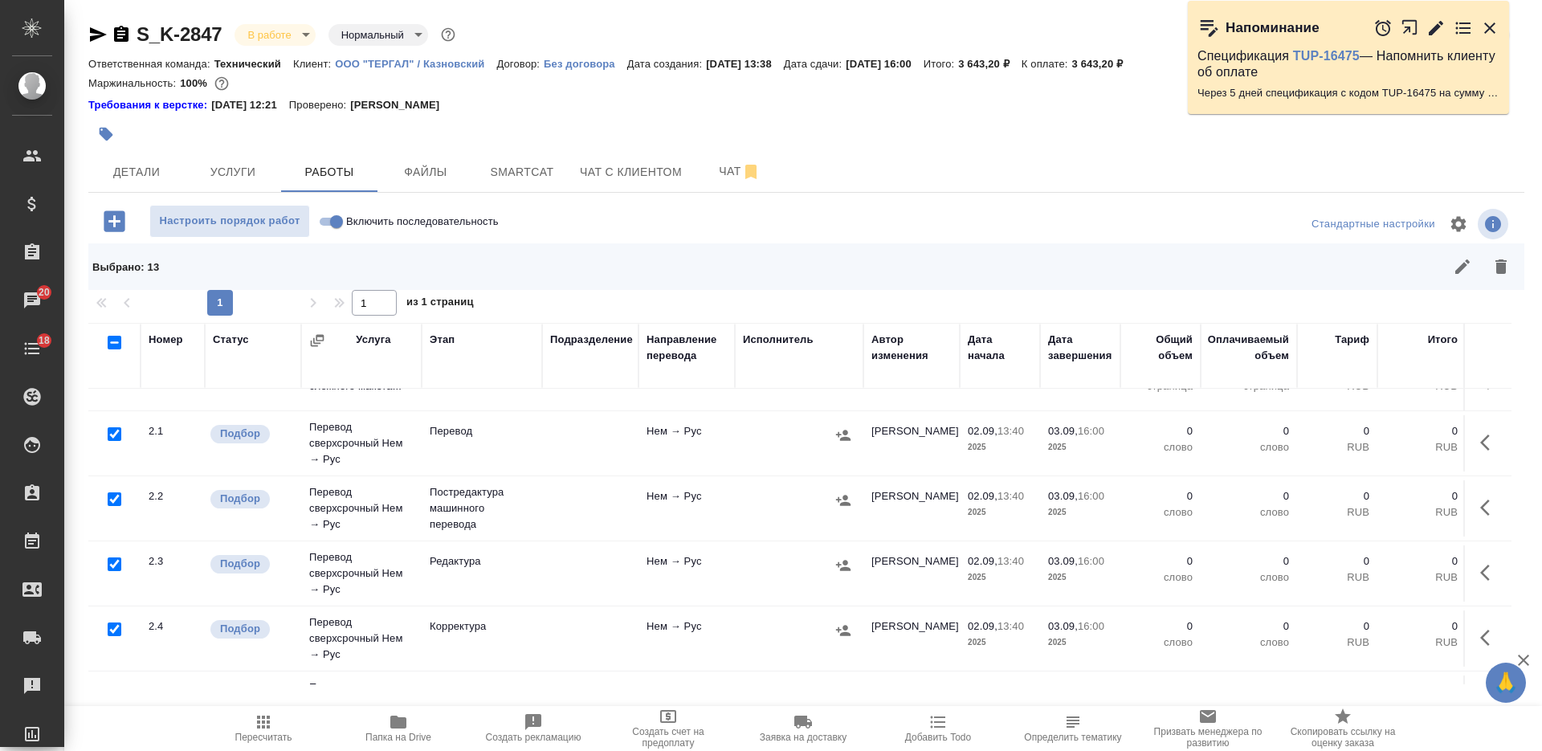
click at [111, 433] on input "checkbox" at bounding box center [115, 434] width 14 height 14
checkbox input "false"
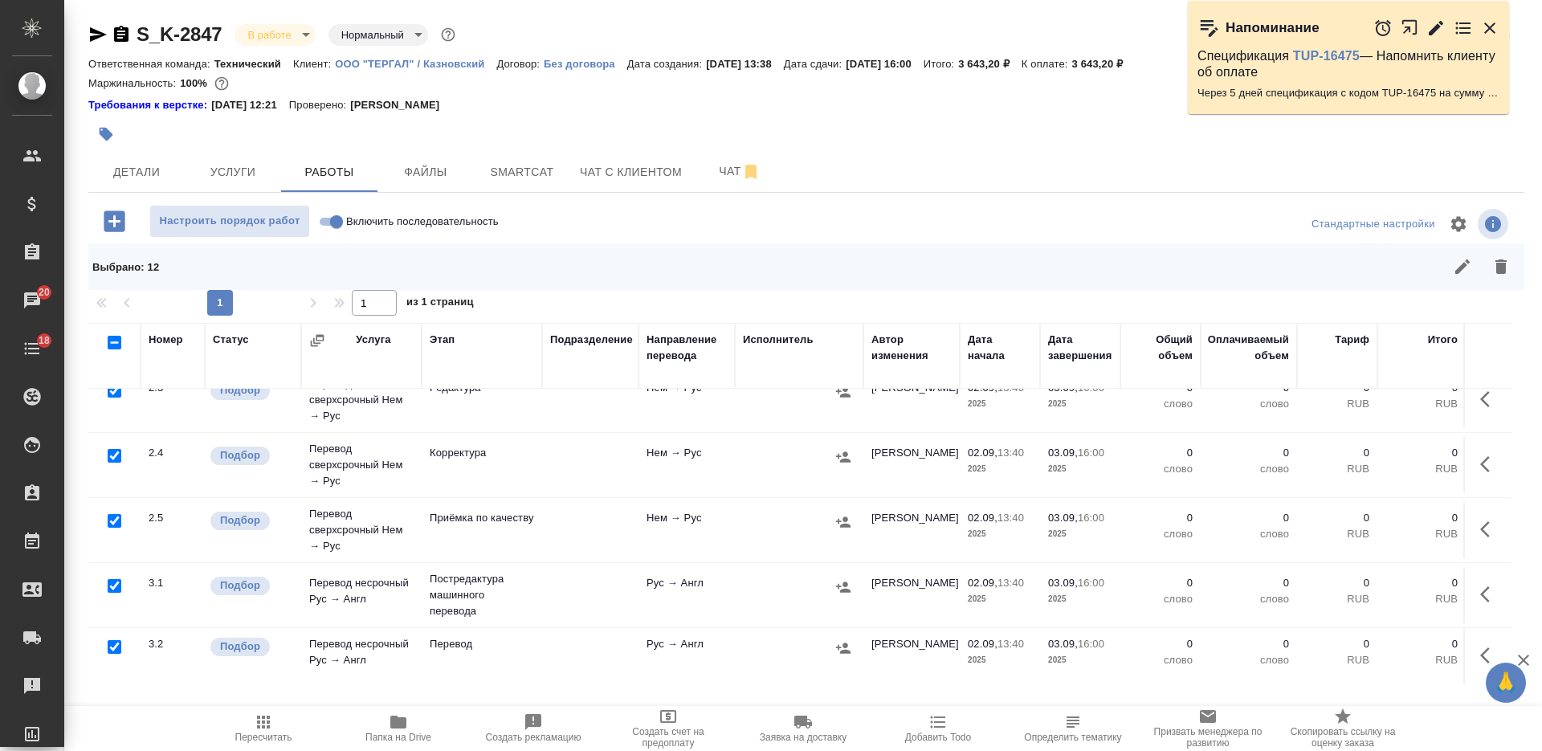
scroll to position [401, 0]
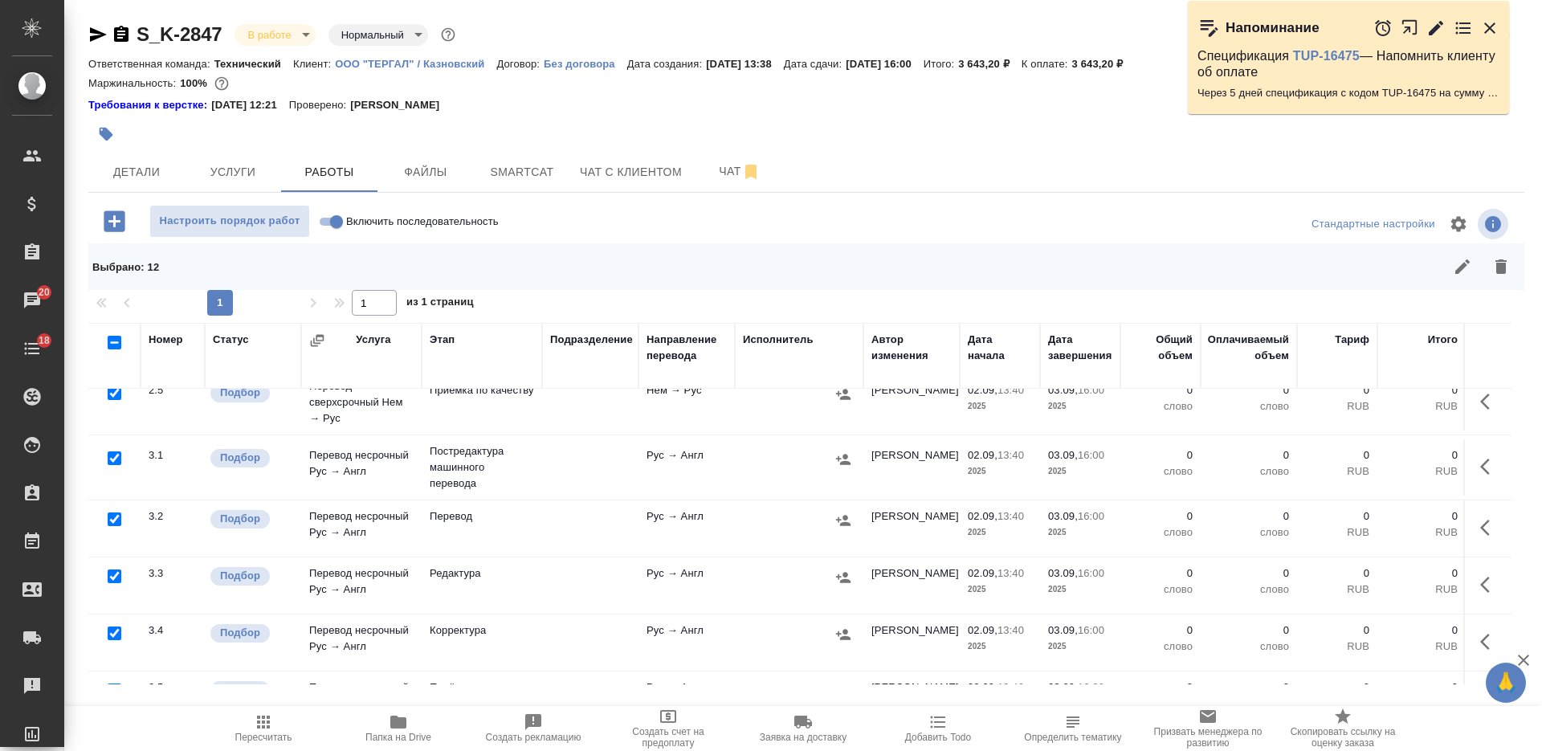
click at [116, 522] on input "checkbox" at bounding box center [115, 519] width 14 height 14
checkbox input "false"
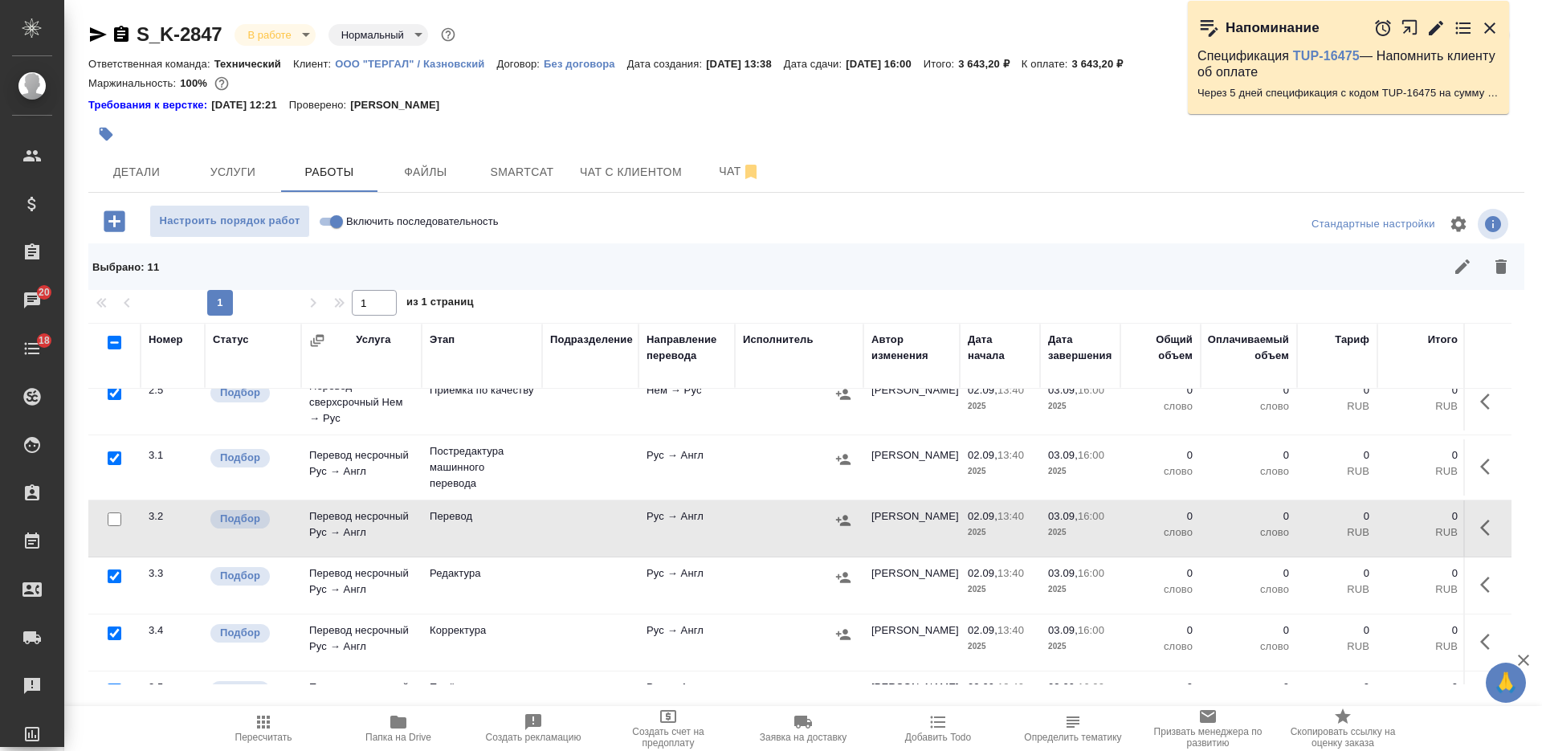
click at [1506, 263] on icon "button" at bounding box center [1500, 266] width 19 height 19
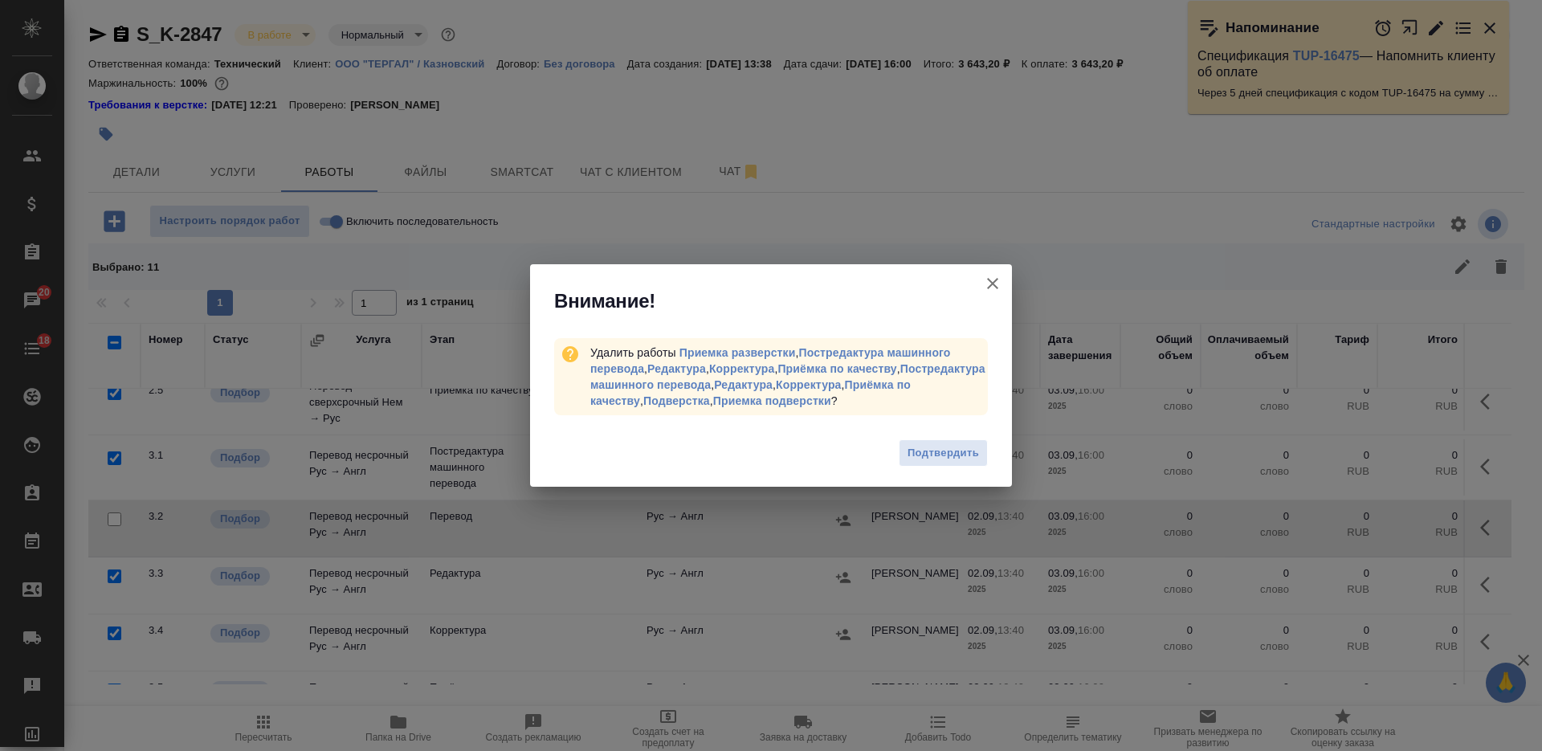
drag, startPoint x: 956, startPoint y: 450, endPoint x: 491, endPoint y: 23, distance: 632.0
click at [956, 453] on span "Подтвердить" at bounding box center [942, 453] width 71 height 18
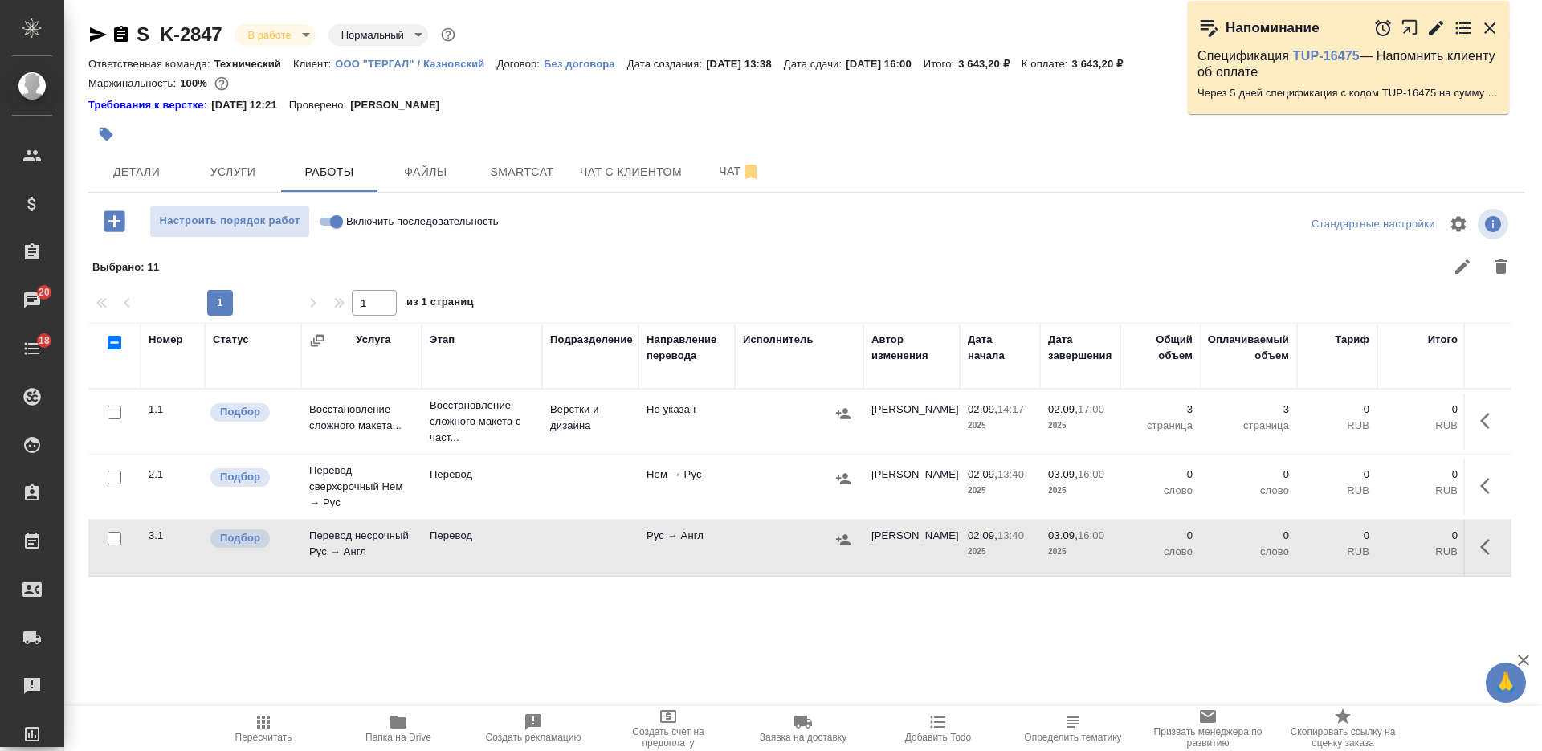
scroll to position [0, 0]
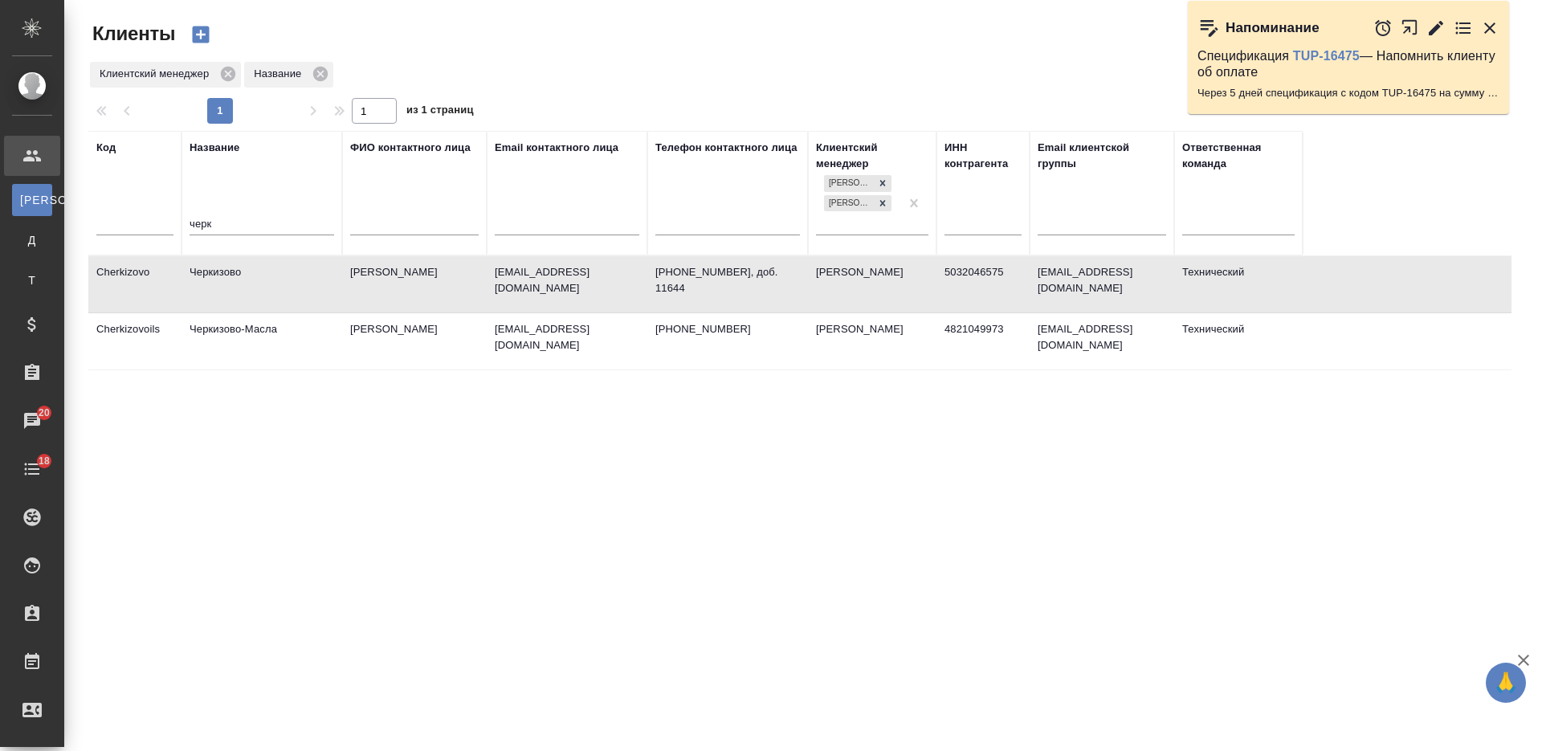
select select "RU"
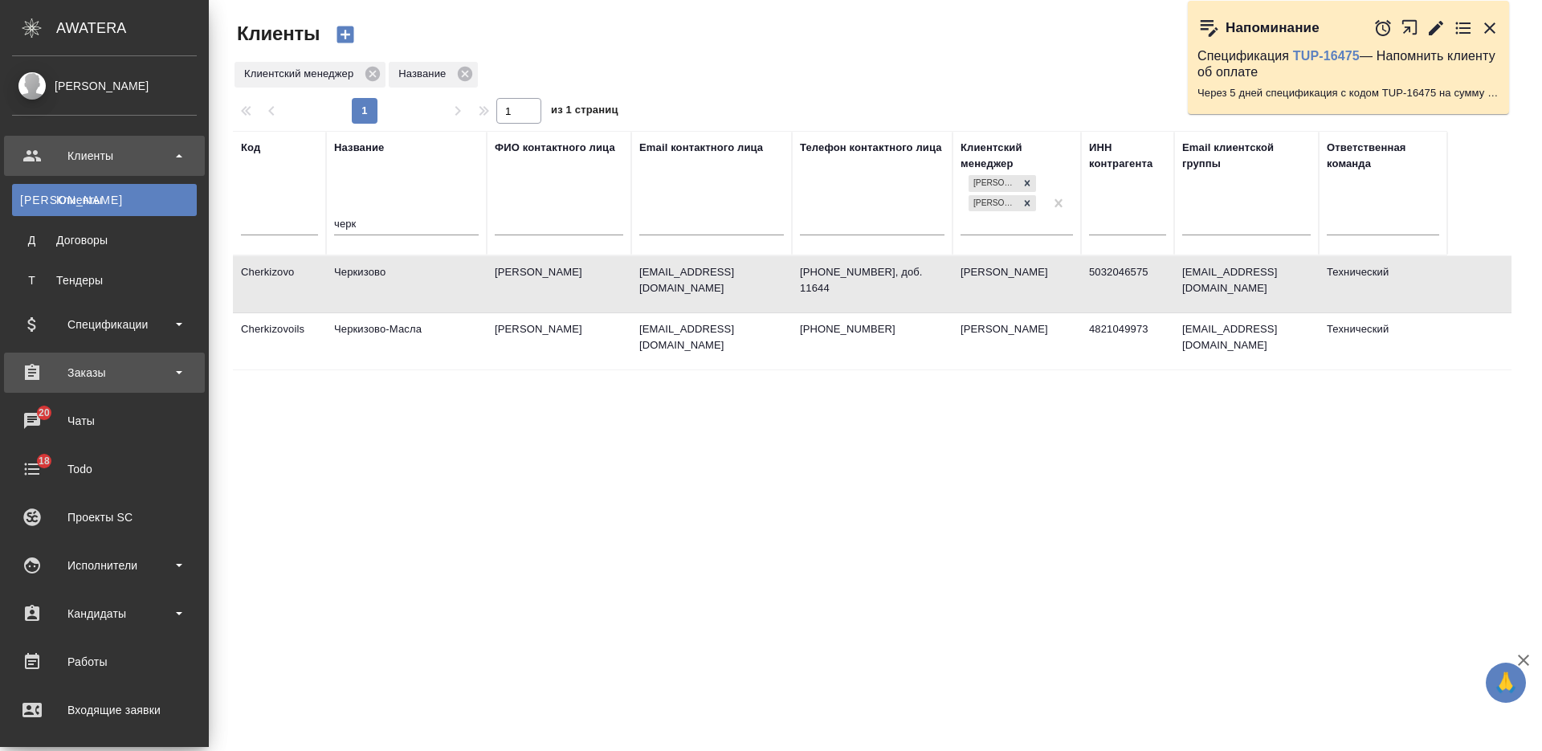
click at [88, 376] on div "Заказы" at bounding box center [104, 373] width 185 height 24
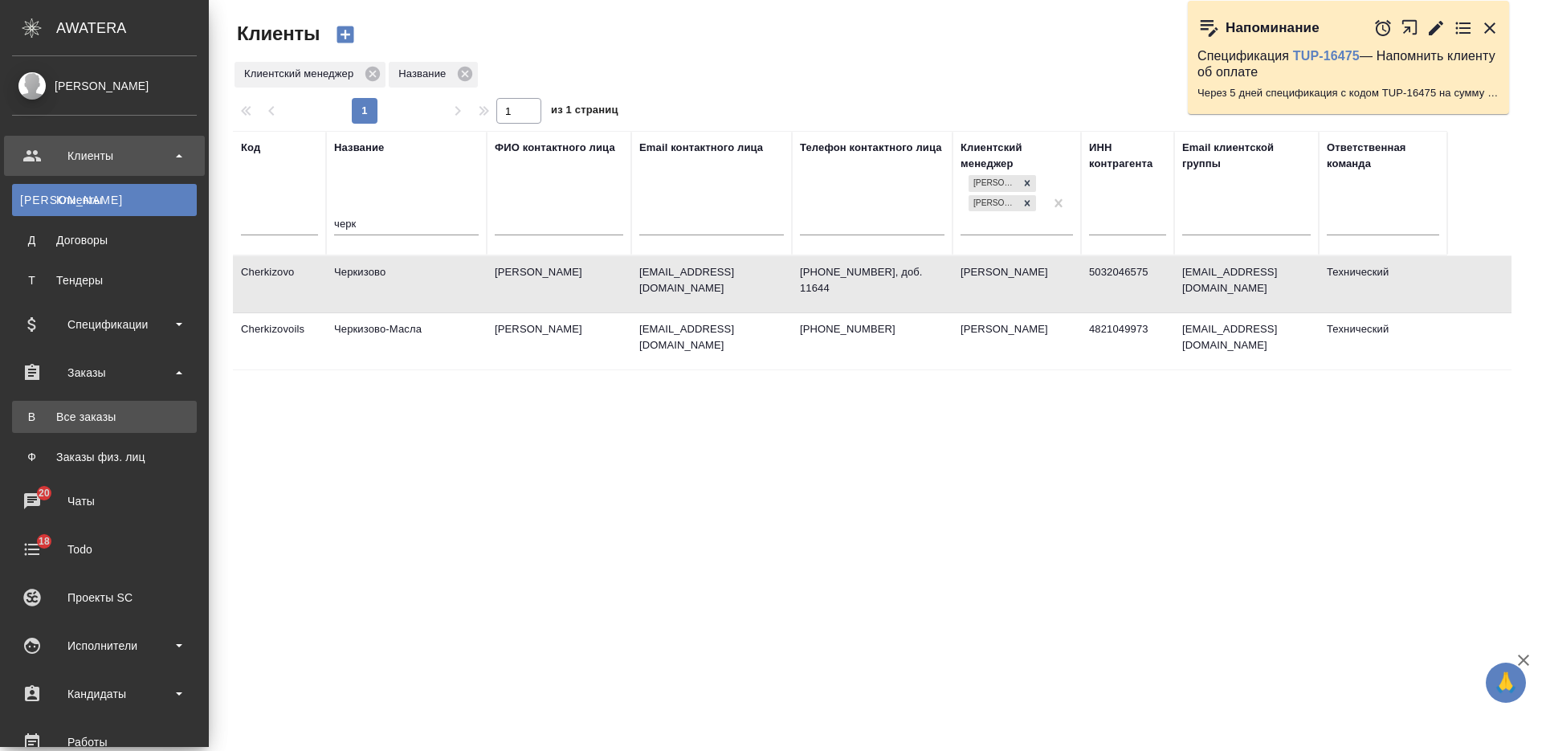
click at [87, 422] on div "Все заказы" at bounding box center [104, 417] width 169 height 16
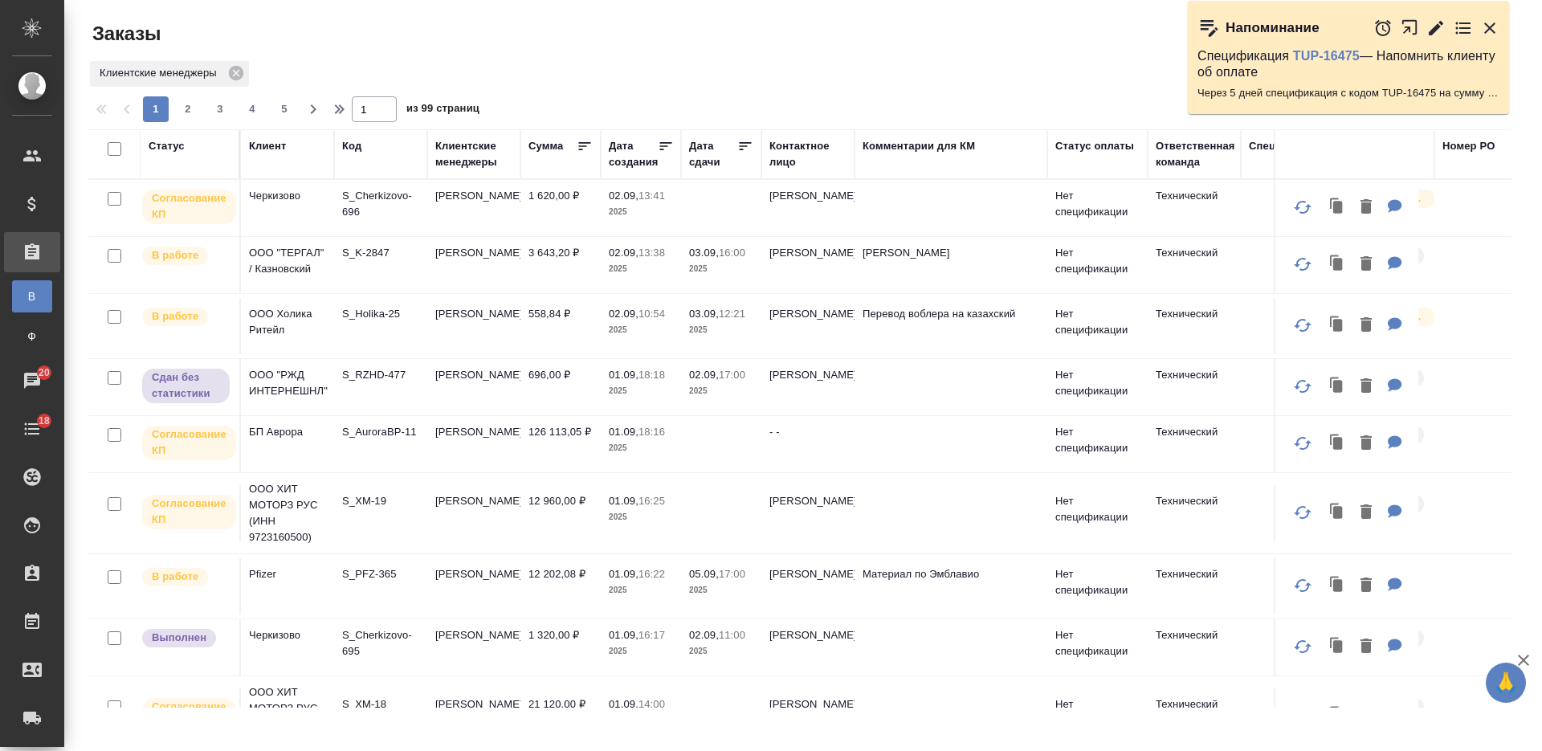
click at [495, 214] on td "[PERSON_NAME]" at bounding box center [473, 208] width 93 height 56
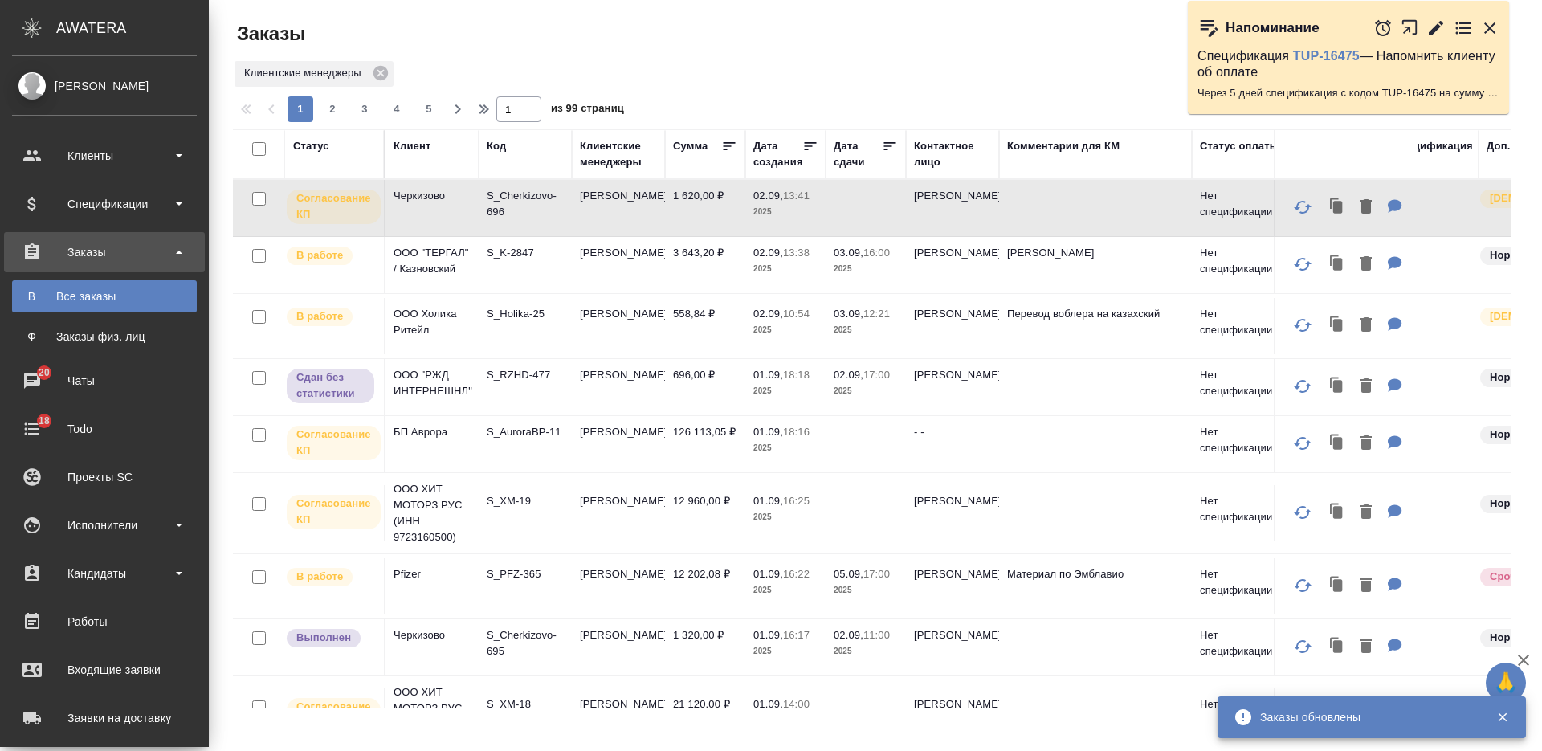
click at [35, 154] on div "Клиенты" at bounding box center [104, 156] width 185 height 24
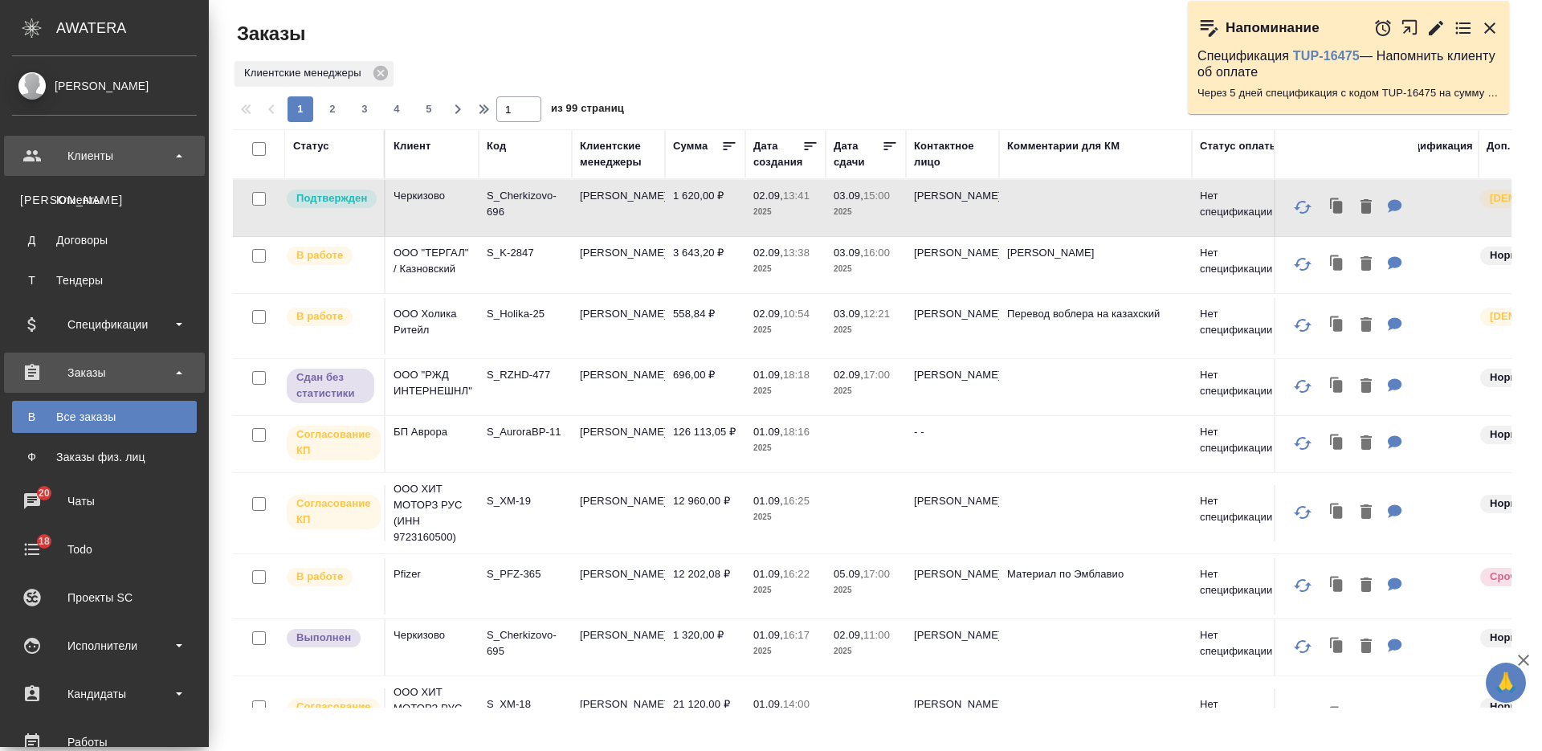
click at [134, 162] on div "Клиенты" at bounding box center [104, 156] width 185 height 24
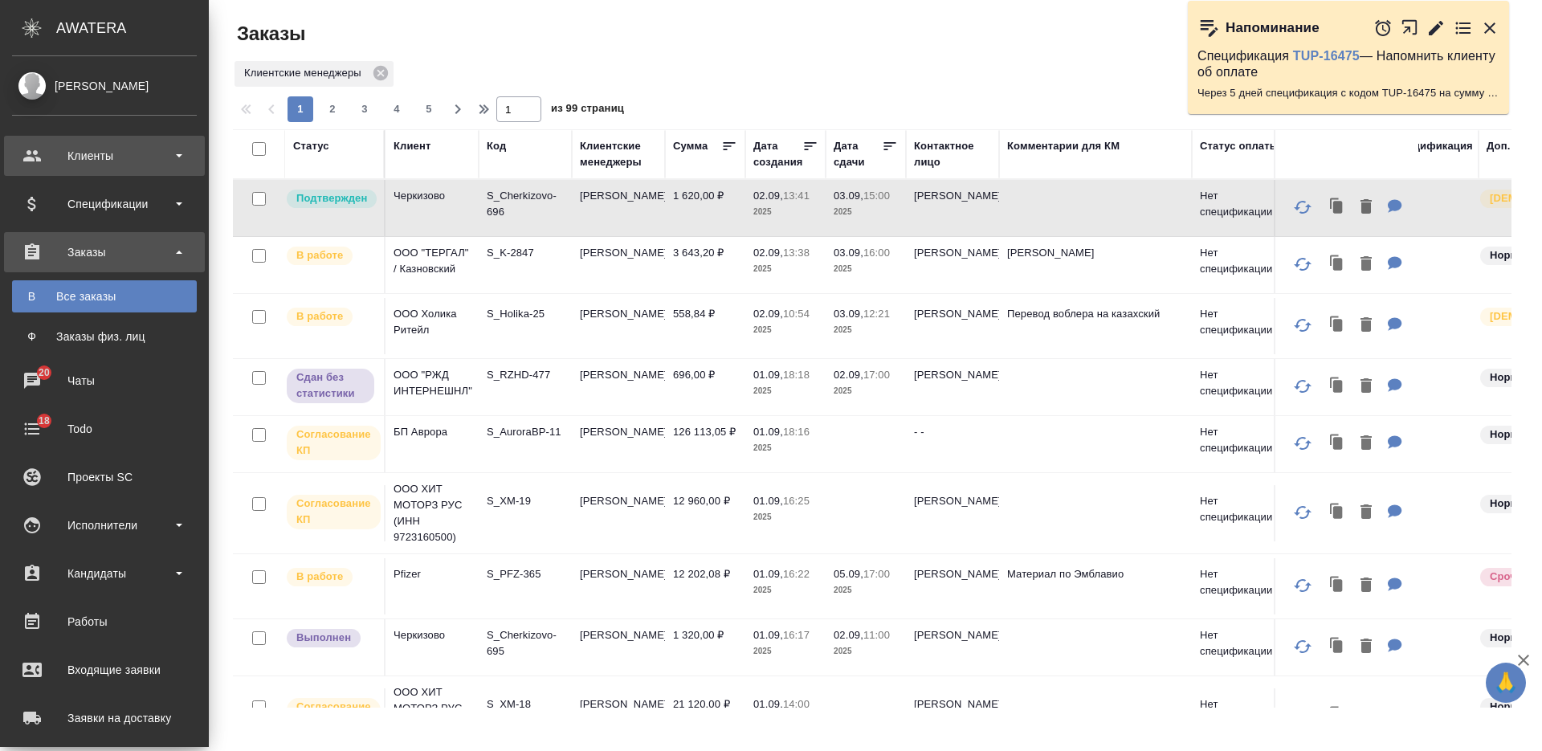
click at [134, 160] on div "Клиенты" at bounding box center [104, 156] width 185 height 24
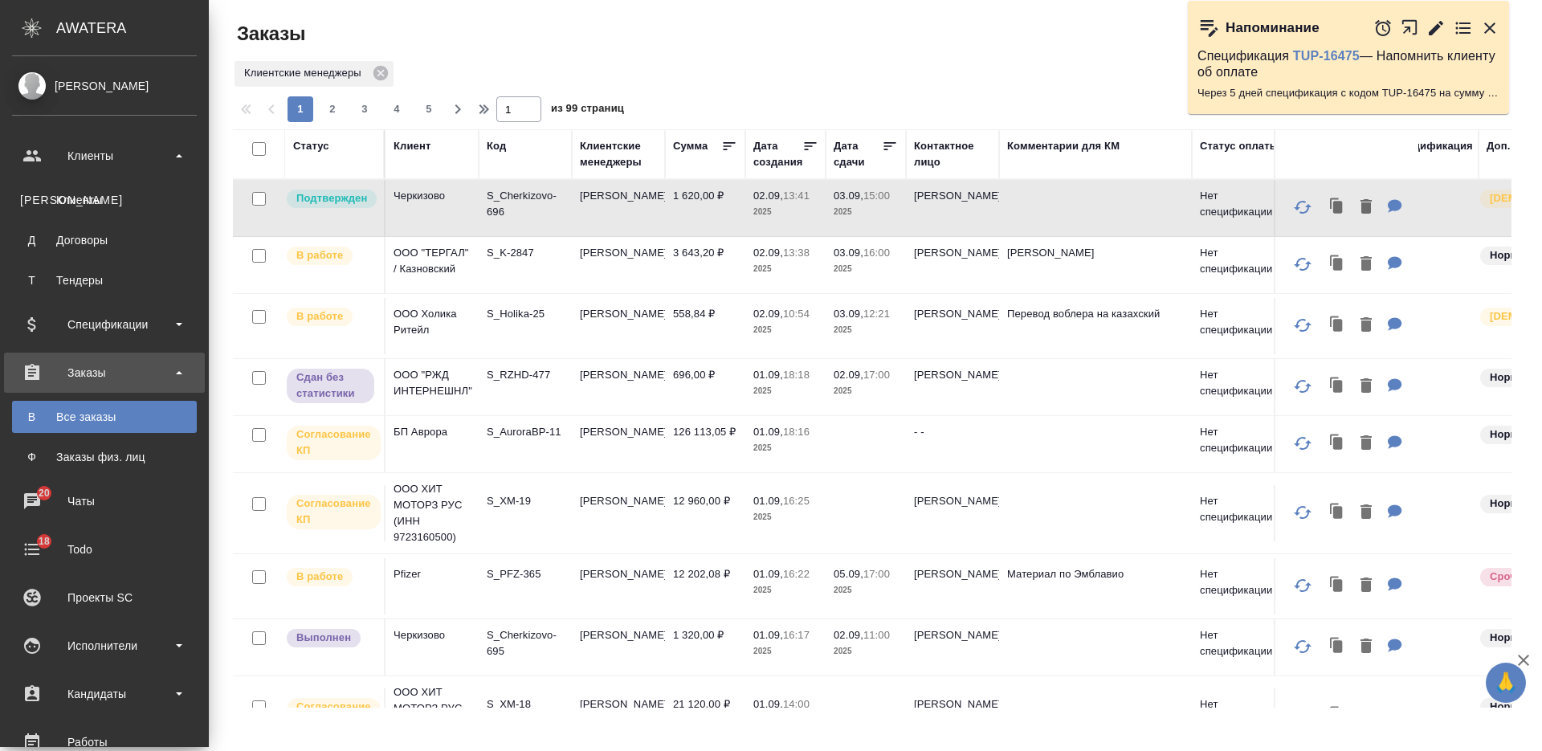
click at [120, 192] on div "Клиенты" at bounding box center [104, 200] width 169 height 16
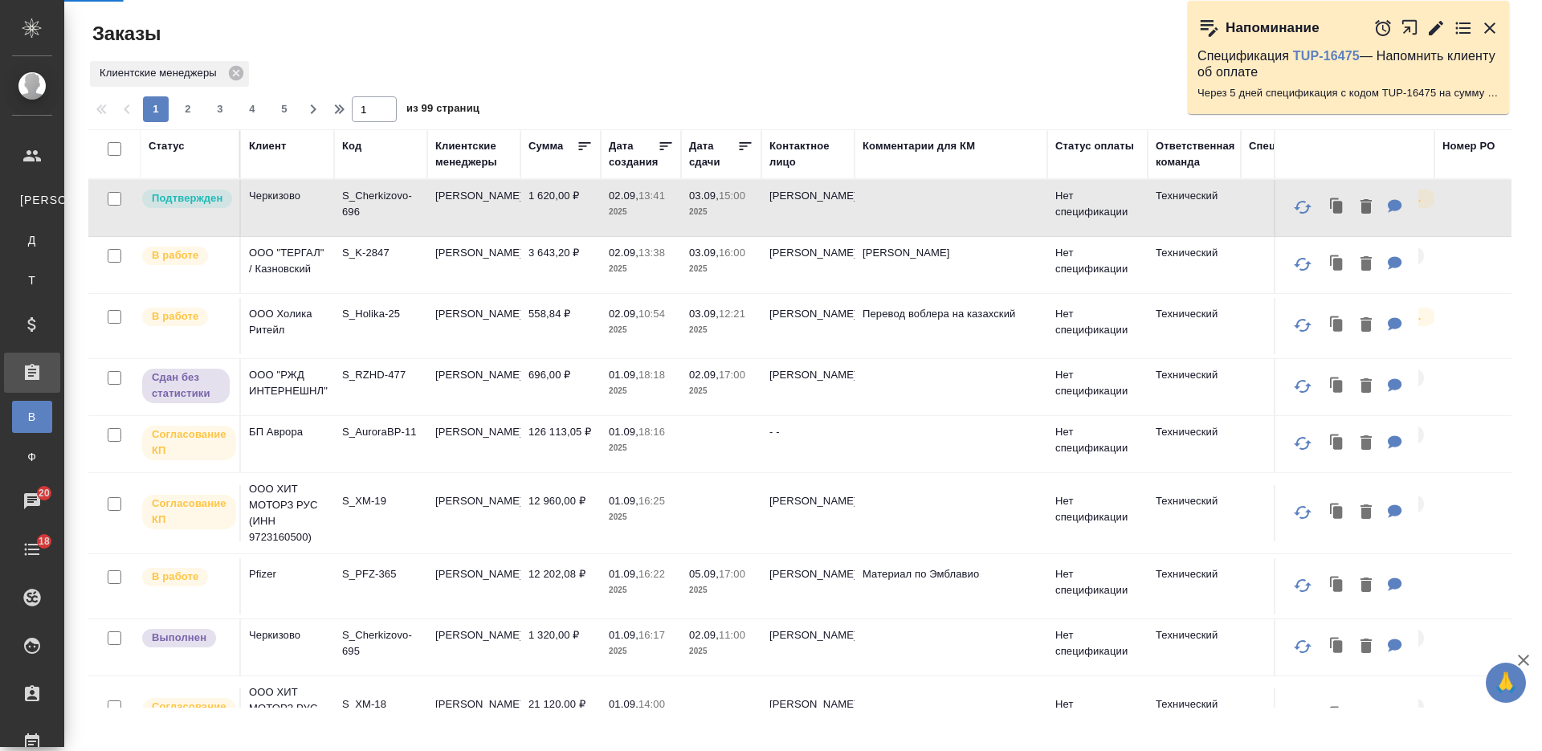
select select "RU"
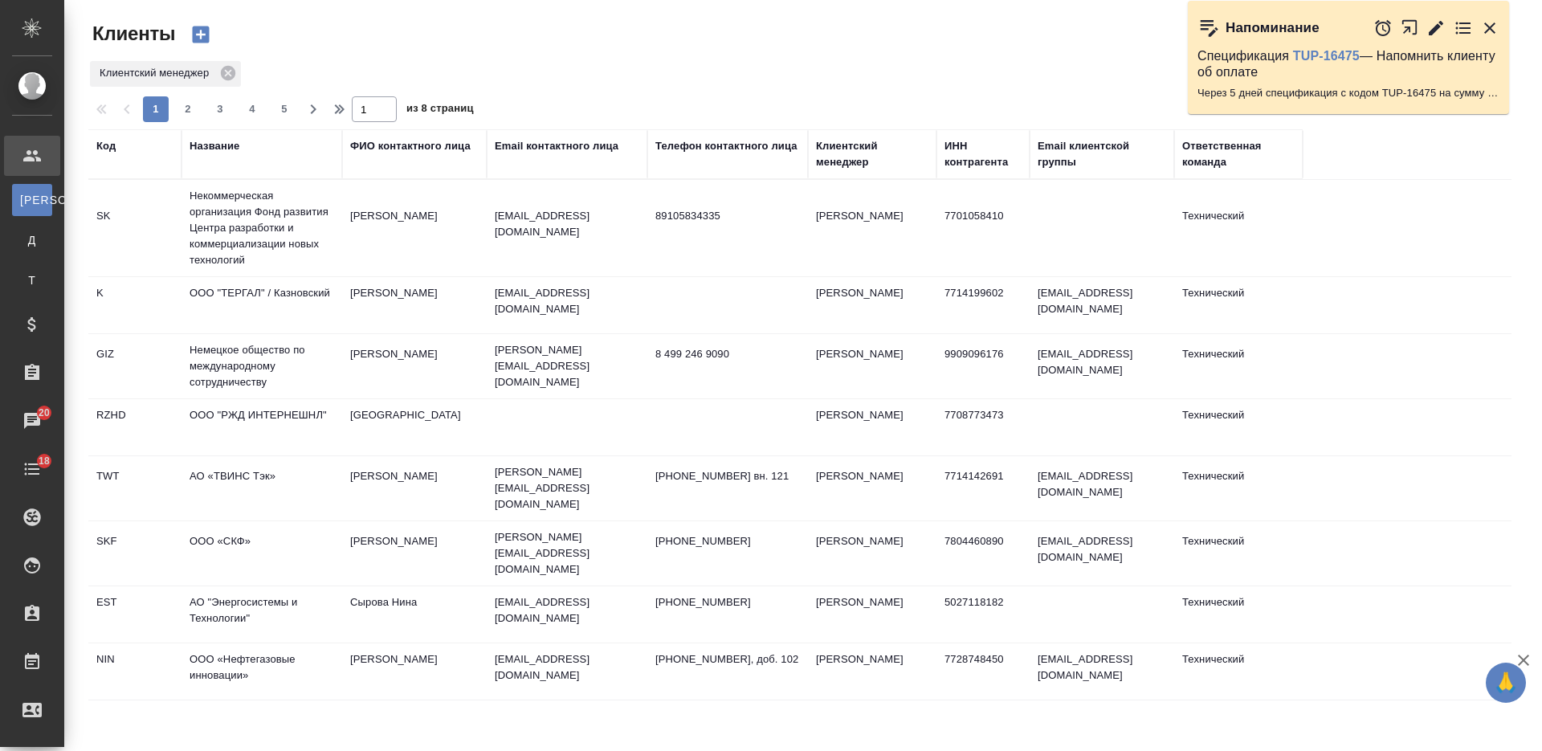
click at [394, 147] on div "ФИО контактного лица" at bounding box center [410, 146] width 120 height 16
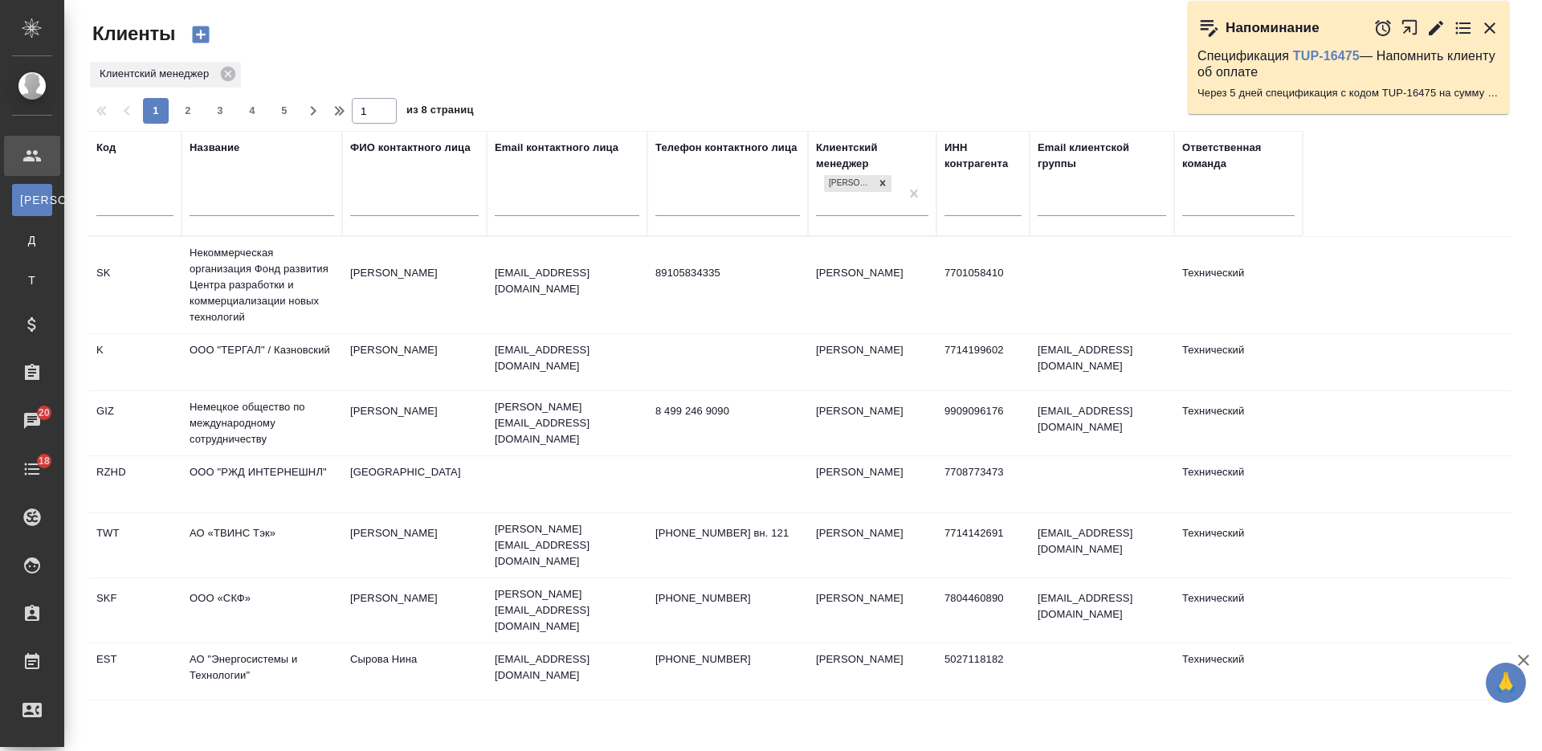
click at [410, 207] on input "text" at bounding box center [414, 205] width 128 height 20
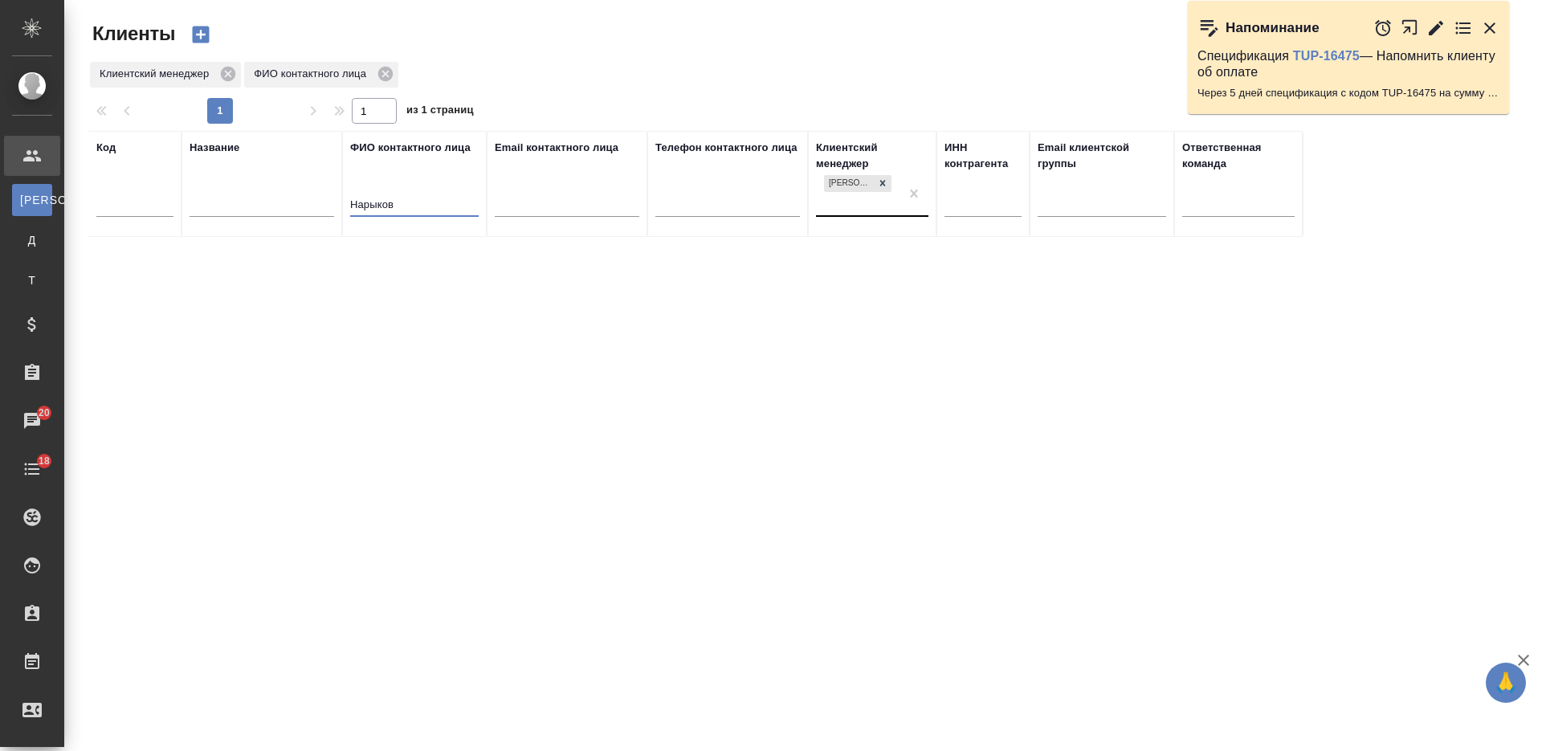
type input "Нарыков"
click at [853, 206] on div "[PERSON_NAME]" at bounding box center [858, 193] width 84 height 43
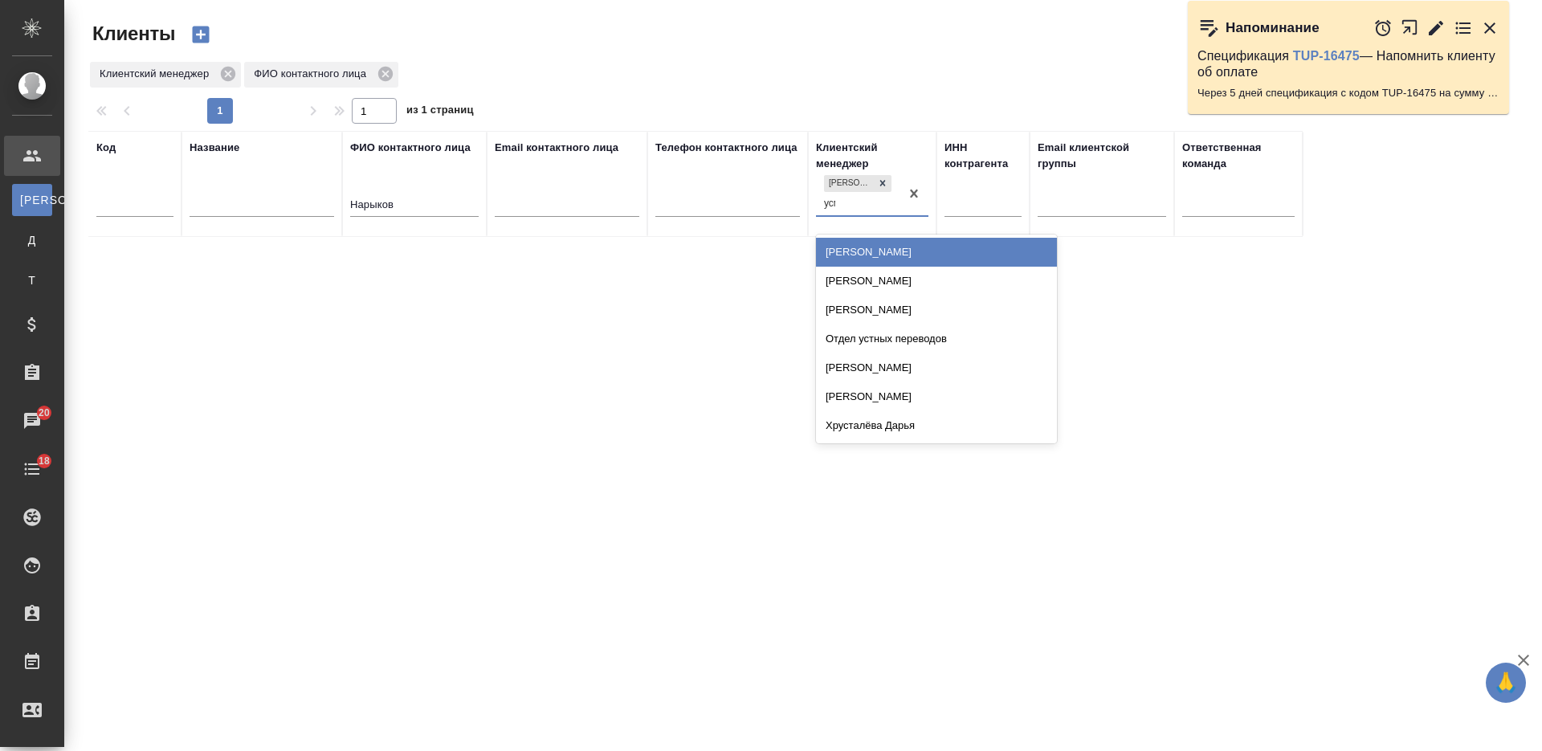
type input "усма"
click at [849, 247] on div "[PERSON_NAME]" at bounding box center [936, 252] width 241 height 29
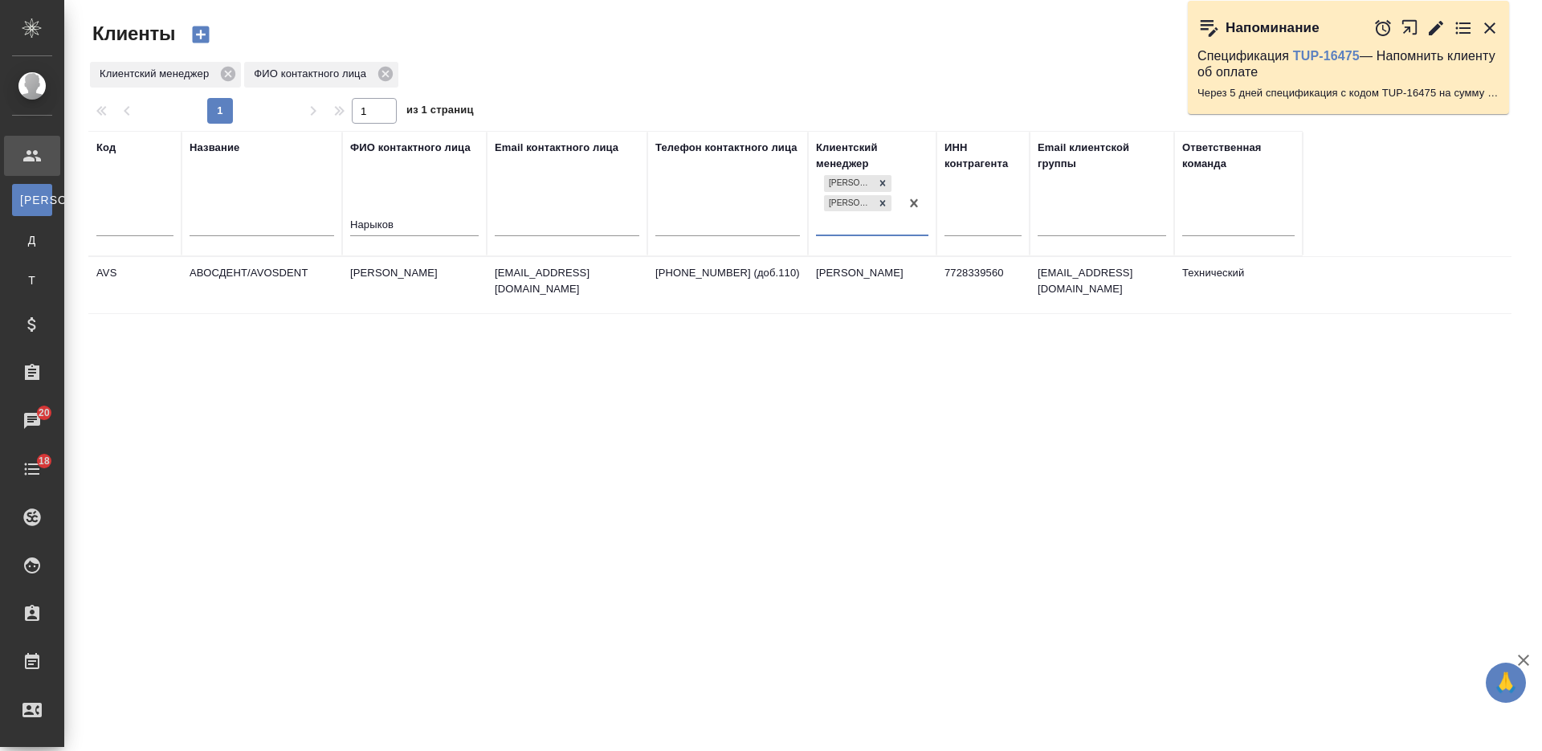
click at [552, 286] on td "[EMAIL_ADDRESS][DOMAIN_NAME]" at bounding box center [567, 285] width 161 height 56
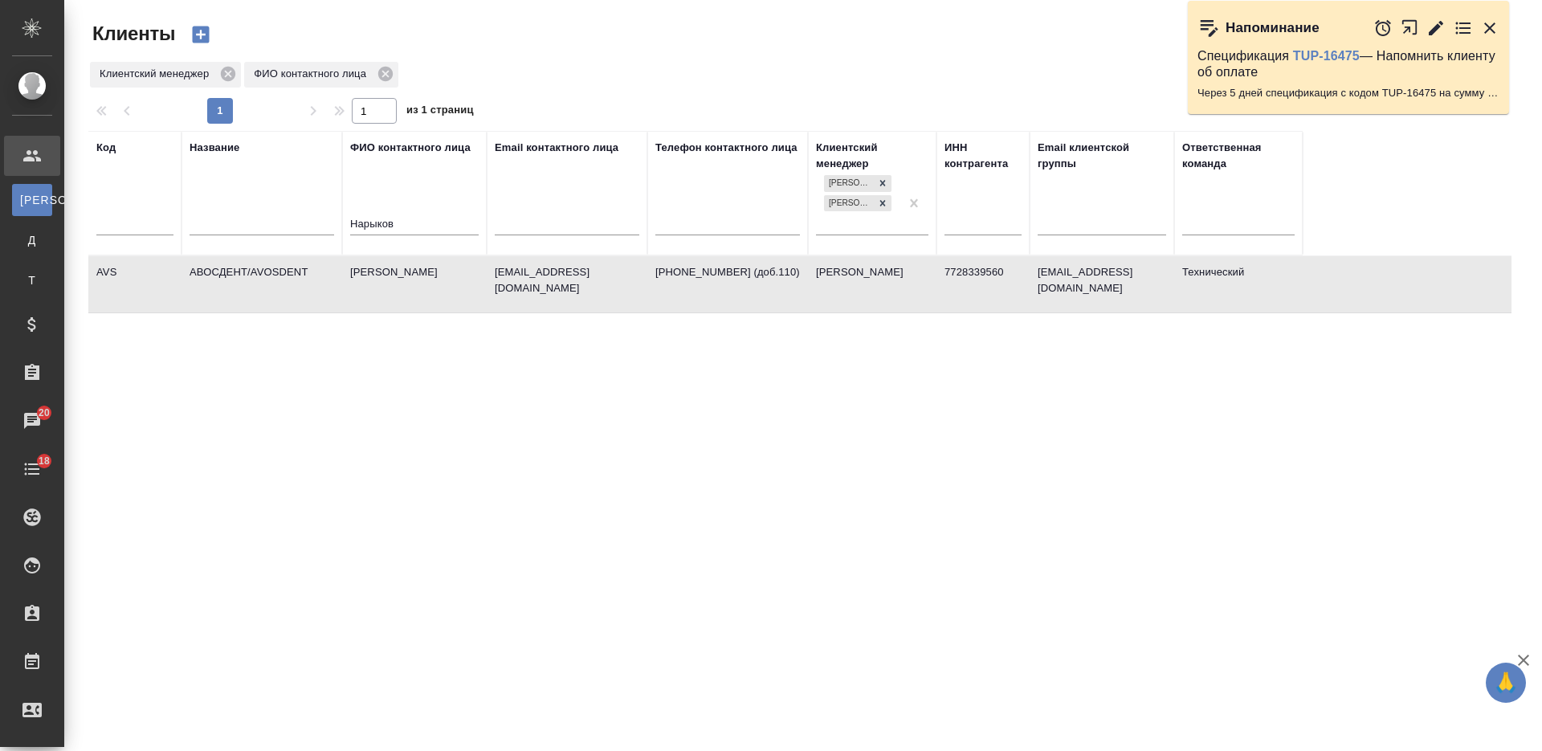
click at [552, 286] on td "[EMAIL_ADDRESS][DOMAIN_NAME]" at bounding box center [567, 284] width 161 height 56
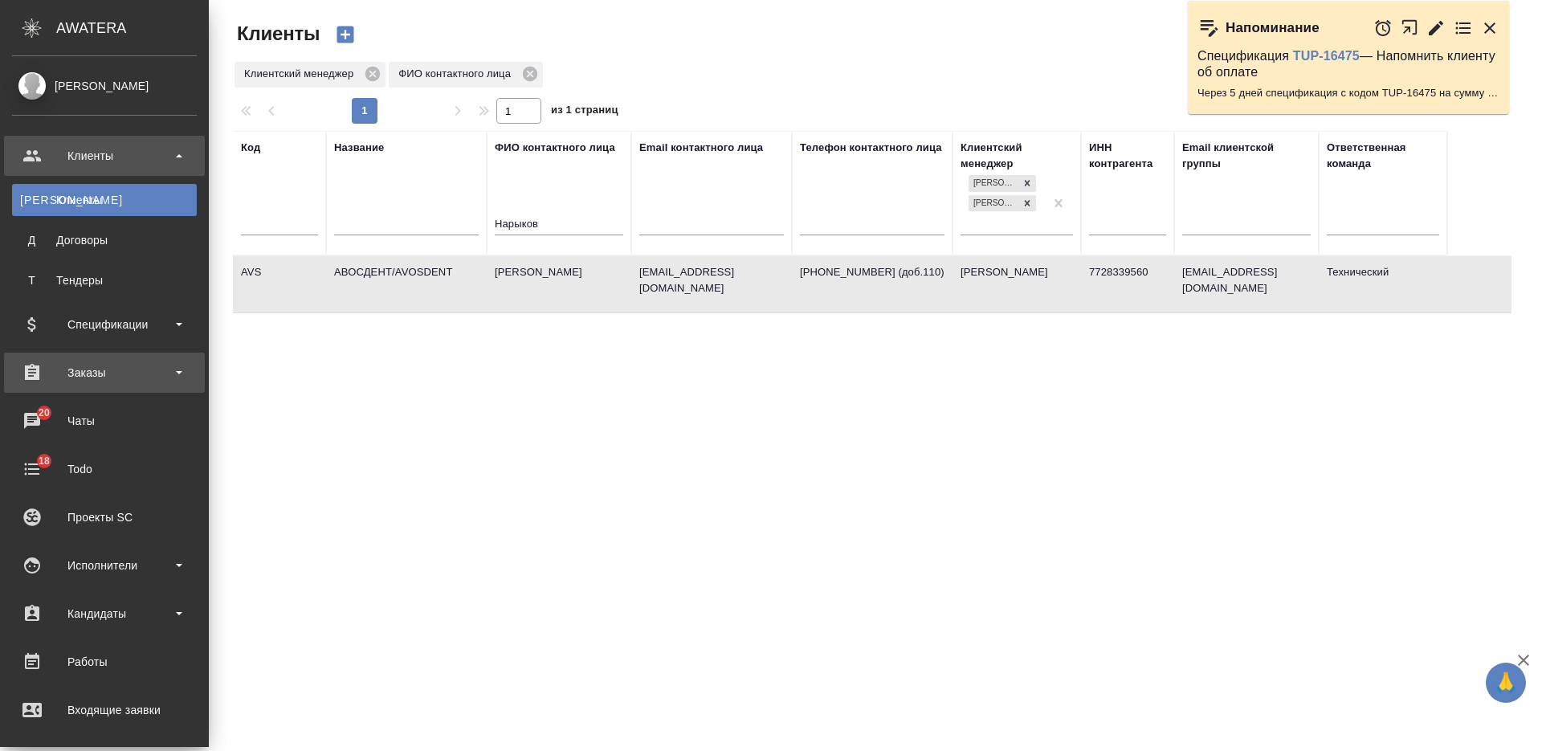
click at [124, 364] on div "Заказы" at bounding box center [104, 373] width 185 height 24
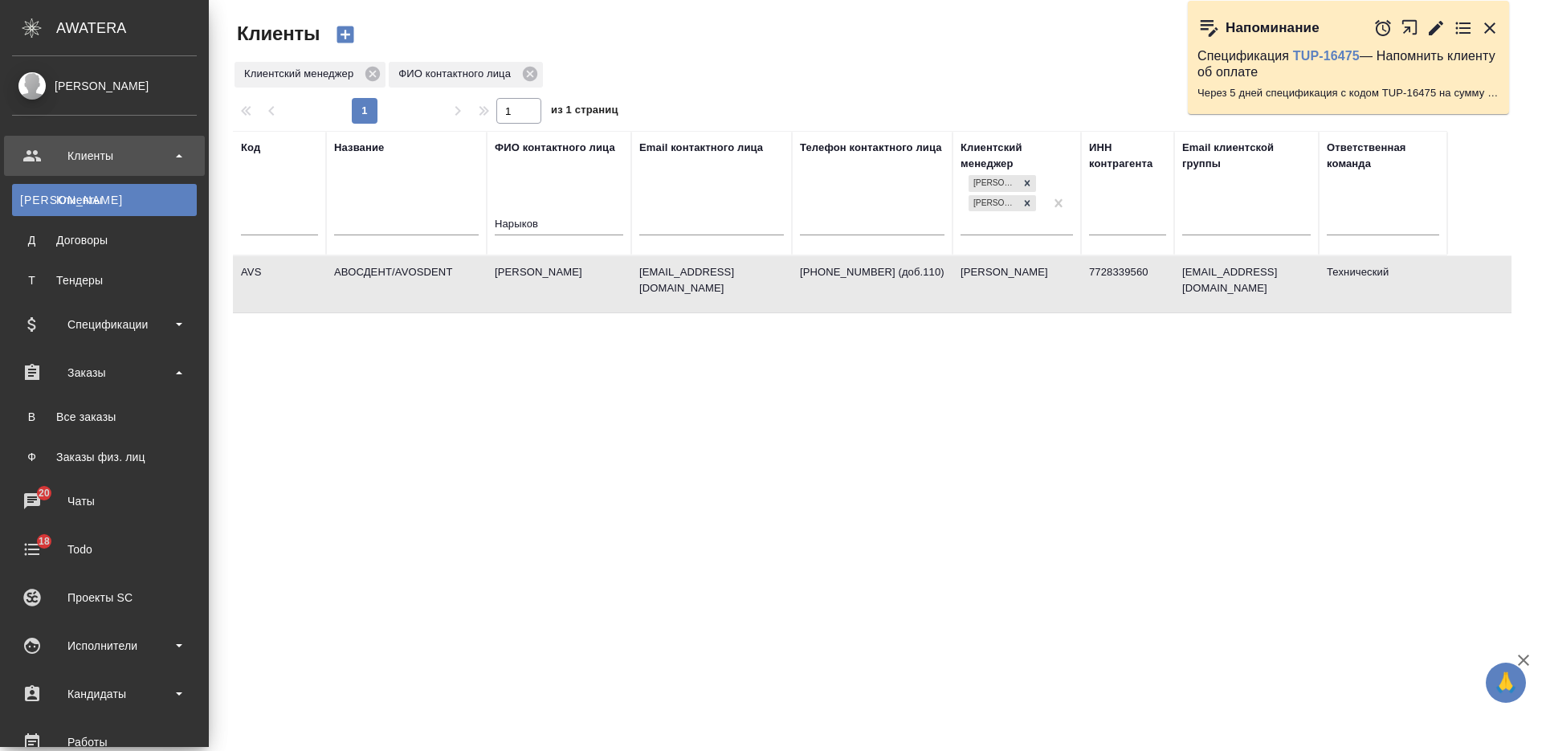
click at [120, 415] on div "Все заказы" at bounding box center [104, 417] width 169 height 16
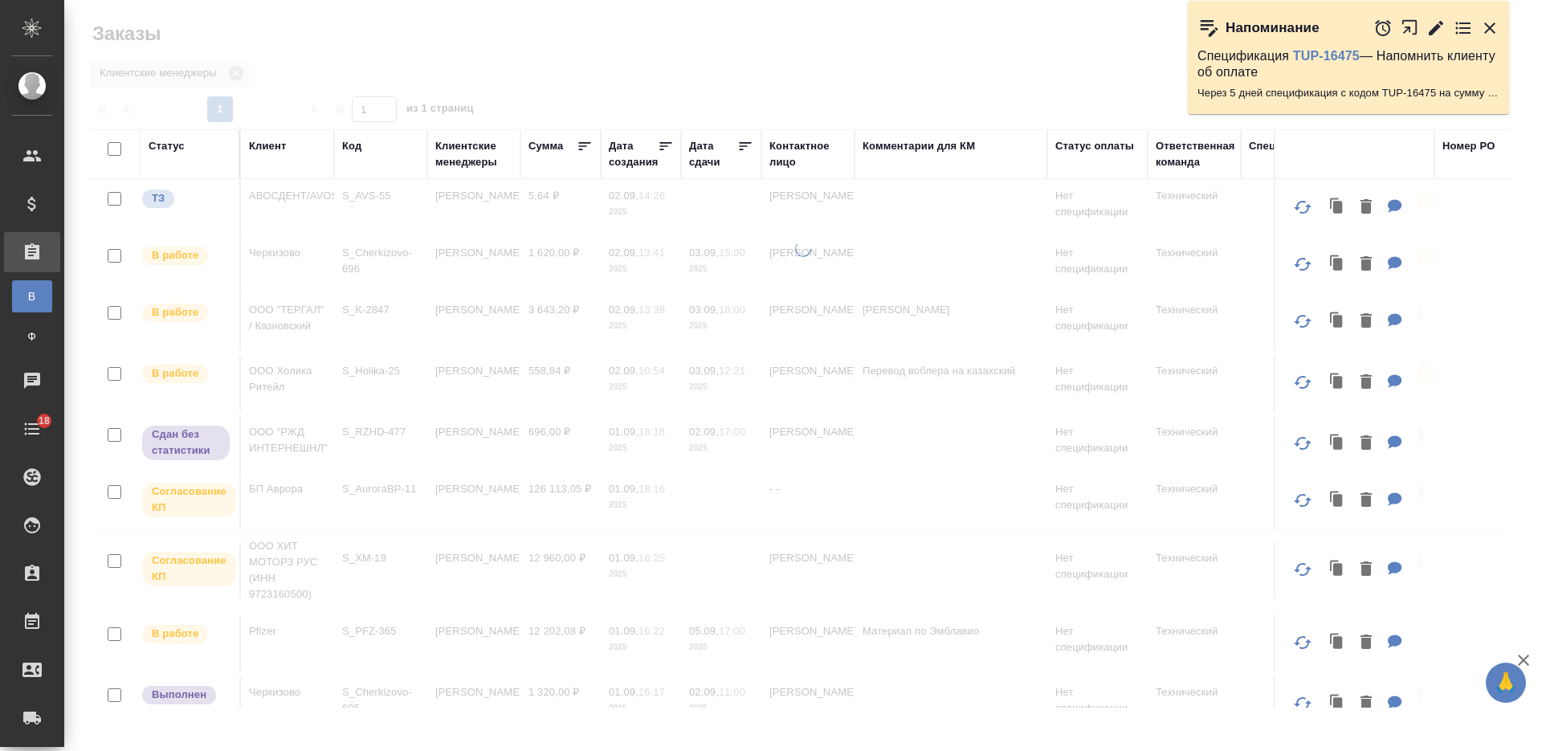
click at [357, 146] on div "Код" at bounding box center [351, 146] width 19 height 16
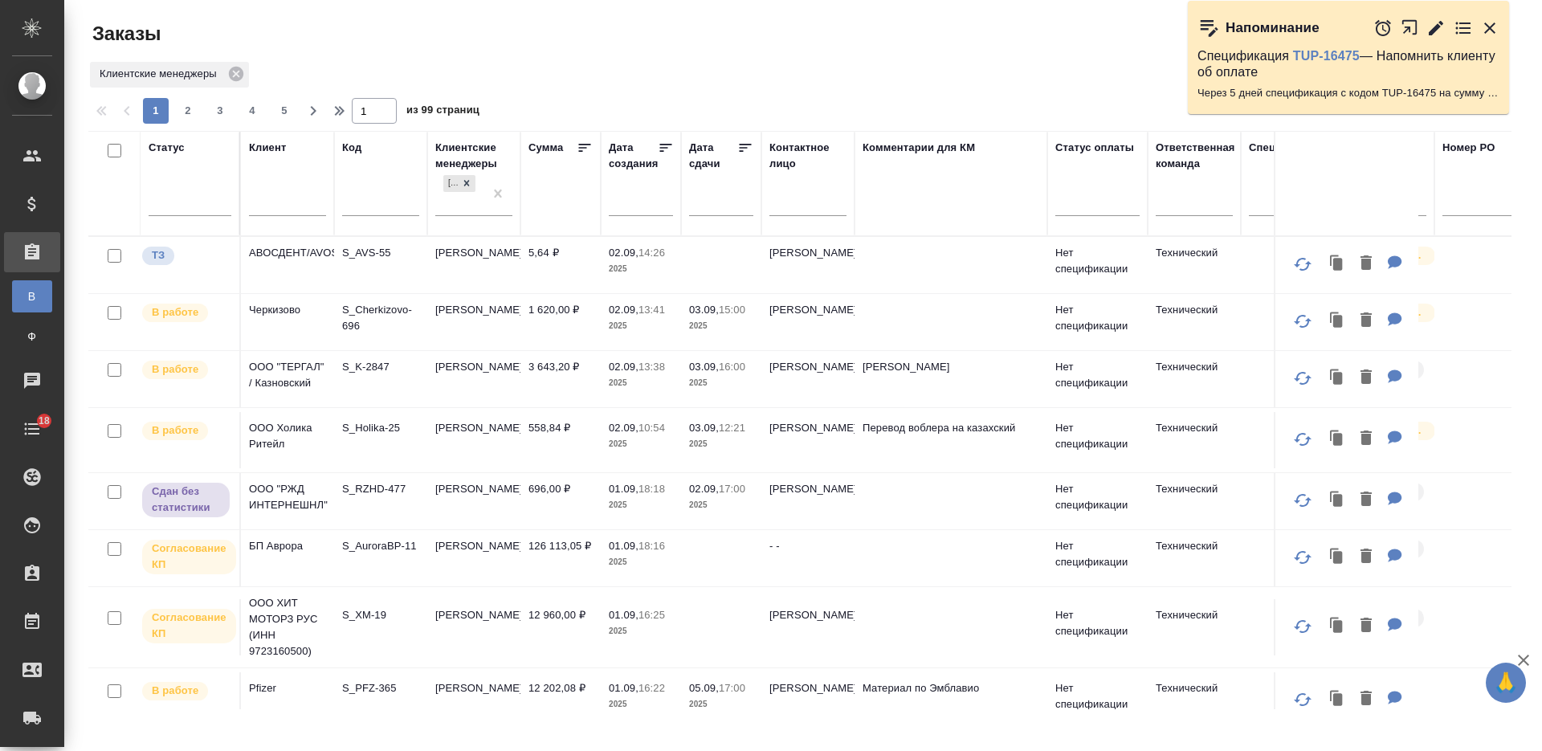
click at [381, 207] on input "text" at bounding box center [380, 205] width 77 height 20
click at [367, 203] on input "text" at bounding box center [380, 205] width 77 height 20
click at [372, 206] on input "text" at bounding box center [380, 205] width 77 height 20
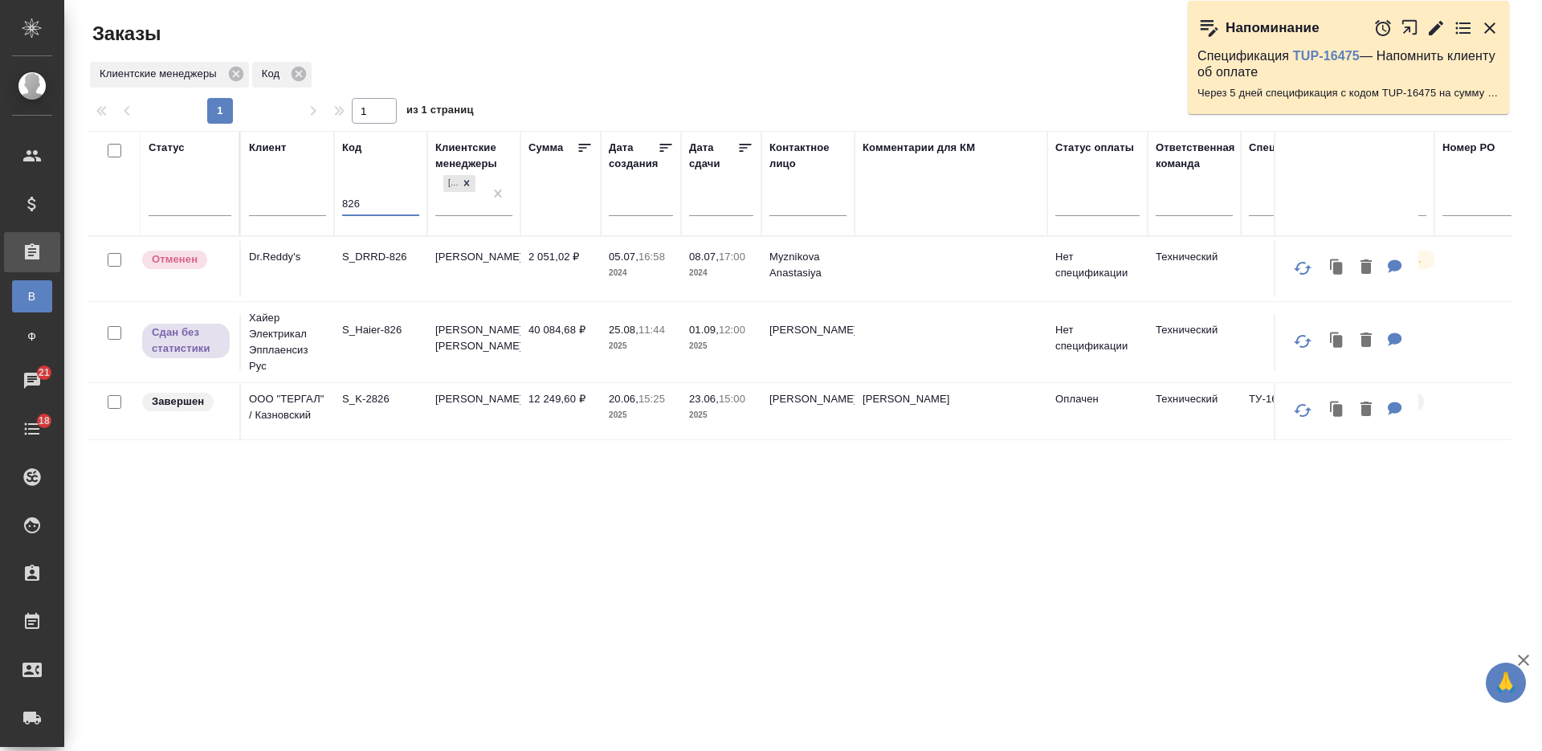
type input "826"
click at [381, 356] on td "S_Haier-826" at bounding box center [380, 342] width 93 height 56
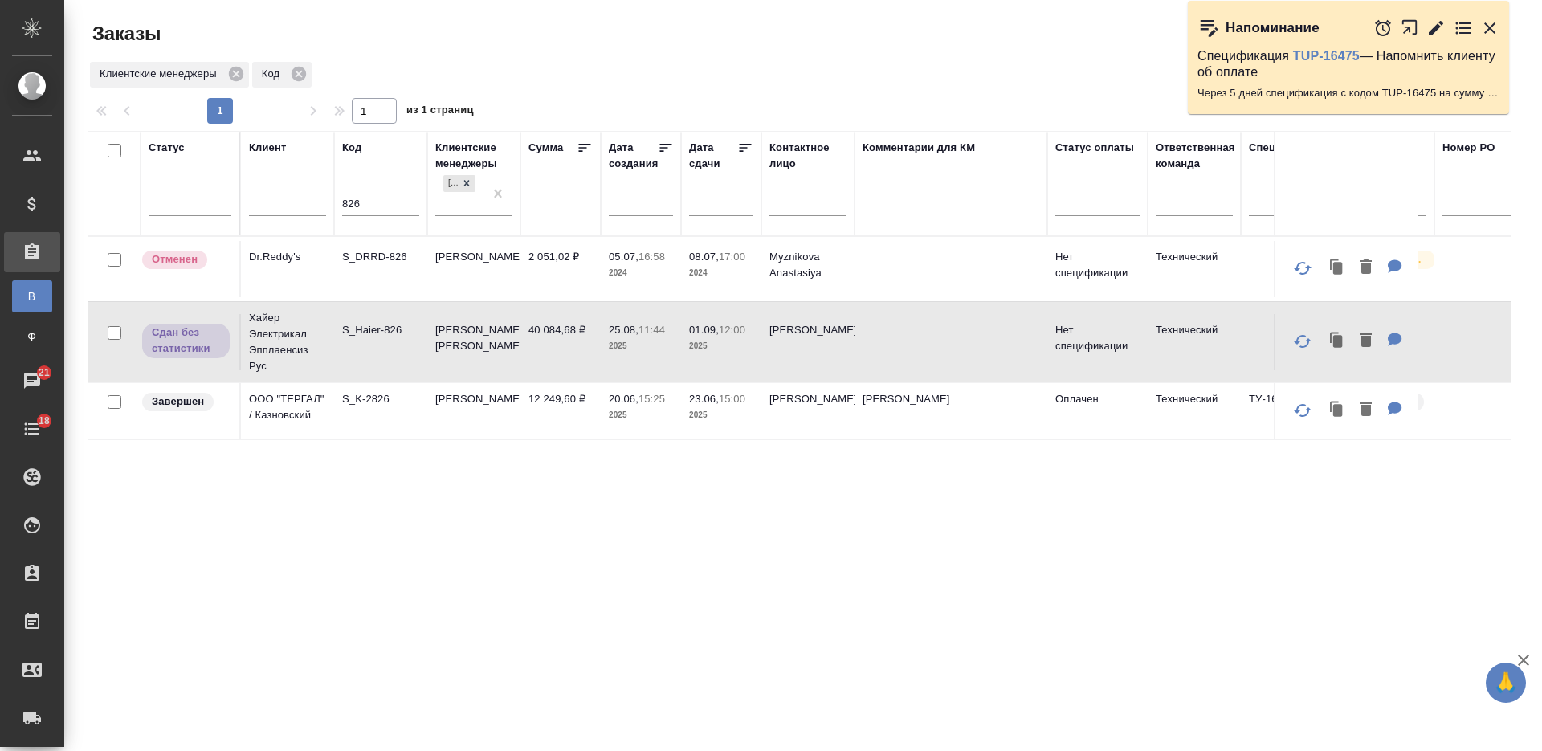
click at [381, 356] on td "S_Haier-826" at bounding box center [380, 342] width 93 height 56
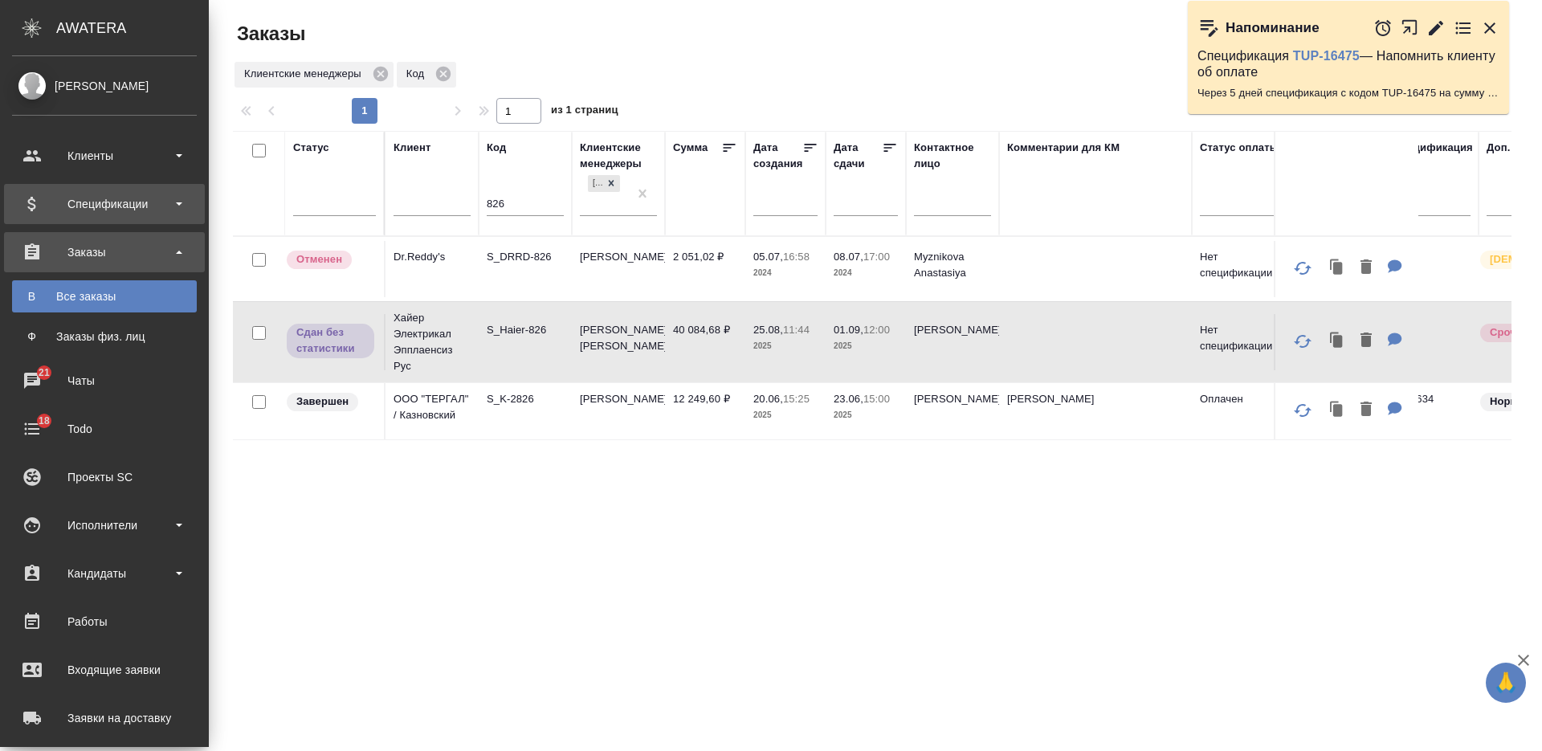
click at [137, 203] on div "Спецификации" at bounding box center [104, 204] width 185 height 24
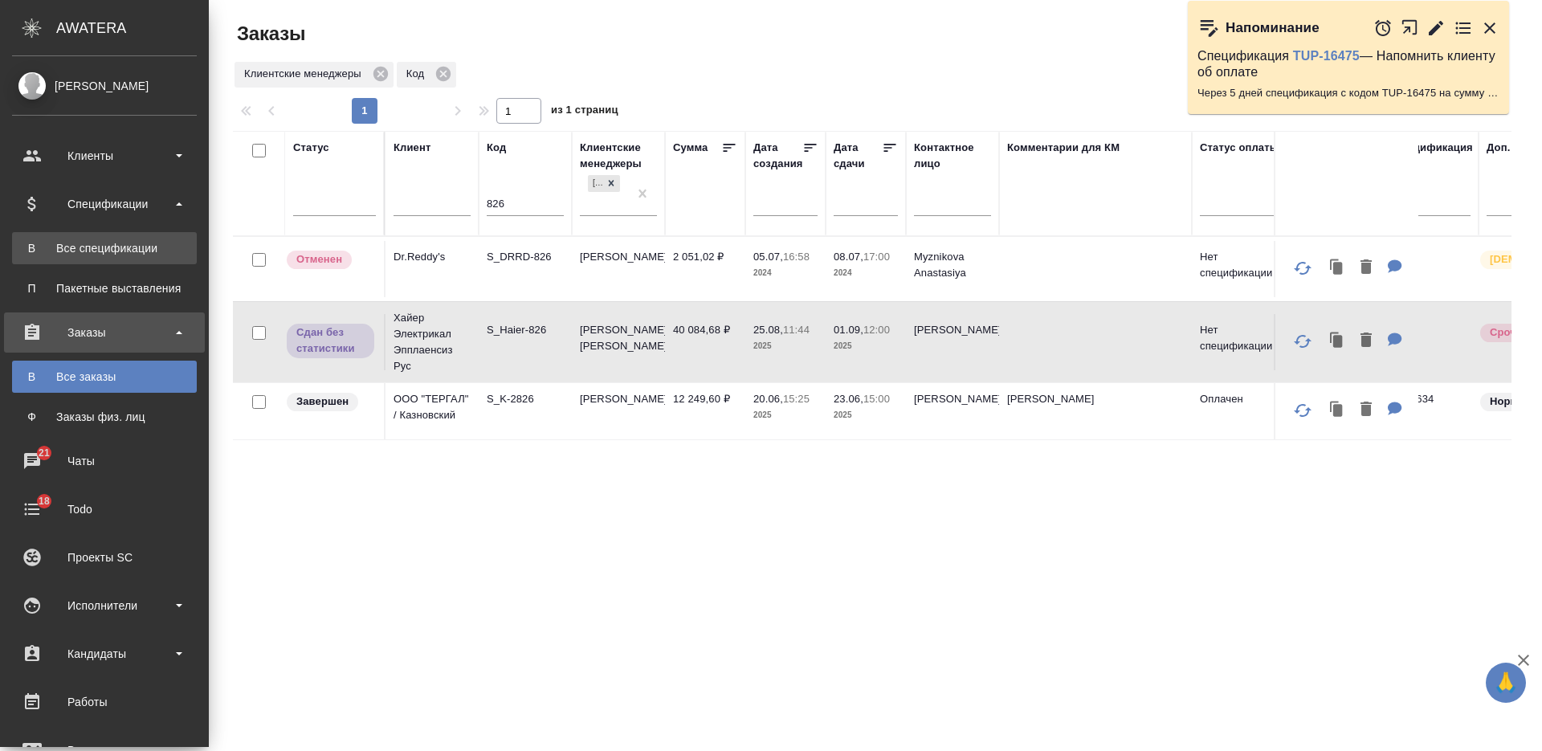
click at [117, 238] on link "В Все спецификации" at bounding box center [104, 248] width 185 height 32
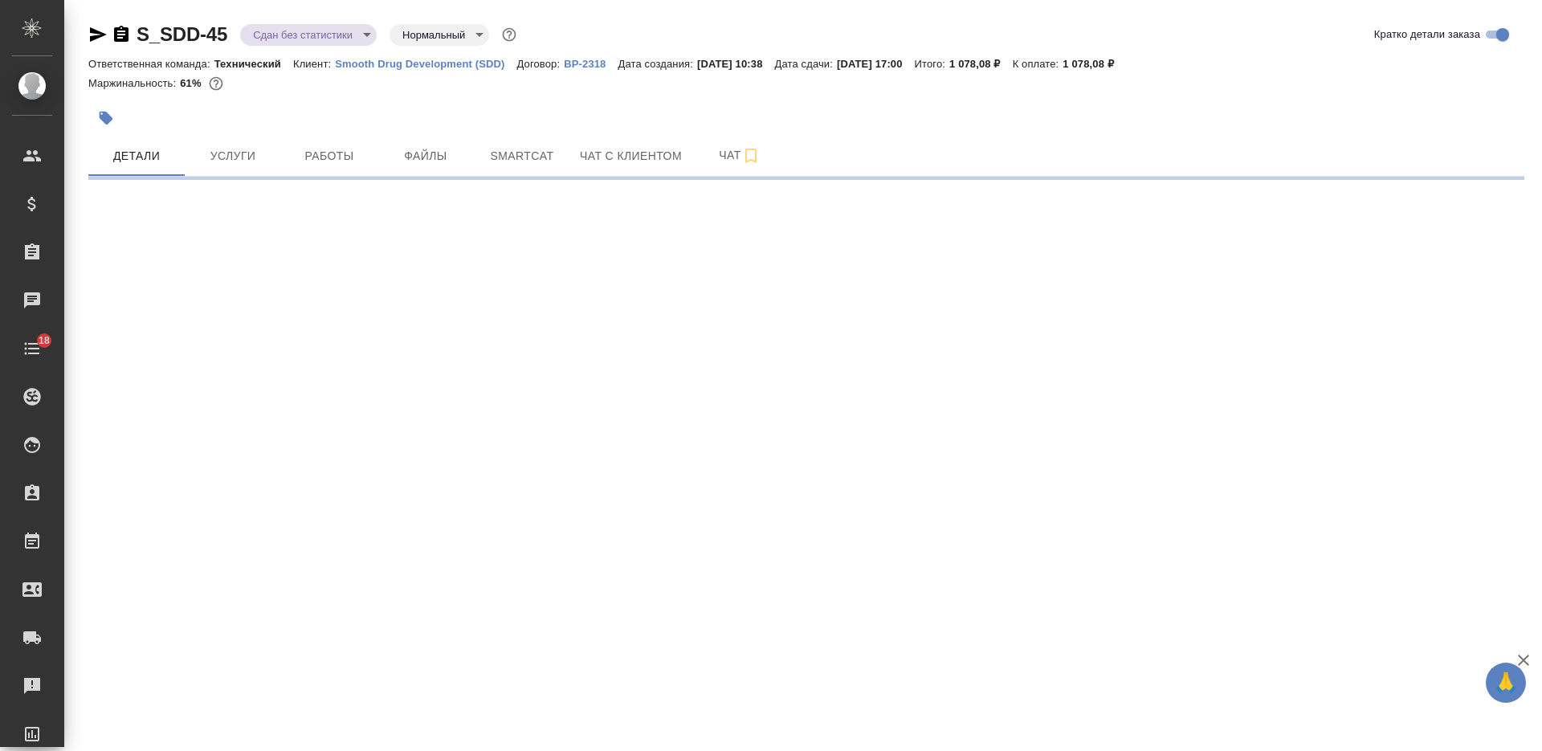
click at [123, 35] on icon "button" at bounding box center [121, 34] width 19 height 19
select select "RU"
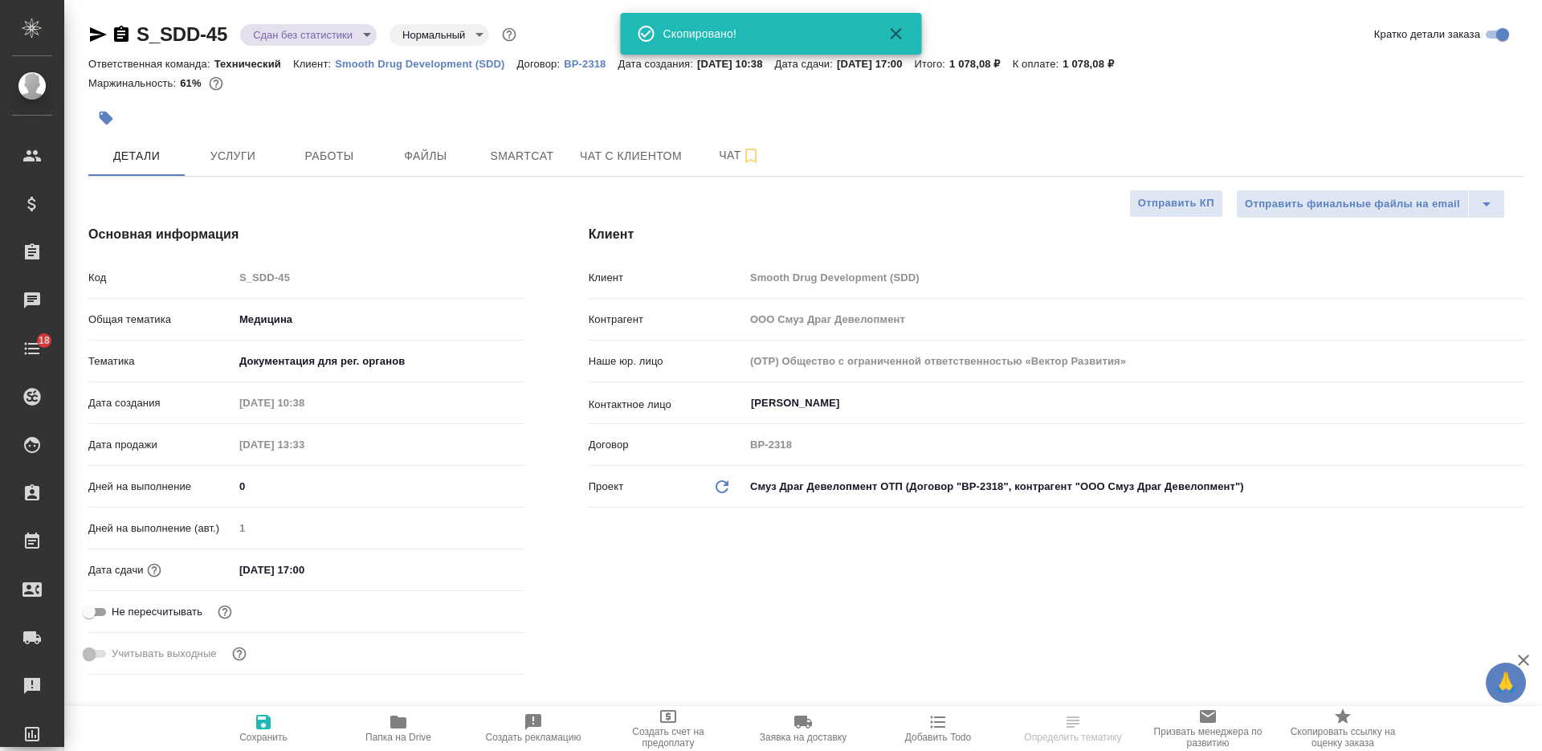
type textarea "x"
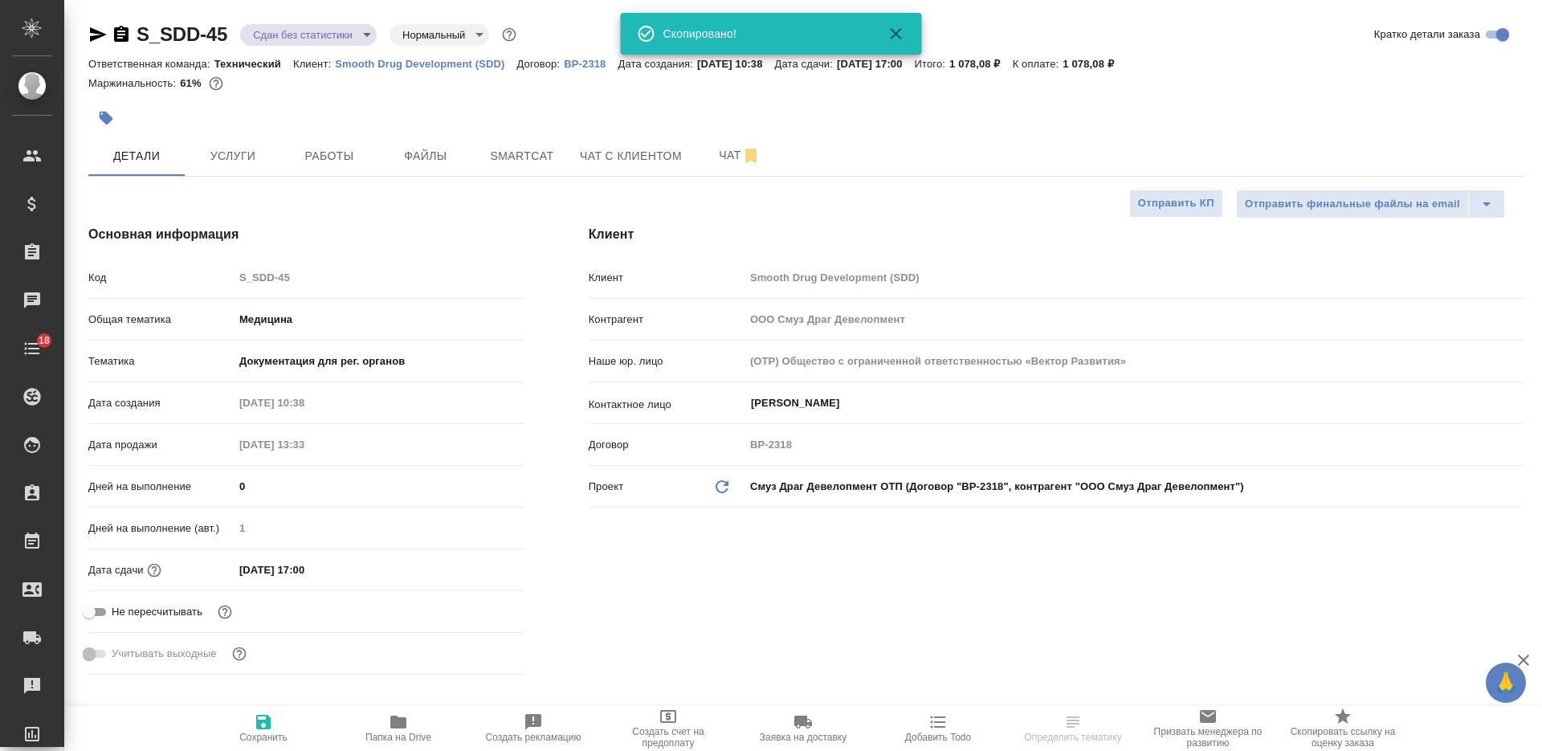
type textarea "x"
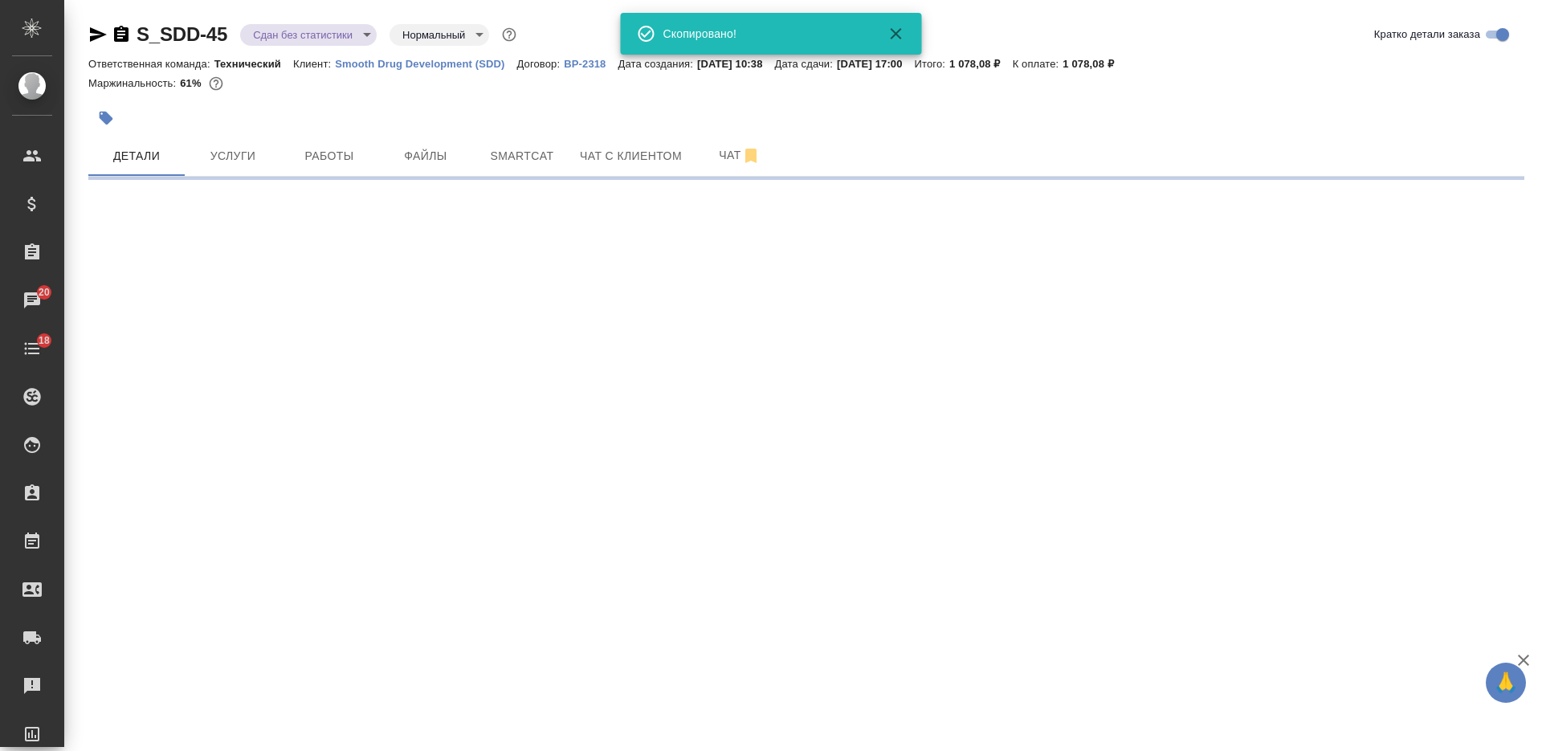
select select "RU"
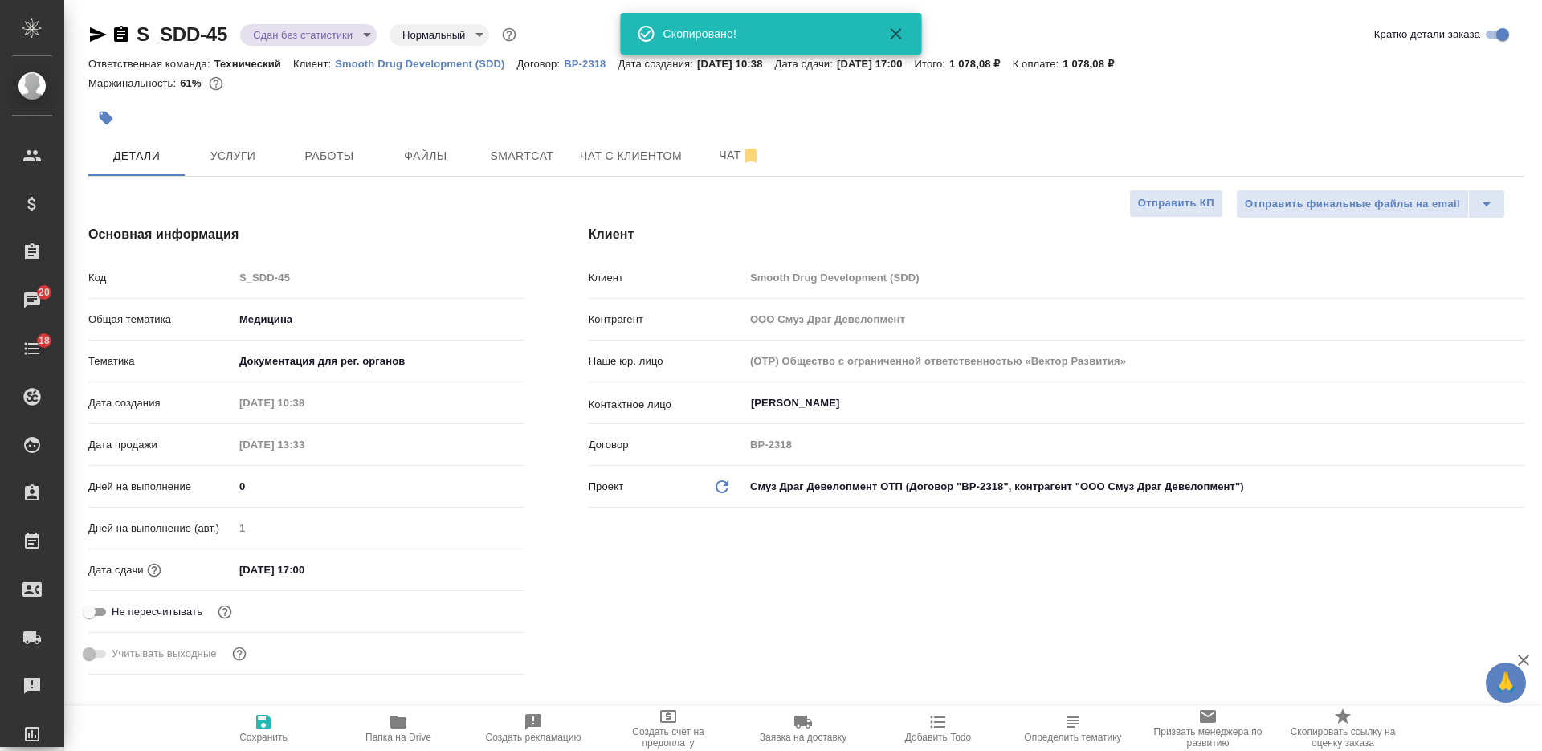
type textarea "x"
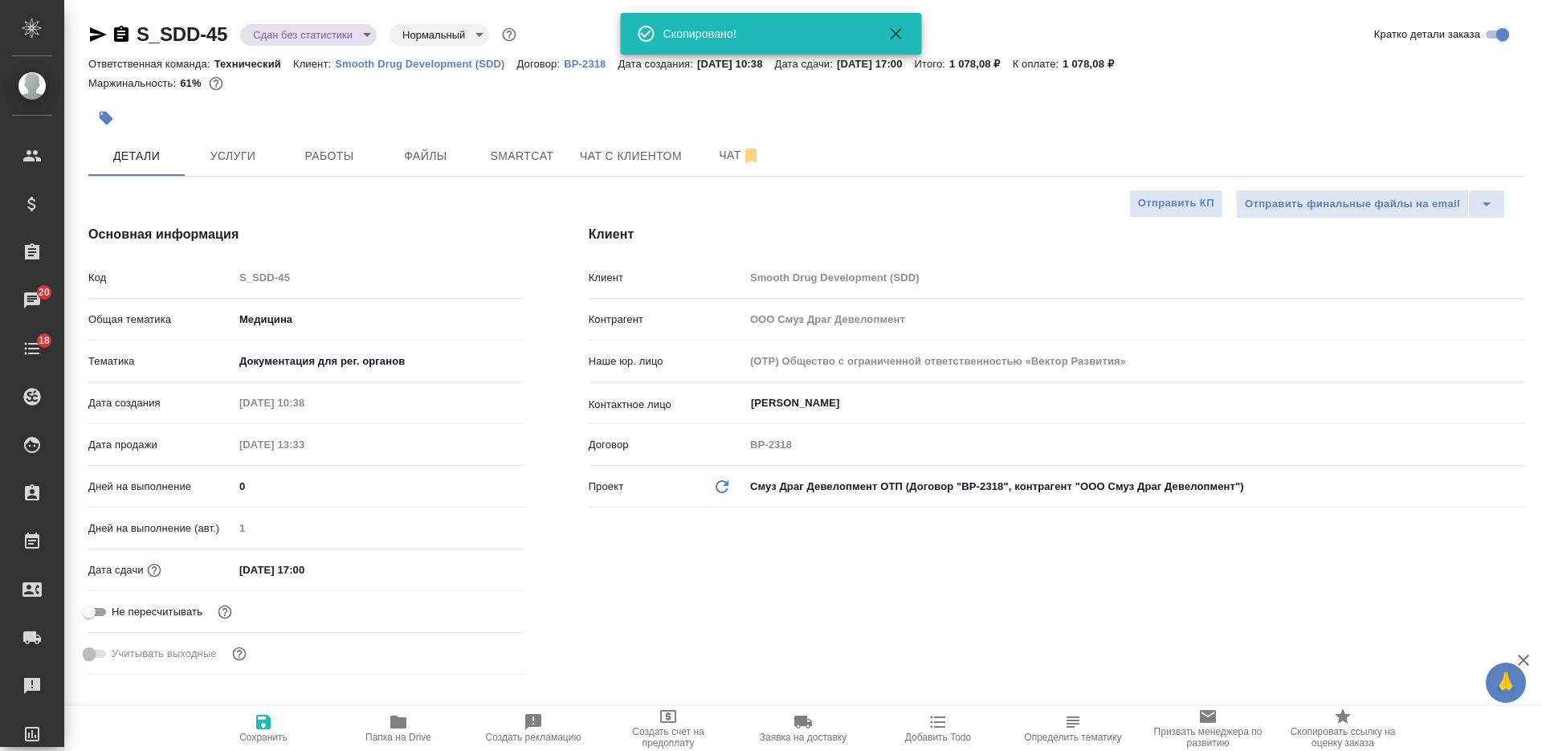
type textarea "x"
click at [98, 129] on button "button" at bounding box center [105, 117] width 35 height 35
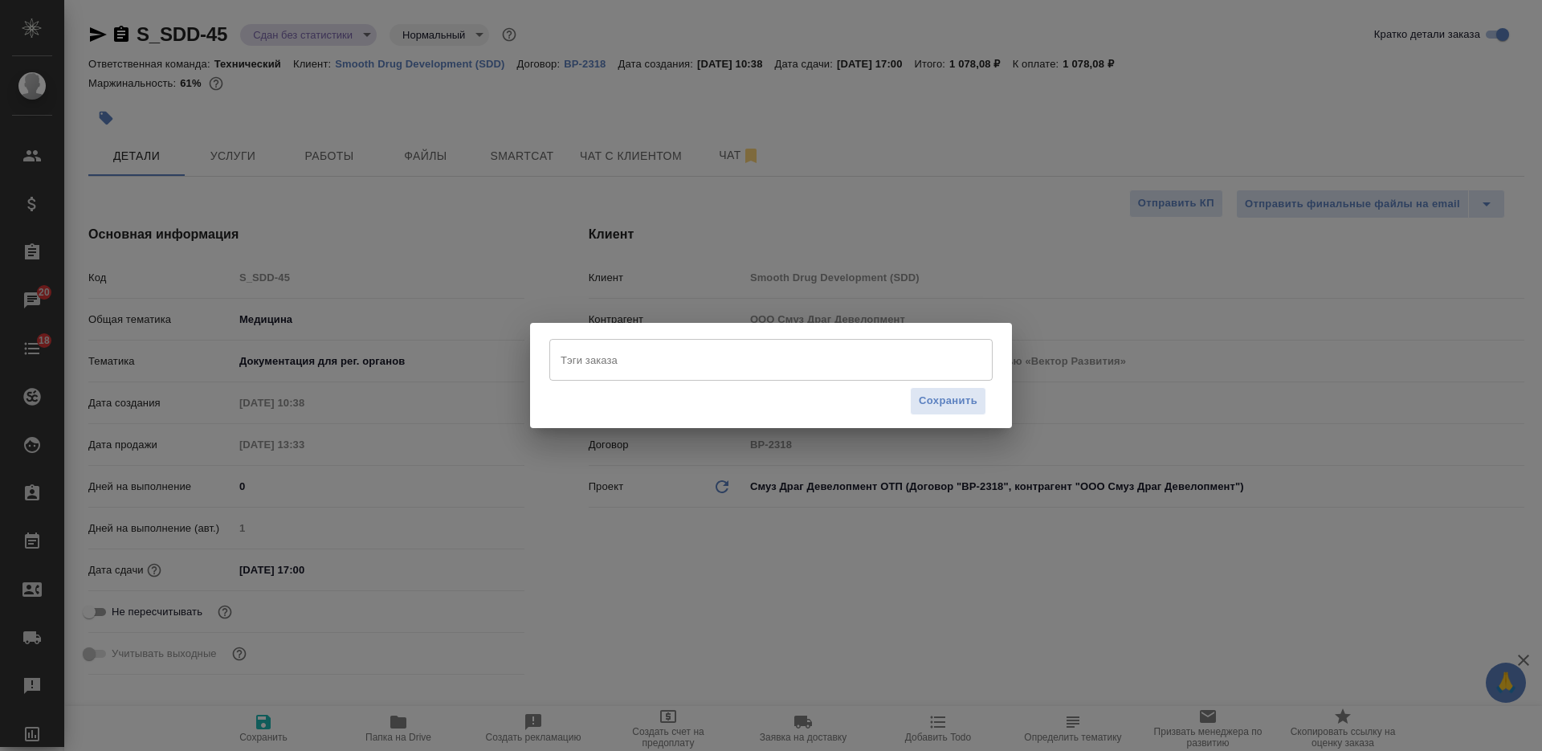
click at [735, 358] on input "Тэги заказа" at bounding box center [755, 359] width 398 height 27
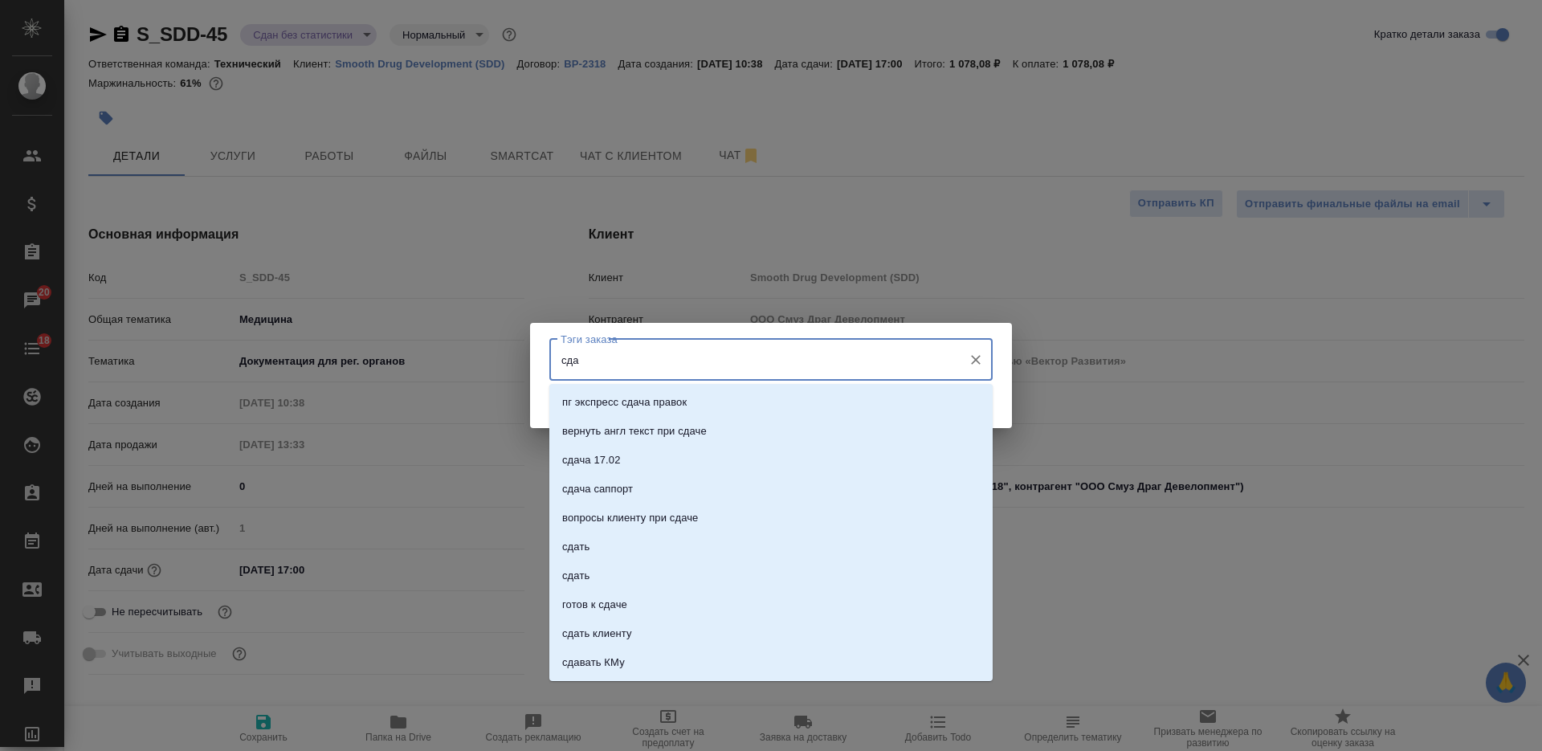
type input "сдан"
click at [789, 486] on li "сдан" at bounding box center [770, 489] width 443 height 29
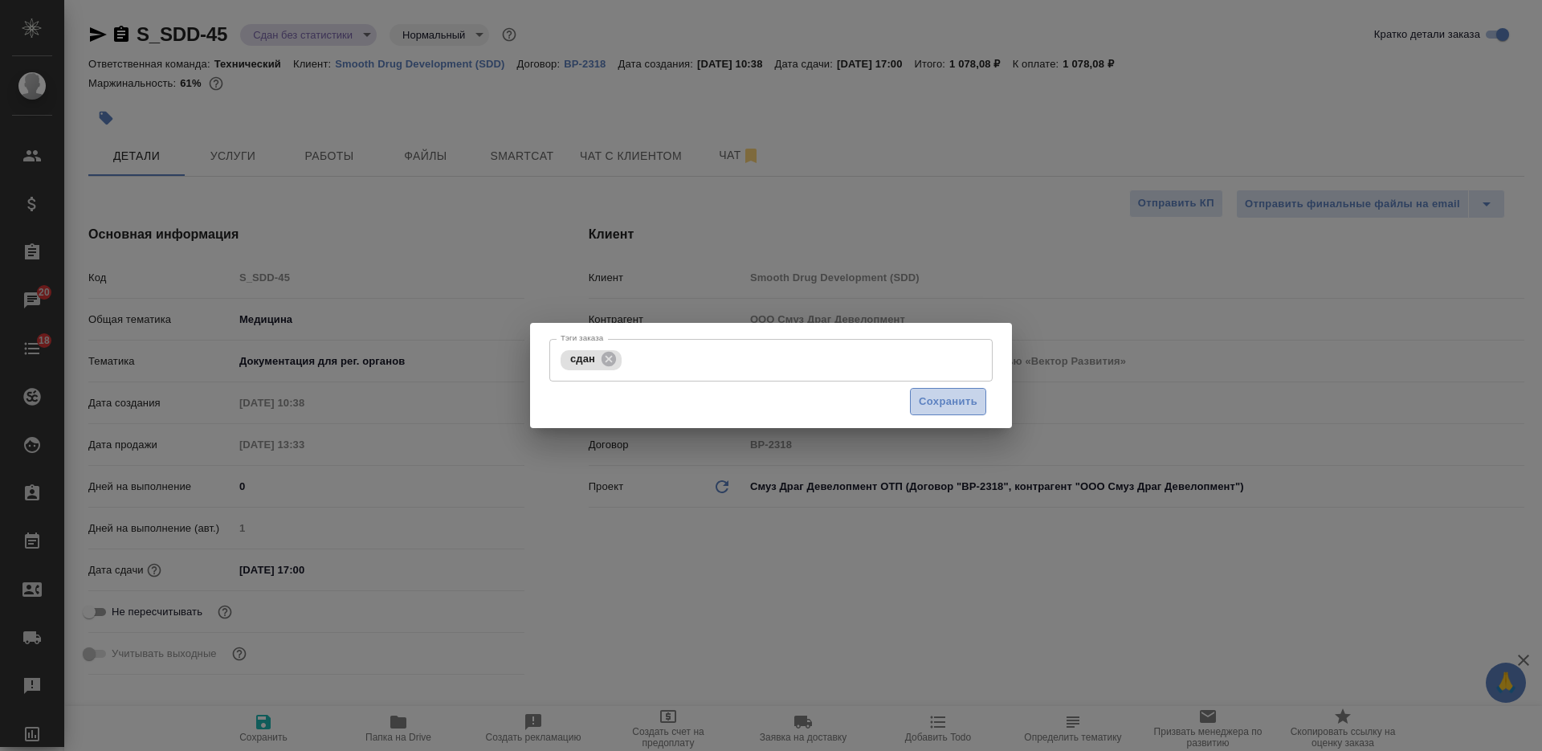
click at [920, 398] on span "Сохранить" at bounding box center [948, 402] width 59 height 18
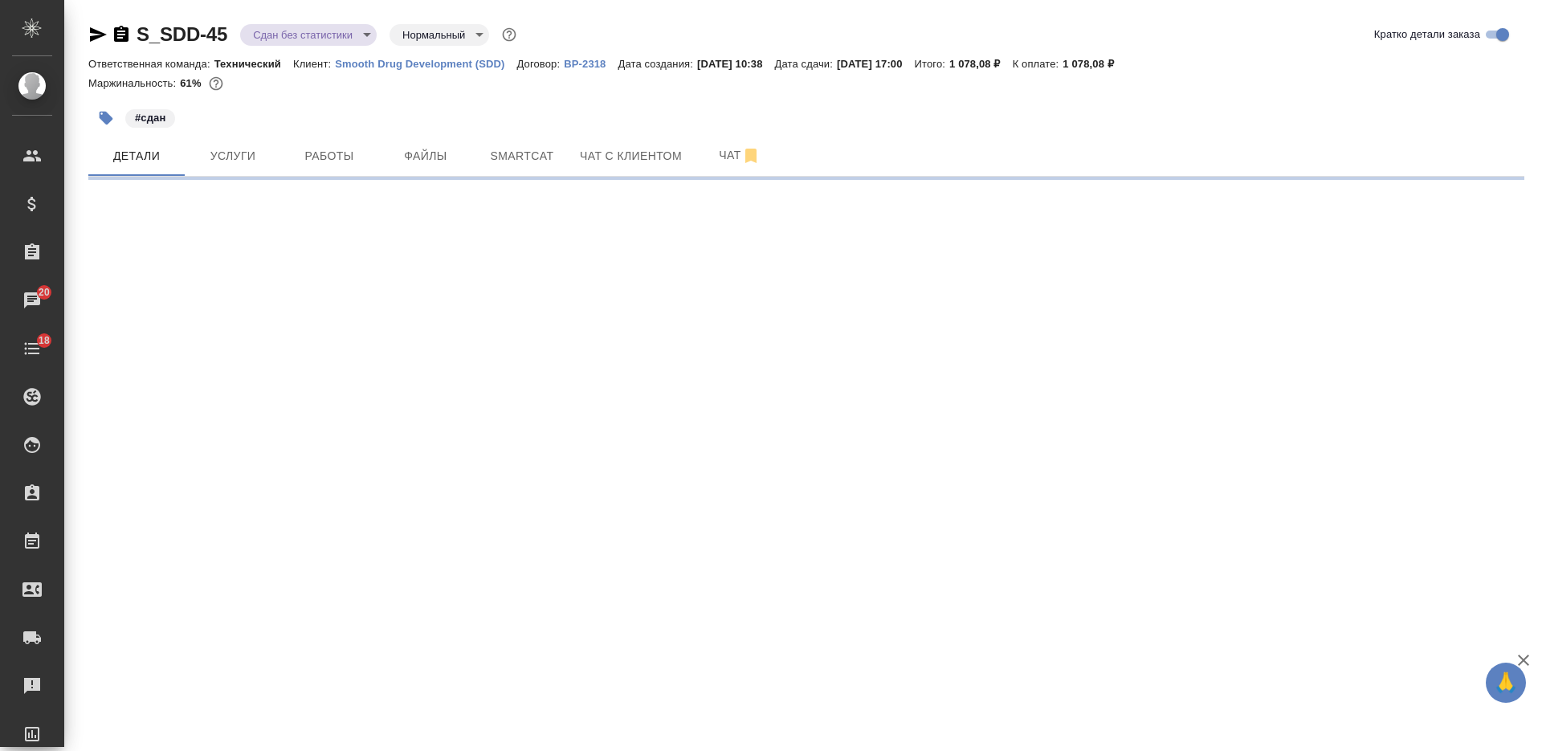
select select "RU"
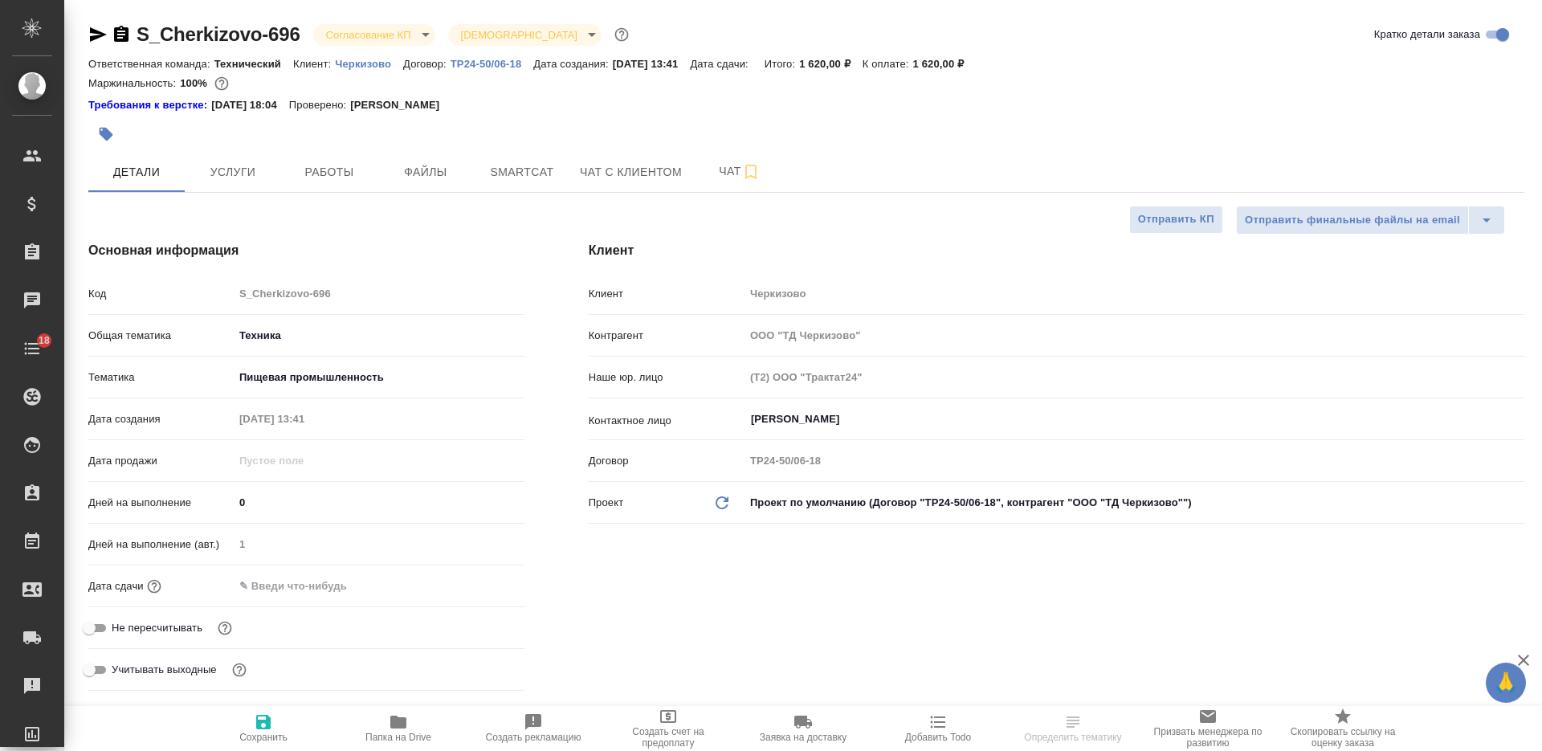
select select "RU"
type textarea "x"
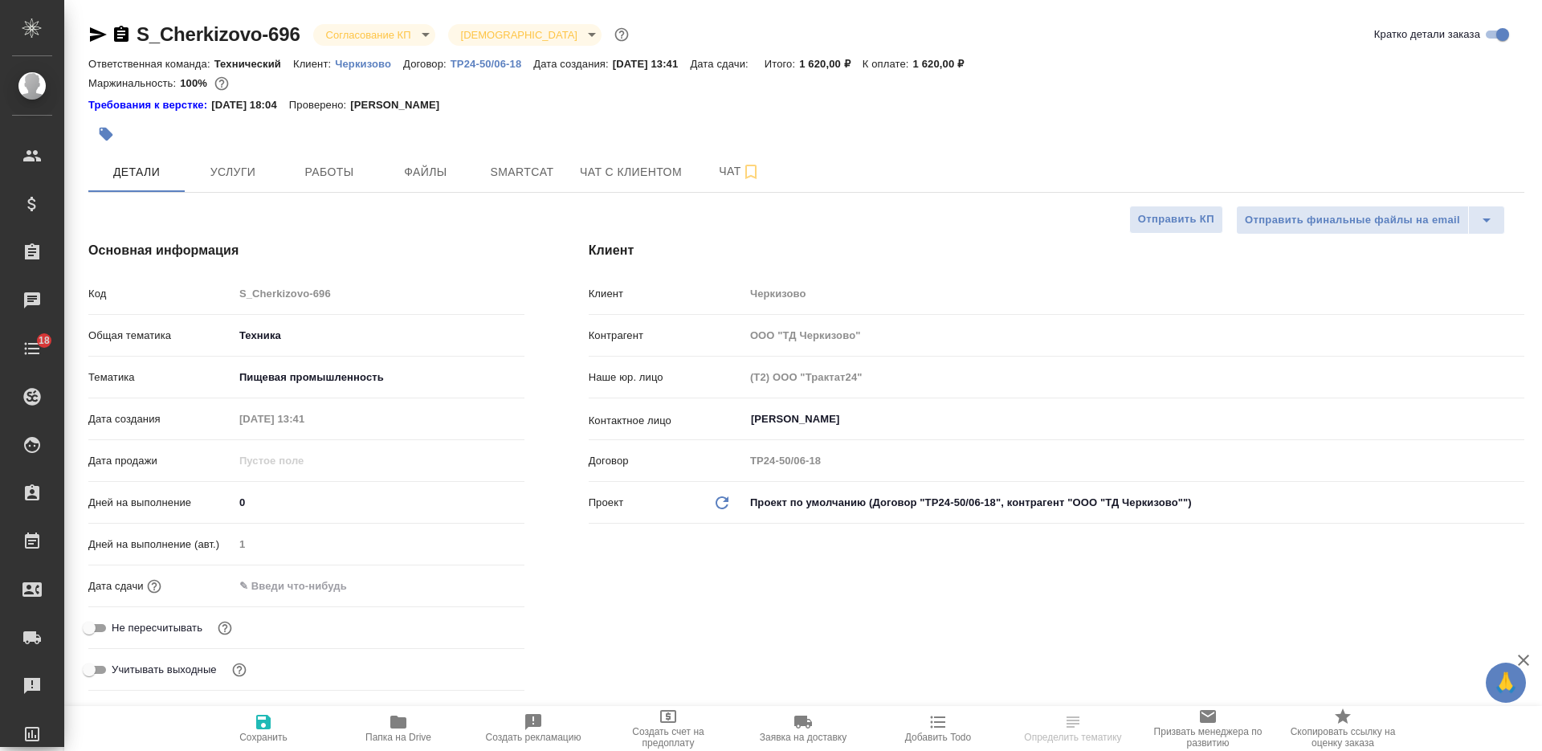
type textarea "x"
click at [282, 581] on input "text" at bounding box center [304, 585] width 141 height 23
type input "0_.__.____ __:__"
type textarea "x"
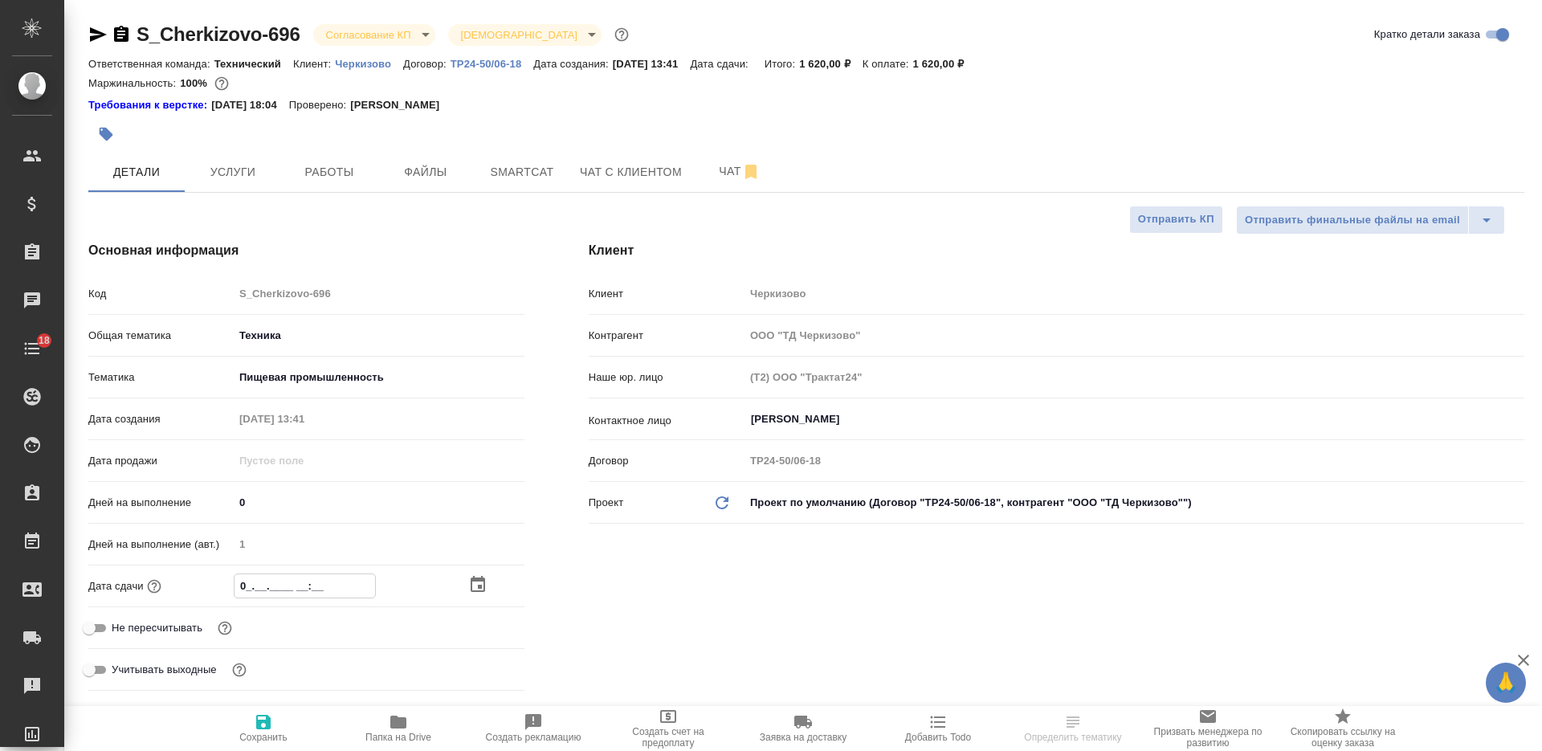
type textarea "x"
type input "03.__.____ __:__"
type textarea "x"
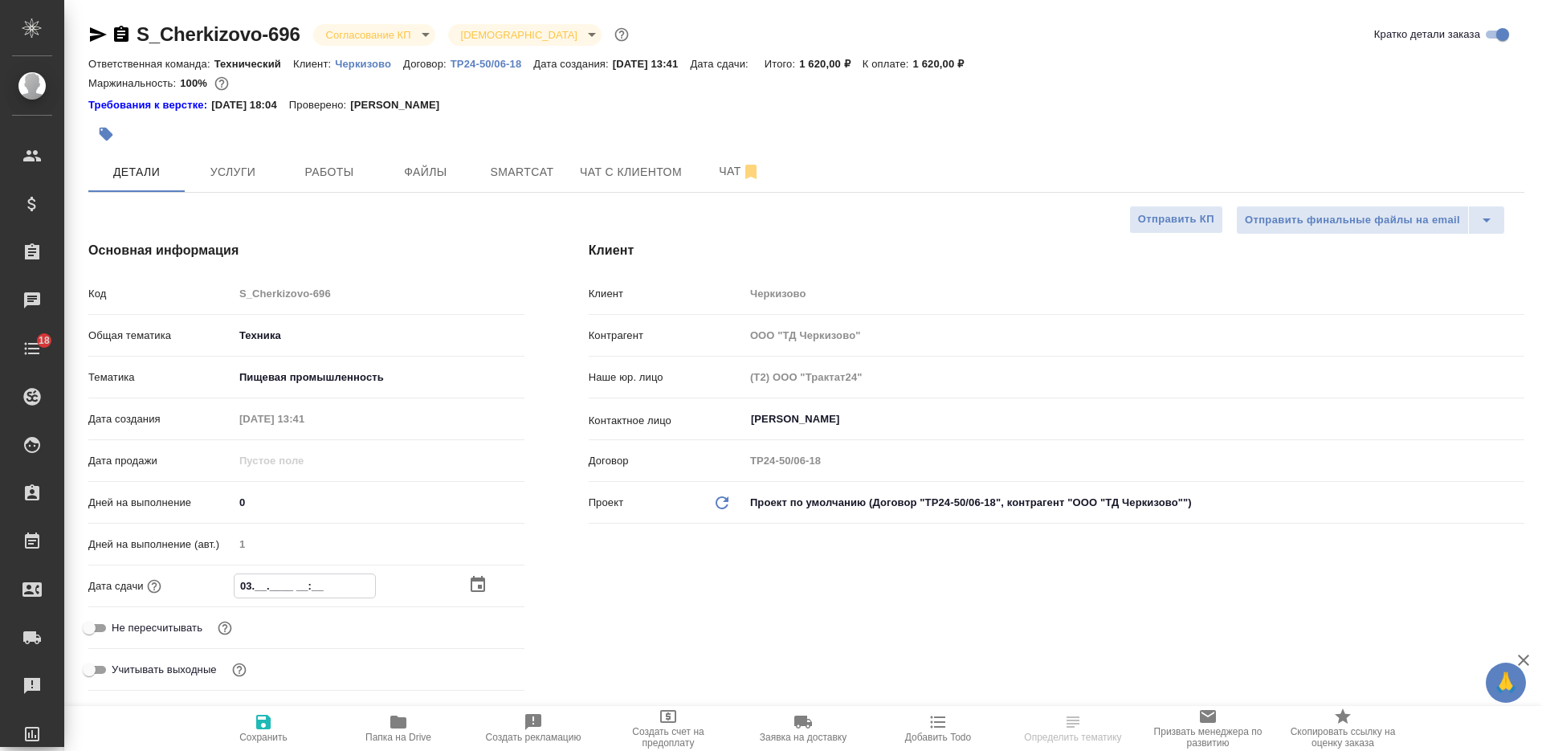
type textarea "x"
type input "03.0_.____ __:__"
type textarea "x"
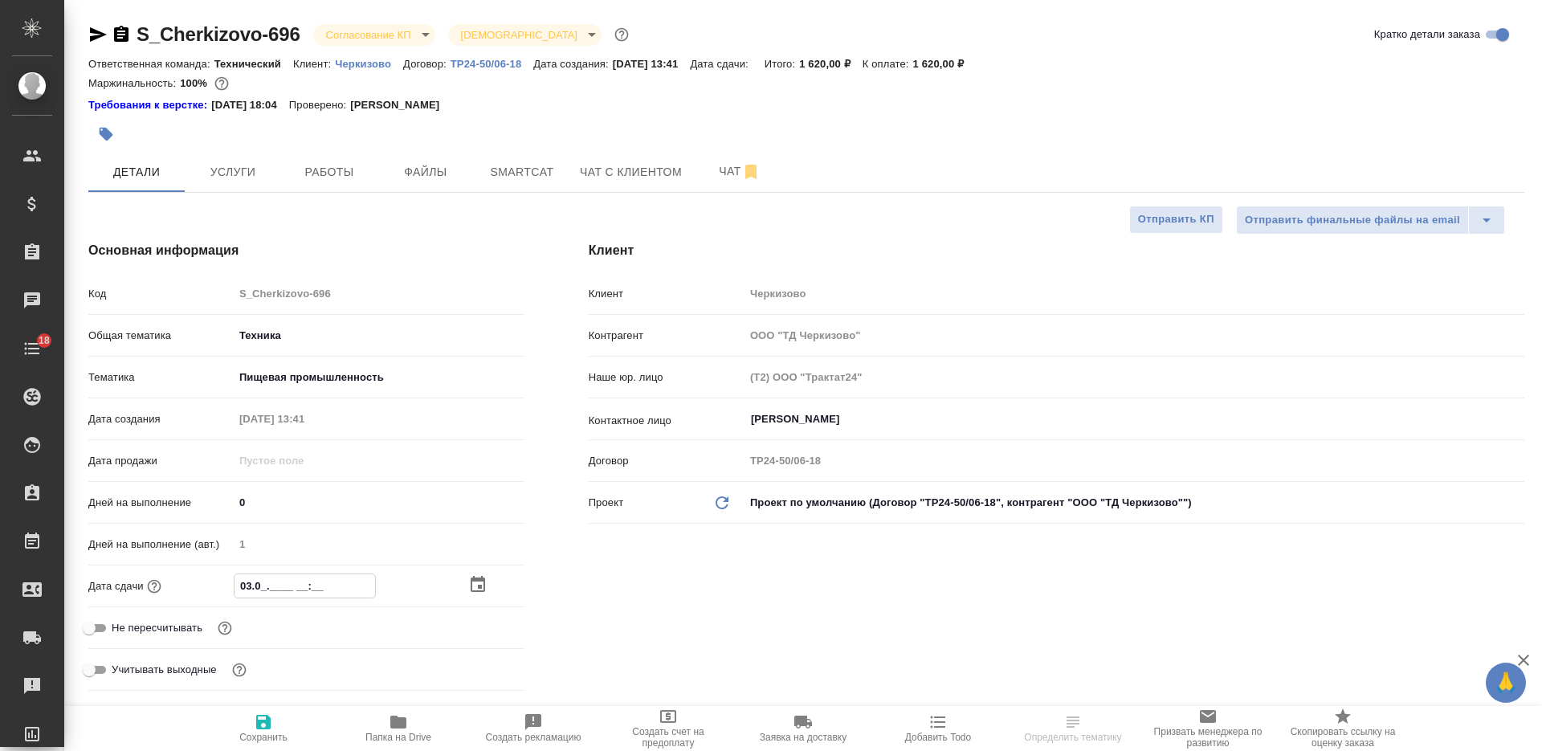
type input "03.09.____ __:__"
type textarea "x"
type input "03.09.2___ __:__"
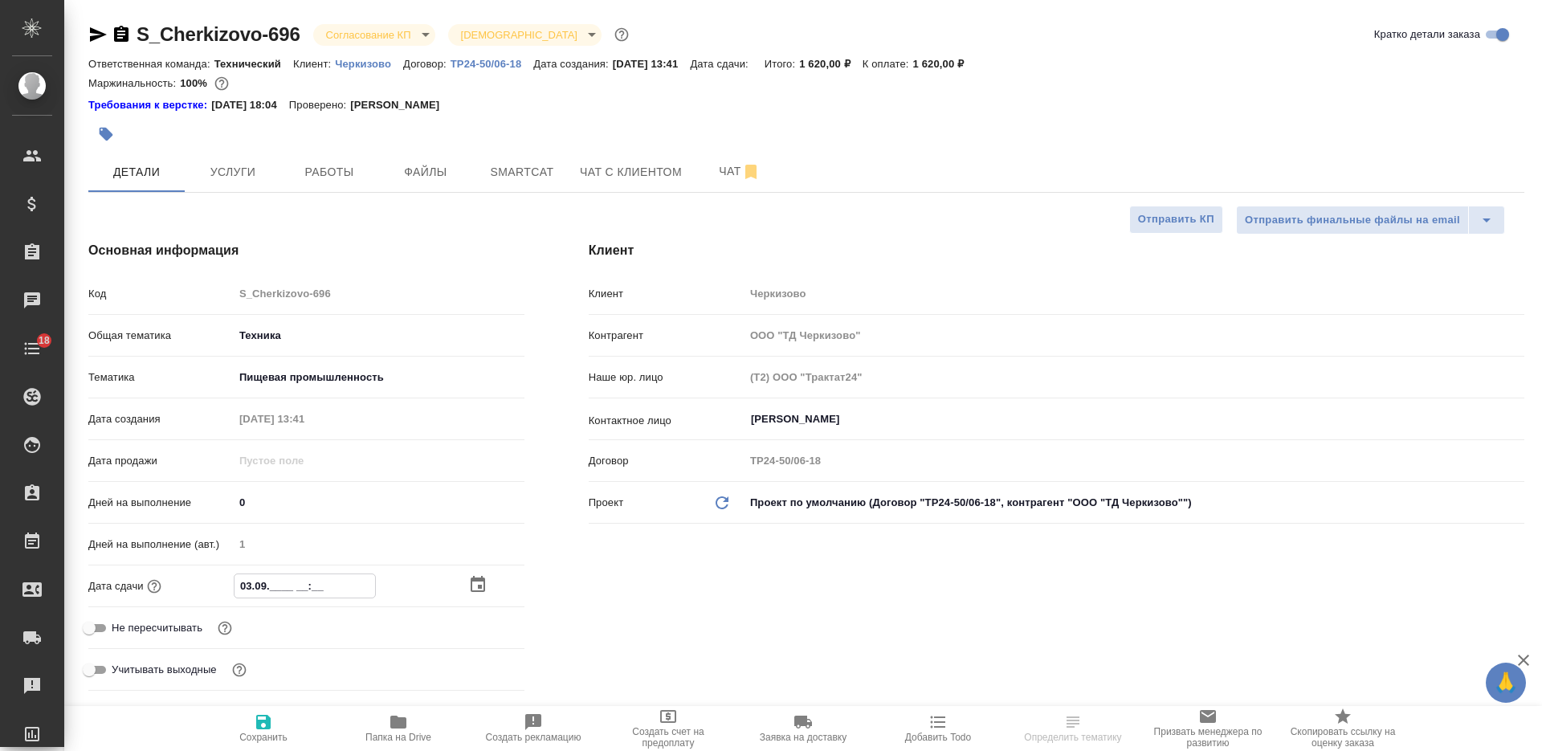
type textarea "x"
type input "[DATE]__ __:__"
type textarea "x"
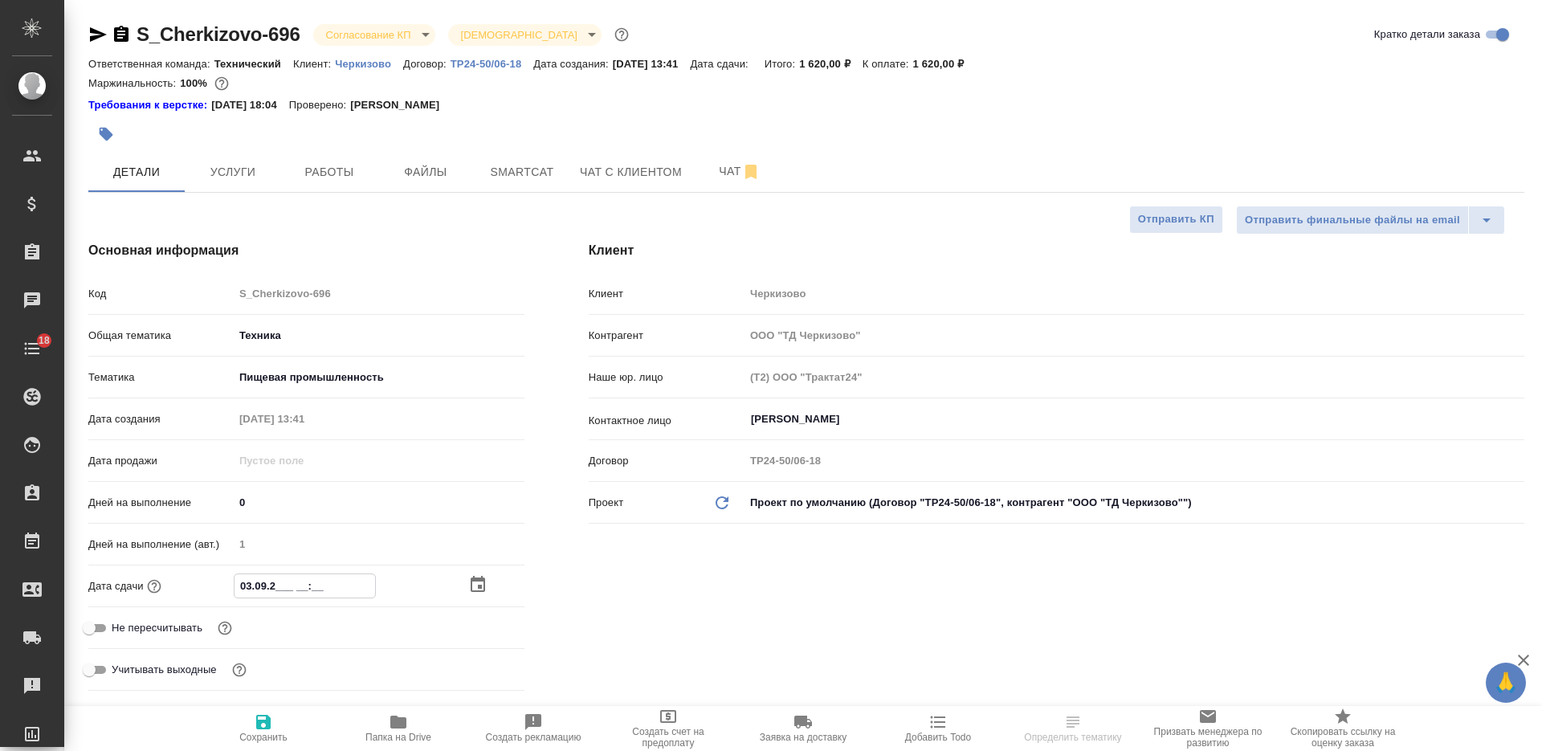
type textarea "x"
type input "03.09.202_ __:__"
type textarea "x"
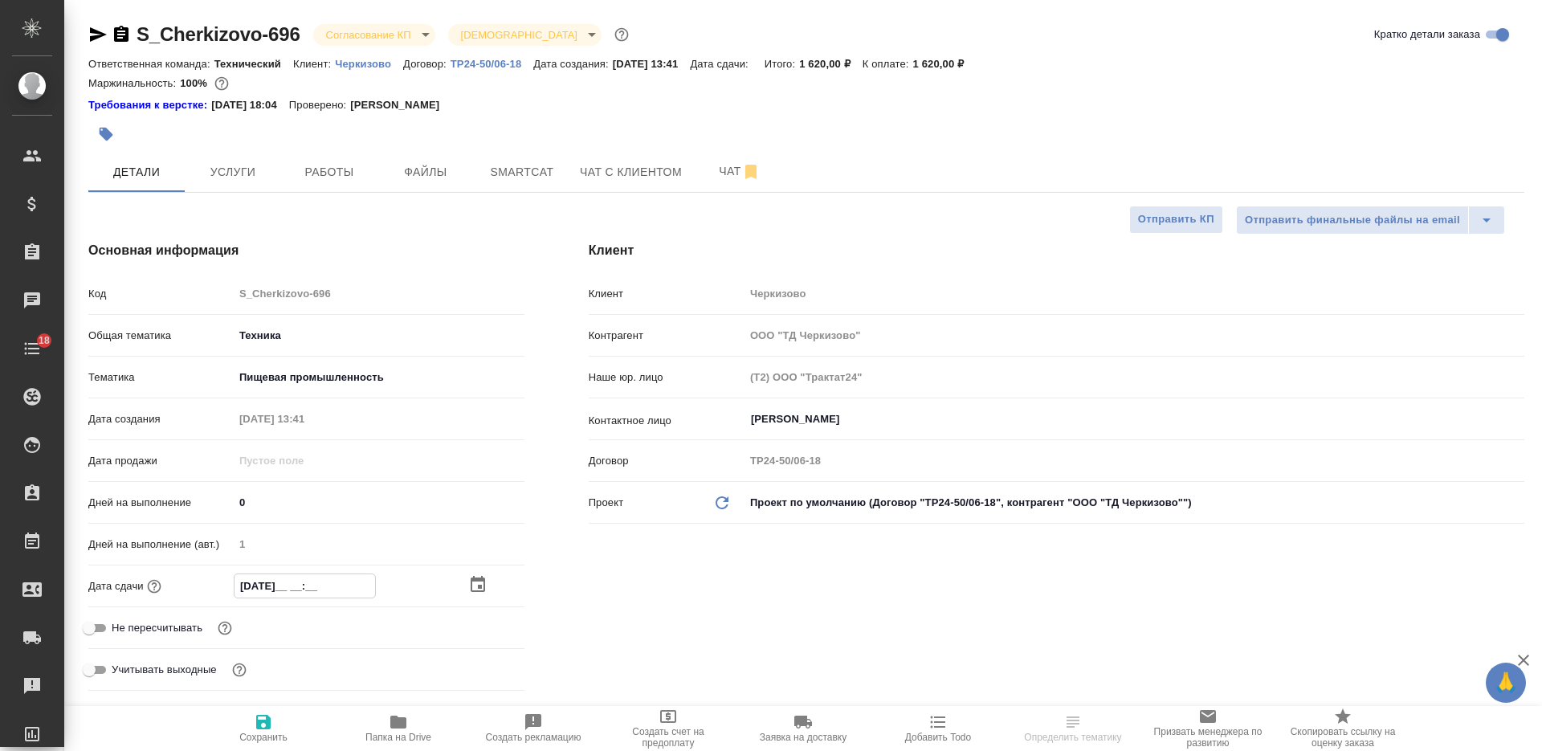
type textarea "x"
type input "03.09.2025 __:__"
type textarea "x"
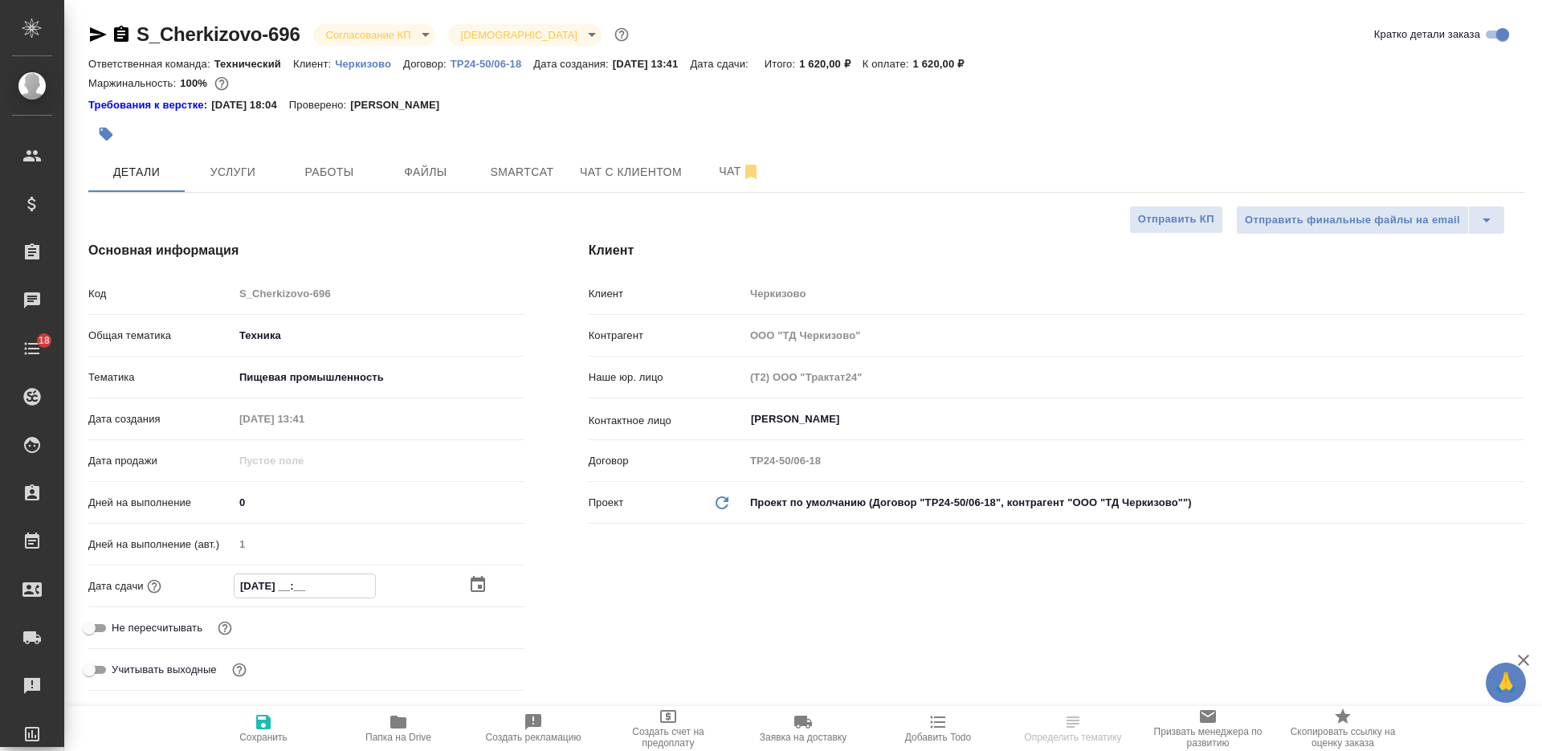
type input "03.09.2025 1_:__"
type textarea "x"
type input "03.09.2025 15:__"
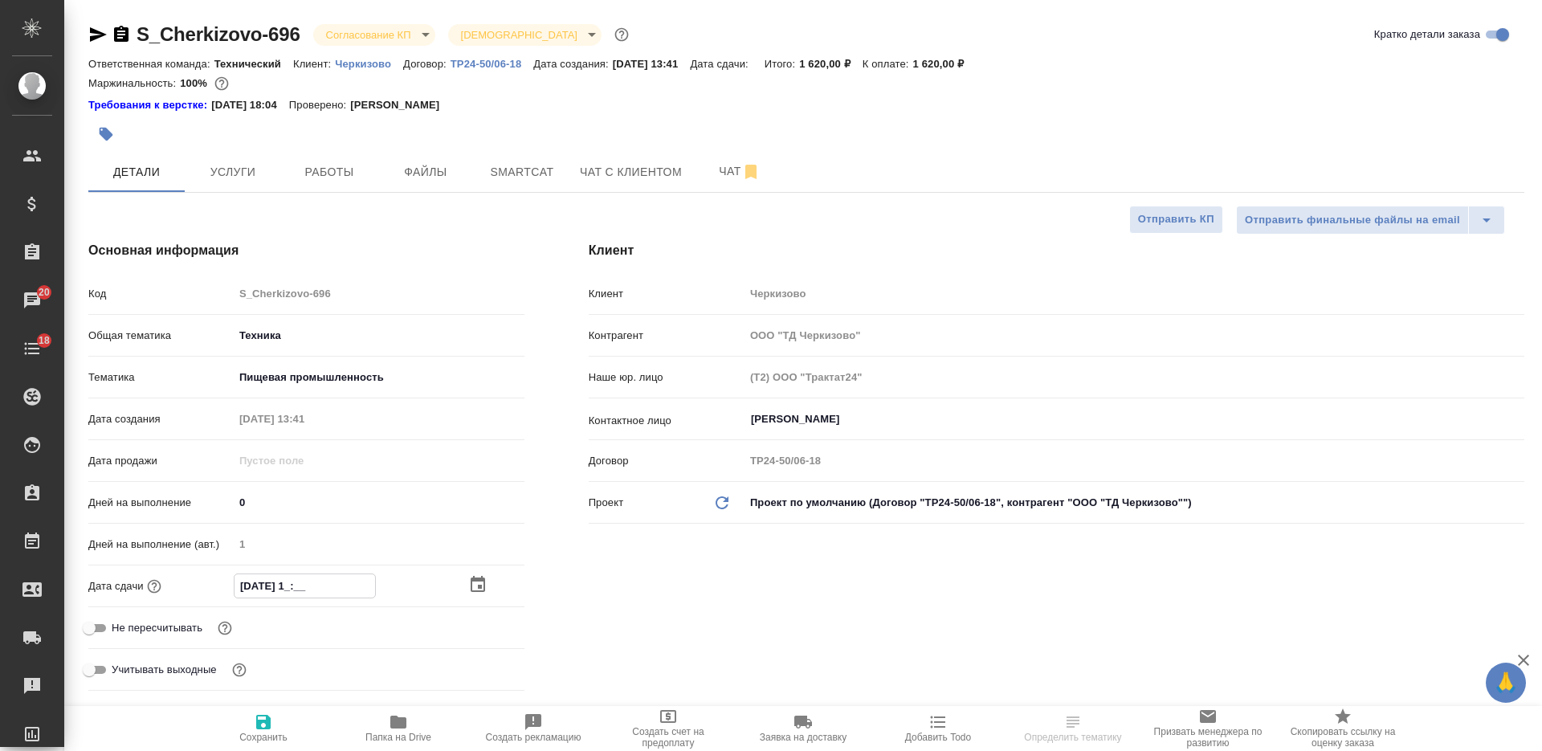
type textarea "x"
type input "03.09.2025 15:0_"
type textarea "x"
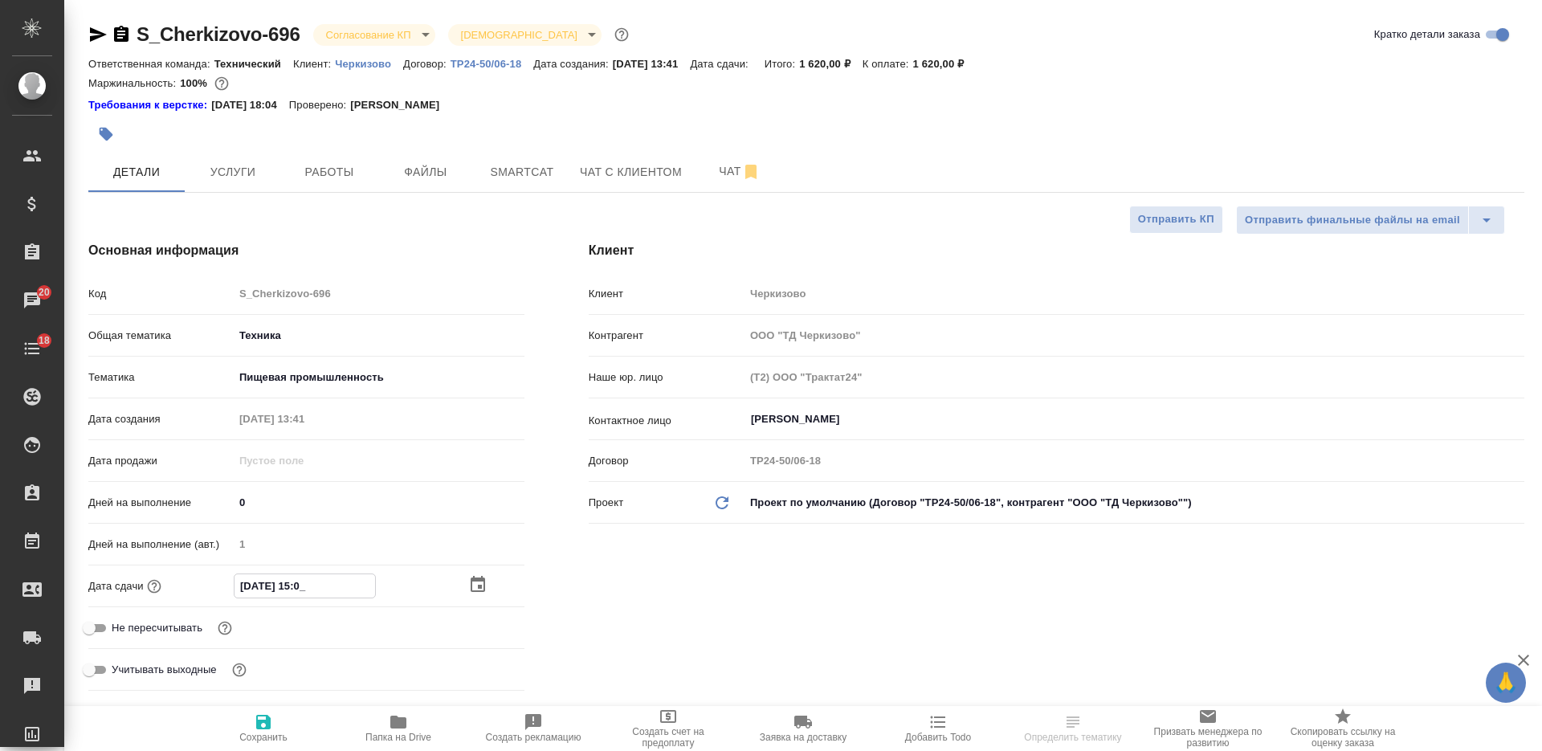
type textarea "x"
type input "03.09.2025 15:00"
type textarea "x"
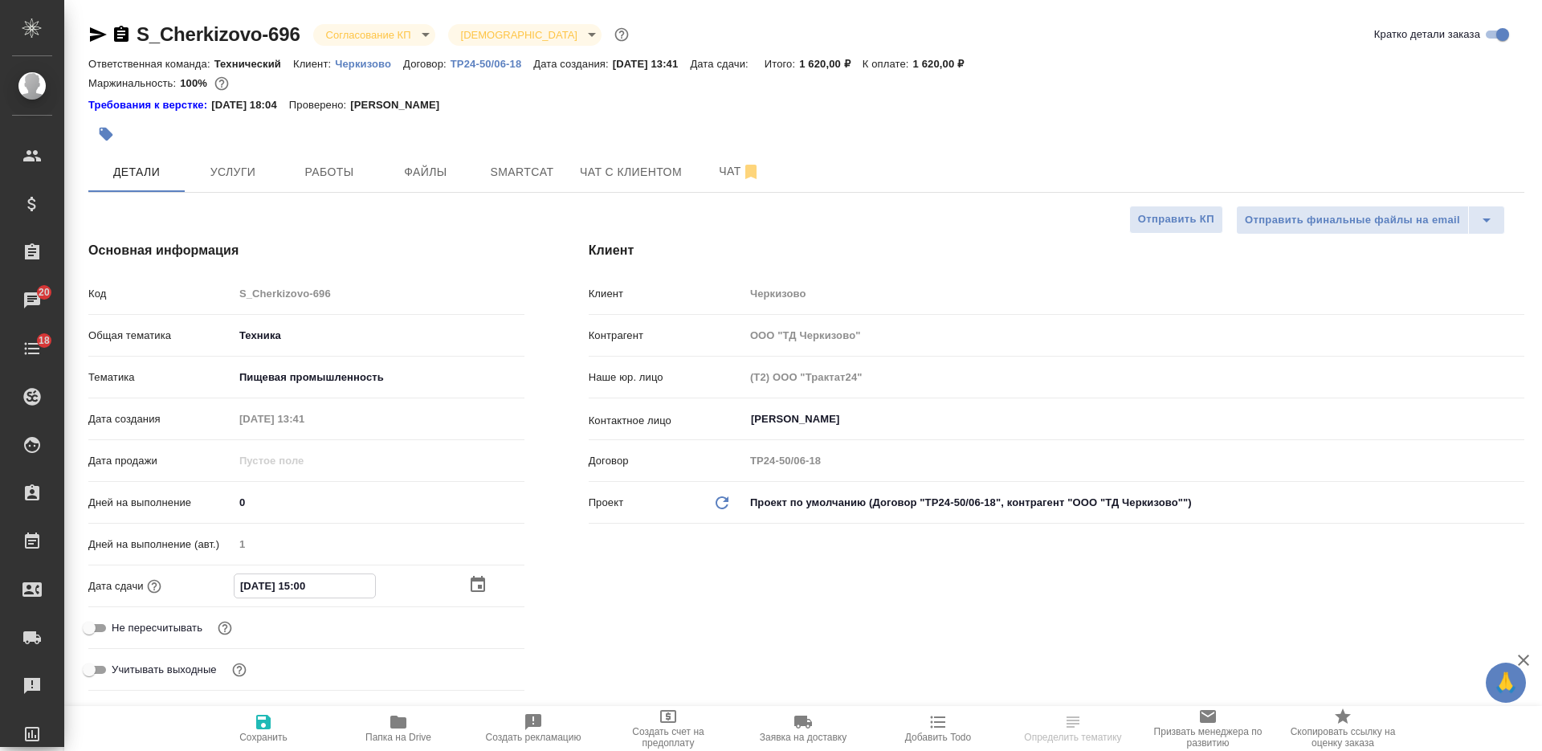
type textarea "x"
type input "03.09.2025 15:00"
click at [272, 717] on icon "button" at bounding box center [263, 721] width 19 height 19
type textarea "x"
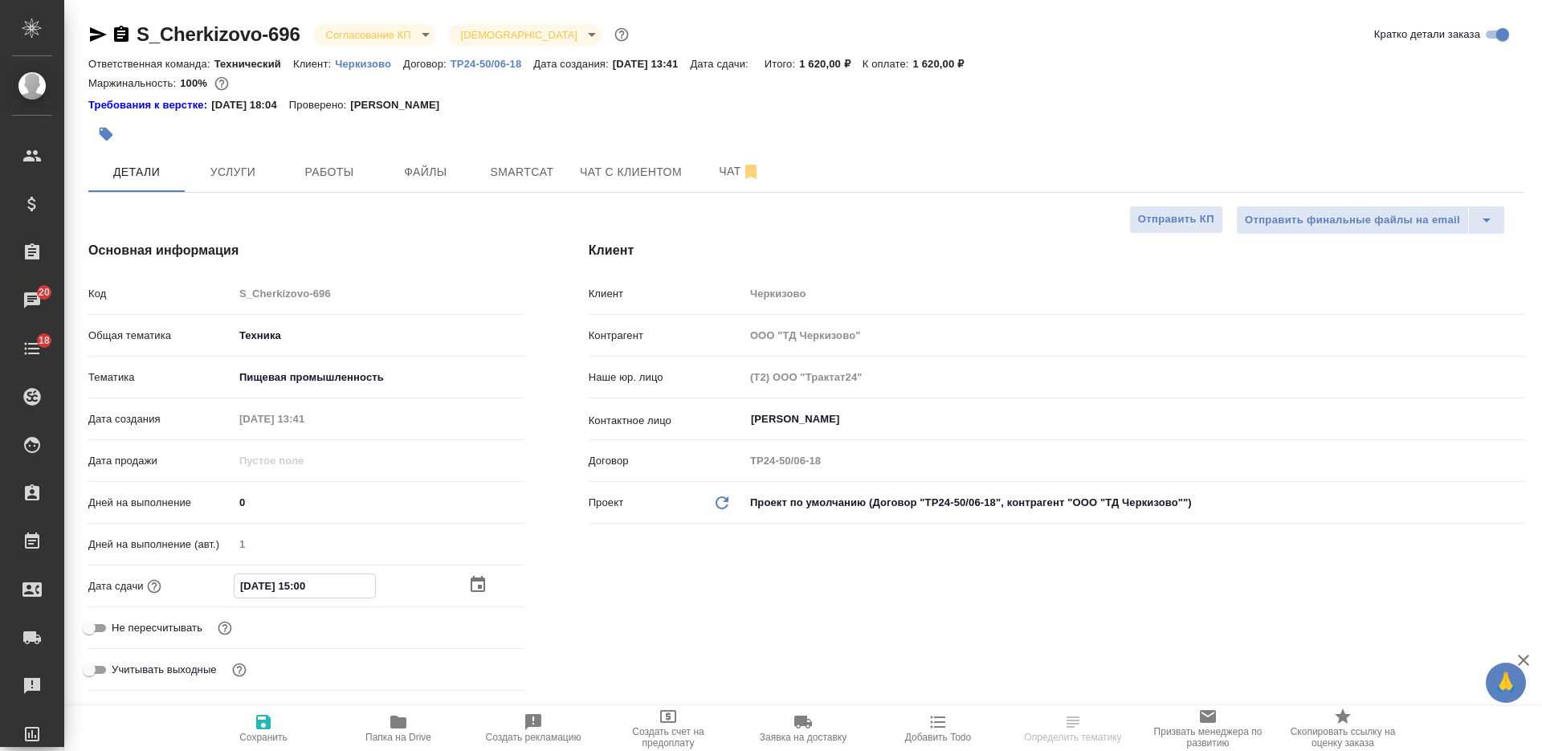
type textarea "x"
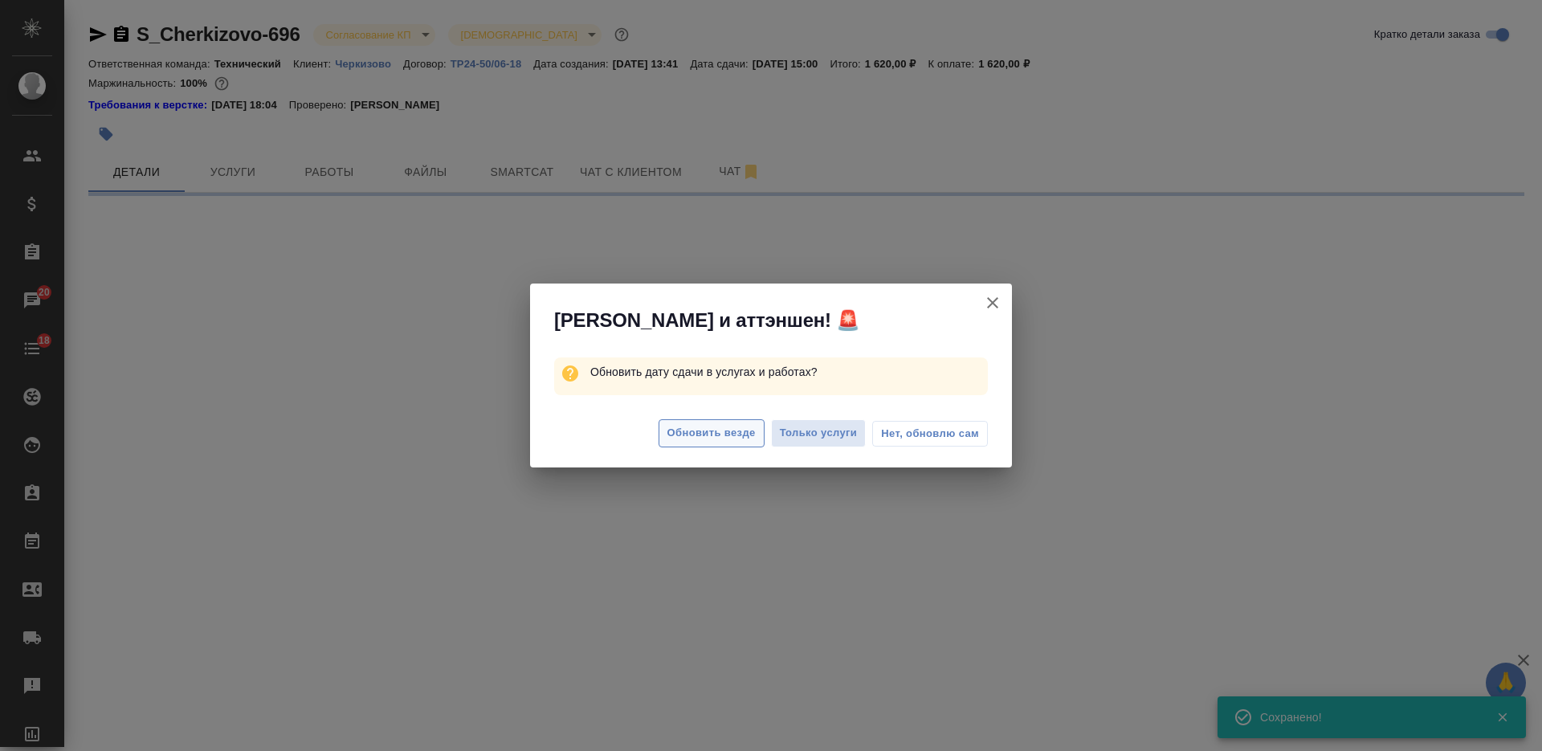
select select "RU"
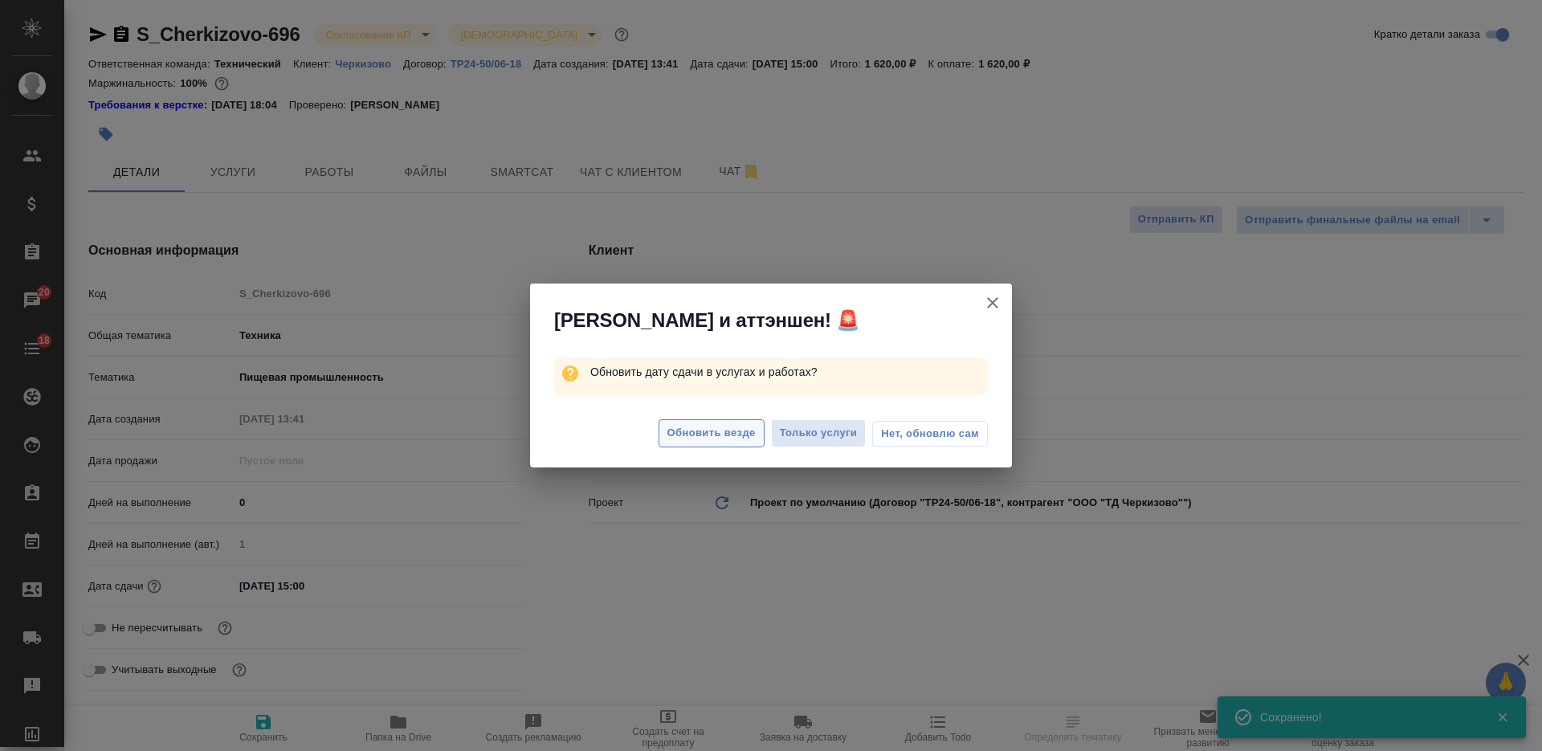
type textarea "x"
click at [690, 430] on span "Обновить везде" at bounding box center [711, 433] width 88 height 18
type textarea "x"
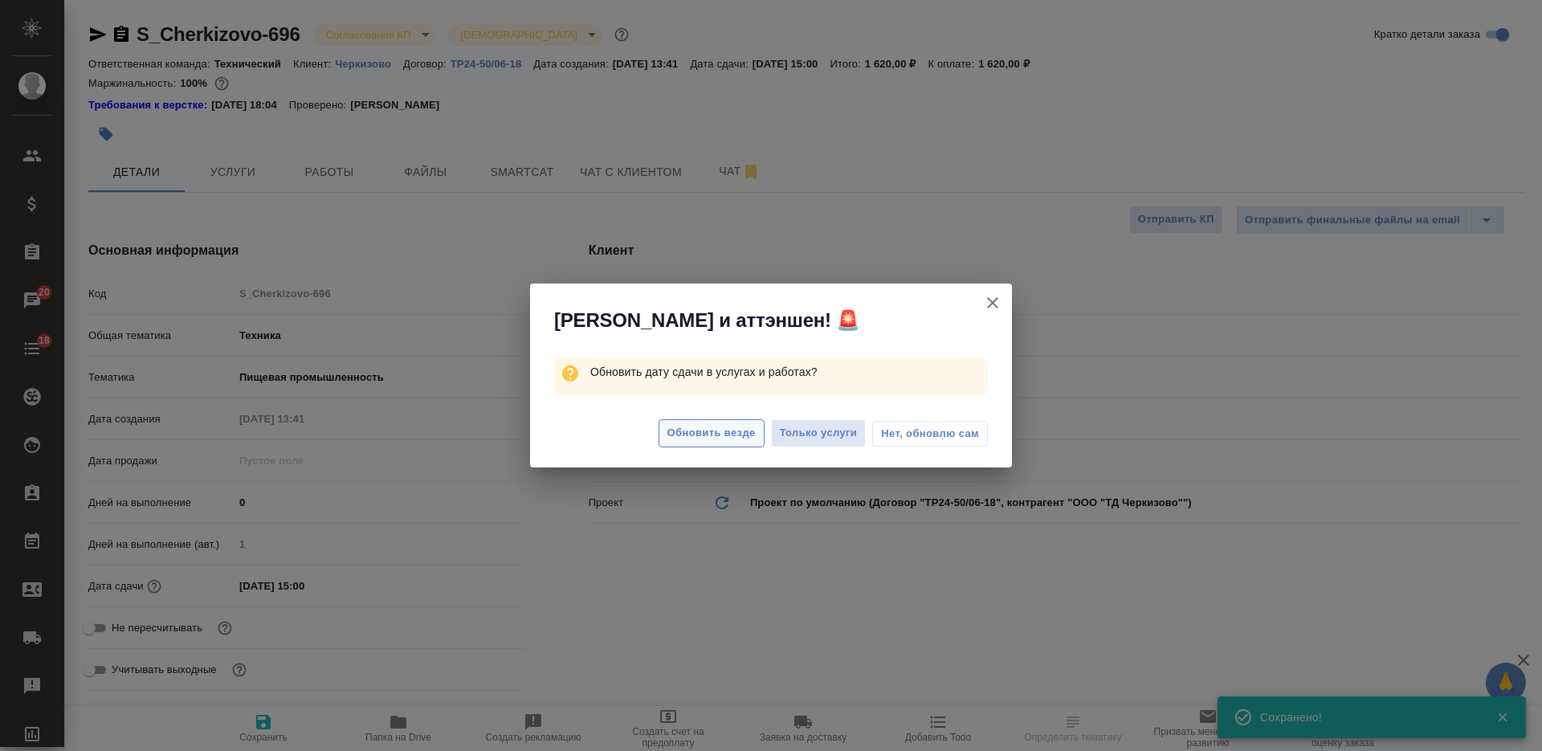
type textarea "x"
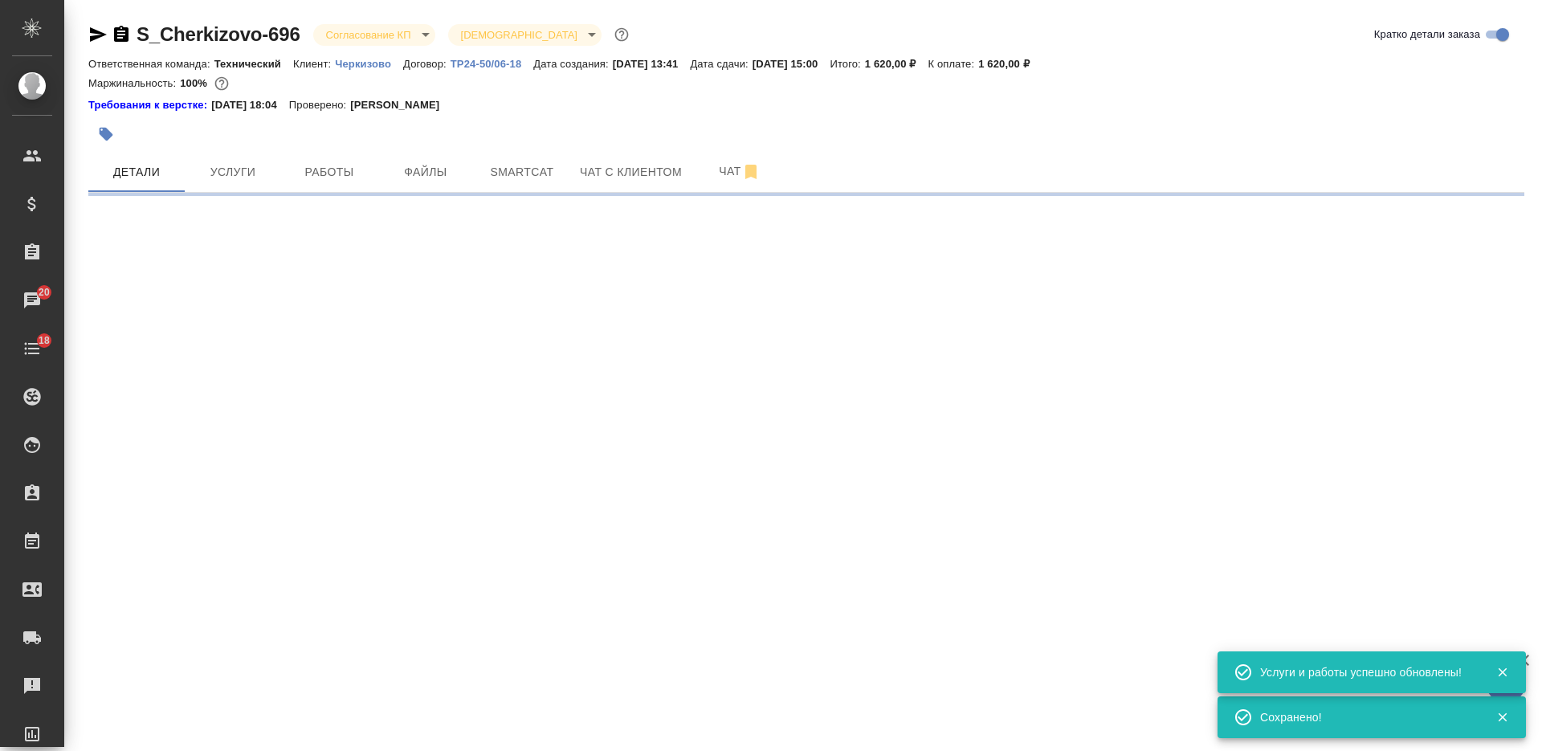
select select "RU"
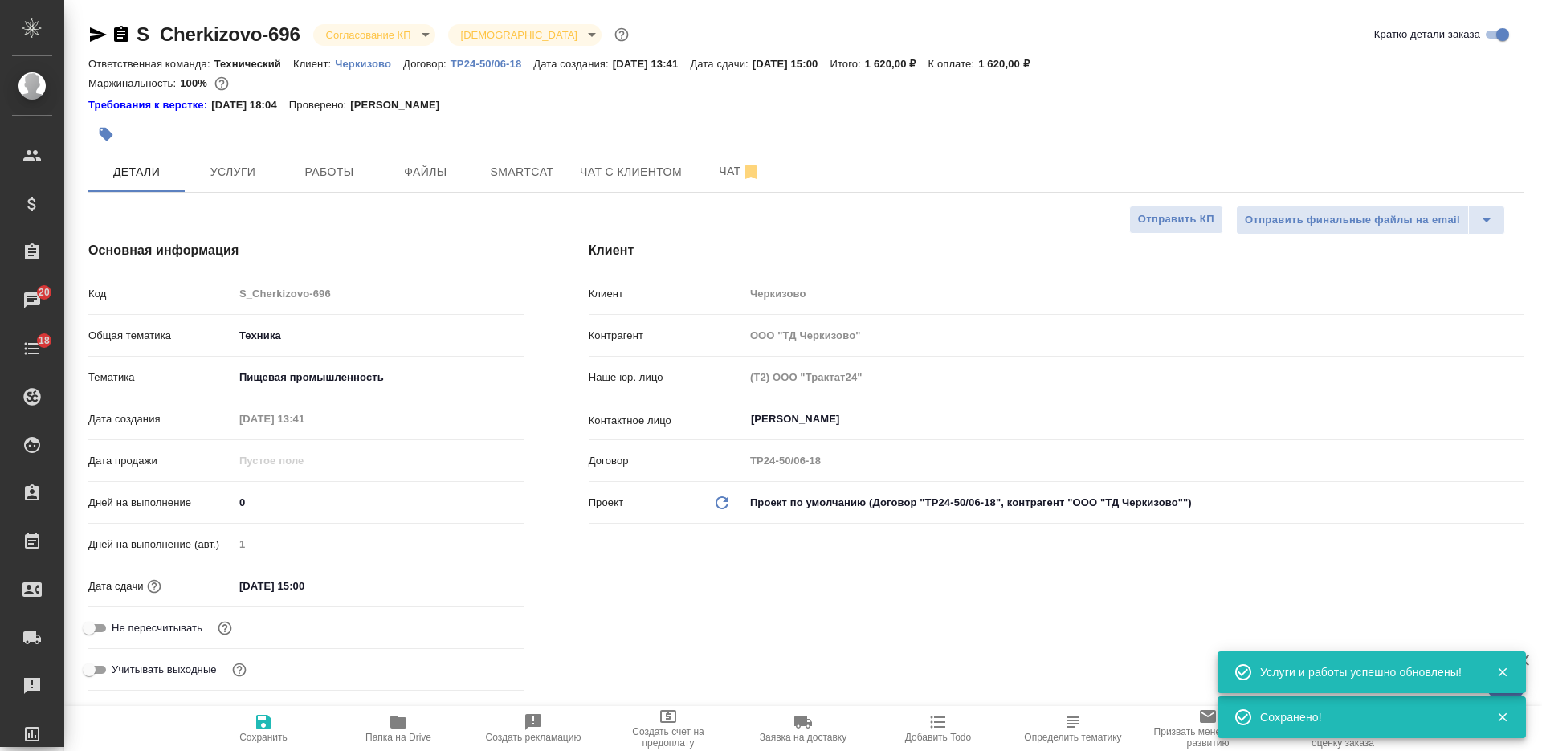
type textarea "x"
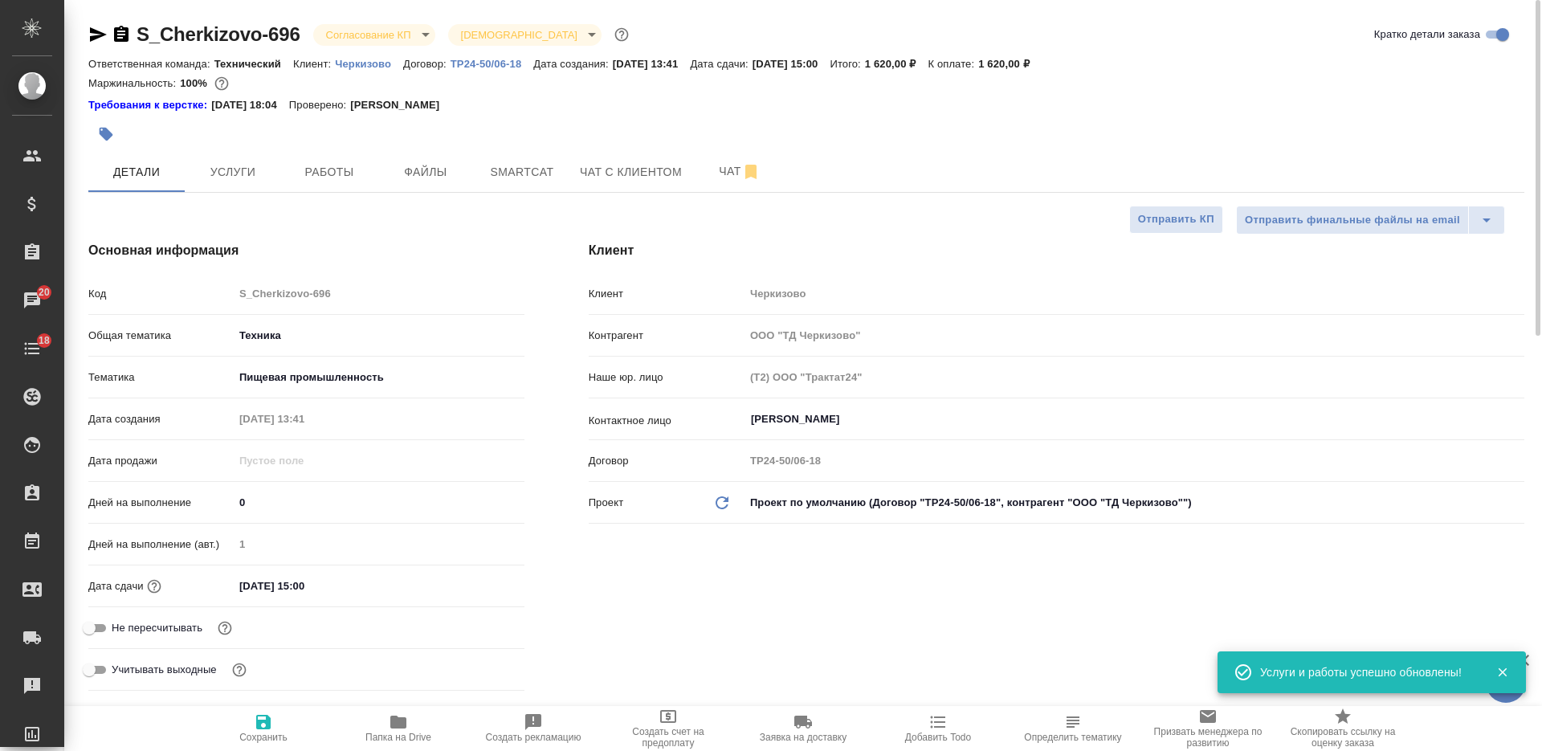
click at [367, 42] on body "🙏 .cls-1 fill:#fff; AWATERA Nikiforova Valeria Клиенты Спецификации Заказы 20 Ч…" at bounding box center [771, 375] width 1542 height 751
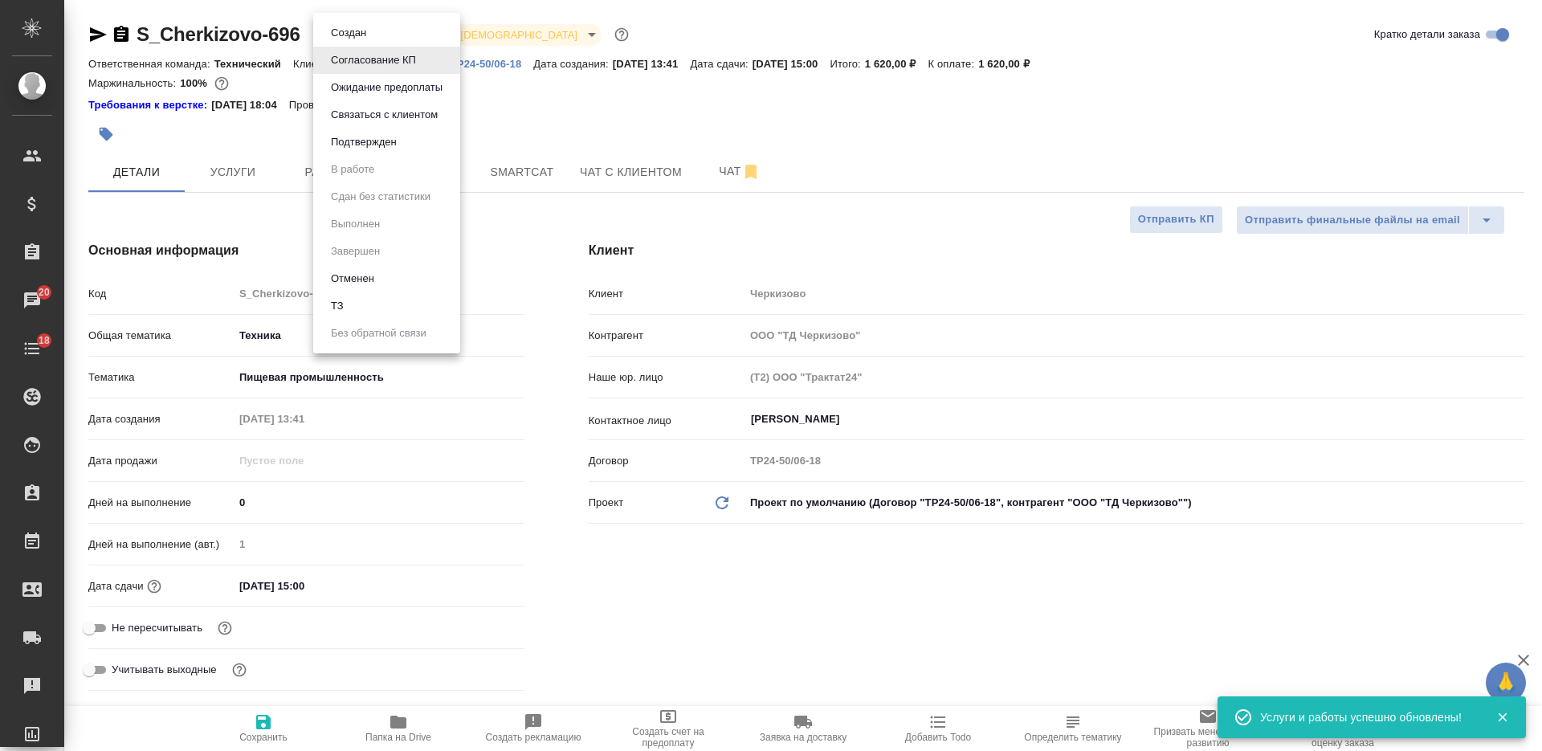
click at [346, 153] on li "Подтвержден" at bounding box center [386, 141] width 147 height 27
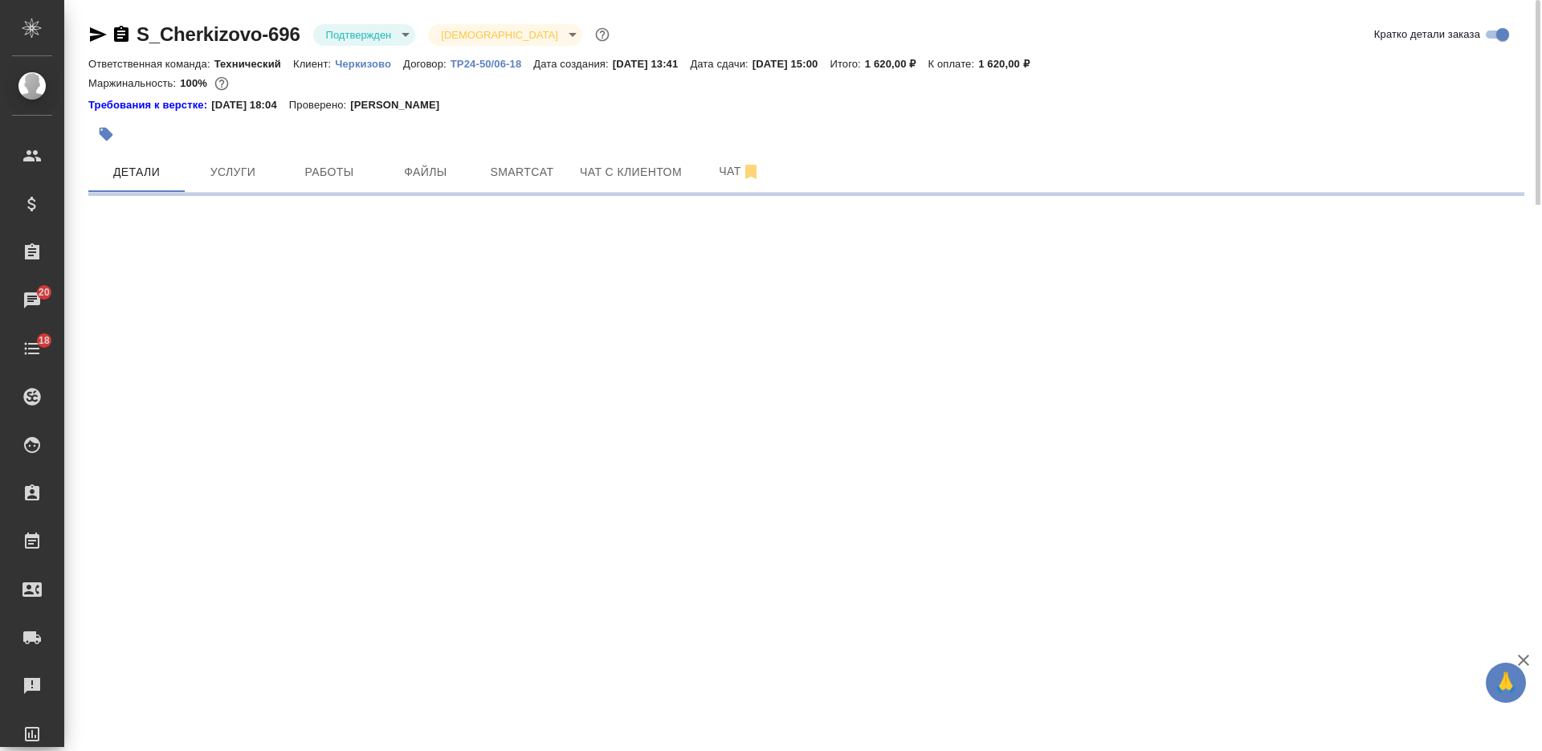
select select "RU"
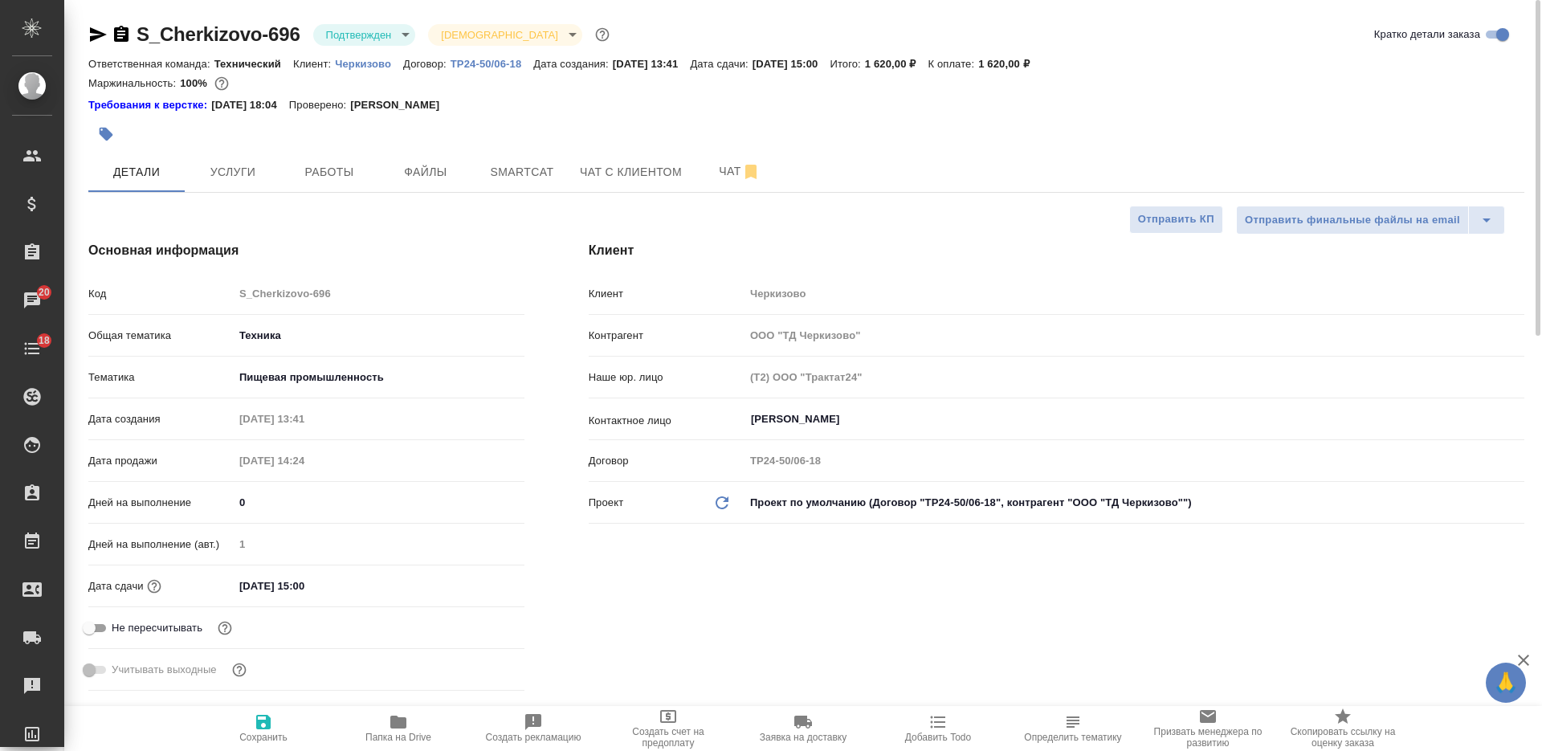
type textarea "x"
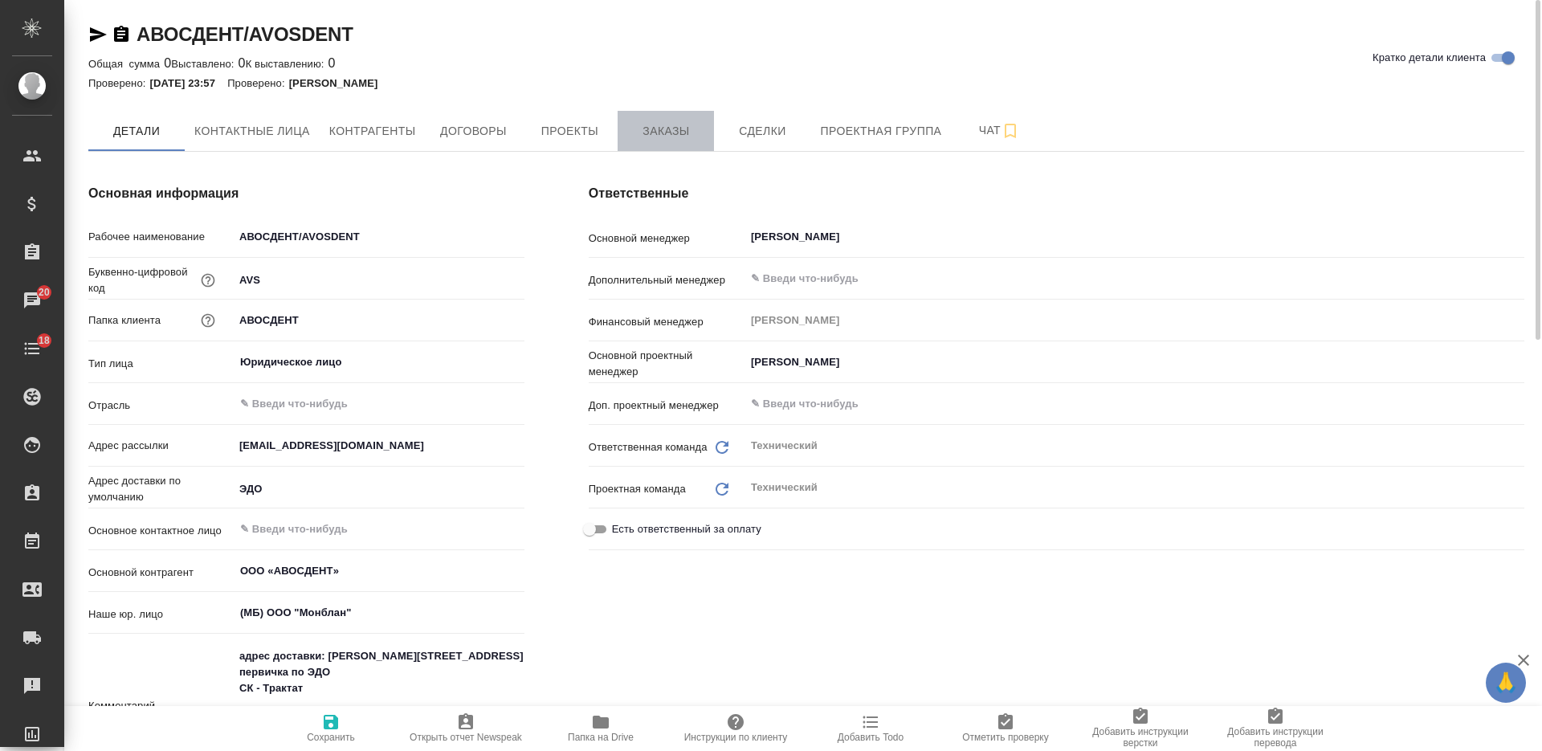
click at [672, 128] on span "Заказы" at bounding box center [665, 131] width 77 height 20
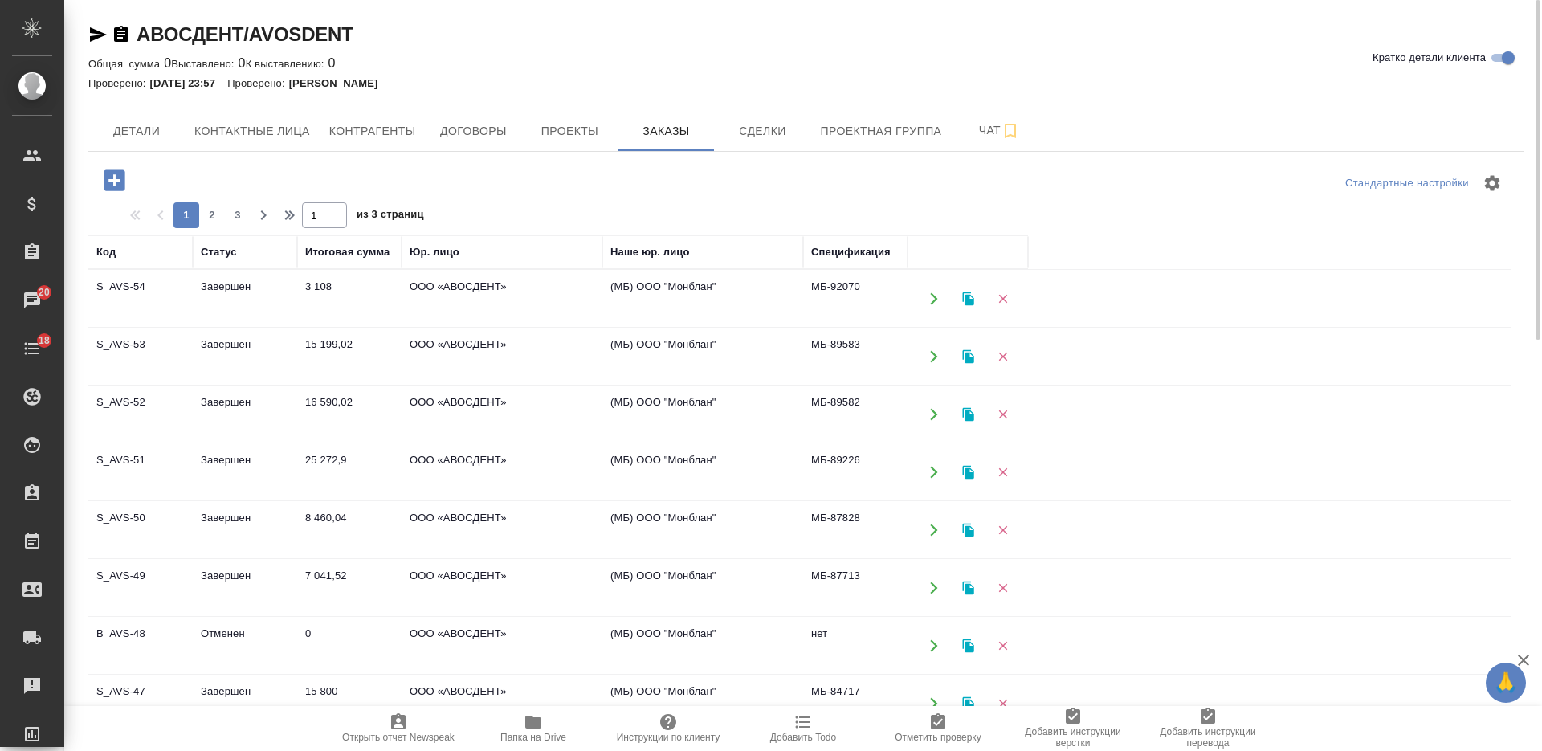
click at [116, 175] on icon "button" at bounding box center [114, 179] width 21 height 21
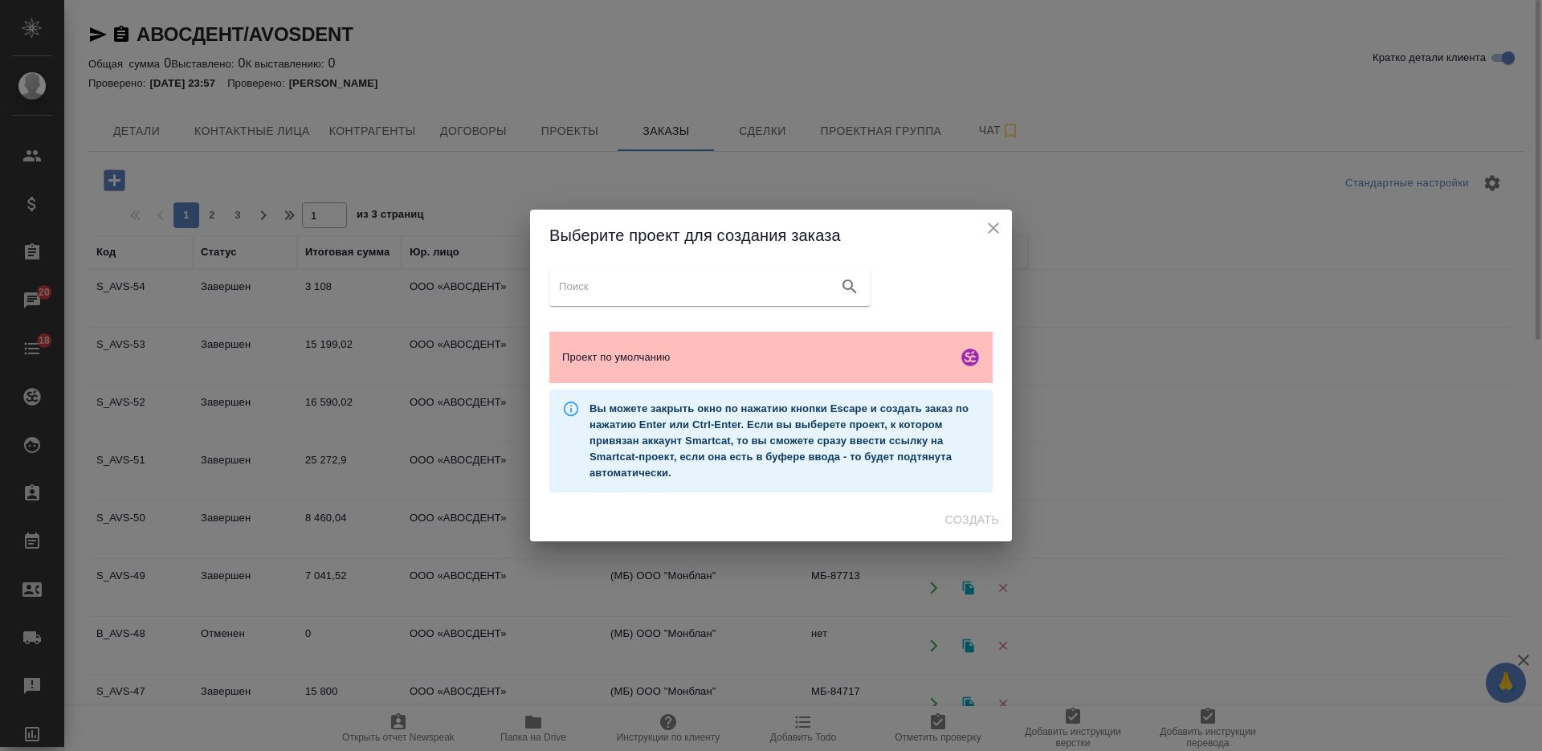
click at [806, 376] on div "Проект по умолчанию" at bounding box center [770, 357] width 443 height 51
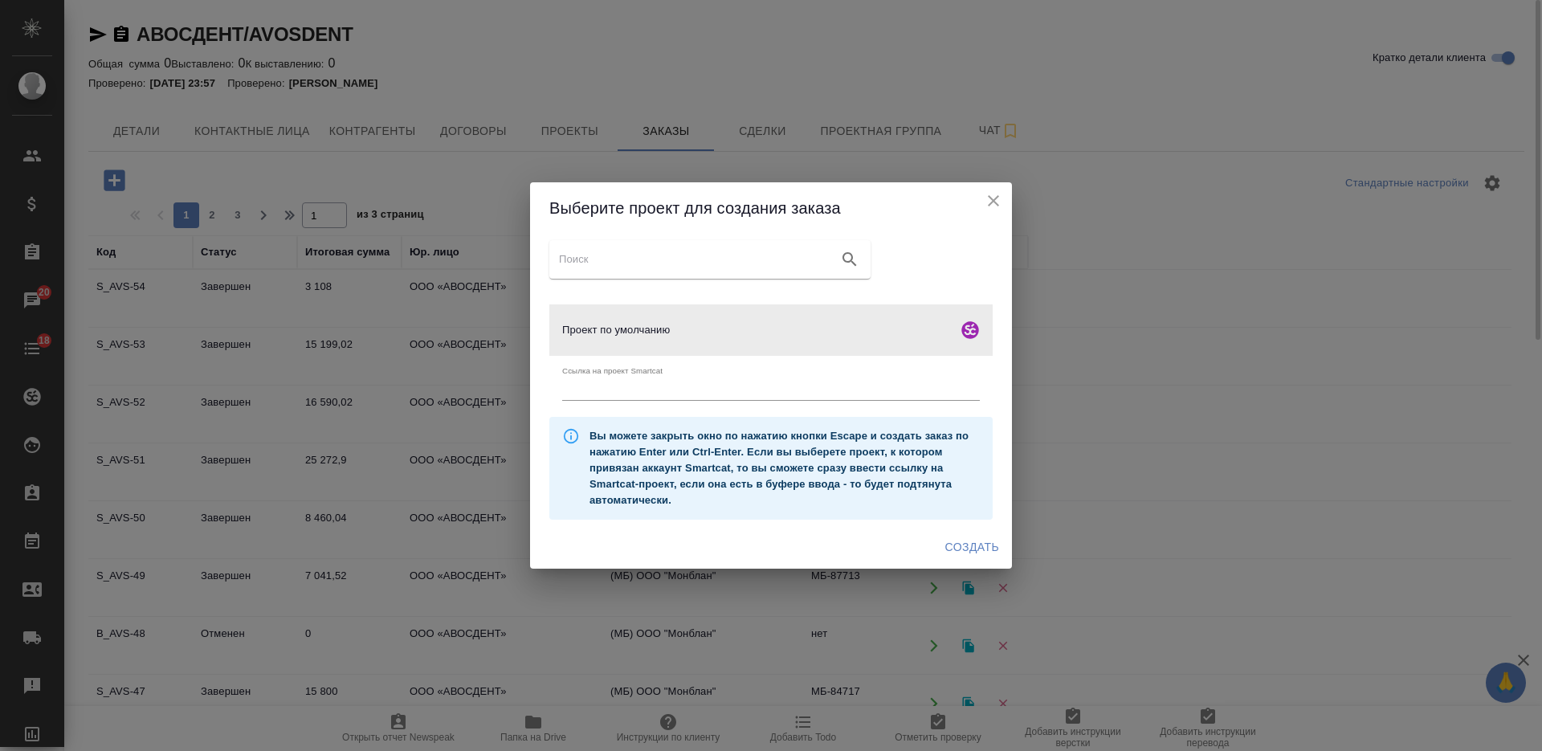
click at [968, 542] on span "Создать" at bounding box center [972, 547] width 54 height 20
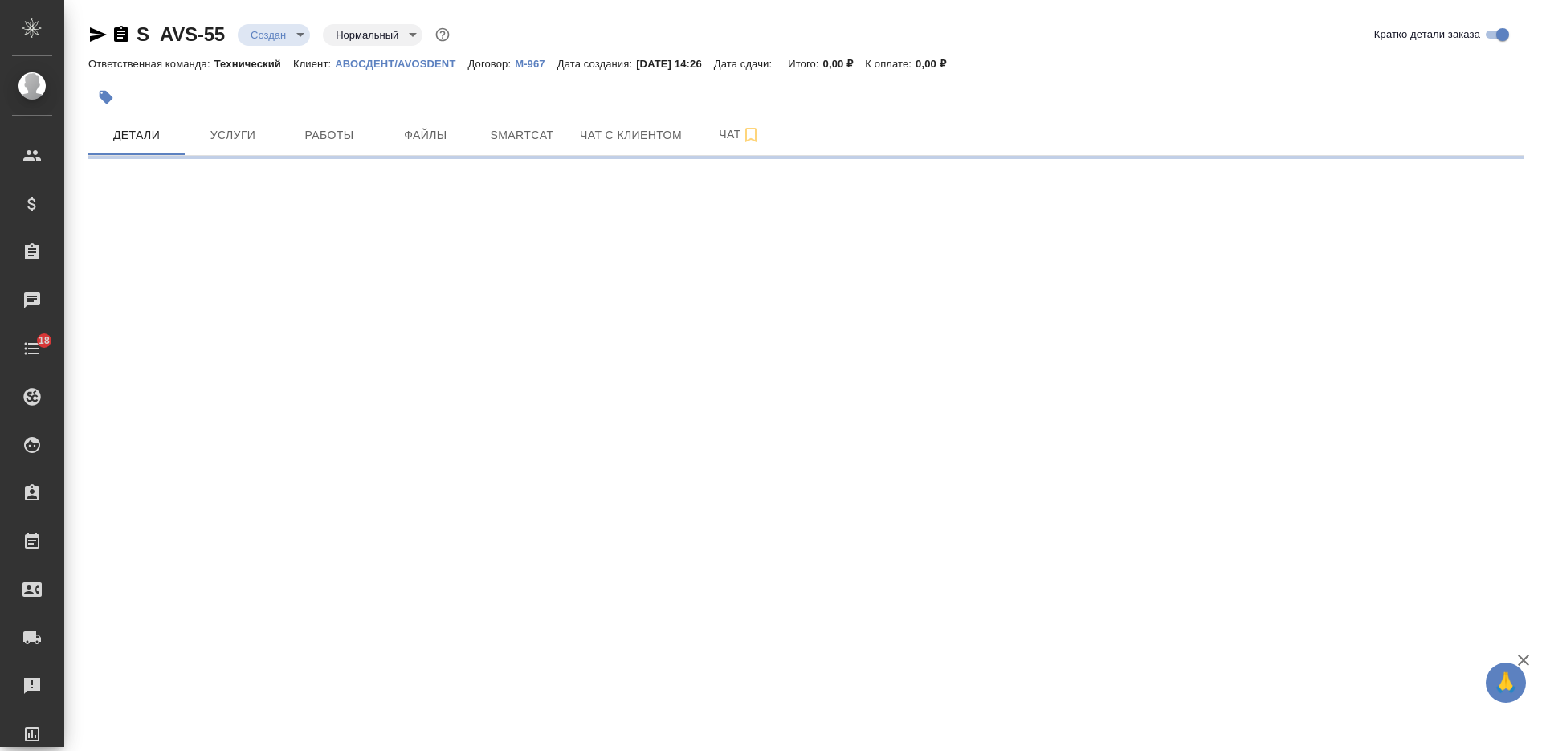
select select "RU"
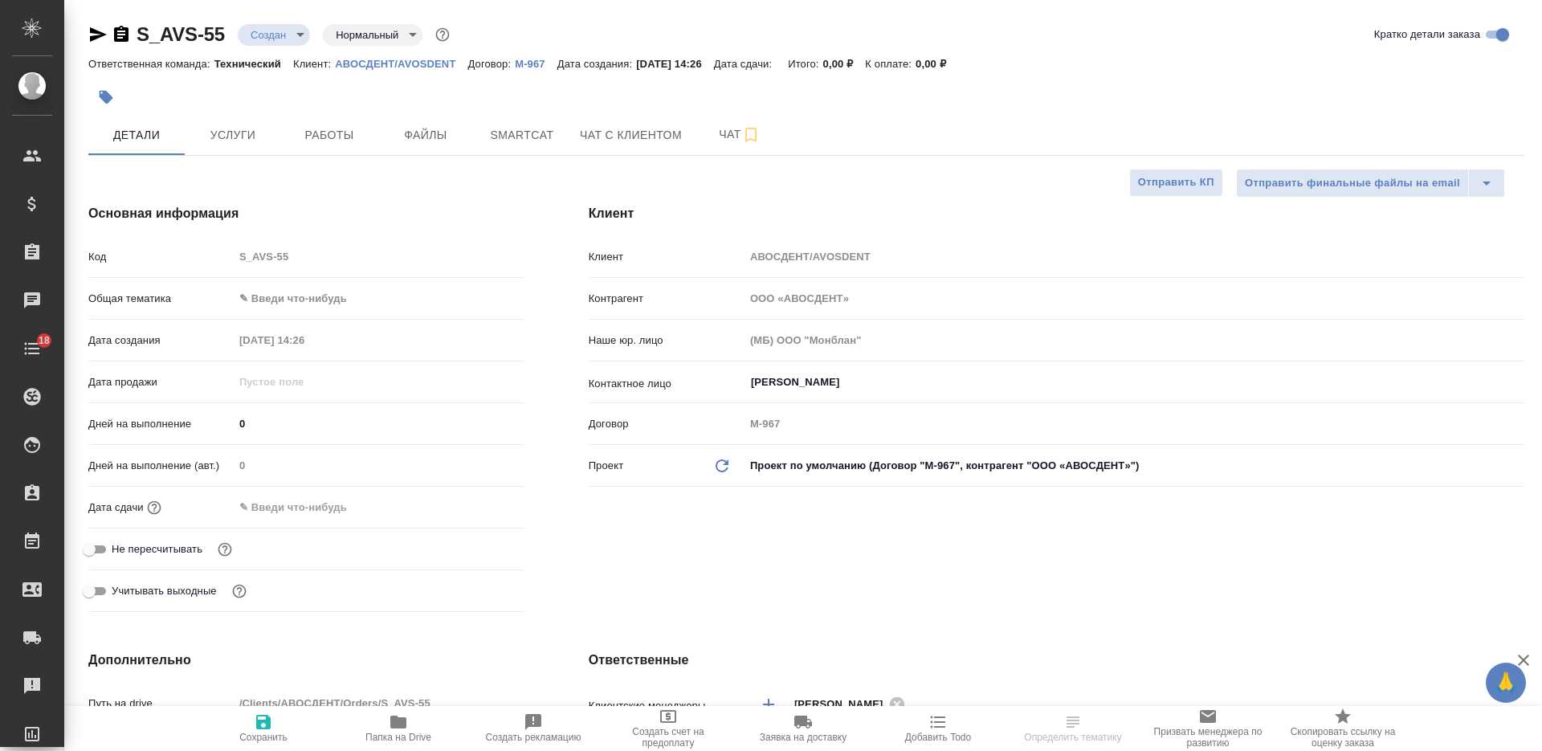
type textarea "x"
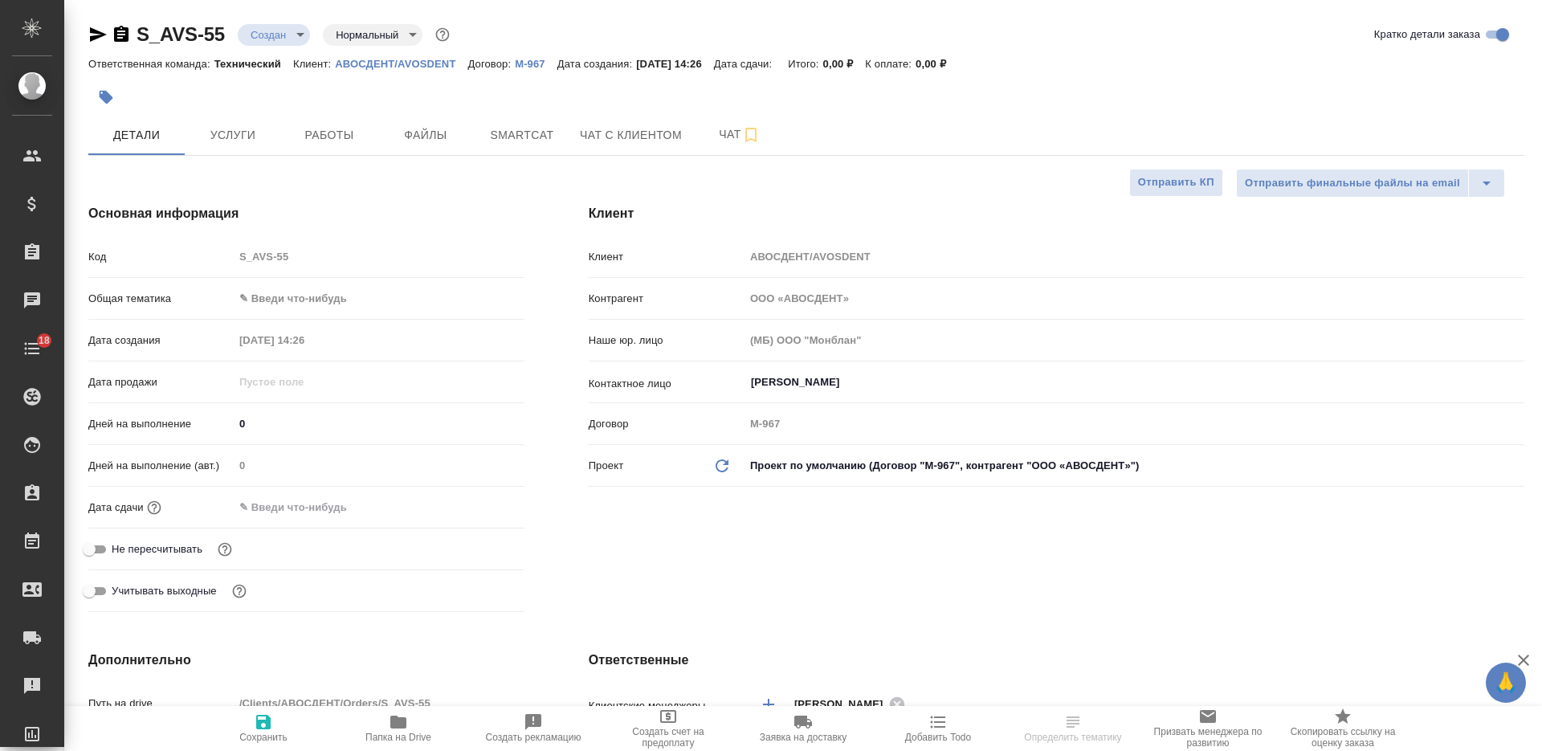
type textarea "x"
click at [812, 384] on input "[PERSON_NAME]" at bounding box center [1107, 382] width 716 height 19
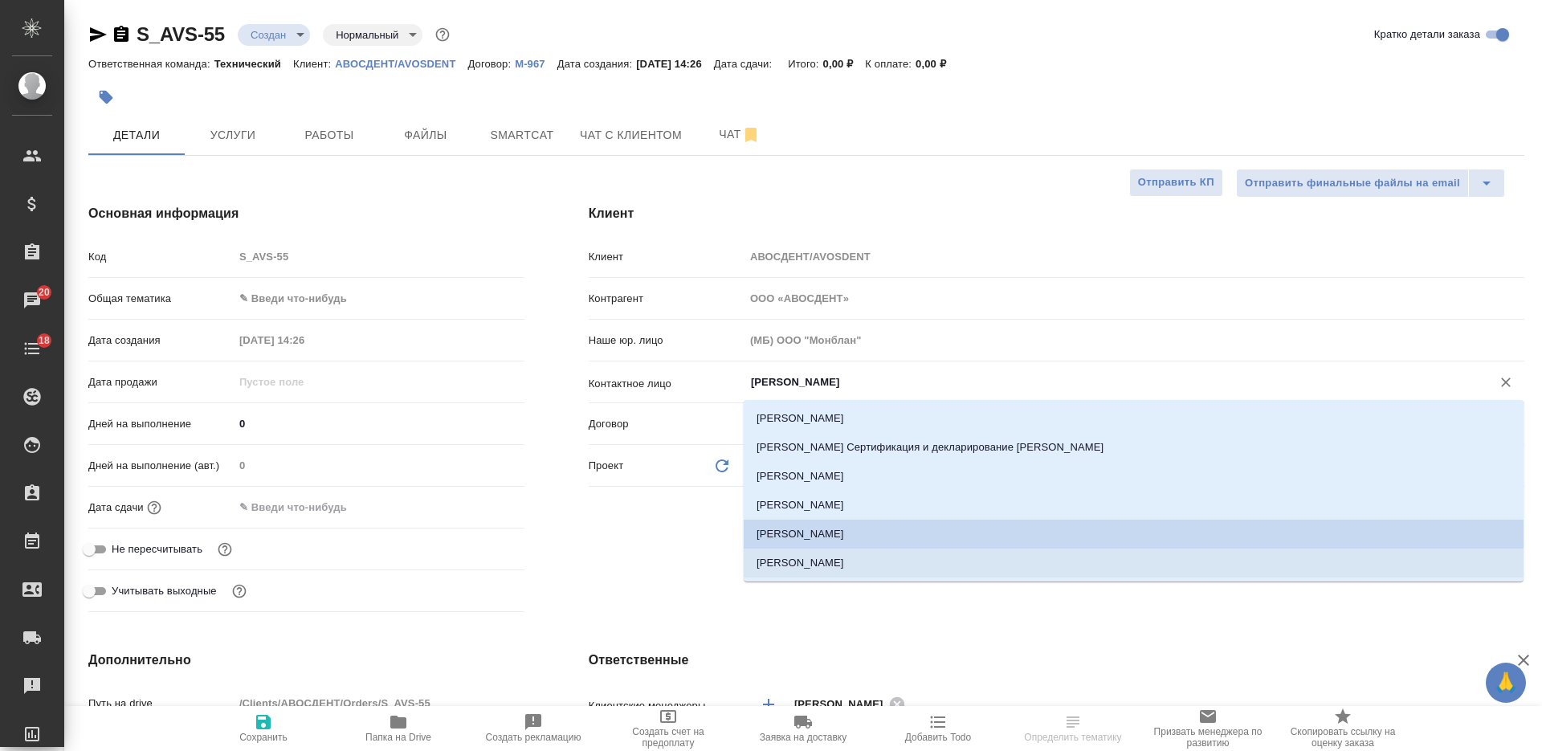
click at [829, 560] on li "[PERSON_NAME]" at bounding box center [1134, 562] width 780 height 29
type input "[PERSON_NAME]"
type textarea "x"
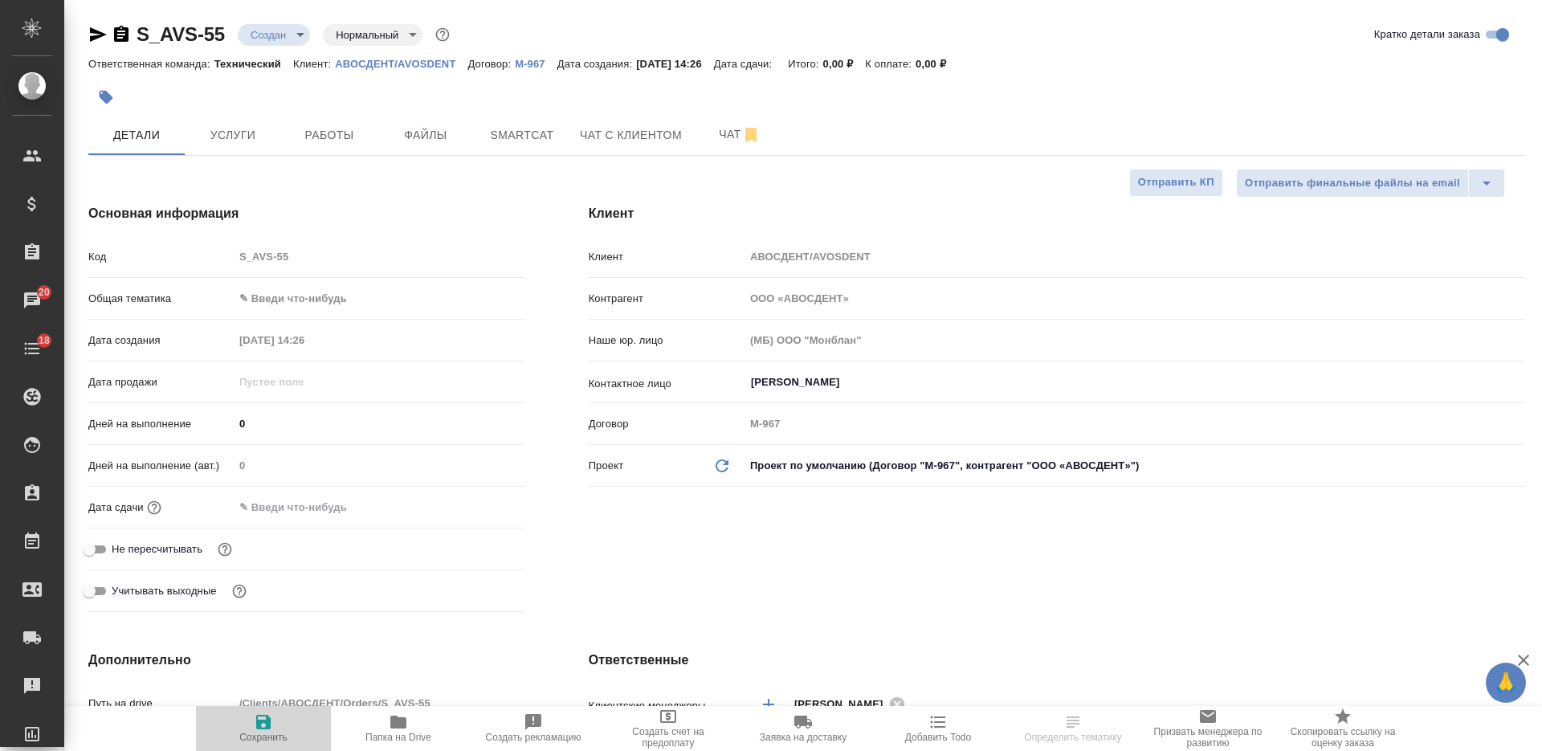
click at [287, 715] on span "Сохранить" at bounding box center [264, 727] width 116 height 31
type textarea "x"
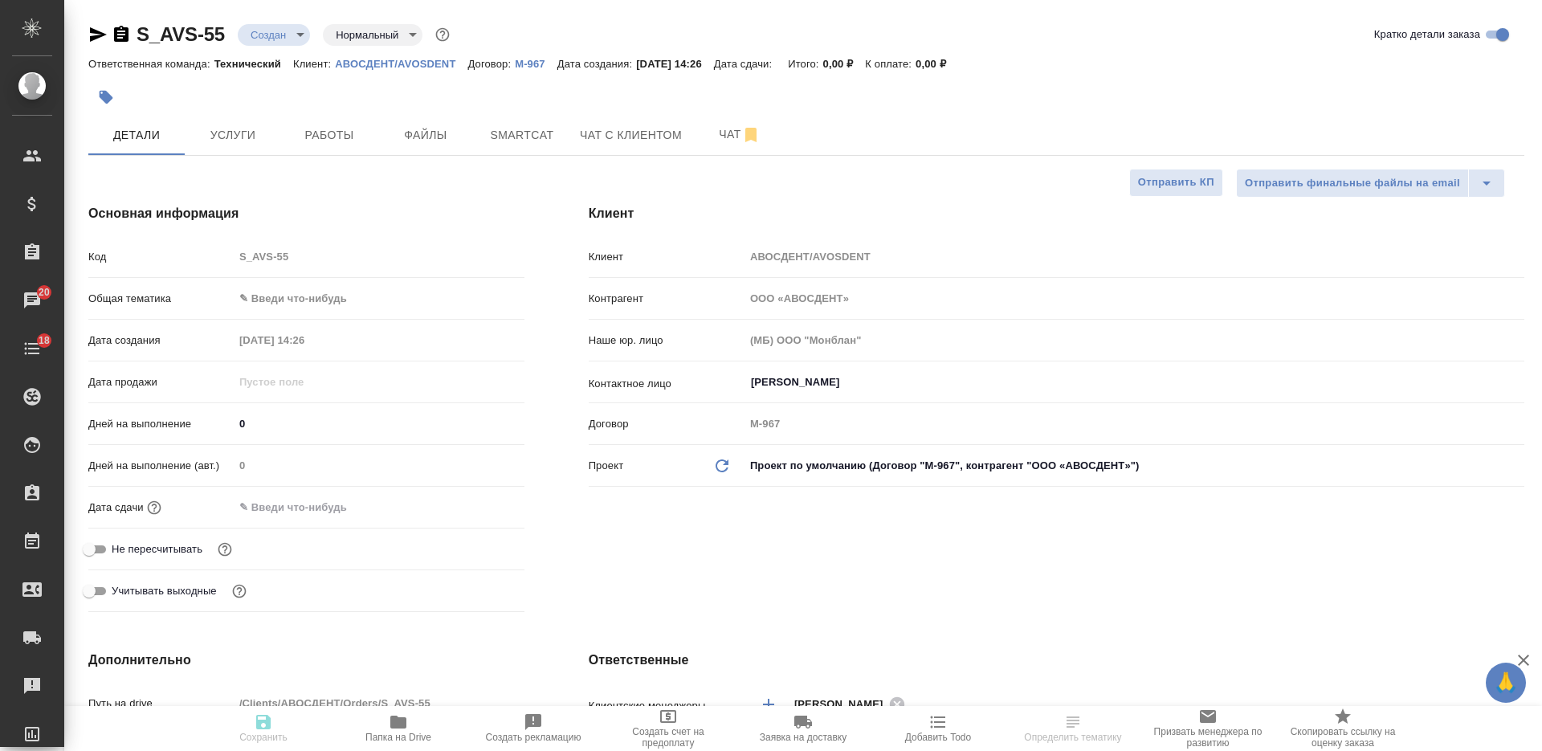
type textarea "x"
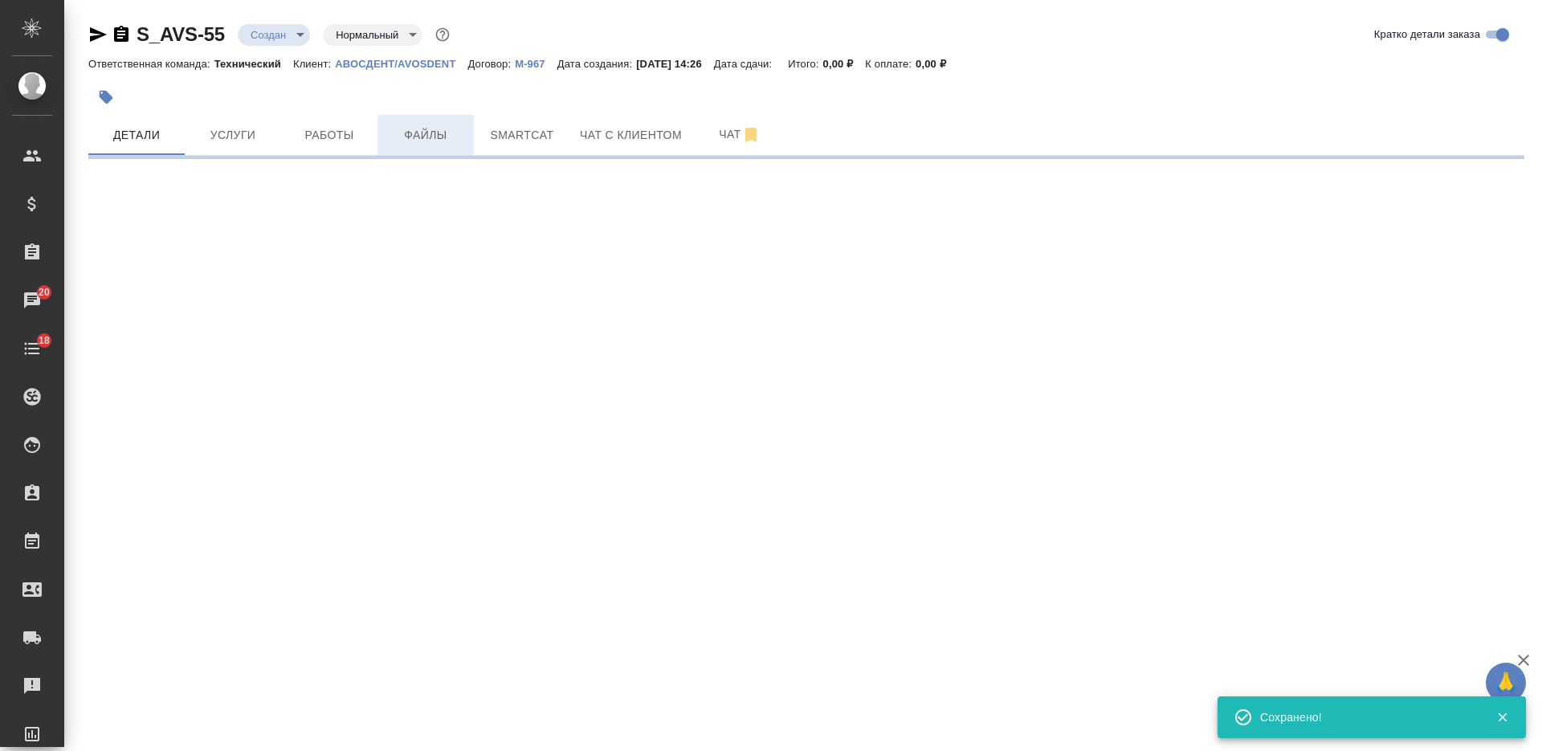
type input "holyTrinity"
select select "RU"
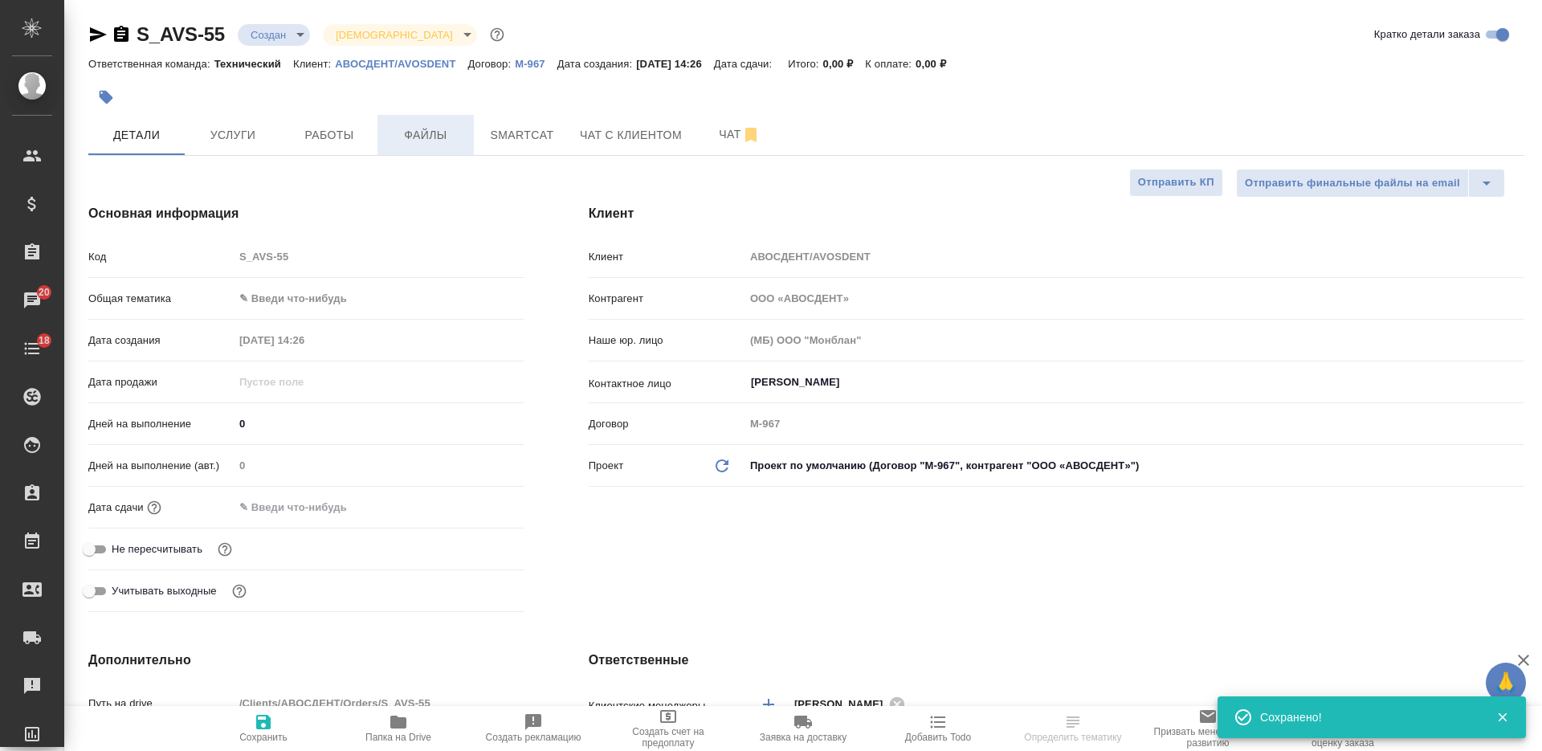
type textarea "x"
click at [426, 136] on span "Файлы" at bounding box center [425, 135] width 77 height 20
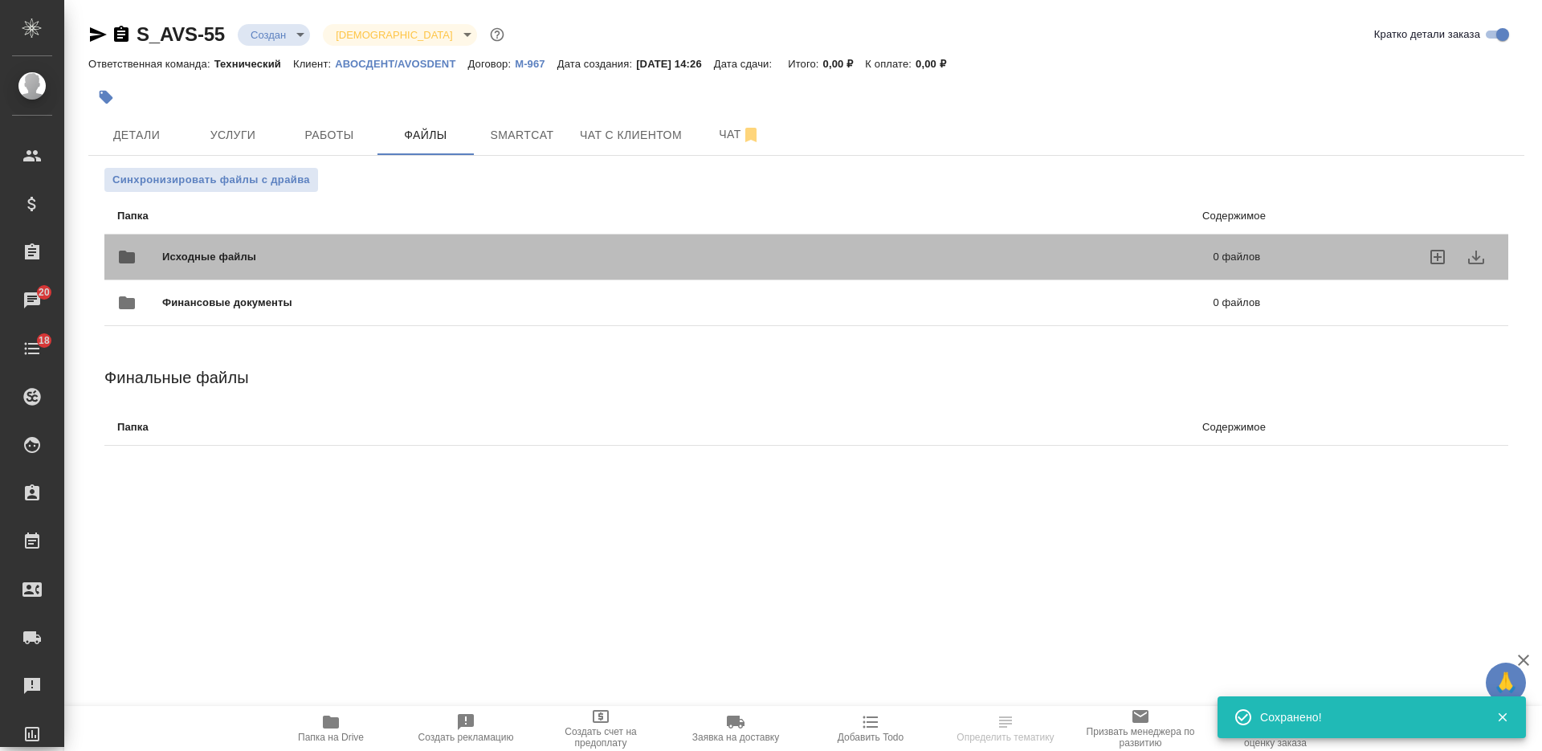
click at [457, 251] on span "Исходные файлы" at bounding box center [448, 257] width 573 height 16
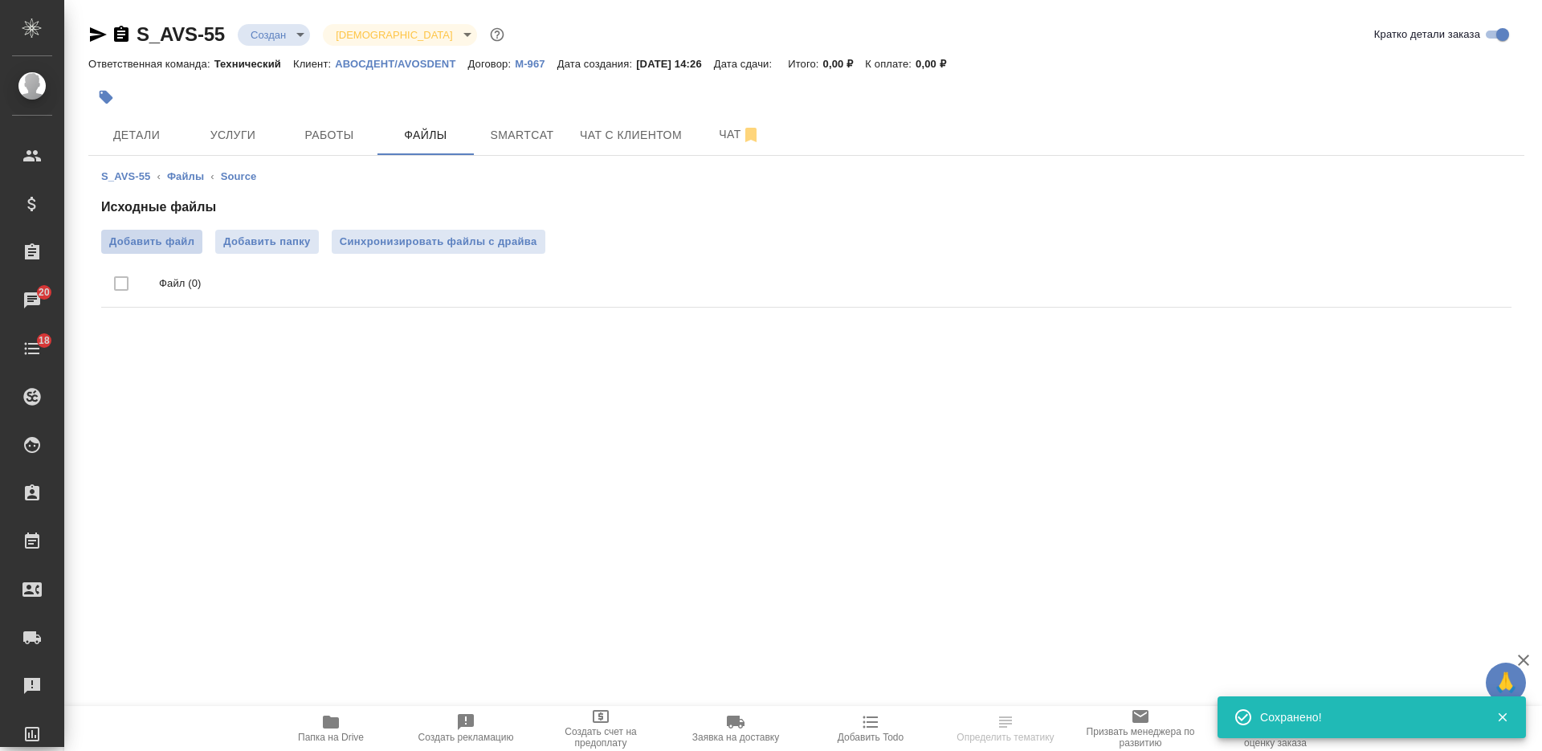
click at [181, 231] on label "Добавить файл" at bounding box center [151, 242] width 101 height 24
click at [0, 0] on input "Добавить файл" at bounding box center [0, 0] width 0 height 0
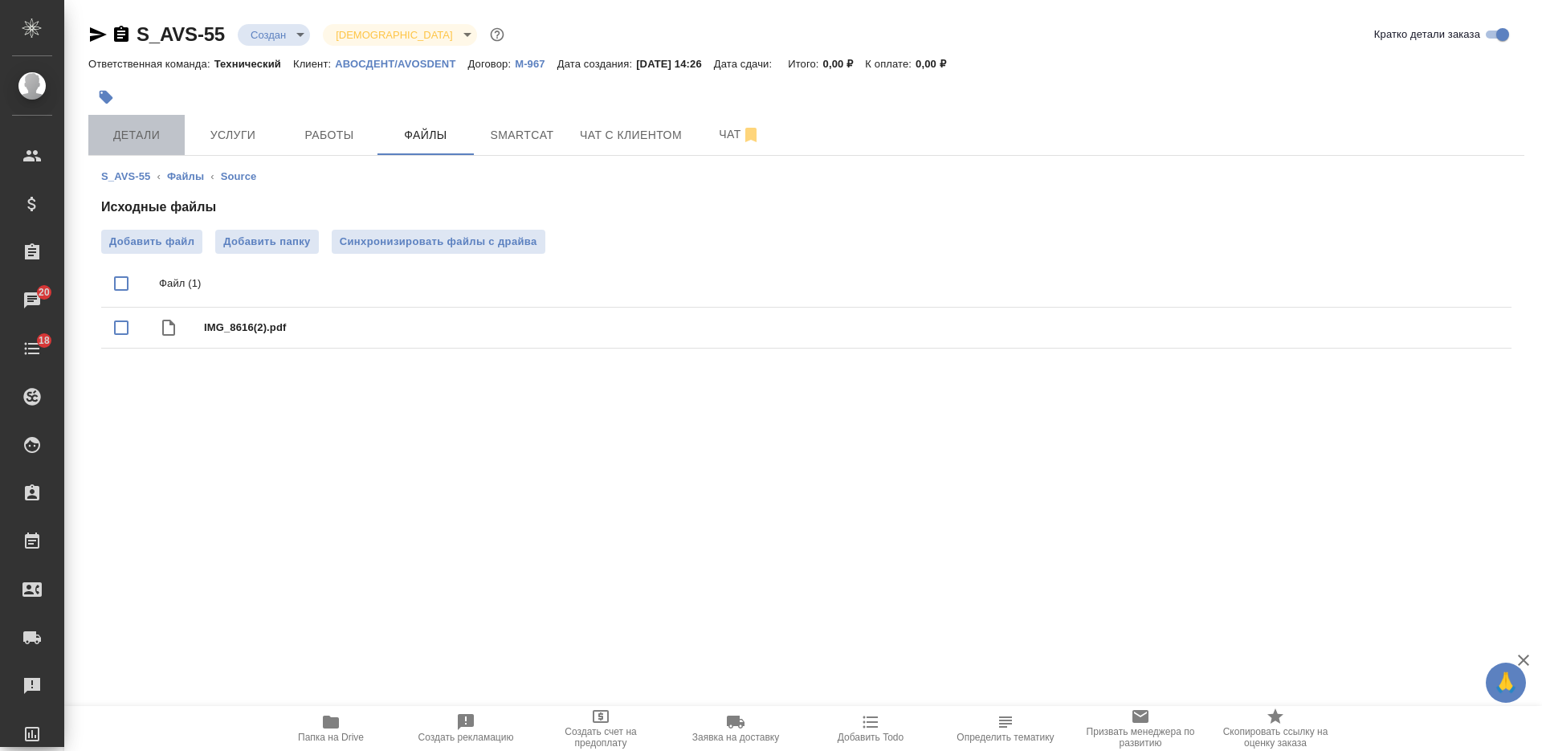
click at [155, 126] on span "Детали" at bounding box center [136, 135] width 77 height 20
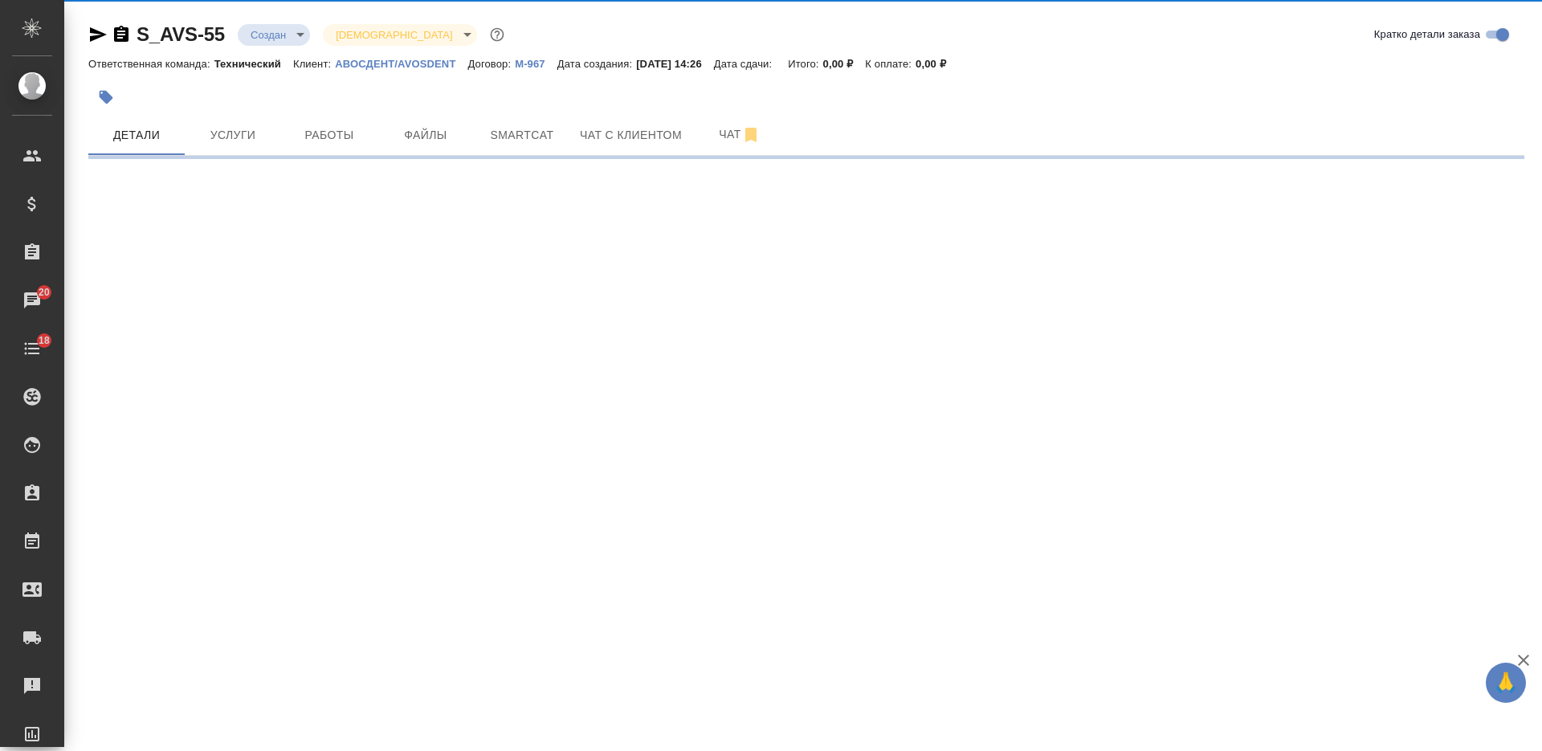
select select "RU"
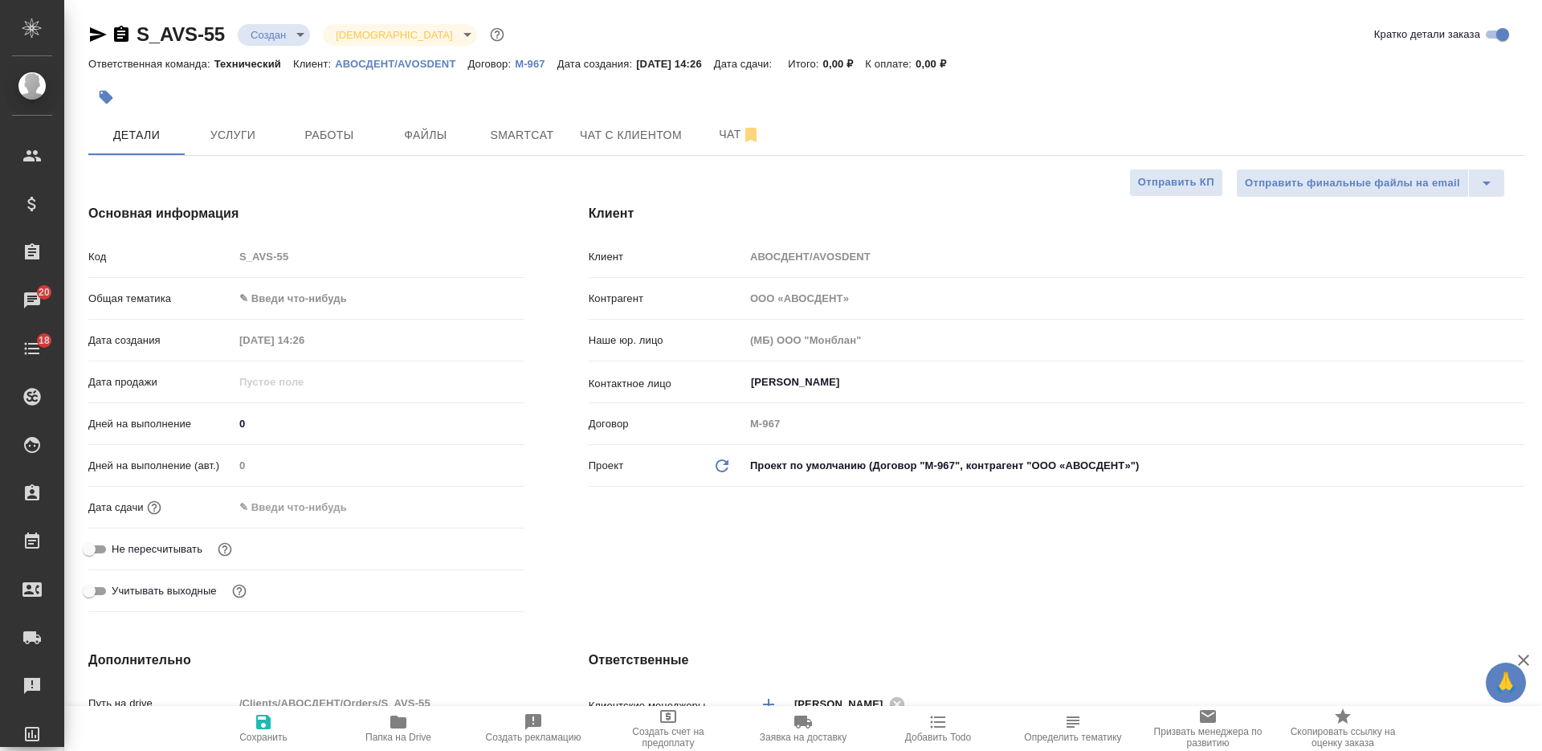
type textarea "x"
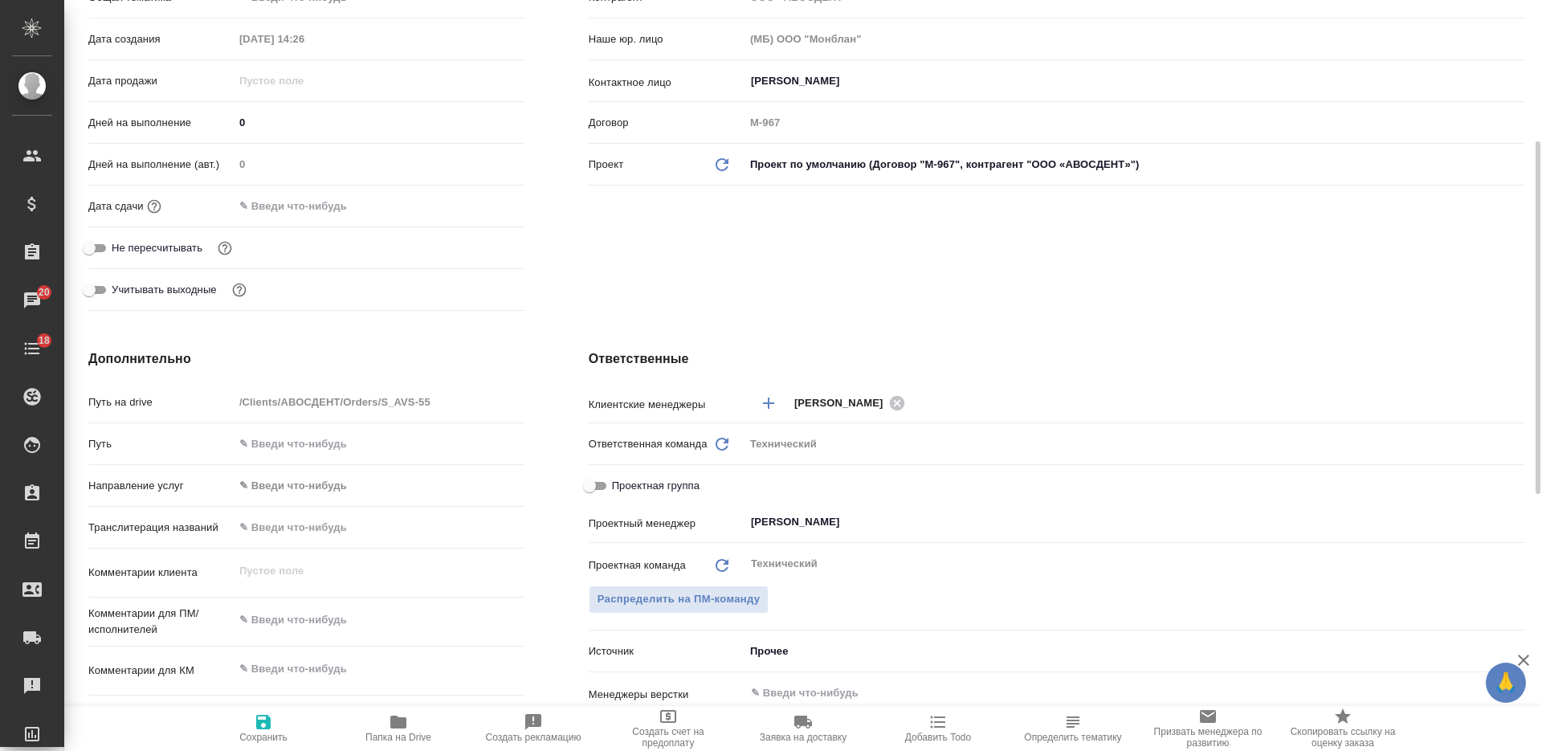
type textarea "x"
click at [293, 617] on textarea at bounding box center [378, 620] width 289 height 27
type textarea "x"
type textarea "р"
type textarea "x"
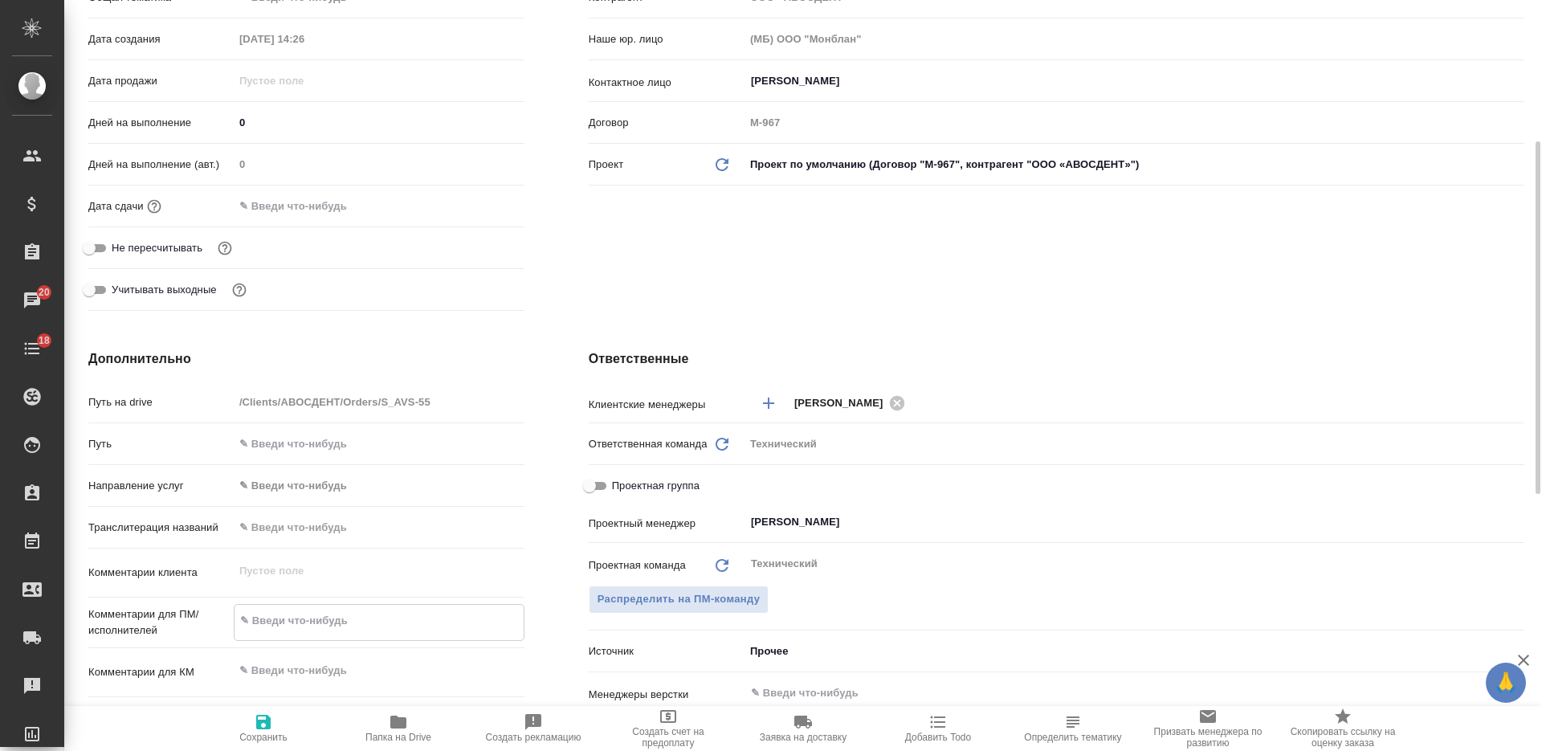
type textarea "x"
type textarea "рус-а"
type textarea "x"
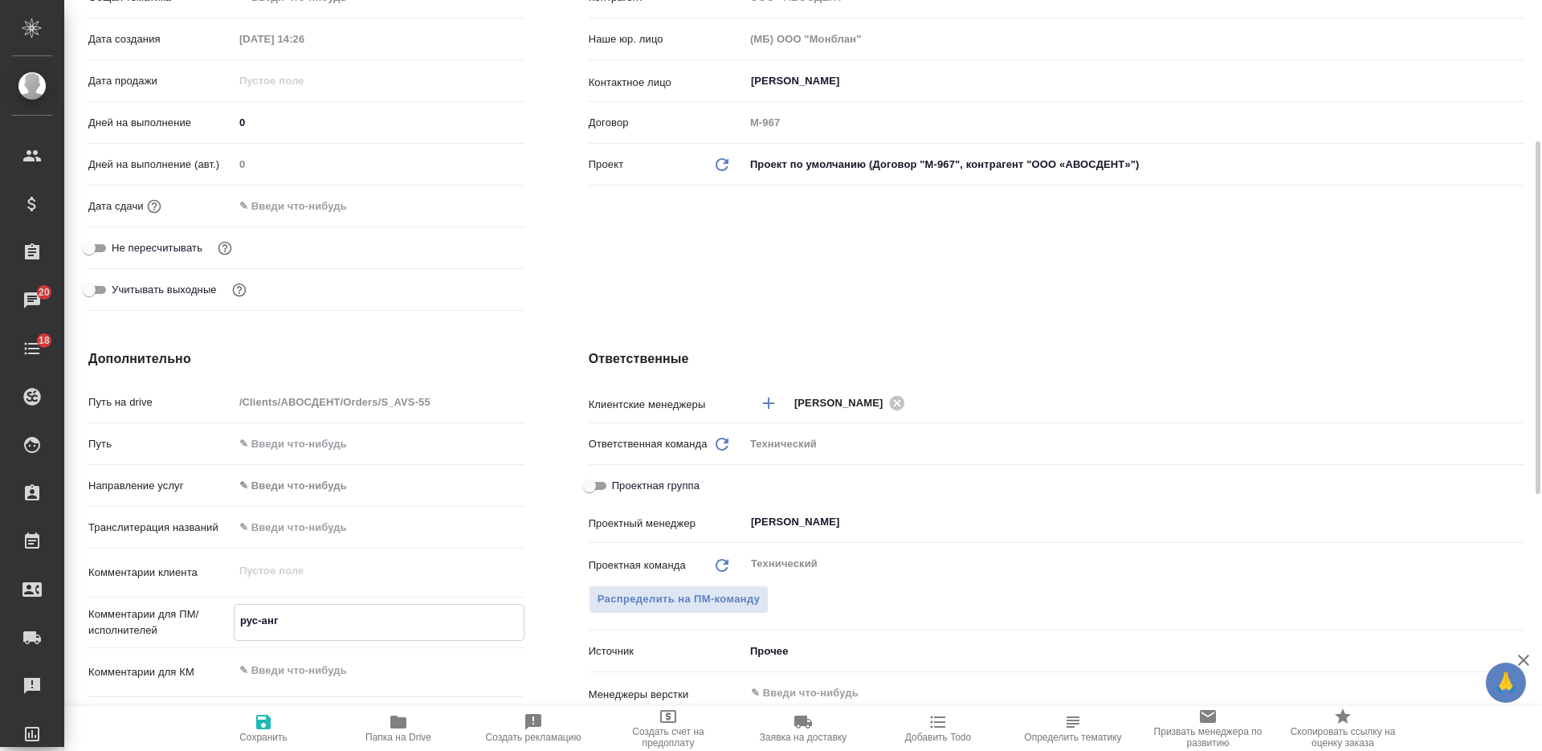
type textarea "рус-англ"
type textarea "x"
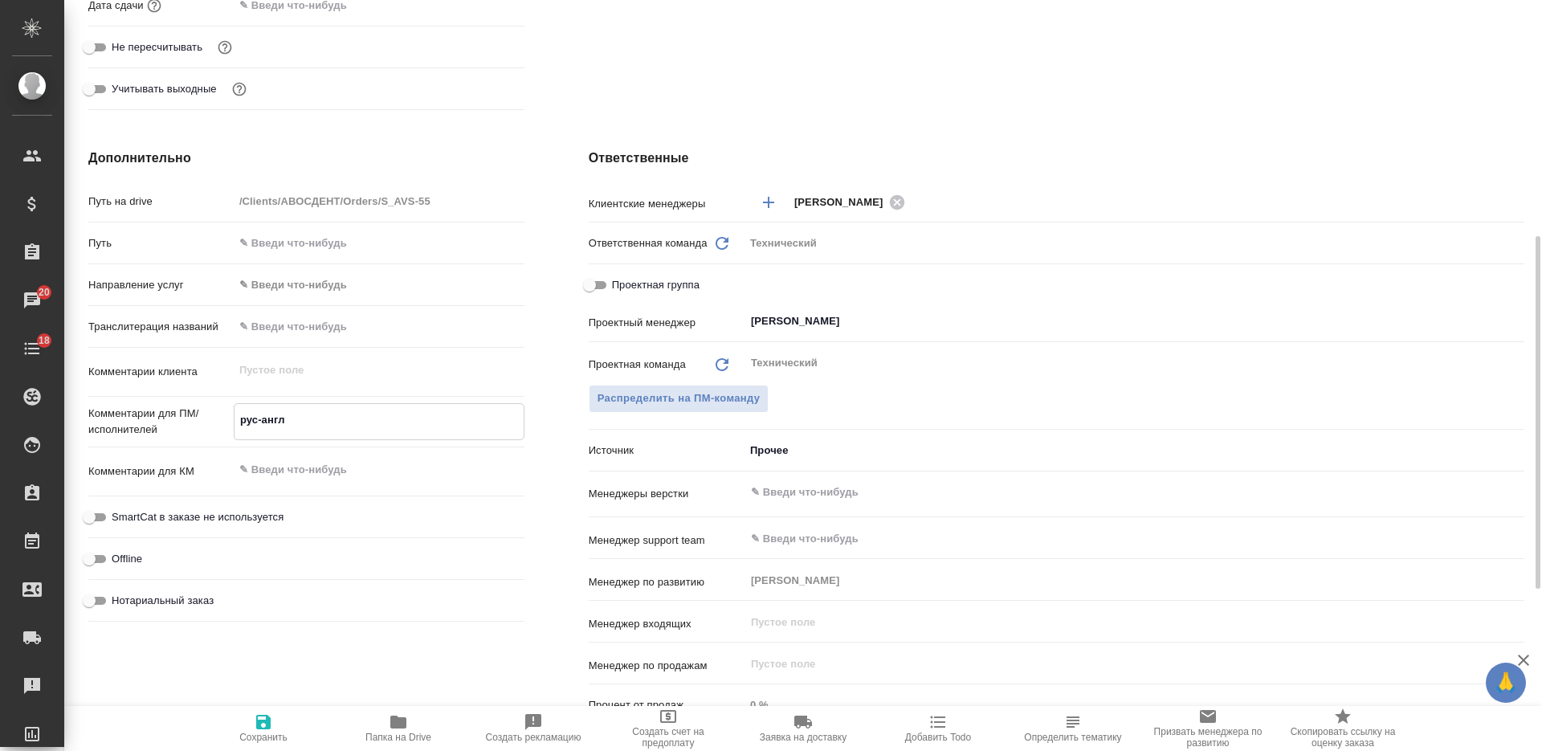
type textarea "рус-англ"
type textarea "x"
click at [841, 490] on input "text" at bounding box center [1107, 492] width 716 height 19
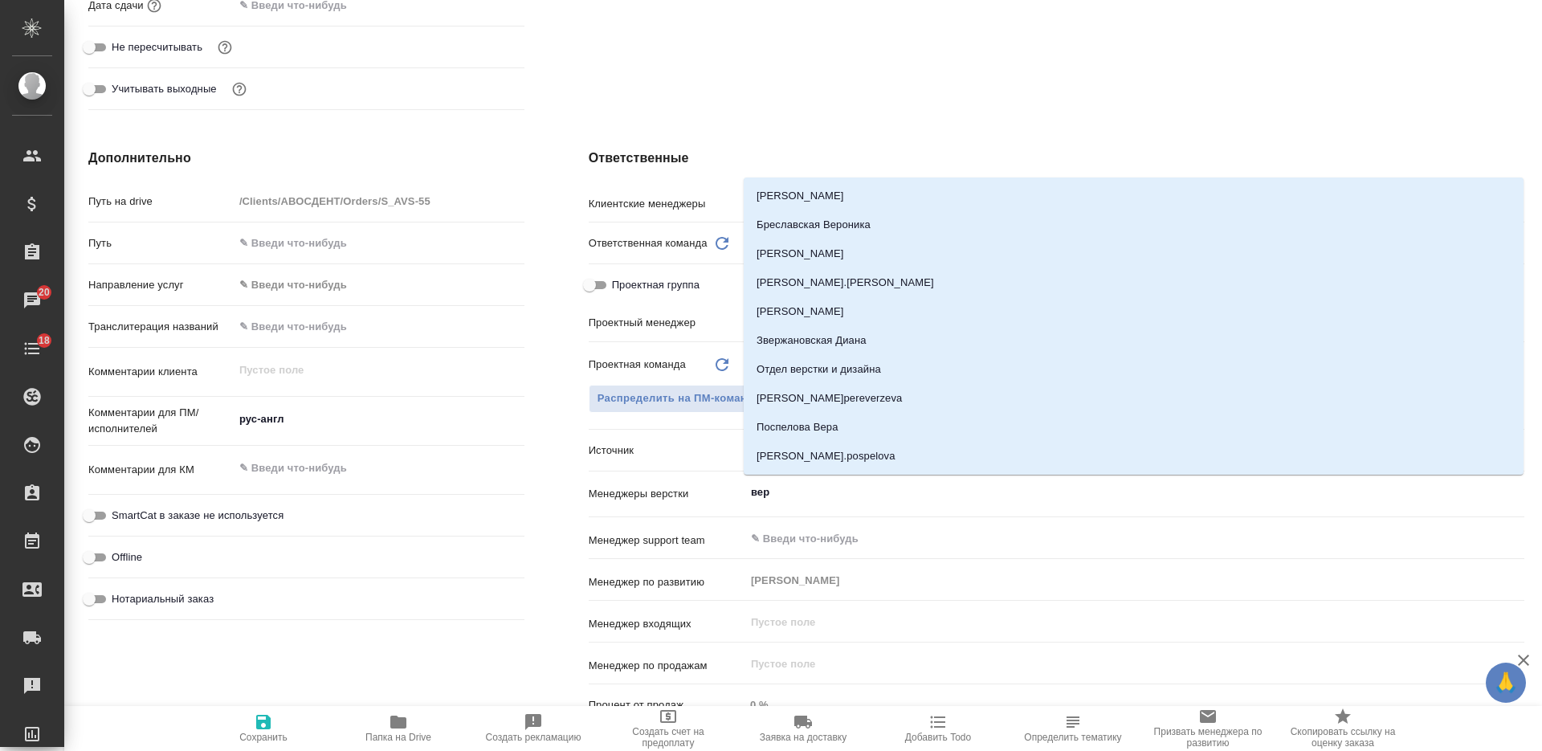
type input "верс"
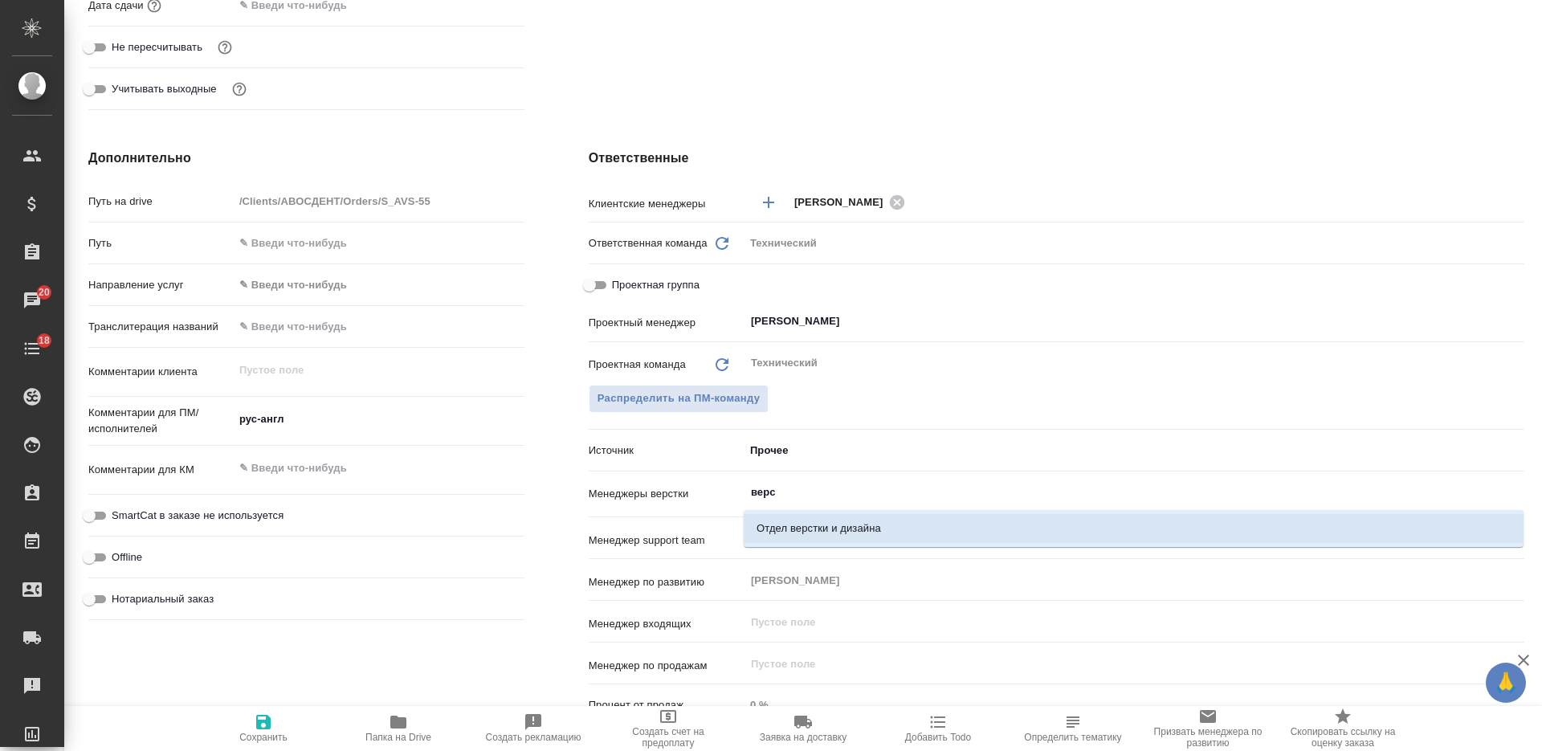
click at [805, 532] on li "Отдел верстки и дизайна" at bounding box center [1134, 528] width 780 height 29
type textarea "x"
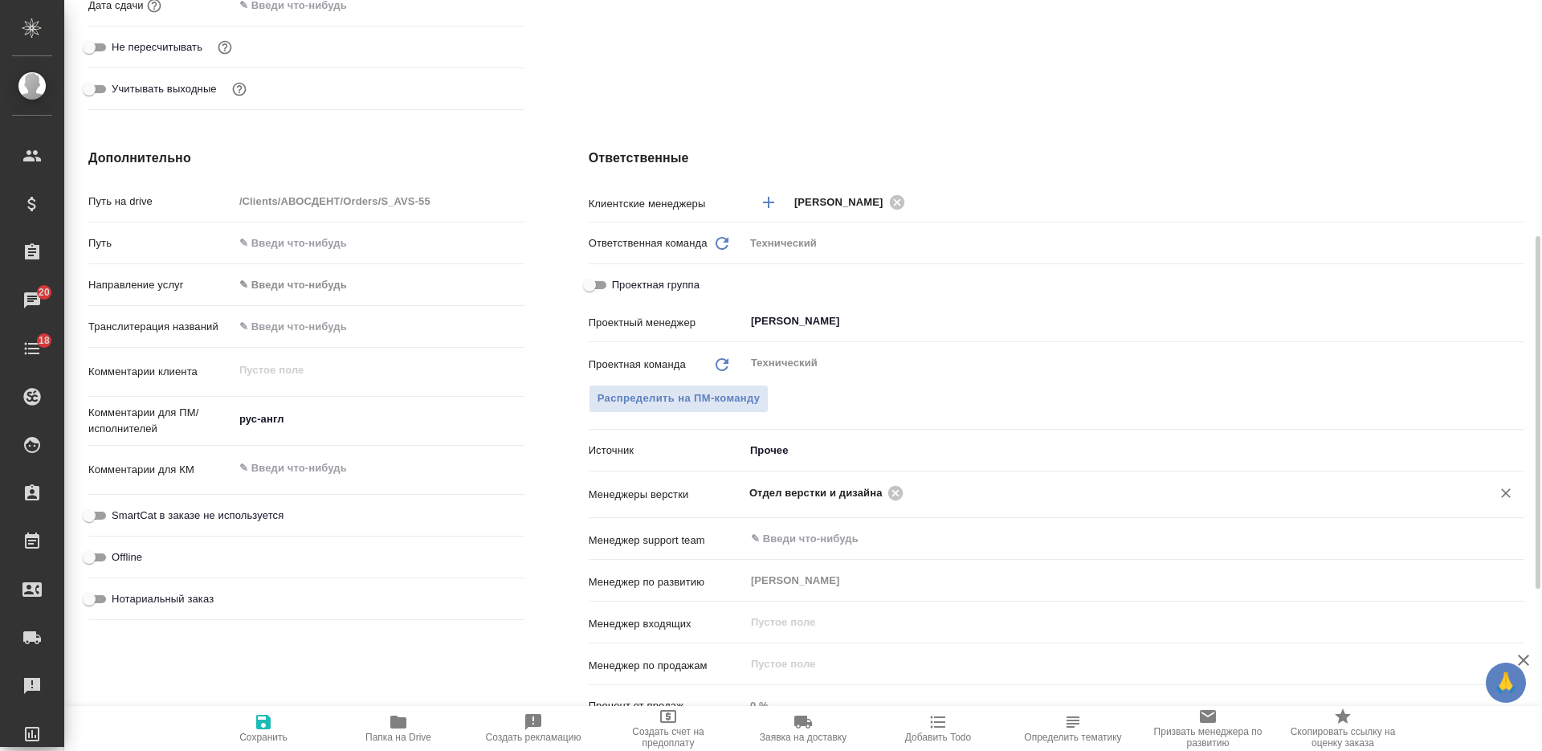
click at [256, 744] on button "Сохранить" at bounding box center [263, 728] width 135 height 45
type textarea "x"
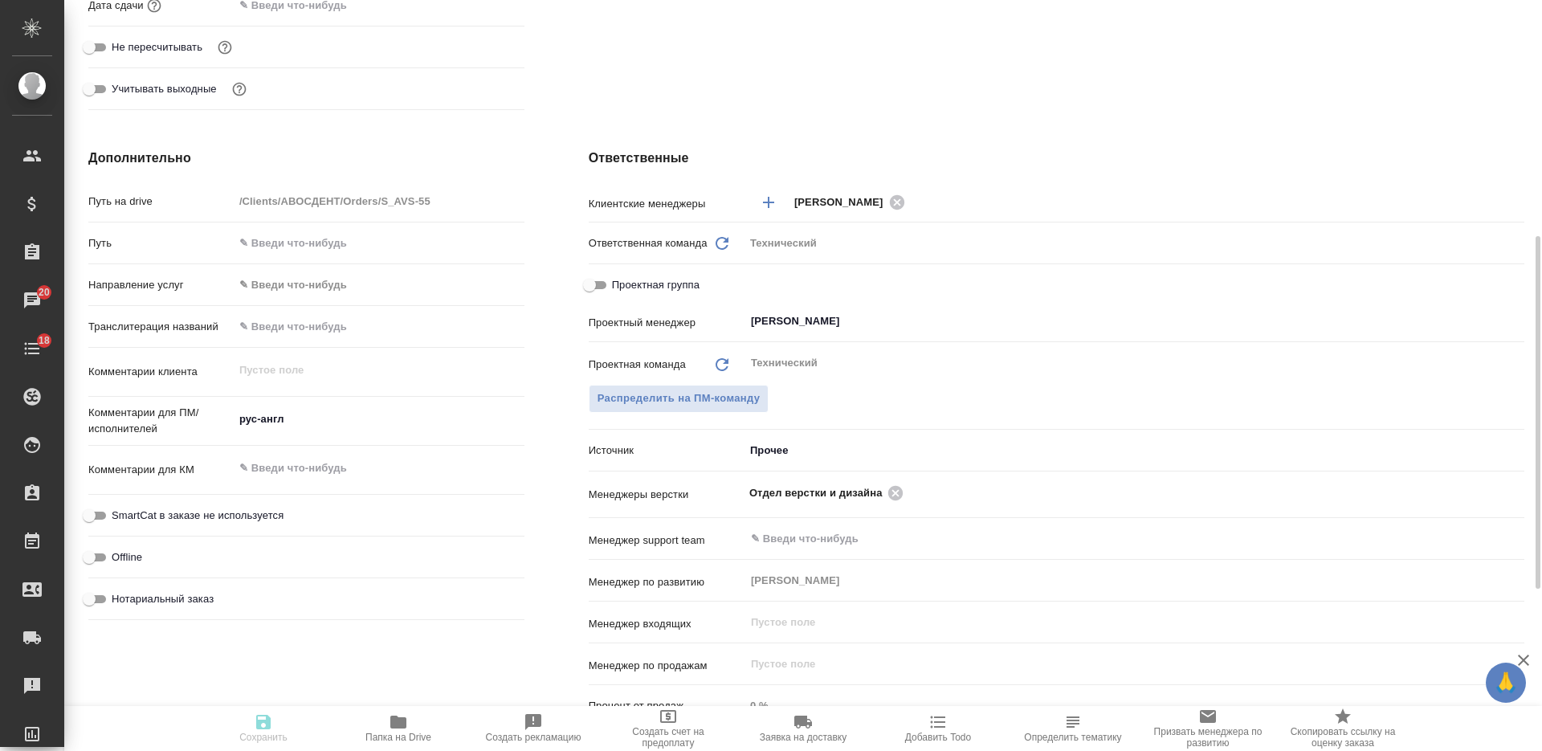
type textarea "x"
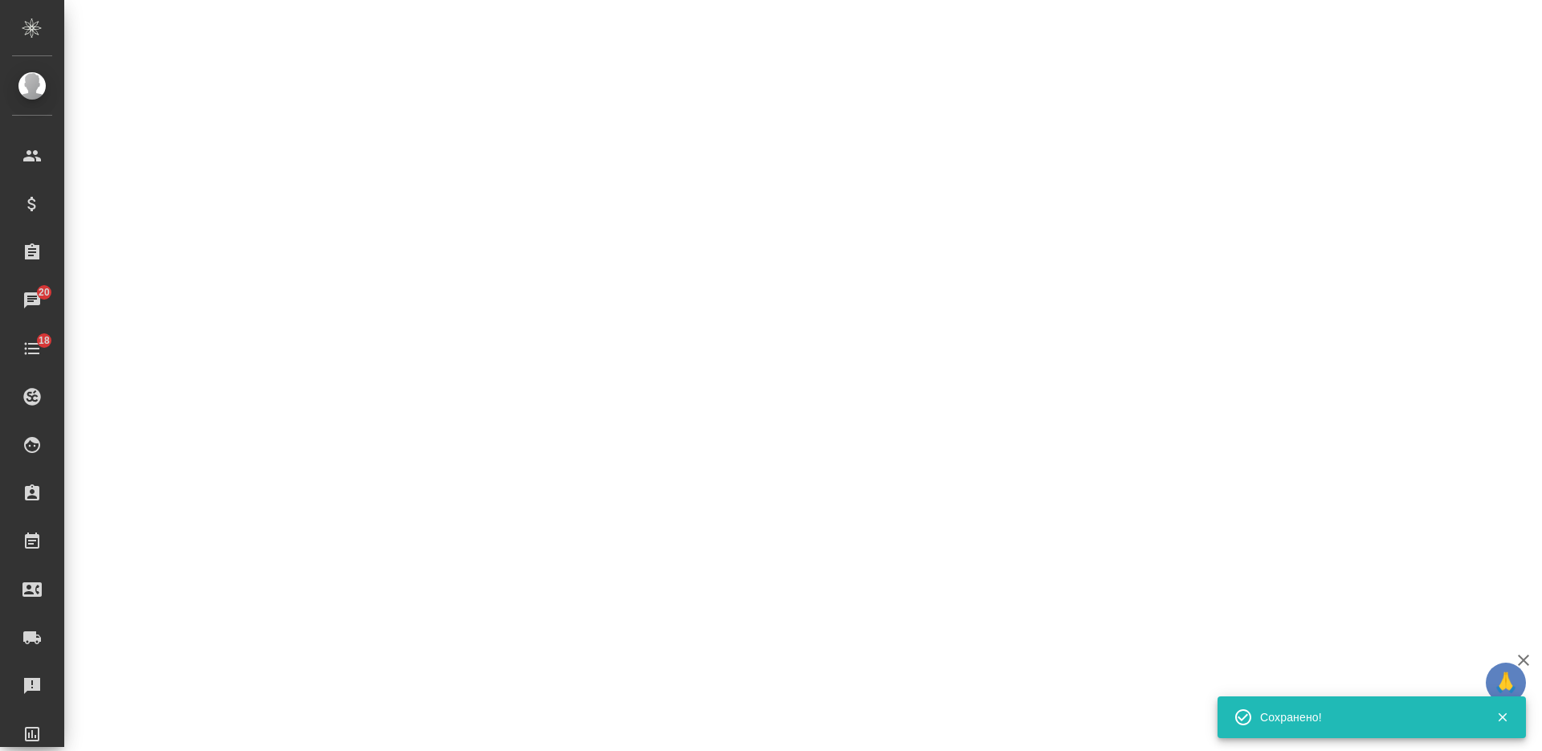
select select "RU"
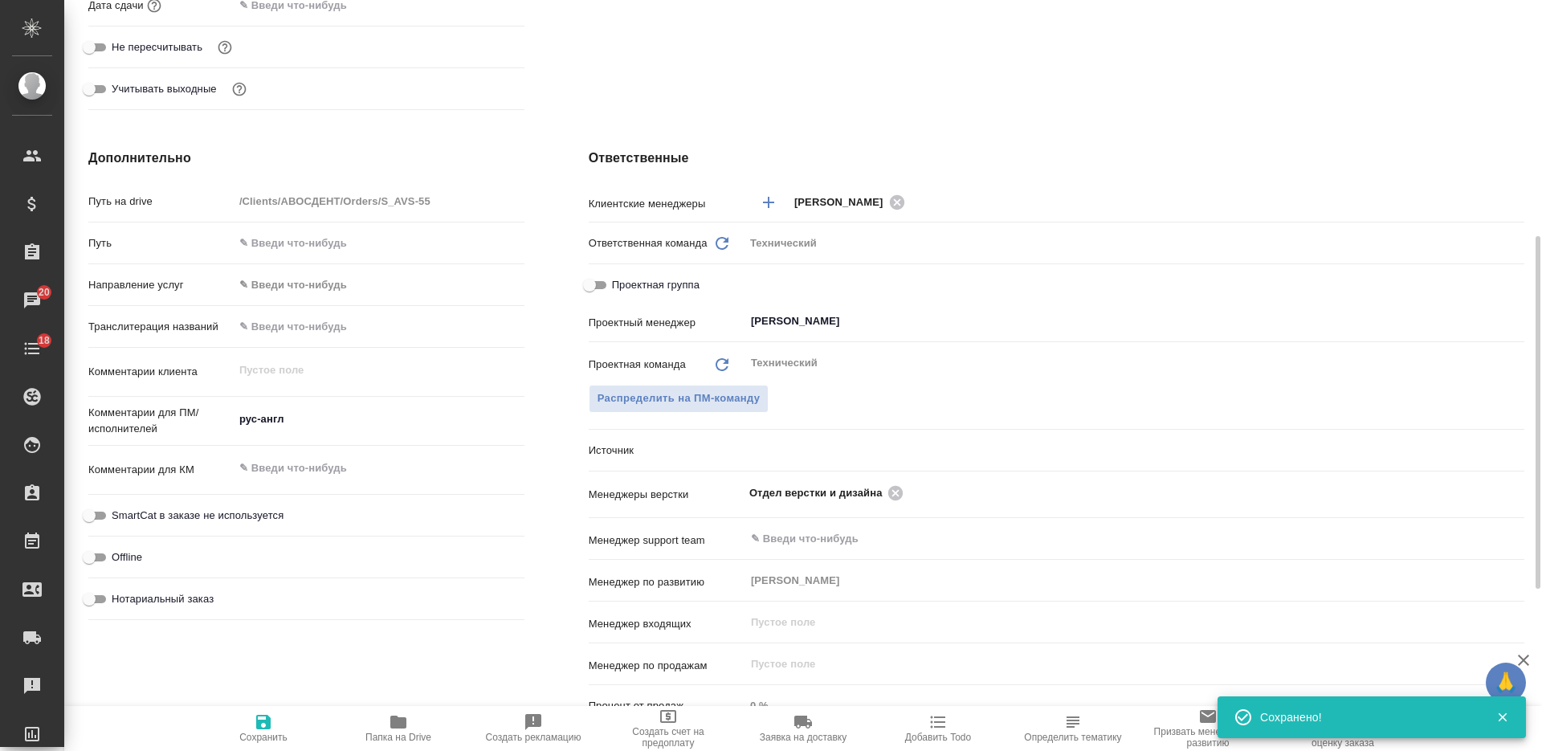
type textarea "x"
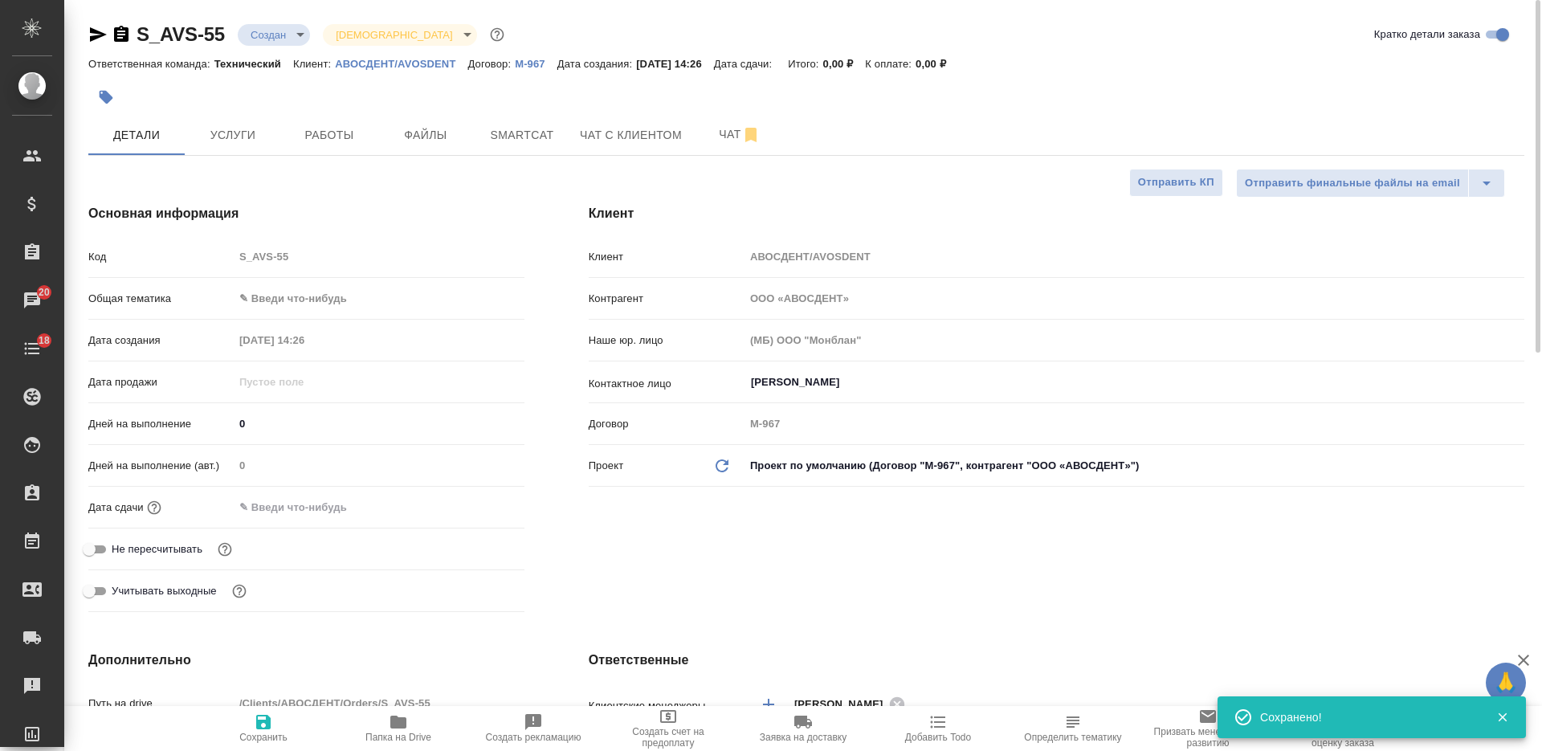
click at [279, 29] on body "🙏 .cls-1 fill:#fff; AWATERA Nikiforova Valeria Клиенты Спецификации Заказы 20 Ч…" at bounding box center [771, 375] width 1542 height 751
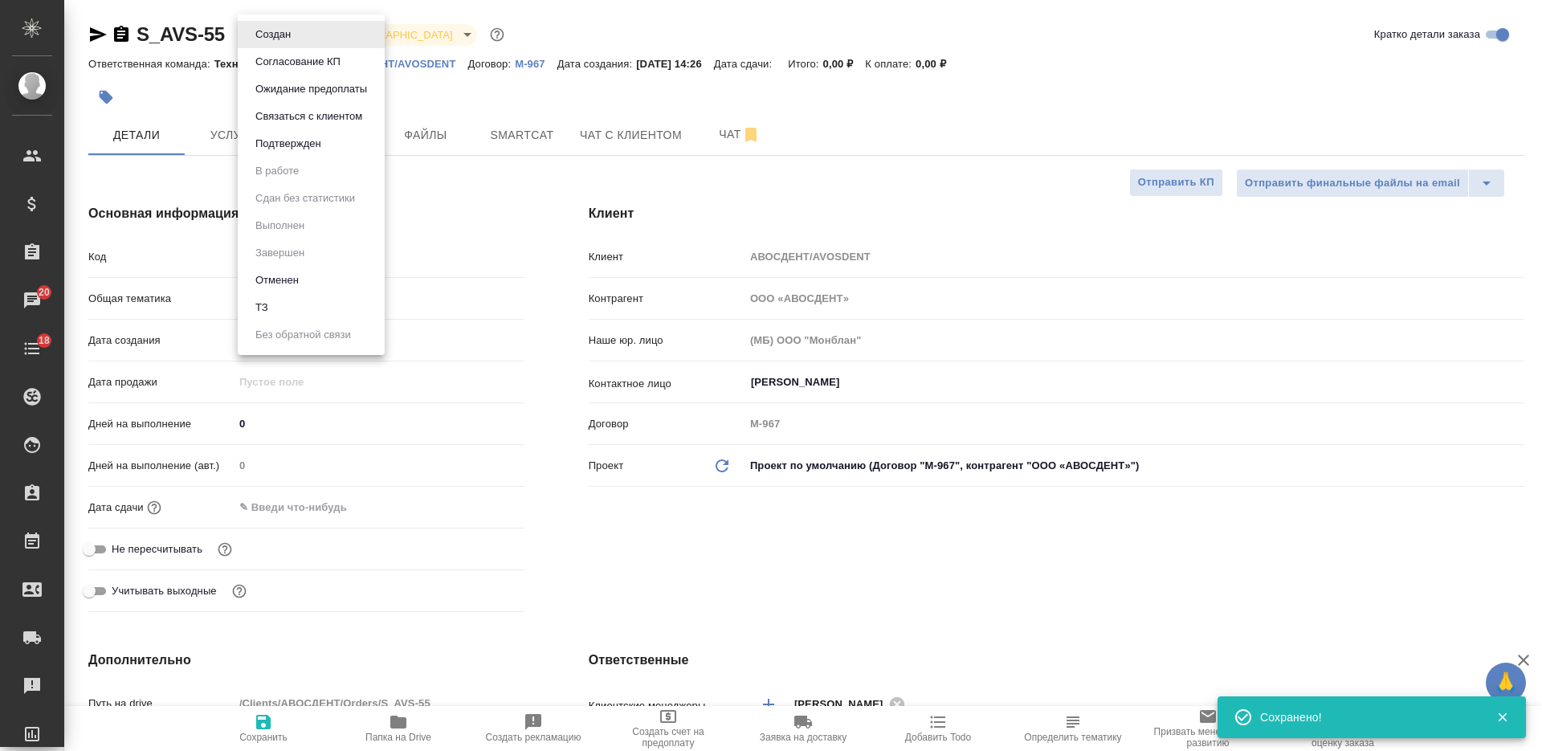
click at [317, 313] on li "ТЗ" at bounding box center [311, 307] width 147 height 27
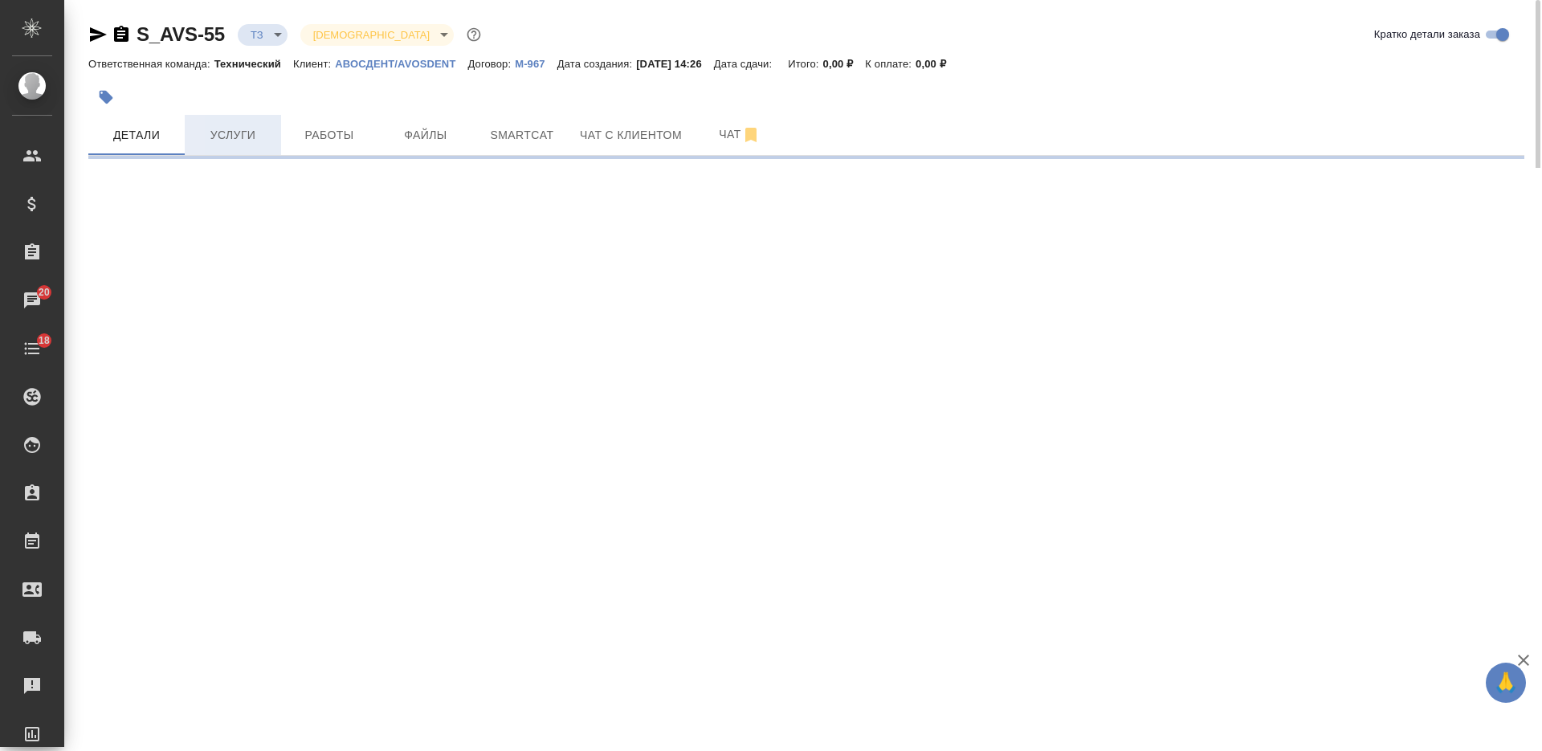
click at [242, 141] on span "Услуги" at bounding box center [232, 135] width 77 height 20
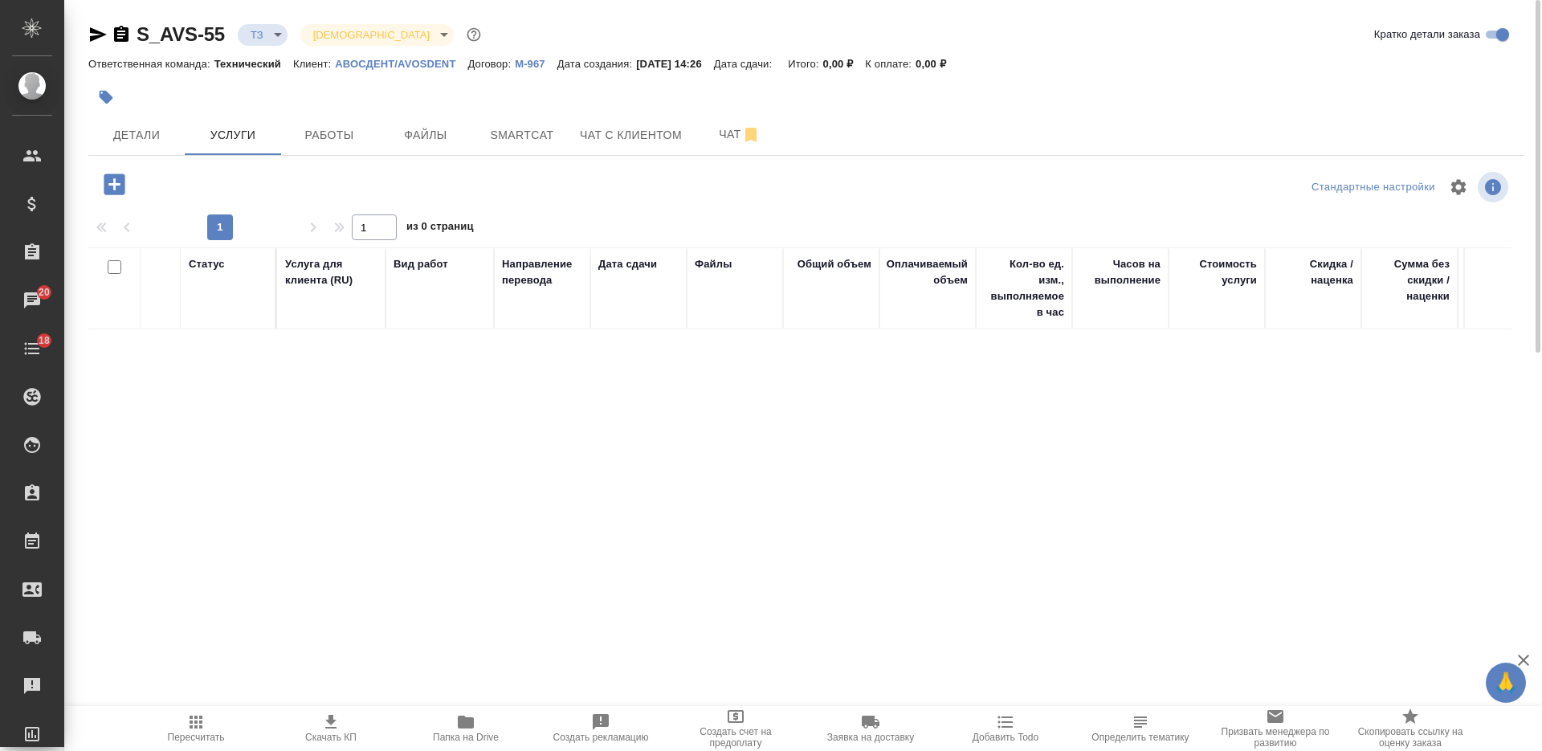
click at [112, 187] on icon "button" at bounding box center [114, 183] width 21 height 21
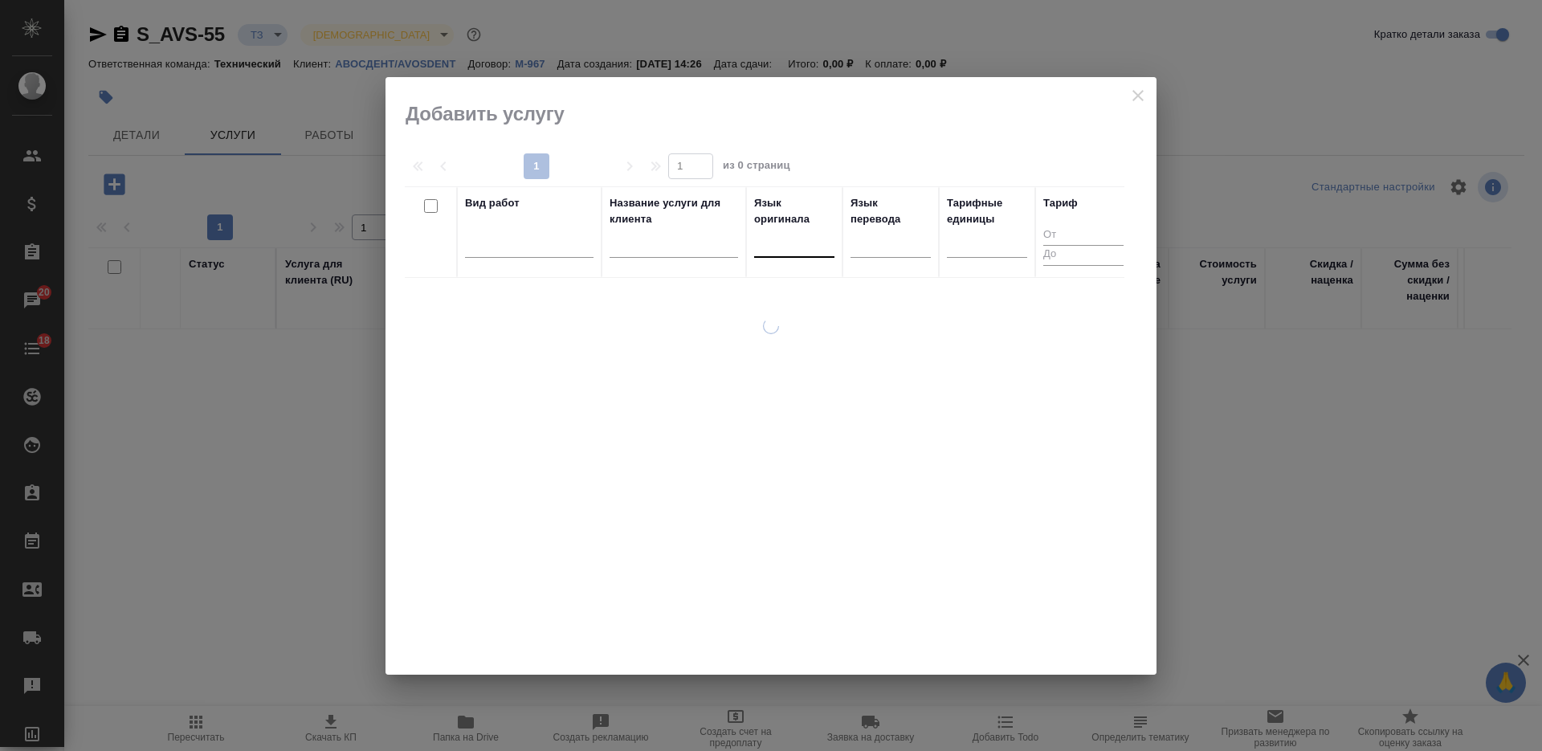
click at [789, 256] on div at bounding box center [794, 242] width 80 height 31
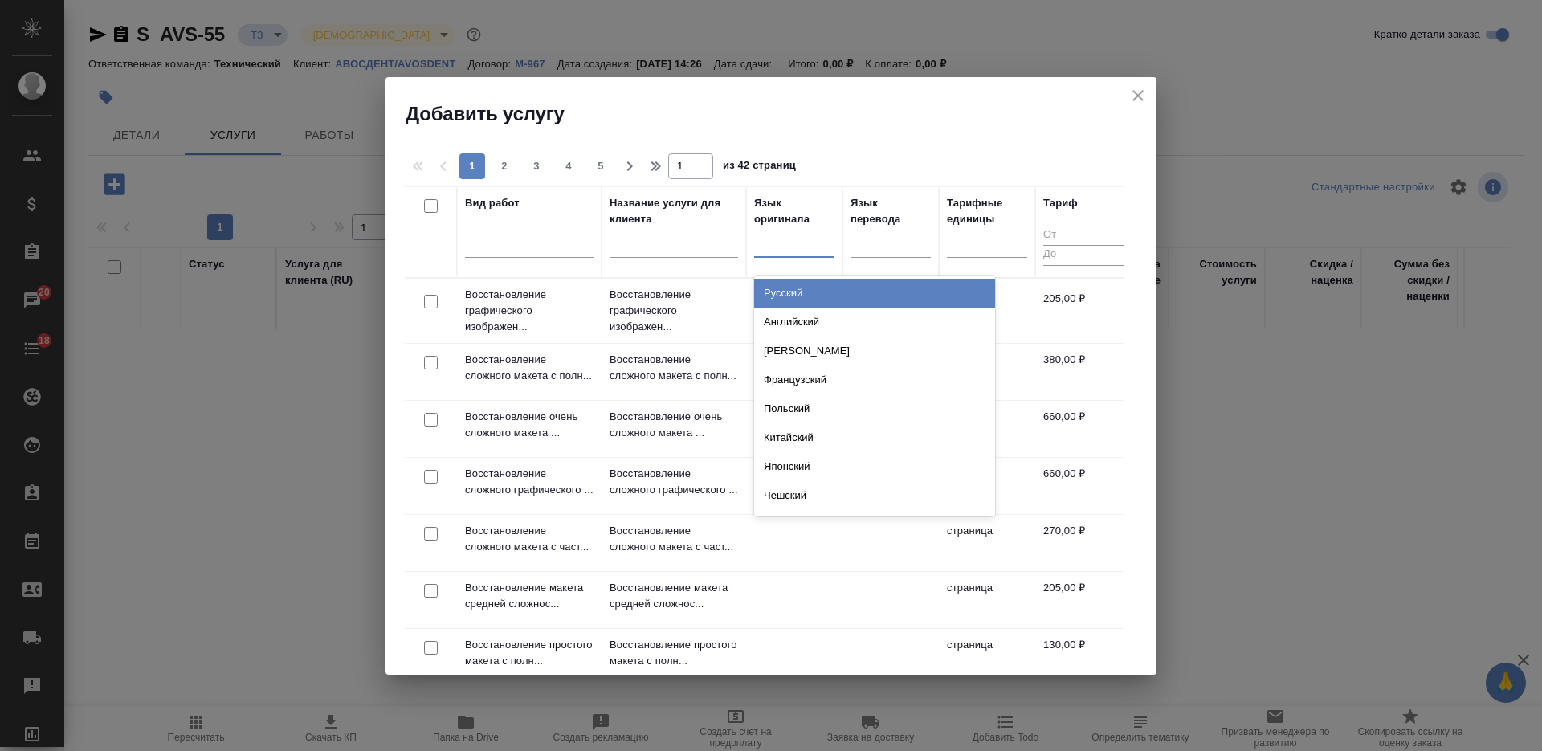
click at [790, 291] on div "Русский" at bounding box center [874, 293] width 241 height 29
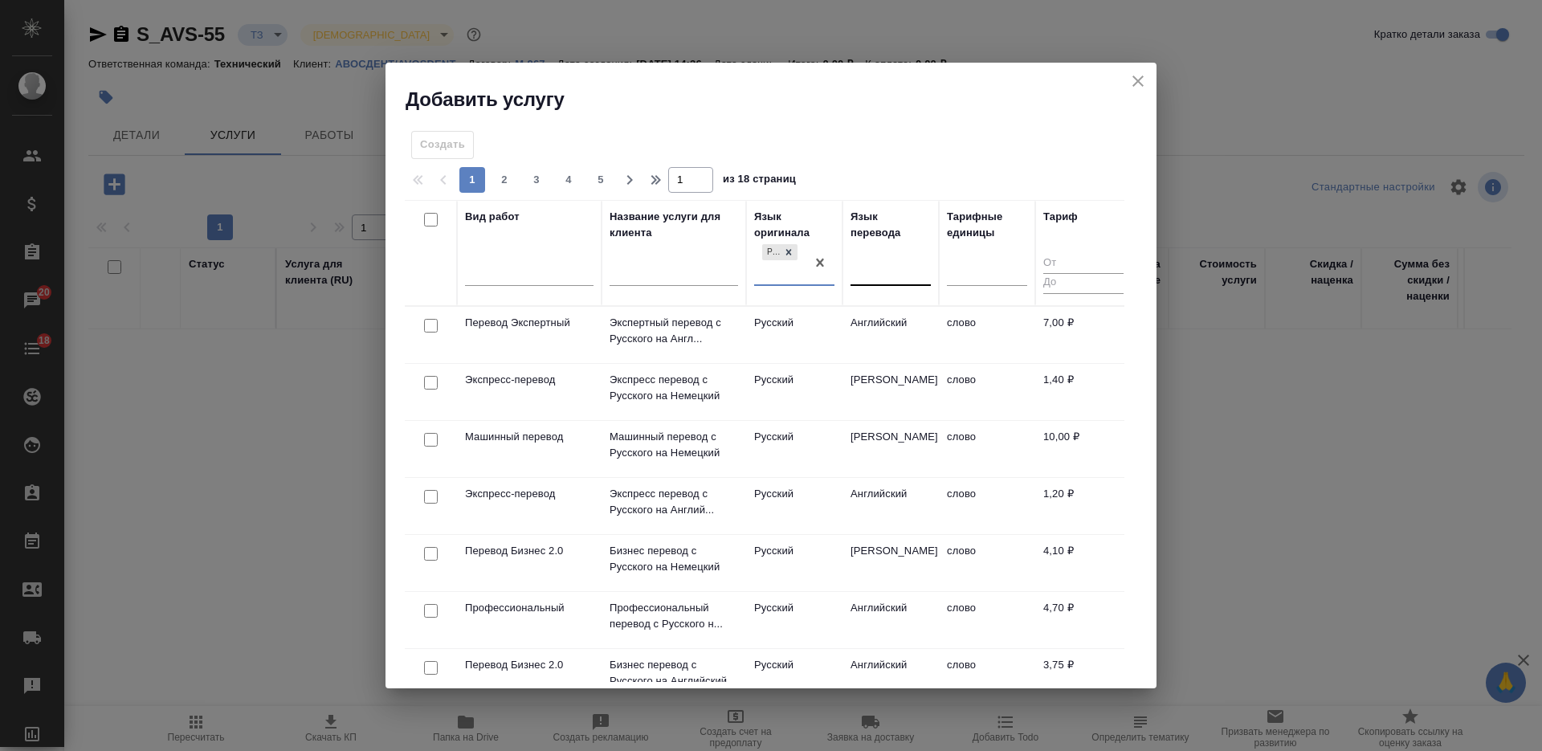
click at [913, 262] on div at bounding box center [890, 269] width 80 height 23
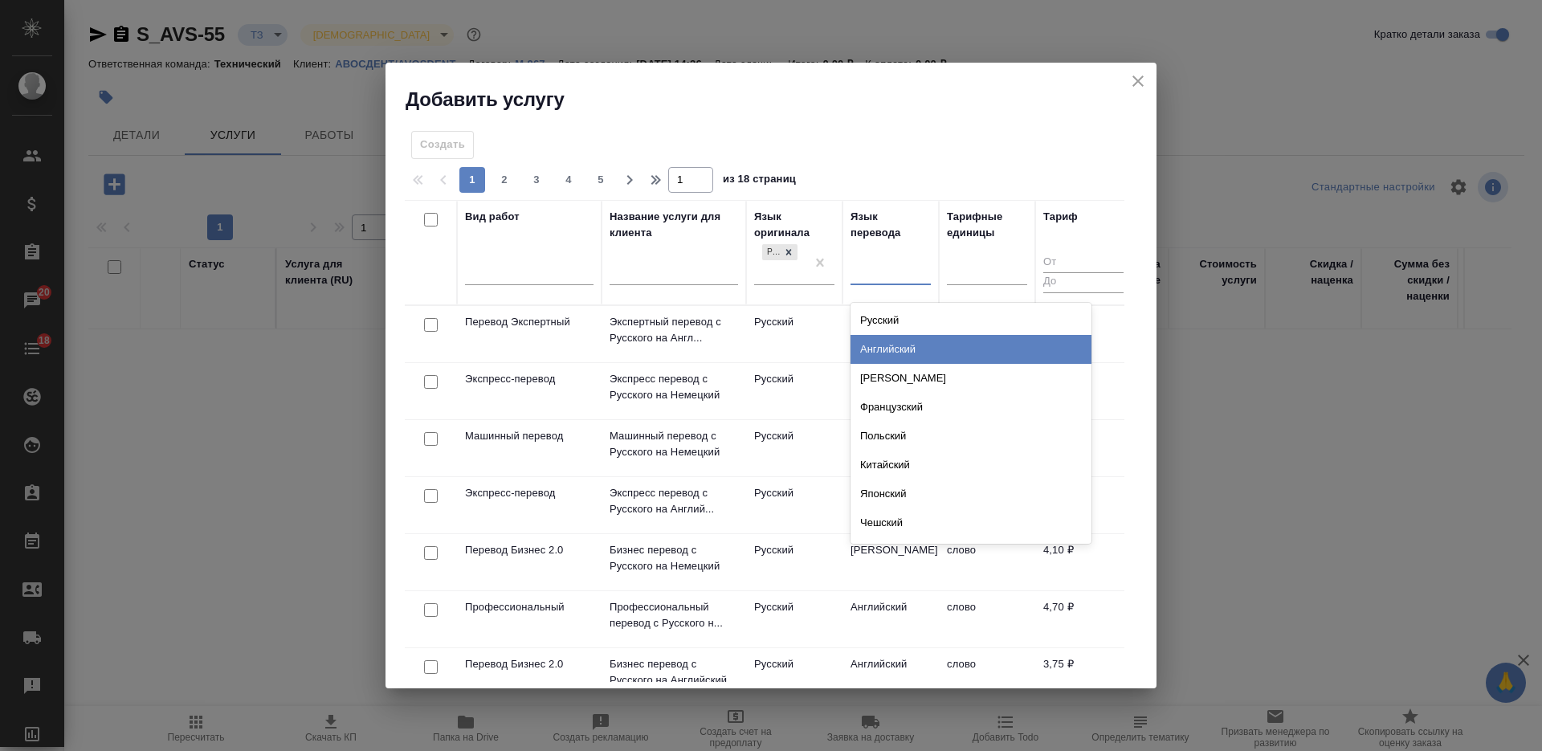
click at [900, 341] on div "Английский" at bounding box center [970, 349] width 241 height 29
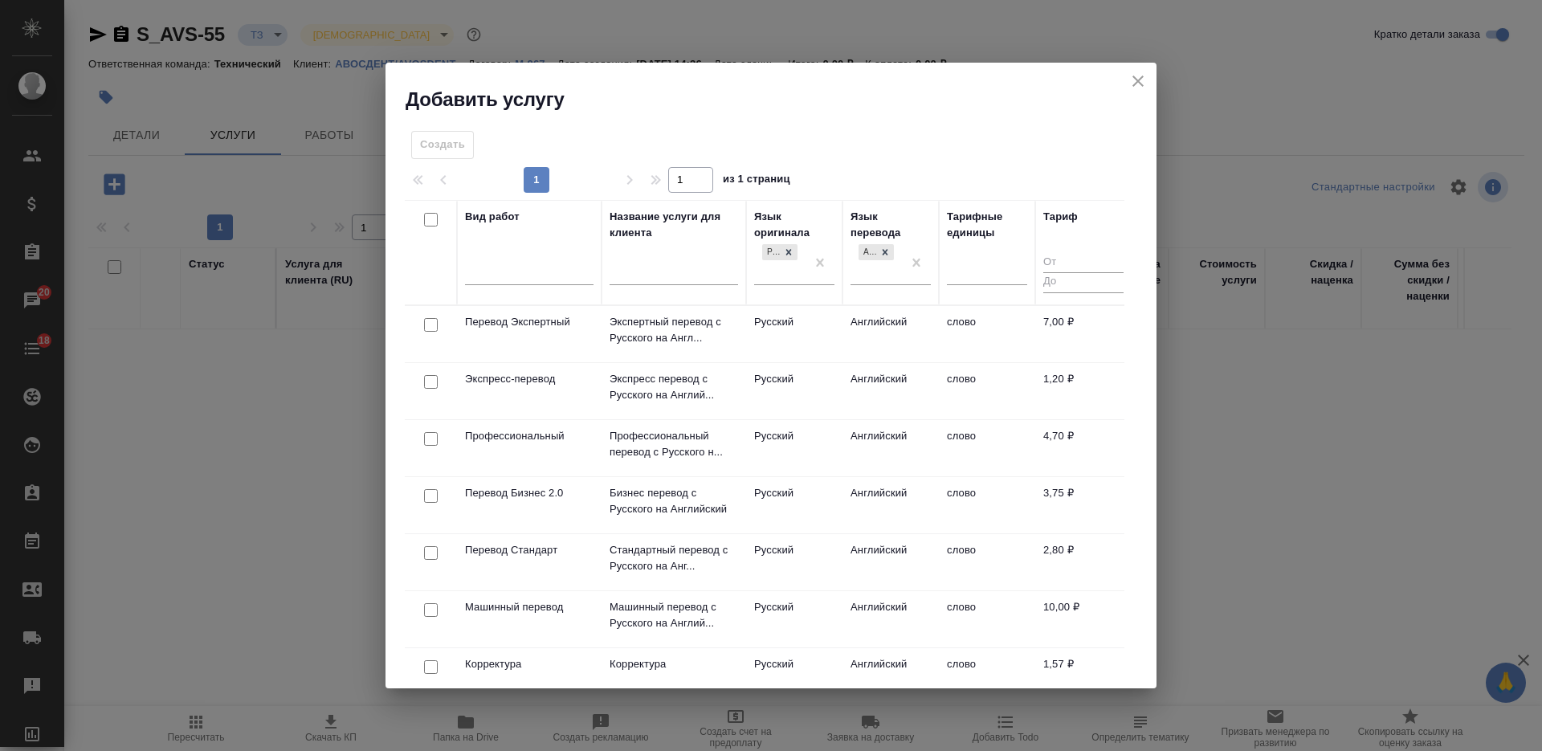
click at [434, 437] on input "checkbox" at bounding box center [431, 439] width 14 height 14
checkbox input "true"
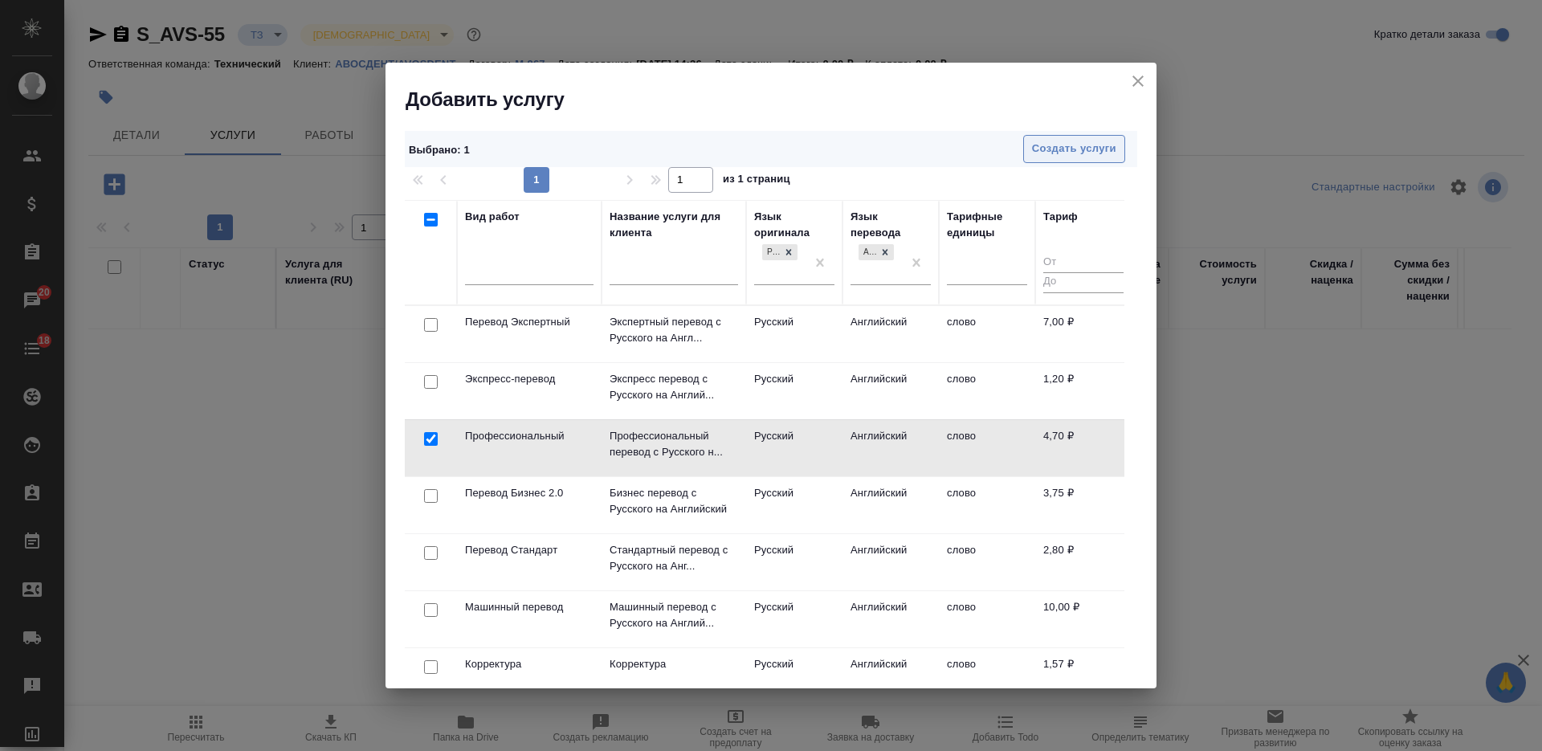
click at [1072, 141] on span "Создать услуги" at bounding box center [1074, 149] width 84 height 18
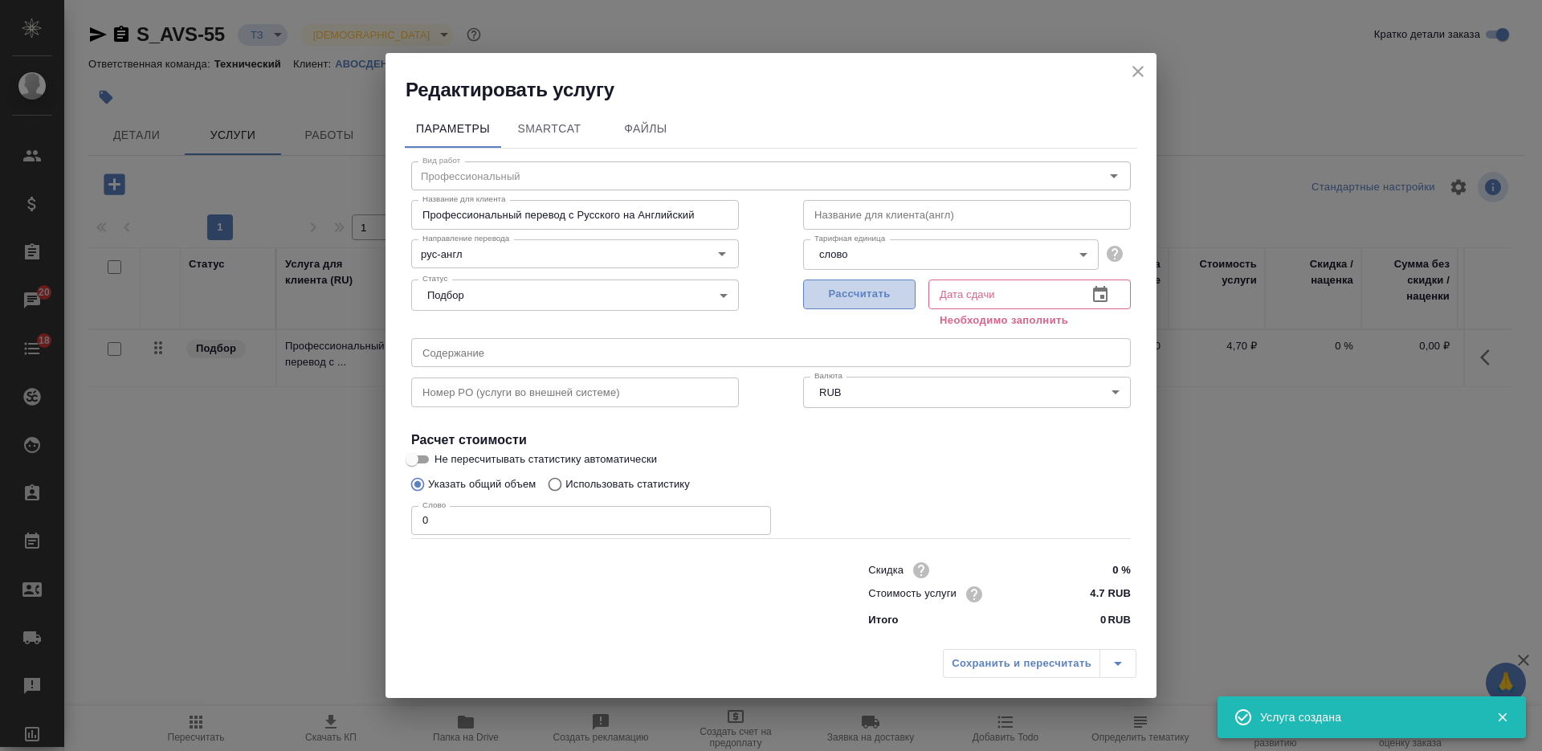
click at [869, 302] on span "Рассчитать" at bounding box center [859, 294] width 95 height 18
type input "02.09.2025 14:27"
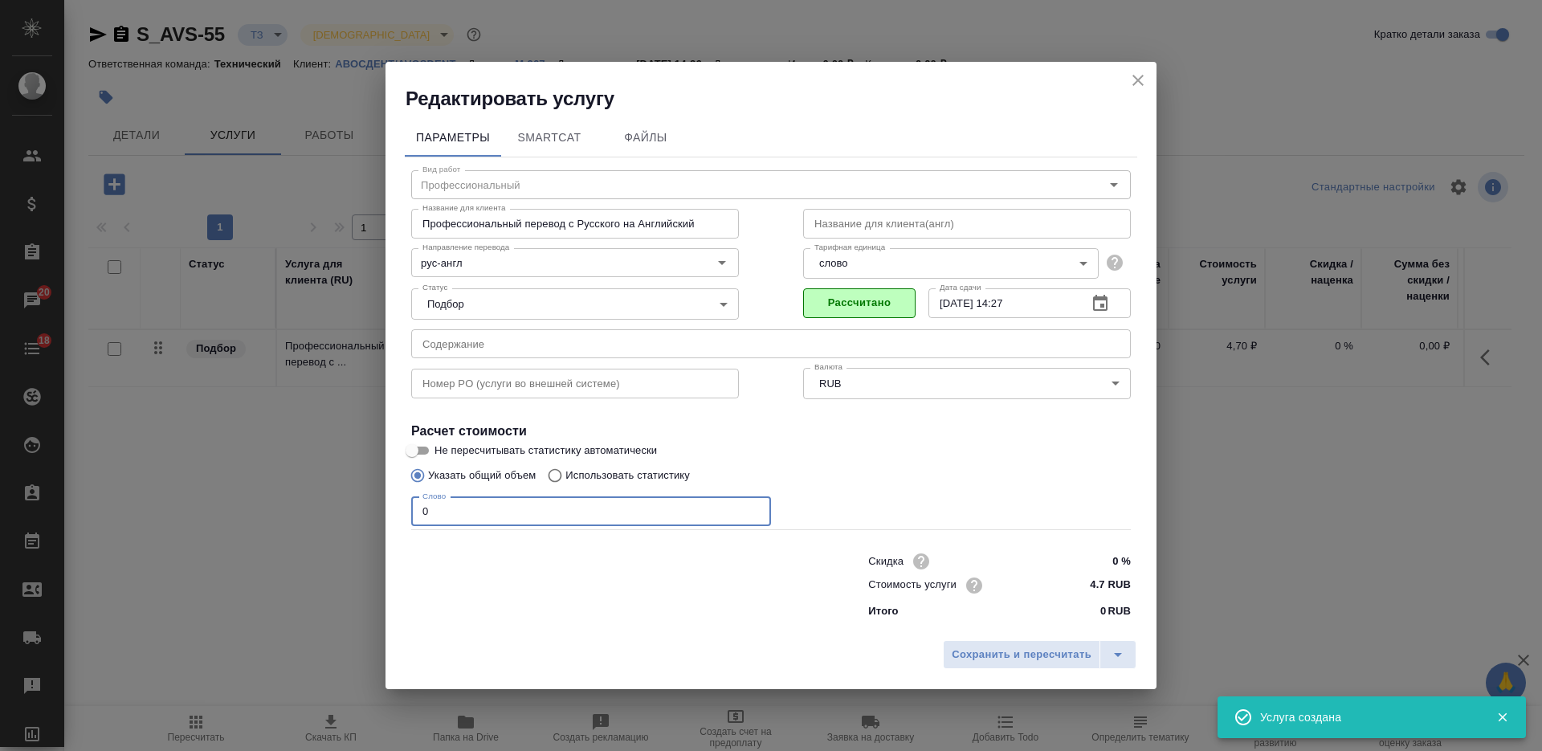
drag, startPoint x: 445, startPoint y: 517, endPoint x: 363, endPoint y: 500, distance: 83.6
click at [363, 500] on div "Редактировать услугу Параметры SmartCat Файлы Вид работ Профессиональный Вид ра…" at bounding box center [771, 375] width 1542 height 751
type input "1"
click at [988, 659] on span "Сохранить и пересчитать" at bounding box center [1021, 655] width 140 height 18
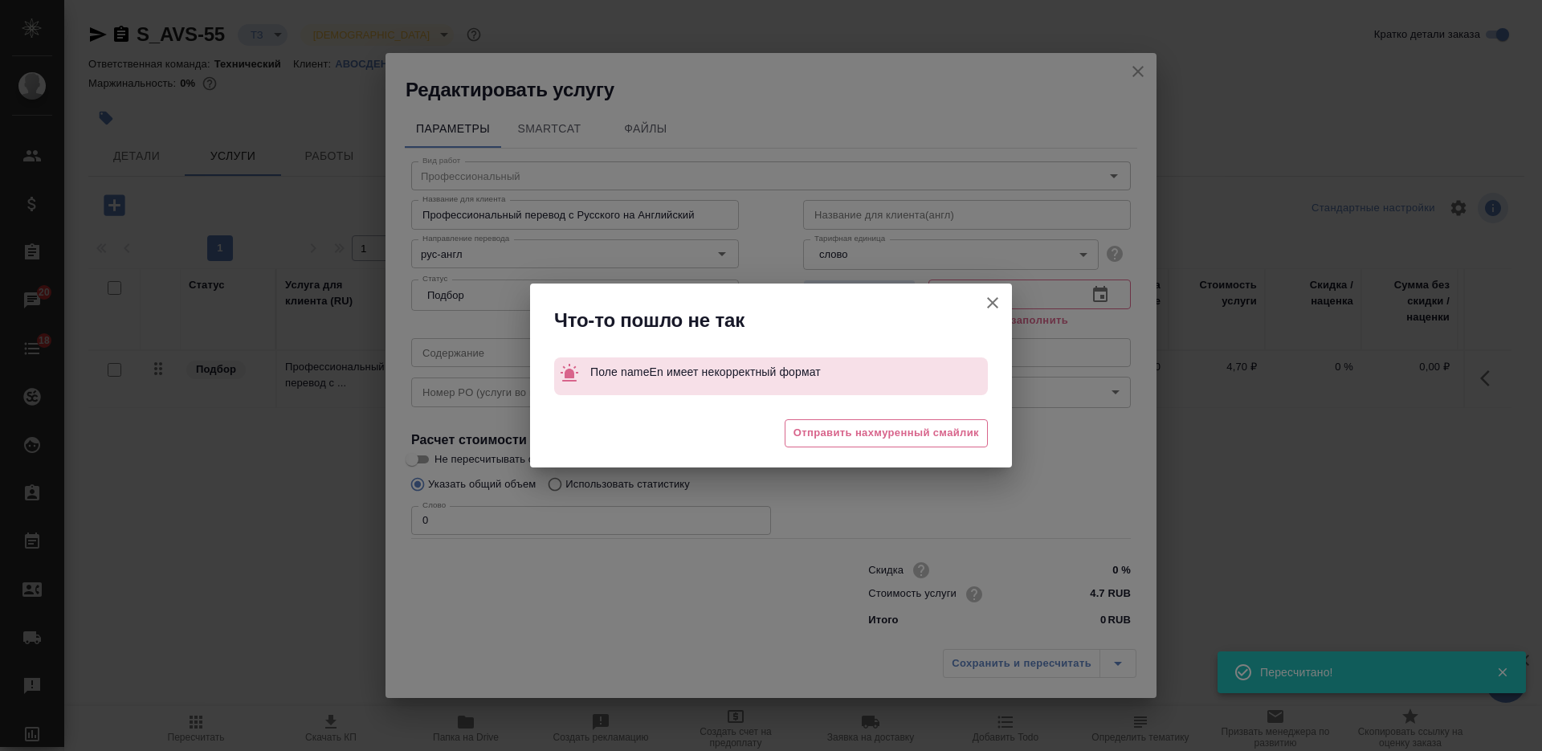
click at [870, 460] on div "😔 Отправить нахмуренный смайлик" at bounding box center [771, 435] width 482 height 64
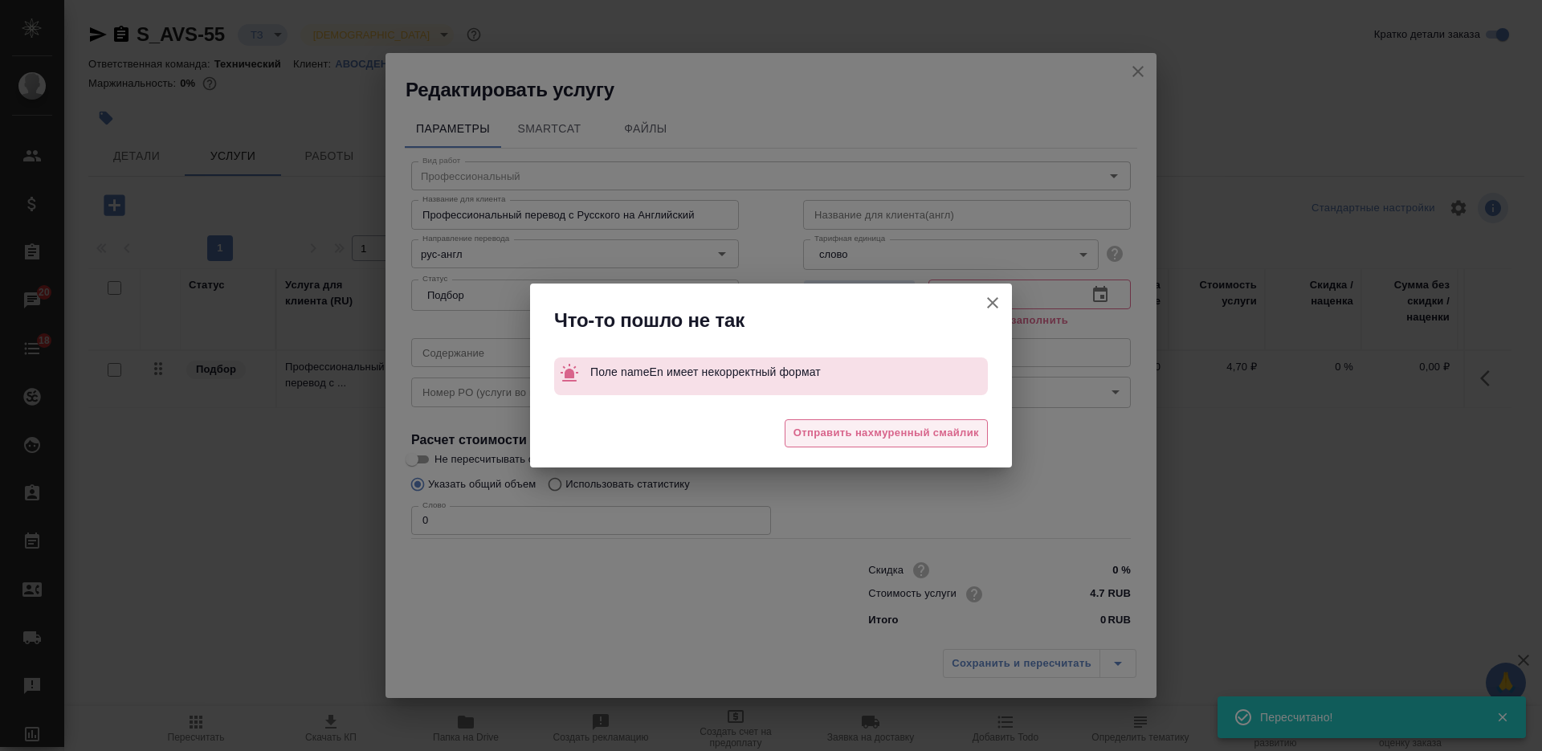
click at [865, 437] on span "Отправить нахмуренный смайлик" at bounding box center [885, 433] width 185 height 18
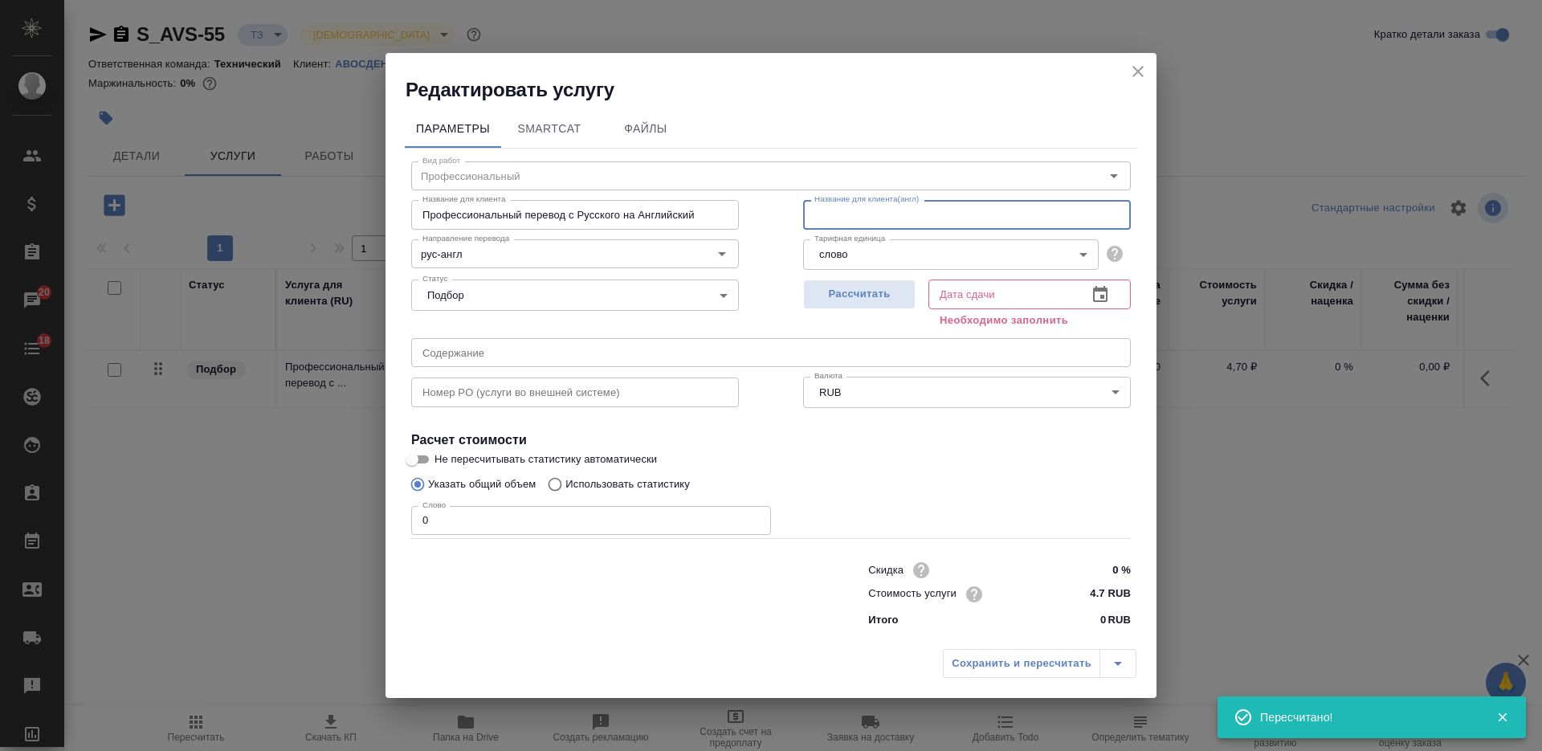
click at [862, 214] on input "text" at bounding box center [967, 214] width 328 height 29
type input "tr"
click at [858, 293] on span "Рассчитать" at bounding box center [859, 294] width 95 height 18
type input "02.09.2025 14:27"
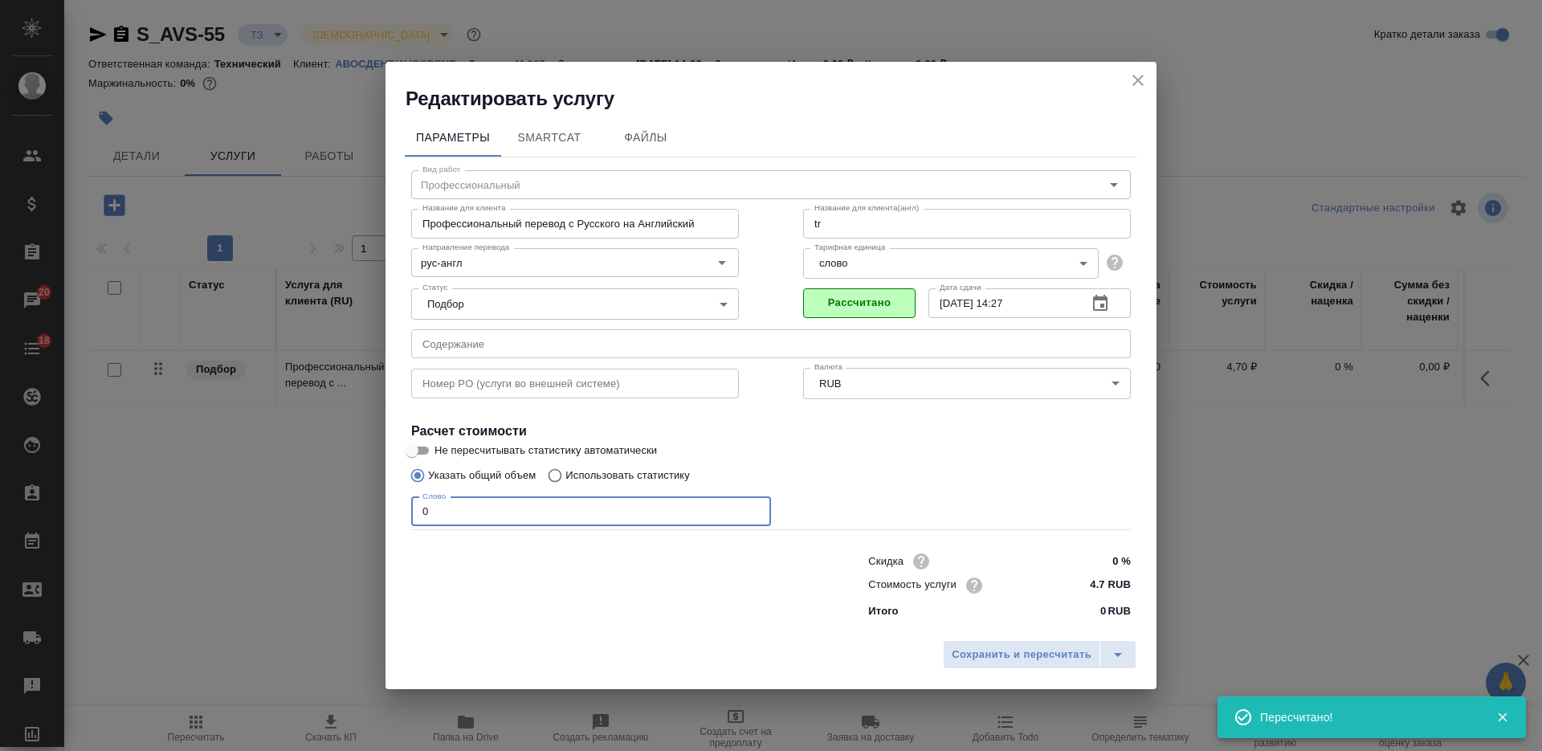
drag, startPoint x: 388, startPoint y: 515, endPoint x: 340, endPoint y: 512, distance: 47.5
click at [340, 513] on div "Редактировать услугу Параметры SmartCat Файлы Вид работ Профессиональный Вид ра…" at bounding box center [771, 375] width 1542 height 751
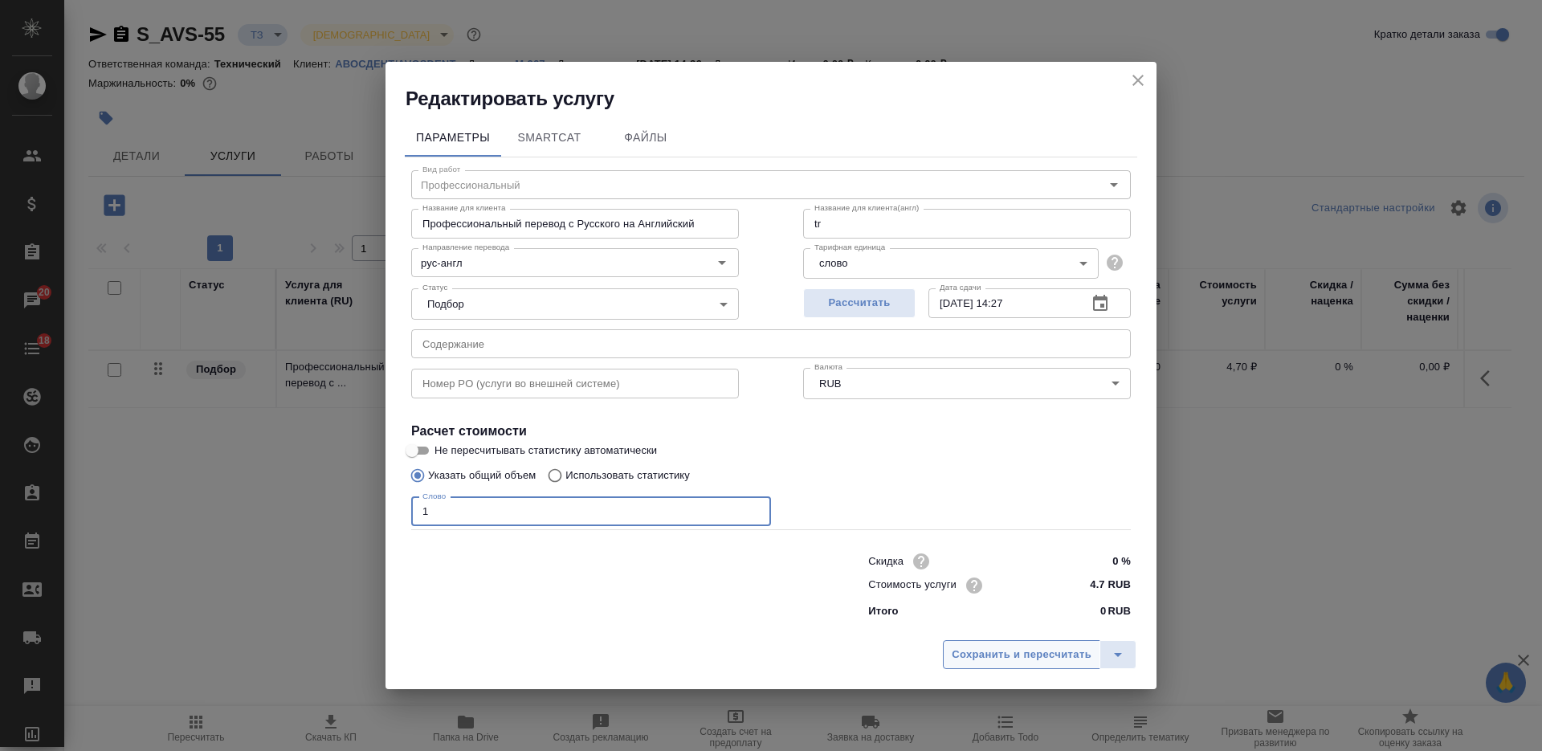
type input "1"
click at [992, 651] on span "Сохранить и пересчитать" at bounding box center [1021, 655] width 140 height 18
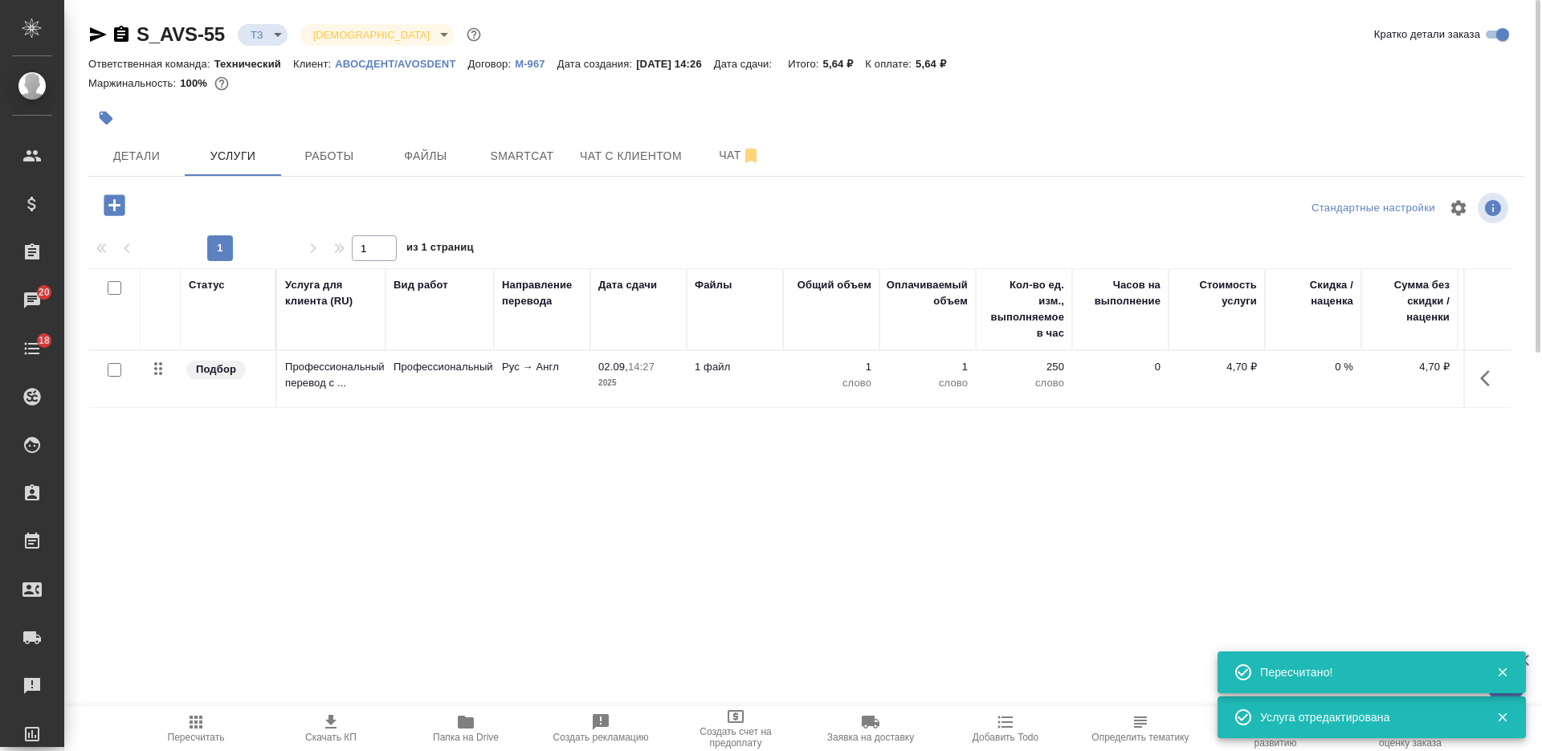
click at [112, 286] on input "checkbox" at bounding box center [115, 288] width 14 height 14
checkbox input "true"
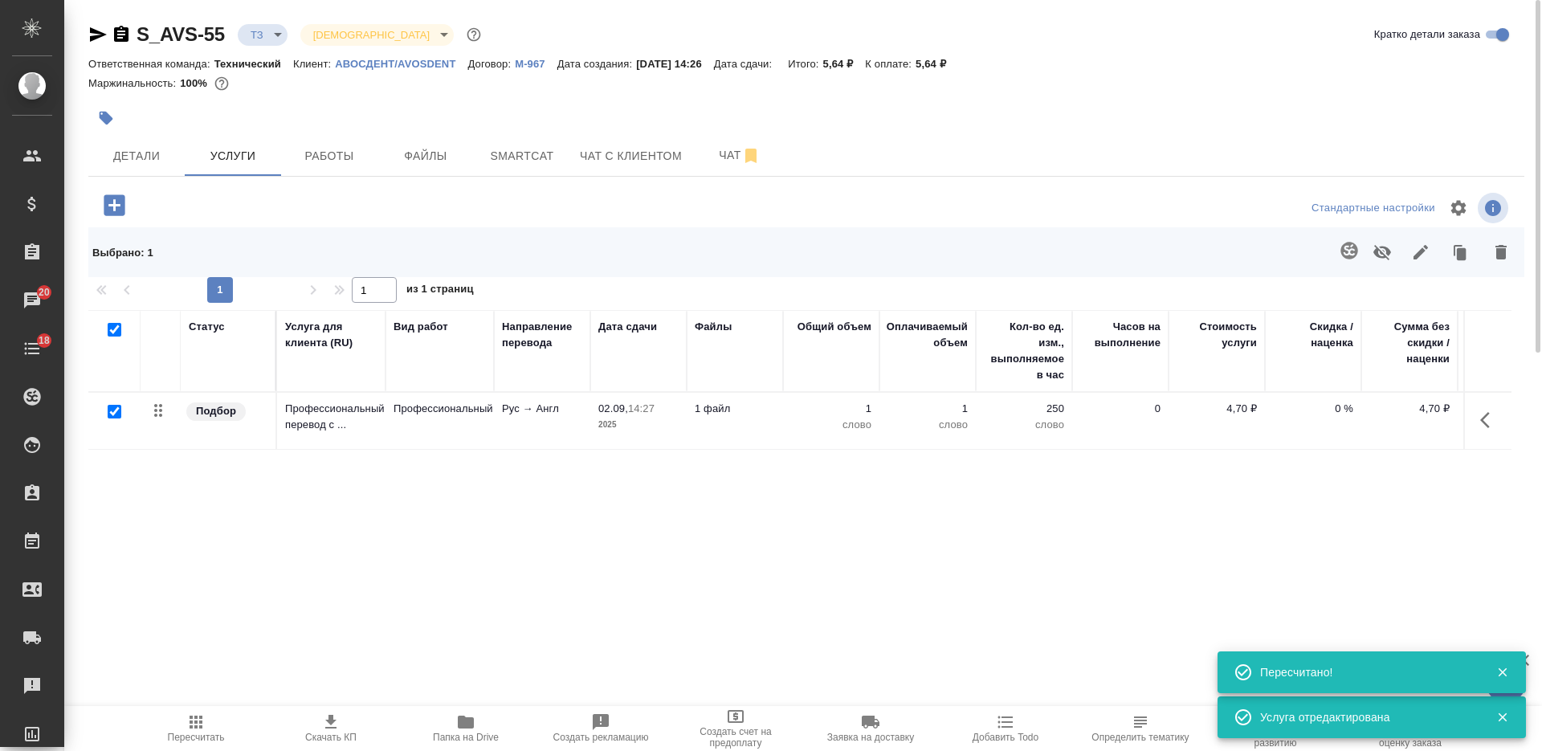
click at [1354, 245] on icon "button" at bounding box center [1348, 250] width 17 height 17
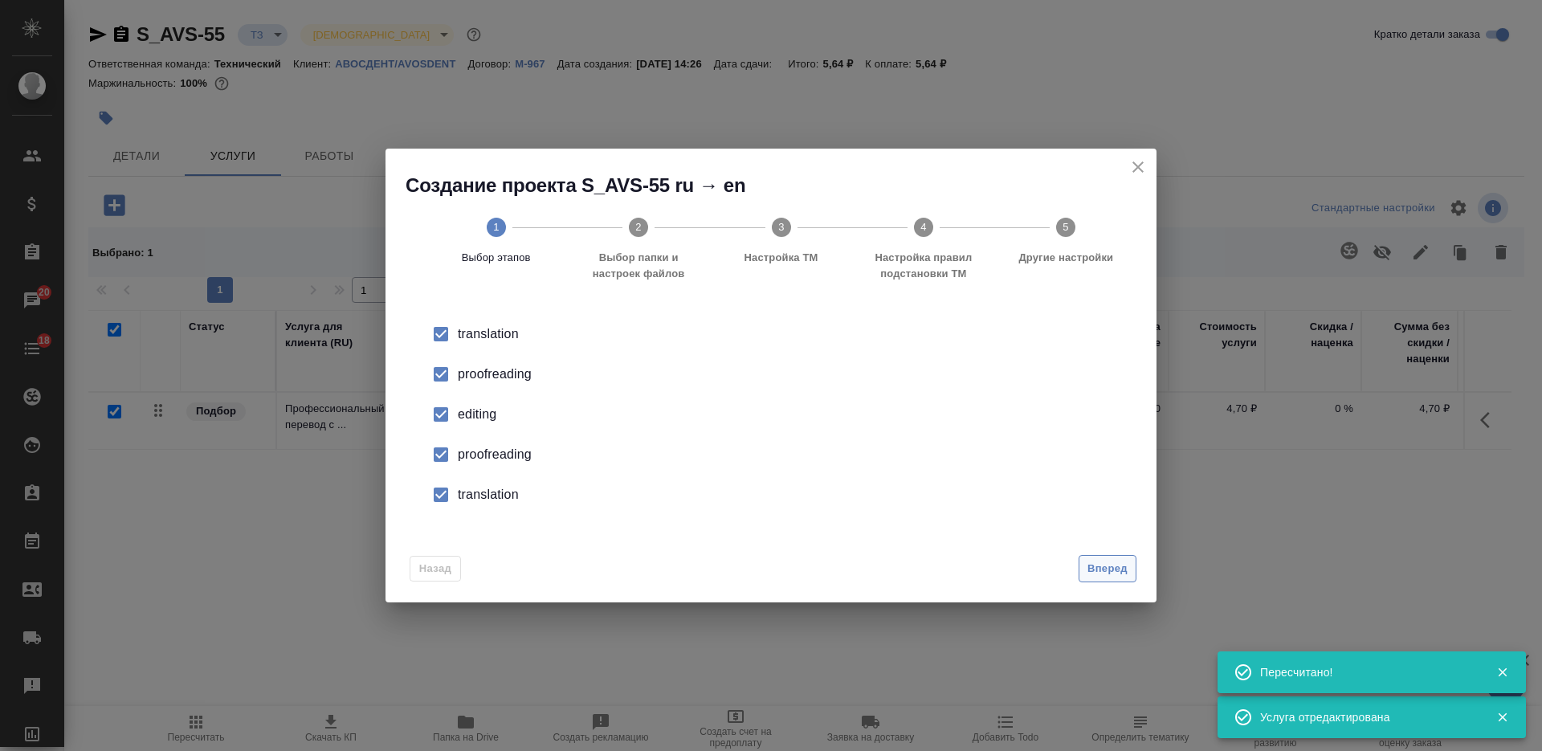
click at [1107, 580] on button "Вперед" at bounding box center [1107, 569] width 58 height 28
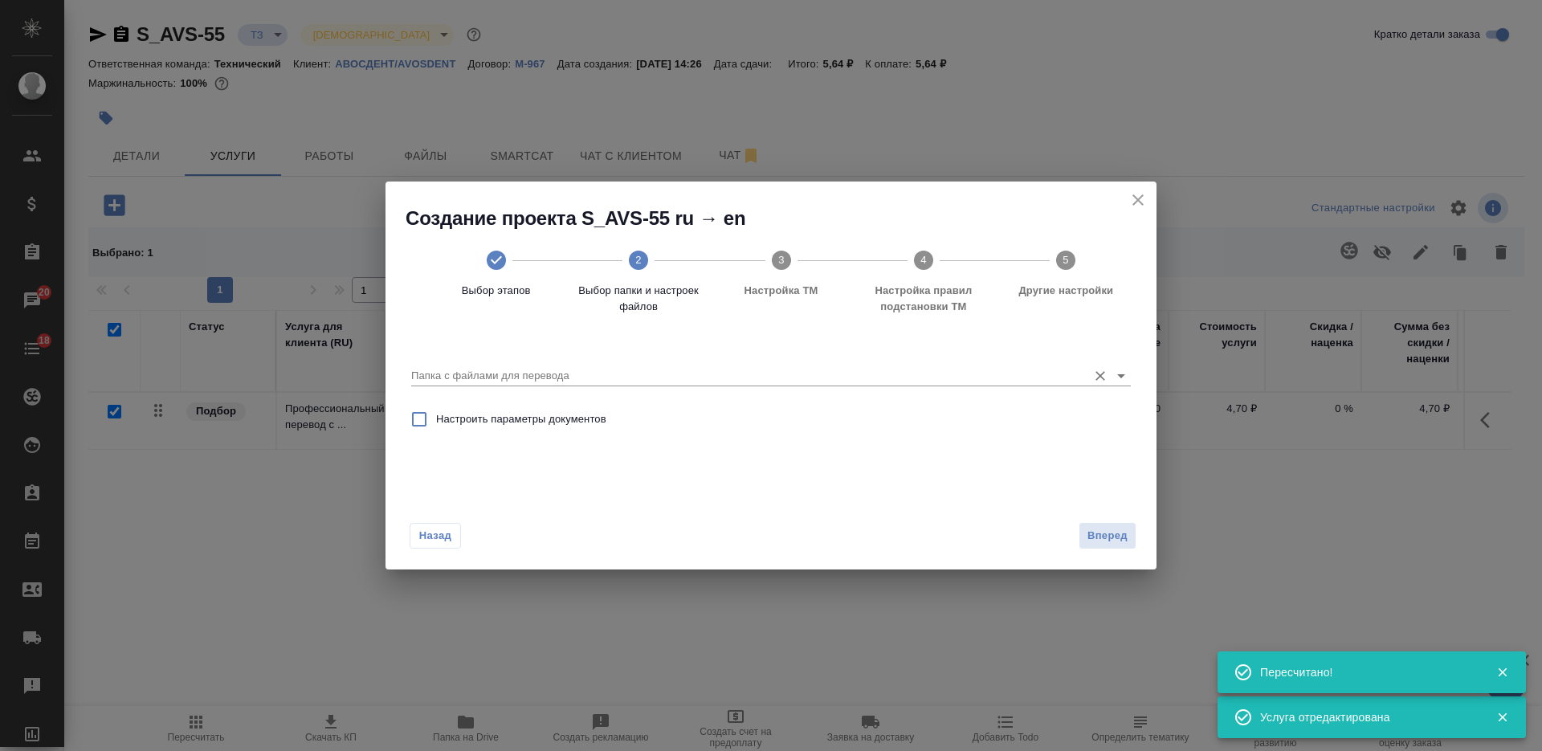
click at [626, 381] on input "Папка с файлами для перевода" at bounding box center [745, 375] width 668 height 19
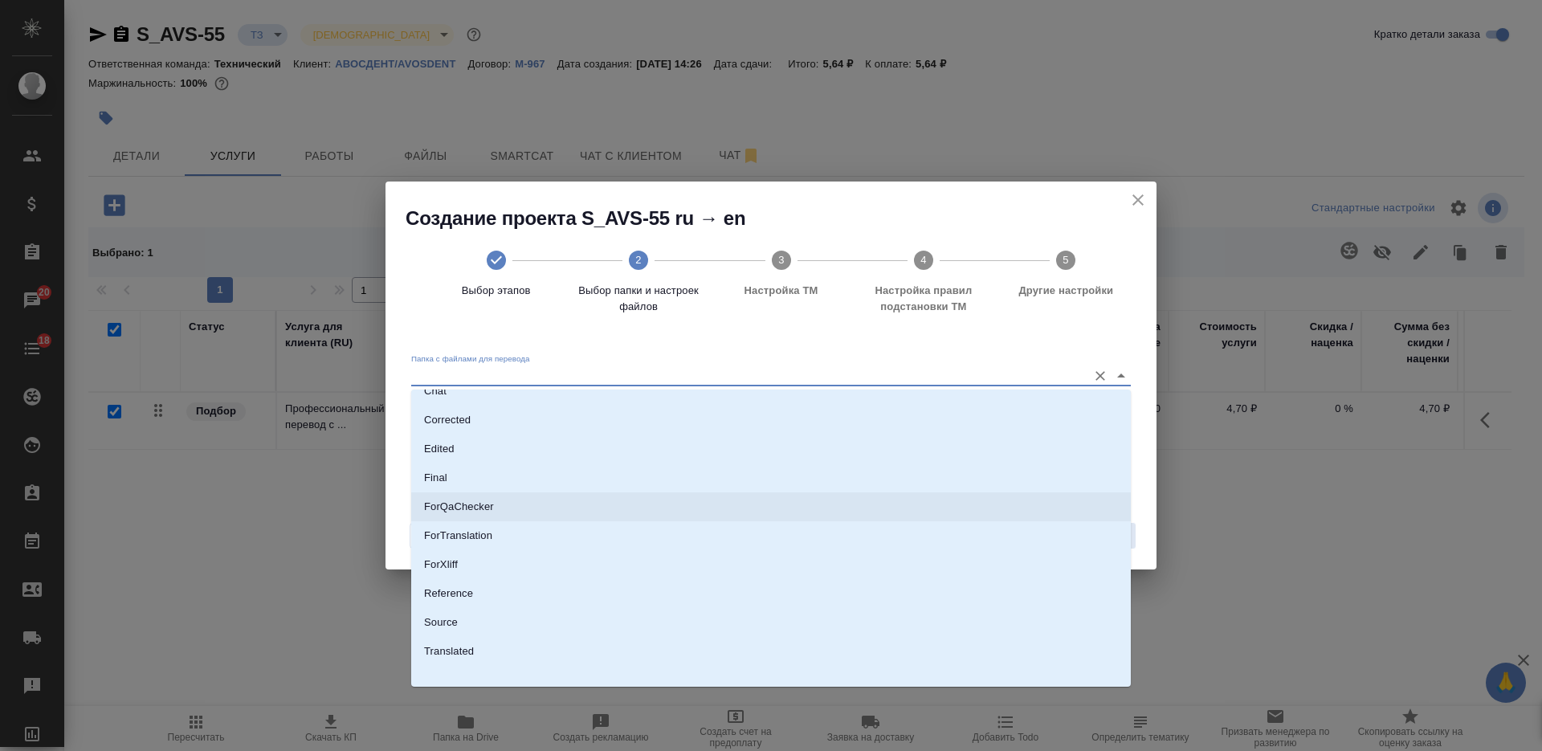
scroll to position [84, 0]
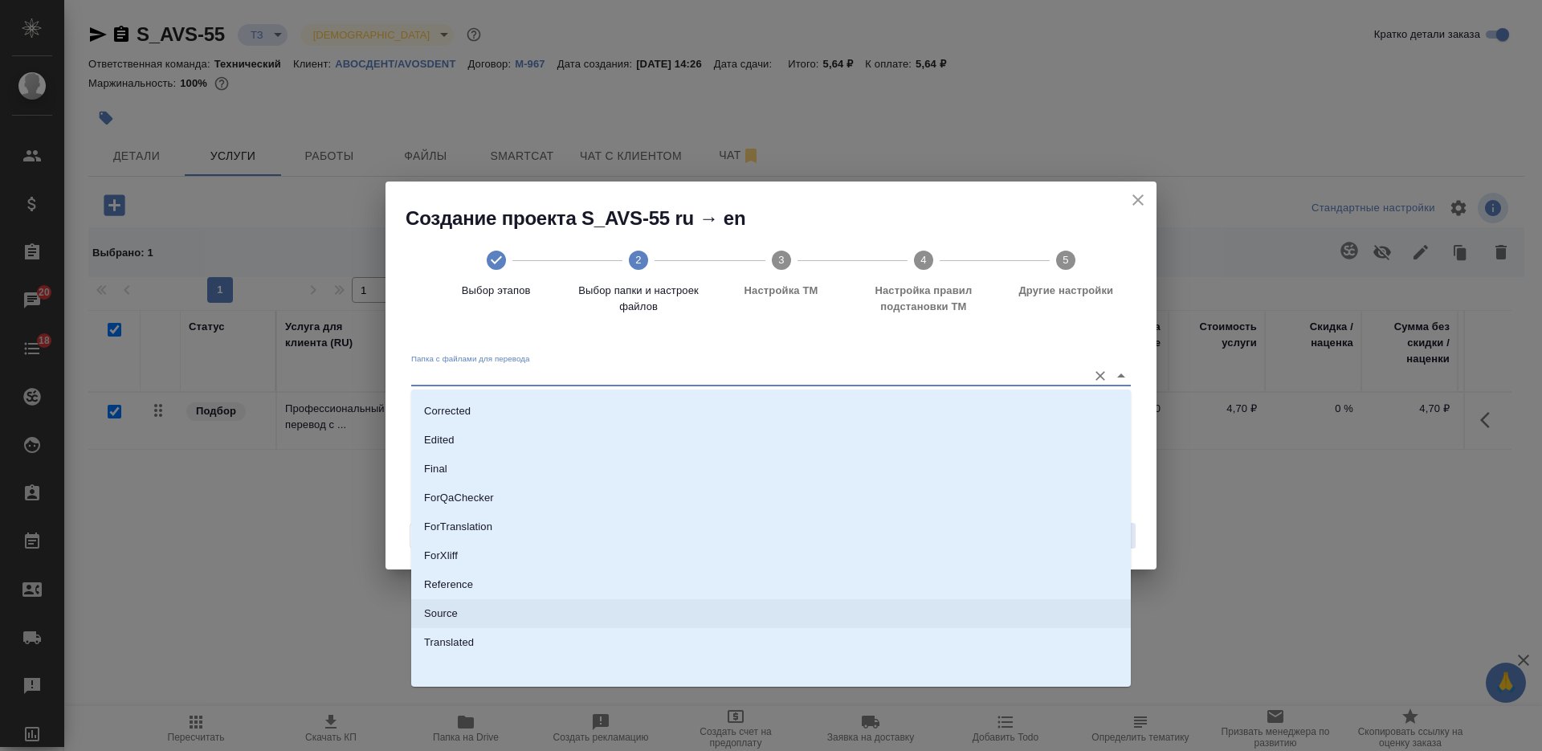
click at [653, 616] on li "Source" at bounding box center [770, 613] width 719 height 29
type input "Source"
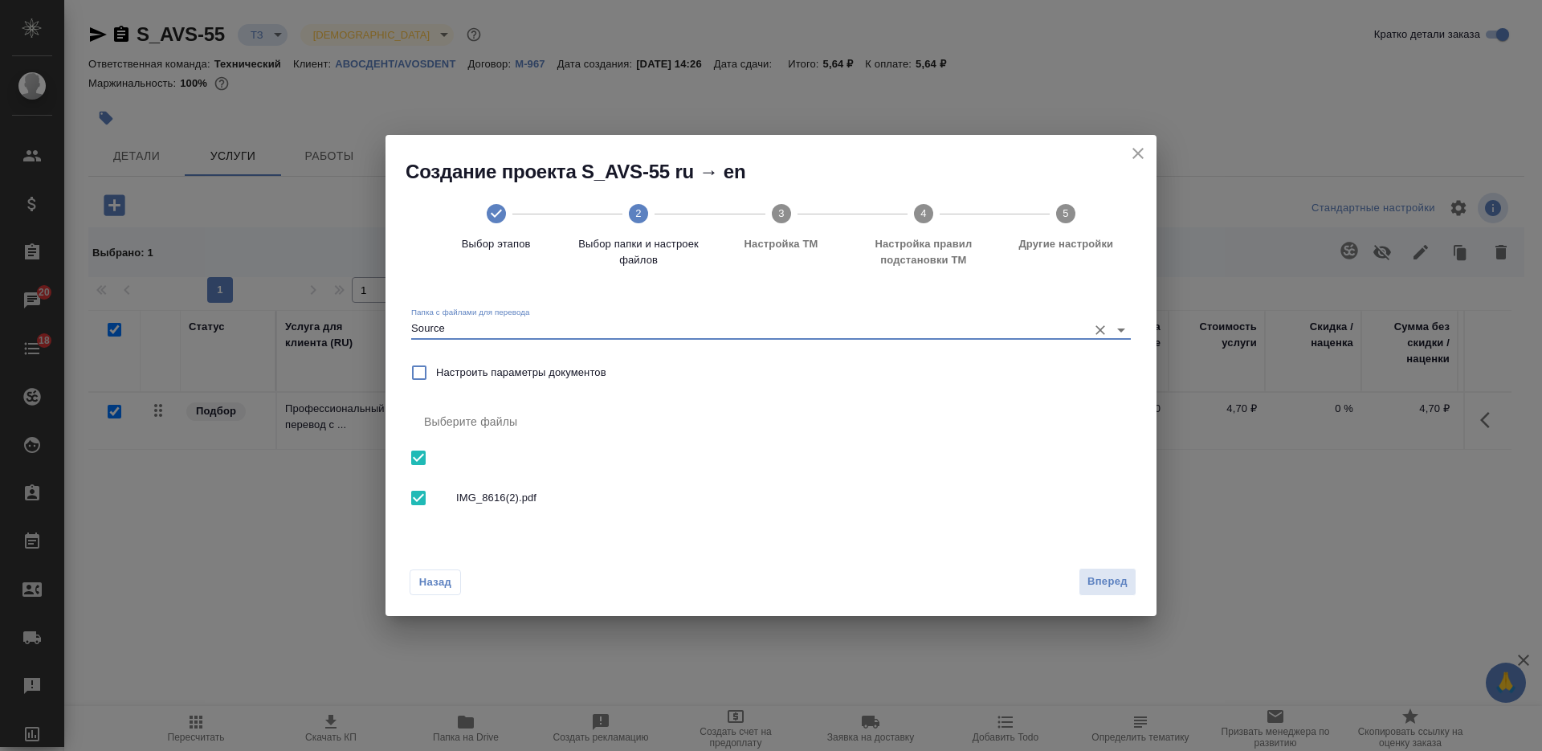
click at [1110, 591] on span "Вперед" at bounding box center [1107, 582] width 40 height 18
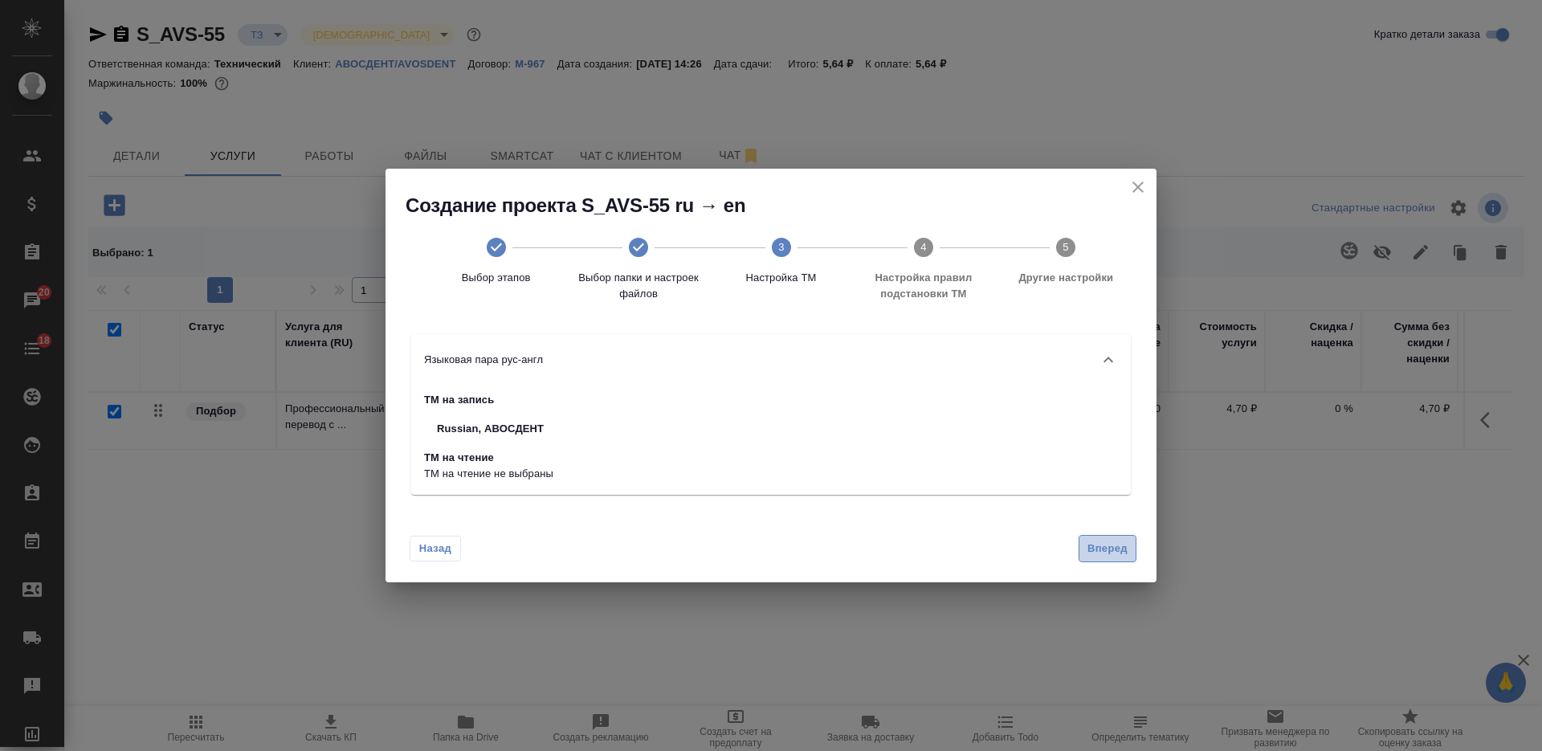
click at [1107, 536] on button "Вперед" at bounding box center [1107, 549] width 58 height 28
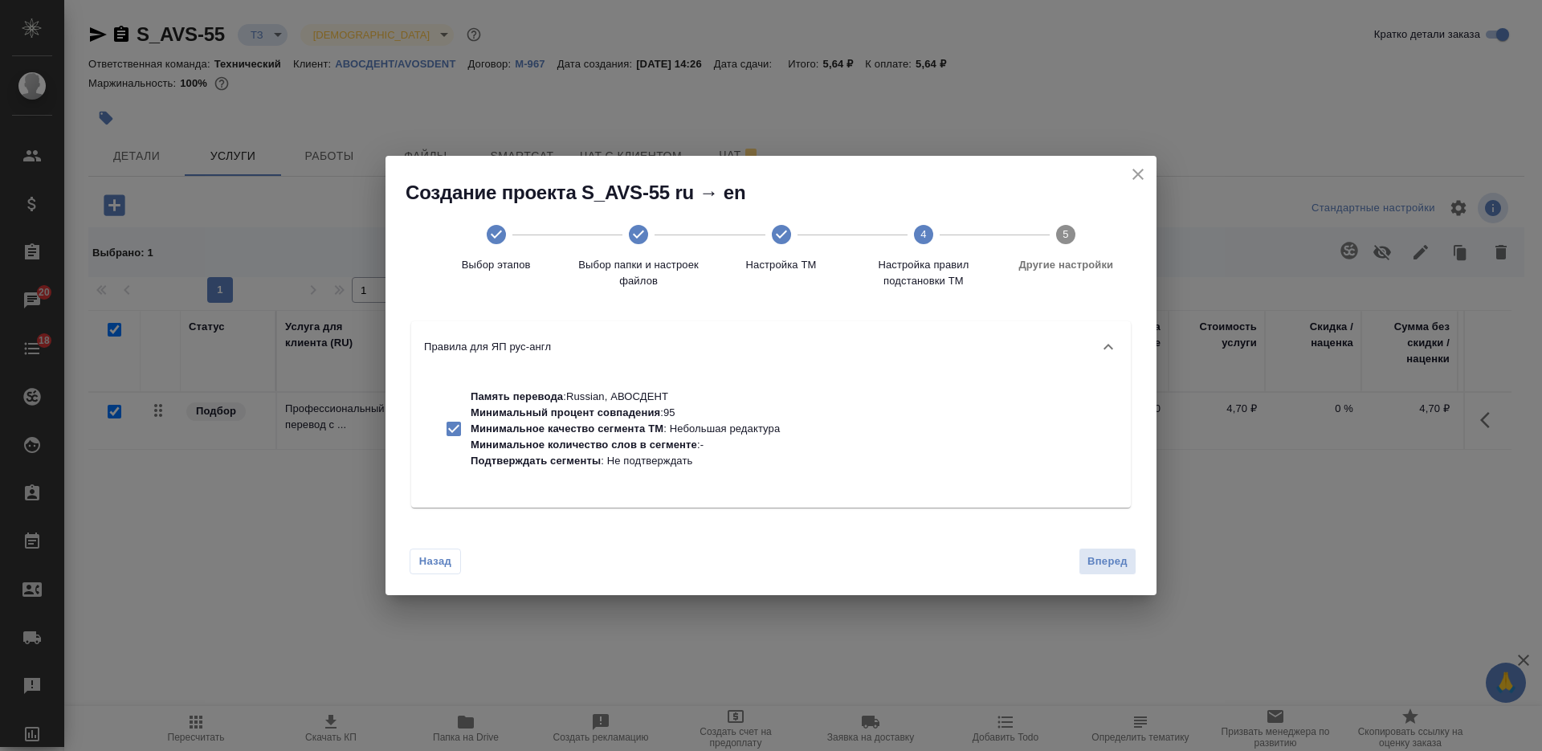
click at [1152, 557] on div "Назад Вперед" at bounding box center [770, 557] width 771 height 75
click at [1098, 552] on span "Вперед" at bounding box center [1107, 561] width 40 height 18
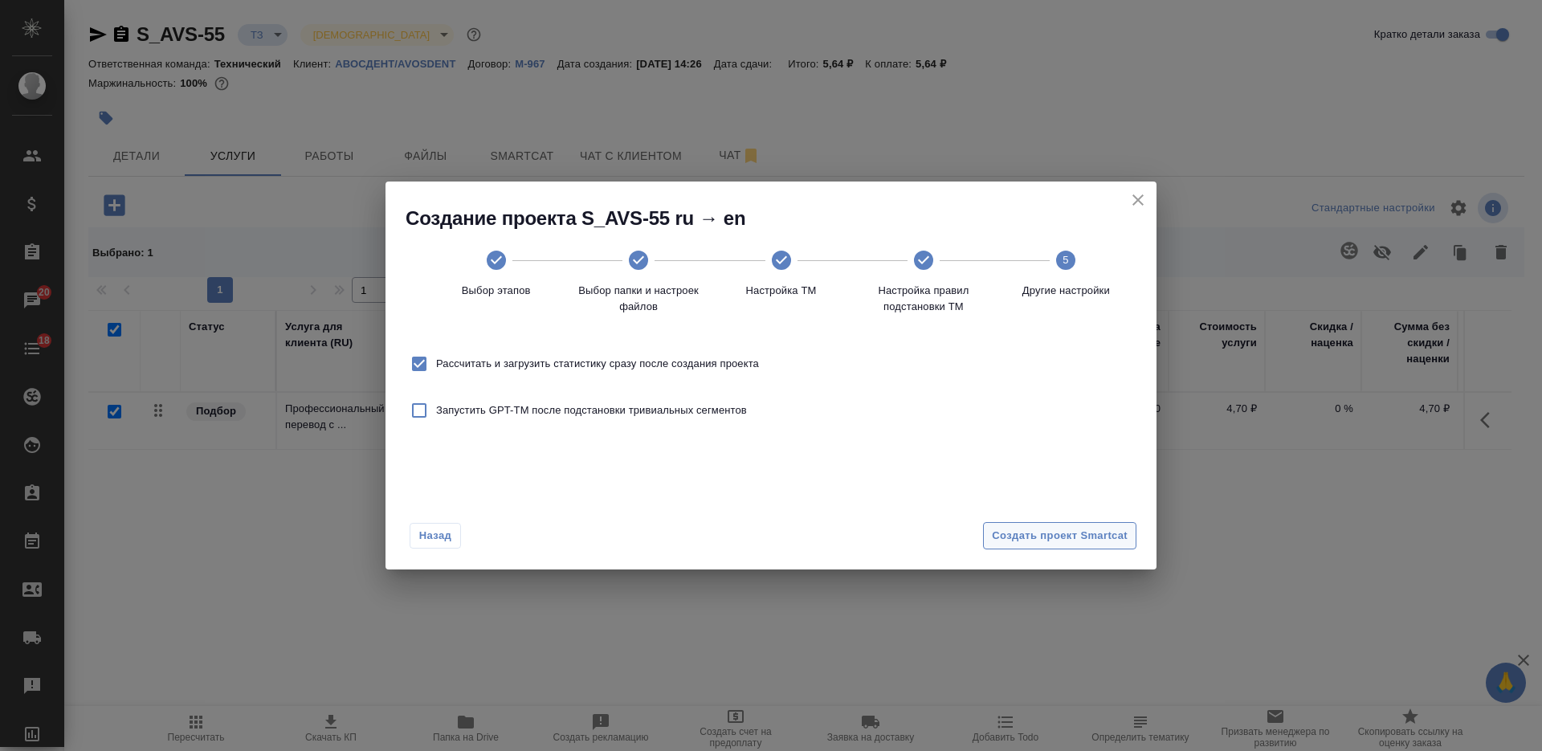
click at [1087, 534] on span "Создать проект Smartcat" at bounding box center [1060, 536] width 136 height 18
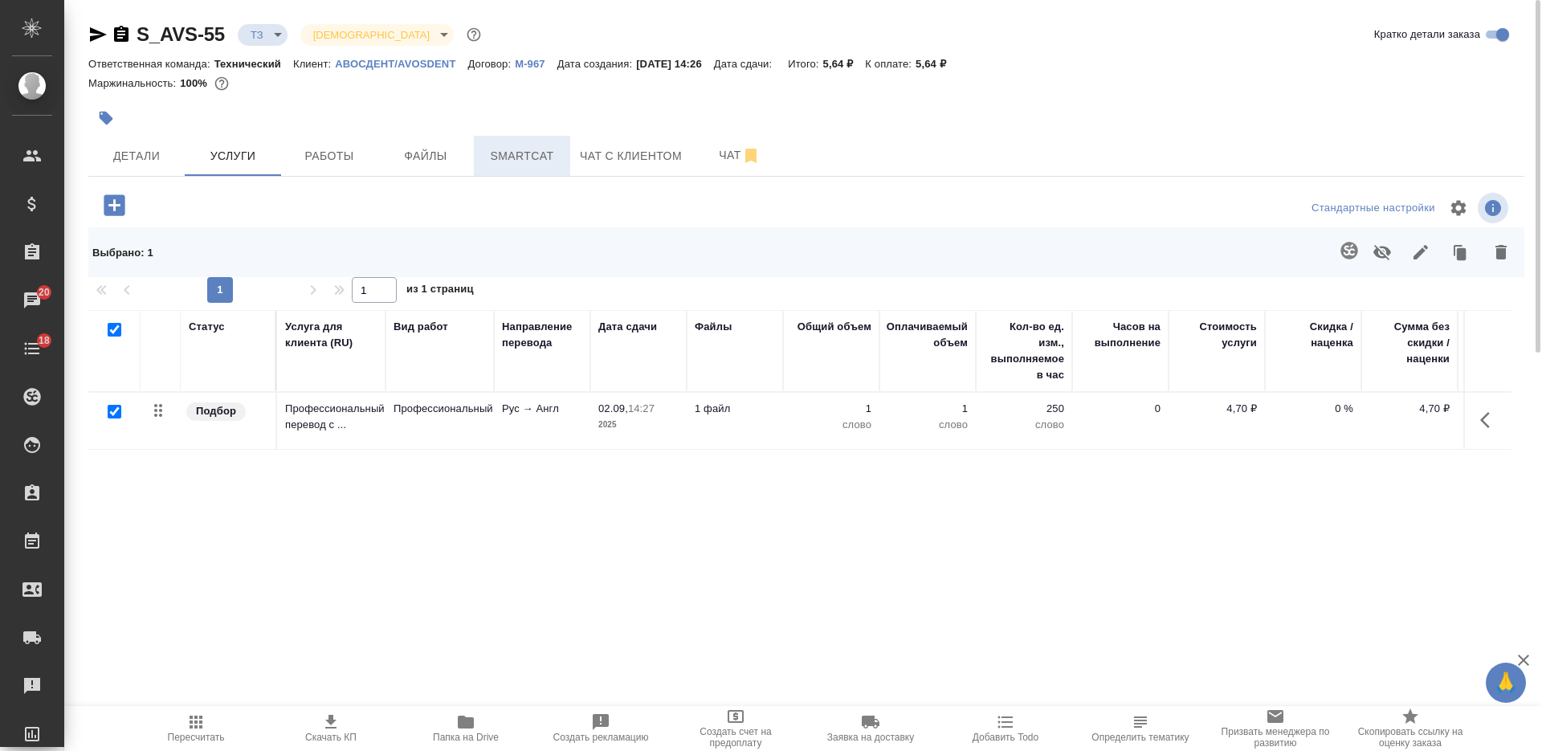
click at [504, 147] on span "Smartcat" at bounding box center [521, 156] width 77 height 20
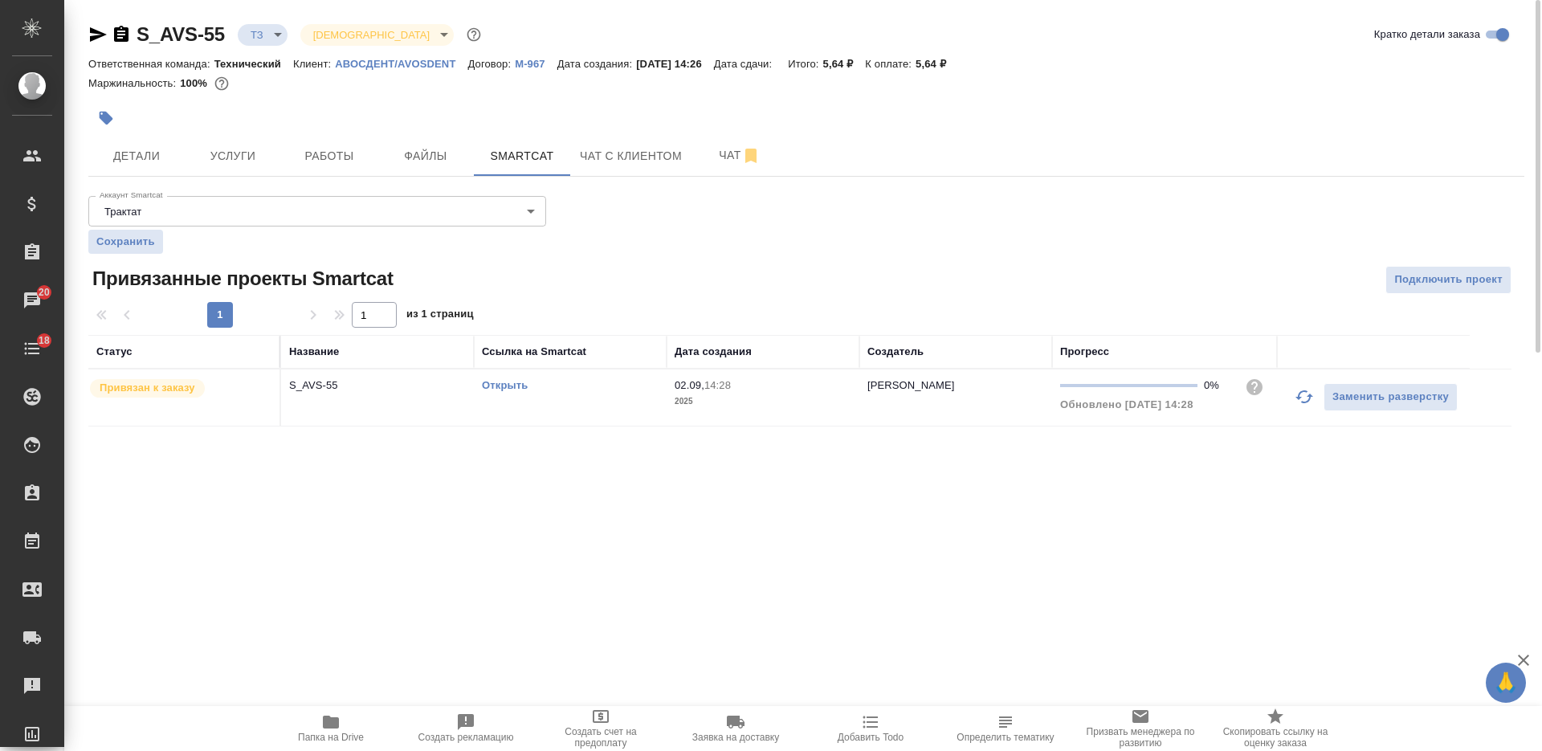
click at [502, 382] on link "Открыть" at bounding box center [505, 385] width 46 height 12
click at [242, 162] on span "Услуги" at bounding box center [232, 156] width 77 height 20
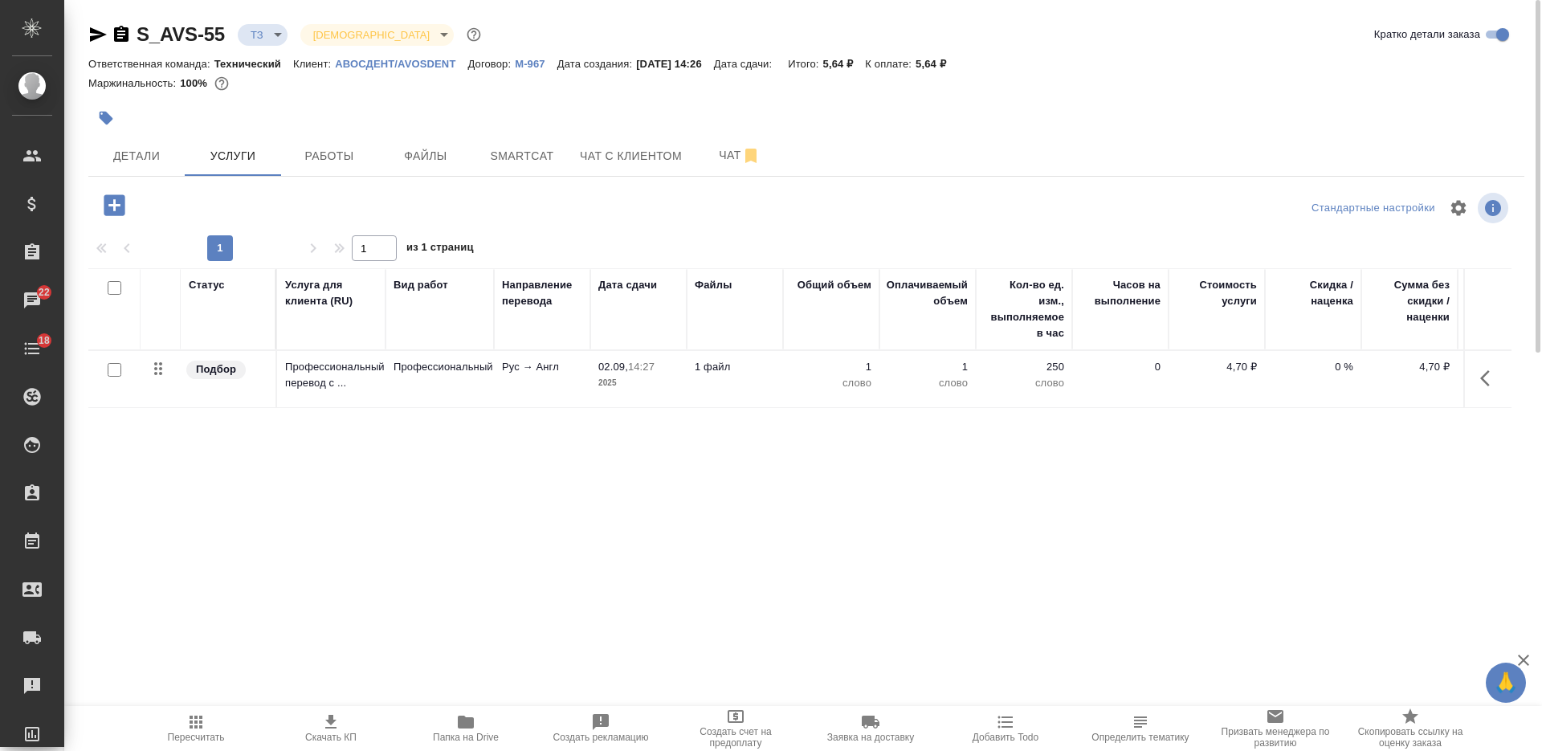
click at [664, 391] on td "02.09, 14:27 2025" at bounding box center [638, 379] width 96 height 56
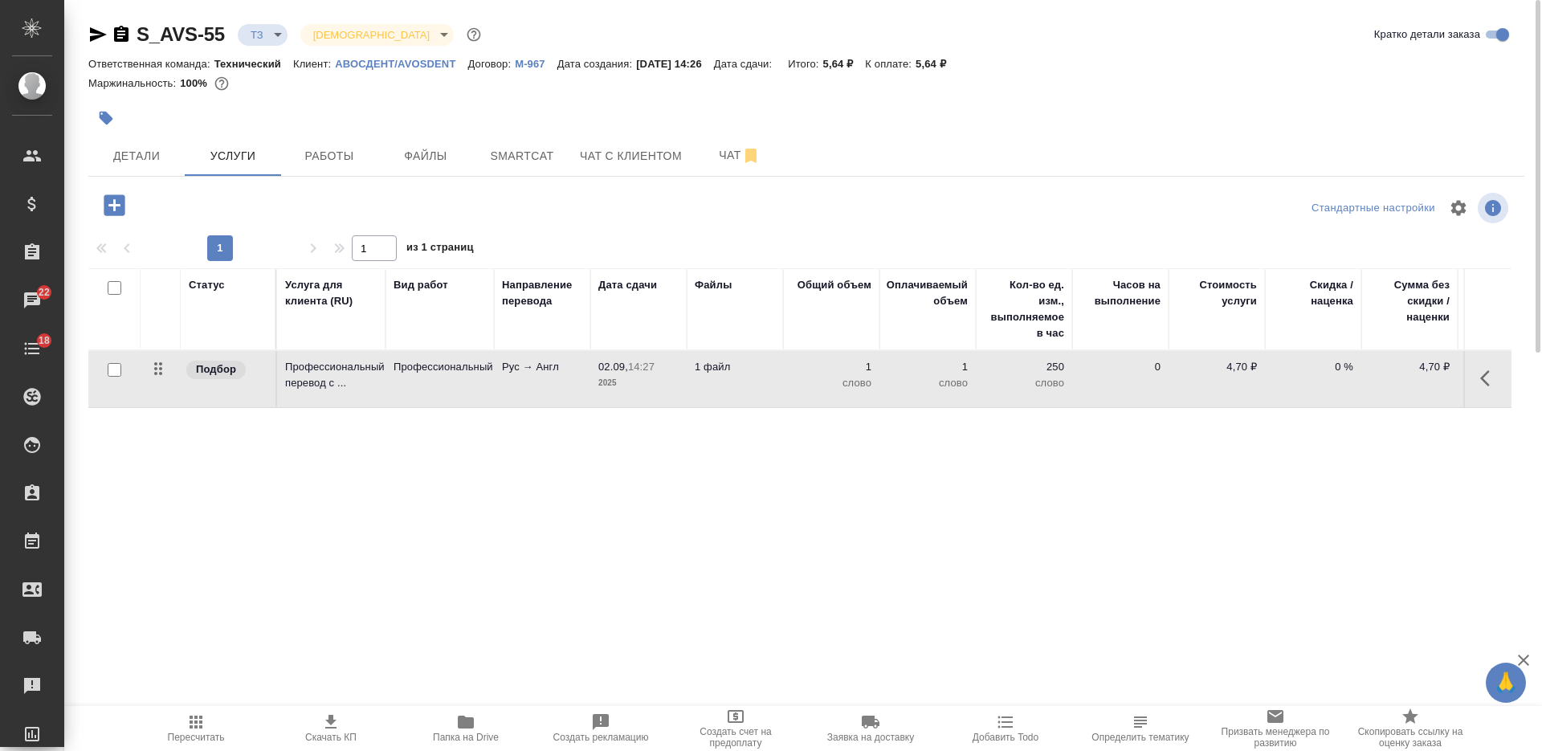
click at [664, 391] on td "02.09, 14:27 2025" at bounding box center [638, 379] width 96 height 56
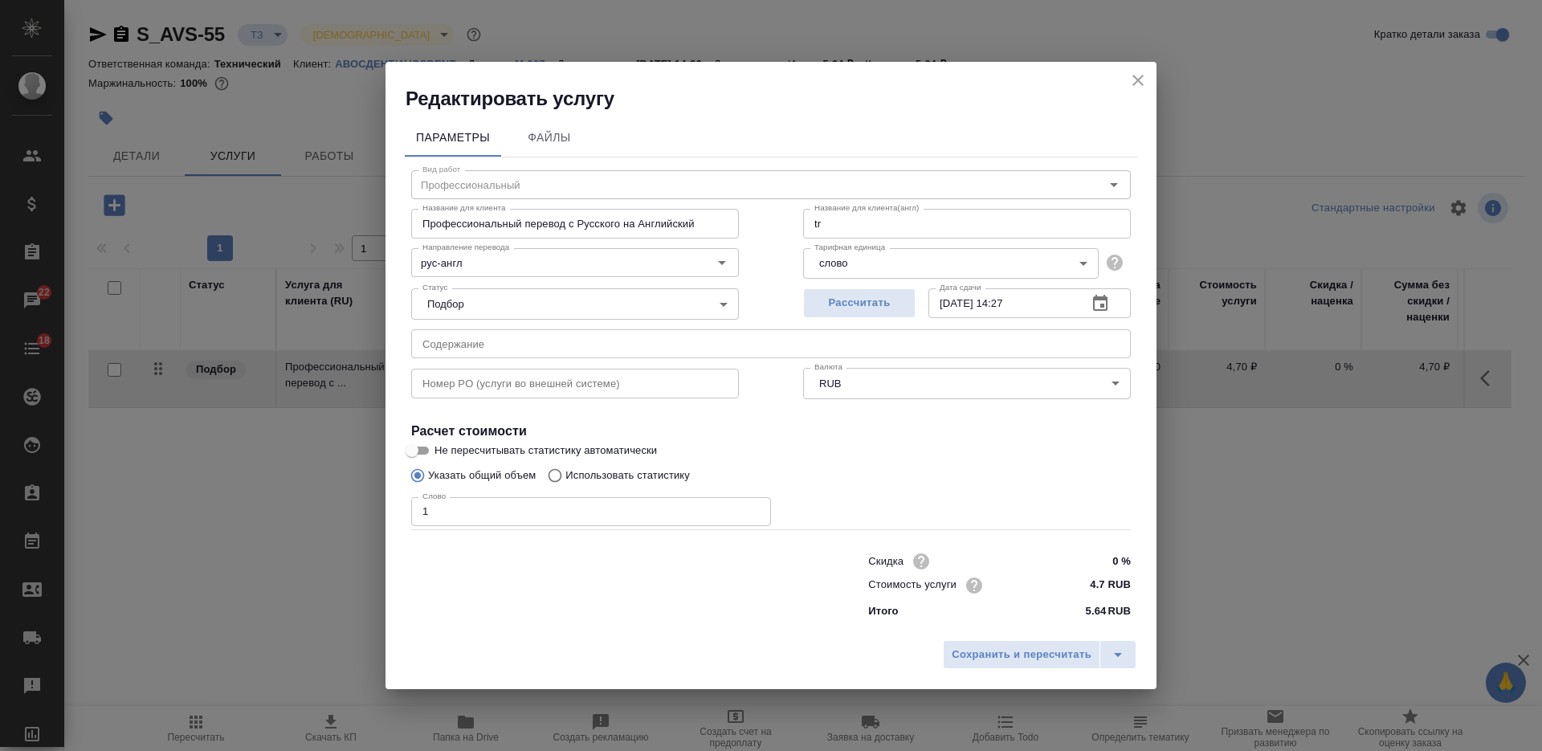
click at [646, 486] on label "Использовать статистику" at bounding box center [615, 475] width 150 height 31
click at [565, 486] on input "Использовать статистику" at bounding box center [553, 475] width 26 height 31
radio input "true"
radio input "false"
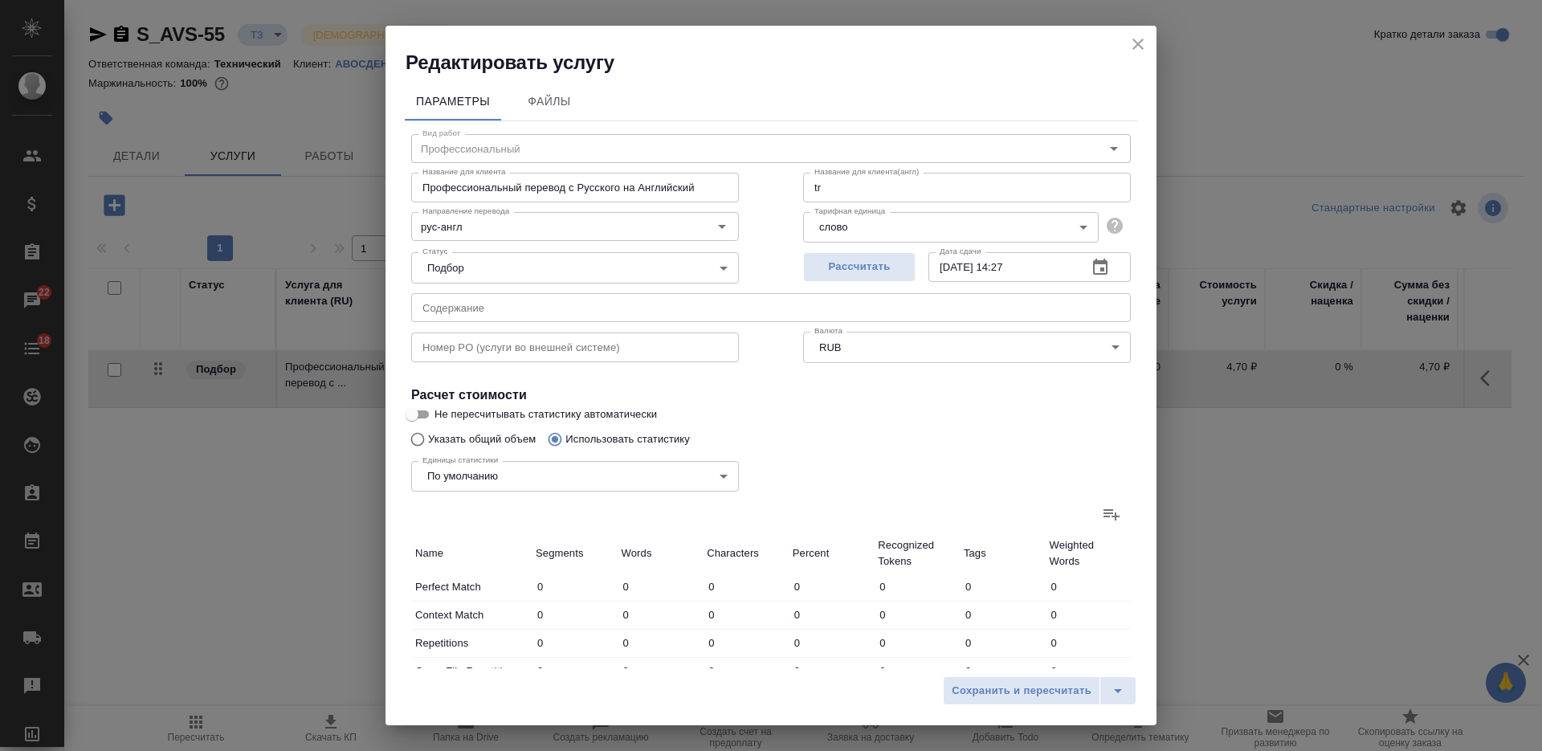
click at [1108, 516] on label at bounding box center [1111, 514] width 39 height 39
click at [0, 0] on input "file" at bounding box center [0, 0] width 0 height 0
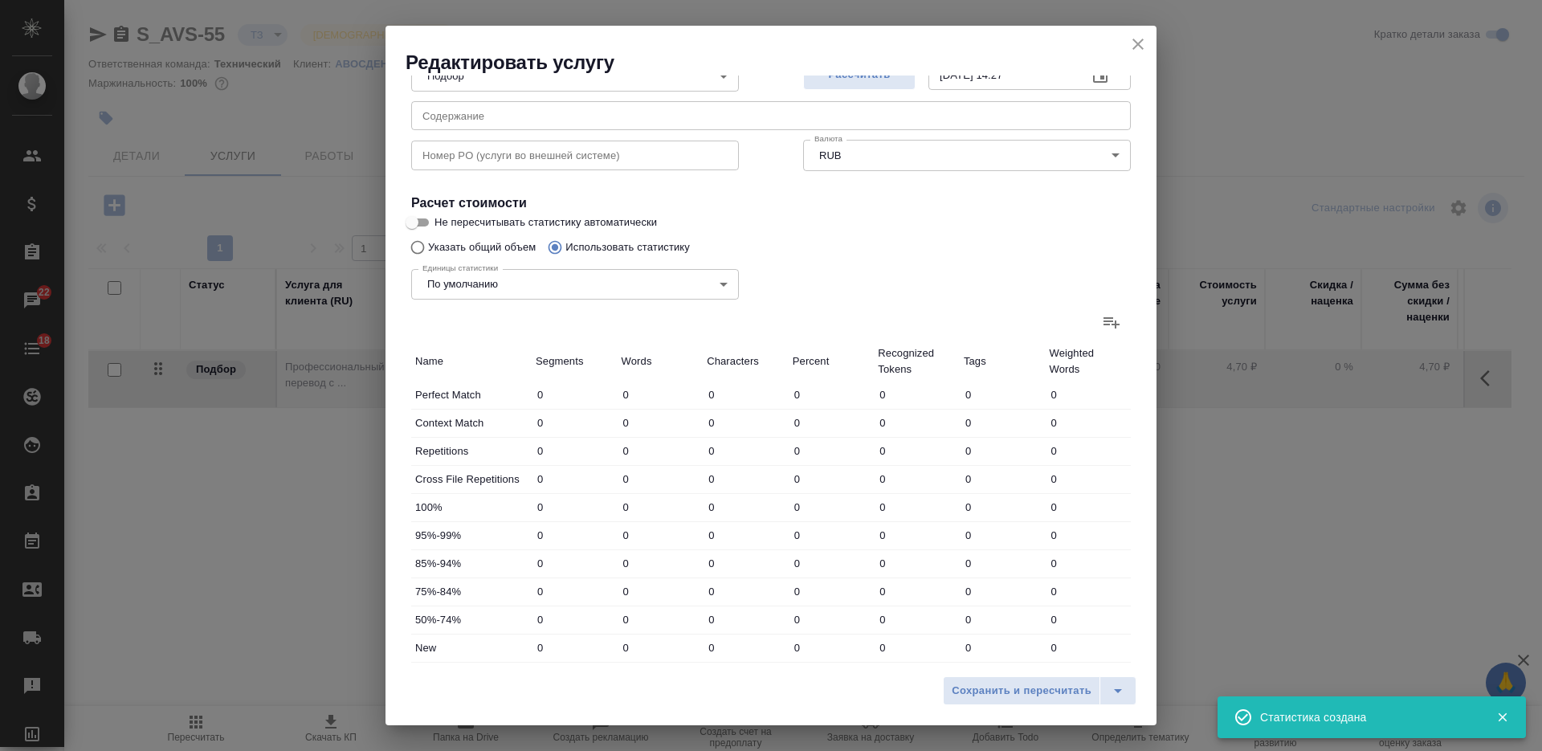
scroll to position [344, 0]
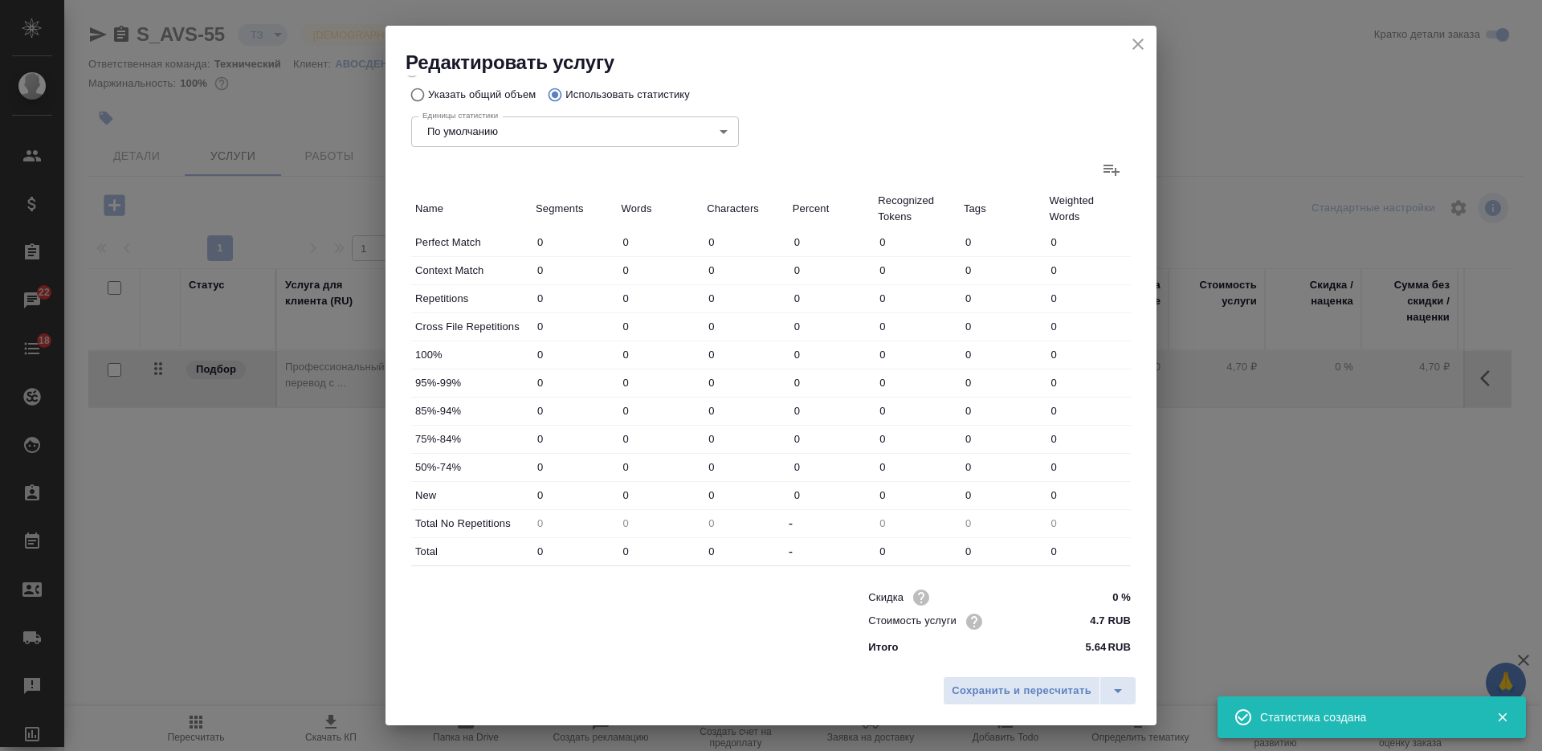
type input "8"
type input "12"
type input "69"
type input "88"
type input "500"
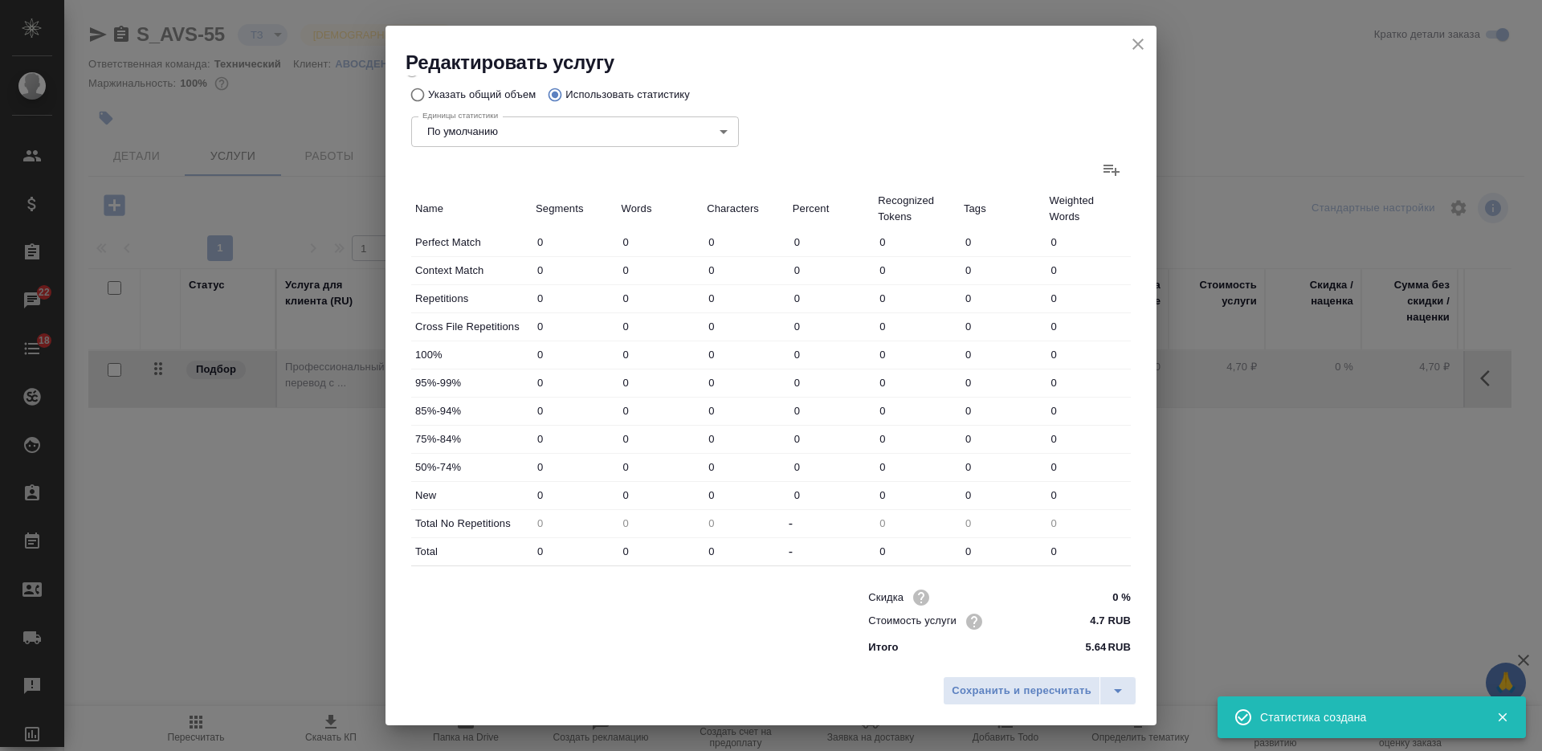
type input "3592"
type input "88"
type input "500"
type input "3592"
type input "96"
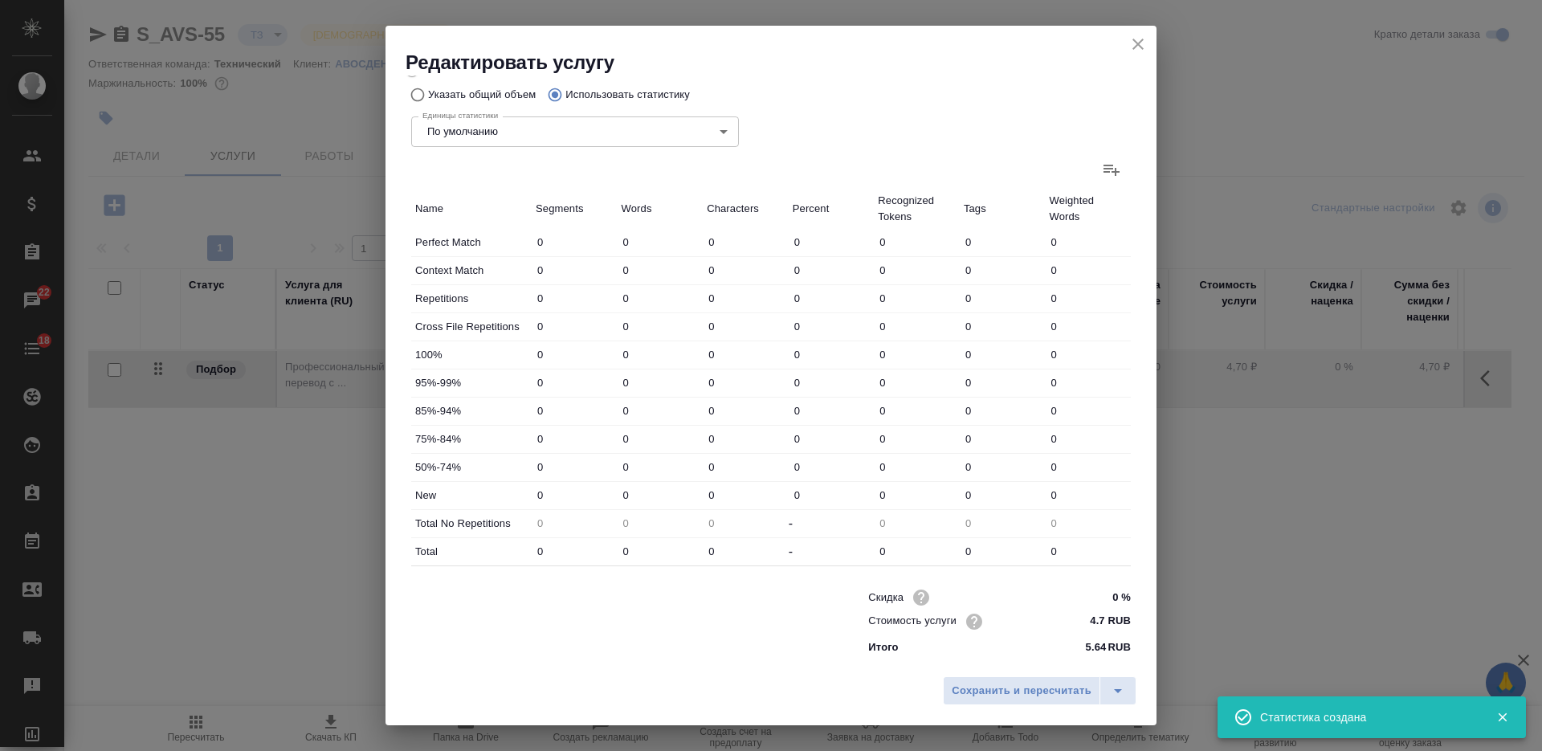
type input "512"
type input "3661"
click at [626, 496] on input "500" at bounding box center [660, 494] width 84 height 23
click at [618, 492] on input "500" at bounding box center [660, 494] width 84 height 23
type input "700"
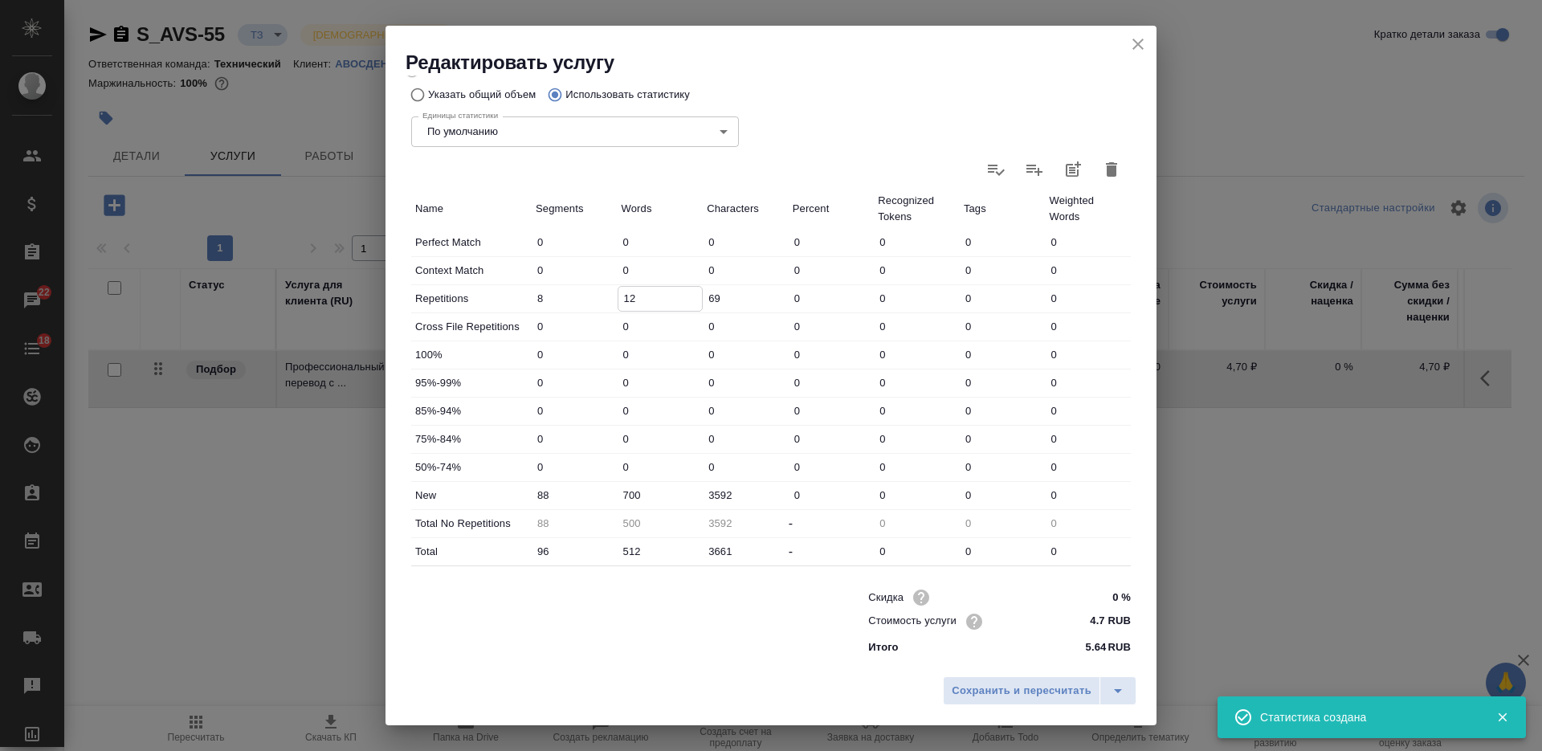
click at [638, 304] on input "12" at bounding box center [660, 298] width 84 height 23
click at [625, 295] on input "12" at bounding box center [660, 298] width 84 height 23
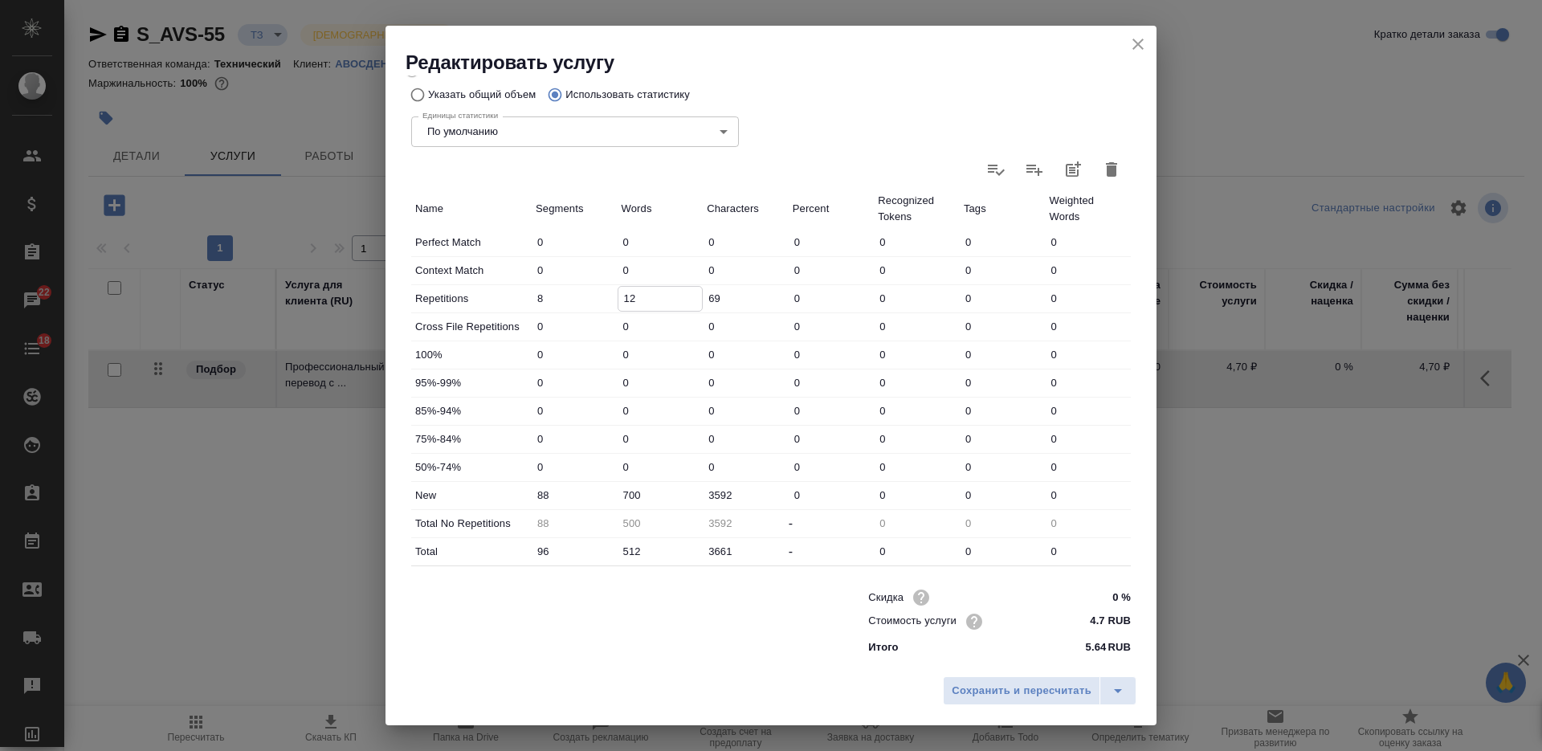
click at [618, 295] on input "12" at bounding box center [660, 298] width 84 height 23
type input "22"
type input "490"
type input "22"
click at [979, 696] on span "Сохранить и пересчитать" at bounding box center [1021, 691] width 140 height 18
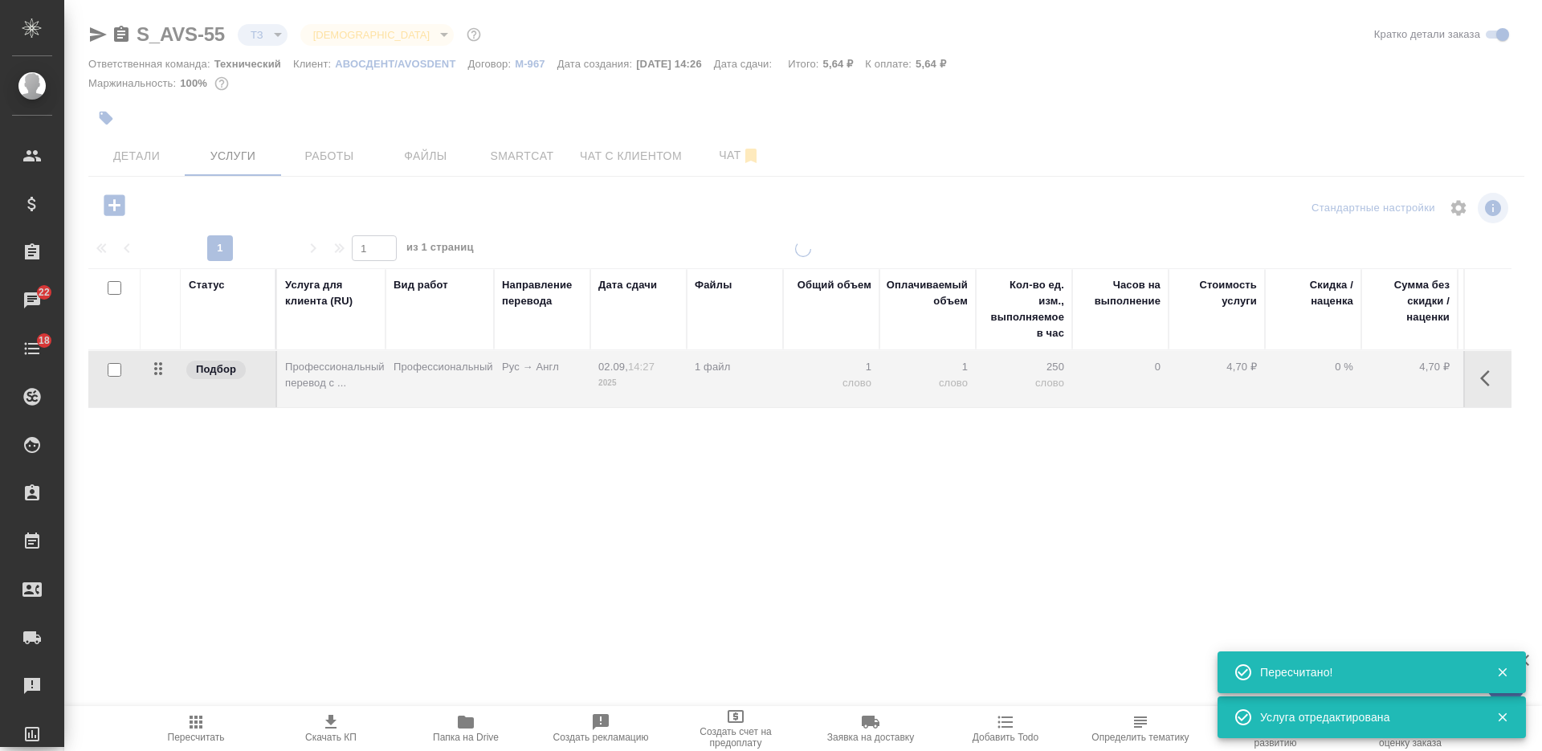
type input "new"
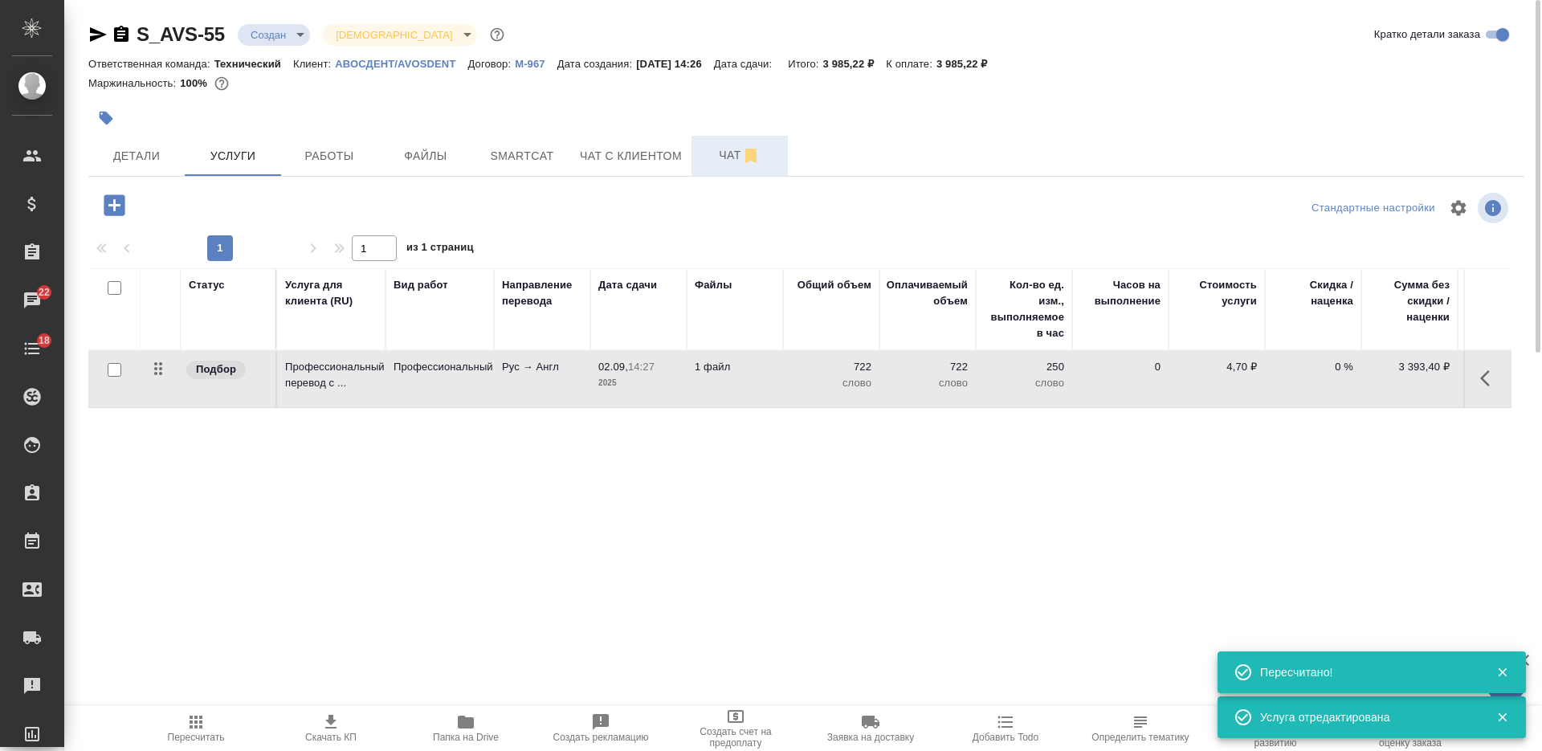
click at [713, 149] on span "Чат" at bounding box center [739, 155] width 77 height 20
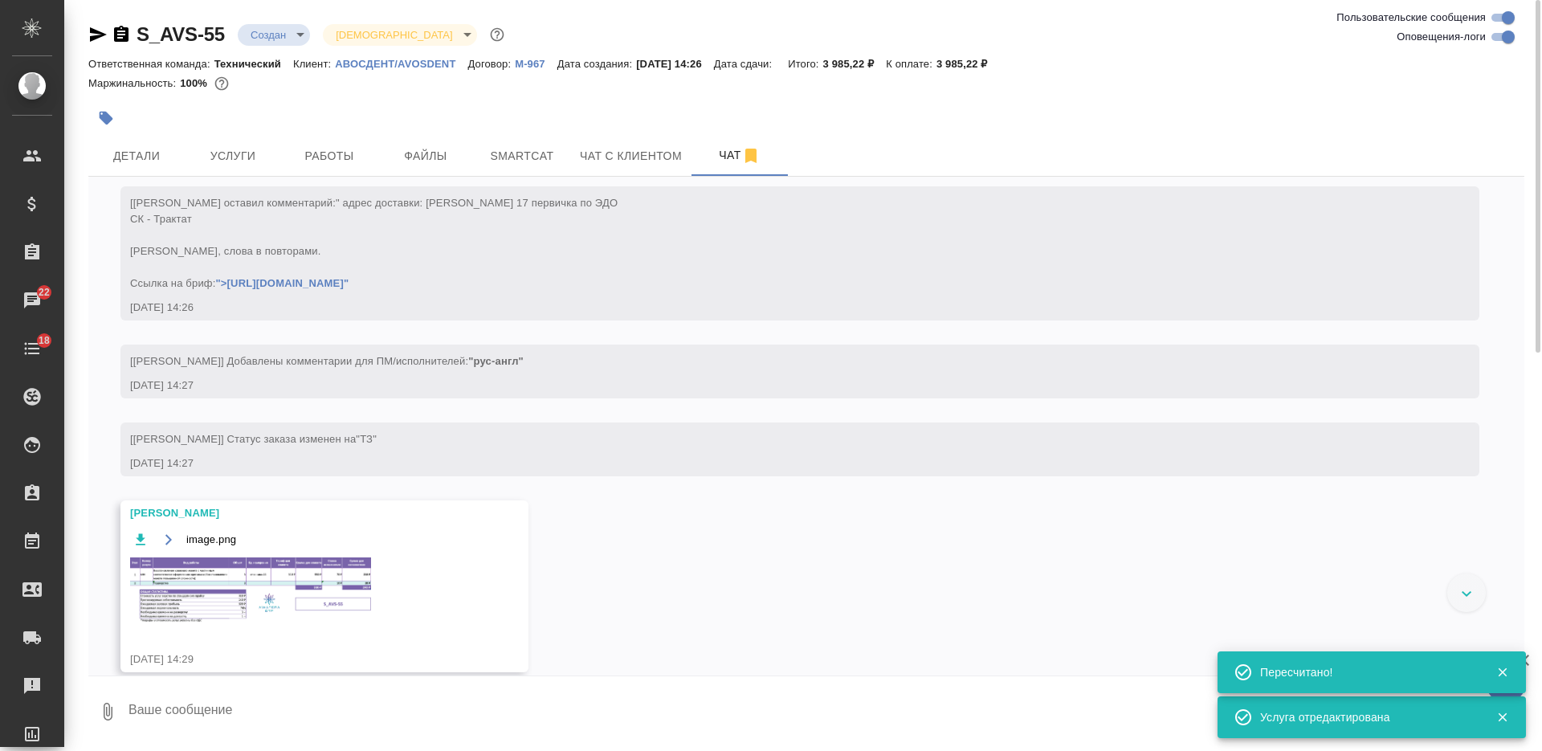
scroll to position [187, 0]
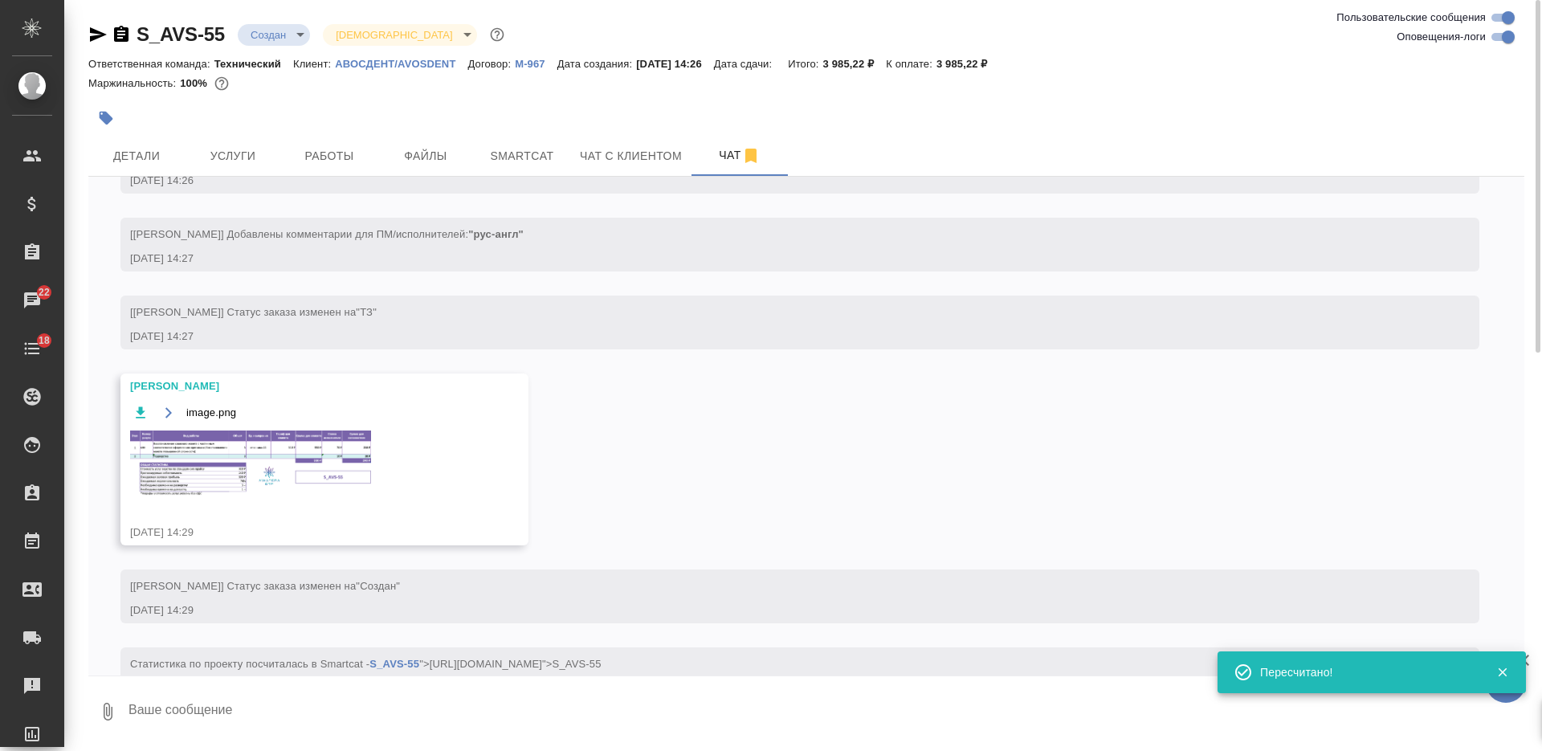
click at [288, 471] on img at bounding box center [250, 463] width 241 height 66
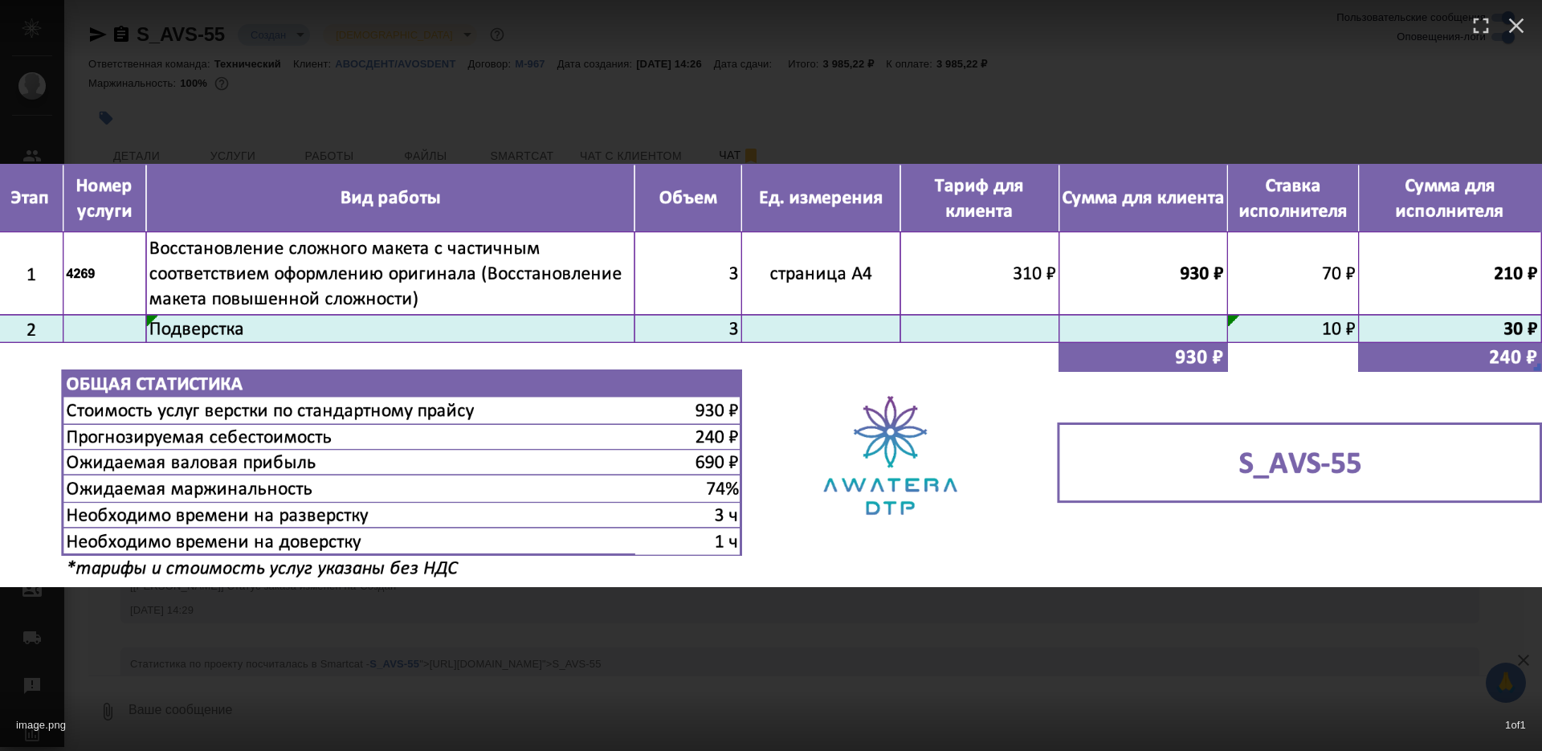
click at [657, 650] on div "image.png 1 of 1" at bounding box center [771, 375] width 1542 height 751
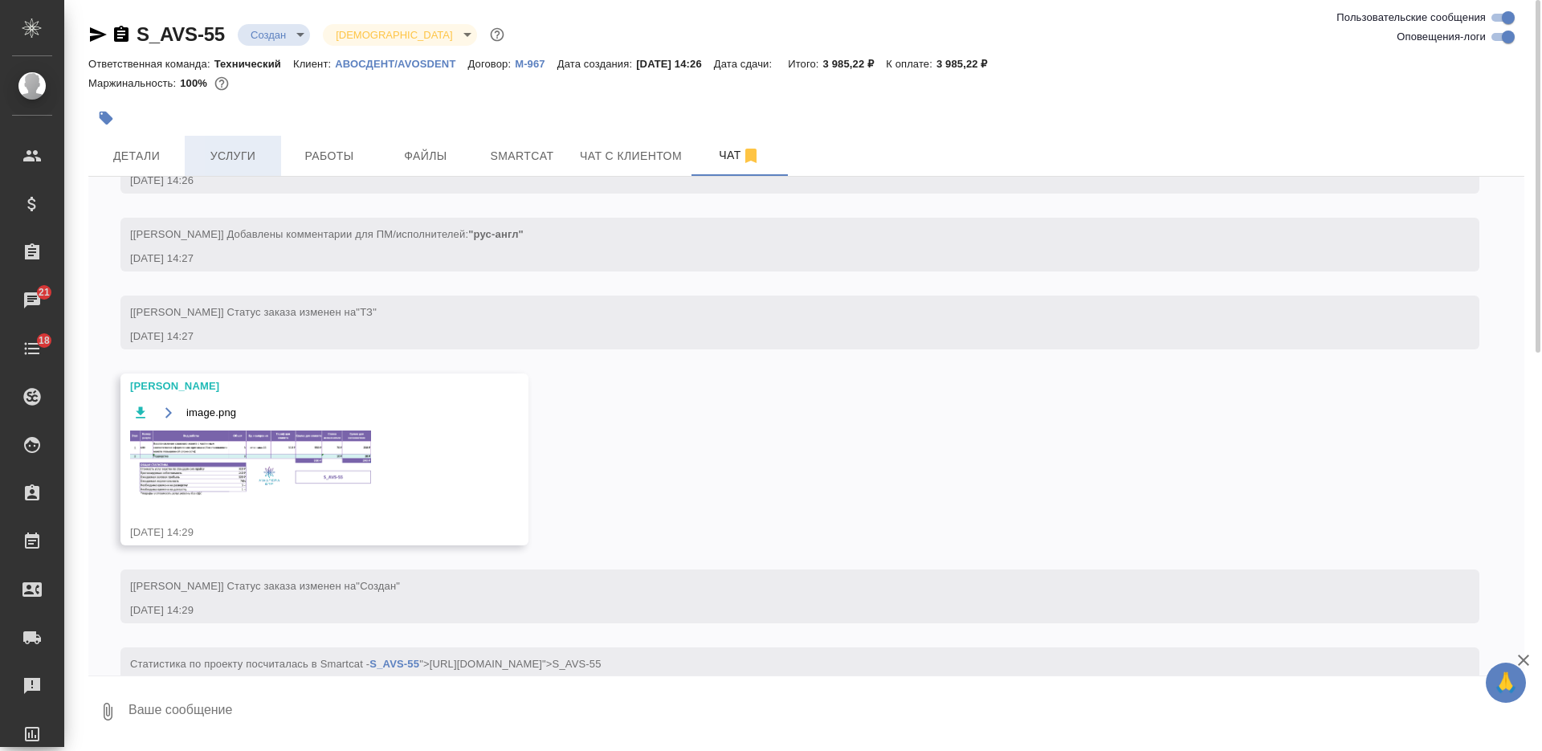
click at [234, 154] on span "Услуги" at bounding box center [232, 156] width 77 height 20
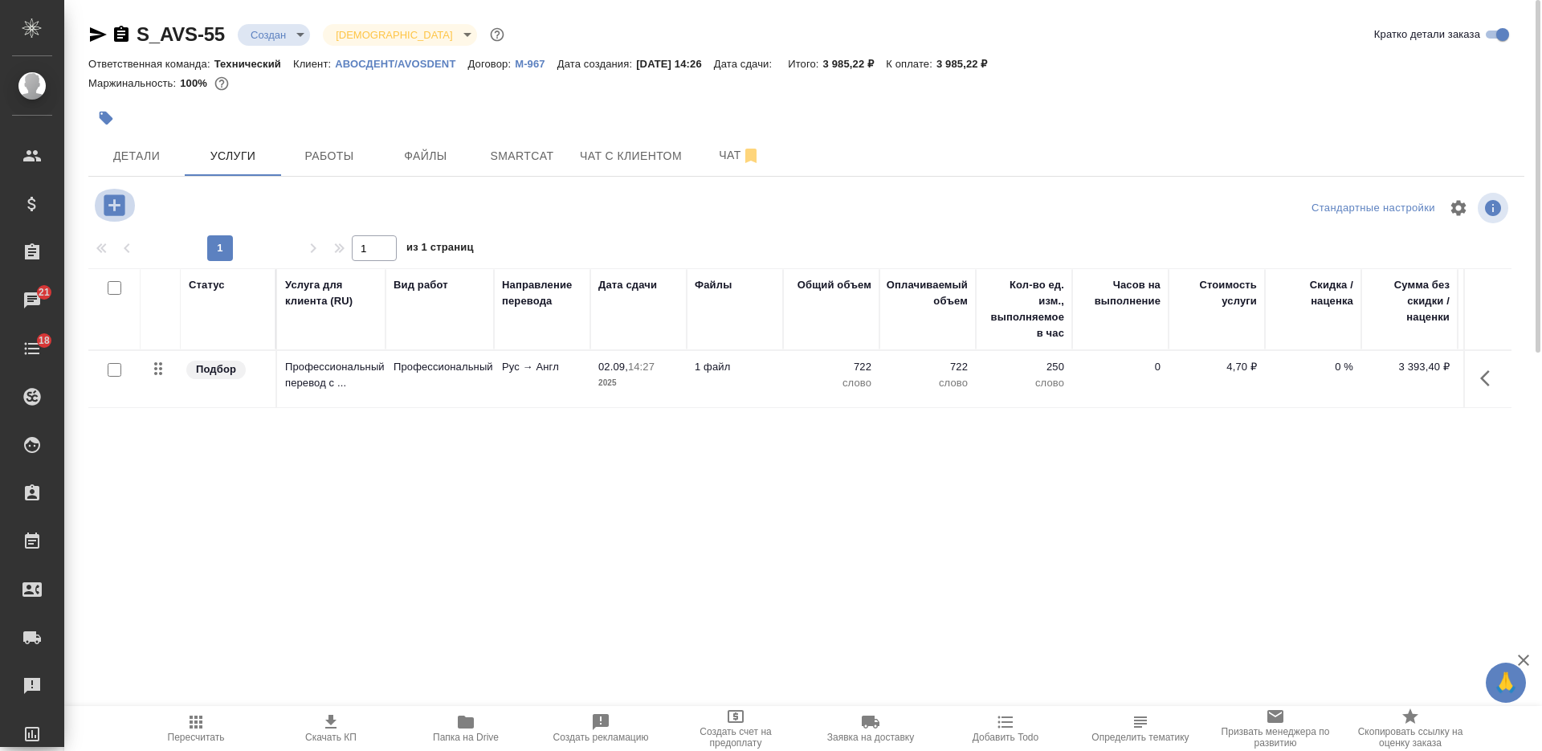
click at [125, 203] on icon "button" at bounding box center [114, 205] width 28 height 28
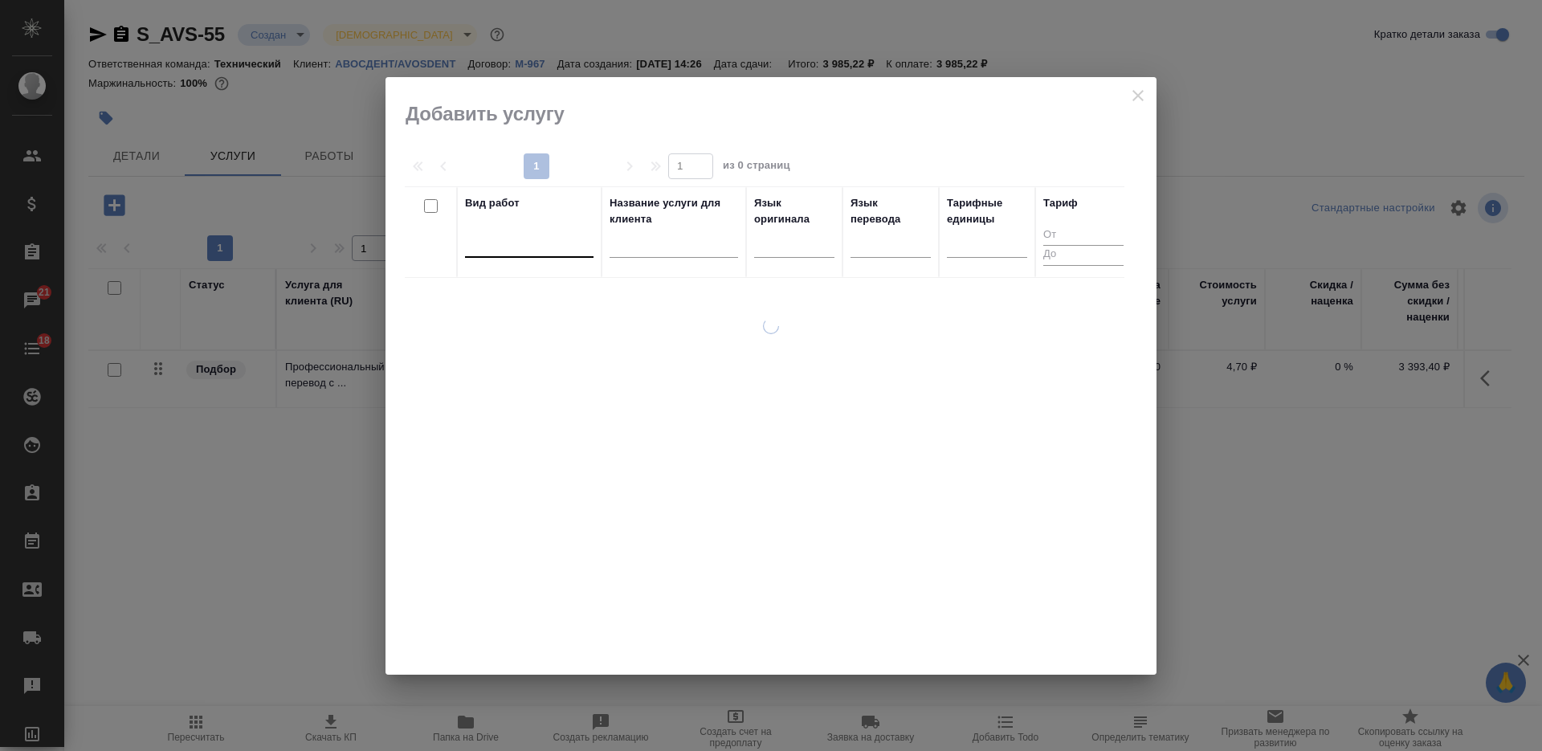
click at [560, 244] on div at bounding box center [529, 241] width 128 height 23
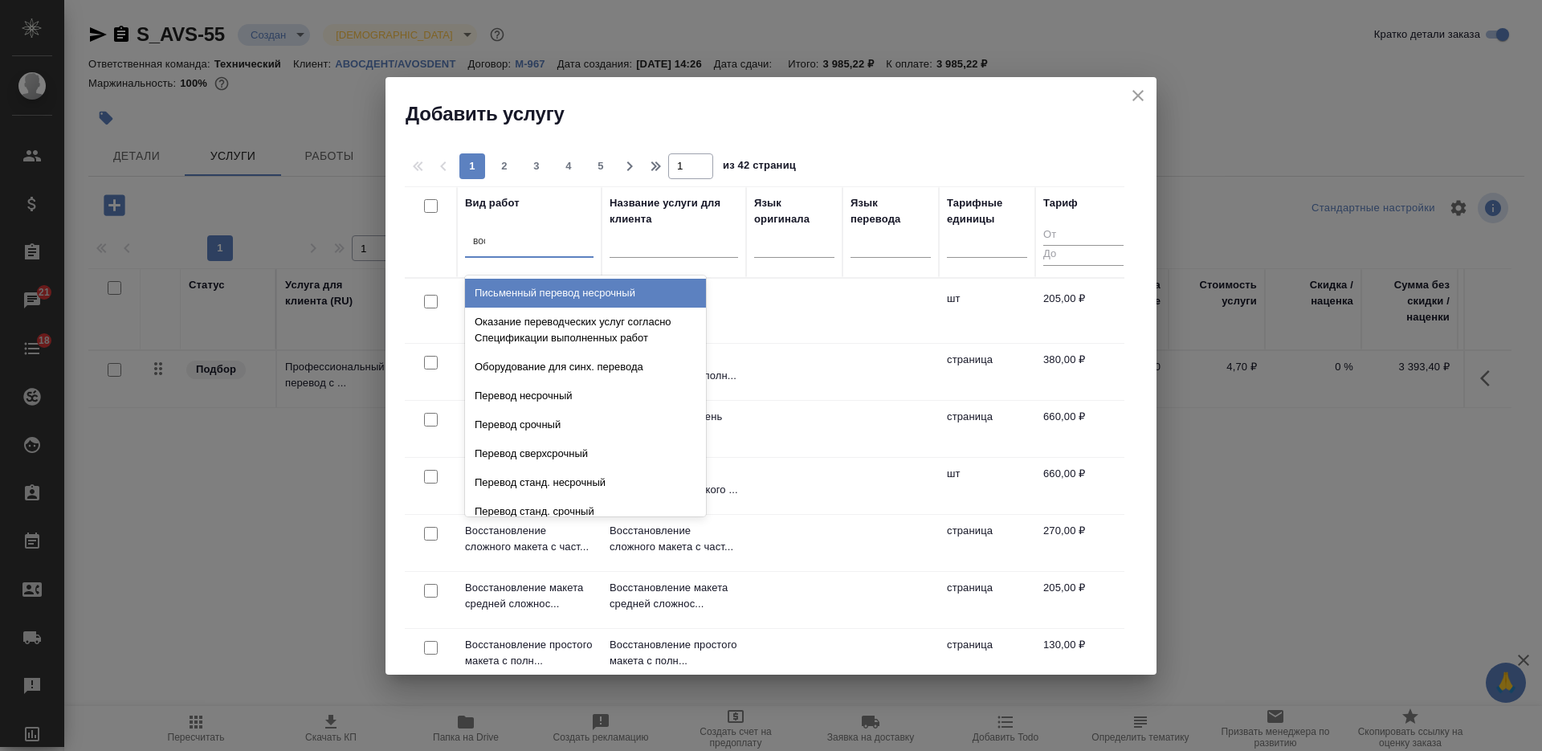
type input "восс"
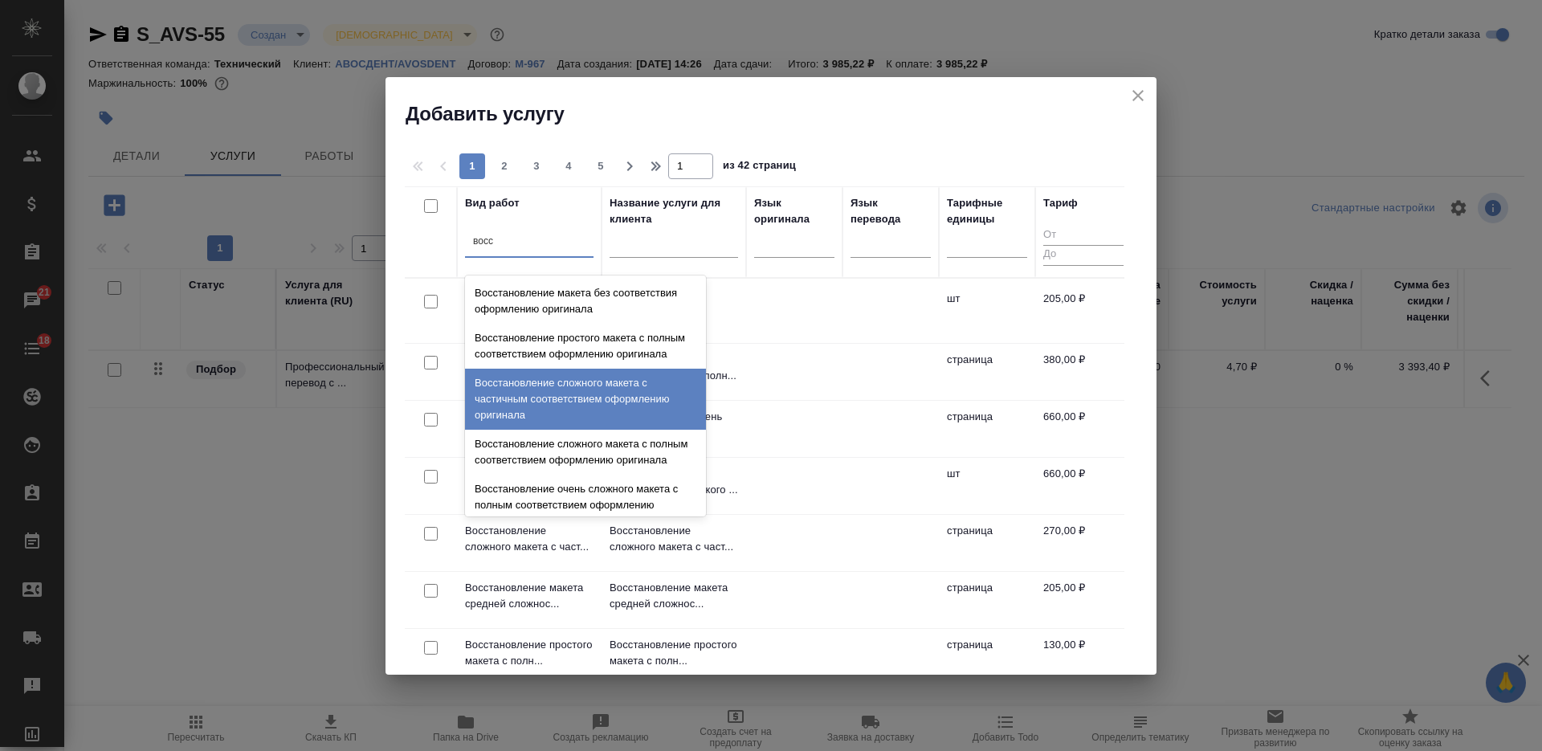
click at [585, 419] on div "Восстановление сложного макета с частичным соответствием оформлению оригинала" at bounding box center [585, 399] width 241 height 61
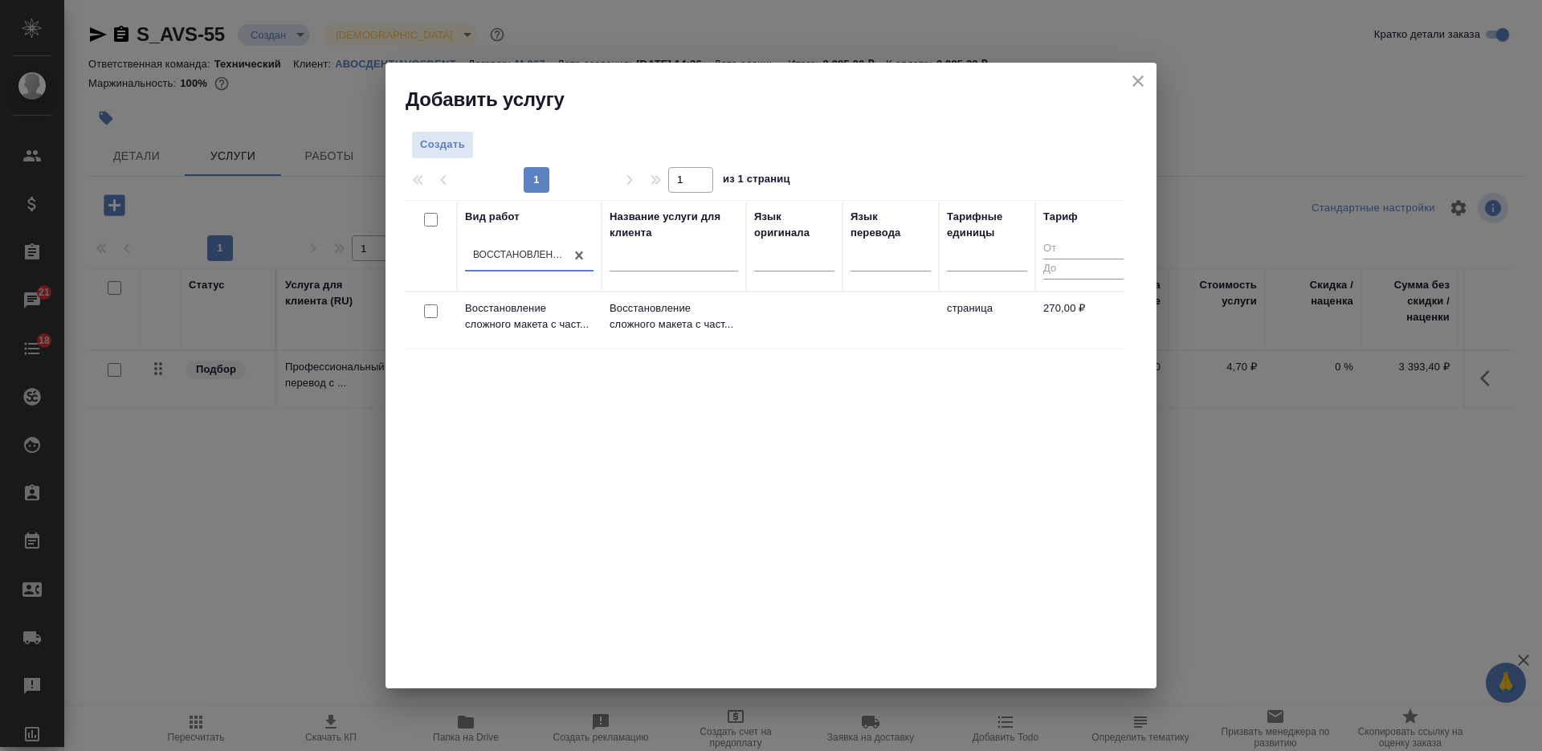
click at [430, 316] on input "checkbox" at bounding box center [431, 311] width 14 height 14
checkbox input "true"
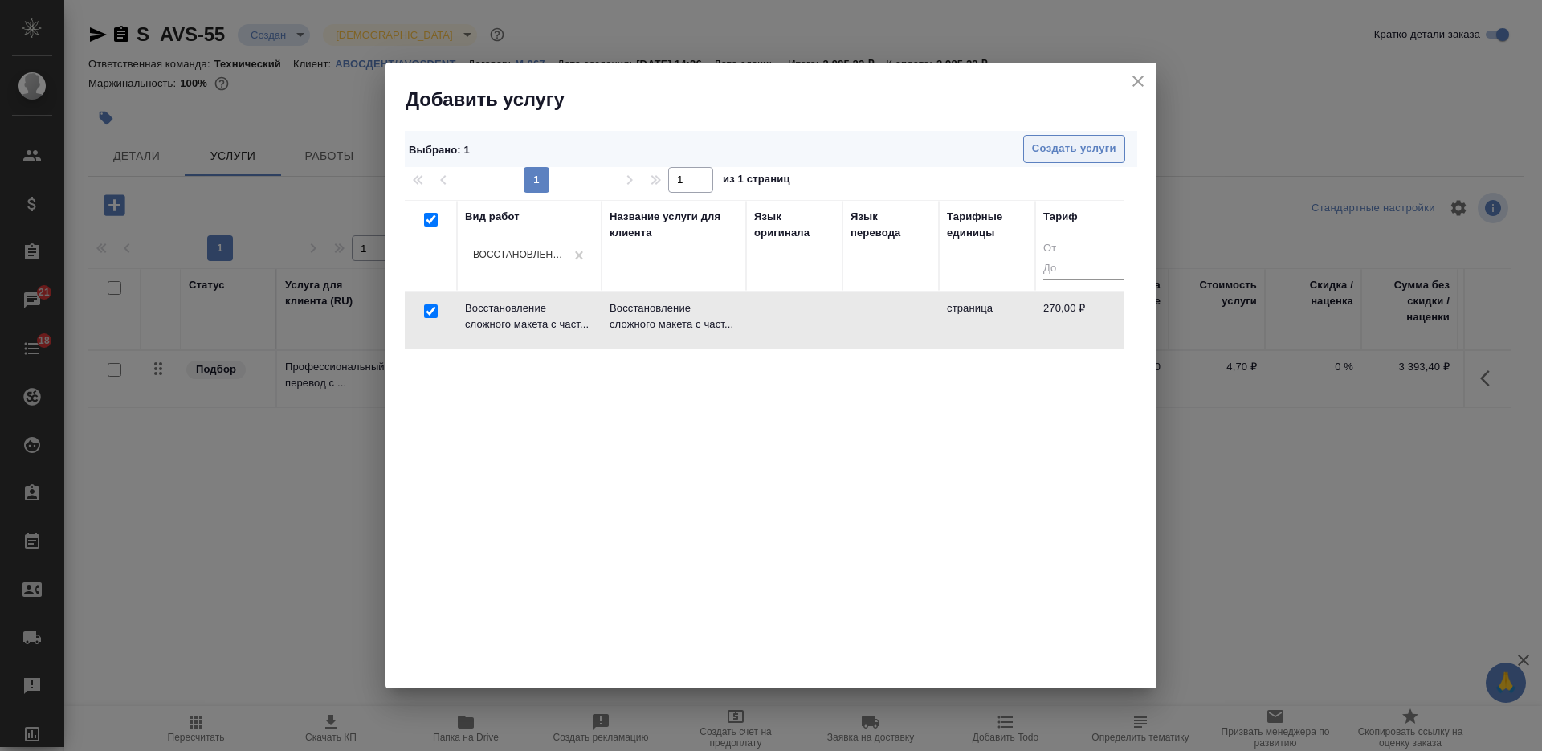
click at [1065, 157] on span "Создать услуги" at bounding box center [1074, 149] width 84 height 18
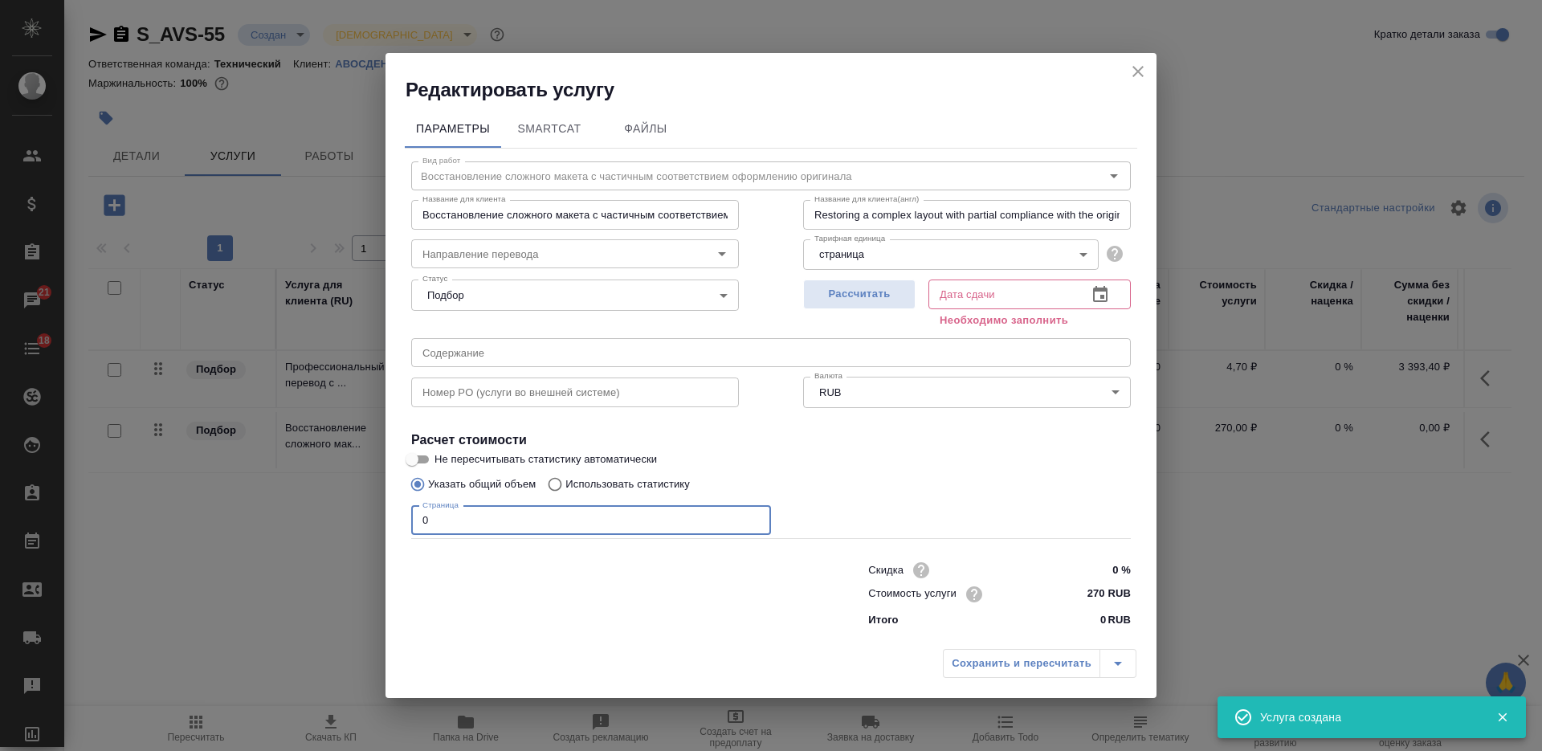
drag, startPoint x: 408, startPoint y: 506, endPoint x: 399, endPoint y: 503, distance: 9.2
click at [401, 506] on div "Параметры SmartCat Файлы Вид работ Восстановление сложного макета с частичным с…" at bounding box center [770, 372] width 771 height 538
type input "3"
click at [874, 291] on span "Рассчитать" at bounding box center [859, 294] width 95 height 18
type input "02.09.2025 15:10"
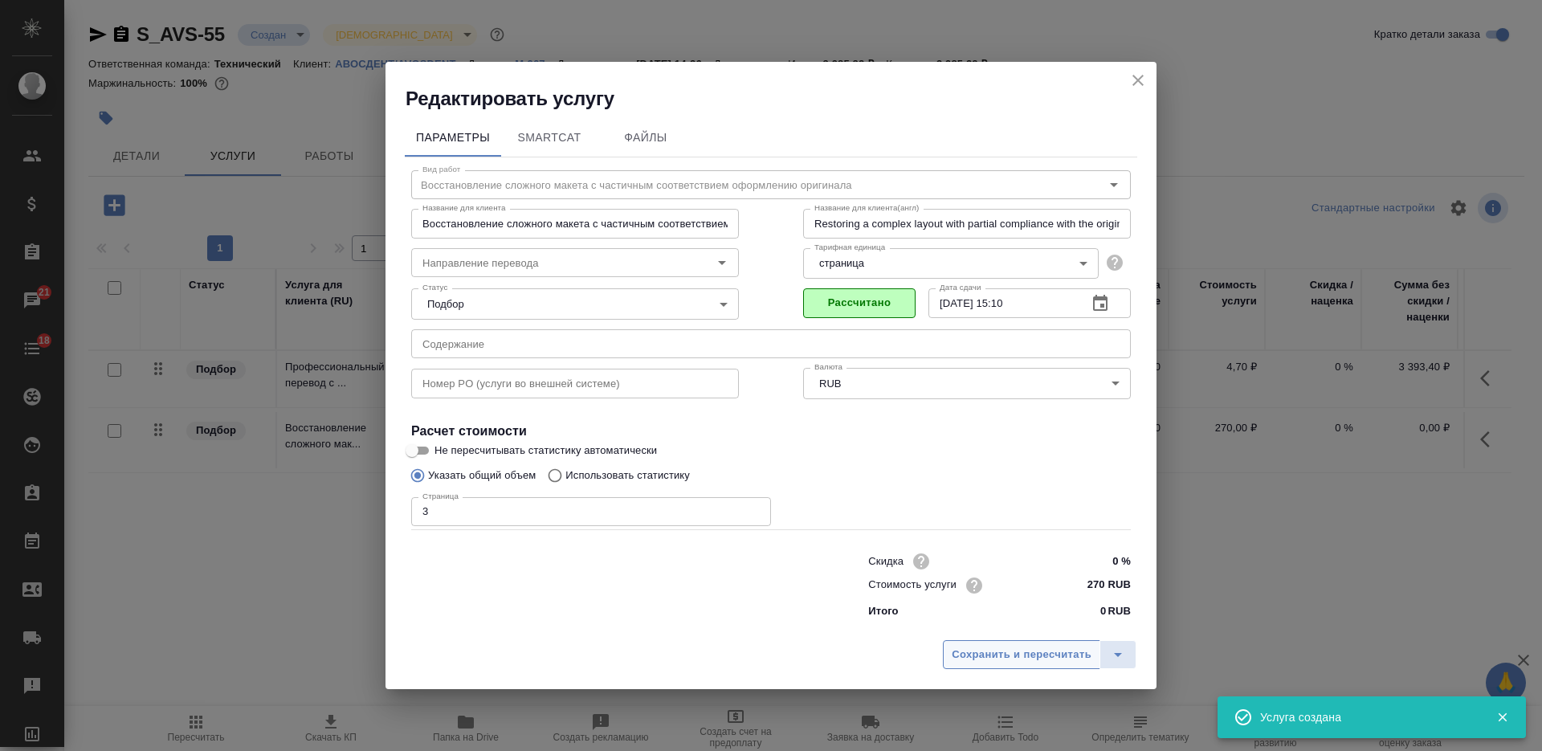
click at [983, 646] on span "Сохранить и пересчитать" at bounding box center [1021, 655] width 140 height 18
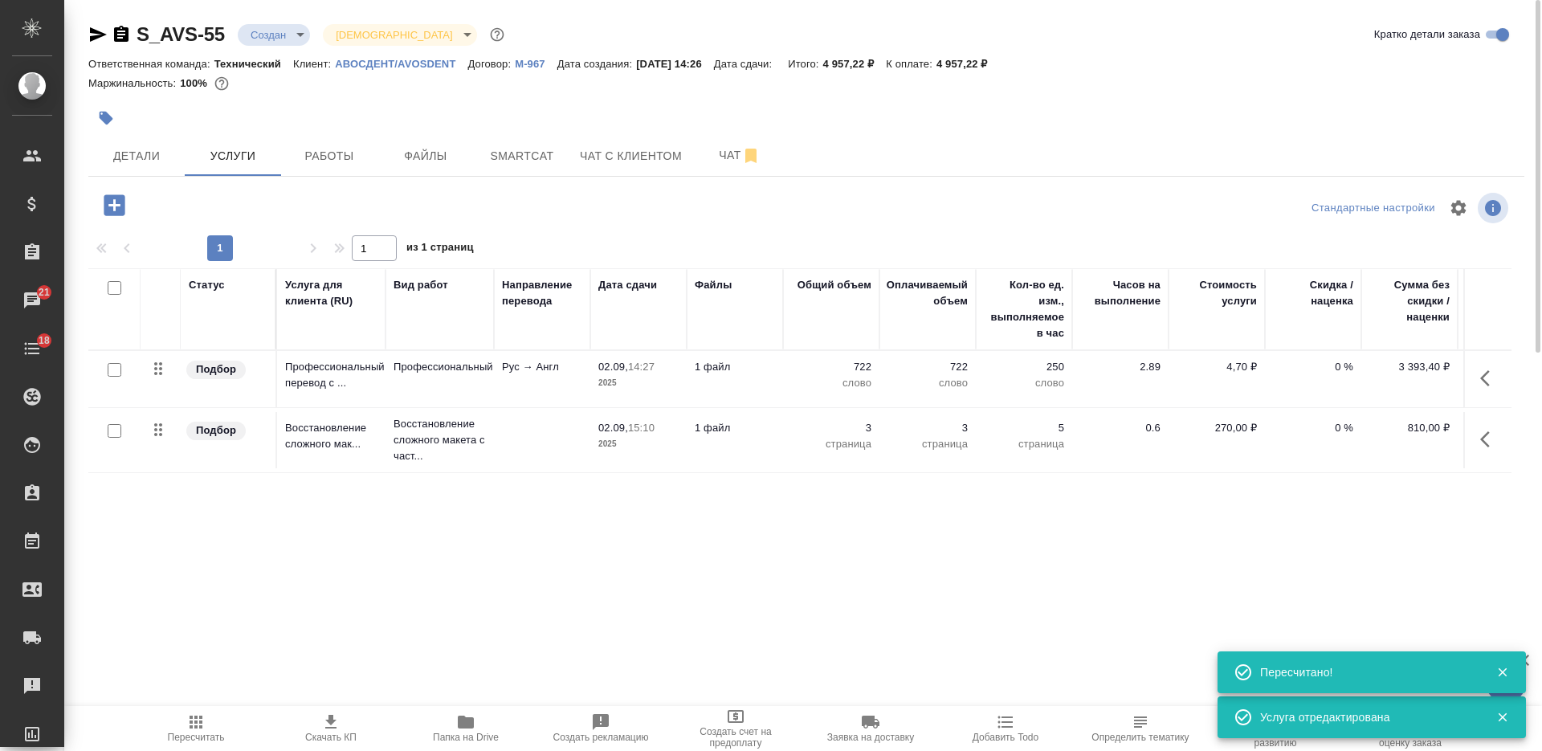
click at [128, 31] on icon "button" at bounding box center [121, 34] width 14 height 16
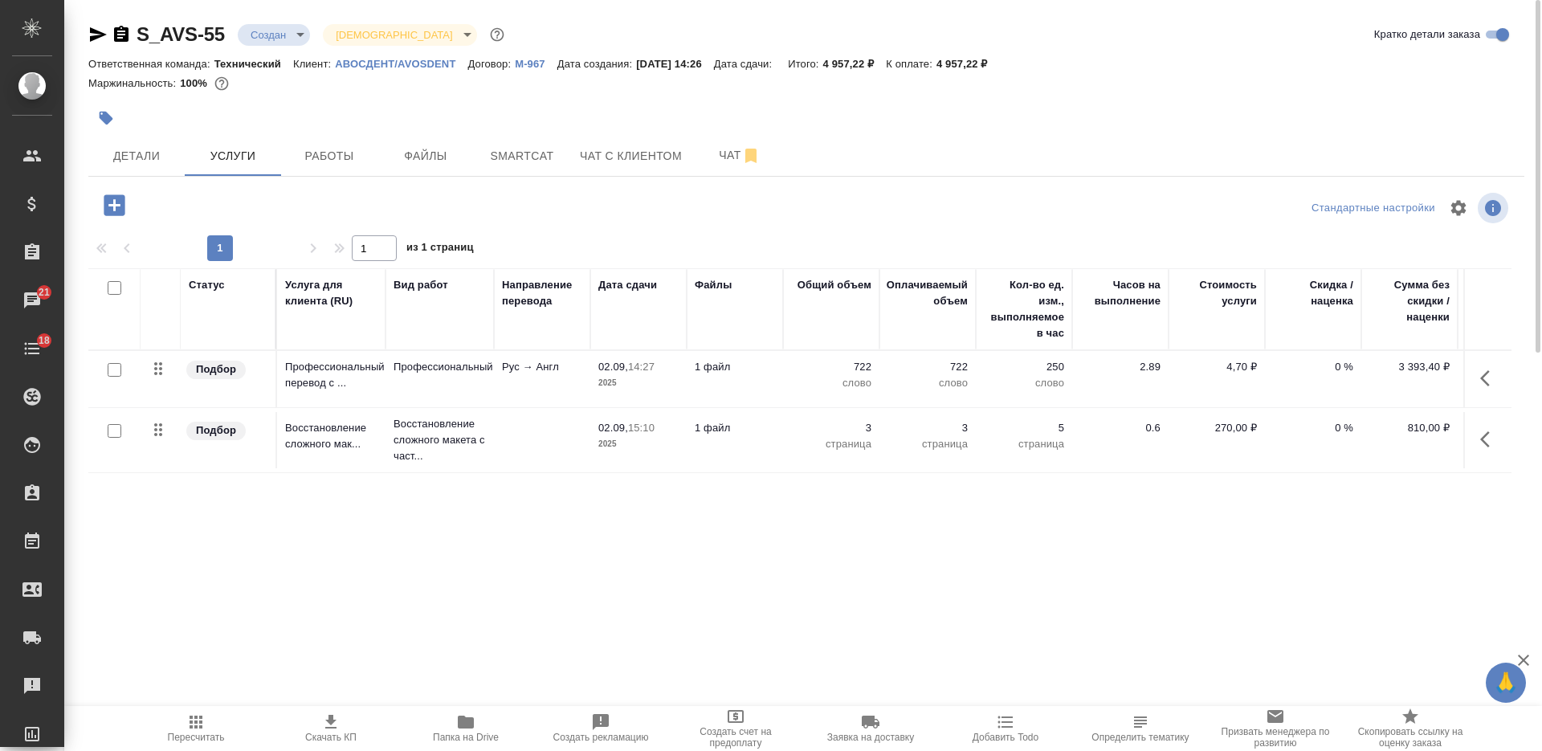
click at [113, 279] on div at bounding box center [109, 288] width 27 height 22
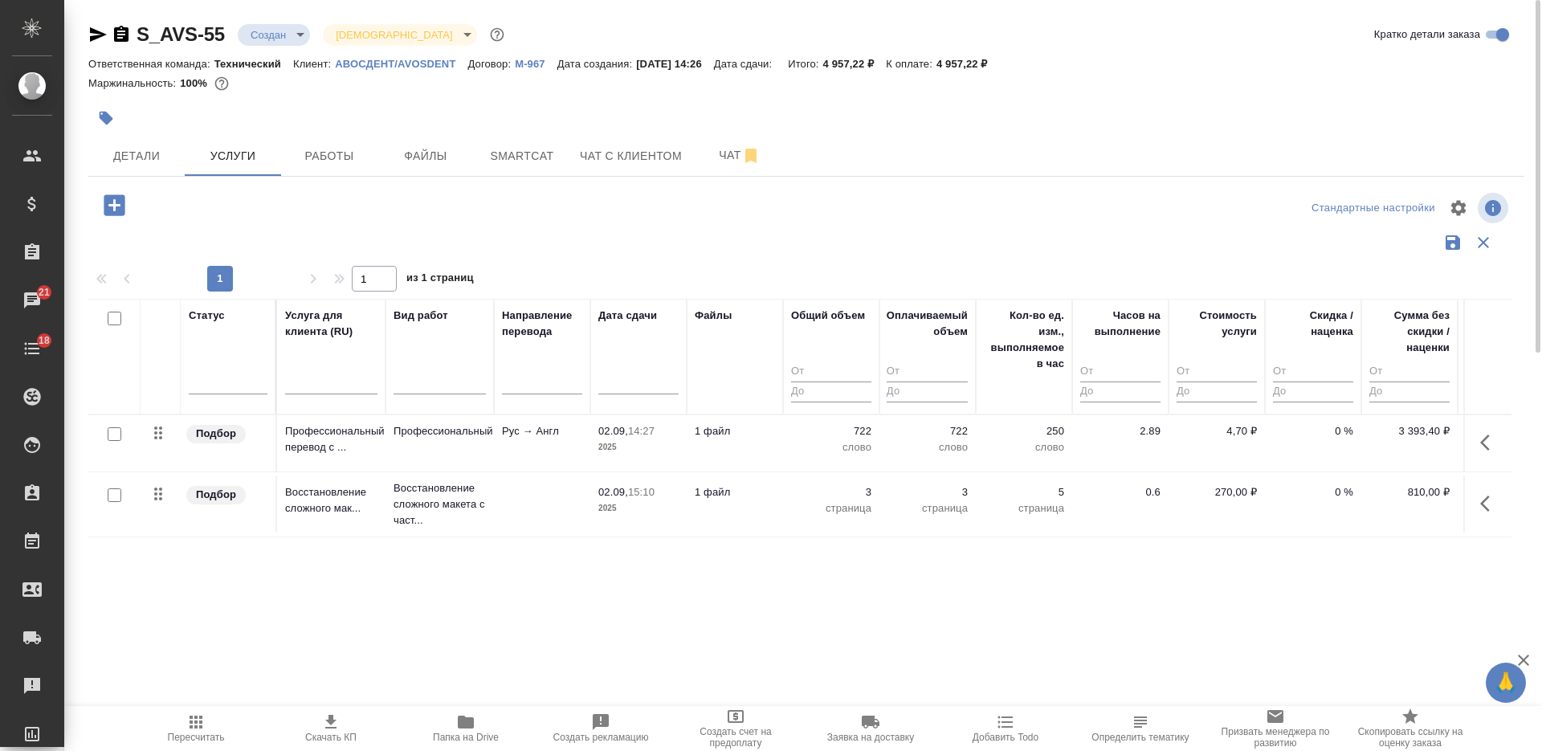
click at [112, 328] on div at bounding box center [109, 319] width 27 height 22
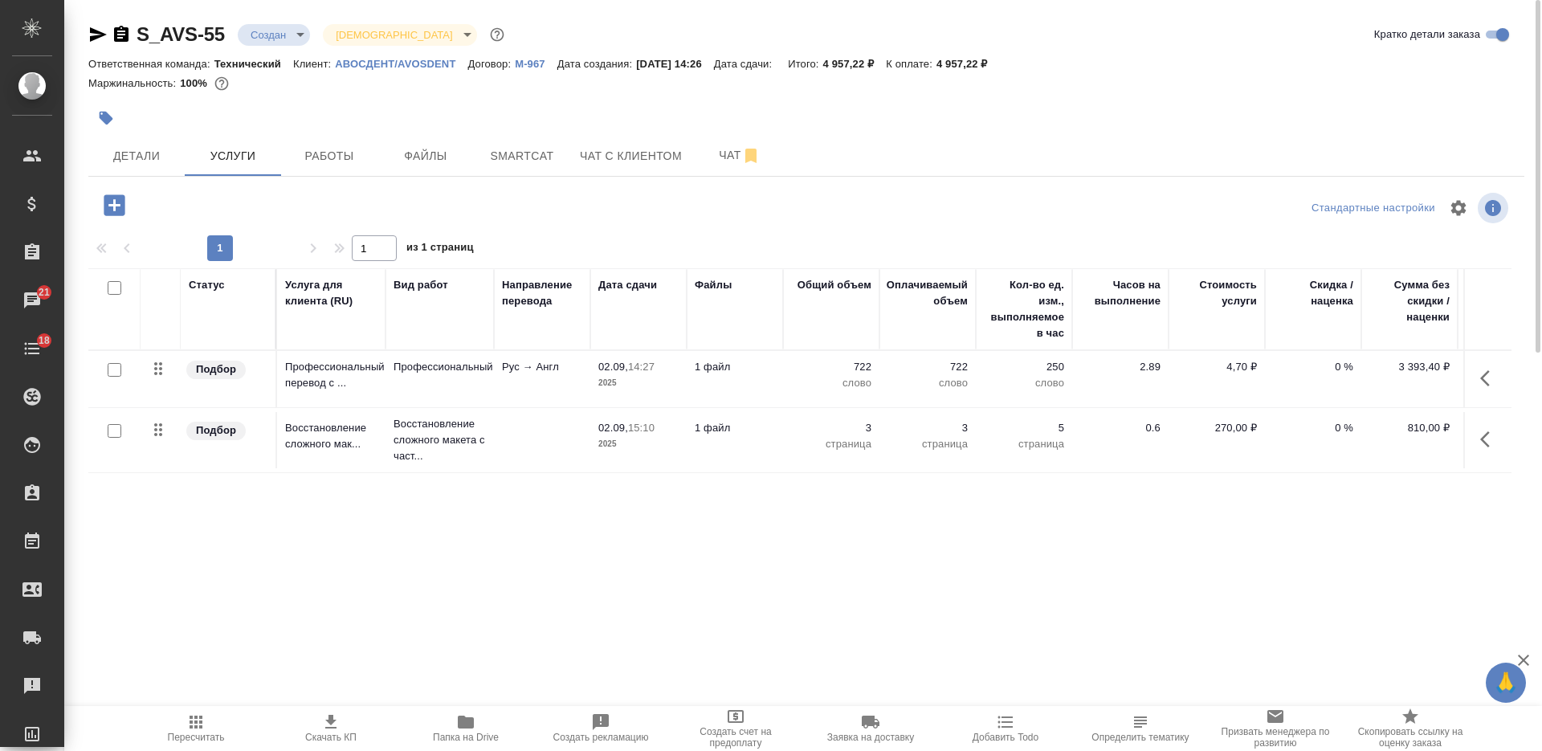
click at [117, 286] on input "checkbox" at bounding box center [115, 288] width 14 height 14
checkbox input "true"
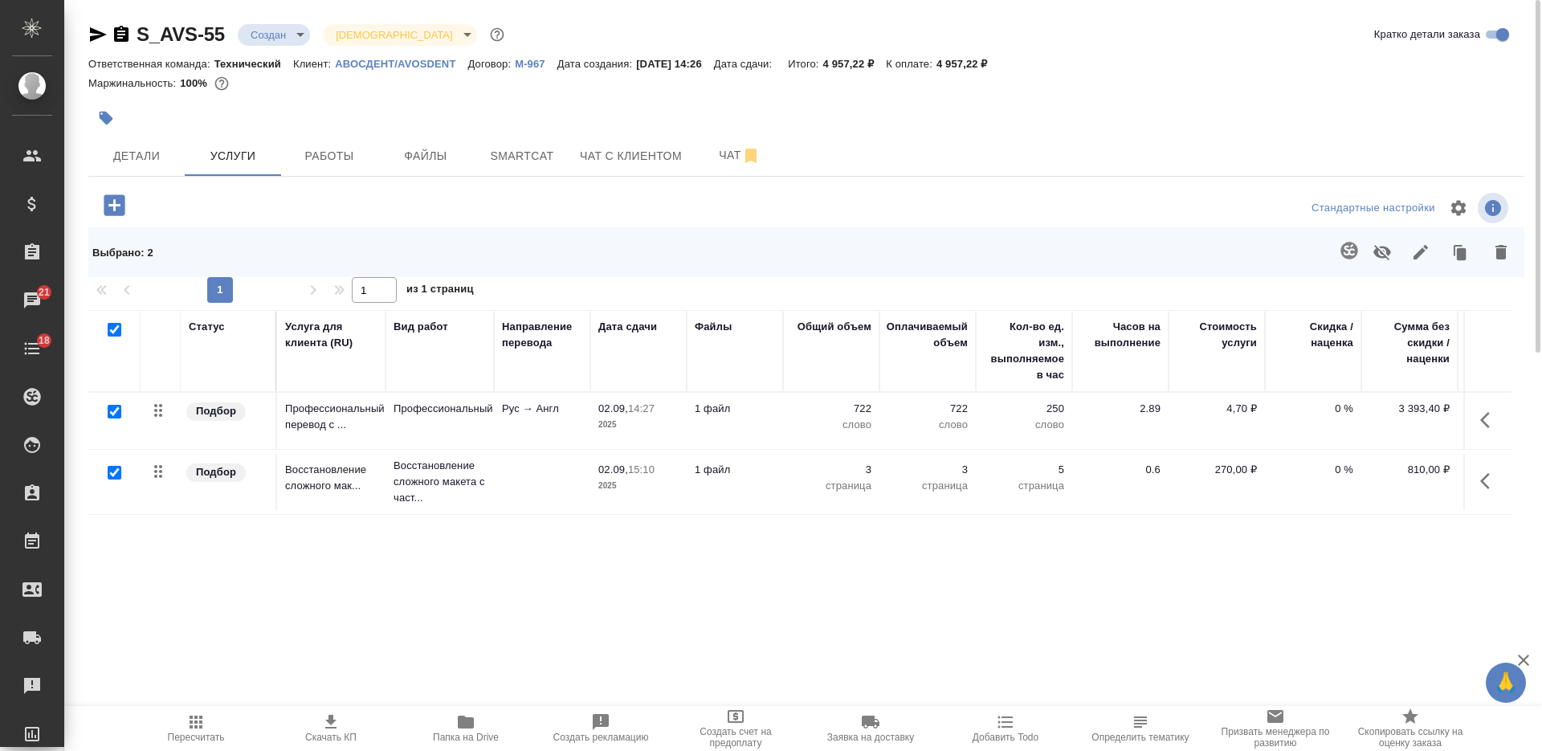
click at [1430, 259] on button "button" at bounding box center [1420, 252] width 39 height 42
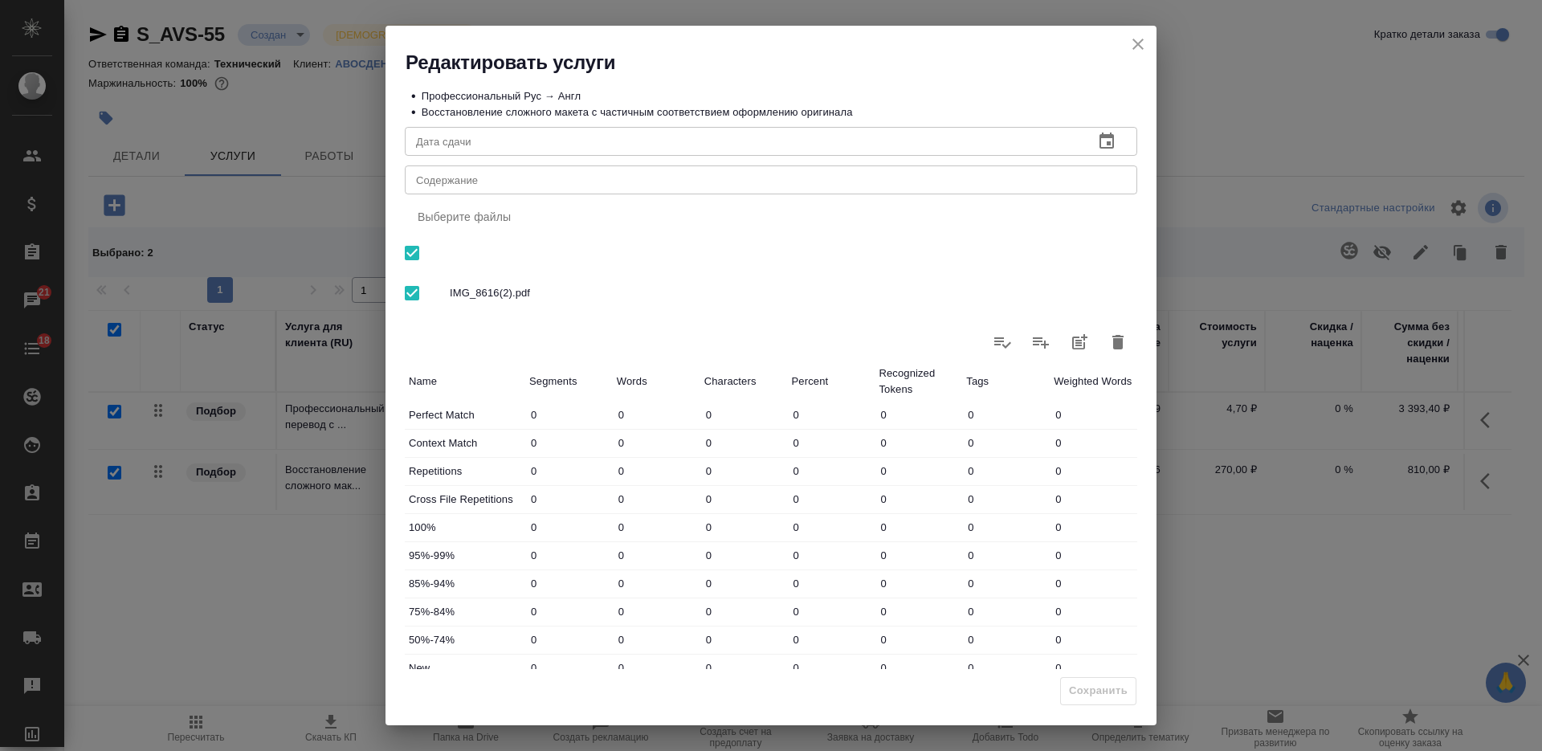
click at [809, 189] on div "x Содержание" at bounding box center [771, 179] width 732 height 29
type textarea "А"
type textarea "Перевод буклета"
click at [1083, 695] on span "Сохранить" at bounding box center [1098, 691] width 59 height 18
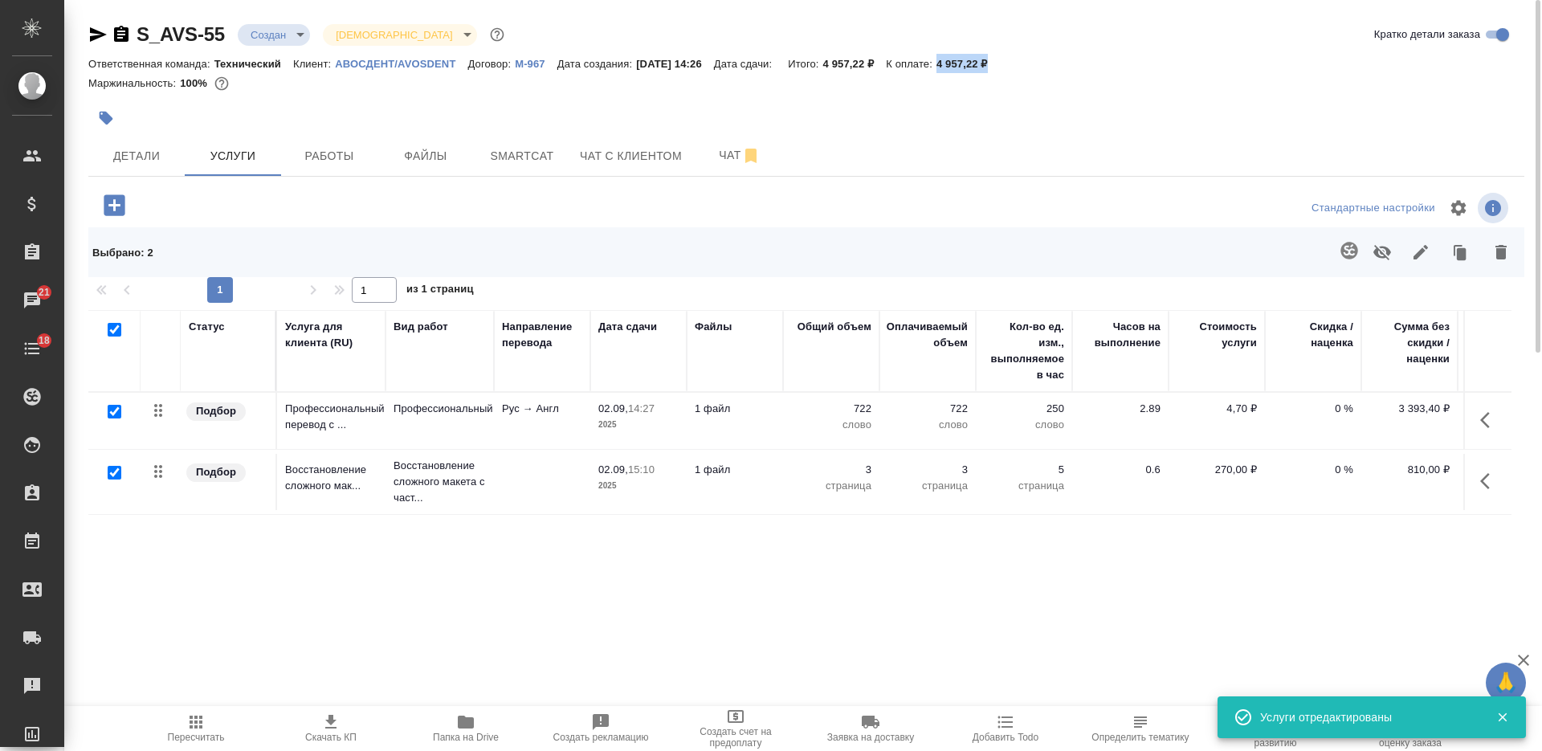
drag, startPoint x: 1021, startPoint y: 60, endPoint x: 959, endPoint y: 57, distance: 61.9
click at [959, 57] on div "Ответственная команда: Технический Клиент: АВОСДЕНТ/AVOSDENT Договор: М-967 Дат…" at bounding box center [806, 63] width 1436 height 19
copy p "4 957,22 ₽"
click at [135, 151] on span "Детали" at bounding box center [136, 156] width 77 height 20
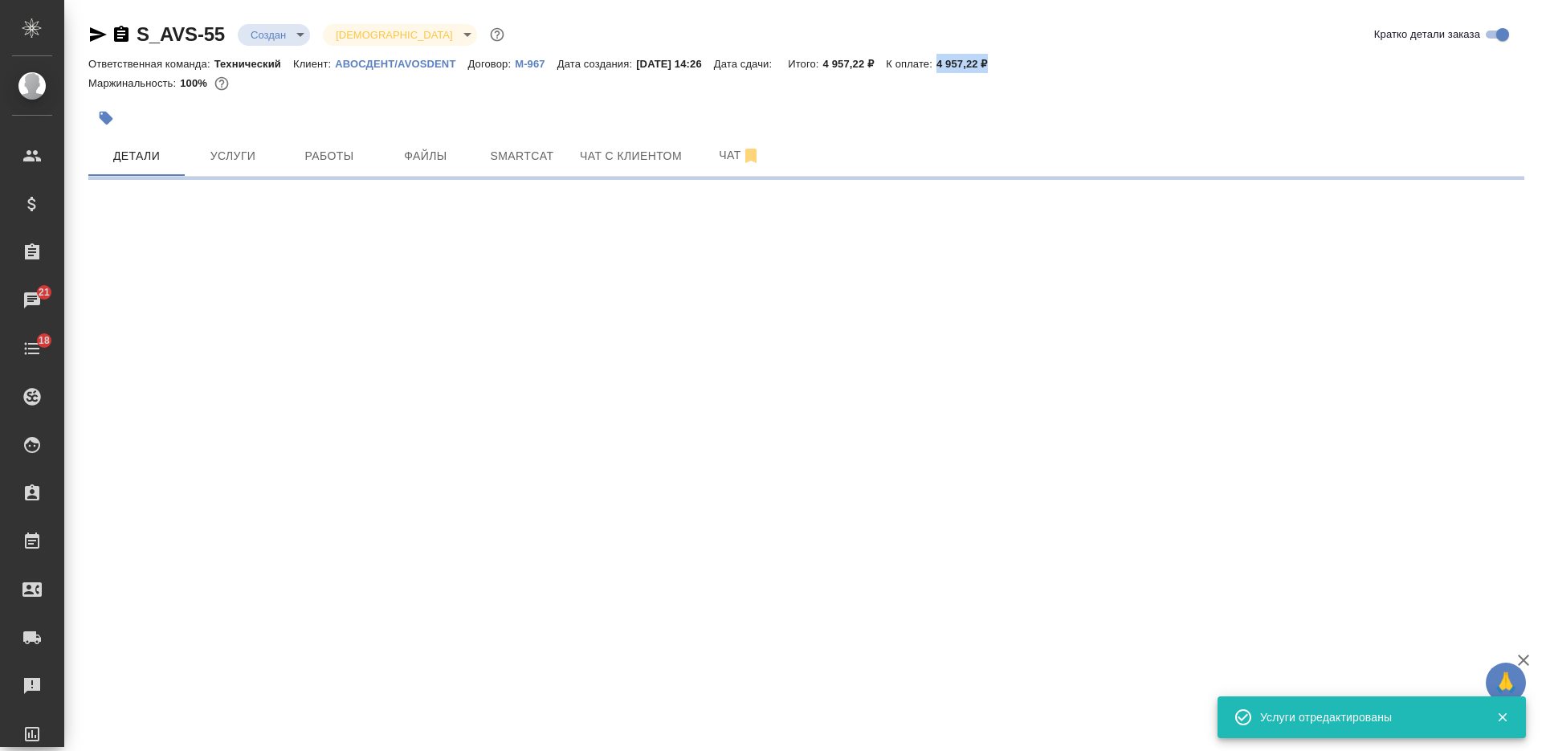
select select "RU"
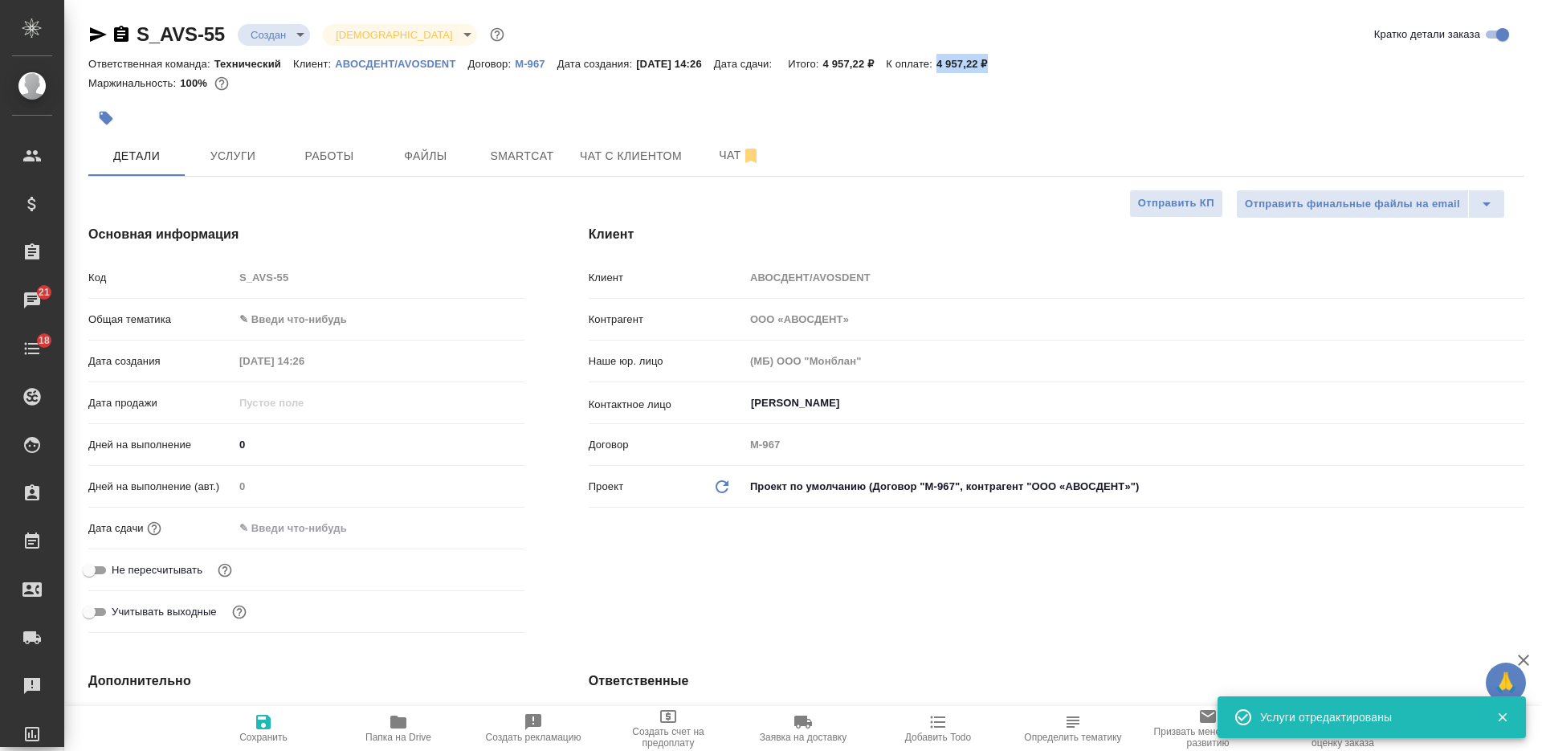
type textarea "x"
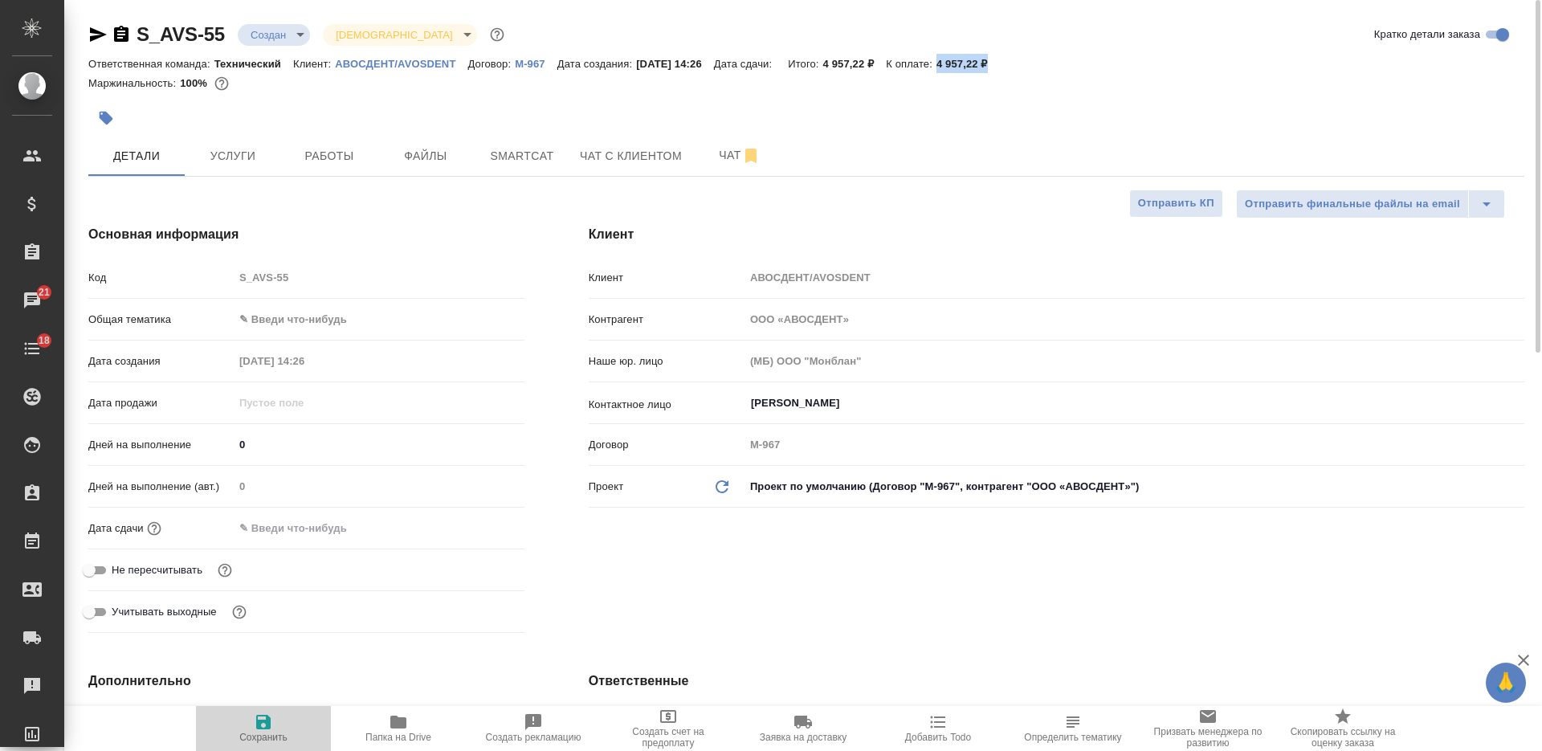
click at [261, 736] on span "Сохранить" at bounding box center [263, 736] width 48 height 11
type textarea "x"
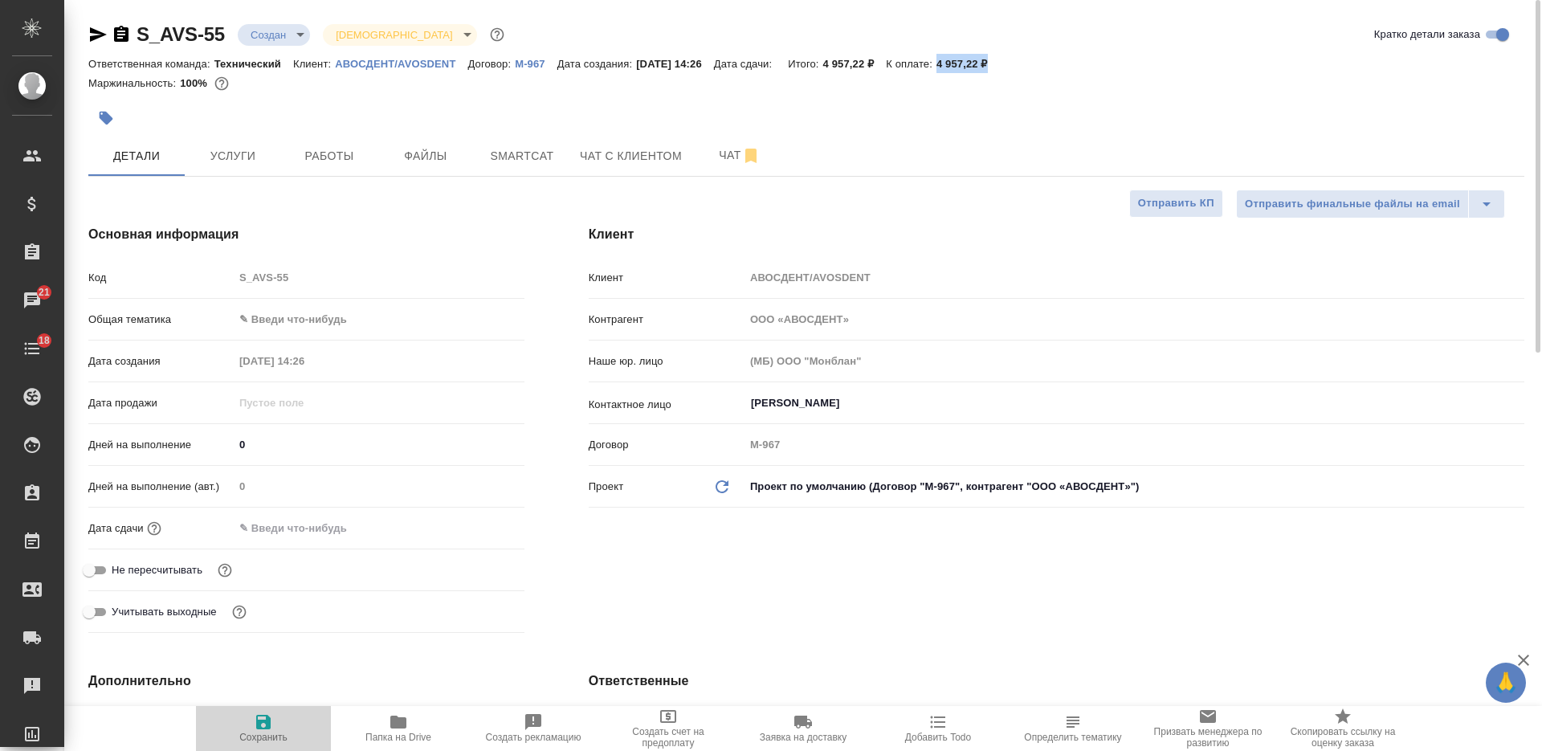
type textarea "x"
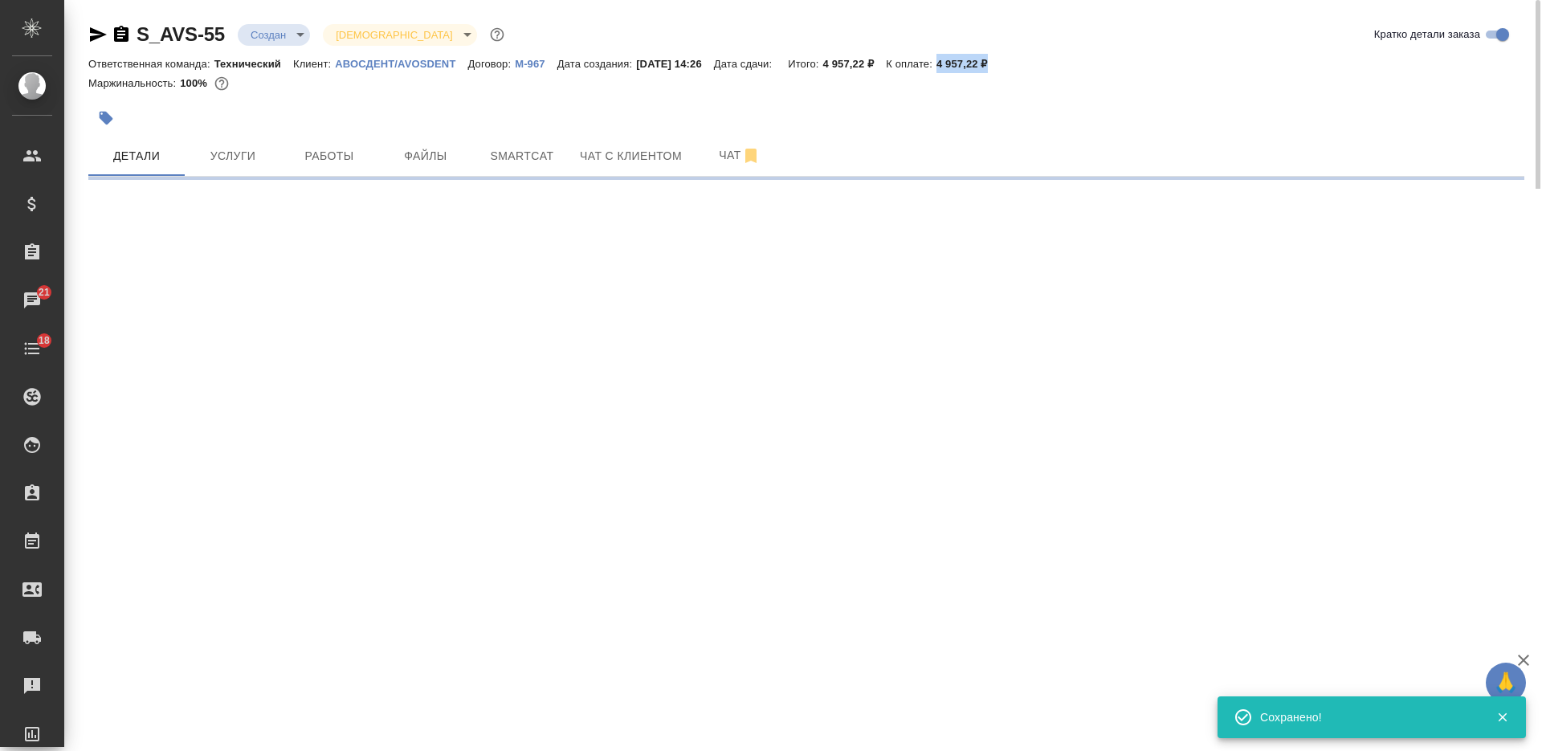
select select "RU"
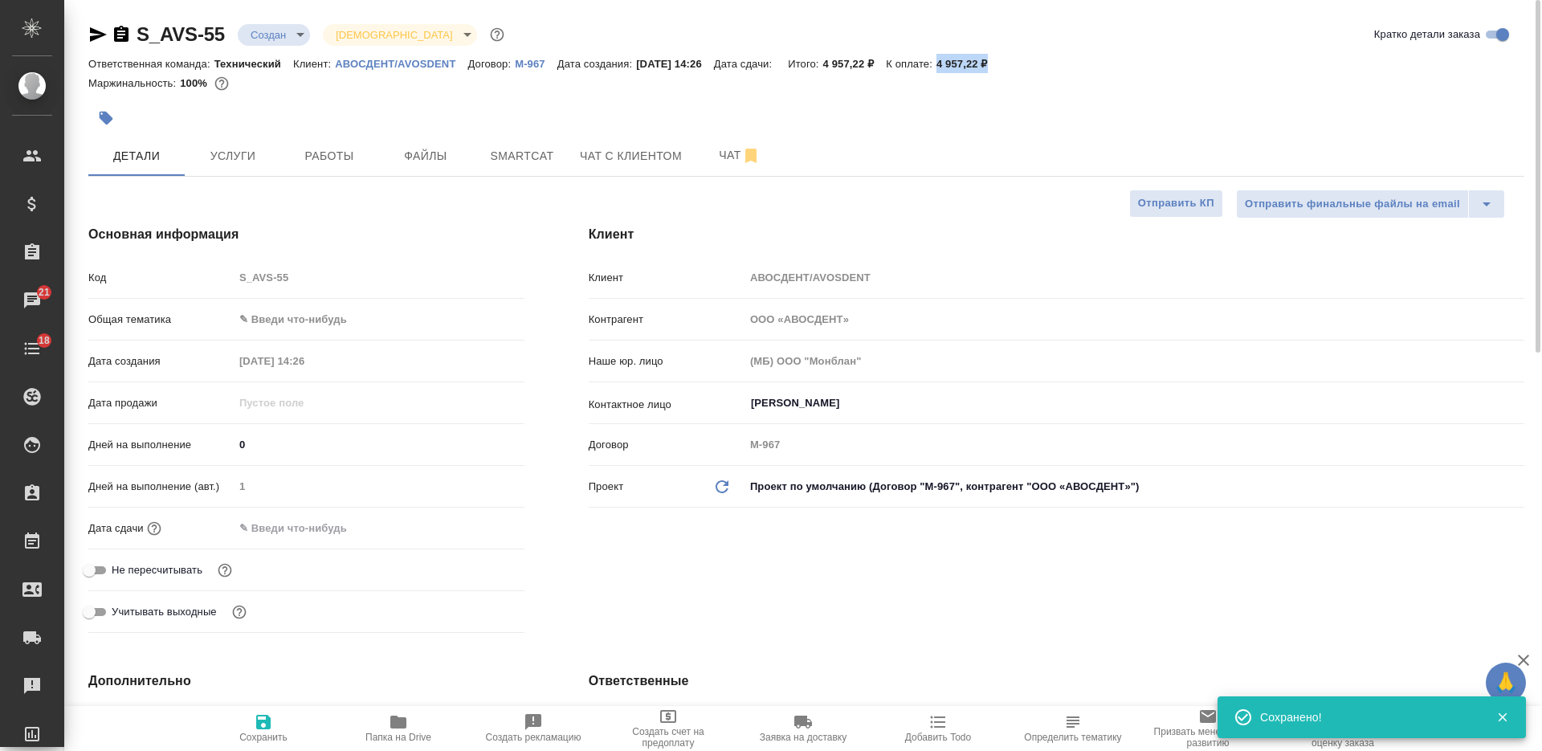
type textarea "x"
drag, startPoint x: 265, startPoint y: 444, endPoint x: 214, endPoint y: 437, distance: 51.9
click at [214, 439] on div "Дней на выполнение 0" at bounding box center [306, 444] width 436 height 28
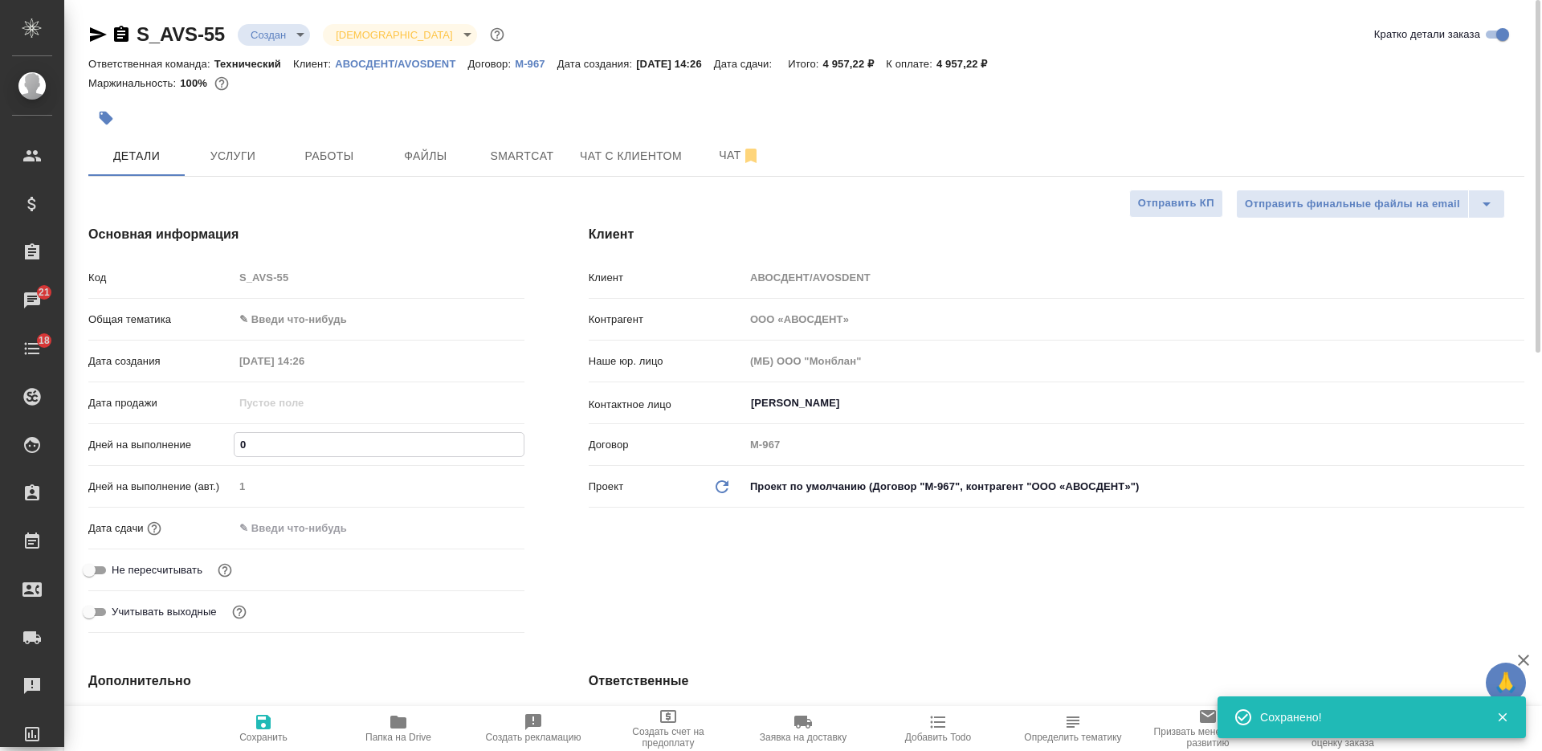
type input "2"
type textarea "x"
type input "2"
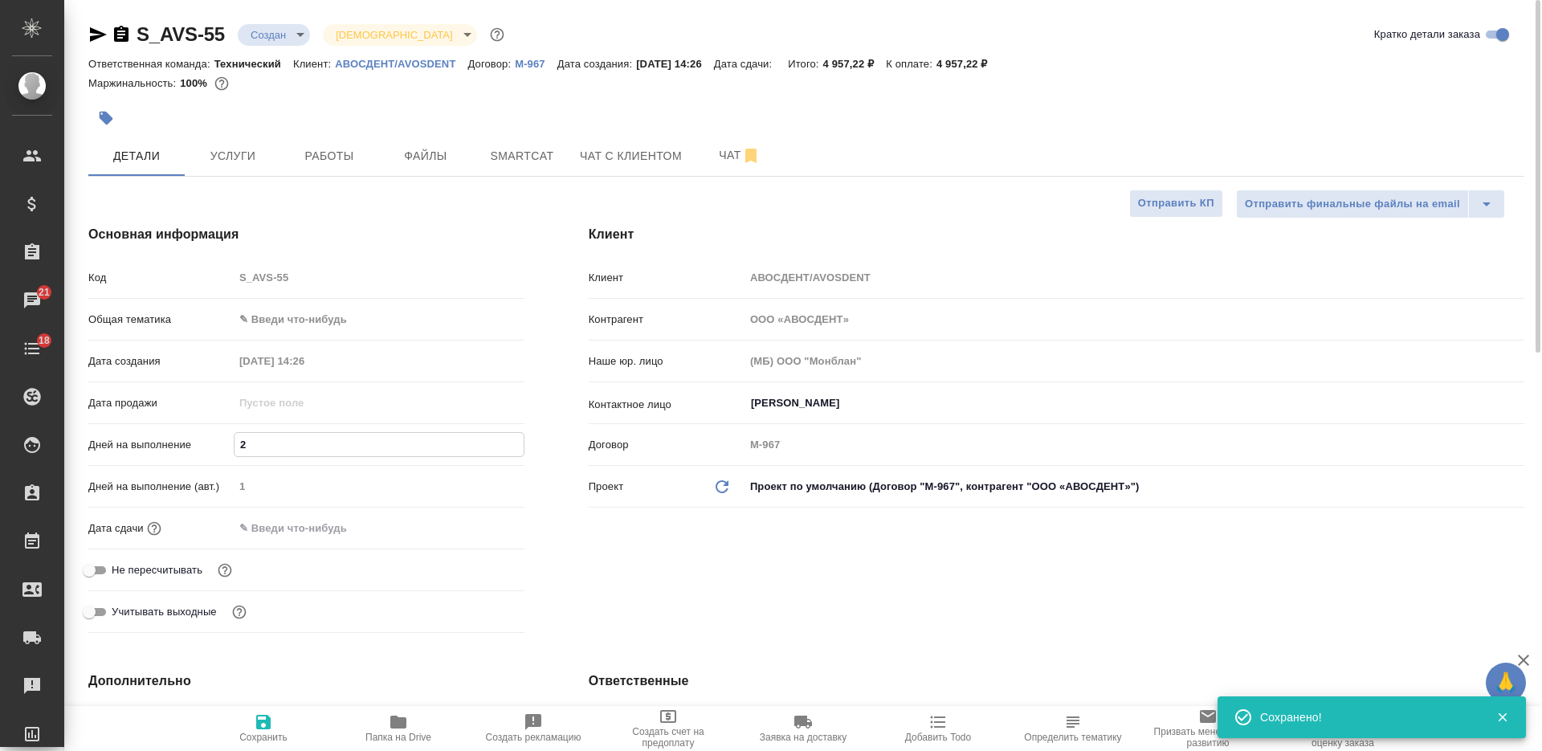
click at [270, 724] on icon "button" at bounding box center [263, 722] width 14 height 14
type textarea "x"
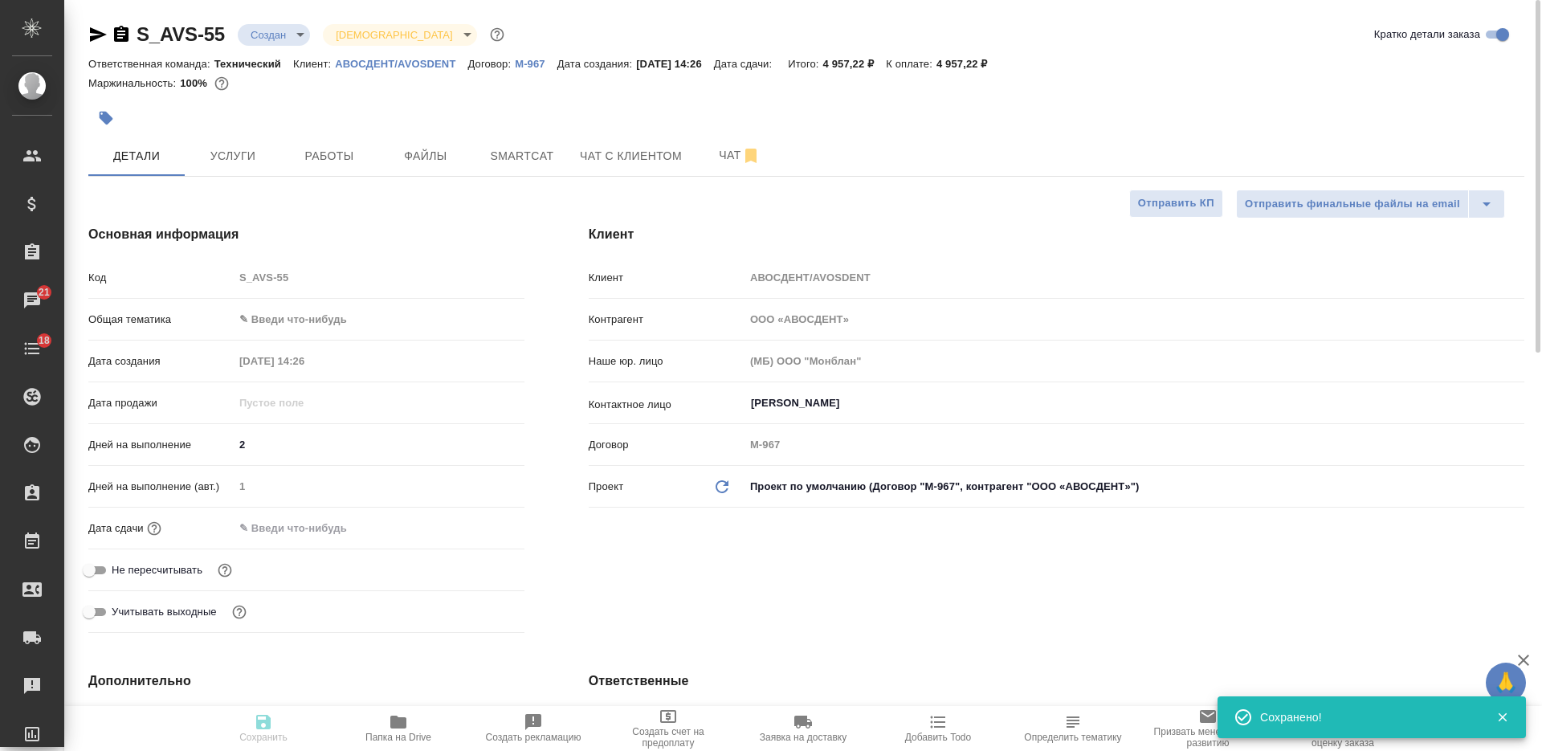
type textarea "x"
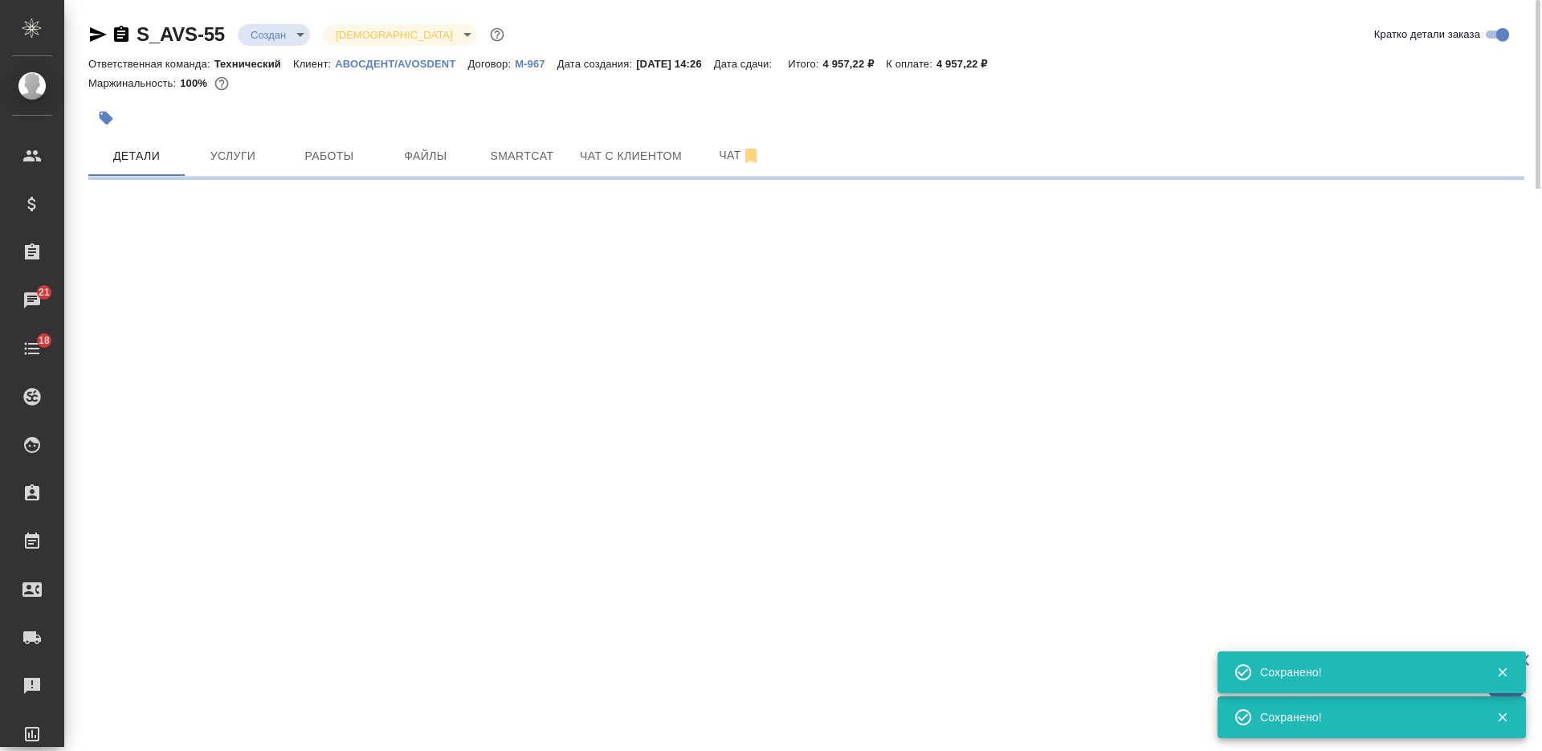
select select "RU"
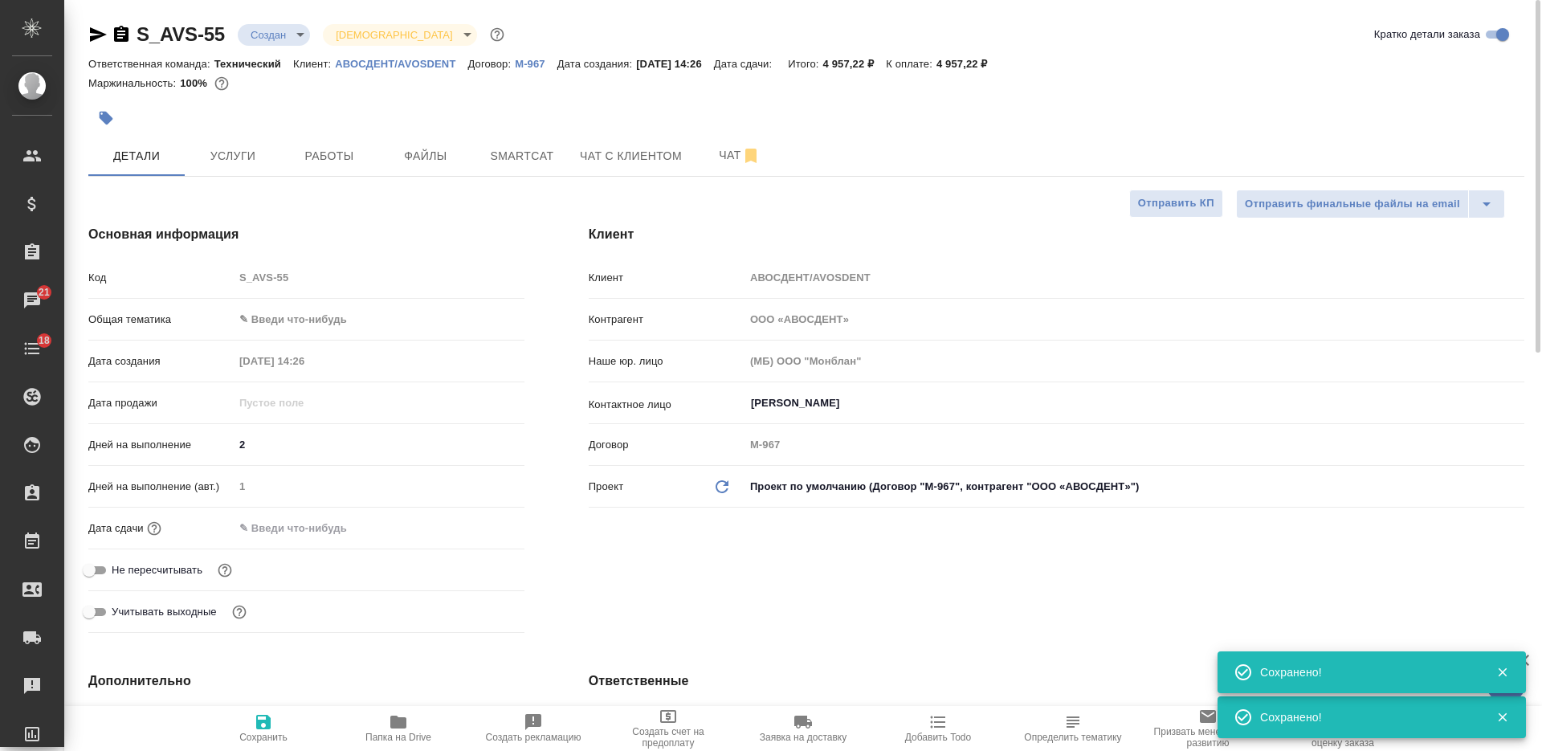
type textarea "x"
click at [1056, 723] on span "Определить тематику" at bounding box center [1073, 727] width 116 height 31
type textarea "x"
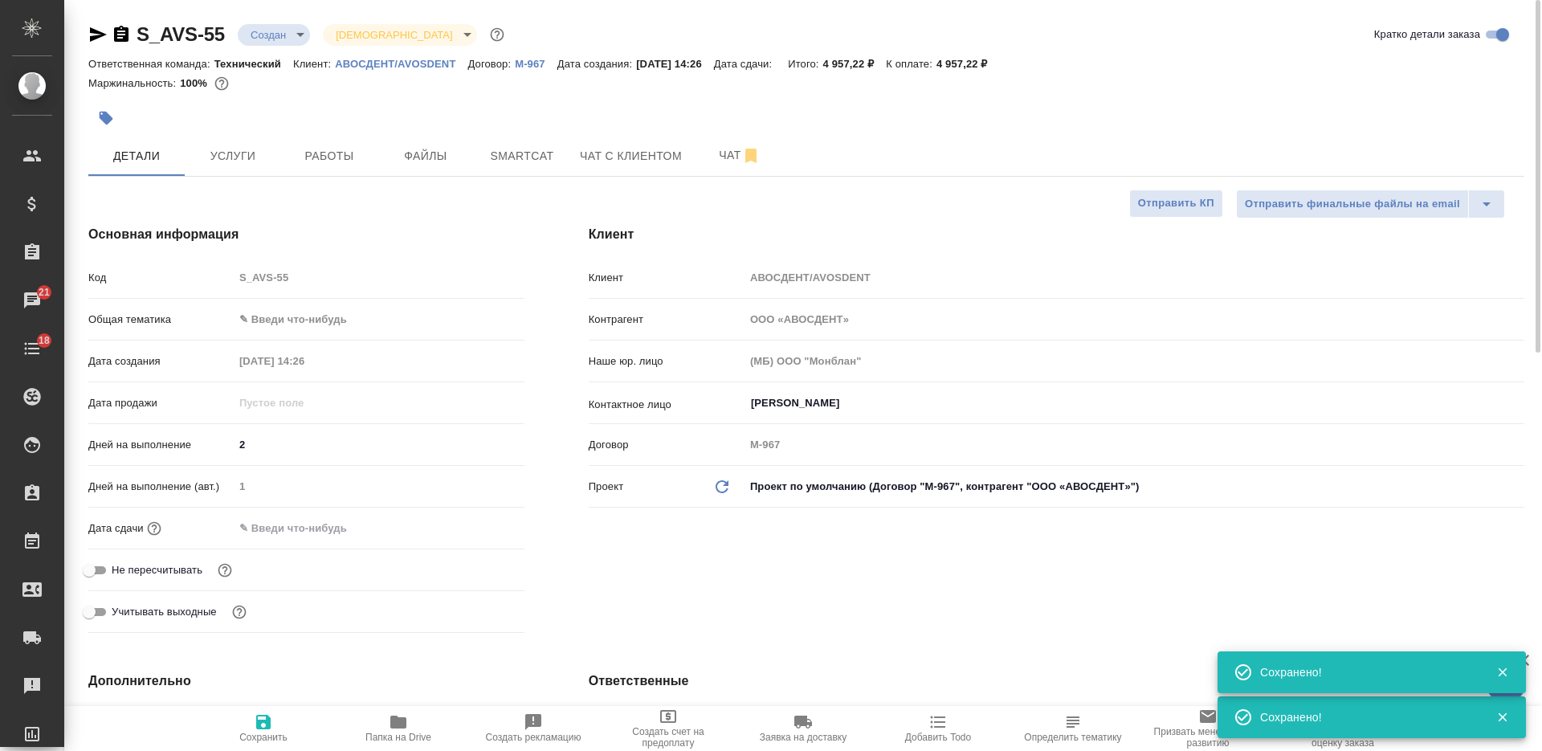
type textarea "x"
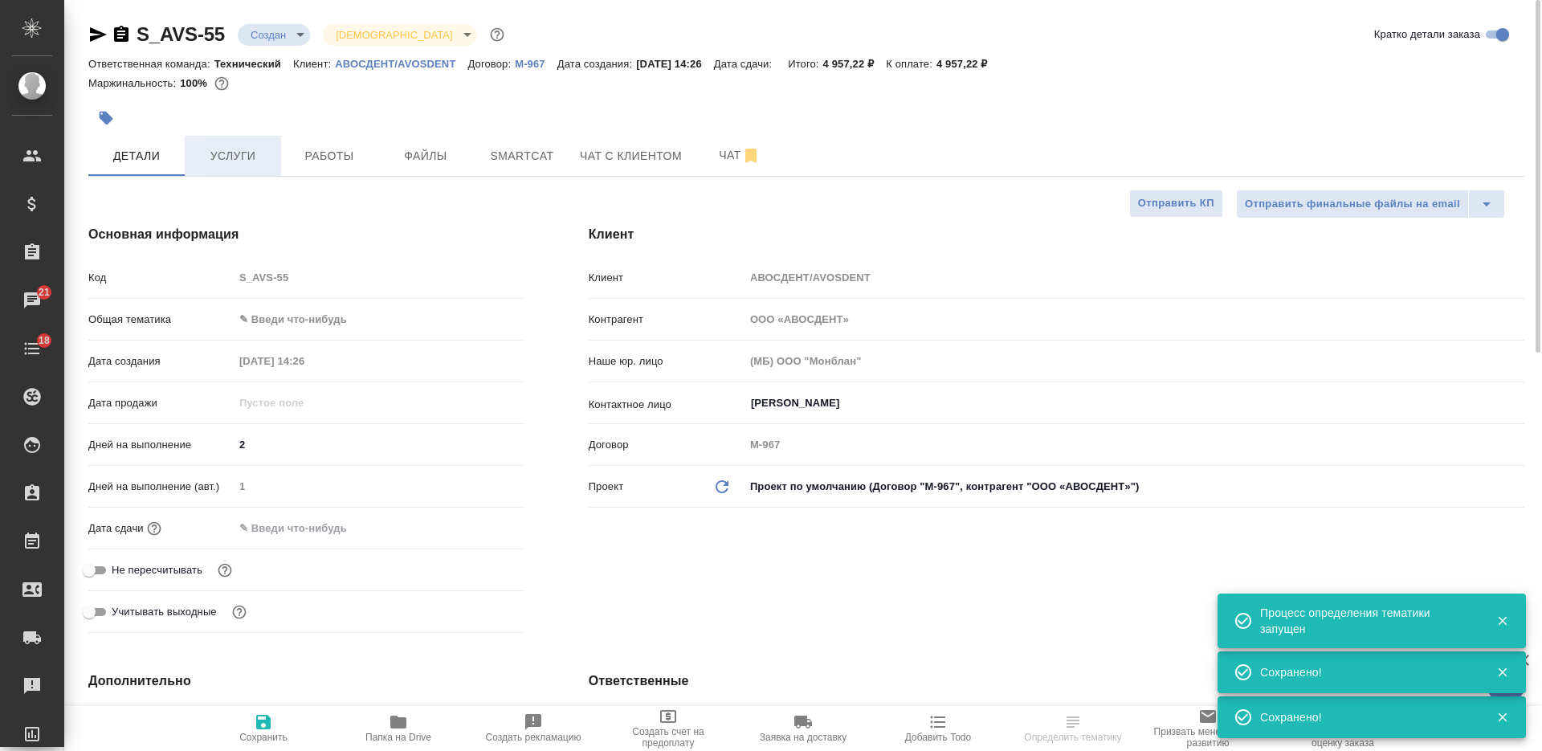
click at [270, 158] on span "Услуги" at bounding box center [232, 156] width 77 height 20
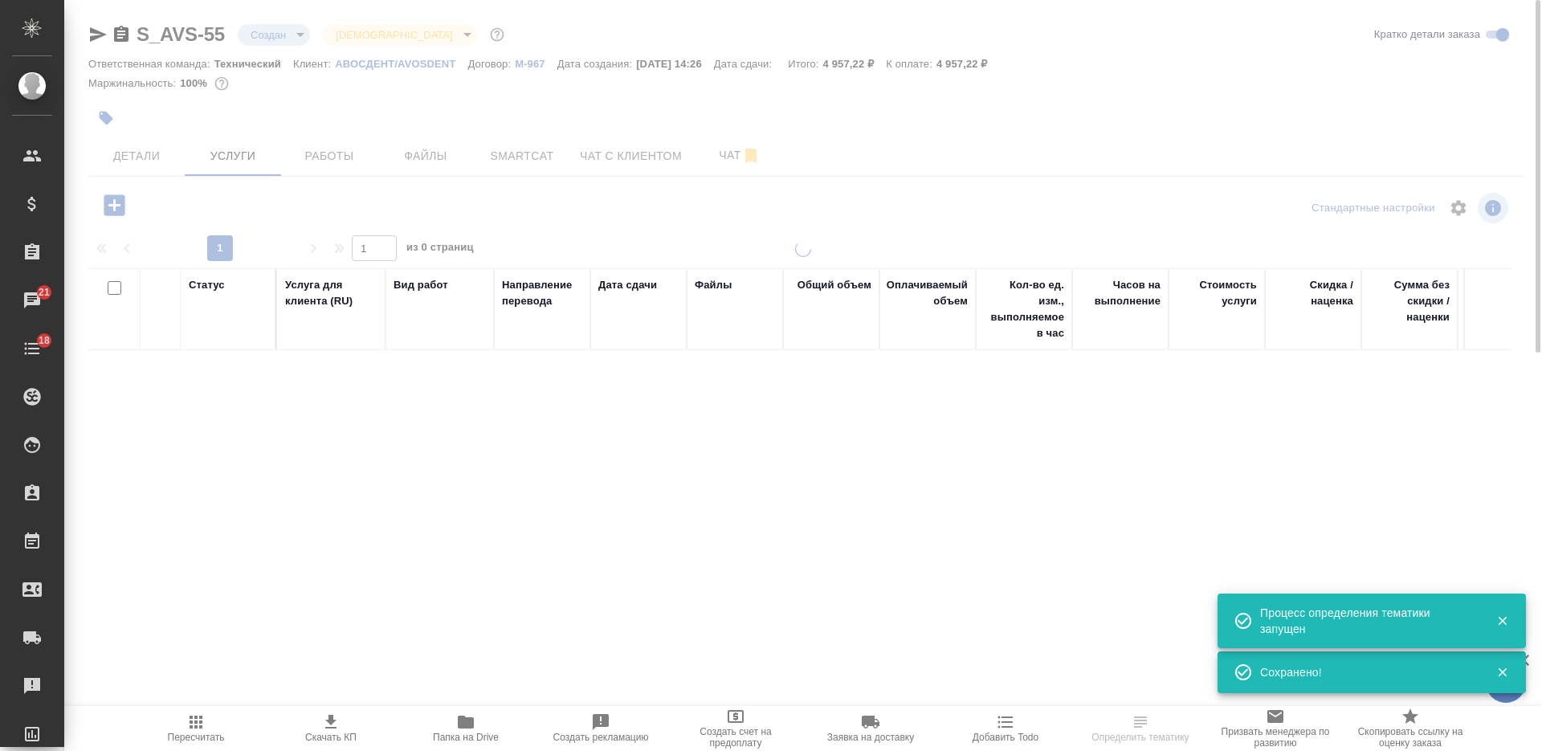
click at [338, 727] on icon "button" at bounding box center [330, 721] width 19 height 19
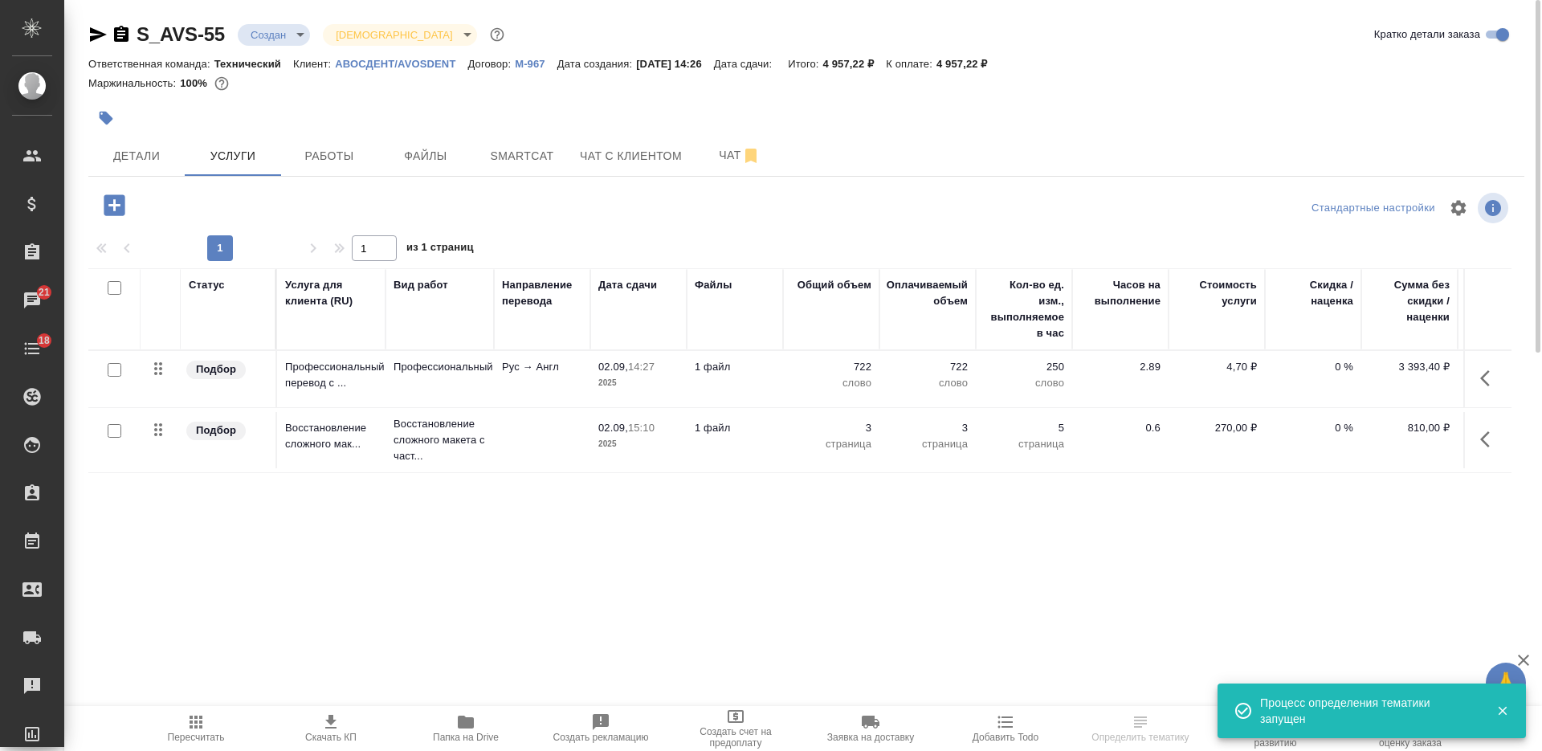
click at [292, 24] on body "🙏 .cls-1 fill:#fff; AWATERA Nikiforova Valeria Клиенты Спецификации Заказы 21 Ч…" at bounding box center [771, 375] width 1542 height 751
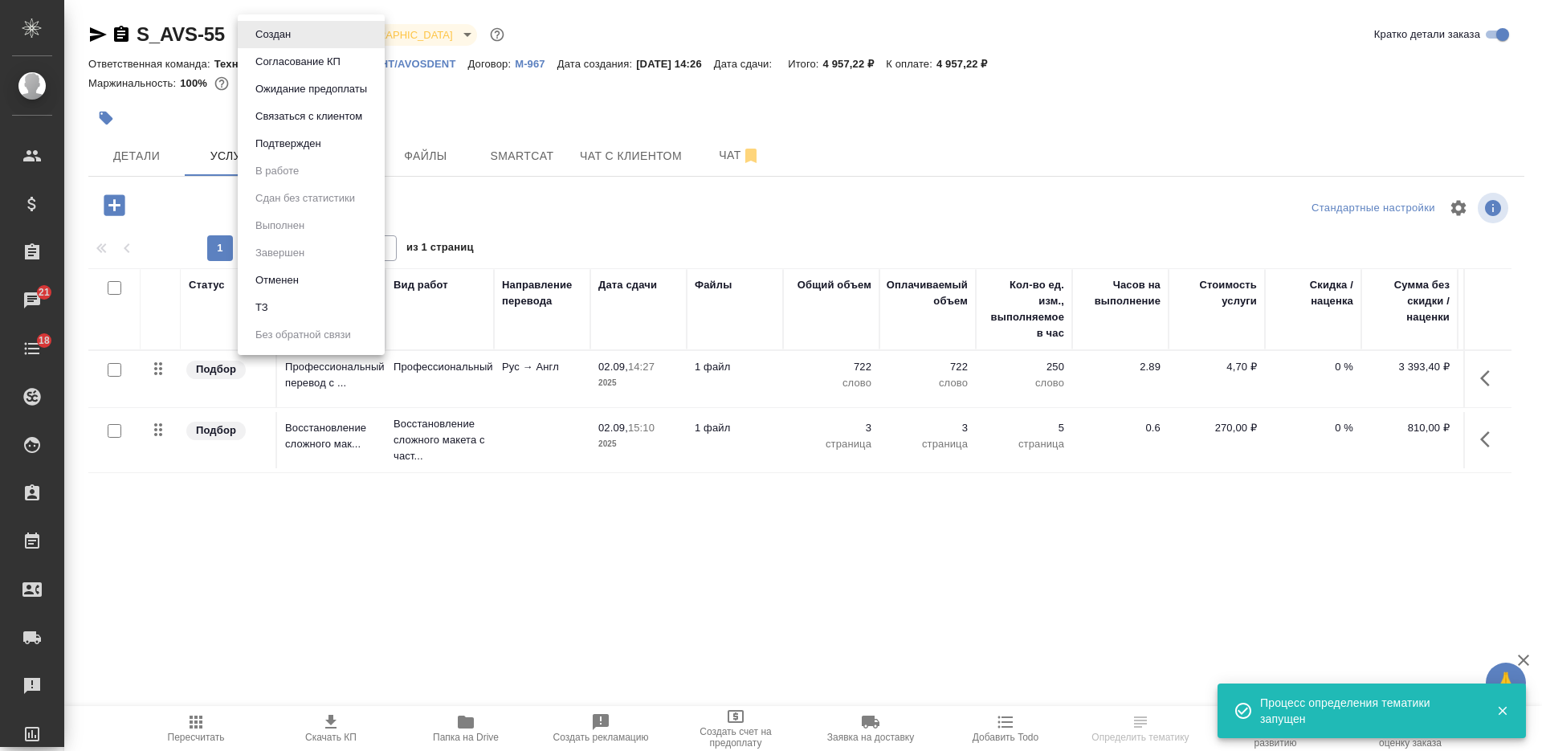
click at [296, 58] on button "Согласование КП" at bounding box center [298, 62] width 95 height 18
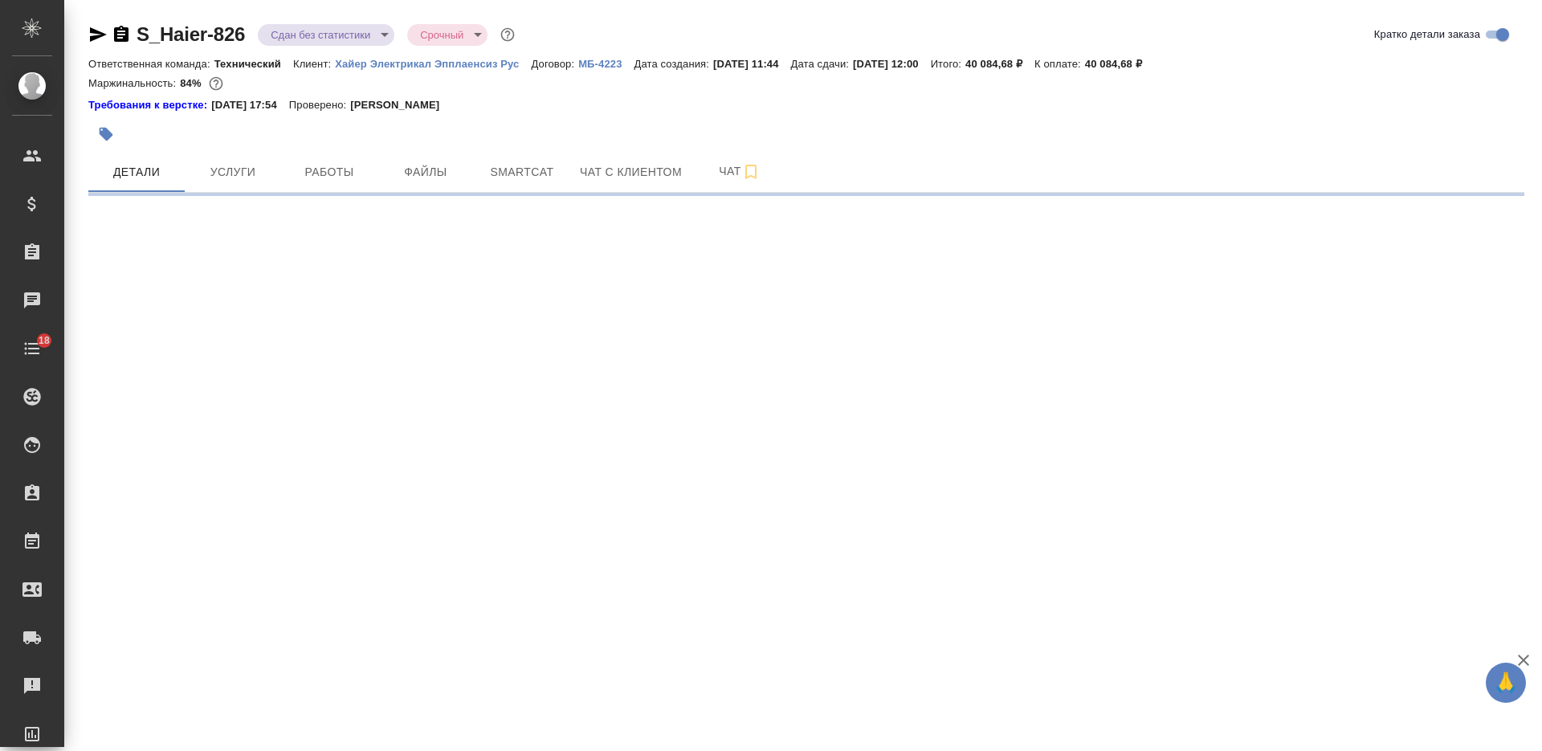
select select "RU"
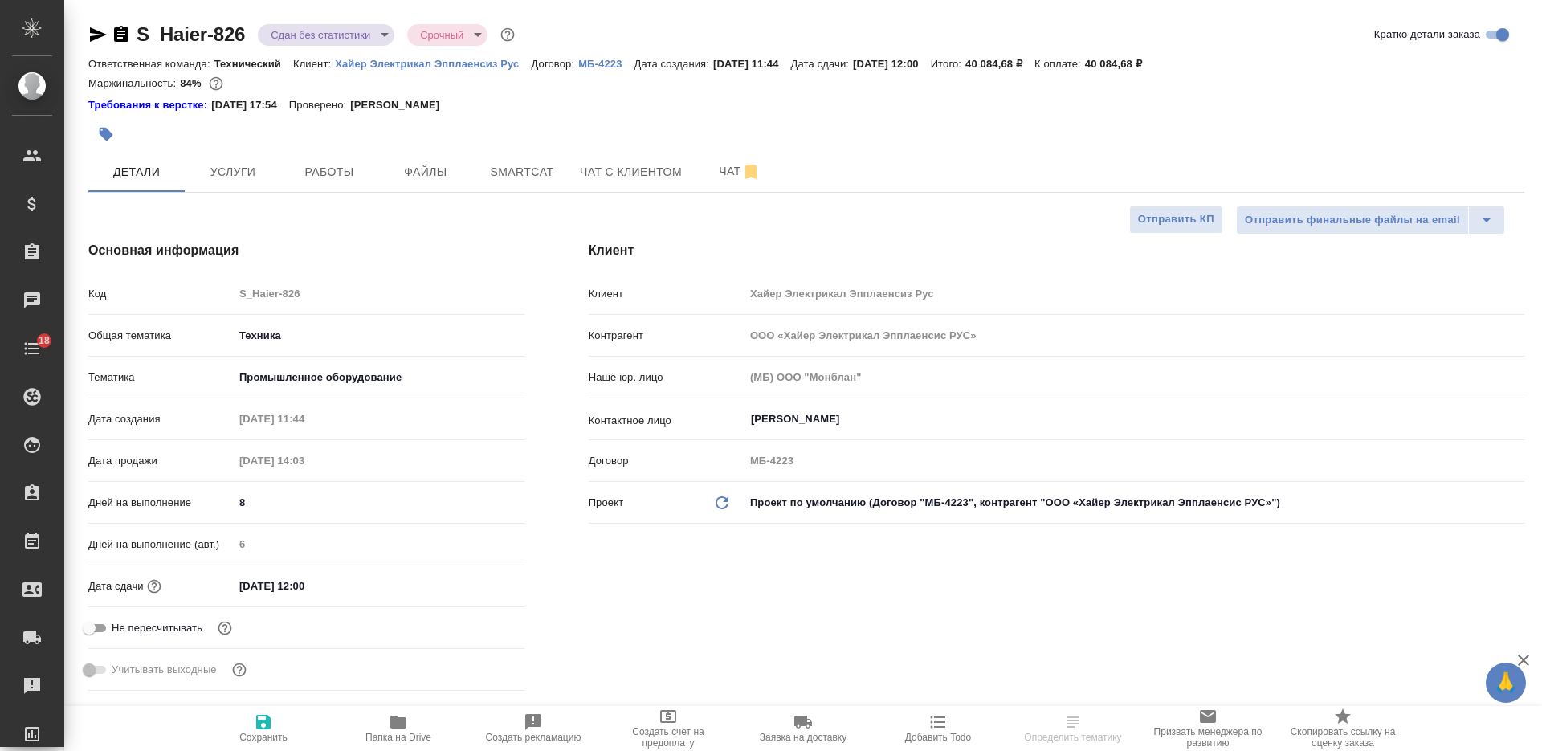
type textarea "x"
click at [400, 722] on icon "button" at bounding box center [398, 721] width 16 height 13
type textarea "x"
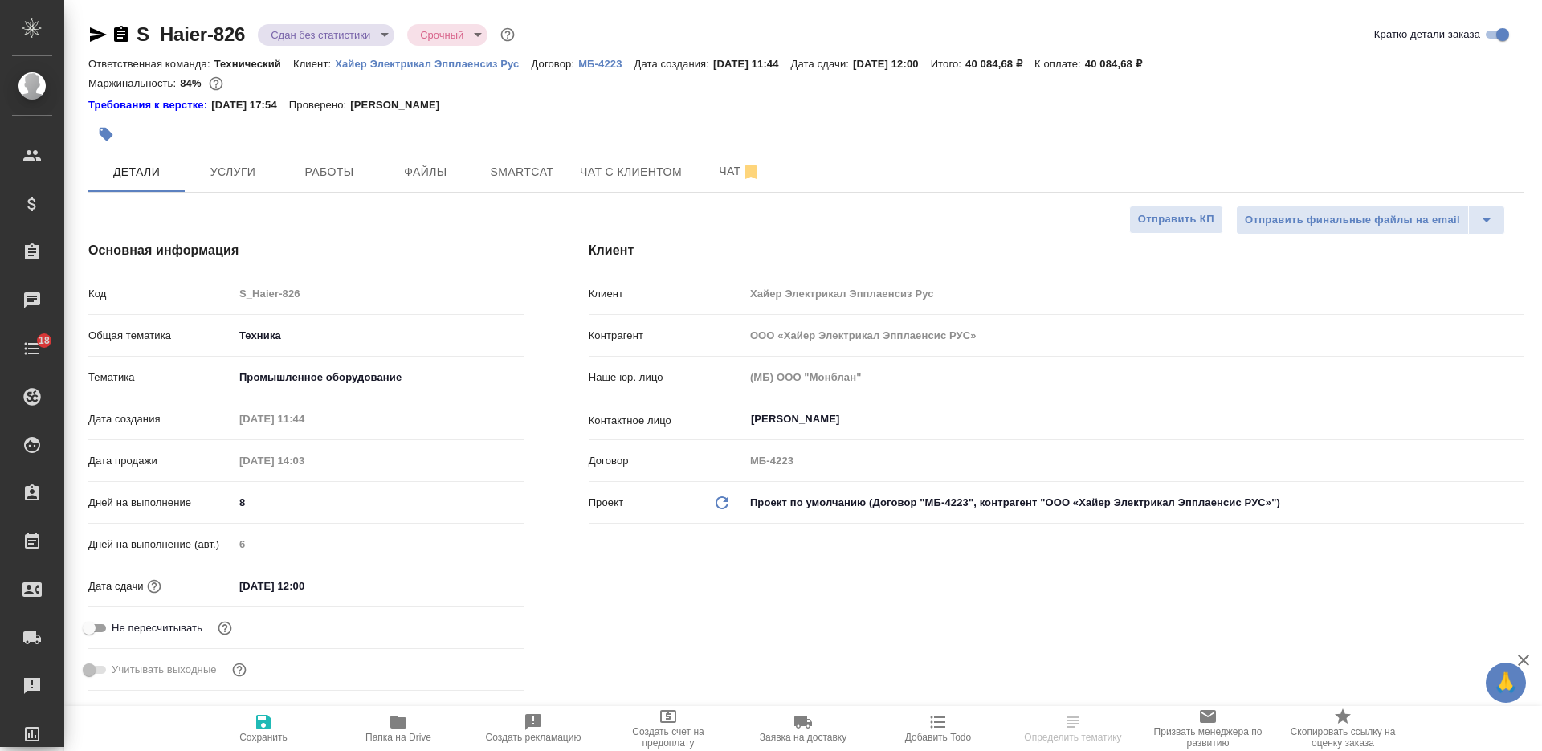
type textarea "x"
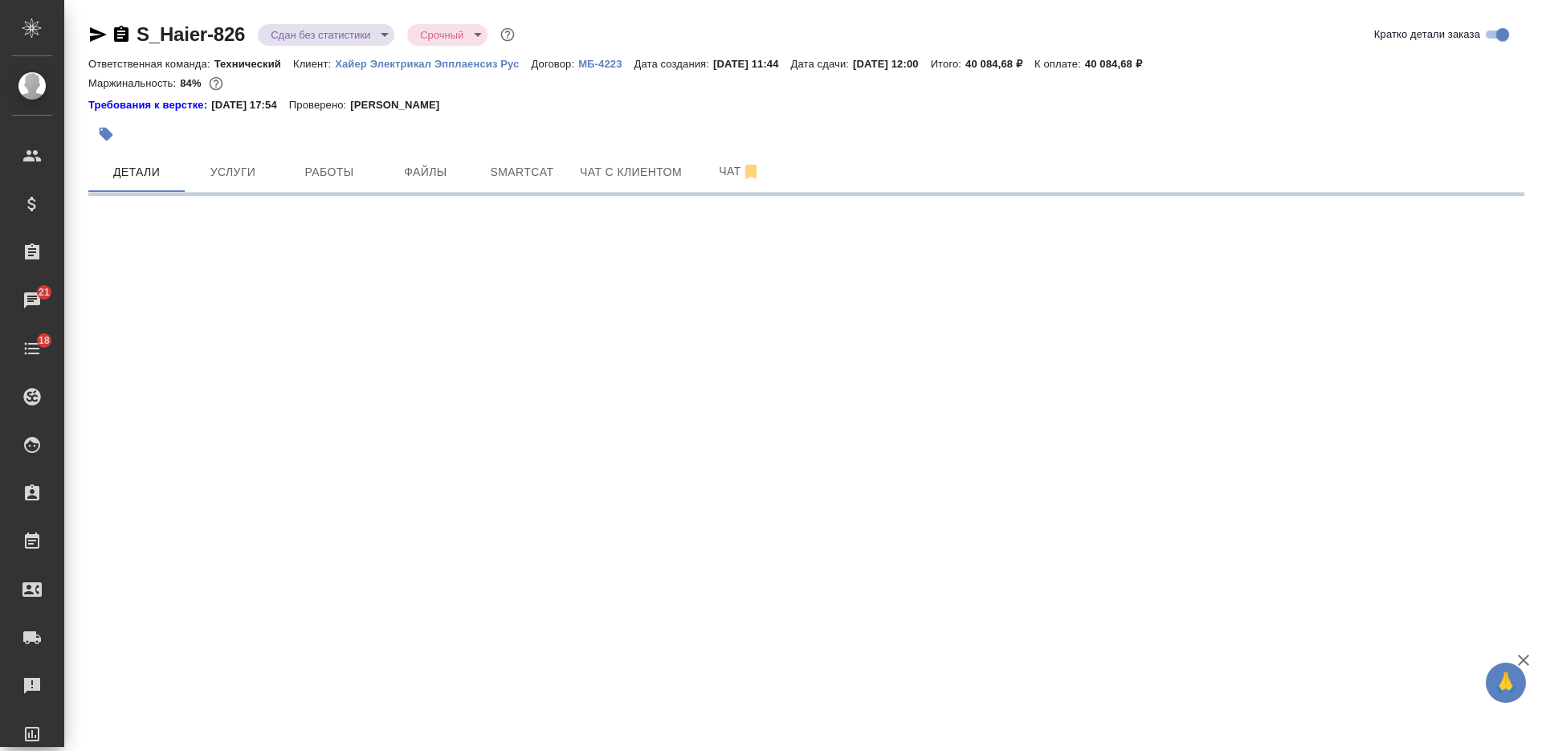
select select "RU"
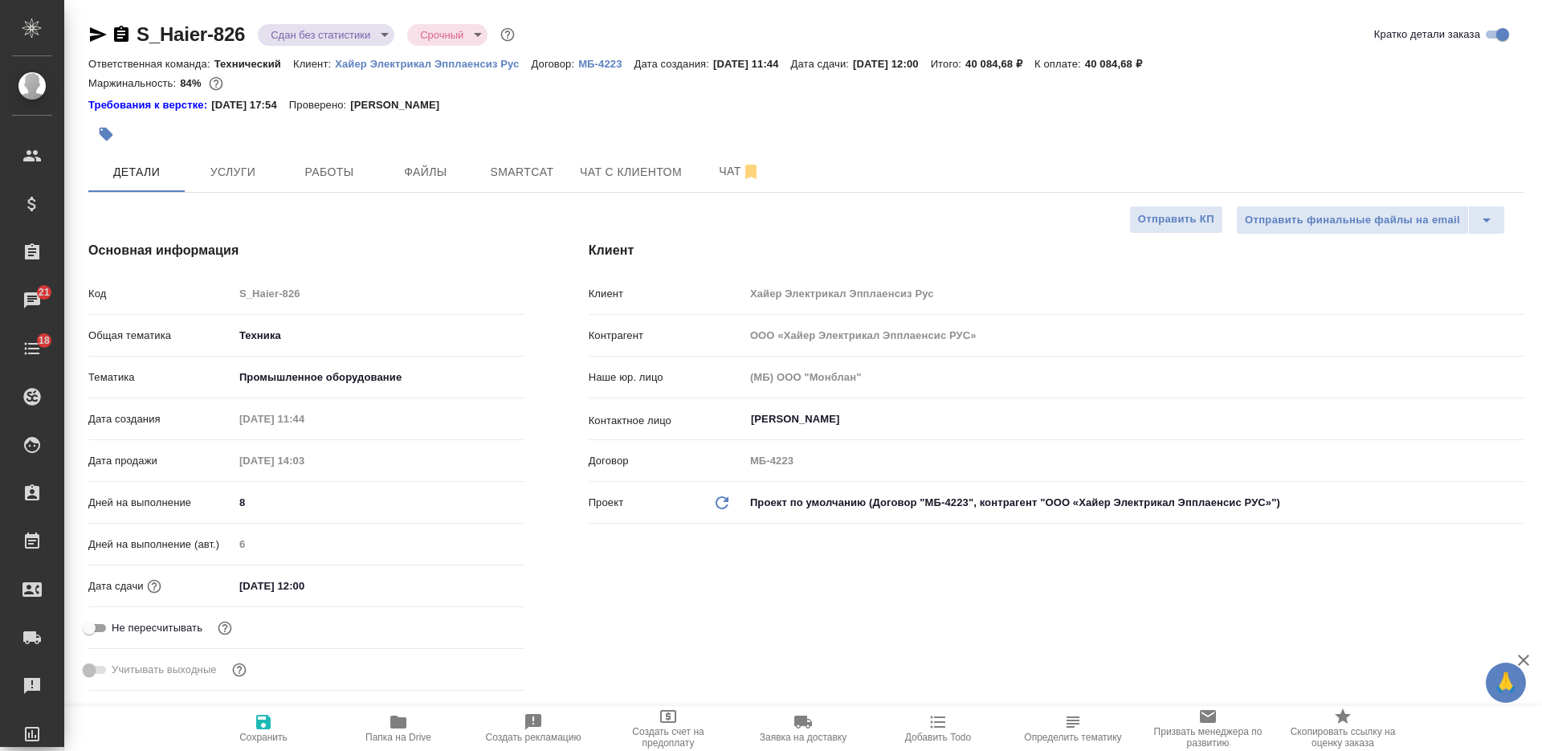
type textarea "x"
click at [218, 177] on span "Услуги" at bounding box center [232, 172] width 77 height 20
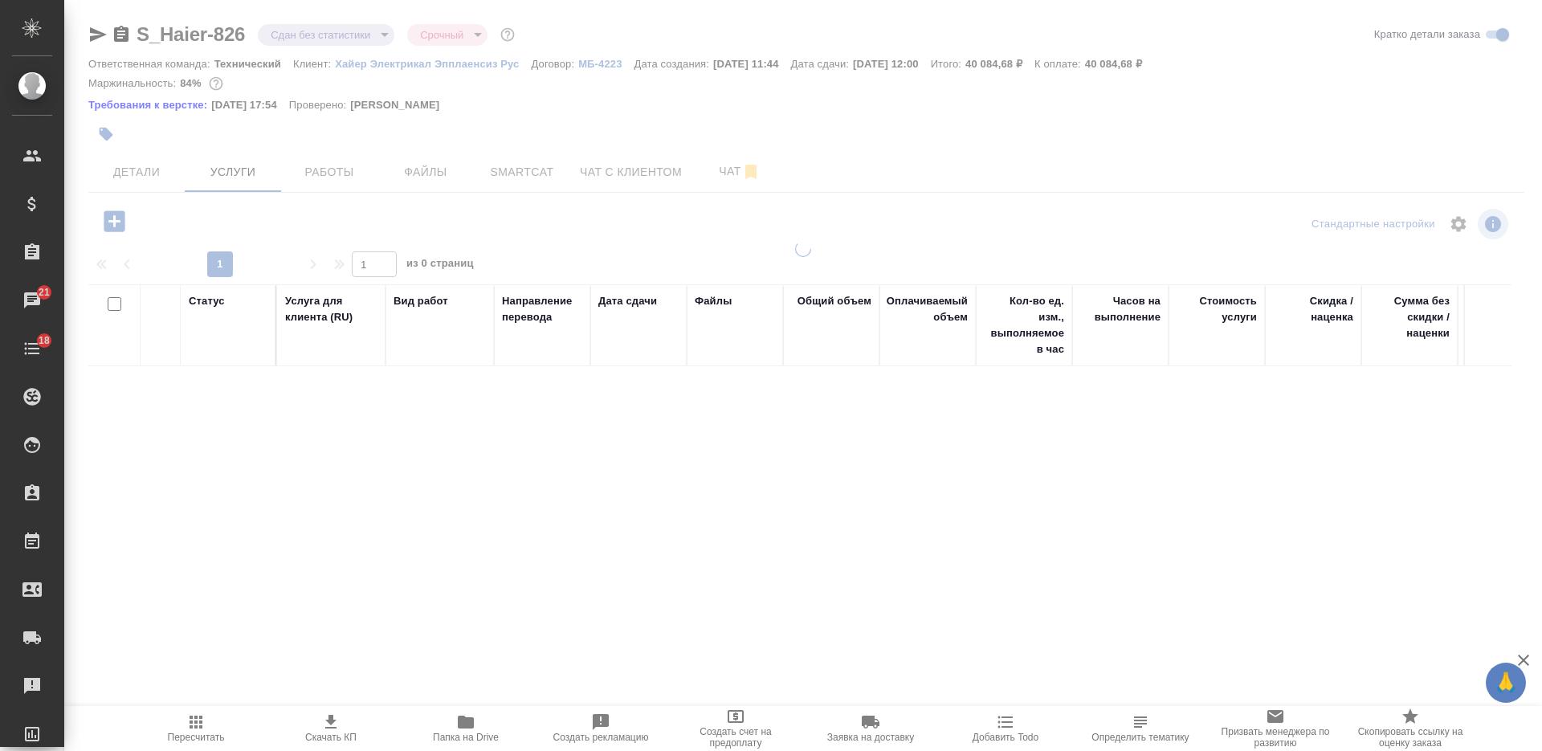
click at [711, 166] on div at bounding box center [802, 335] width 1477 height 670
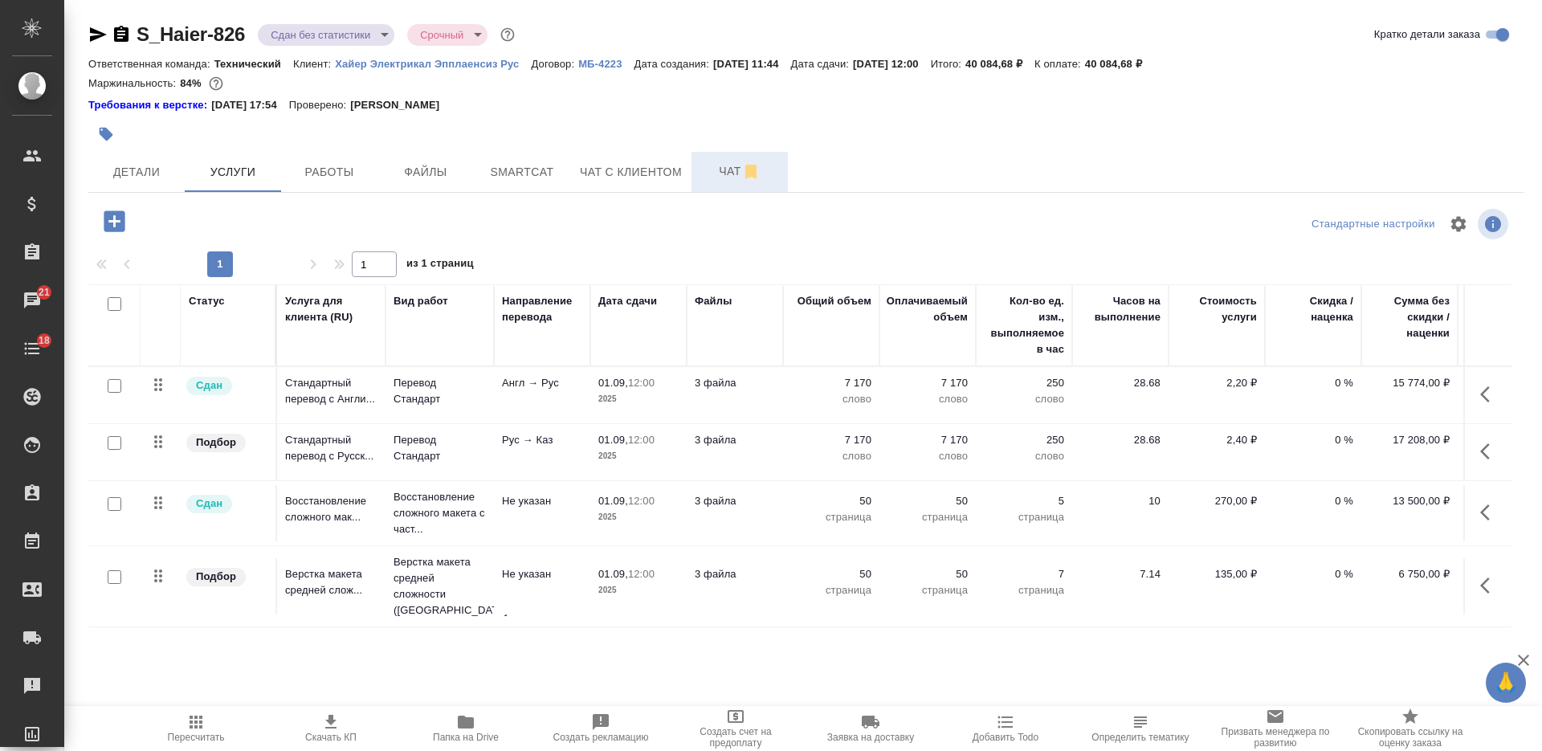
click at [715, 166] on span "Чат" at bounding box center [739, 171] width 77 height 20
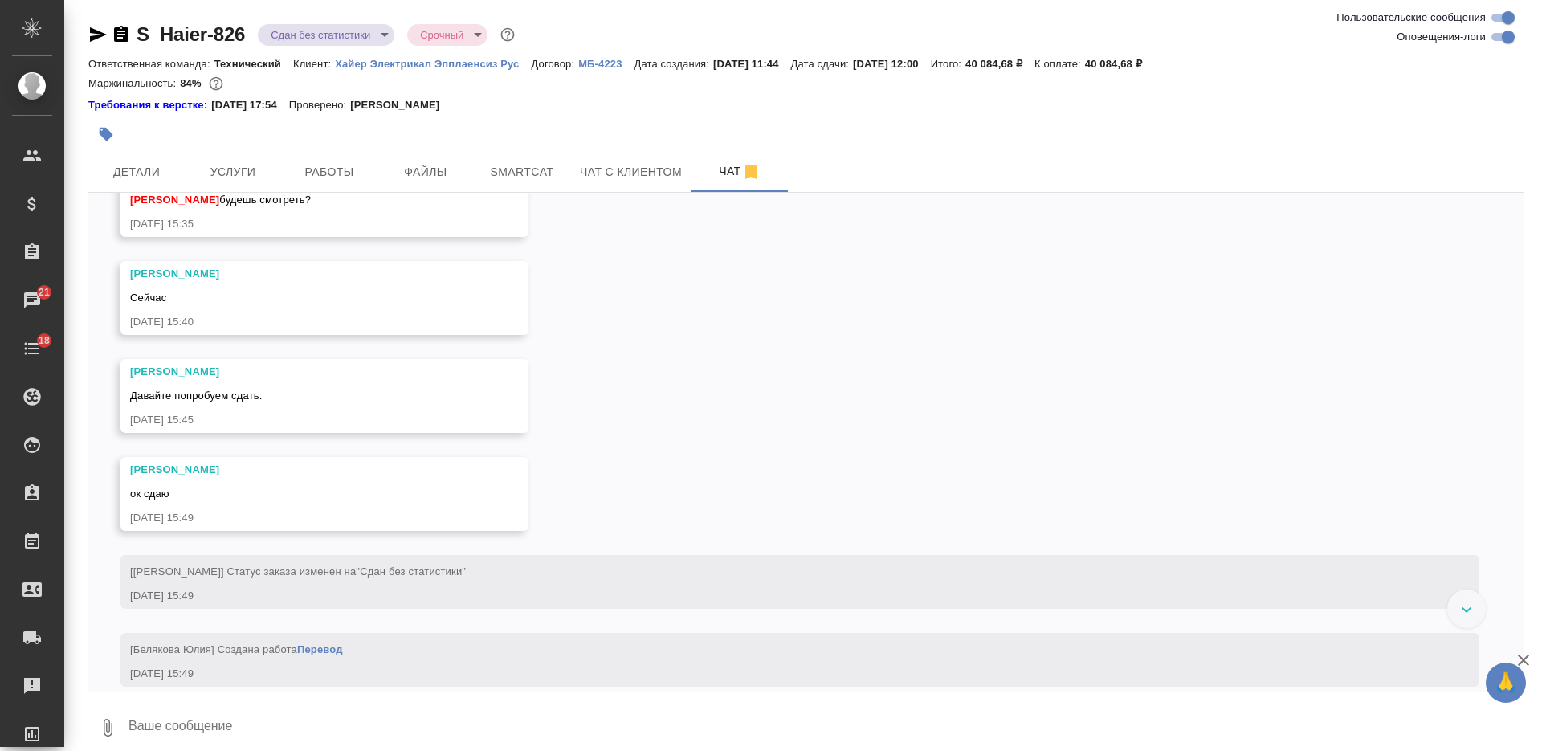
scroll to position [12634, 0]
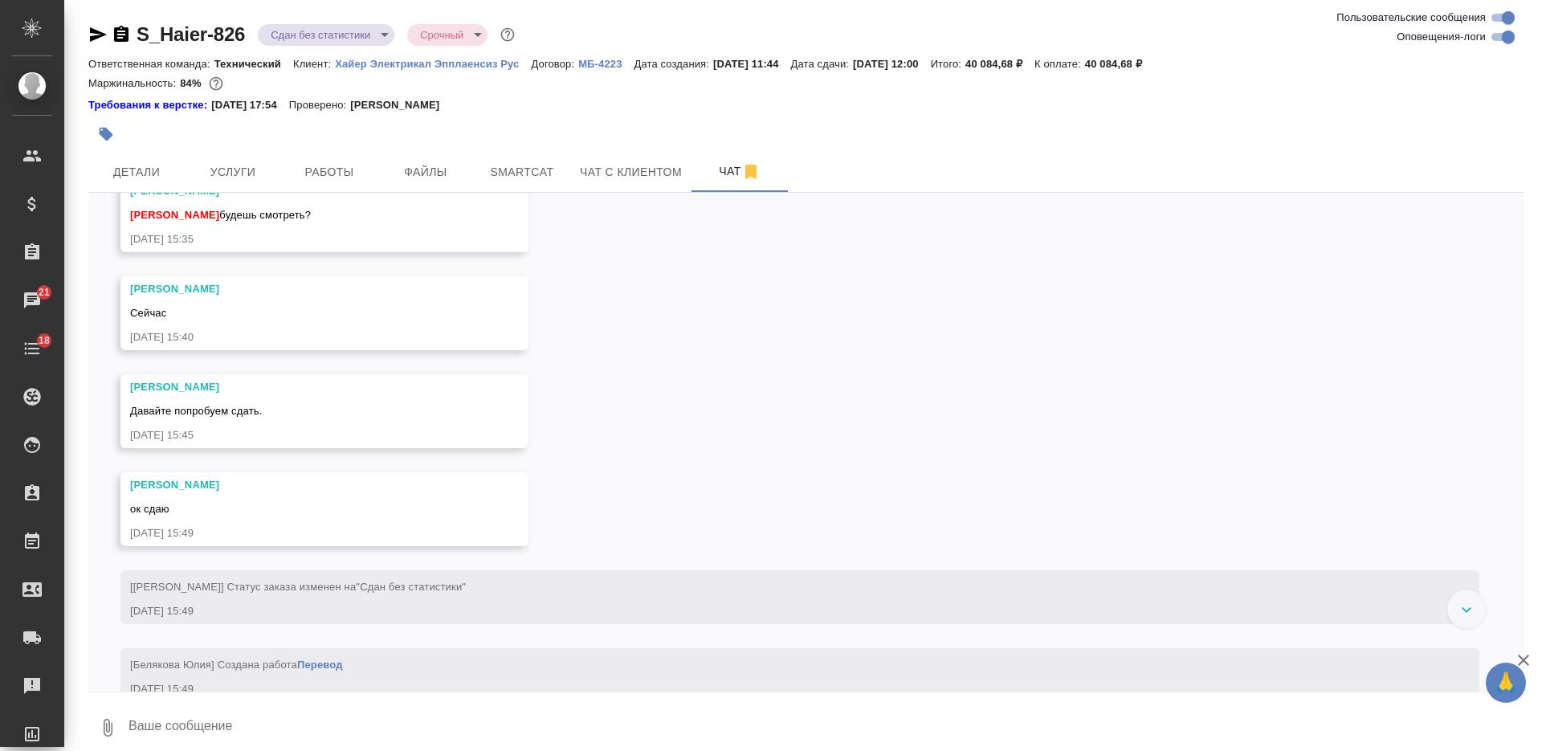
click at [436, 723] on textarea at bounding box center [825, 727] width 1397 height 55
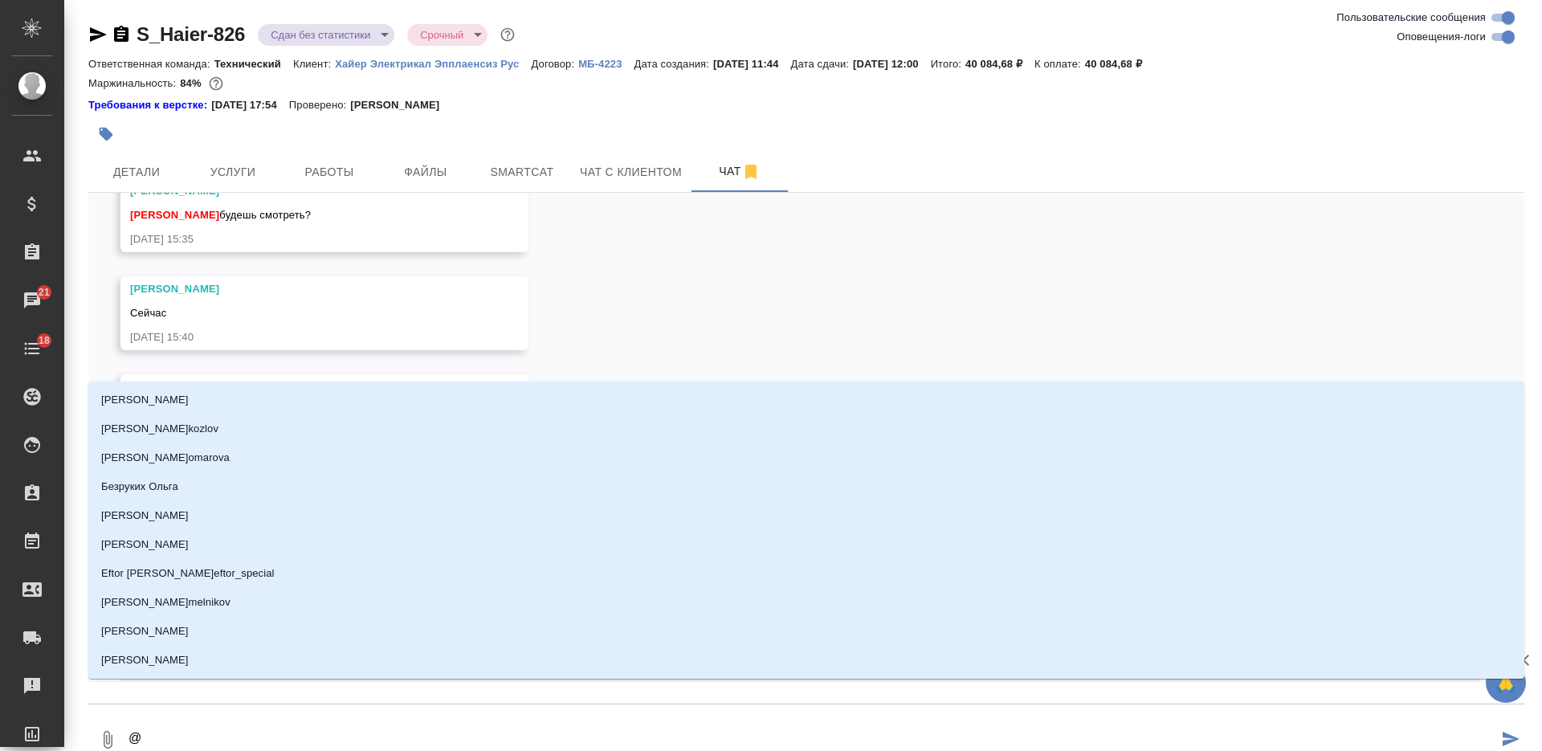
type textarea "@Б"
type input "Б"
type textarea "@Бе"
type input "Бе"
type textarea "@Бел"
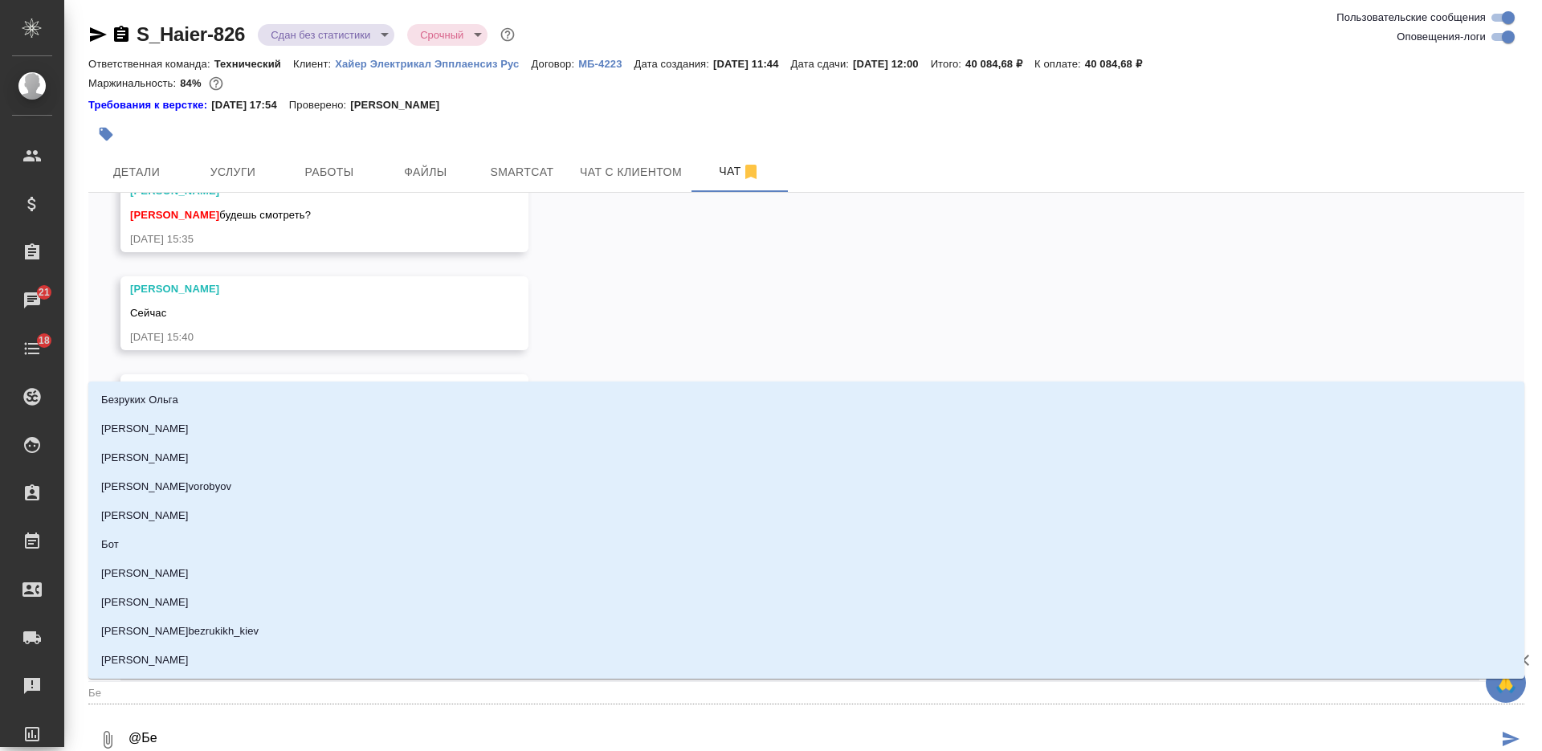
type input "Бел"
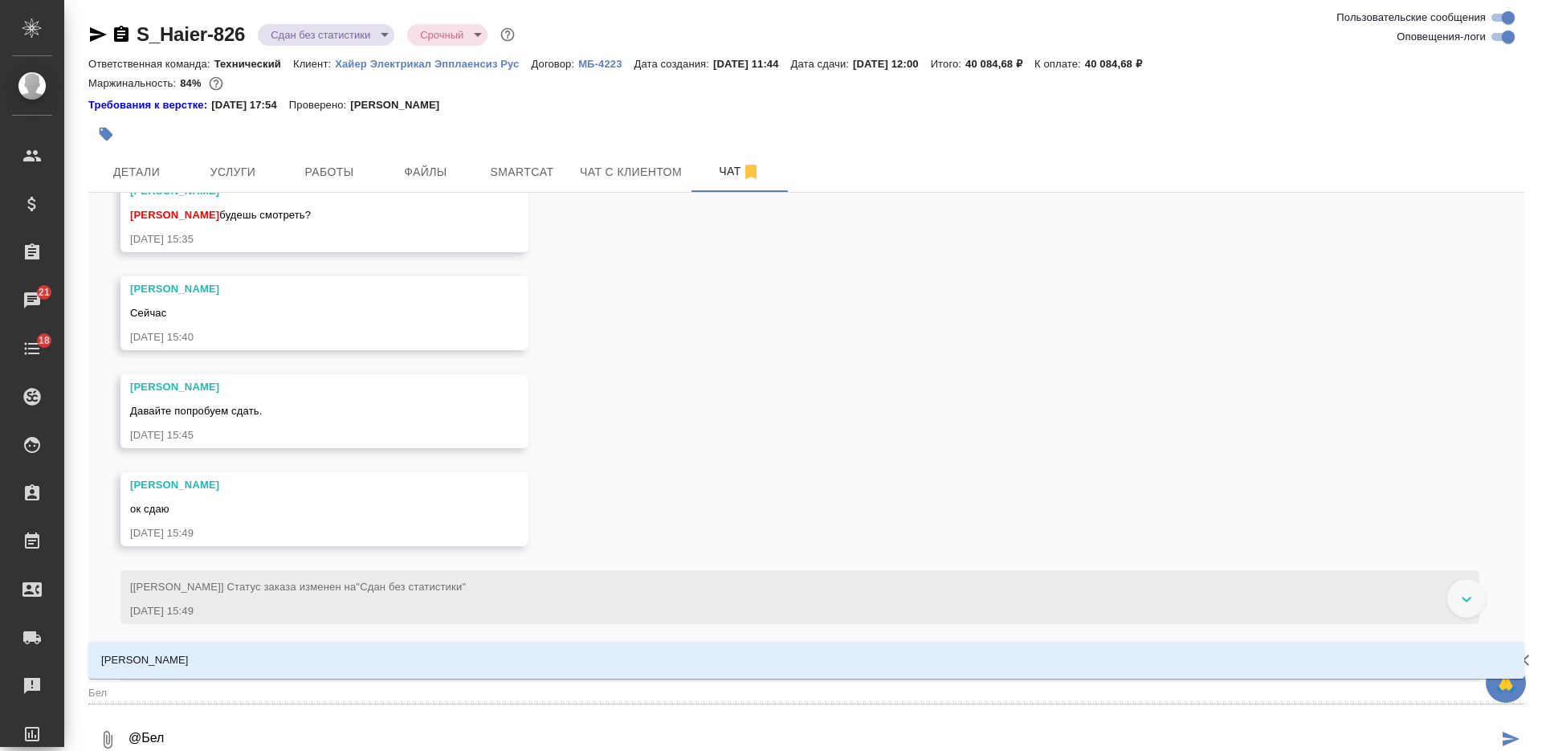
type textarea "@Беля"
type input "Беля"
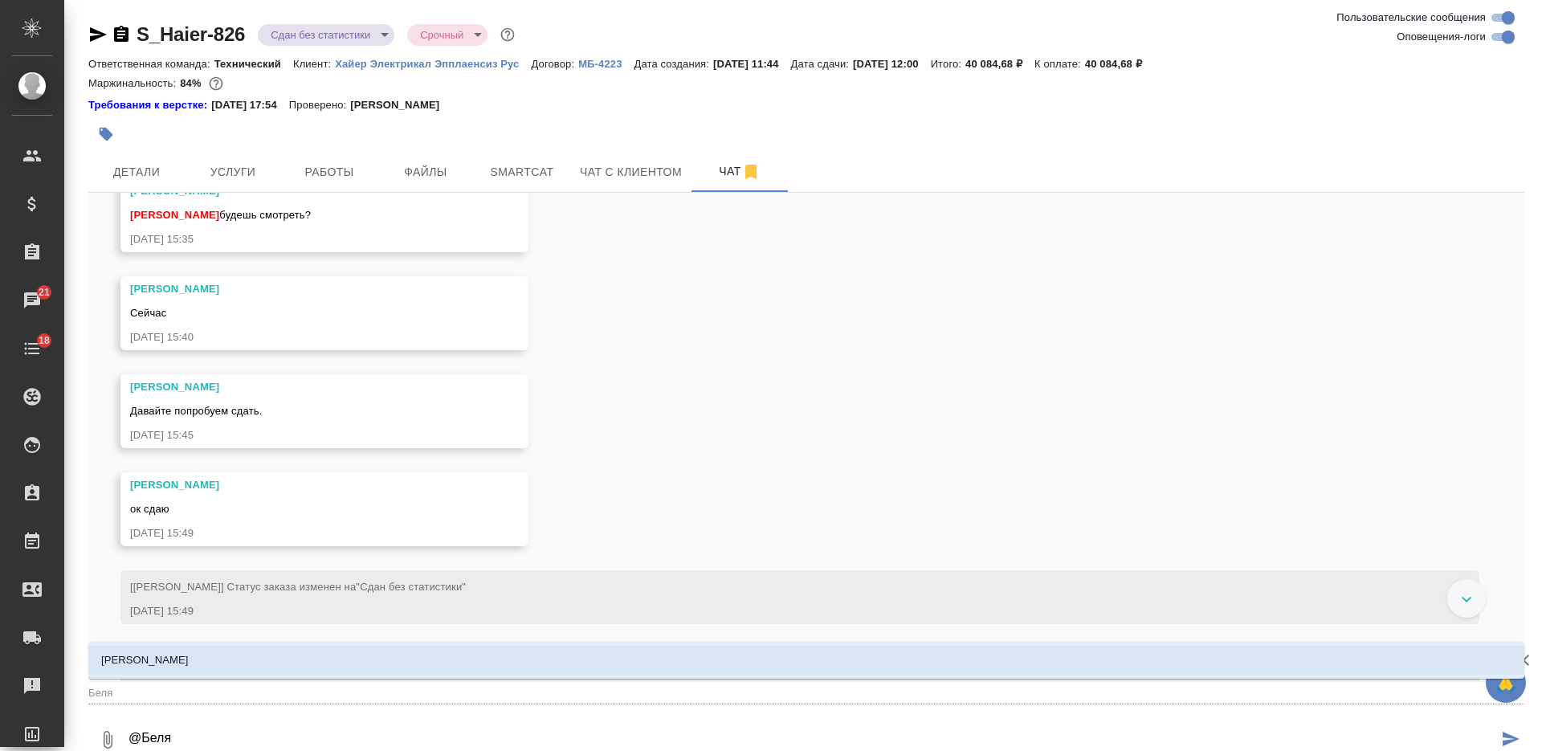
click at [407, 656] on li "[PERSON_NAME]" at bounding box center [806, 660] width 1436 height 29
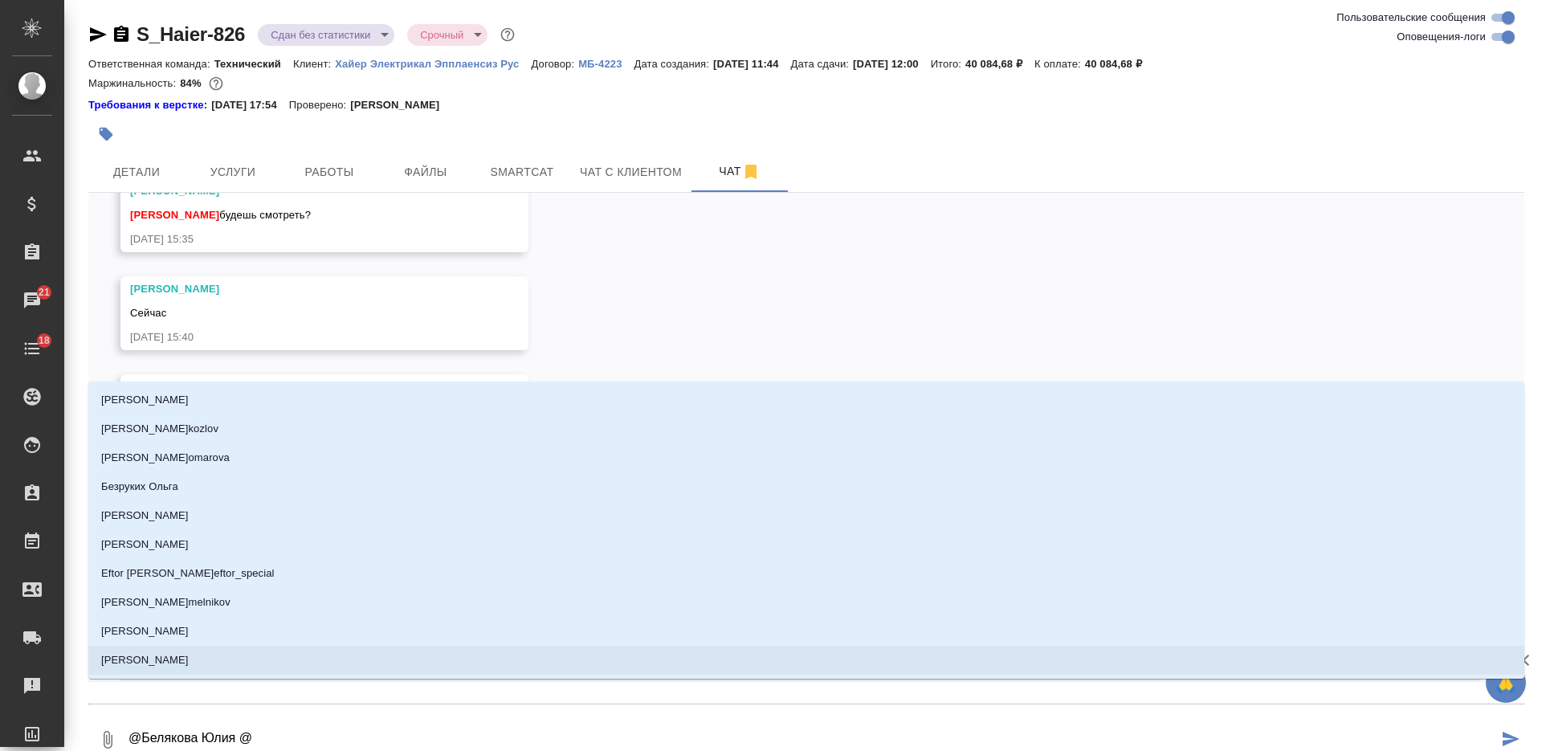
type textarea "@[PERSON_NAME] @А"
type input "[PERSON_NAME]"
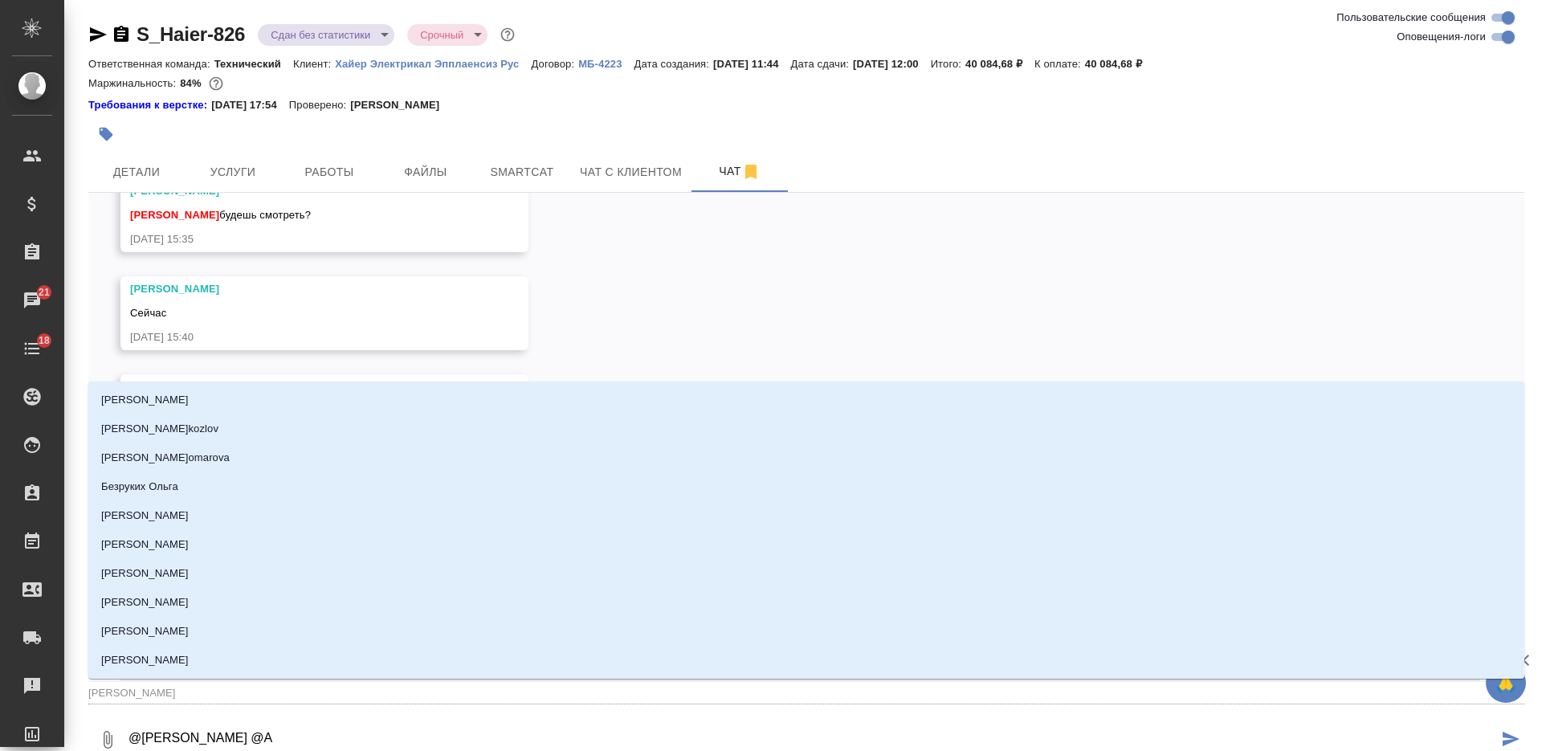
type textarea "@[PERSON_NAME] @Ар"
type input "Ар"
type textarea "@[PERSON_NAME] @Арс"
type input "Арс"
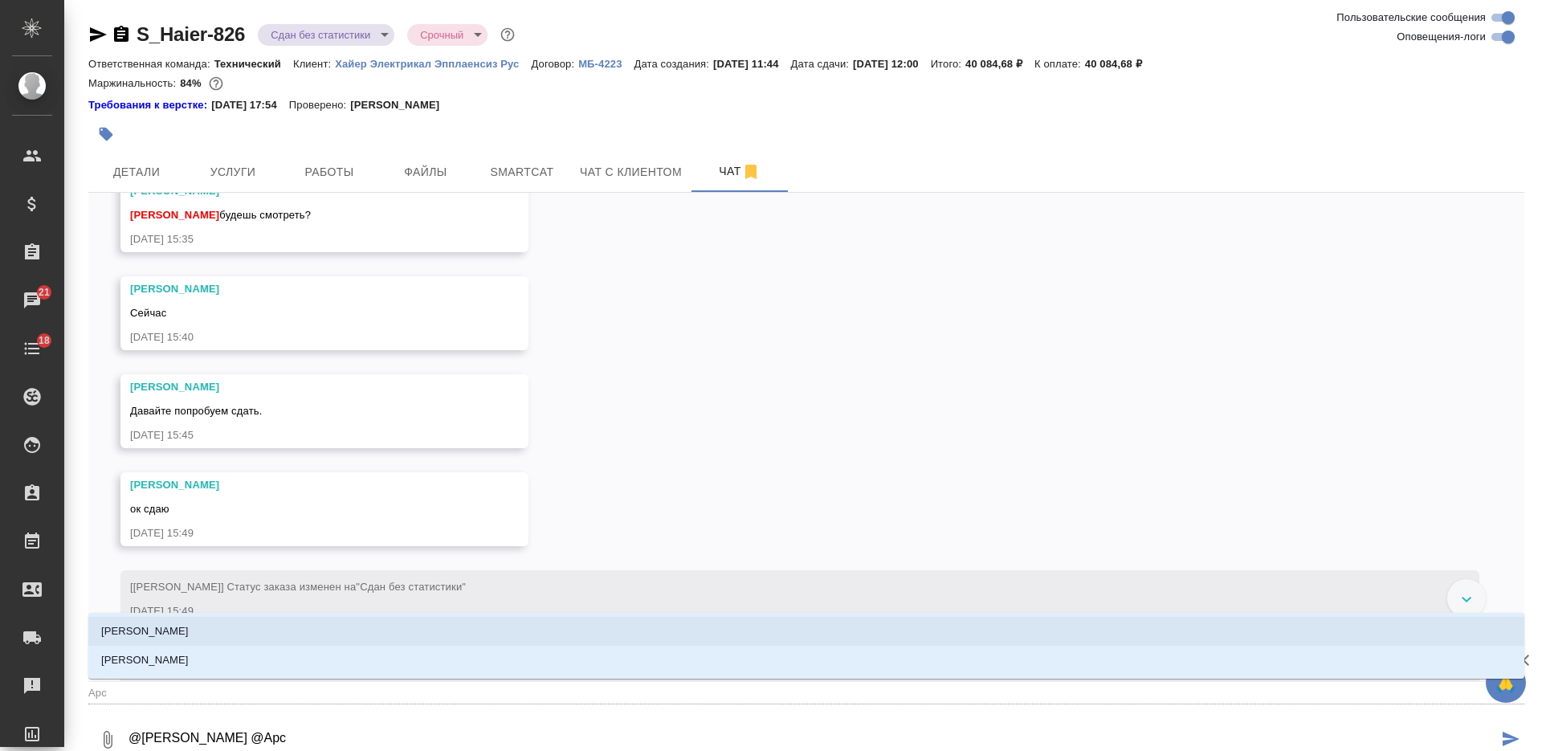
click at [502, 634] on li "[PERSON_NAME]" at bounding box center [806, 631] width 1436 height 29
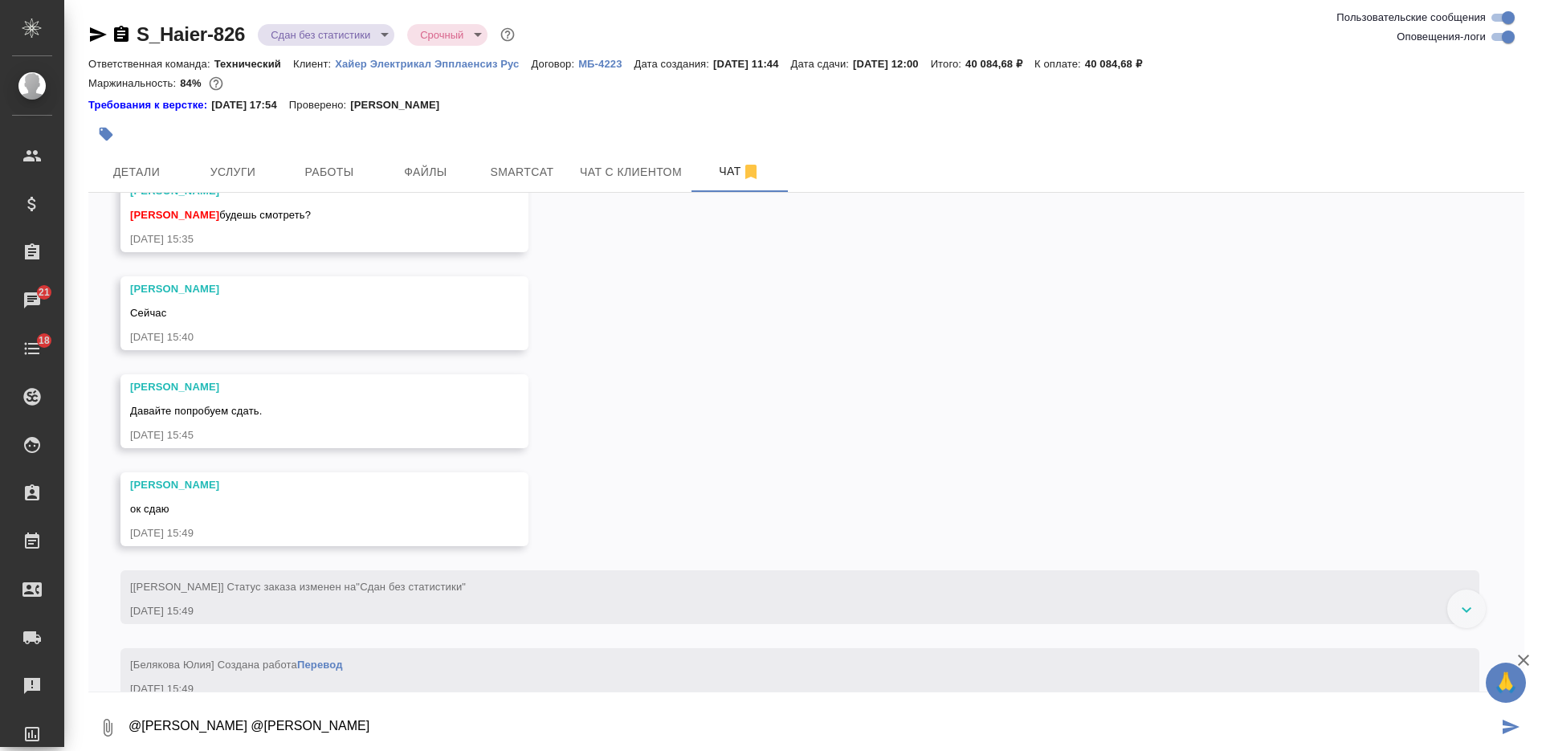
paste textarea "ловите руководство с правками. Просьба прислать сначала версию с исправлениями,…"
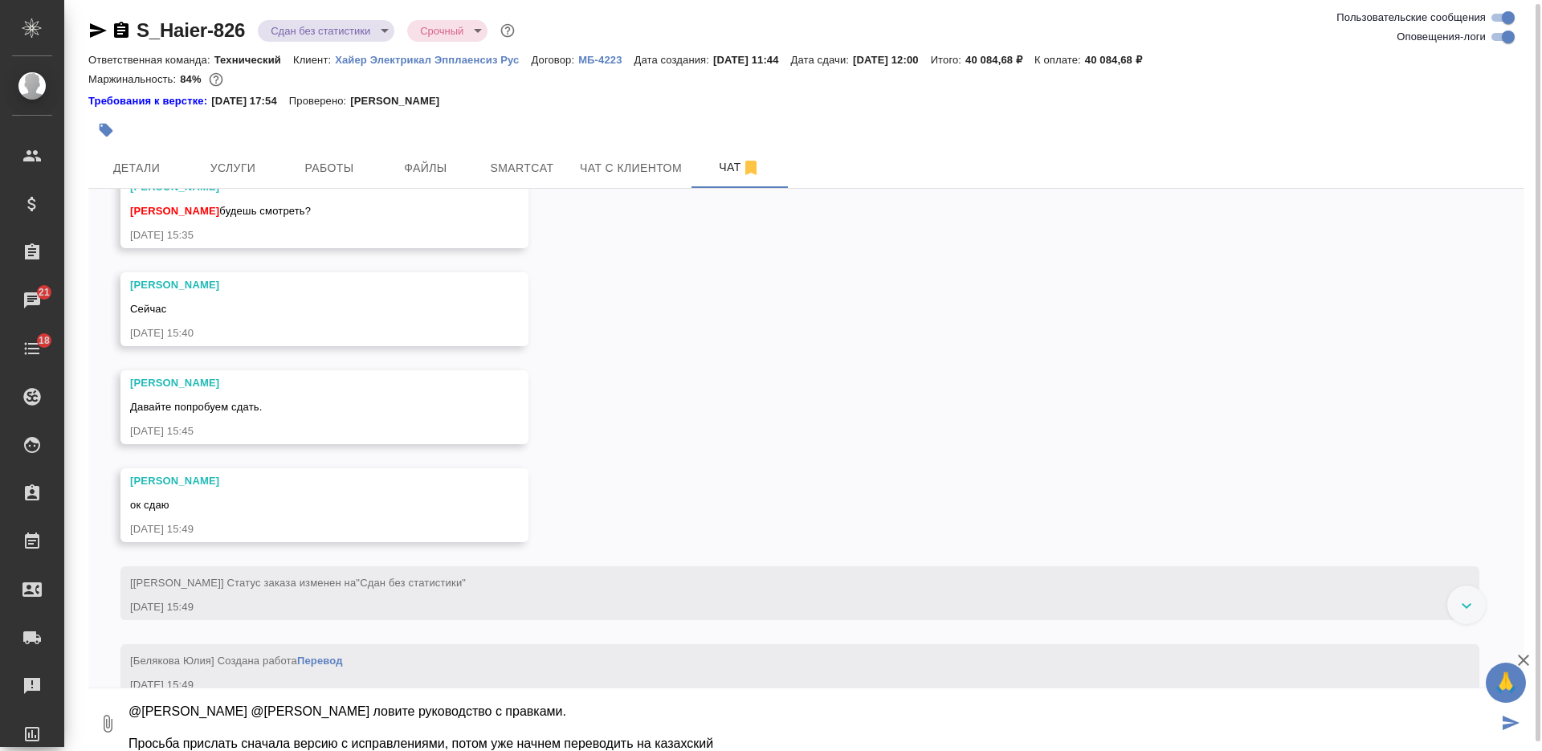
scroll to position [26, 0]
paste textarea "[URL][DOMAIN_NAME]"
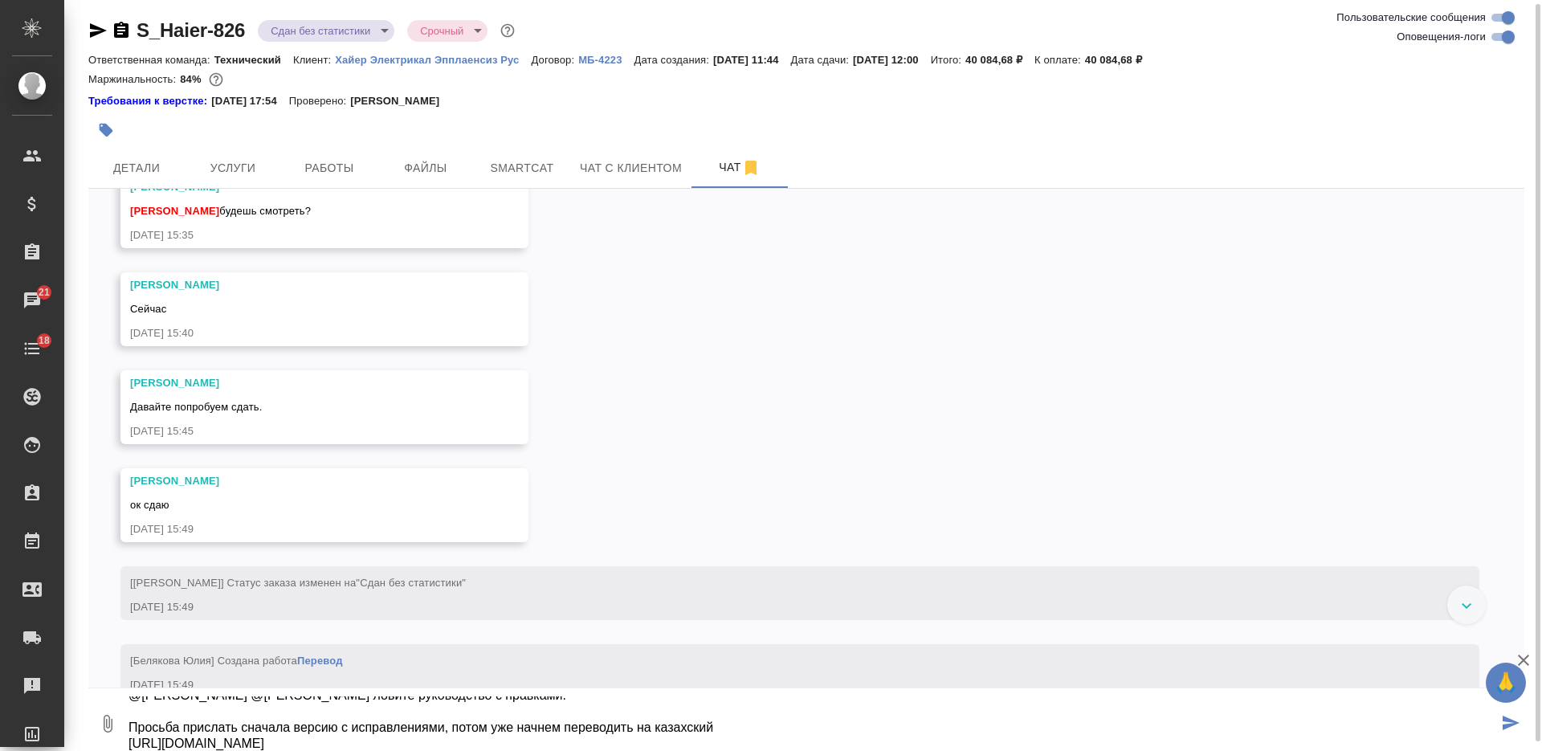
type textarea "@[PERSON_NAME] @[PERSON_NAME] ловите руководство с правками. Просьба прислать с…"
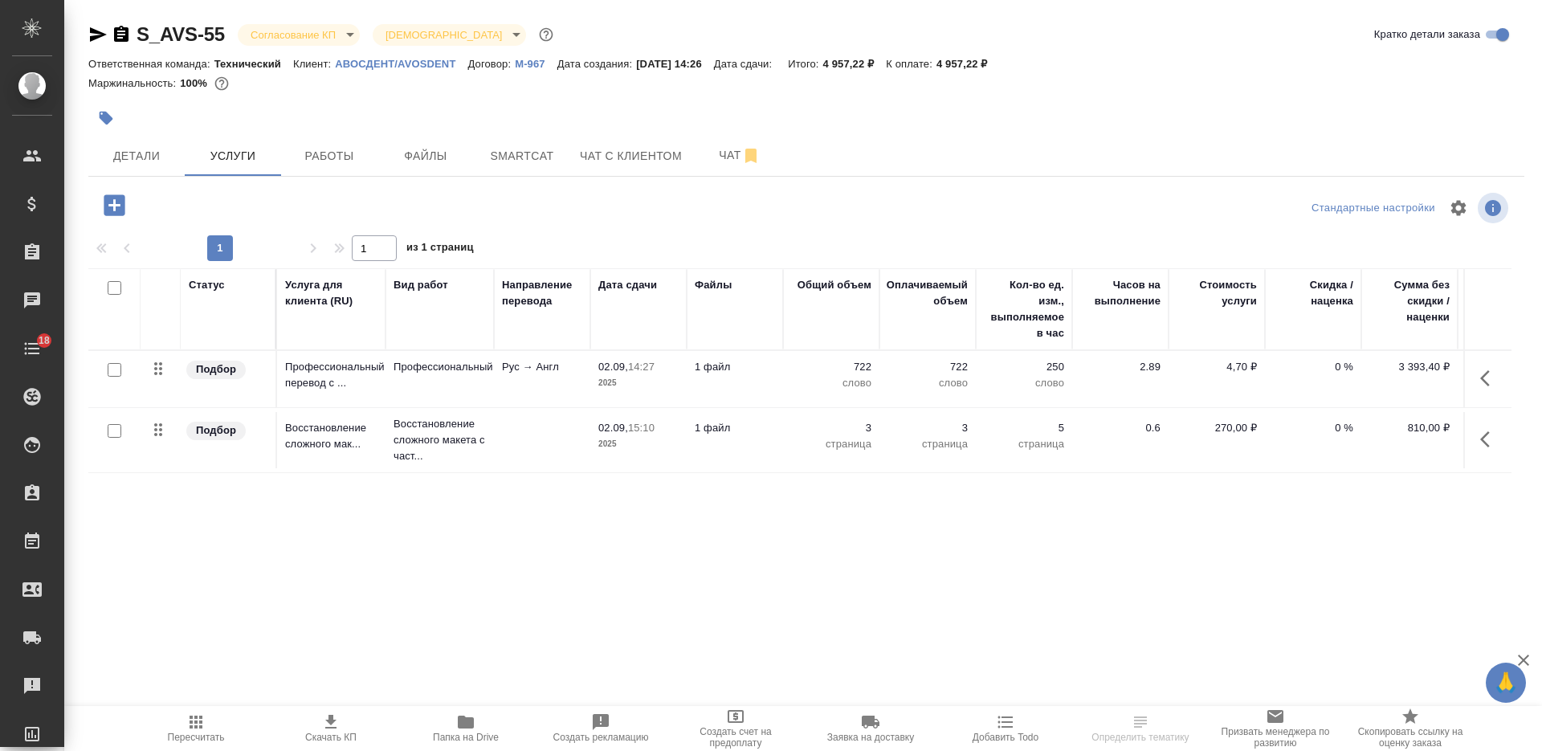
click at [426, 715] on span "Папка на Drive" at bounding box center [466, 727] width 116 height 31
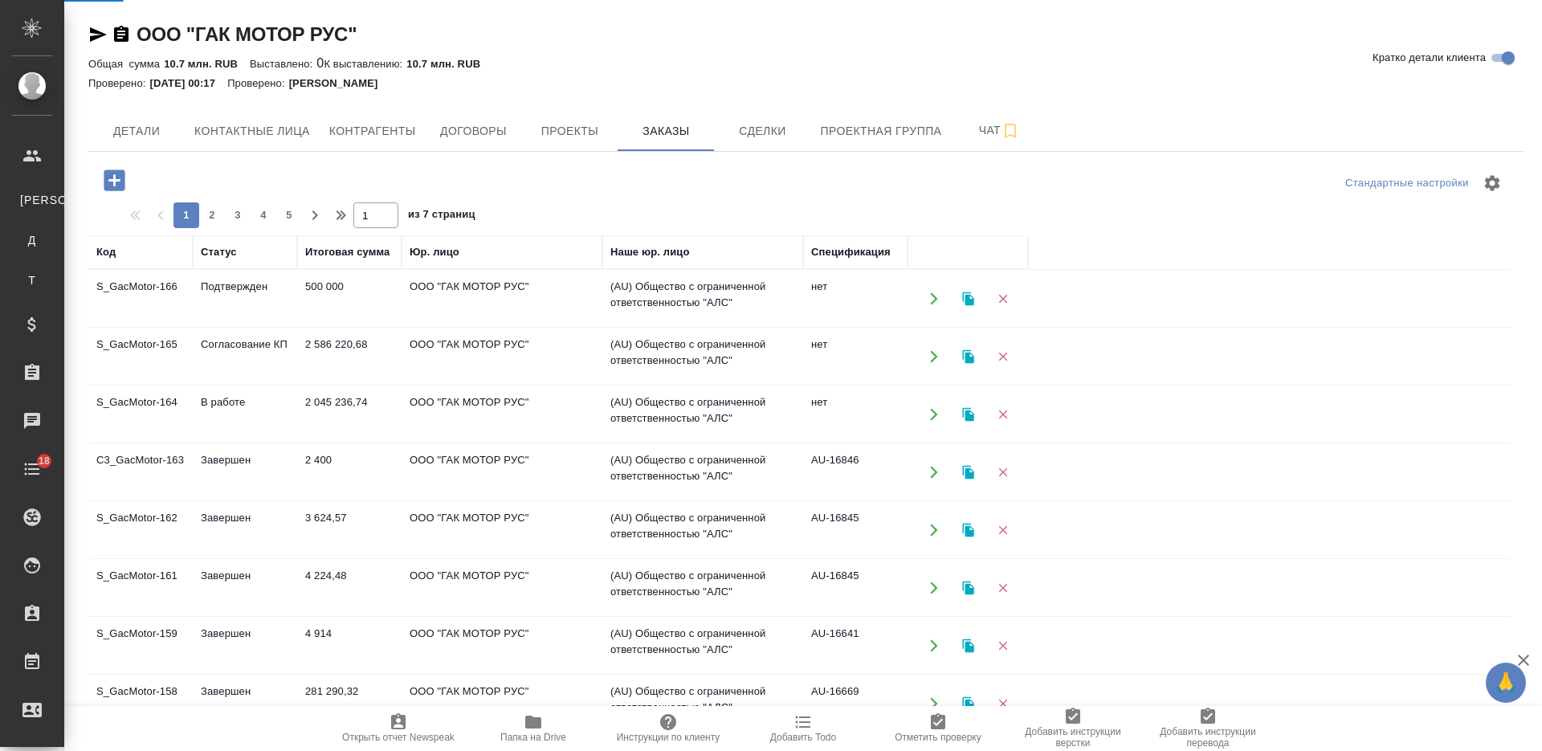
select select "RU"
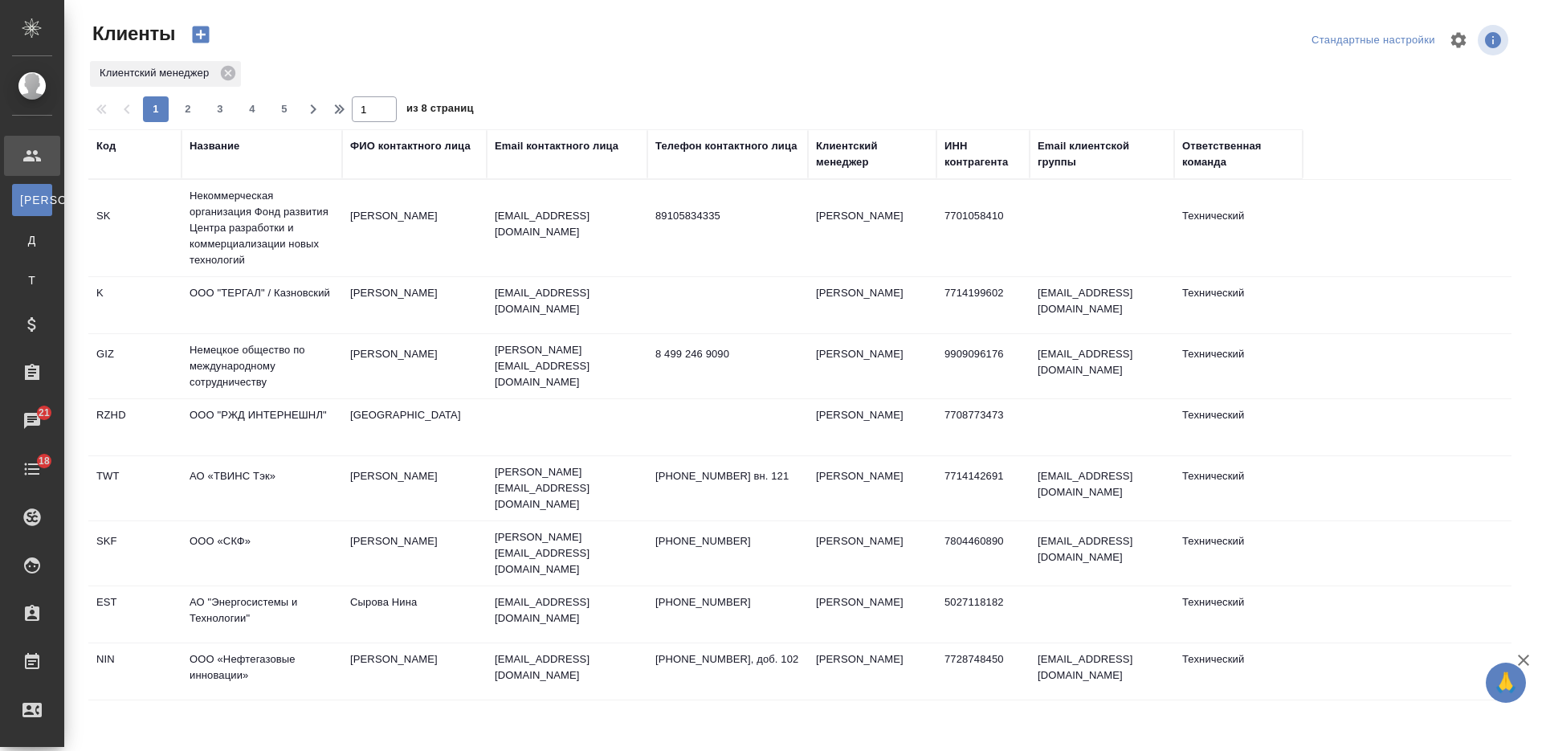
click at [219, 145] on div "Название" at bounding box center [214, 146] width 50 height 16
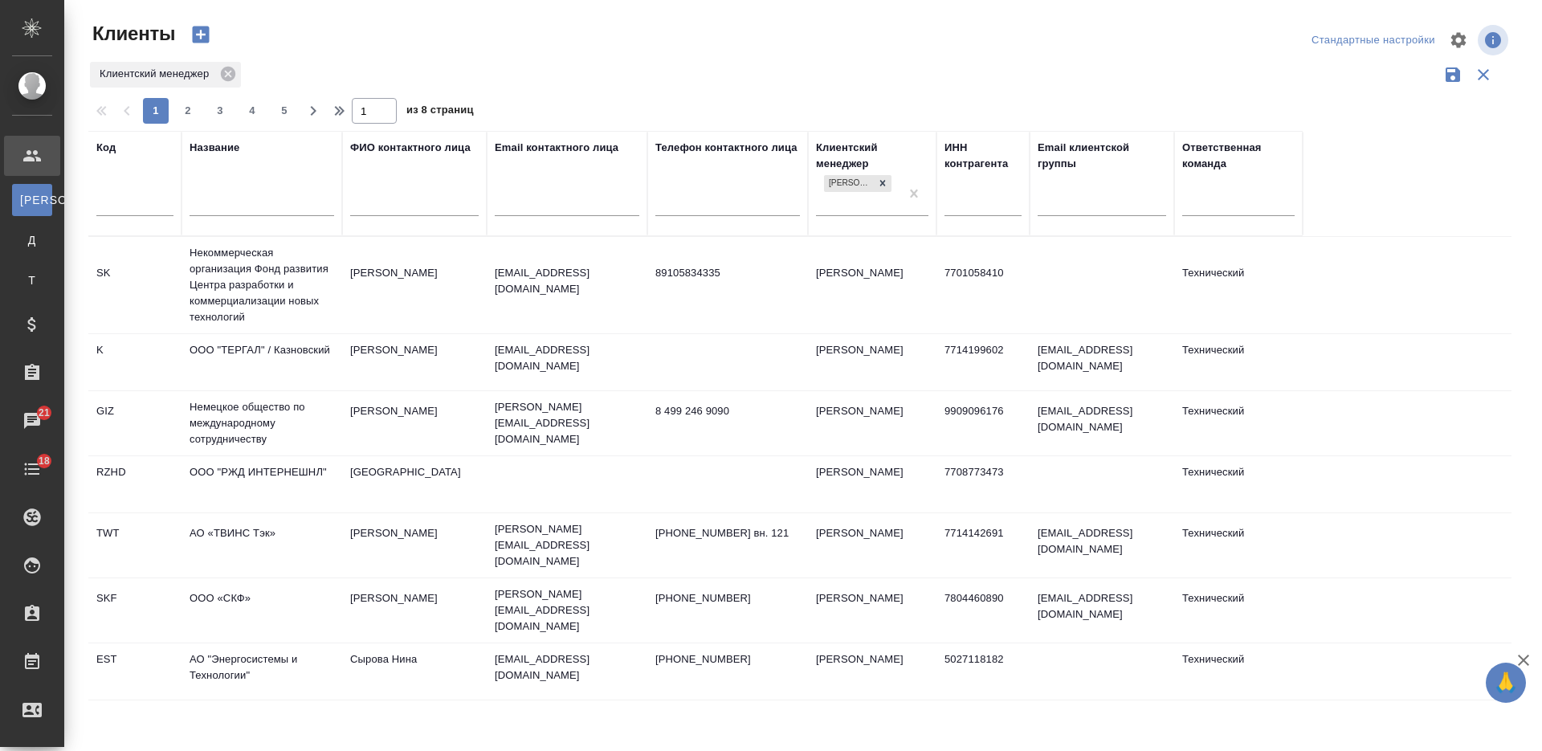
click at [224, 188] on div at bounding box center [261, 206] width 145 height 39
click at [233, 200] on input "text" at bounding box center [261, 205] width 145 height 20
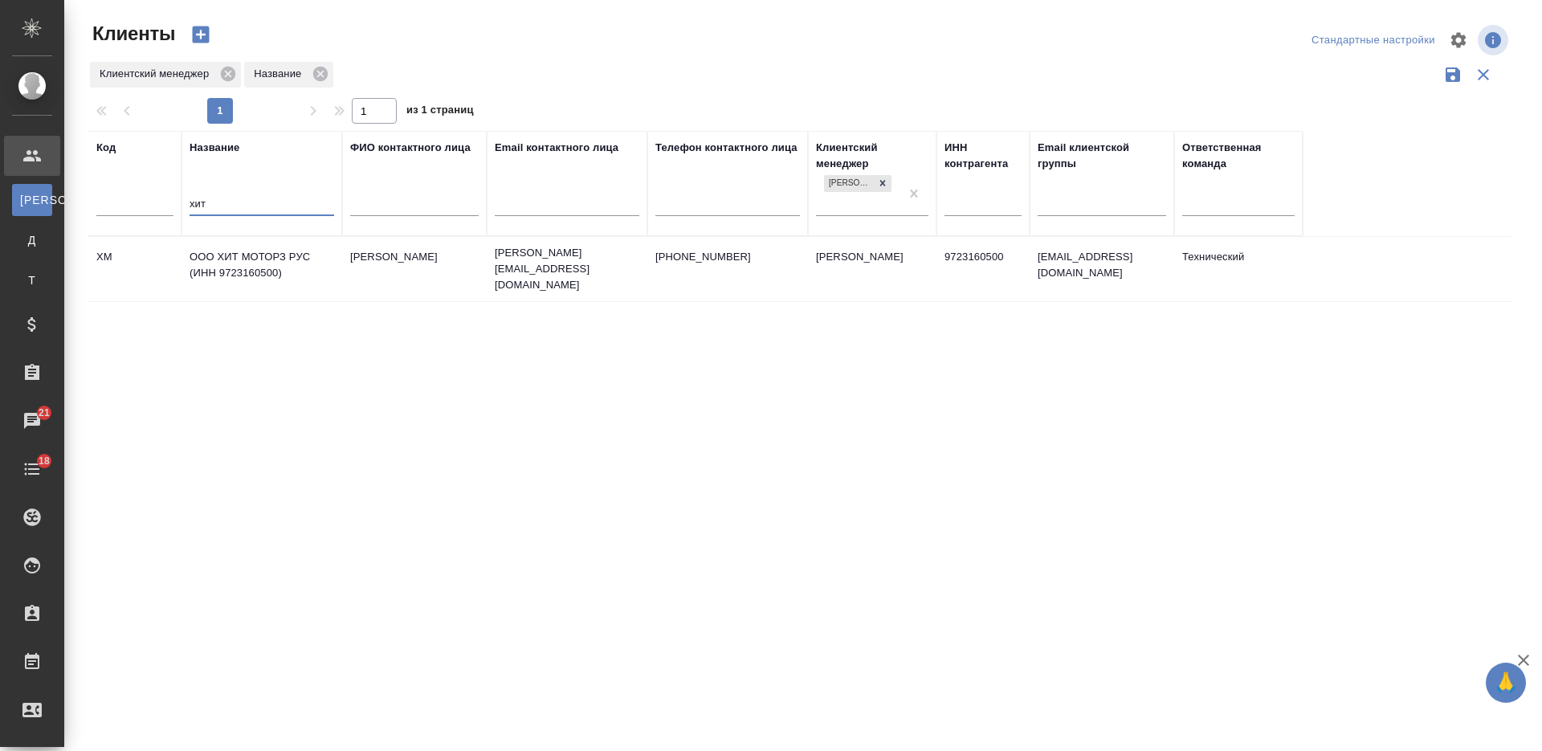
type input "хит"
click at [284, 287] on td "ООО ХИТ МОТОРЗ РУС (ИНН 9723160500)" at bounding box center [261, 269] width 161 height 56
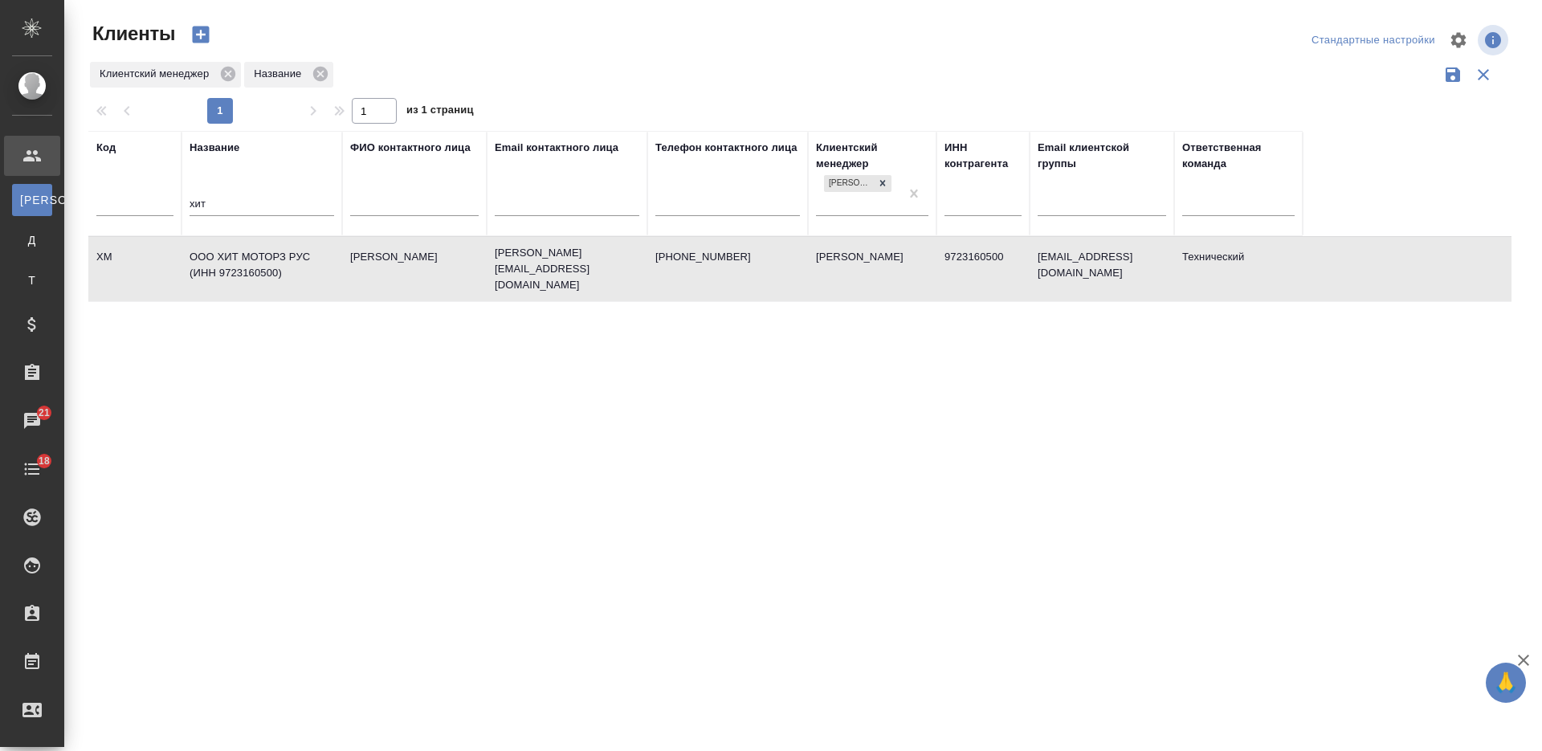
click at [282, 286] on td "ООО ХИТ МОТОРЗ РУС (ИНН 9723160500)" at bounding box center [261, 269] width 161 height 56
click at [298, 270] on td "ООО ХИТ МОТОРЗ РУС (ИНН 9723160500)" at bounding box center [261, 269] width 161 height 56
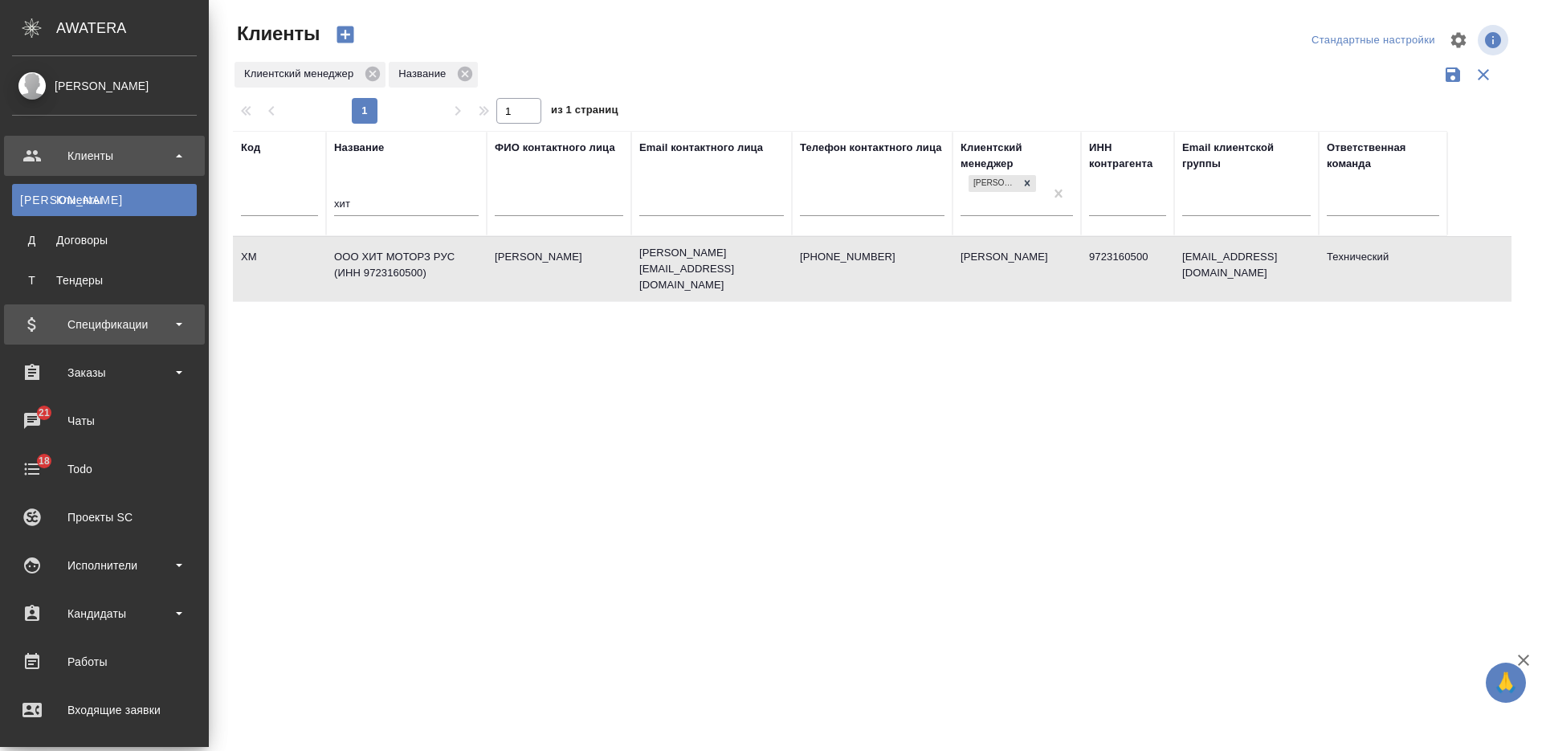
click at [87, 320] on div "Спецификации" at bounding box center [104, 324] width 185 height 24
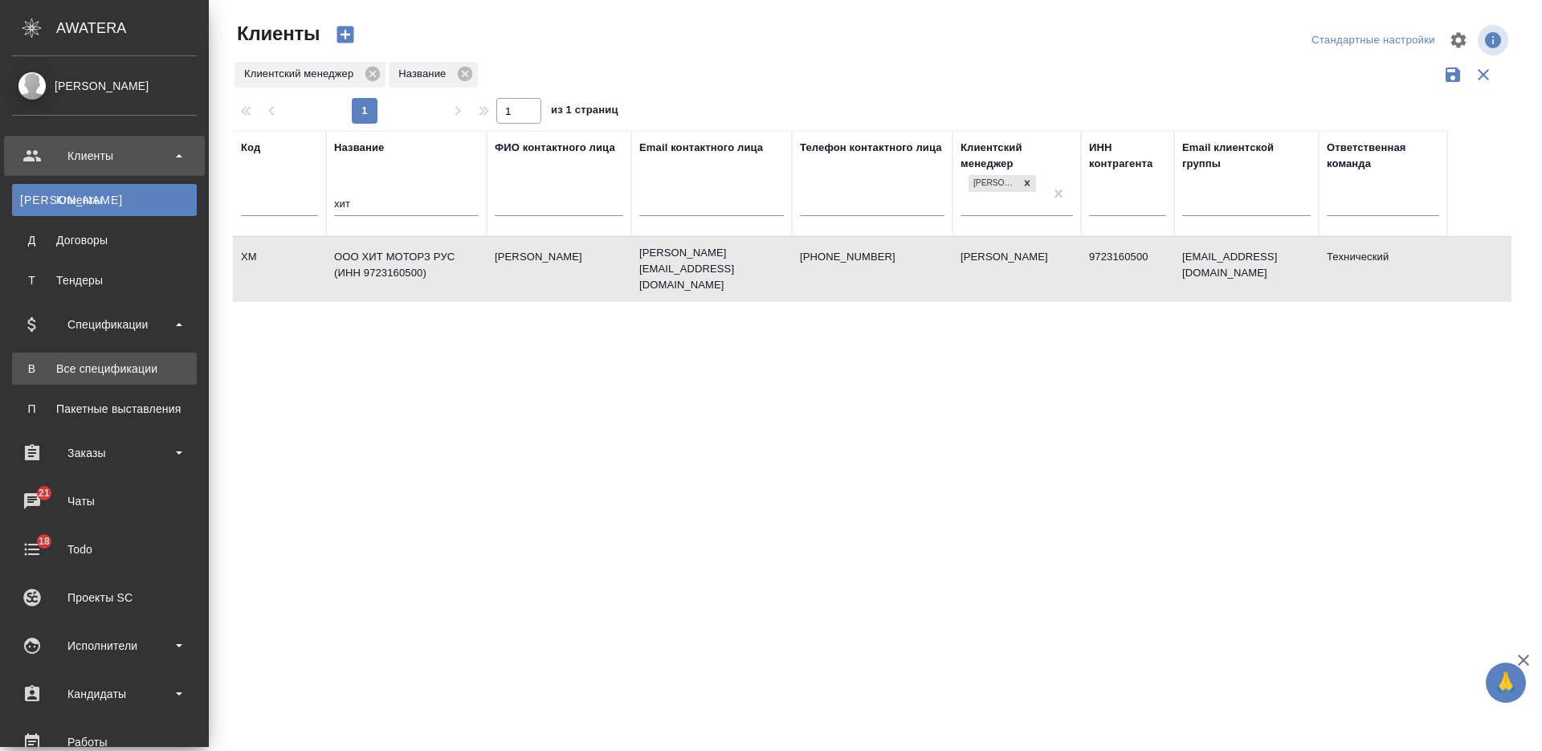
click at [89, 360] on link "В Все спецификации" at bounding box center [104, 368] width 185 height 32
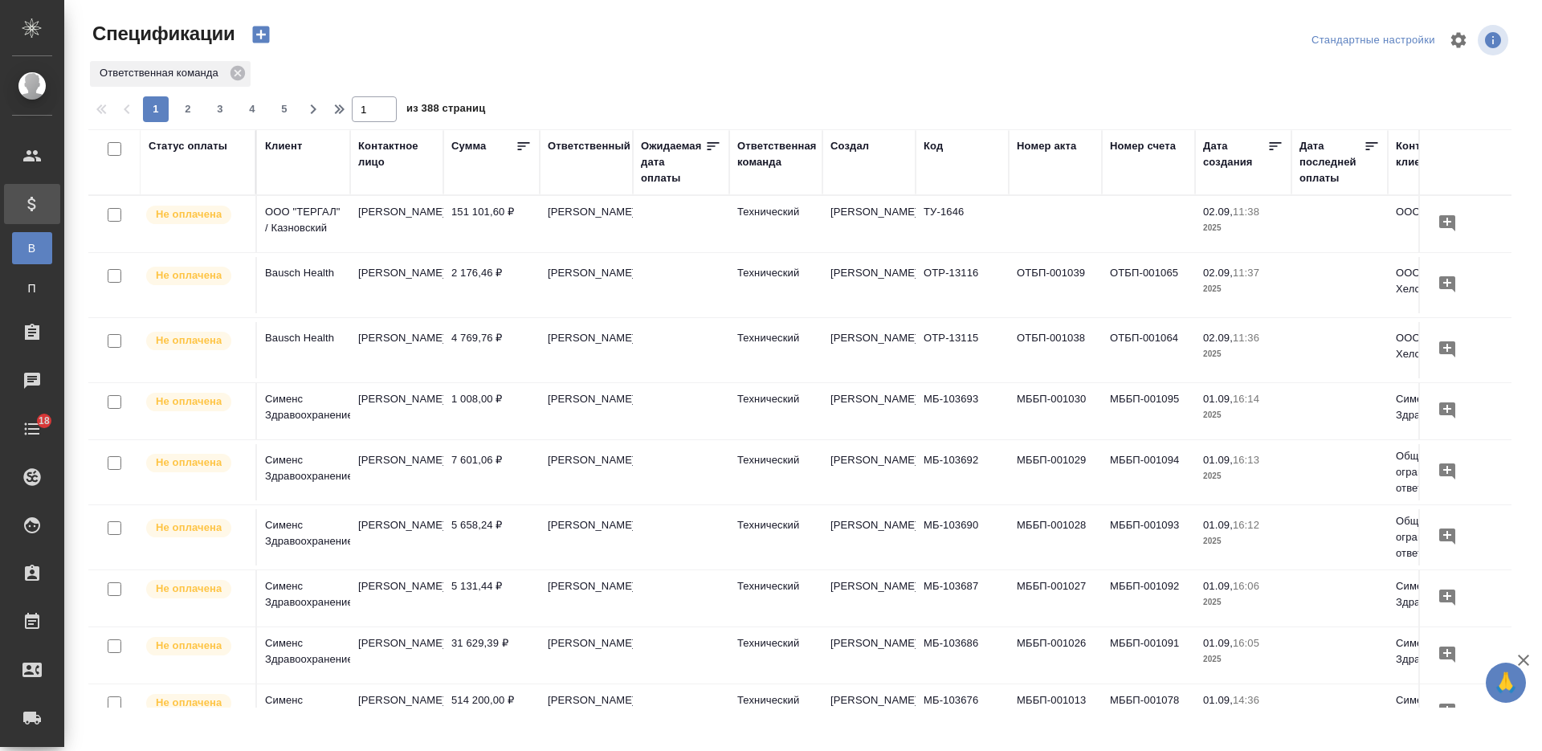
click at [299, 149] on div "Клиент" at bounding box center [283, 146] width 37 height 16
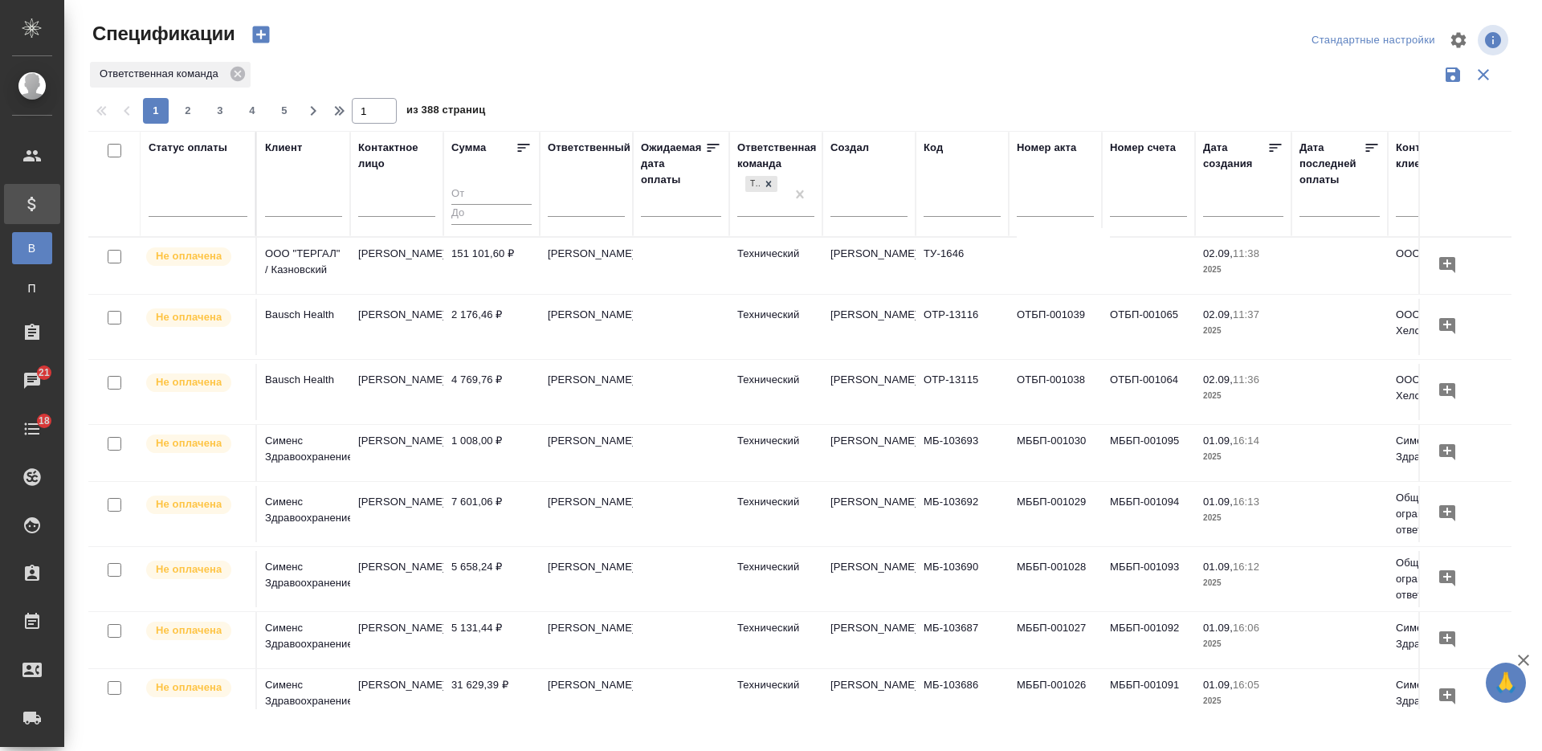
click at [303, 205] on input "text" at bounding box center [303, 206] width 77 height 20
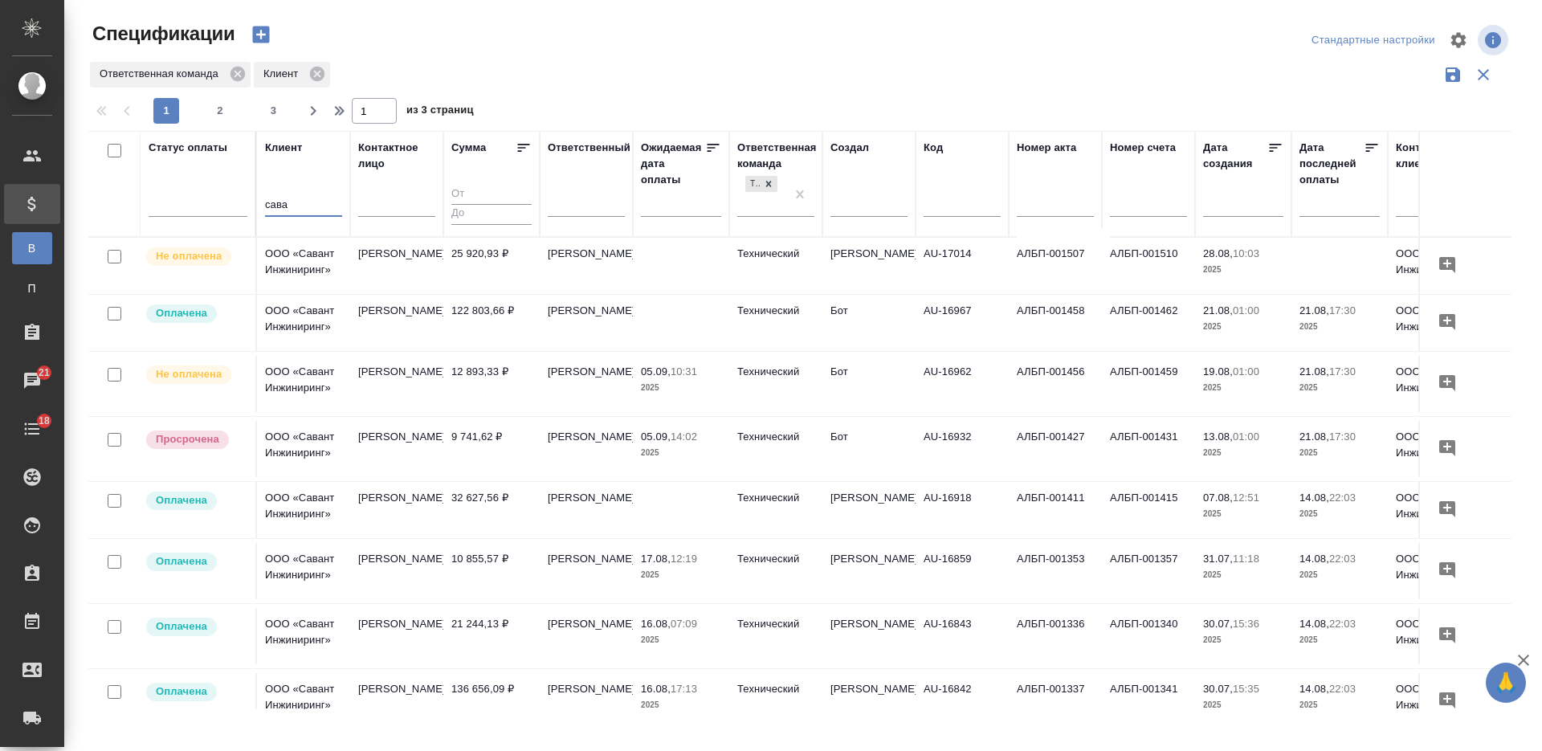
type input "сава"
click at [446, 451] on td "9 741,62 ₽" at bounding box center [491, 449] width 96 height 56
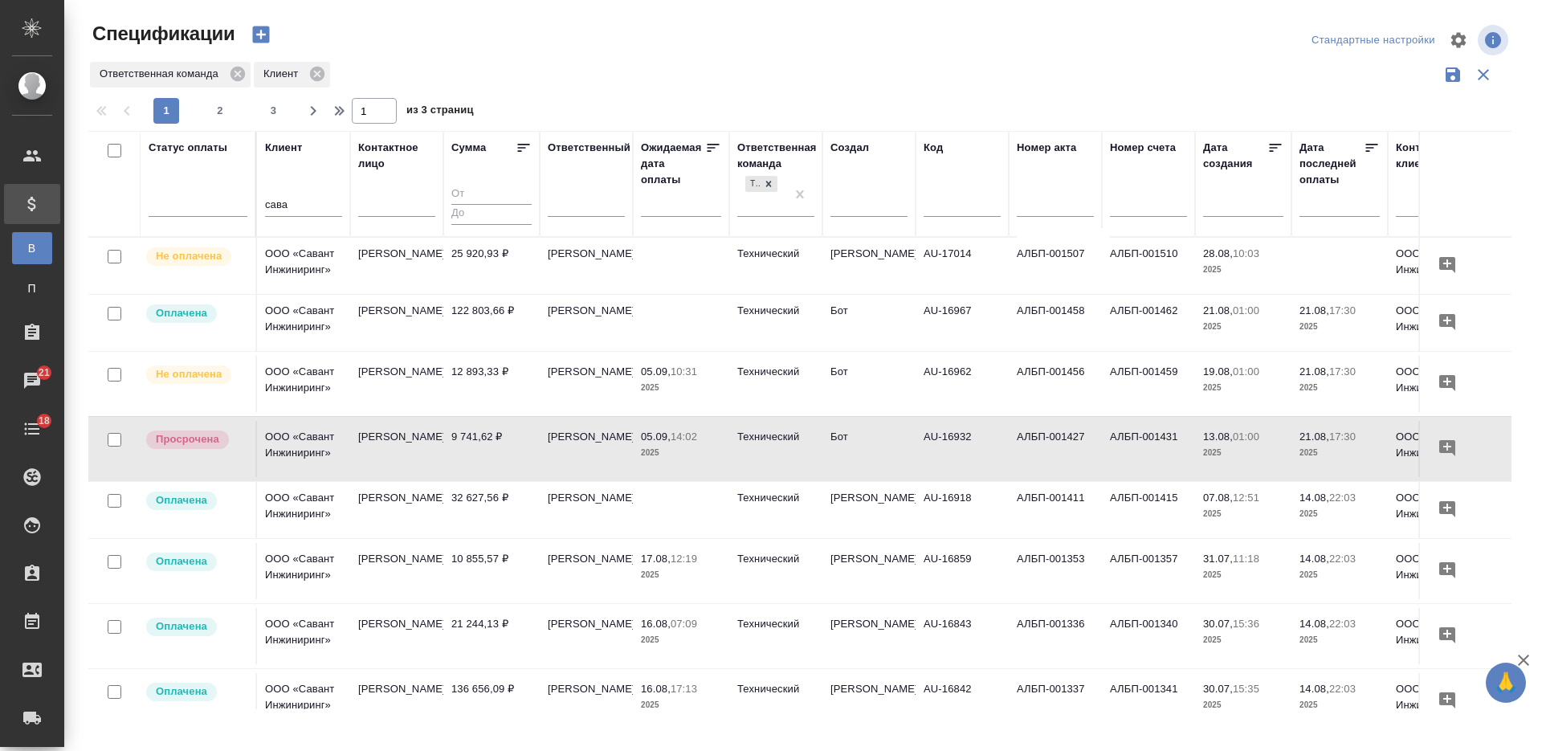
click at [475, 377] on td "12 893,33 ₽" at bounding box center [491, 384] width 96 height 56
click at [474, 377] on td "12 893,33 ₽" at bounding box center [491, 384] width 96 height 56
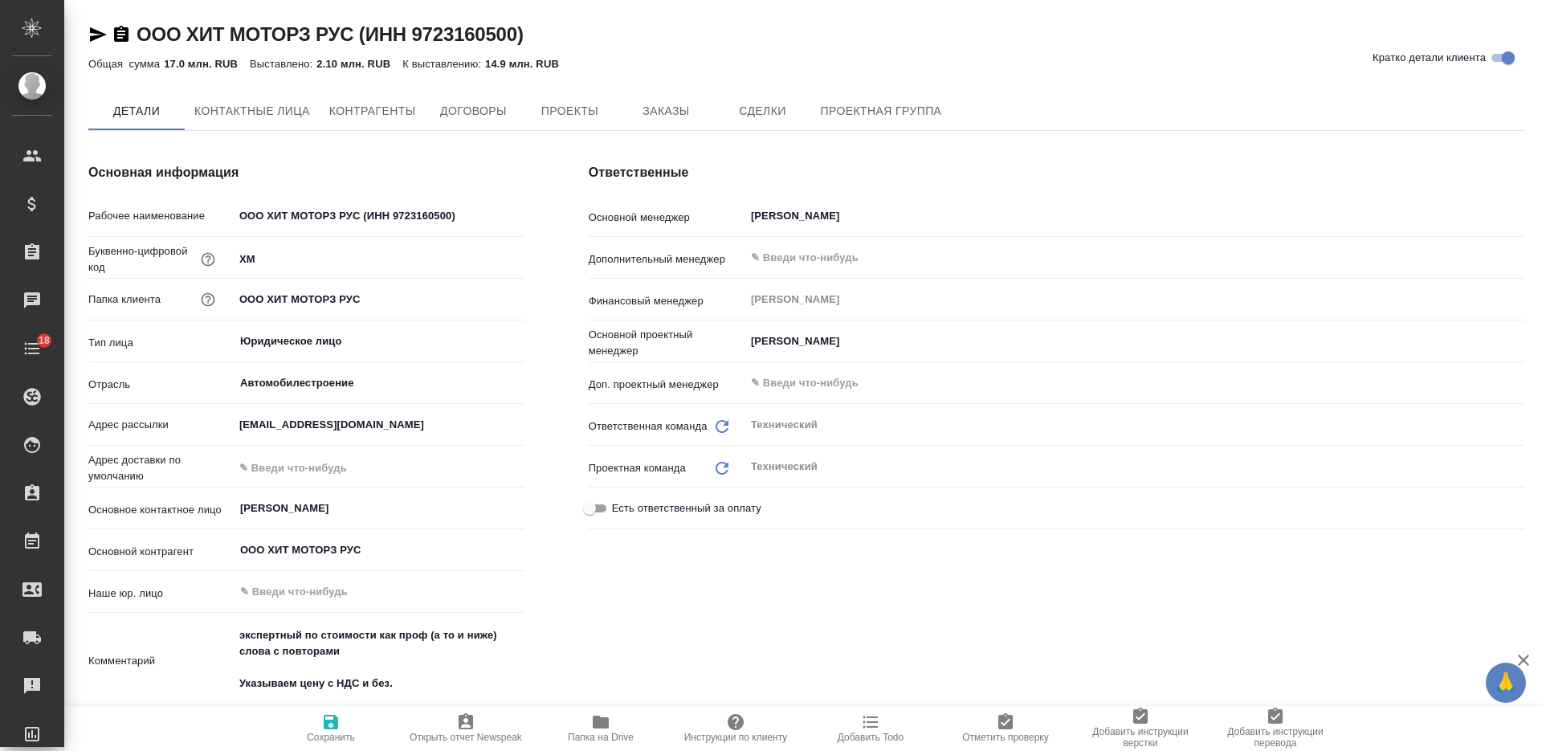
type textarea "x"
click at [646, 113] on span "Заказы" at bounding box center [665, 112] width 77 height 20
type textarea "x"
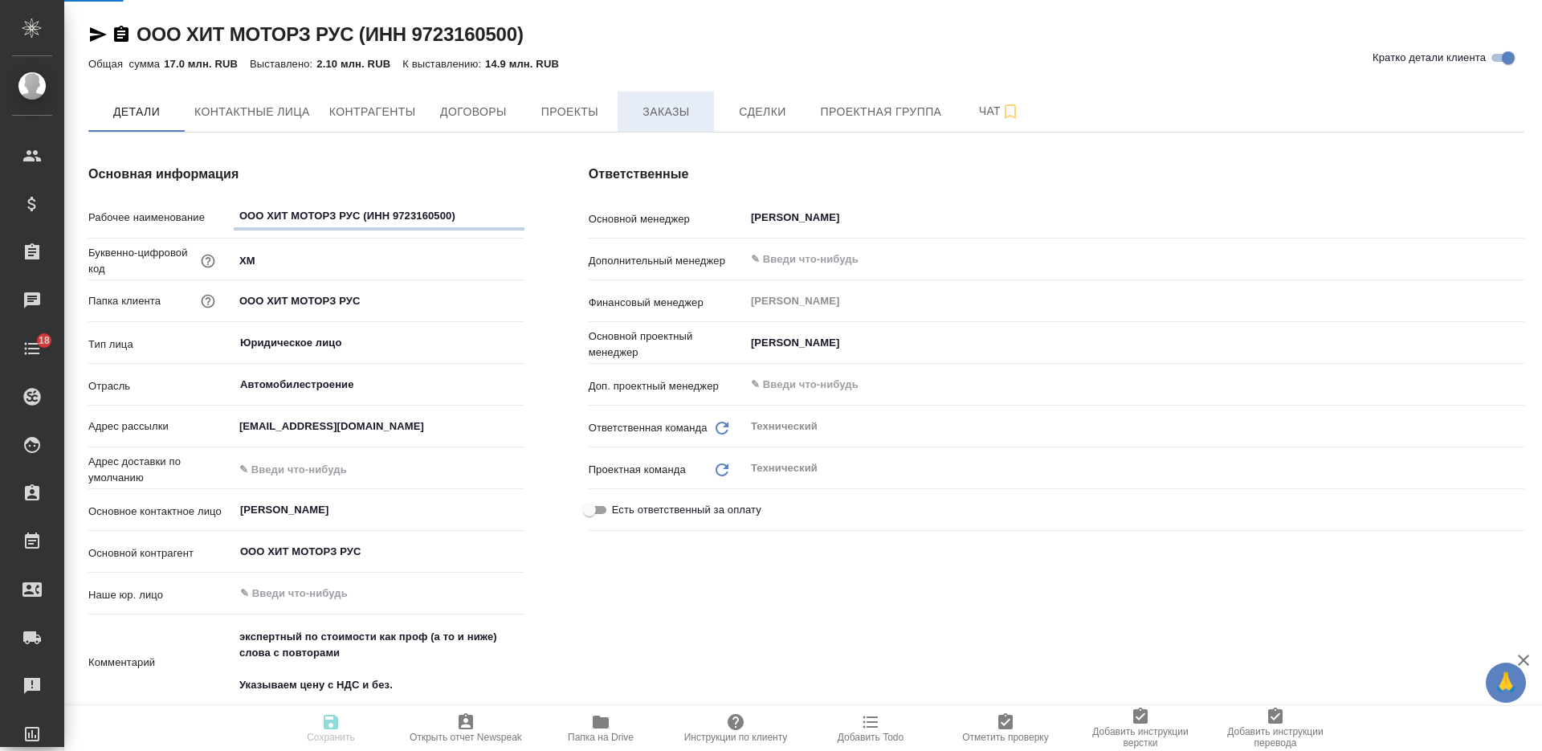
type textarea "x"
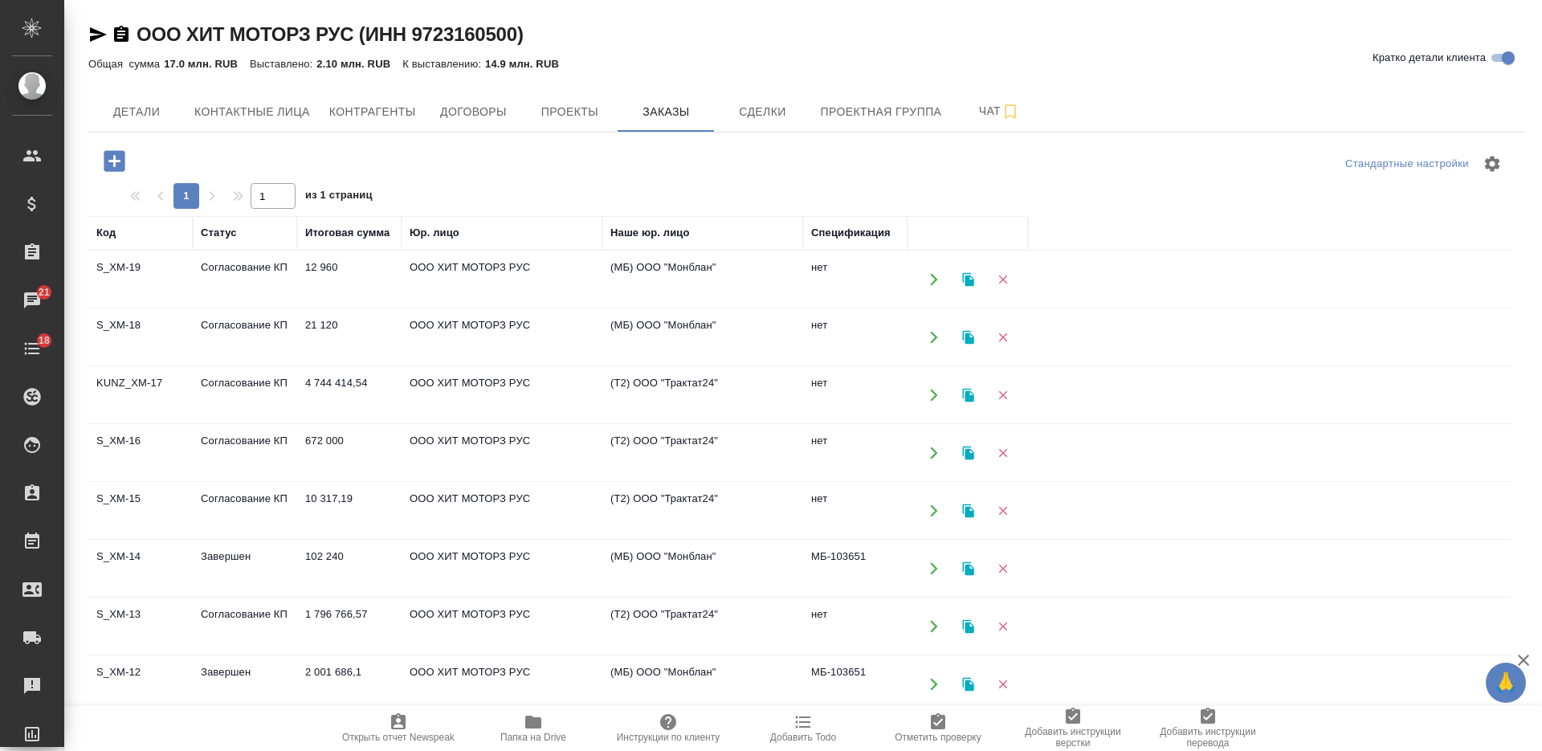
click at [525, 723] on icon "button" at bounding box center [533, 721] width 19 height 19
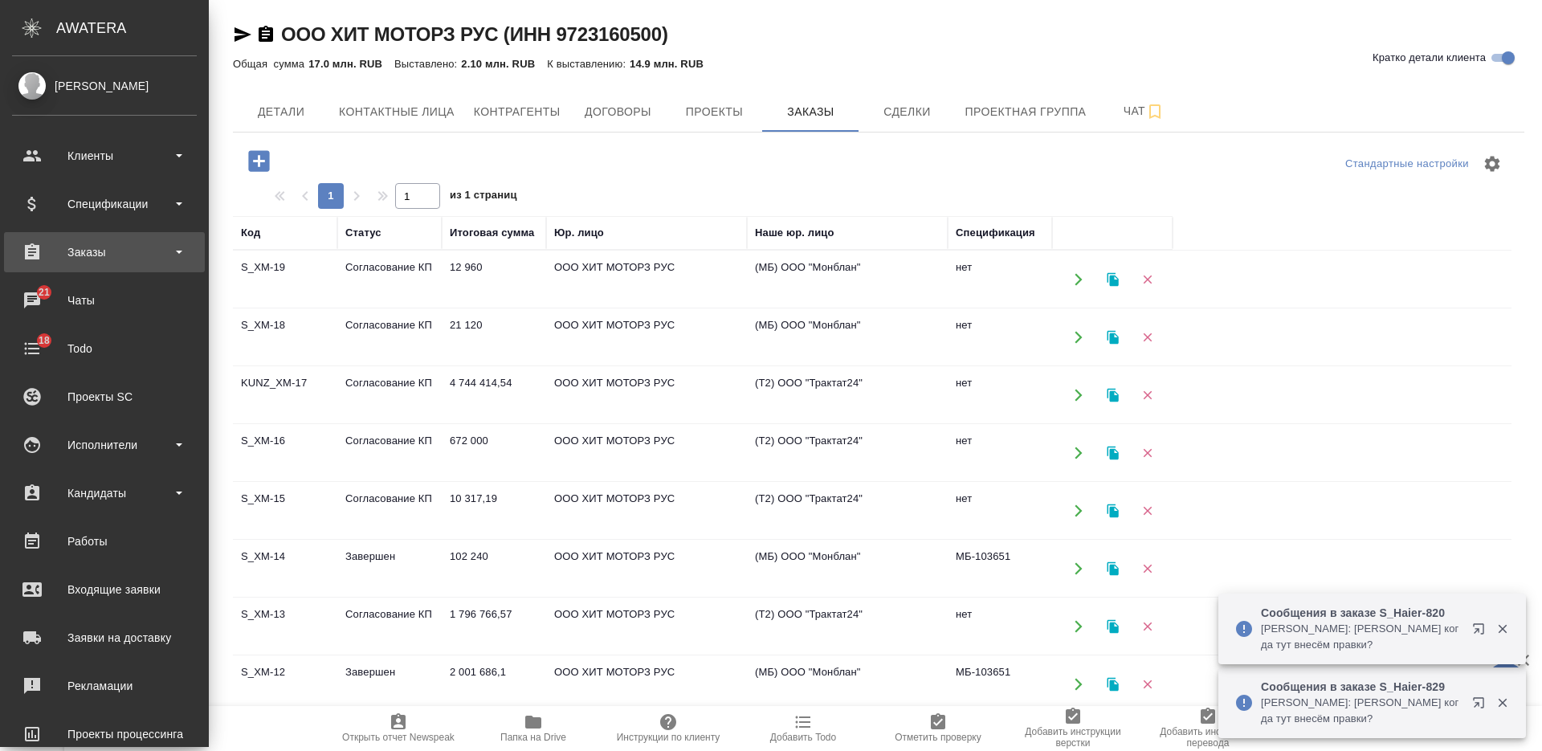
click at [121, 251] on div "Заказы" at bounding box center [104, 252] width 185 height 24
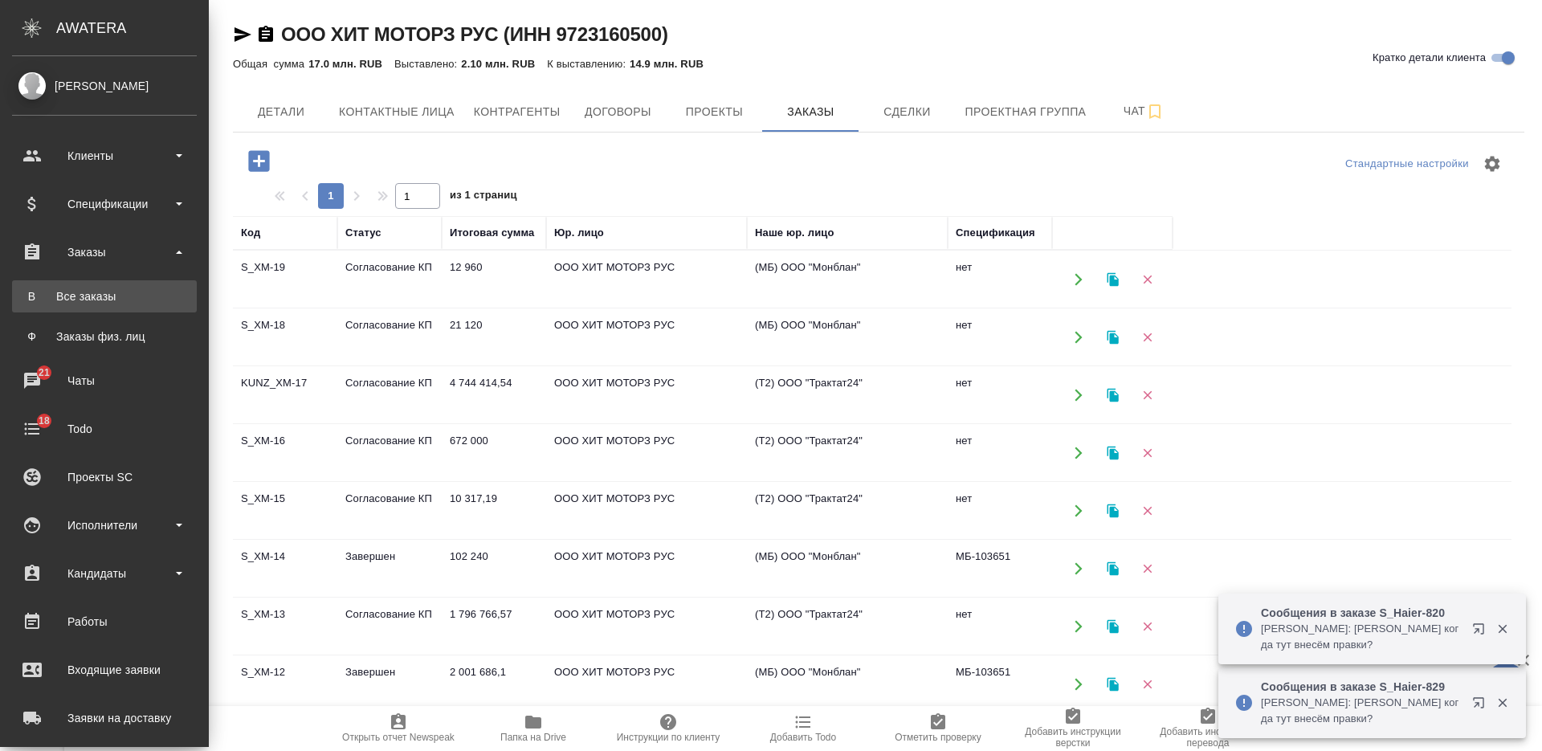
click at [102, 294] on div "Все заказы" at bounding box center [104, 296] width 169 height 16
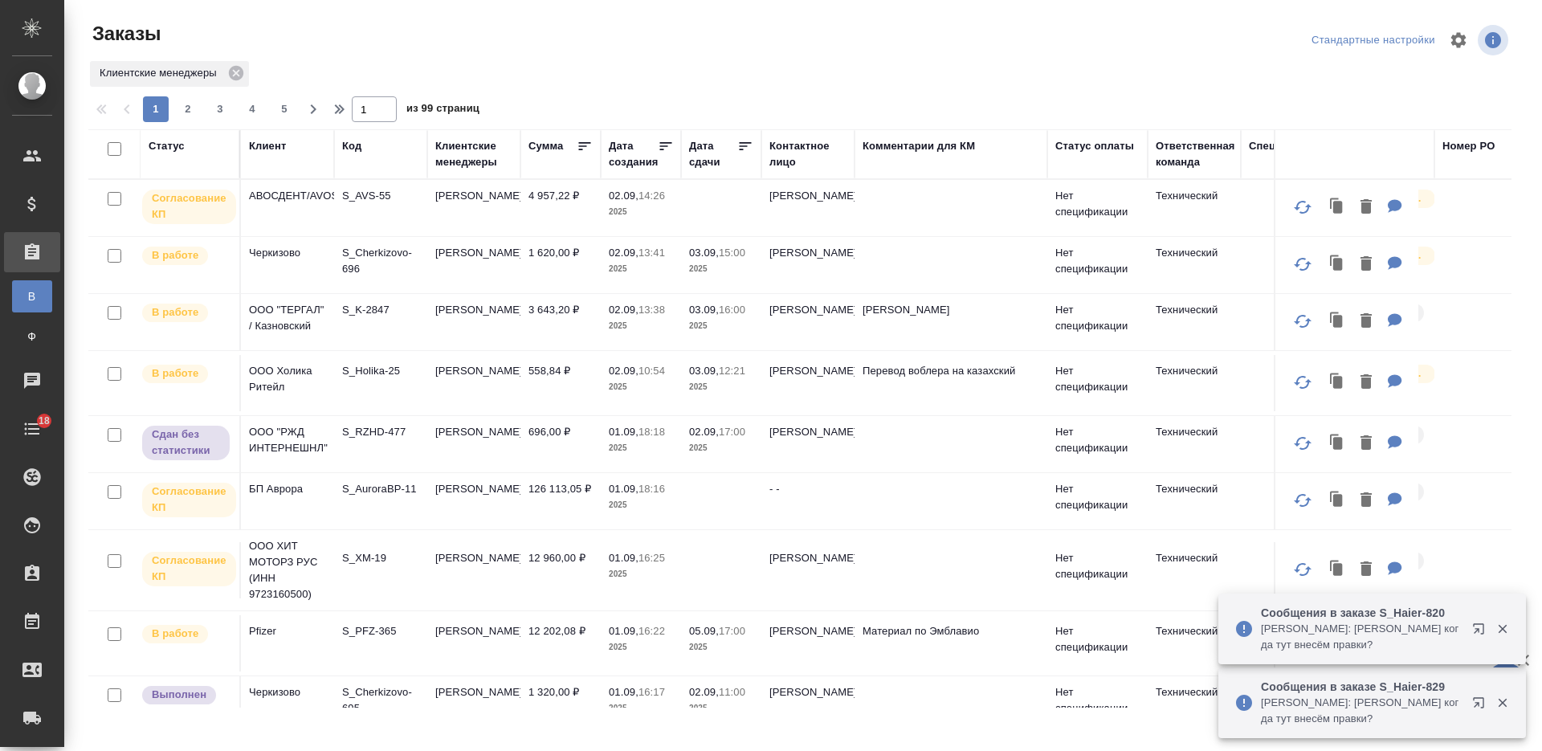
click at [331, 216] on td "АВОСДЕНТ/AVOSDENT" at bounding box center [287, 208] width 93 height 56
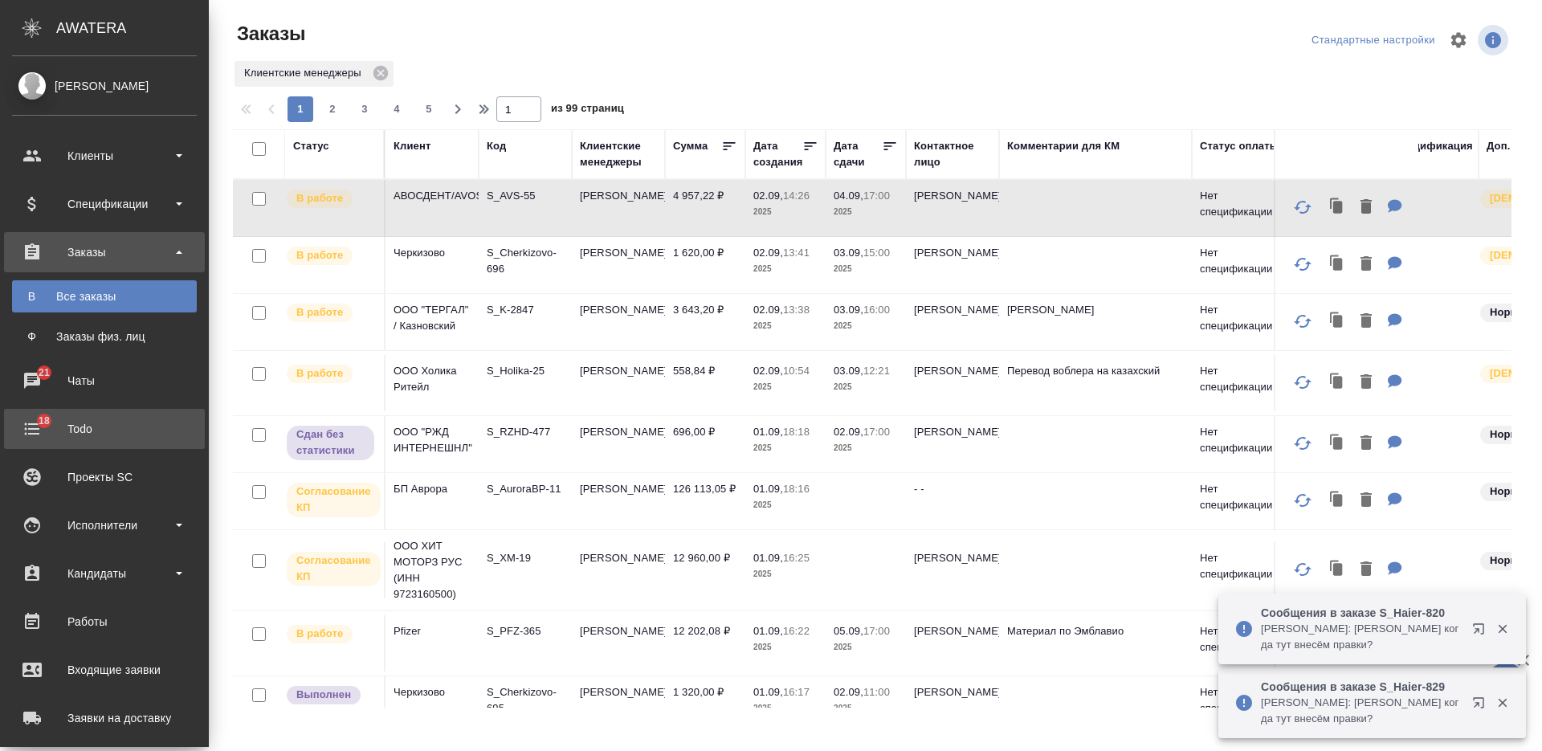
click at [38, 429] on div "Todo" at bounding box center [104, 429] width 185 height 24
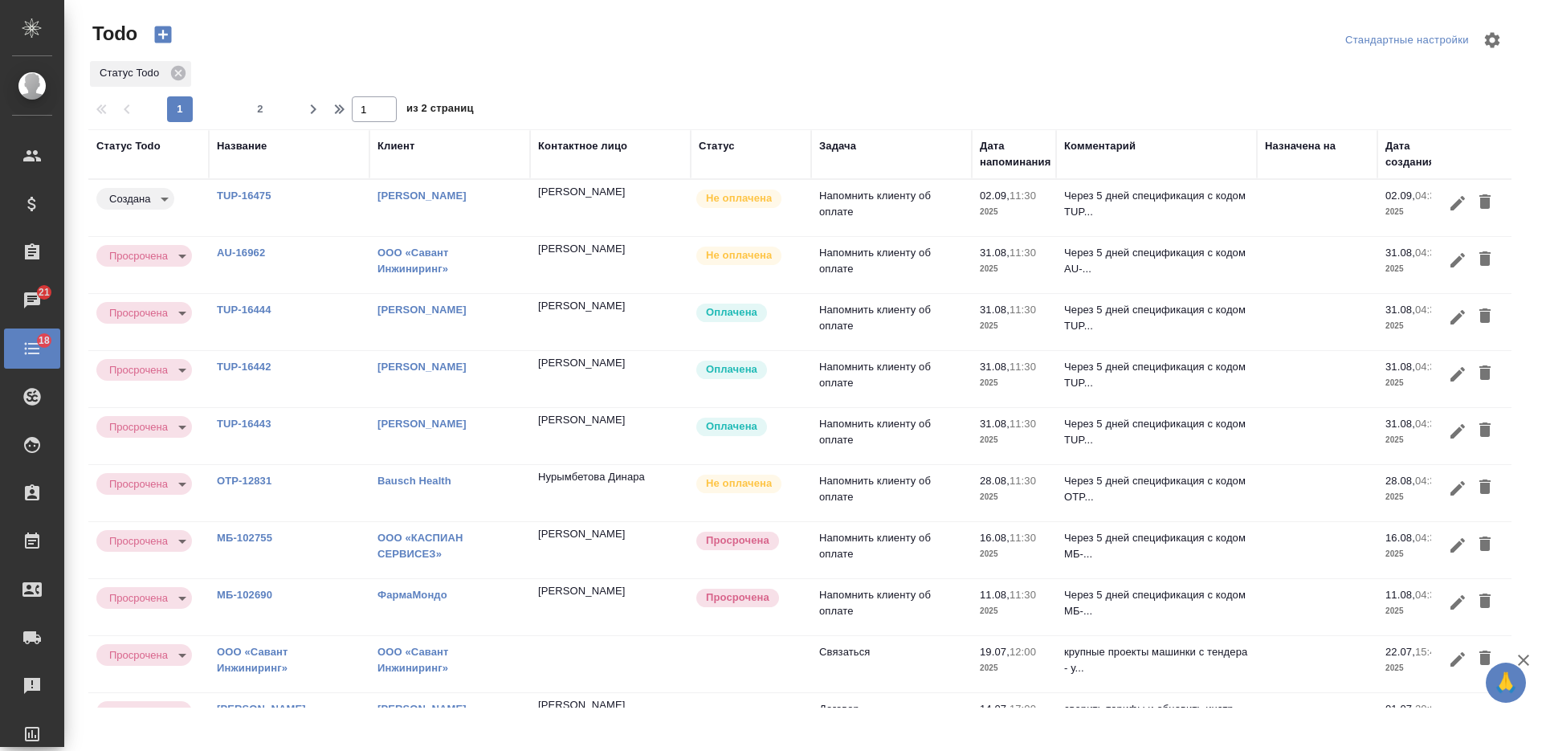
click at [1479, 314] on icon "button" at bounding box center [1484, 315] width 11 height 14
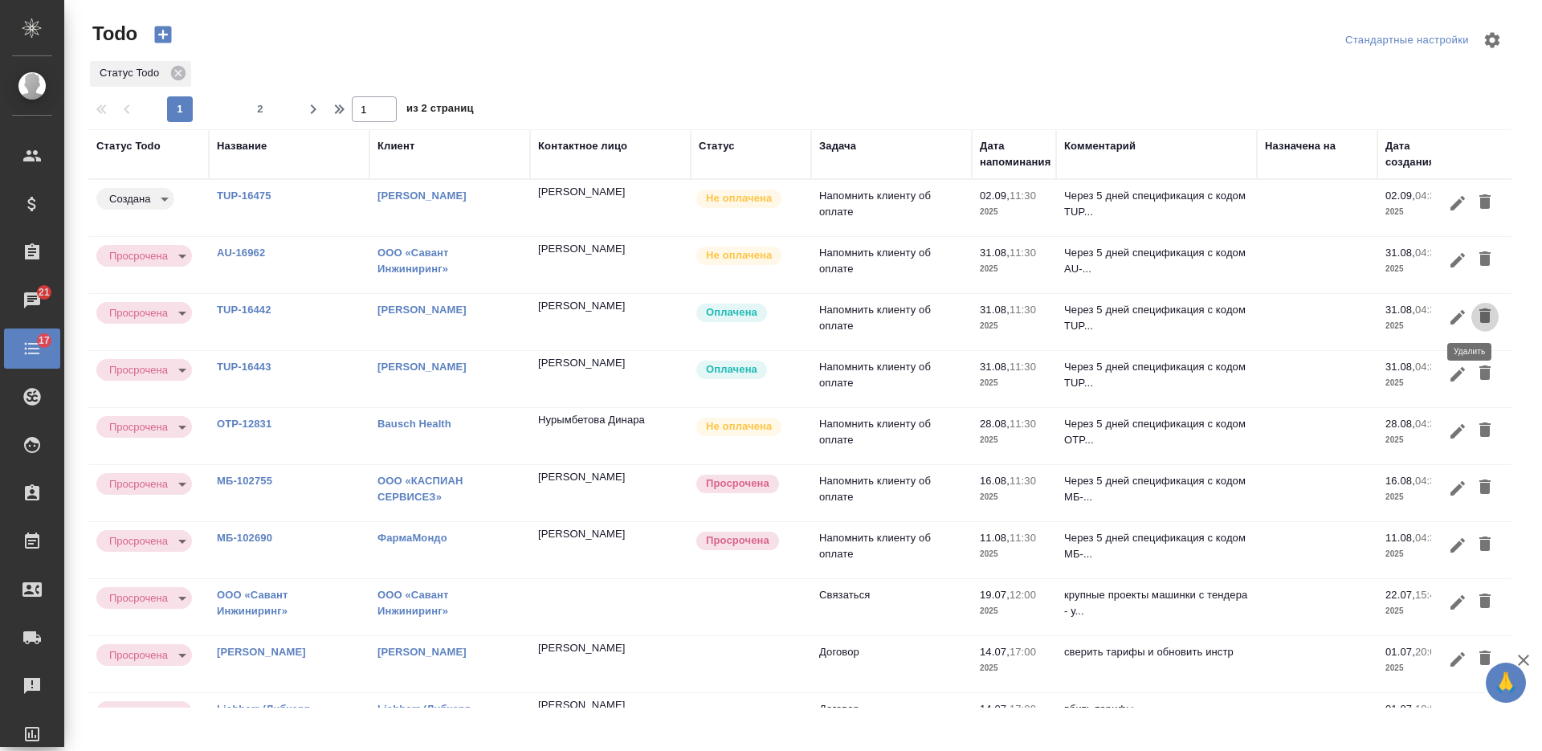
click at [1479, 314] on icon "button" at bounding box center [1484, 315] width 11 height 14
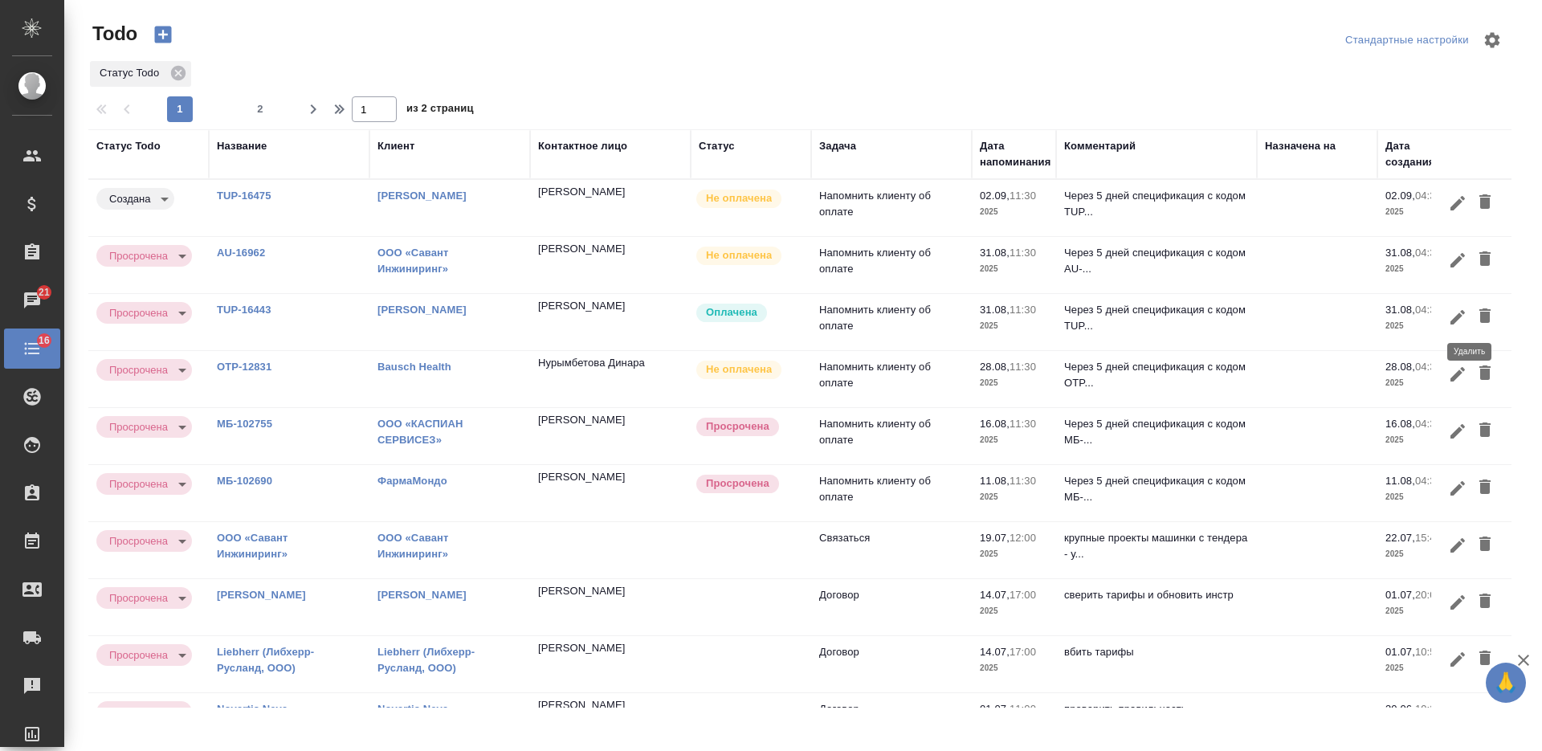
click at [1479, 314] on icon "button" at bounding box center [1484, 315] width 11 height 14
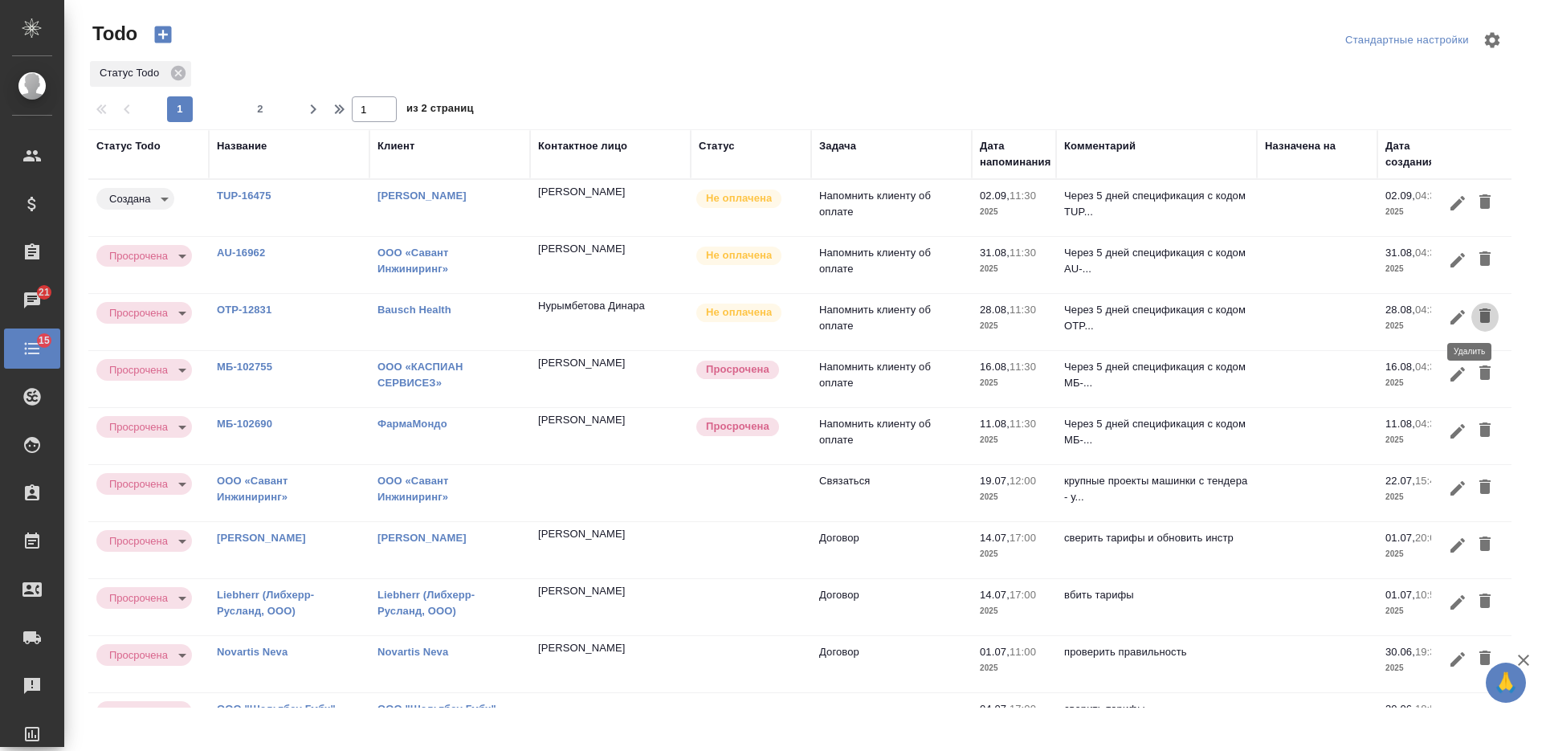
click at [1479, 314] on icon "button" at bounding box center [1484, 315] width 11 height 14
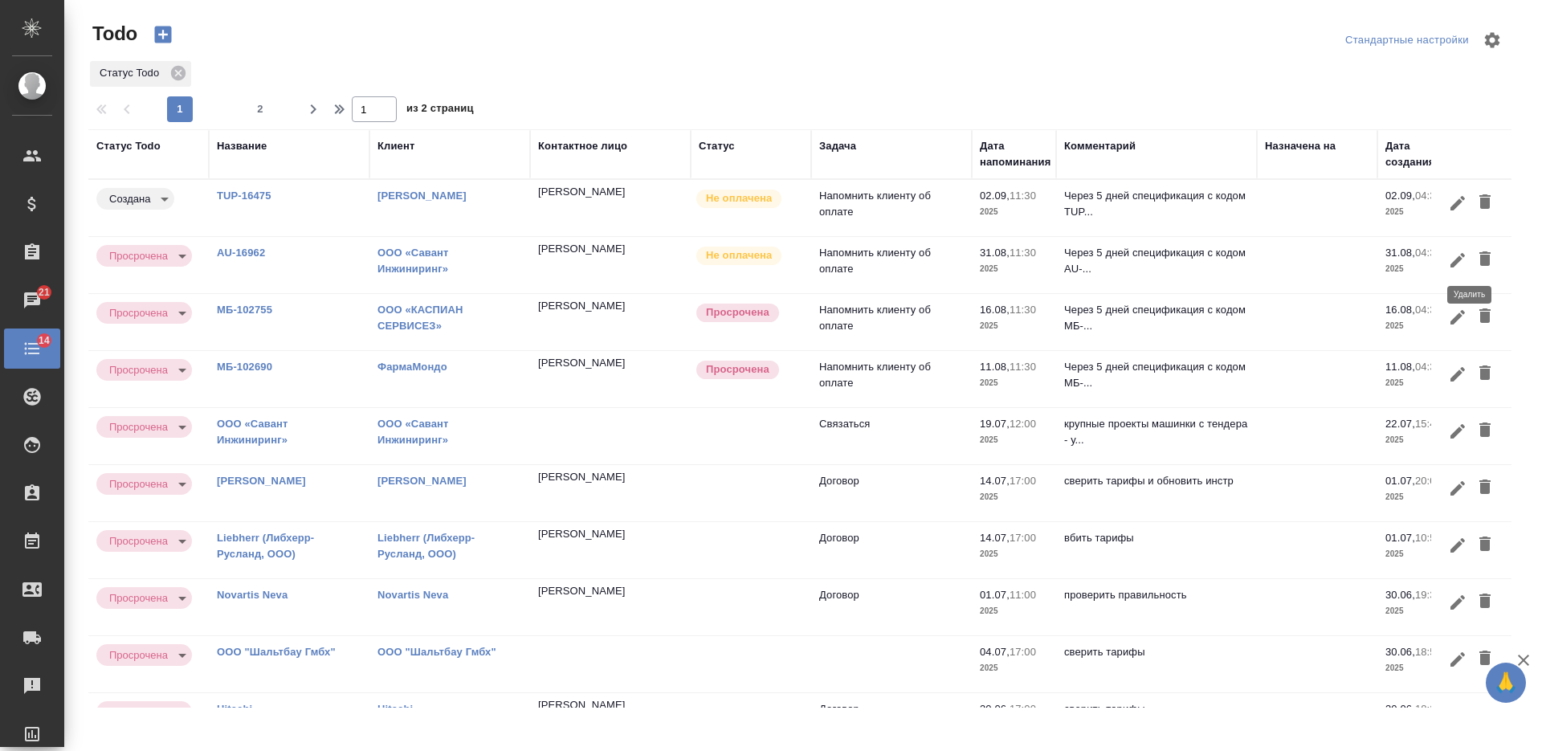
click at [1475, 251] on icon "button" at bounding box center [1484, 258] width 19 height 19
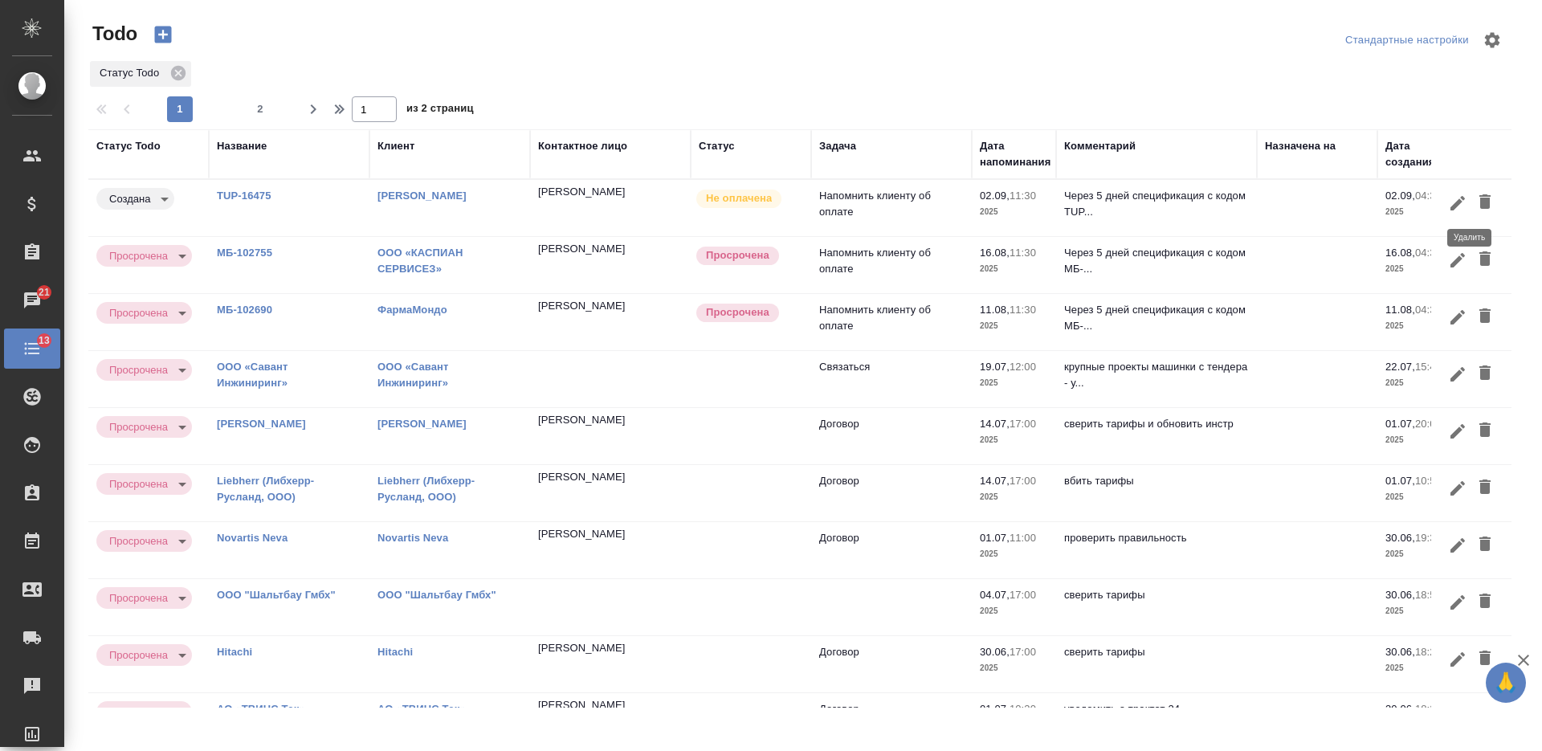
click at [1479, 201] on icon "button" at bounding box center [1484, 201] width 11 height 14
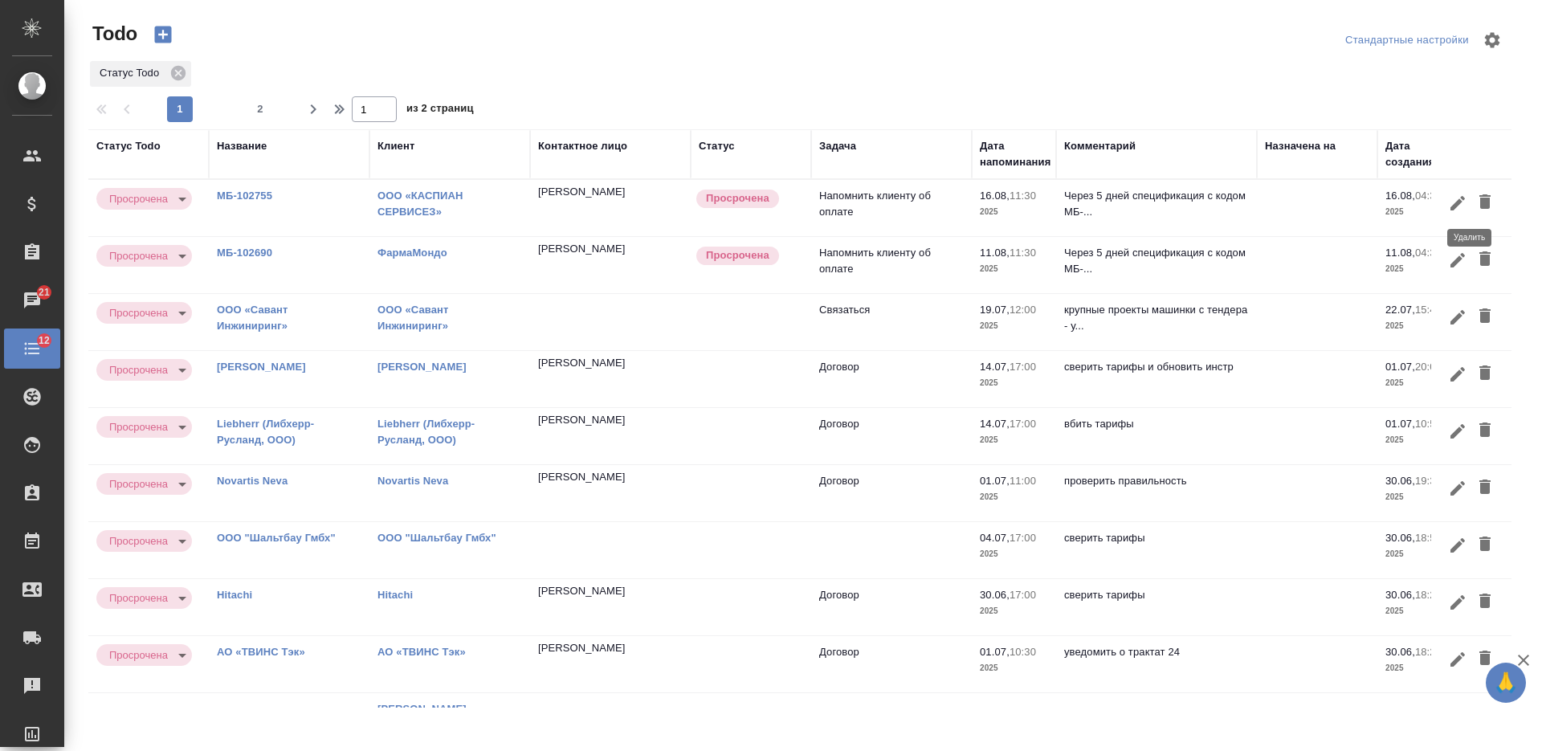
click at [1479, 201] on icon "button" at bounding box center [1484, 201] width 11 height 14
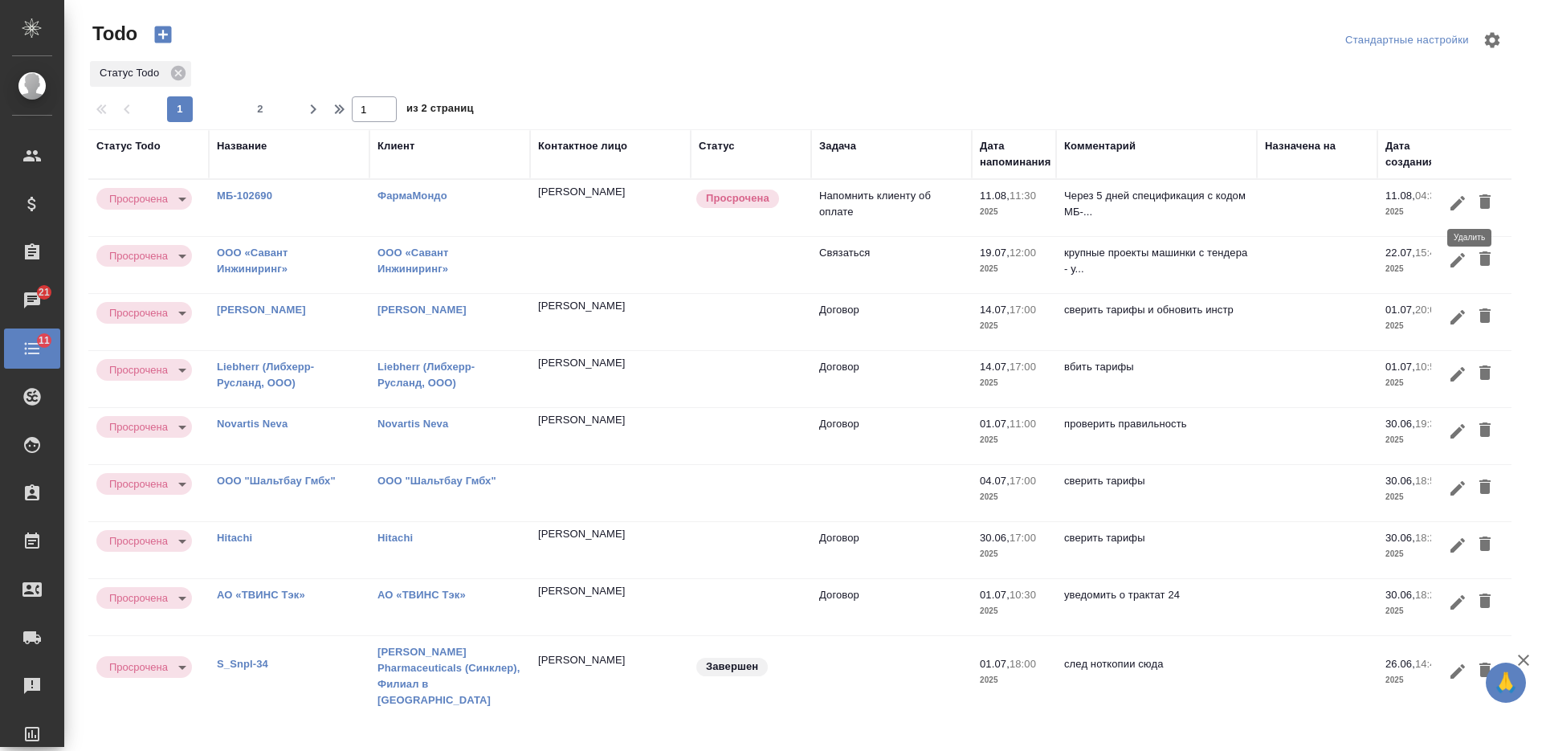
click at [1479, 196] on icon "button" at bounding box center [1484, 201] width 11 height 14
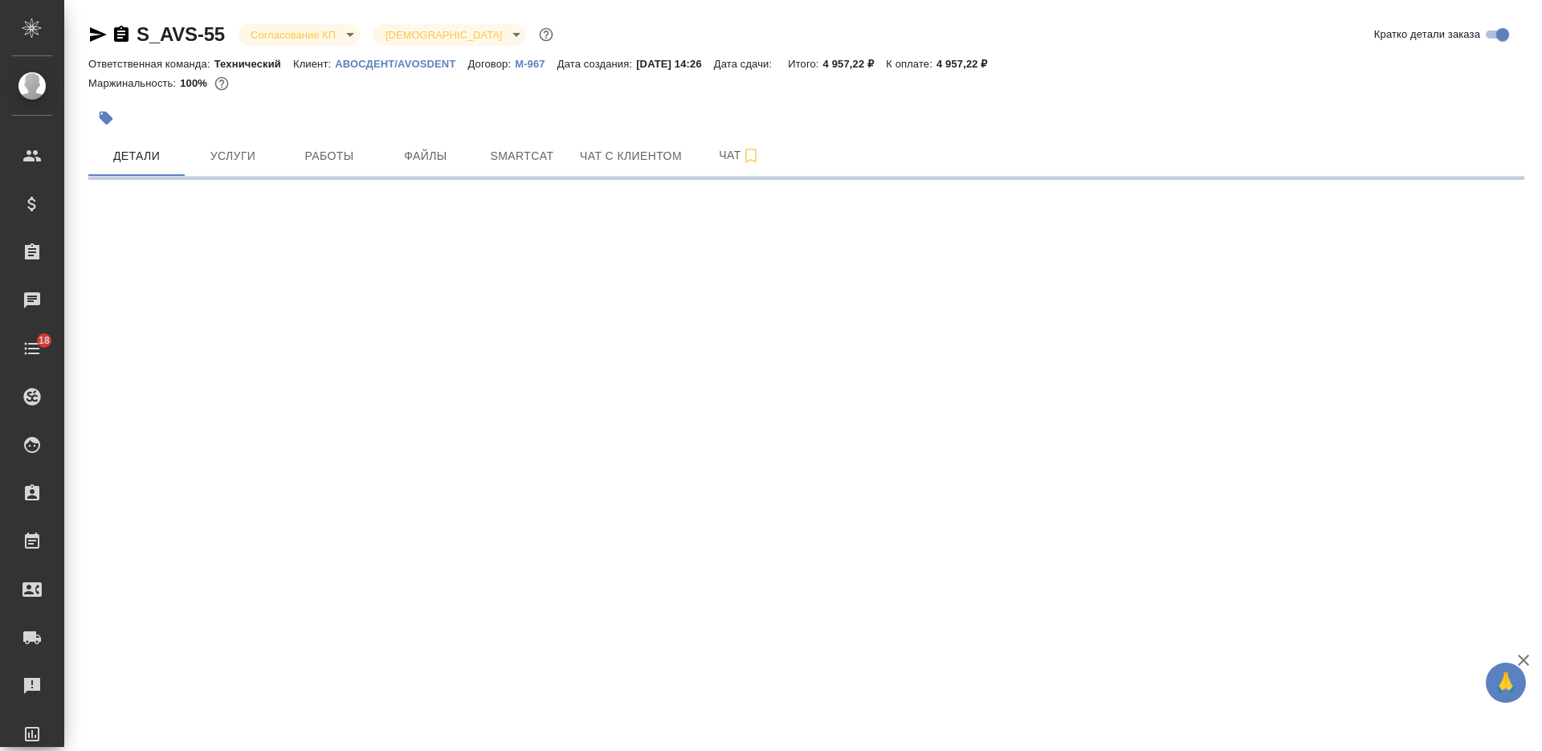
select select "RU"
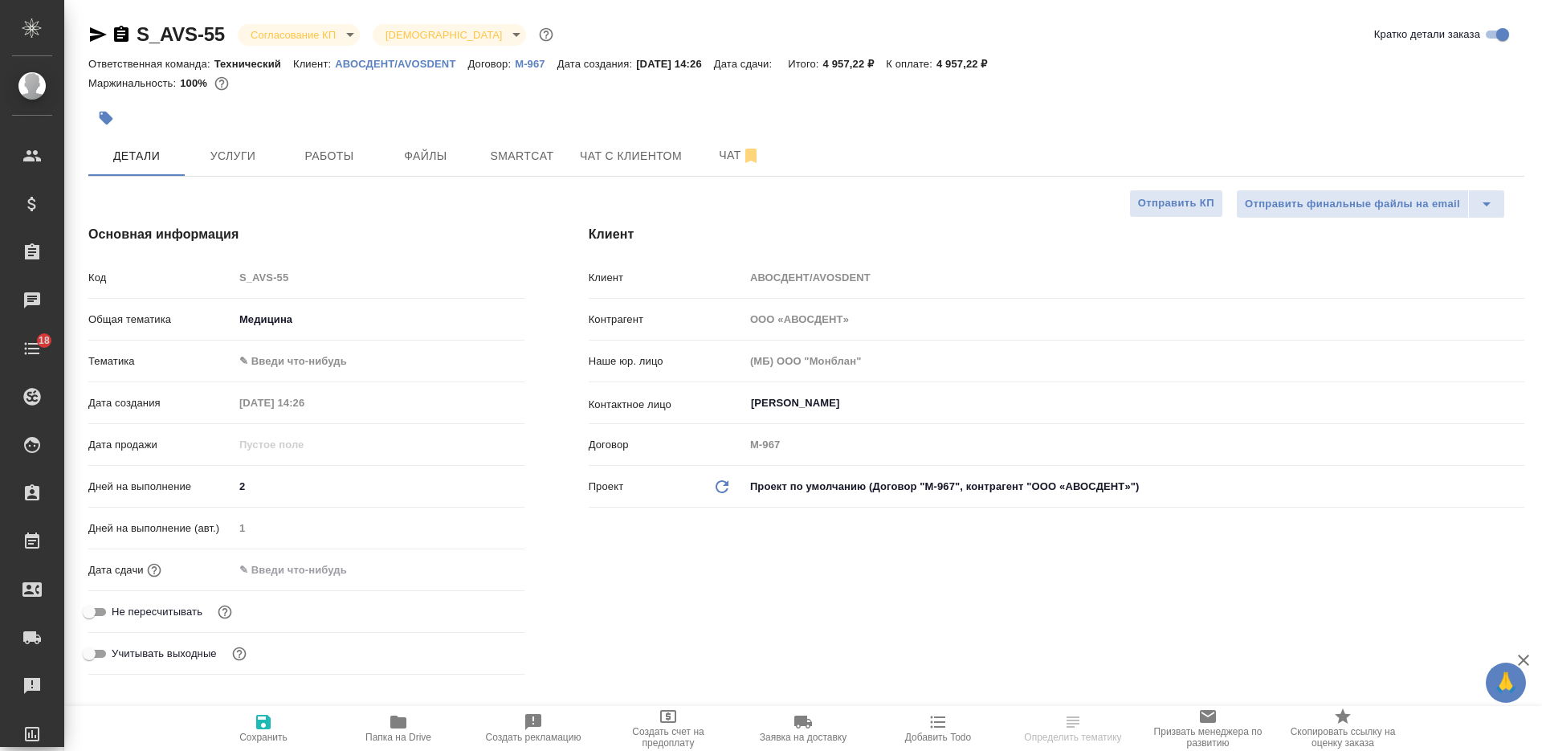
type textarea "x"
click at [537, 64] on p "М-967" at bounding box center [536, 64] width 43 height 12
type textarea "x"
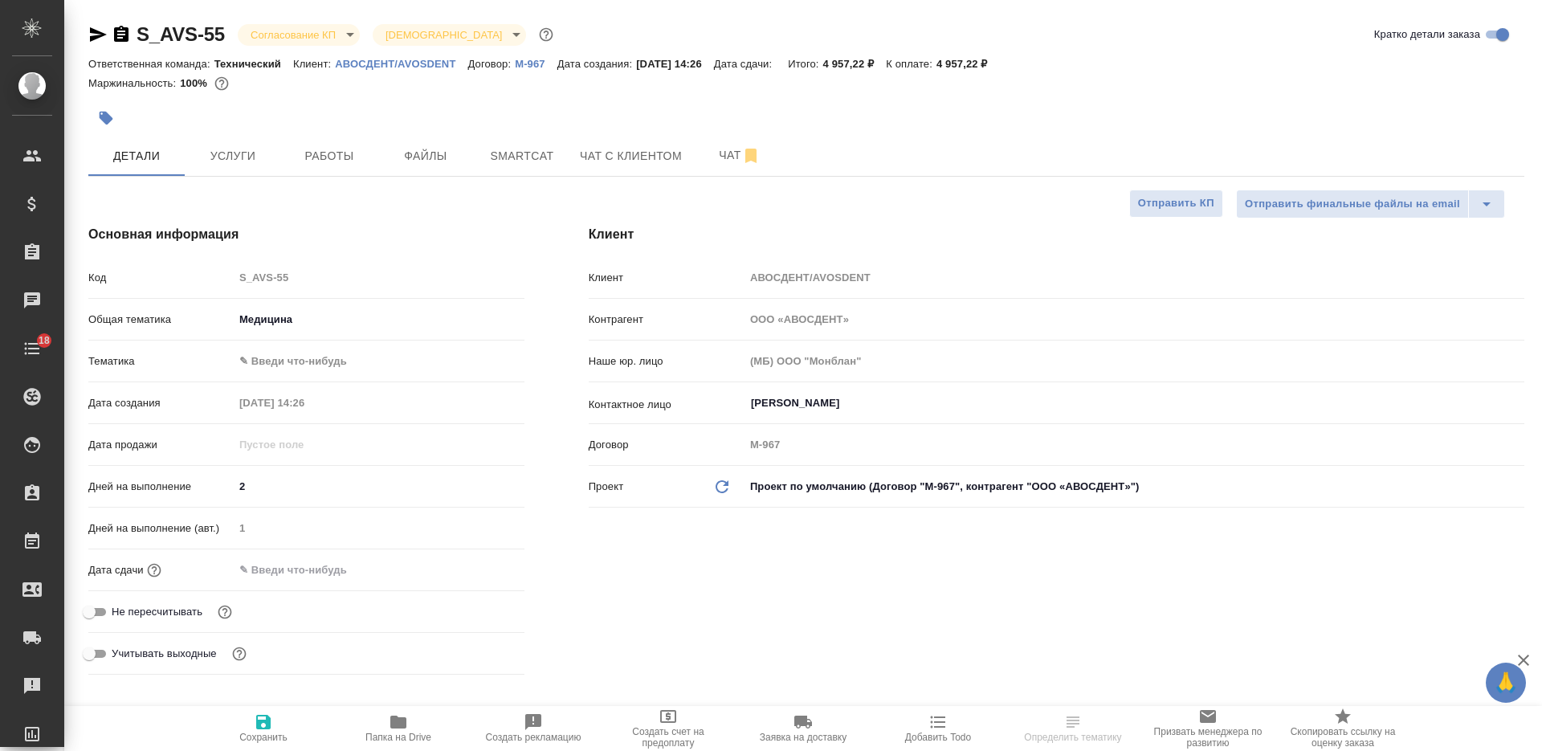
type textarea "x"
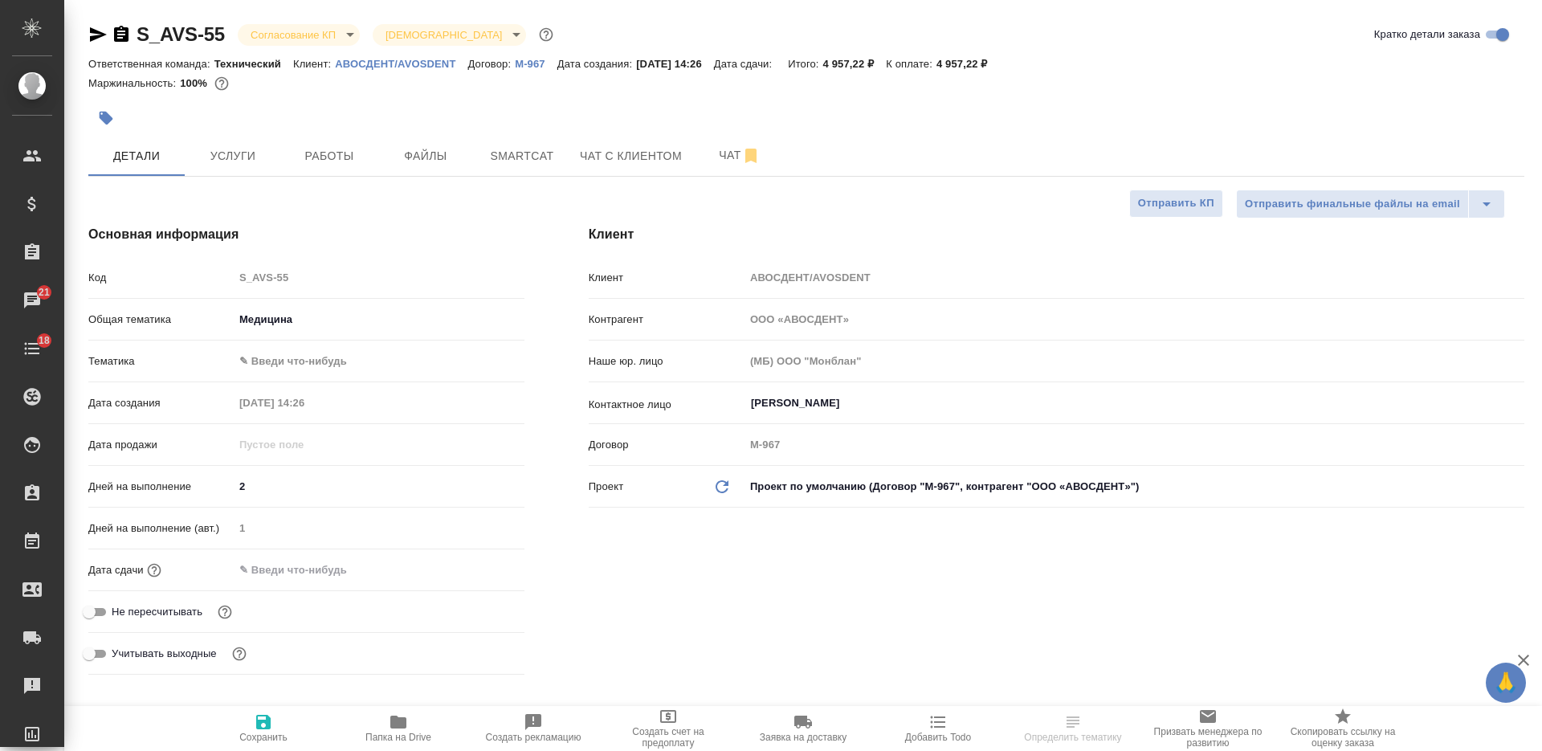
click at [405, 717] on icon "button" at bounding box center [398, 721] width 19 height 19
select select "RU"
type textarea "x"
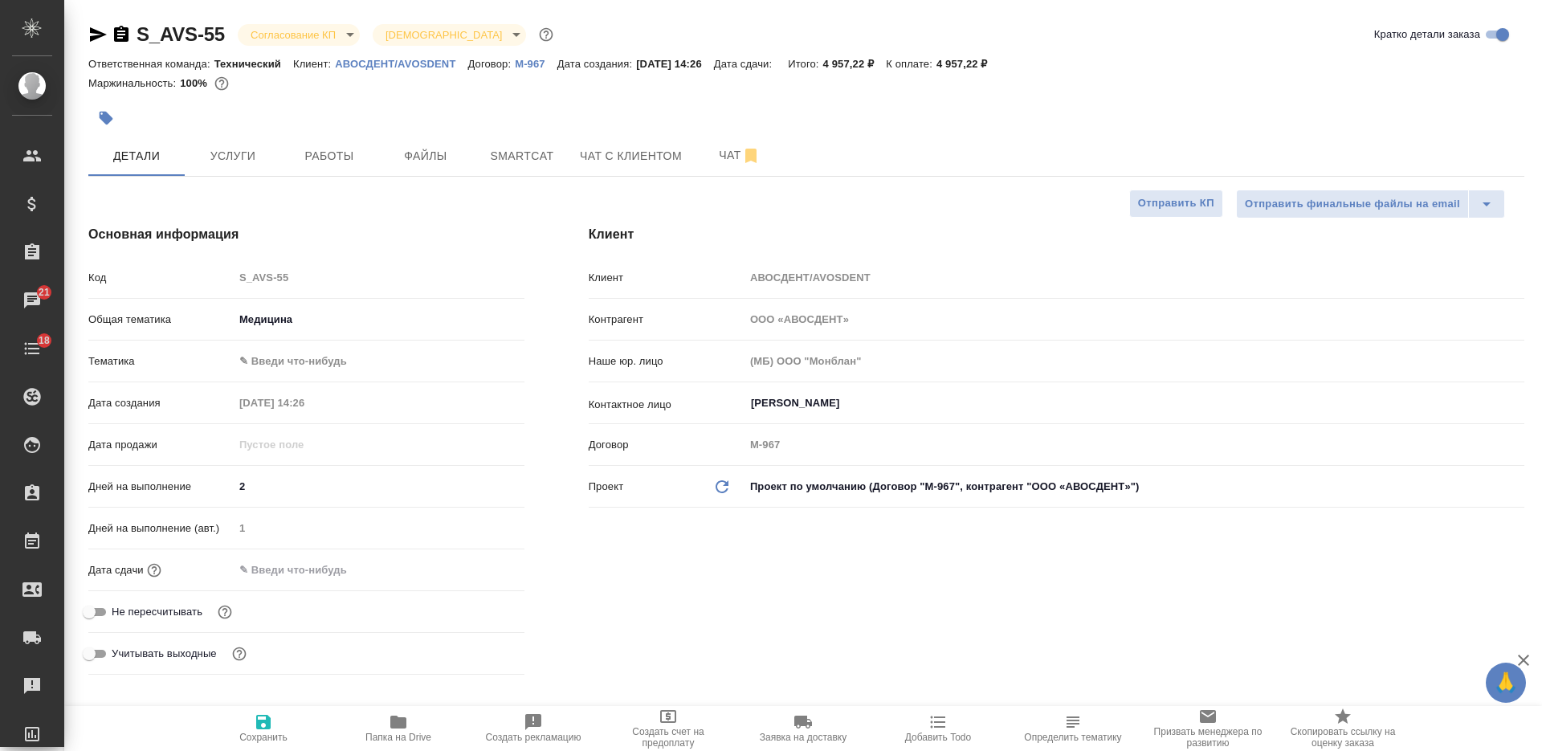
type textarea "x"
click at [328, 566] on input "text" at bounding box center [304, 569] width 141 height 23
type input "0_.__.____ __:__"
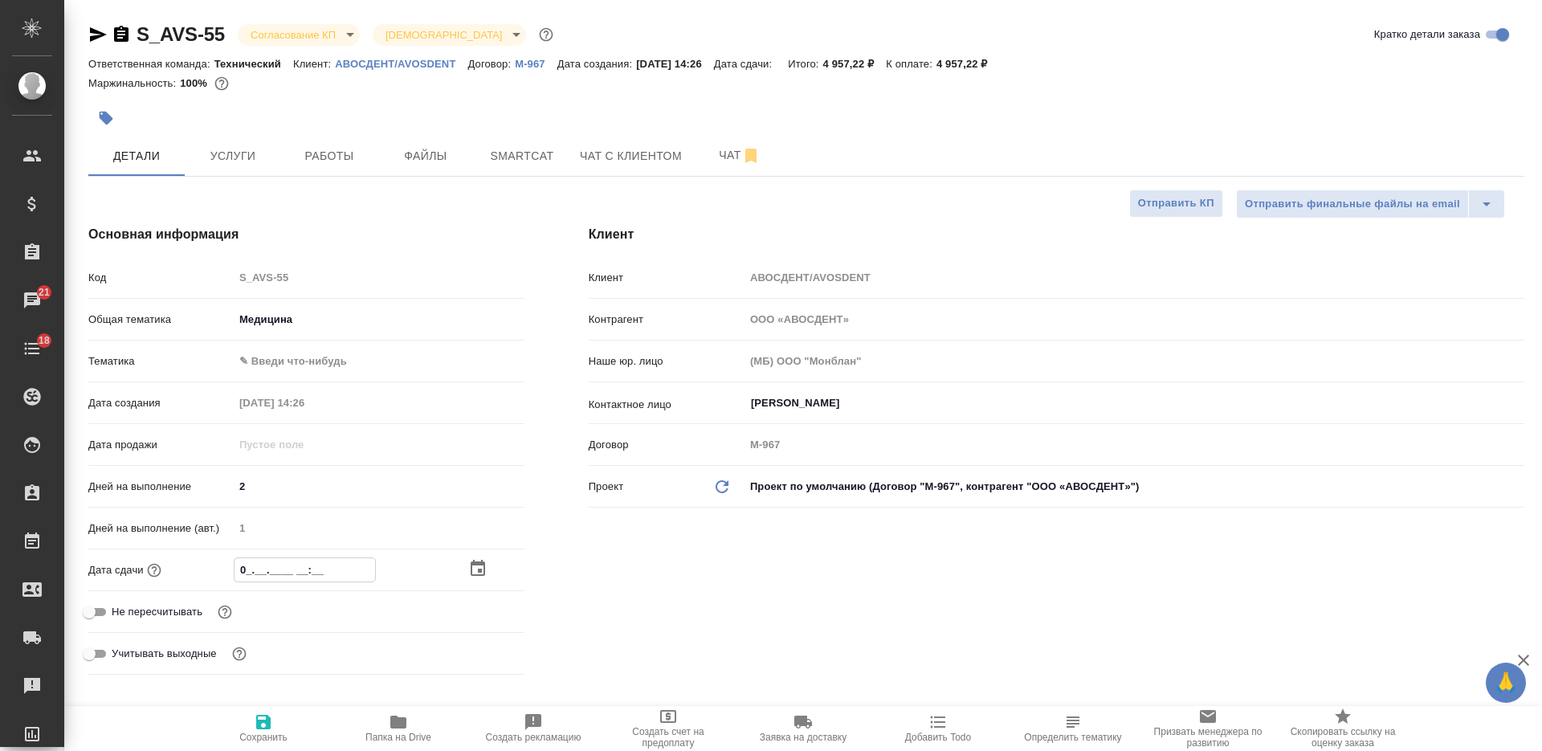
type textarea "x"
type input "04.__.____ __:__"
type textarea "x"
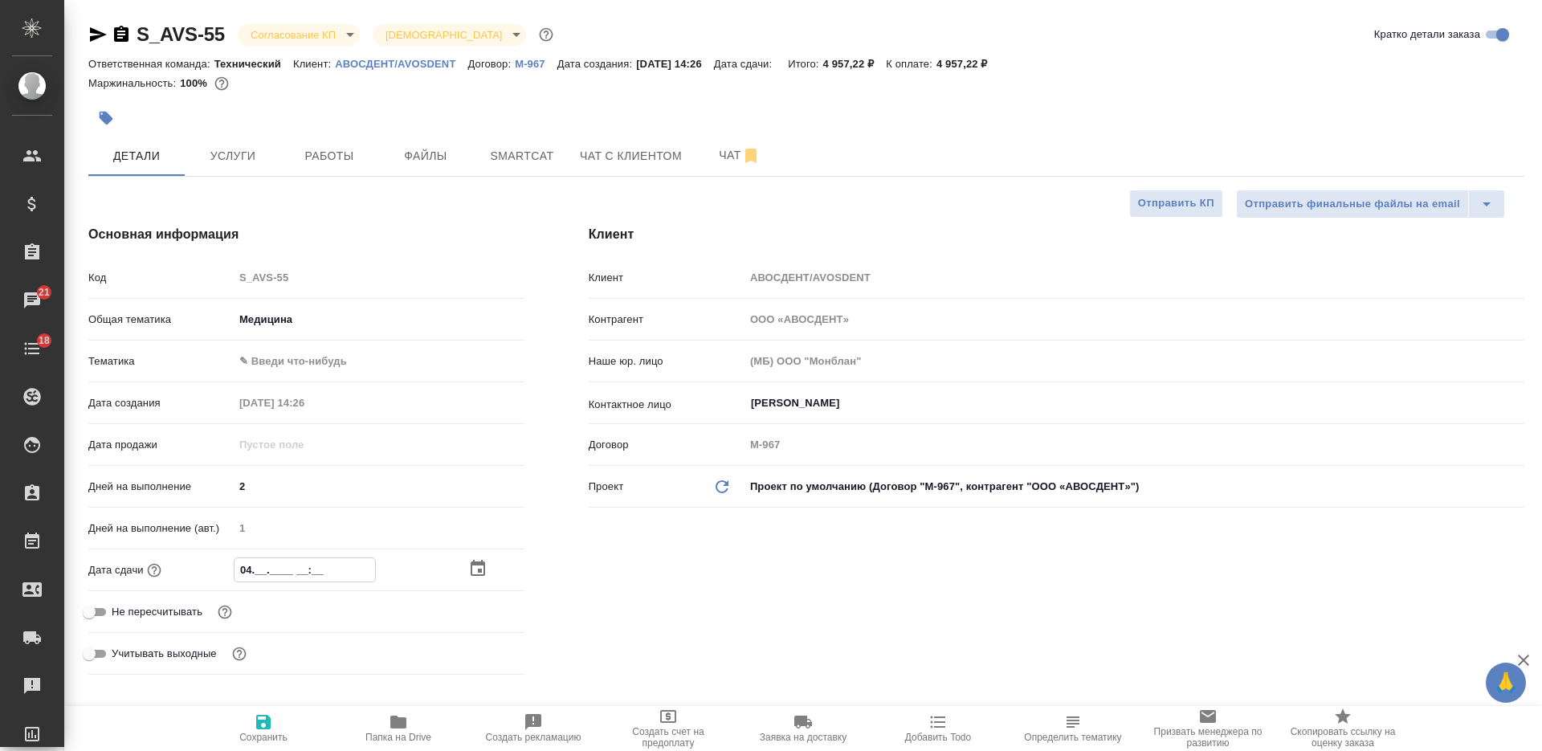
type textarea "x"
type input "04.0_.____ __:__"
type textarea "x"
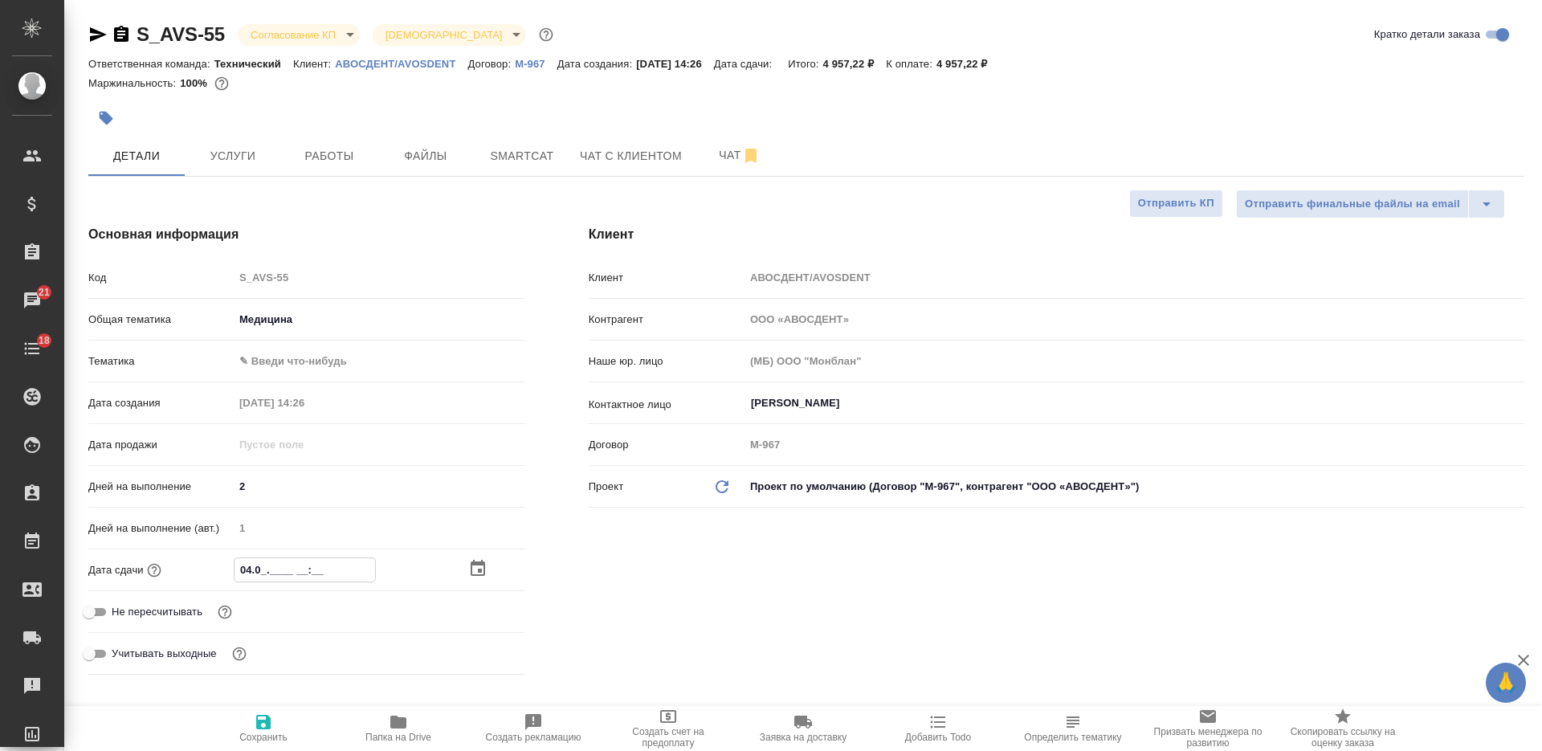
type textarea "x"
type input "04.09.____ __:__"
type textarea "x"
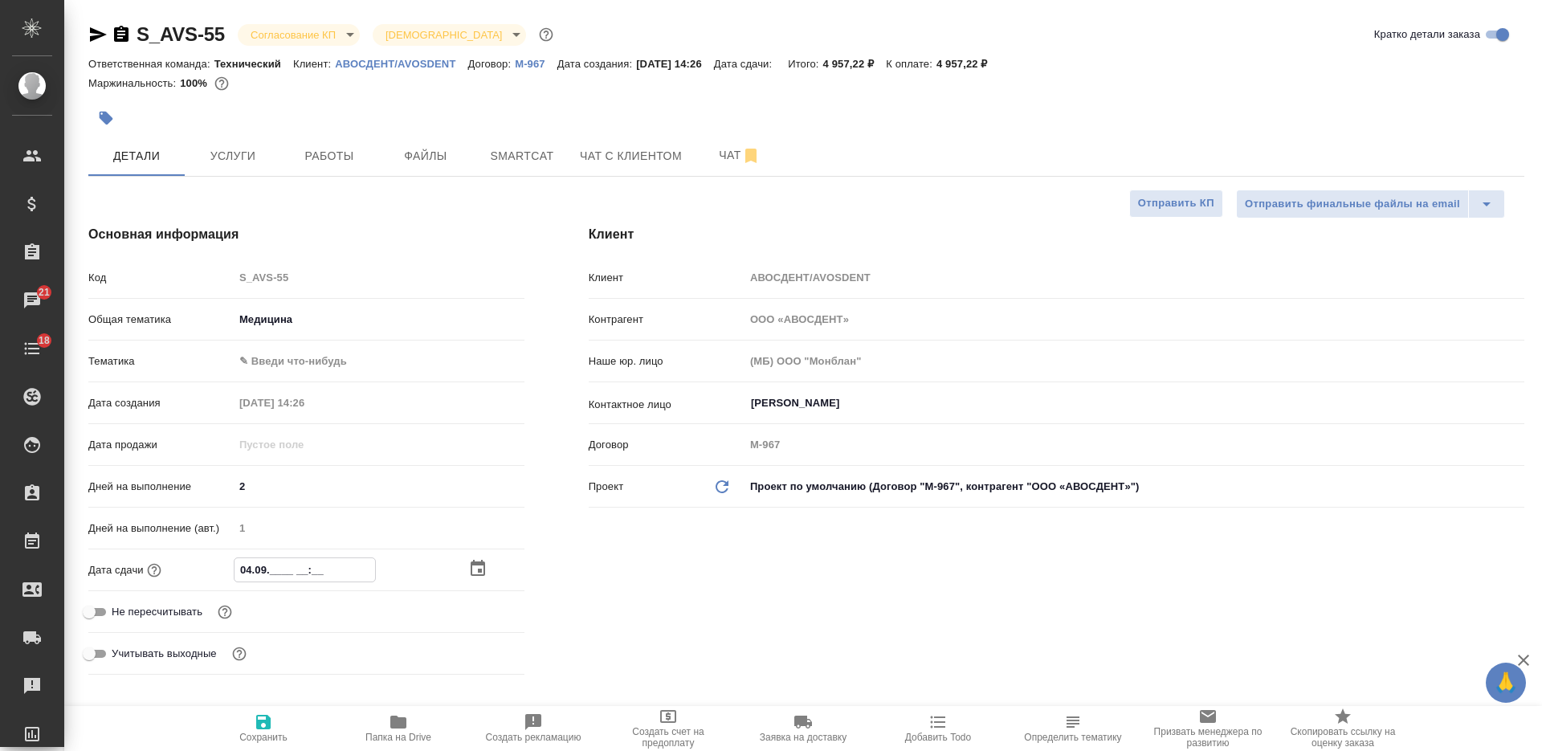
type input "04.09.2___ __:__"
type textarea "x"
type input "[DATE]_ __:__"
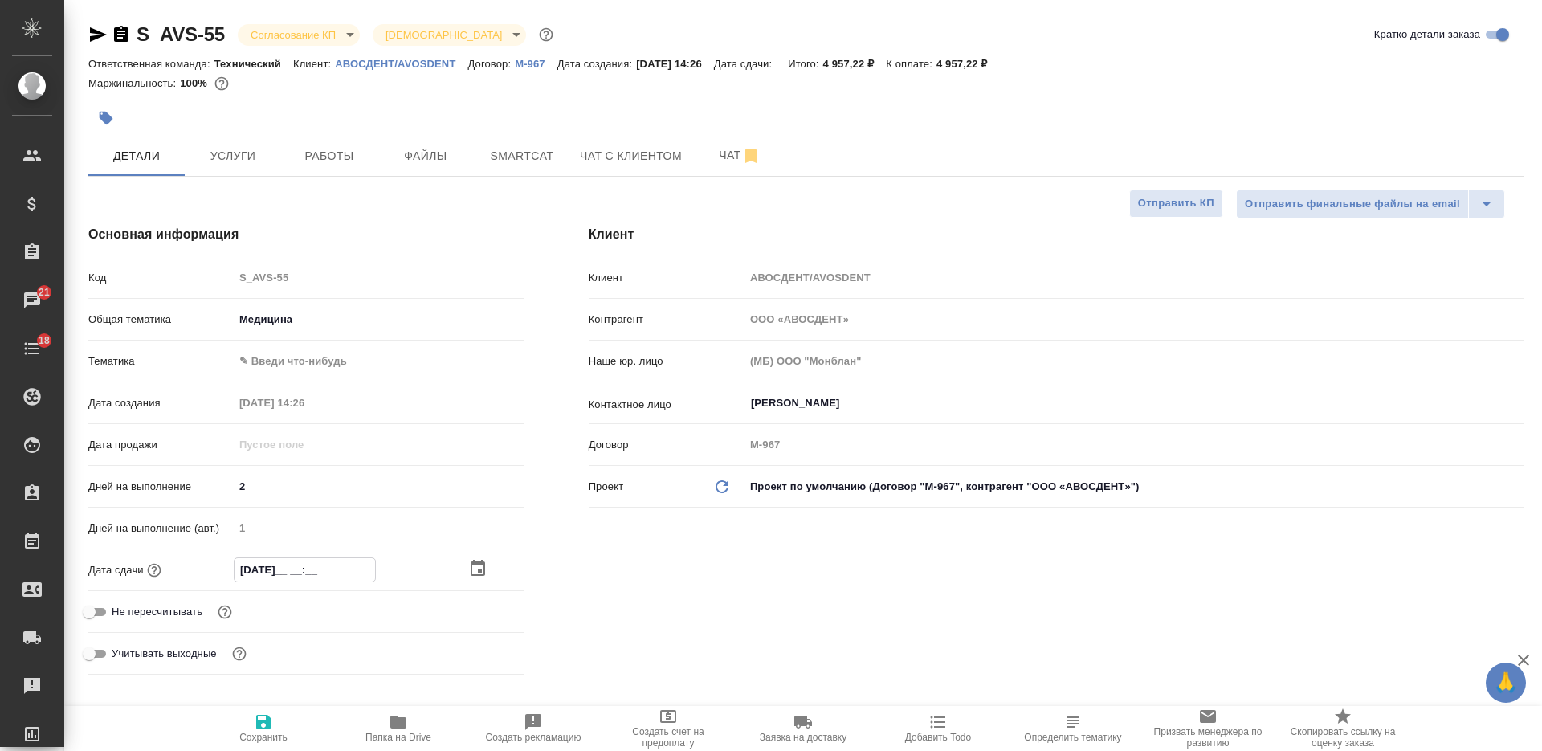
type textarea "x"
type input "[DATE] 1_:__"
type textarea "x"
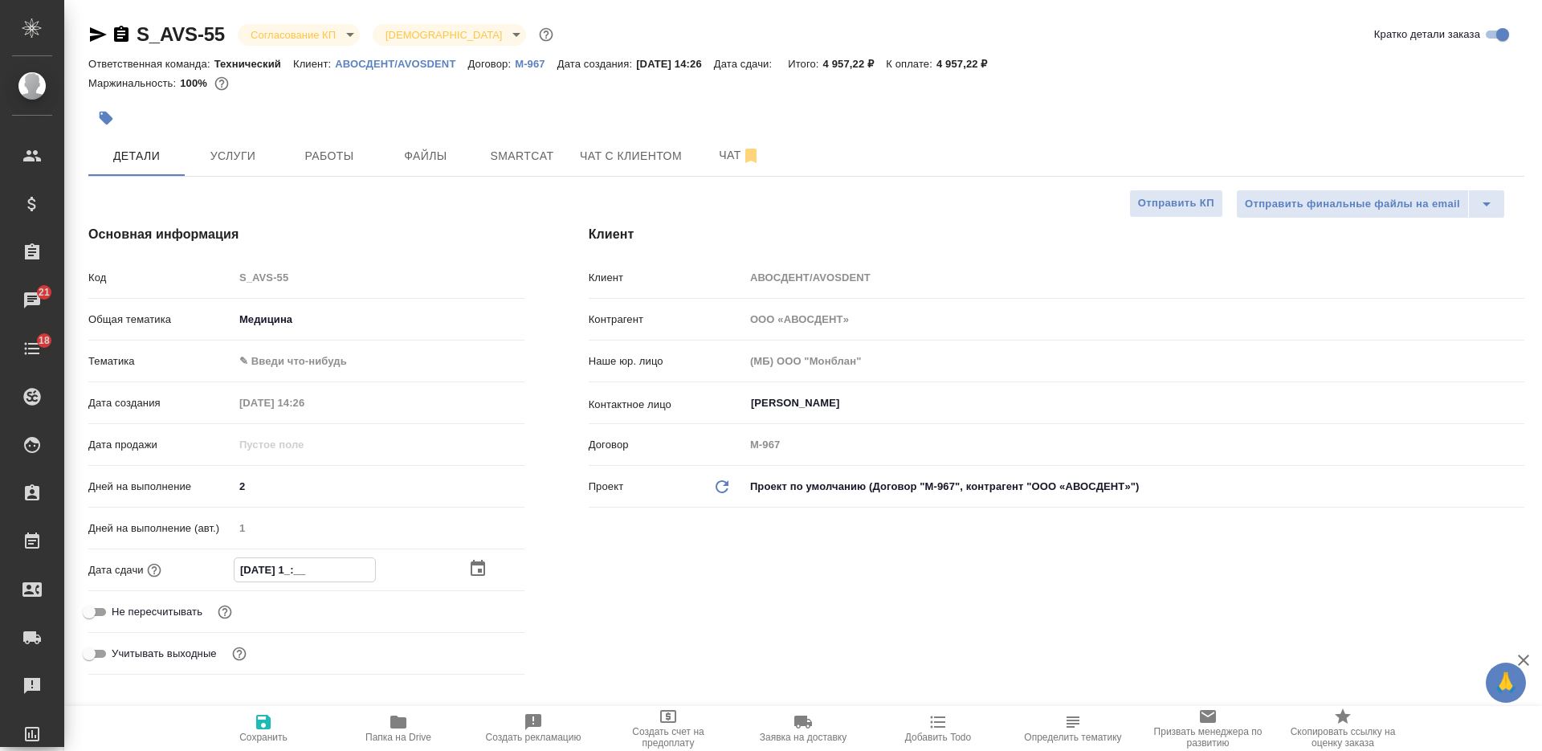
type textarea "x"
type input "[DATE] 17:__"
type textarea "x"
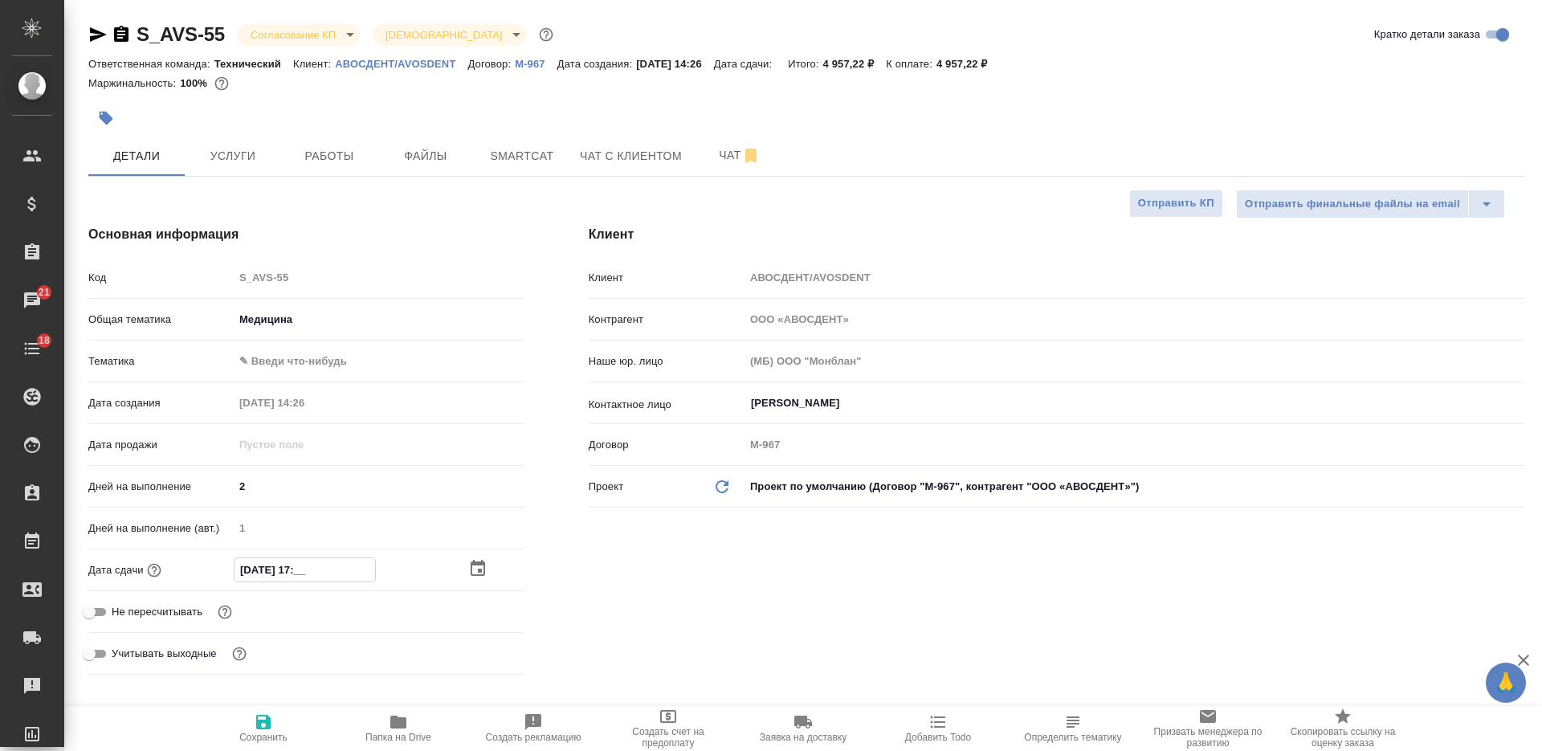
type textarea "x"
type input "[DATE] 17:0_"
type textarea "x"
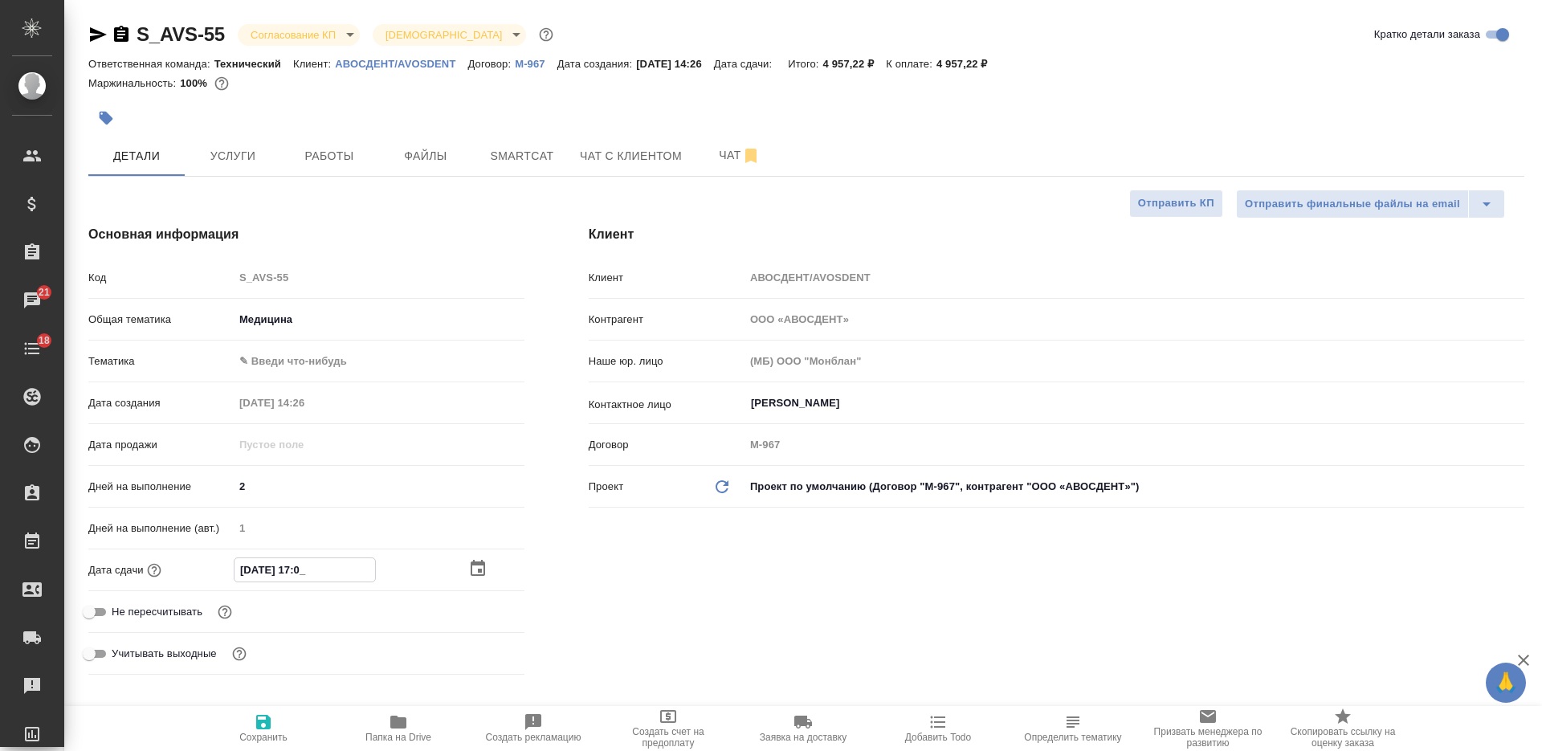
type input "[DATE] 17:00"
type textarea "x"
type input "[DATE] 17:00"
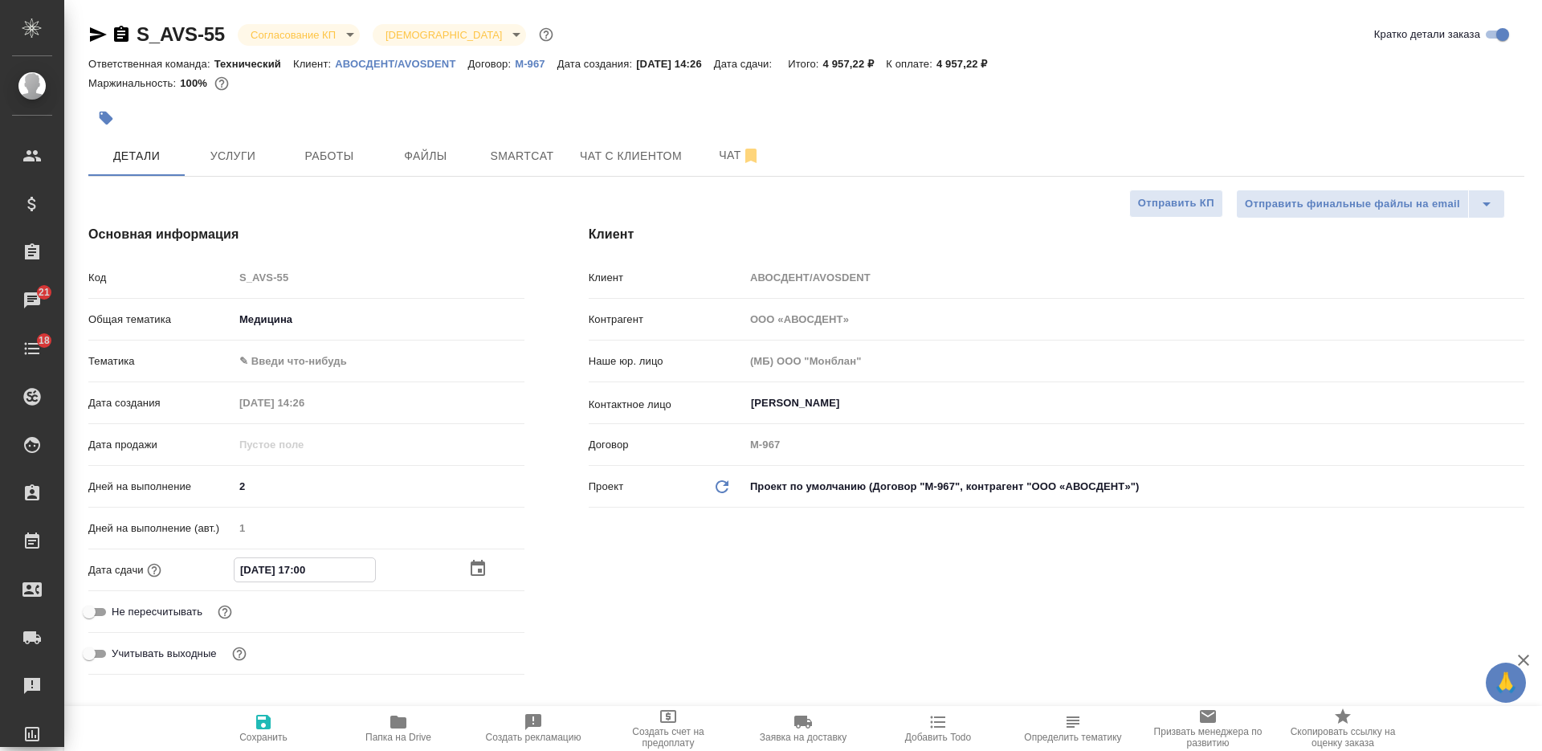
click at [258, 731] on span "Сохранить" at bounding box center [263, 736] width 48 height 11
type textarea "x"
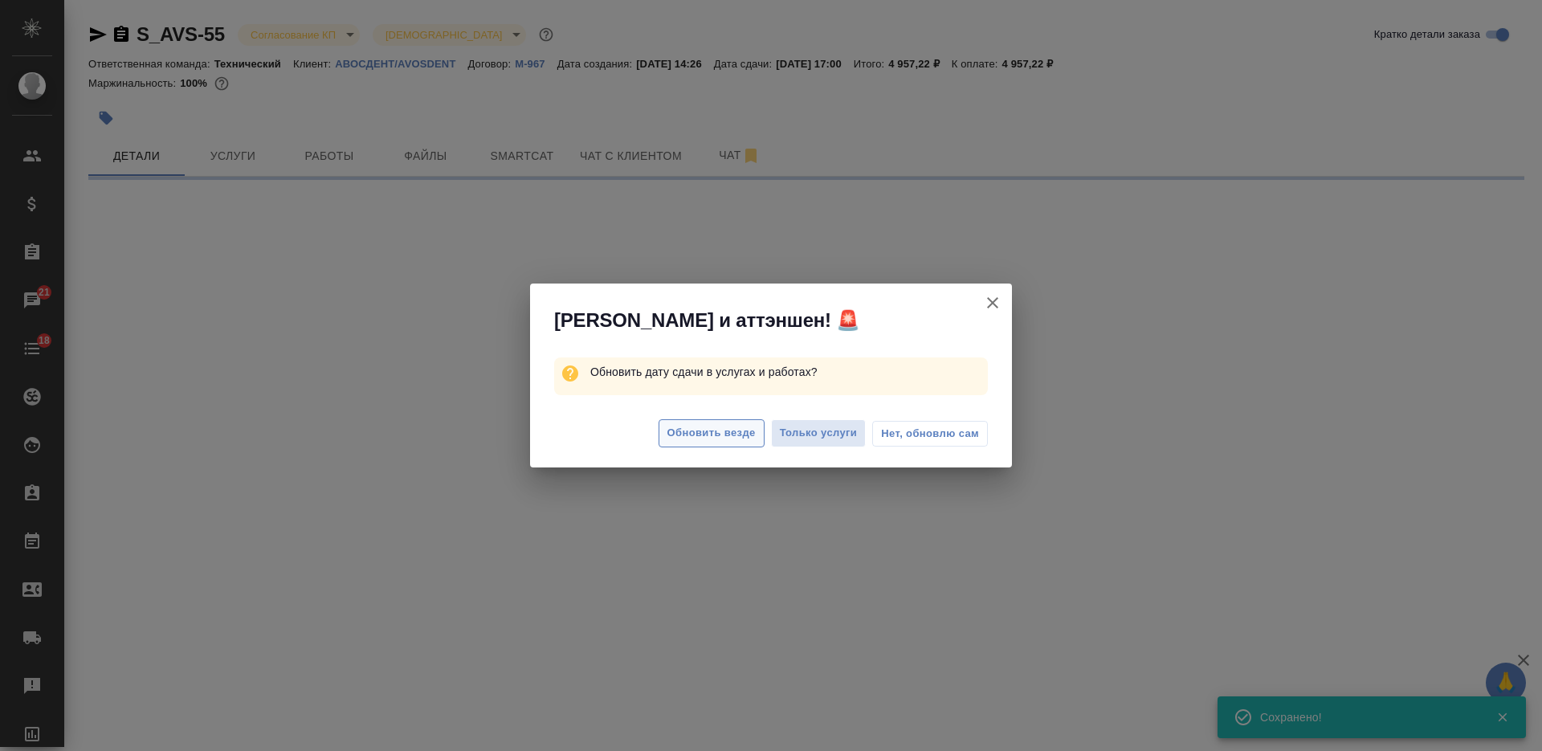
select select "RU"
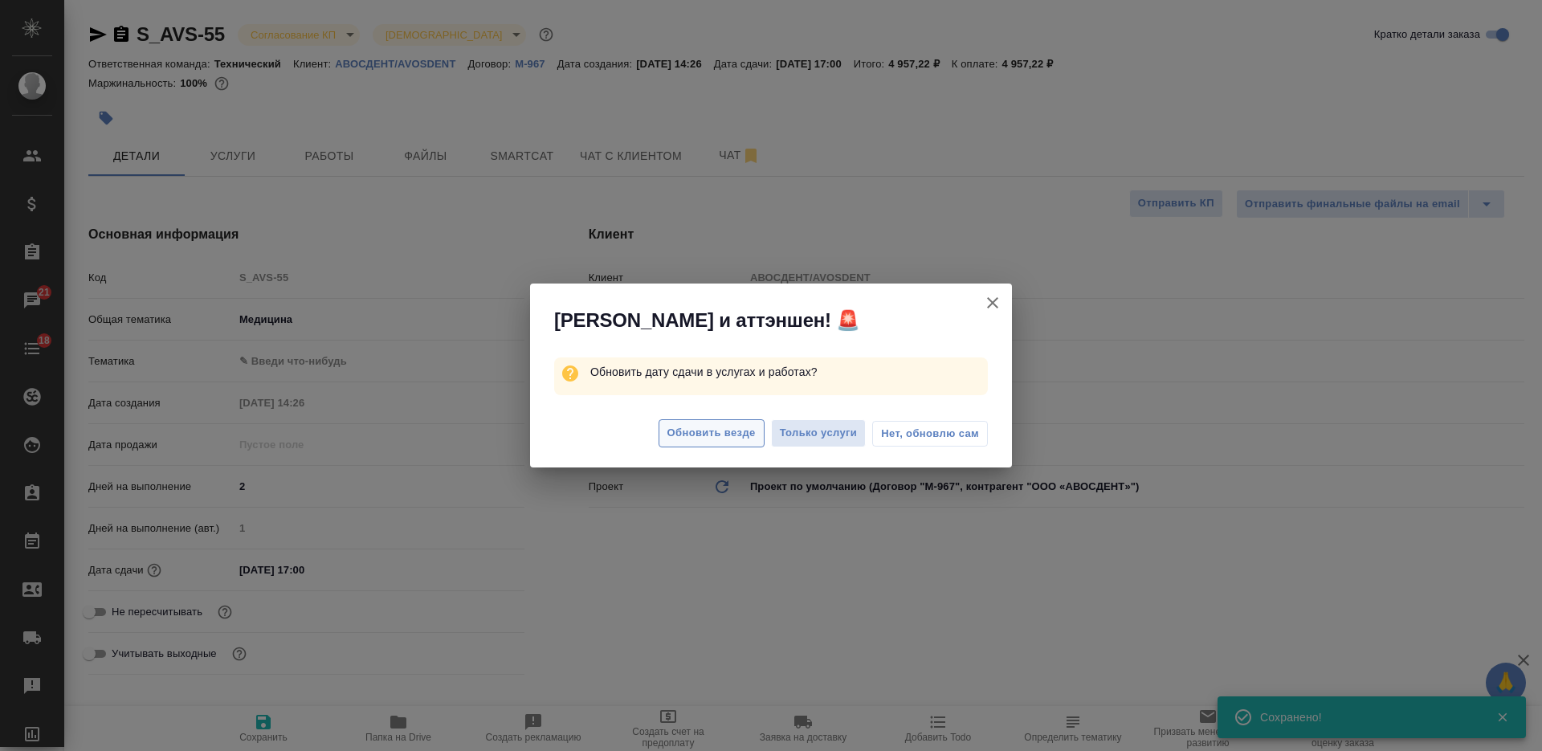
type textarea "x"
click at [690, 427] on span "Обновить везде" at bounding box center [711, 433] width 88 height 18
type textarea "x"
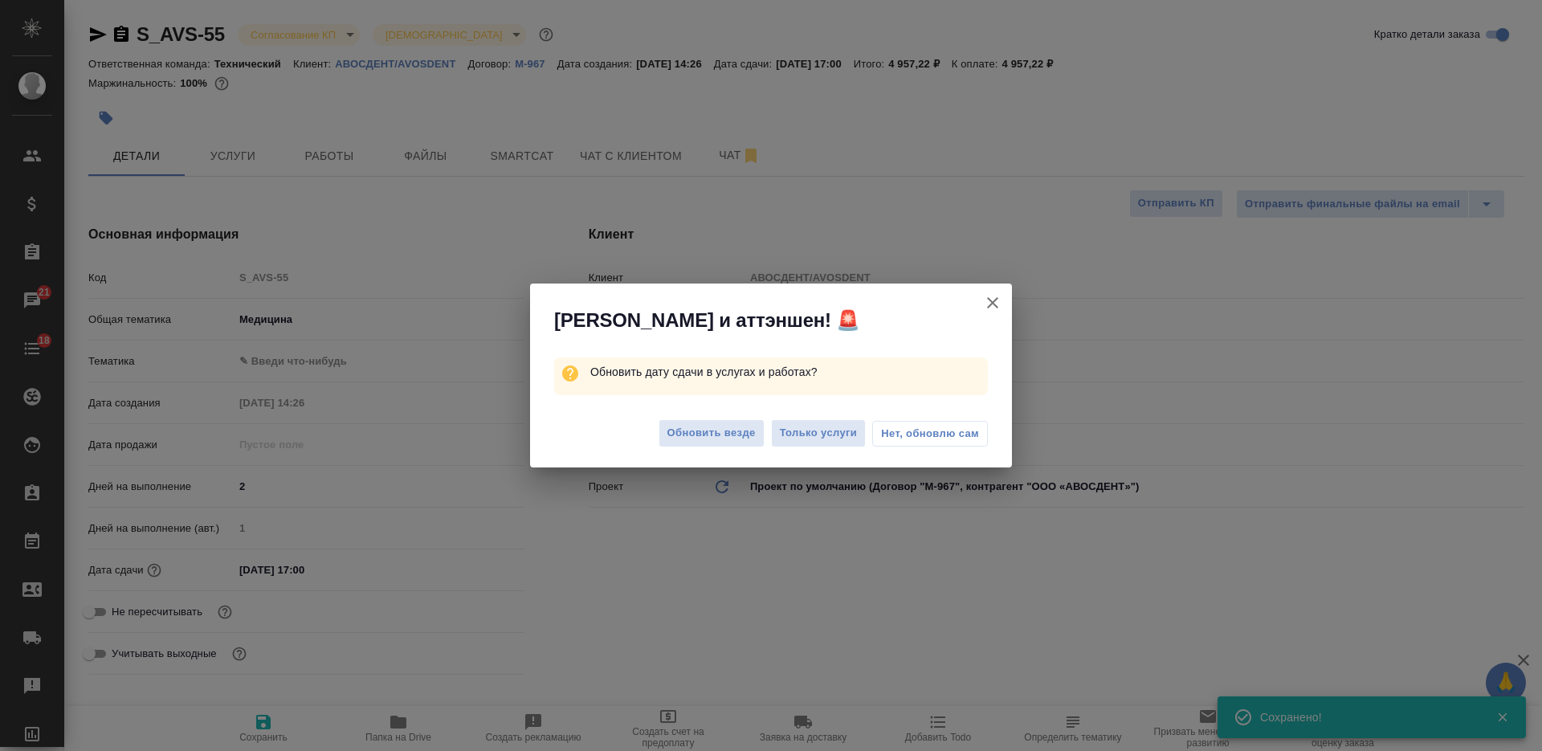
type textarea "x"
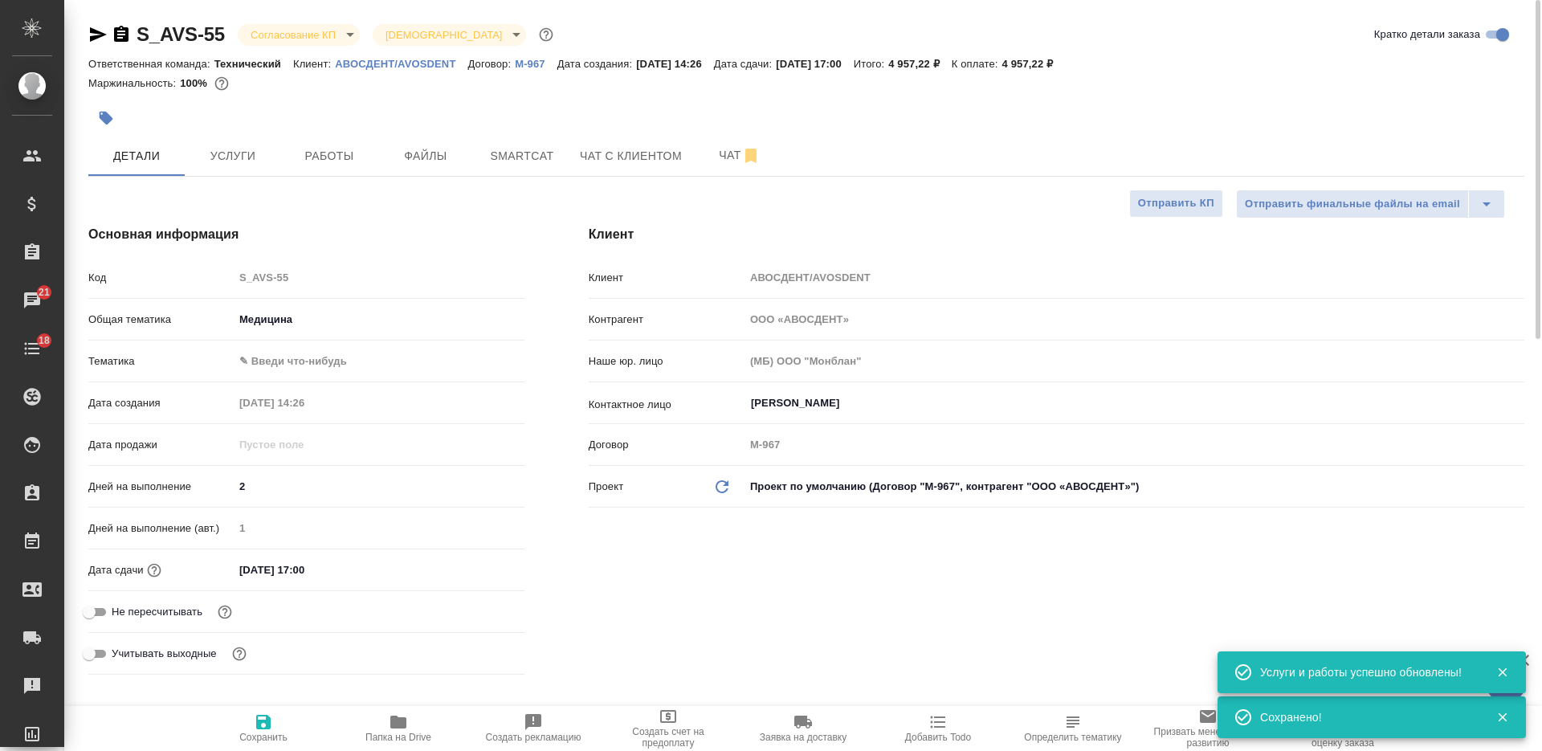
click at [320, 49] on div "S_AVS-55 Согласование КП kpNegotiation Святая троица holyTrinity Кратко детали …" at bounding box center [806, 38] width 1436 height 32
click at [315, 39] on body "🙏 .cls-1 fill:#fff; AWATERA [PERSON_NAME] Спецификации Заказы 21 Чаты 18 Todo П…" at bounding box center [771, 375] width 1542 height 751
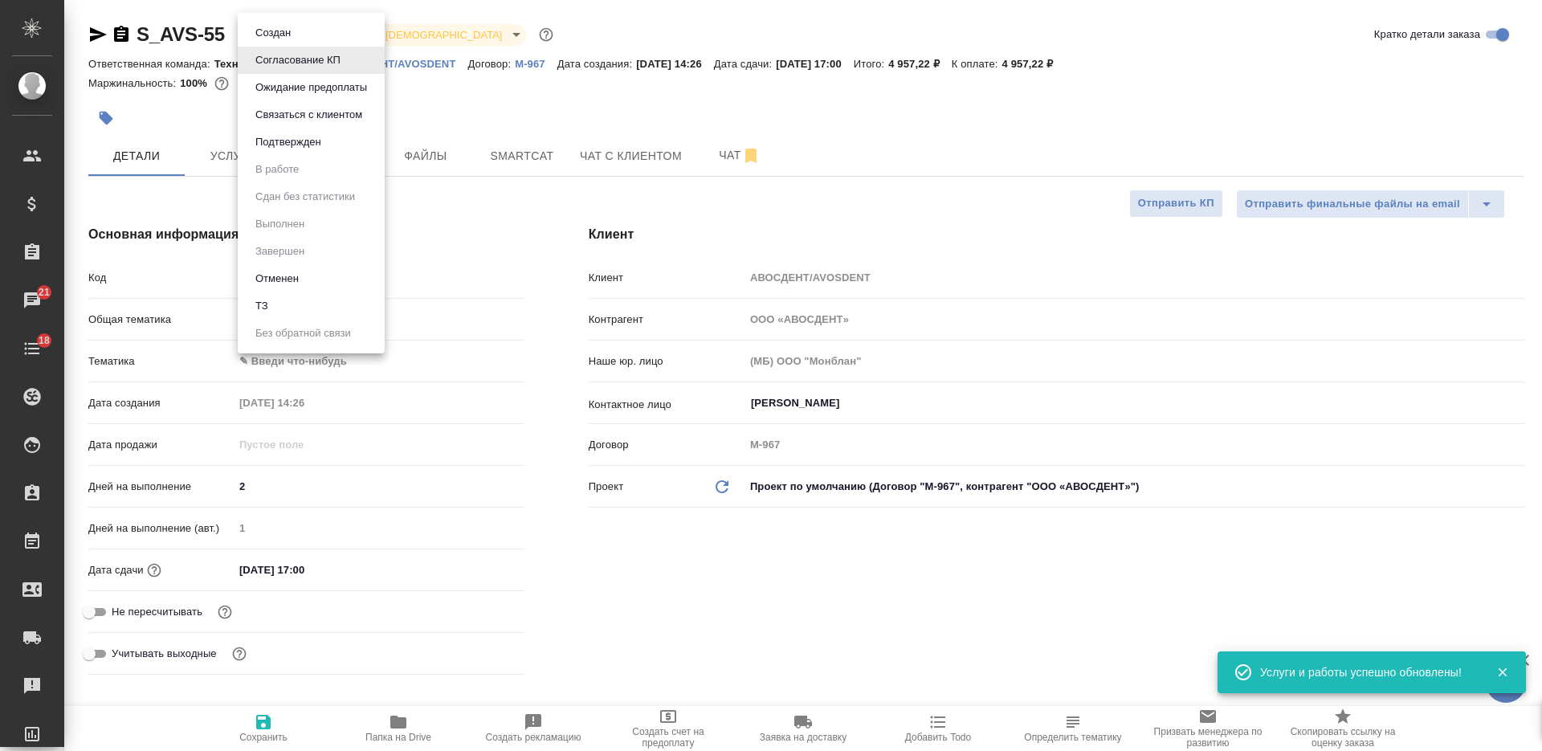
click at [311, 133] on button "Подтвержден" at bounding box center [288, 142] width 75 height 18
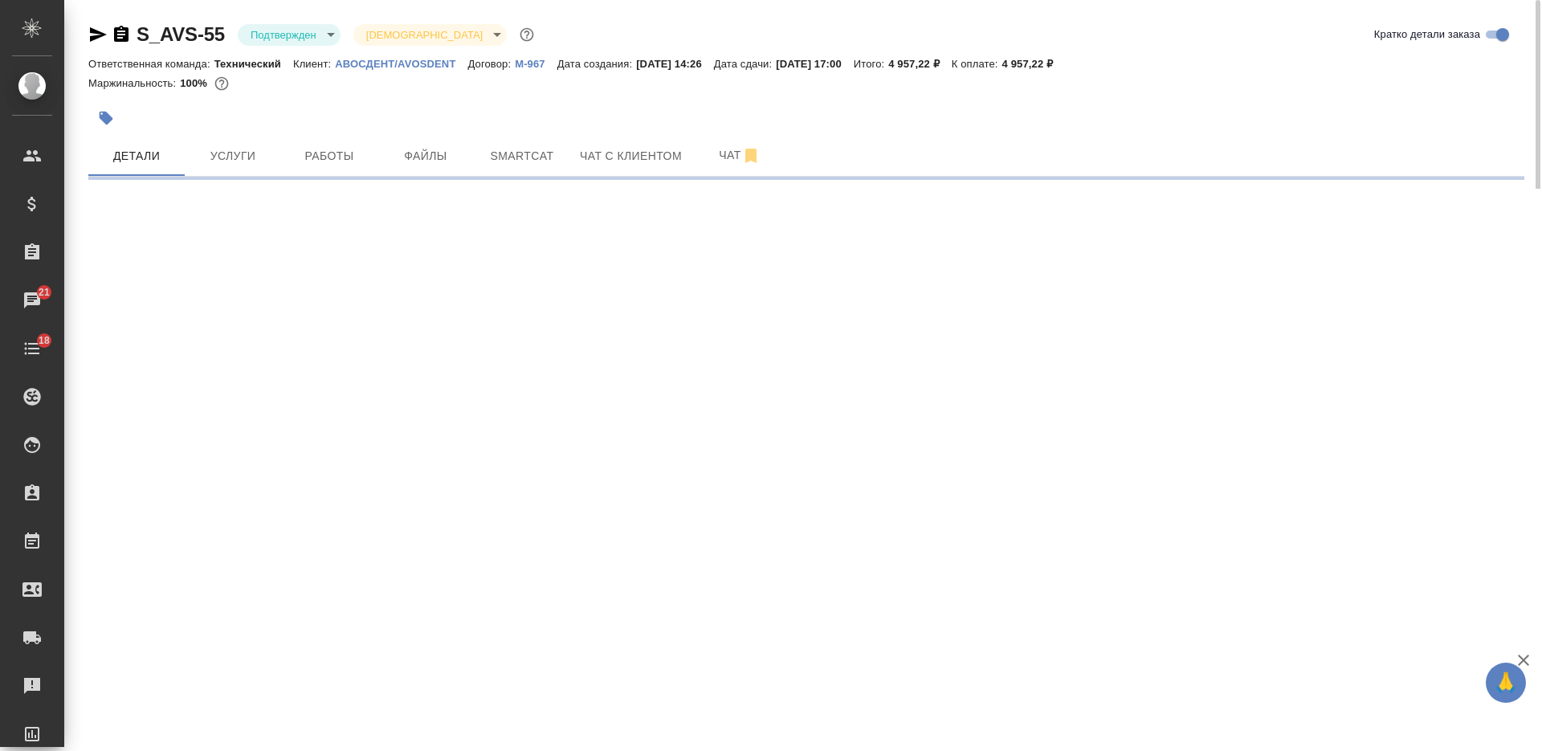
select select "RU"
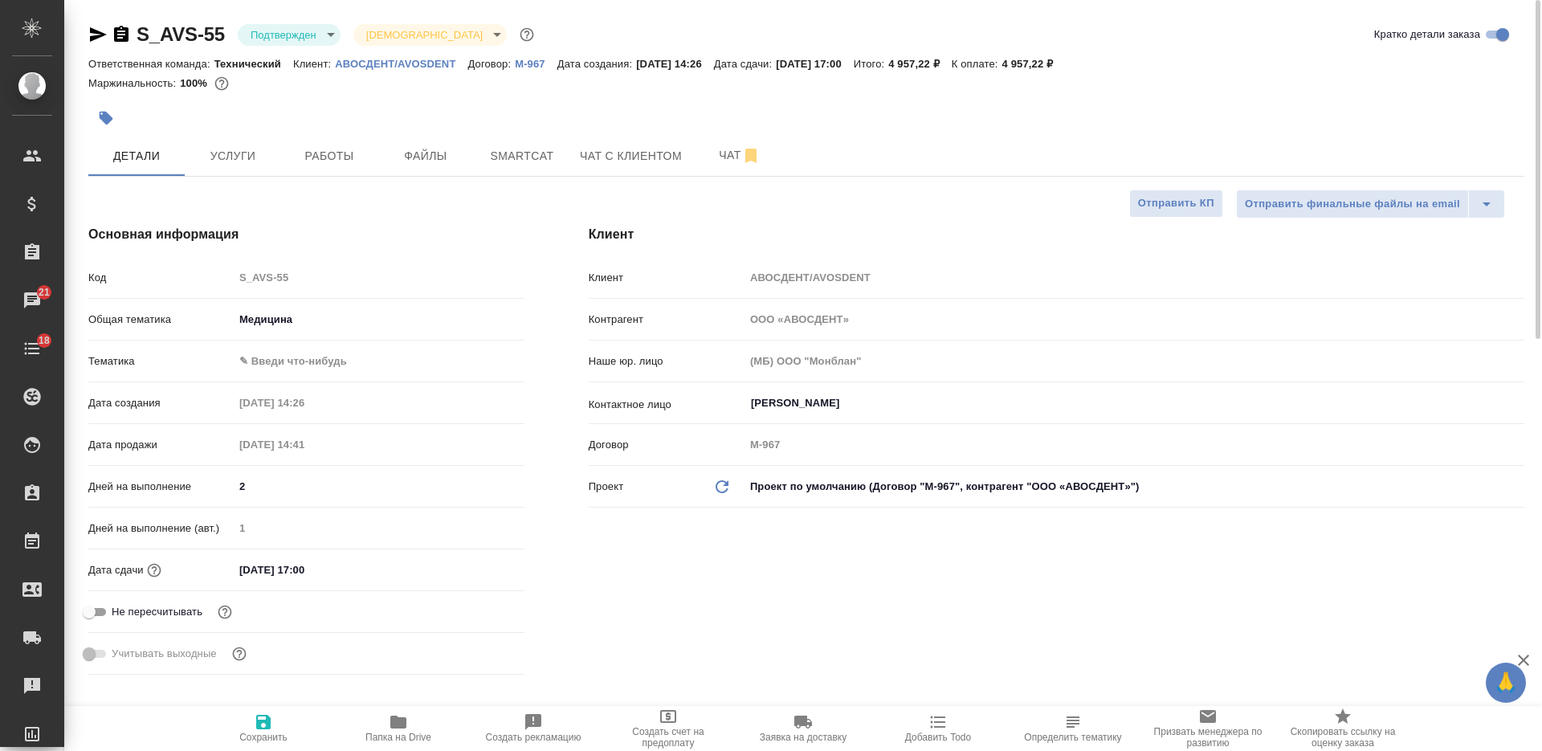
type textarea "x"
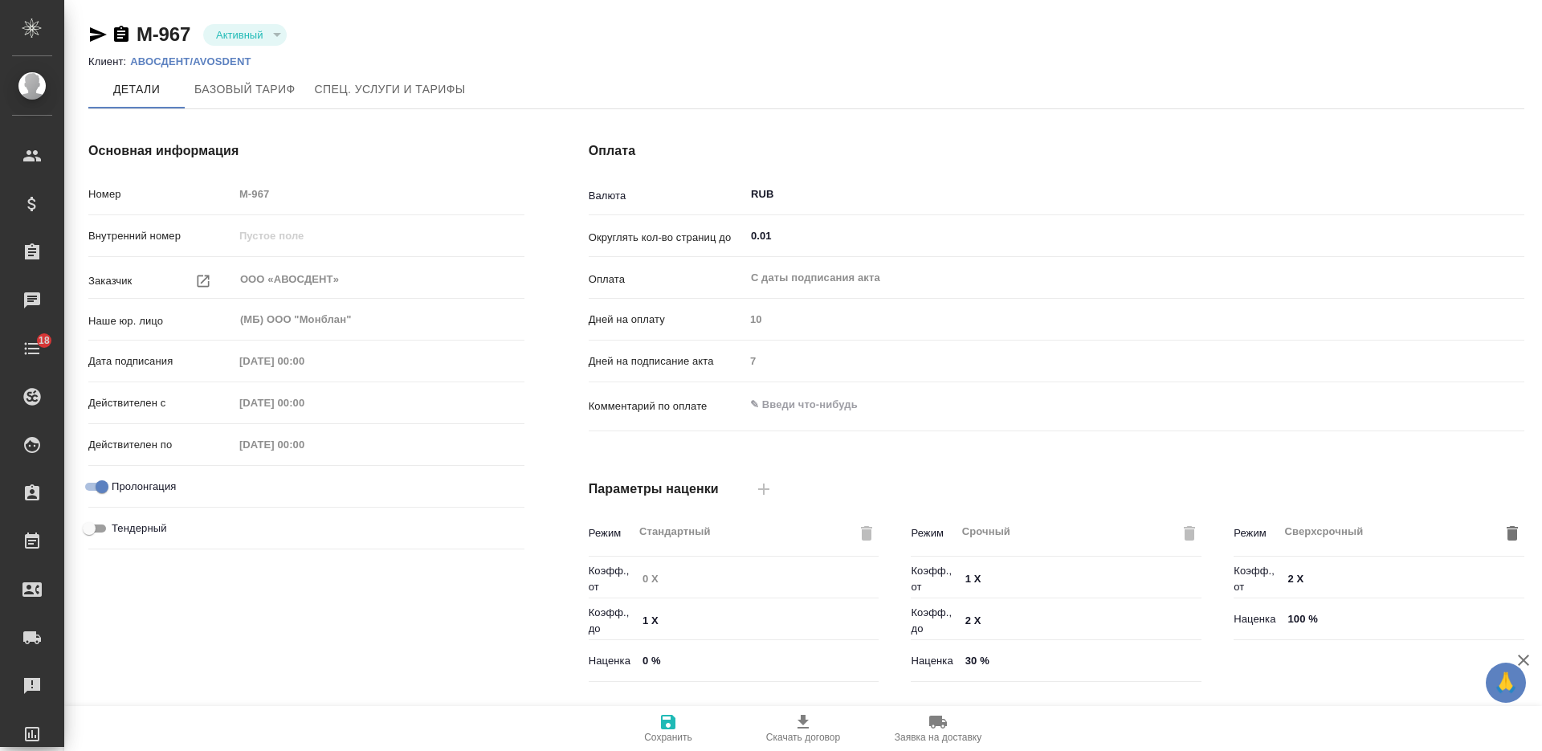
type input "1062 awatera"
type input "Стандартный шаблон - [PHONE_NUMBER] - ВЫБЕРИ МЕНЯ!"
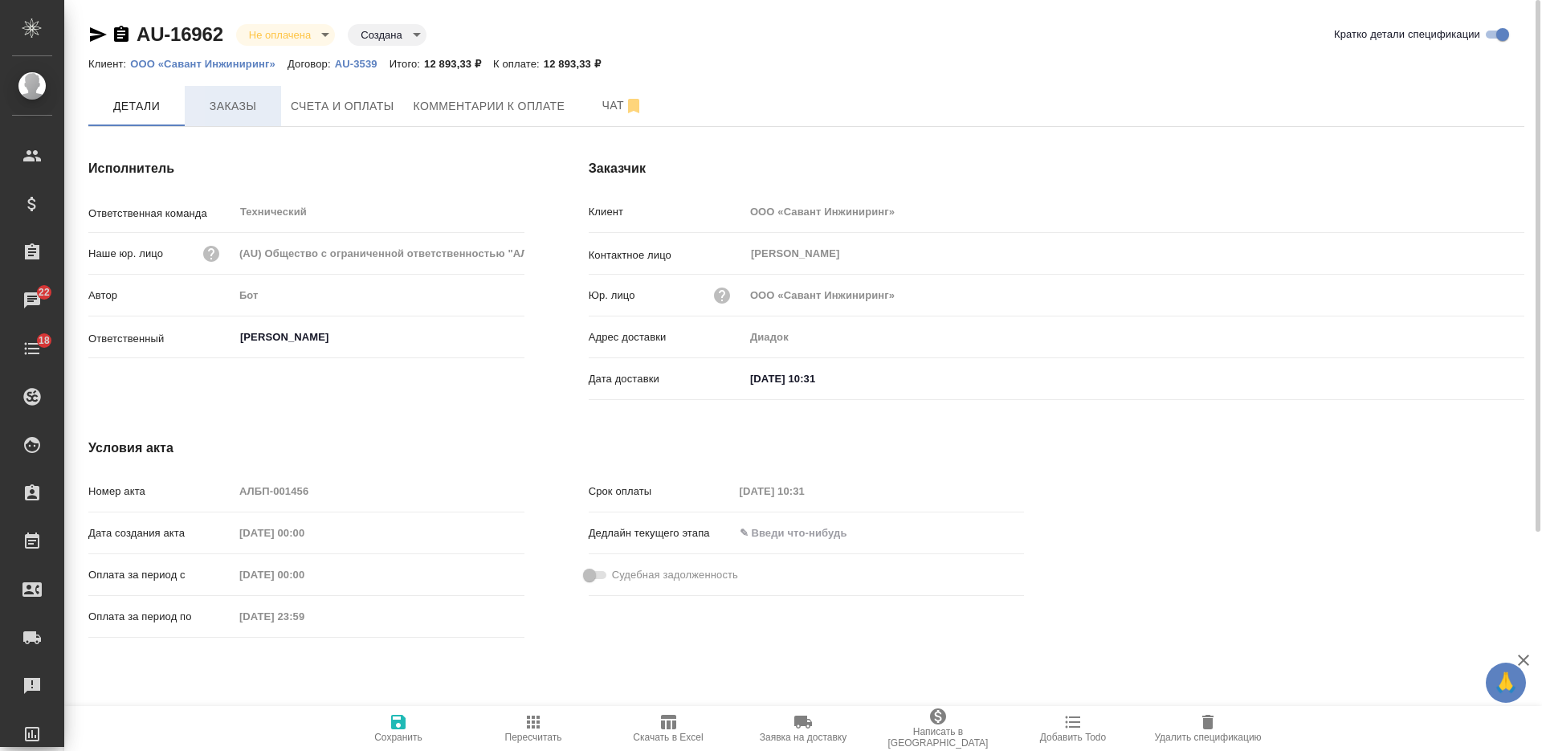
click at [229, 108] on span "Заказы" at bounding box center [232, 106] width 77 height 20
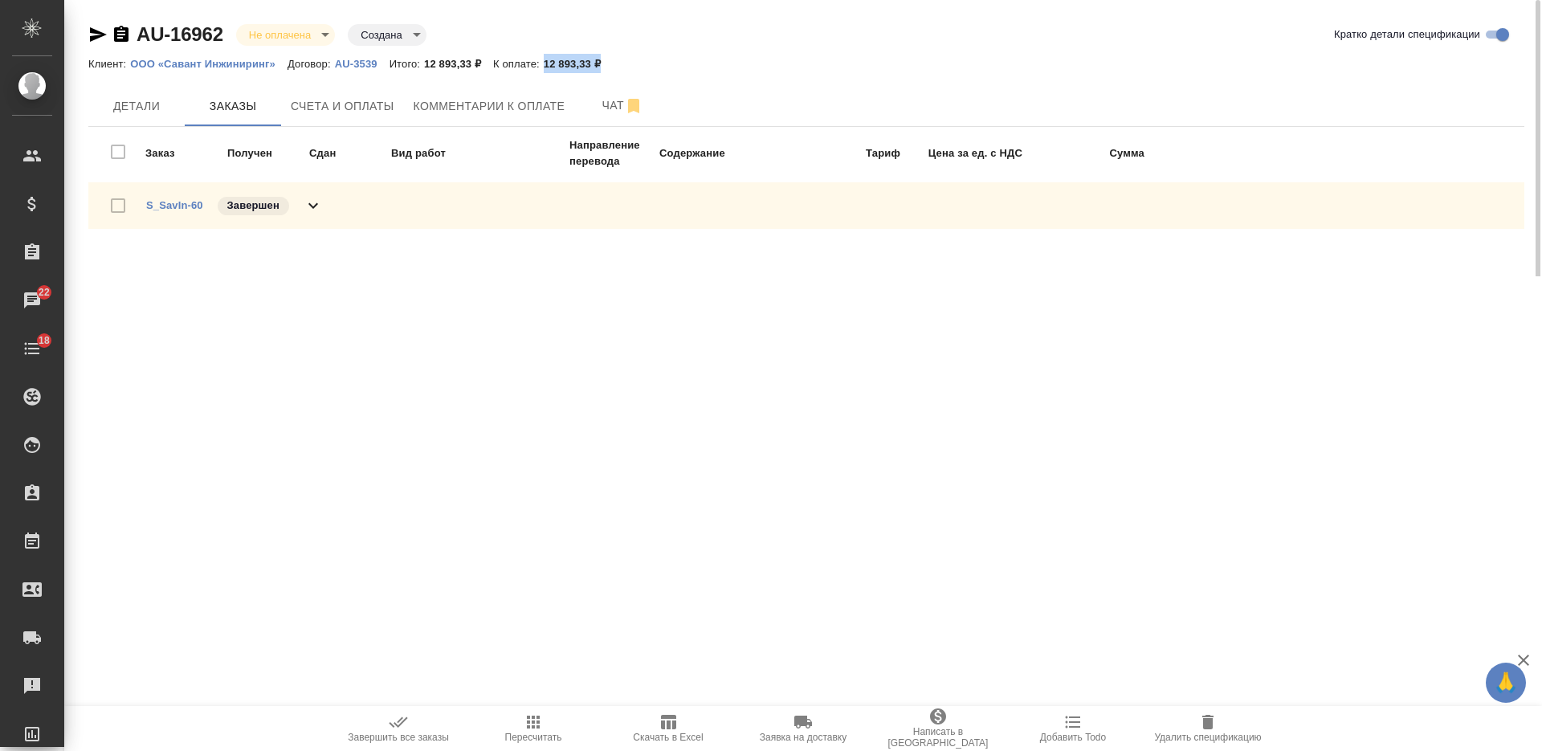
drag, startPoint x: 615, startPoint y: 59, endPoint x: 544, endPoint y: 61, distance: 71.5
click at [544, 61] on div "Клиент: ООО «Савант Инжиниринг» Договор: AU-3539 Итого: 12 893,33 ₽ К оплате: 1…" at bounding box center [806, 63] width 1436 height 19
copy p "12 893,33 ₽"
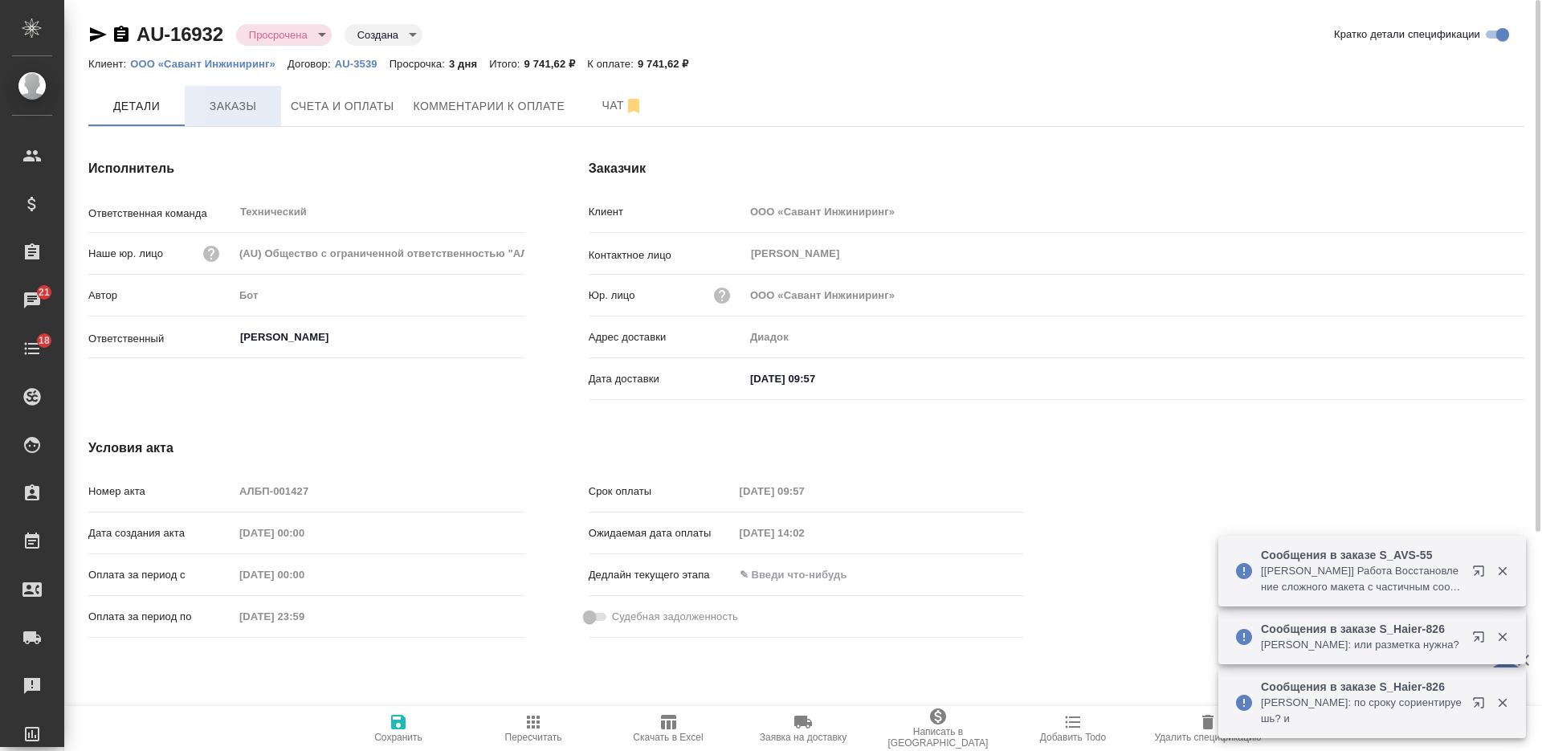
click at [255, 103] on span "Заказы" at bounding box center [232, 106] width 77 height 20
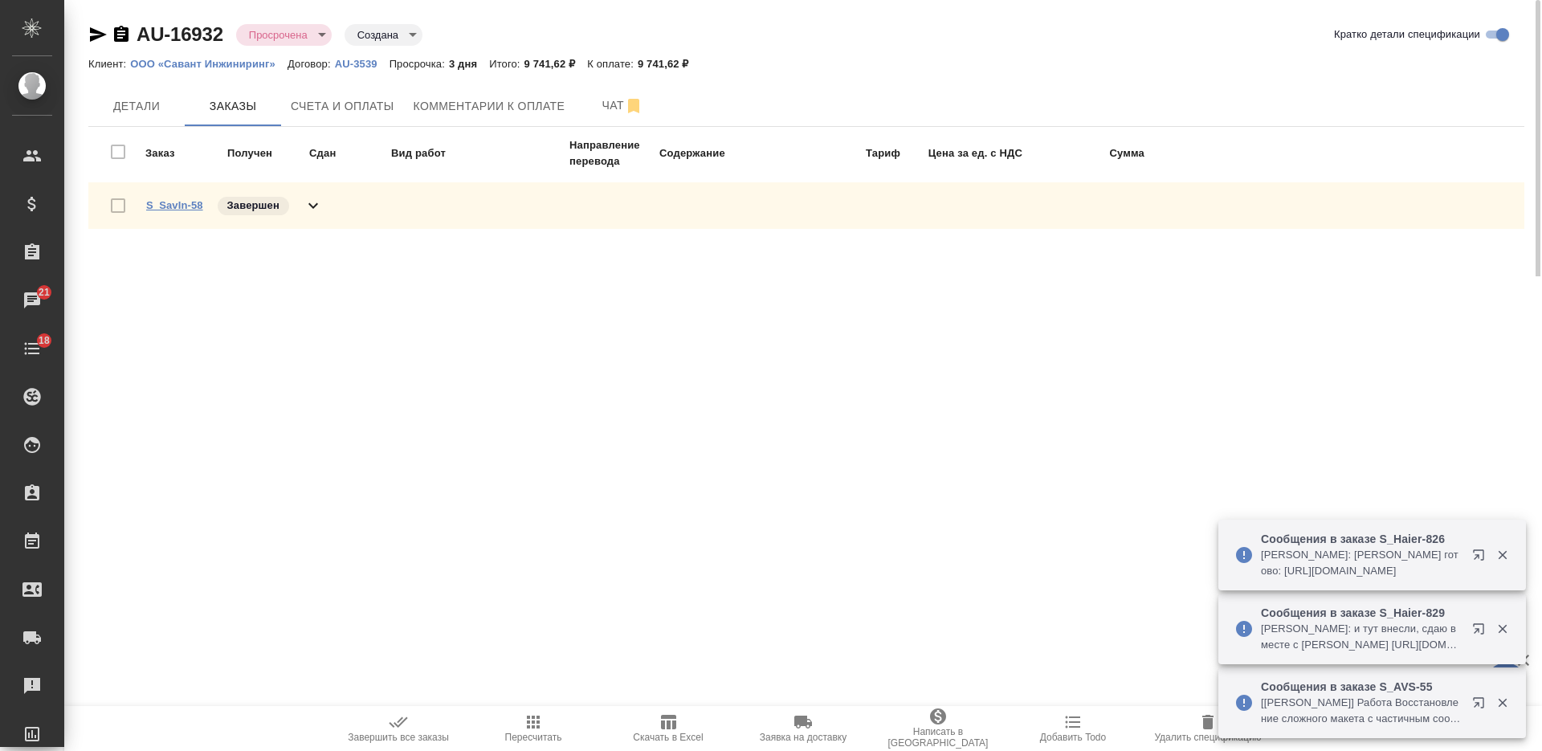
click at [195, 202] on link "S_SavIn-58" at bounding box center [174, 205] width 57 height 12
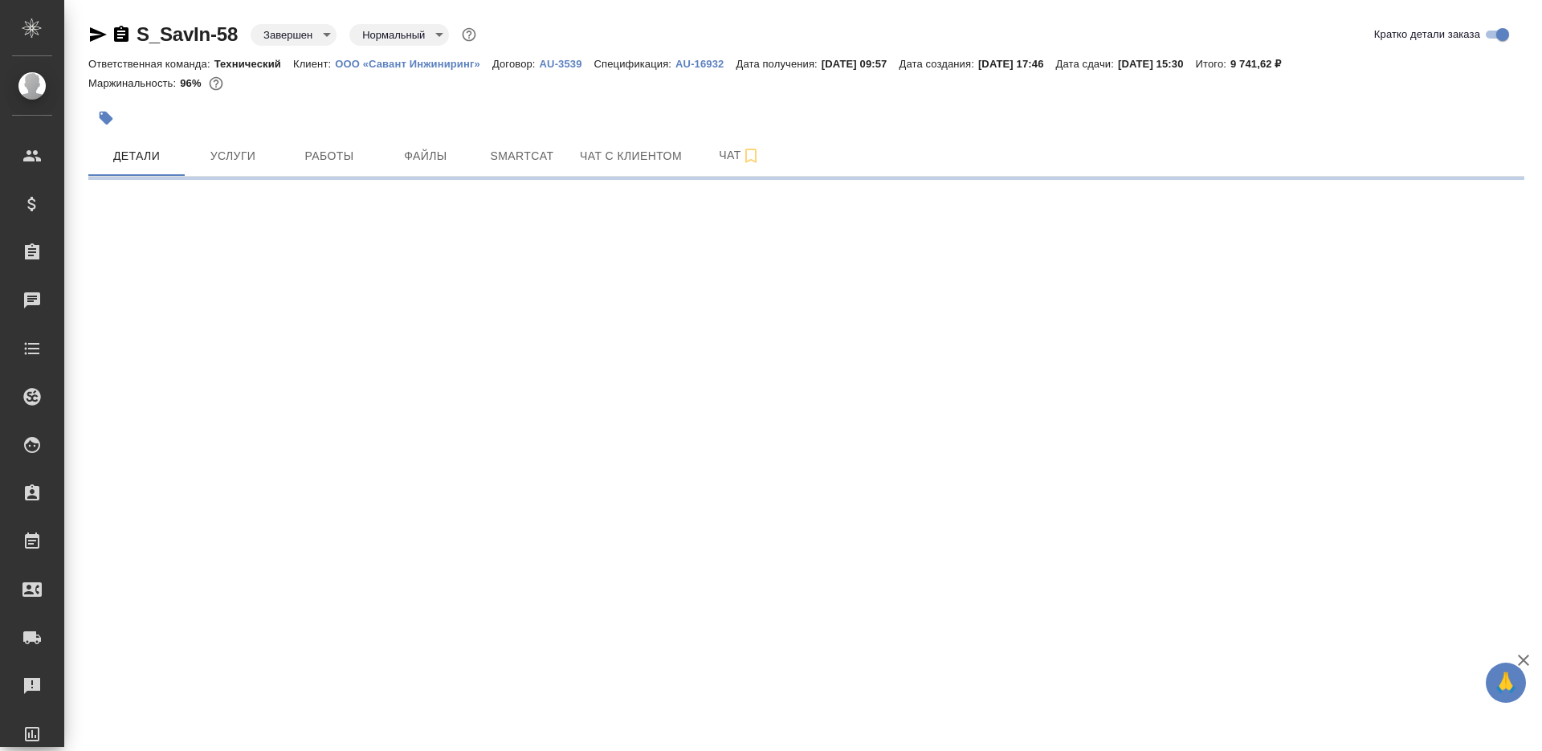
select select "RU"
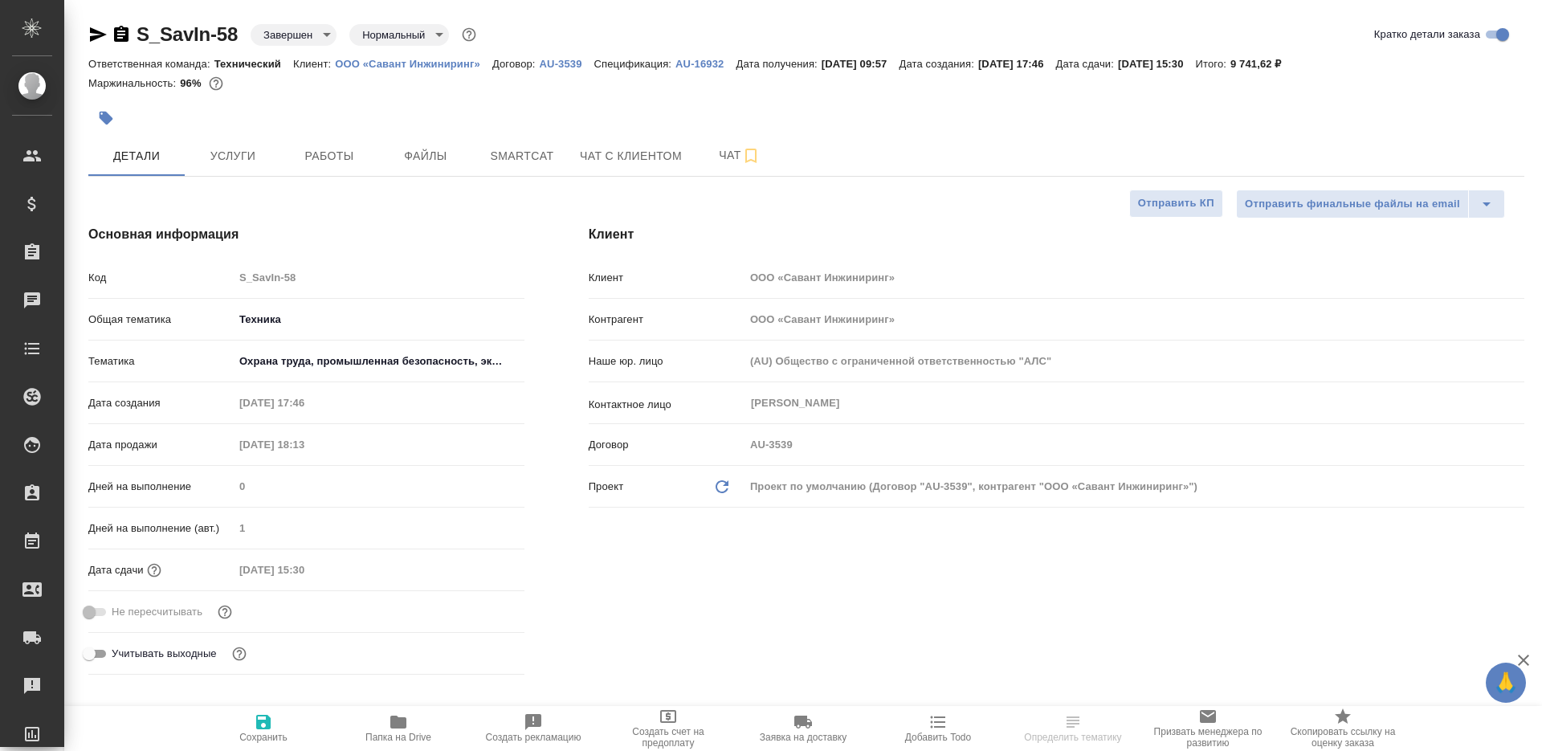
type textarea "x"
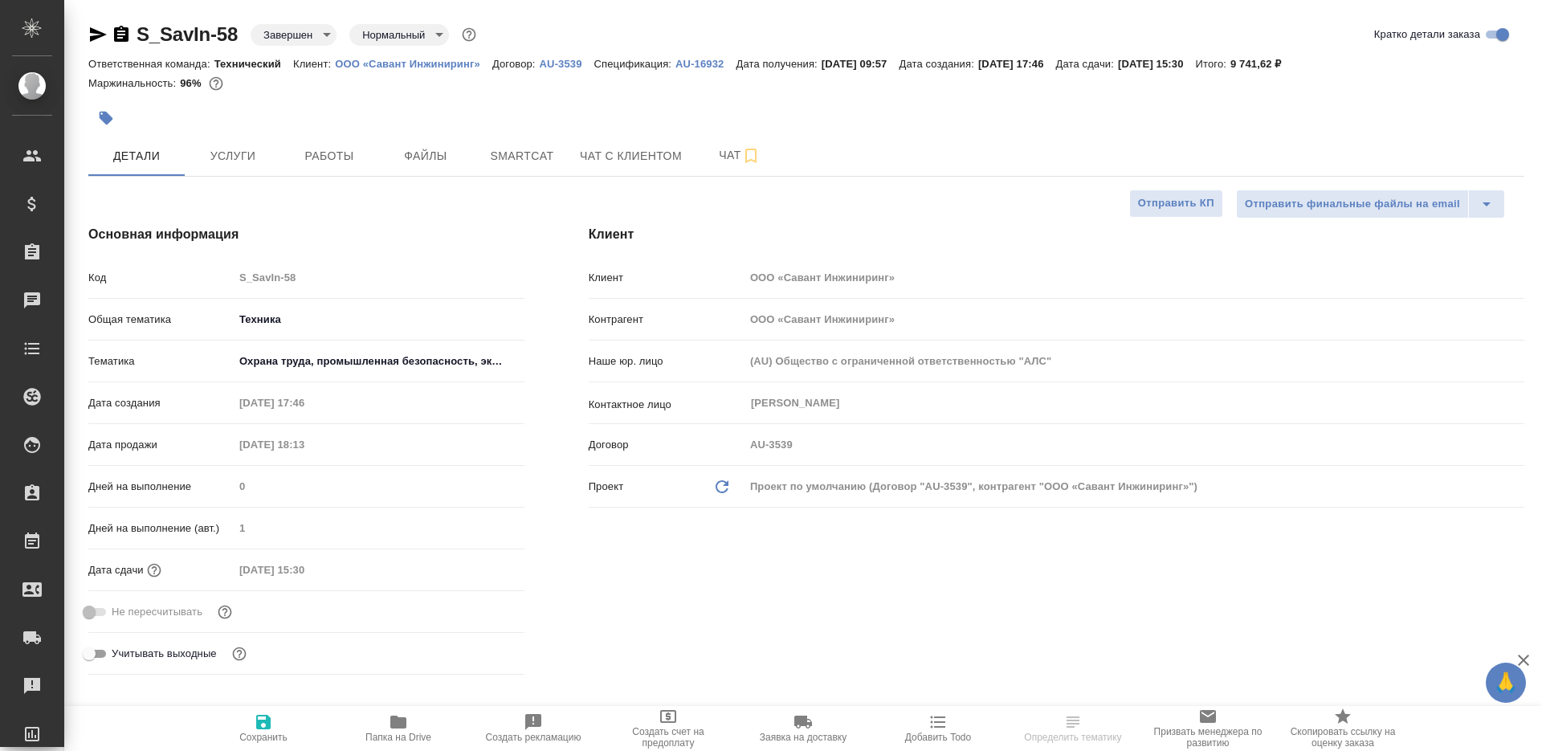
type textarea "x"
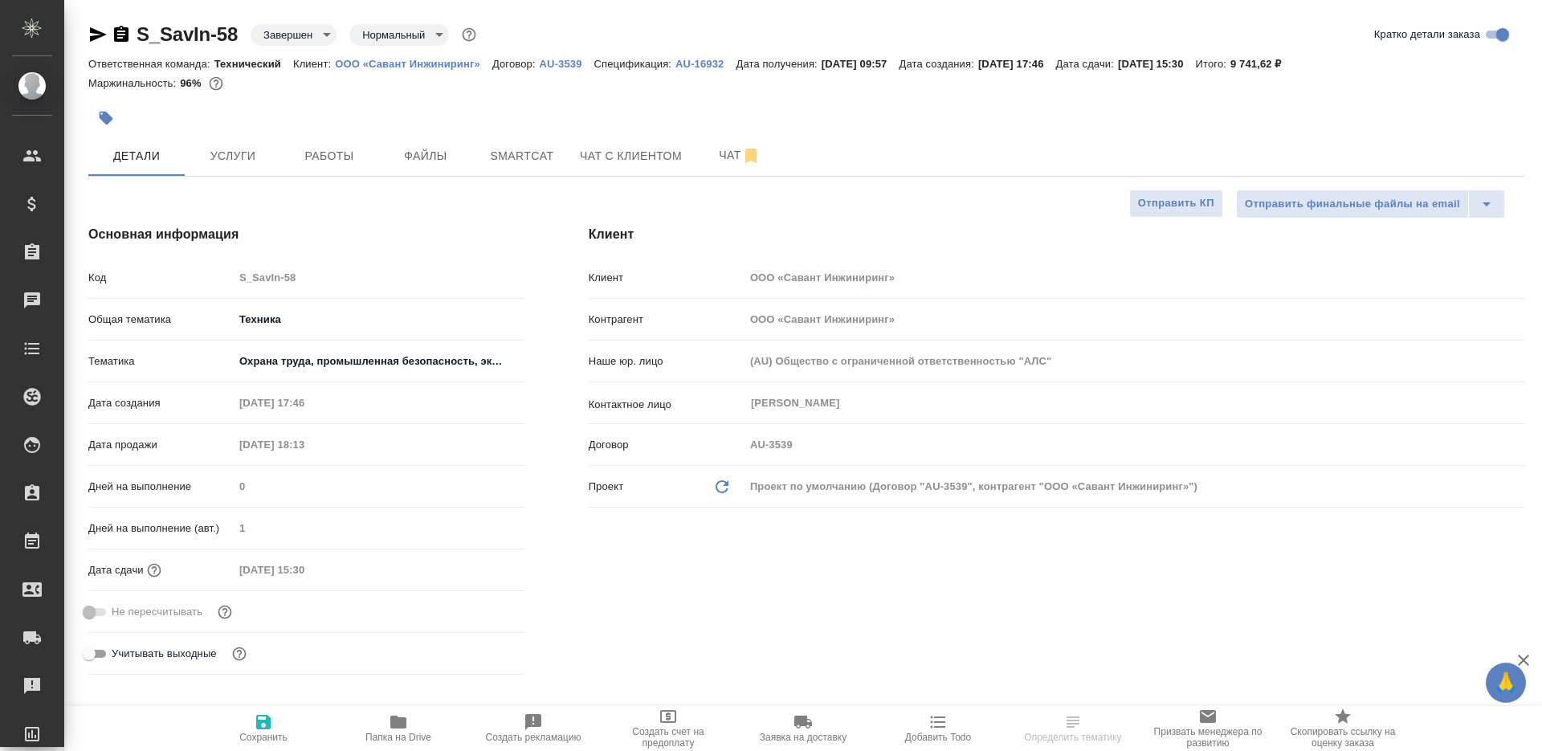
type textarea "x"
click at [122, 25] on icon "button" at bounding box center [121, 34] width 19 height 19
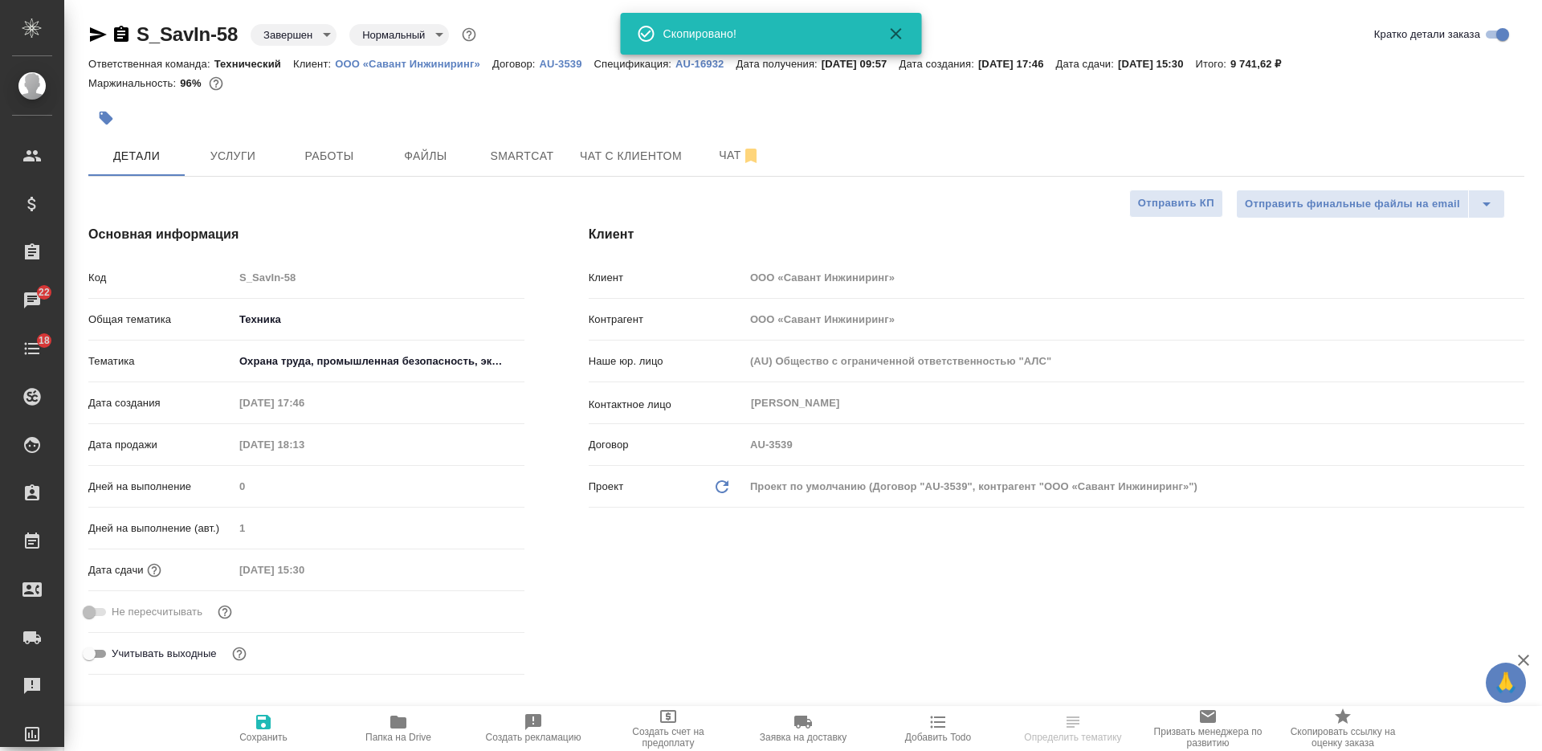
type textarea "x"
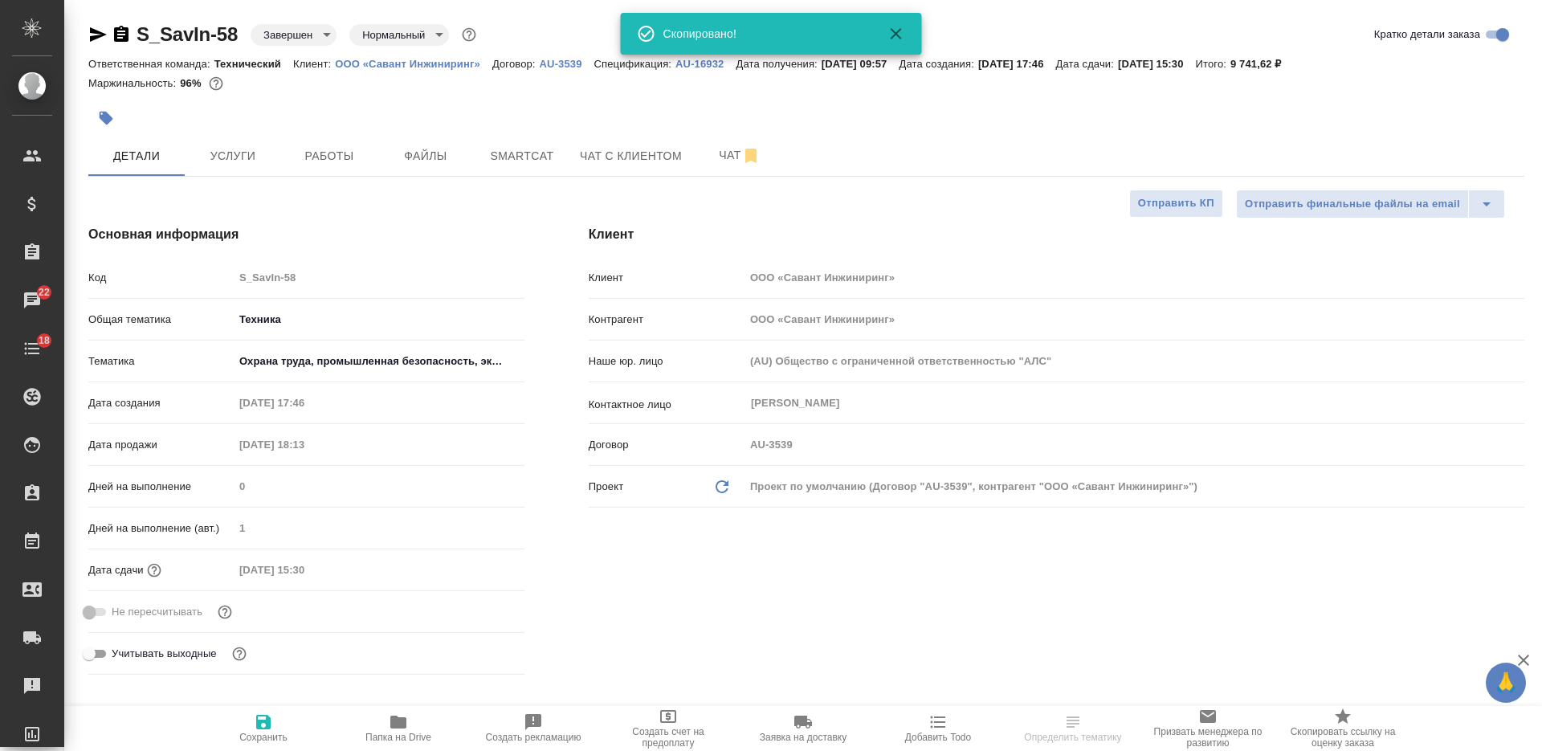
type textarea "x"
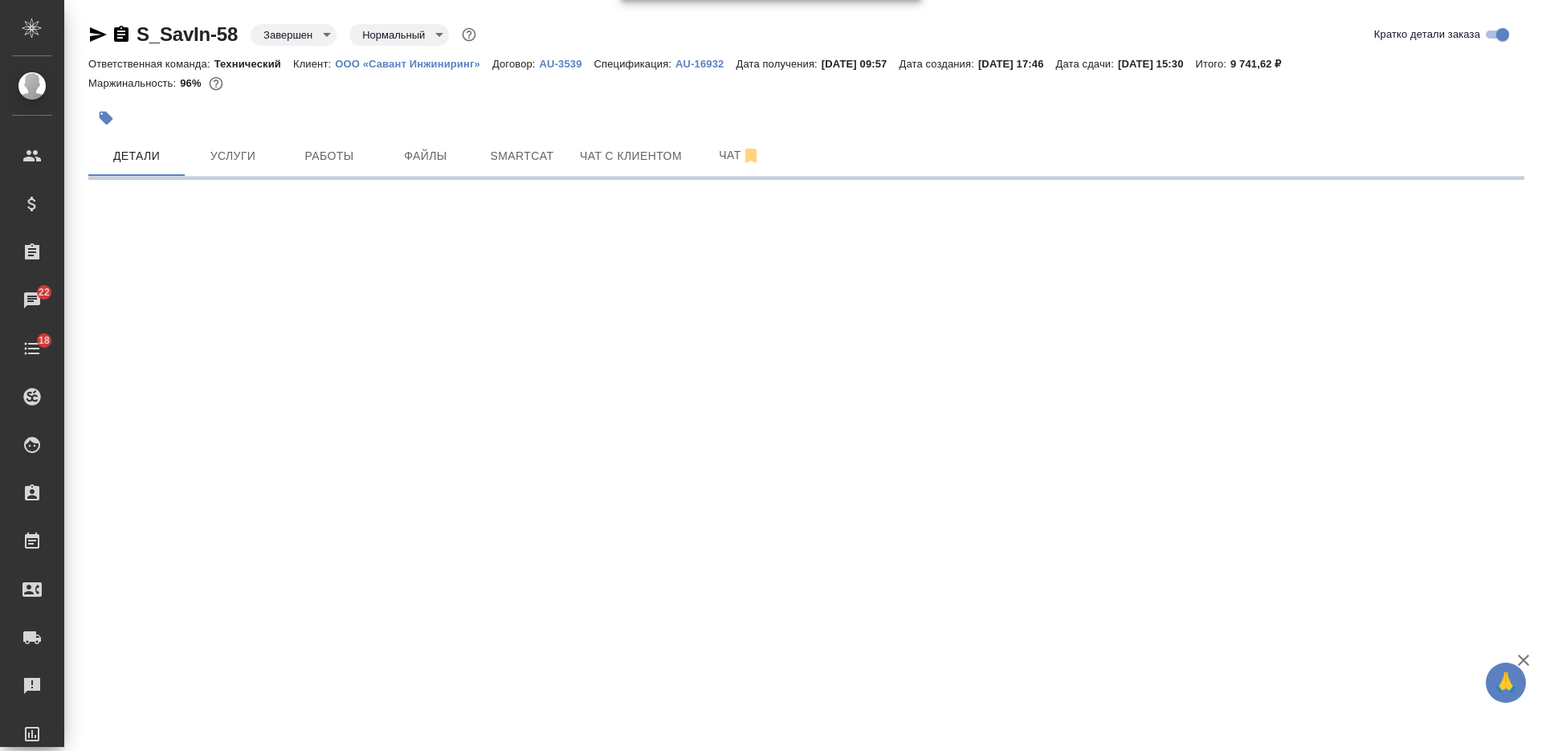
select select "RU"
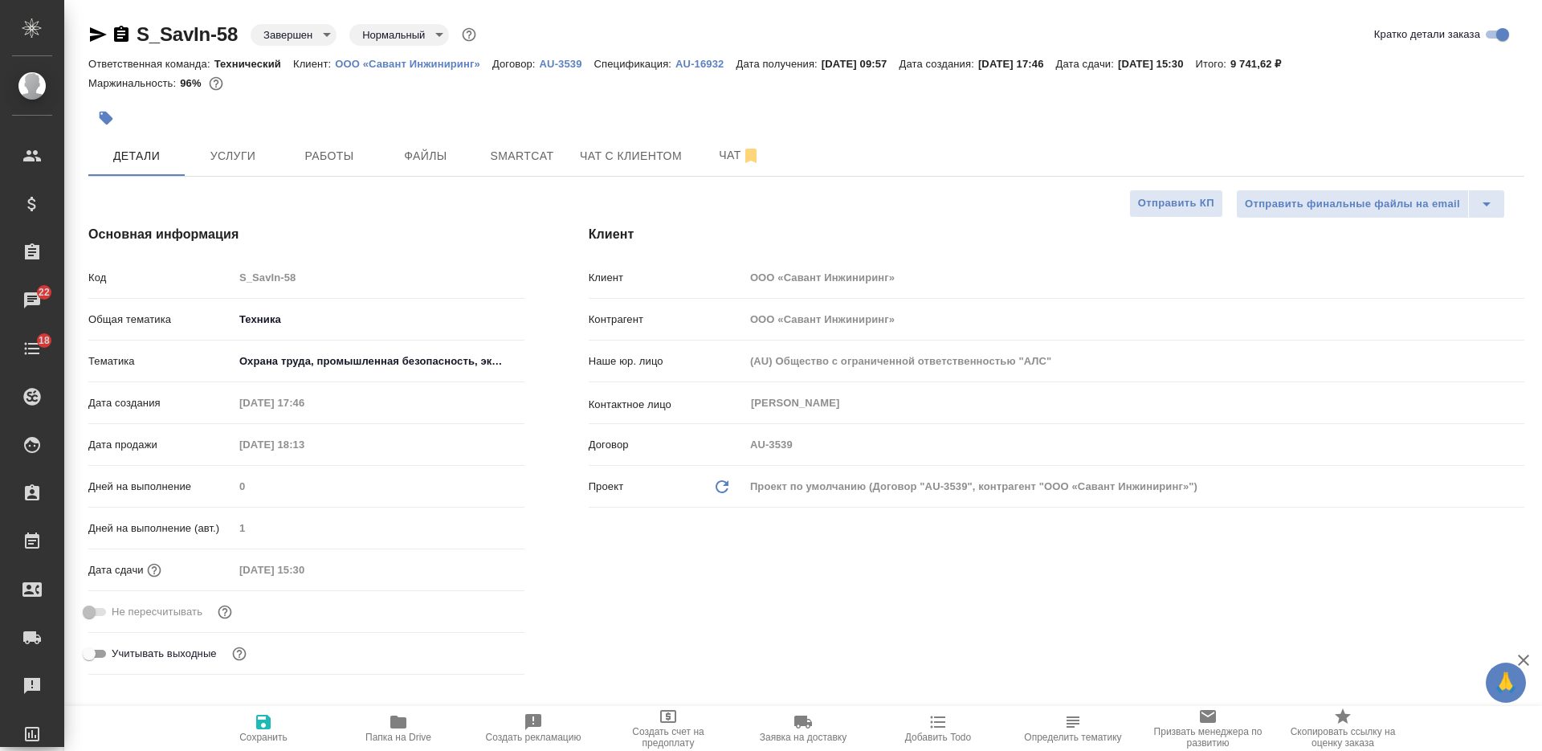
type textarea "x"
drag, startPoint x: 1293, startPoint y: 62, endPoint x: 1361, endPoint y: 58, distance: 68.4
click at [1362, 59] on div "Ответственная команда: Технический Клиент: ООО «Савант Инжиниринг» Договор: AU-…" at bounding box center [806, 63] width 1436 height 19
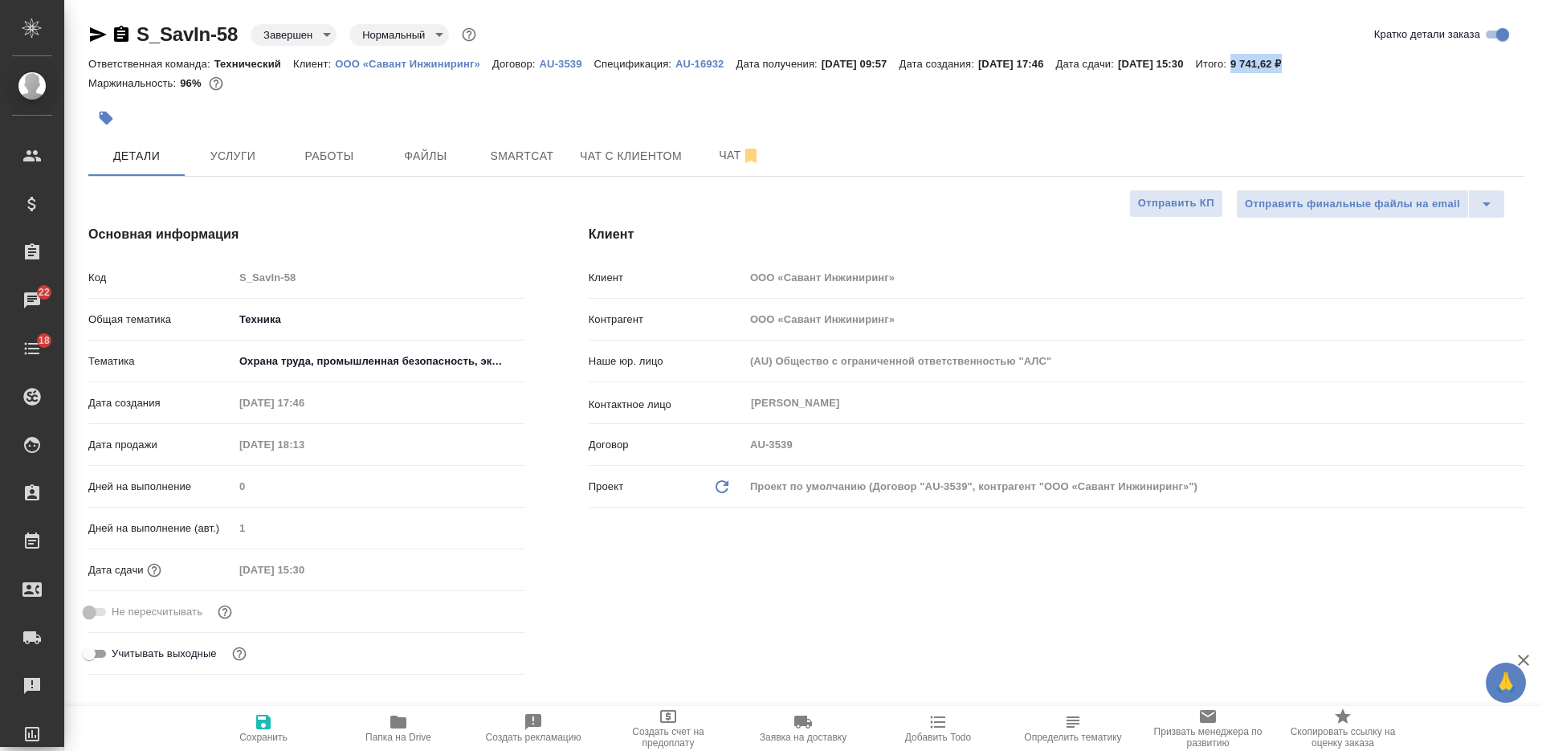
copy p "9 741,62 ₽"
type textarea "x"
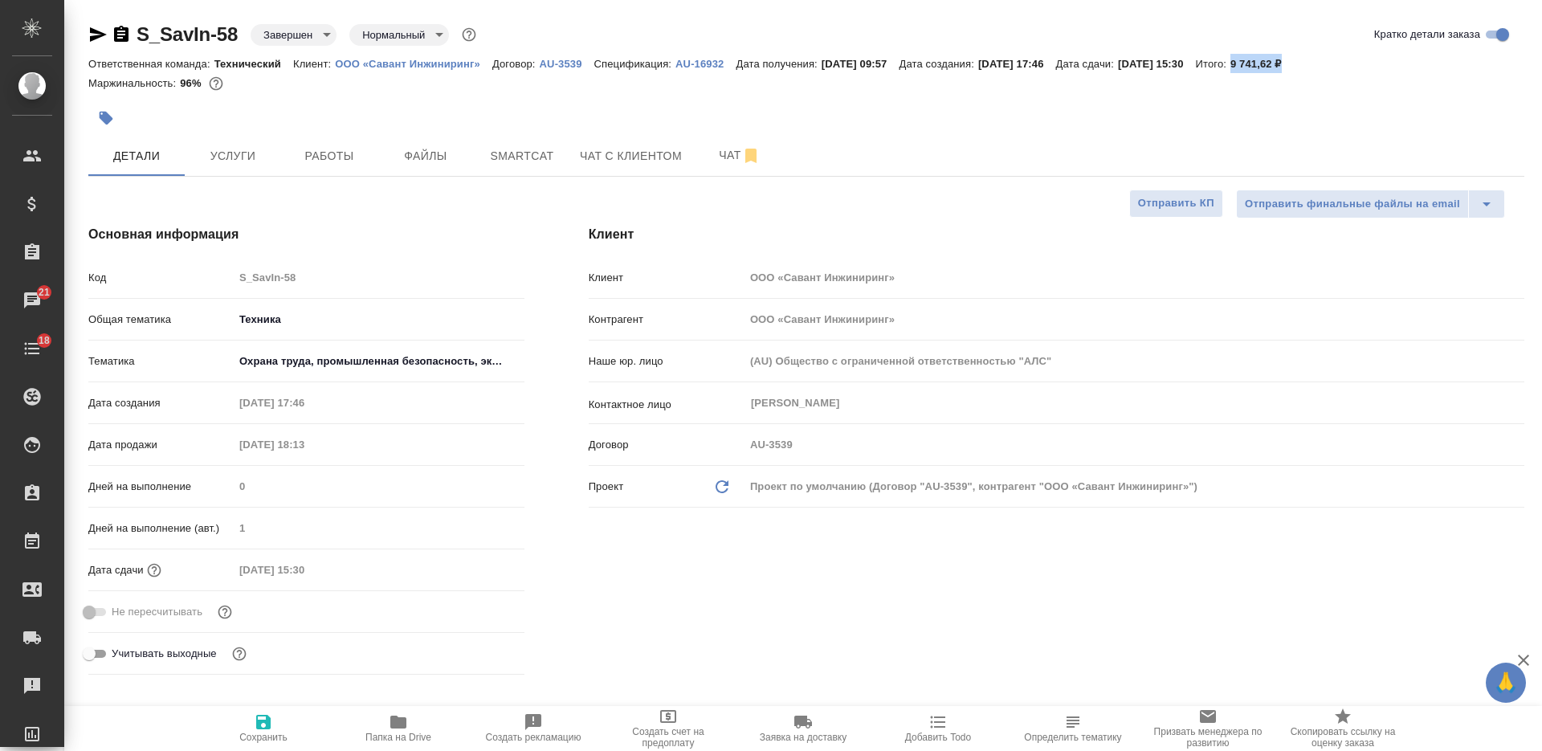
type textarea "x"
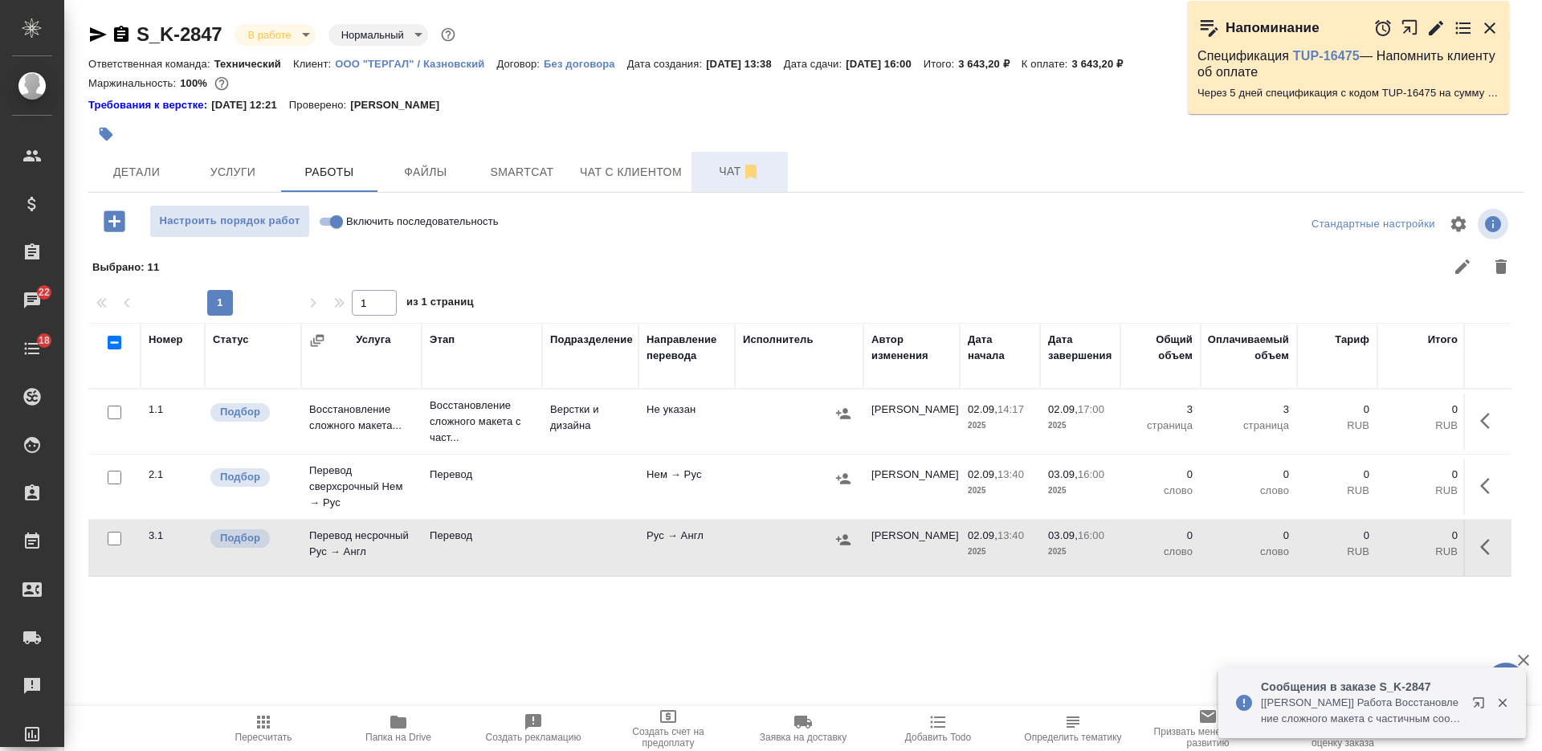
click at [723, 165] on span "Чат" at bounding box center [739, 171] width 77 height 20
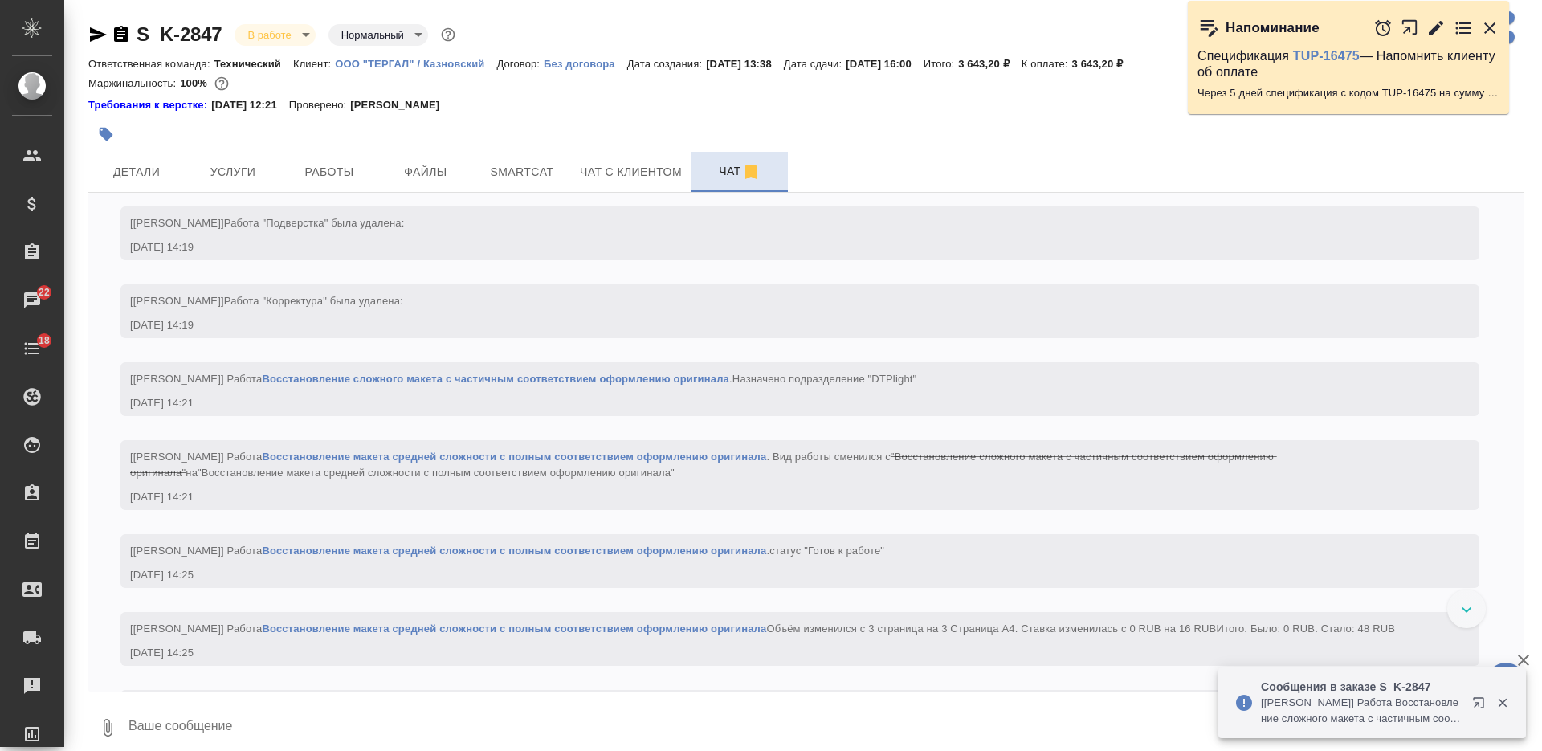
scroll to position [3316, 0]
